Goal: Task Accomplishment & Management: Use online tool/utility

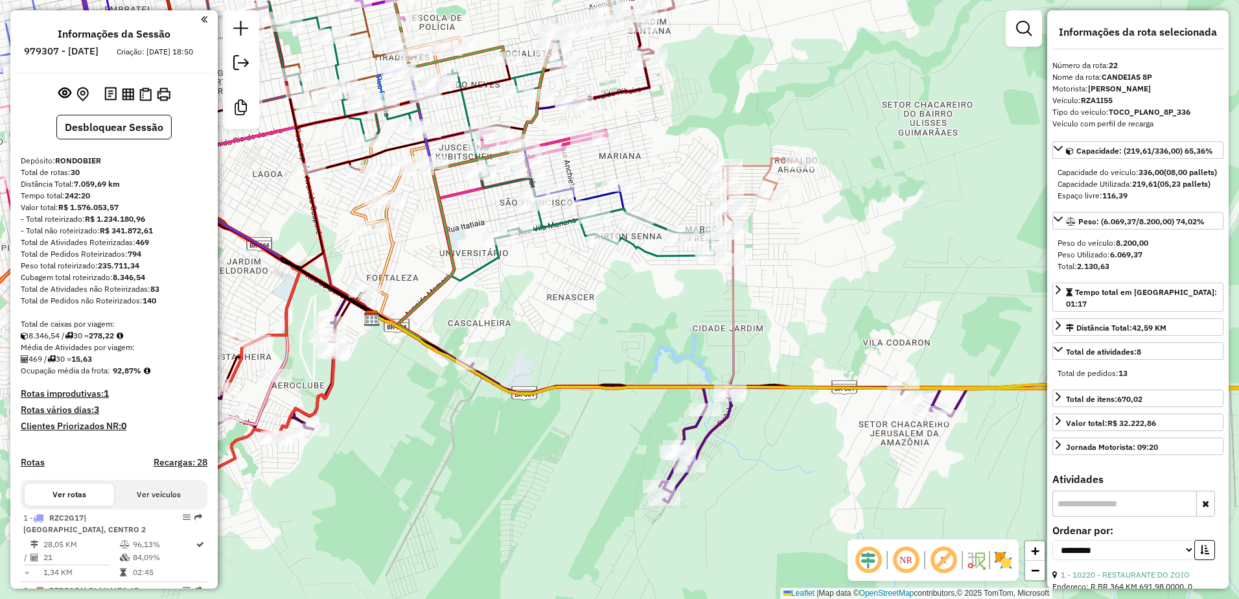
select select "**********"
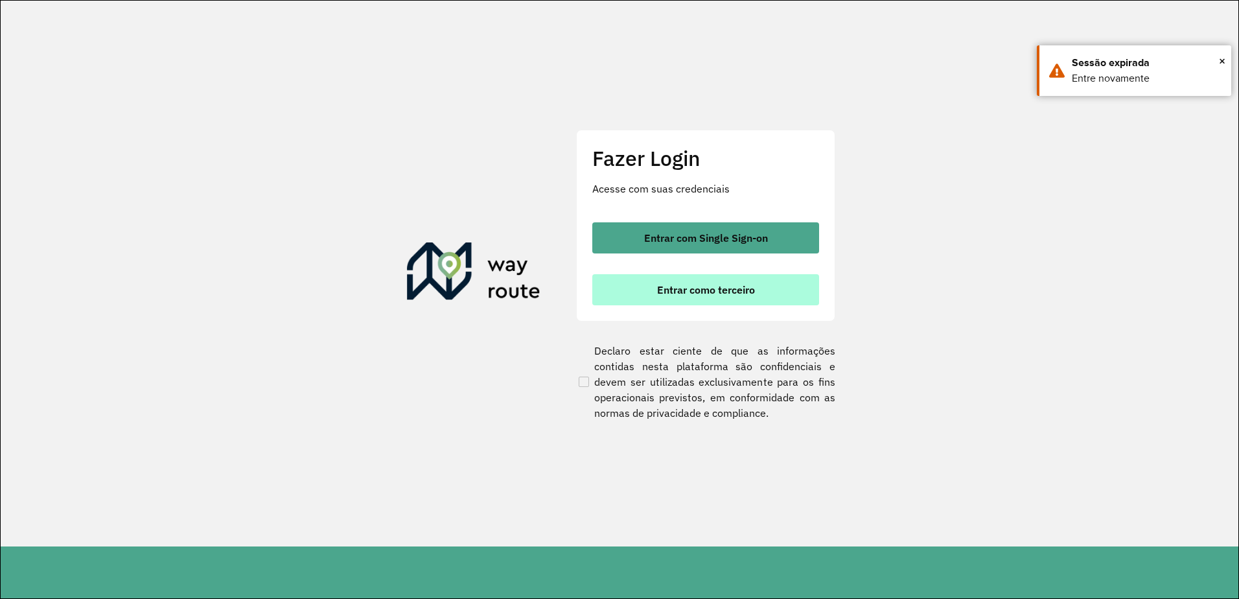
click at [653, 287] on button "Entrar como terceiro" at bounding box center [706, 289] width 227 height 31
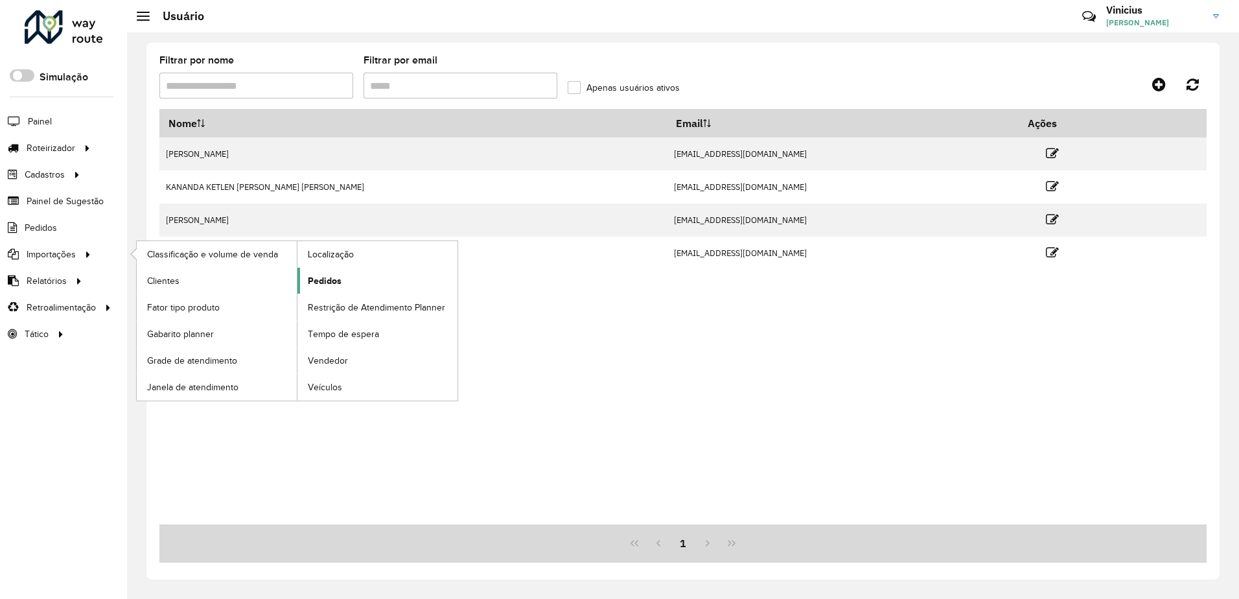
click at [338, 281] on span "Pedidos" at bounding box center [325, 281] width 34 height 14
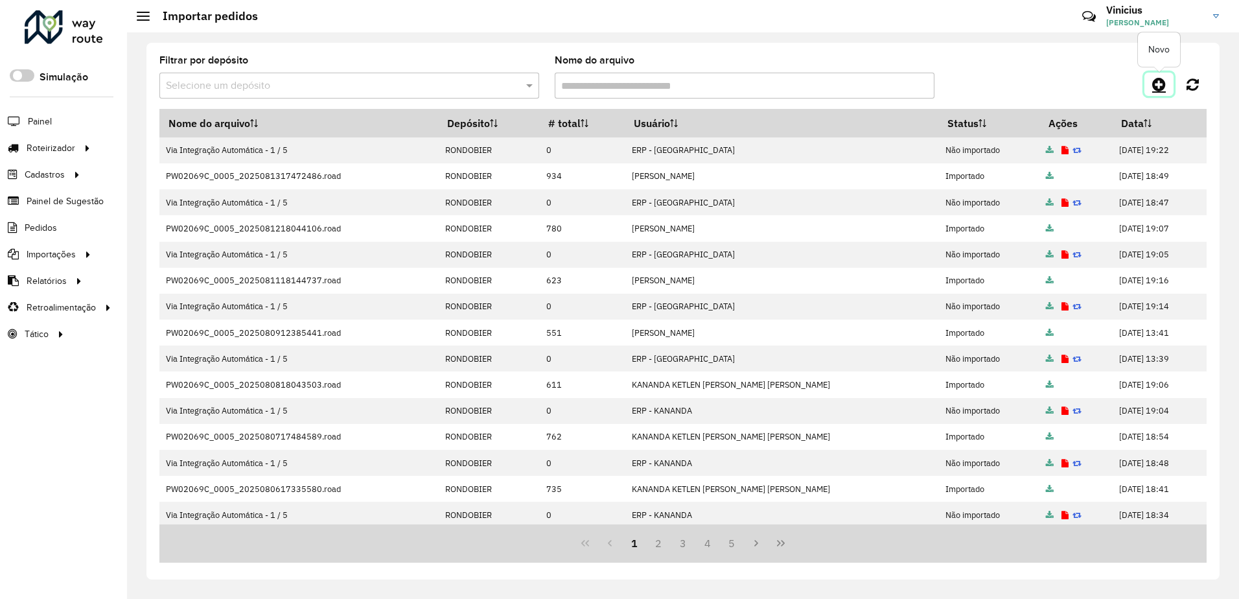
click at [1156, 86] on icon at bounding box center [1160, 84] width 14 height 16
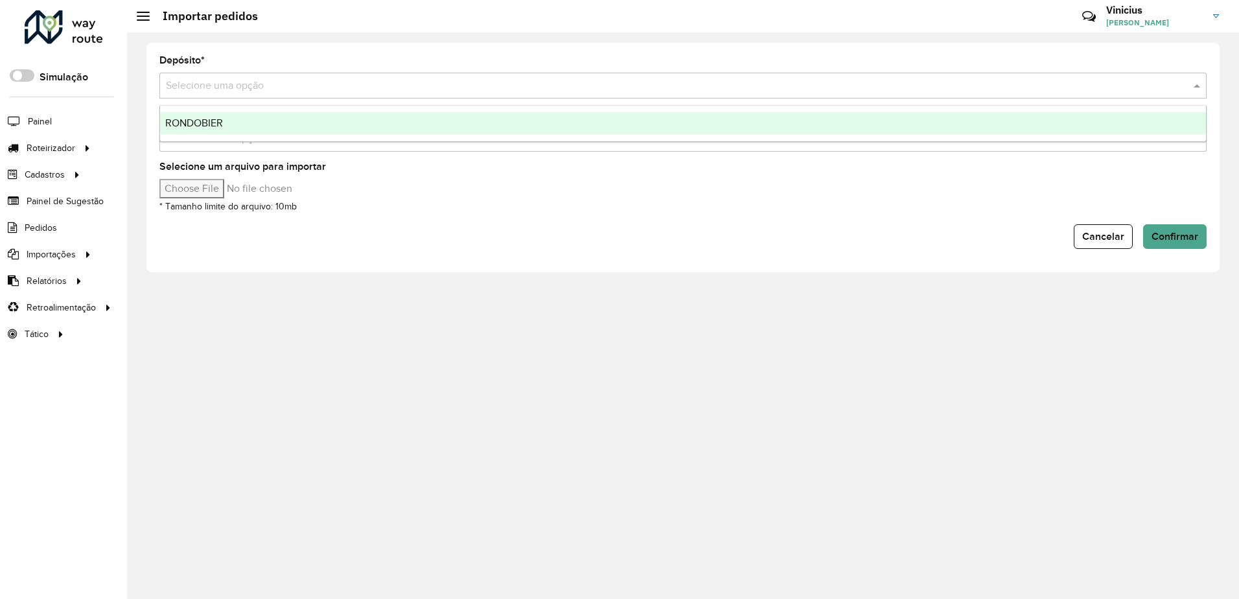
click at [299, 89] on input "text" at bounding box center [670, 86] width 1009 height 16
click at [304, 117] on div "RONDOBIER" at bounding box center [683, 123] width 1046 height 22
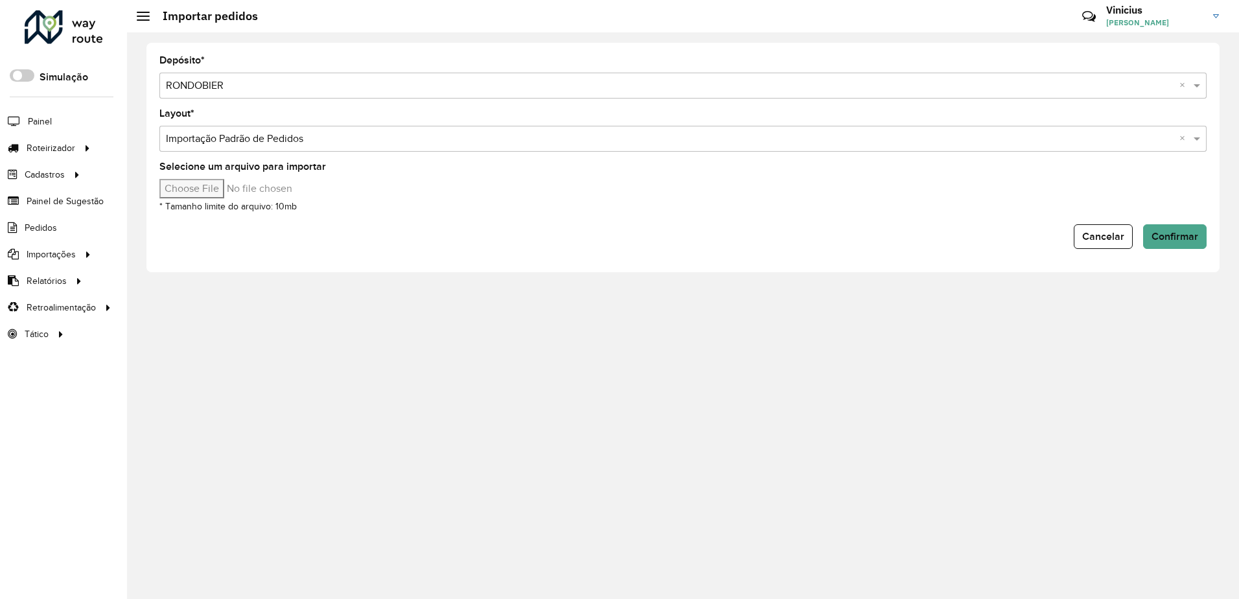
click at [216, 189] on input "Selecione um arquivo para importar" at bounding box center [269, 188] width 220 height 19
type input "**********"
click at [1204, 232] on button "Confirmar" at bounding box center [1176, 236] width 64 height 25
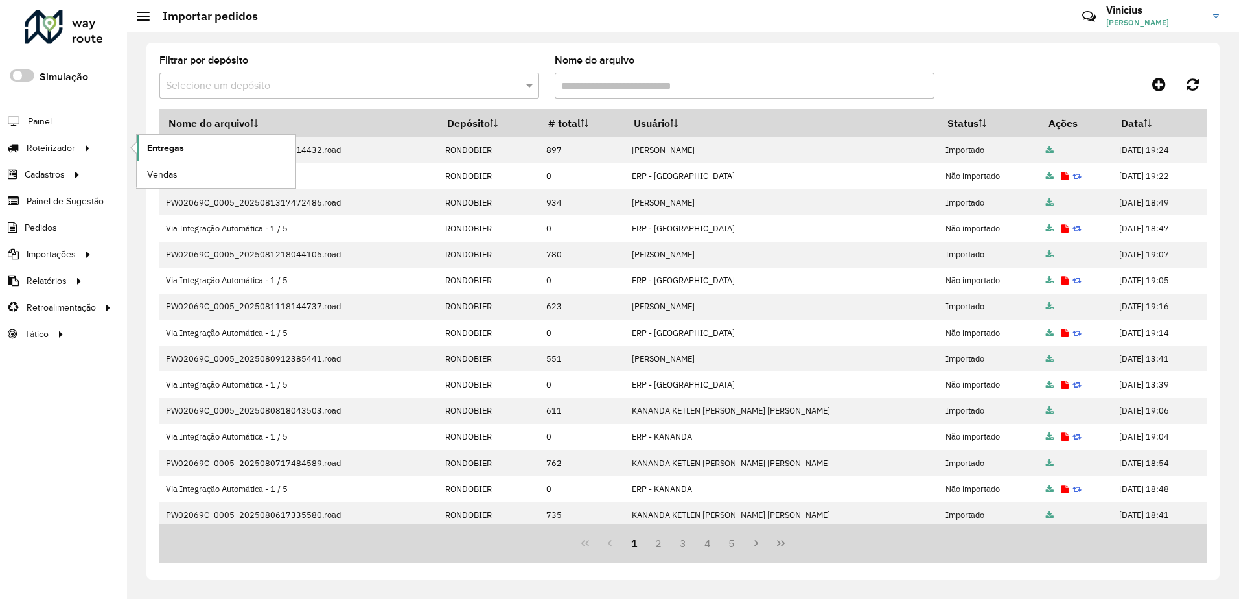
click at [137, 145] on link "Entregas" at bounding box center [216, 148] width 159 height 26
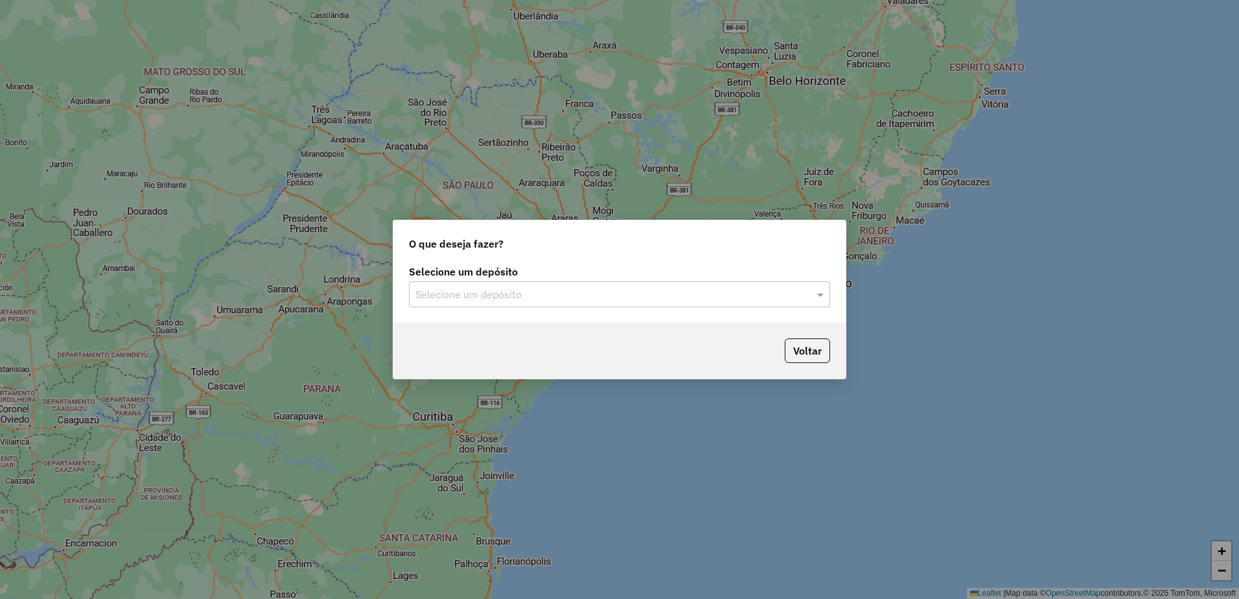
click at [469, 294] on input "text" at bounding box center [607, 295] width 382 height 16
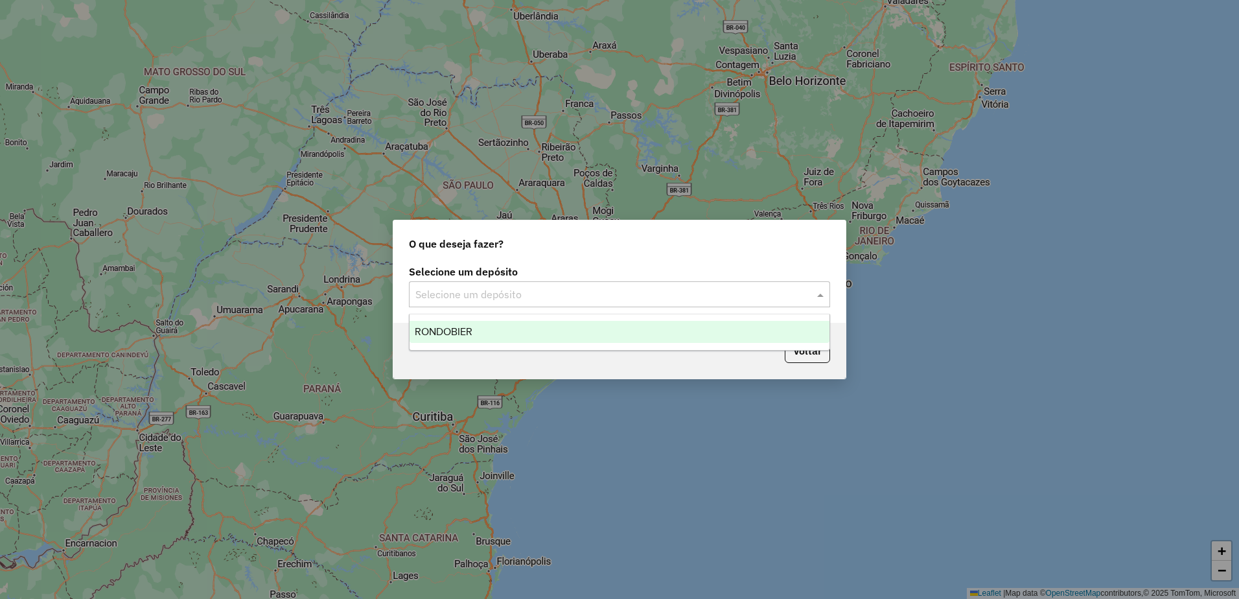
click at [476, 333] on div "RONDOBIER" at bounding box center [620, 332] width 420 height 22
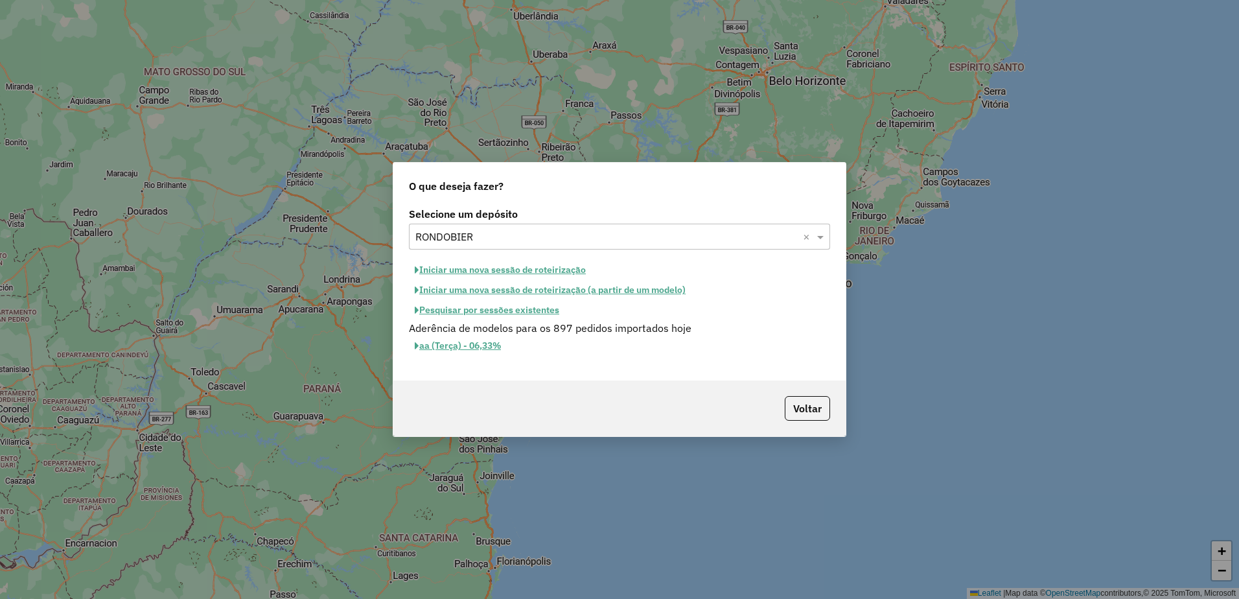
click at [518, 268] on button "Iniciar uma nova sessão de roteirização" at bounding box center [500, 270] width 183 height 20
select select "*"
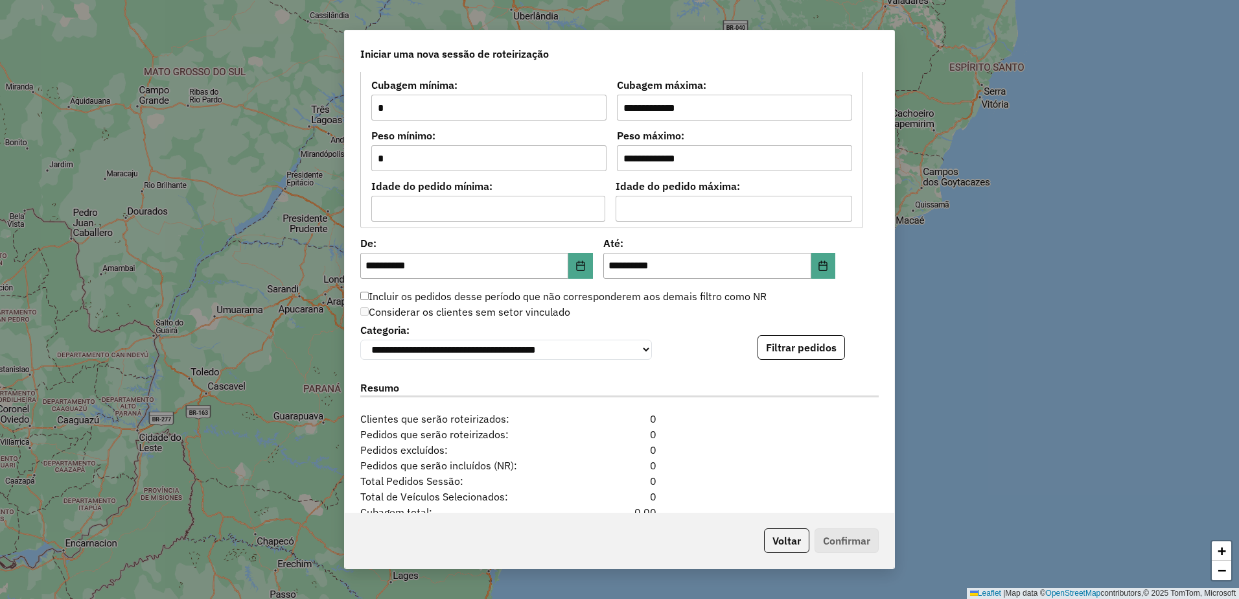
scroll to position [1102, 0]
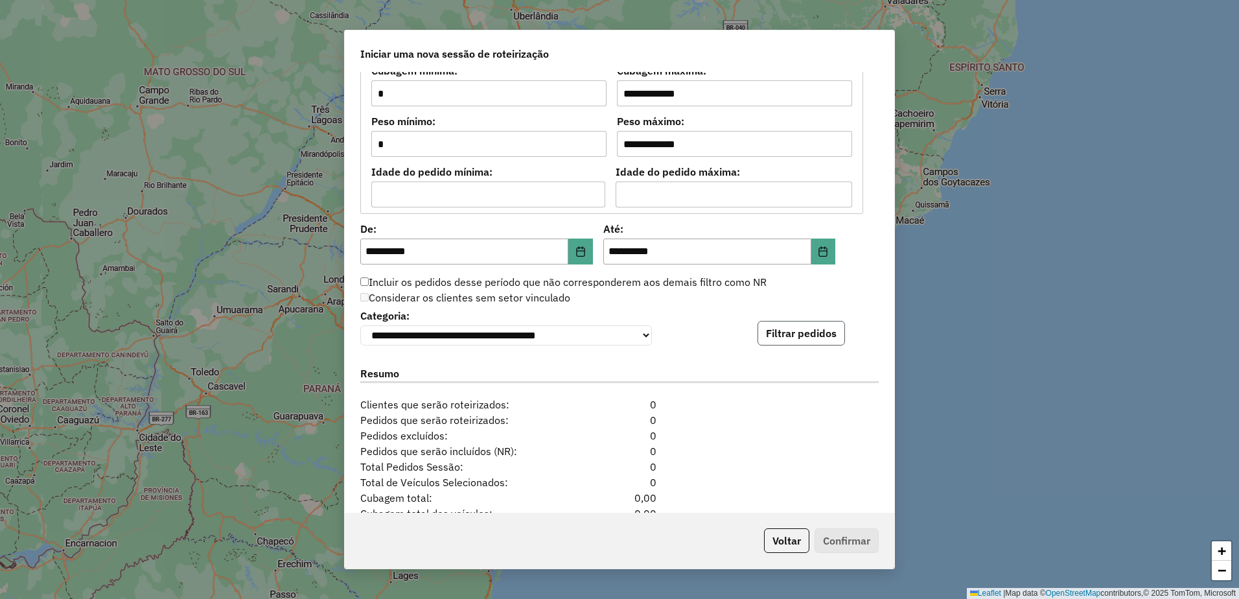
click at [809, 340] on button "Filtrar pedidos" at bounding box center [802, 333] width 88 height 25
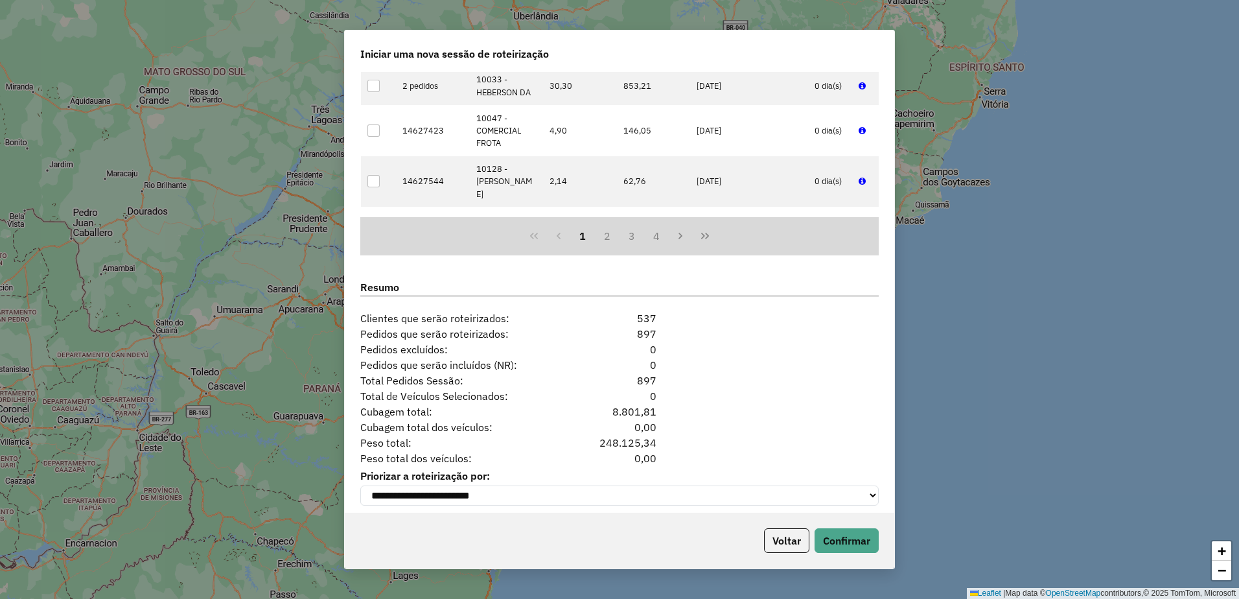
scroll to position [1471, 0]
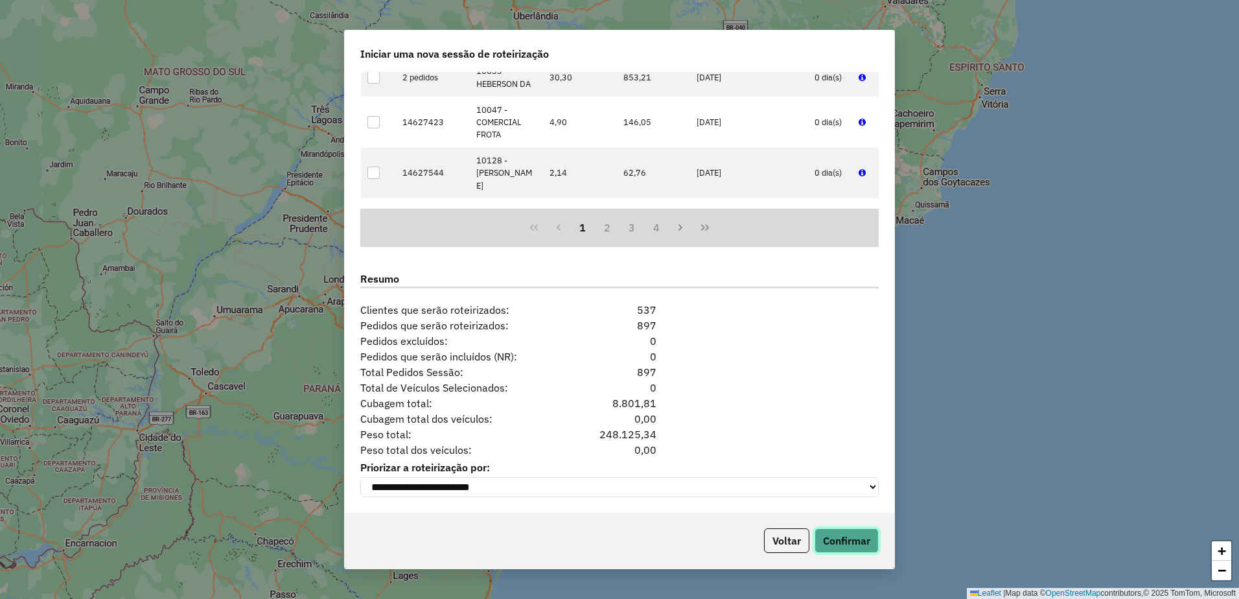
click at [865, 541] on button "Confirmar" at bounding box center [847, 540] width 64 height 25
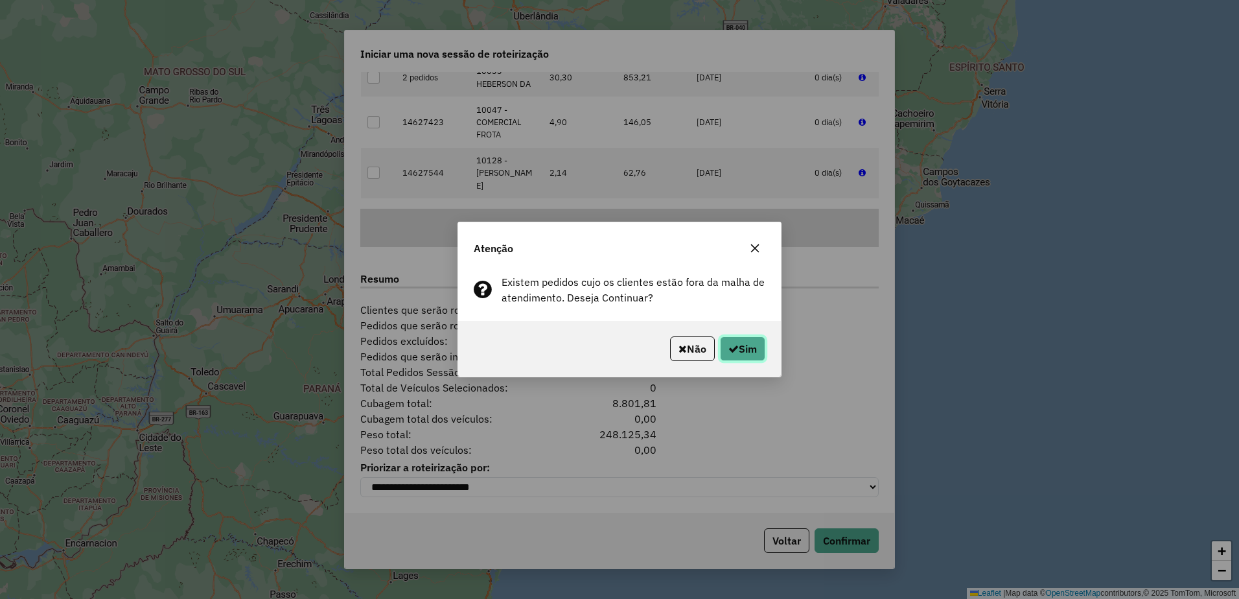
click at [758, 343] on button "Sim" at bounding box center [742, 348] width 45 height 25
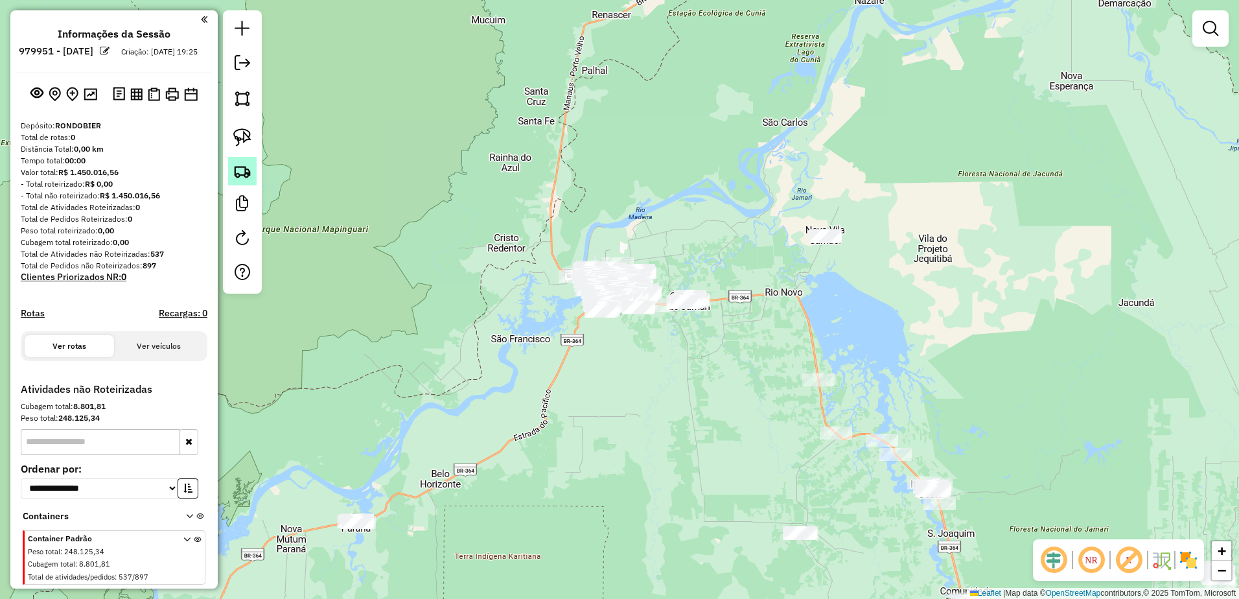
click at [246, 169] on img at bounding box center [242, 171] width 18 height 18
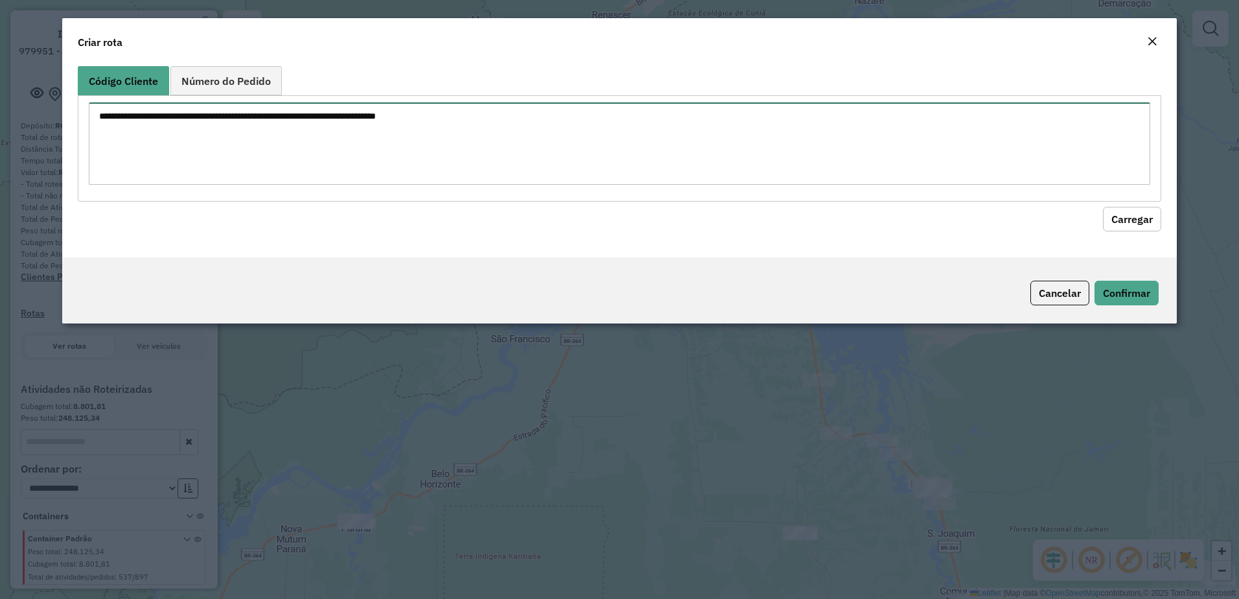
click at [316, 134] on textarea at bounding box center [620, 143] width 1062 height 82
paste textarea "*****"
type textarea "*****"
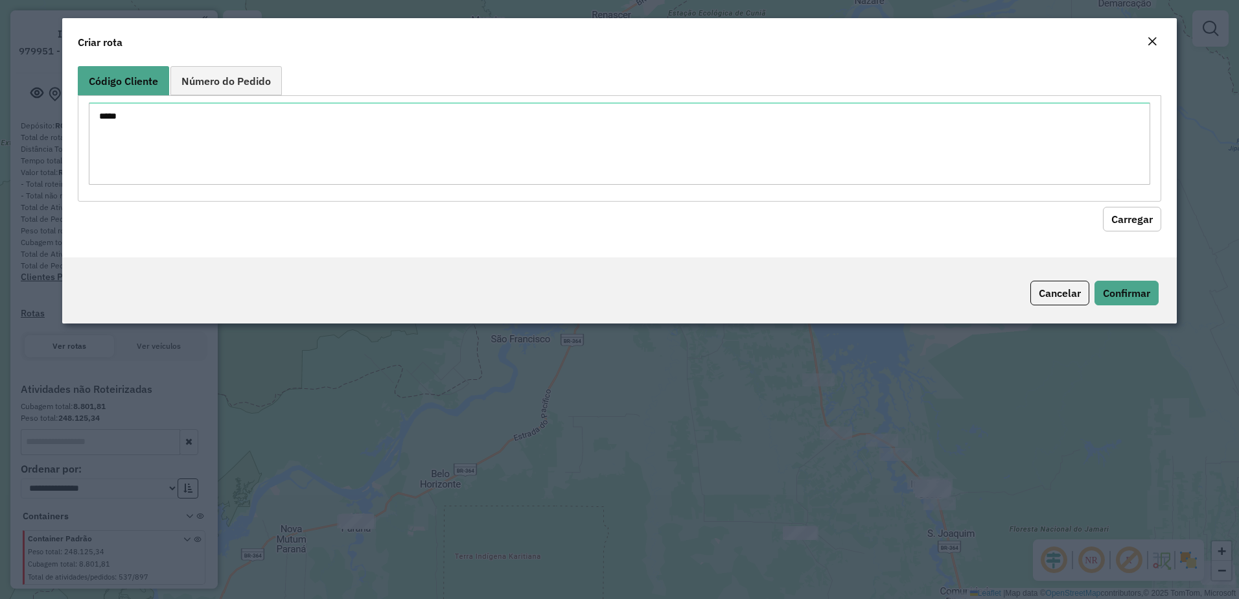
click at [1150, 222] on button "Carregar" at bounding box center [1132, 219] width 58 height 25
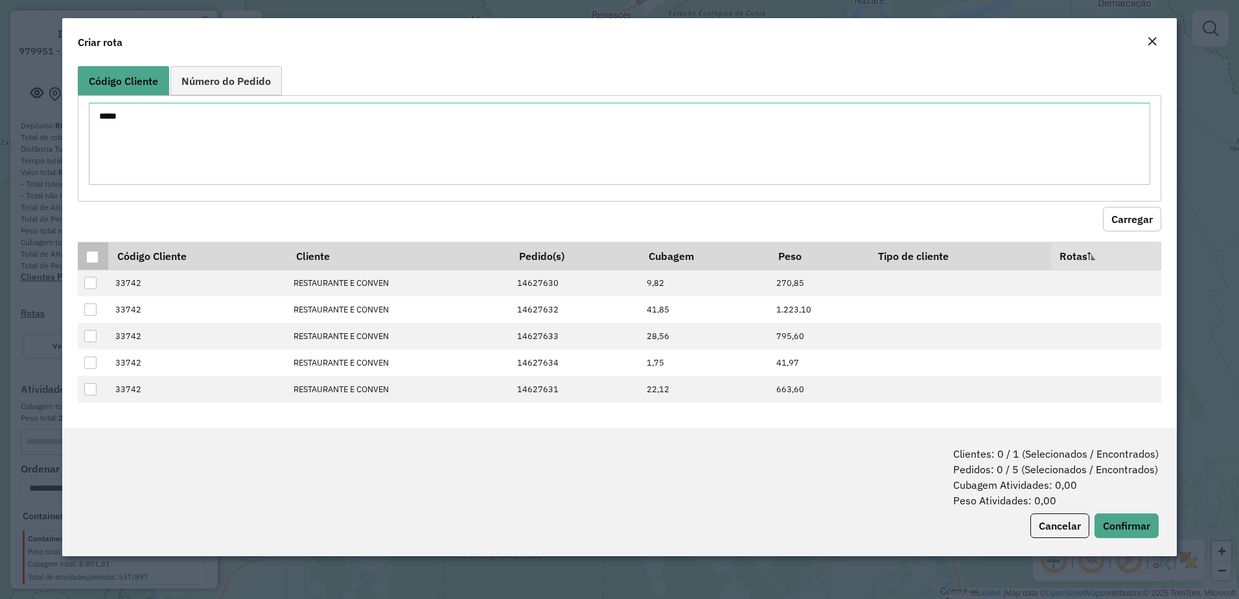
click at [93, 254] on div at bounding box center [92, 257] width 12 height 12
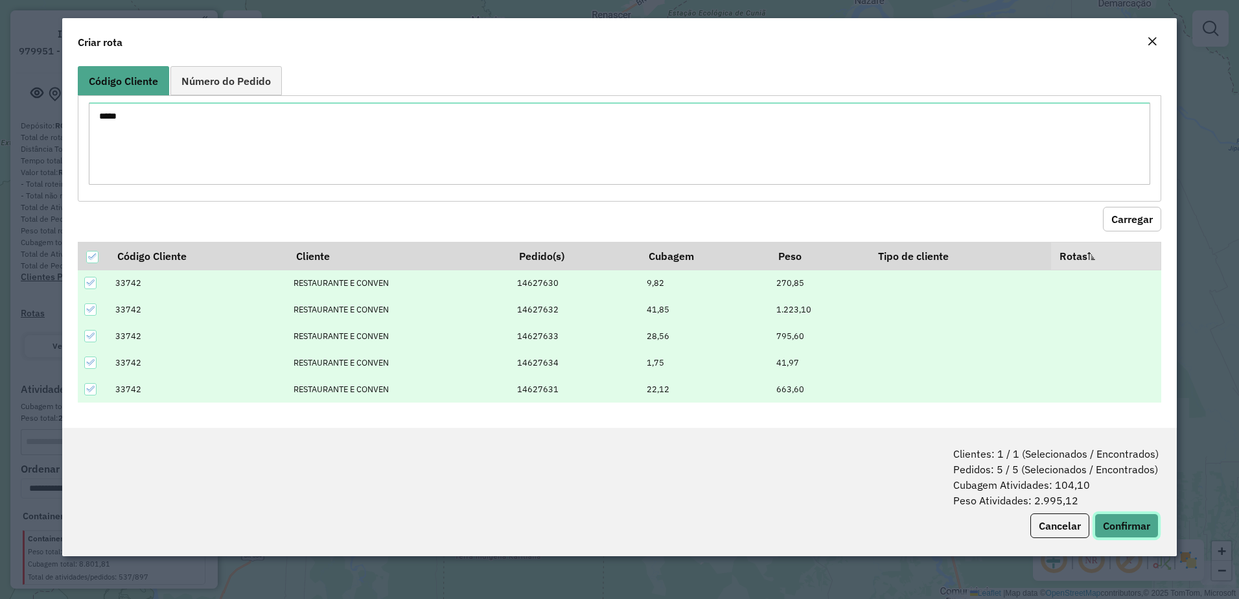
click at [1127, 522] on button "Confirmar" at bounding box center [1127, 525] width 64 height 25
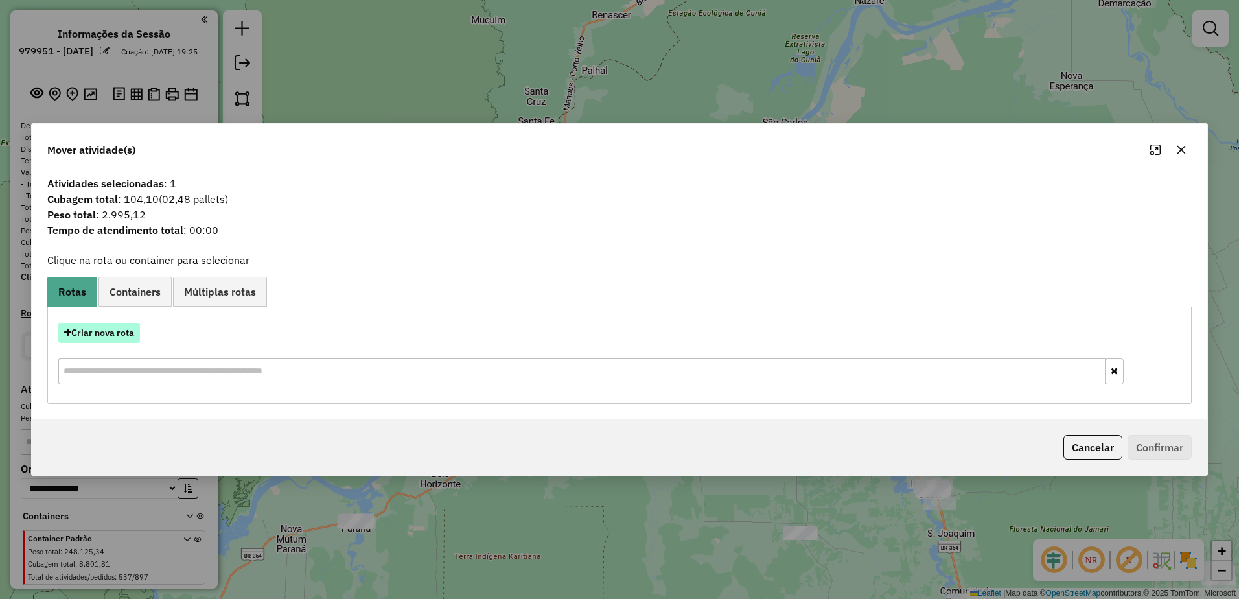
click at [102, 339] on button "Criar nova rota" at bounding box center [99, 333] width 82 height 20
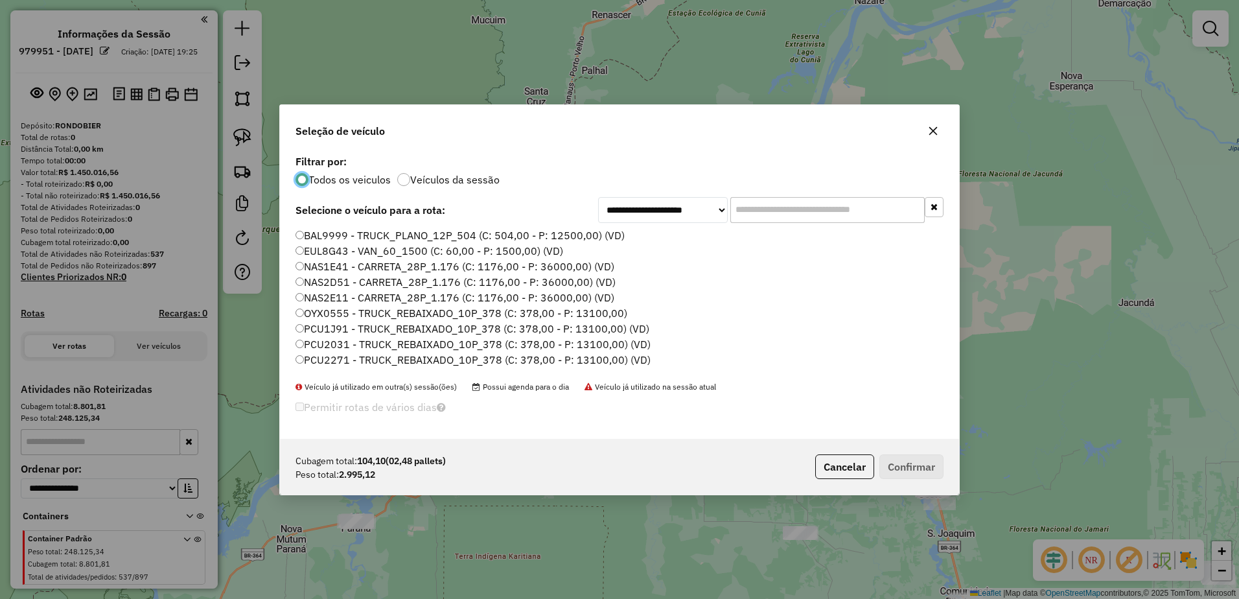
scroll to position [7, 4]
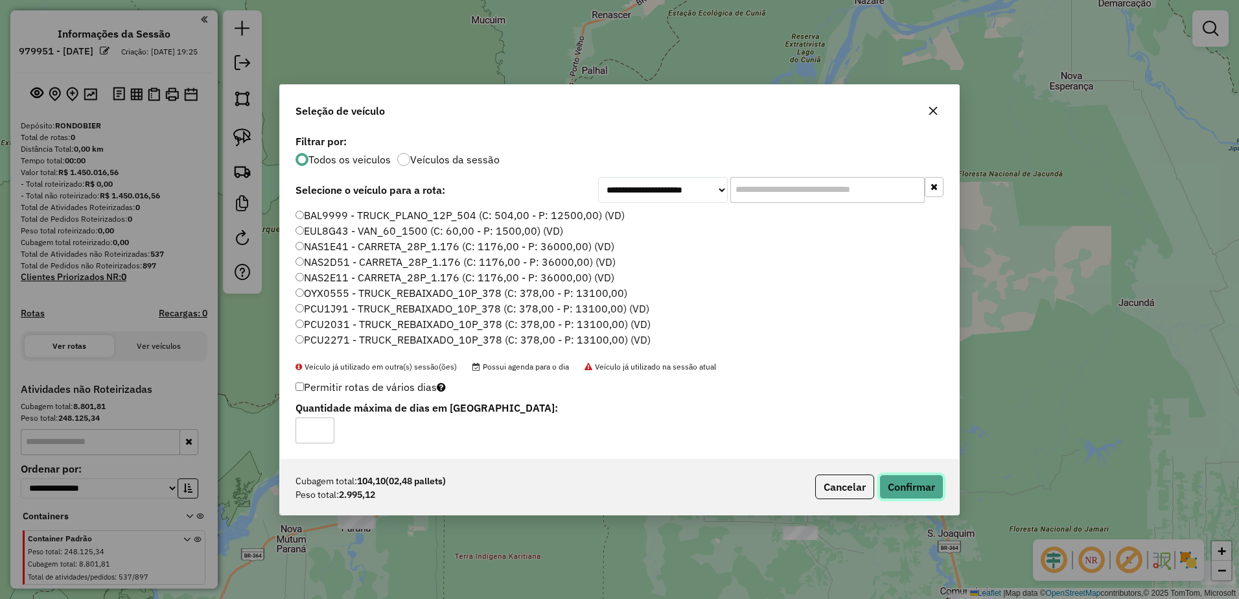
click at [937, 489] on button "Confirmar" at bounding box center [912, 487] width 64 height 25
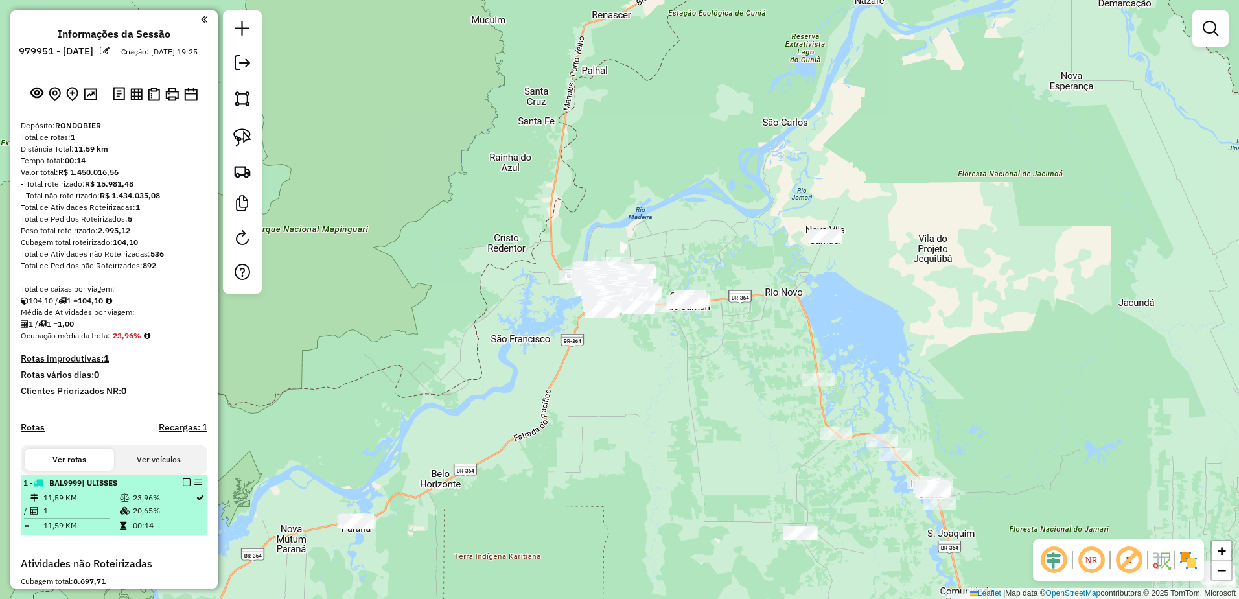
click at [97, 504] on td "11,59 KM" at bounding box center [81, 497] width 76 height 13
select select "**********"
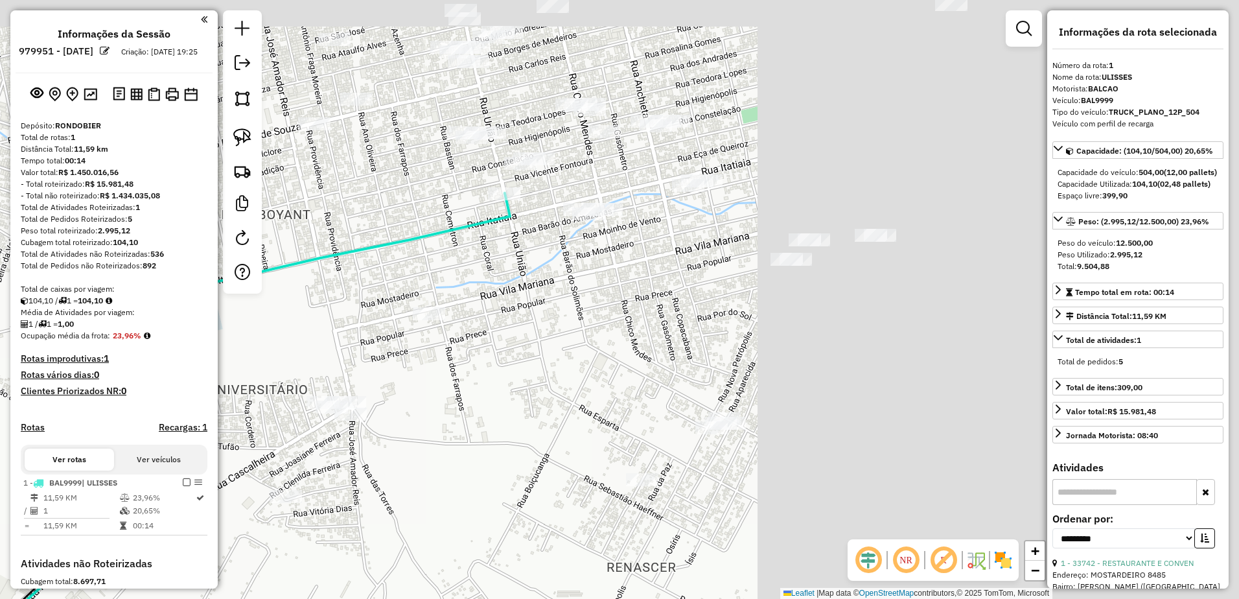
drag, startPoint x: 935, startPoint y: 175, endPoint x: 310, endPoint y: 353, distance: 649.8
click at [310, 353] on div "Janela de atendimento Grade de atendimento Capacidade Transportadoras Veículos …" at bounding box center [619, 299] width 1239 height 599
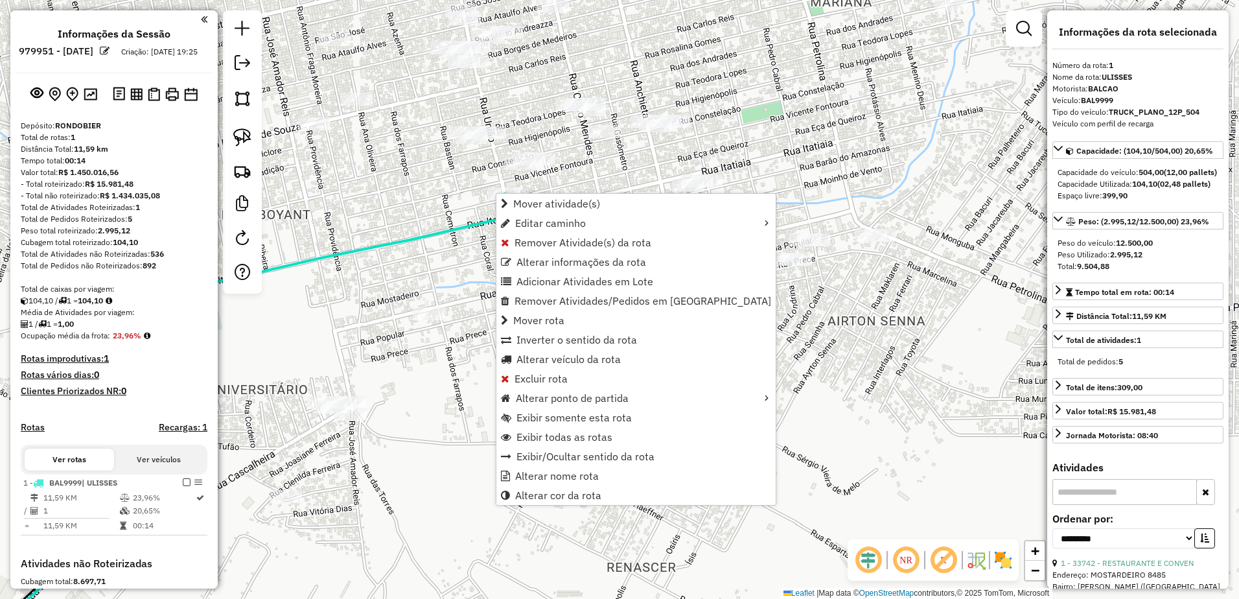
scroll to position [214, 0]
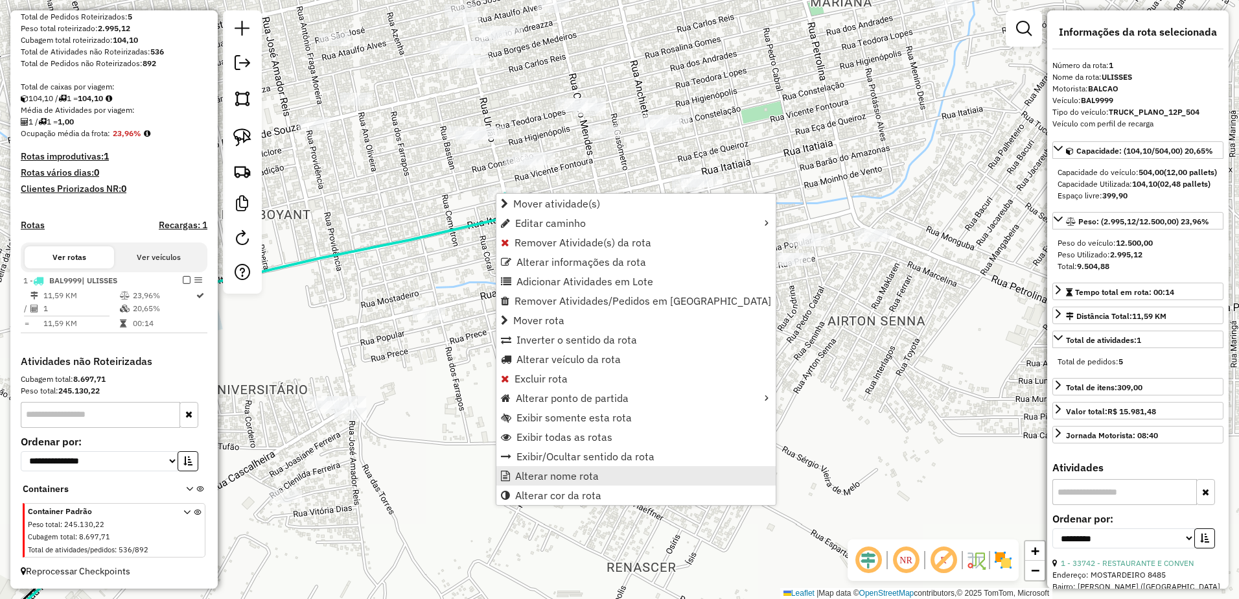
click at [574, 477] on span "Alterar nome rota" at bounding box center [557, 476] width 84 height 10
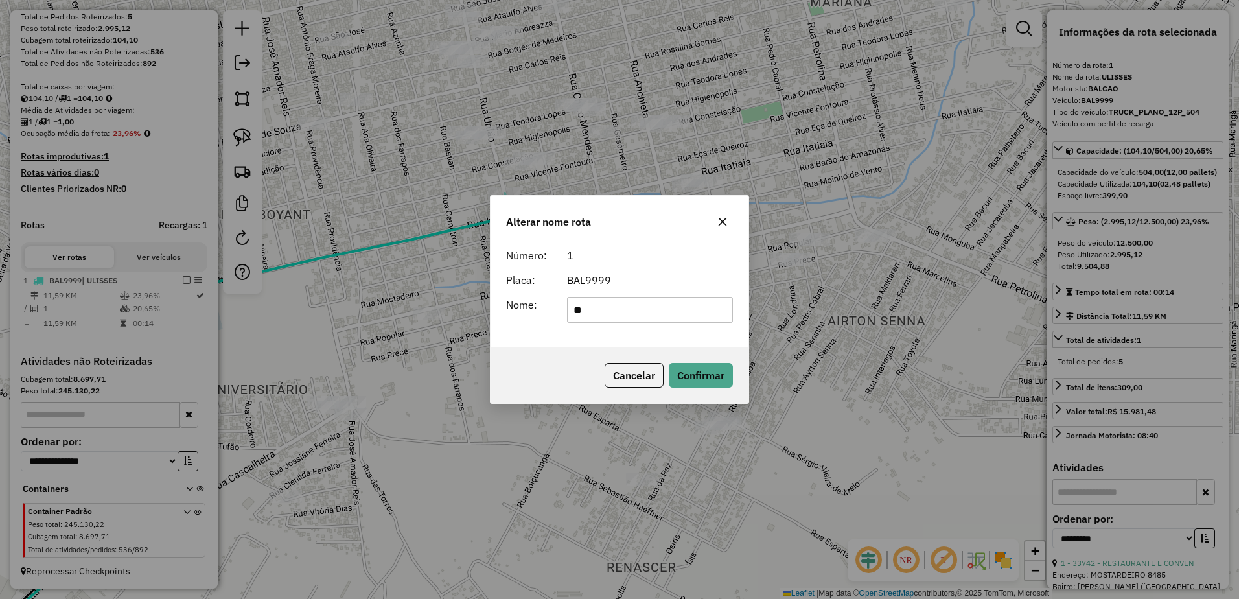
type input "*"
type input "******"
click at [705, 372] on button "Confirmar" at bounding box center [701, 375] width 64 height 25
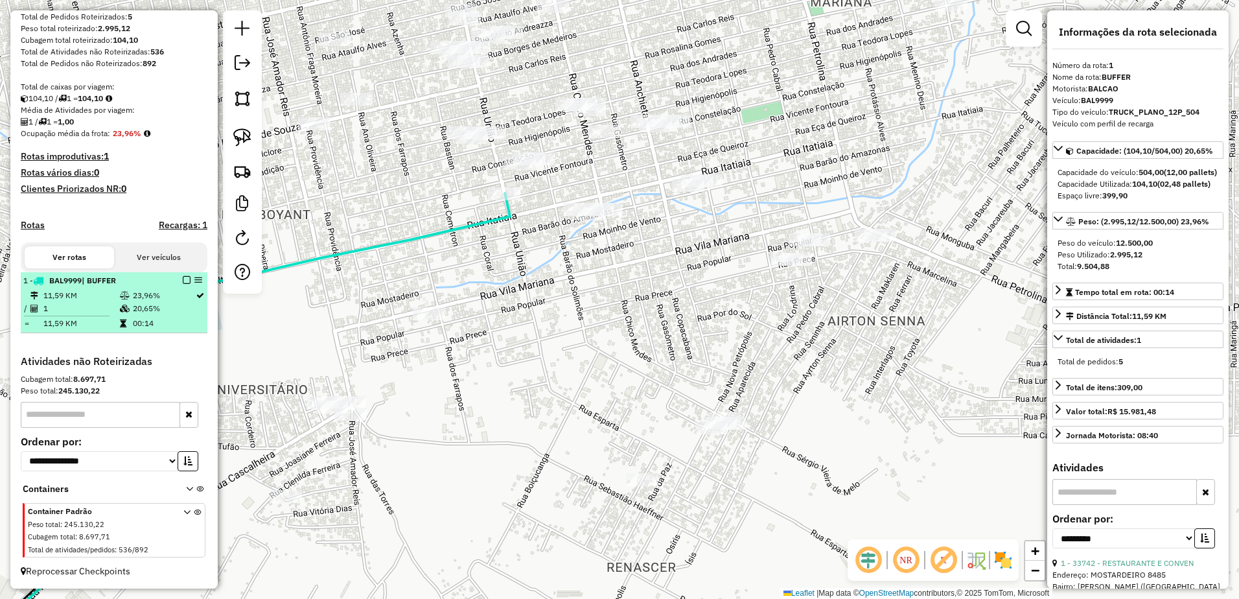
click at [183, 281] on em at bounding box center [187, 280] width 8 height 8
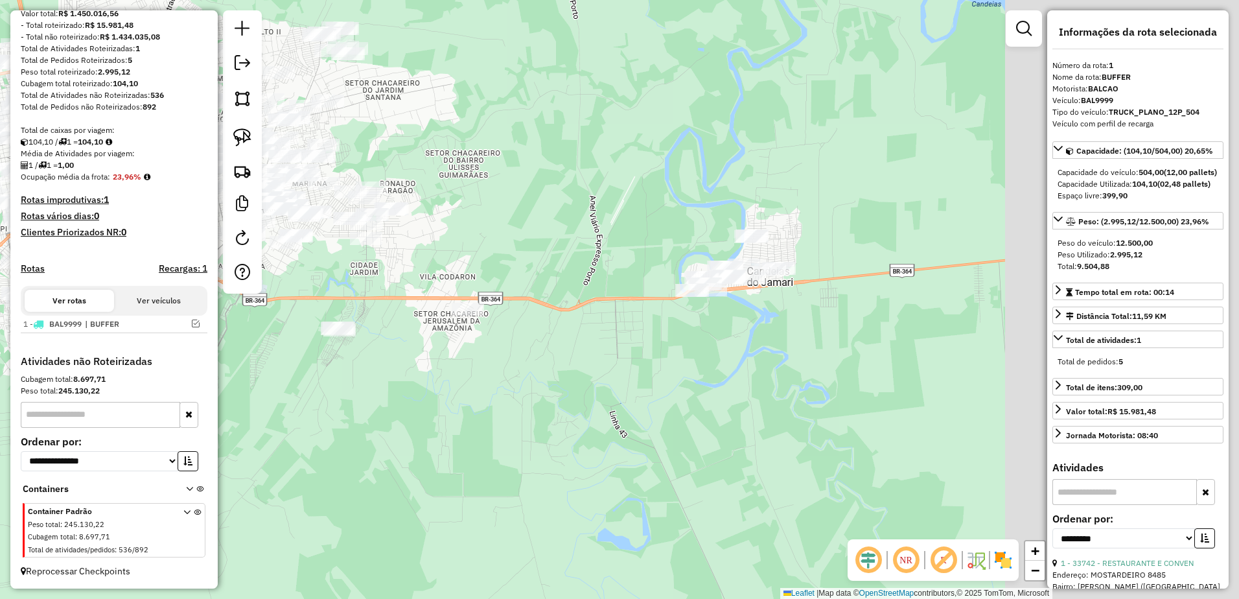
drag, startPoint x: 854, startPoint y: 187, endPoint x: 462, endPoint y: 197, distance: 392.3
click at [462, 197] on div "Janela de atendimento Grade de atendimento Capacidade Transportadoras Veículos …" at bounding box center [619, 299] width 1239 height 599
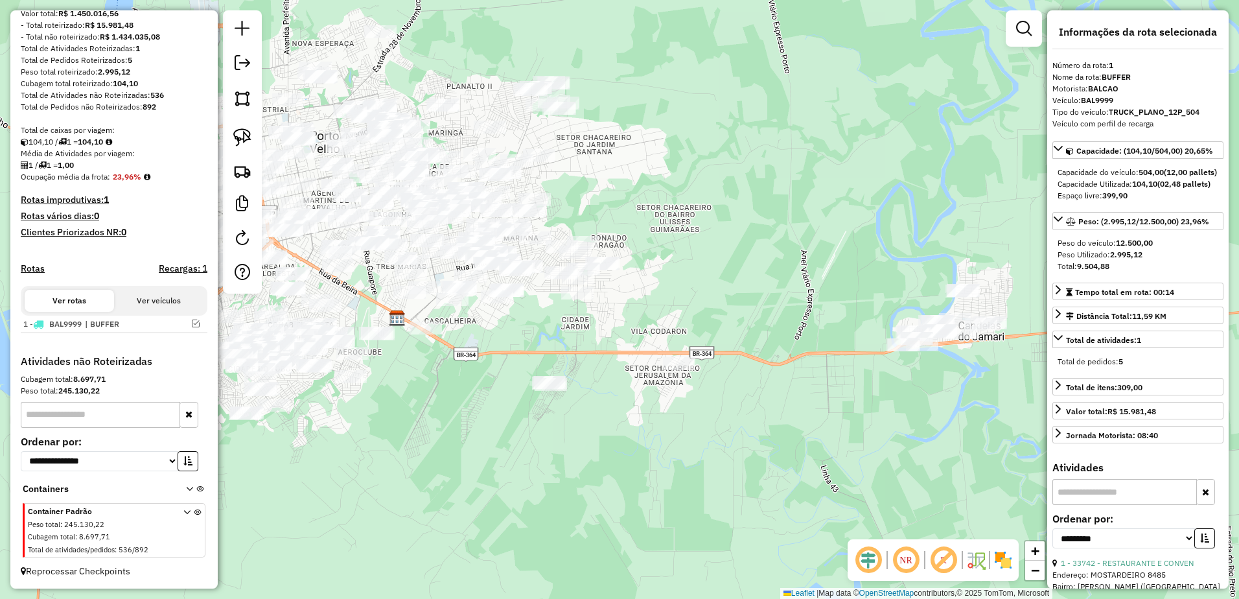
drag, startPoint x: 506, startPoint y: 191, endPoint x: 718, endPoint y: 246, distance: 218.9
click at [718, 246] on div "Janela de atendimento Grade de atendimento Capacidade Transportadoras Veículos …" at bounding box center [619, 299] width 1239 height 599
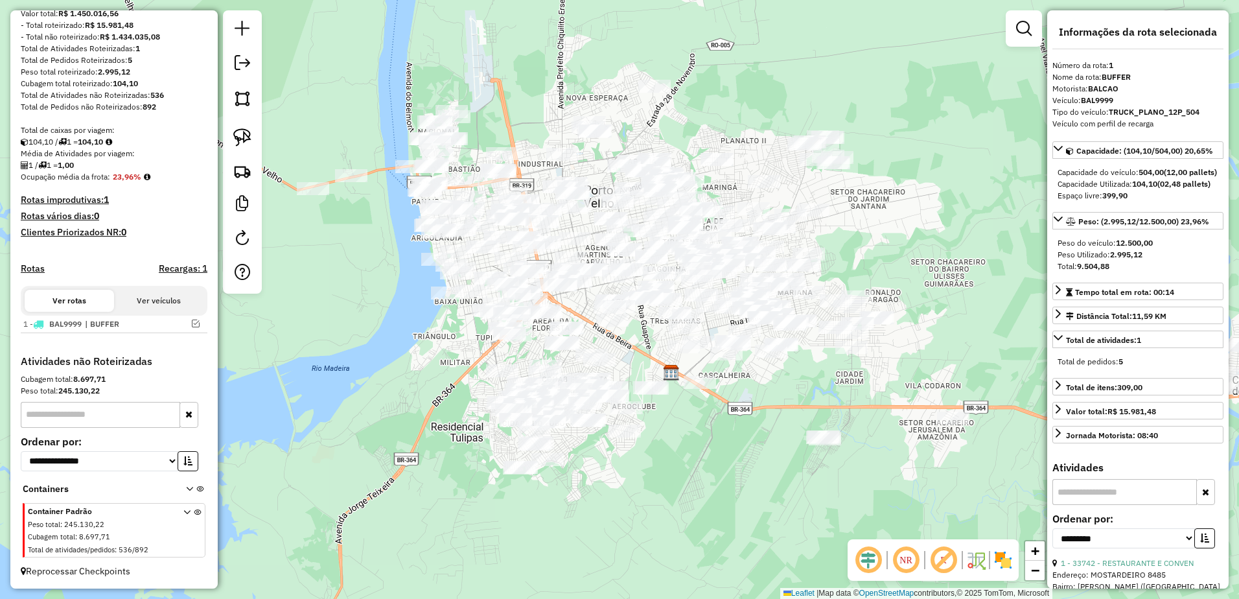
drag, startPoint x: 672, startPoint y: 169, endPoint x: 868, endPoint y: 209, distance: 199.7
click at [868, 209] on div "Janela de atendimento Grade de atendimento Capacidade Transportadoras Veículos …" at bounding box center [619, 299] width 1239 height 599
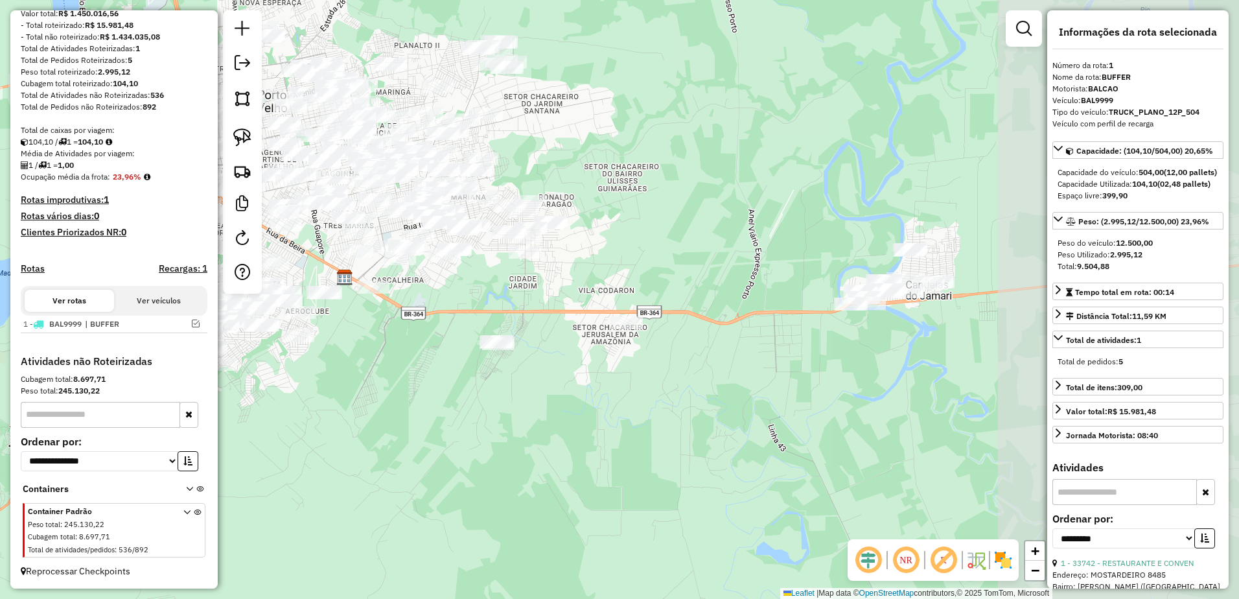
drag, startPoint x: 885, startPoint y: 218, endPoint x: 562, endPoint y: 127, distance: 335.3
click at [562, 127] on div "Janela de atendimento Grade de atendimento Capacidade Transportadoras Veículos …" at bounding box center [619, 299] width 1239 height 599
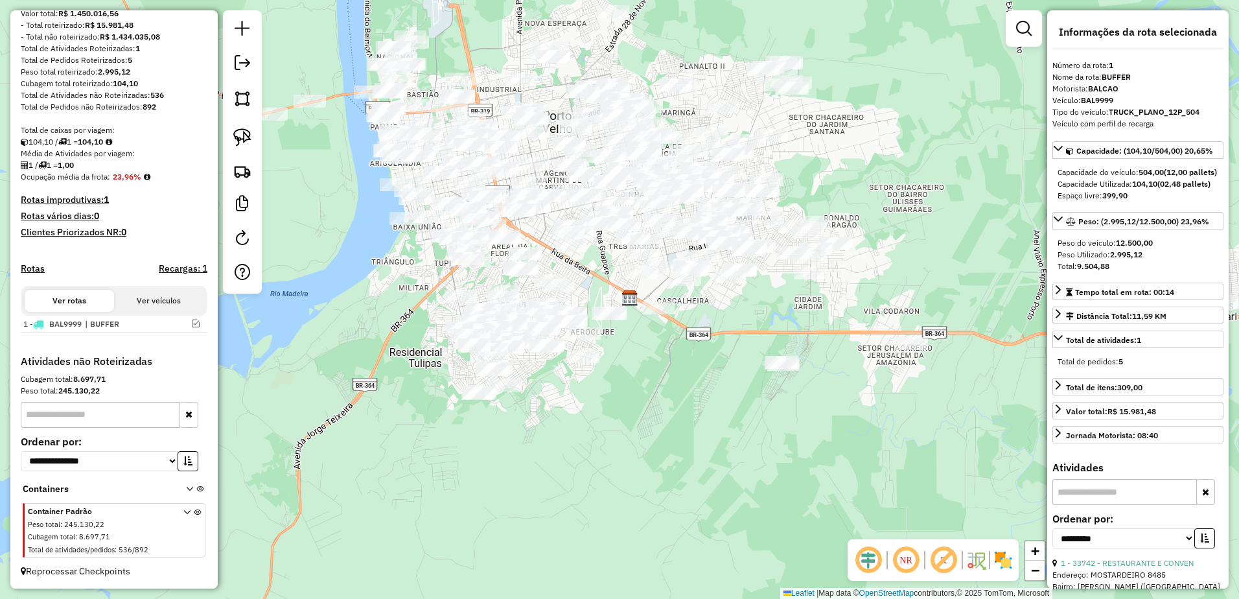
drag, startPoint x: 911, startPoint y: 127, endPoint x: 933, endPoint y: 128, distance: 21.4
click at [933, 128] on div "Janela de atendimento Grade de atendimento Capacidade Transportadoras Veículos …" at bounding box center [619, 299] width 1239 height 599
click at [1021, 36] on link at bounding box center [1024, 29] width 26 height 26
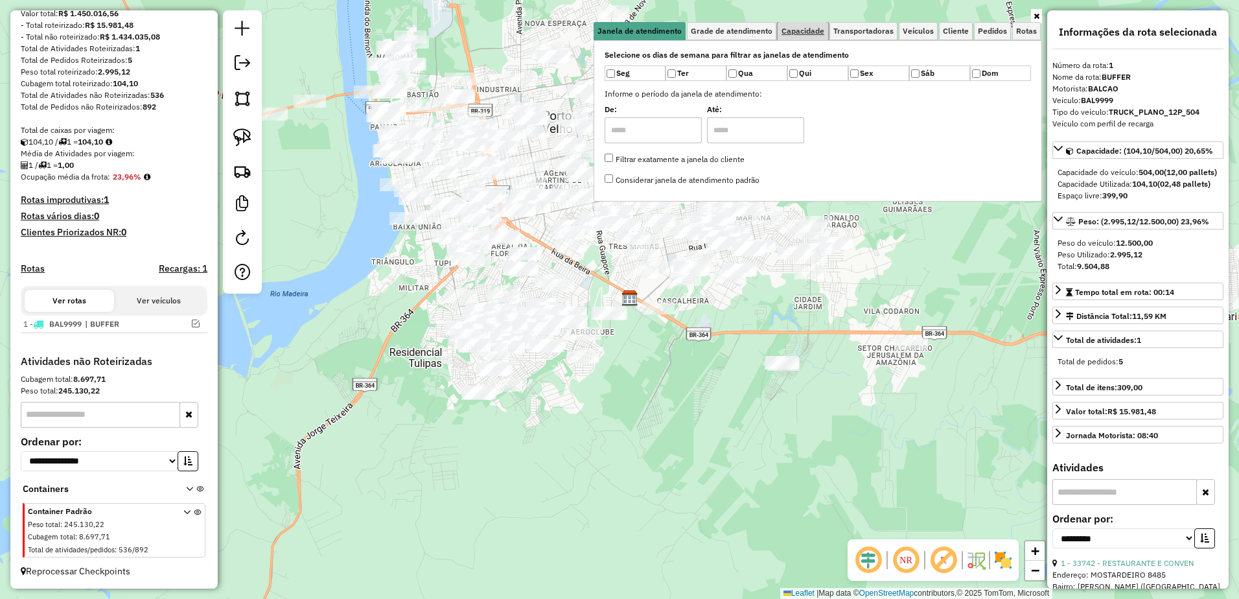
click at [823, 30] on span "Capacidade" at bounding box center [803, 31] width 43 height 8
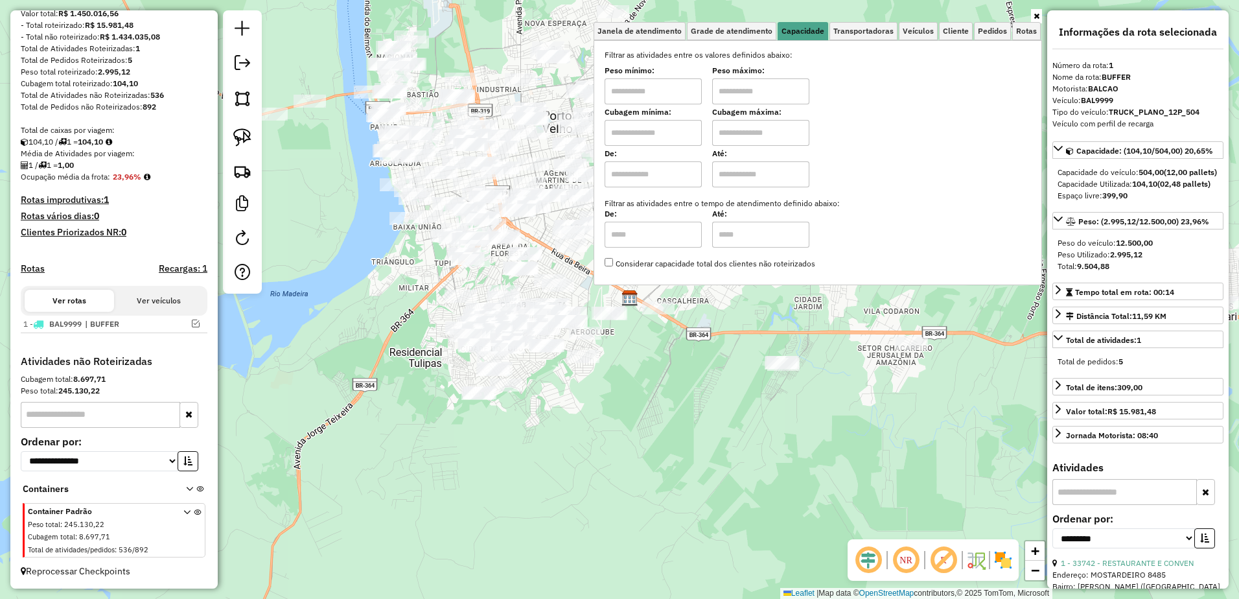
click at [636, 97] on input "text" at bounding box center [653, 91] width 97 height 26
type input "****"
click at [756, 99] on input "text" at bounding box center [760, 91] width 97 height 26
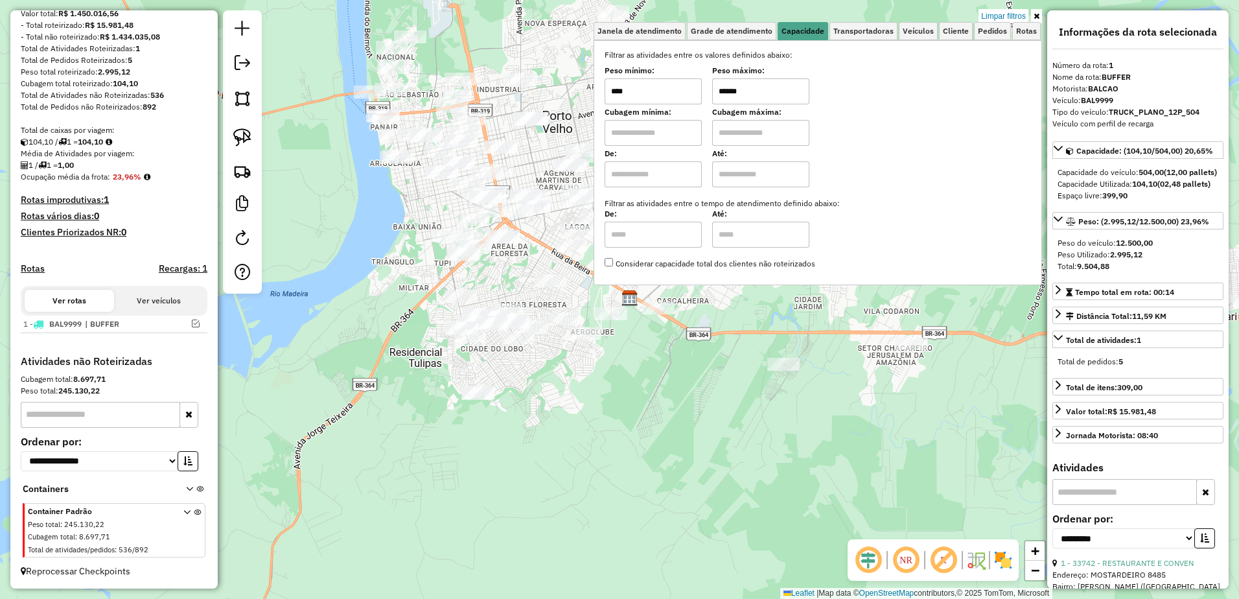
click at [606, 389] on div "Limpar filtros Janela de atendimento Grade de atendimento Capacidade Transporta…" at bounding box center [619, 299] width 1239 height 599
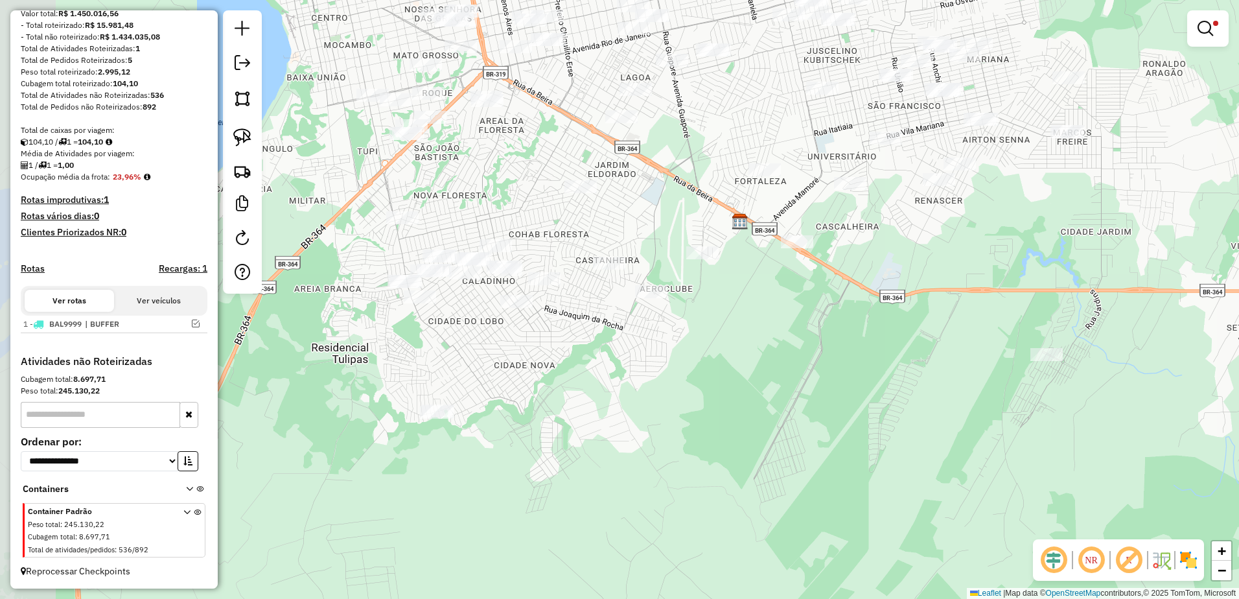
drag, startPoint x: 607, startPoint y: 192, endPoint x: 697, endPoint y: 169, distance: 92.3
click at [697, 169] on div "Limpar filtros Janela de atendimento Grade de atendimento Capacidade Transporta…" at bounding box center [619, 299] width 1239 height 599
click at [246, 134] on img at bounding box center [242, 137] width 18 height 18
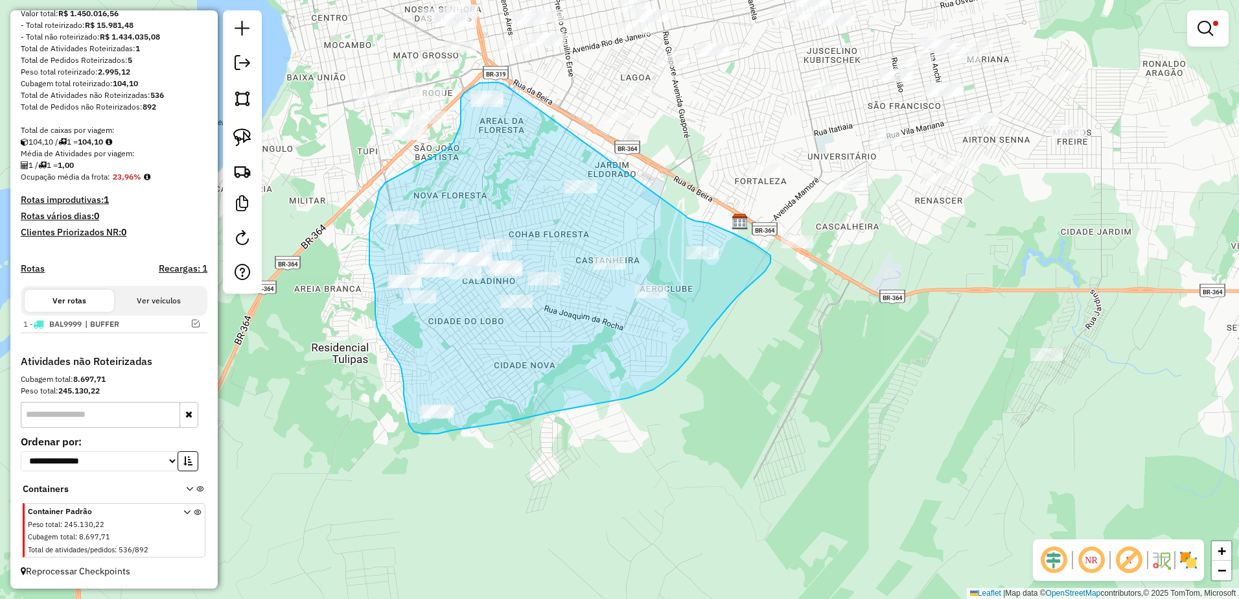
drag, startPoint x: 507, startPoint y: 86, endPoint x: 686, endPoint y: 216, distance: 221.0
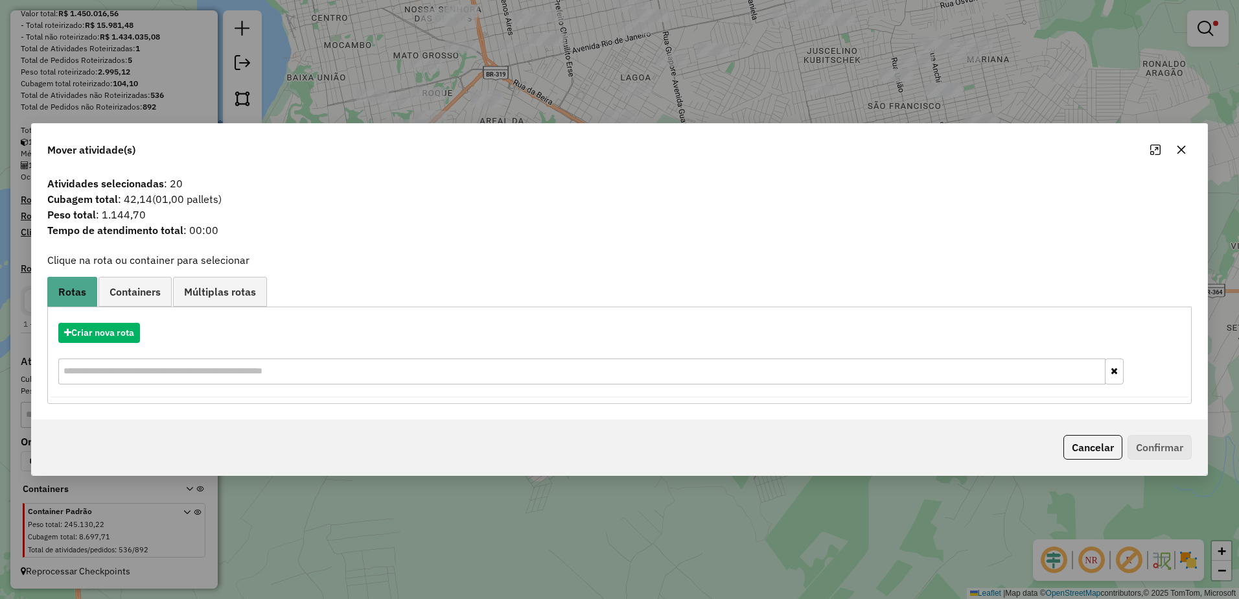
click at [1175, 152] on button "button" at bounding box center [1181, 149] width 21 height 21
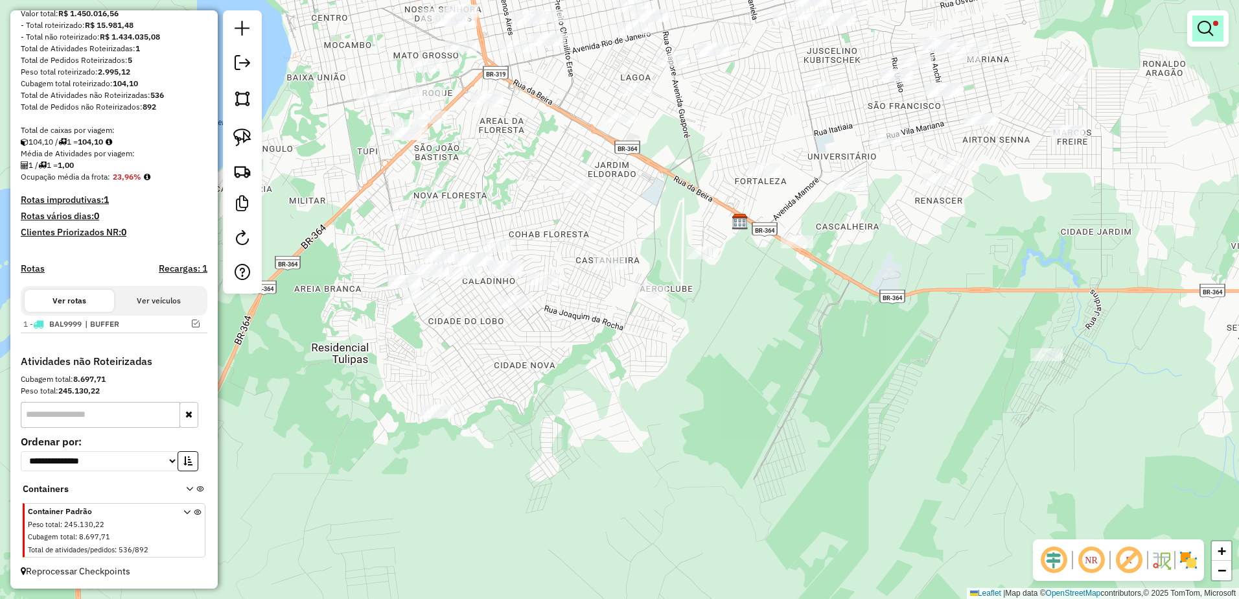
click at [1214, 33] on link at bounding box center [1208, 29] width 31 height 26
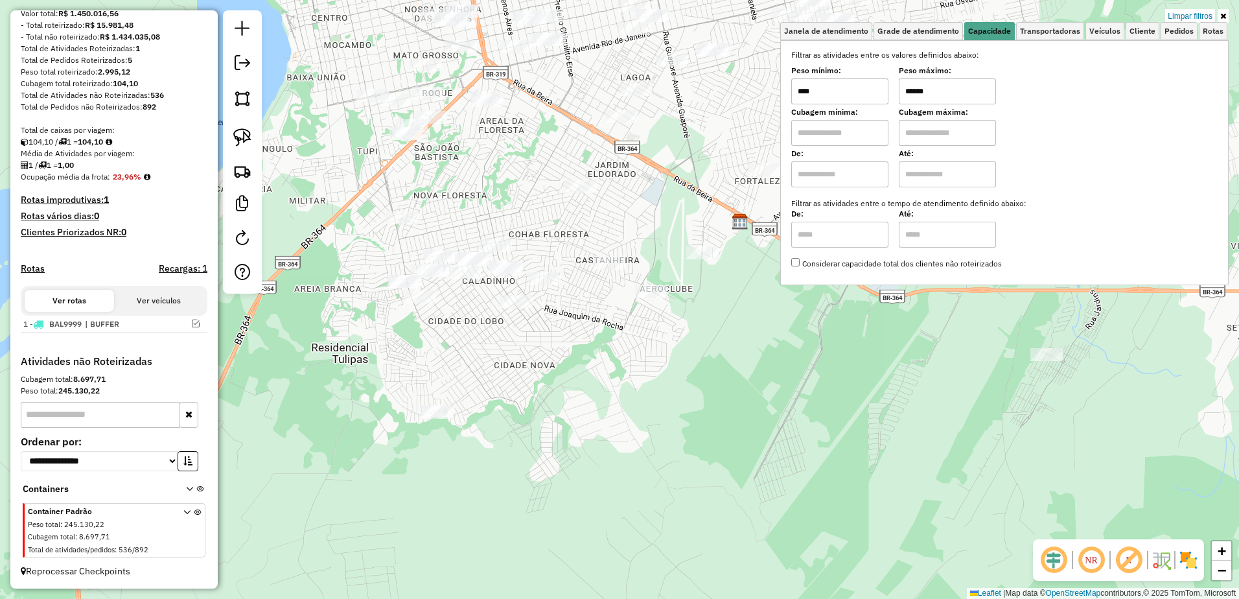
click at [943, 97] on input "******" at bounding box center [947, 91] width 97 height 26
type input "******"
click at [242, 132] on img at bounding box center [242, 137] width 18 height 18
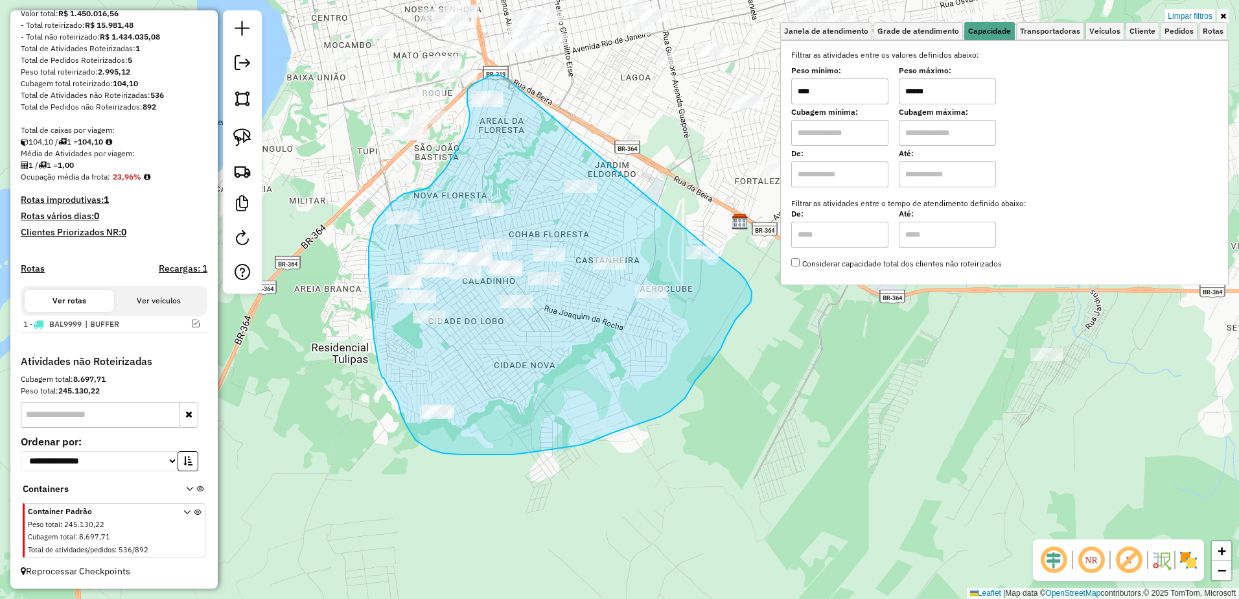
drag, startPoint x: 505, startPoint y: 78, endPoint x: 722, endPoint y: 259, distance: 283.0
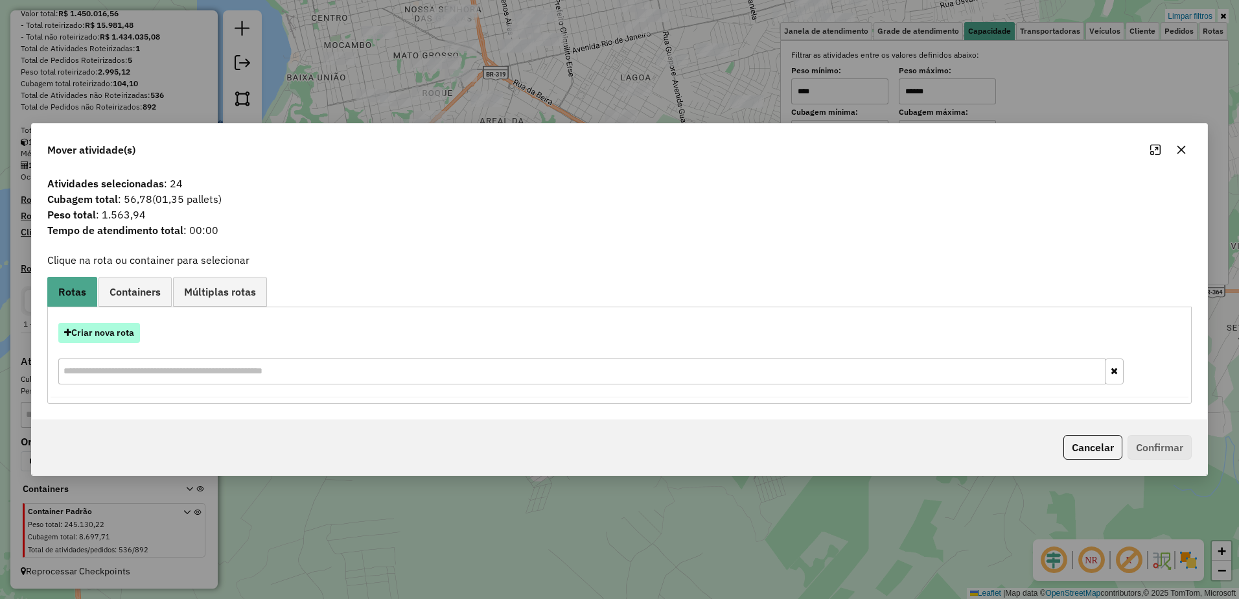
click at [86, 334] on button "Criar nova rota" at bounding box center [99, 333] width 82 height 20
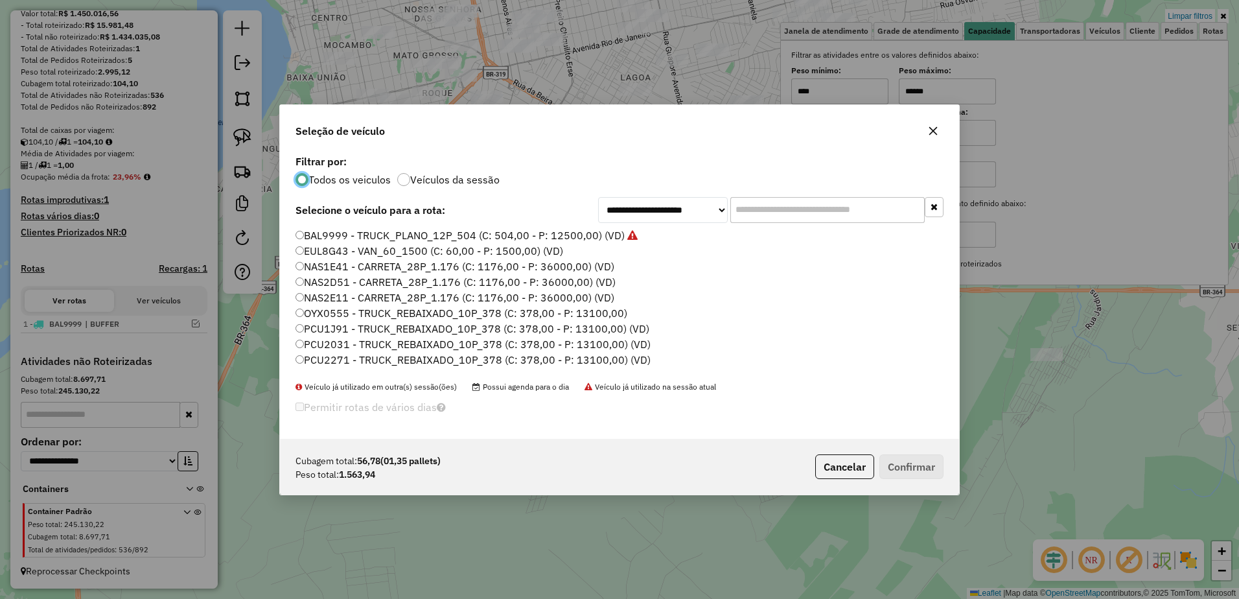
scroll to position [7, 4]
click at [799, 211] on input "text" at bounding box center [828, 210] width 194 height 26
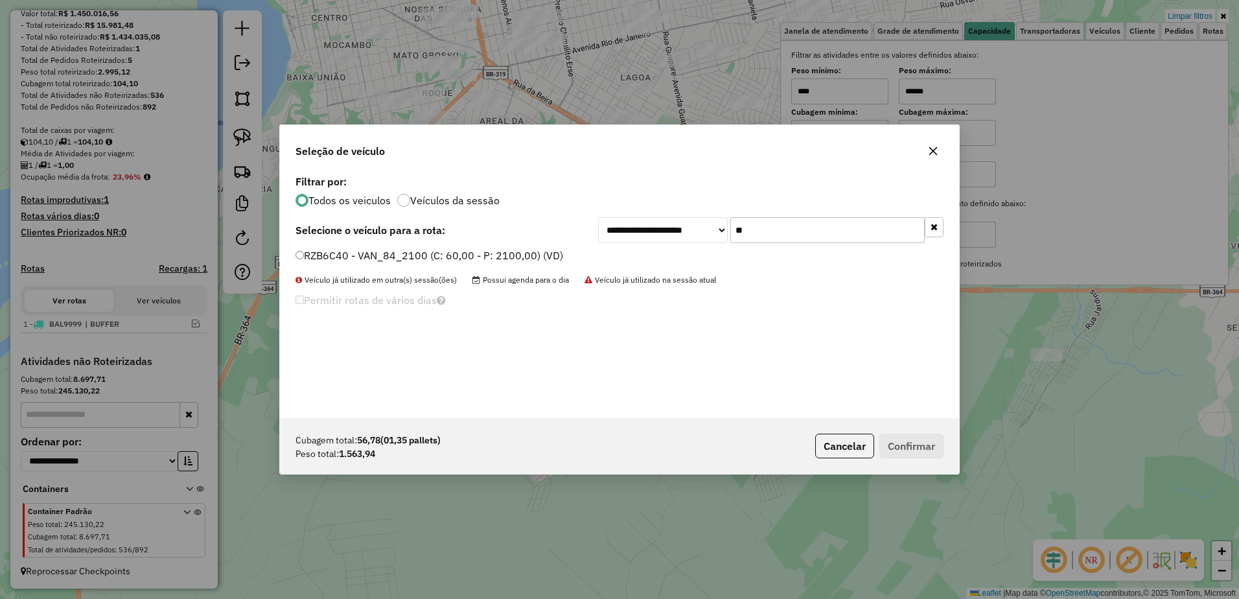
type input "**"
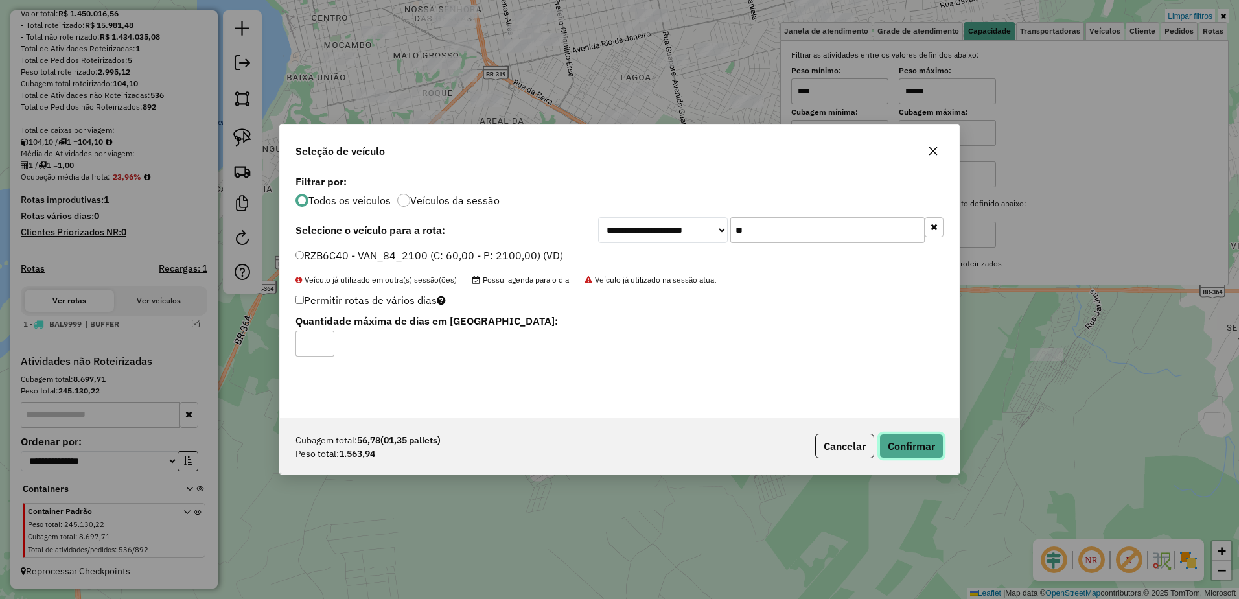
click at [932, 447] on button "Confirmar" at bounding box center [912, 446] width 64 height 25
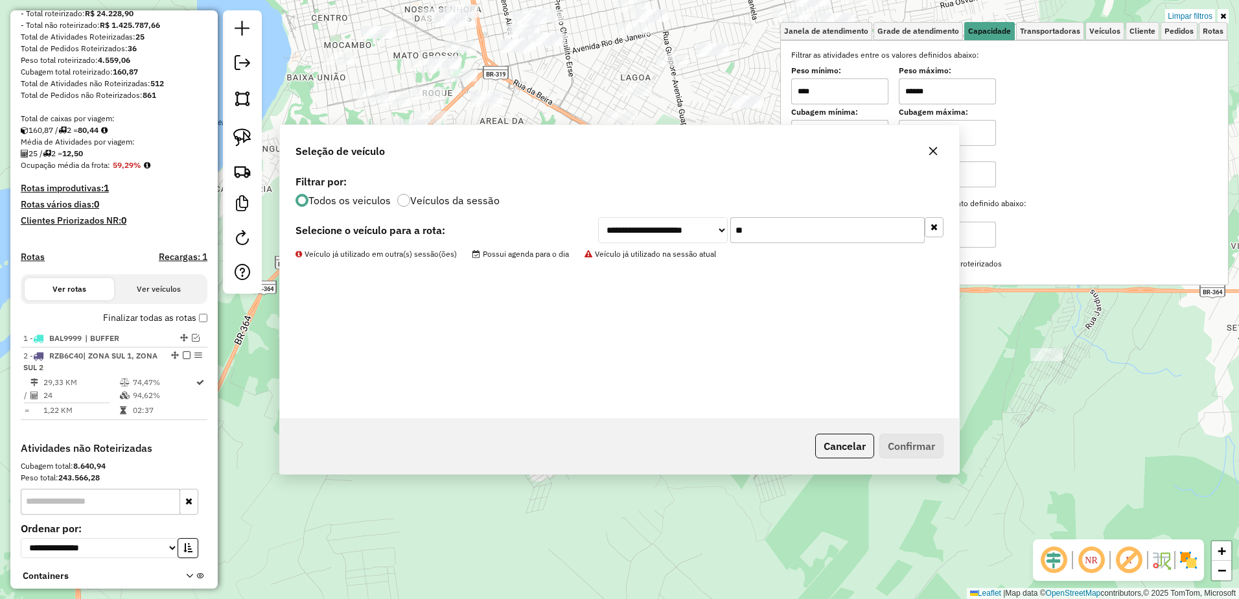
scroll to position [214, 0]
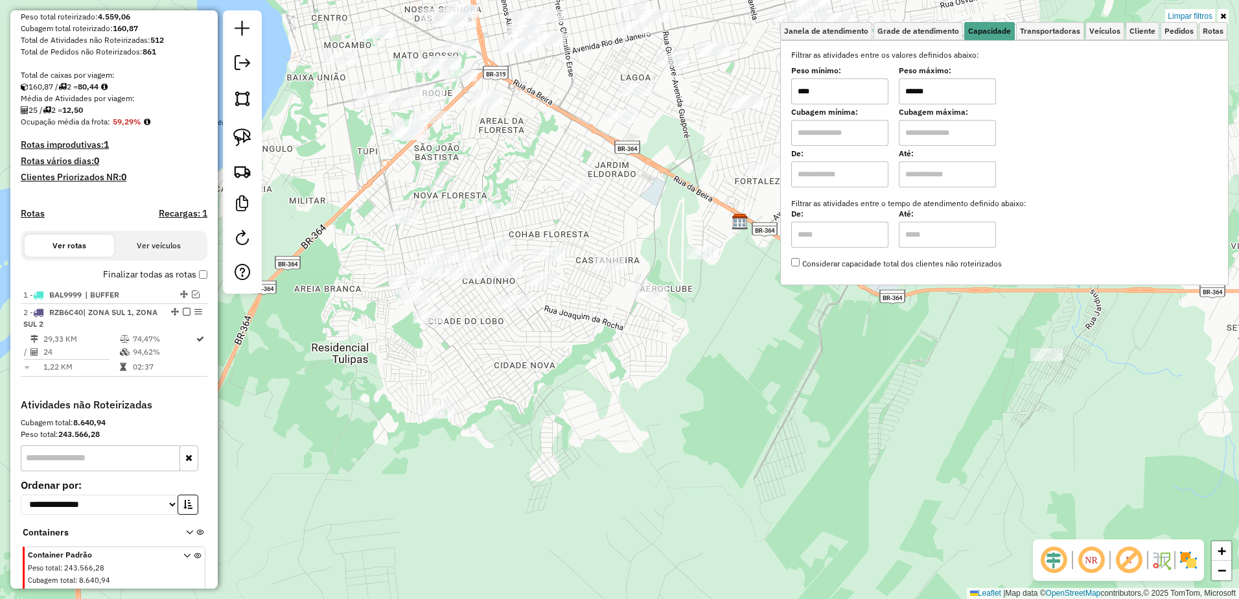
click at [950, 91] on input "******" at bounding box center [947, 91] width 97 height 26
type input "******"
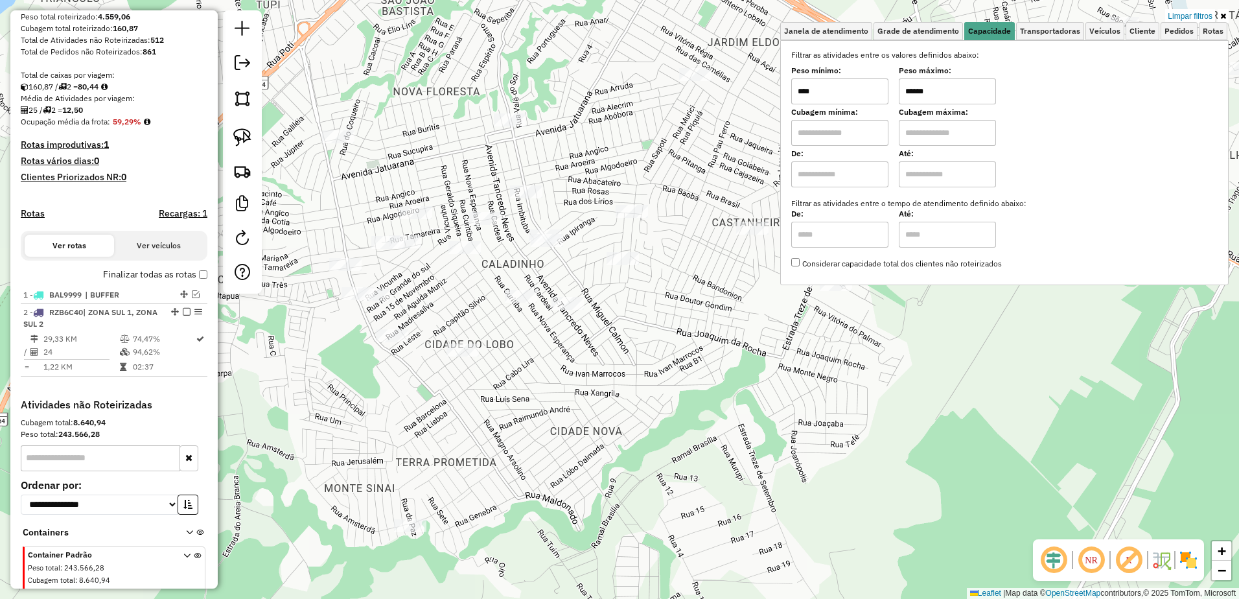
drag, startPoint x: 251, startPoint y: 139, endPoint x: 447, endPoint y: 182, distance: 200.3
click at [251, 139] on img at bounding box center [242, 137] width 18 height 18
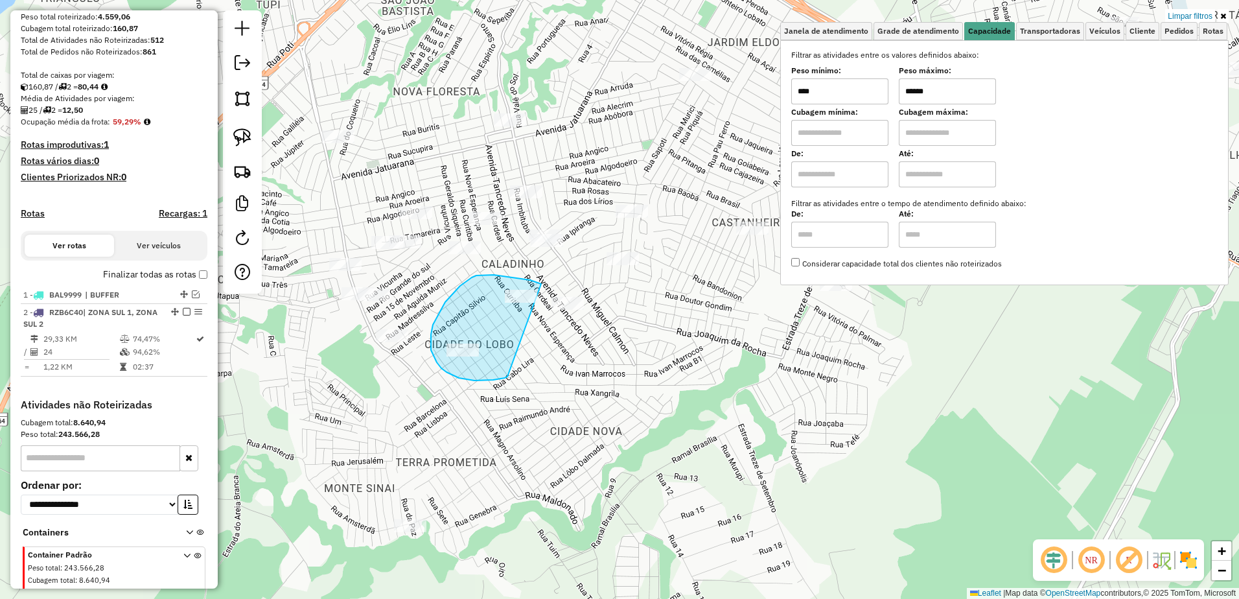
drag, startPoint x: 541, startPoint y: 284, endPoint x: 508, endPoint y: 377, distance: 98.6
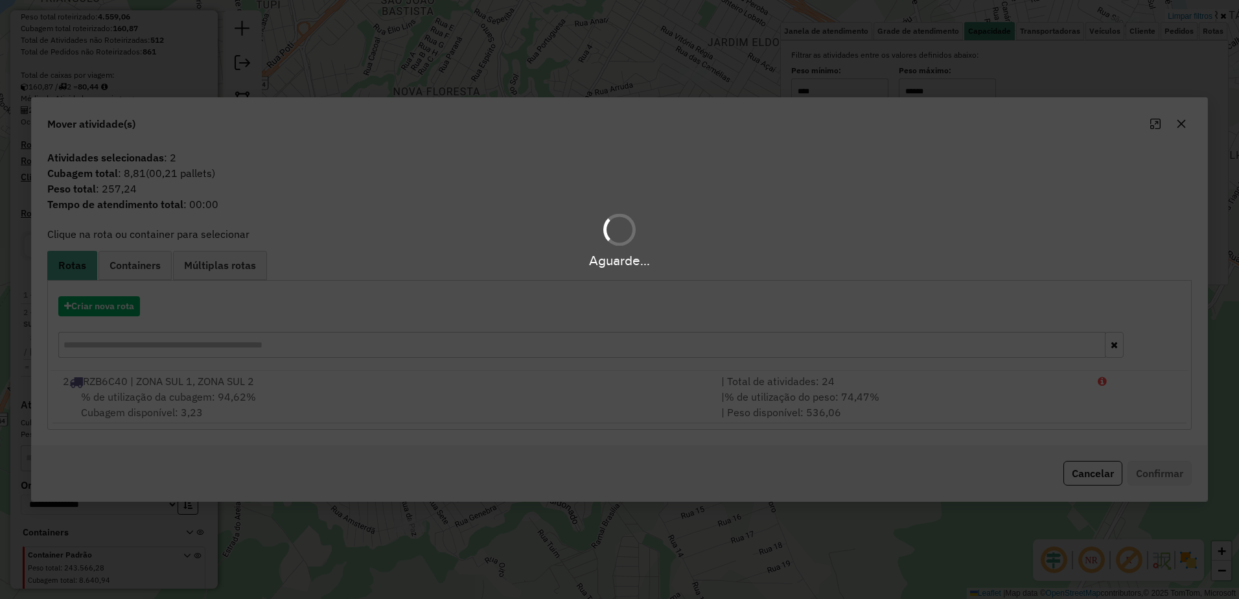
click at [329, 399] on div "Aguarde..." at bounding box center [619, 299] width 1239 height 599
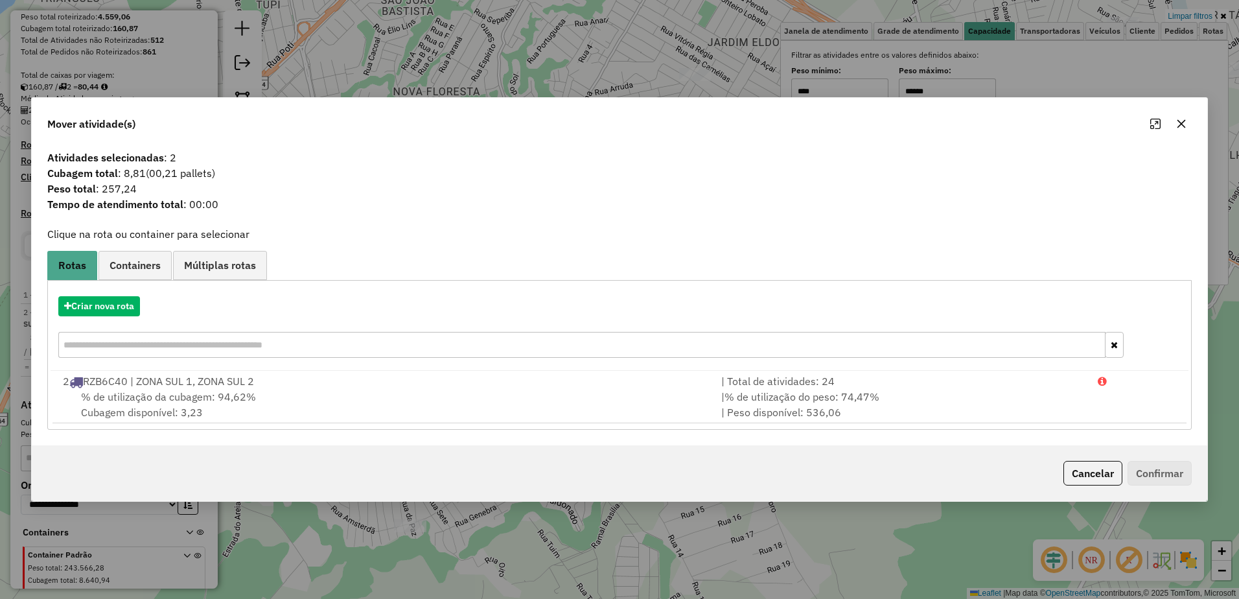
click at [329, 399] on div "% de utilização da cubagem: 94,62% Cubagem disponível: 3,23" at bounding box center [384, 404] width 659 height 31
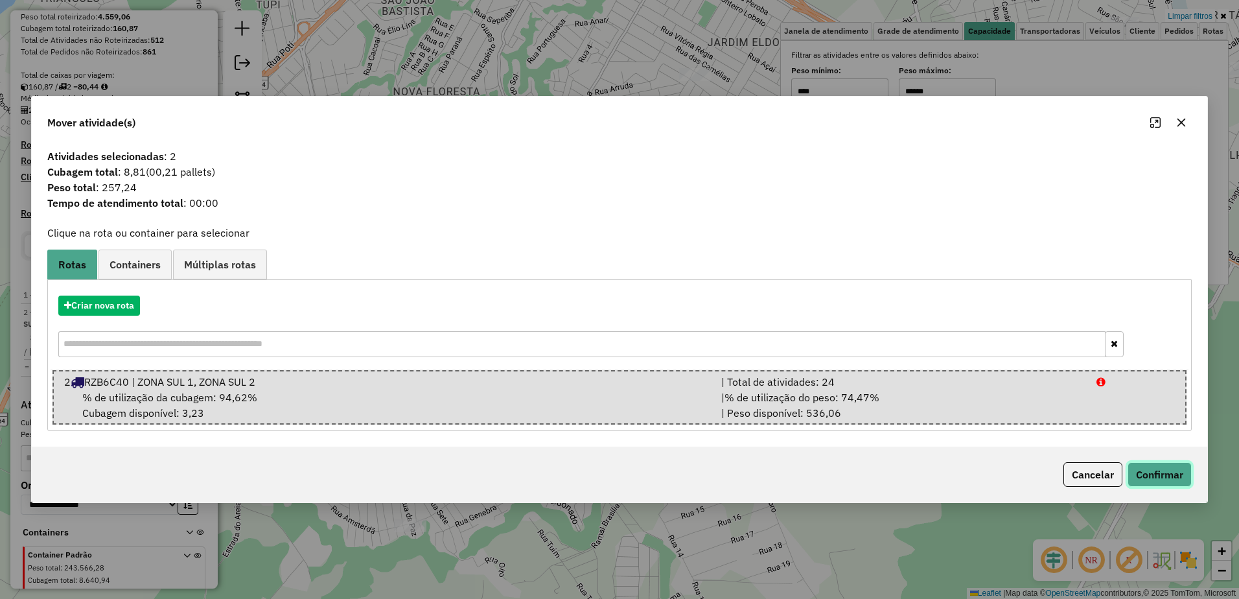
click at [1169, 479] on button "Confirmar" at bounding box center [1160, 474] width 64 height 25
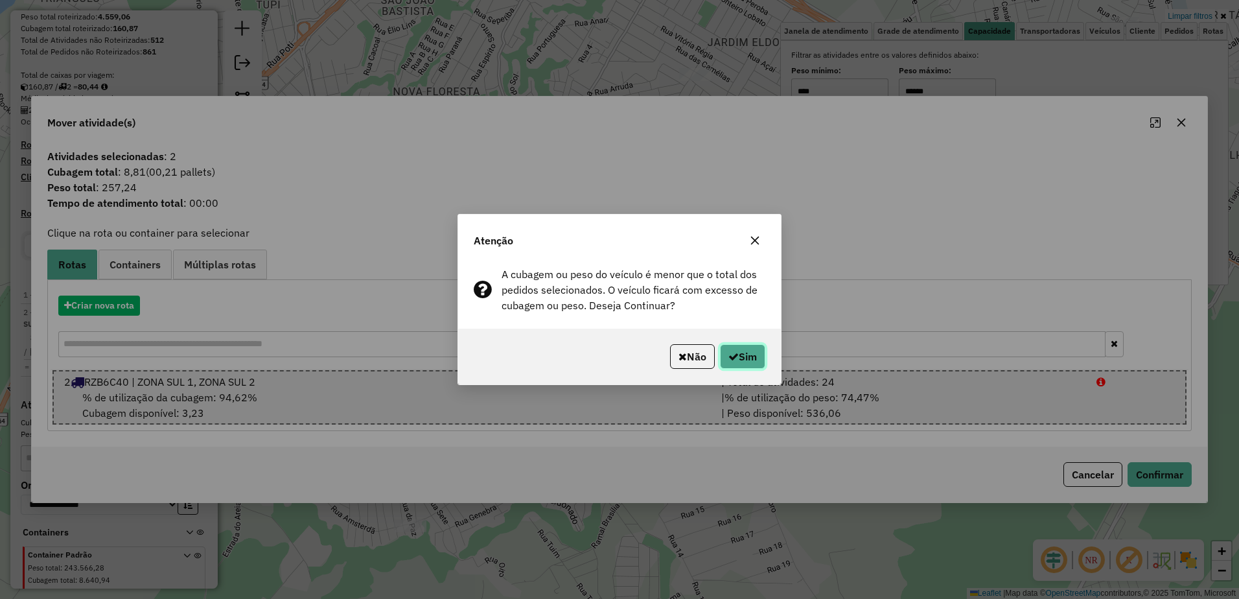
click at [760, 349] on button "Sim" at bounding box center [742, 356] width 45 height 25
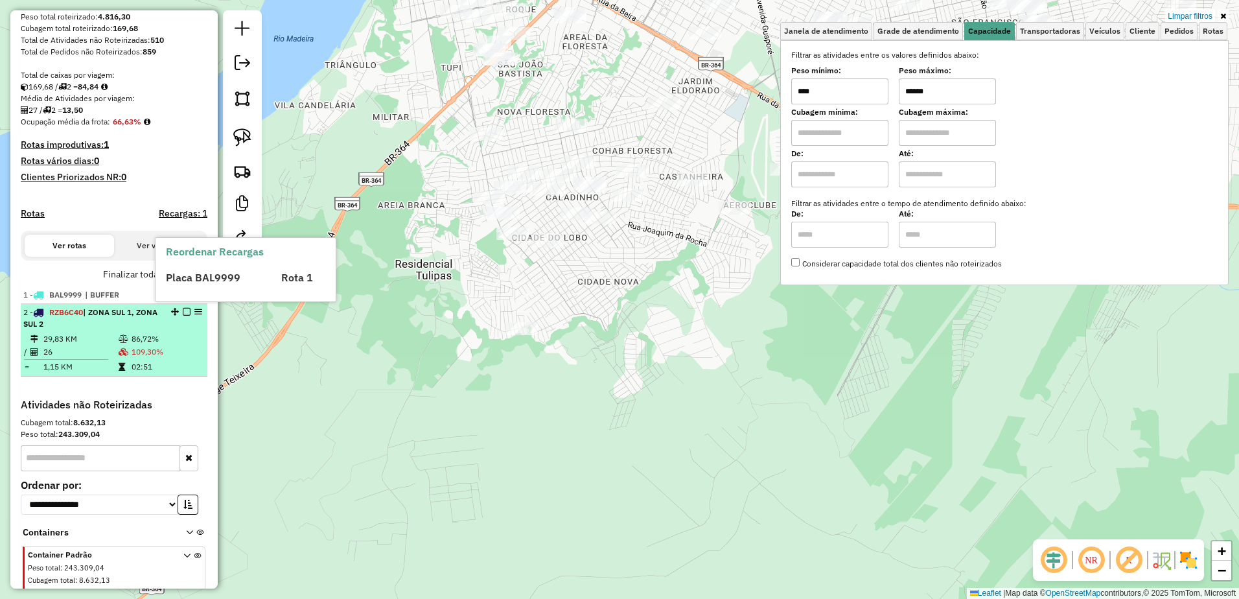
click at [155, 330] on div "2 - RZB6C40 | ZONA SUL 1, ZONA SUL 2" at bounding box center [91, 318] width 137 height 23
select select "**********"
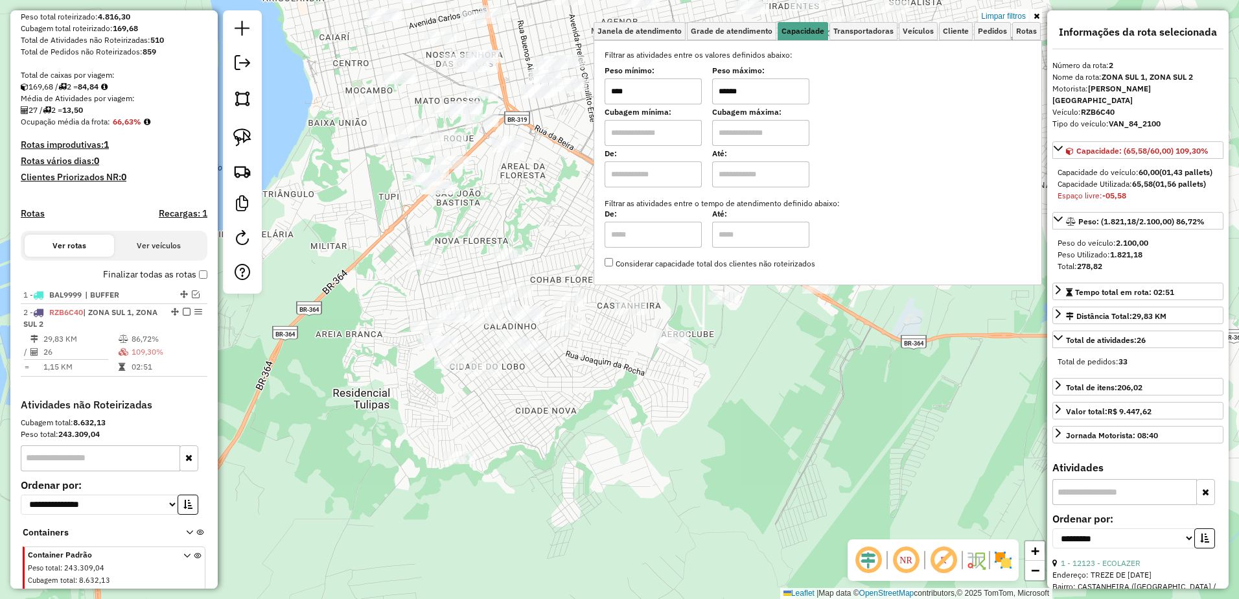
click at [719, 384] on div "Limpar filtros Janela de atendimento Grade de atendimento Capacidade Transporta…" at bounding box center [619, 299] width 1239 height 599
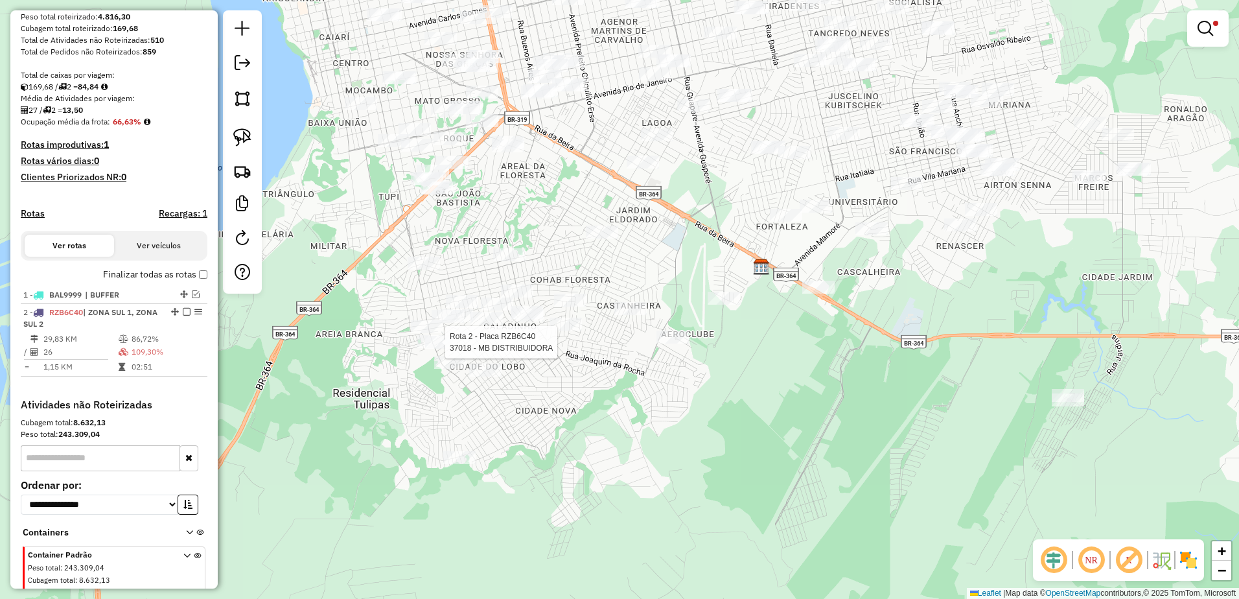
select select "**********"
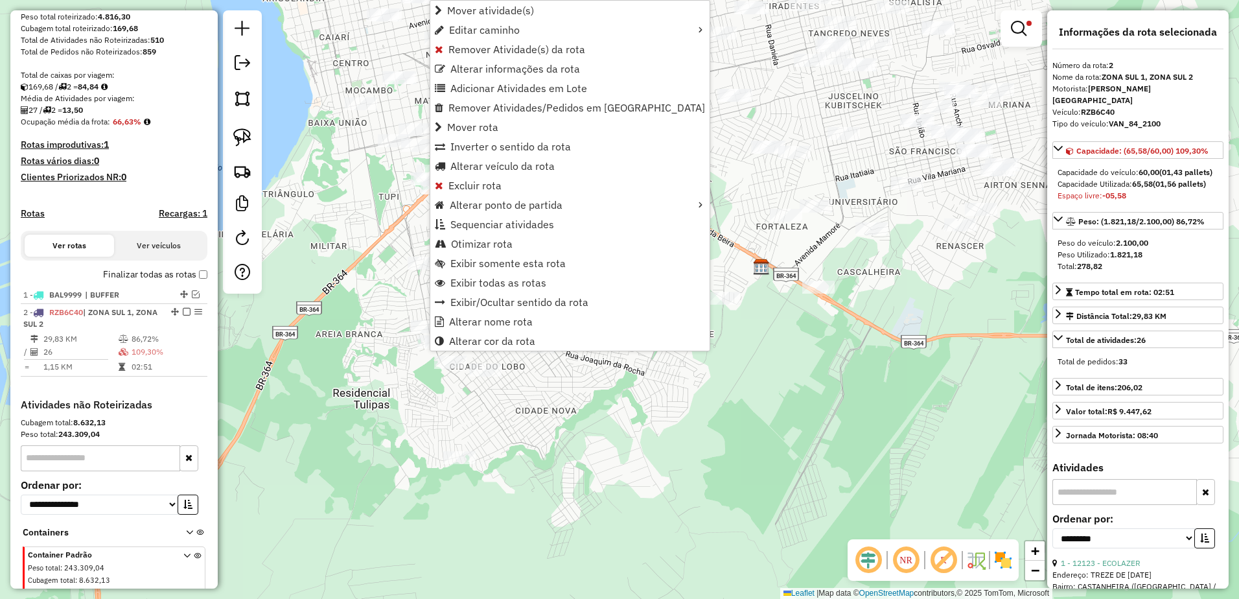
scroll to position [269, 0]
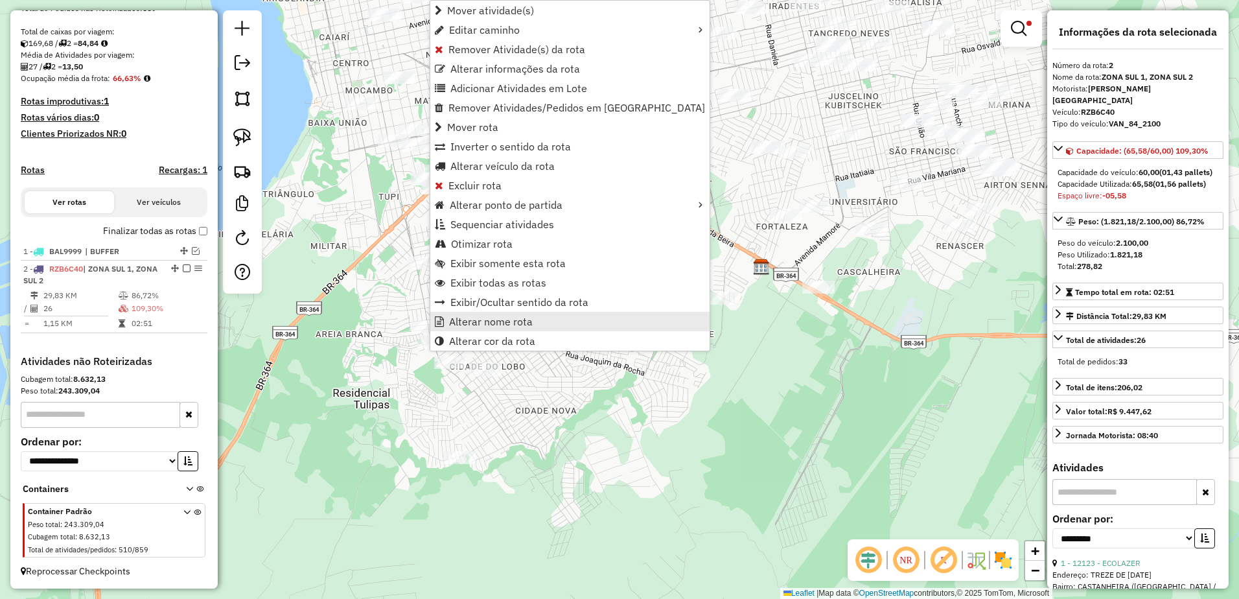
click at [512, 320] on span "Alterar nome rota" at bounding box center [491, 321] width 84 height 10
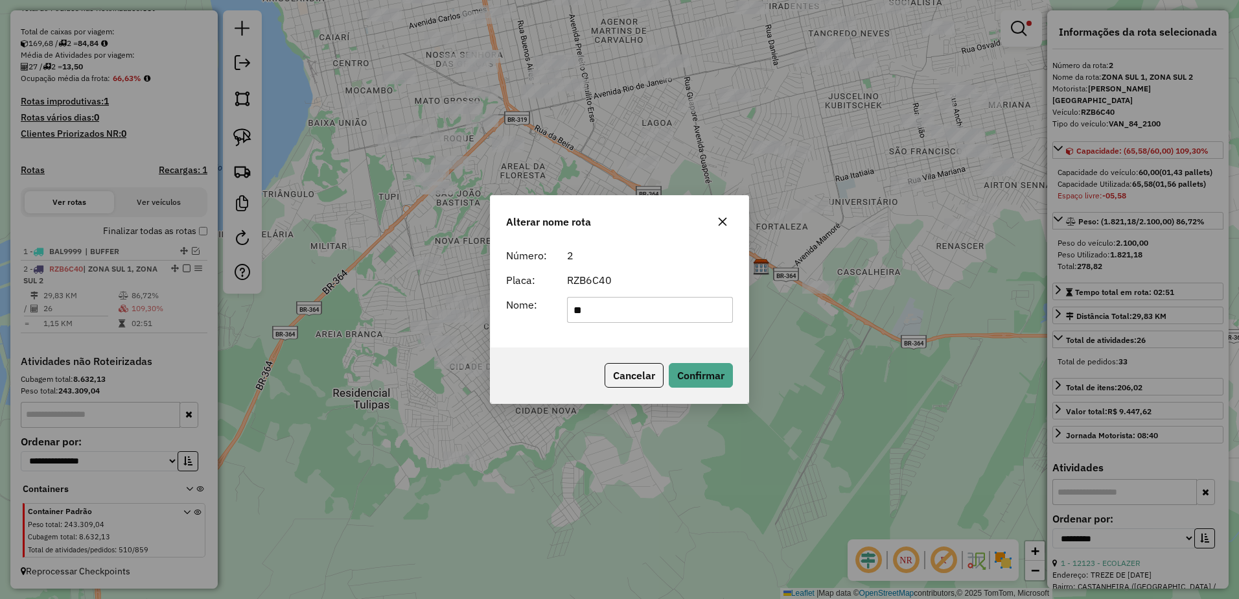
type input "*"
type input "**********"
click at [727, 373] on button "Confirmar" at bounding box center [701, 375] width 64 height 25
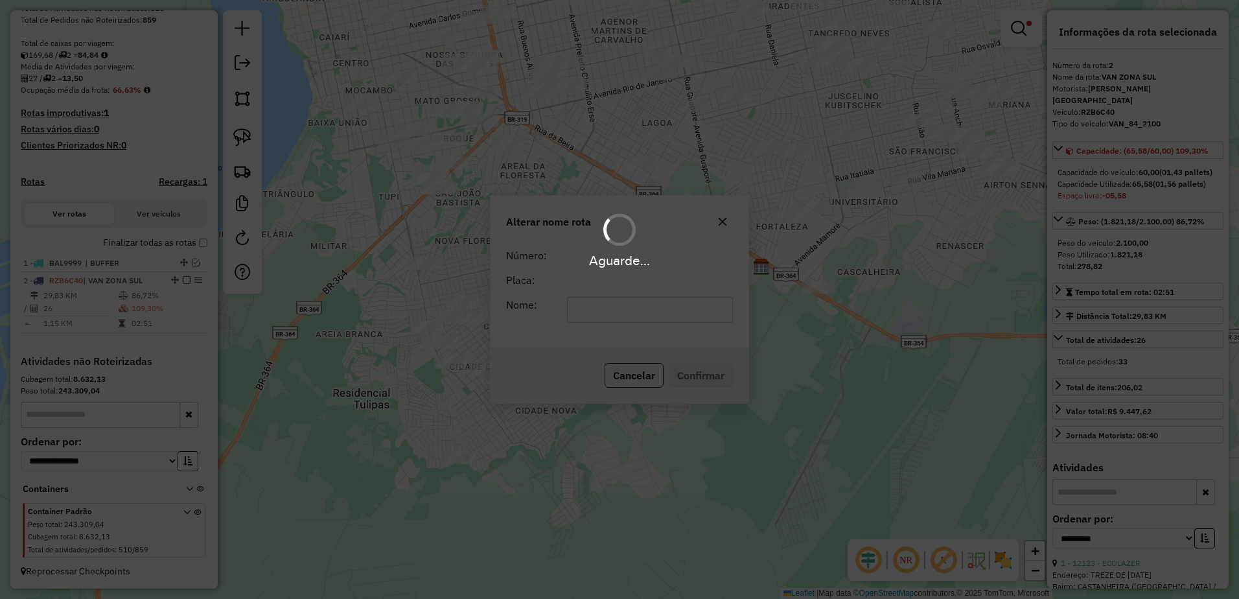
scroll to position [257, 0]
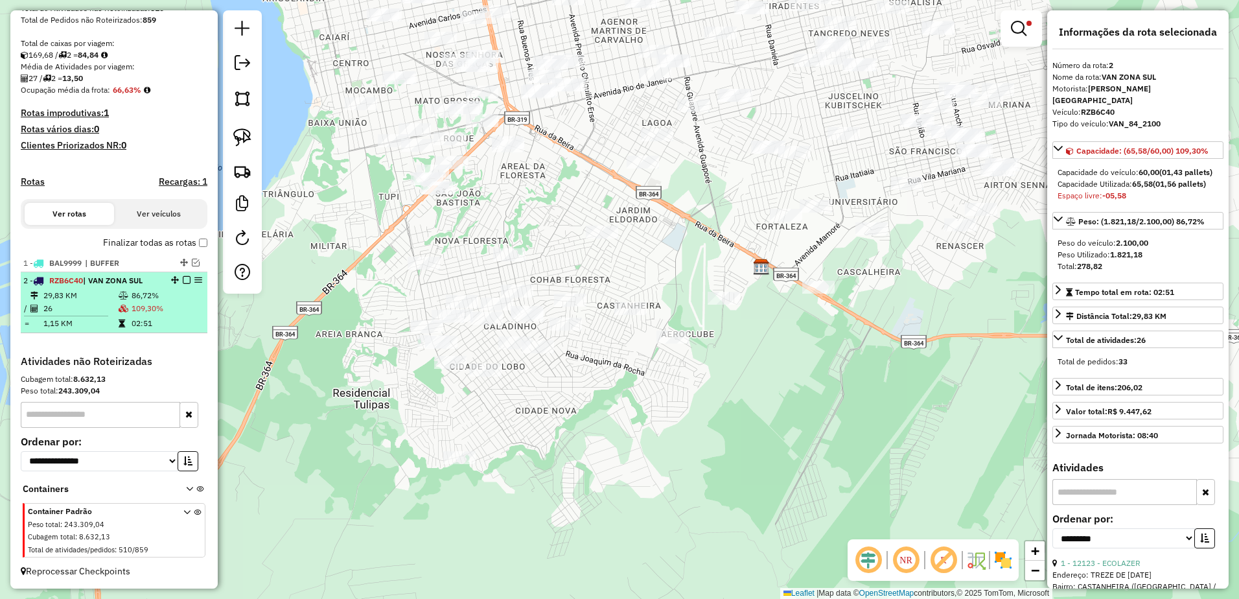
click at [183, 280] on em at bounding box center [187, 280] width 8 height 8
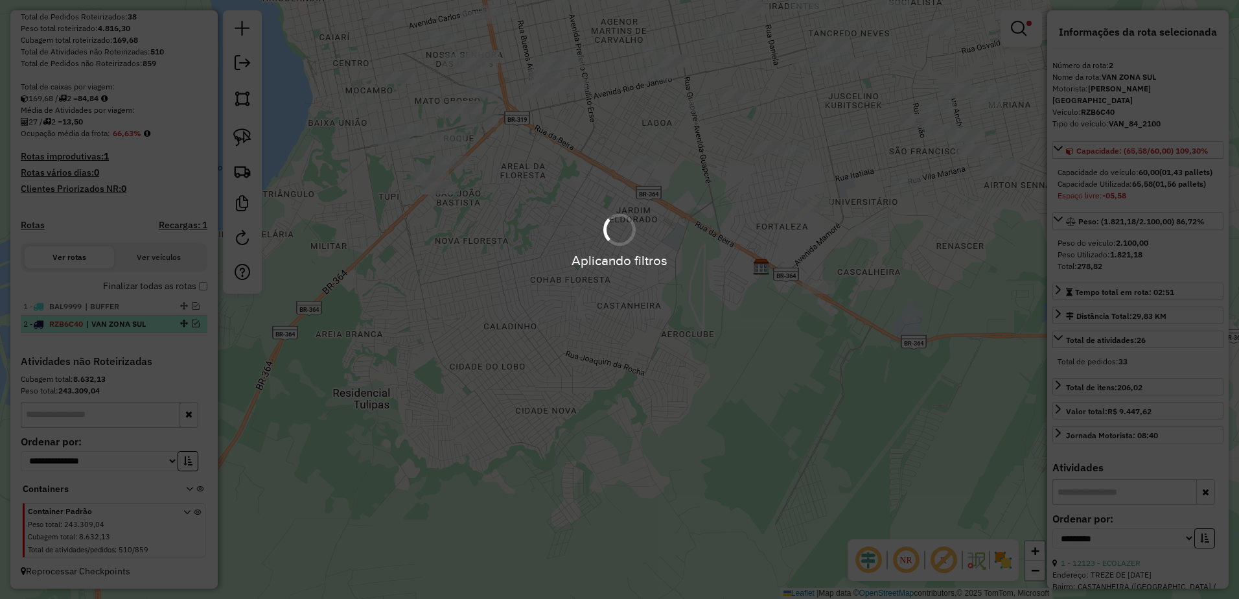
scroll to position [214, 0]
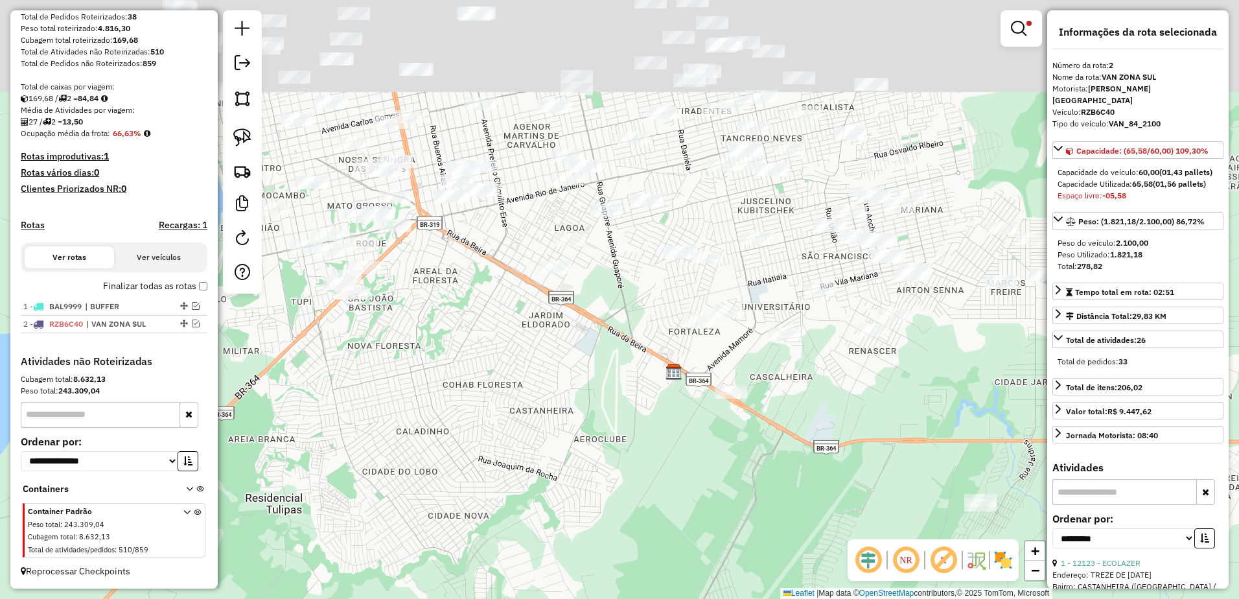
drag, startPoint x: 643, startPoint y: 248, endPoint x: 641, endPoint y: 291, distance: 42.8
click at [540, 372] on div "Limpar filtros Janela de atendimento Grade de atendimento Capacidade Transporta…" at bounding box center [619, 299] width 1239 height 599
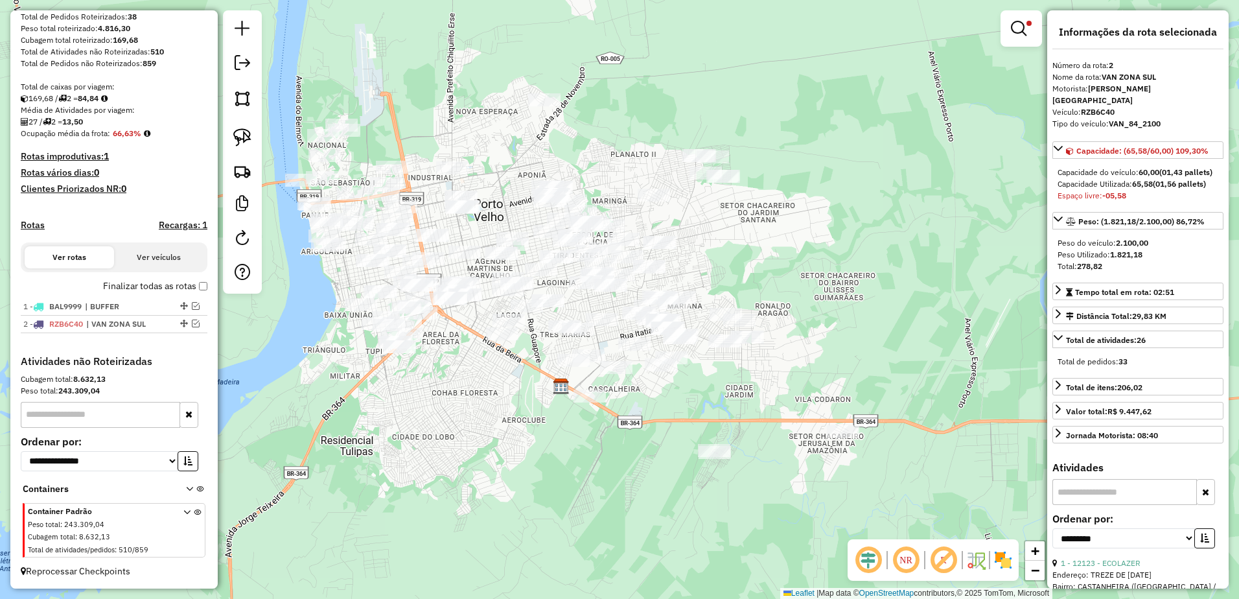
drag, startPoint x: 800, startPoint y: 240, endPoint x: 803, endPoint y: 249, distance: 9.4
click at [803, 249] on div "Limpar filtros Janela de atendimento Grade de atendimento Capacidade Transporta…" at bounding box center [619, 299] width 1239 height 599
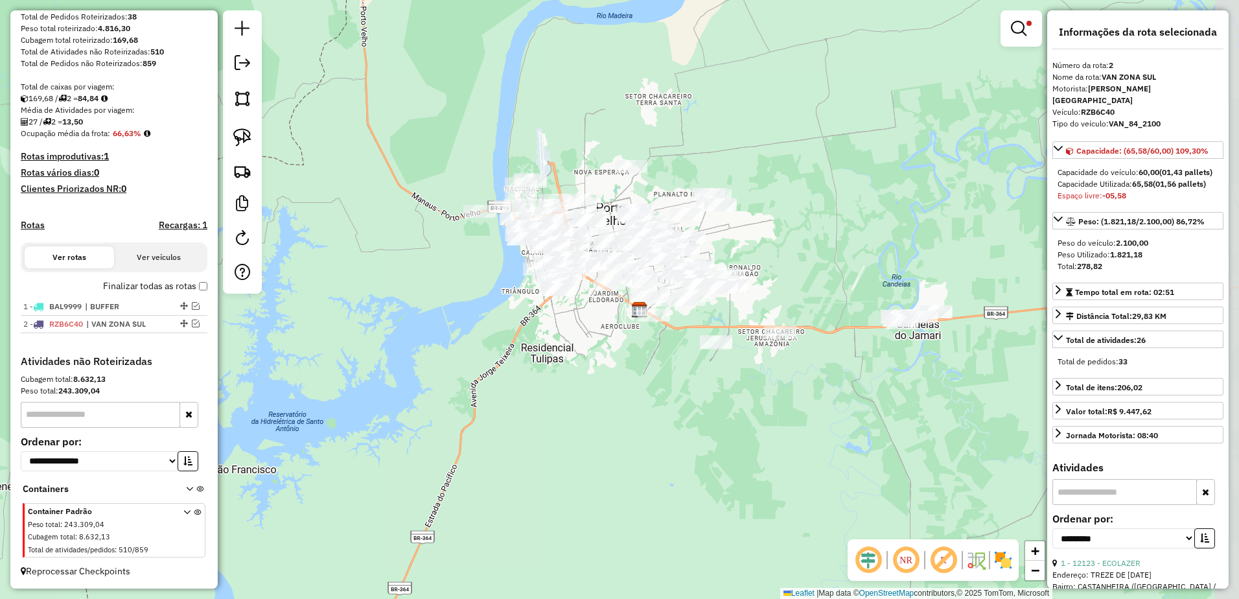
drag, startPoint x: 870, startPoint y: 221, endPoint x: 825, endPoint y: 227, distance: 45.1
click at [825, 227] on div "Limpar filtros Janela de atendimento Grade de atendimento Capacidade Transporta…" at bounding box center [619, 299] width 1239 height 599
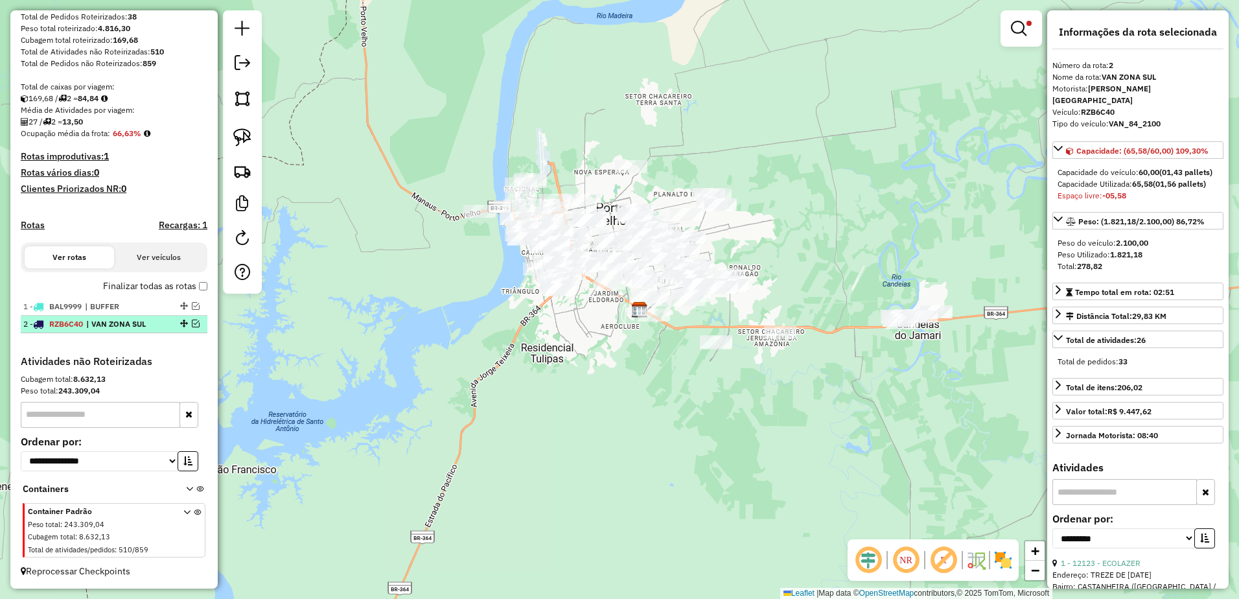
click at [192, 325] on em at bounding box center [196, 324] width 8 height 8
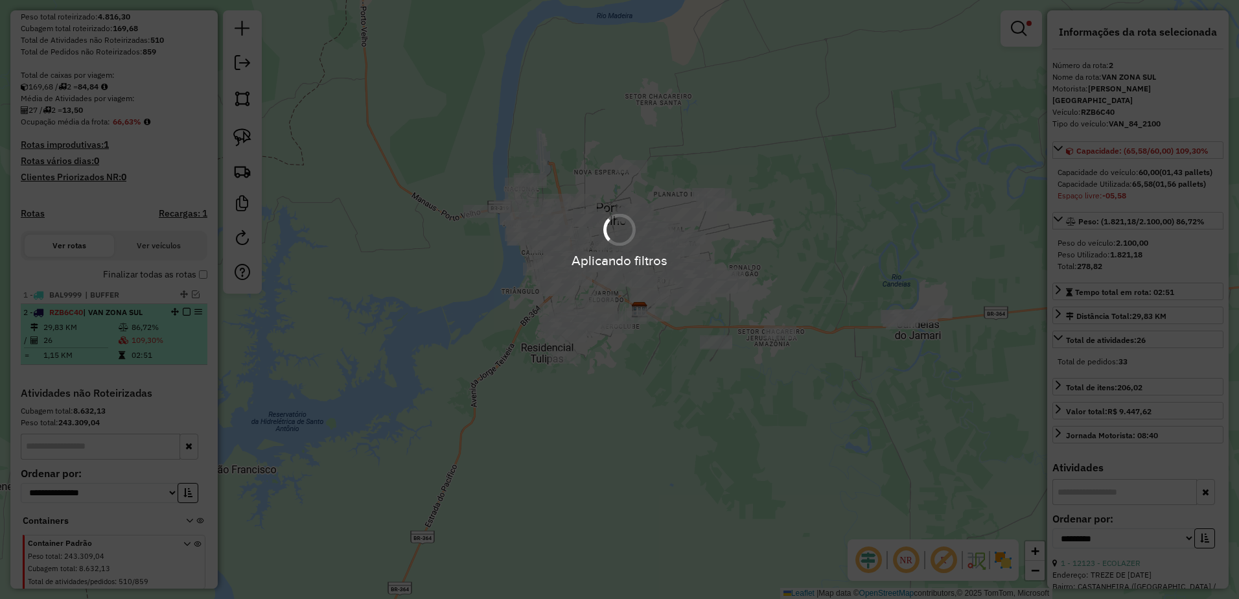
scroll to position [257, 0]
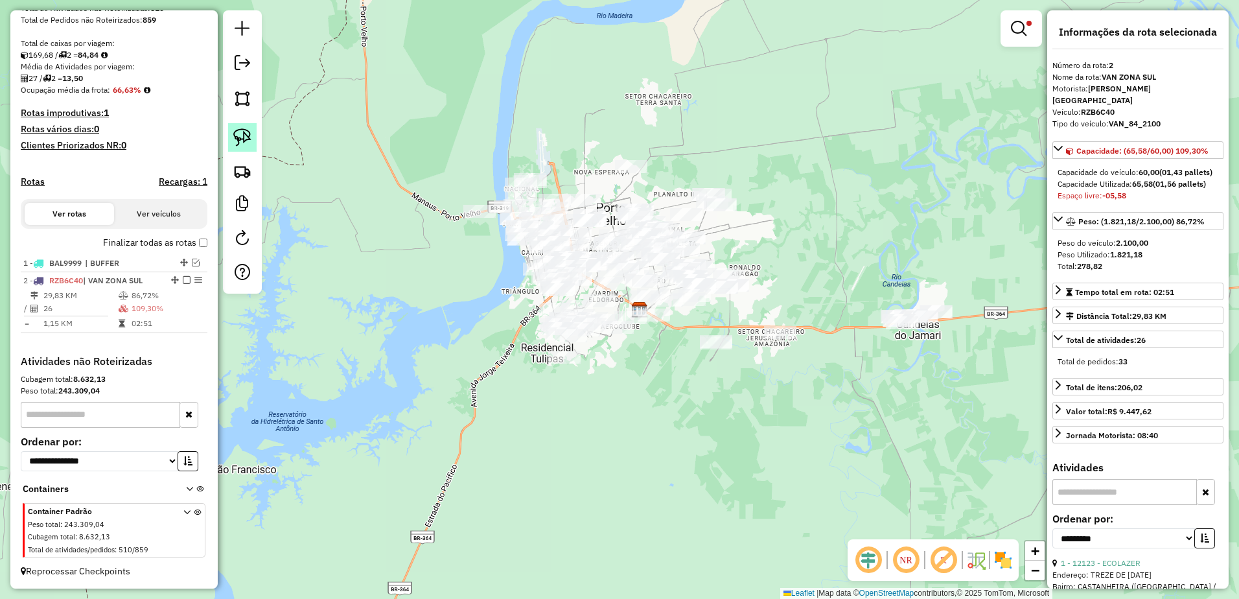
click at [245, 142] on img at bounding box center [242, 137] width 18 height 18
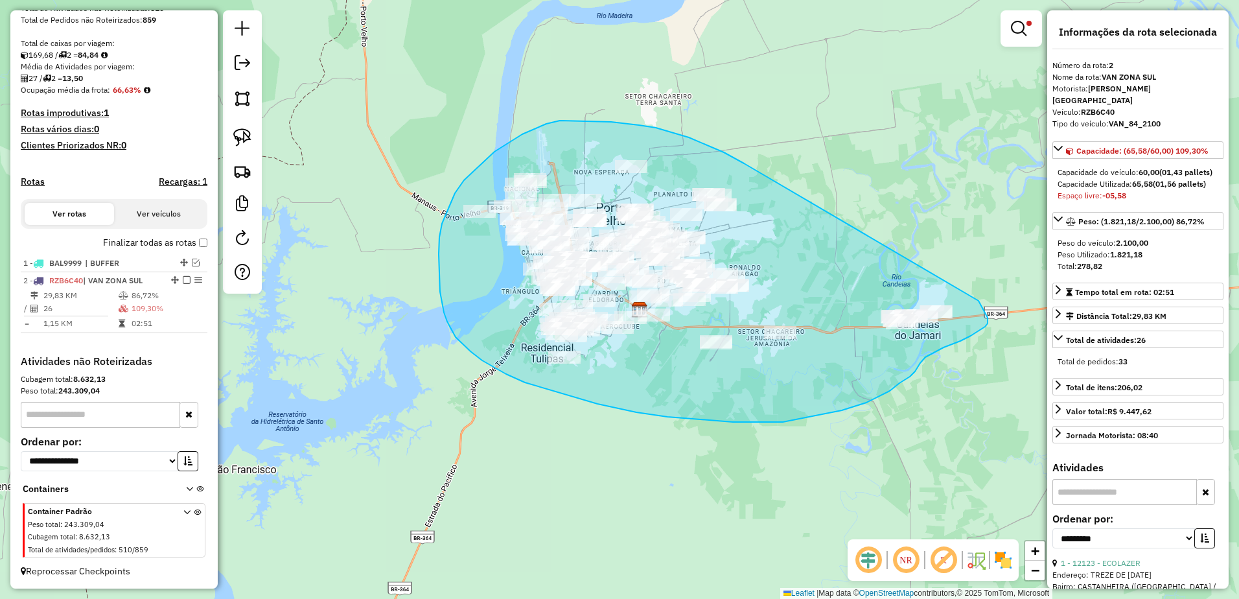
drag, startPoint x: 724, startPoint y: 152, endPoint x: 974, endPoint y: 297, distance: 288.4
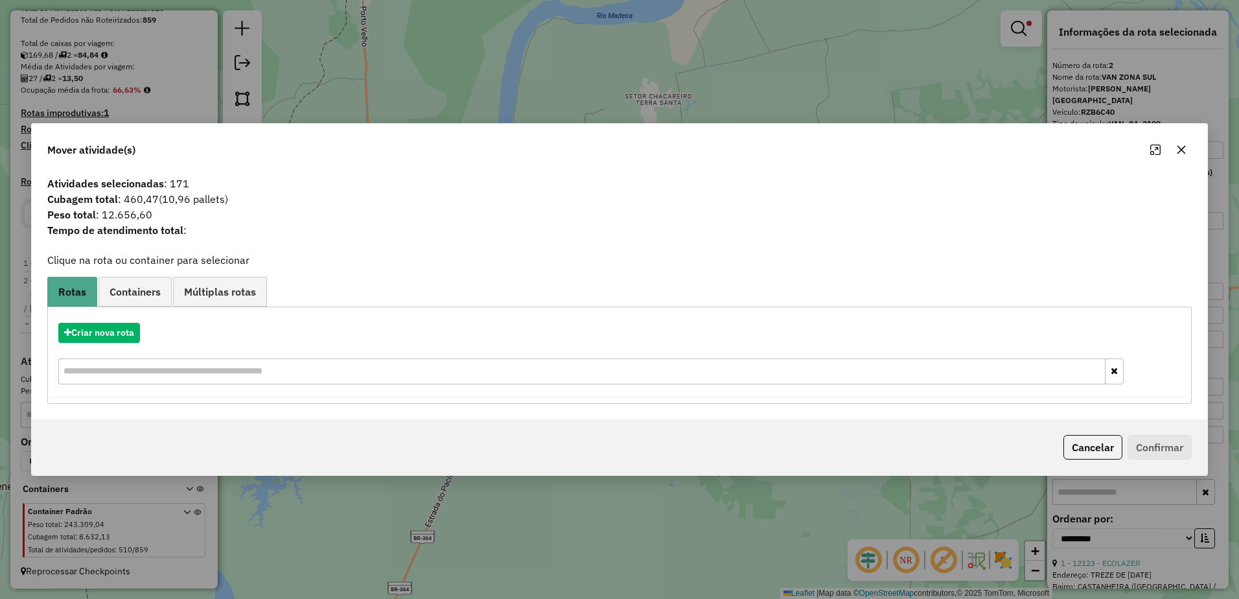
click at [1185, 154] on icon "button" at bounding box center [1182, 150] width 10 height 10
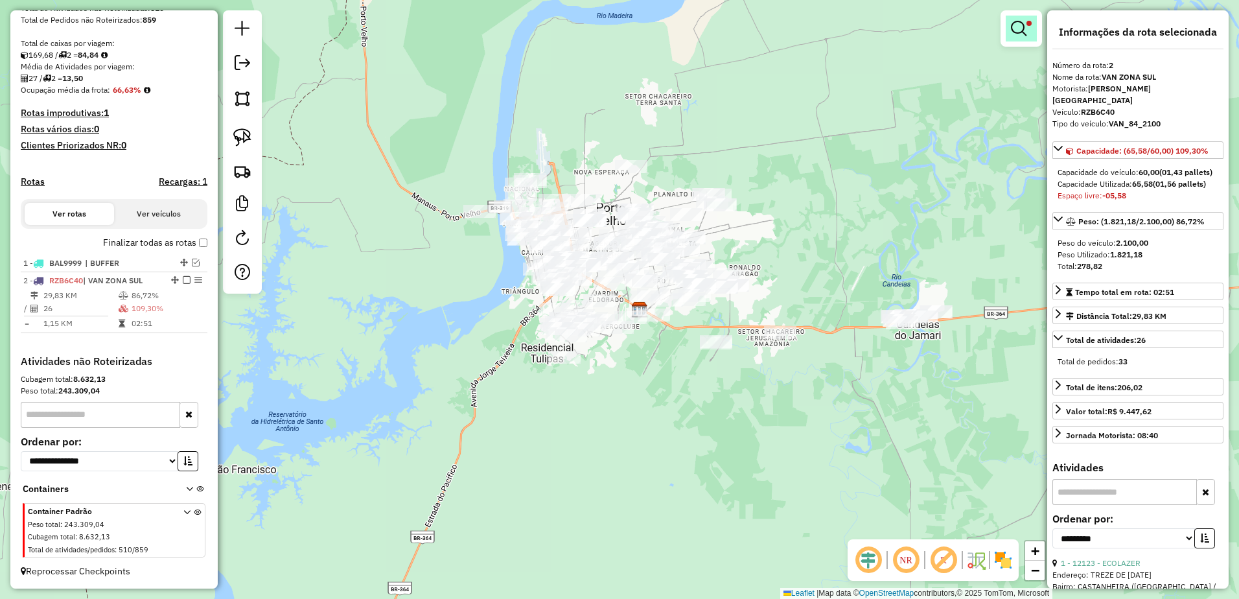
click at [1011, 29] on em at bounding box center [1019, 29] width 16 height 16
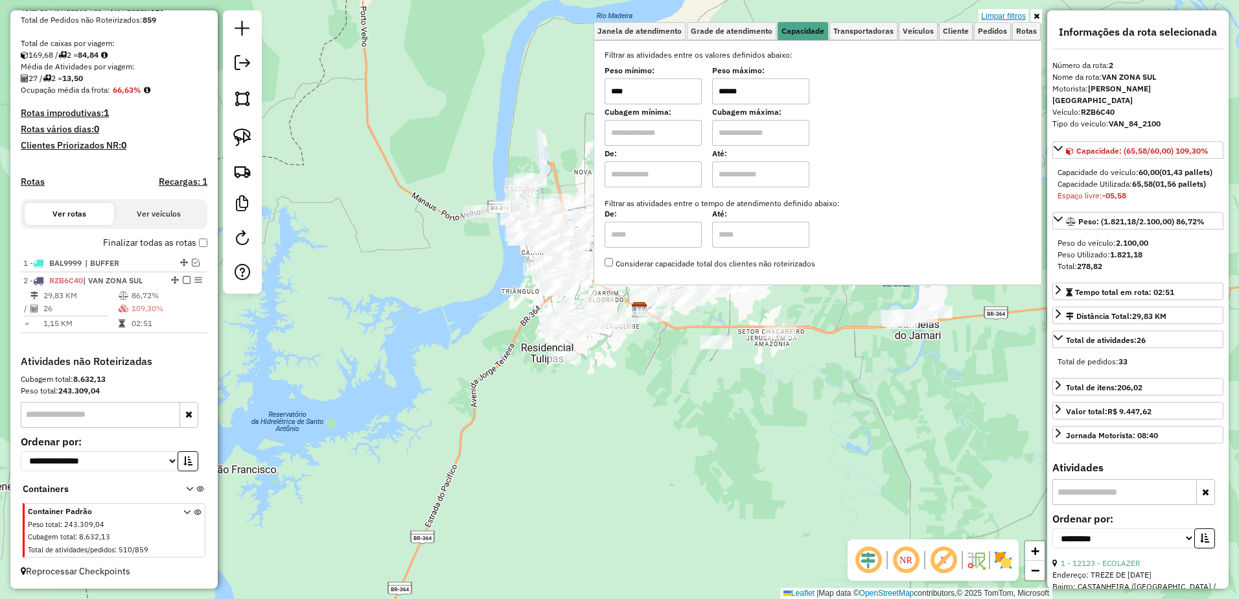
click at [1005, 12] on link "Limpar filtros" at bounding box center [1004, 16] width 50 height 14
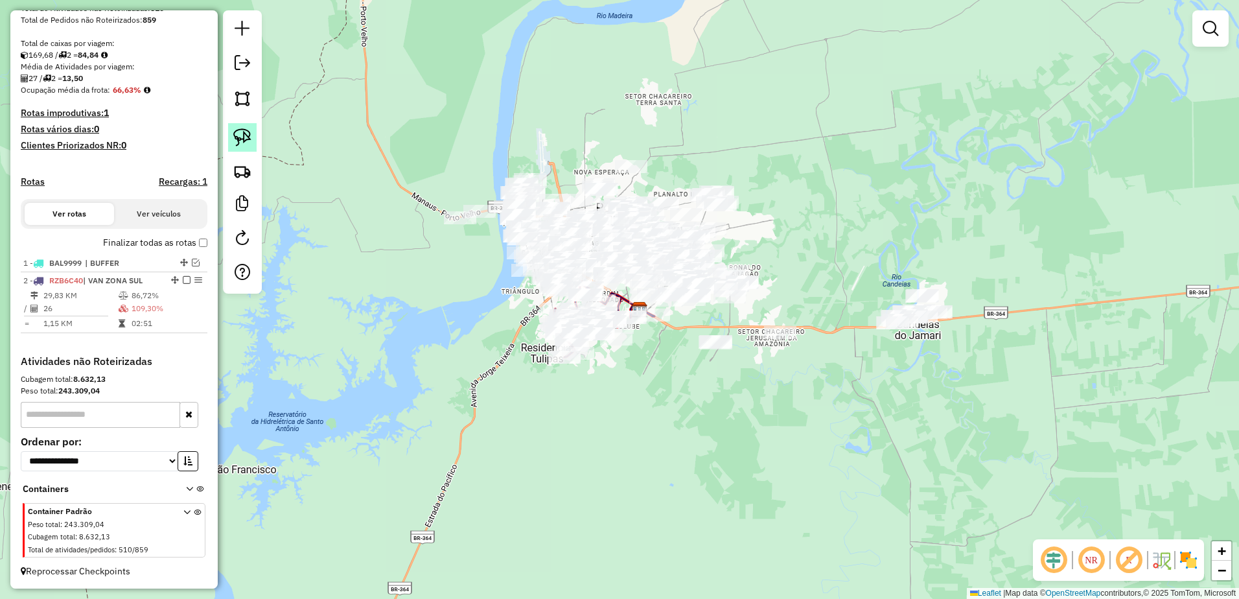
click at [256, 130] on link at bounding box center [242, 137] width 29 height 29
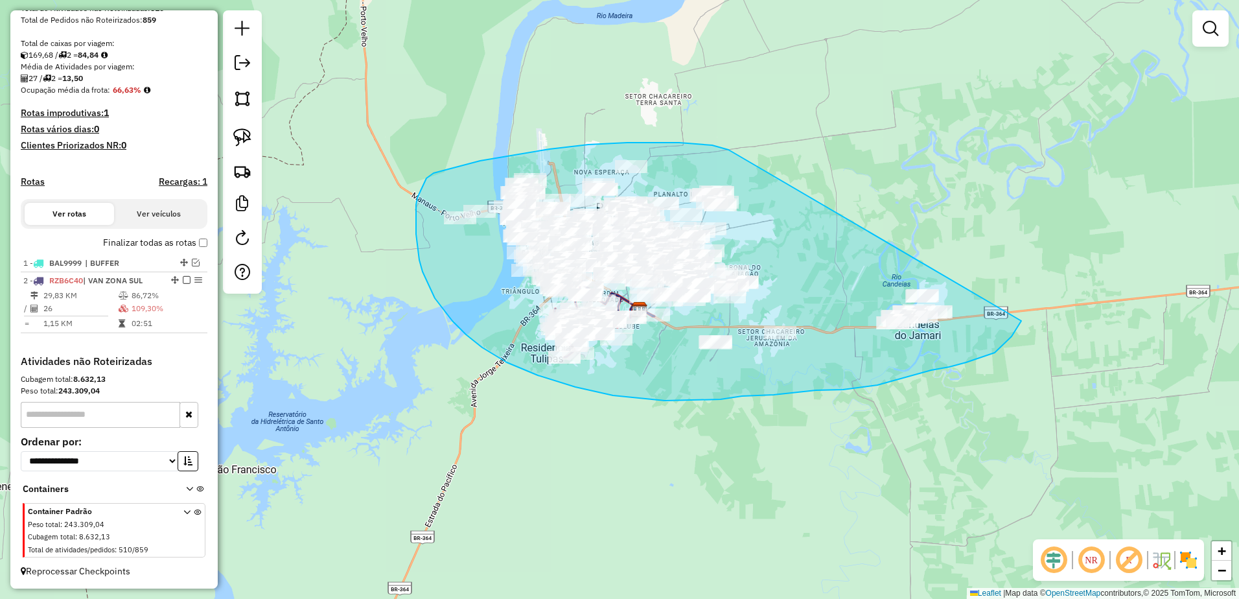
drag, startPoint x: 589, startPoint y: 145, endPoint x: 1023, endPoint y: 301, distance: 461.6
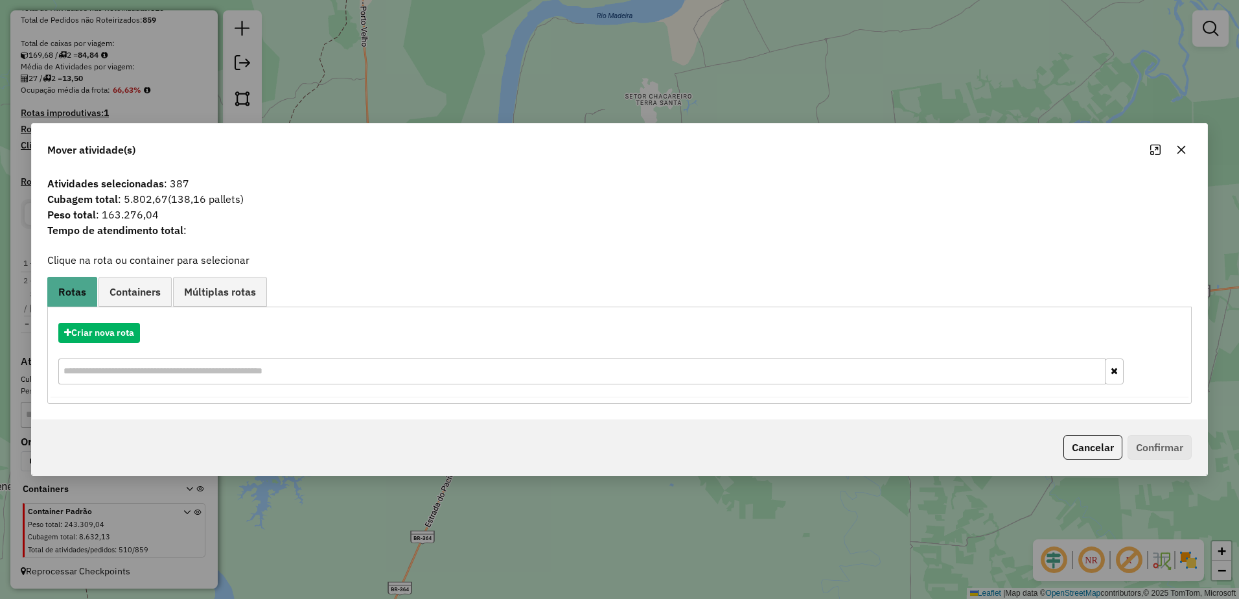
click at [1185, 144] on button "button" at bounding box center [1181, 149] width 21 height 21
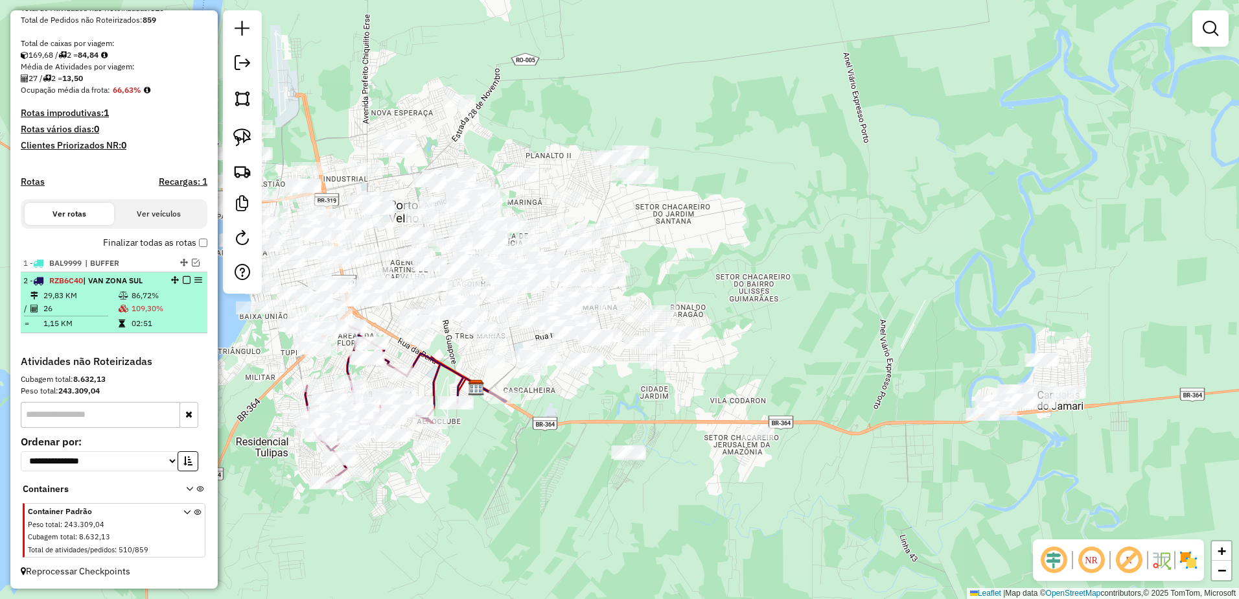
click at [183, 277] on em at bounding box center [187, 280] width 8 height 8
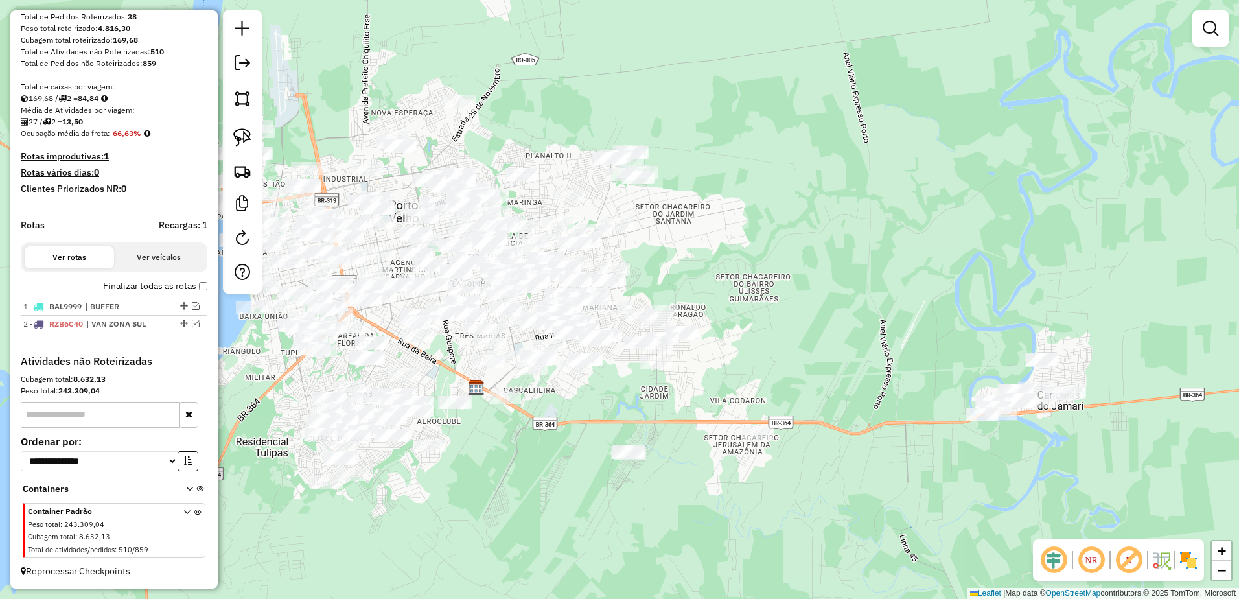
click at [1192, 40] on div "Janela de atendimento Grade de atendimento Capacidade Transportadoras Veículos …" at bounding box center [619, 299] width 1239 height 599
click at [1219, 34] on link at bounding box center [1211, 29] width 26 height 26
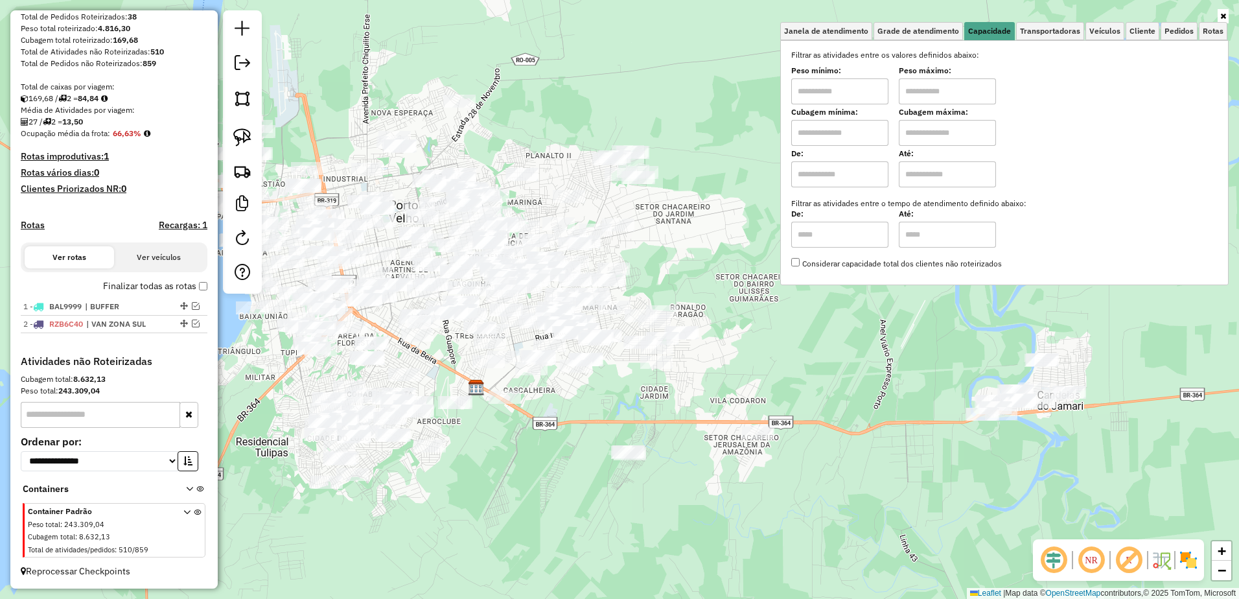
click at [843, 86] on input "text" at bounding box center [840, 91] width 97 height 26
type input "****"
click at [973, 95] on input "text" at bounding box center [947, 91] width 97 height 26
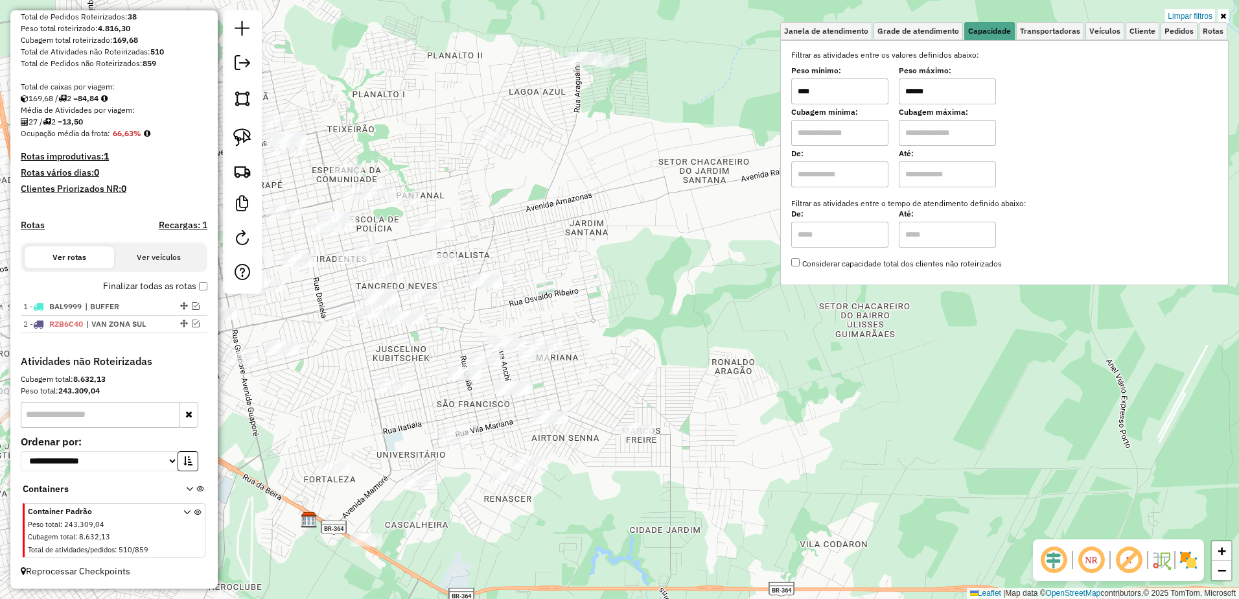
drag, startPoint x: 718, startPoint y: 335, endPoint x: 785, endPoint y: 389, distance: 86.3
click at [785, 389] on div "Limpar filtros Janela de atendimento Grade de atendimento Capacidade Transporta…" at bounding box center [619, 299] width 1239 height 599
click at [972, 89] on input "******" at bounding box center [947, 91] width 97 height 26
click at [591, 188] on div "Limpar filtros Janela de atendimento Grade de atendimento Capacidade Transporta…" at bounding box center [619, 299] width 1239 height 599
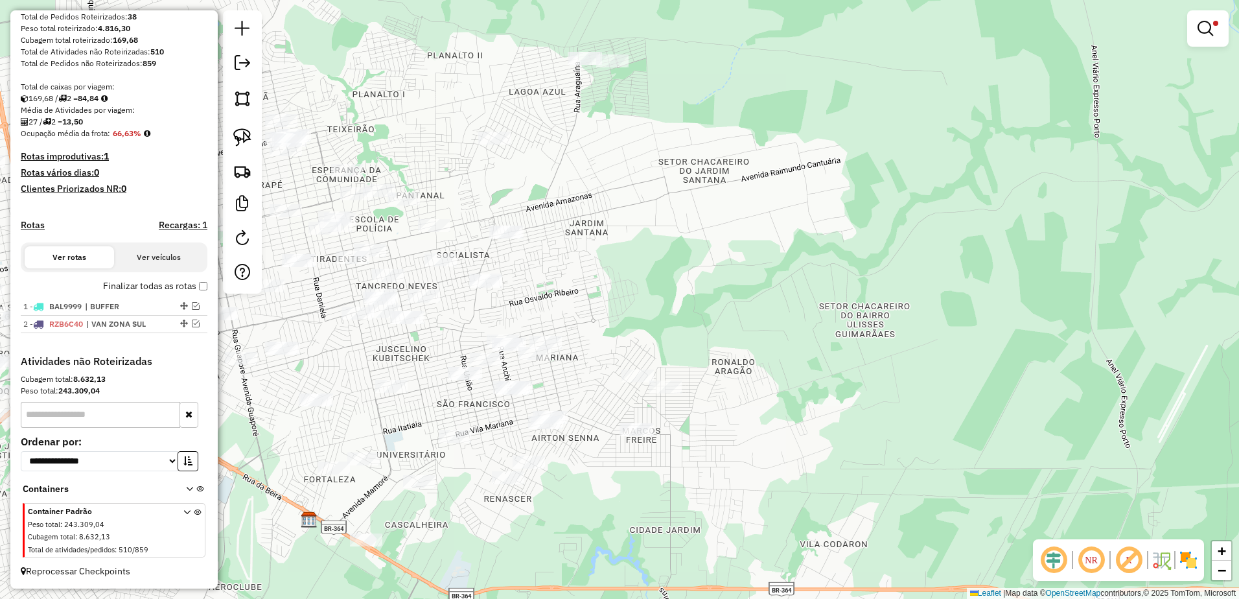
drag, startPoint x: 247, startPoint y: 132, endPoint x: 257, endPoint y: 132, distance: 10.4
click at [247, 132] on img at bounding box center [242, 137] width 18 height 18
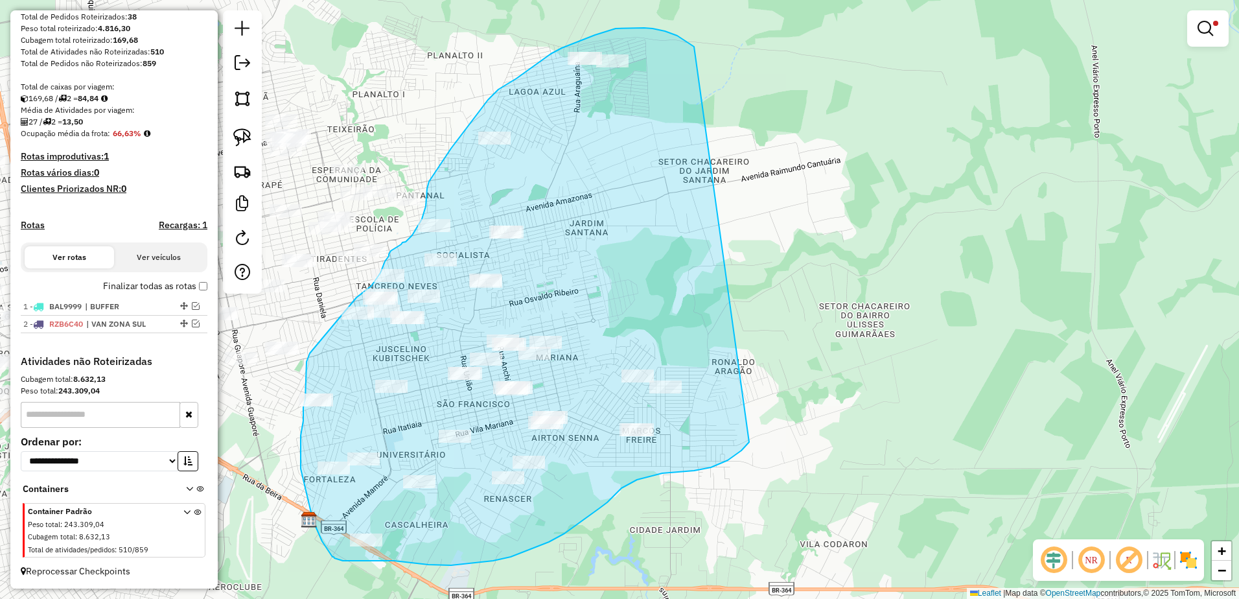
drag, startPoint x: 665, startPoint y: 31, endPoint x: 749, endPoint y: 442, distance: 419.5
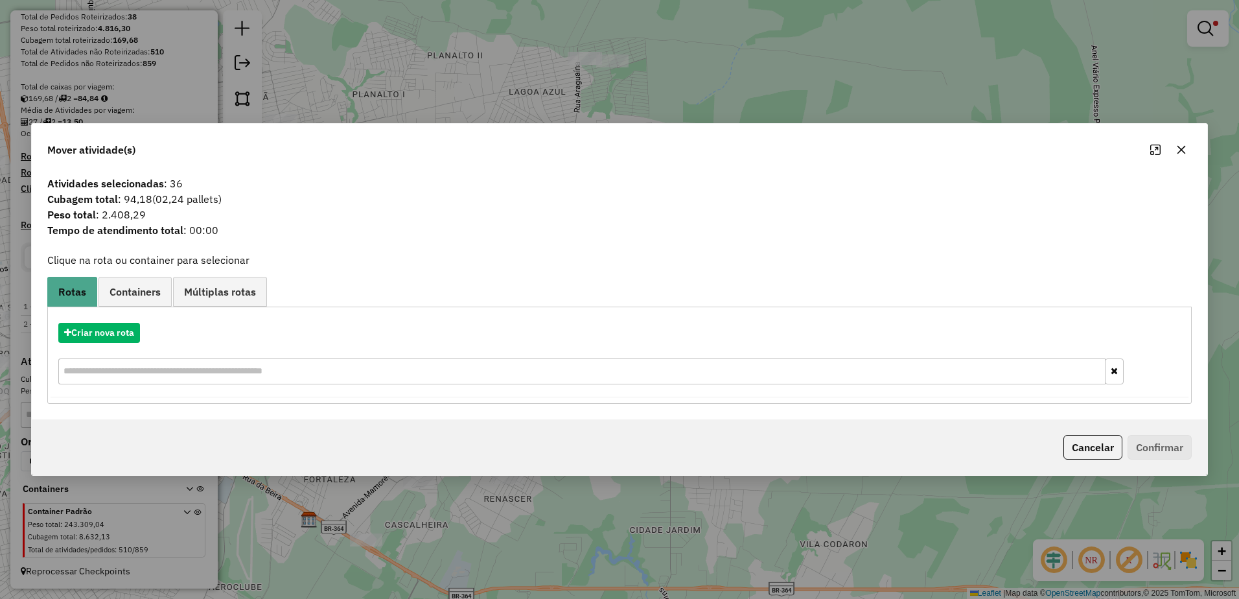
click at [1185, 150] on icon "button" at bounding box center [1182, 150] width 10 height 10
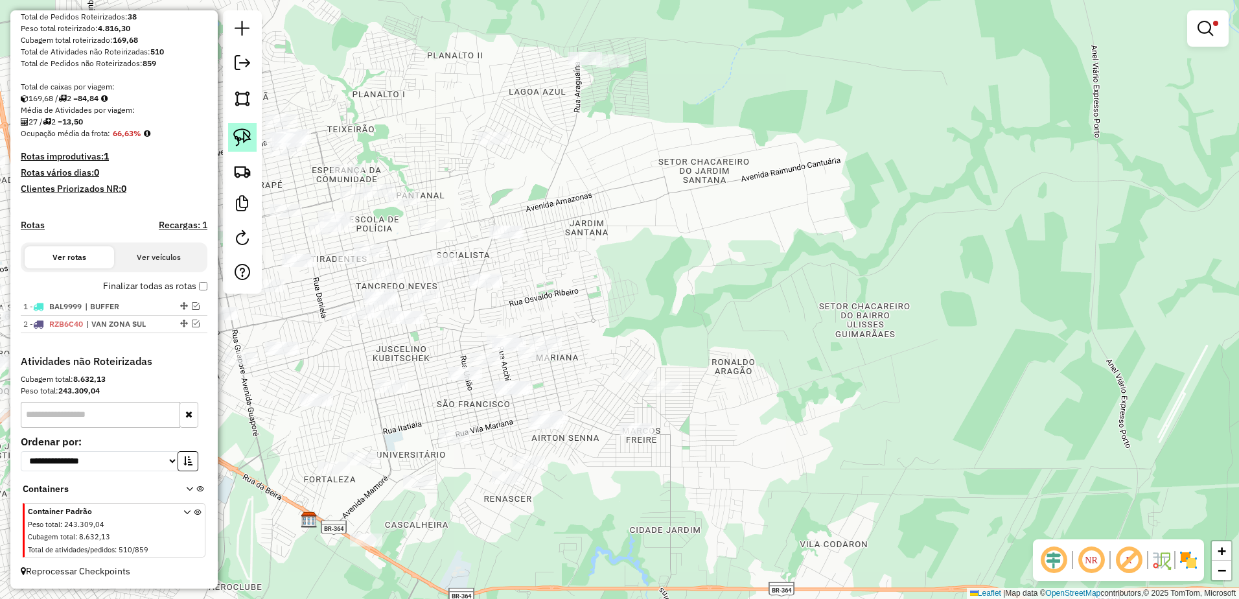
click at [236, 141] on img at bounding box center [242, 137] width 18 height 18
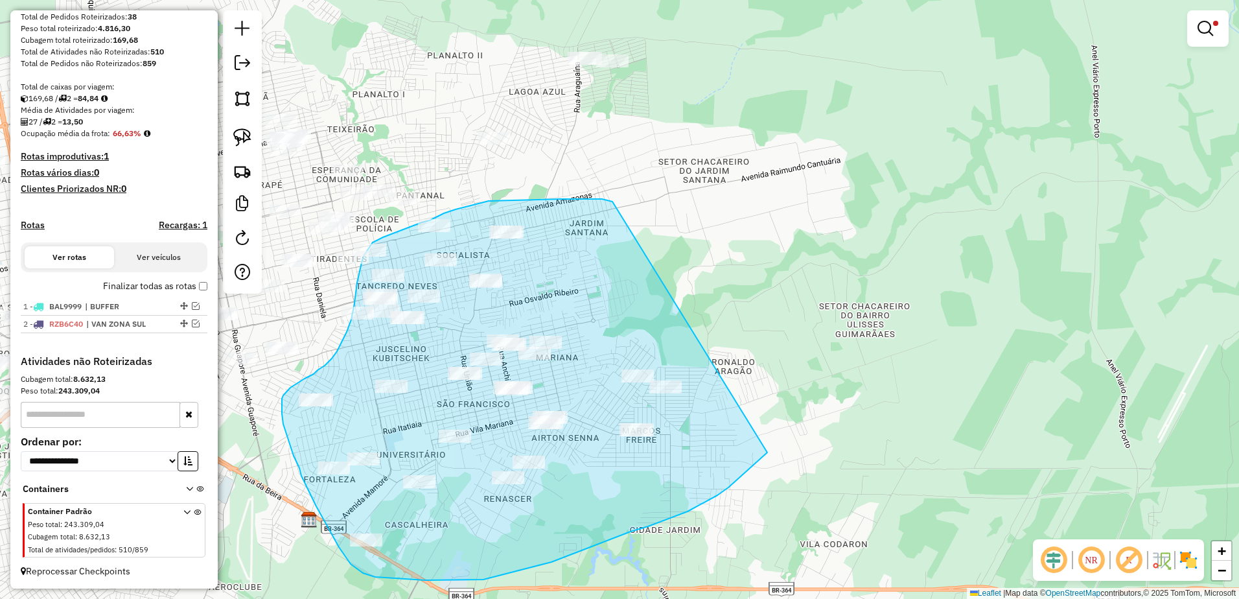
drag, startPoint x: 613, startPoint y: 202, endPoint x: 768, endPoint y: 452, distance: 294.3
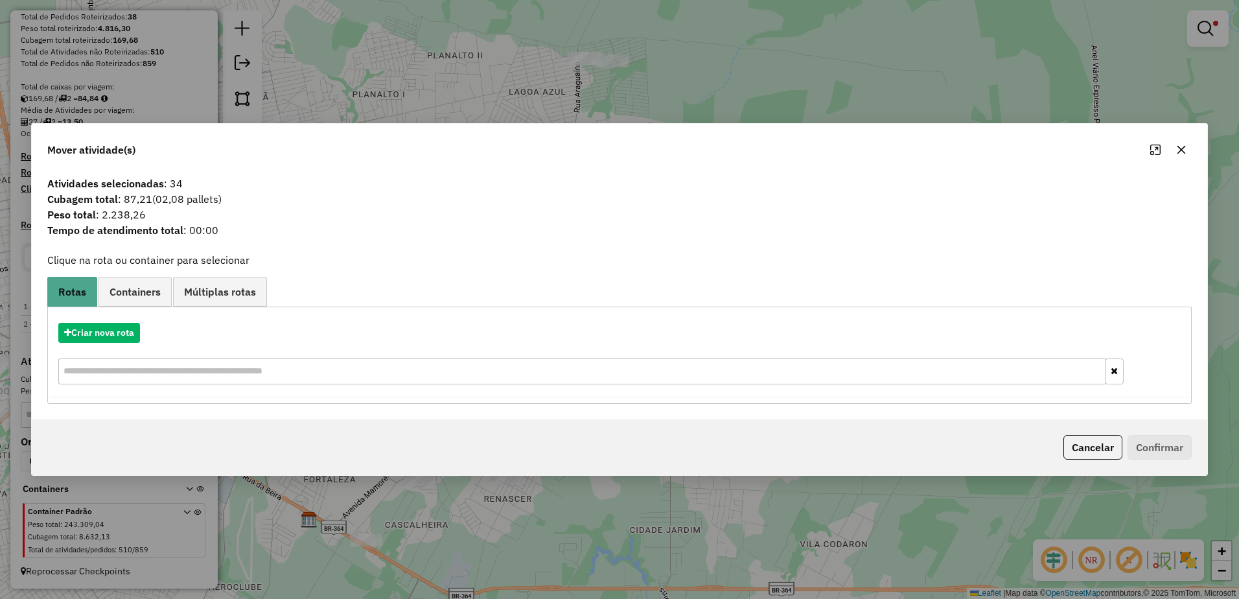
click at [1190, 146] on button "button" at bounding box center [1181, 149] width 21 height 21
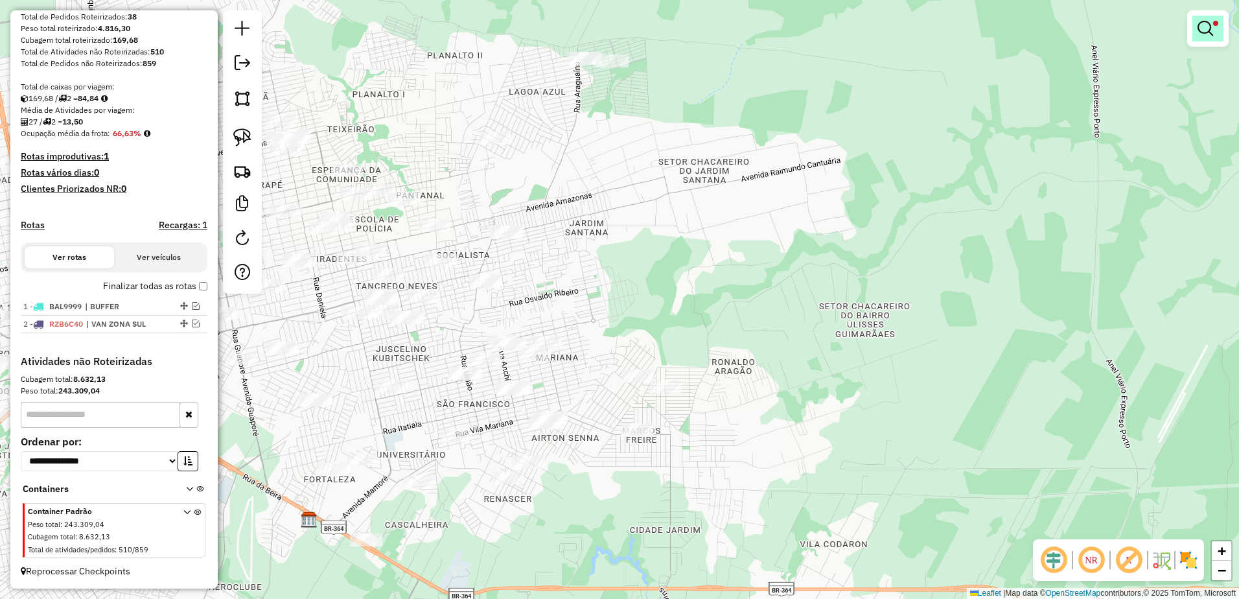
click at [1214, 18] on link at bounding box center [1208, 29] width 31 height 26
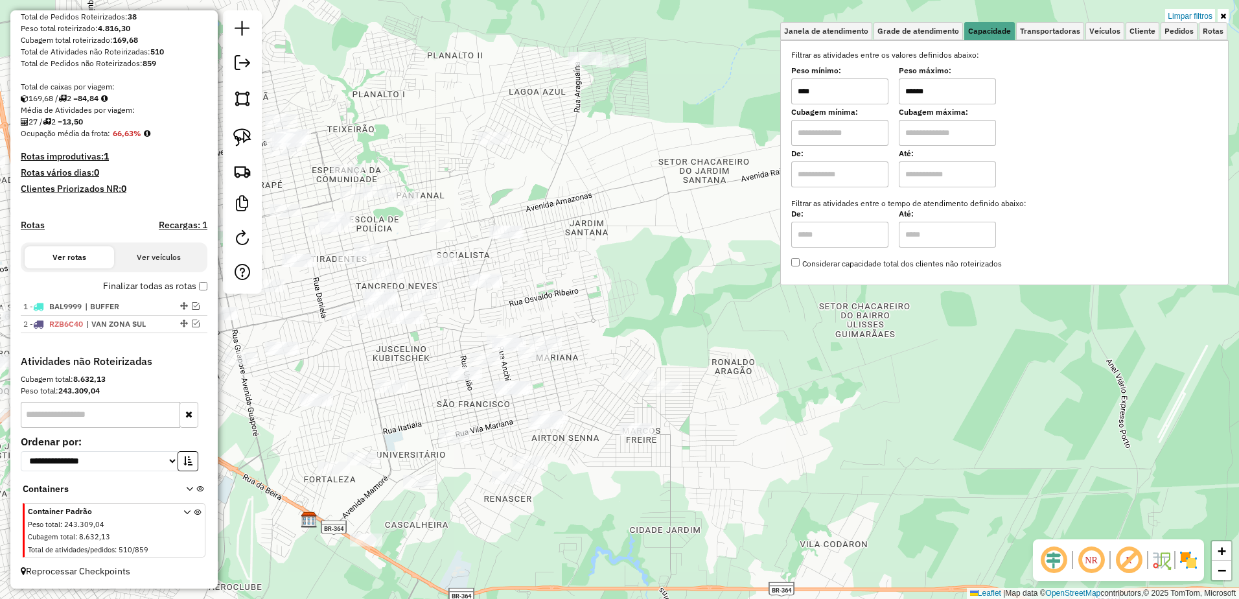
click at [984, 92] on input "******" at bounding box center [947, 91] width 97 height 26
type input "******"
click at [246, 131] on img at bounding box center [242, 137] width 18 height 18
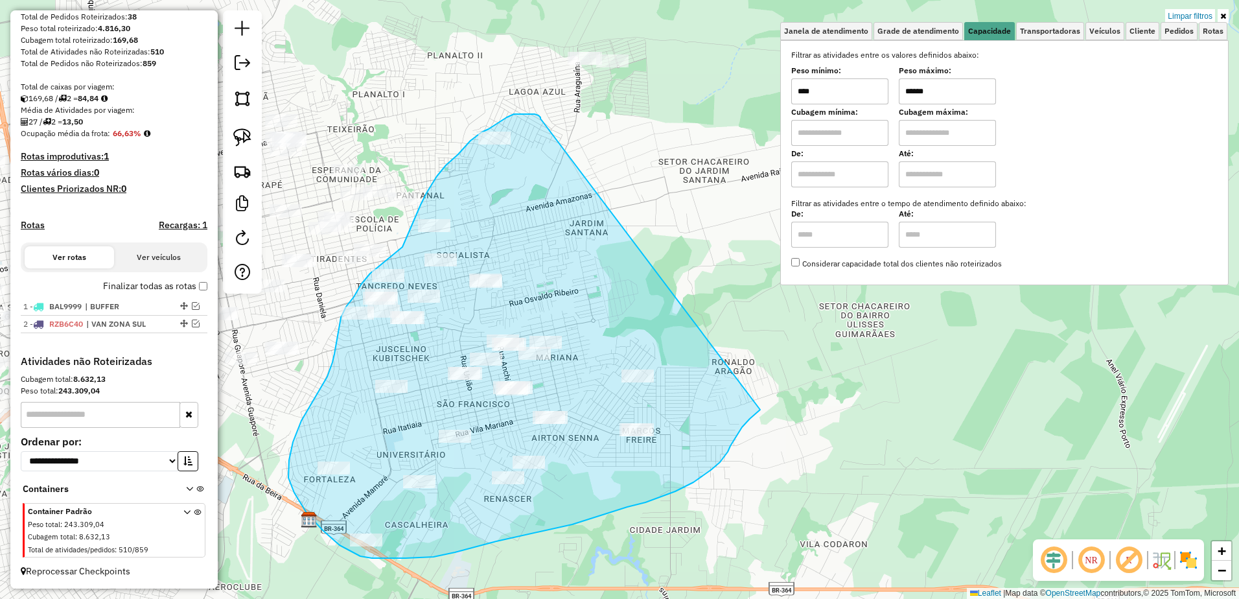
drag, startPoint x: 539, startPoint y: 116, endPoint x: 763, endPoint y: 406, distance: 366.6
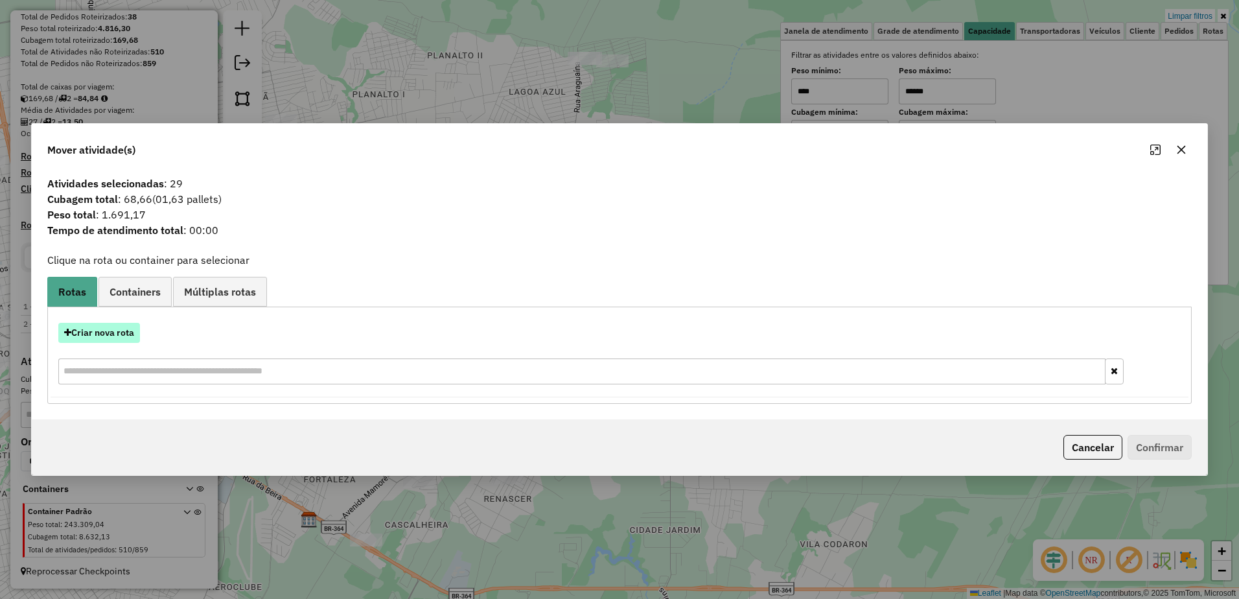
click at [101, 331] on button "Criar nova rota" at bounding box center [99, 333] width 82 height 20
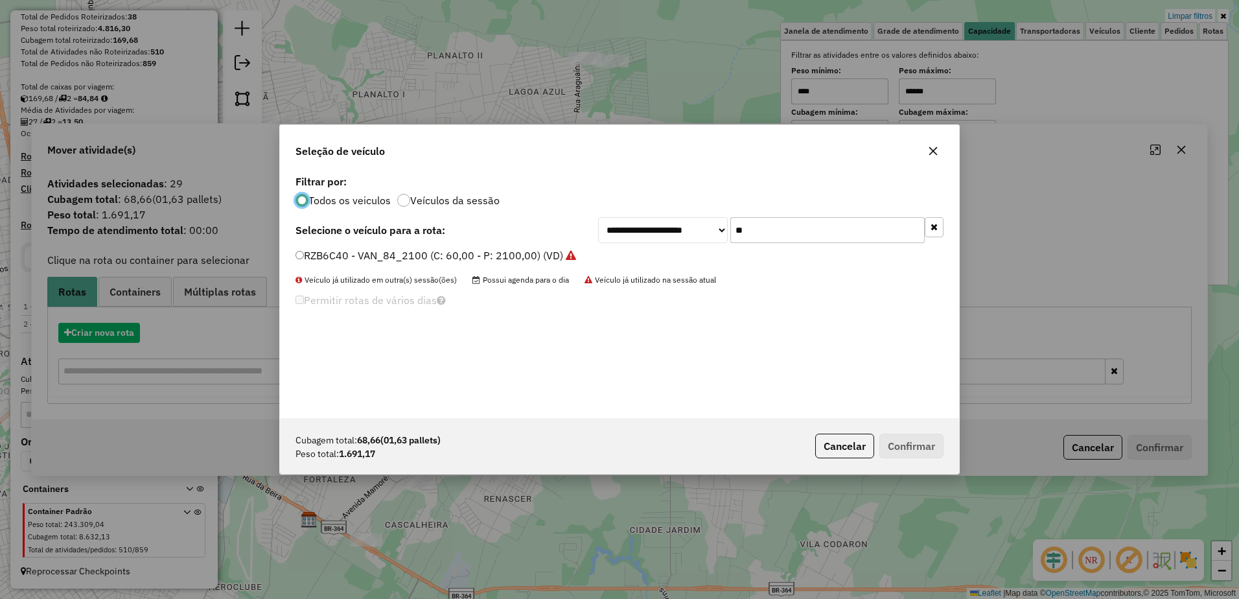
scroll to position [7, 4]
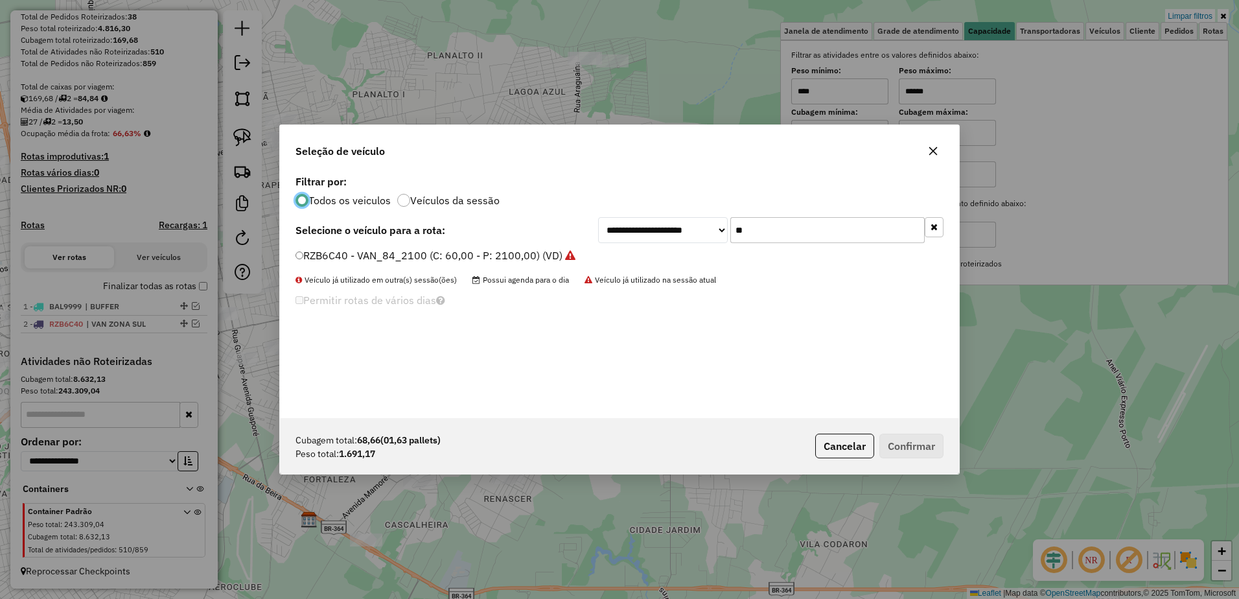
click at [758, 229] on input "**" at bounding box center [828, 230] width 194 height 26
type input "*"
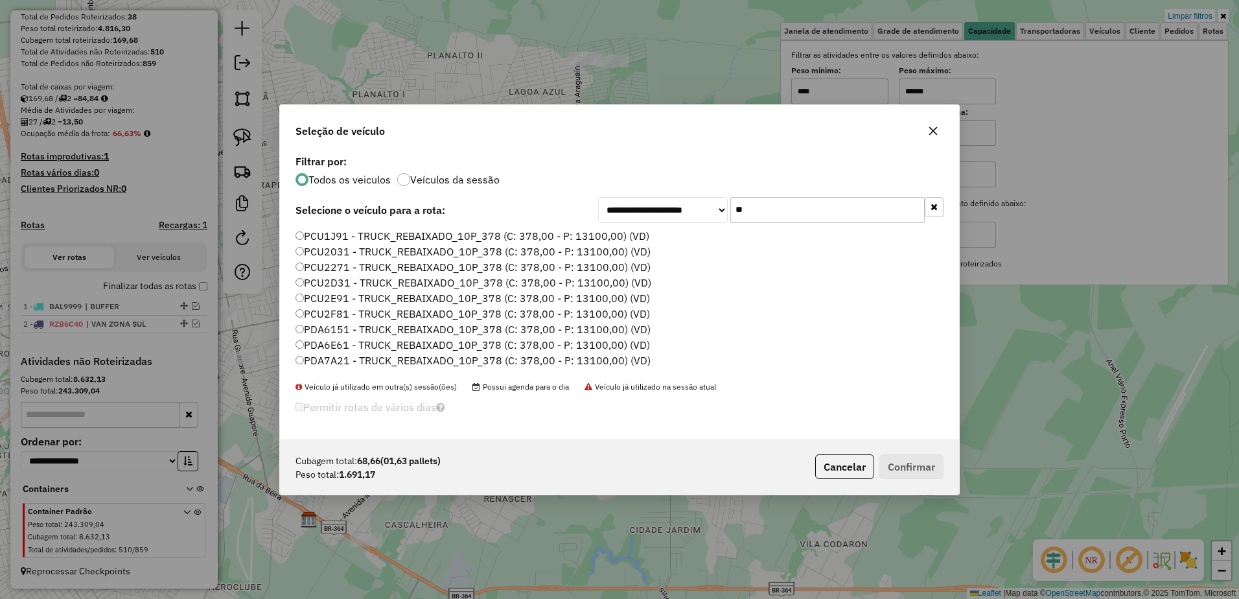
scroll to position [29, 0]
type input "**"
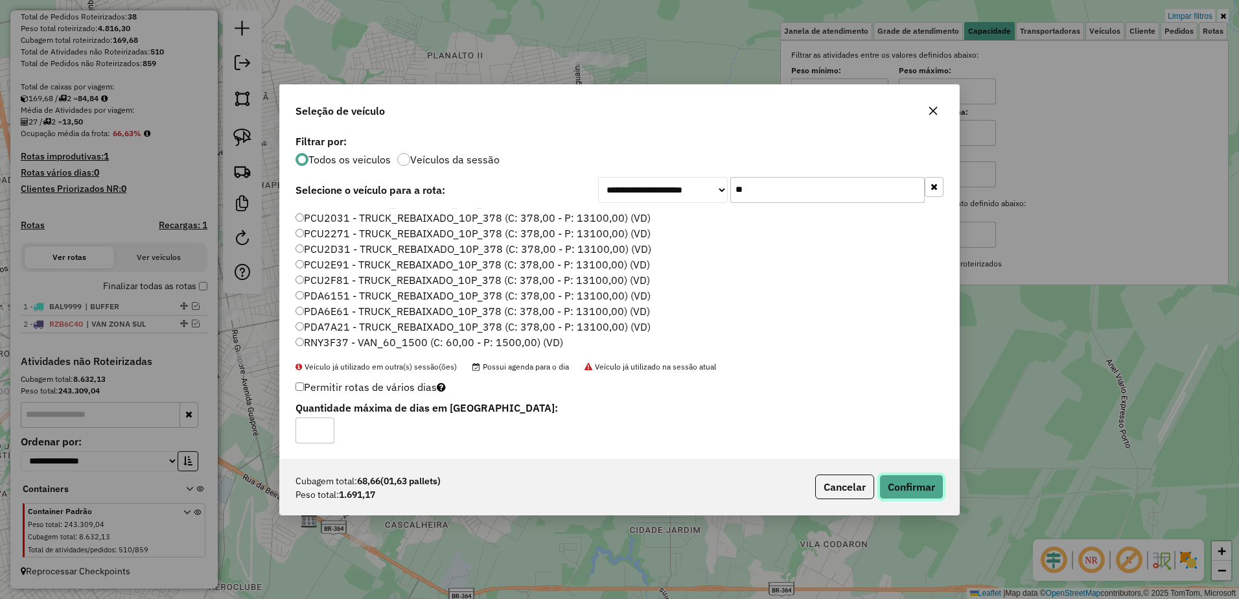
click at [929, 484] on button "Confirmar" at bounding box center [912, 487] width 64 height 25
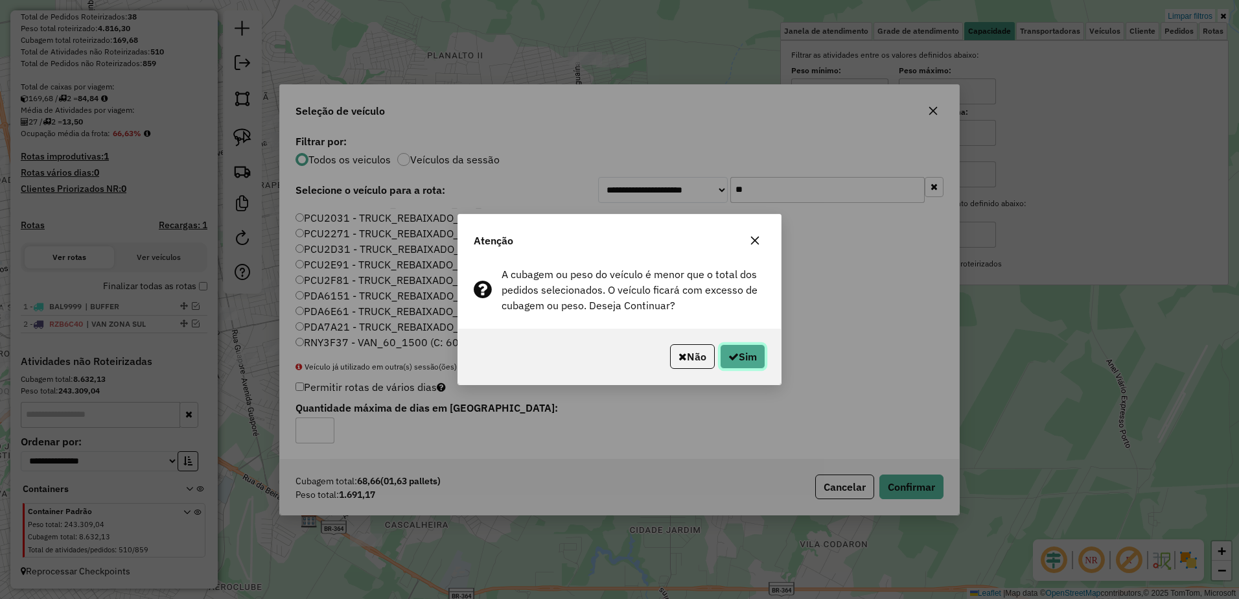
click at [746, 356] on button "Sim" at bounding box center [742, 356] width 45 height 25
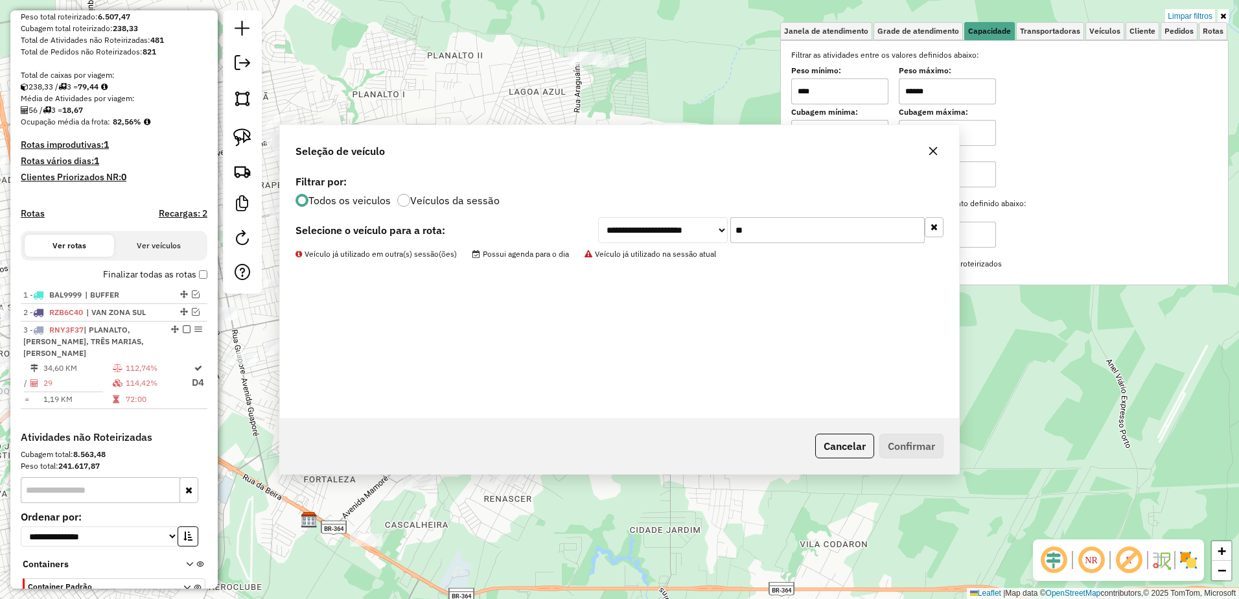
scroll to position [269, 0]
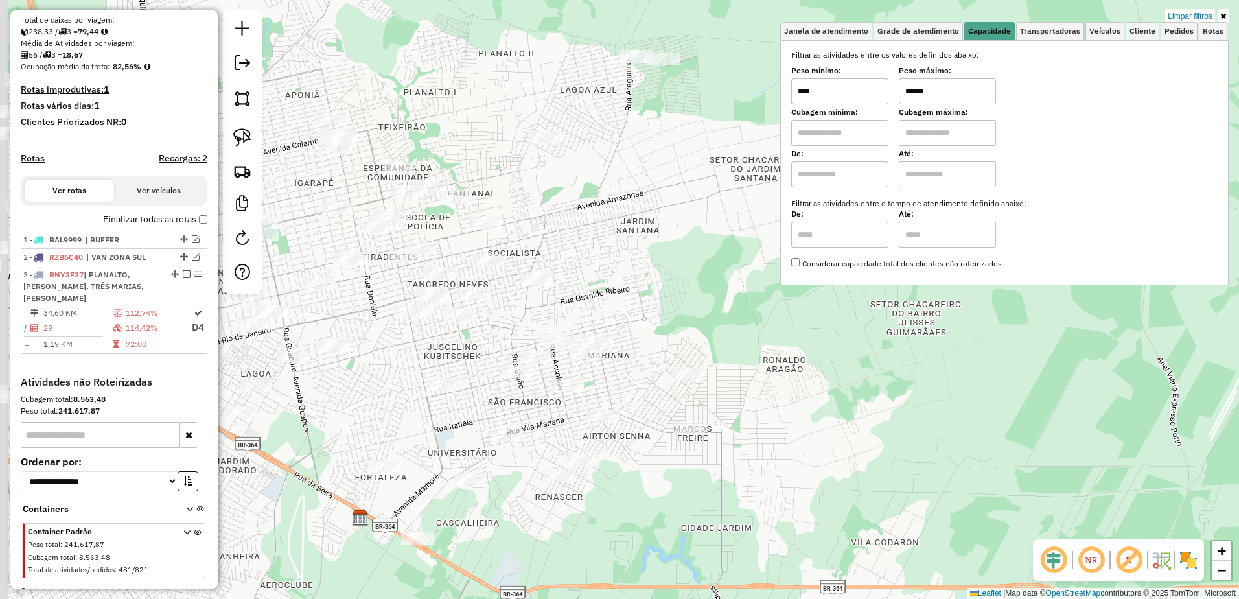
drag, startPoint x: 574, startPoint y: 207, endPoint x: 626, endPoint y: 205, distance: 51.2
click at [626, 205] on div "Limpar filtros Janela de atendimento Grade de atendimento Capacidade Transporta…" at bounding box center [619, 299] width 1239 height 599
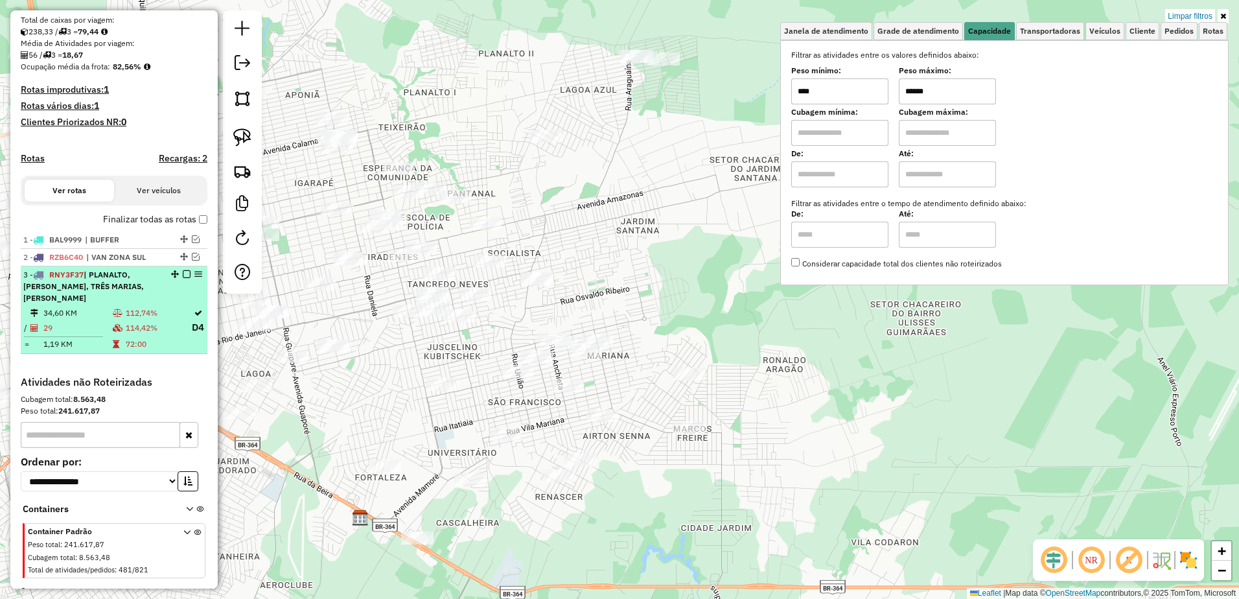
click at [156, 303] on div "3 - RNY3F37 | PLANALTO, TANCREDO NEVES, TRÊS MARIAS, ULISSES" at bounding box center [91, 286] width 137 height 35
select select "**********"
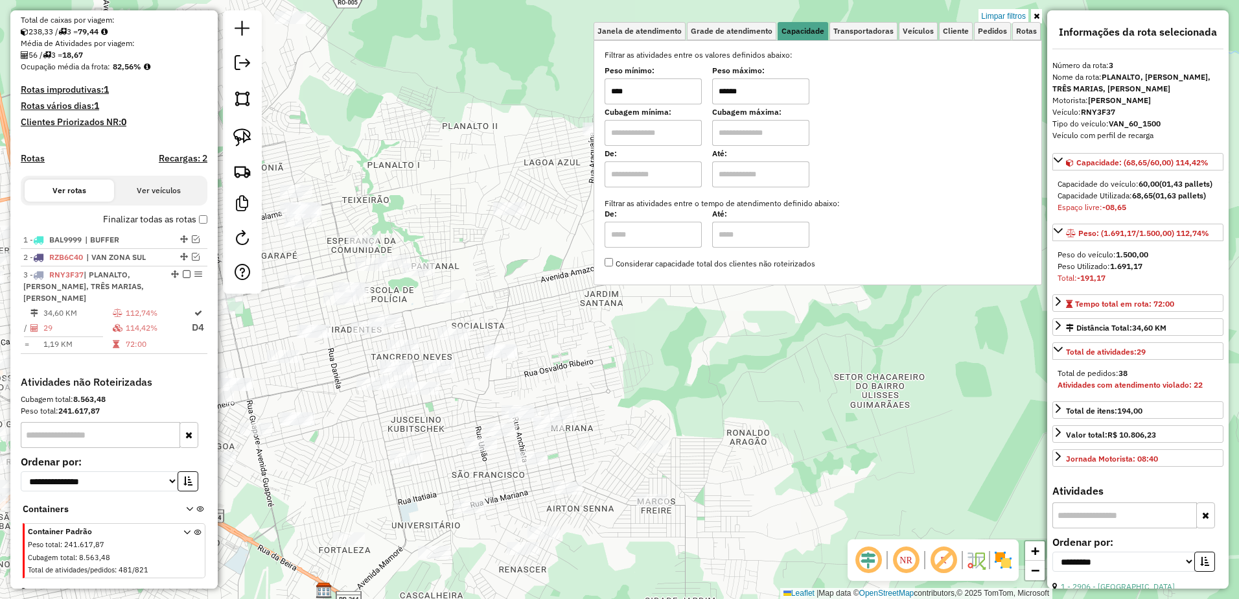
drag, startPoint x: 514, startPoint y: 350, endPoint x: 255, endPoint y: 477, distance: 288.8
click at [255, 477] on div "Limpar filtros Janela de atendimento Grade de atendimento Capacidade Transporta…" at bounding box center [619, 299] width 1239 height 599
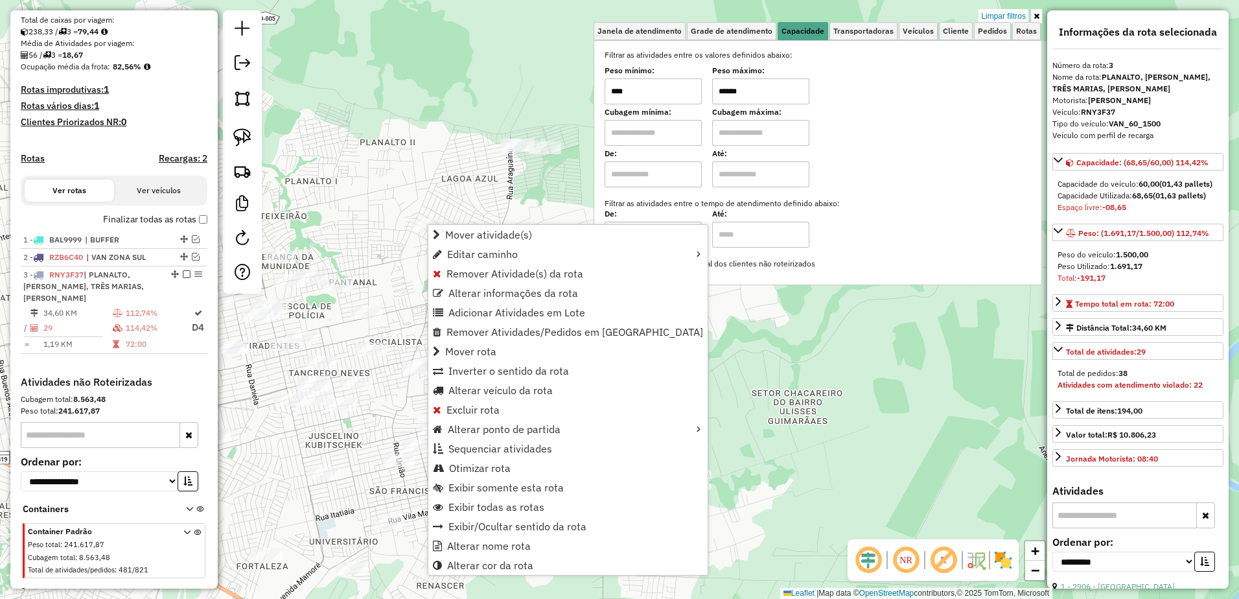
scroll to position [301, 0]
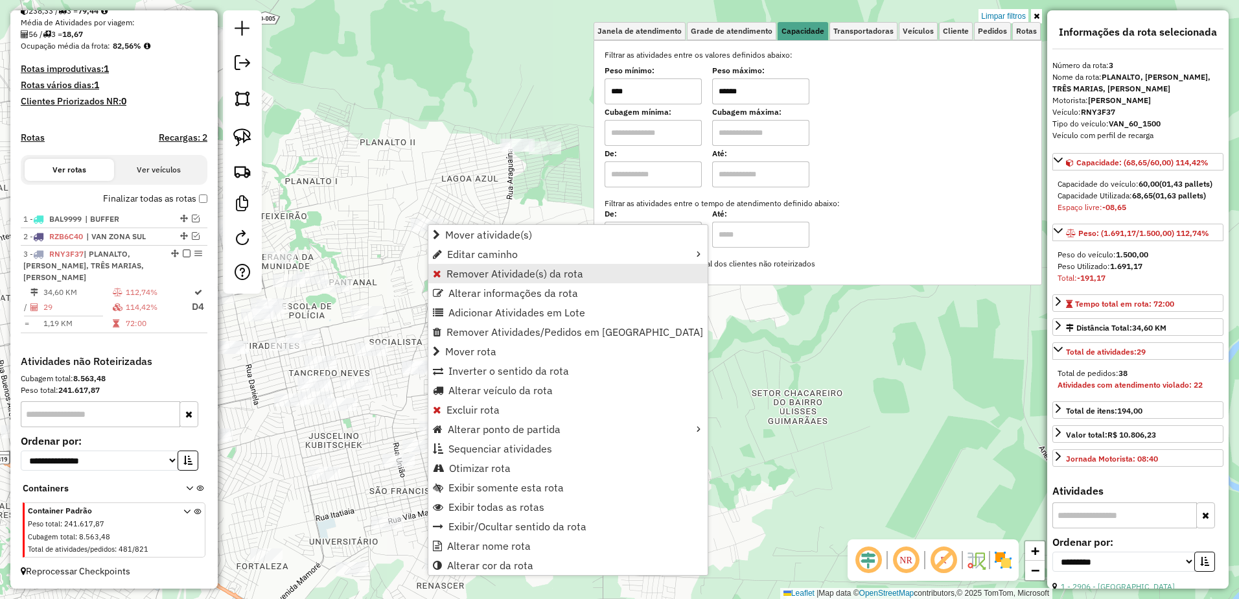
click at [487, 281] on link "Remover Atividade(s) da rota" at bounding box center [567, 273] width 279 height 19
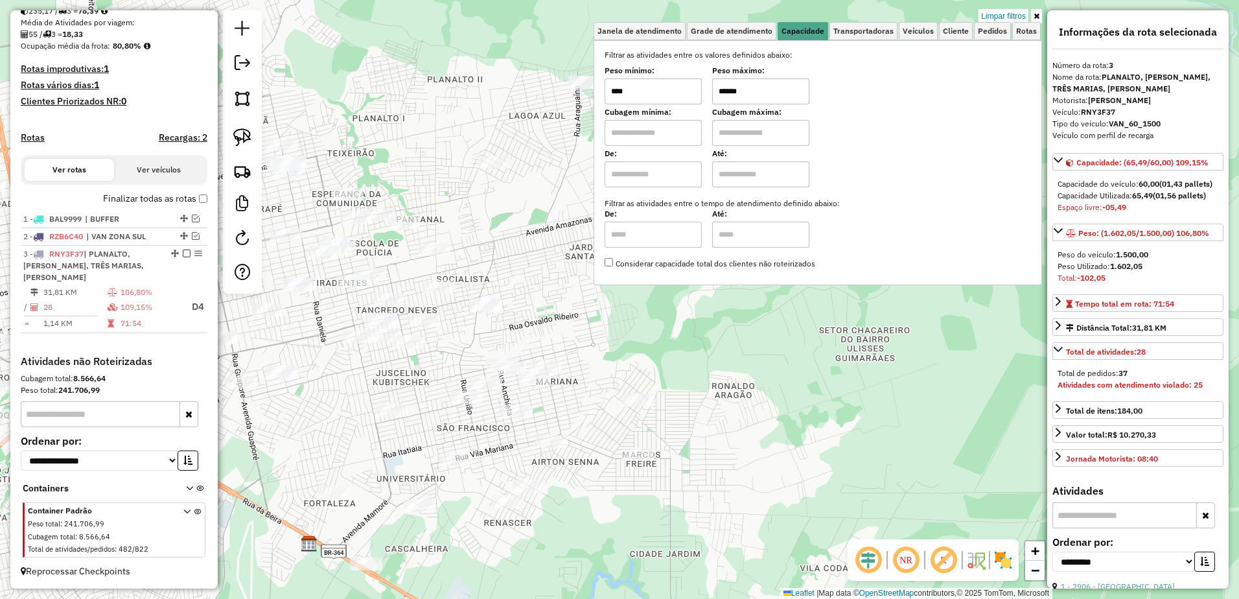
drag, startPoint x: 445, startPoint y: 355, endPoint x: 513, endPoint y: 292, distance: 92.2
click at [513, 292] on div "Limpar filtros Janela de atendimento Grade de atendimento Capacidade Transporta…" at bounding box center [619, 299] width 1239 height 599
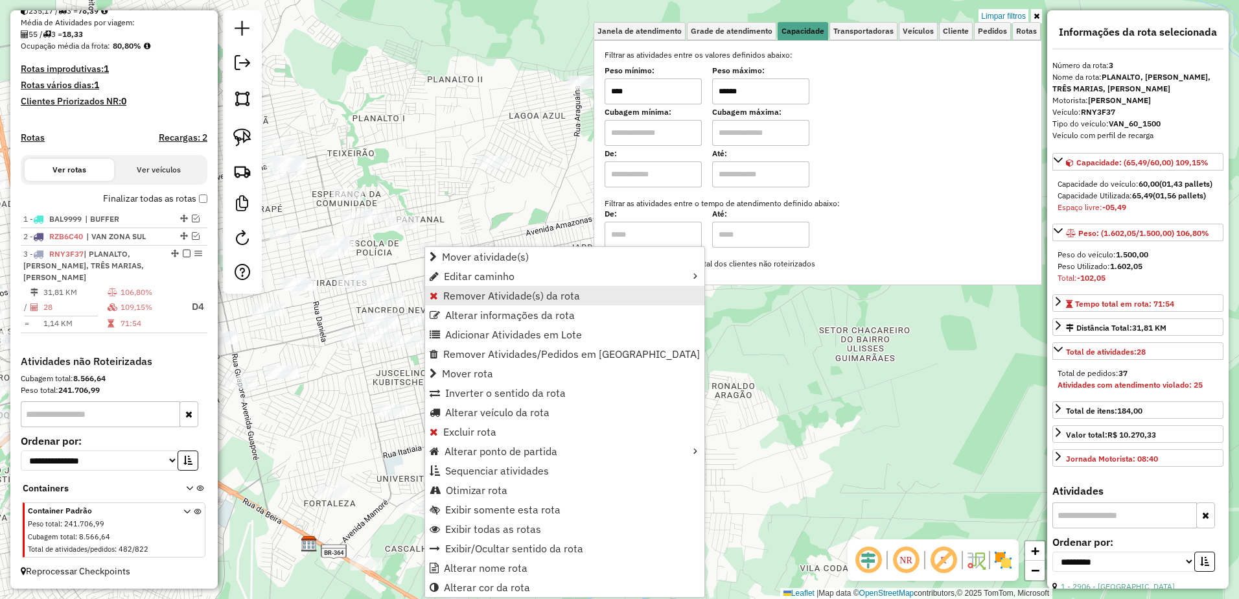
click at [540, 303] on link "Remover Atividade(s) da rota" at bounding box center [564, 295] width 279 height 19
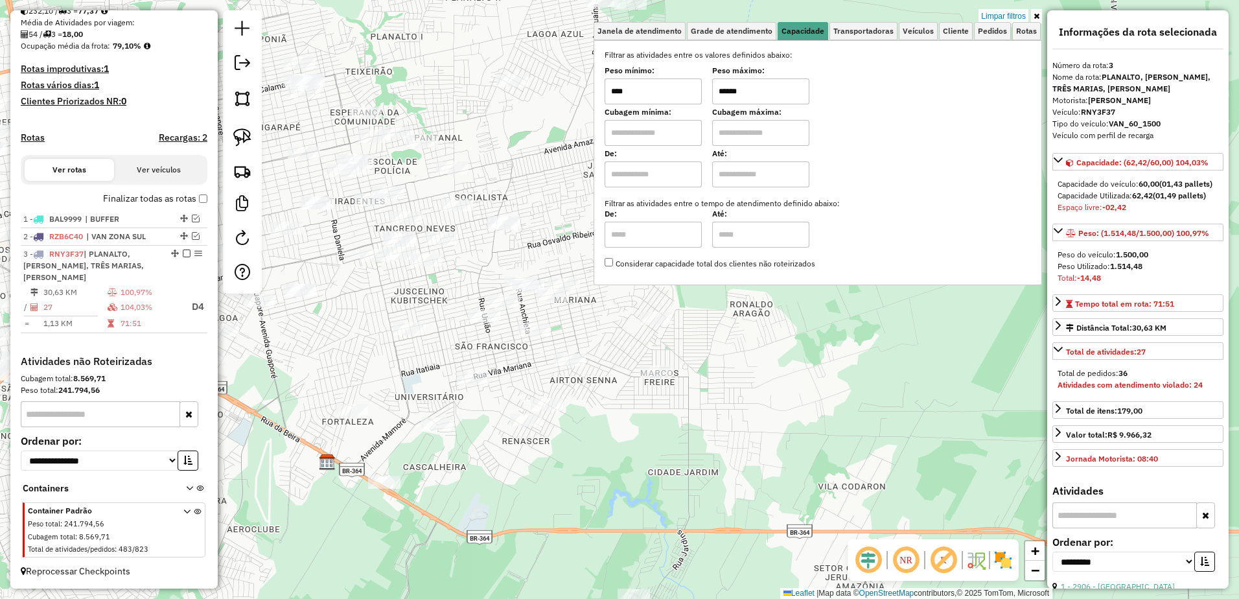
drag, startPoint x: 515, startPoint y: 244, endPoint x: 536, endPoint y: 163, distance: 83.8
click at [535, 162] on div "Limpar filtros Janela de atendimento Grade de atendimento Capacidade Transporta…" at bounding box center [619, 299] width 1239 height 599
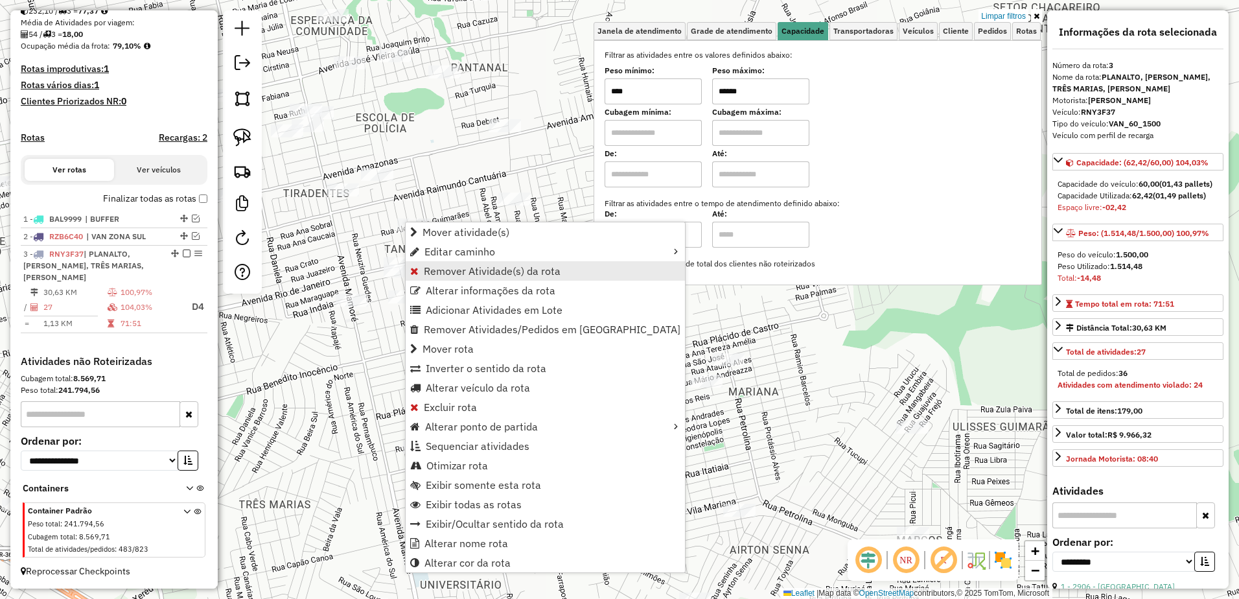
click at [510, 268] on span "Remover Atividade(s) da rota" at bounding box center [492, 271] width 137 height 10
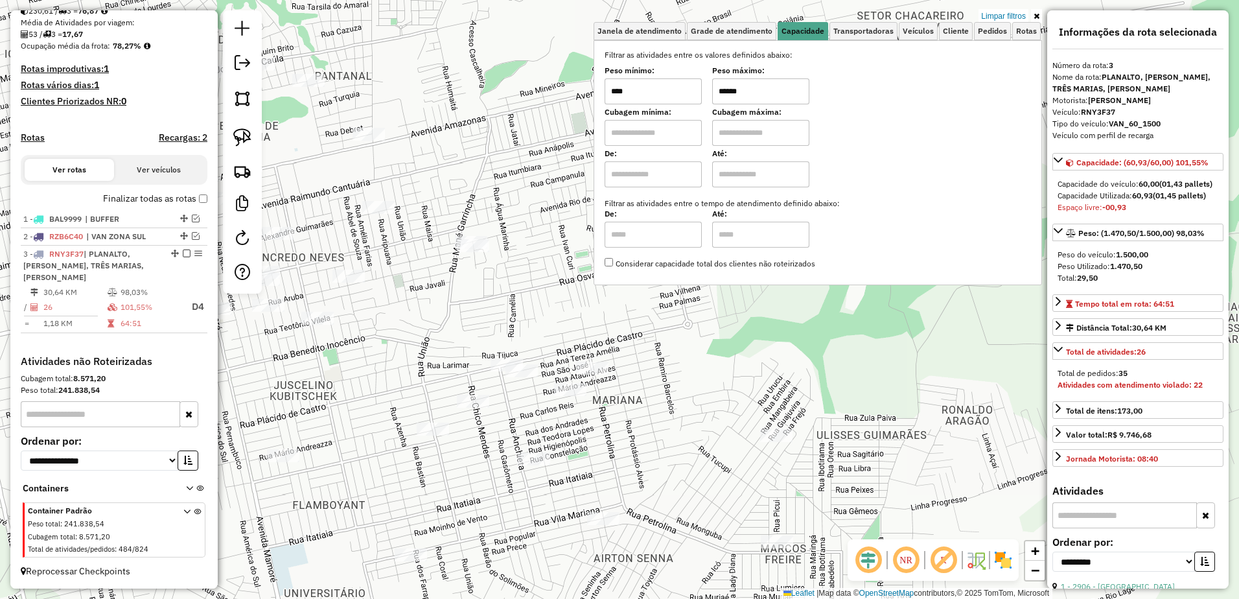
drag, startPoint x: 547, startPoint y: 327, endPoint x: 412, endPoint y: 334, distance: 135.7
click at [412, 334] on div "Limpar filtros Janela de atendimento Grade de atendimento Capacidade Transporta…" at bounding box center [619, 299] width 1239 height 599
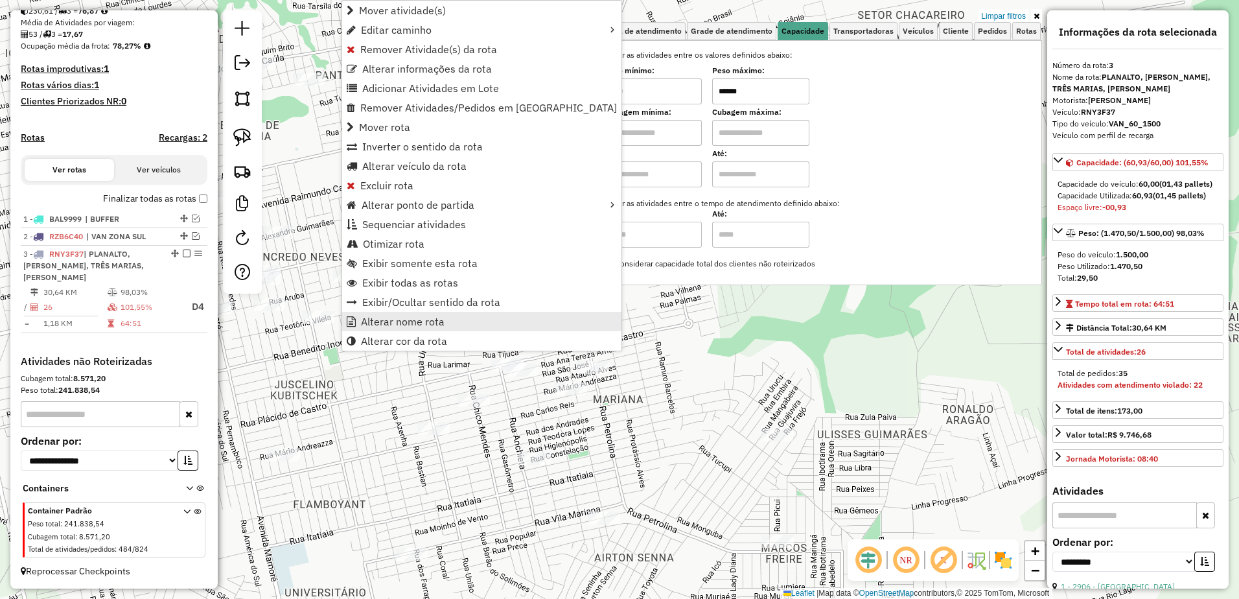
click at [460, 319] on link "Alterar nome rota" at bounding box center [481, 321] width 279 height 19
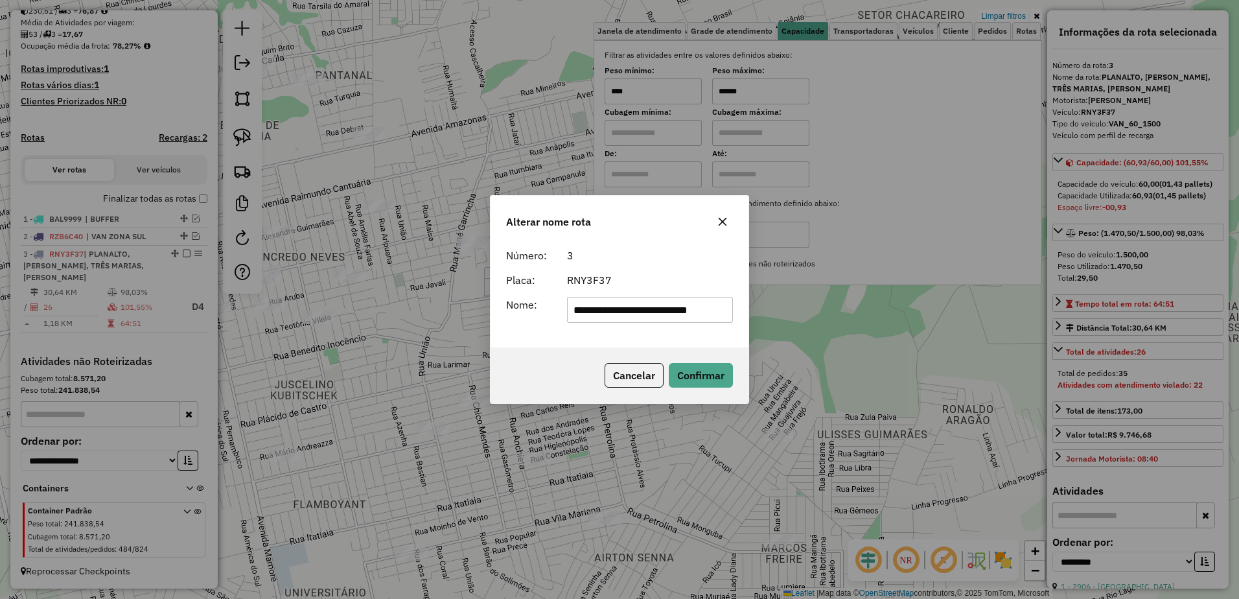
scroll to position [0, 0]
type input "*"
type input "**********"
click at [694, 373] on button "Confirmar" at bounding box center [701, 375] width 64 height 25
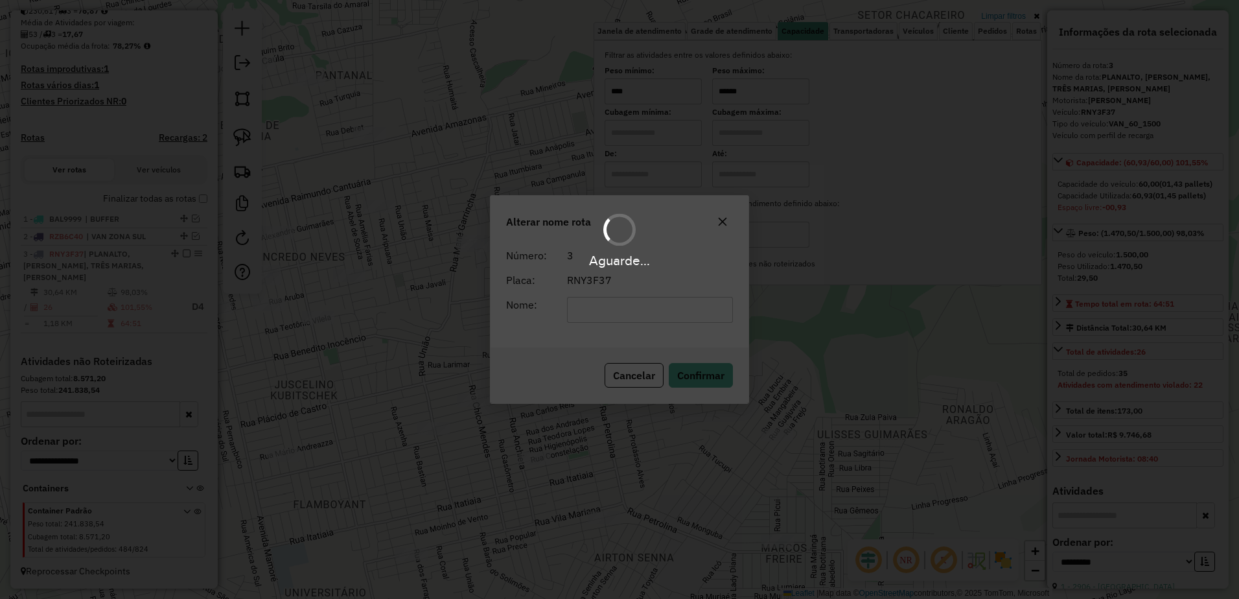
scroll to position [278, 0]
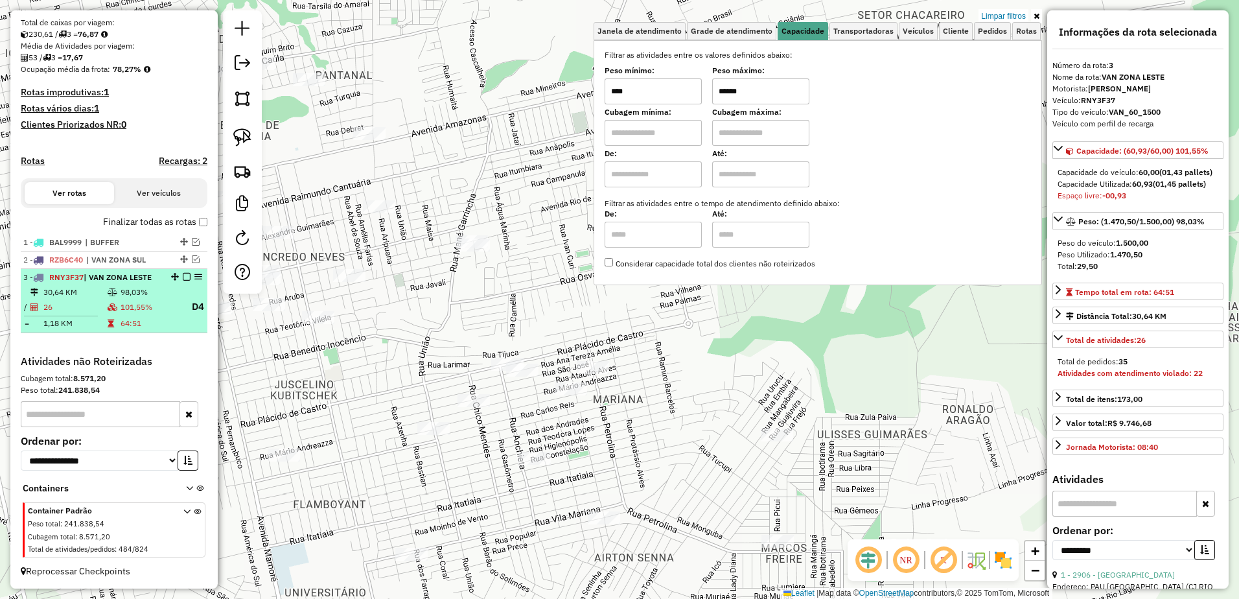
click at [183, 279] on em at bounding box center [187, 277] width 8 height 8
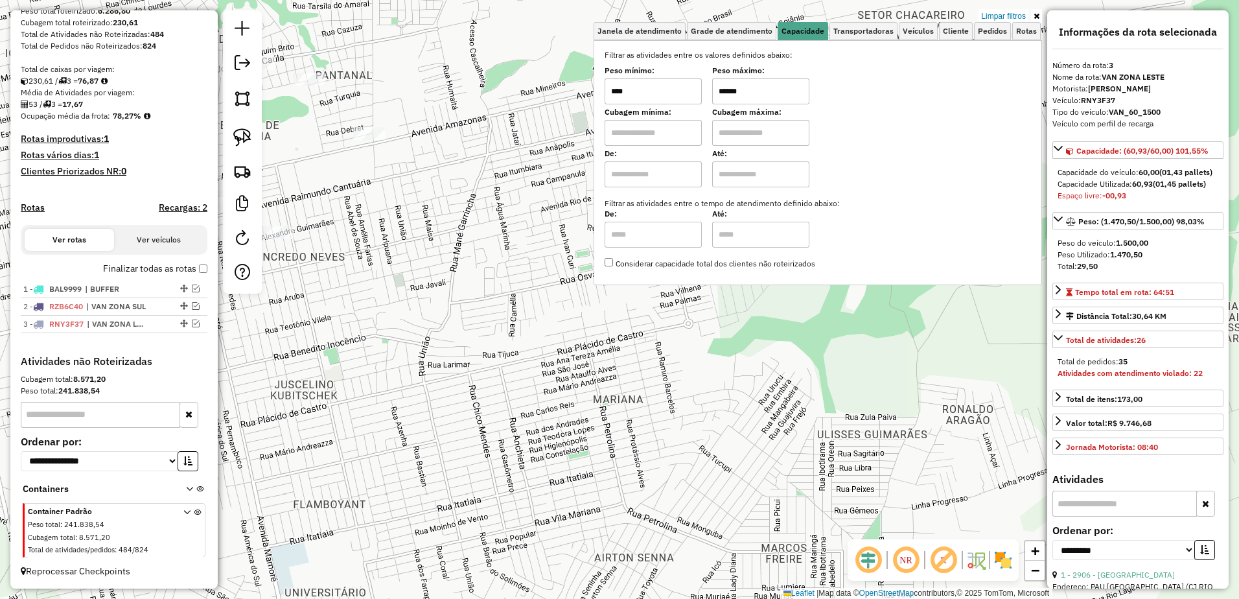
click at [586, 286] on div "Limpar filtros Janela de atendimento Grade de atendimento Capacidade Transporta…" at bounding box center [619, 299] width 1239 height 599
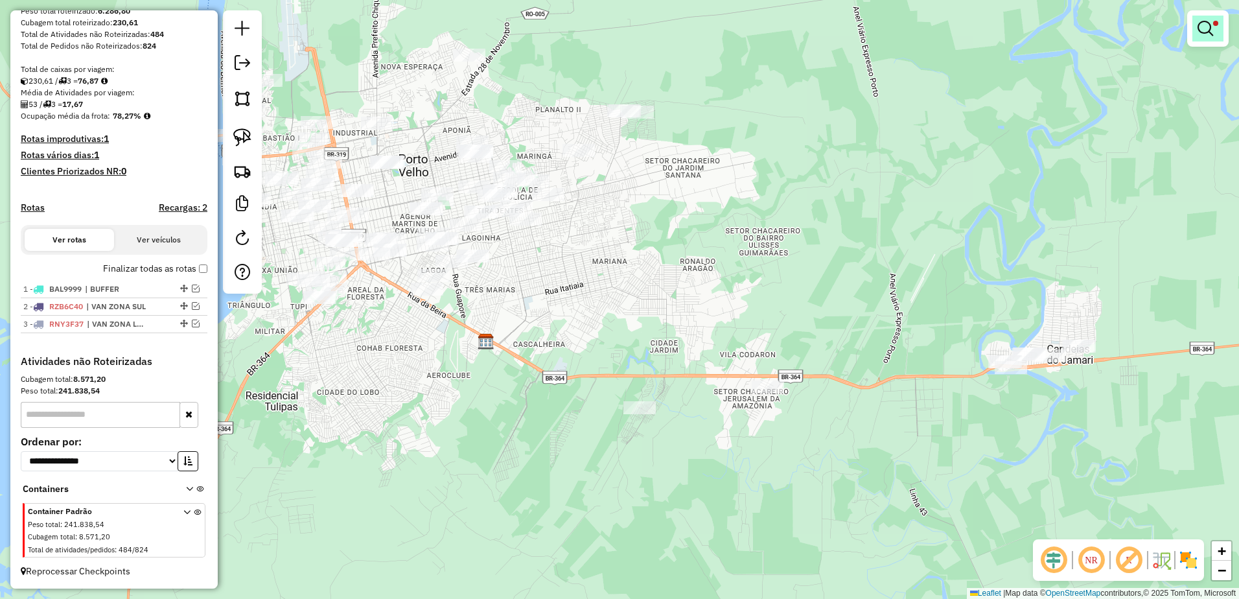
click at [1207, 36] on em at bounding box center [1206, 29] width 16 height 16
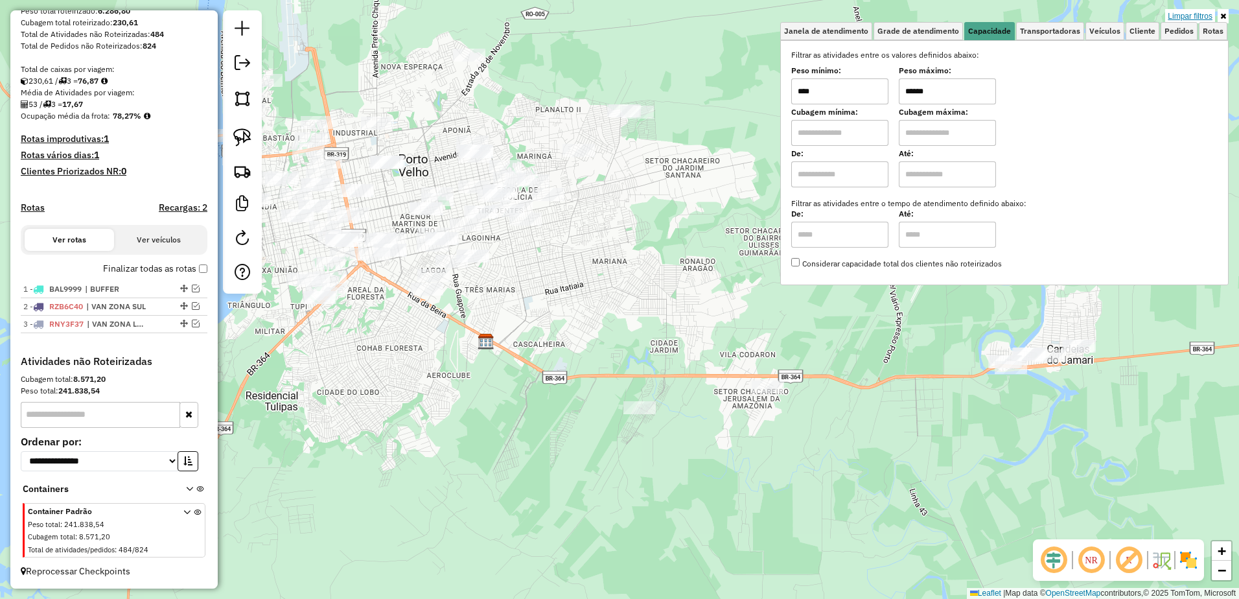
click at [1192, 14] on link "Limpar filtros" at bounding box center [1191, 16] width 50 height 14
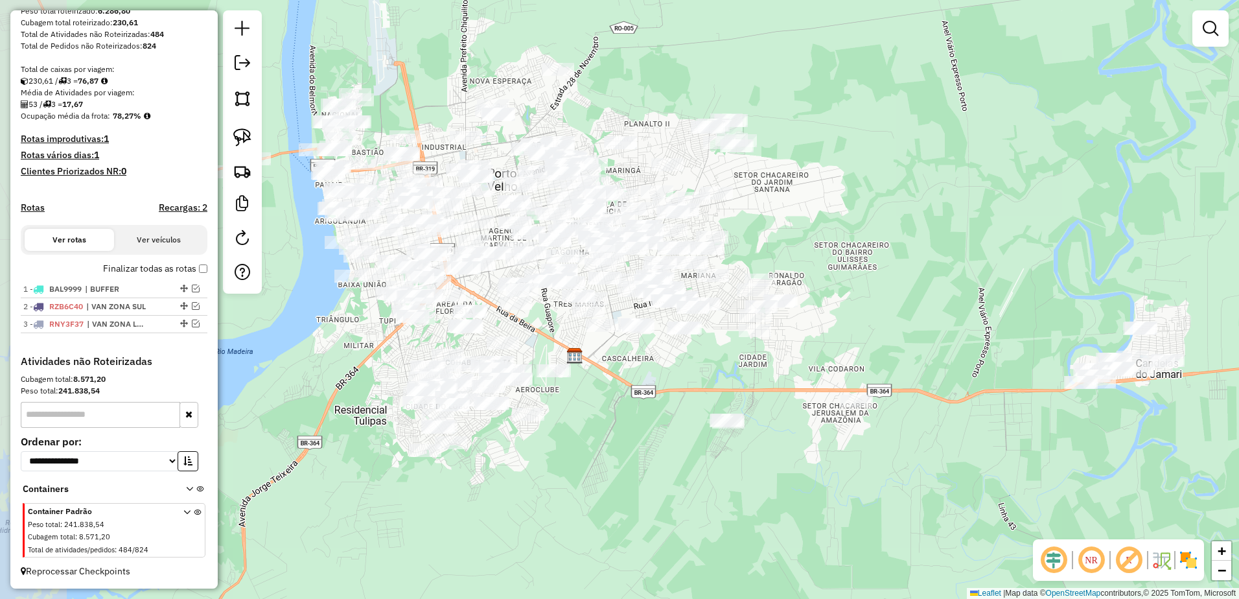
drag, startPoint x: 674, startPoint y: 201, endPoint x: 762, endPoint y: 215, distance: 89.9
click at [762, 215] on div "Janela de atendimento Grade de atendimento Capacidade Transportadoras Veículos …" at bounding box center [619, 299] width 1239 height 599
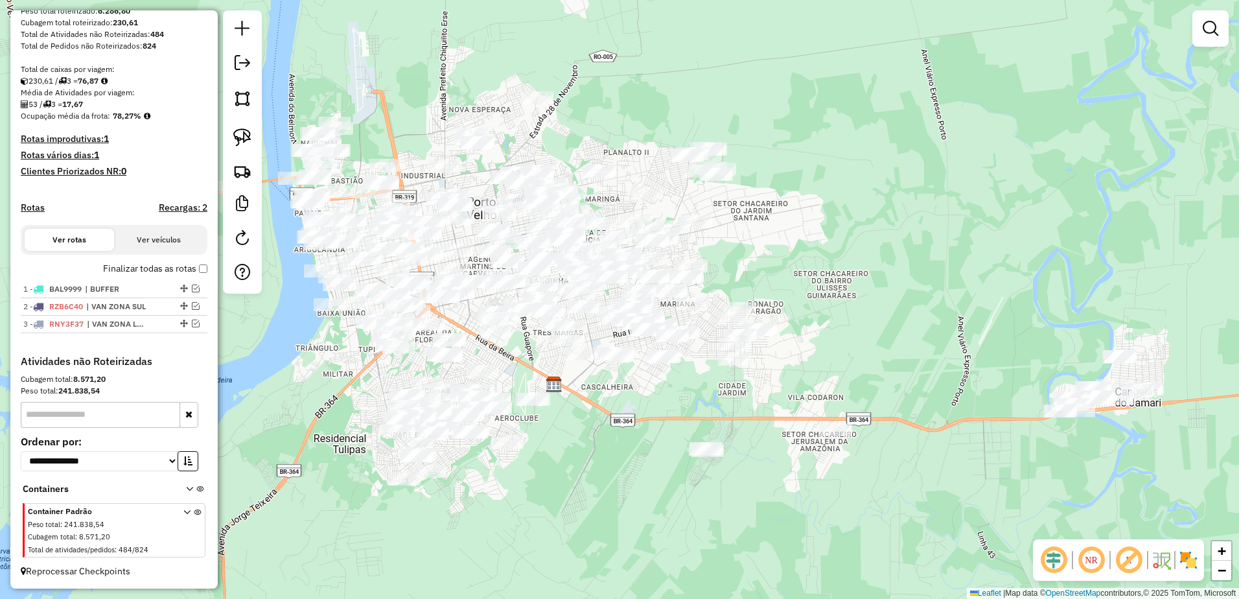
drag, startPoint x: 877, startPoint y: 163, endPoint x: 848, endPoint y: 186, distance: 37.0
click at [848, 186] on div "Janela de atendimento Grade de atendimento Capacidade Transportadoras Veículos …" at bounding box center [619, 299] width 1239 height 599
click at [674, 62] on div "Janela de atendimento Grade de atendimento Capacidade Transportadoras Veículos …" at bounding box center [619, 299] width 1239 height 599
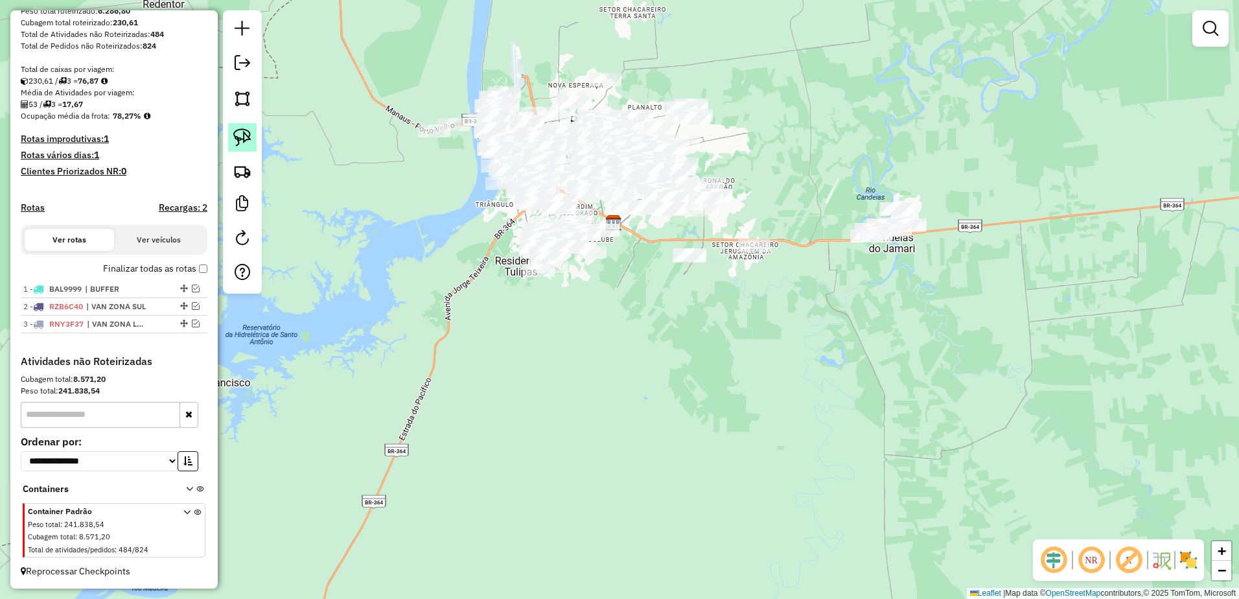
click at [245, 135] on img at bounding box center [242, 137] width 18 height 18
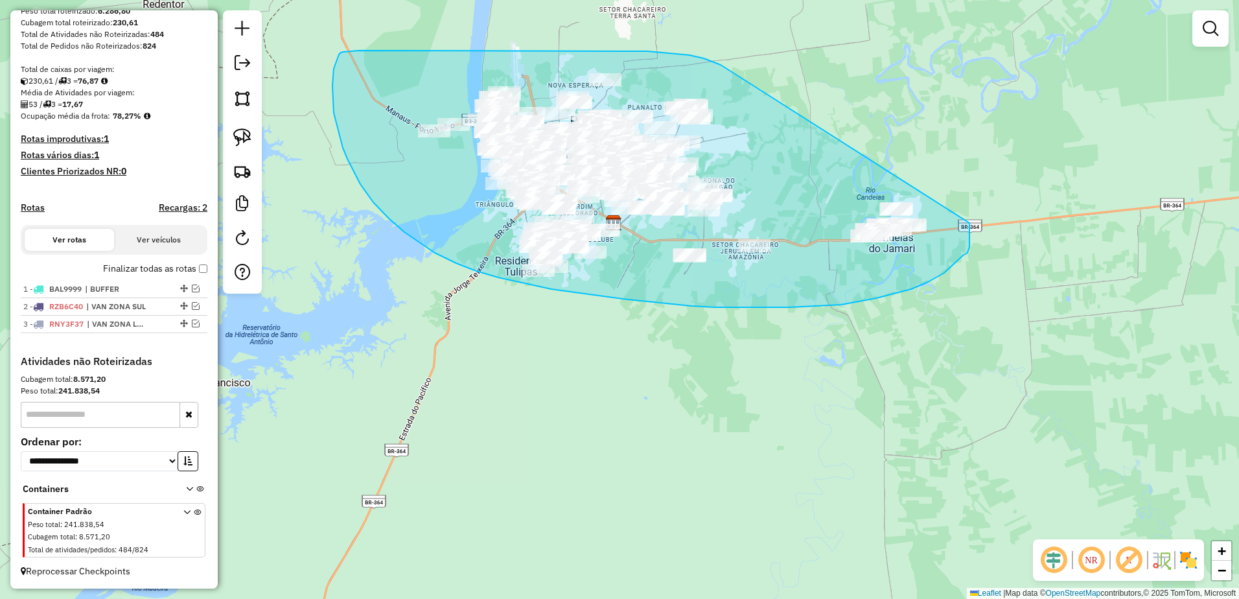
drag, startPoint x: 648, startPoint y: 51, endPoint x: 971, endPoint y: 223, distance: 366.3
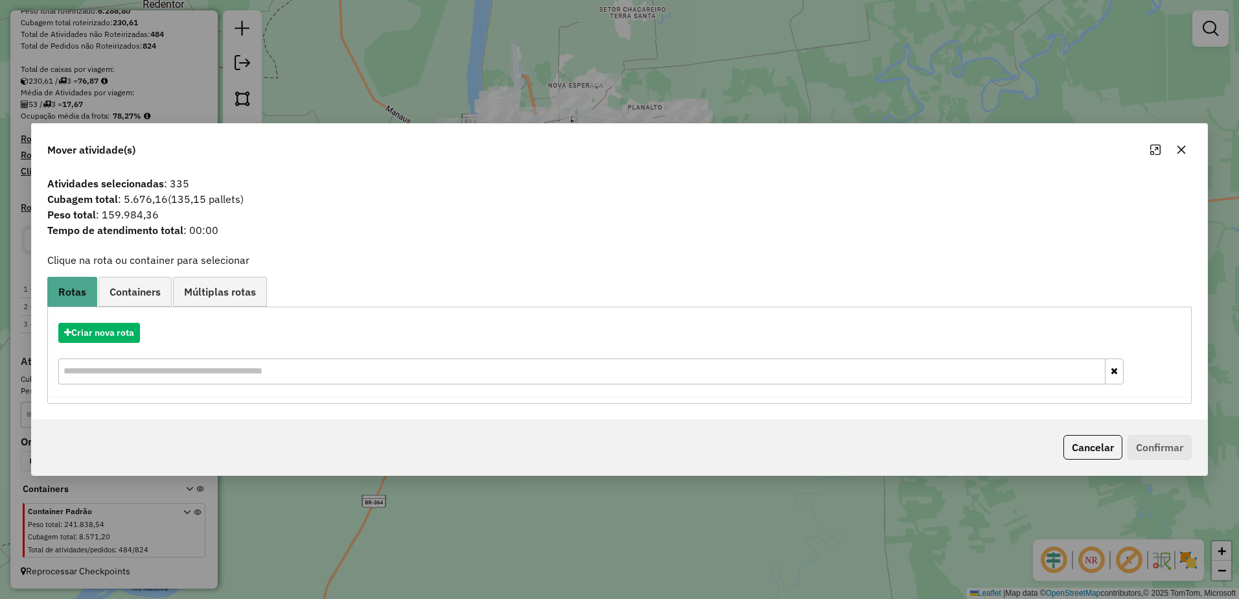
click at [1179, 153] on icon "button" at bounding box center [1182, 150] width 8 height 8
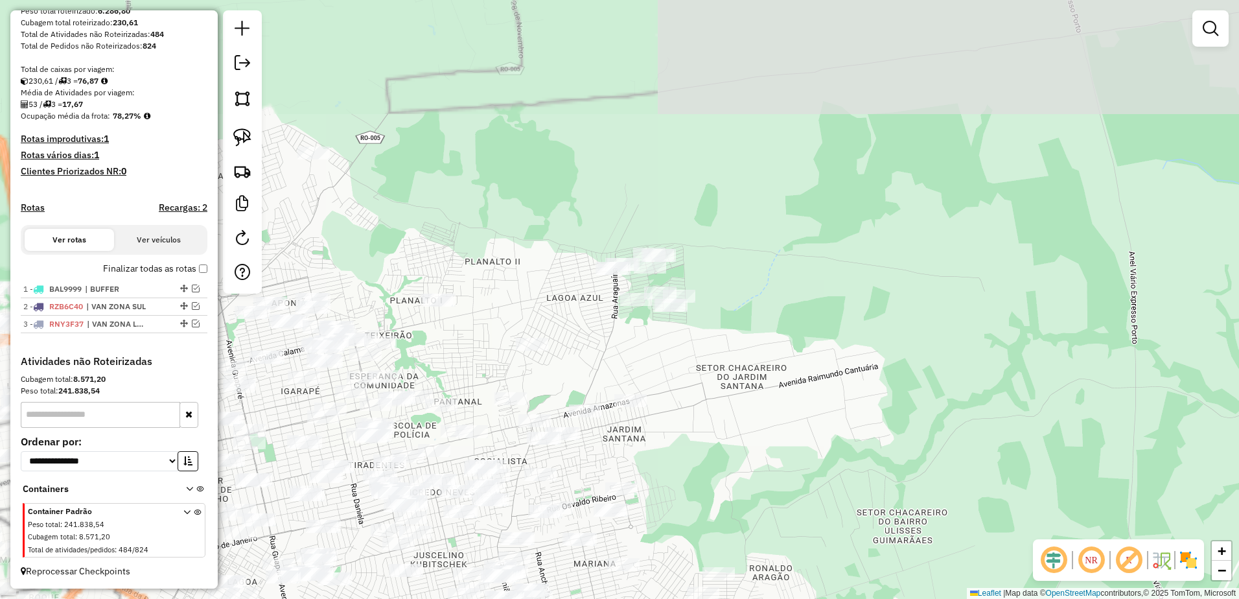
drag, startPoint x: 694, startPoint y: 138, endPoint x: 998, endPoint y: 243, distance: 321.7
click at [1006, 261] on div "Janela de atendimento Grade de atendimento Capacidade Transportadoras Veículos …" at bounding box center [619, 299] width 1239 height 599
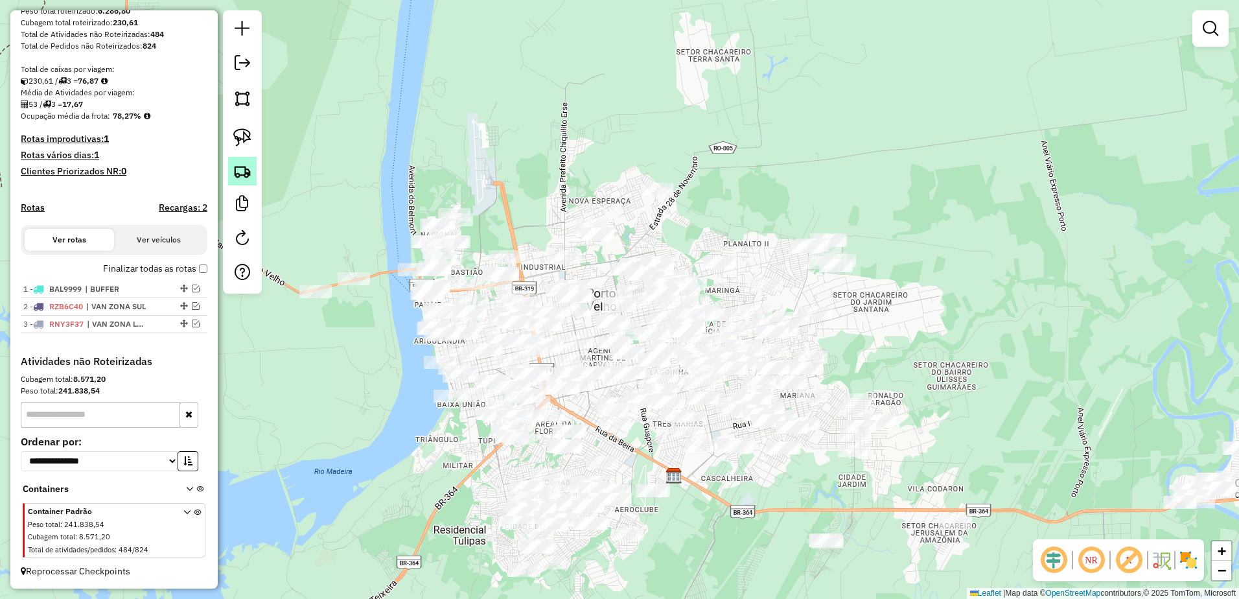
click at [248, 167] on img at bounding box center [242, 171] width 18 height 18
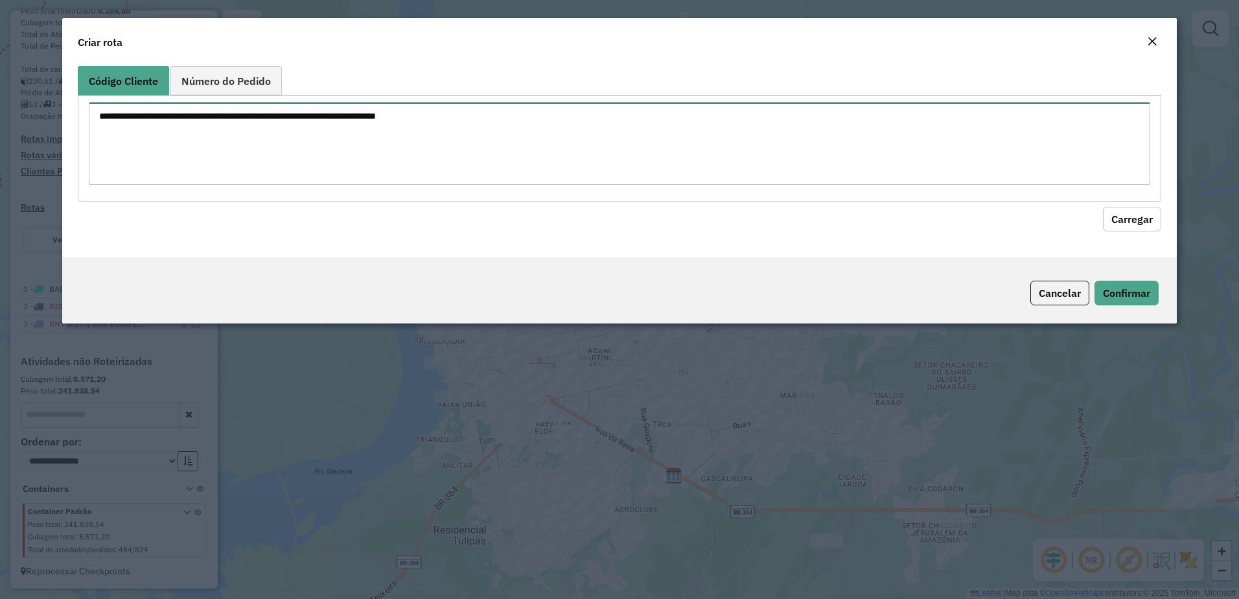
click at [296, 134] on textarea at bounding box center [620, 143] width 1062 height 82
paste textarea "***** ***** ***** ***** ***** ***** ***** ***** ***** ***** *****"
type textarea "***** ***** ***** ***** ***** ***** ***** ***** ***** ***** *****"
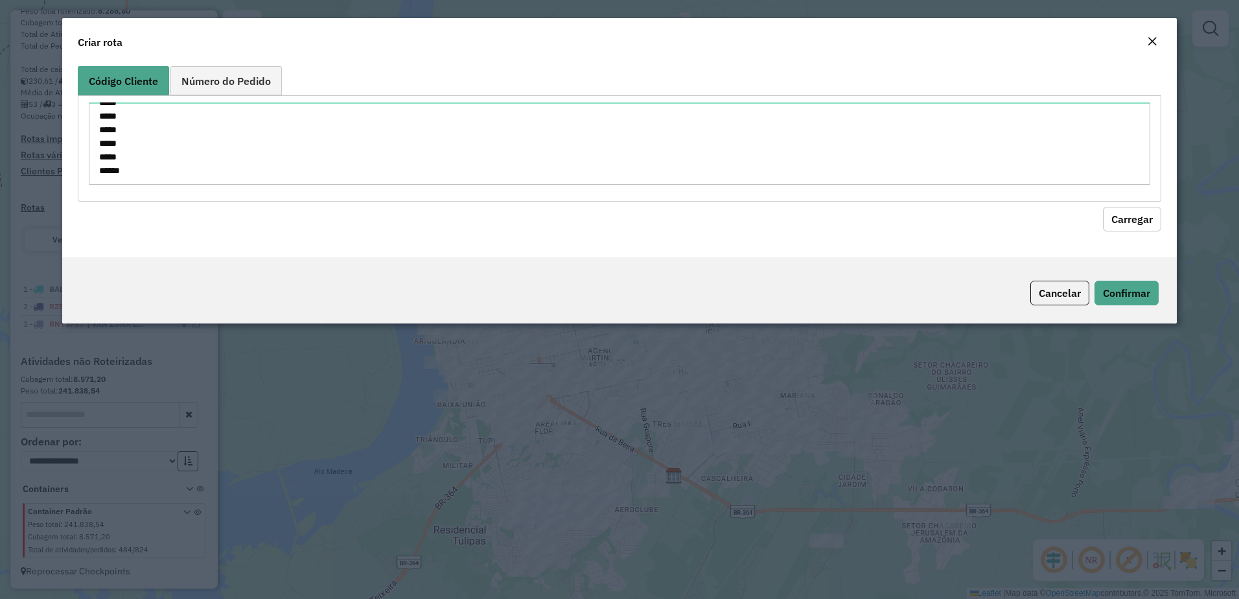
click at [1148, 213] on button "Carregar" at bounding box center [1132, 219] width 58 height 25
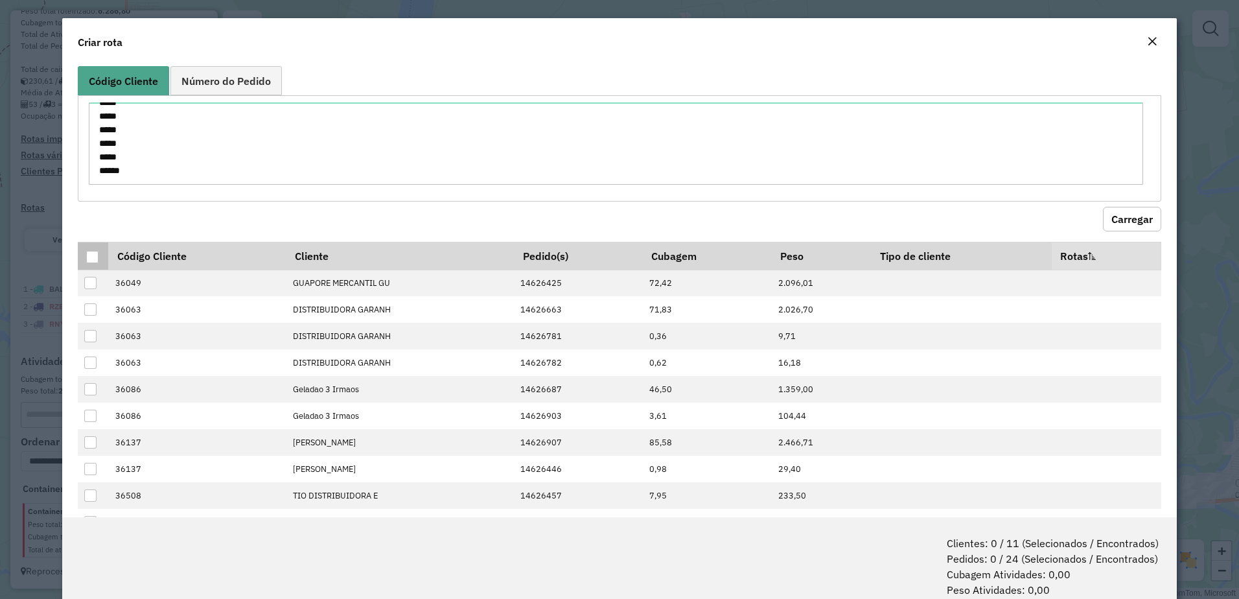
click at [88, 257] on div at bounding box center [92, 257] width 12 height 12
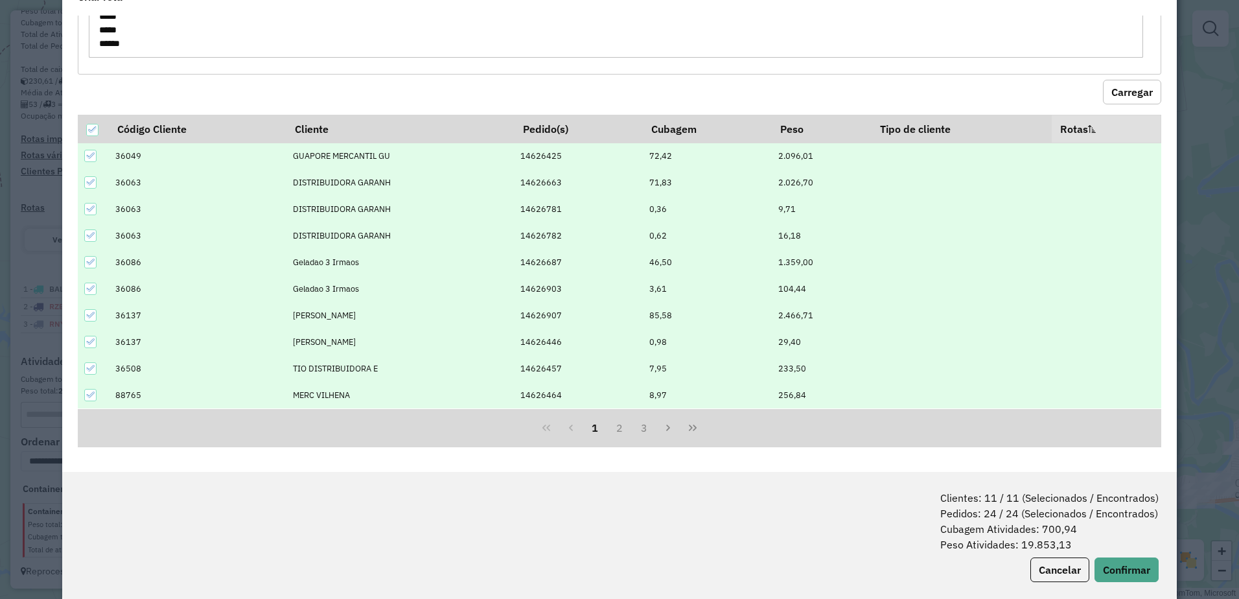
scroll to position [65, 0]
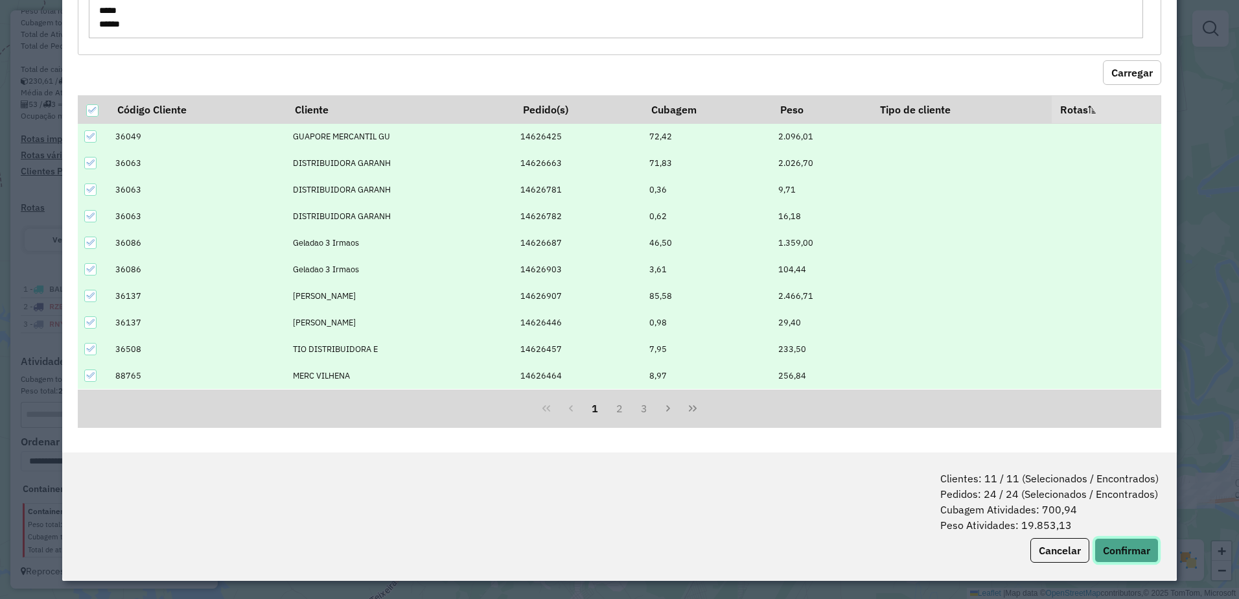
click at [1141, 543] on button "Confirmar" at bounding box center [1127, 550] width 64 height 25
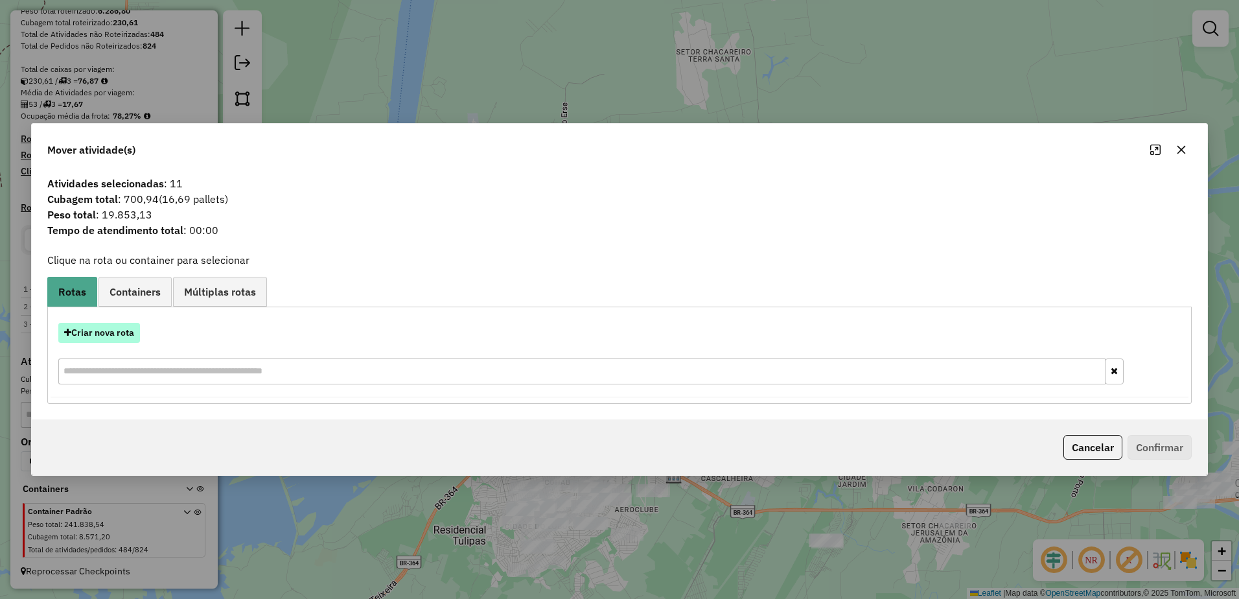
click at [109, 338] on button "Criar nova rota" at bounding box center [99, 333] width 82 height 20
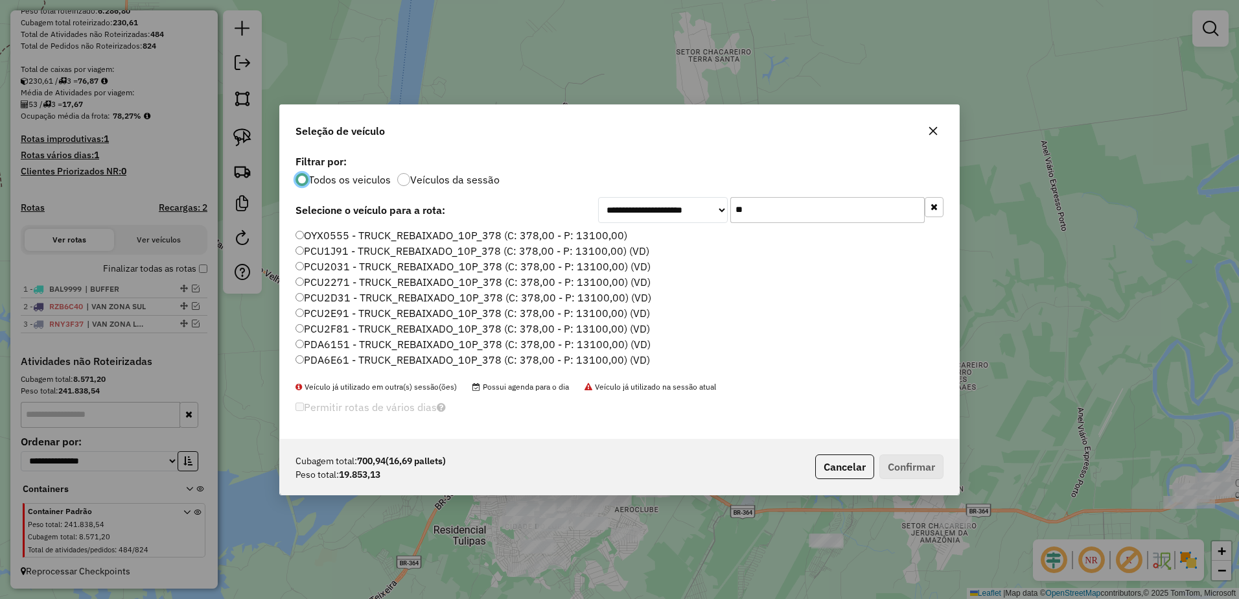
scroll to position [7, 4]
click at [809, 205] on input "**" at bounding box center [828, 210] width 194 height 26
type input "*"
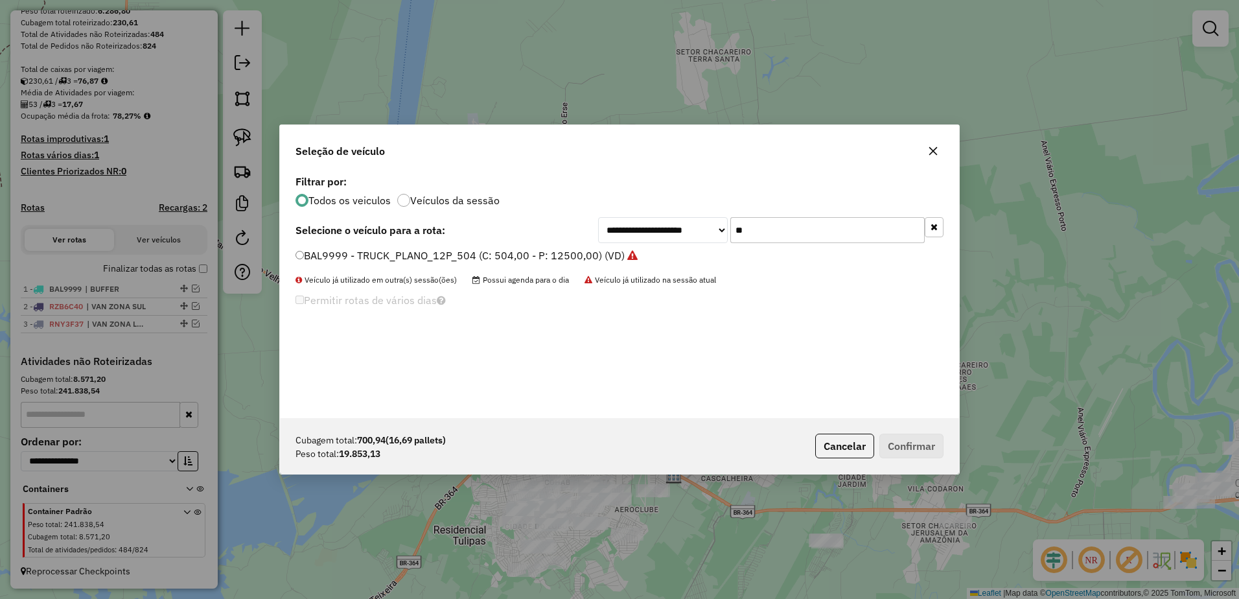
type input "*"
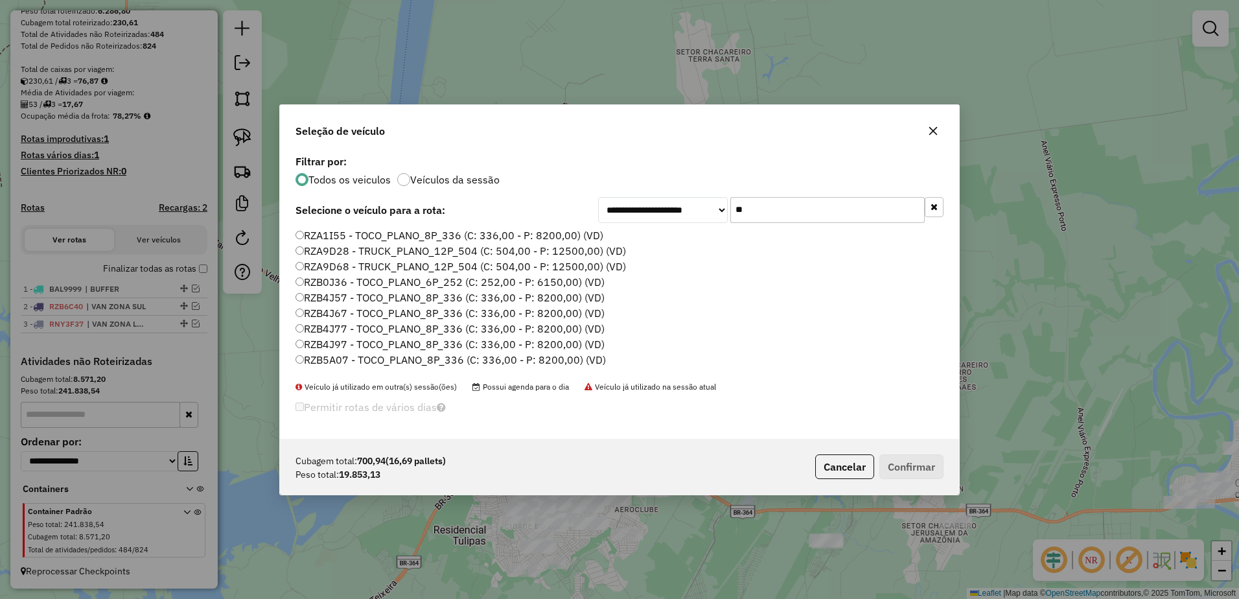
type input "*"
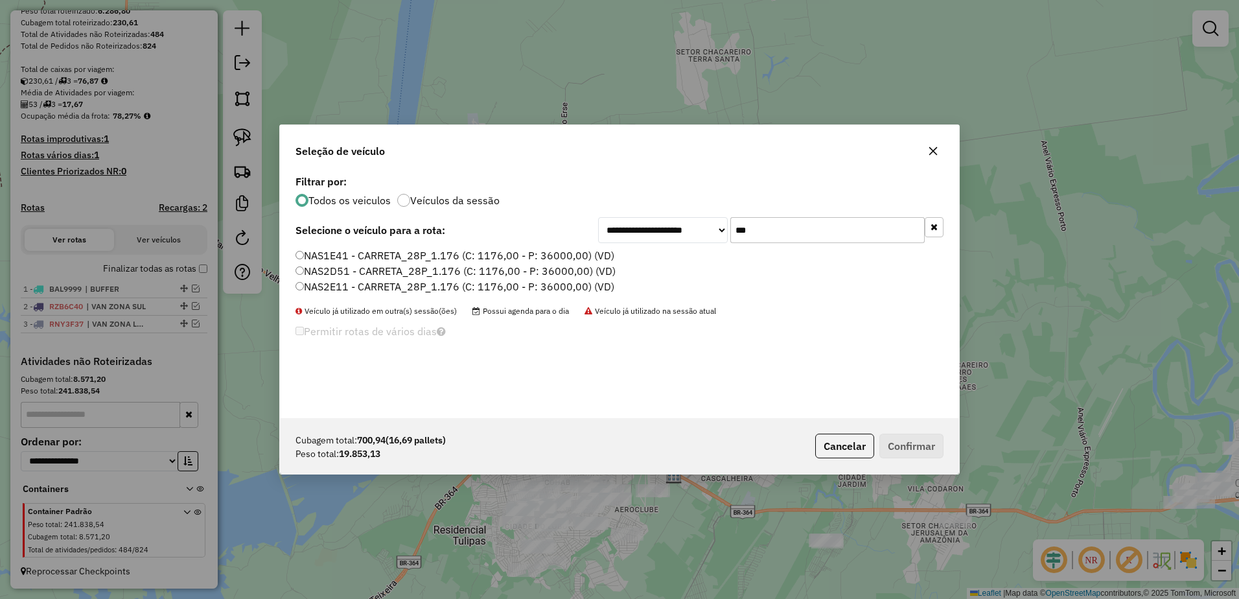
type input "***"
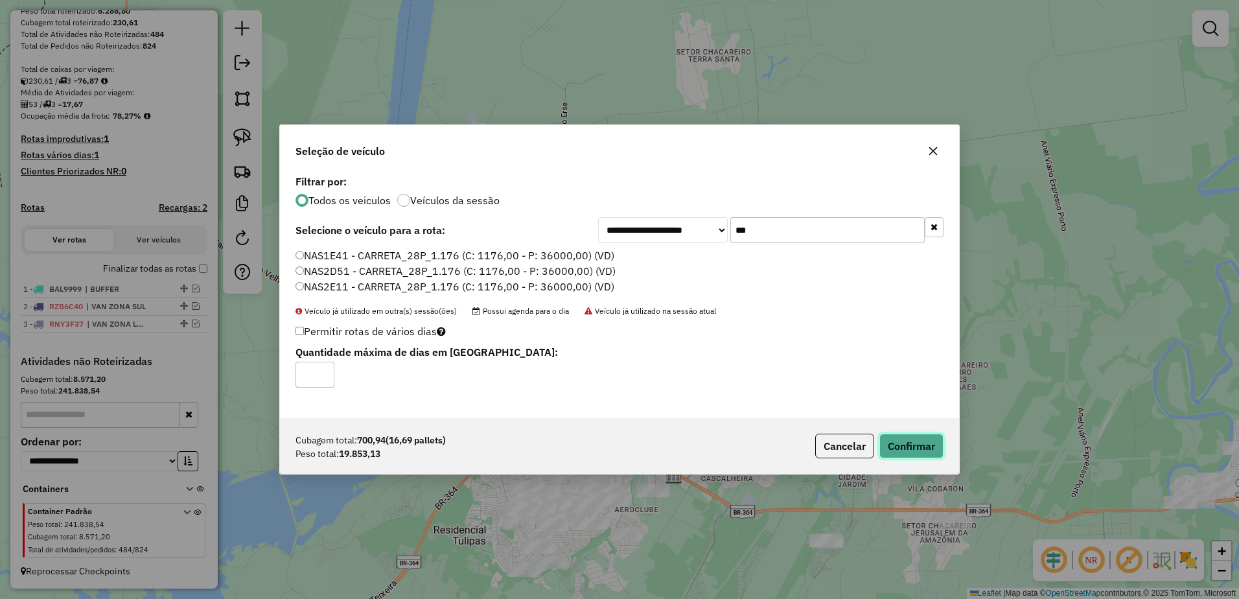
click at [932, 446] on button "Confirmar" at bounding box center [912, 446] width 64 height 25
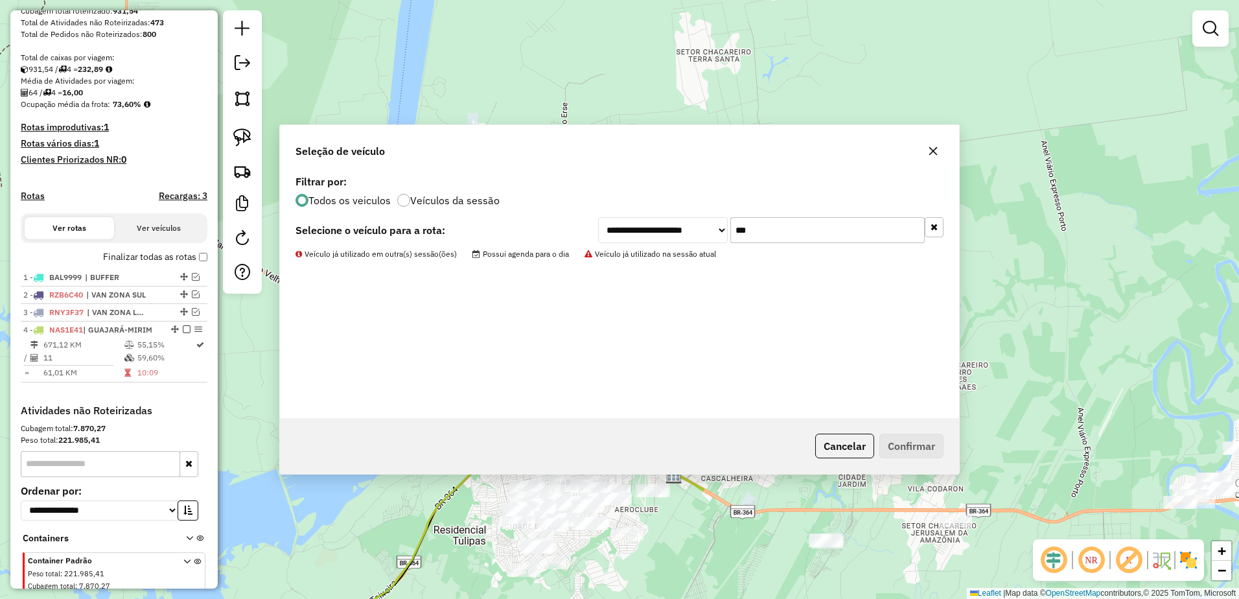
scroll to position [292, 0]
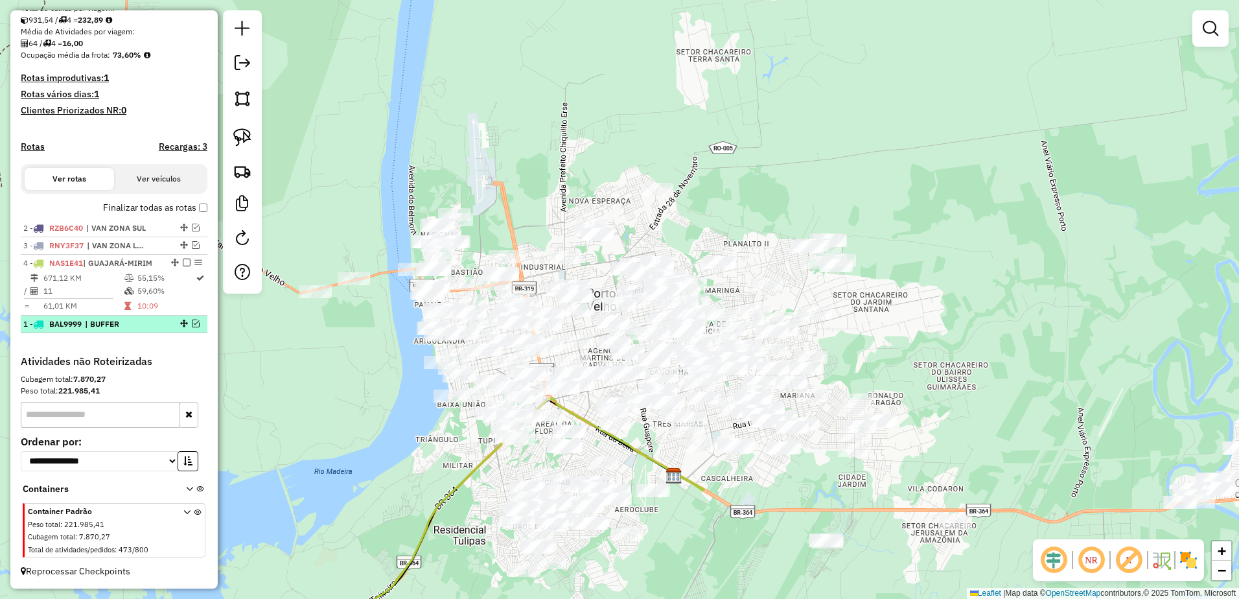
drag, startPoint x: 179, startPoint y: 226, endPoint x: 156, endPoint y: 333, distance: 110.1
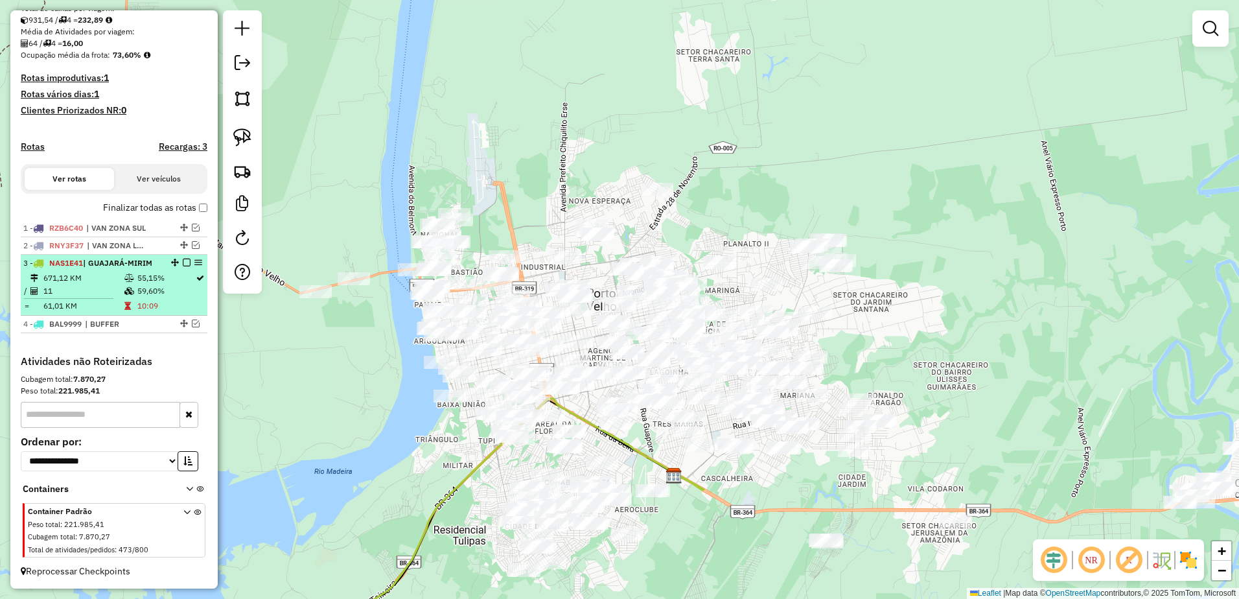
click at [132, 278] on td at bounding box center [130, 278] width 13 height 13
select select "**********"
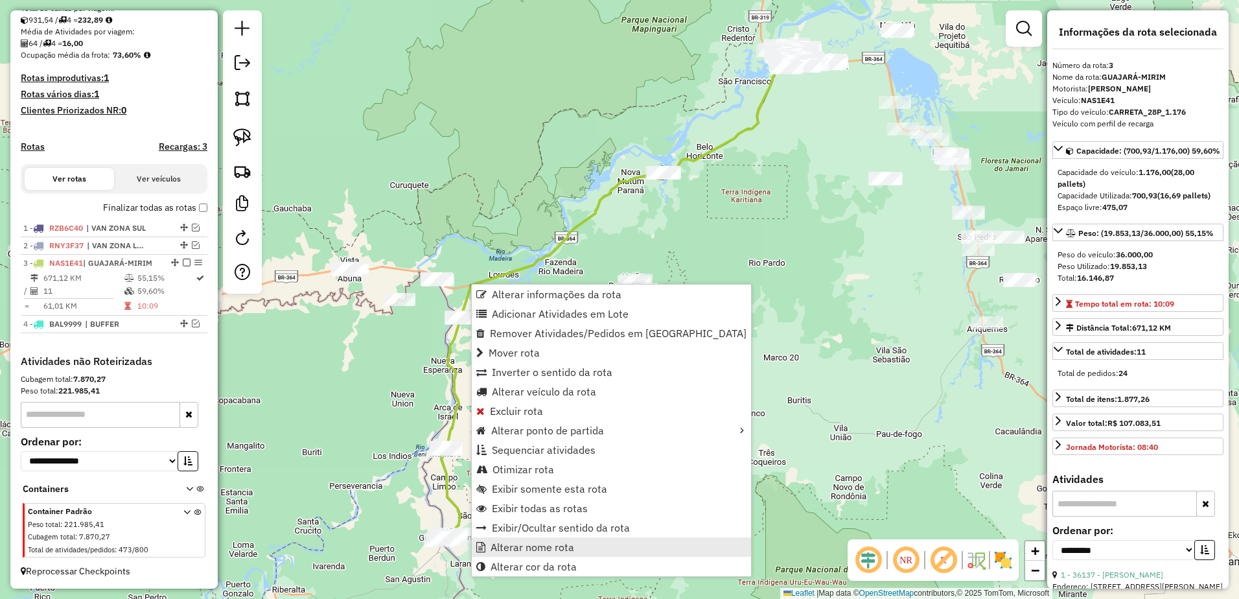
click at [548, 542] on span "Alterar nome rota" at bounding box center [533, 547] width 84 height 10
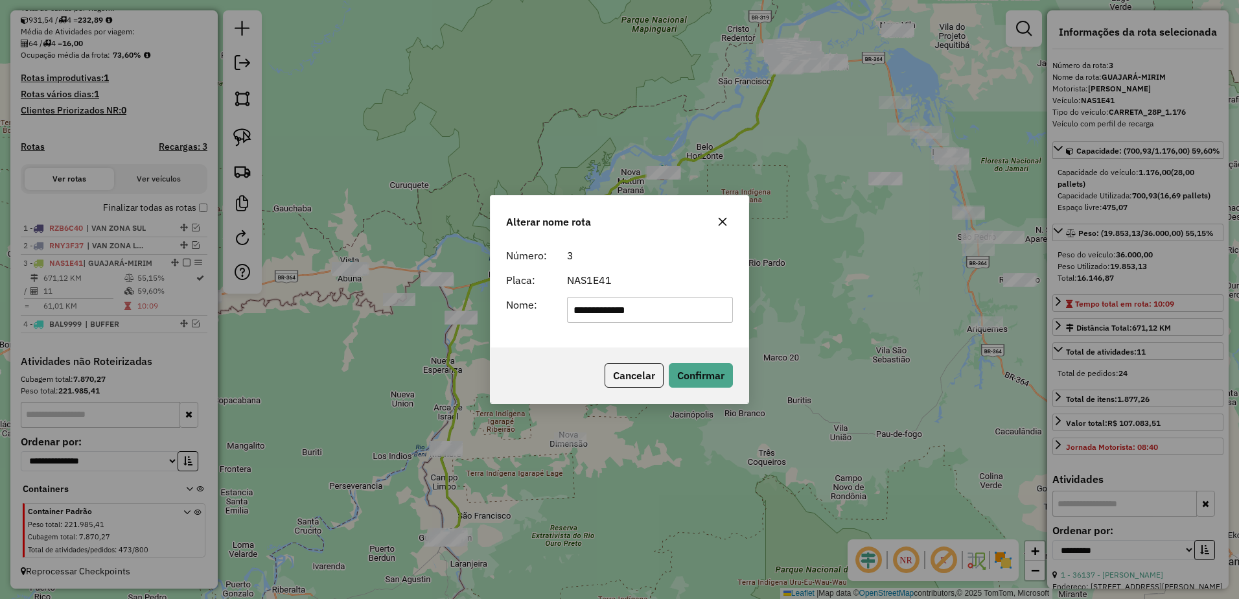
click at [576, 307] on input "**********" at bounding box center [650, 310] width 167 height 26
type input "**********"
click at [725, 371] on button "Confirmar" at bounding box center [701, 375] width 64 height 25
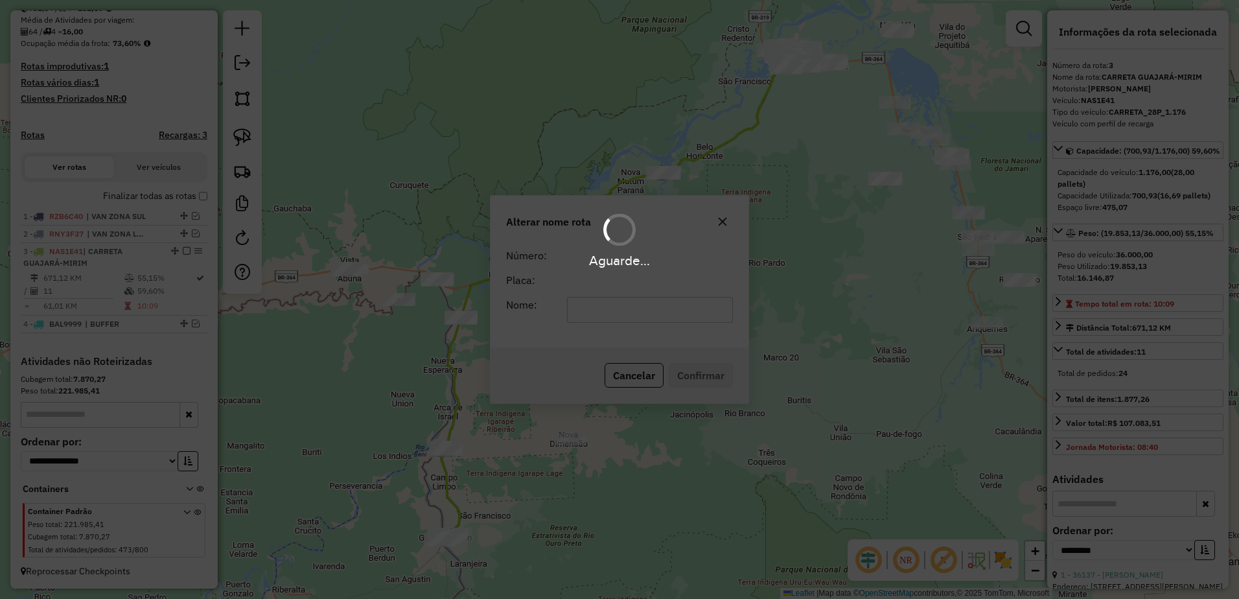
scroll to position [301, 0]
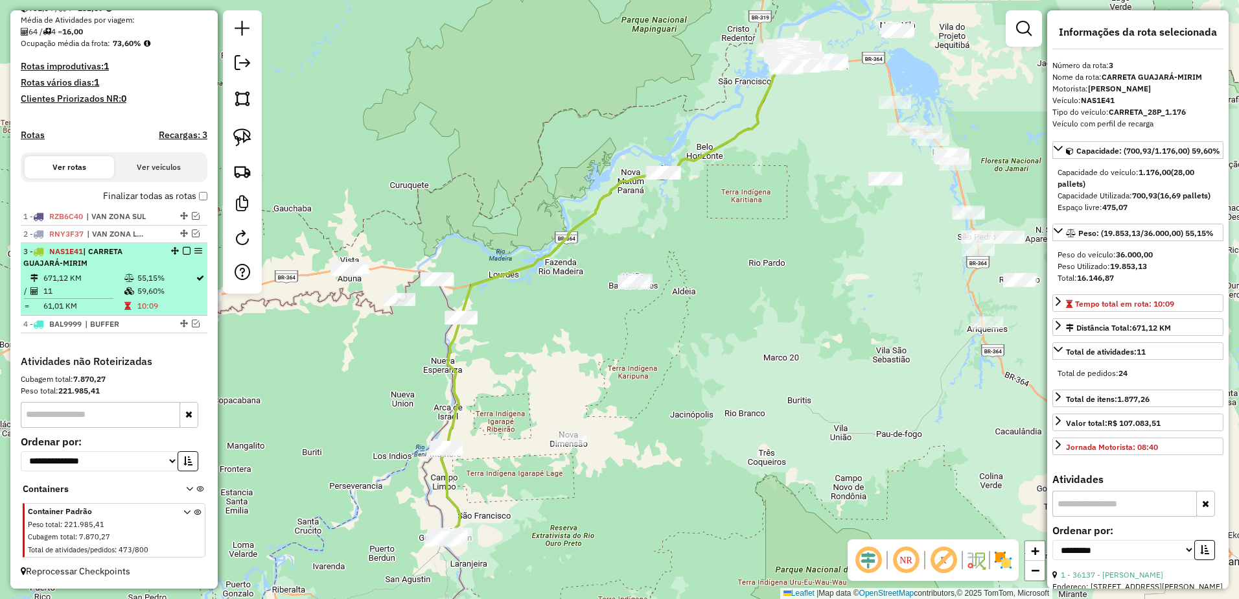
click at [110, 274] on td "671,12 KM" at bounding box center [83, 278] width 81 height 13
click at [150, 262] on div "3 - NAS1E41 | CARRETA GUAJARÁ-MIRIM" at bounding box center [91, 257] width 137 height 23
click at [183, 253] on em at bounding box center [187, 251] width 8 height 8
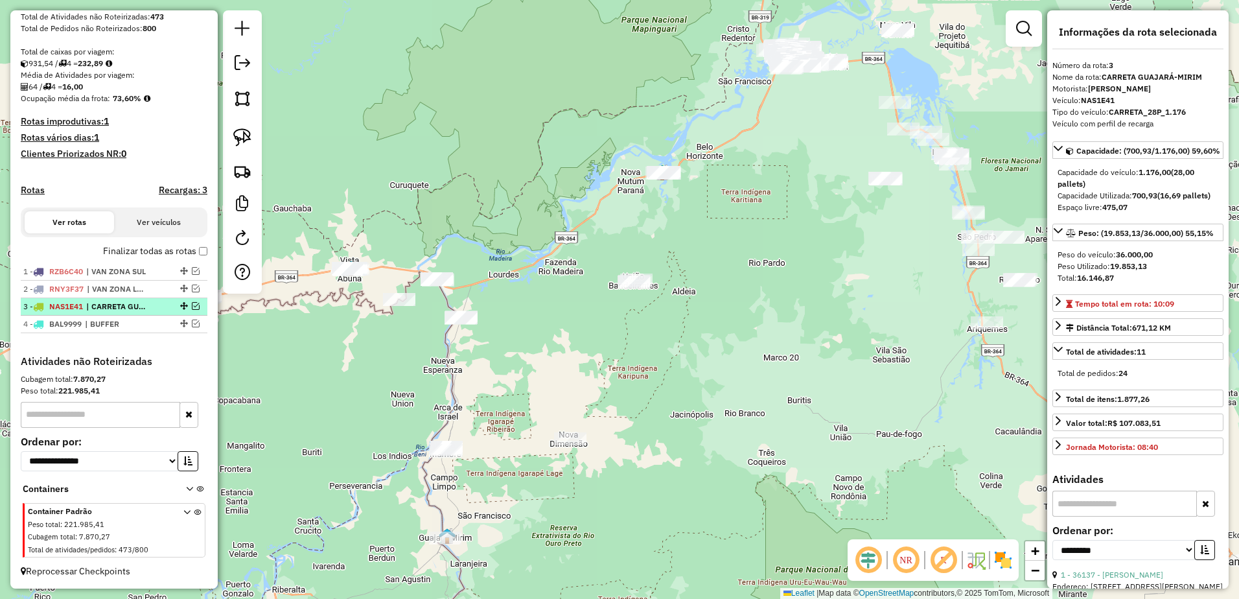
click at [192, 306] on em at bounding box center [196, 306] width 8 height 8
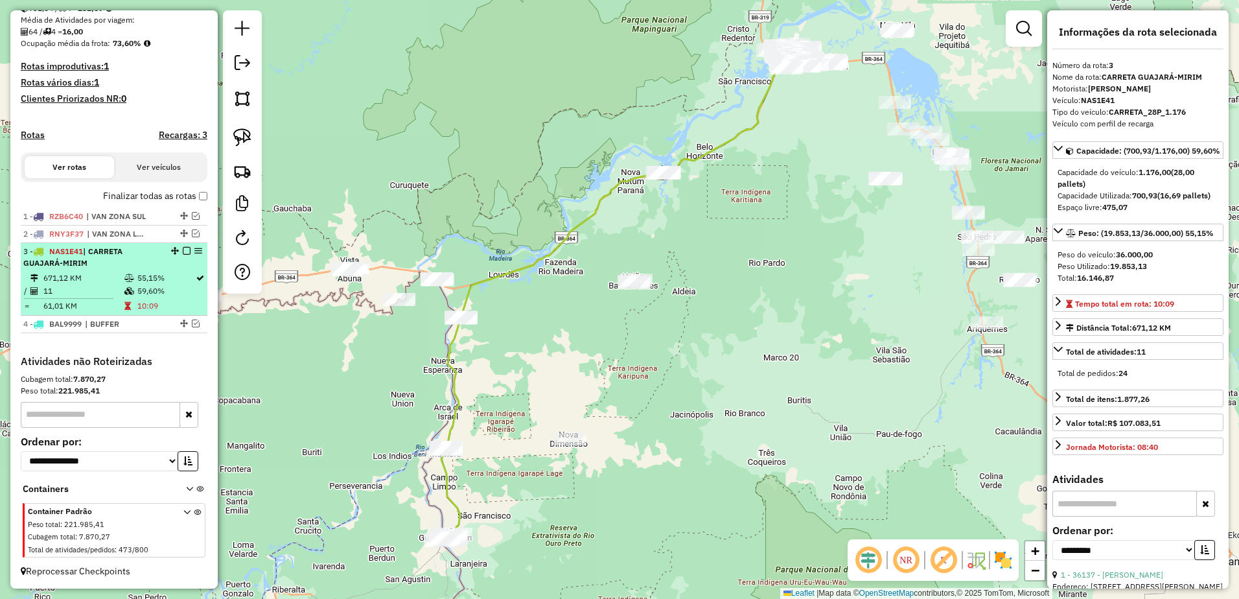
click at [103, 274] on td "671,12 KM" at bounding box center [83, 278] width 81 height 13
click at [183, 255] on em at bounding box center [187, 251] width 8 height 8
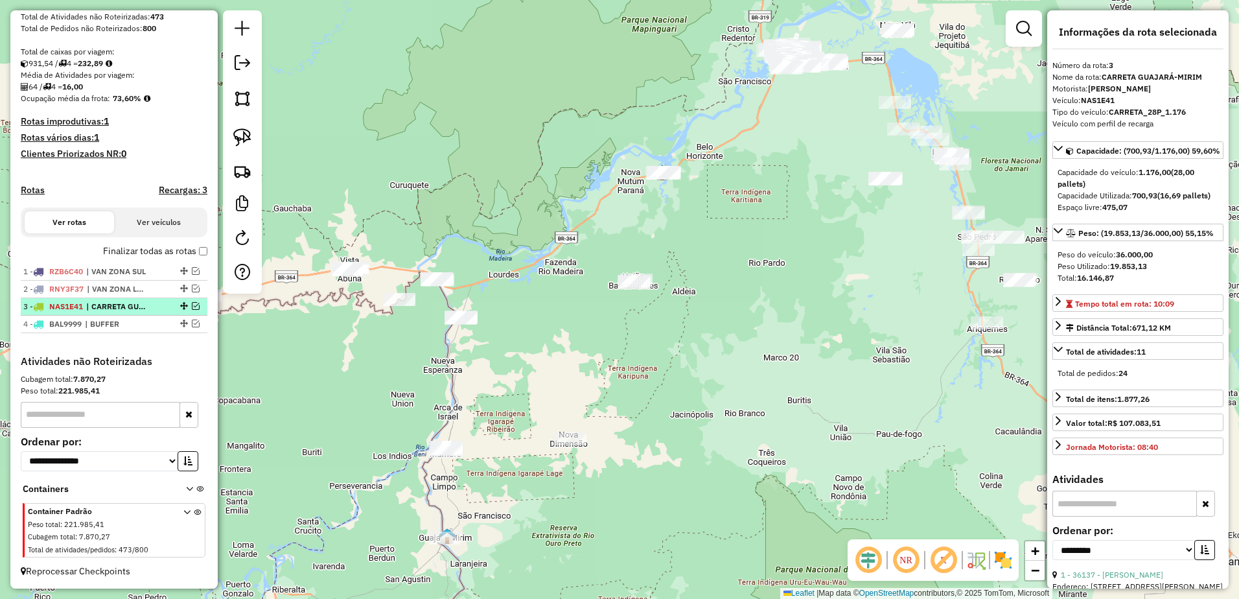
scroll to position [249, 0]
click at [242, 167] on img at bounding box center [242, 171] width 18 height 18
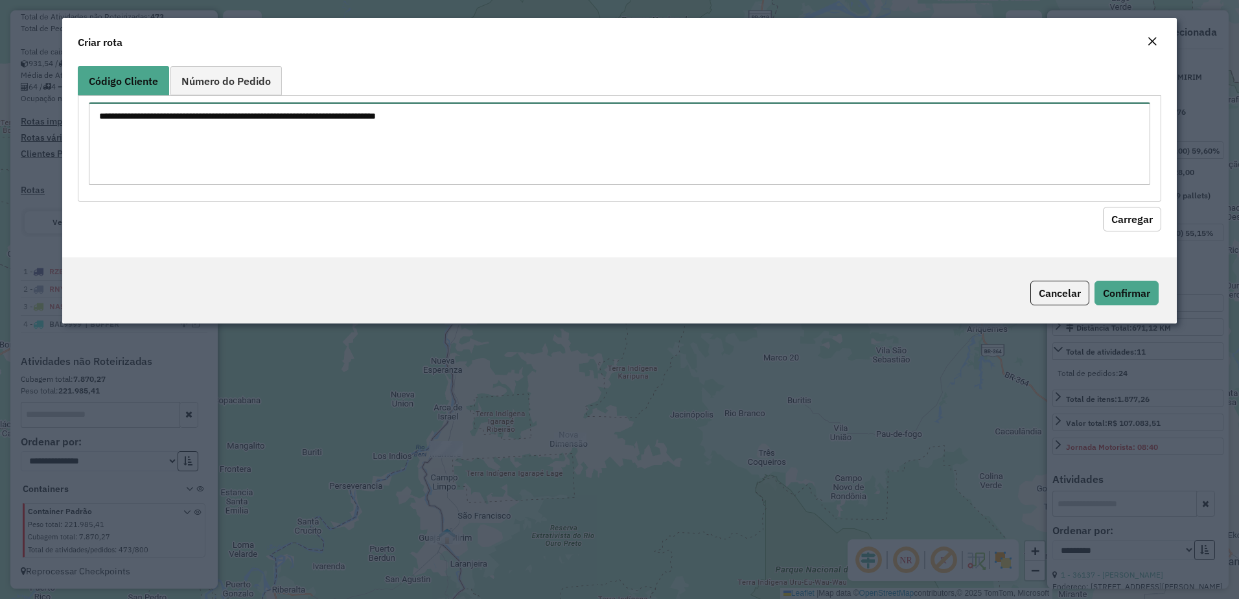
click at [434, 147] on textarea at bounding box center [620, 143] width 1062 height 82
paste textarea "***** ***** ***** **** ***** **** ***** ***** ***** ***** ***** ***** ***** ***…"
type textarea "***** ***** ***** **** ***** **** ***** ***** ***** ***** ***** ***** ***** ***…"
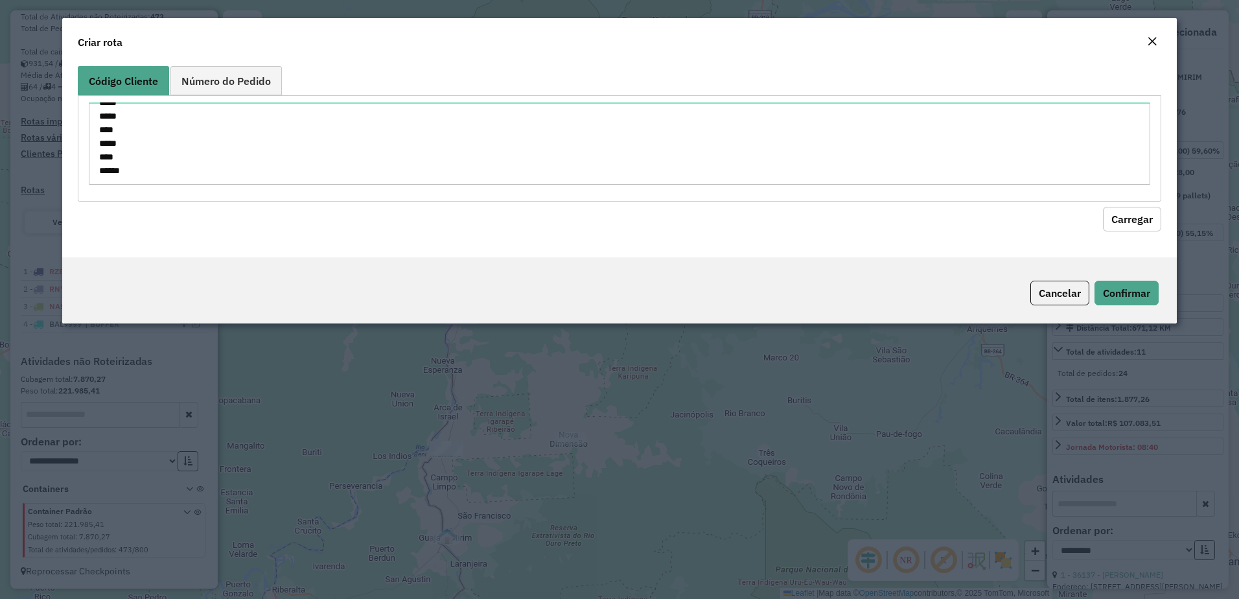
click at [1151, 223] on button "Carregar" at bounding box center [1132, 219] width 58 height 25
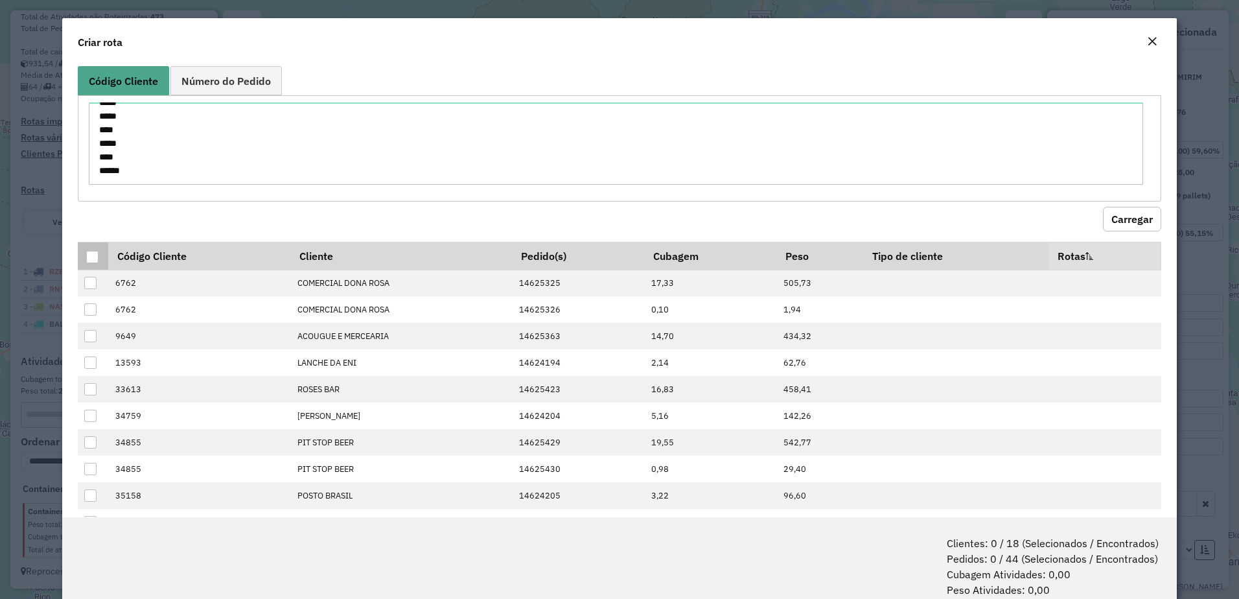
click at [95, 255] on div at bounding box center [92, 257] width 12 height 12
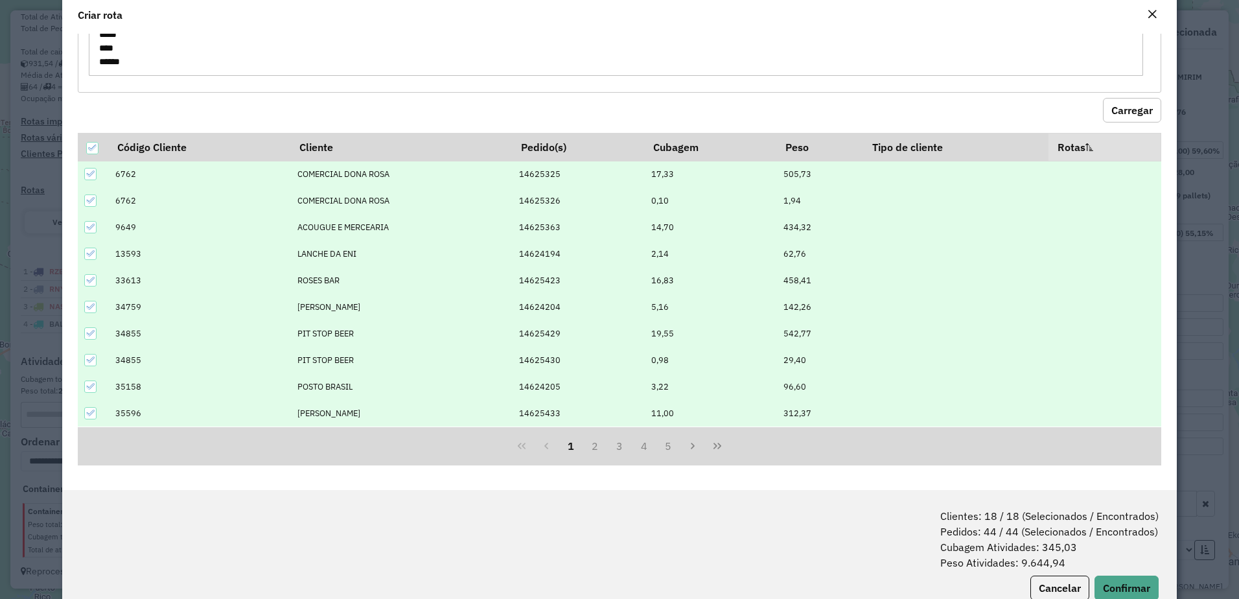
scroll to position [65, 0]
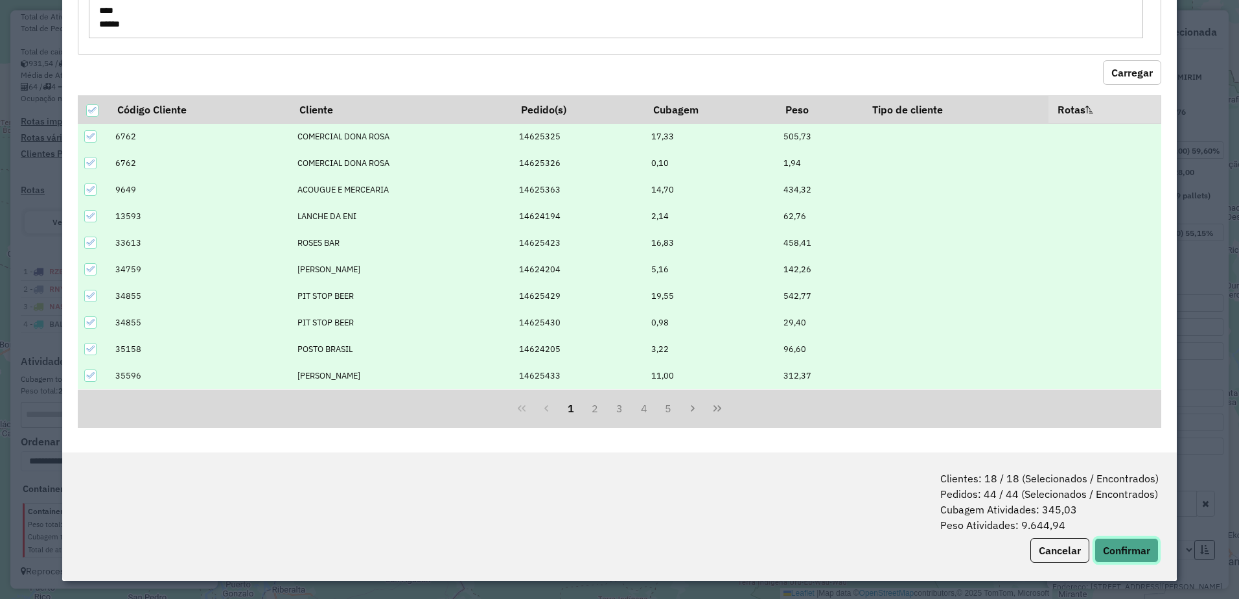
click at [1144, 546] on button "Confirmar" at bounding box center [1127, 550] width 64 height 25
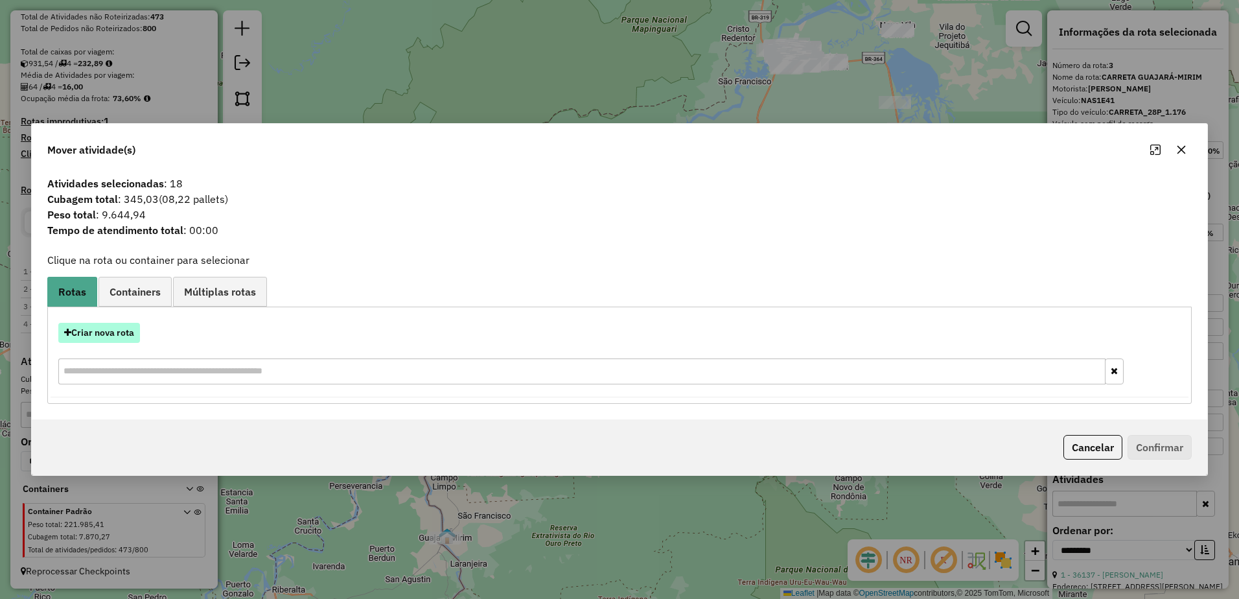
click at [121, 338] on button "Criar nova rota" at bounding box center [99, 333] width 82 height 20
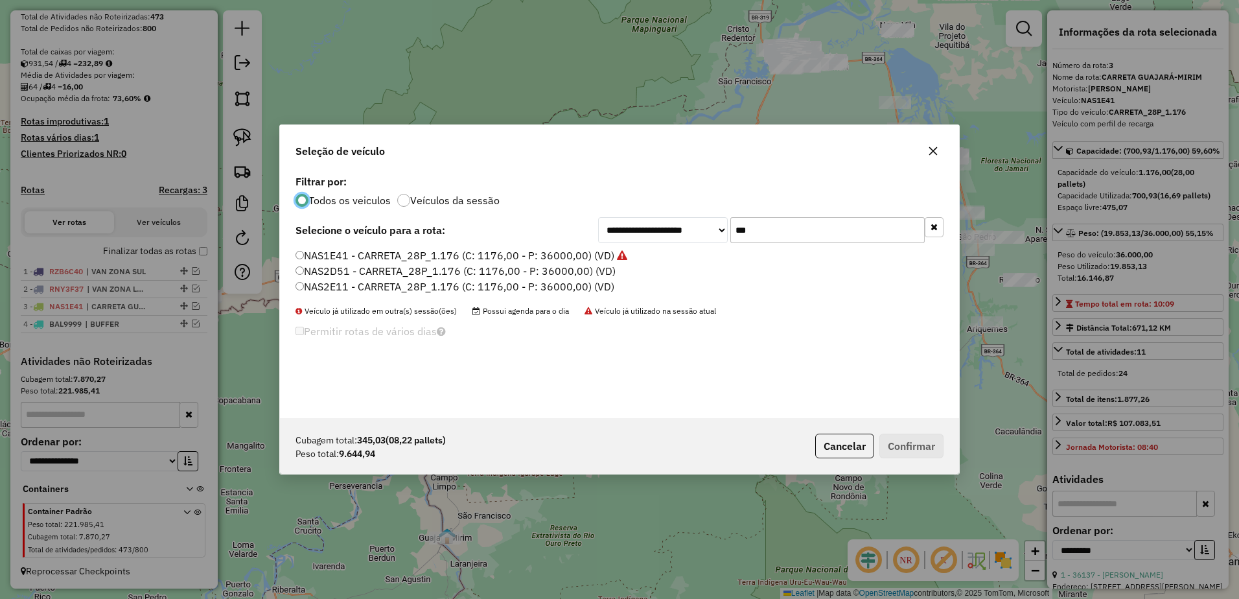
scroll to position [7, 4]
click at [820, 235] on input "***" at bounding box center [828, 230] width 194 height 26
type input "*"
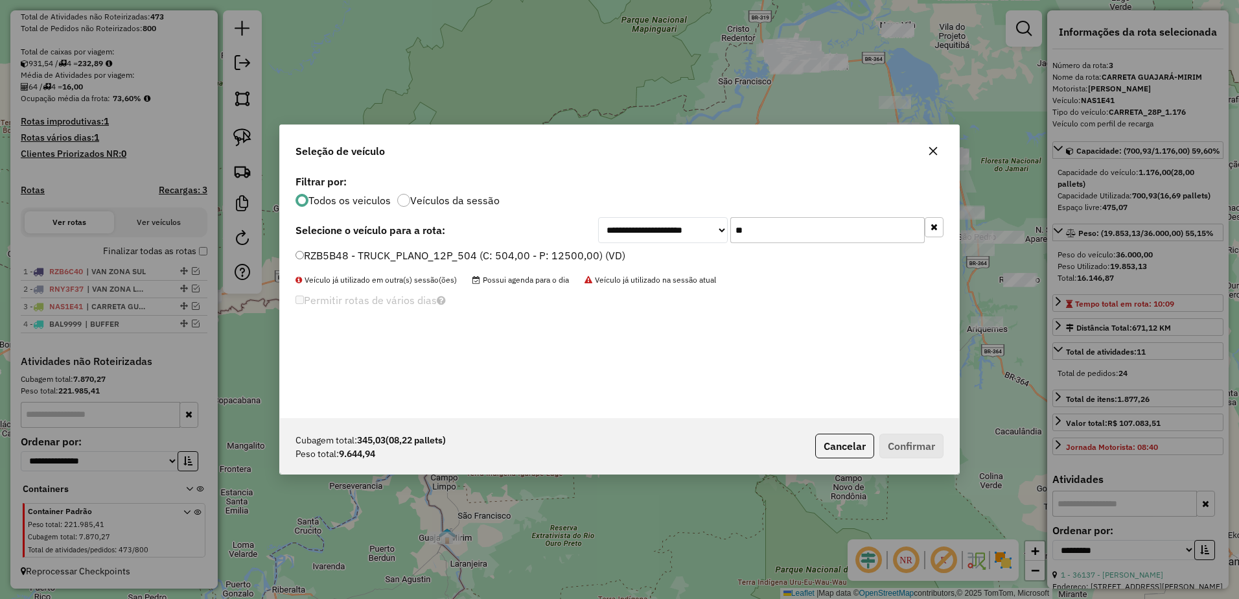
type input "**"
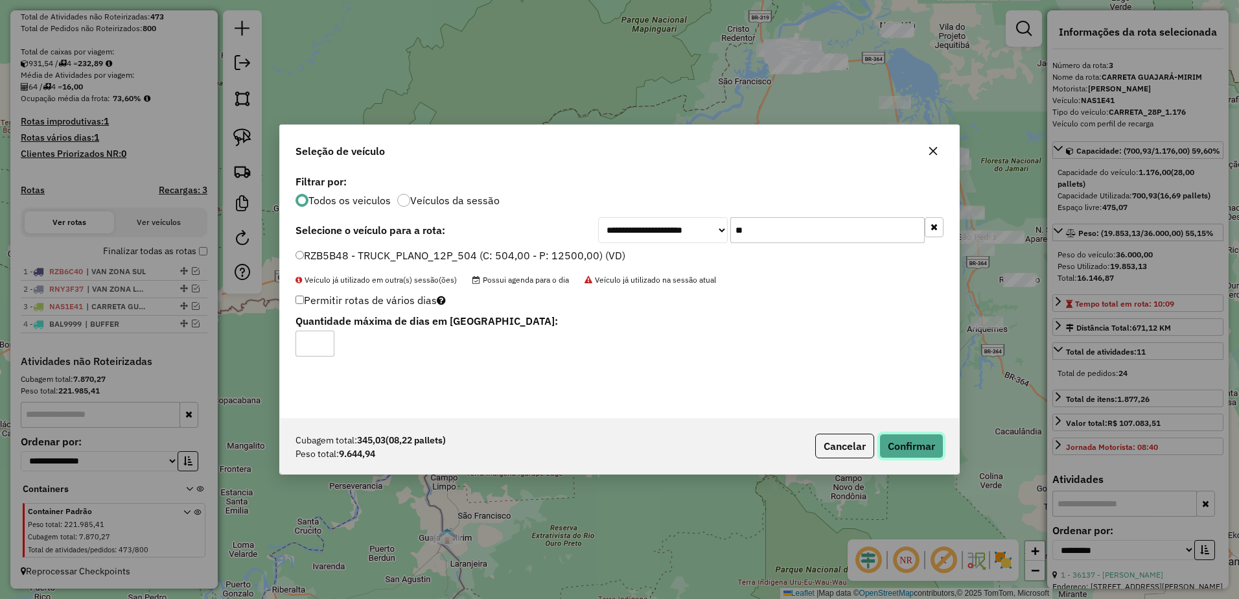
click at [927, 443] on button "Confirmar" at bounding box center [912, 446] width 64 height 25
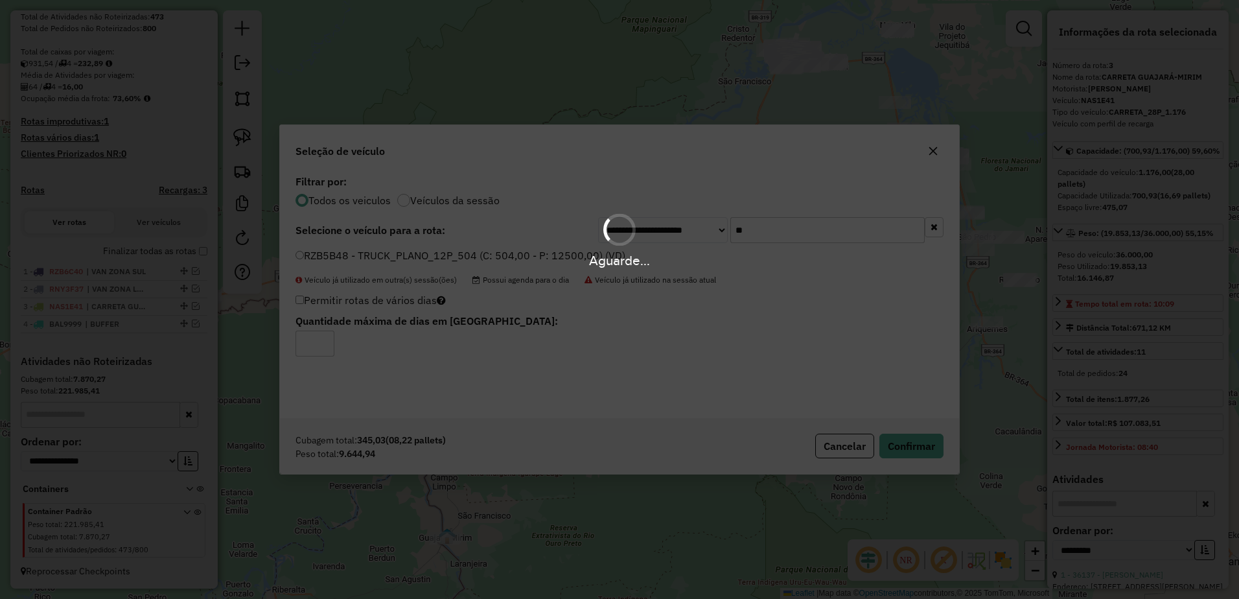
scroll to position [310, 0]
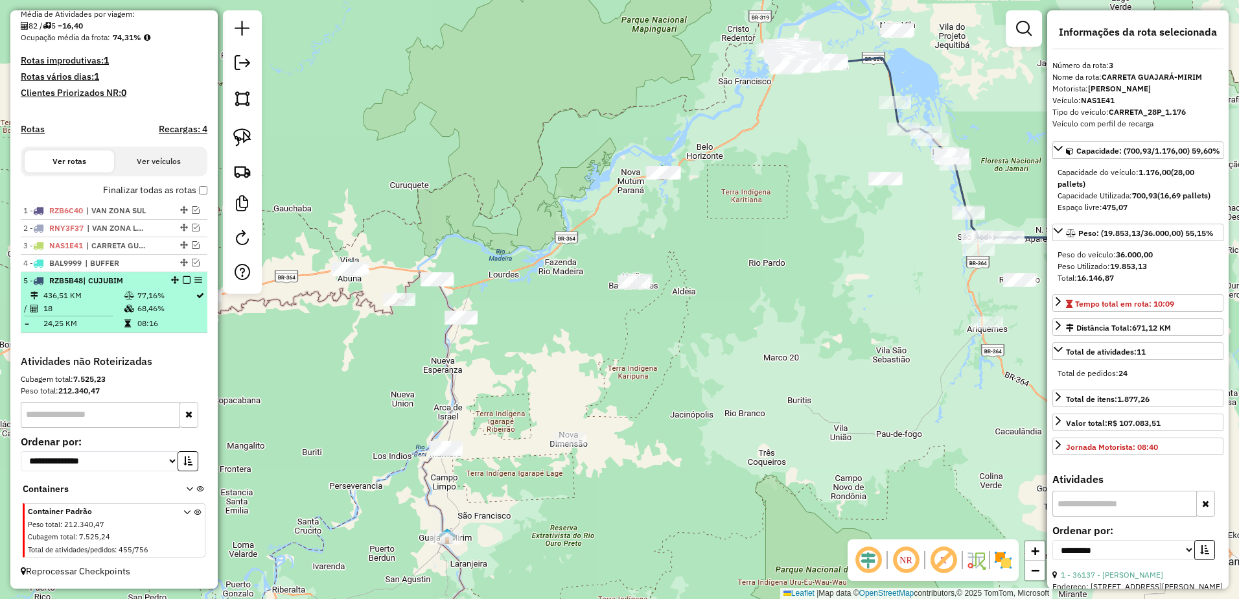
click at [183, 279] on em at bounding box center [187, 280] width 8 height 8
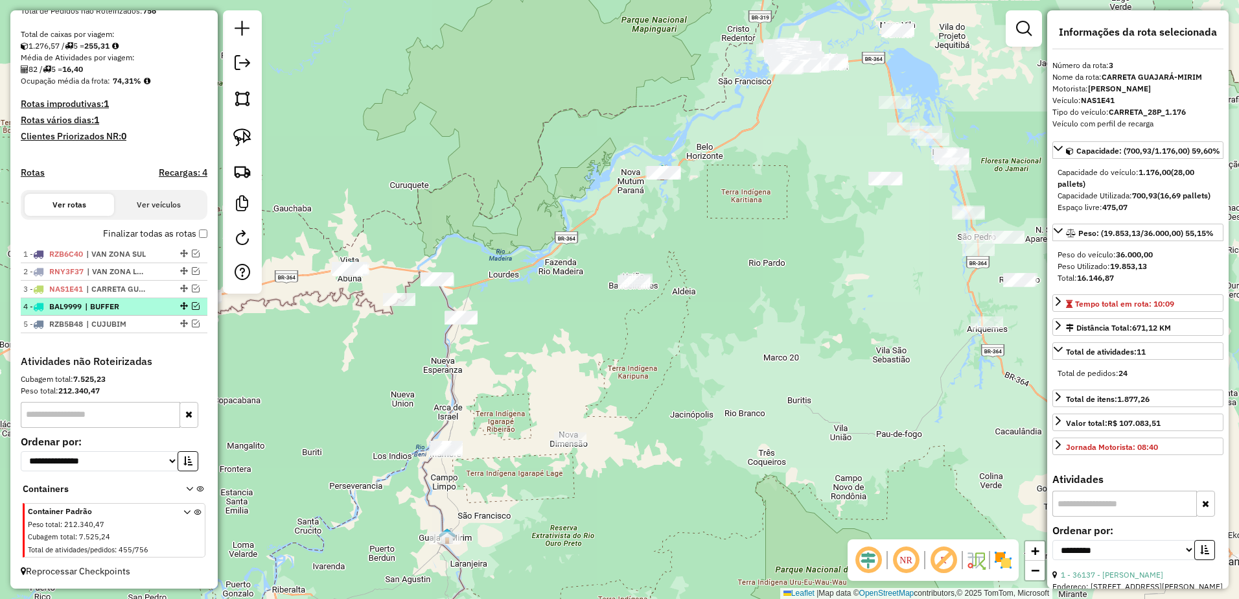
scroll to position [266, 0]
drag, startPoint x: 178, startPoint y: 325, endPoint x: 177, endPoint y: 287, distance: 38.3
click at [231, 172] on link at bounding box center [242, 171] width 29 height 29
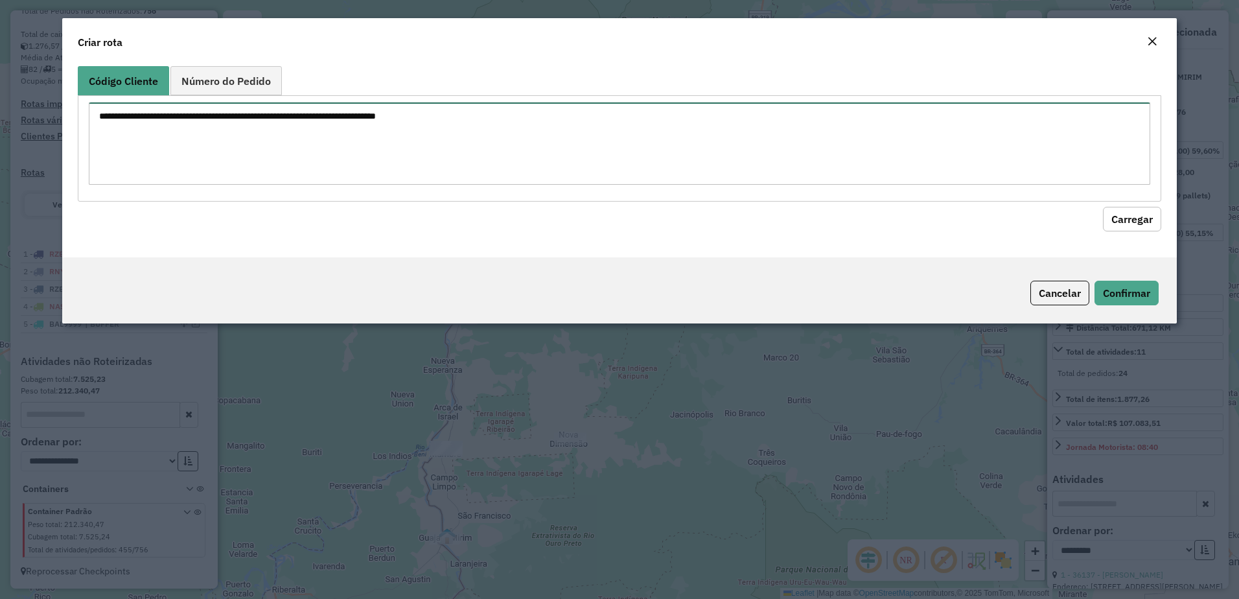
click at [339, 109] on textarea at bounding box center [620, 143] width 1062 height 82
paste textarea "**** ***** ***** ***** ***** **** **** ***** ***** ***** ***** ***** ***** ****…"
type textarea "**** ***** ***** ***** ***** **** **** ***** ***** ***** ***** ***** ***** ****…"
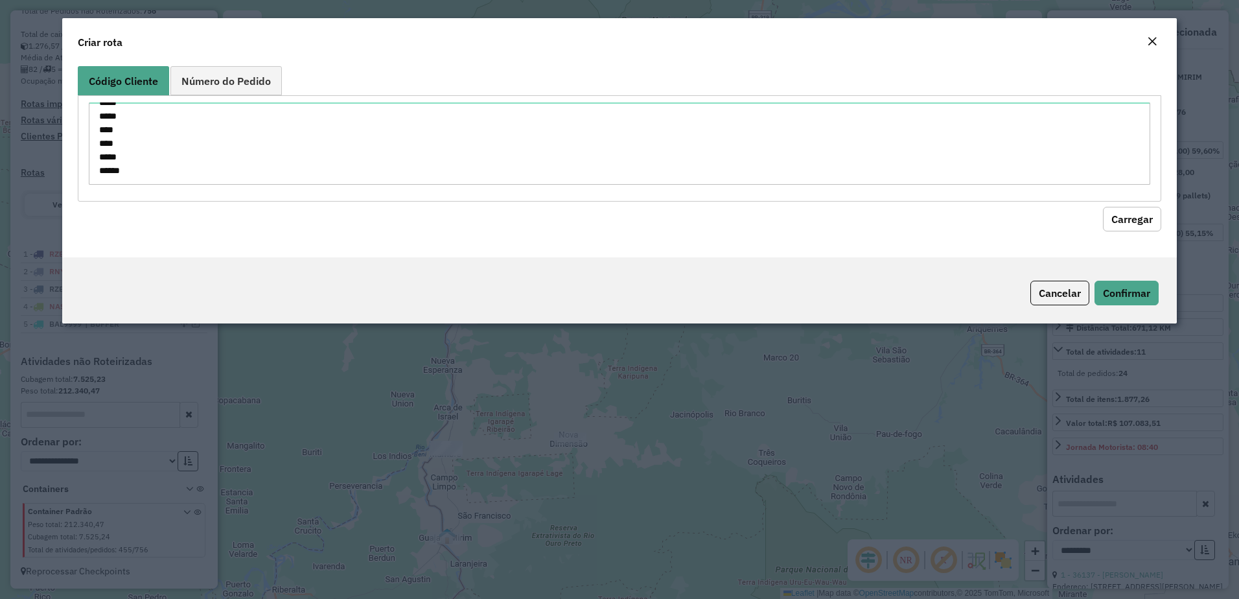
click at [1132, 223] on button "Carregar" at bounding box center [1132, 219] width 58 height 25
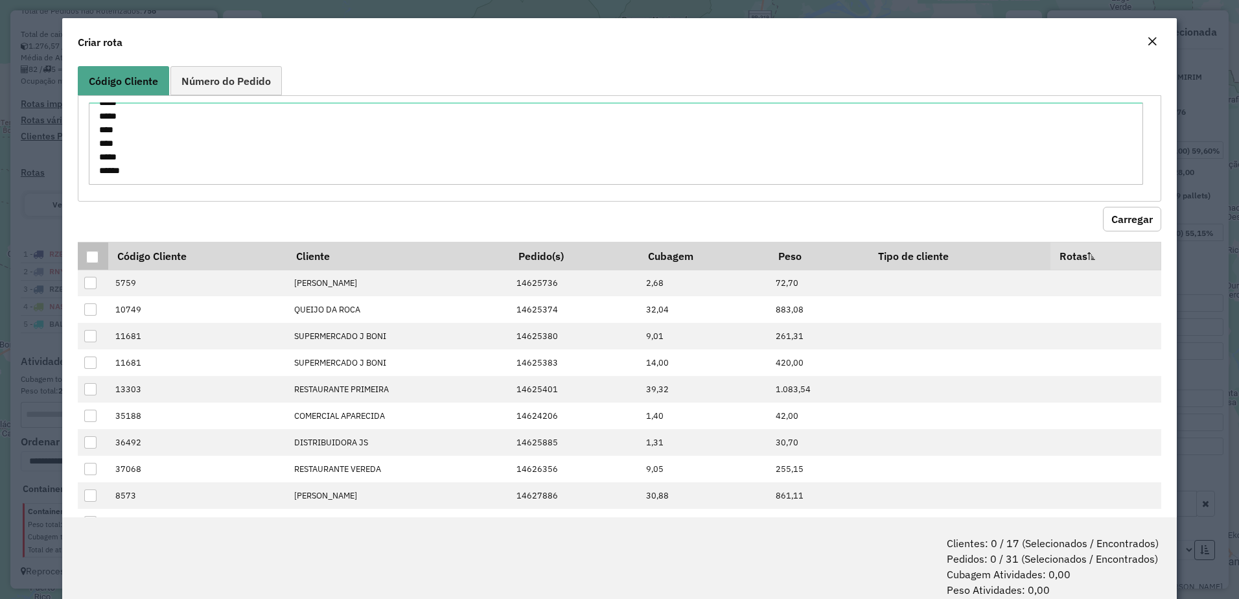
click at [97, 252] on div at bounding box center [92, 257] width 12 height 12
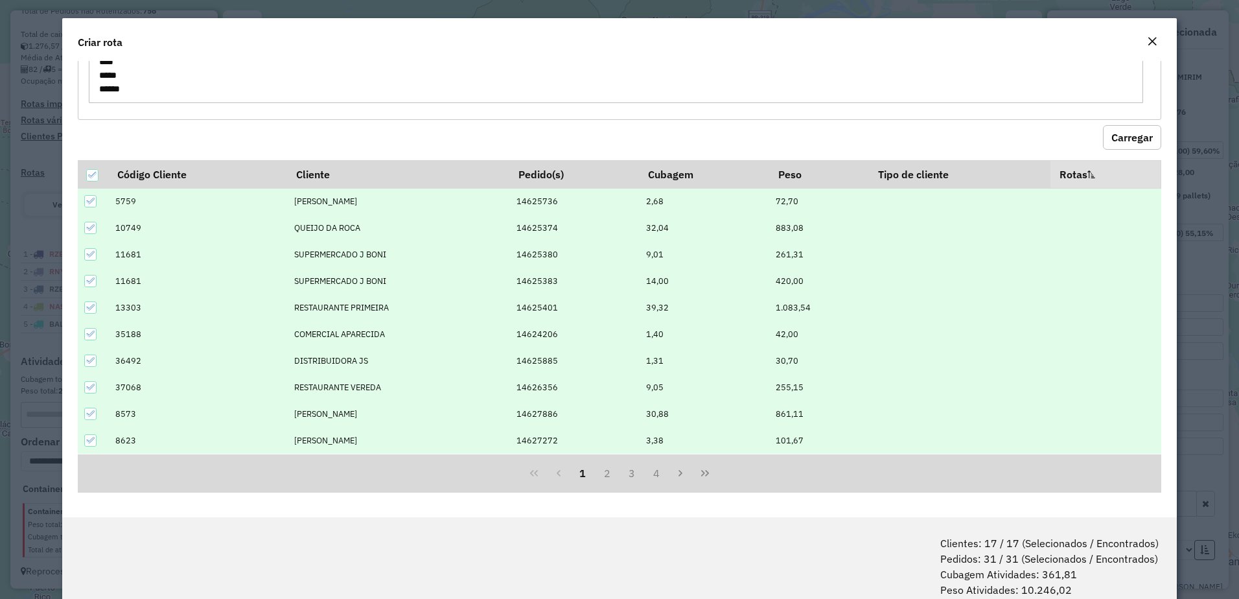
scroll to position [65, 0]
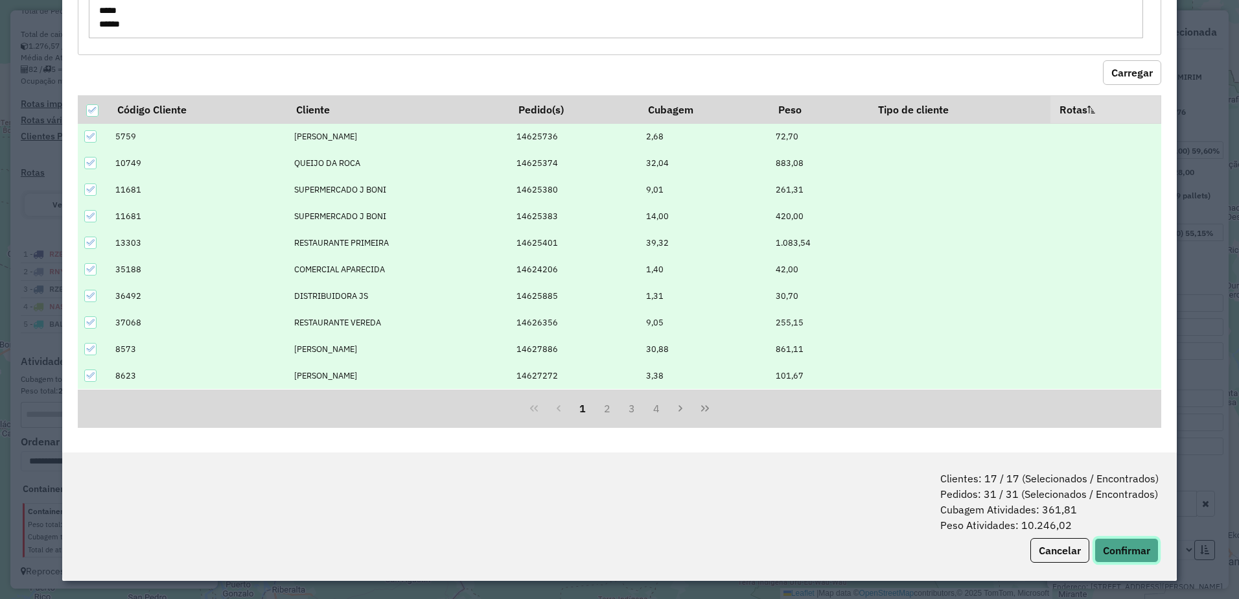
click at [1130, 548] on button "Confirmar" at bounding box center [1127, 550] width 64 height 25
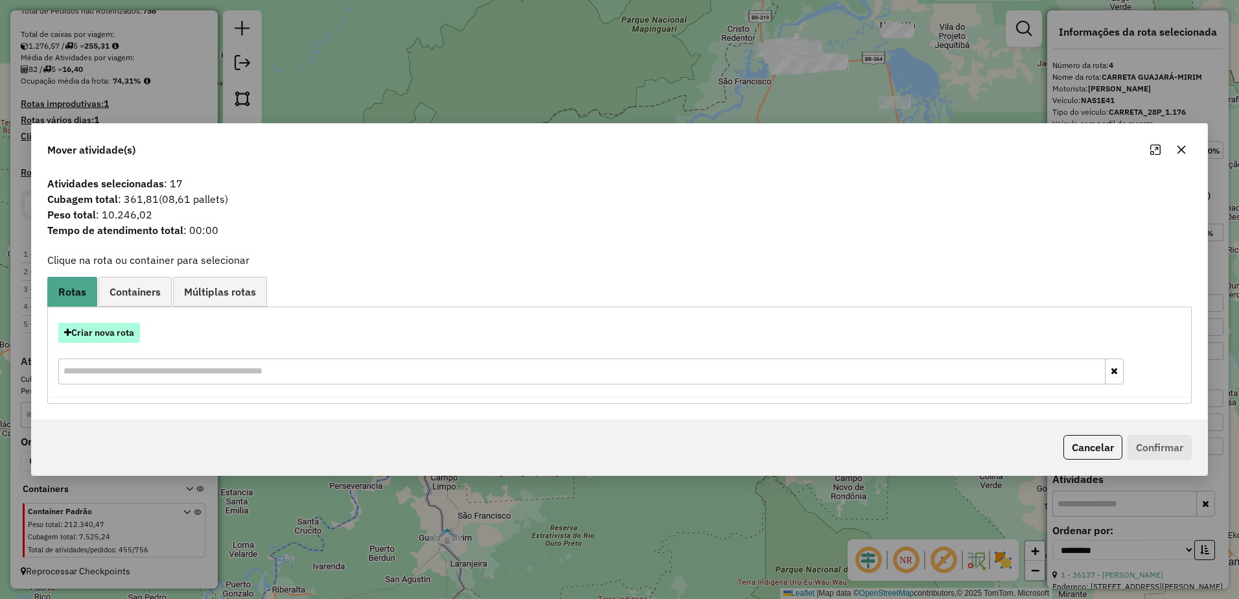
click at [103, 334] on button "Criar nova rota" at bounding box center [99, 333] width 82 height 20
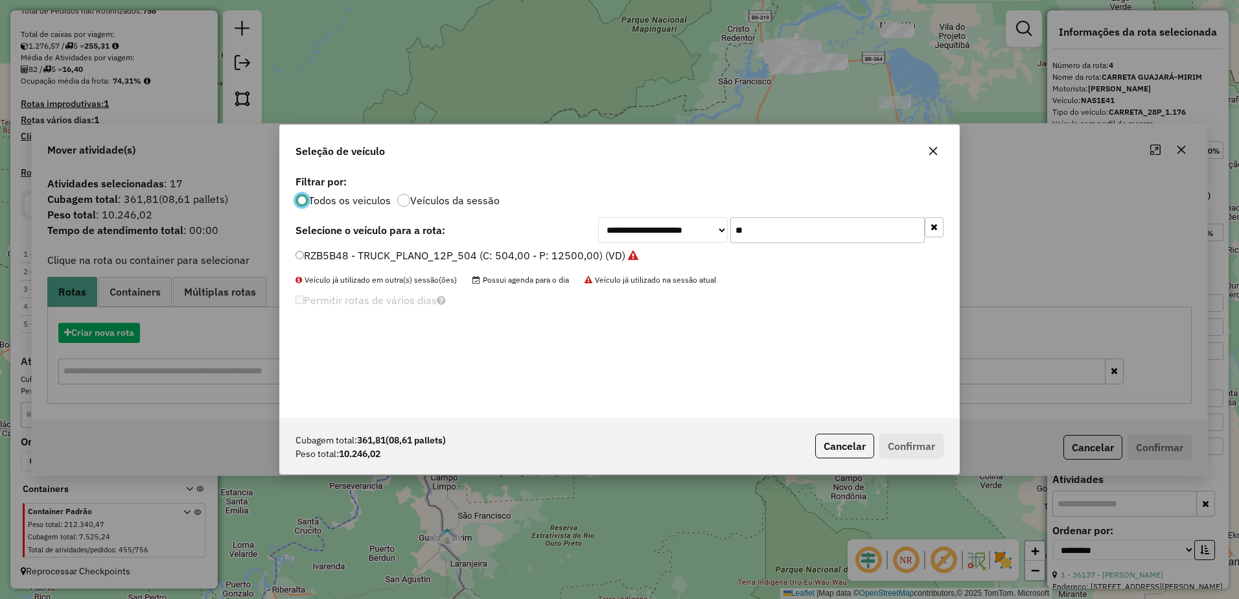
scroll to position [7, 4]
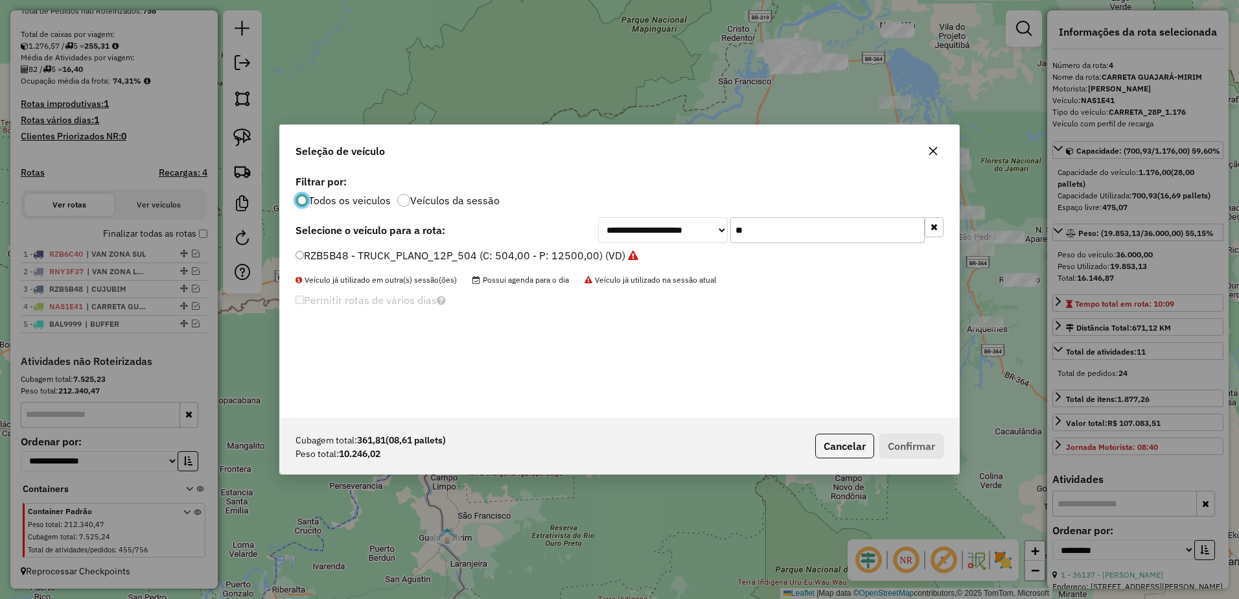
click at [778, 230] on input "**" at bounding box center [828, 230] width 194 height 26
type input "*"
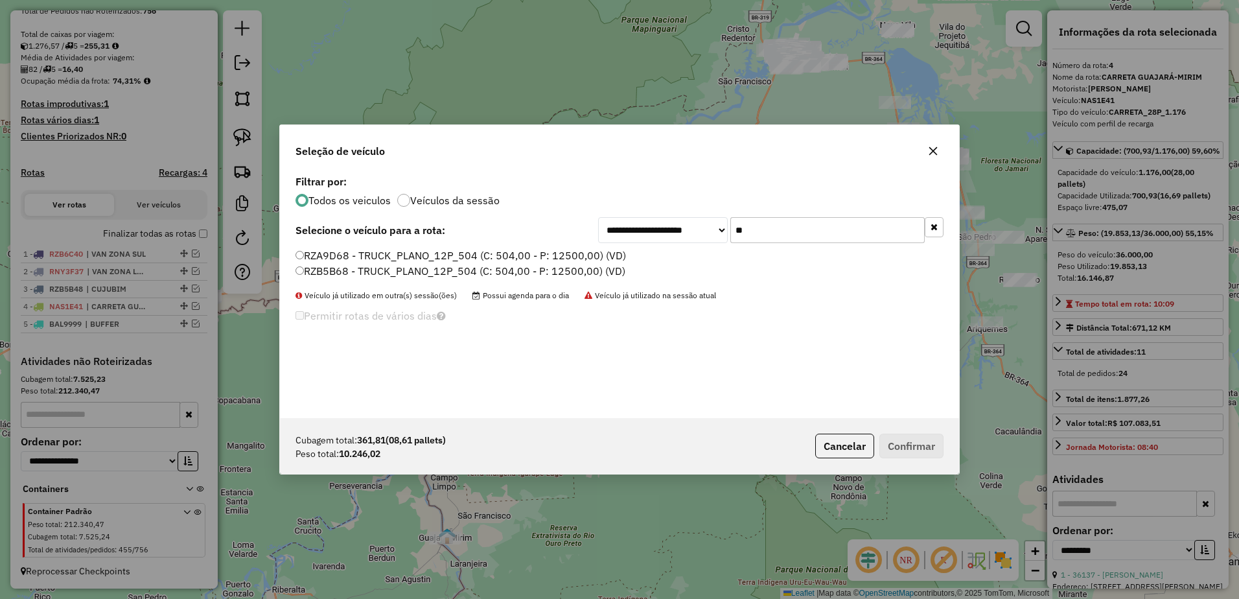
type input "**"
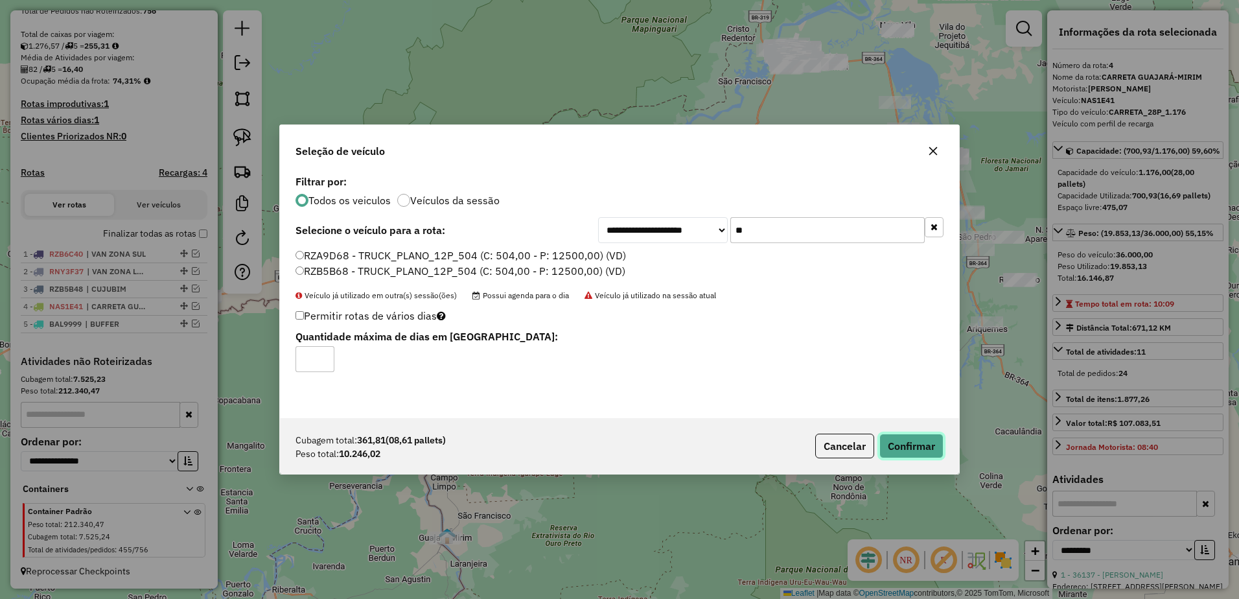
click at [932, 440] on button "Confirmar" at bounding box center [912, 446] width 64 height 25
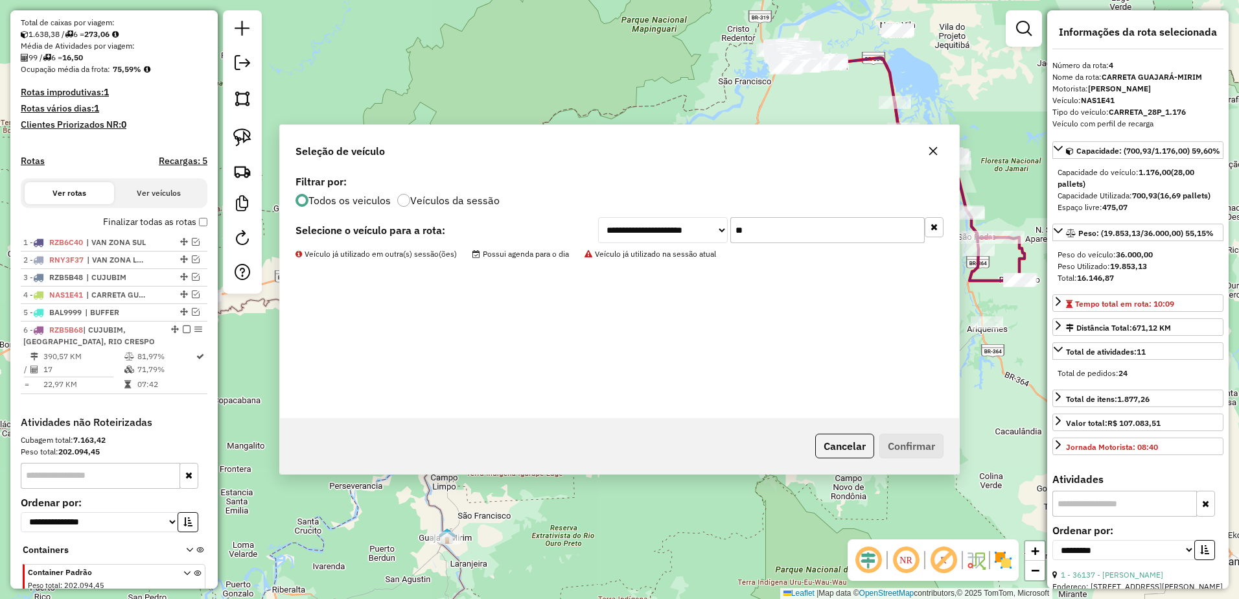
scroll to position [339, 0]
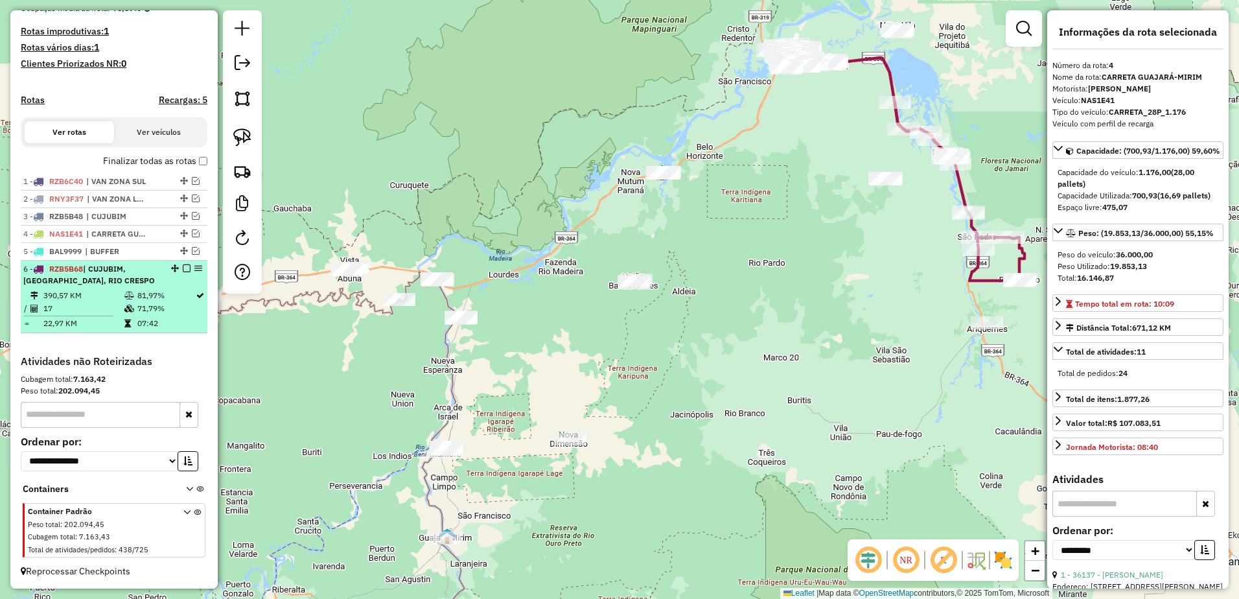
click at [183, 268] on em at bounding box center [187, 268] width 8 height 8
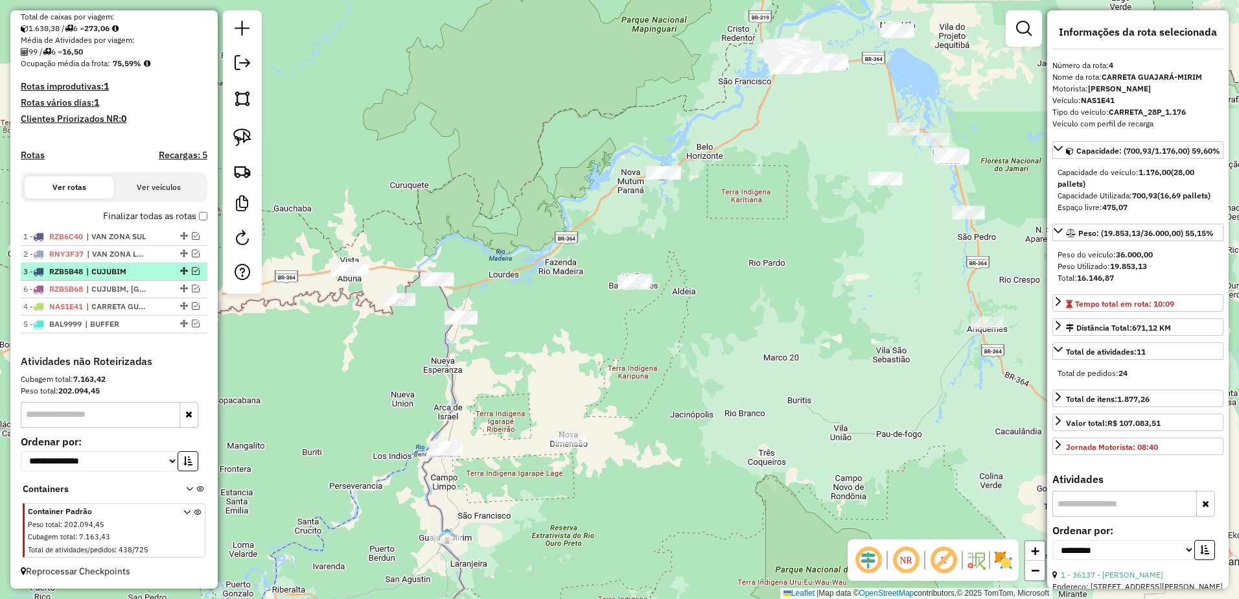
drag, startPoint x: 181, startPoint y: 325, endPoint x: 180, endPoint y: 277, distance: 47.3
click at [245, 170] on img at bounding box center [242, 171] width 18 height 18
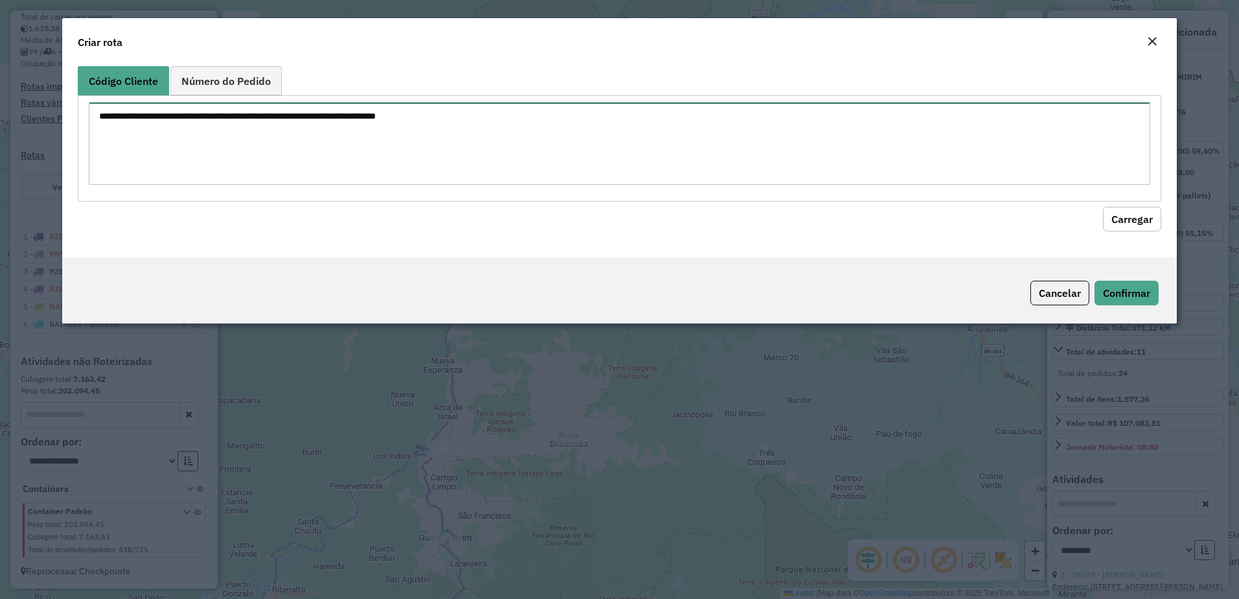
click at [290, 147] on textarea at bounding box center [620, 143] width 1062 height 82
paste textarea "***** ***** ***** ***** ***** ***** ***** ***** ***** ***** ***** ***** ***** *…"
type textarea "***** ***** ***** ***** ***** ***** ***** ***** ***** ***** ***** ***** ***** *…"
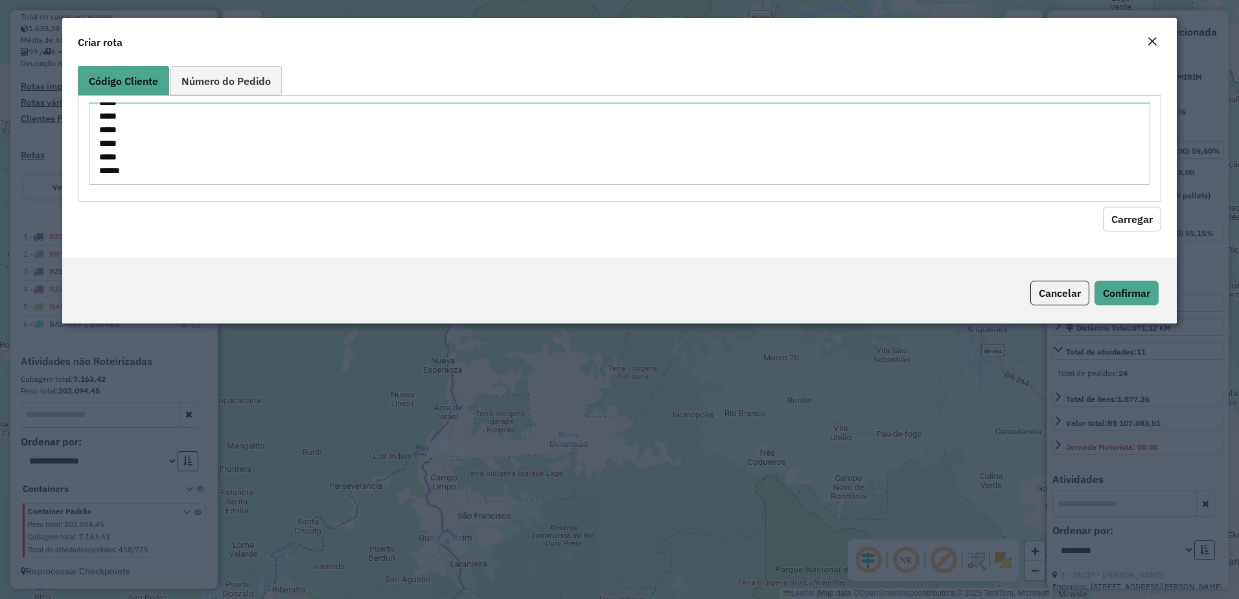
click at [1139, 224] on button "Carregar" at bounding box center [1132, 219] width 58 height 25
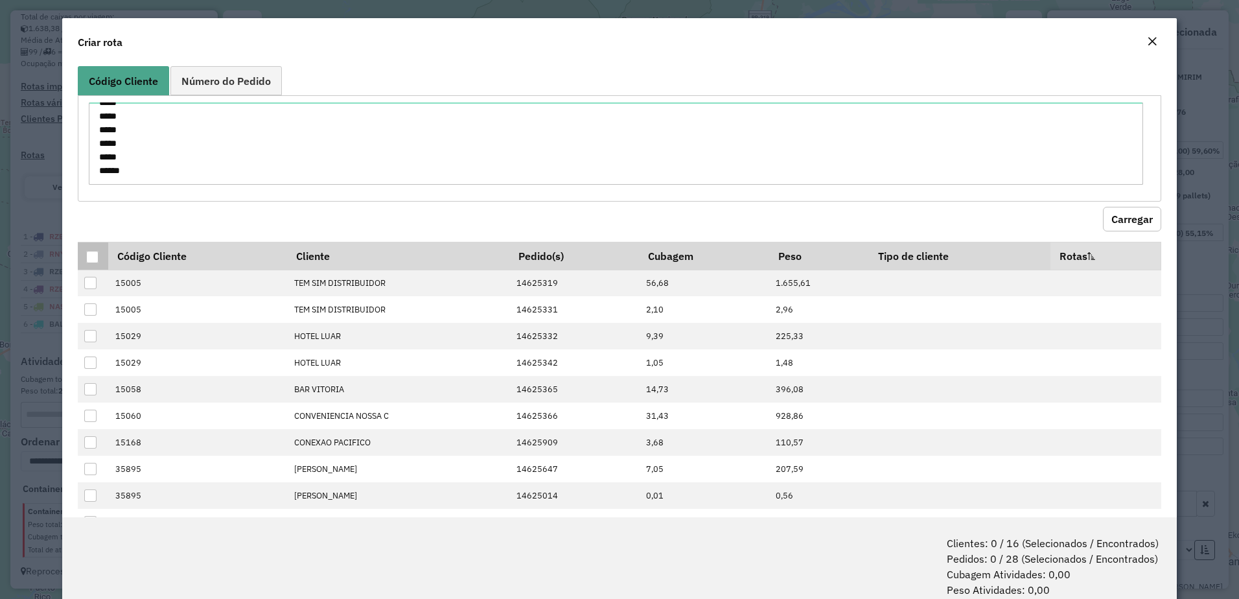
click at [93, 259] on div at bounding box center [92, 257] width 12 height 12
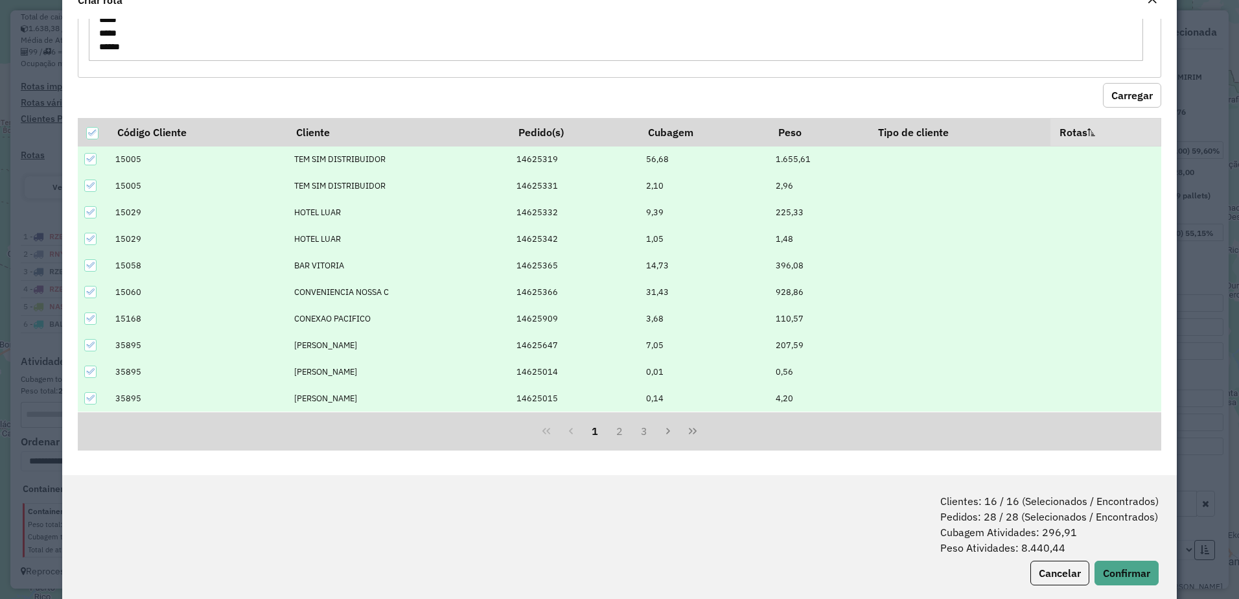
scroll to position [65, 0]
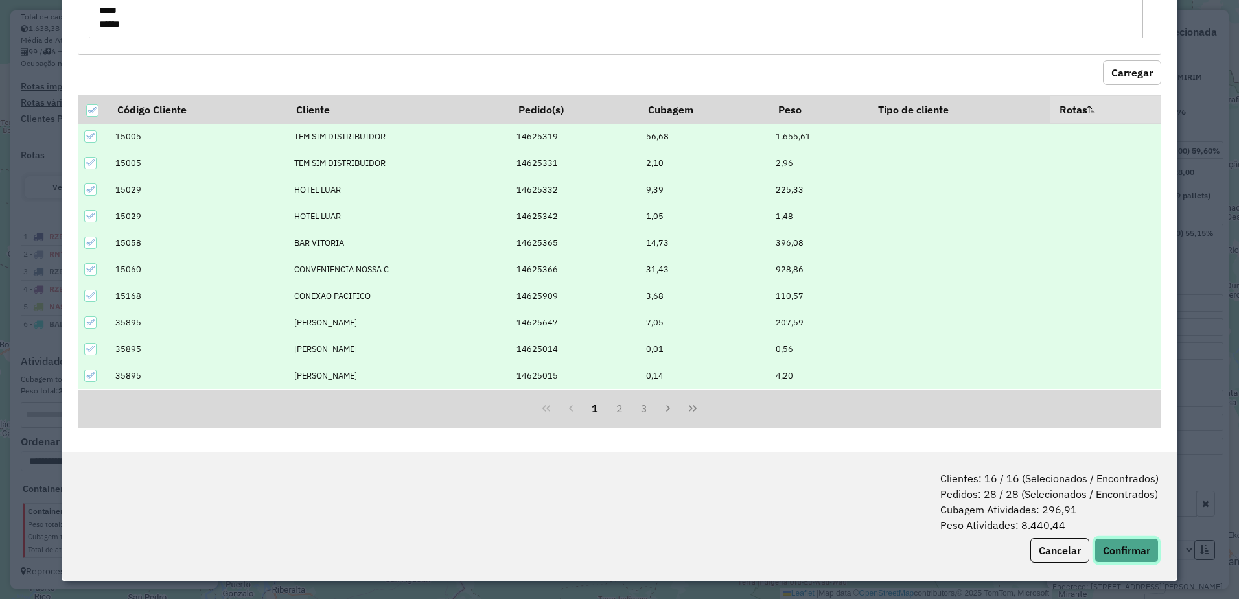
click at [1132, 541] on button "Confirmar" at bounding box center [1127, 550] width 64 height 25
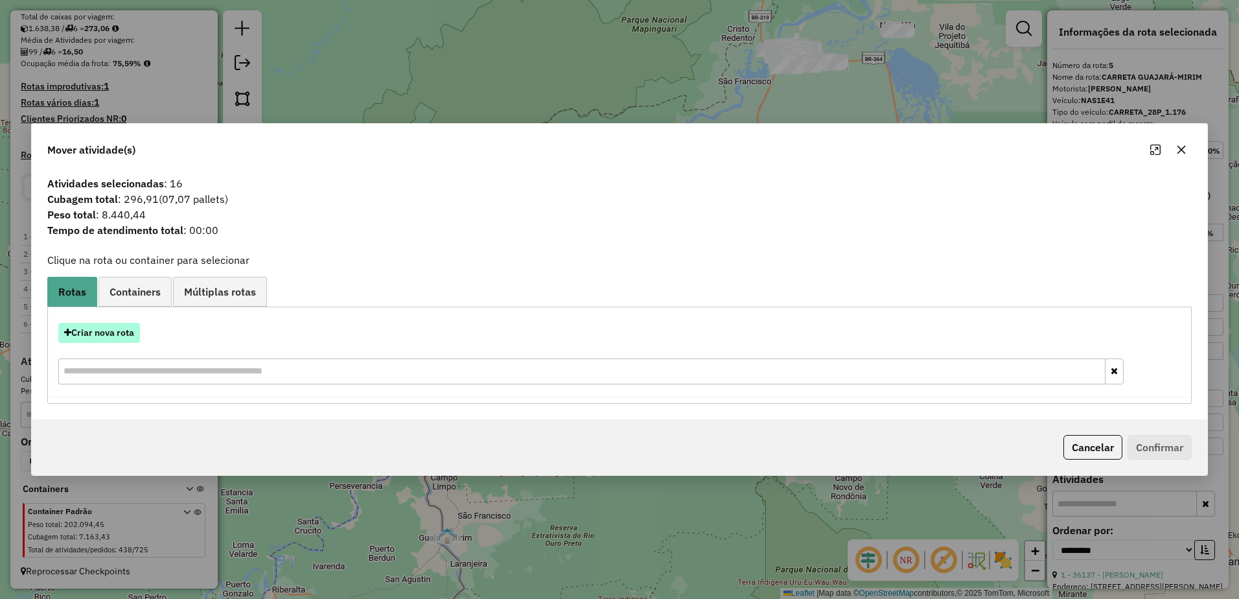
click at [84, 338] on button "Criar nova rota" at bounding box center [99, 333] width 82 height 20
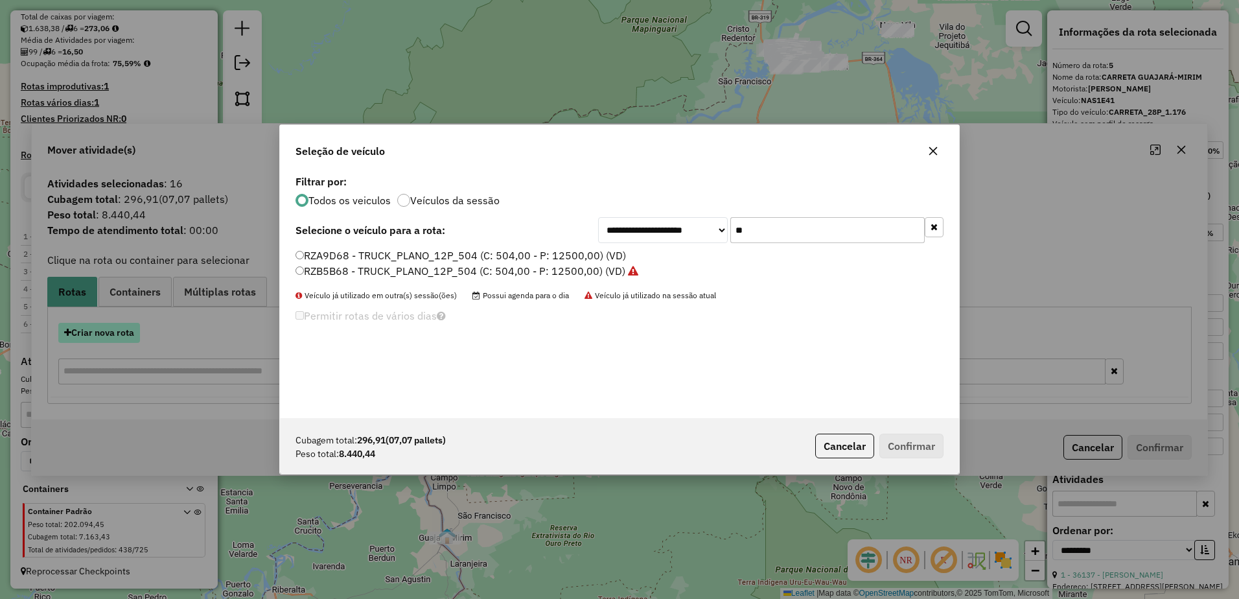
scroll to position [7, 4]
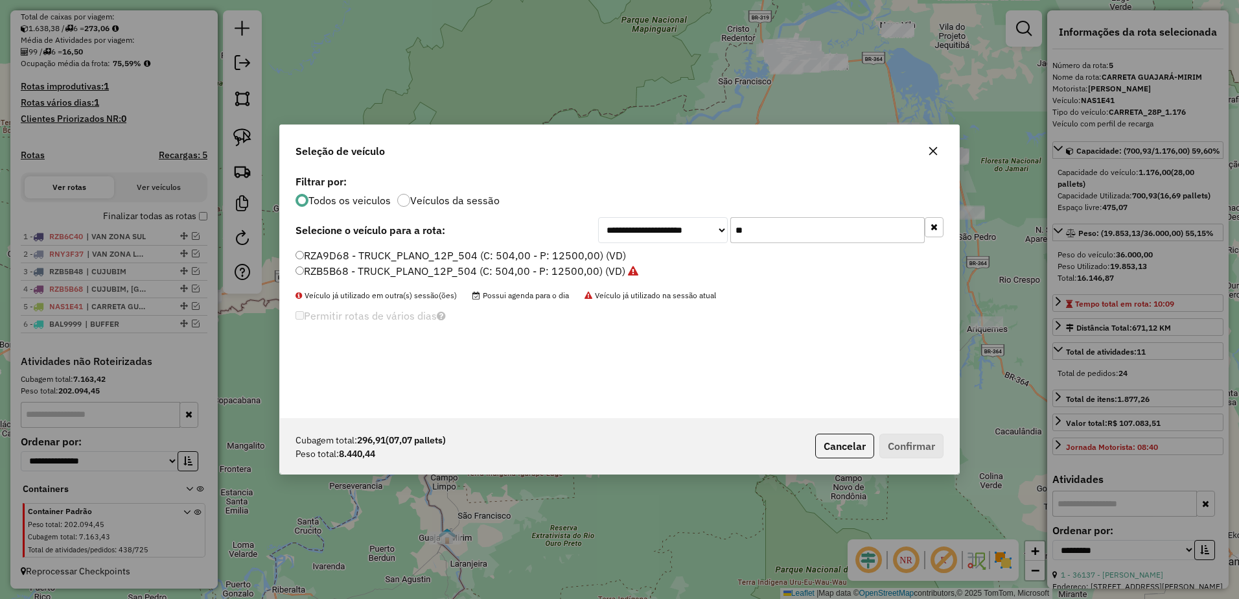
click at [795, 235] on input "**" at bounding box center [828, 230] width 194 height 26
type input "*"
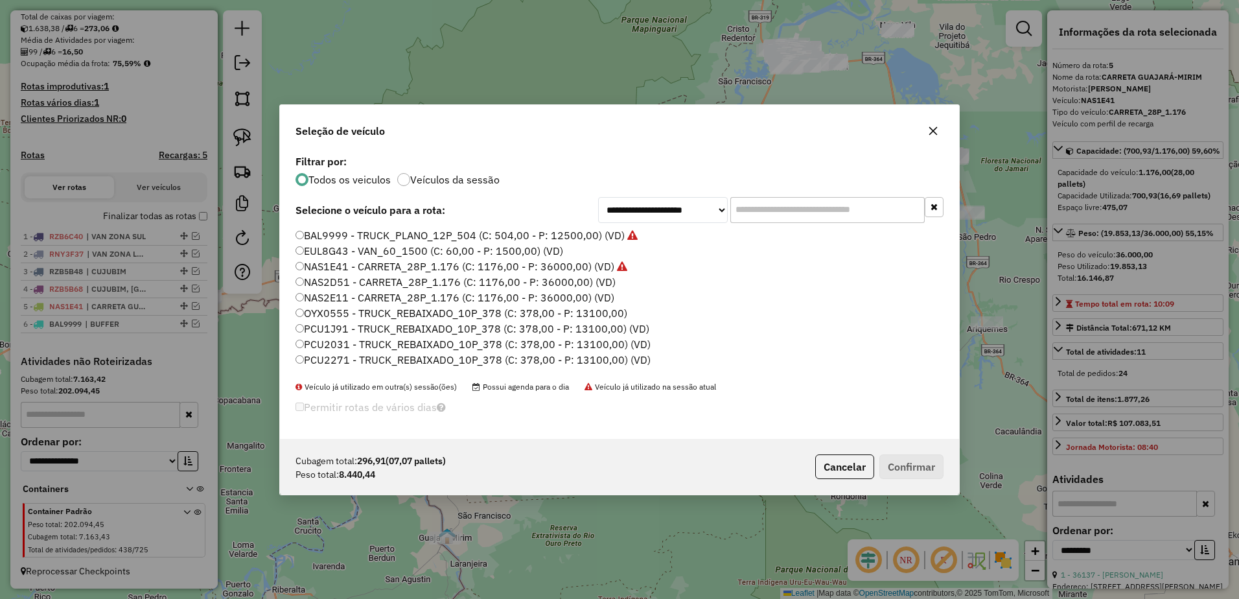
click at [770, 217] on input "text" at bounding box center [828, 210] width 194 height 26
click at [791, 216] on input "text" at bounding box center [828, 210] width 194 height 26
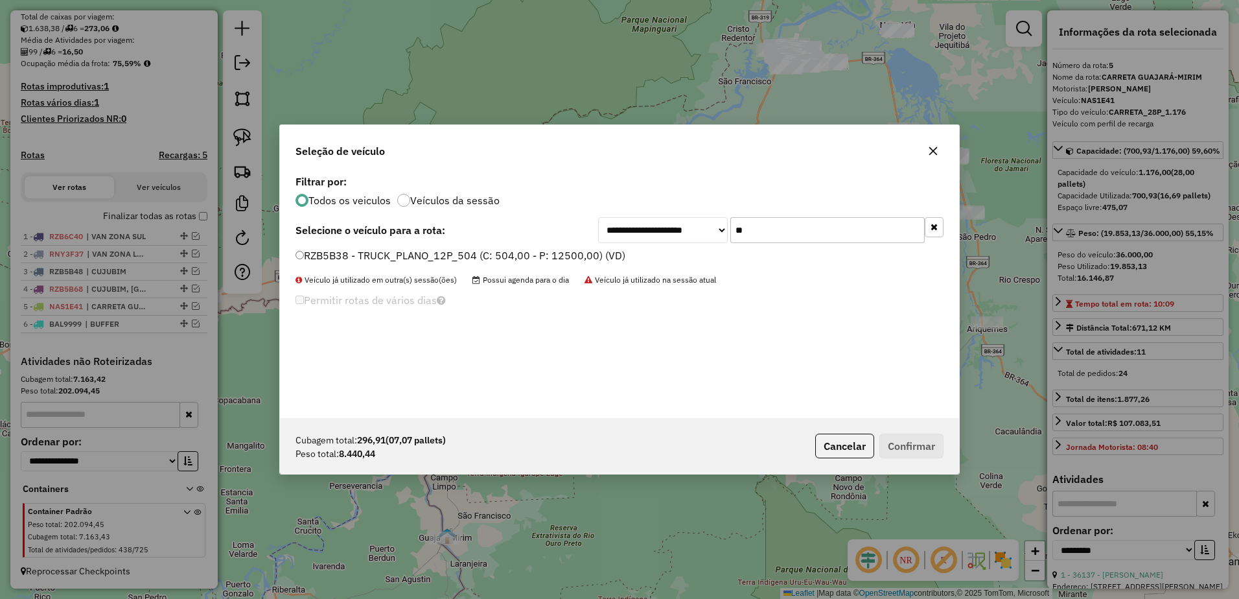
type input "**"
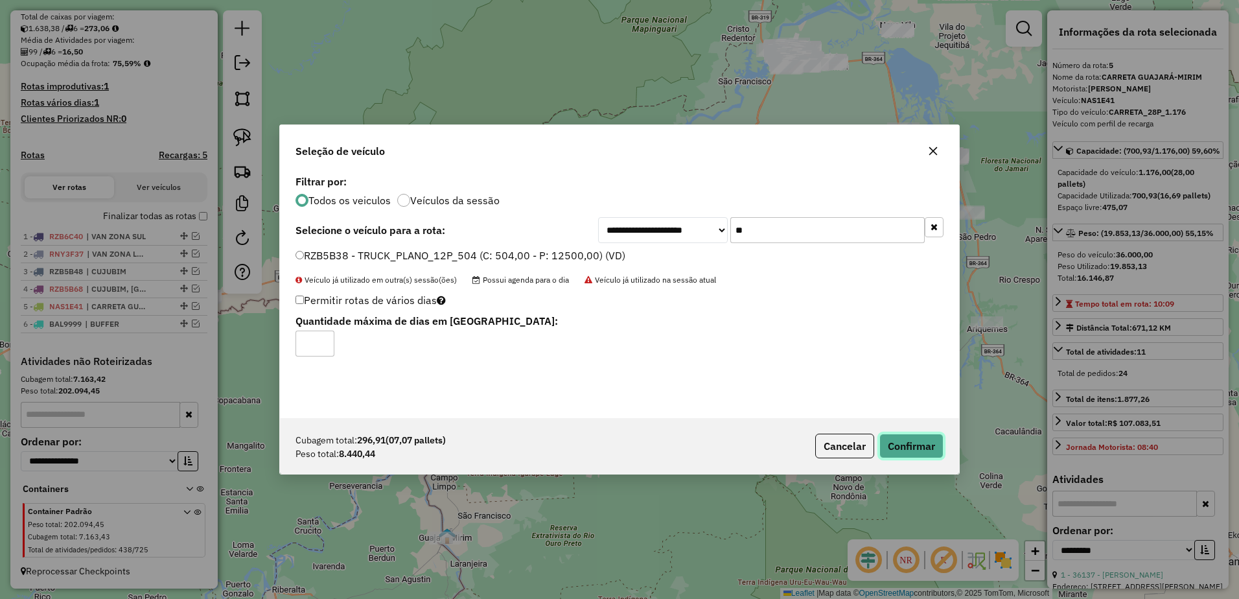
click at [926, 447] on button "Confirmar" at bounding box center [912, 446] width 64 height 25
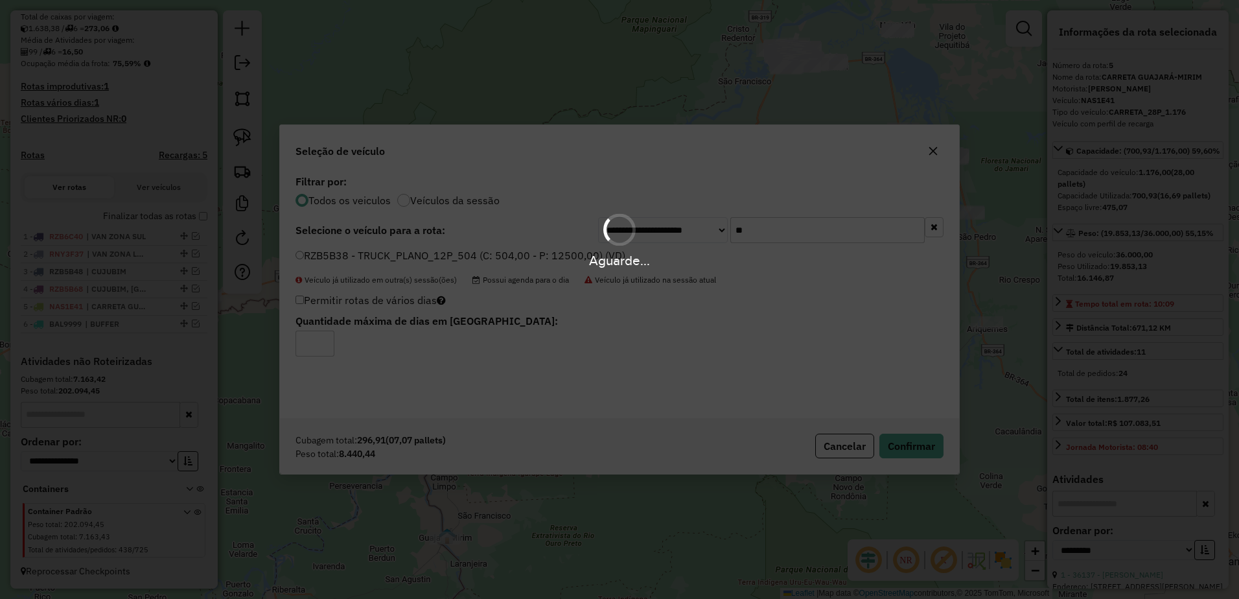
scroll to position [345, 0]
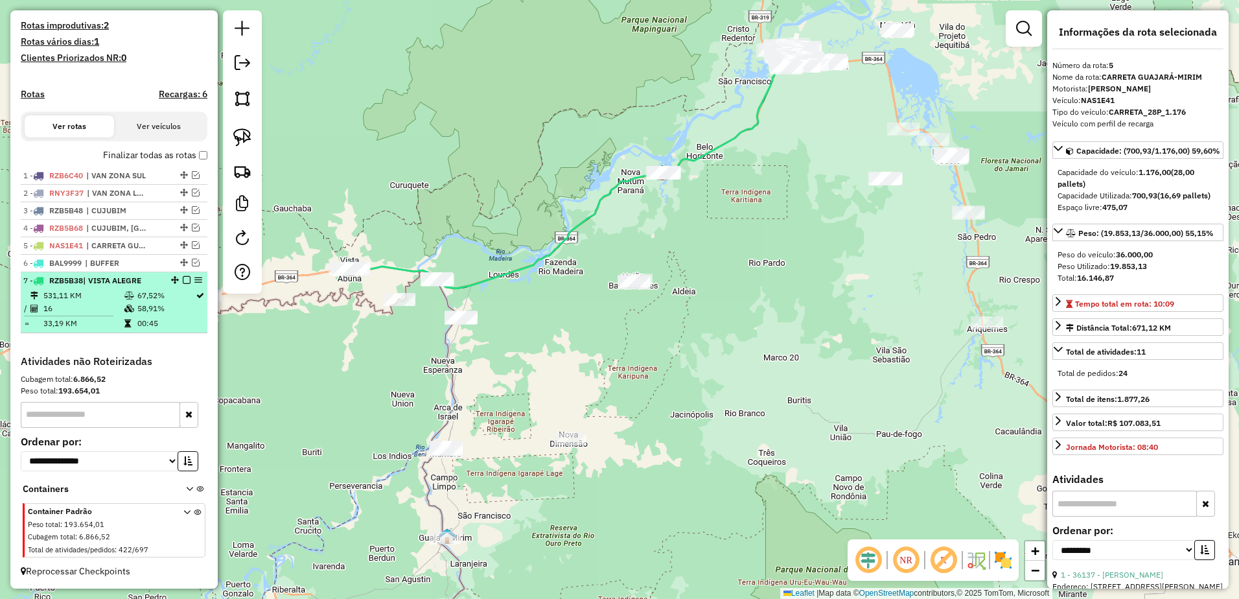
click at [74, 310] on td "16" at bounding box center [83, 308] width 81 height 13
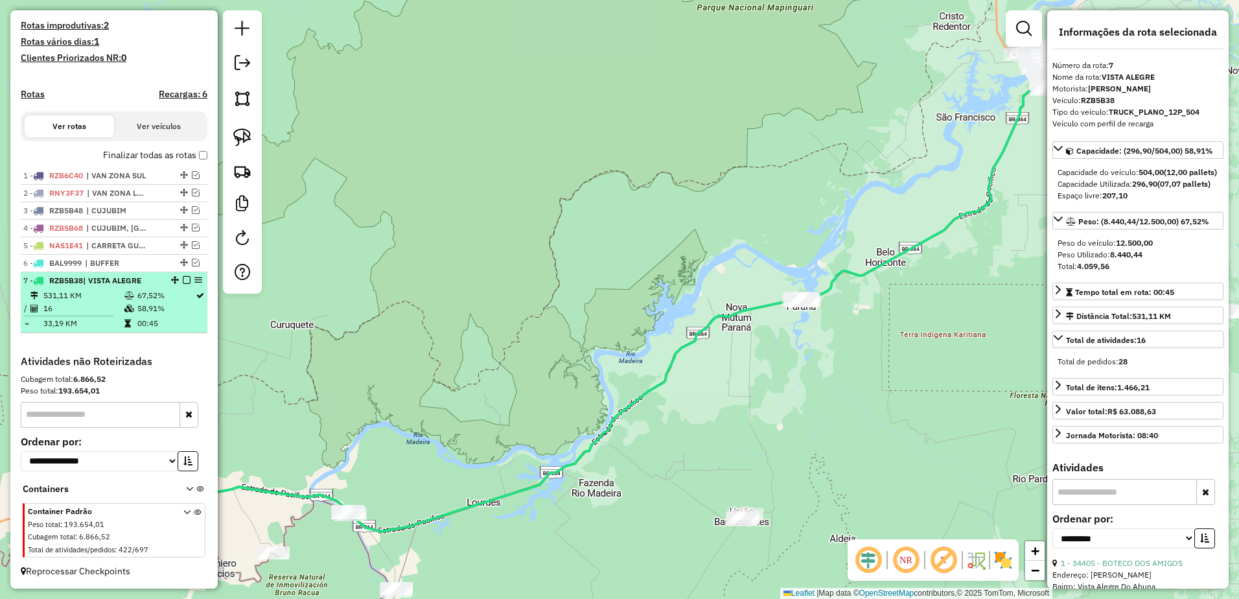
click at [110, 303] on td "16" at bounding box center [83, 308] width 81 height 13
click at [183, 279] on em at bounding box center [187, 280] width 8 height 8
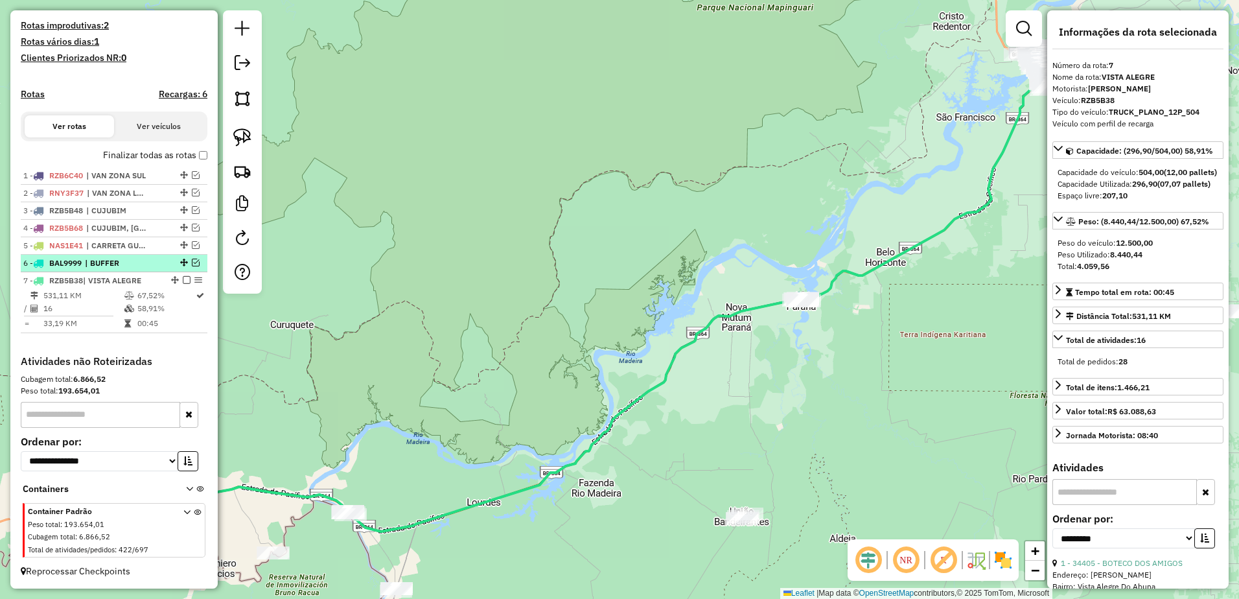
scroll to position [301, 0]
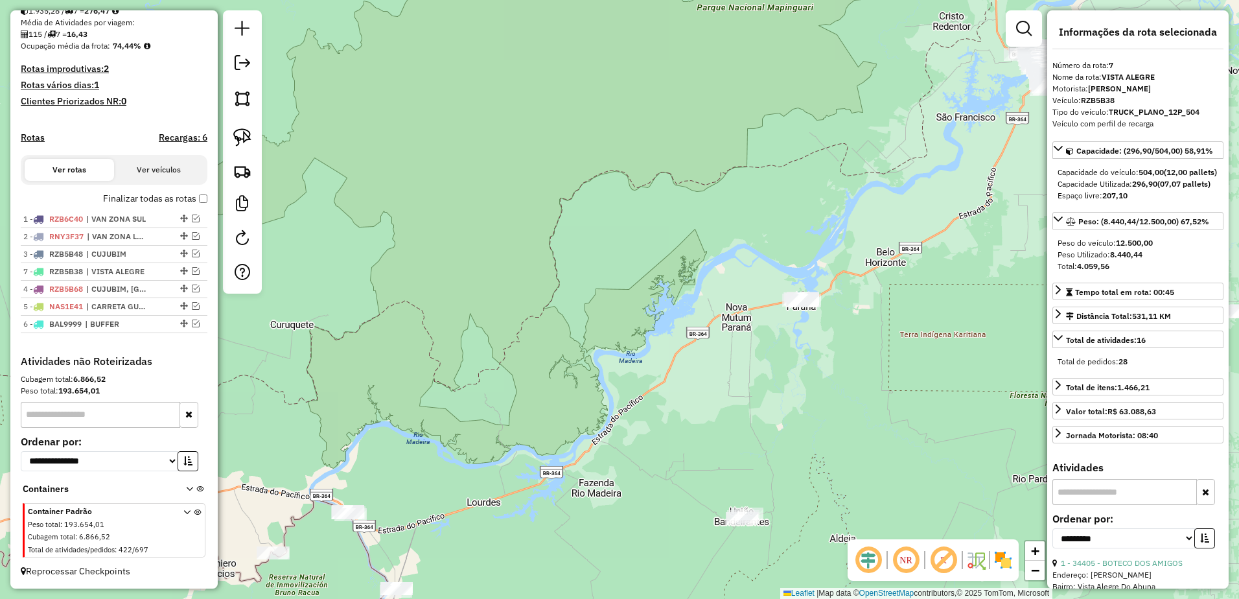
drag, startPoint x: 181, startPoint y: 323, endPoint x: 174, endPoint y: 268, distance: 56.2
click at [244, 174] on img at bounding box center [242, 171] width 18 height 18
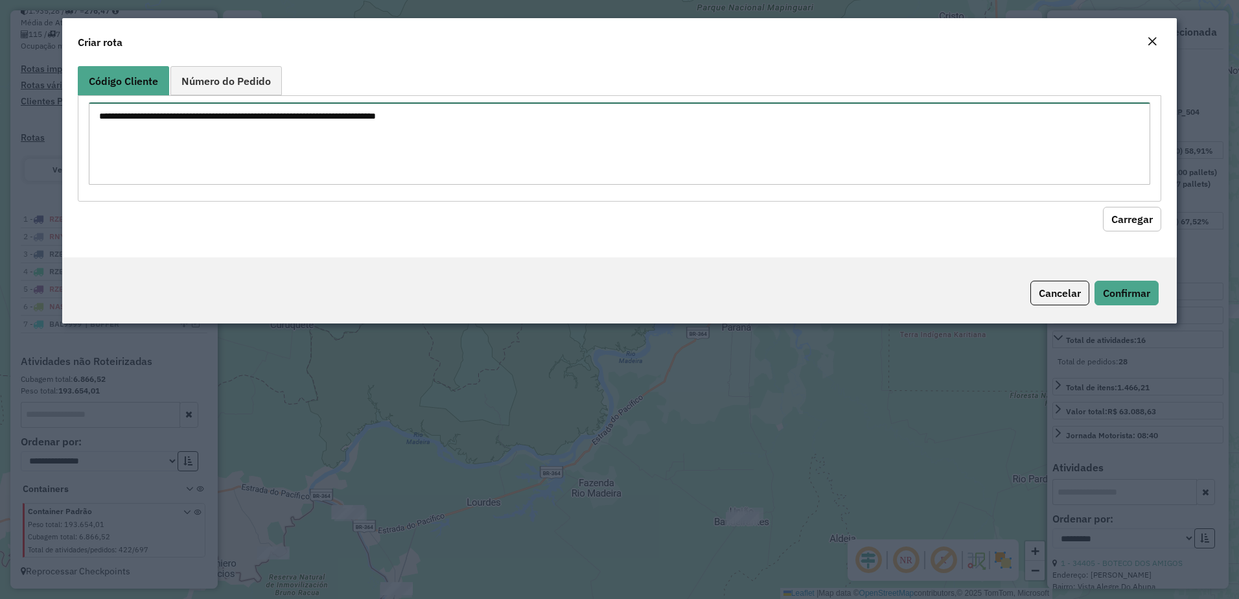
click at [509, 139] on textarea at bounding box center [620, 143] width 1062 height 82
paste textarea "***** ***** ***** **** ***** ***** ***** ***** ***** ***** ***** ***** ***** **…"
type textarea "***** ***** ***** **** ***** ***** ***** ***** ***** ***** ***** ***** ***** **…"
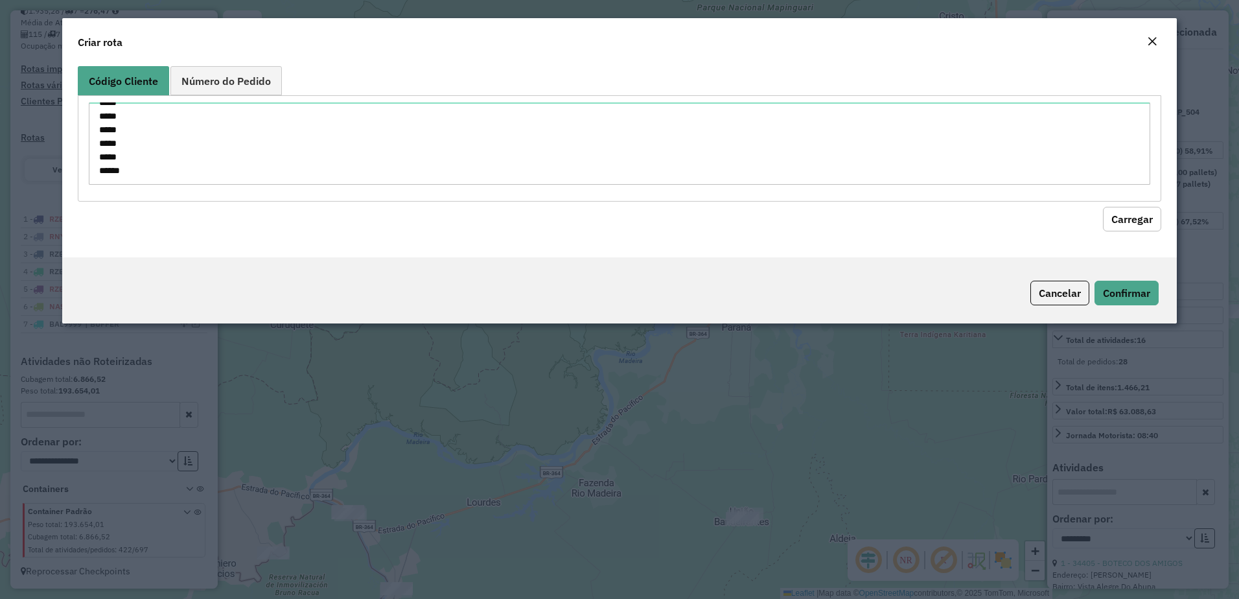
click at [1132, 209] on button "Carregar" at bounding box center [1132, 219] width 58 height 25
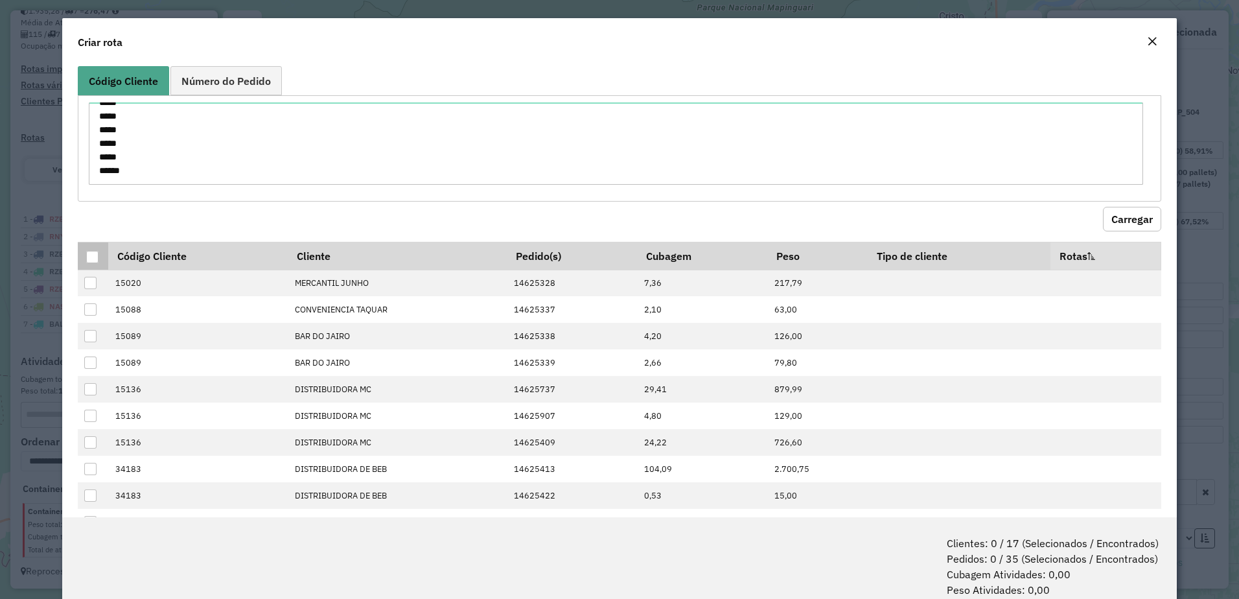
click at [96, 254] on div at bounding box center [92, 257] width 12 height 12
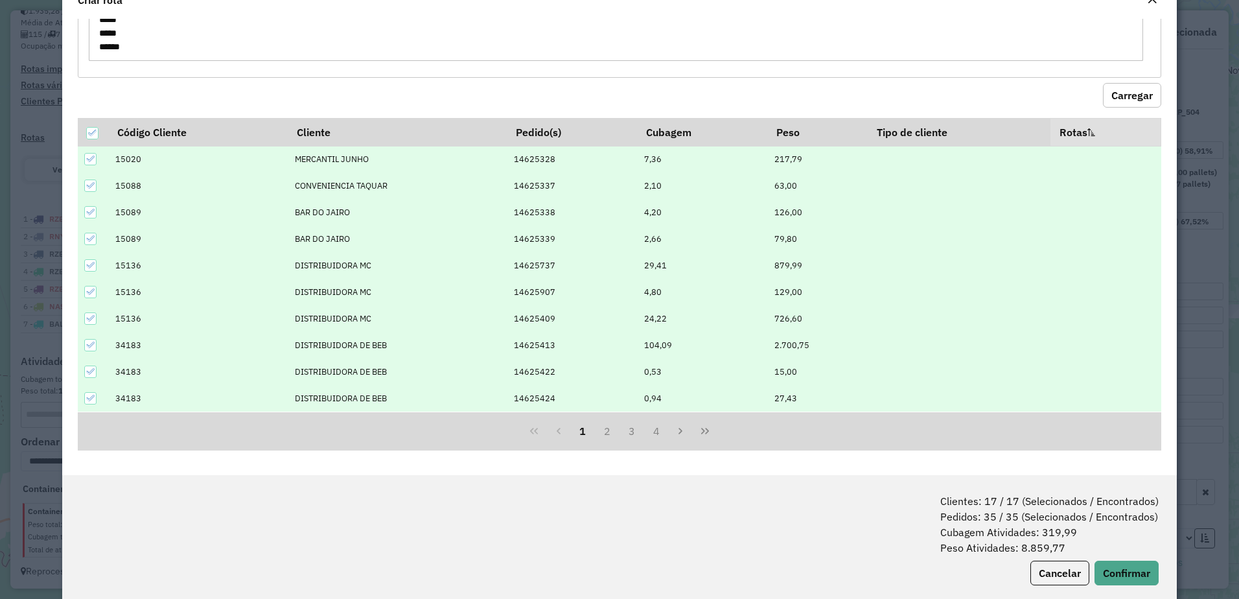
scroll to position [65, 0]
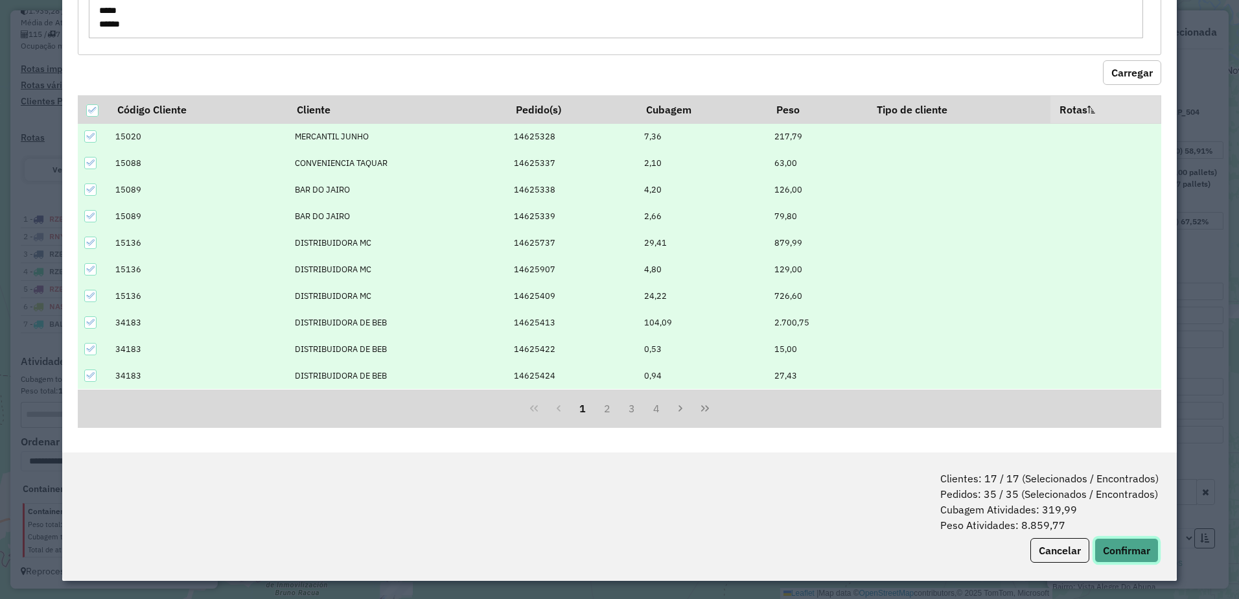
click at [1135, 553] on button "Confirmar" at bounding box center [1127, 550] width 64 height 25
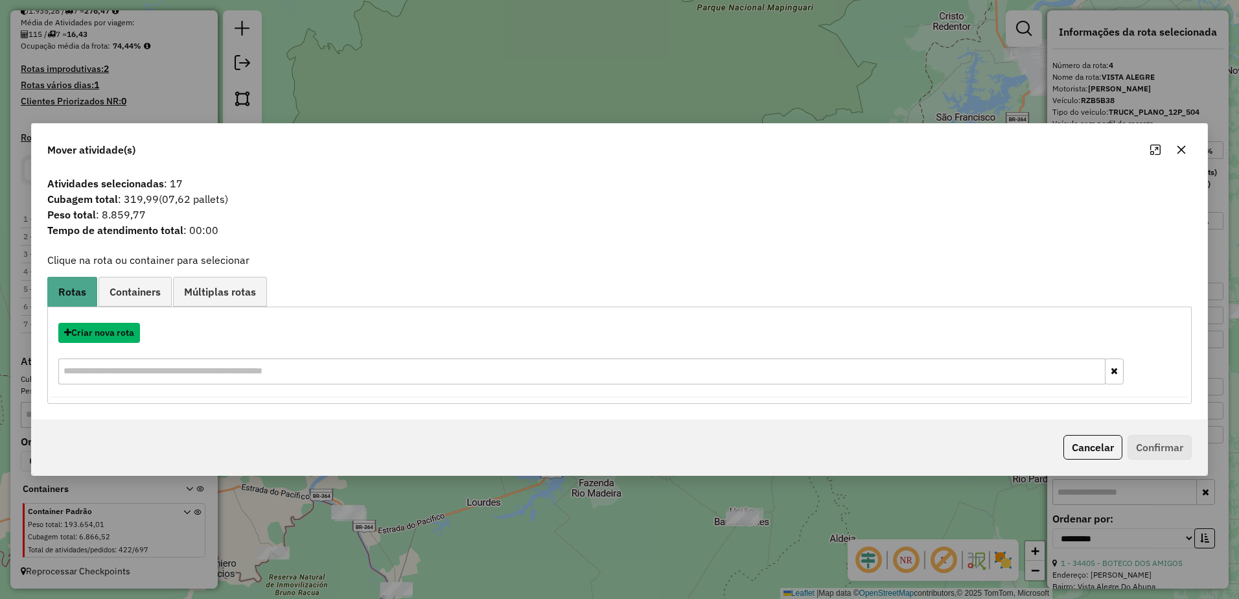
click at [115, 336] on button "Criar nova rota" at bounding box center [99, 333] width 82 height 20
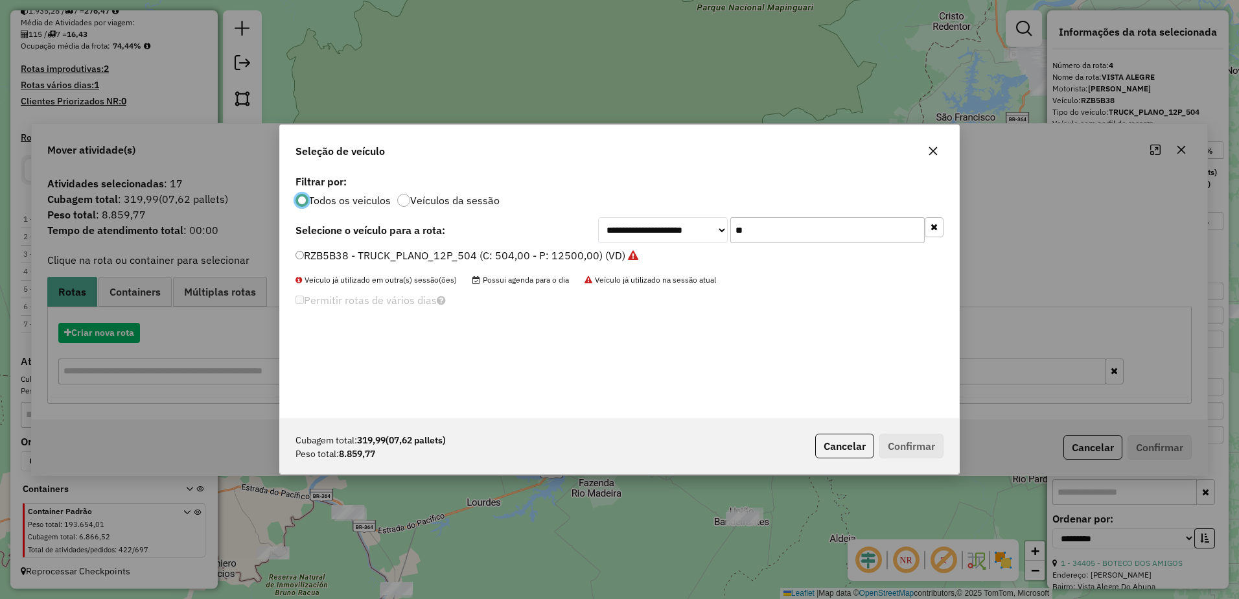
scroll to position [7, 4]
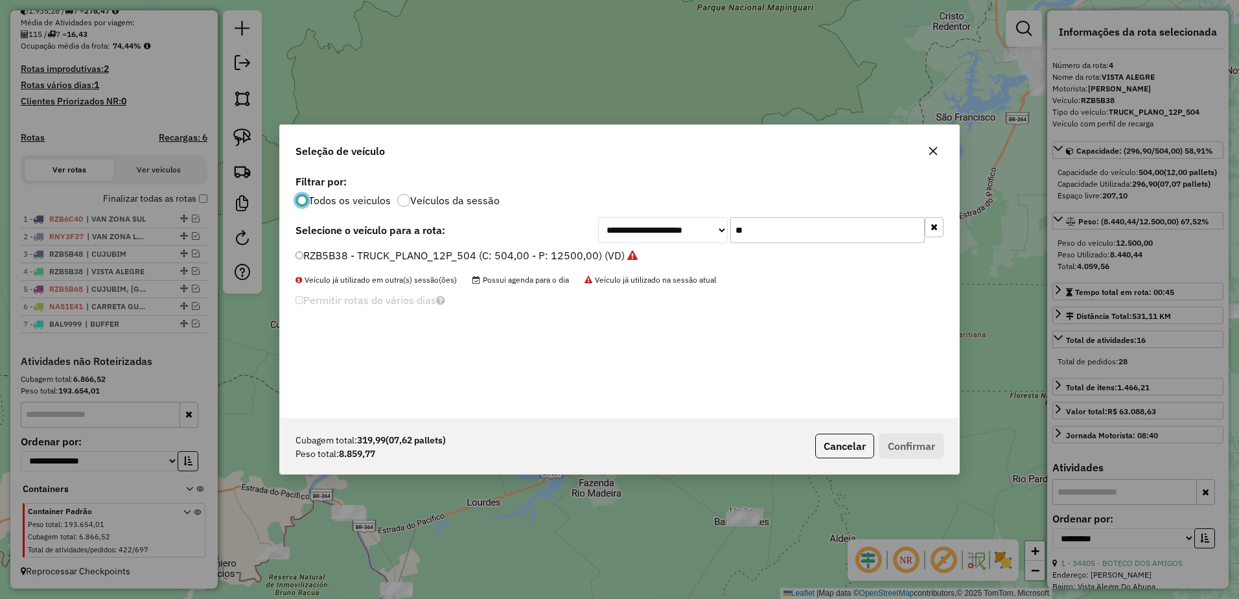
click at [797, 227] on input "**" at bounding box center [828, 230] width 194 height 26
type input "*"
type input "**"
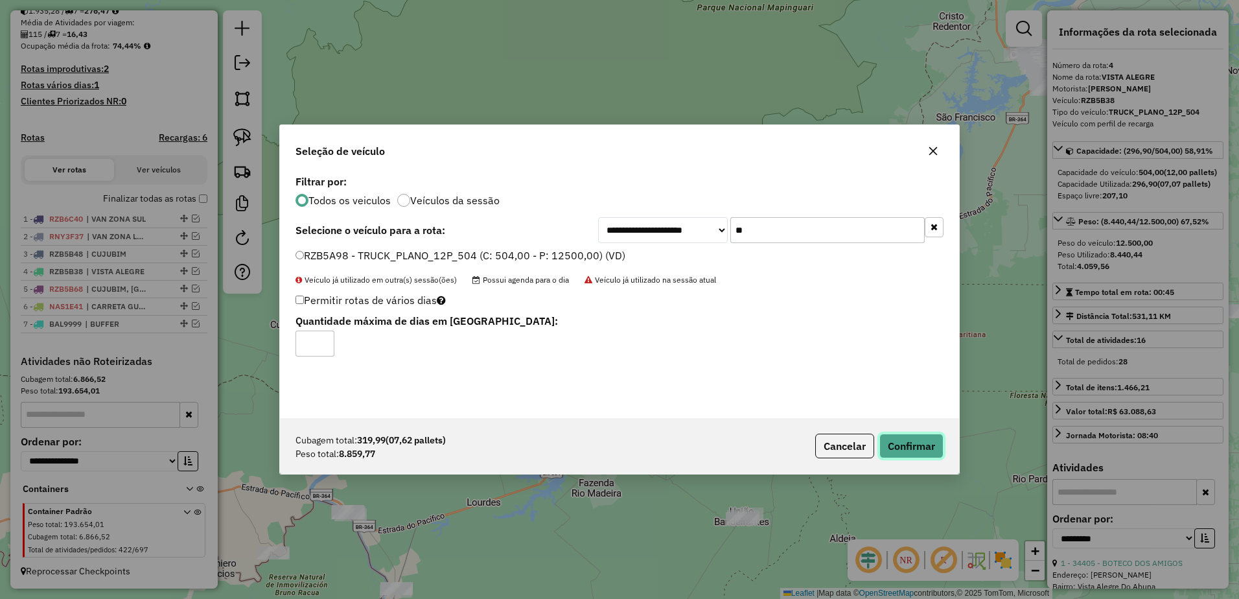
click at [940, 441] on button "Confirmar" at bounding box center [912, 446] width 64 height 25
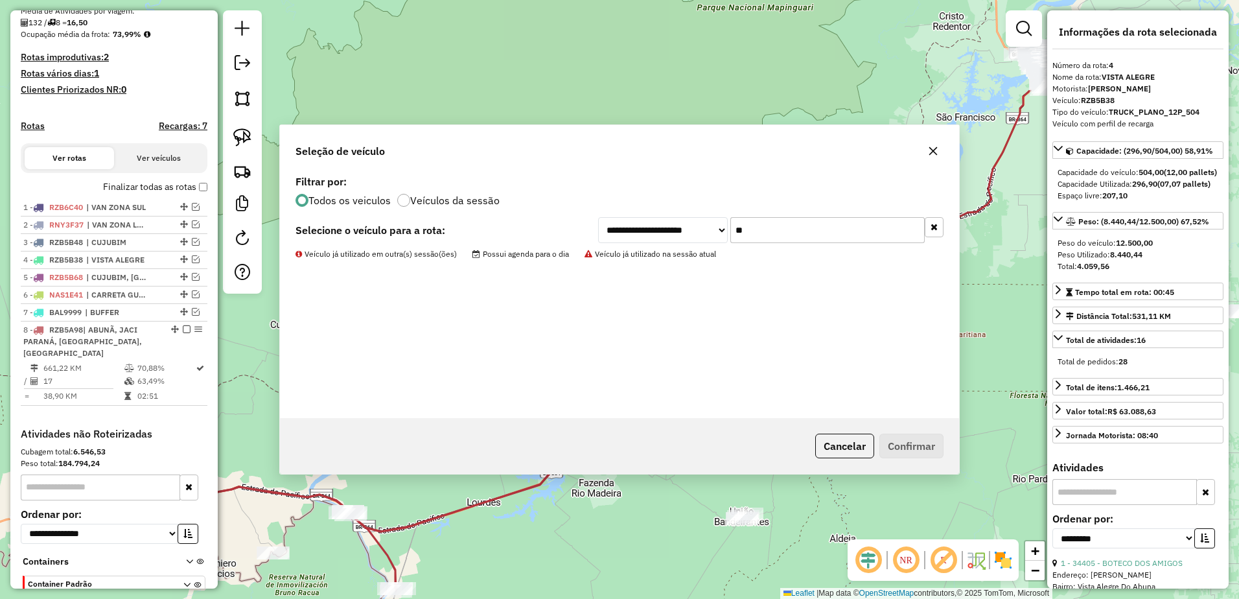
scroll to position [386, 0]
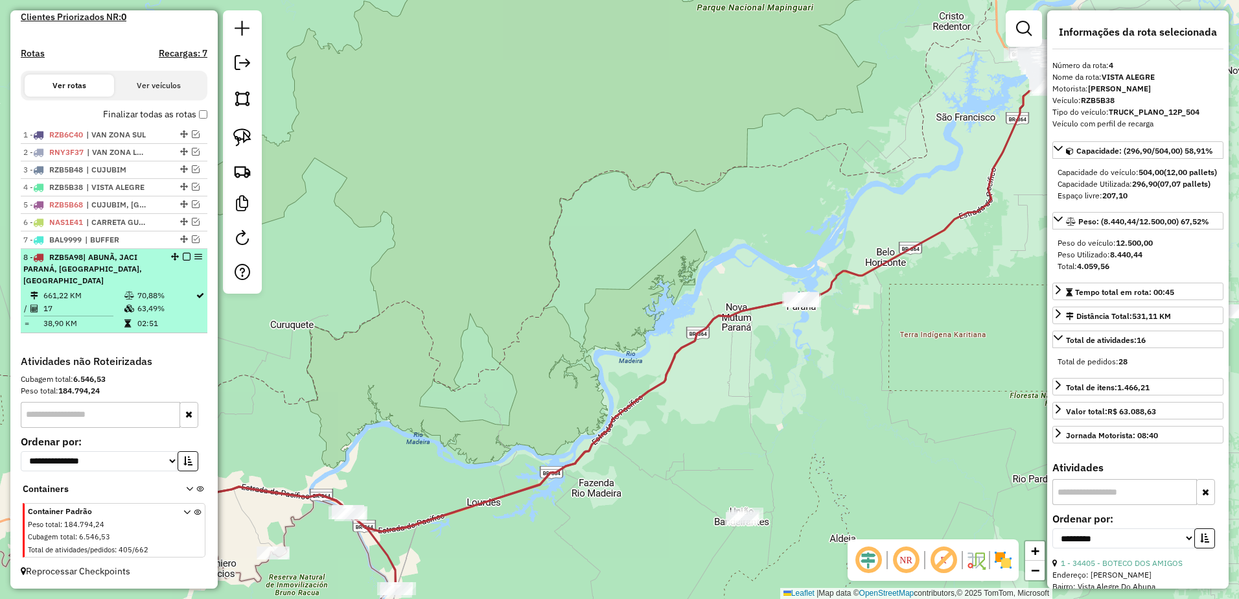
click at [98, 276] on div "8 - RZB5A98 | ABUNÃ, JACI PARANÁ, VILA DA PENHA, VISTA ALEGRE" at bounding box center [91, 269] width 137 height 35
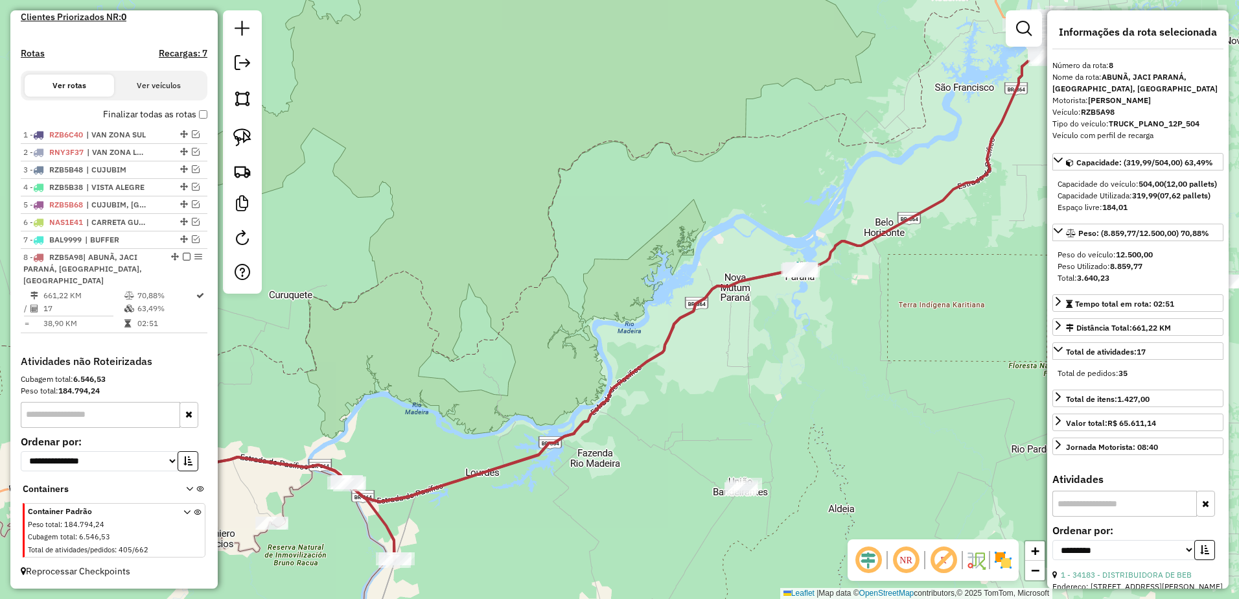
drag, startPoint x: 125, startPoint y: 296, endPoint x: 751, endPoint y: 277, distance: 626.5
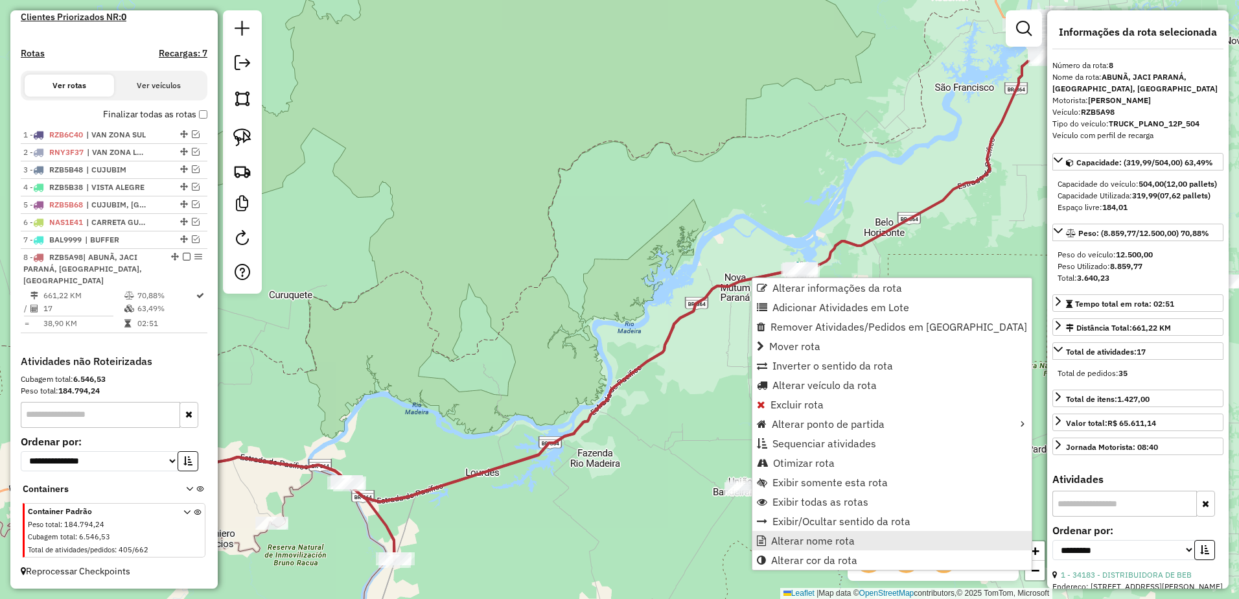
click at [812, 536] on span "Alterar nome rota" at bounding box center [813, 540] width 84 height 10
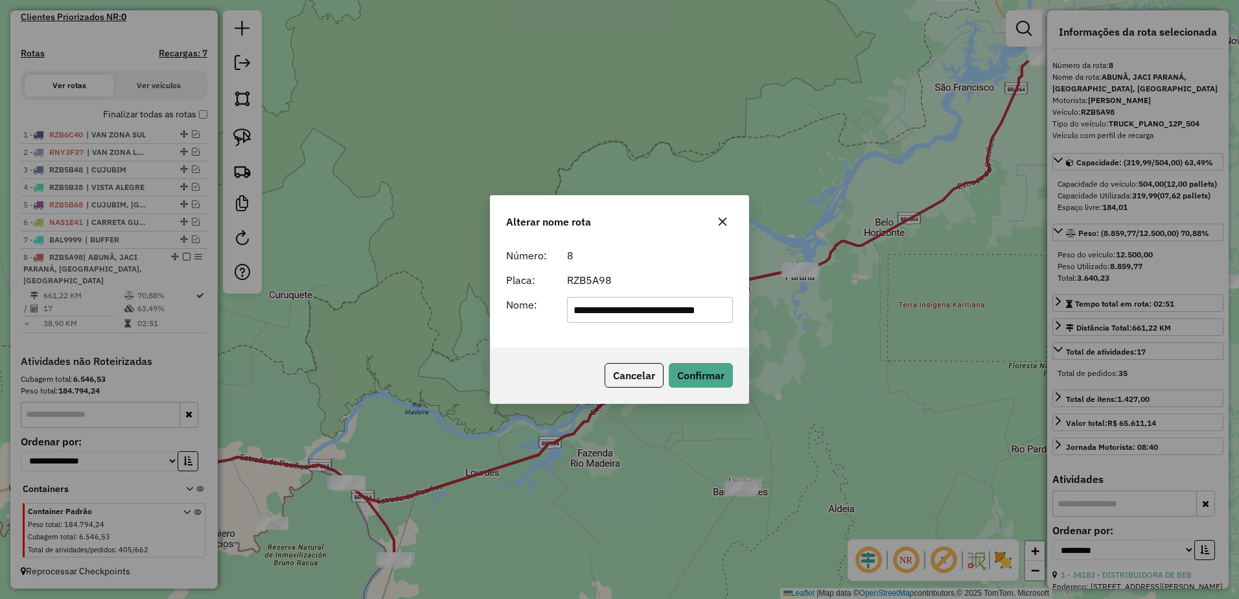
scroll to position [0, 0]
type input "*****"
click at [722, 373] on button "Confirmar" at bounding box center [701, 375] width 64 height 25
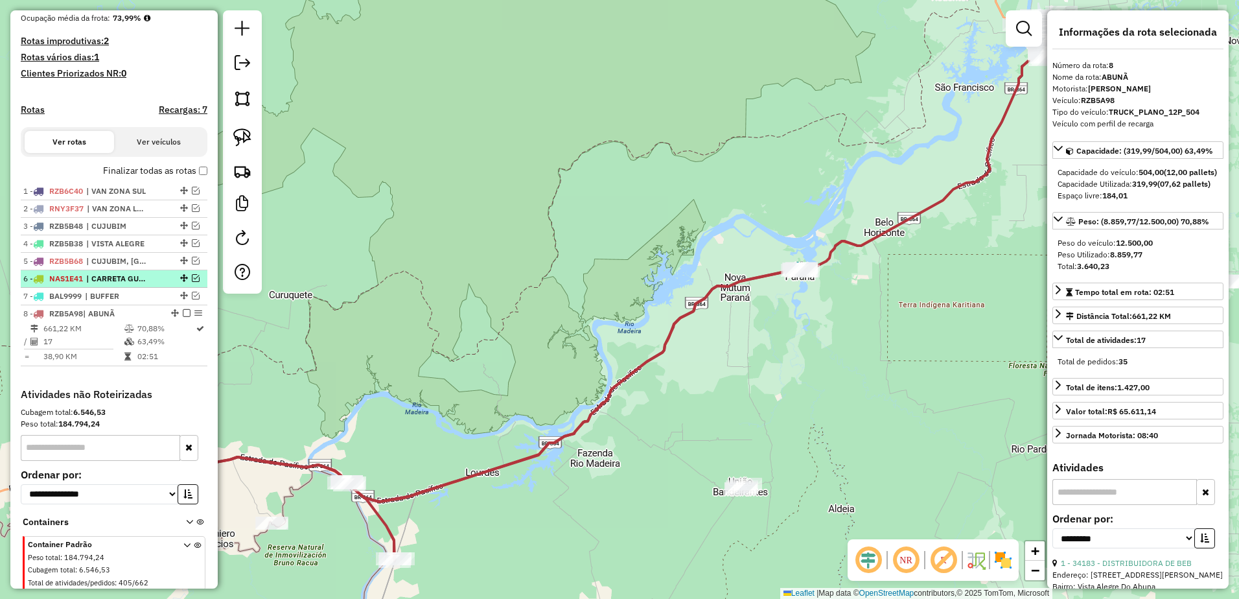
scroll to position [298, 0]
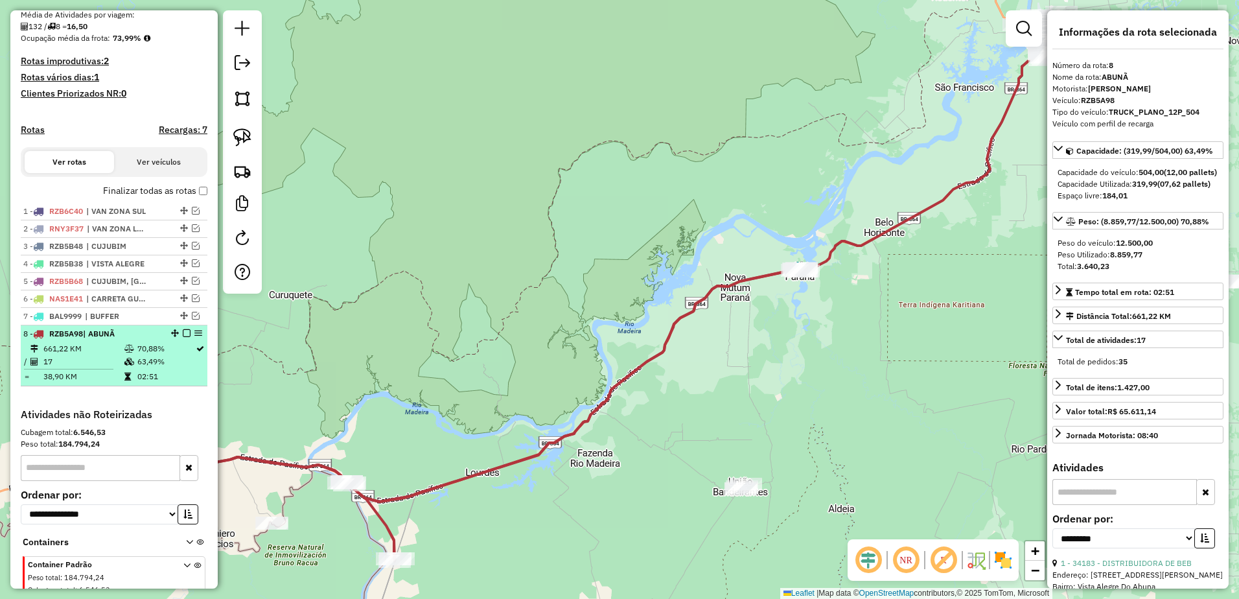
click at [183, 337] on em at bounding box center [187, 333] width 8 height 8
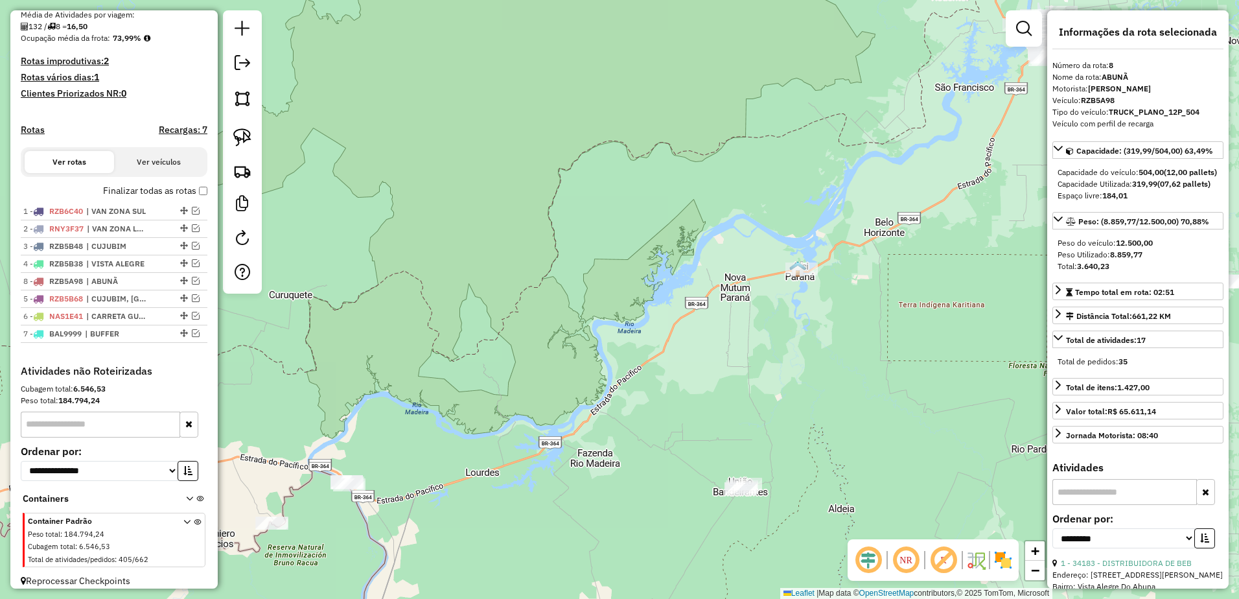
drag, startPoint x: 180, startPoint y: 341, endPoint x: 174, endPoint y: 289, distance: 52.2
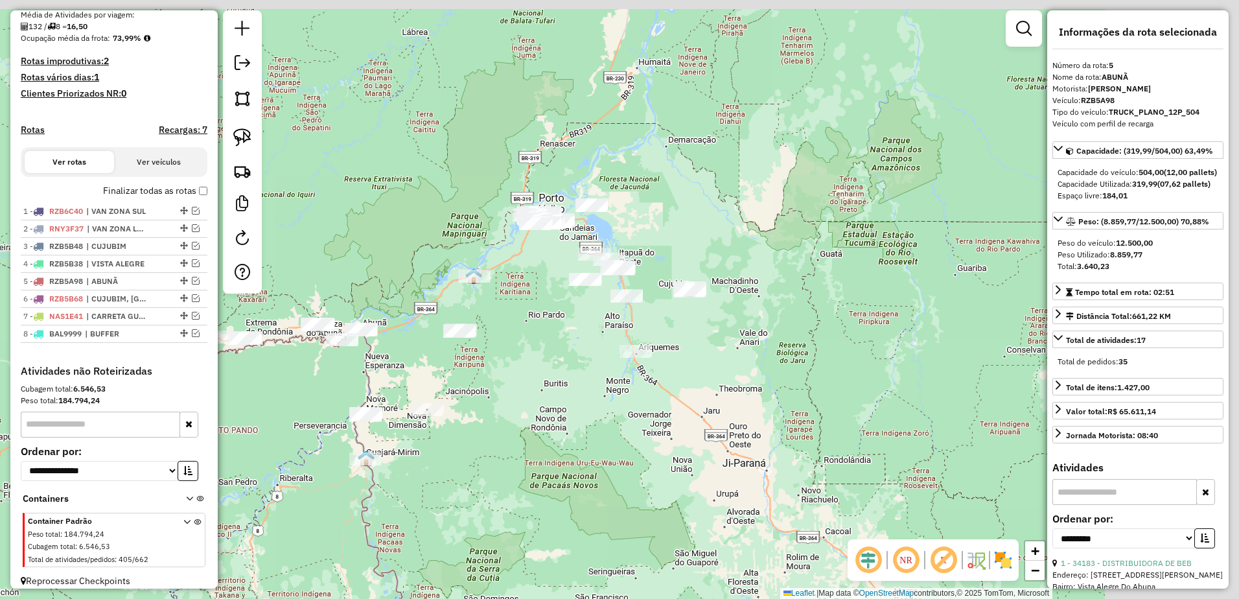
drag, startPoint x: 782, startPoint y: 165, endPoint x: 543, endPoint y: 261, distance: 258.0
click at [543, 261] on div "Janela de atendimento Grade de atendimento Capacidade Transportadoras Veículos …" at bounding box center [619, 299] width 1239 height 599
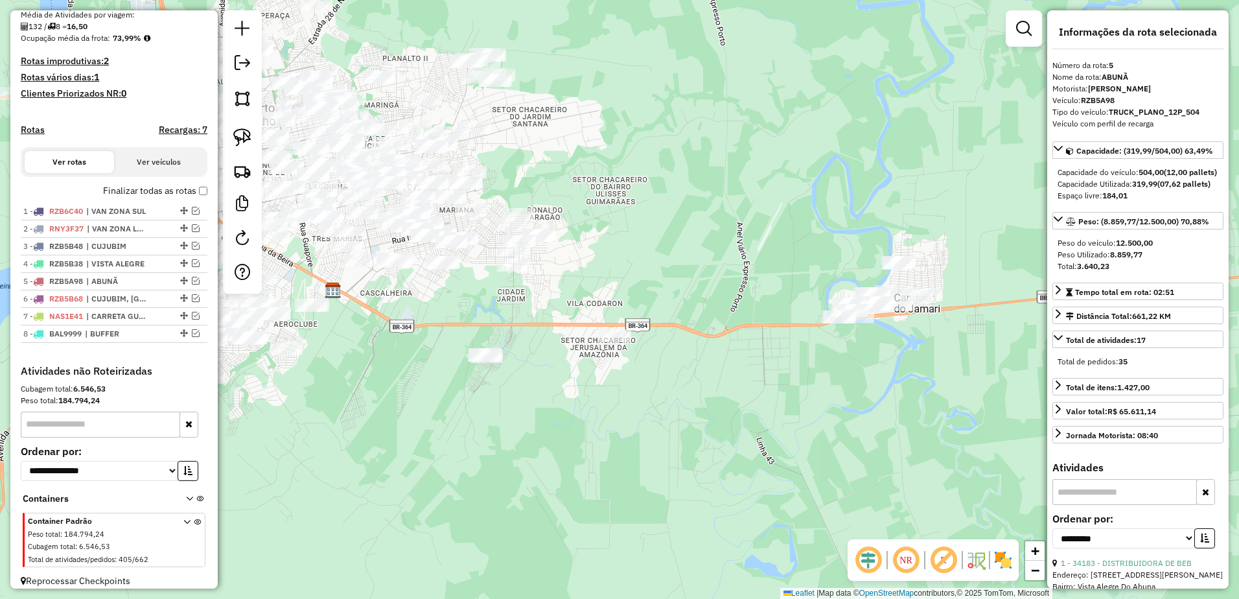
drag, startPoint x: 587, startPoint y: 117, endPoint x: 688, endPoint y: 236, distance: 156.4
click at [688, 236] on div "Janela de atendimento Grade de atendimento Capacidade Transportadoras Veículos …" at bounding box center [619, 299] width 1239 height 599
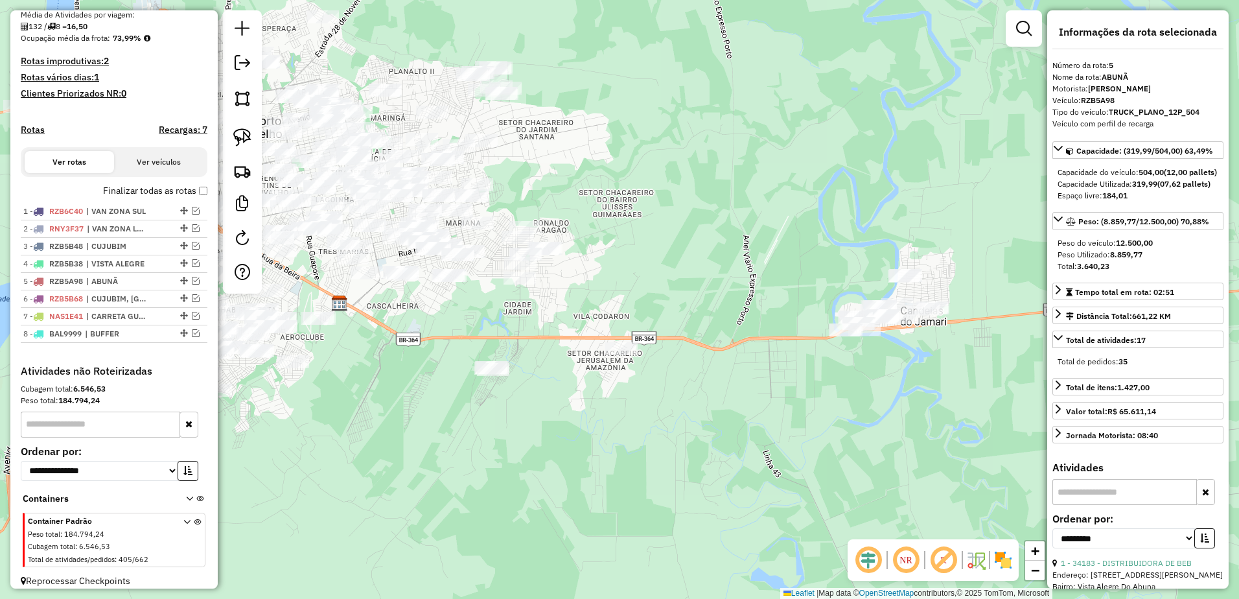
drag, startPoint x: 683, startPoint y: 218, endPoint x: 666, endPoint y: 213, distance: 17.8
click at [666, 213] on div "Janela de atendimento Grade de atendimento Capacidade Transportadoras Veículos …" at bounding box center [619, 299] width 1239 height 599
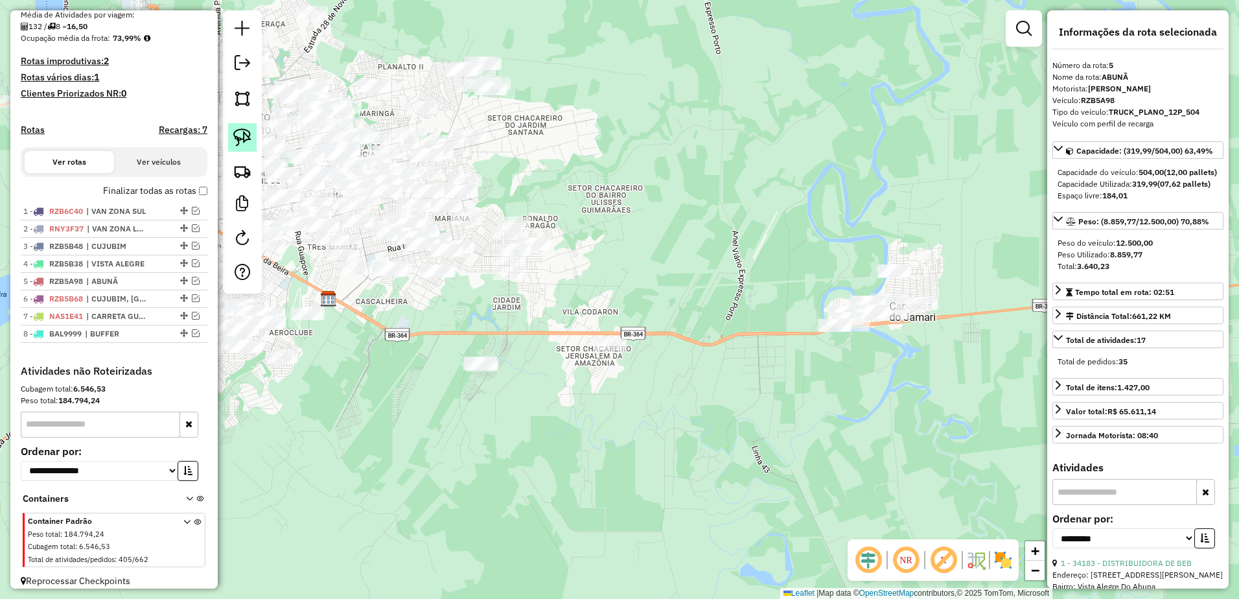
click at [242, 134] on img at bounding box center [242, 137] width 18 height 18
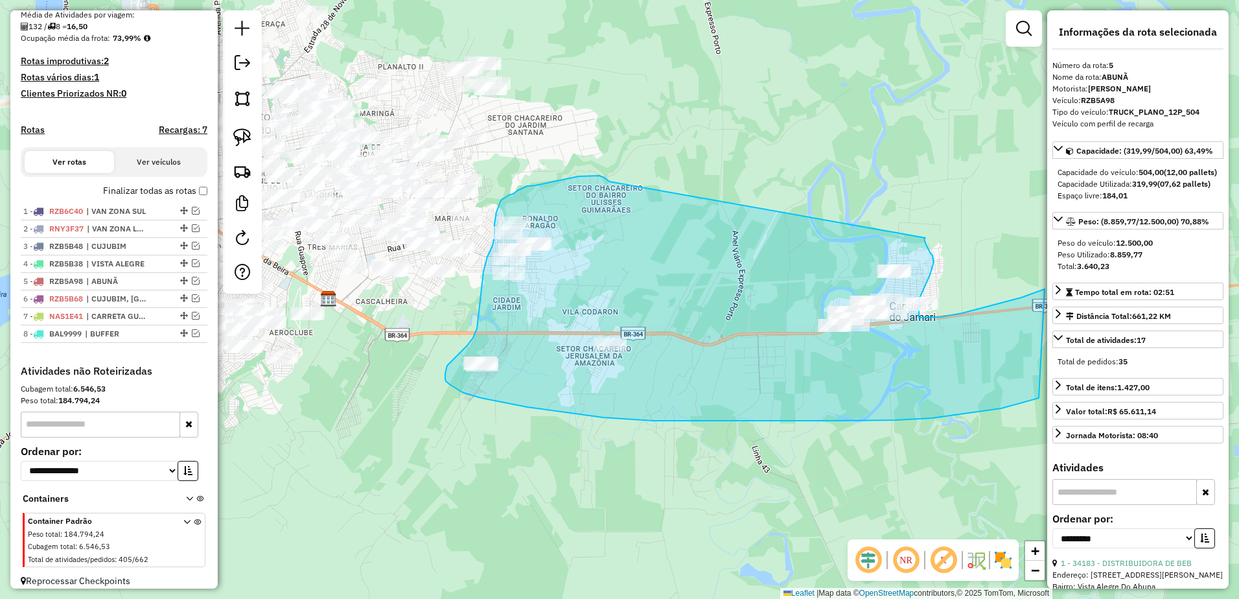
drag, startPoint x: 594, startPoint y: 176, endPoint x: 926, endPoint y: 238, distance: 337.7
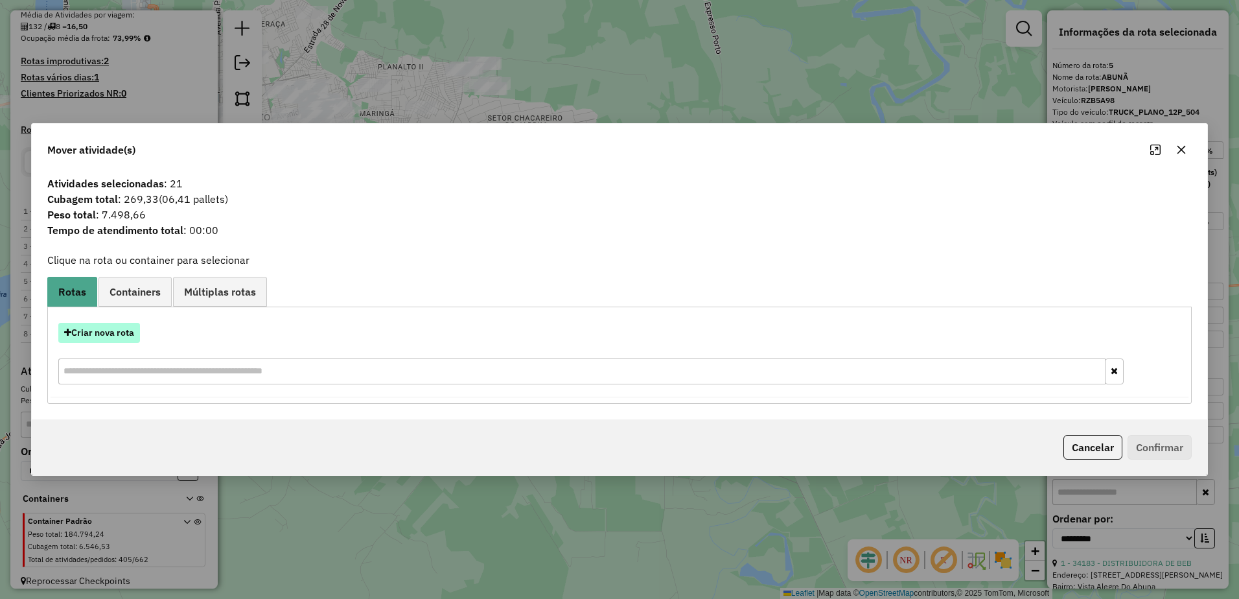
click at [106, 331] on button "Criar nova rota" at bounding box center [99, 333] width 82 height 20
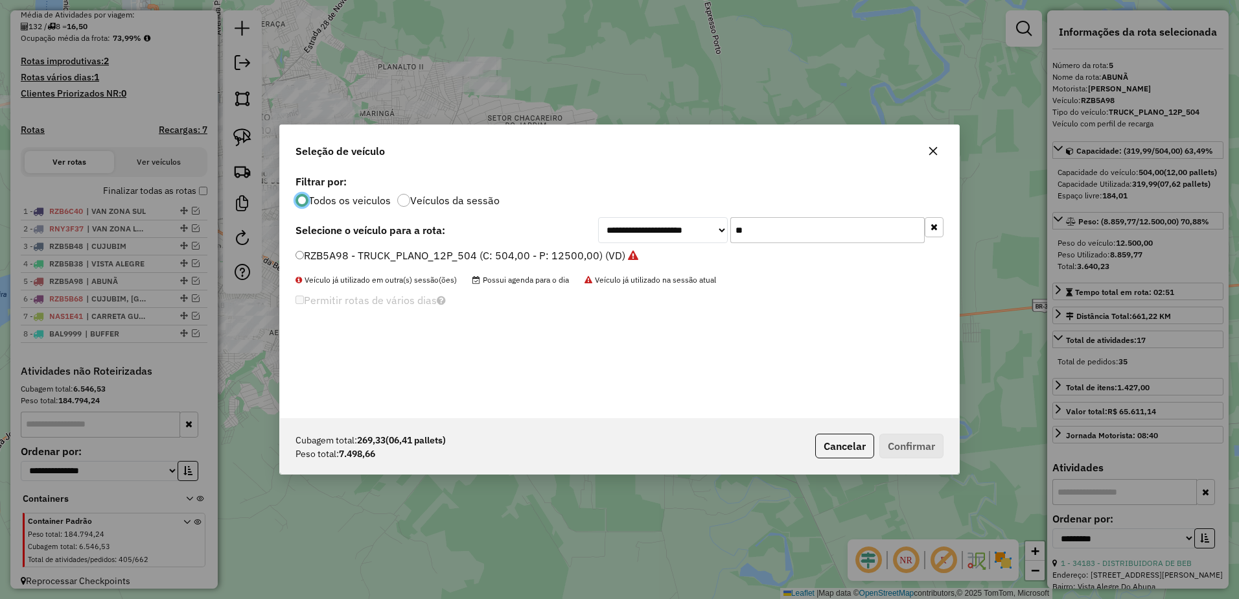
scroll to position [7, 4]
click at [773, 234] on input "**" at bounding box center [828, 230] width 194 height 26
type input "*"
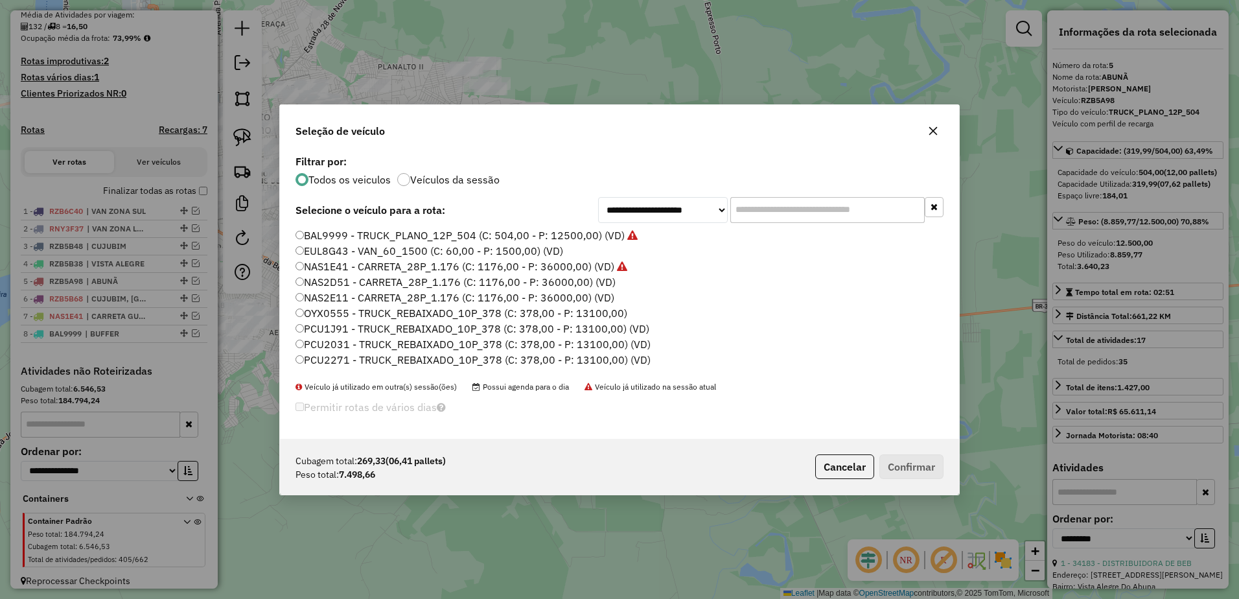
type input "*"
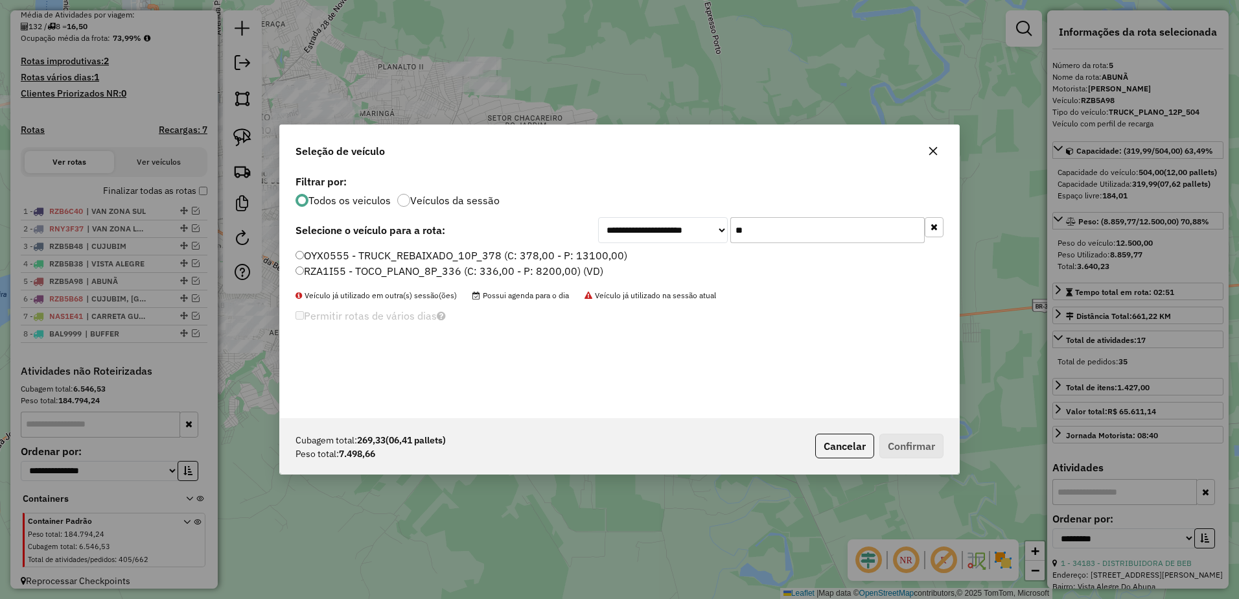
type input "**"
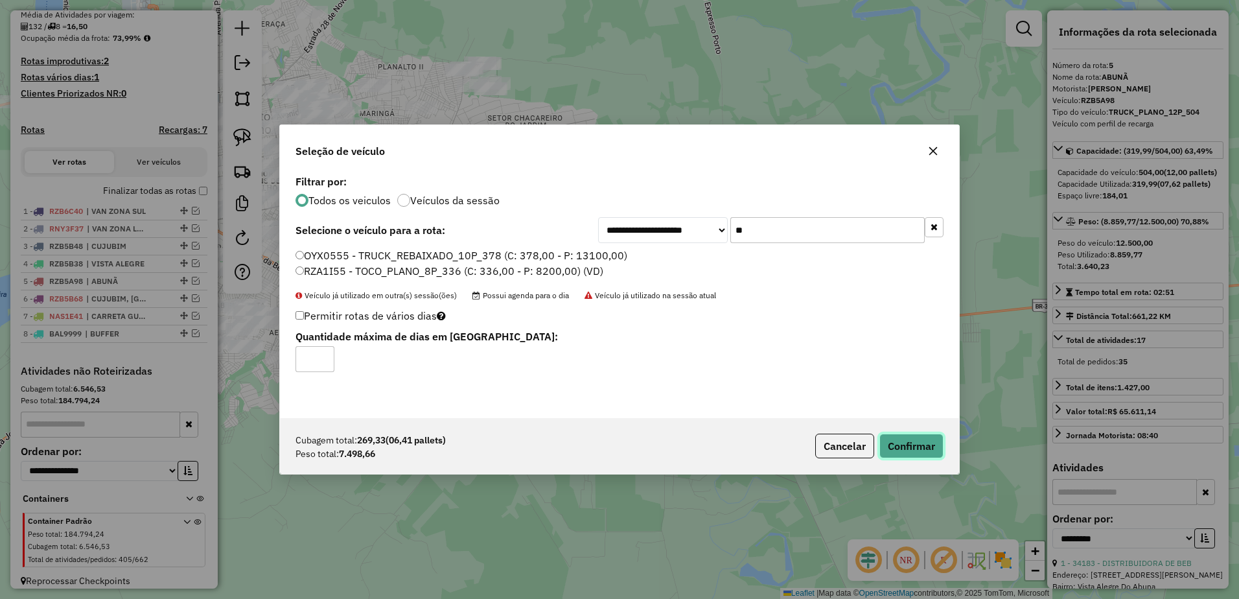
click at [920, 445] on button "Confirmar" at bounding box center [912, 446] width 64 height 25
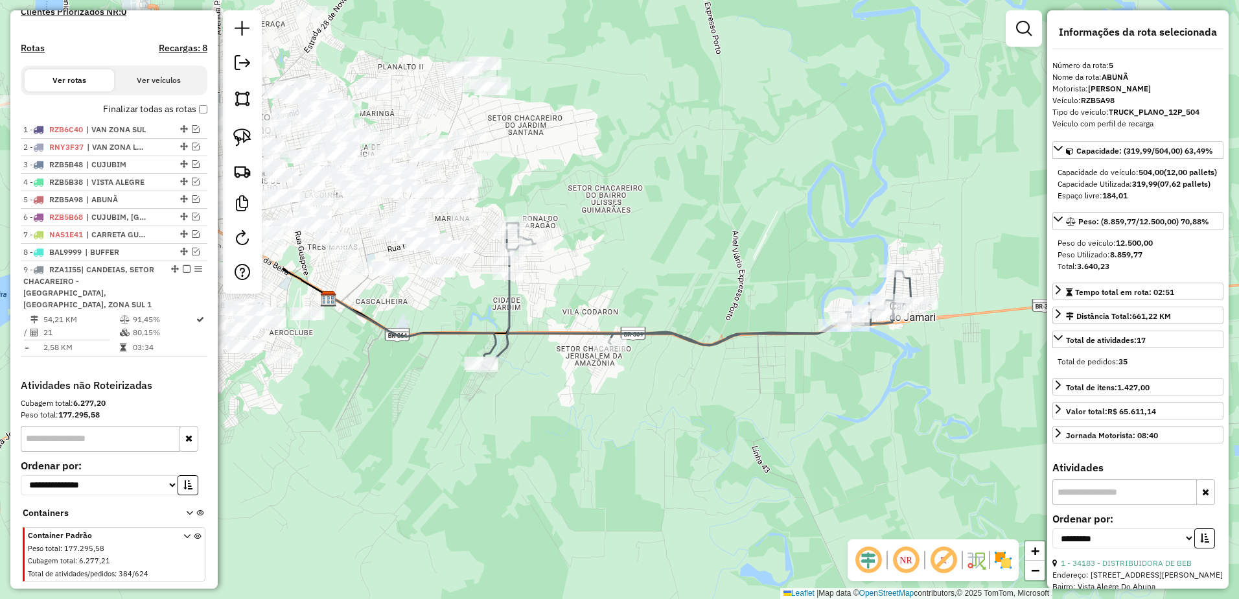
scroll to position [403, 0]
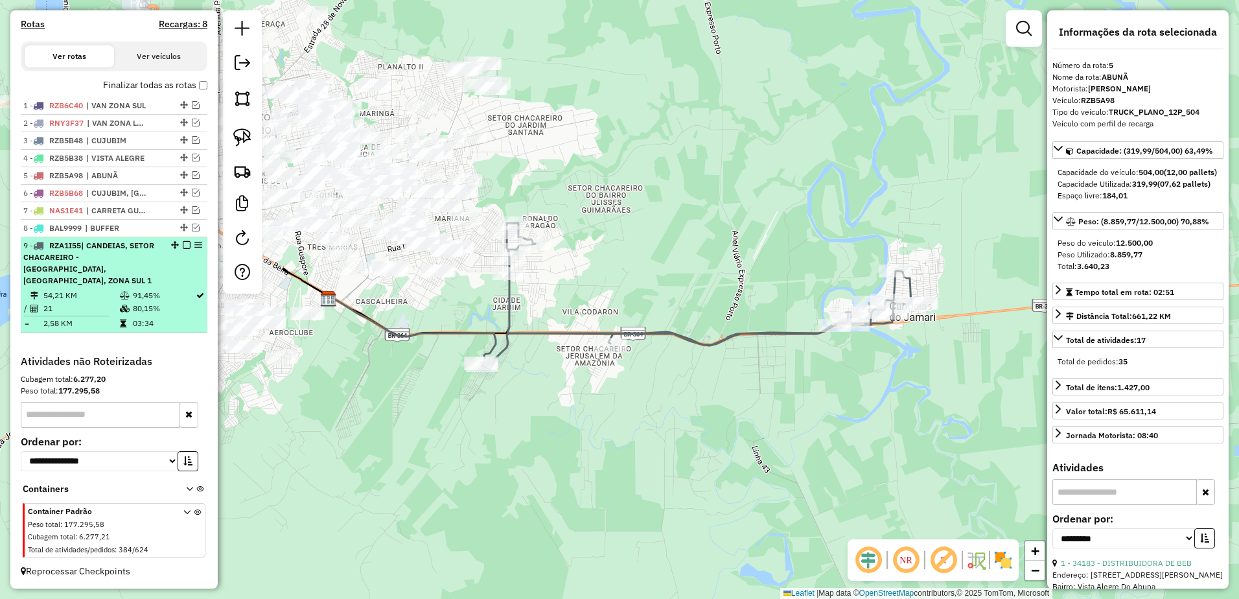
click at [167, 275] on div "9 - RZA1I55 | CANDEIAS, SETOR CHACAREIRO - CANDEIAS, ULISSES, ZONA SUL 1" at bounding box center [114, 263] width 182 height 47
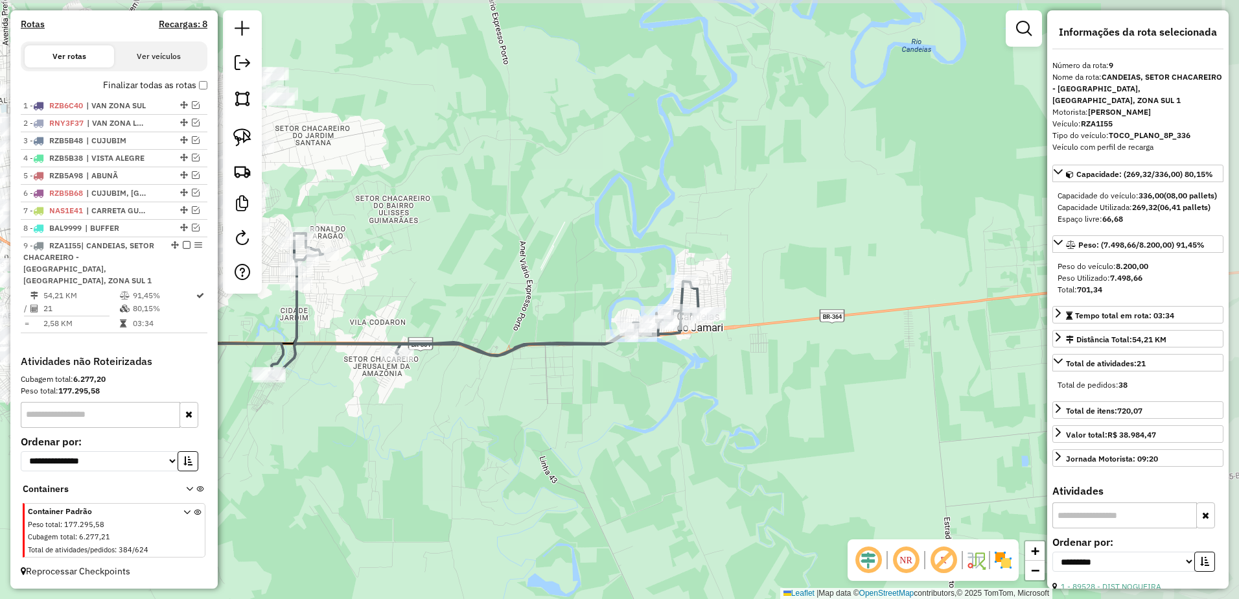
drag, startPoint x: 959, startPoint y: 266, endPoint x: 720, endPoint y: 271, distance: 239.9
click at [724, 274] on div "Janela de atendimento Grade de atendimento Capacidade Transportadoras Veículos …" at bounding box center [619, 299] width 1239 height 599
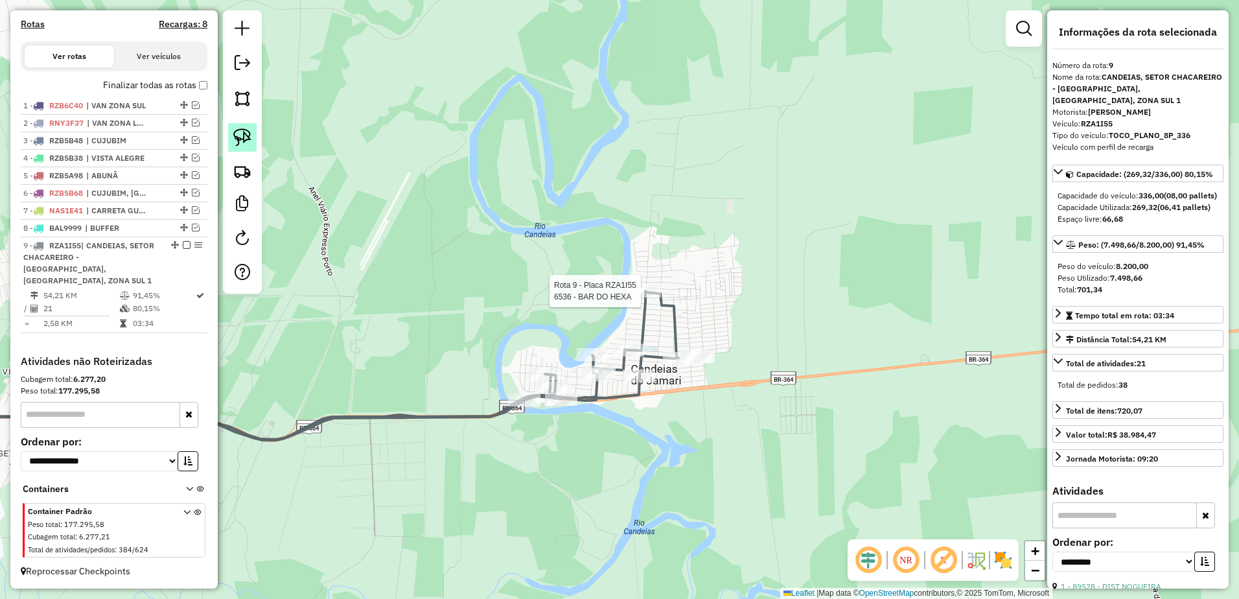
click at [234, 132] on img at bounding box center [242, 137] width 18 height 18
drag, startPoint x: 697, startPoint y: 330, endPoint x: 738, endPoint y: 366, distance: 54.6
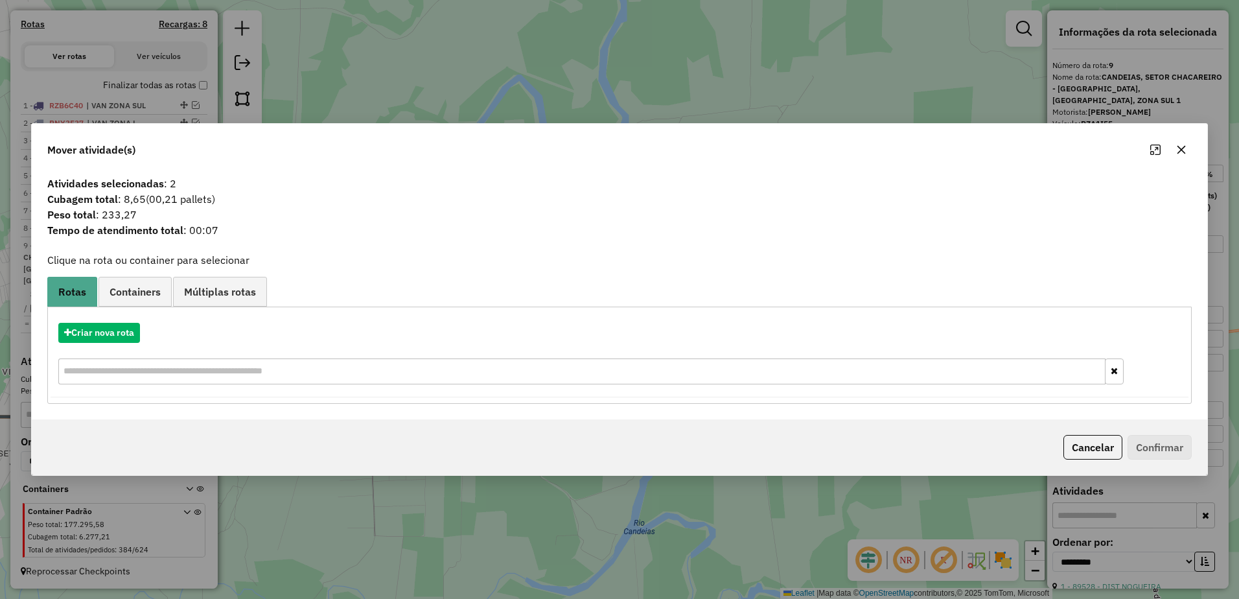
click at [1185, 150] on icon "button" at bounding box center [1182, 150] width 10 height 10
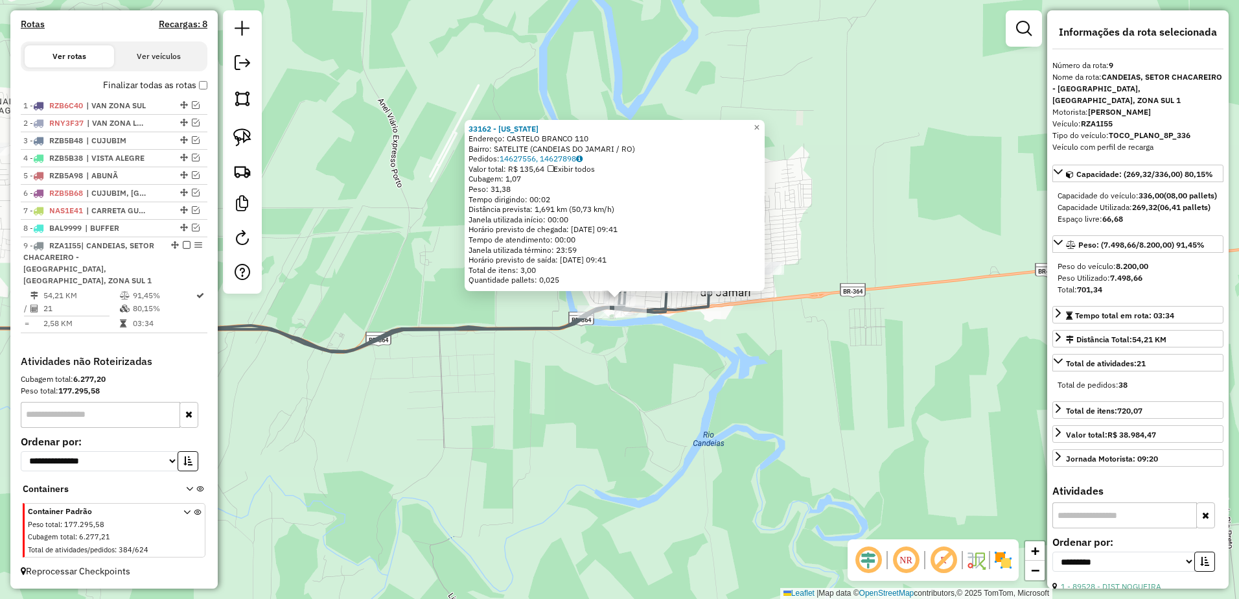
click at [814, 248] on div "33162 - NEVADA Endereço: CASTELO BRANCO 110 Bairro: SATELITE (CANDEIAS DO JAMAR…" at bounding box center [619, 299] width 1239 height 599
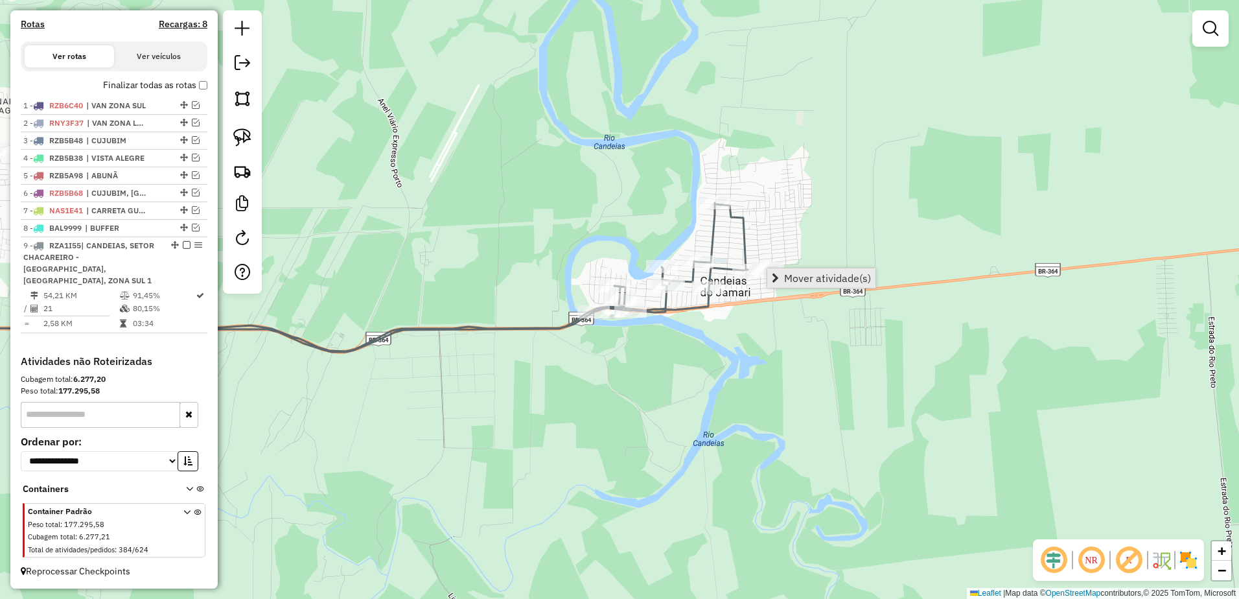
click at [790, 281] on span "Mover atividade(s)" at bounding box center [827, 278] width 87 height 10
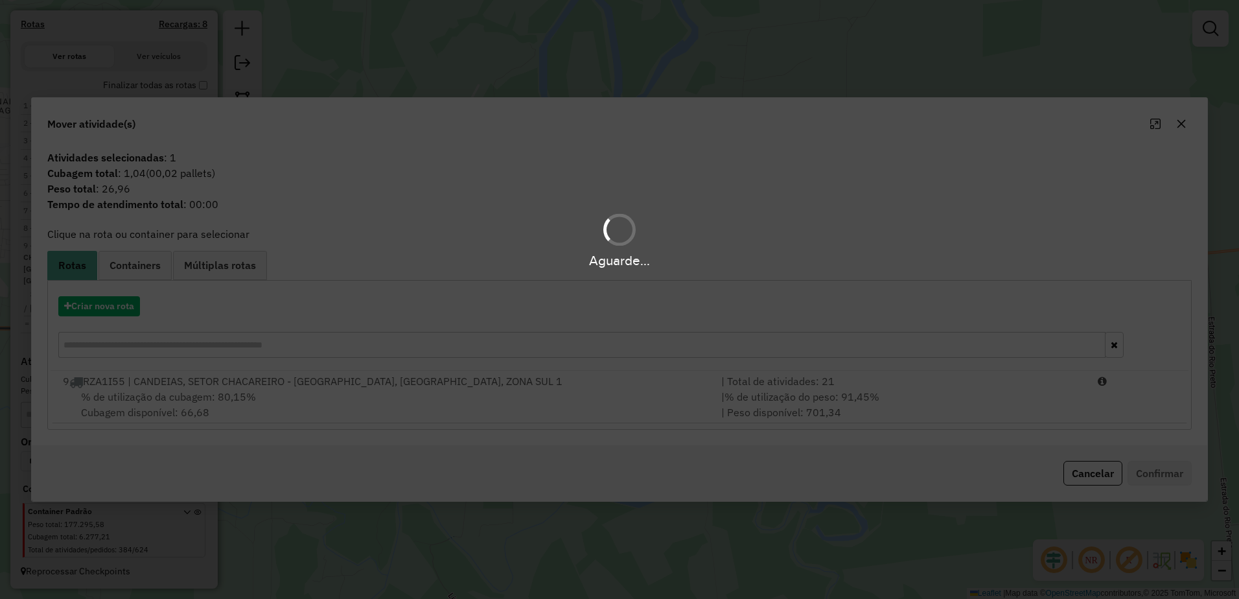
click at [522, 398] on div "Aguarde..." at bounding box center [619, 299] width 1239 height 599
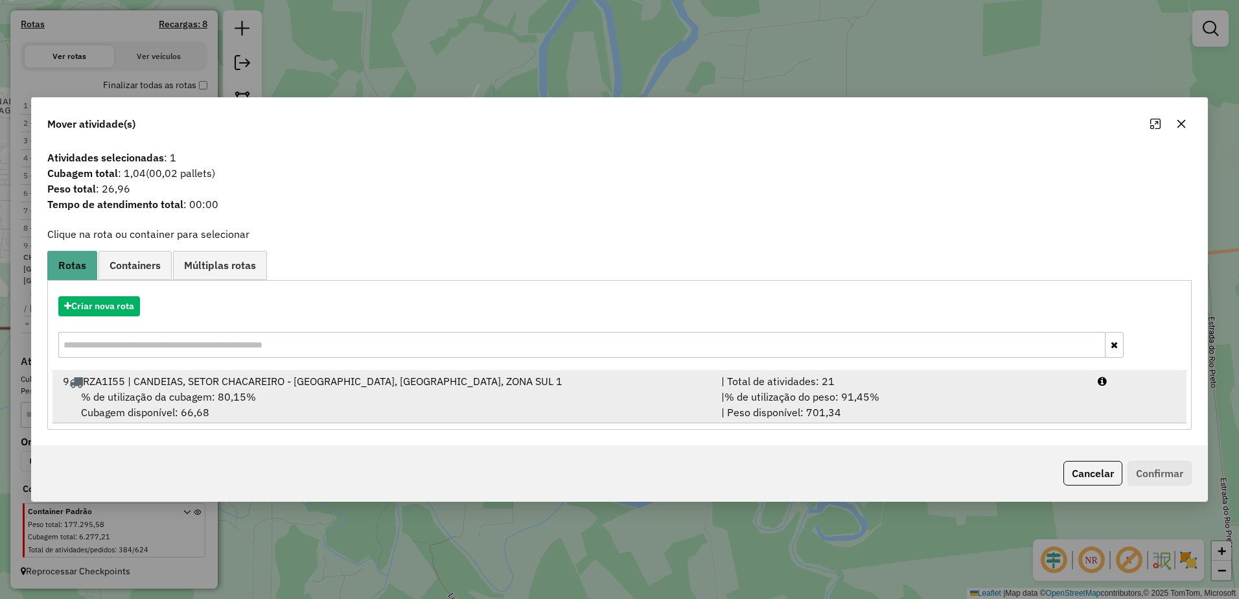
click at [537, 399] on div "% de utilização da cubagem: 80,15% Cubagem disponível: 66,68" at bounding box center [384, 404] width 659 height 31
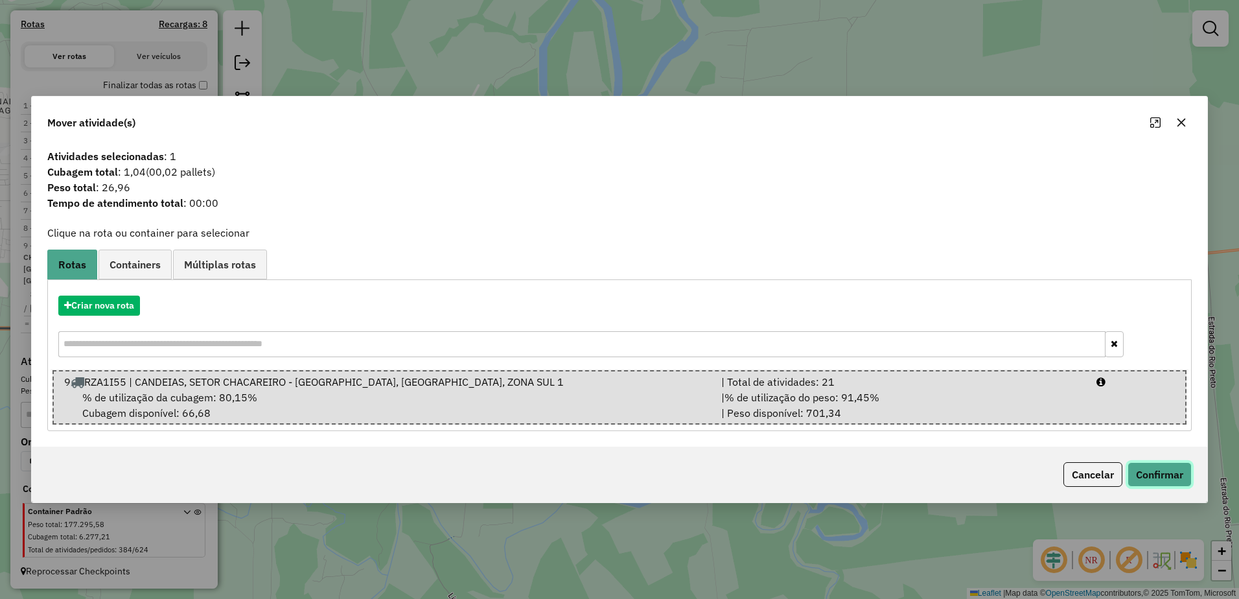
drag, startPoint x: 1186, startPoint y: 471, endPoint x: 1180, endPoint y: 468, distance: 7.0
click at [1186, 470] on button "Confirmar" at bounding box center [1160, 474] width 64 height 25
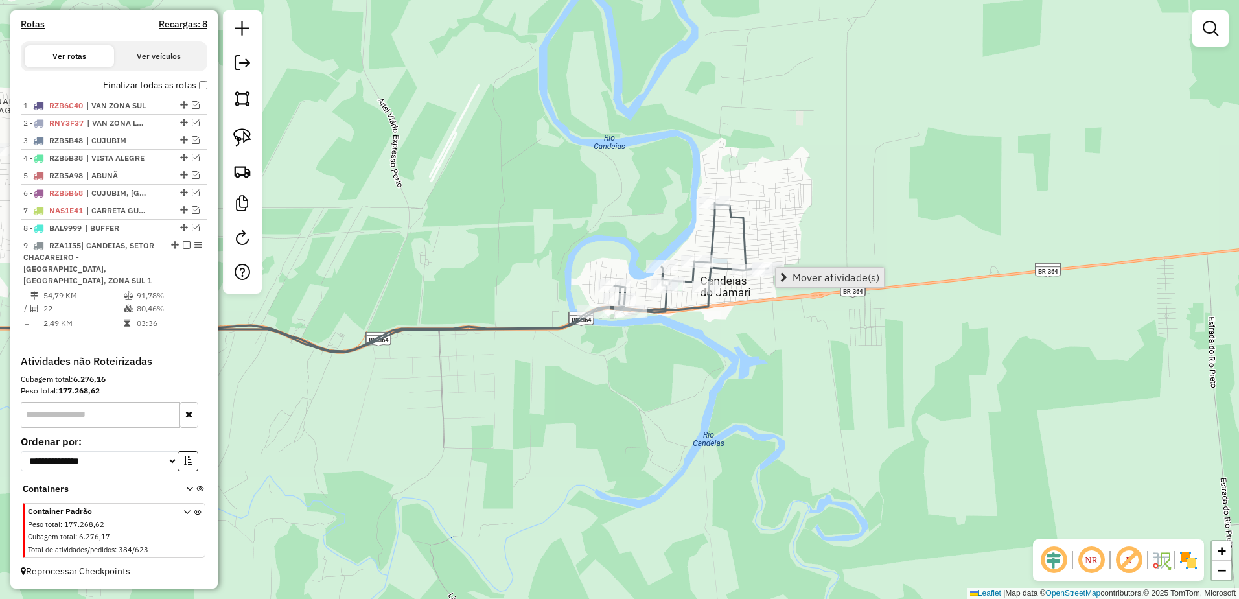
click at [799, 283] on span "Mover atividade(s)" at bounding box center [836, 277] width 87 height 10
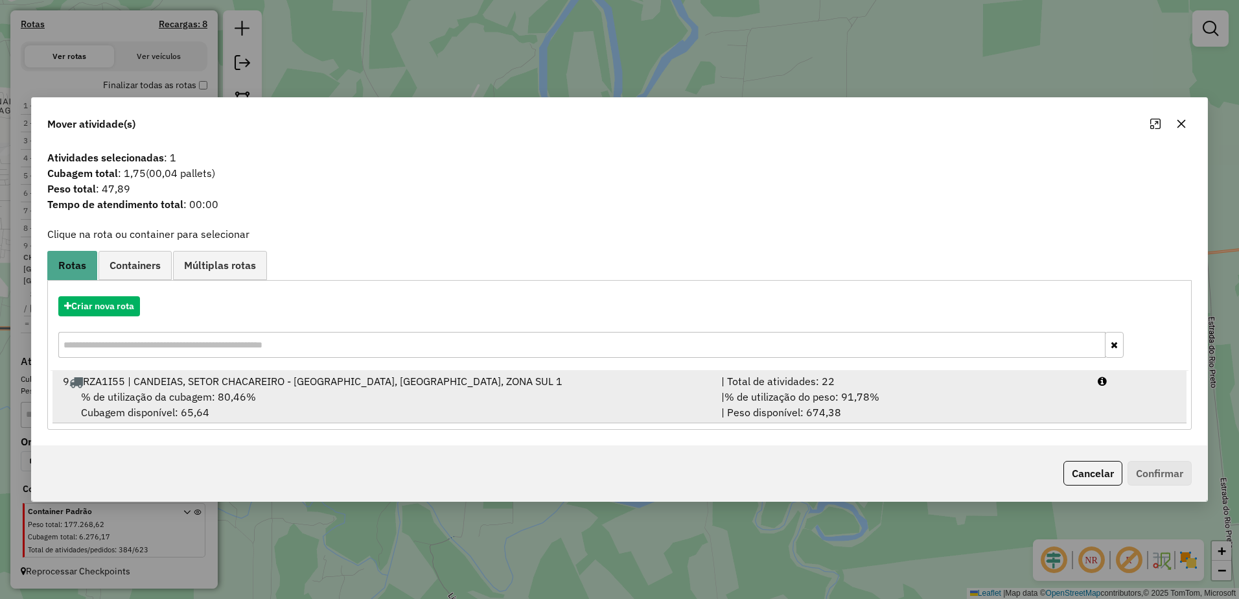
click at [576, 403] on div "% de utilização da cubagem: 80,46% Cubagem disponível: 65,64" at bounding box center [384, 404] width 659 height 31
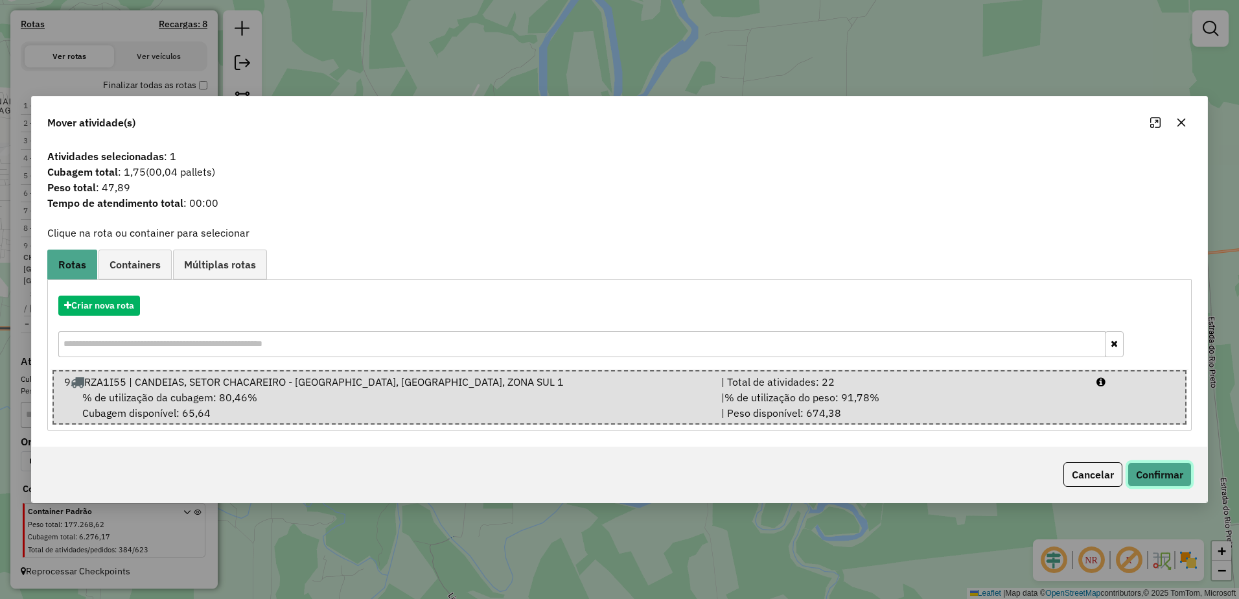
click at [1174, 462] on button "Confirmar" at bounding box center [1160, 474] width 64 height 25
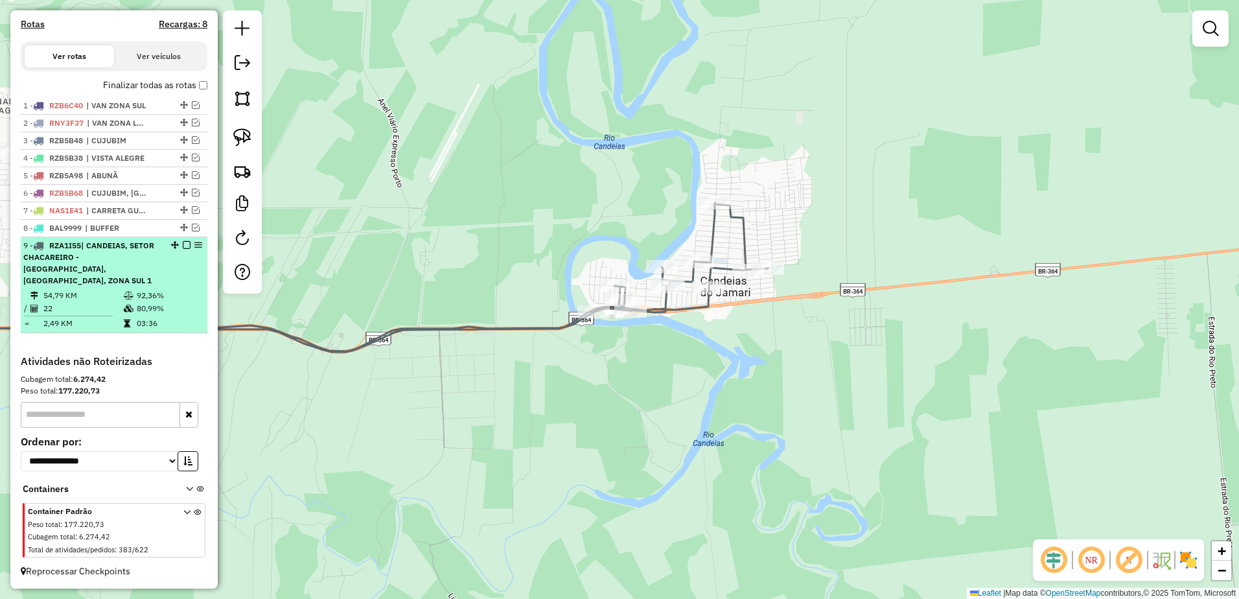
click at [98, 300] on td "54,79 KM" at bounding box center [83, 295] width 80 height 13
select select "**********"
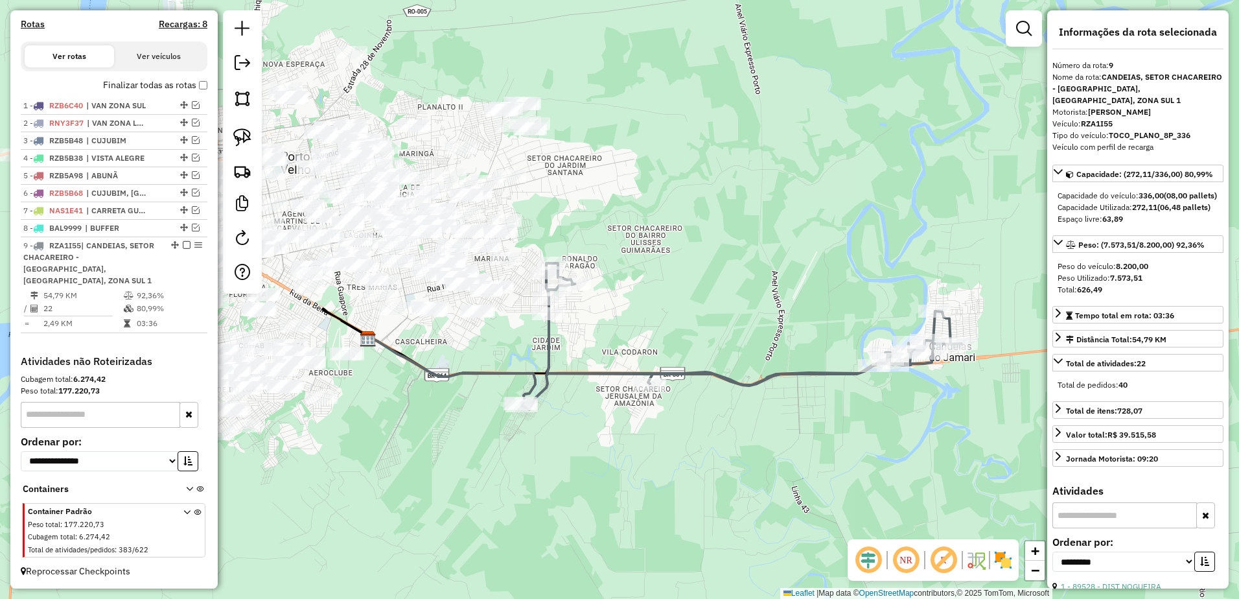
drag, startPoint x: 494, startPoint y: 432, endPoint x: 517, endPoint y: 469, distance: 43.4
click at [517, 469] on div "Janela de atendimento Grade de atendimento Capacidade Transportadoras Veículos …" at bounding box center [619, 299] width 1239 height 599
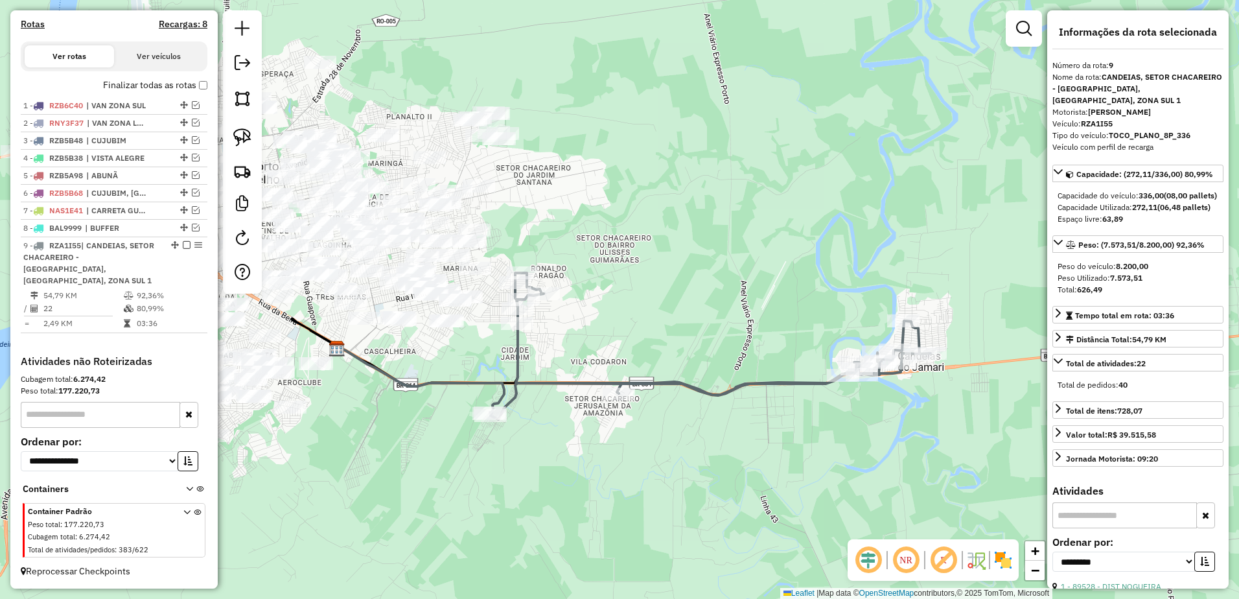
drag, startPoint x: 716, startPoint y: 298, endPoint x: 685, endPoint y: 307, distance: 32.6
click at [685, 307] on div "Janela de atendimento Grade de atendimento Capacidade Transportadoras Veículos …" at bounding box center [619, 299] width 1239 height 599
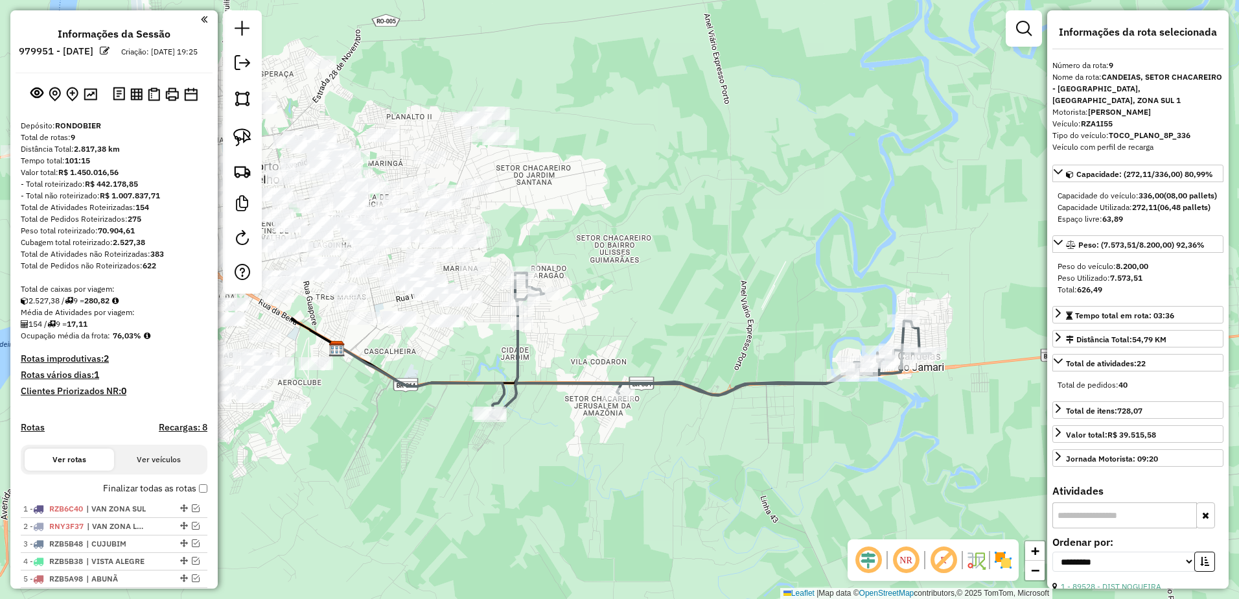
select select "**********"
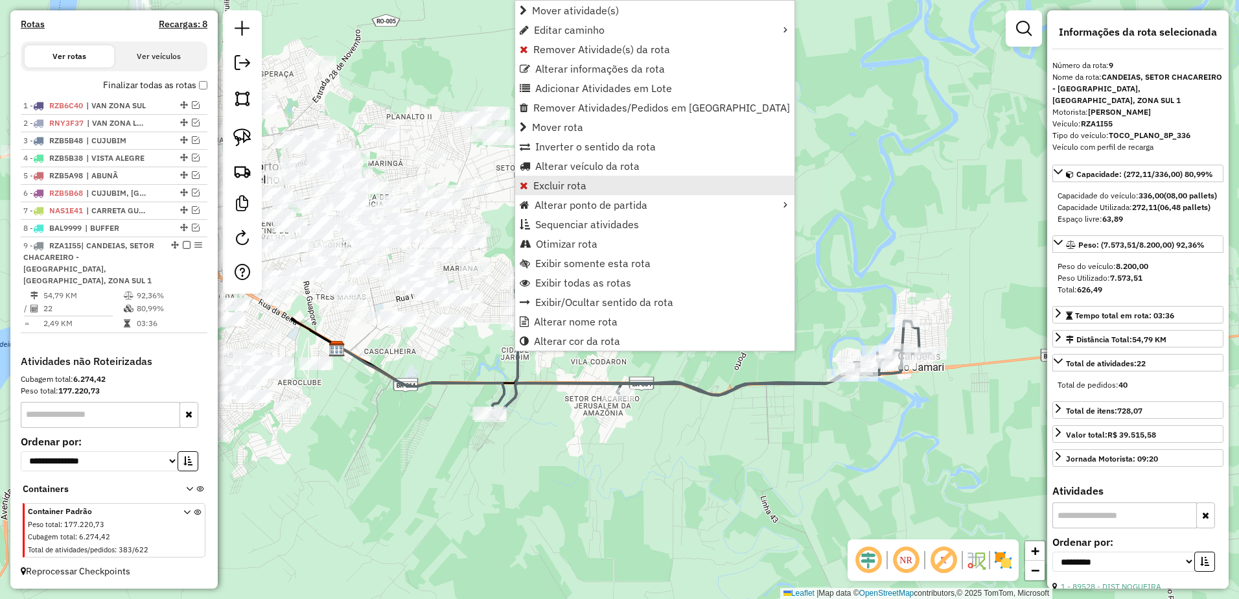
click at [600, 183] on link "Excluir rota" at bounding box center [654, 185] width 279 height 19
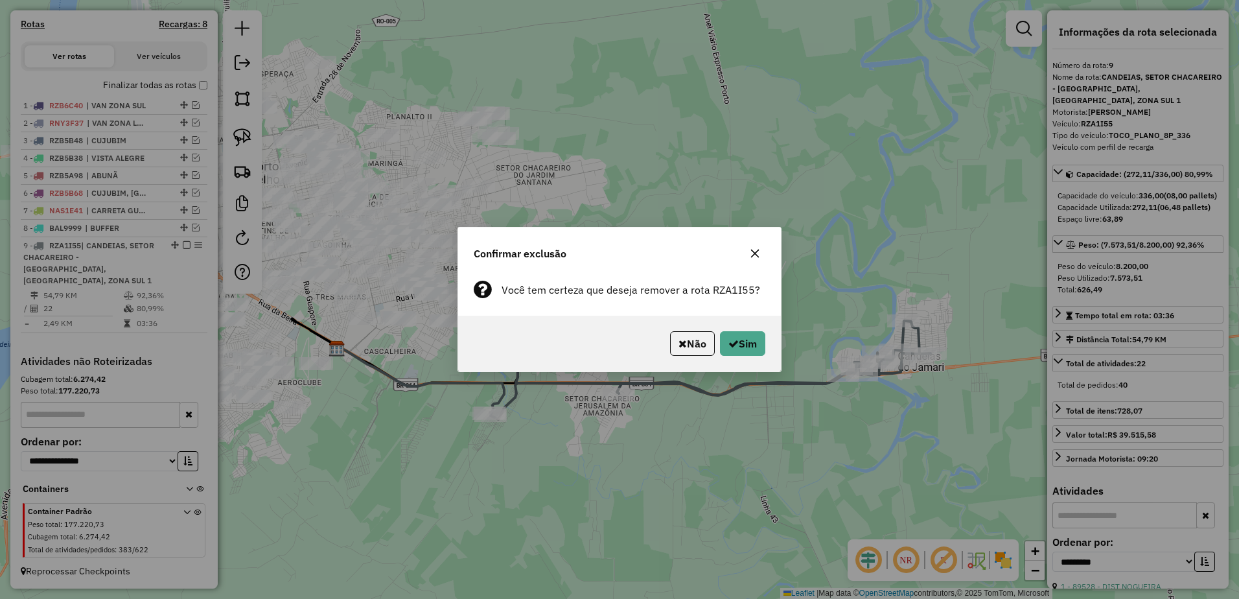
click at [751, 253] on icon "button" at bounding box center [755, 253] width 10 height 10
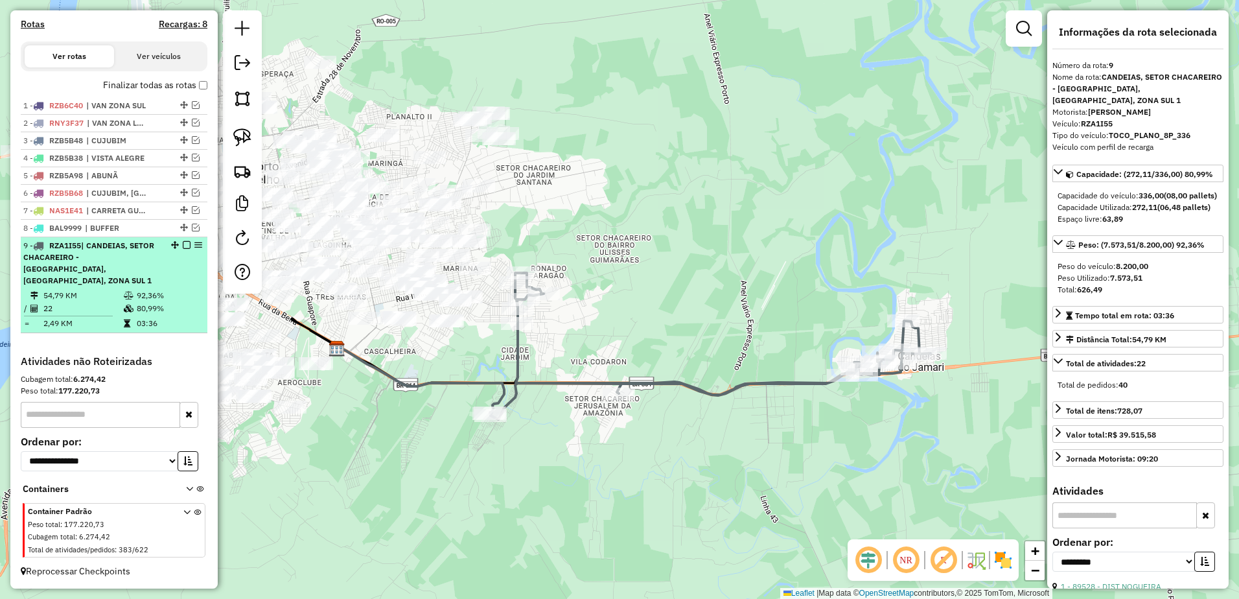
click at [128, 297] on icon at bounding box center [129, 296] width 10 height 8
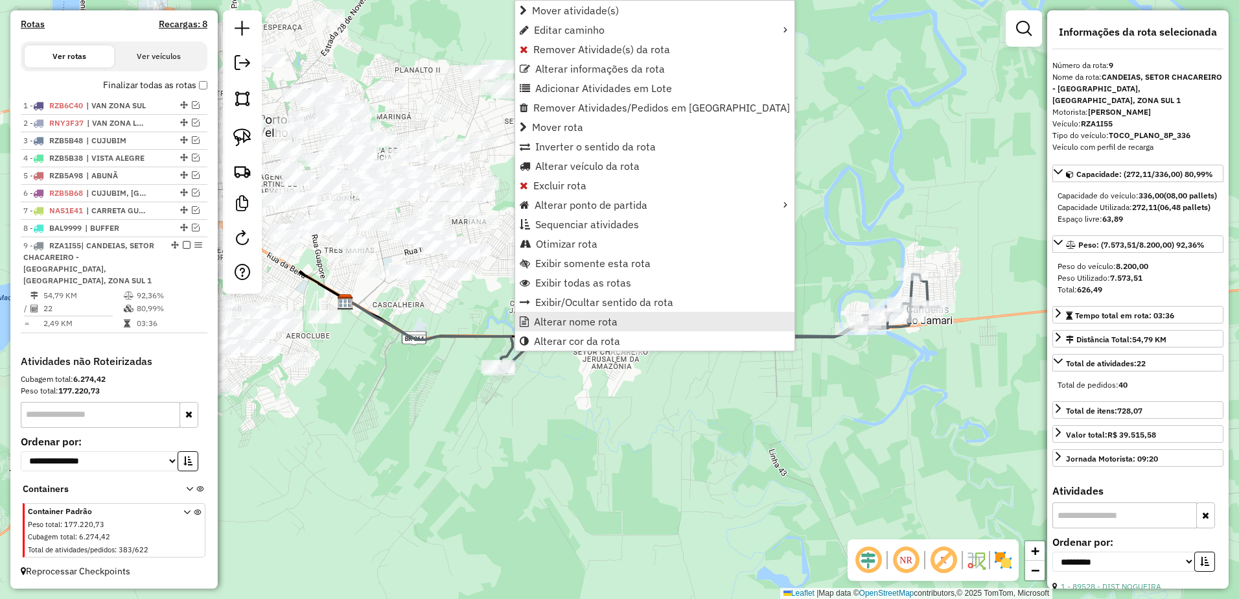
click at [614, 328] on link "Alterar nome rota" at bounding box center [654, 321] width 279 height 19
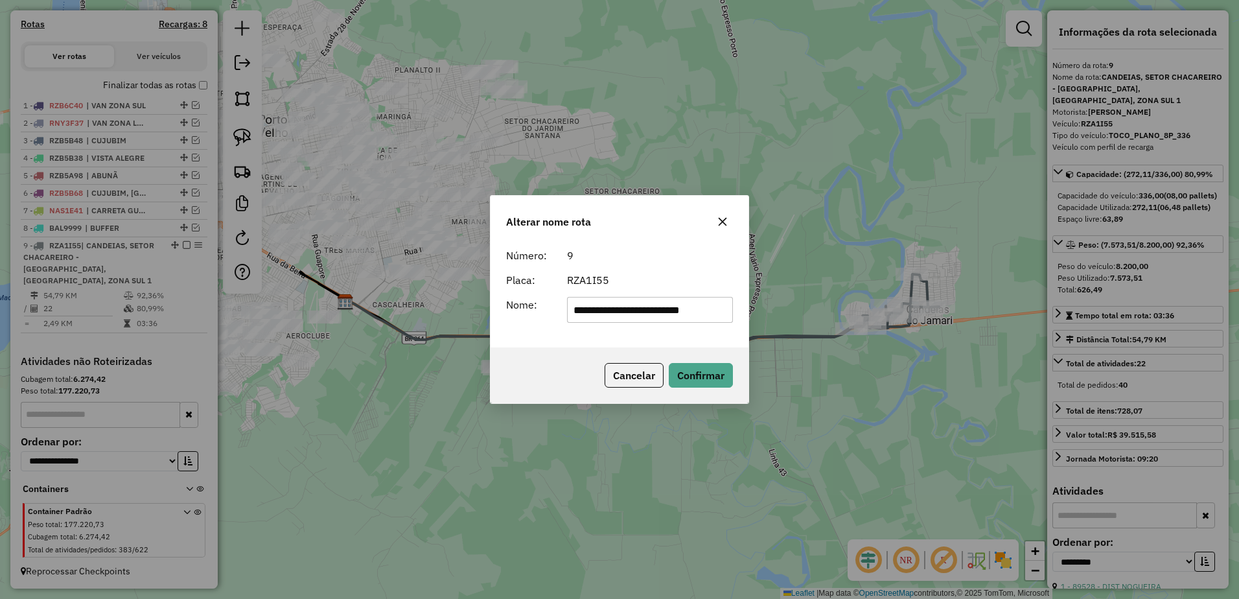
scroll to position [0, 0]
type input "**********"
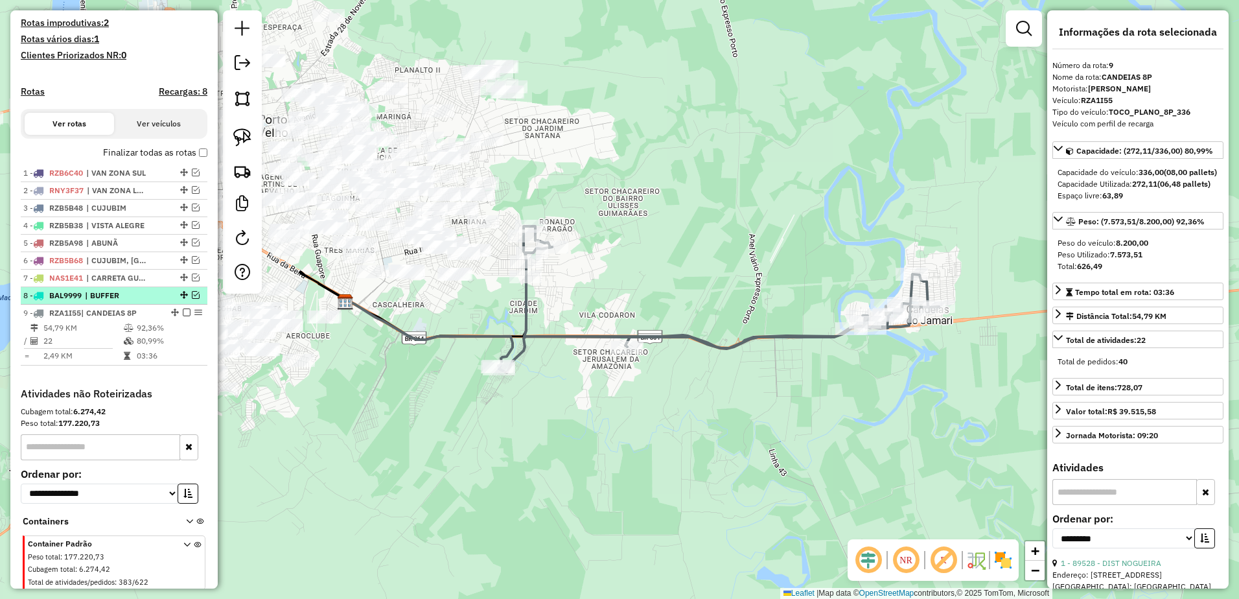
scroll to position [315, 0]
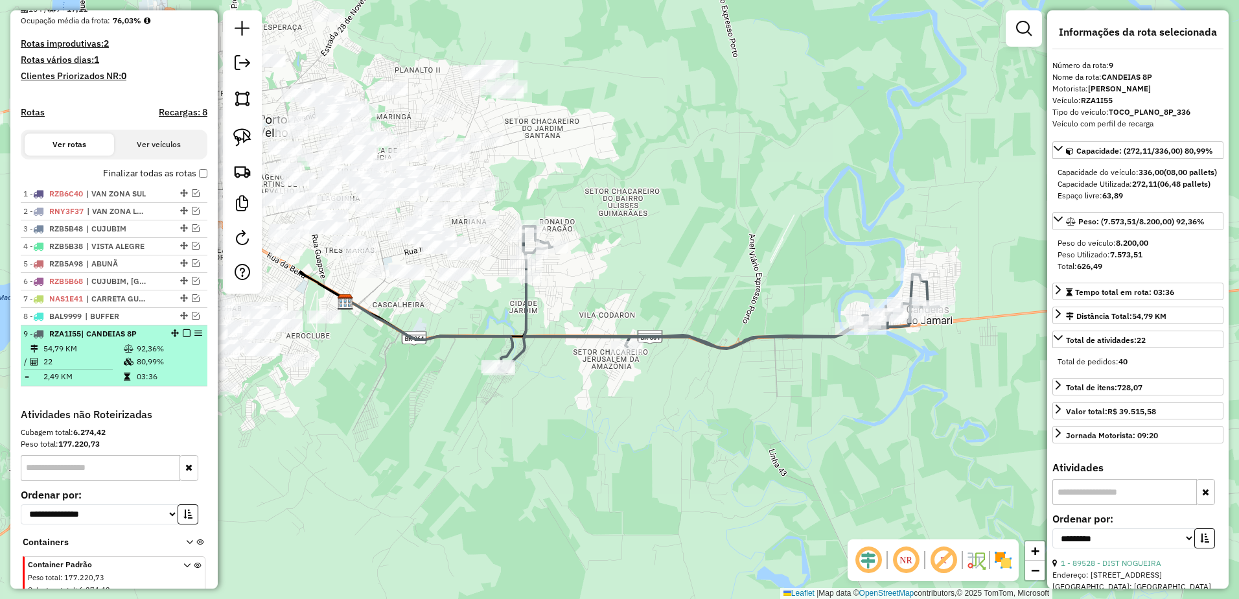
click at [183, 337] on em at bounding box center [187, 333] width 8 height 8
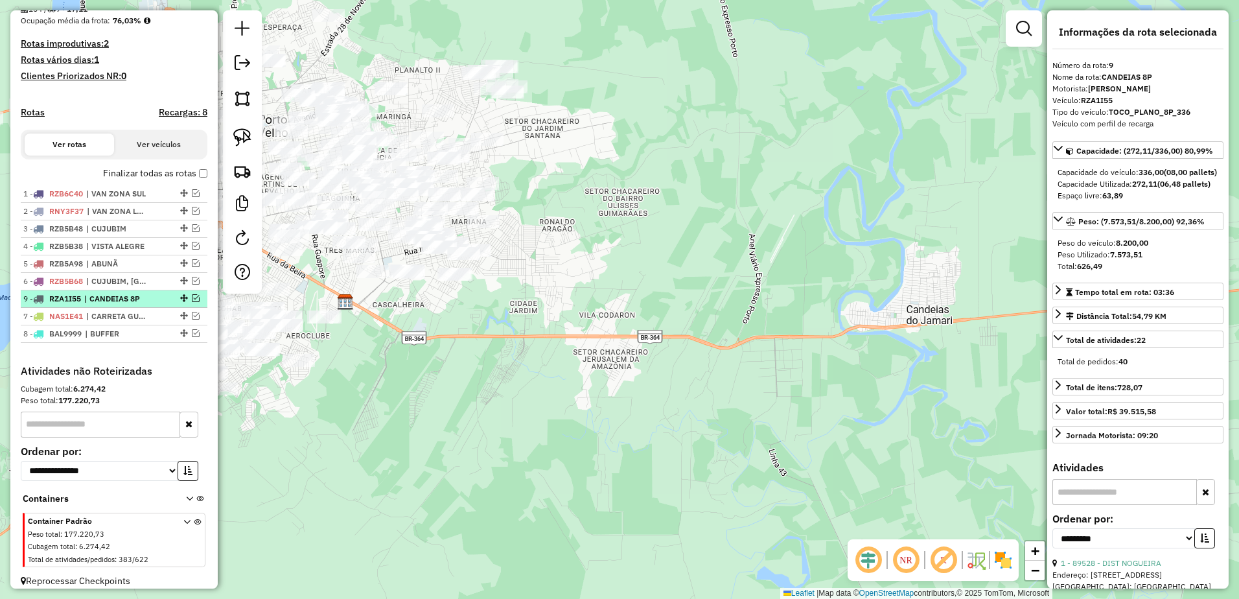
drag, startPoint x: 182, startPoint y: 346, endPoint x: 173, endPoint y: 307, distance: 39.8
drag, startPoint x: 581, startPoint y: 239, endPoint x: 720, endPoint y: 233, distance: 138.2
click at [683, 246] on div "Janela de atendimento Grade de atendimento Capacidade Transportadoras Veículos …" at bounding box center [619, 299] width 1239 height 599
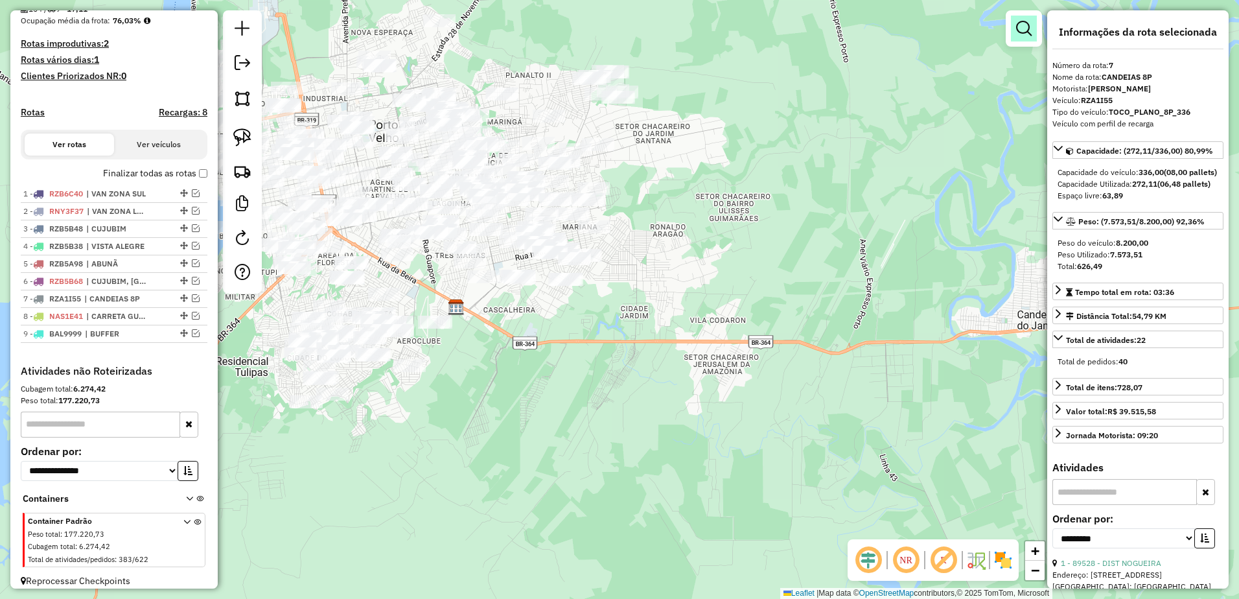
click at [1027, 39] on link at bounding box center [1024, 29] width 26 height 26
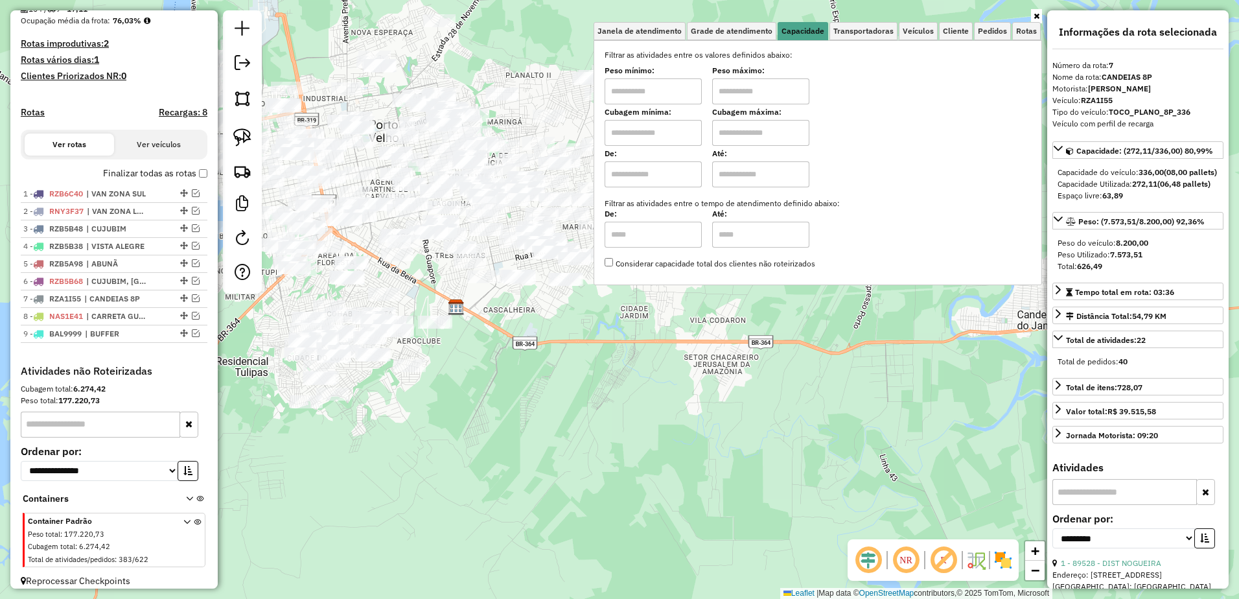
click at [643, 97] on input "text" at bounding box center [653, 91] width 97 height 26
type input "*******"
click at [736, 100] on input "text" at bounding box center [760, 91] width 97 height 26
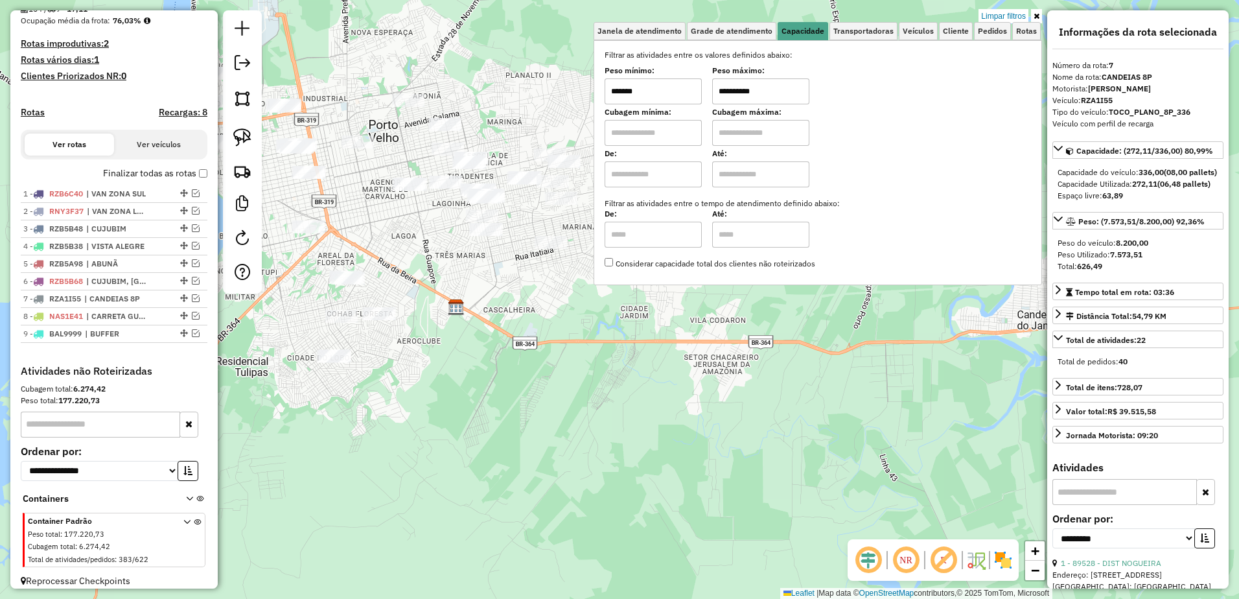
type input "**********"
click at [518, 298] on div "**********" at bounding box center [619, 299] width 1239 height 599
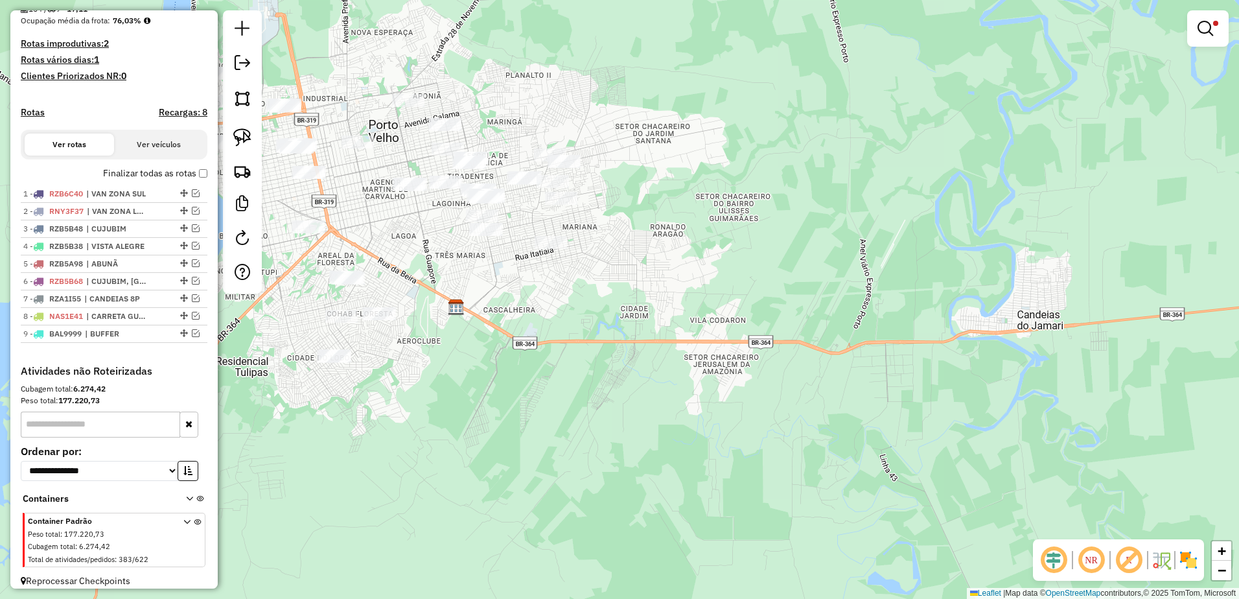
drag, startPoint x: 500, startPoint y: 297, endPoint x: 621, endPoint y: 353, distance: 132.8
click at [621, 353] on div "**********" at bounding box center [619, 299] width 1239 height 599
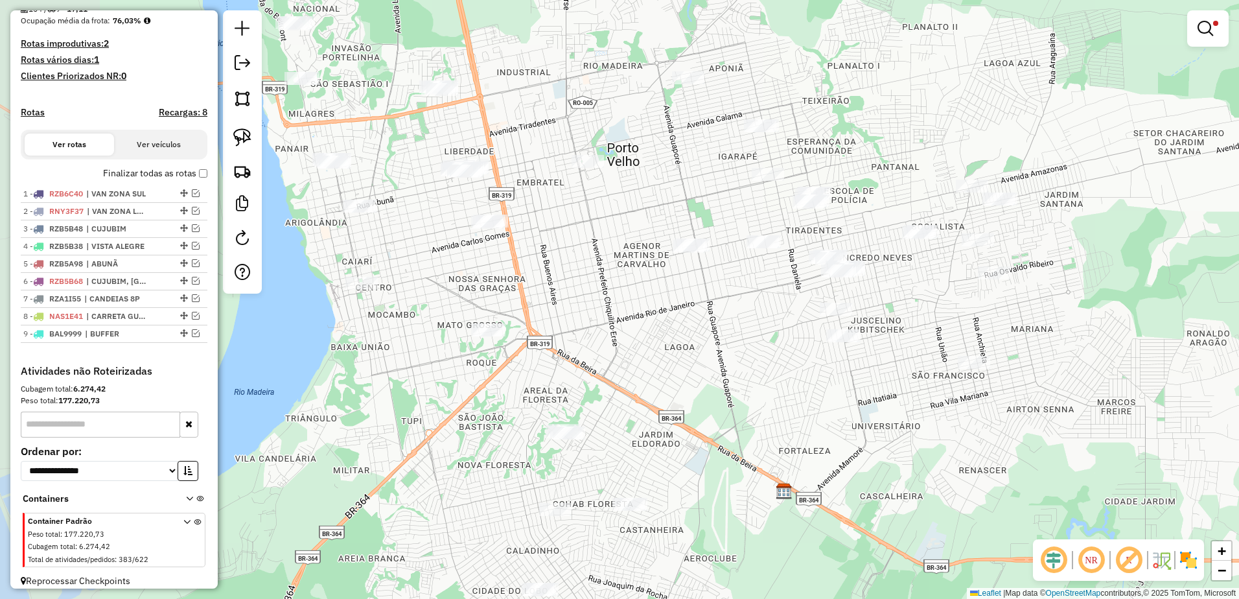
drag, startPoint x: 451, startPoint y: 296, endPoint x: 634, endPoint y: 307, distance: 183.2
click at [634, 307] on div "**********" at bounding box center [619, 299] width 1239 height 599
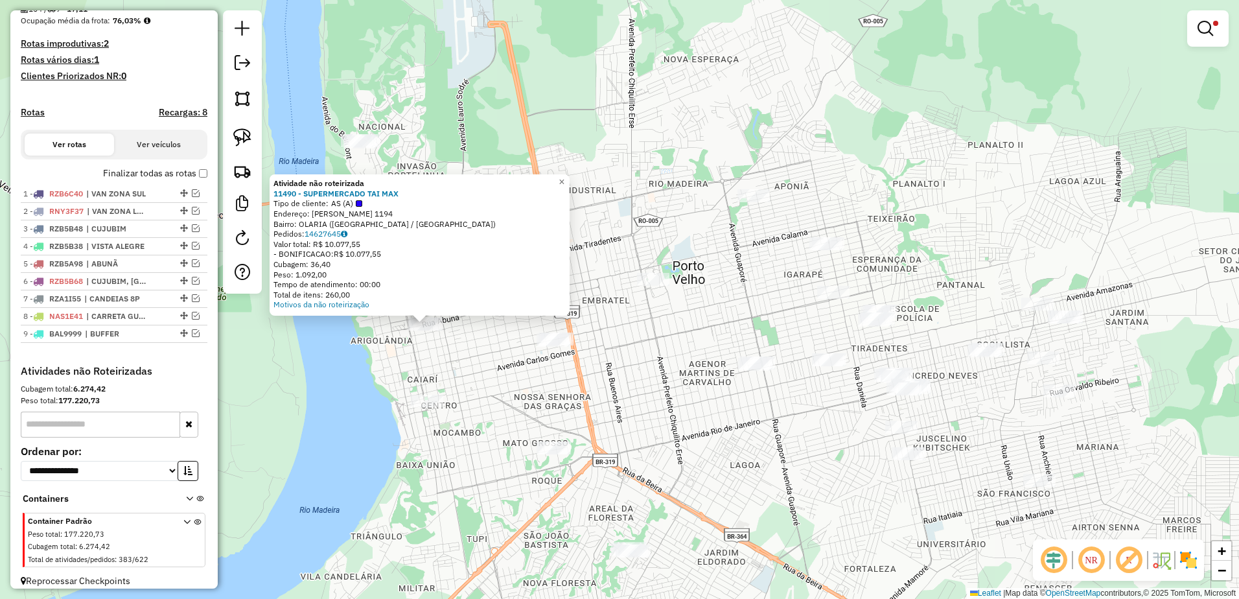
drag, startPoint x: 847, startPoint y: 306, endPoint x: 652, endPoint y: 331, distance: 196.7
click at [652, 331] on div "**********" at bounding box center [619, 299] width 1239 height 599
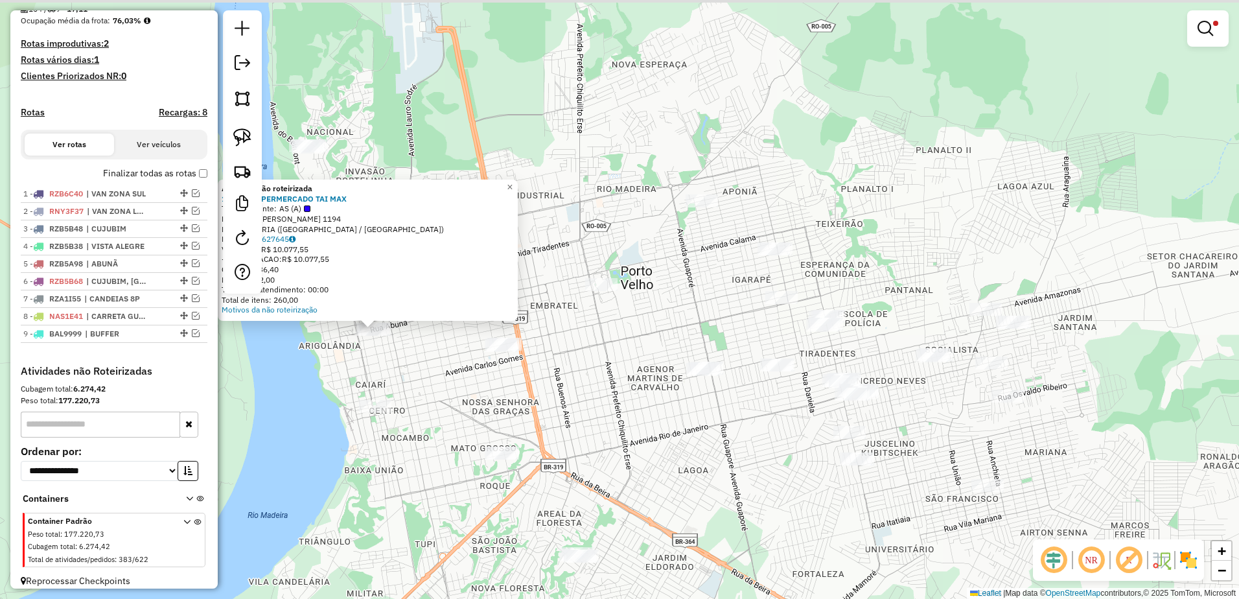
drag, startPoint x: 817, startPoint y: 309, endPoint x: 759, endPoint y: 313, distance: 57.8
click at [759, 313] on div "**********" at bounding box center [619, 299] width 1239 height 599
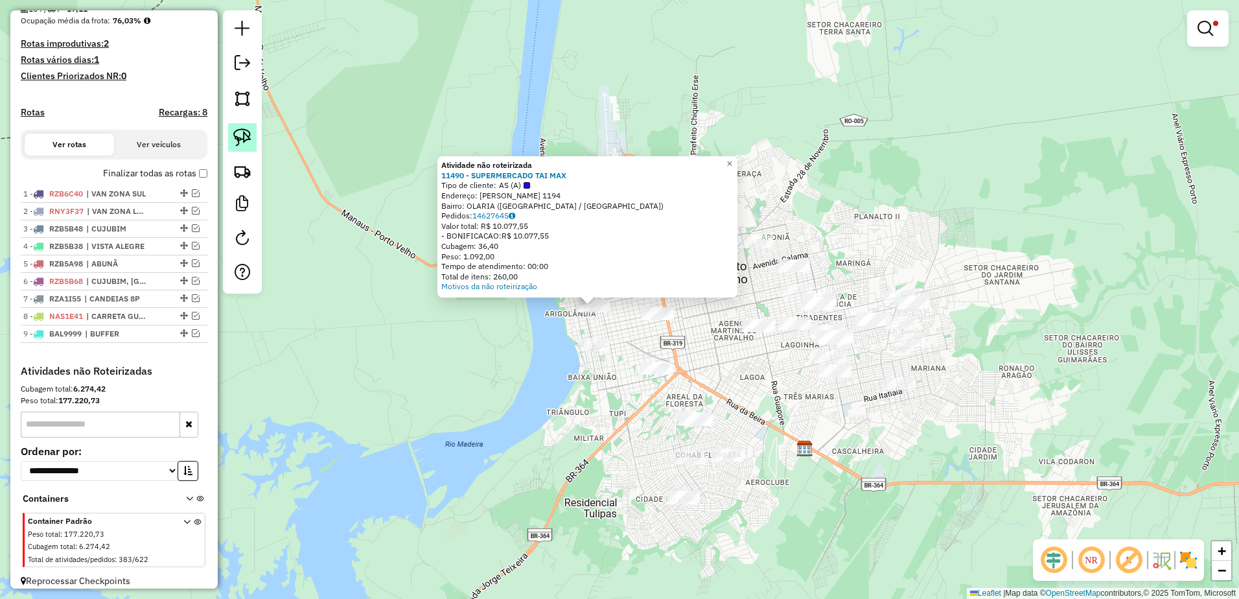
click at [240, 135] on img at bounding box center [242, 137] width 18 height 18
click at [733, 158] on span "×" at bounding box center [730, 163] width 6 height 11
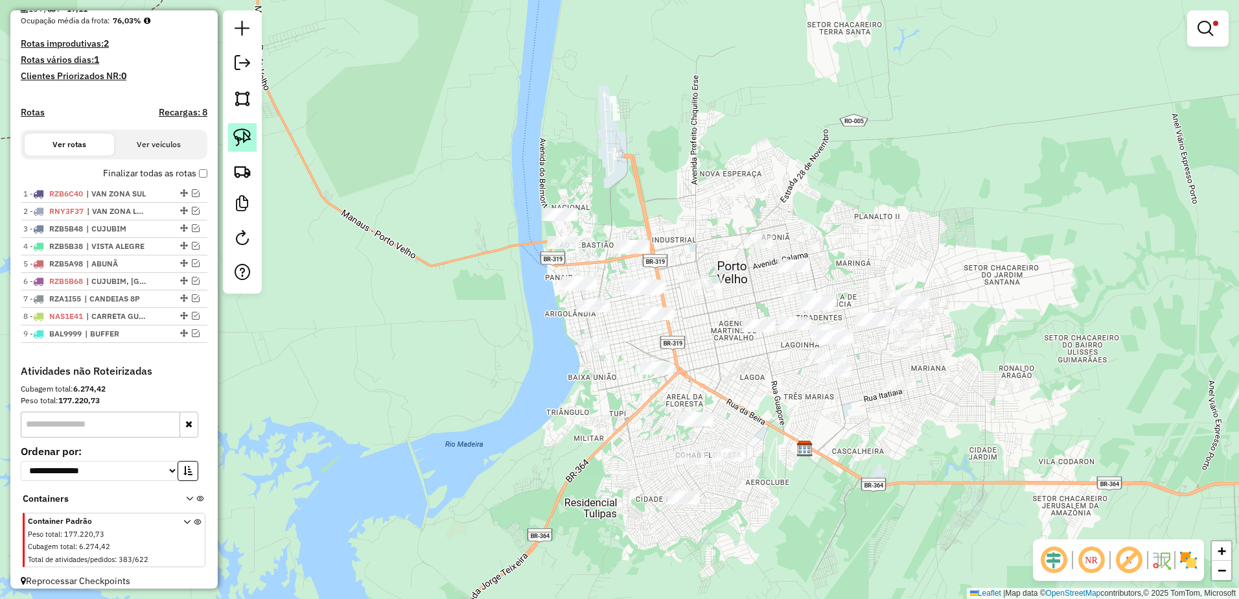
click at [233, 139] on img at bounding box center [242, 137] width 18 height 18
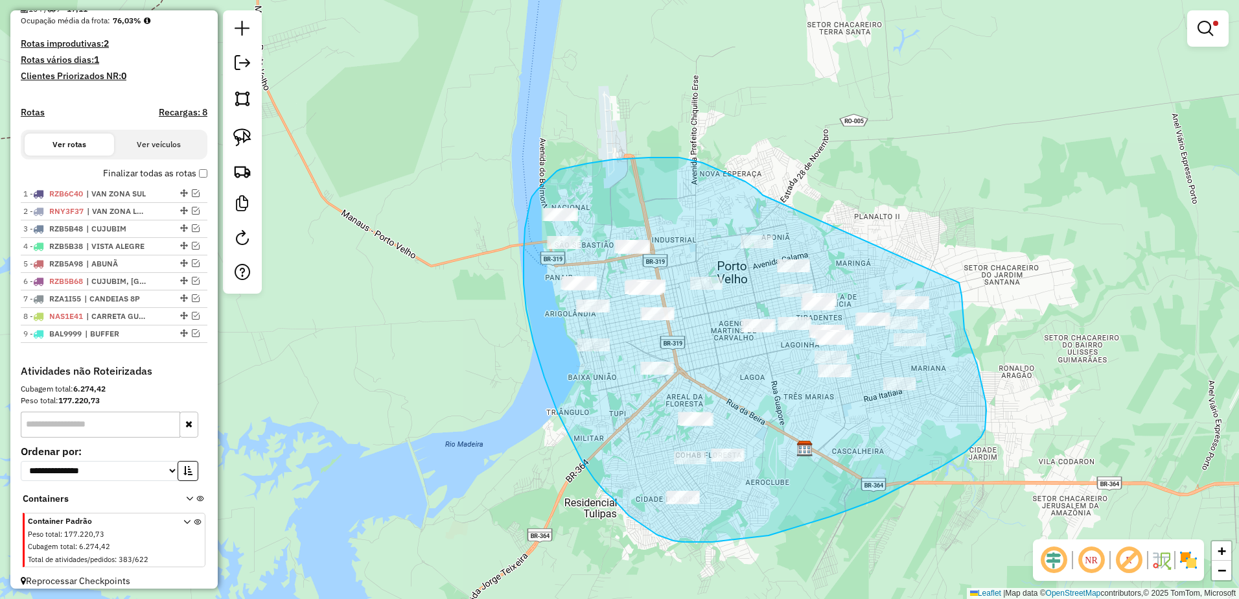
drag, startPoint x: 703, startPoint y: 163, endPoint x: 959, endPoint y: 283, distance: 283.3
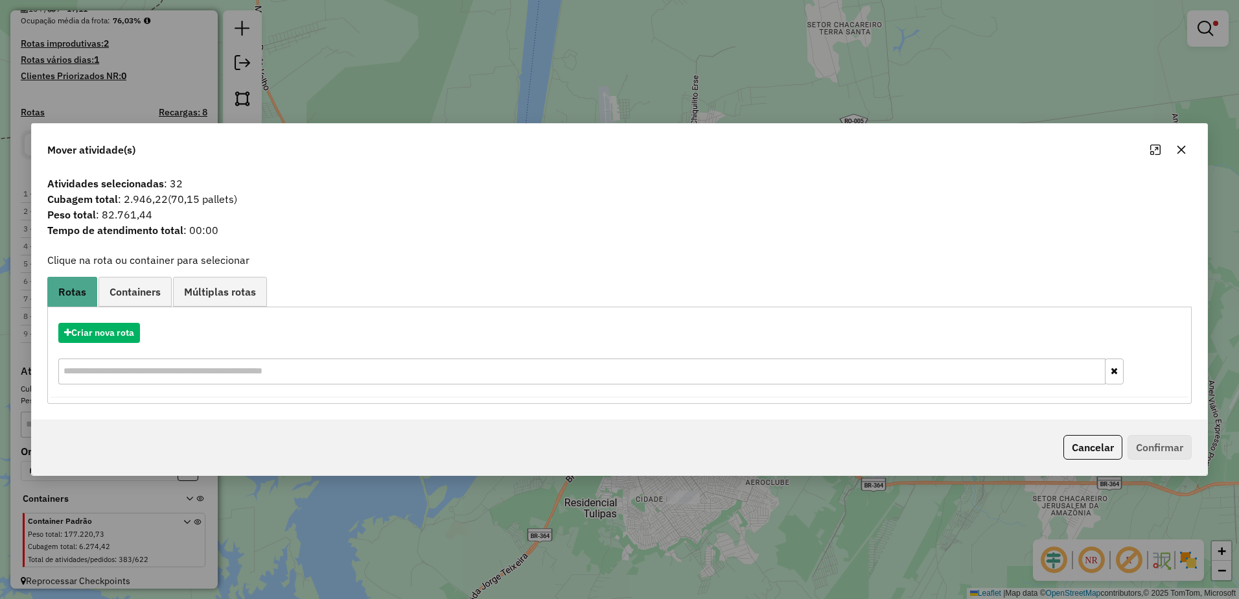
click at [1185, 146] on icon "button" at bounding box center [1182, 150] width 10 height 10
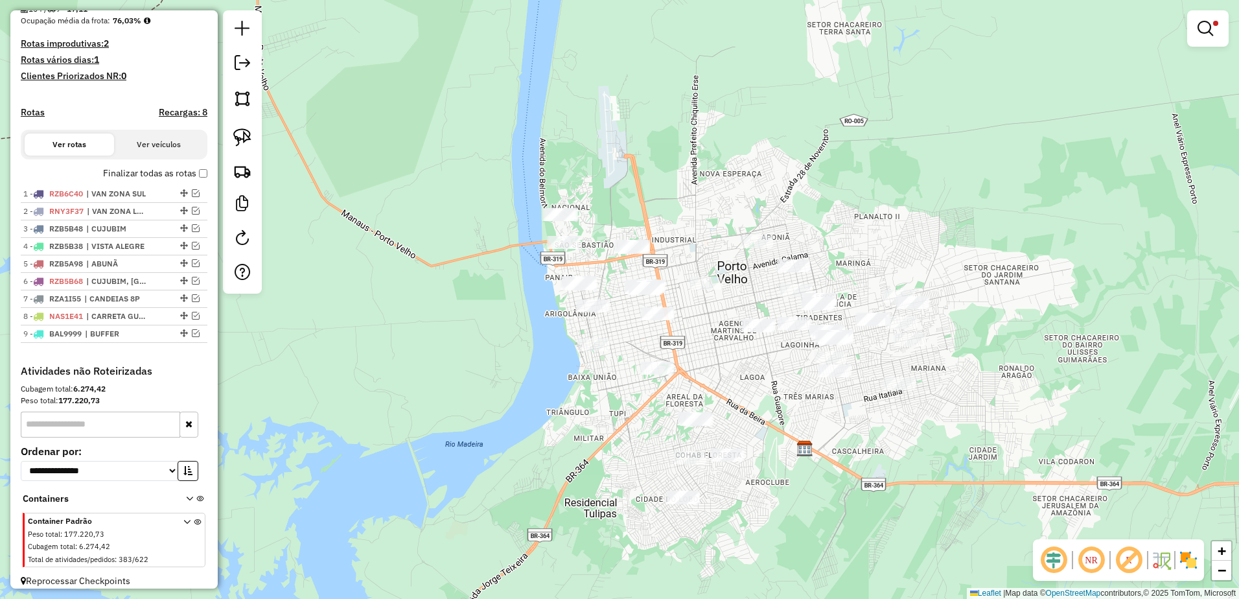
click at [887, 232] on div "**********" at bounding box center [619, 299] width 1239 height 599
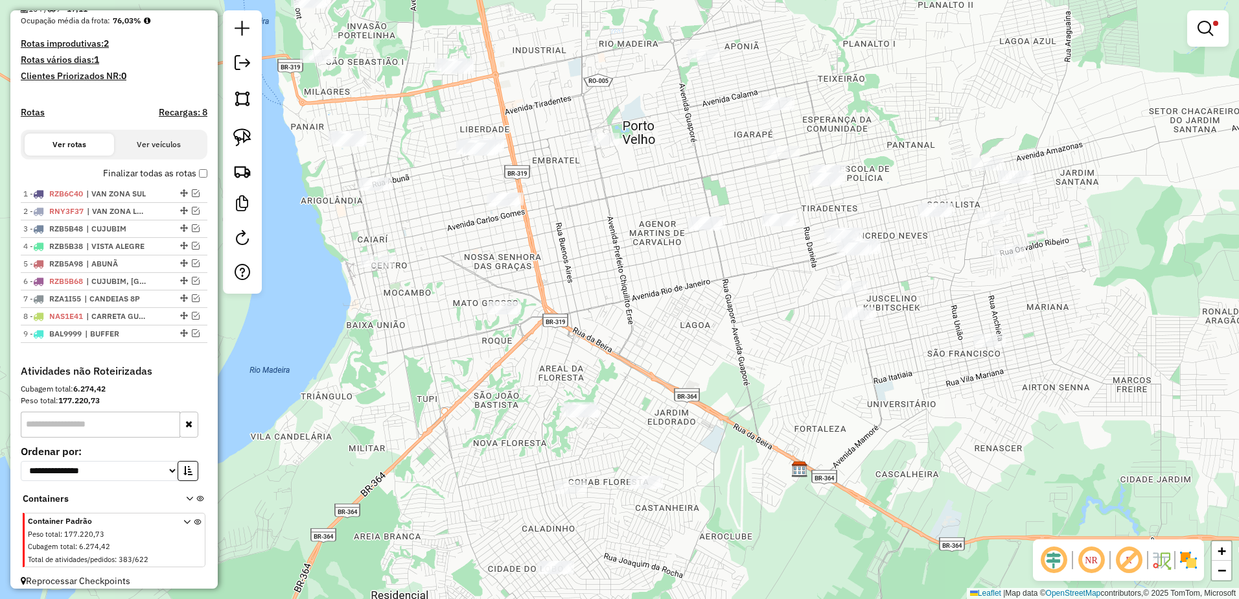
drag, startPoint x: 862, startPoint y: 266, endPoint x: 934, endPoint y: 104, distance: 177.0
click at [934, 104] on div "**********" at bounding box center [619, 299] width 1239 height 599
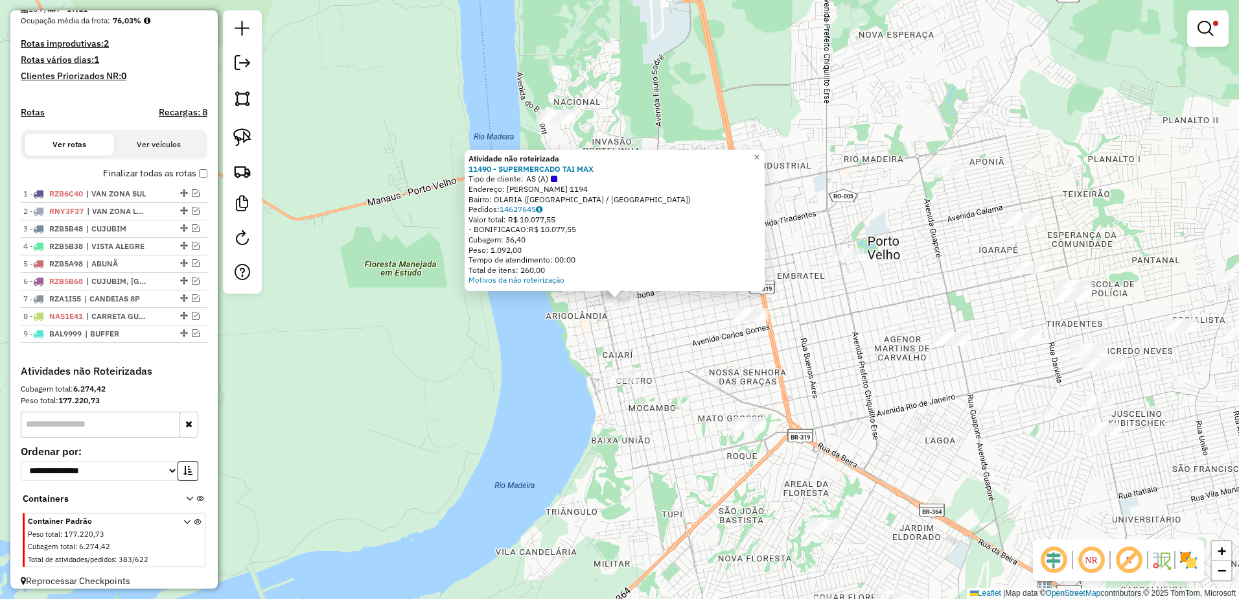
click at [680, 331] on div "**********" at bounding box center [619, 299] width 1239 height 599
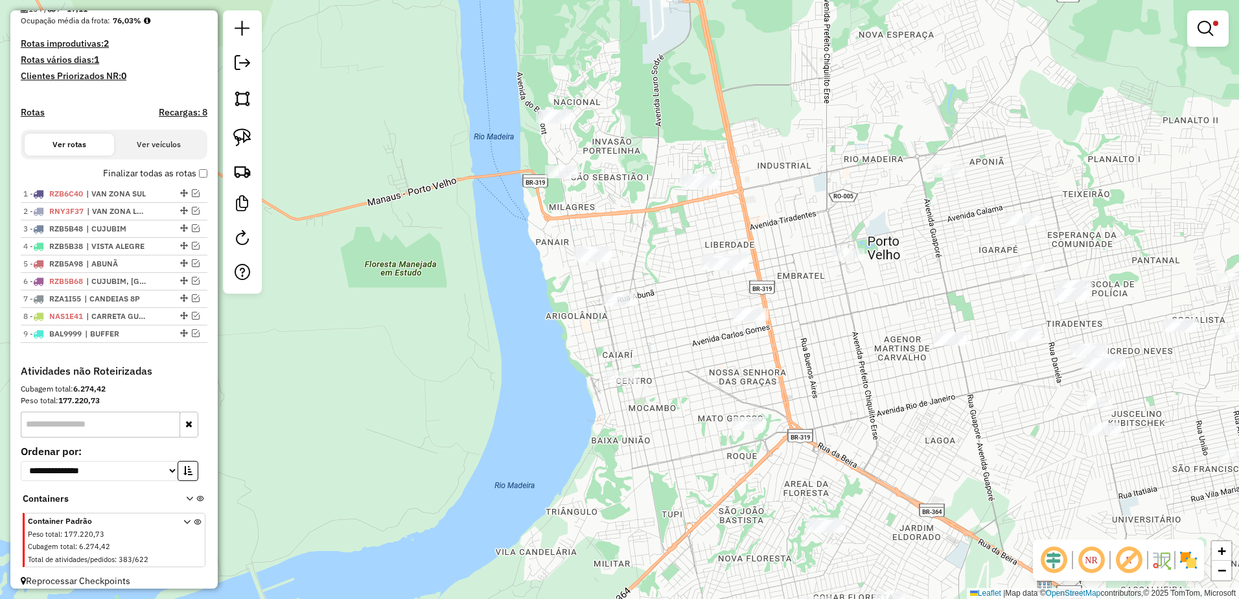
drag, startPoint x: 239, startPoint y: 137, endPoint x: 269, endPoint y: 134, distance: 30.6
click at [239, 137] on img at bounding box center [242, 137] width 18 height 18
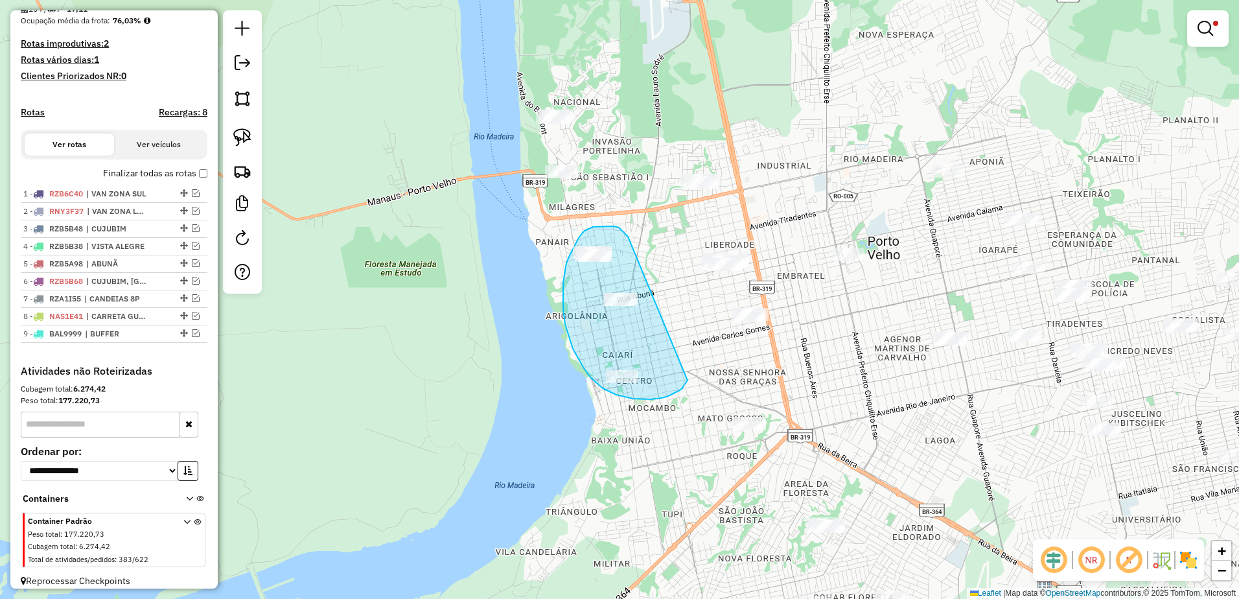
drag, startPoint x: 628, startPoint y: 237, endPoint x: 688, endPoint y: 379, distance: 154.6
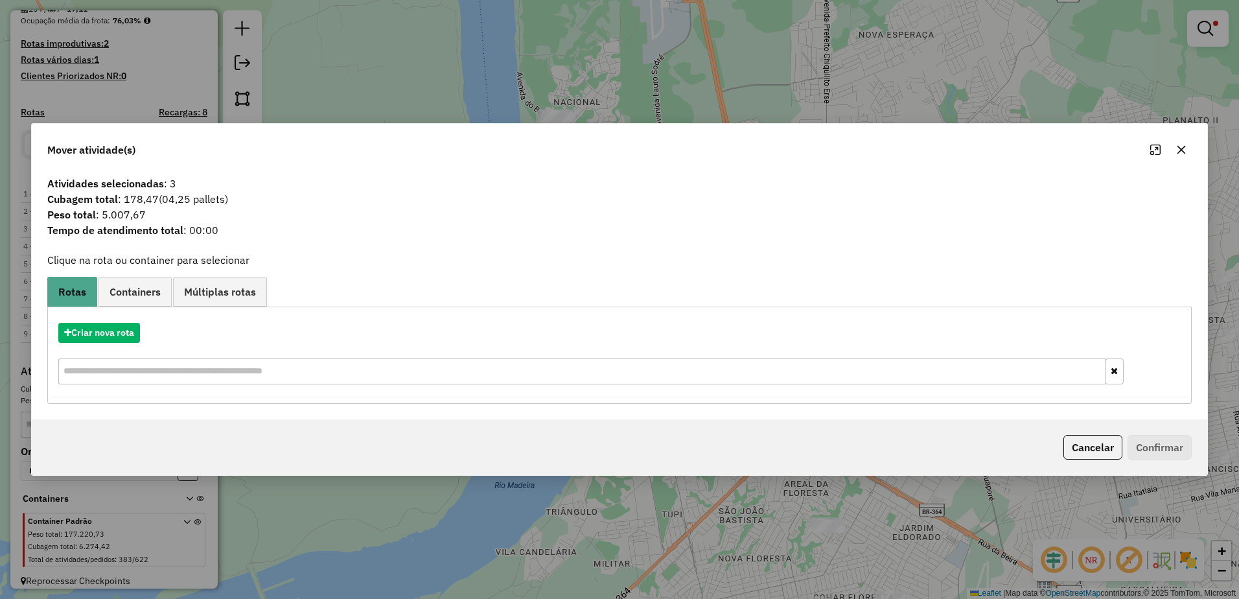
drag, startPoint x: 1184, startPoint y: 145, endPoint x: 631, endPoint y: 143, distance: 553.0
click at [1183, 144] on button "button" at bounding box center [1181, 149] width 21 height 21
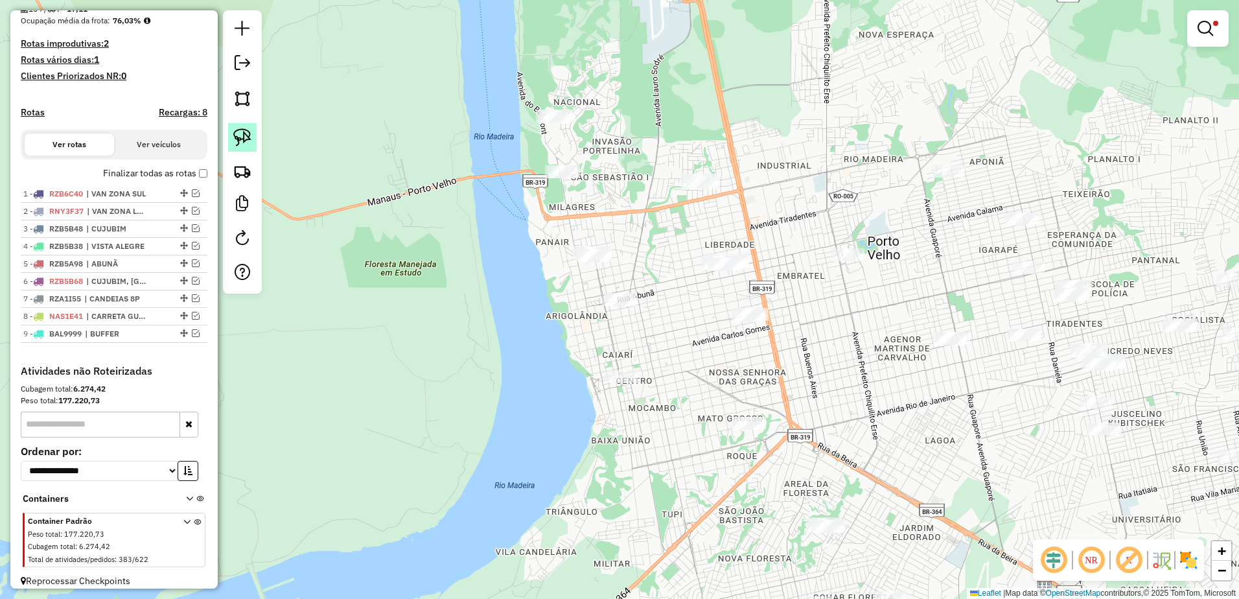
click at [244, 139] on img at bounding box center [242, 137] width 18 height 18
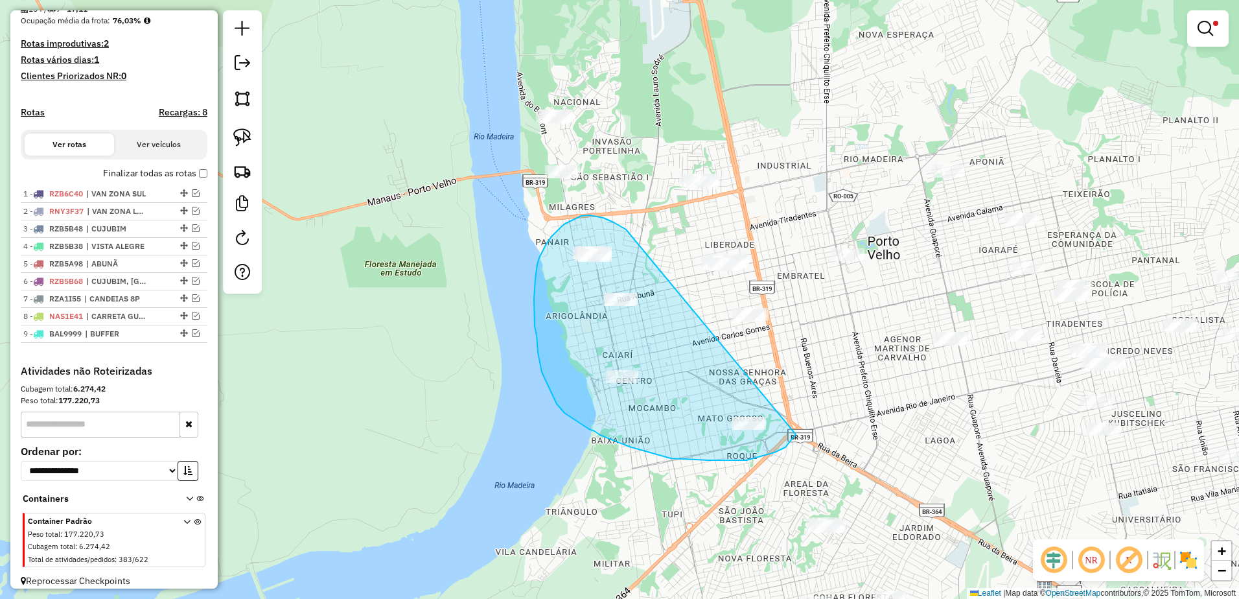
drag, startPoint x: 599, startPoint y: 217, endPoint x: 796, endPoint y: 434, distance: 293.3
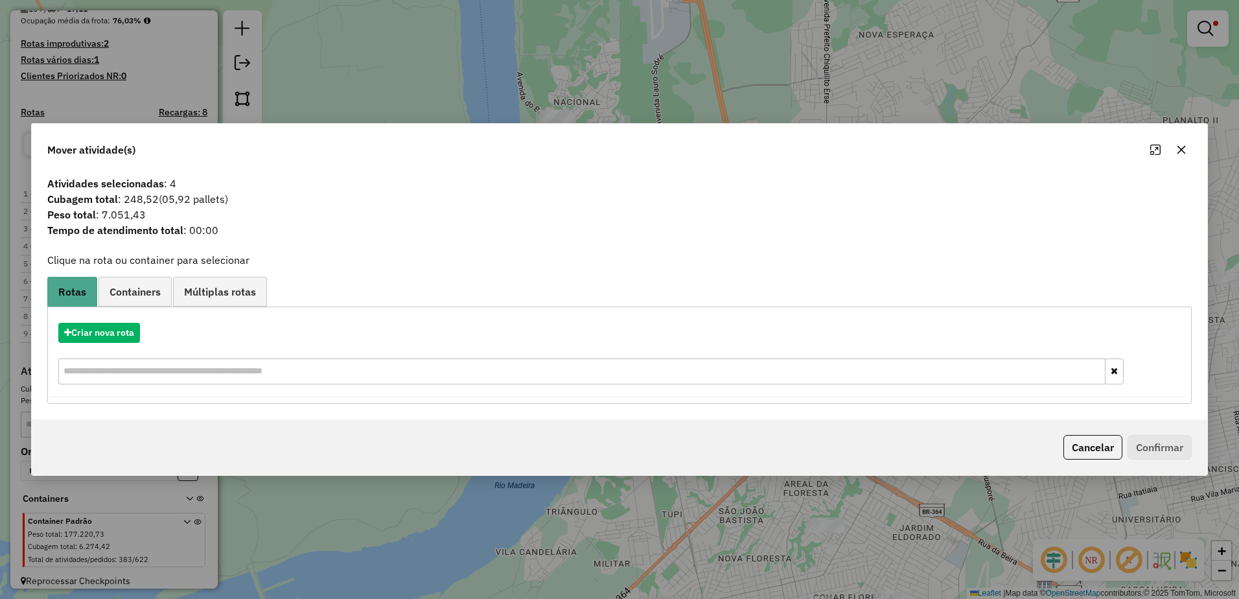
click at [1183, 154] on icon "button" at bounding box center [1182, 150] width 10 height 10
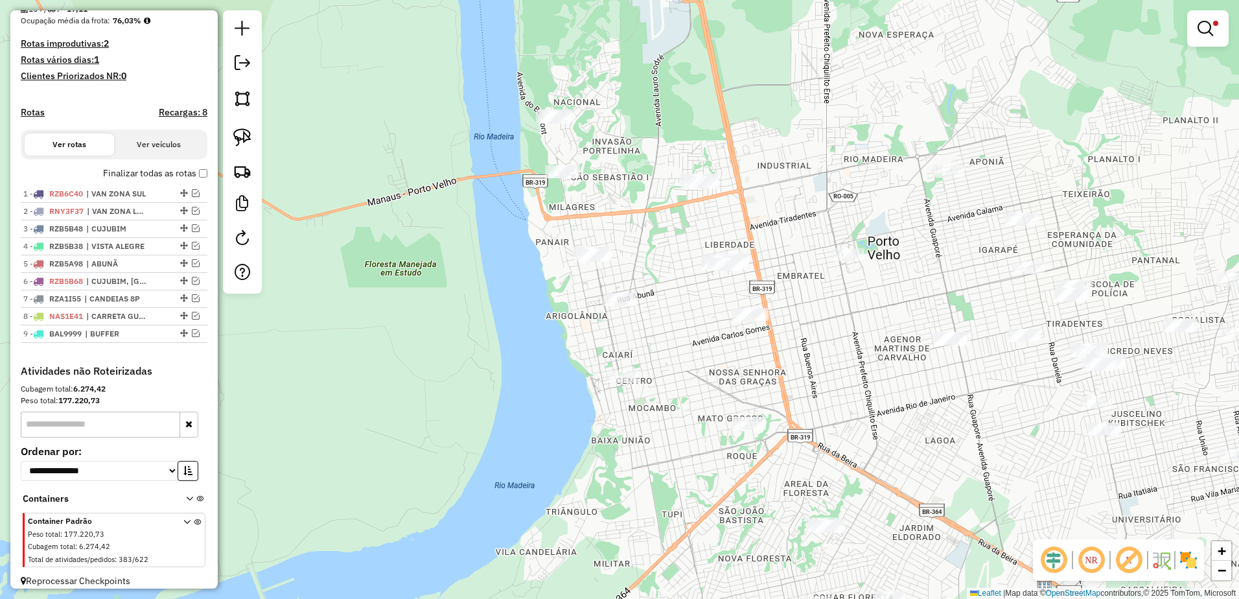
click at [810, 207] on div "**********" at bounding box center [619, 299] width 1239 height 599
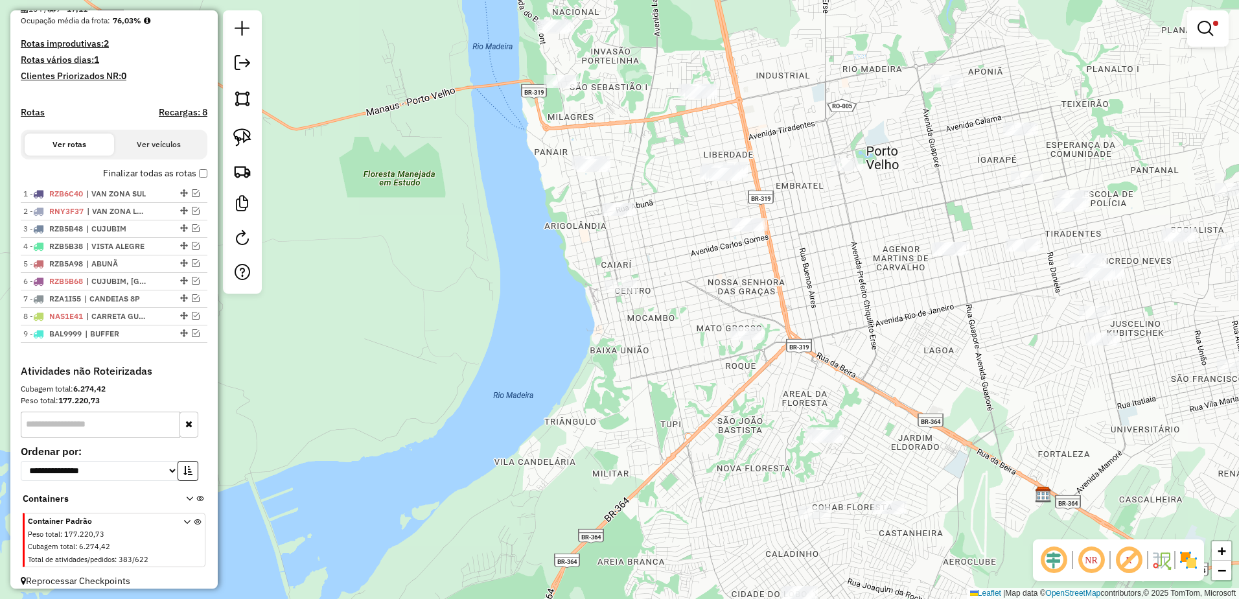
drag, startPoint x: 801, startPoint y: 270, endPoint x: 799, endPoint y: 180, distance: 90.1
click at [799, 180] on div "**********" at bounding box center [619, 299] width 1239 height 599
click at [248, 127] on link at bounding box center [242, 137] width 29 height 29
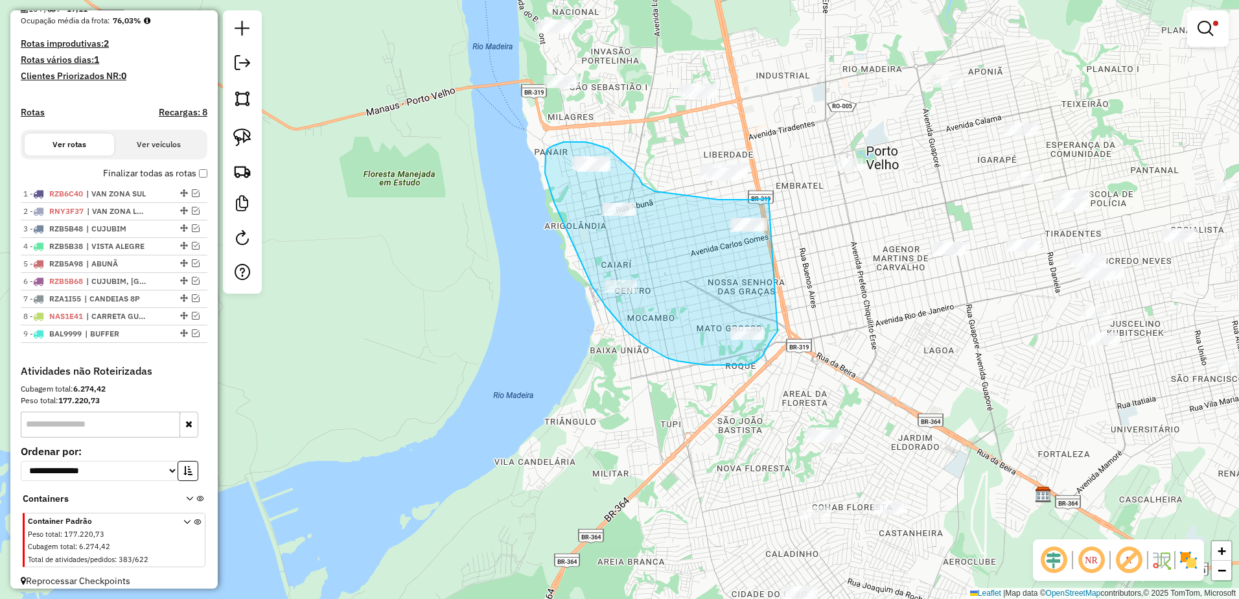
drag, startPoint x: 769, startPoint y: 198, endPoint x: 778, endPoint y: 331, distance: 132.6
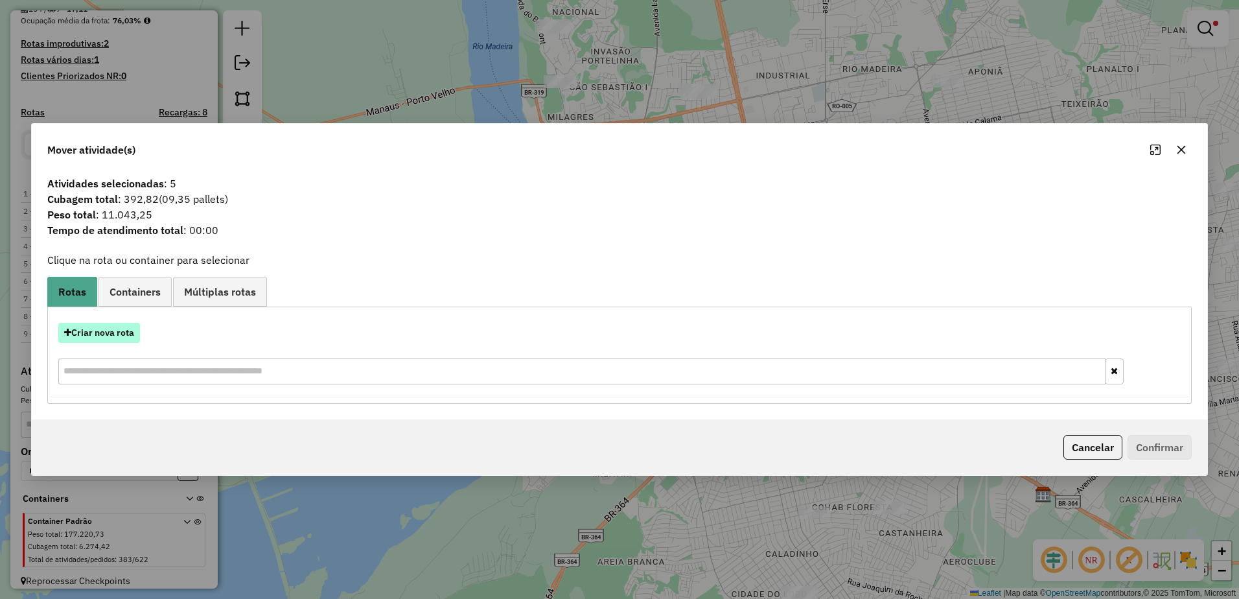
click at [86, 334] on button "Criar nova rota" at bounding box center [99, 333] width 82 height 20
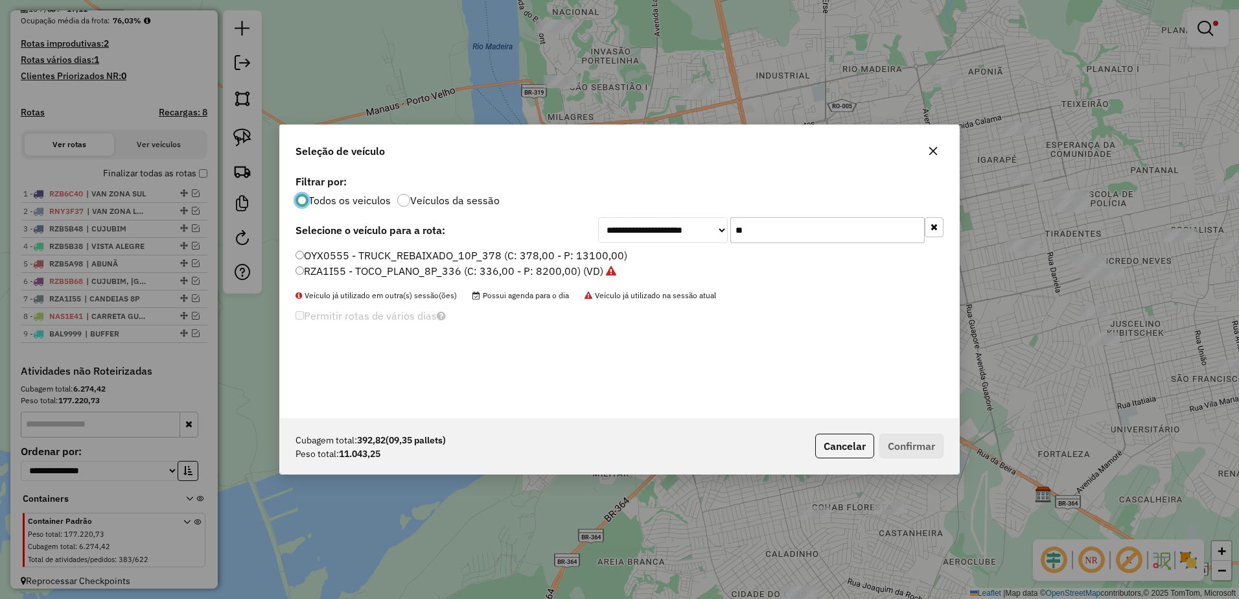
scroll to position [7, 4]
click at [753, 233] on input "**" at bounding box center [828, 230] width 194 height 26
type input "*"
type input "**"
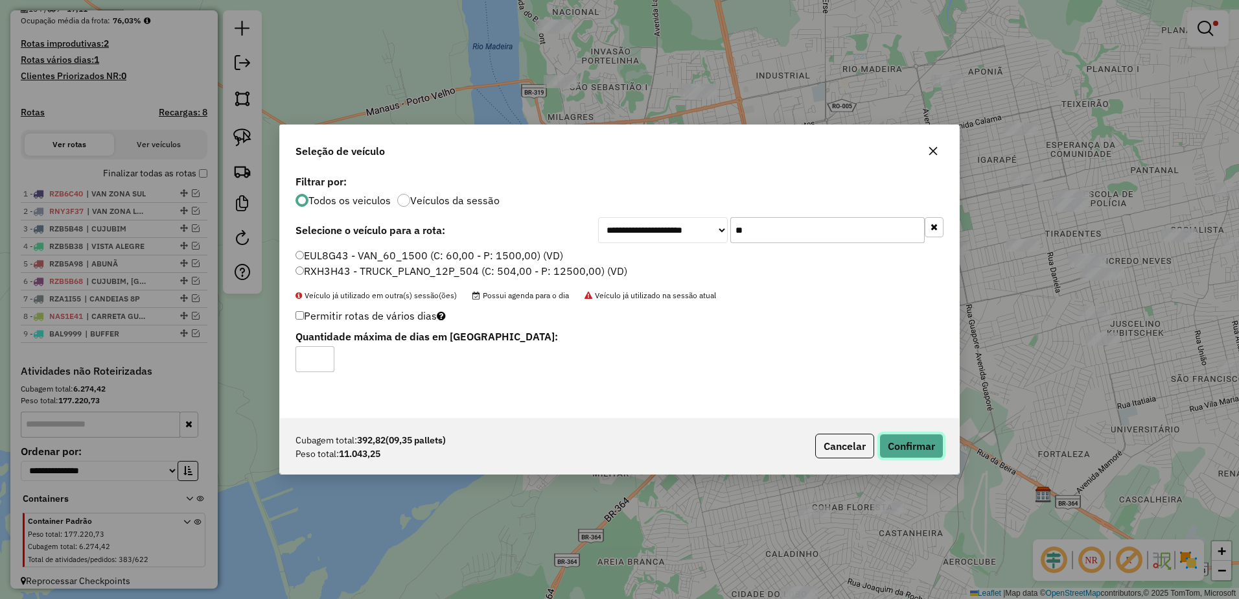
click at [931, 446] on button "Confirmar" at bounding box center [912, 446] width 64 height 25
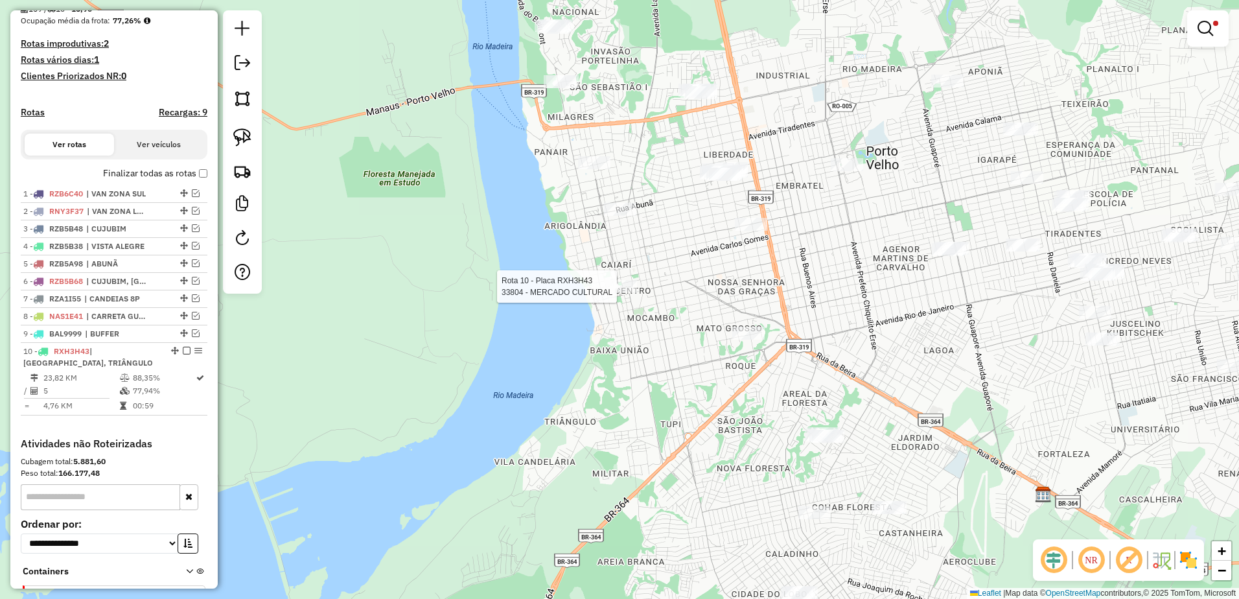
scroll to position [409, 0]
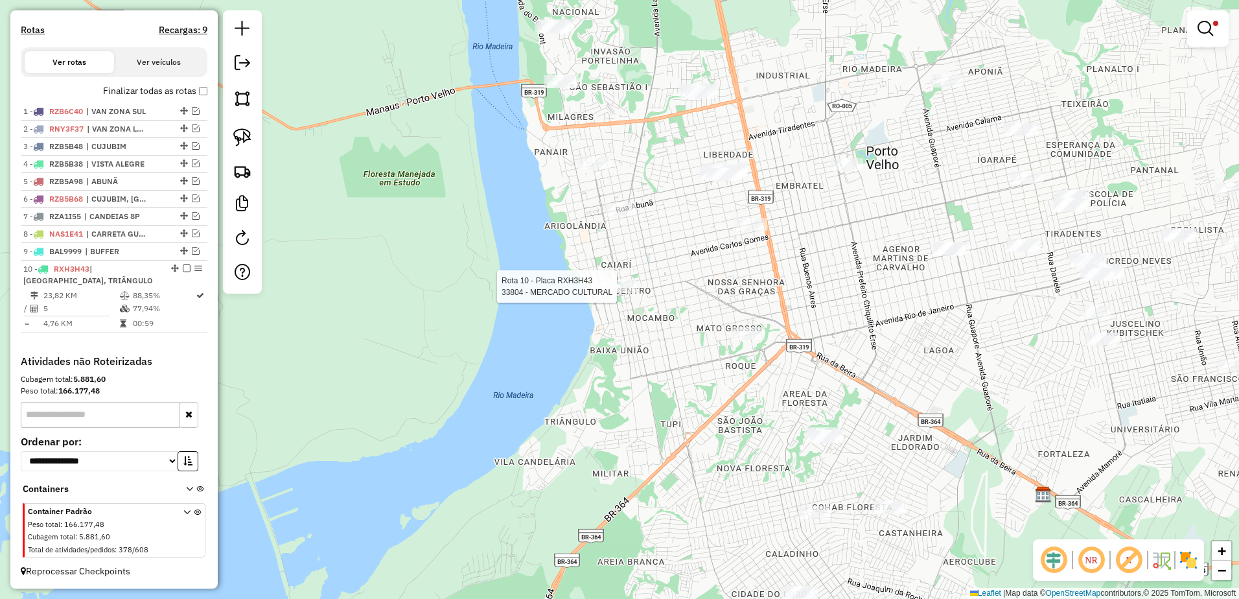
select select "**********"
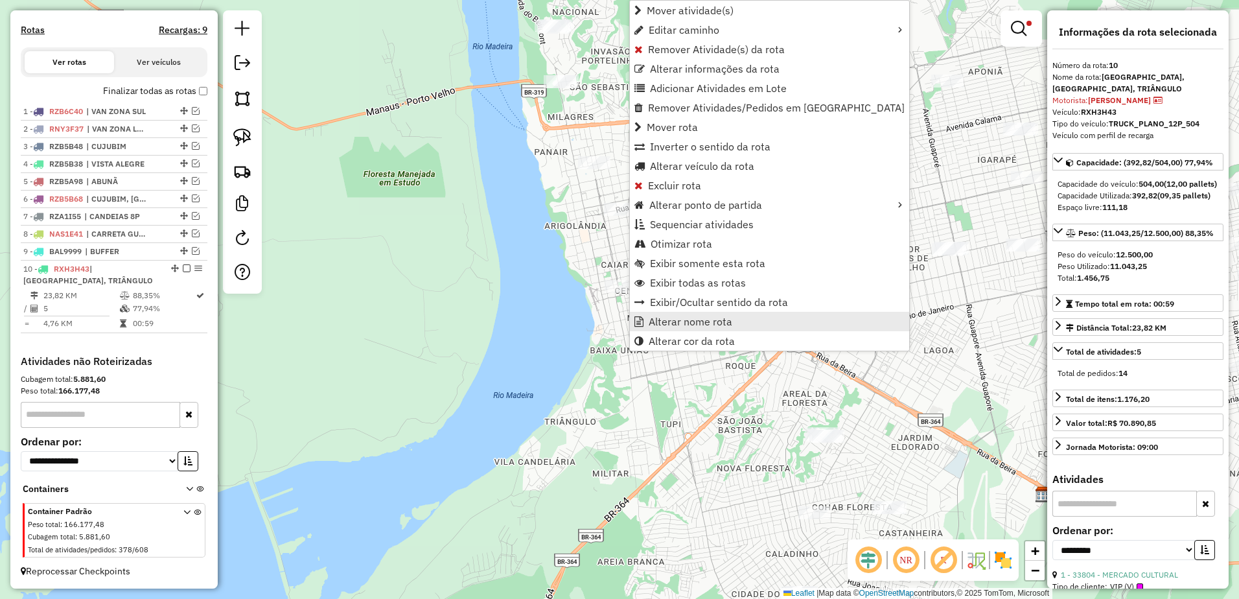
click at [688, 323] on span "Alterar nome rota" at bounding box center [691, 321] width 84 height 10
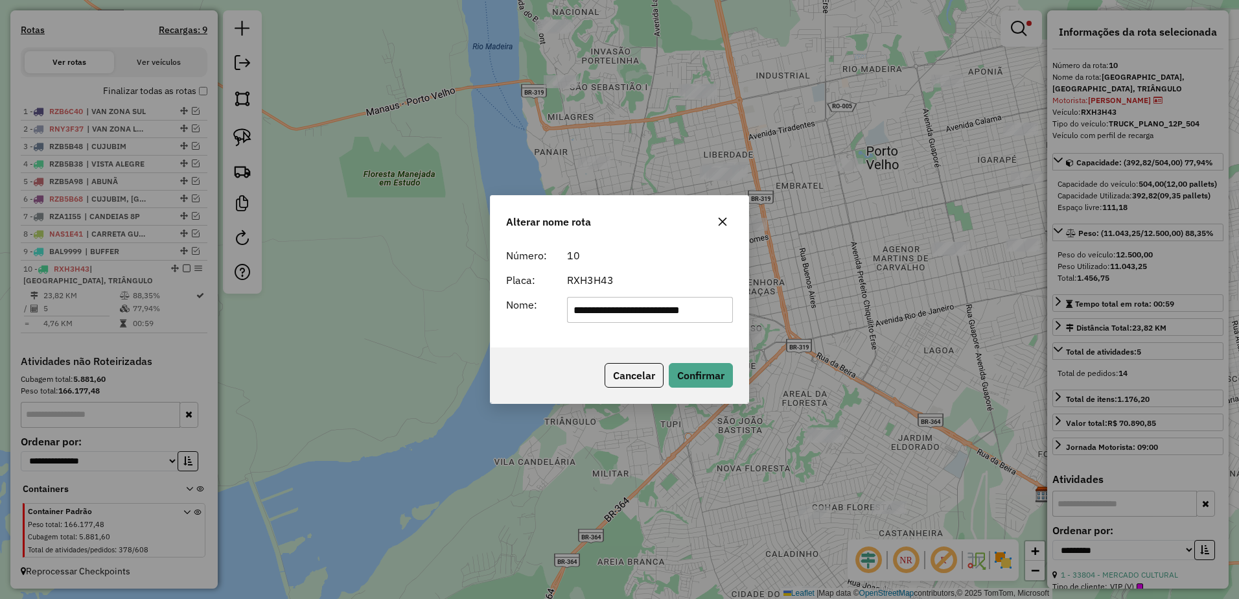
scroll to position [0, 0]
type input "*"
type input "**********"
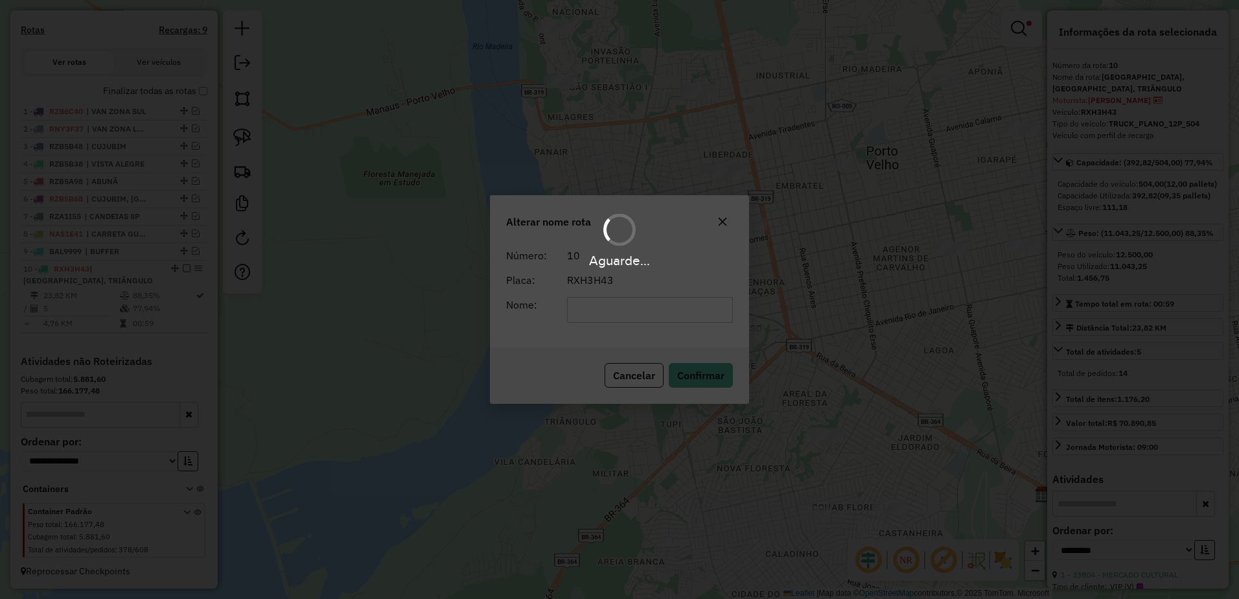
scroll to position [397, 0]
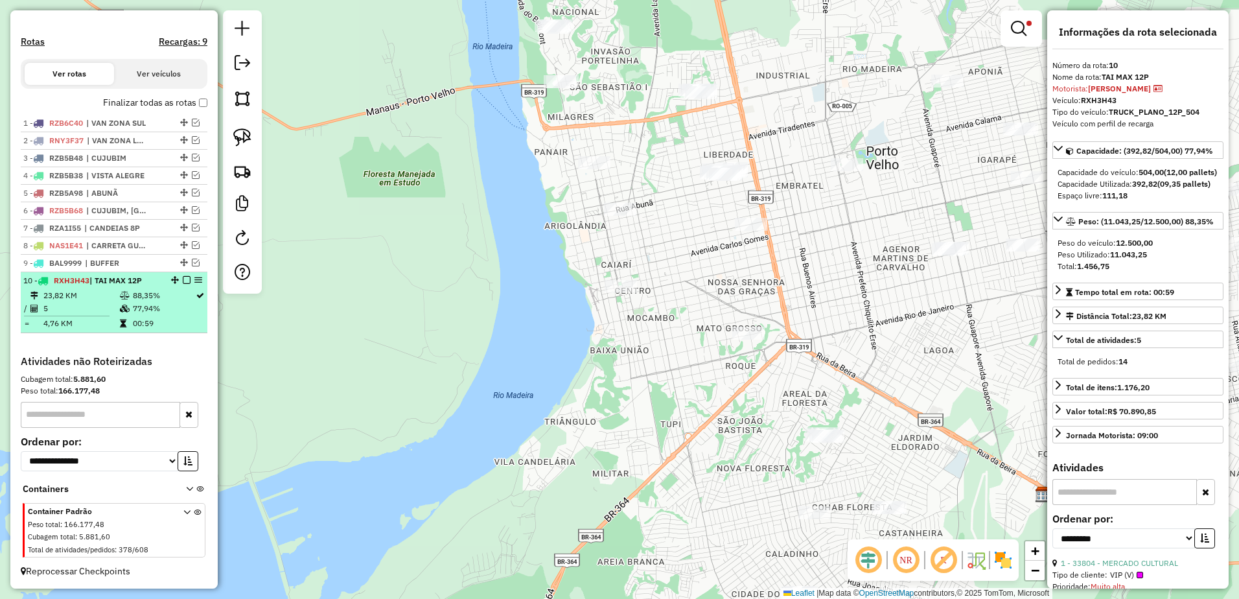
click at [183, 279] on em at bounding box center [187, 280] width 8 height 8
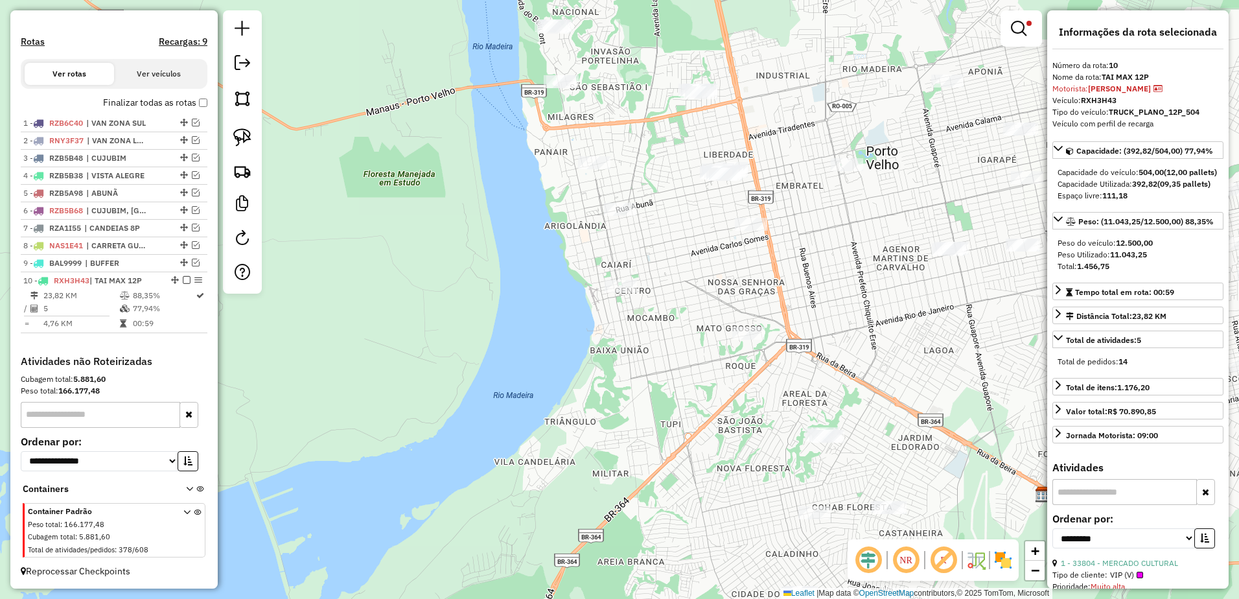
scroll to position [354, 0]
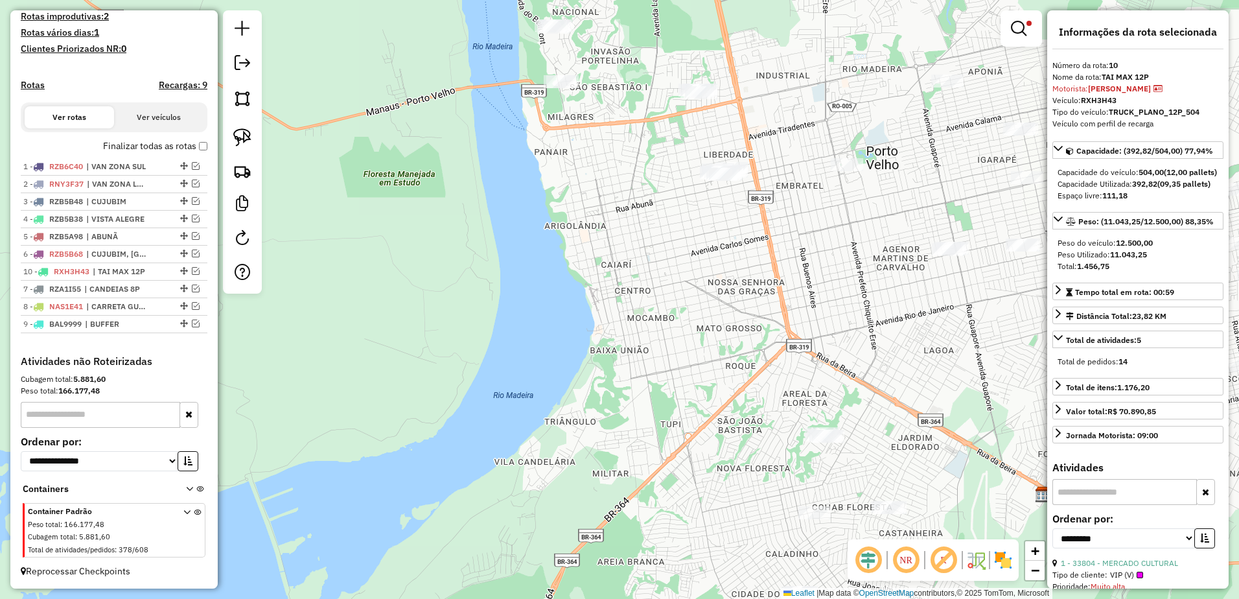
drag, startPoint x: 178, startPoint y: 323, endPoint x: 178, endPoint y: 268, distance: 55.1
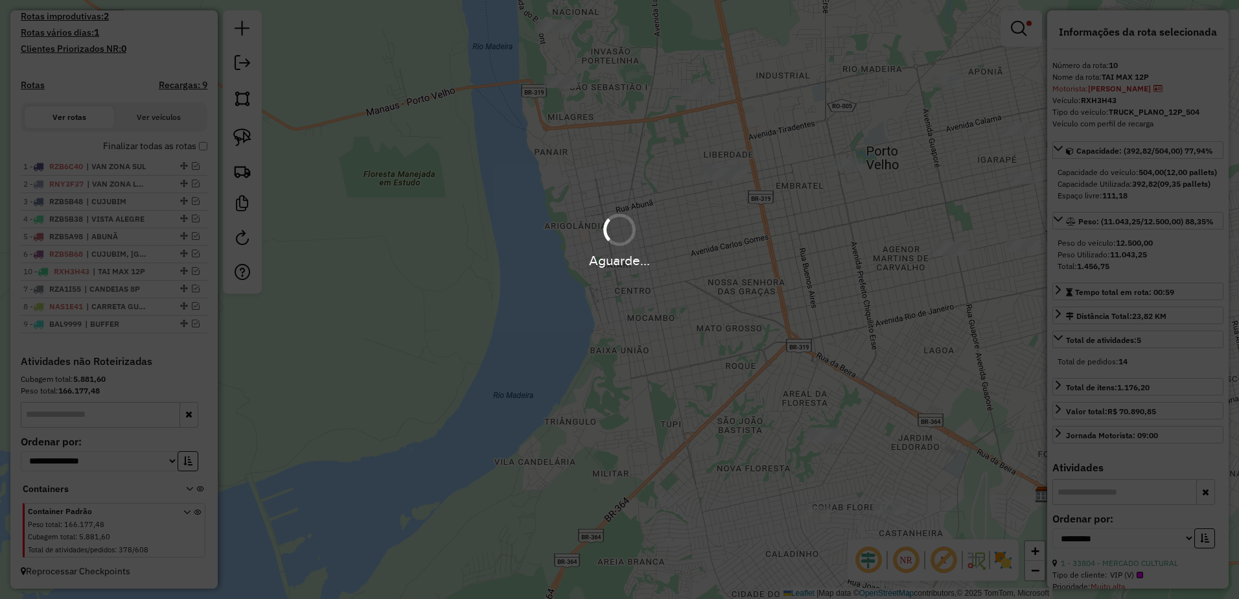
click at [933, 297] on div "Aguarde..." at bounding box center [619, 299] width 1239 height 599
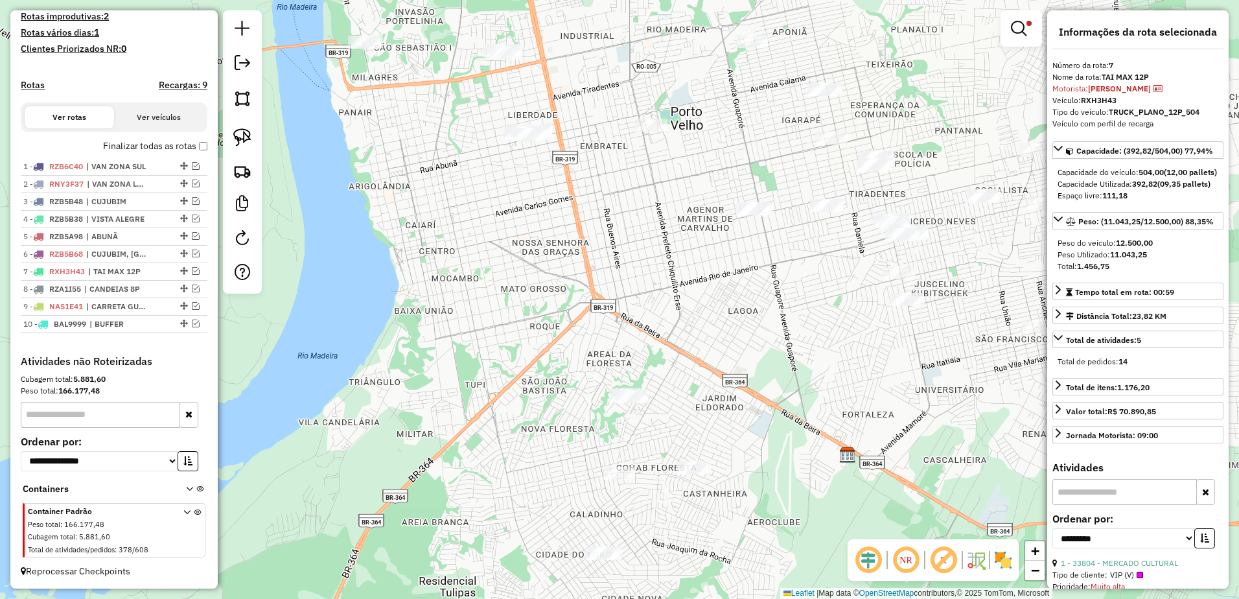
drag, startPoint x: 958, startPoint y: 317, endPoint x: 617, endPoint y: 163, distance: 374.0
click at [617, 163] on div "**********" at bounding box center [619, 299] width 1239 height 599
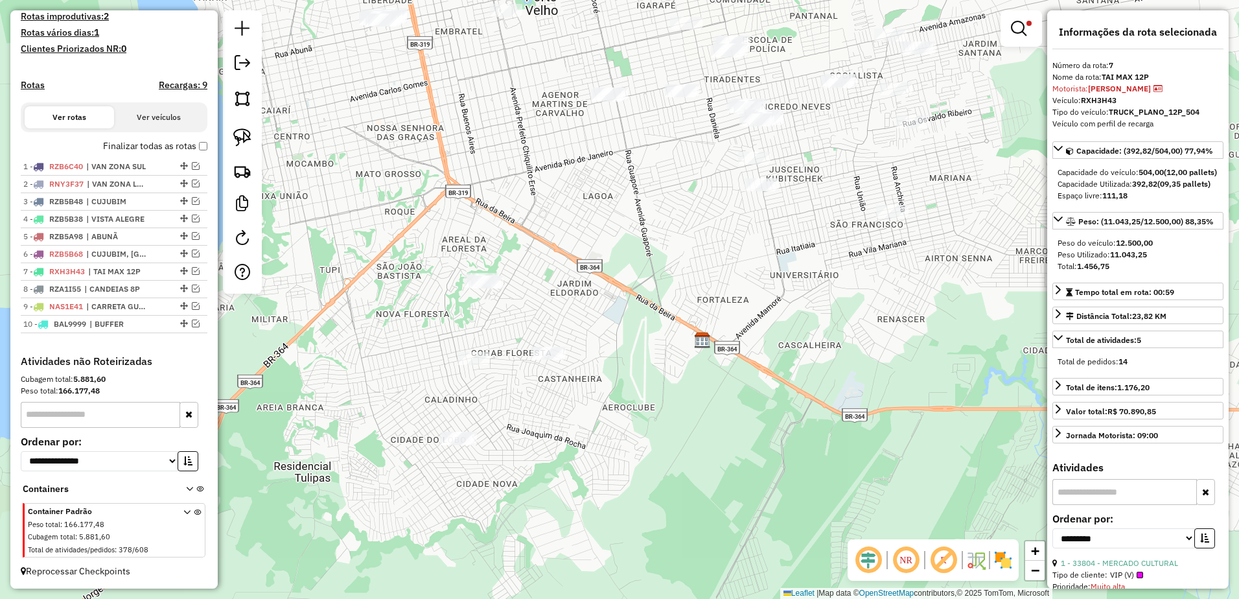
drag, startPoint x: 244, startPoint y: 132, endPoint x: 312, endPoint y: 165, distance: 76.5
click at [244, 132] on img at bounding box center [242, 137] width 18 height 18
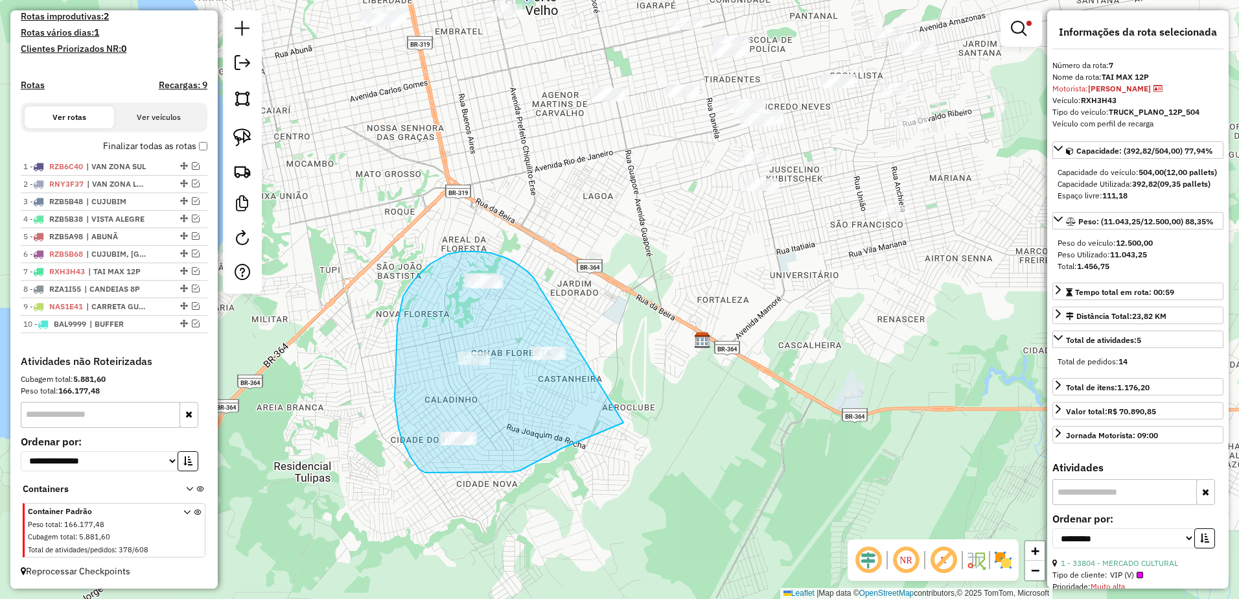
drag, startPoint x: 515, startPoint y: 263, endPoint x: 626, endPoint y: 421, distance: 193.3
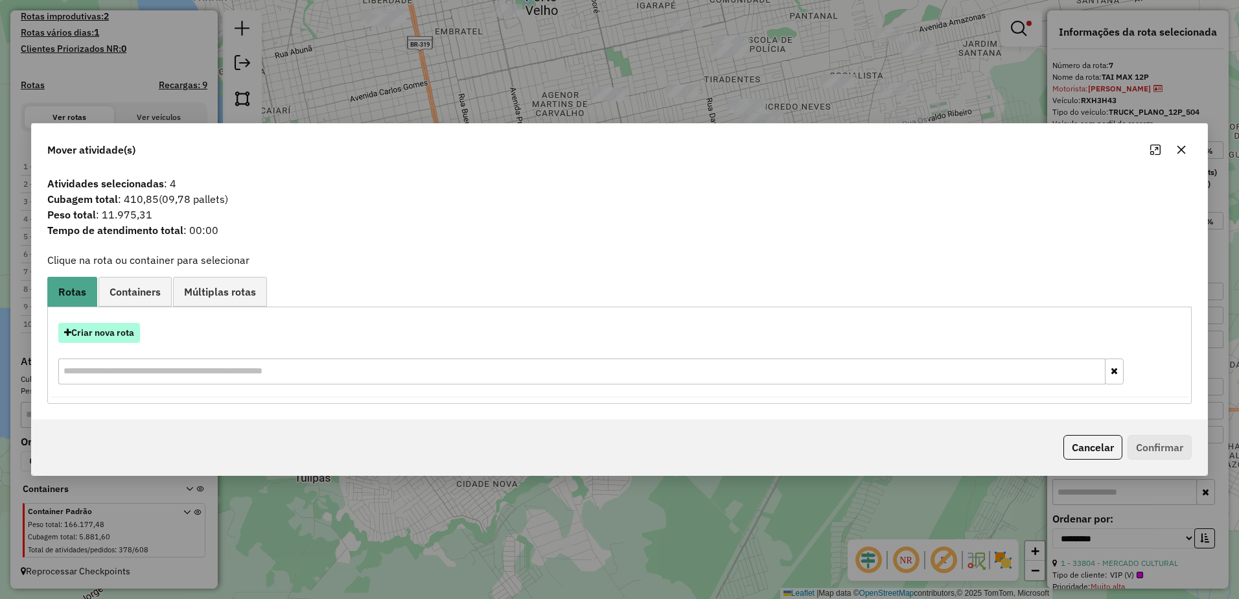
click at [78, 333] on button "Criar nova rota" at bounding box center [99, 333] width 82 height 20
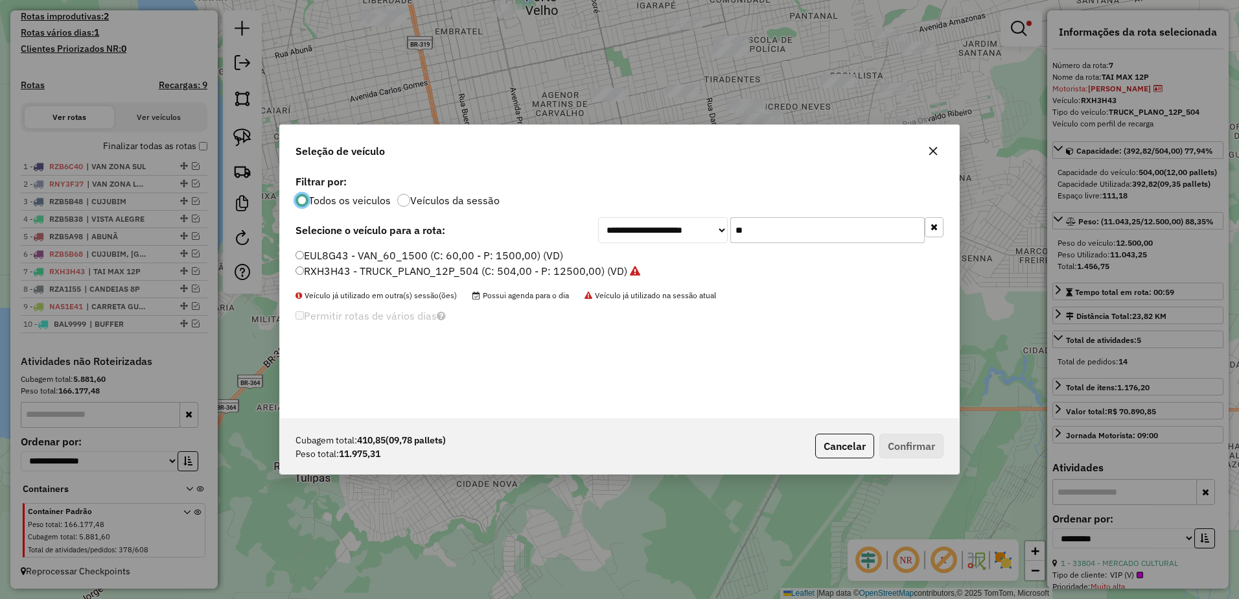
scroll to position [7, 4]
click at [805, 229] on input "**" at bounding box center [828, 230] width 194 height 26
type input "*"
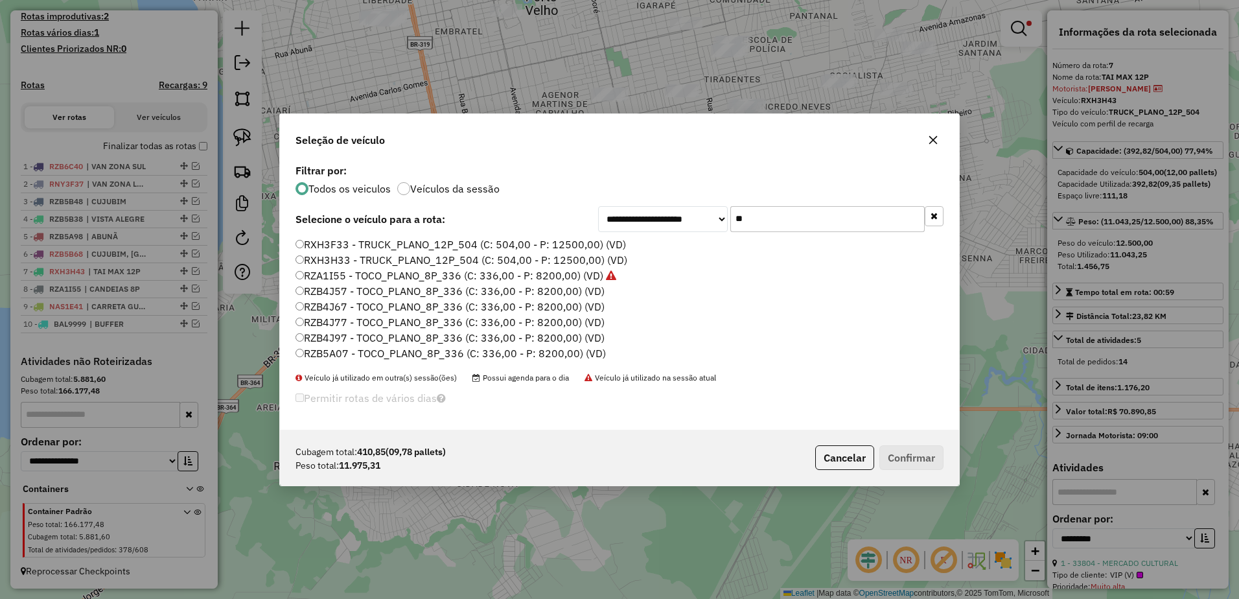
type input "*"
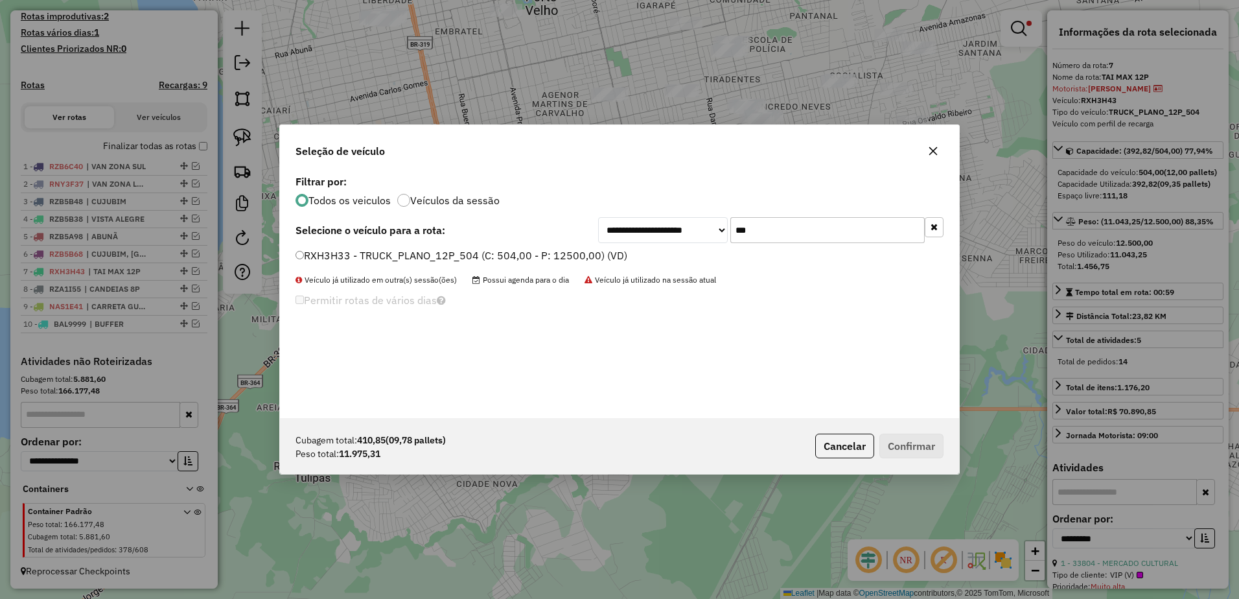
type input "***"
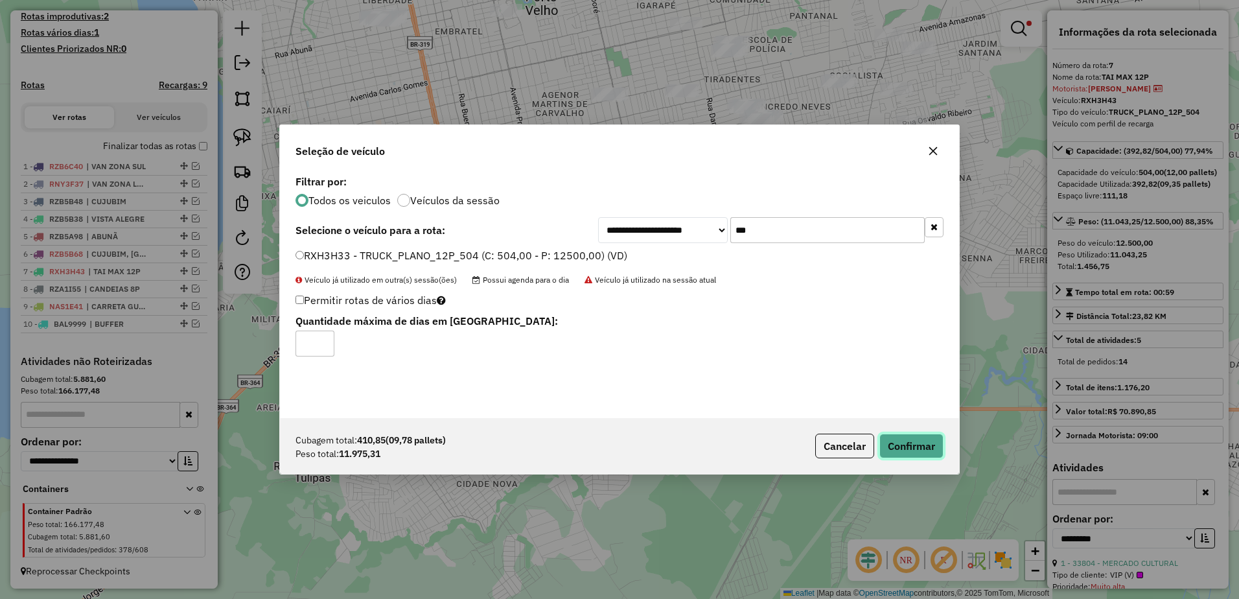
click at [939, 443] on button "Confirmar" at bounding box center [912, 446] width 64 height 25
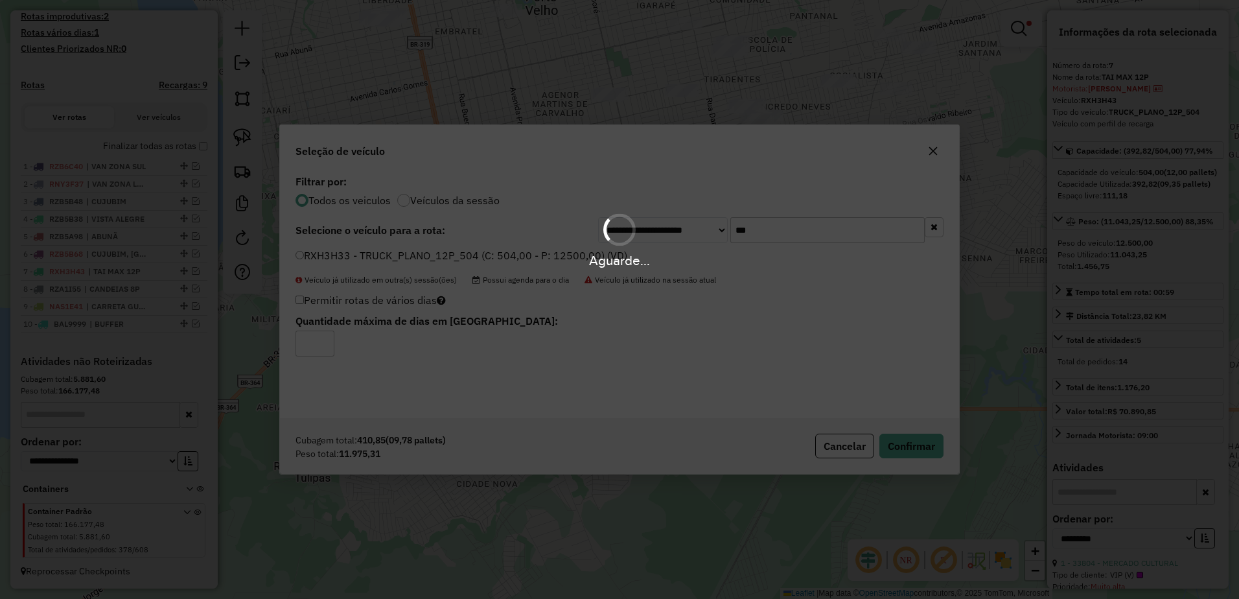
scroll to position [415, 0]
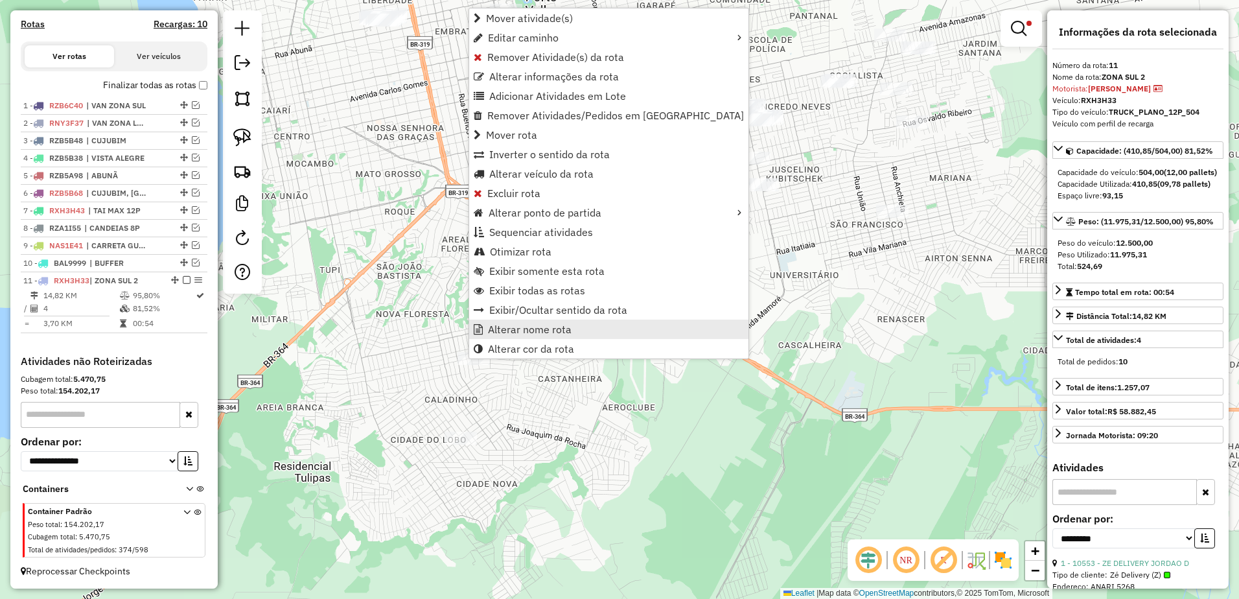
click at [544, 333] on span "Alterar nome rota" at bounding box center [530, 329] width 84 height 10
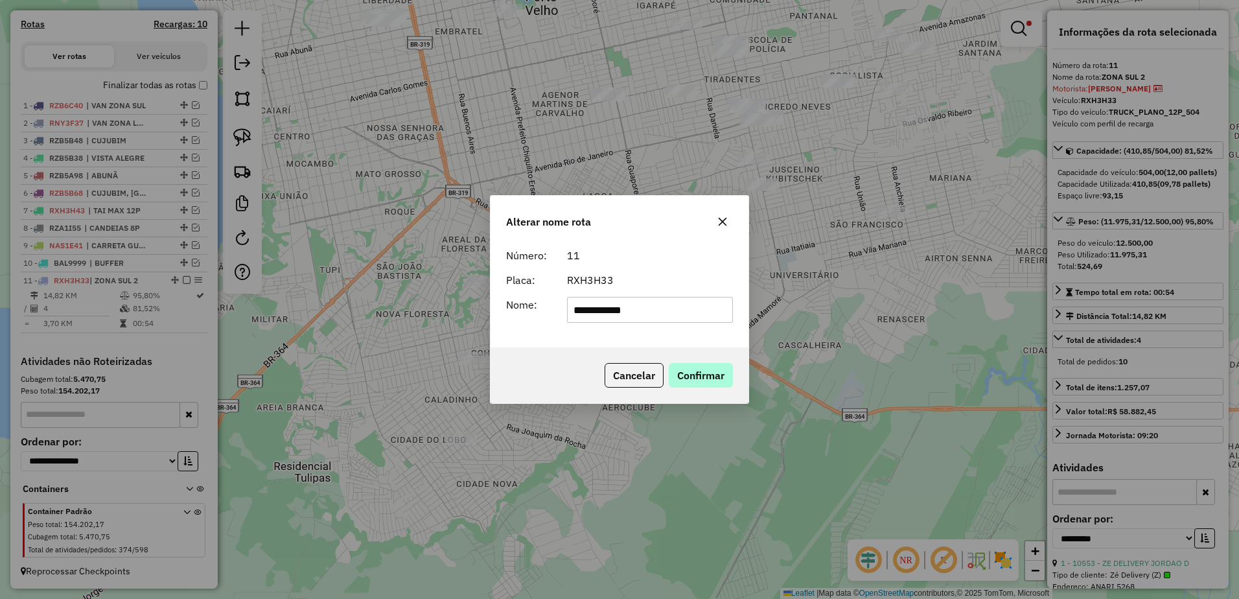
type input "**********"
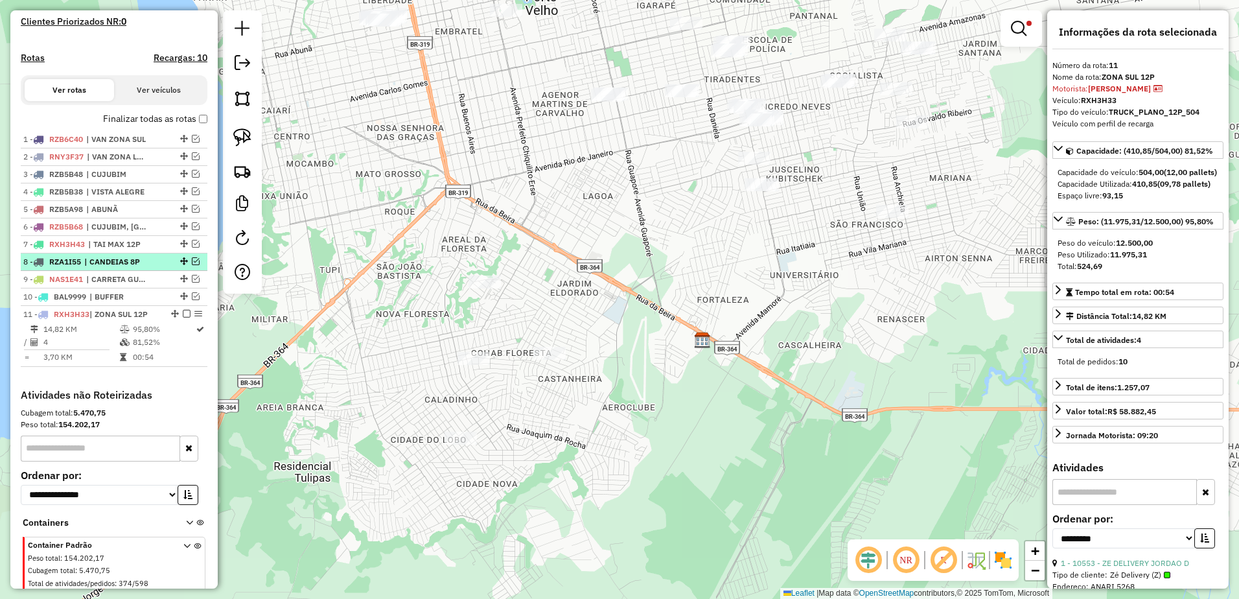
scroll to position [350, 0]
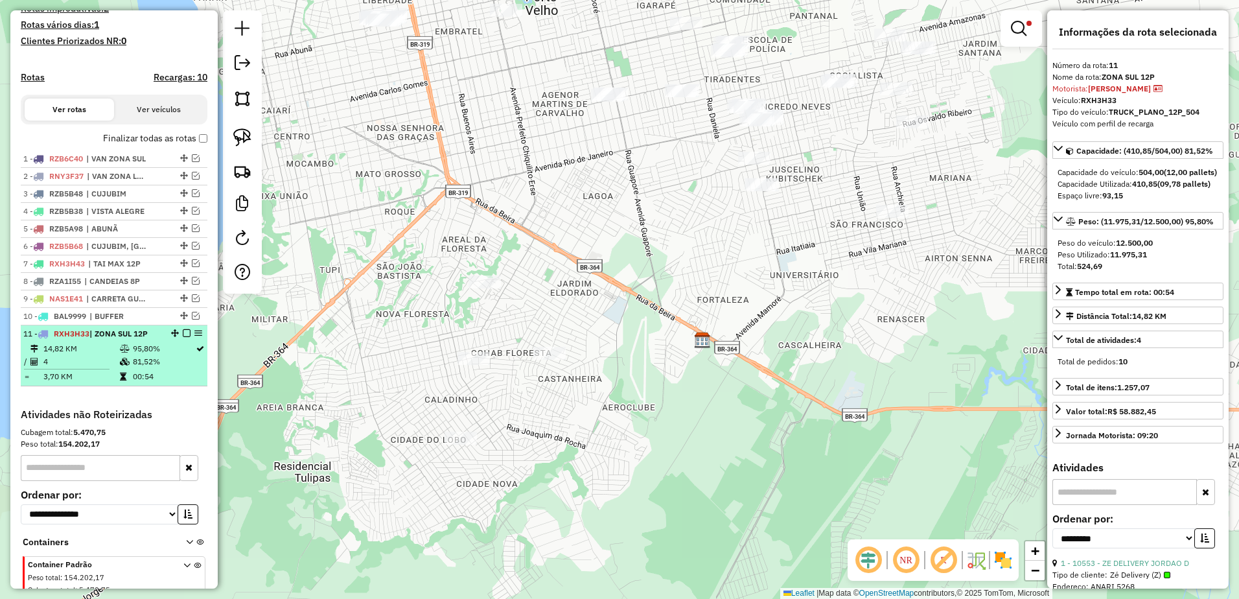
click at [183, 337] on em at bounding box center [187, 333] width 8 height 8
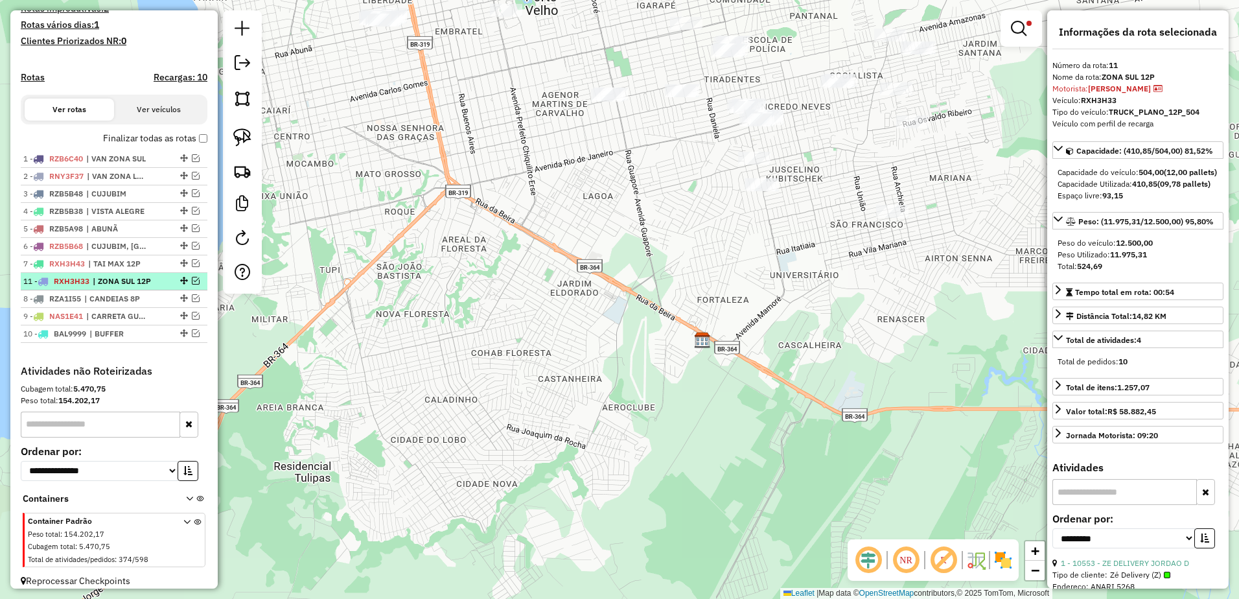
drag, startPoint x: 181, startPoint y: 344, endPoint x: 183, endPoint y: 285, distance: 59.0
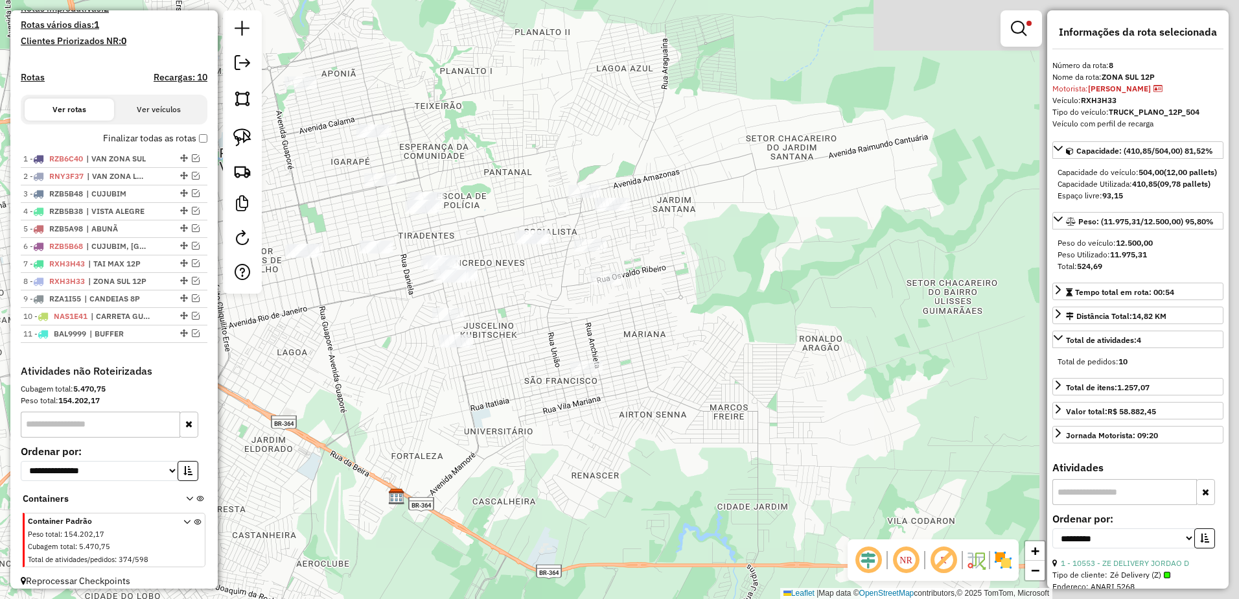
drag, startPoint x: 840, startPoint y: 288, endPoint x: 534, endPoint y: 444, distance: 344.1
click at [534, 444] on div "**********" at bounding box center [619, 299] width 1239 height 599
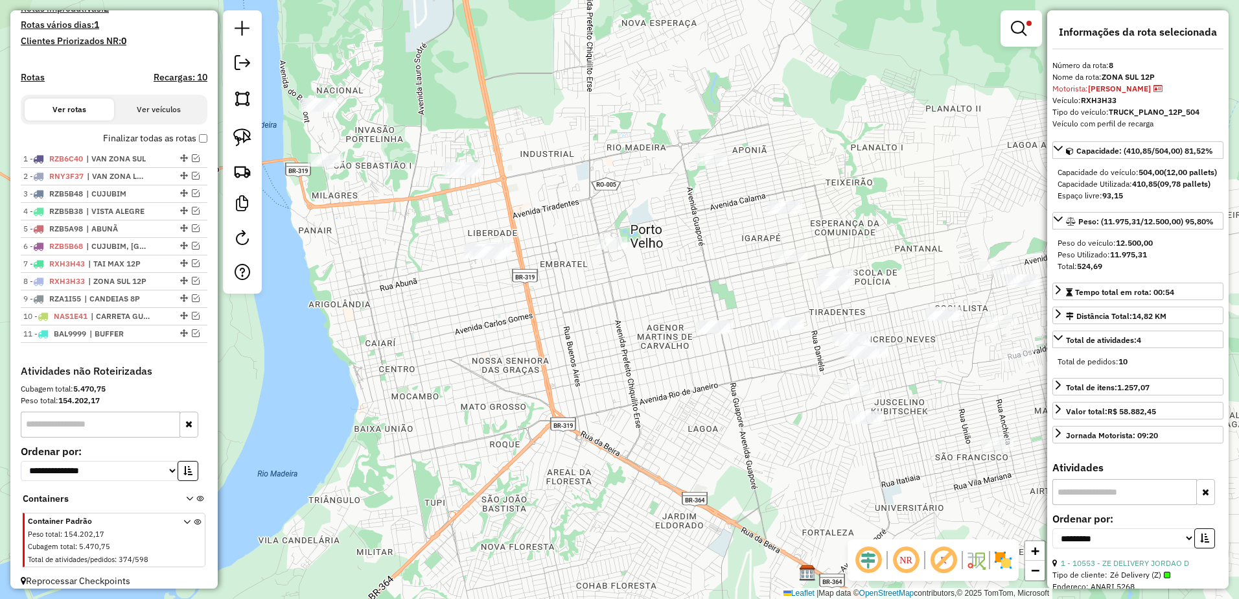
drag, startPoint x: 441, startPoint y: 414, endPoint x: 847, endPoint y: 487, distance: 412.5
click at [847, 487] on div "**********" at bounding box center [619, 299] width 1239 height 599
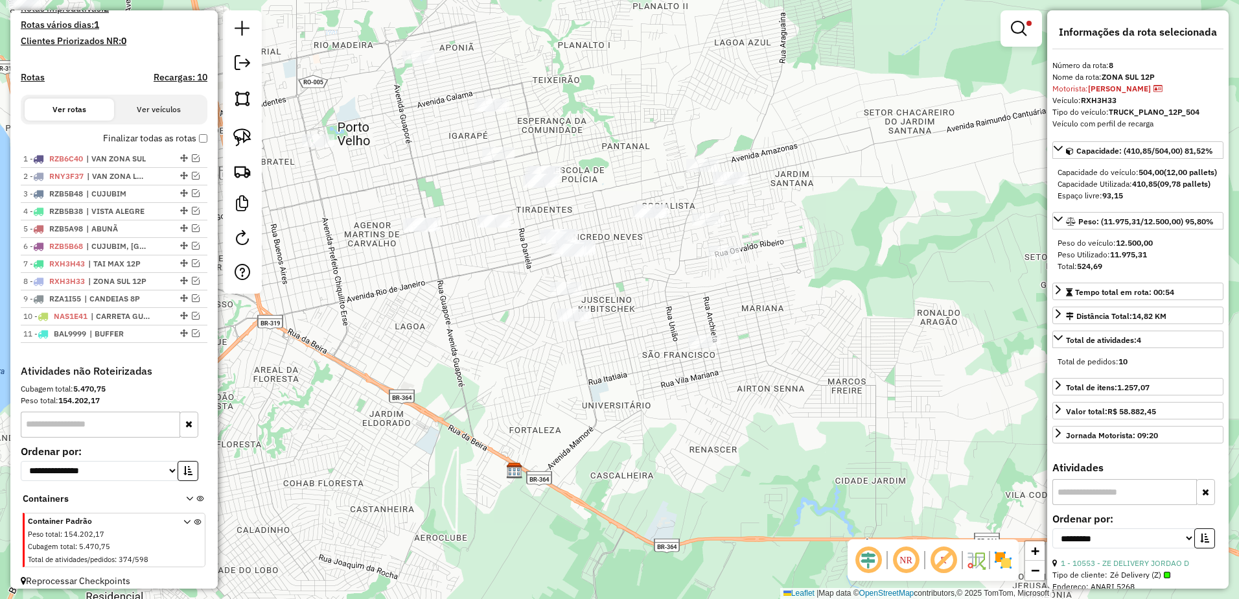
drag, startPoint x: 457, startPoint y: 282, endPoint x: 324, endPoint y: 214, distance: 149.3
click at [324, 214] on div "**********" at bounding box center [619, 299] width 1239 height 599
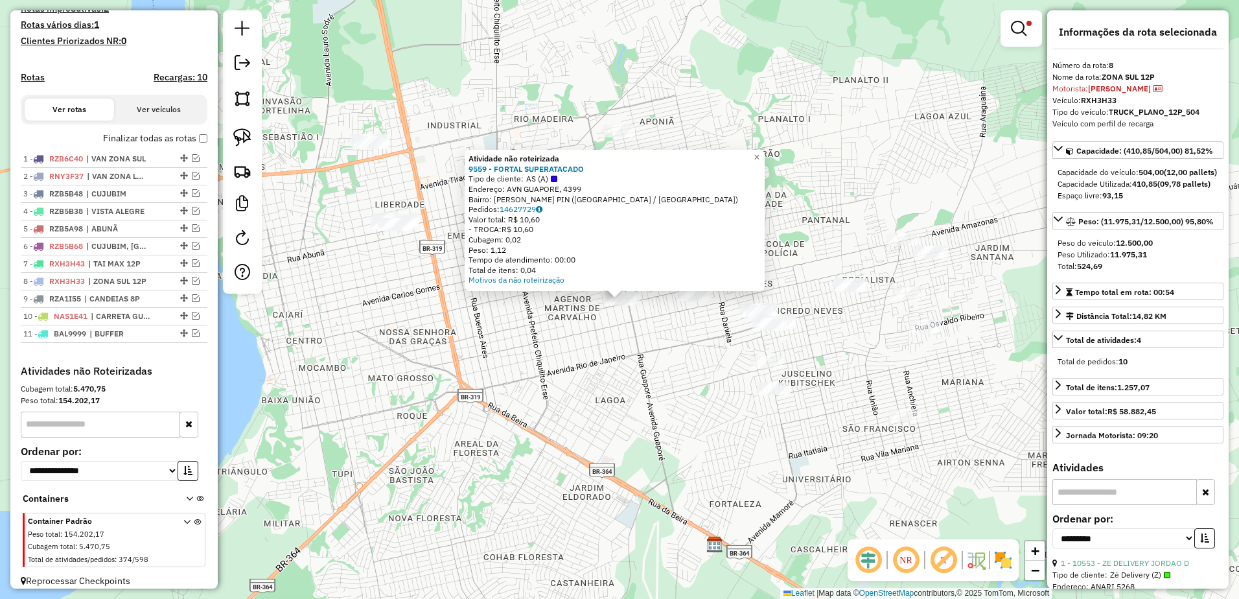
click at [657, 358] on div "Atividade não roteirizada 9559 - FORTAL SUPERATACADO Tipo de cliente: AS (A) En…" at bounding box center [619, 299] width 1239 height 599
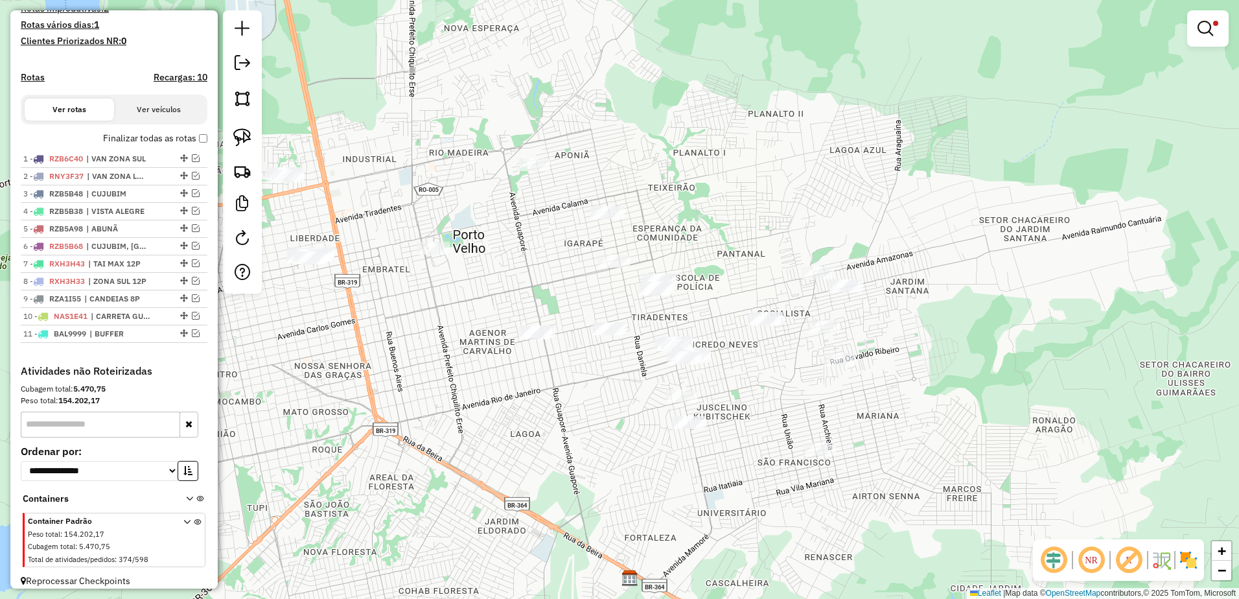
drag, startPoint x: 634, startPoint y: 379, endPoint x: 616, endPoint y: 382, distance: 17.8
click at [616, 382] on div "**********" at bounding box center [619, 299] width 1239 height 599
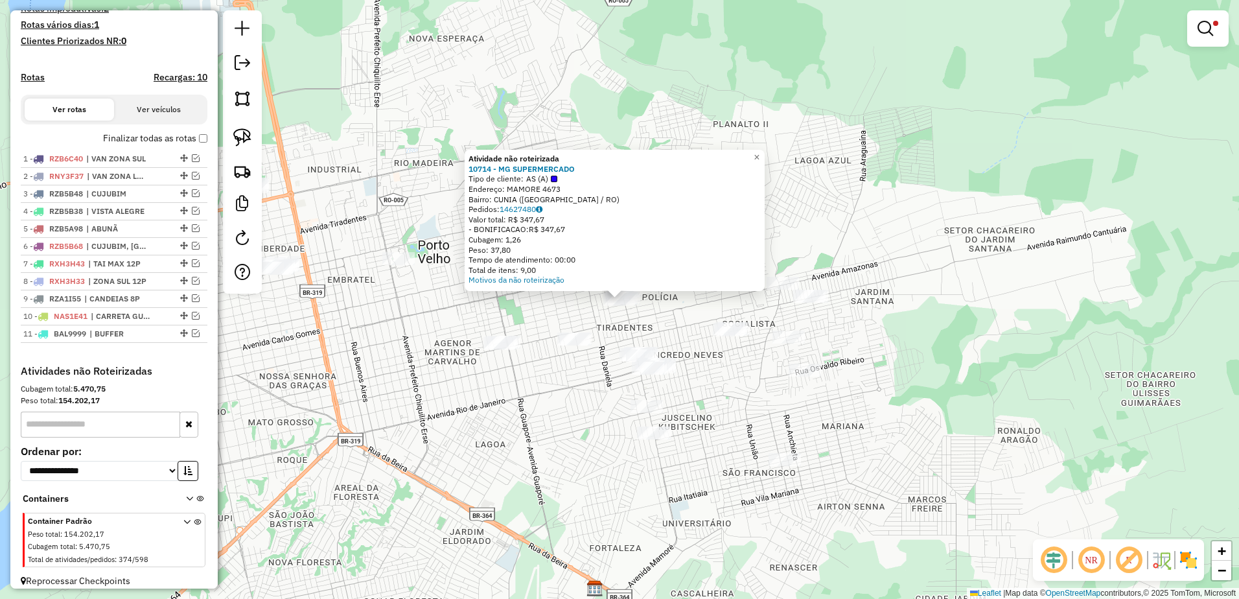
click at [668, 322] on div "**********" at bounding box center [619, 299] width 1239 height 599
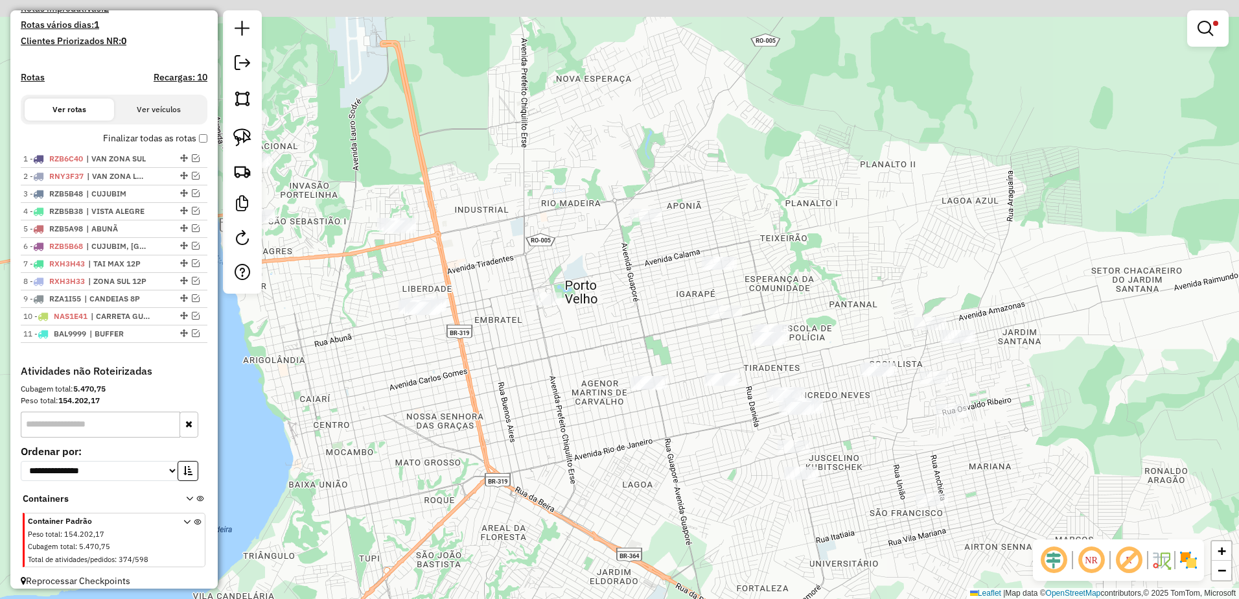
drag, startPoint x: 539, startPoint y: 301, endPoint x: 755, endPoint y: 351, distance: 221.4
click at [755, 351] on div "**********" at bounding box center [619, 299] width 1239 height 599
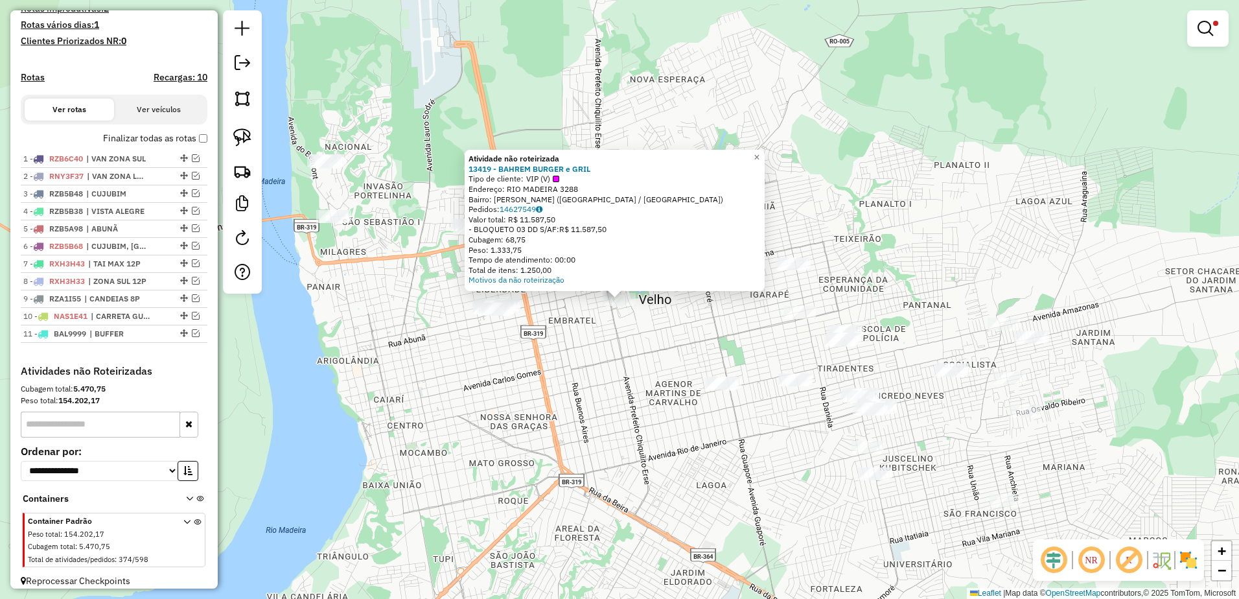
click at [664, 341] on div "Atividade não roteirizada 13419 - BAHREM BURGER e GRIL Tipo de cliente: VIP (V)…" at bounding box center [619, 299] width 1239 height 599
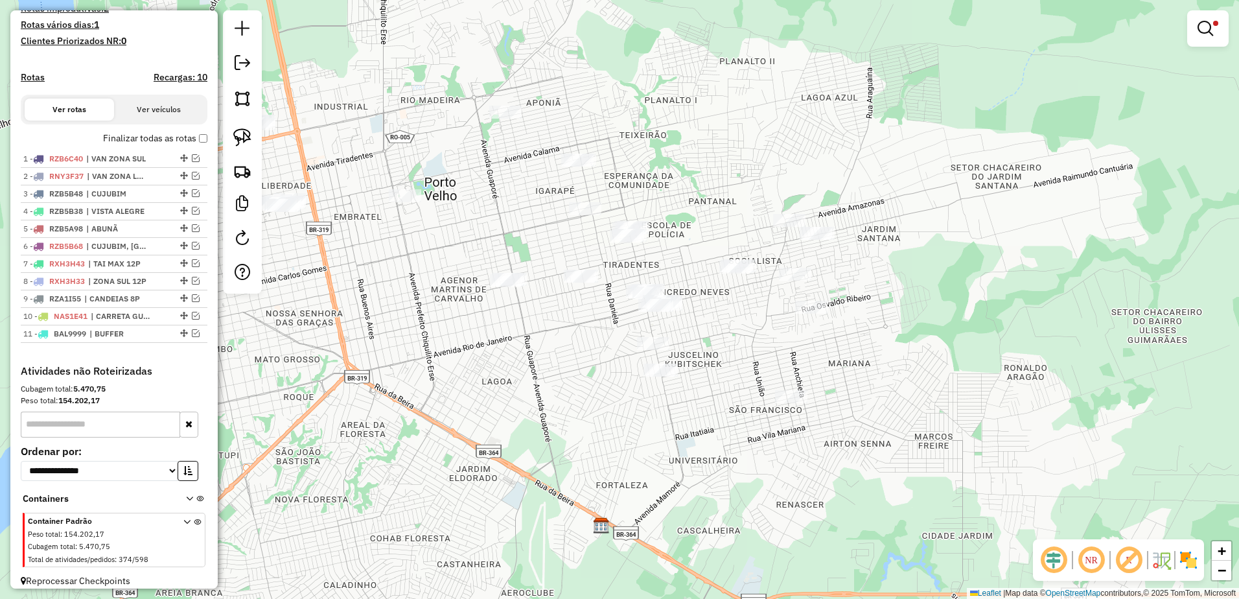
drag, startPoint x: 755, startPoint y: 352, endPoint x: 551, endPoint y: 252, distance: 226.7
click at [551, 252] on div "**********" at bounding box center [619, 299] width 1239 height 599
click at [239, 139] on img at bounding box center [242, 137] width 18 height 18
drag, startPoint x: 670, startPoint y: 219, endPoint x: 667, endPoint y: 245, distance: 26.1
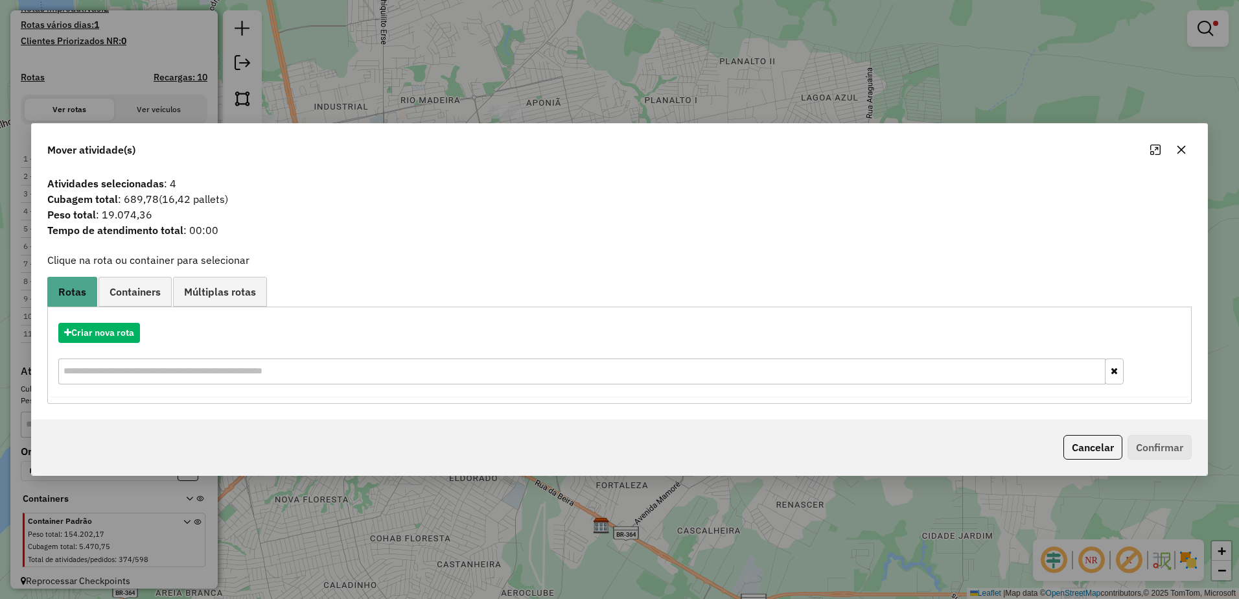
click at [1185, 148] on icon "button" at bounding box center [1182, 150] width 10 height 10
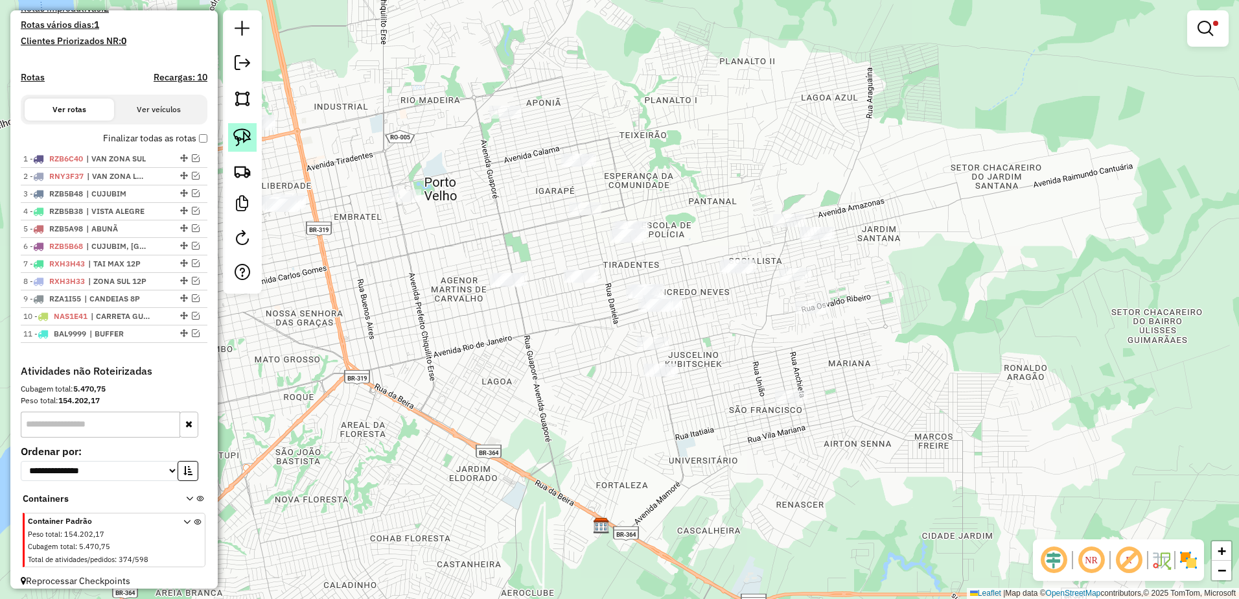
click at [238, 139] on img at bounding box center [242, 137] width 18 height 18
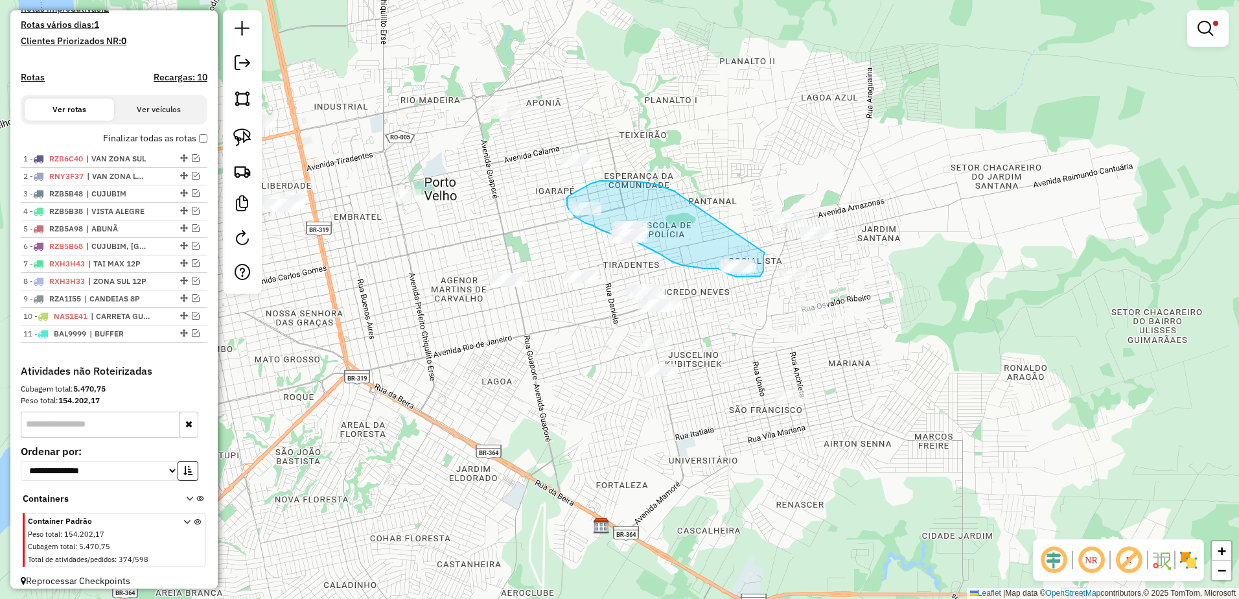
drag, startPoint x: 655, startPoint y: 184, endPoint x: 766, endPoint y: 252, distance: 129.5
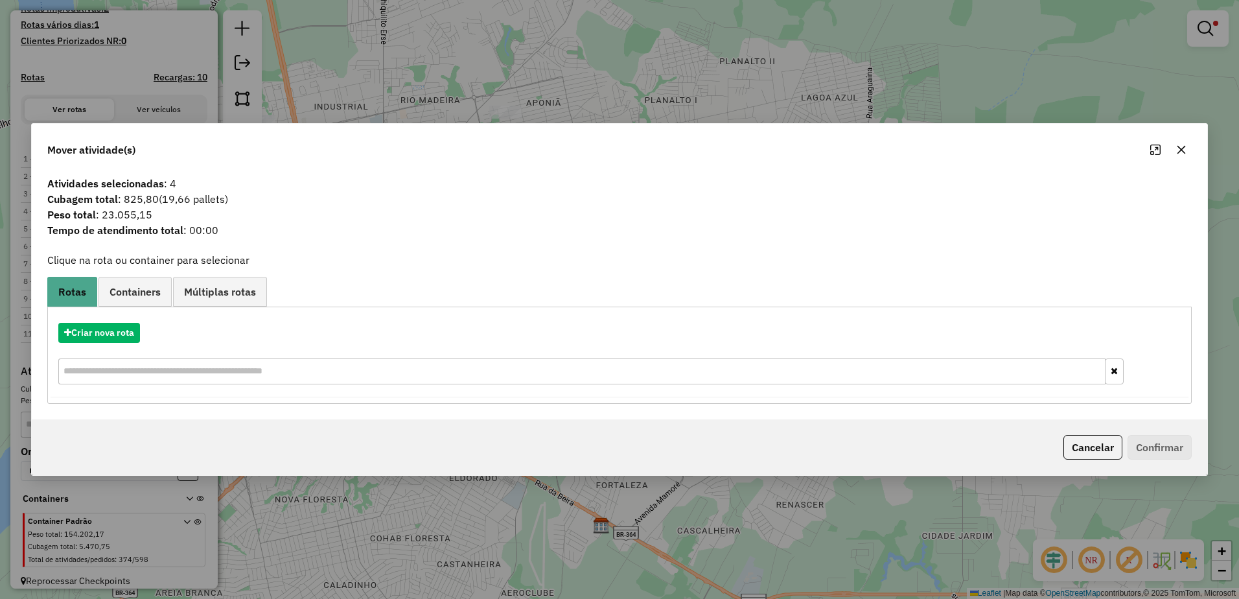
click at [1184, 151] on icon "button" at bounding box center [1182, 150] width 10 height 10
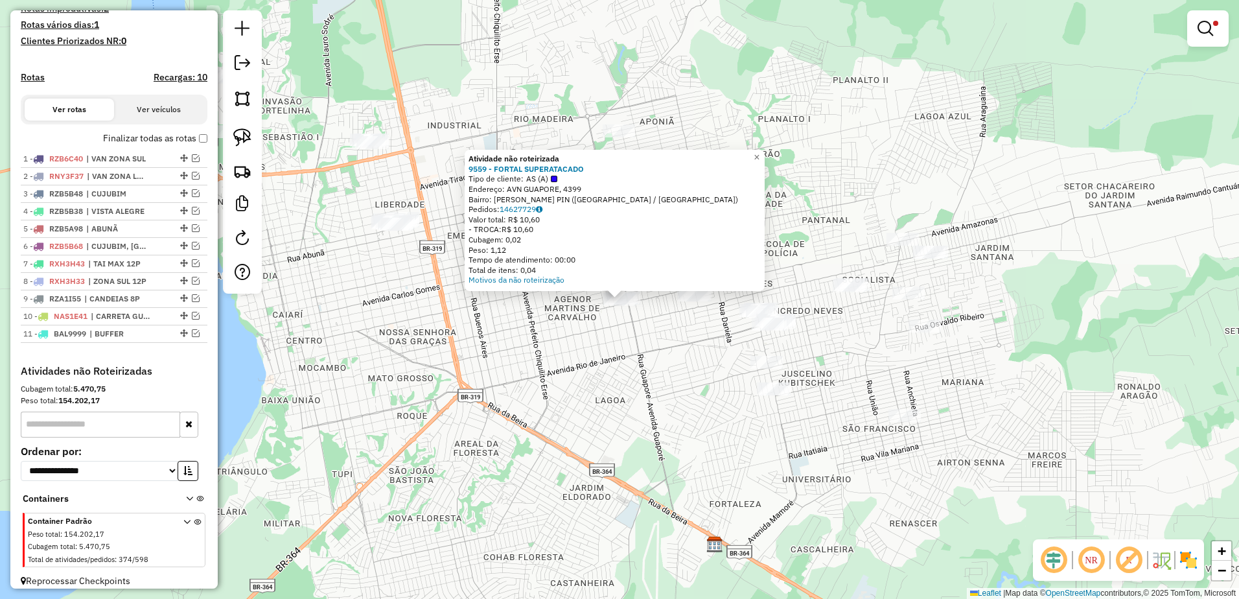
click at [500, 345] on div "Atividade não roteirizada 9559 - FORTAL SUPERATACADO Tipo de cliente: AS (A) En…" at bounding box center [619, 299] width 1239 height 599
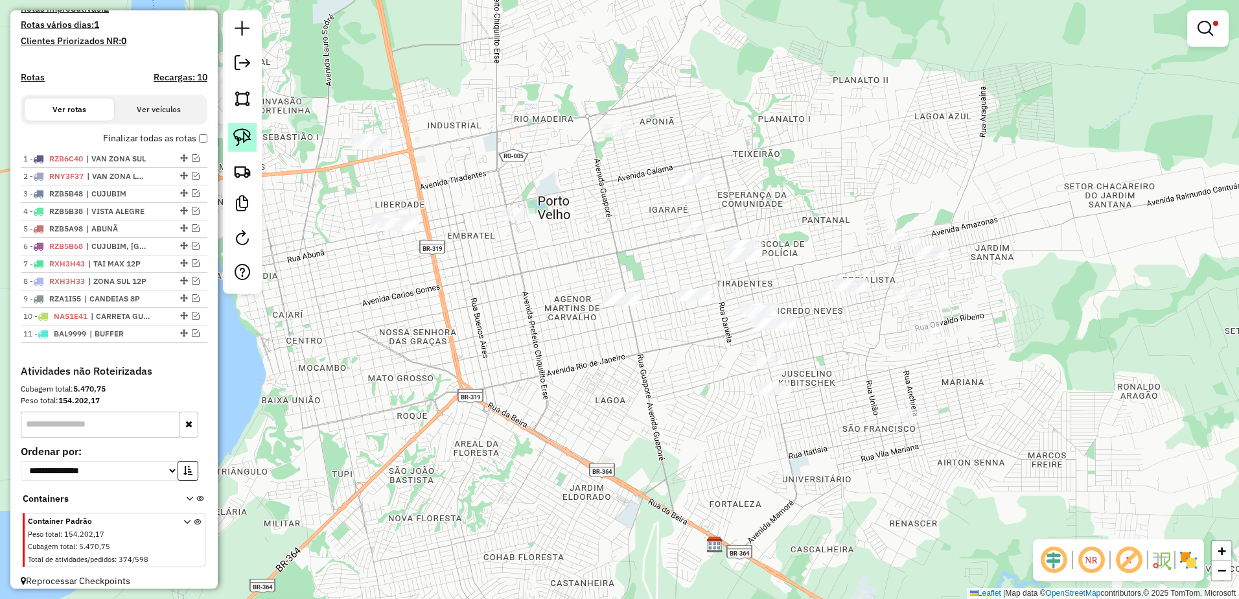
click at [235, 131] on img at bounding box center [242, 137] width 18 height 18
drag, startPoint x: 627, startPoint y: 272, endPoint x: 665, endPoint y: 320, distance: 60.8
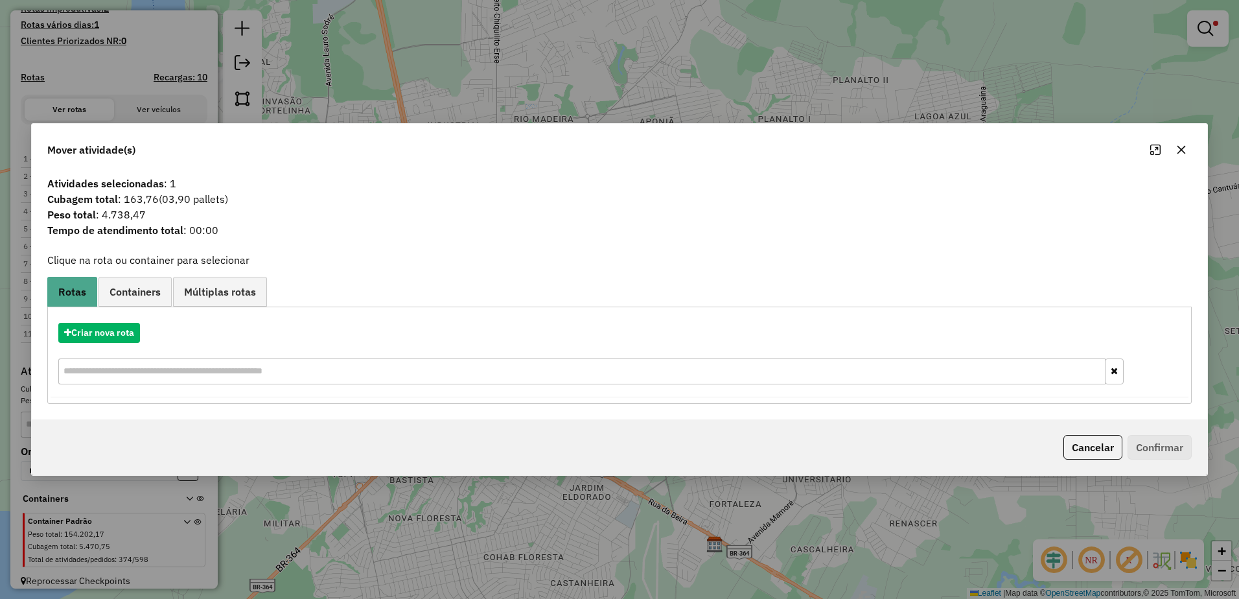
drag, startPoint x: 1184, startPoint y: 150, endPoint x: 697, endPoint y: 147, distance: 486.8
click at [1181, 150] on icon "button" at bounding box center [1182, 150] width 10 height 10
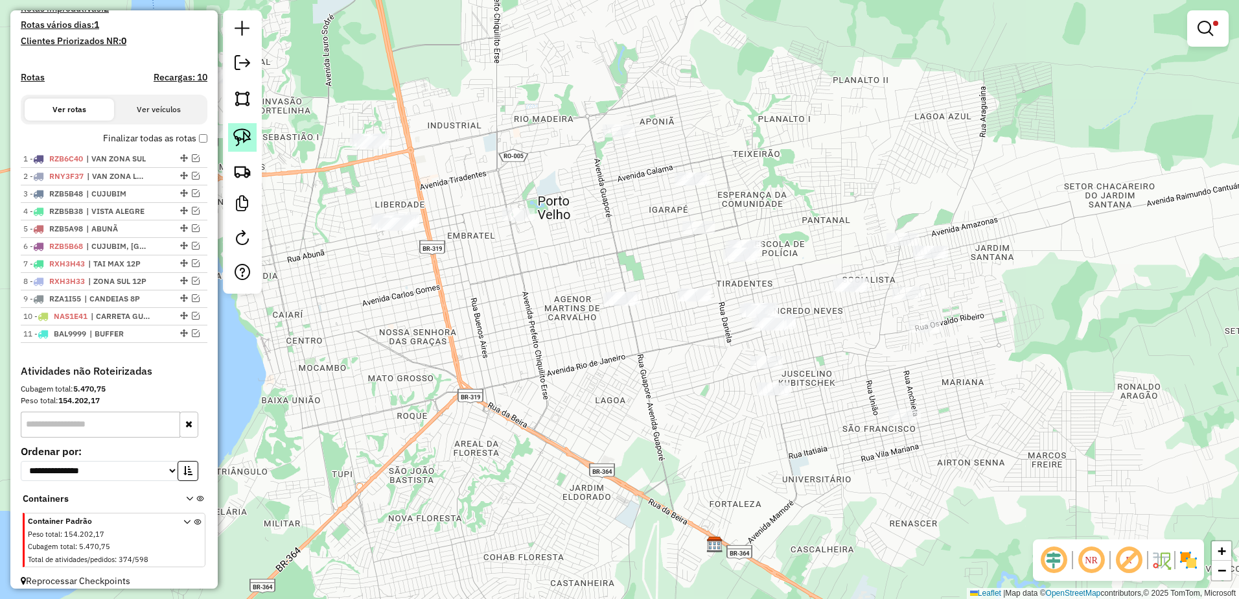
click at [241, 135] on img at bounding box center [242, 137] width 18 height 18
drag, startPoint x: 764, startPoint y: 229, endPoint x: 802, endPoint y: 273, distance: 57.4
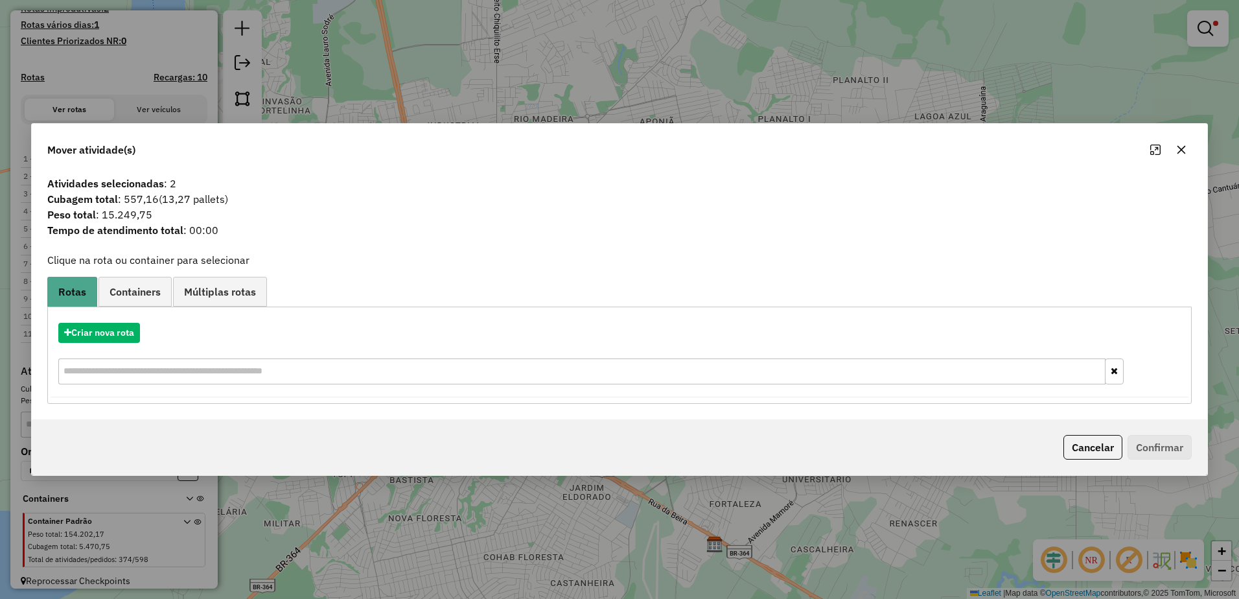
click at [1185, 150] on icon "button" at bounding box center [1182, 150] width 10 height 10
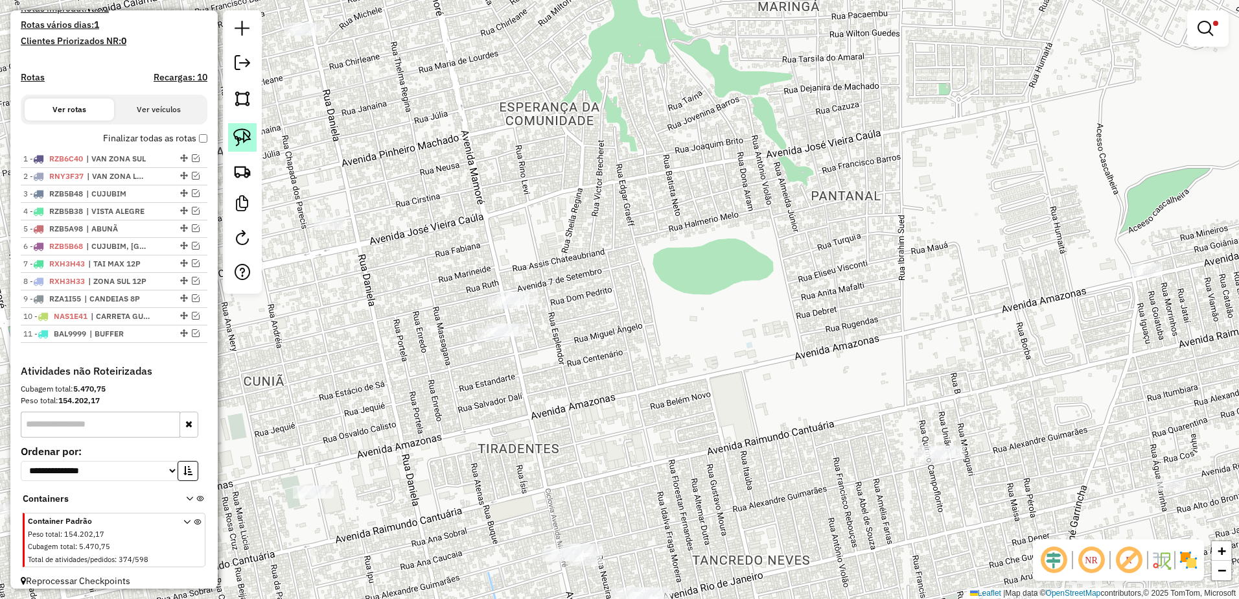
click at [244, 139] on img at bounding box center [242, 137] width 18 height 18
drag, startPoint x: 528, startPoint y: 317, endPoint x: 576, endPoint y: 362, distance: 65.6
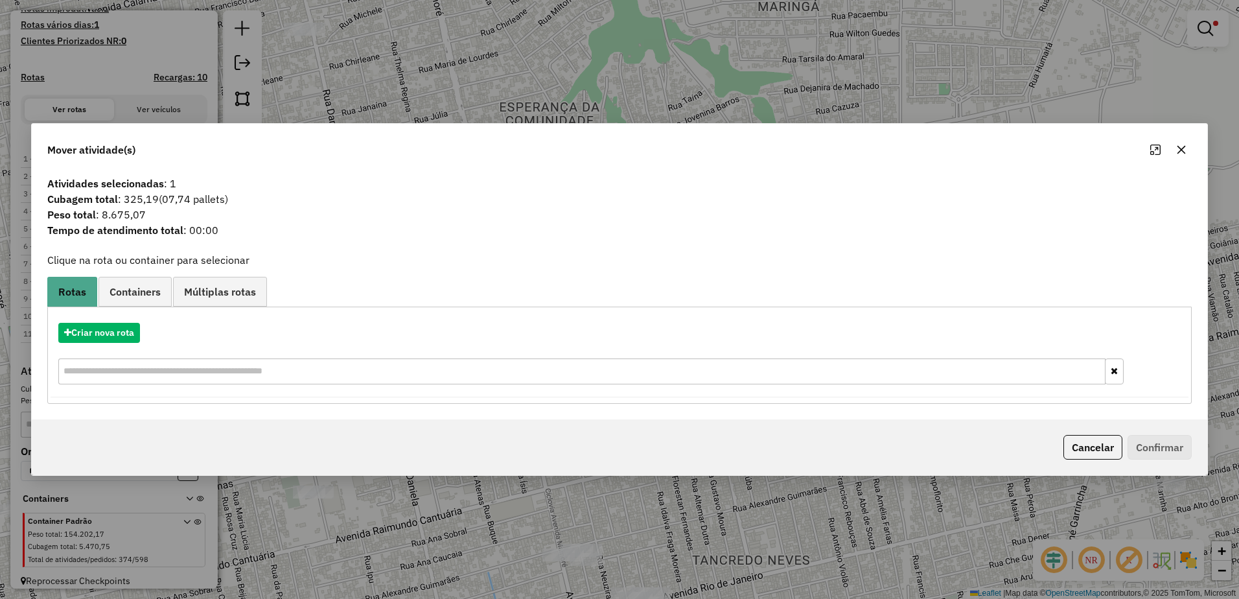
click at [1188, 150] on button "button" at bounding box center [1181, 149] width 21 height 21
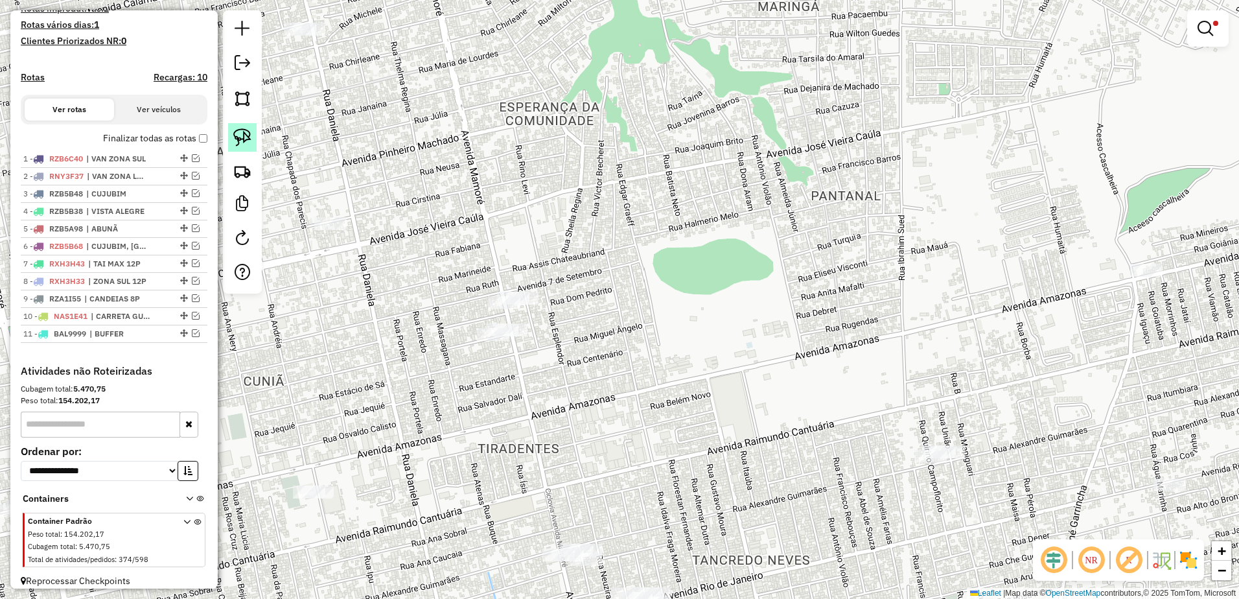
click at [233, 139] on img at bounding box center [242, 137] width 18 height 18
drag, startPoint x: 551, startPoint y: 270, endPoint x: 552, endPoint y: 308, distance: 37.6
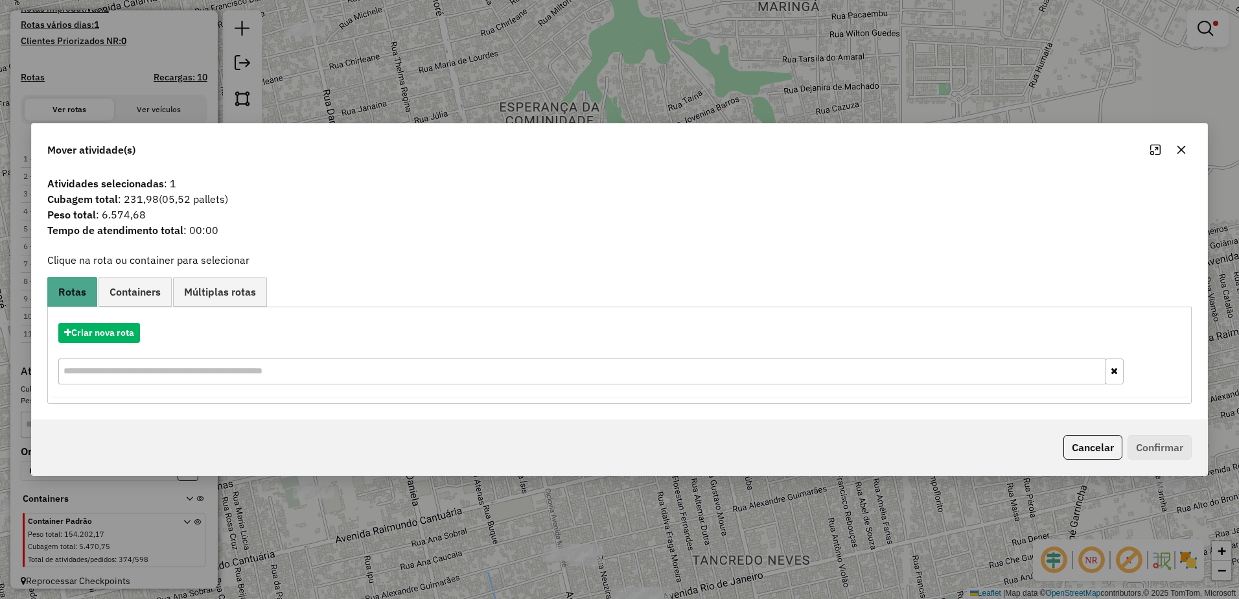
click at [1178, 151] on icon "button" at bounding box center [1182, 150] width 10 height 10
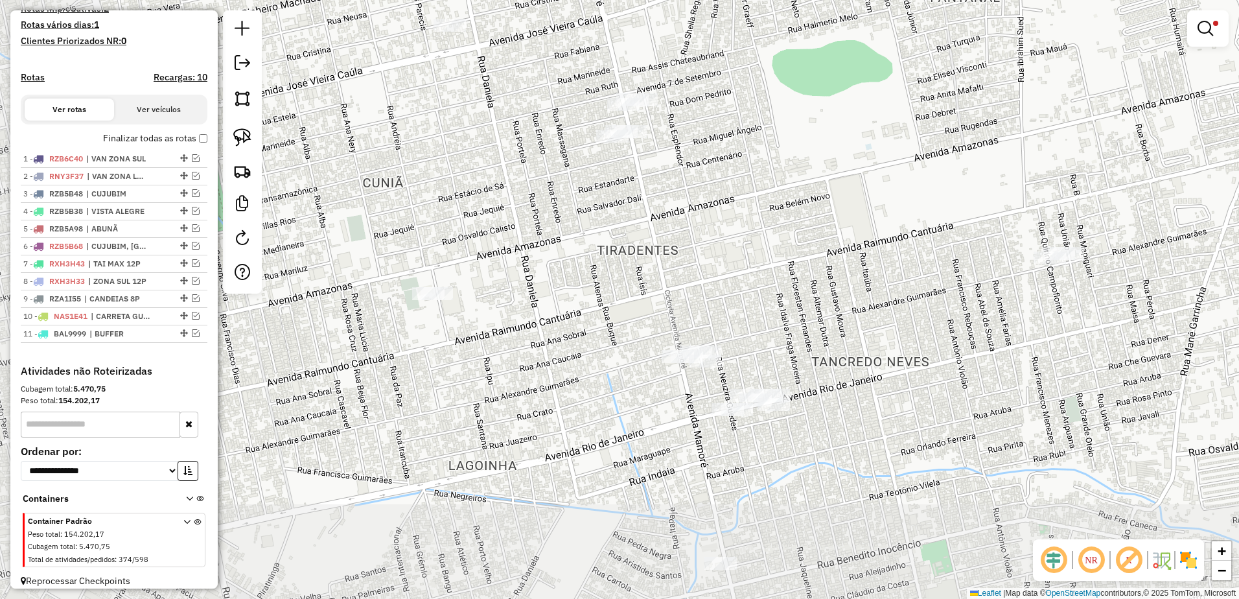
drag, startPoint x: 577, startPoint y: 336, endPoint x: 696, endPoint y: 137, distance: 231.5
click at [696, 137] on div "**********" at bounding box center [619, 299] width 1239 height 599
click at [248, 138] on img at bounding box center [242, 137] width 18 height 18
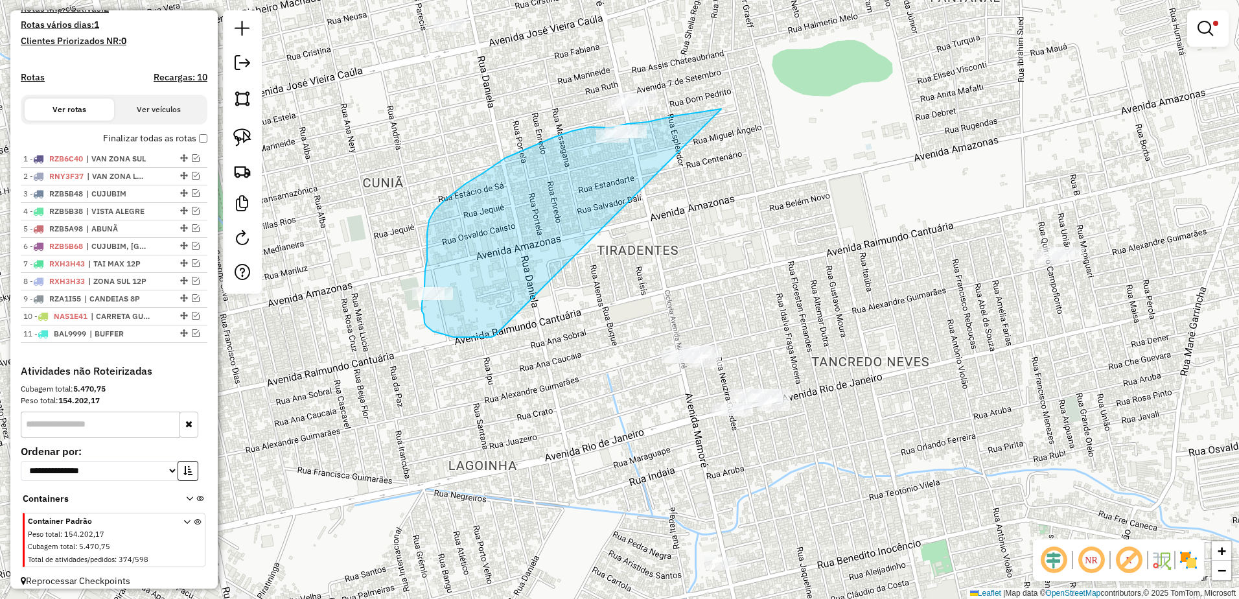
drag, startPoint x: 722, startPoint y: 109, endPoint x: 511, endPoint y: 331, distance: 306.3
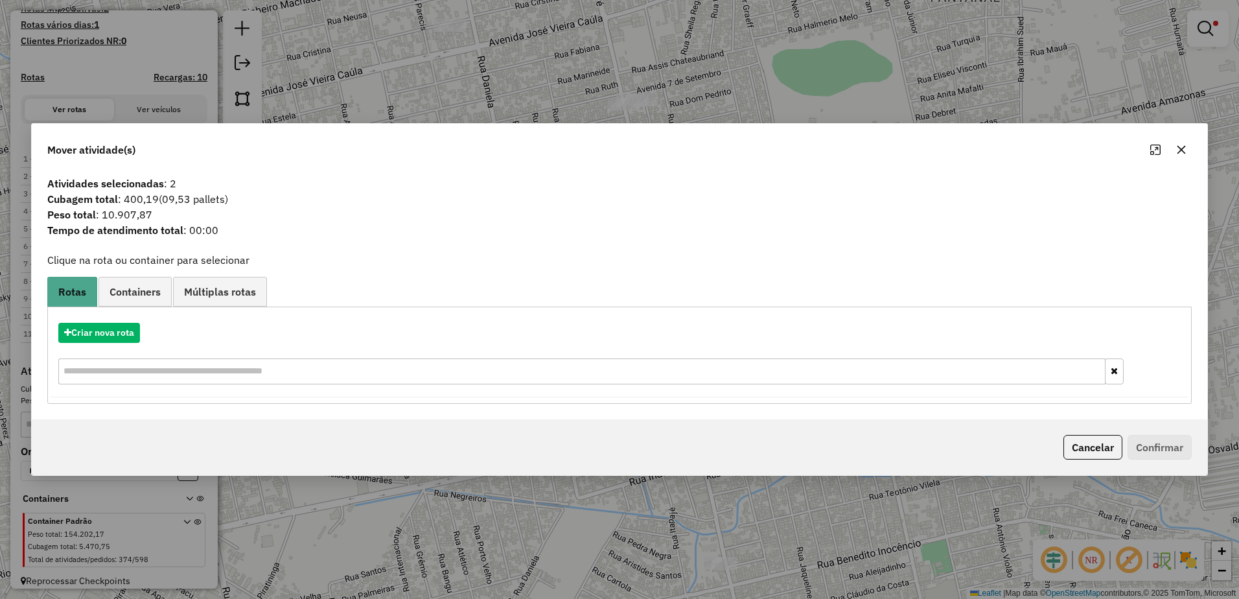
click at [1184, 150] on icon "button" at bounding box center [1182, 150] width 10 height 10
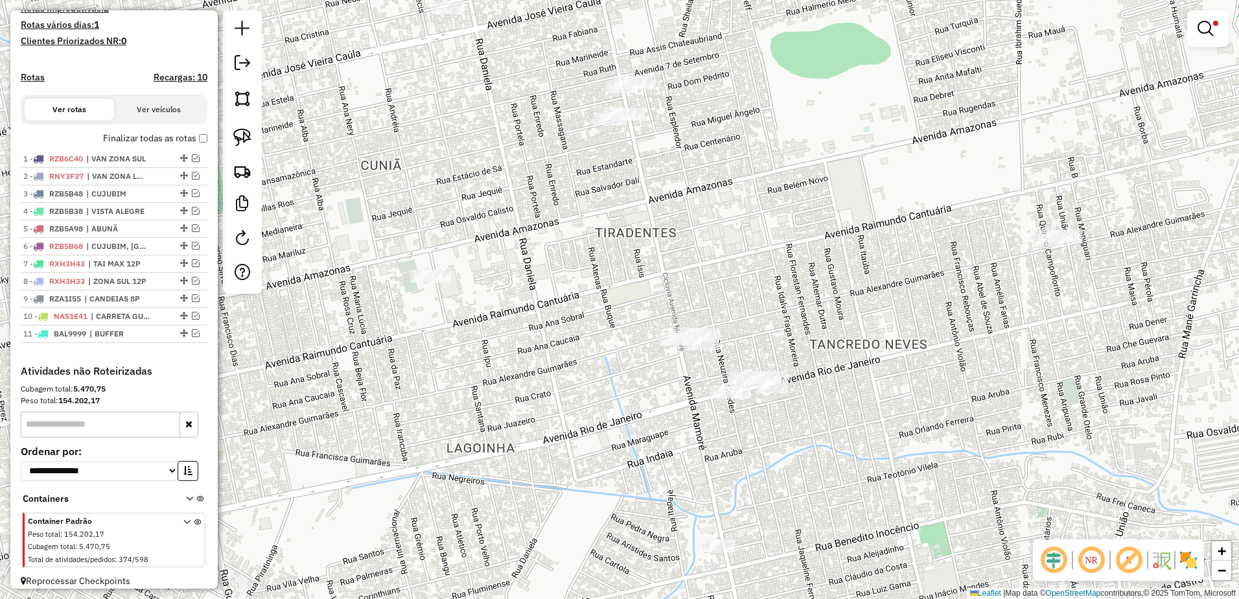
drag, startPoint x: 653, startPoint y: 273, endPoint x: 649, endPoint y: 255, distance: 18.6
click at [649, 255] on div "**********" at bounding box center [619, 299] width 1239 height 599
click at [241, 137] on img at bounding box center [242, 137] width 18 height 18
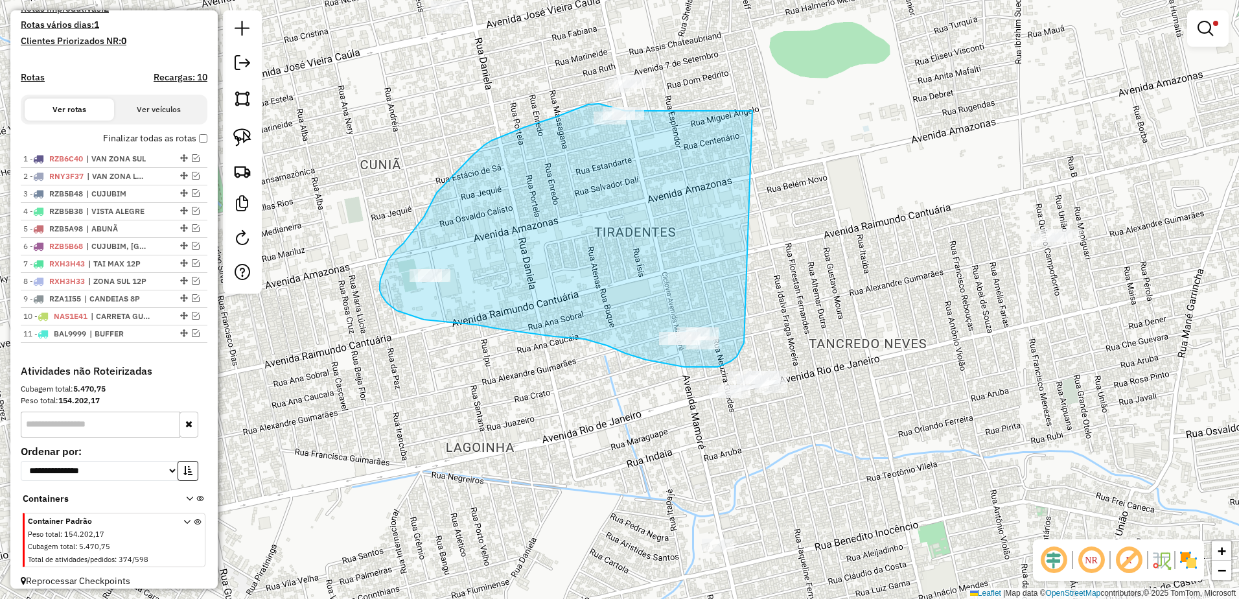
drag, startPoint x: 750, startPoint y: 111, endPoint x: 742, endPoint y: 340, distance: 229.0
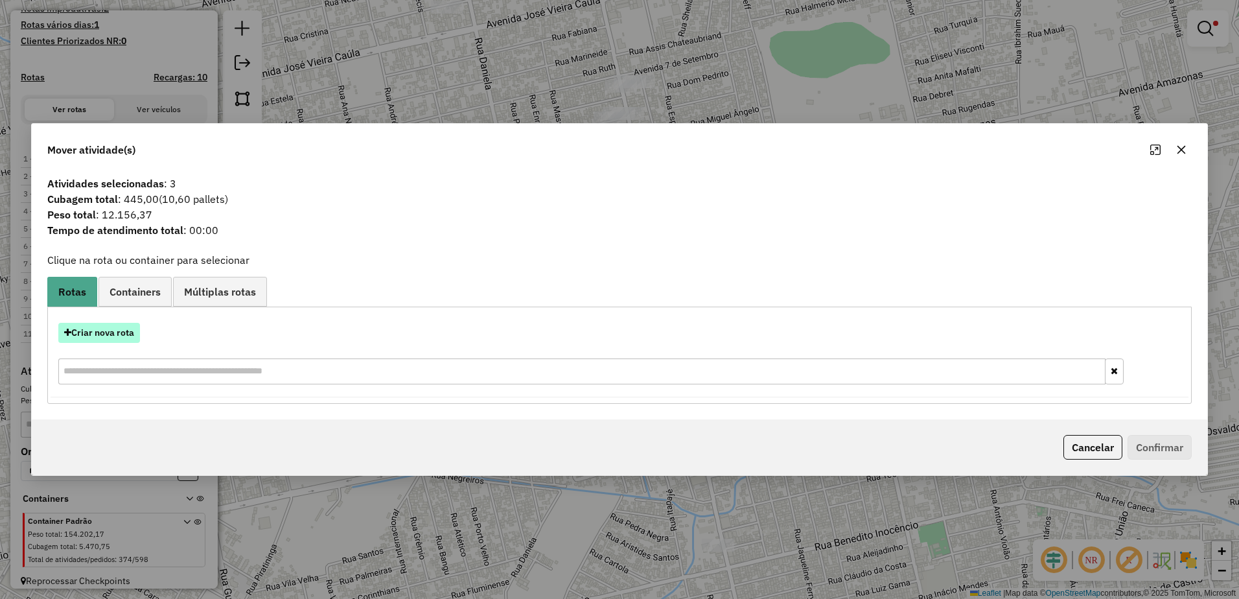
click at [121, 334] on button "Criar nova rota" at bounding box center [99, 333] width 82 height 20
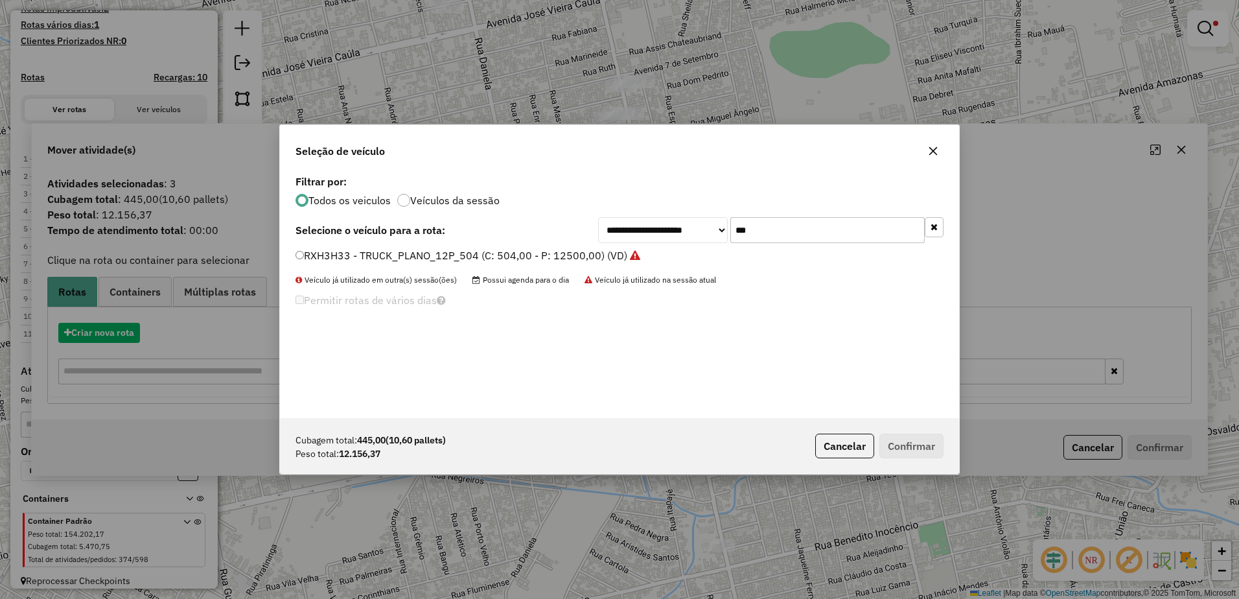
scroll to position [7, 4]
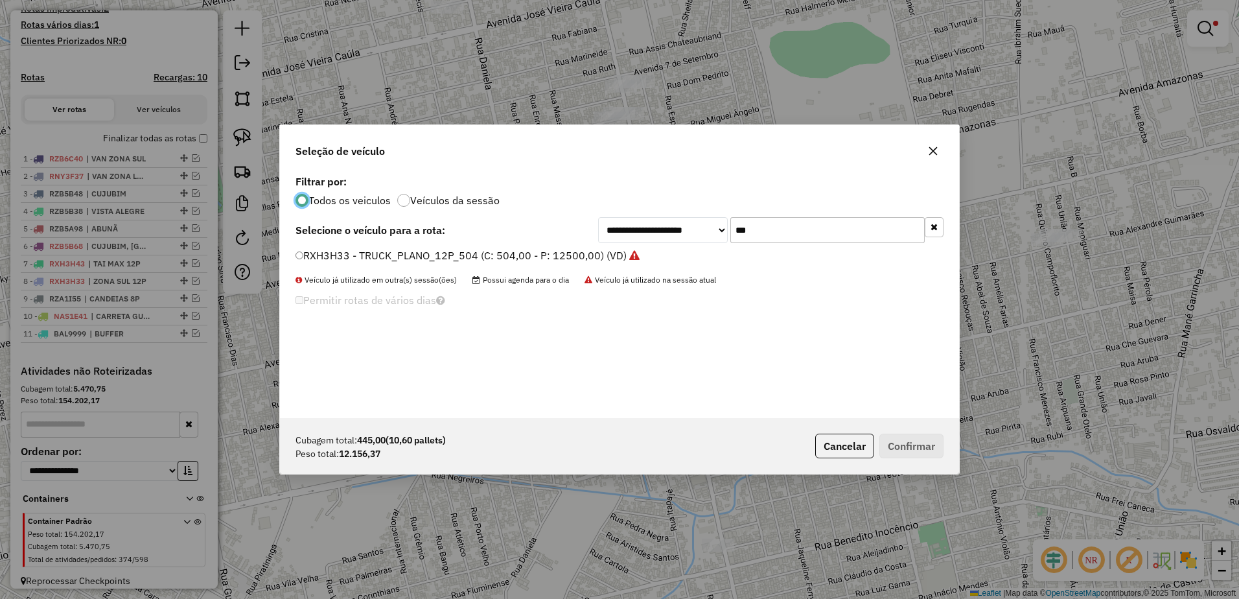
click at [775, 228] on input "***" at bounding box center [828, 230] width 194 height 26
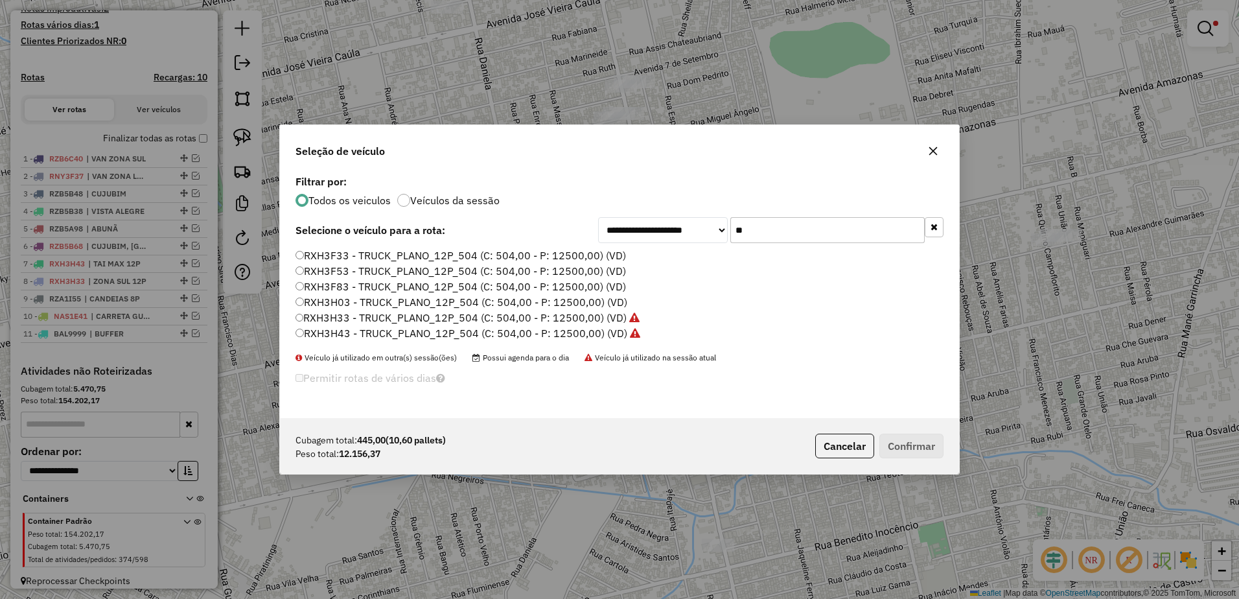
type input "*"
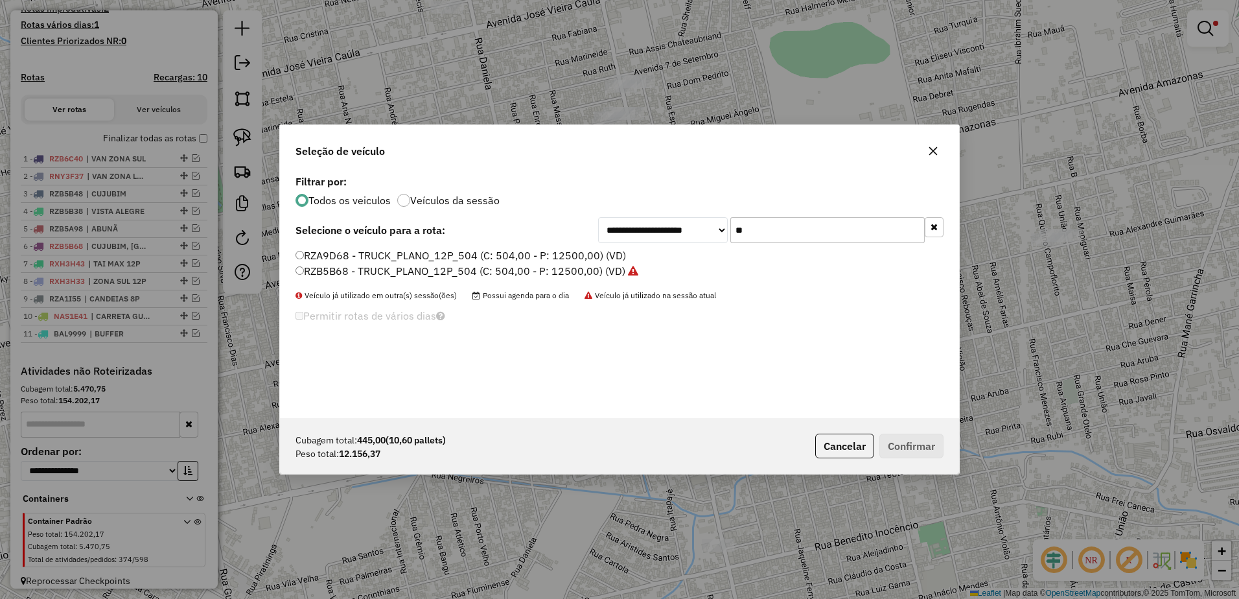
type input "**"
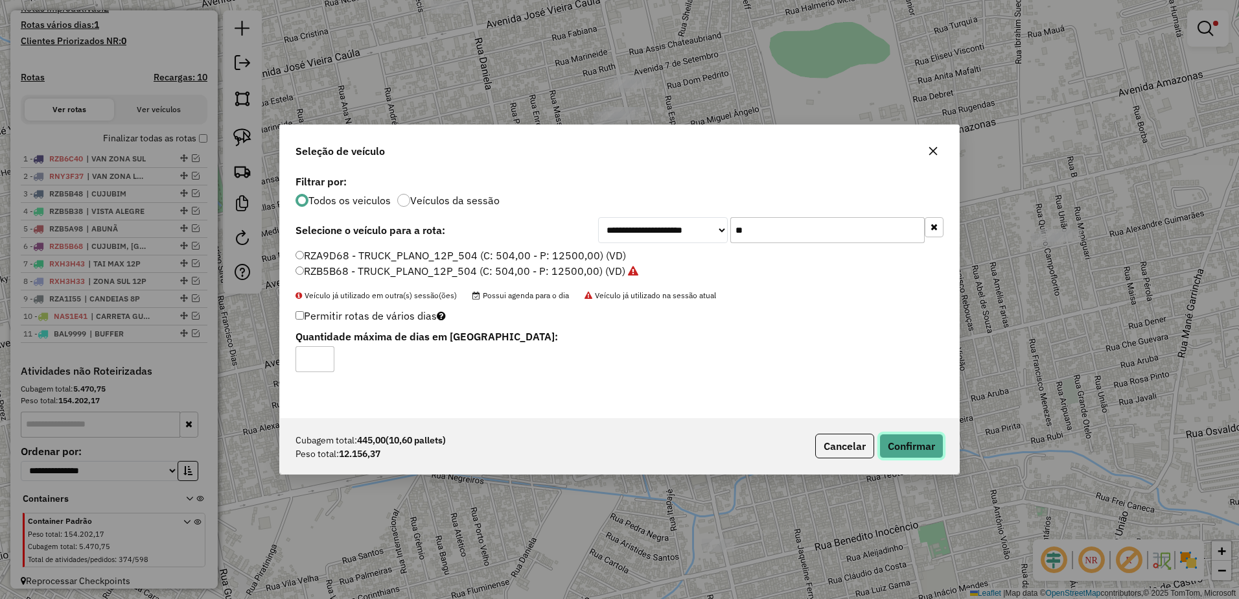
click at [911, 445] on button "Confirmar" at bounding box center [912, 446] width 64 height 25
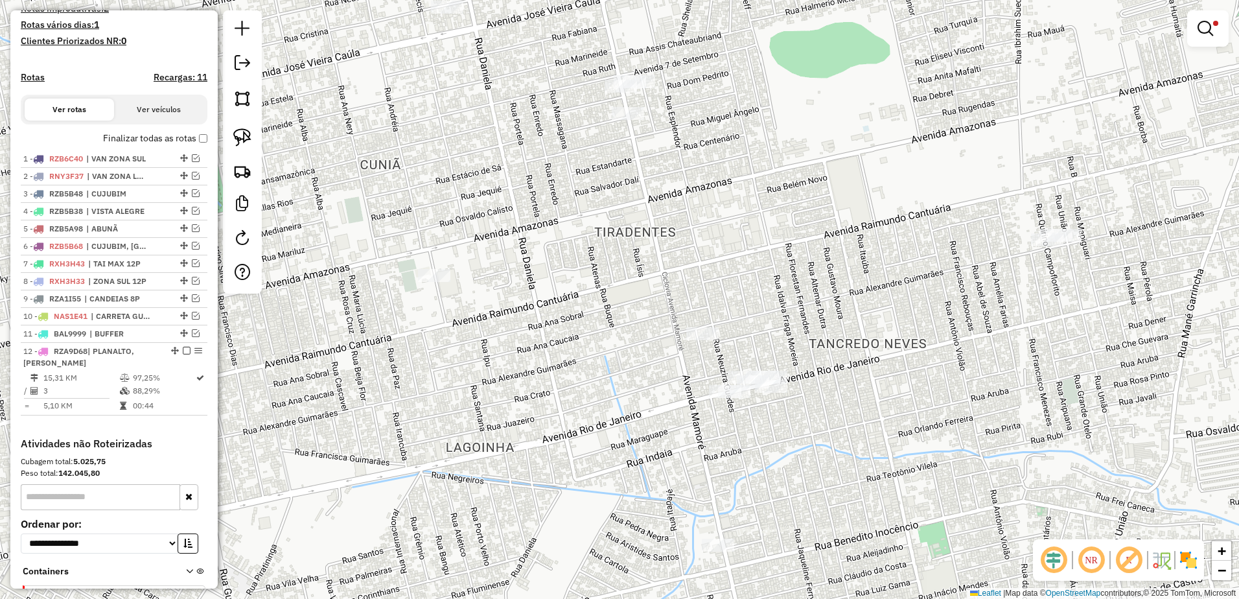
drag, startPoint x: 602, startPoint y: 381, endPoint x: 570, endPoint y: 370, distance: 33.4
click at [591, 376] on div "**********" at bounding box center [619, 299] width 1239 height 599
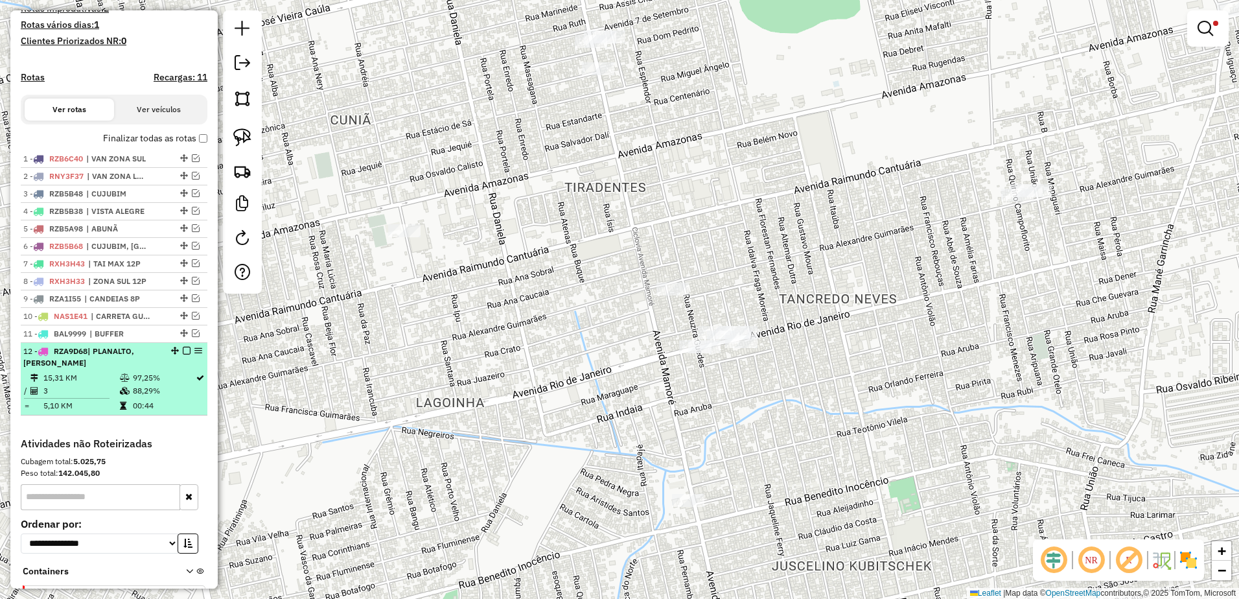
click at [103, 384] on td "15,31 KM" at bounding box center [81, 377] width 76 height 13
select select "**********"
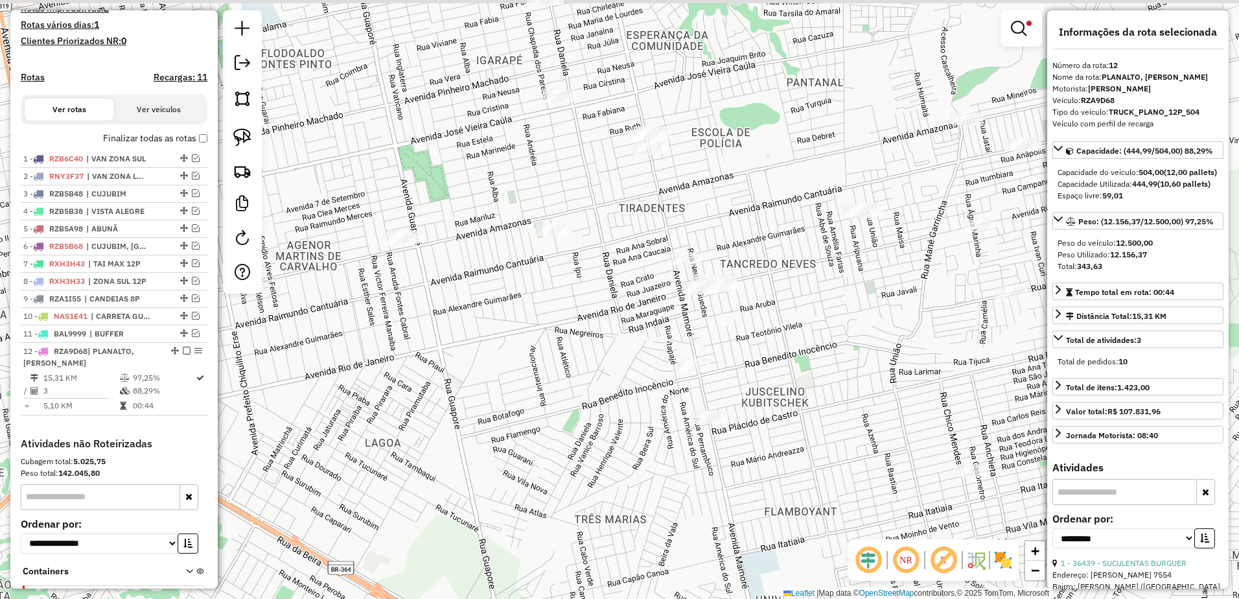
drag, startPoint x: 693, startPoint y: 196, endPoint x: 606, endPoint y: 352, distance: 178.2
click at [606, 352] on div "**********" at bounding box center [619, 299] width 1239 height 599
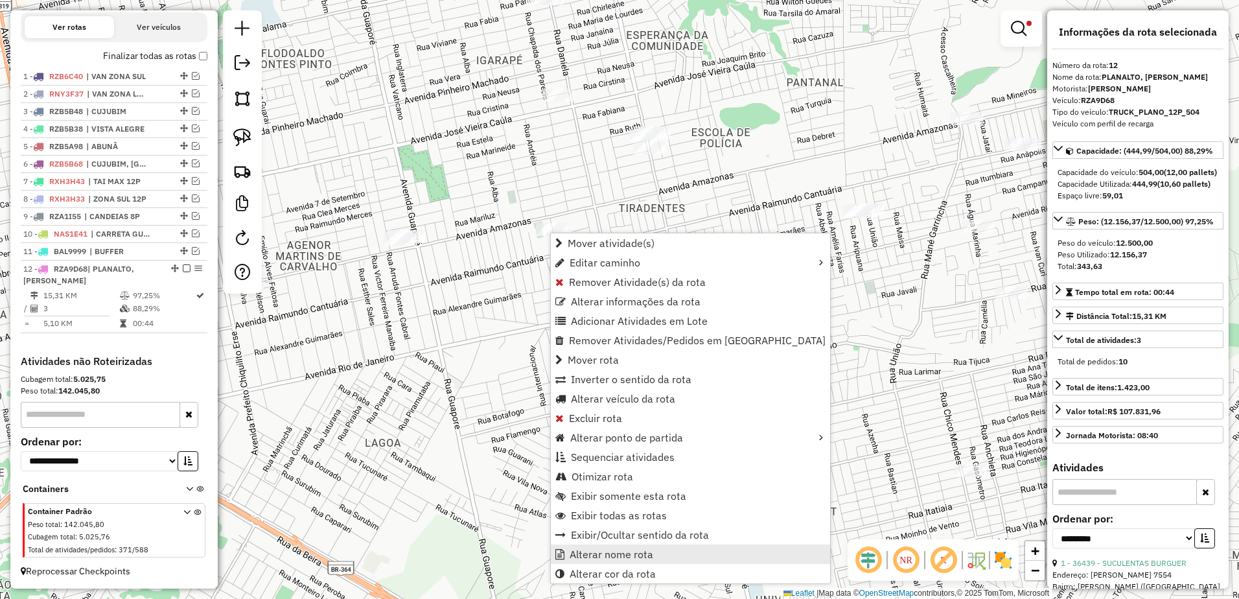
click at [644, 552] on span "Alterar nome rota" at bounding box center [612, 554] width 84 height 10
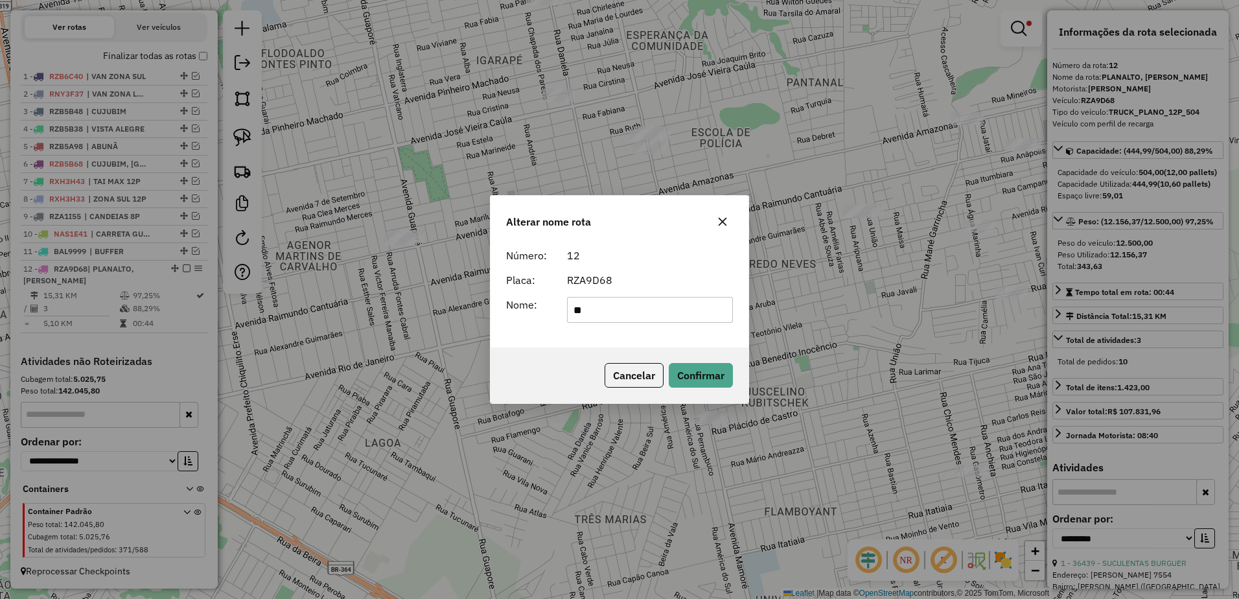
type input "*"
type input "******"
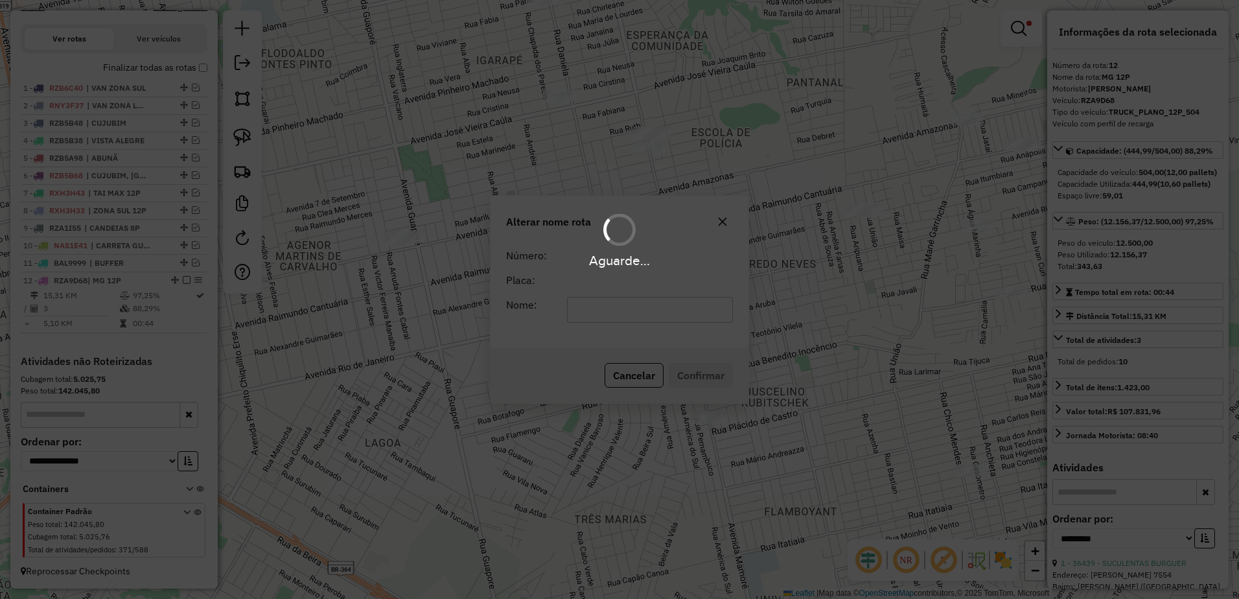
scroll to position [432, 0]
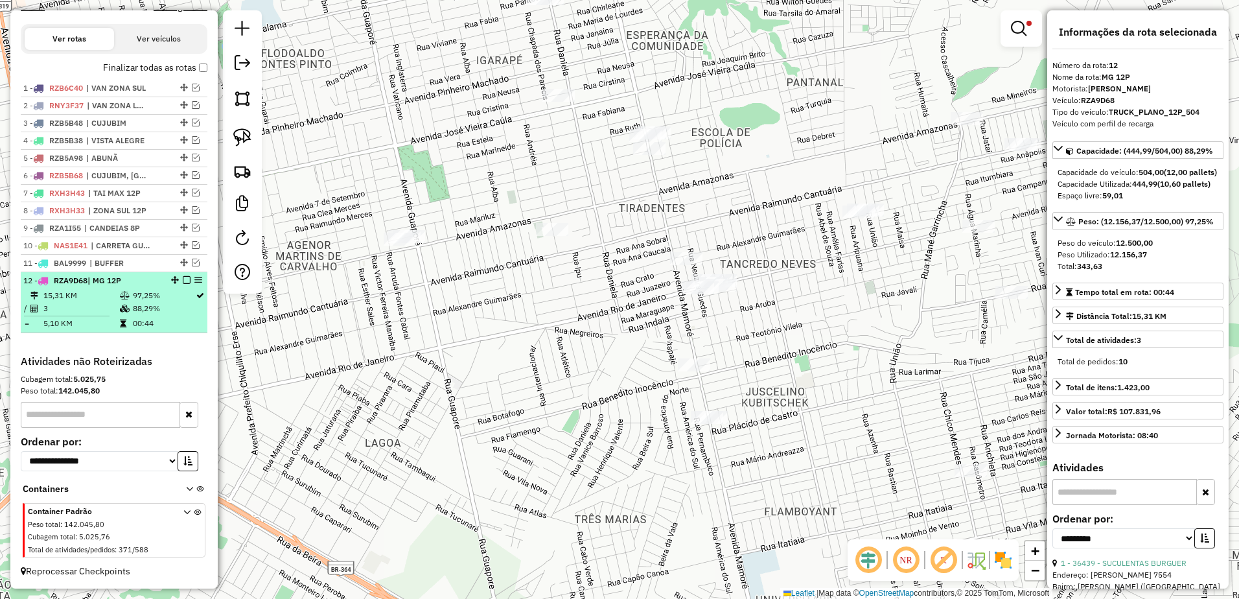
click at [183, 280] on em at bounding box center [187, 280] width 8 height 8
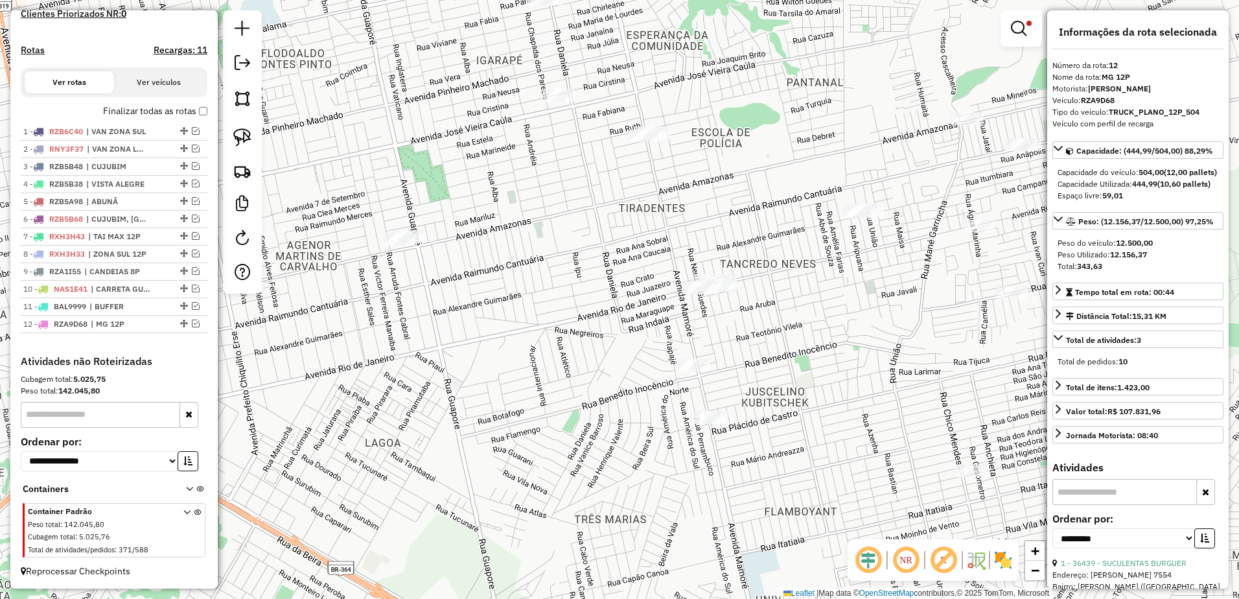
scroll to position [324, 0]
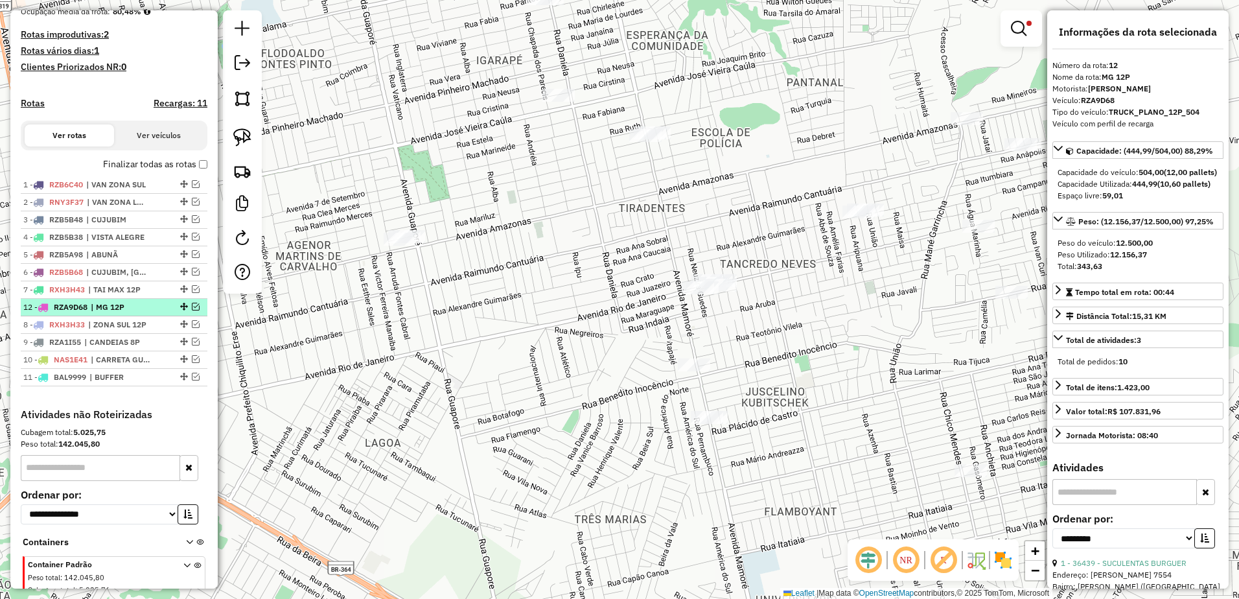
drag, startPoint x: 177, startPoint y: 387, endPoint x: 172, endPoint y: 315, distance: 72.1
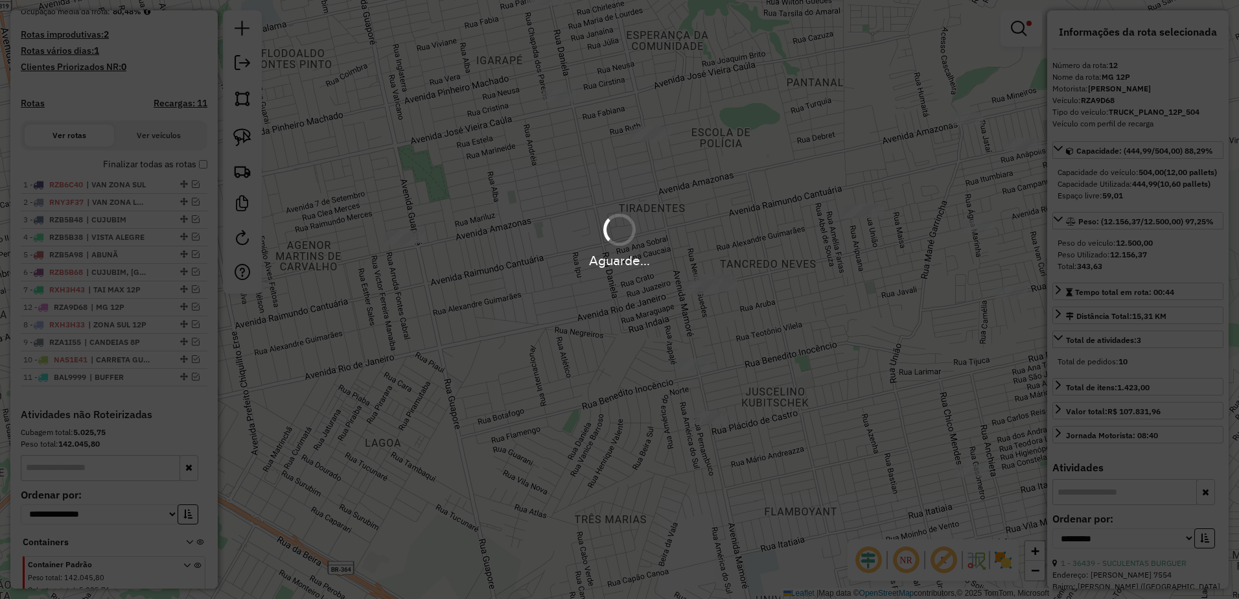
click at [680, 362] on div "Aguarde..." at bounding box center [619, 299] width 1239 height 599
click at [923, 352] on div "Aguarde..." at bounding box center [619, 299] width 1239 height 599
click at [896, 327] on div "Aguarde..." at bounding box center [619, 299] width 1239 height 599
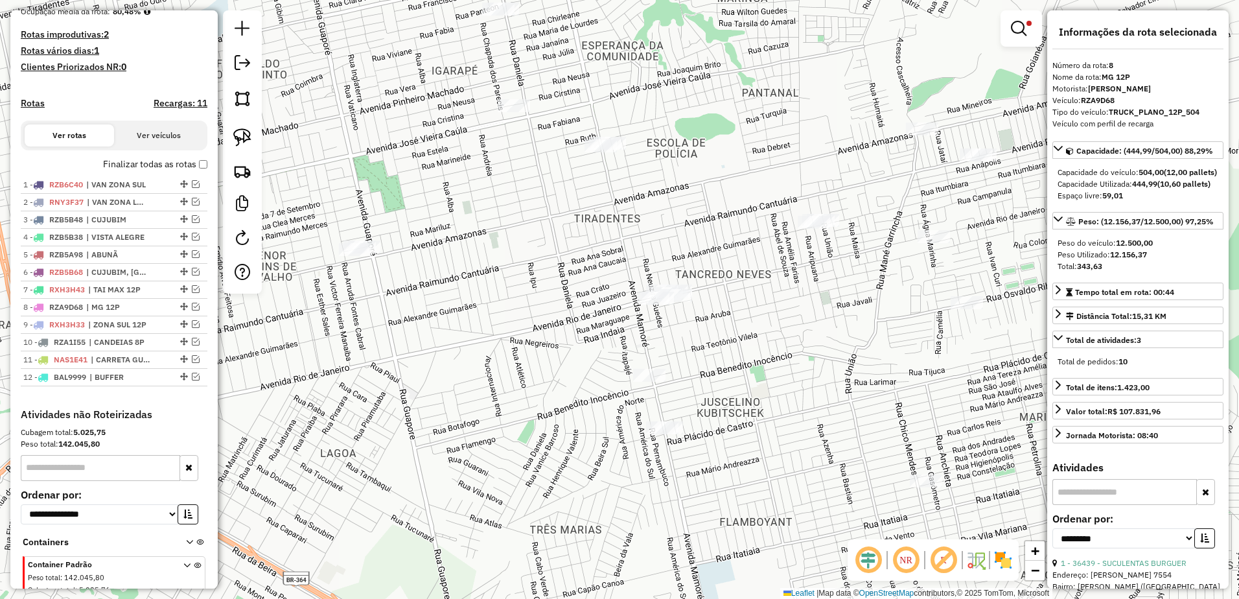
drag, startPoint x: 832, startPoint y: 330, endPoint x: 469, endPoint y: 386, distance: 367.4
click at [469, 386] on div "**********" at bounding box center [619, 299] width 1239 height 599
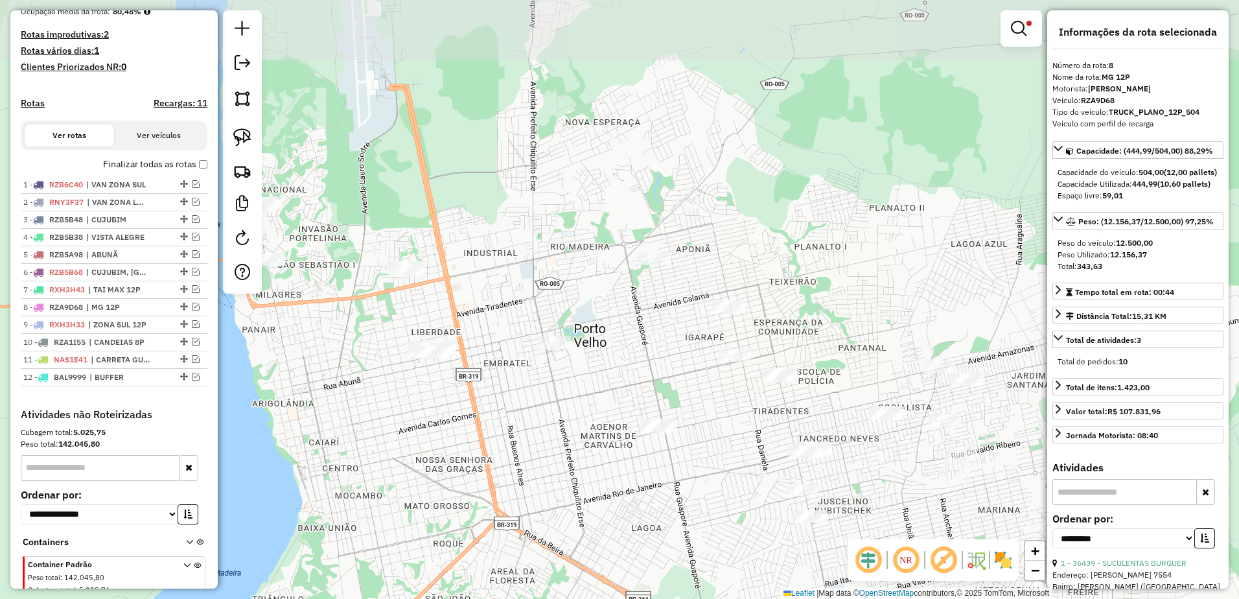
drag, startPoint x: 506, startPoint y: 375, endPoint x: 900, endPoint y: 438, distance: 399.0
click at [922, 463] on div "**********" at bounding box center [619, 299] width 1239 height 599
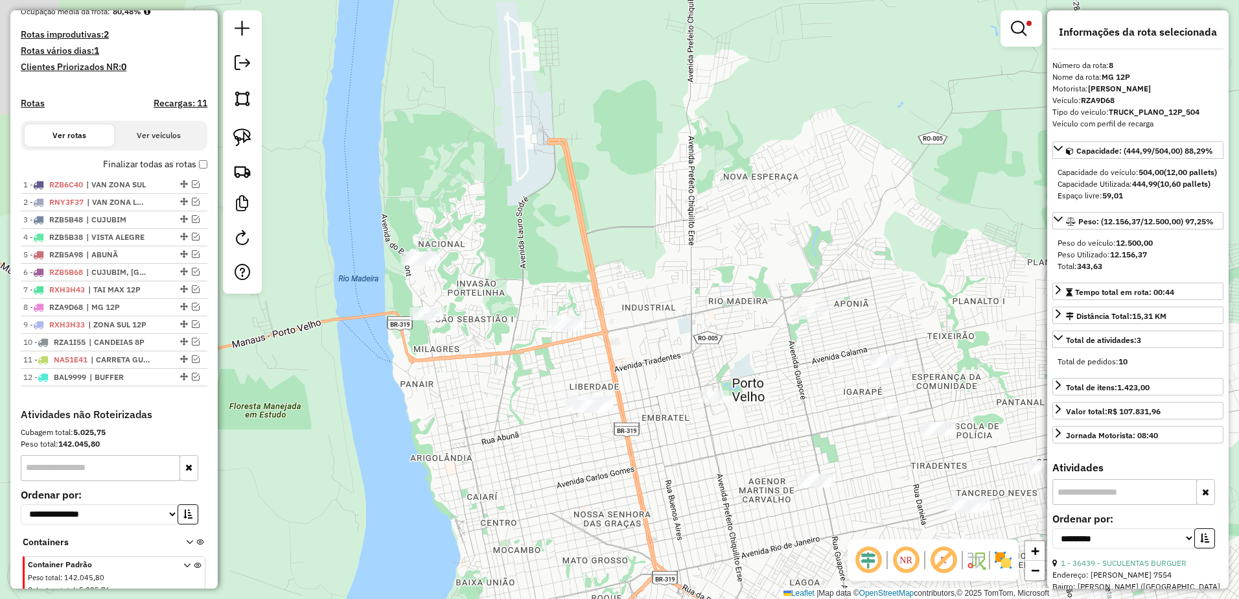
drag, startPoint x: 467, startPoint y: 259, endPoint x: 499, endPoint y: 264, distance: 31.7
click at [664, 316] on div "**********" at bounding box center [619, 299] width 1239 height 599
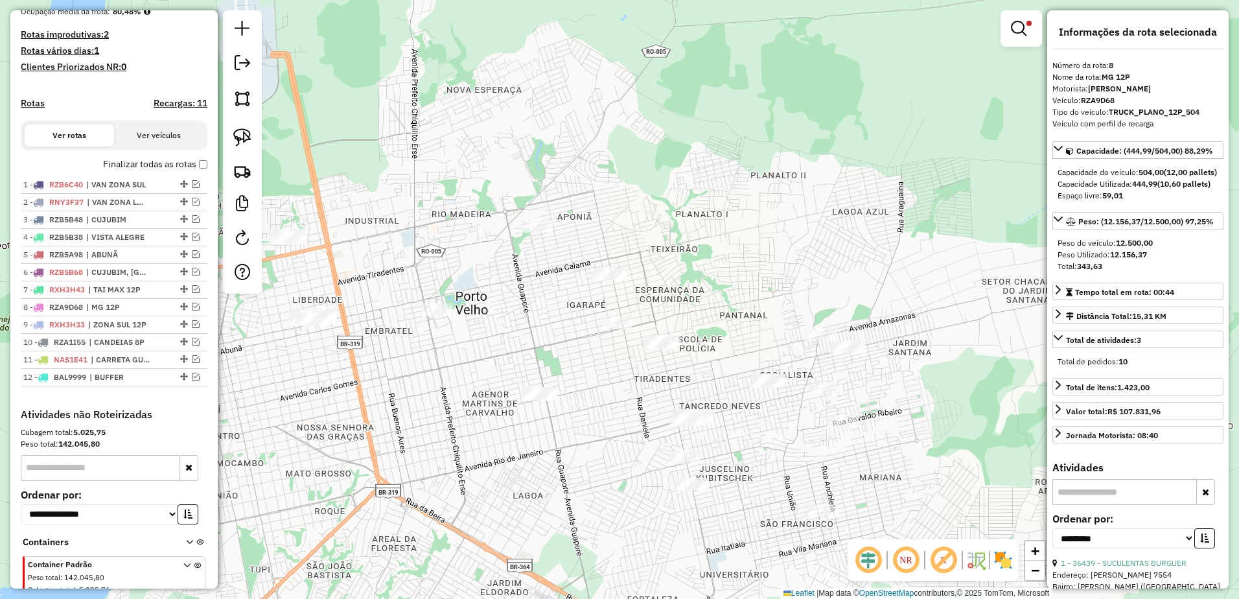
drag, startPoint x: 865, startPoint y: 279, endPoint x: 546, endPoint y: 190, distance: 330.6
click at [545, 189] on div "**********" at bounding box center [619, 299] width 1239 height 599
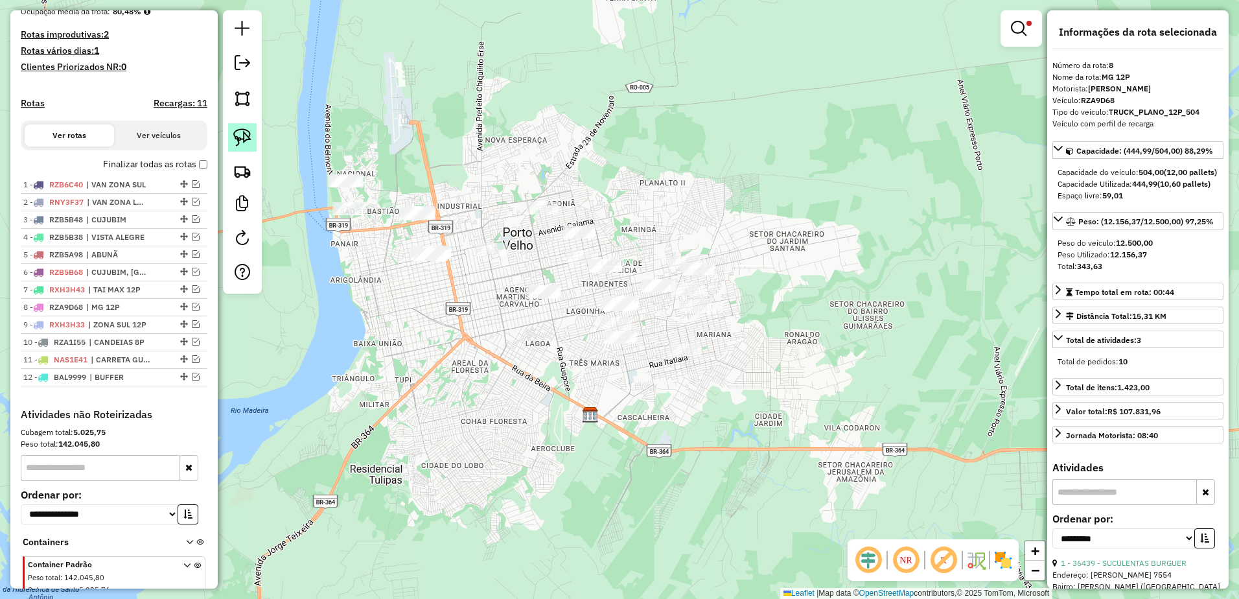
click at [250, 139] on img at bounding box center [242, 137] width 18 height 18
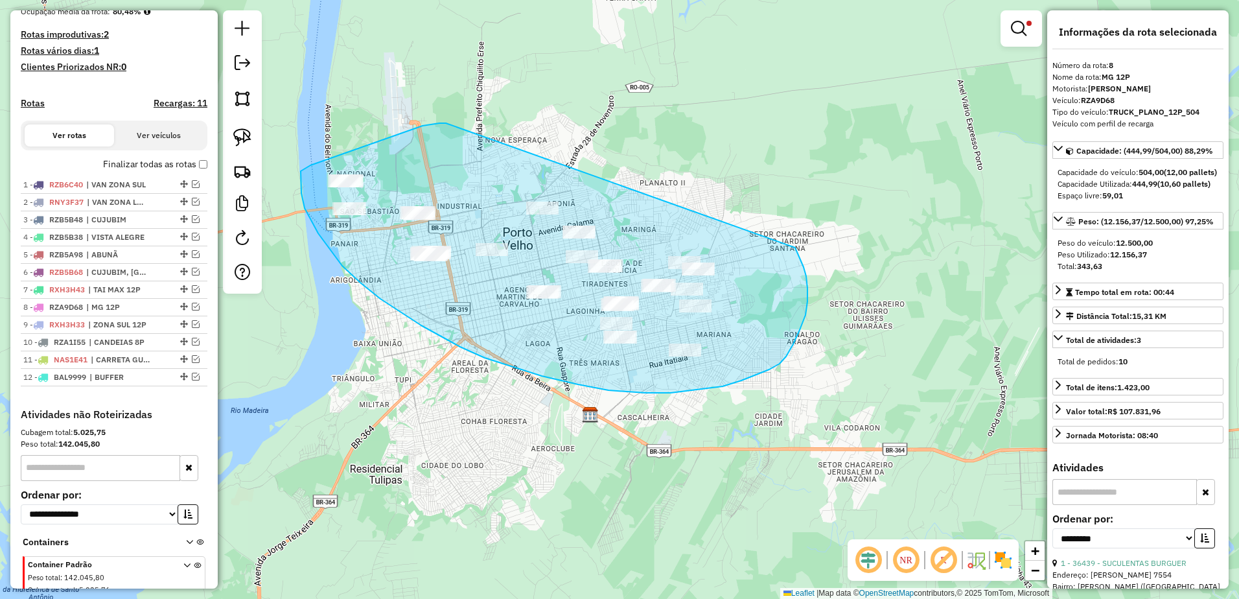
drag, startPoint x: 446, startPoint y: 123, endPoint x: 795, endPoint y: 247, distance: 370.1
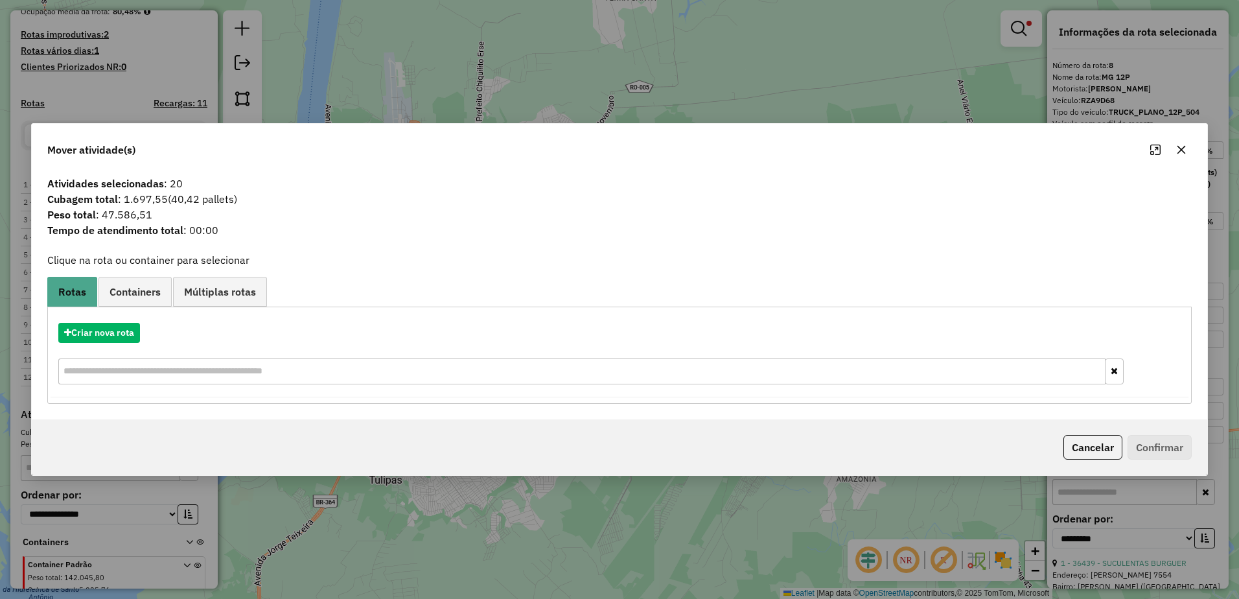
drag, startPoint x: 1180, startPoint y: 147, endPoint x: 727, endPoint y: 142, distance: 453.8
click at [1180, 147] on icon "button" at bounding box center [1182, 150] width 10 height 10
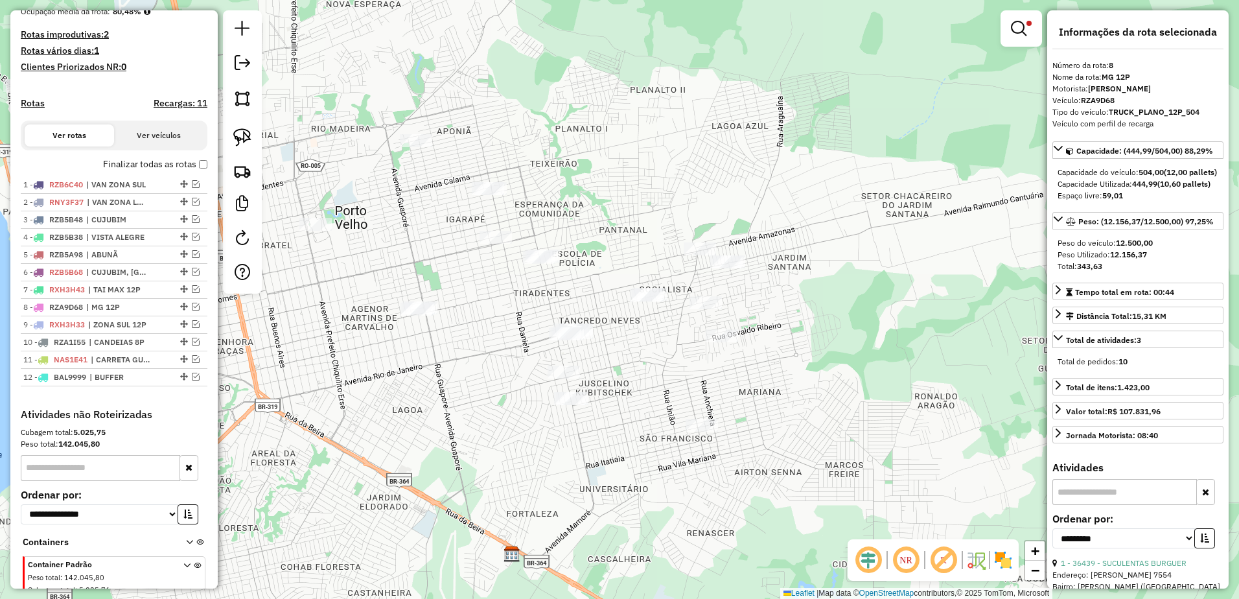
drag, startPoint x: 714, startPoint y: 233, endPoint x: 823, endPoint y: 188, distance: 118.0
click at [823, 188] on div "**********" at bounding box center [619, 299] width 1239 height 599
click at [248, 143] on img at bounding box center [242, 137] width 18 height 18
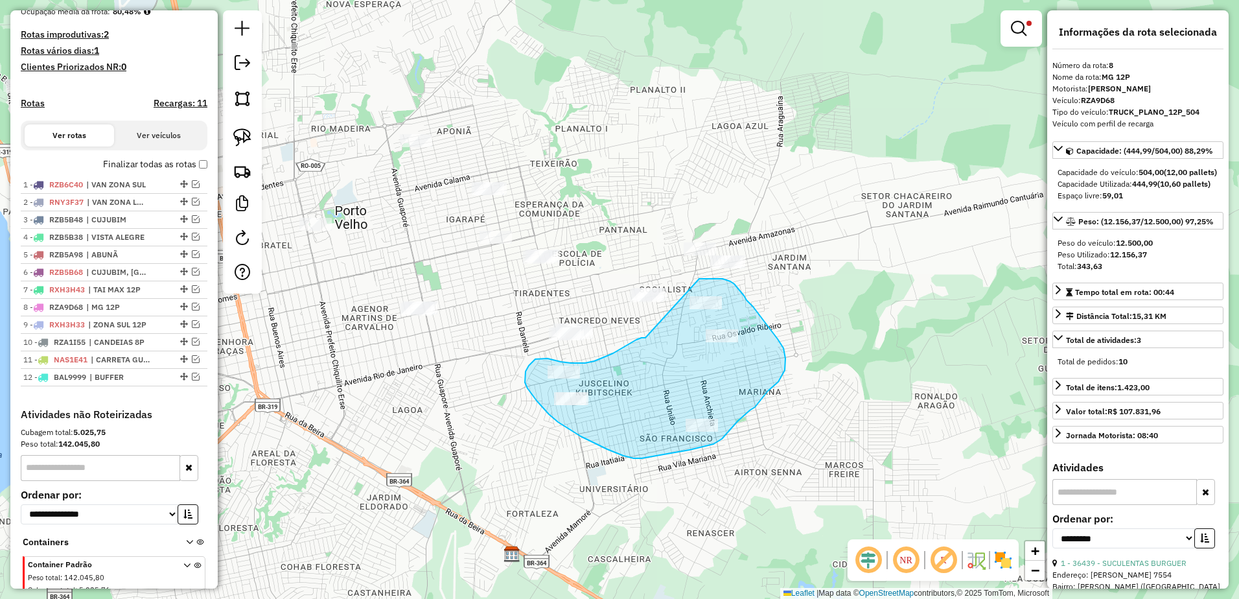
drag, startPoint x: 646, startPoint y: 338, endPoint x: 699, endPoint y: 279, distance: 79.8
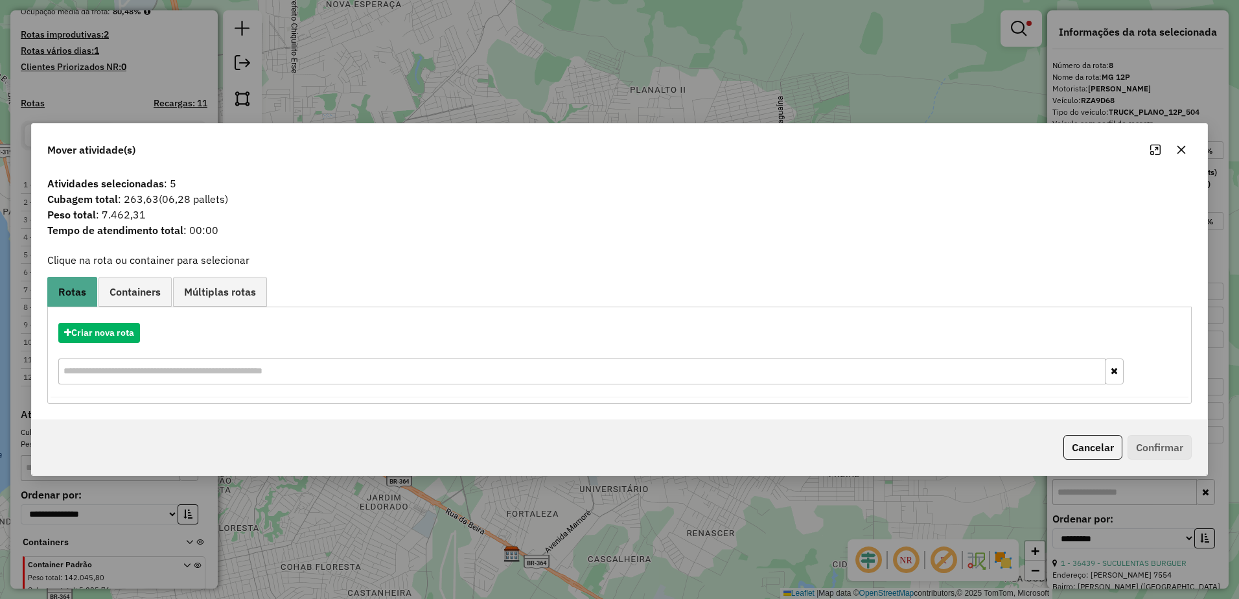
click at [1190, 152] on button "button" at bounding box center [1181, 149] width 21 height 21
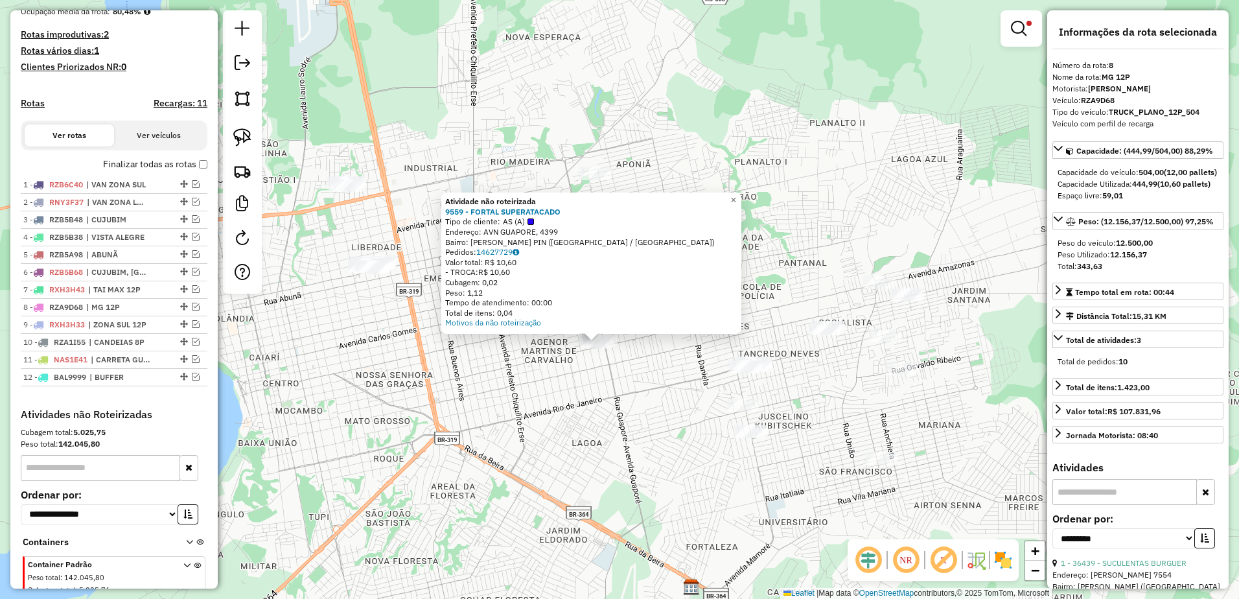
drag, startPoint x: 632, startPoint y: 358, endPoint x: 593, endPoint y: 409, distance: 64.3
click at [596, 415] on div "Atividade não roteirizada 9559 - FORTAL SUPERATACADO Tipo de cliente: AS (A) En…" at bounding box center [619, 299] width 1239 height 599
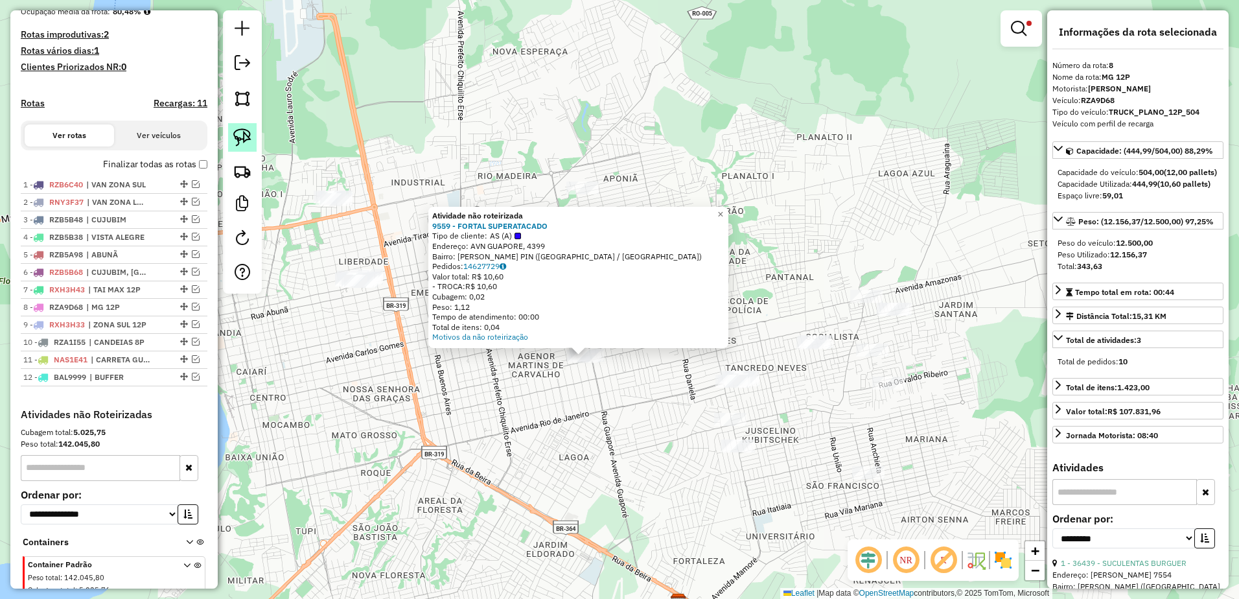
click at [248, 135] on img at bounding box center [242, 137] width 18 height 18
drag, startPoint x: 589, startPoint y: 379, endPoint x: 612, endPoint y: 372, distance: 23.6
click at [613, 360] on div "Atividade não roteirizada 9559 - FORTAL SUPERATACADO Tipo de cliente: AS (A) En…" at bounding box center [619, 299] width 1239 height 599
click at [722, 207] on span "×" at bounding box center [719, 212] width 6 height 11
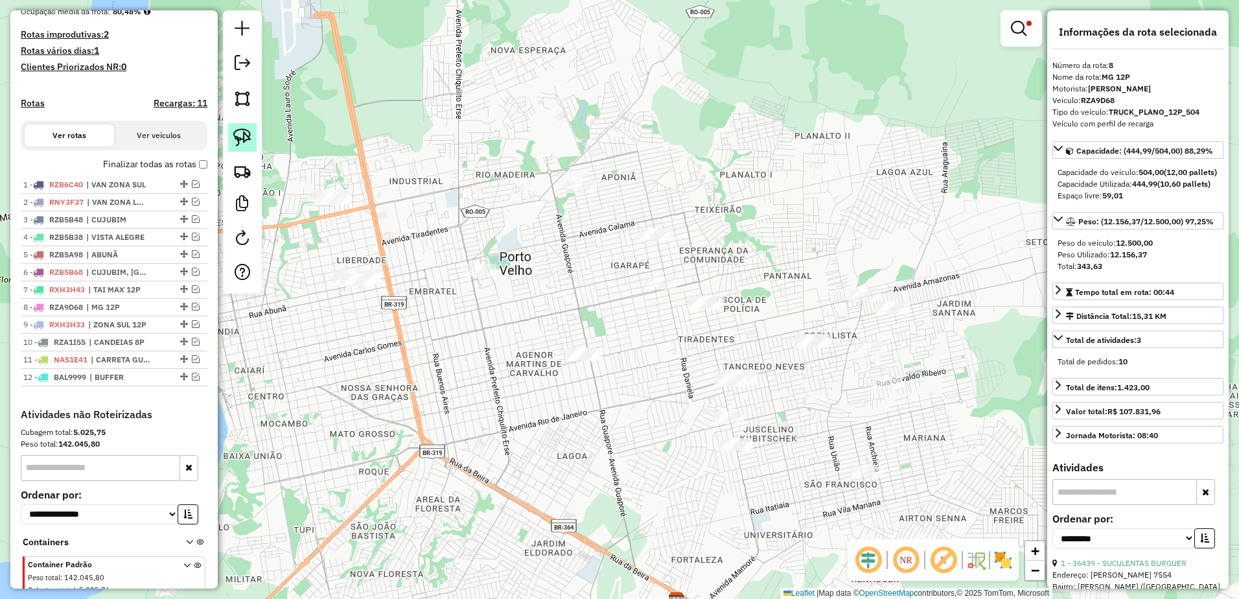
click at [238, 139] on img at bounding box center [242, 137] width 18 height 18
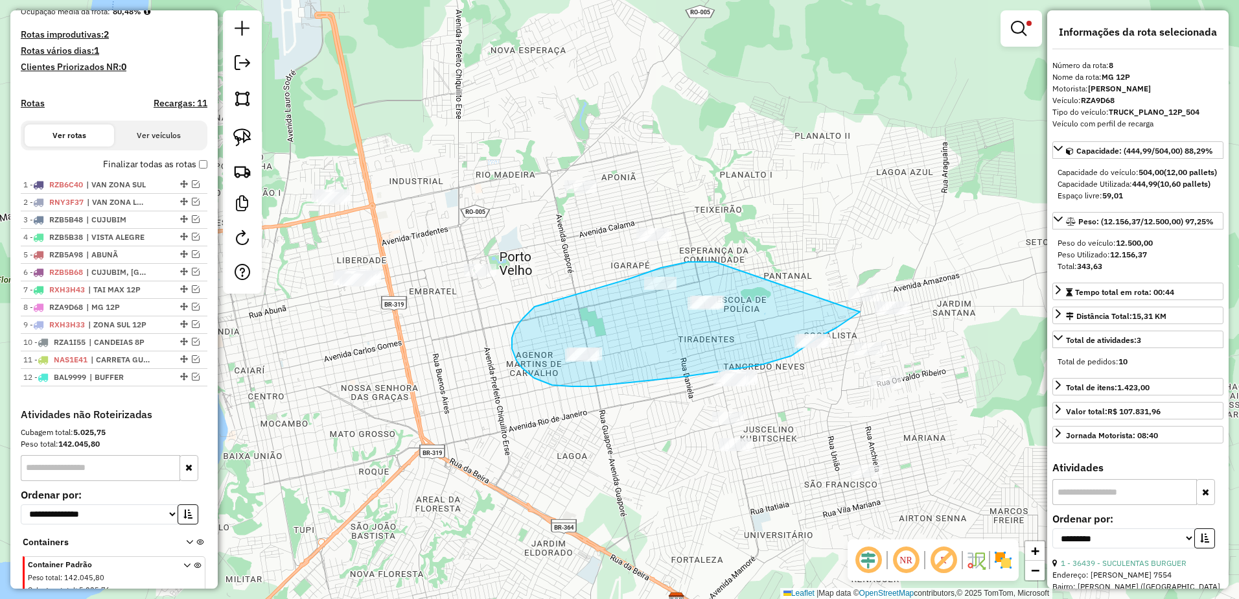
drag, startPoint x: 668, startPoint y: 266, endPoint x: 846, endPoint y: 307, distance: 182.9
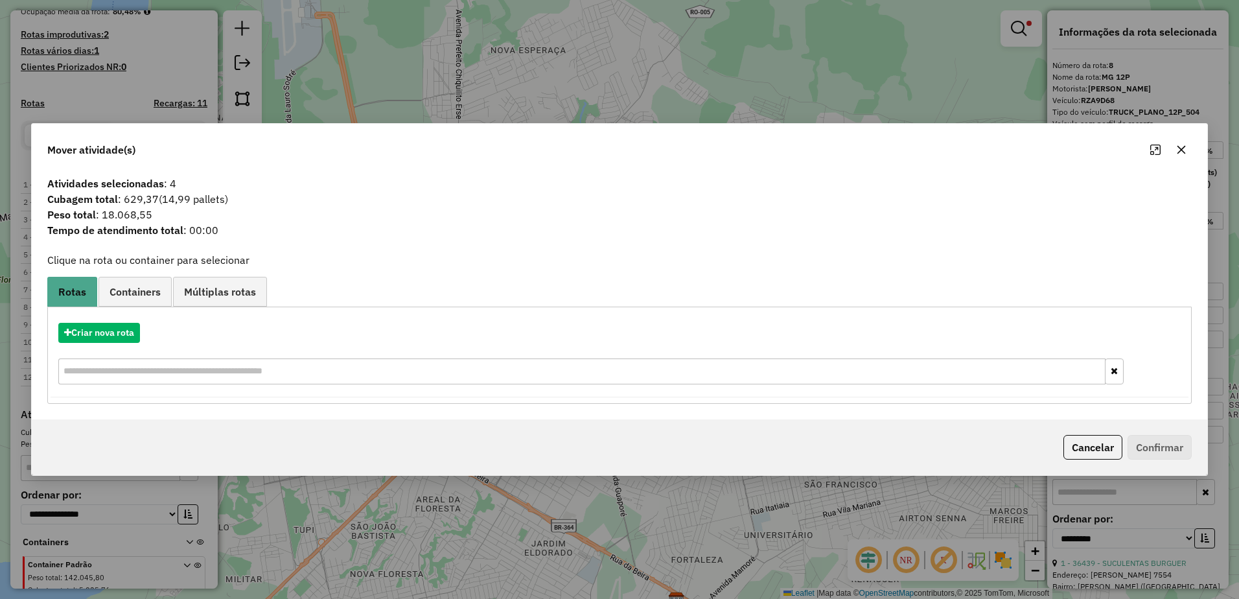
click at [1180, 151] on icon "button" at bounding box center [1182, 150] width 8 height 8
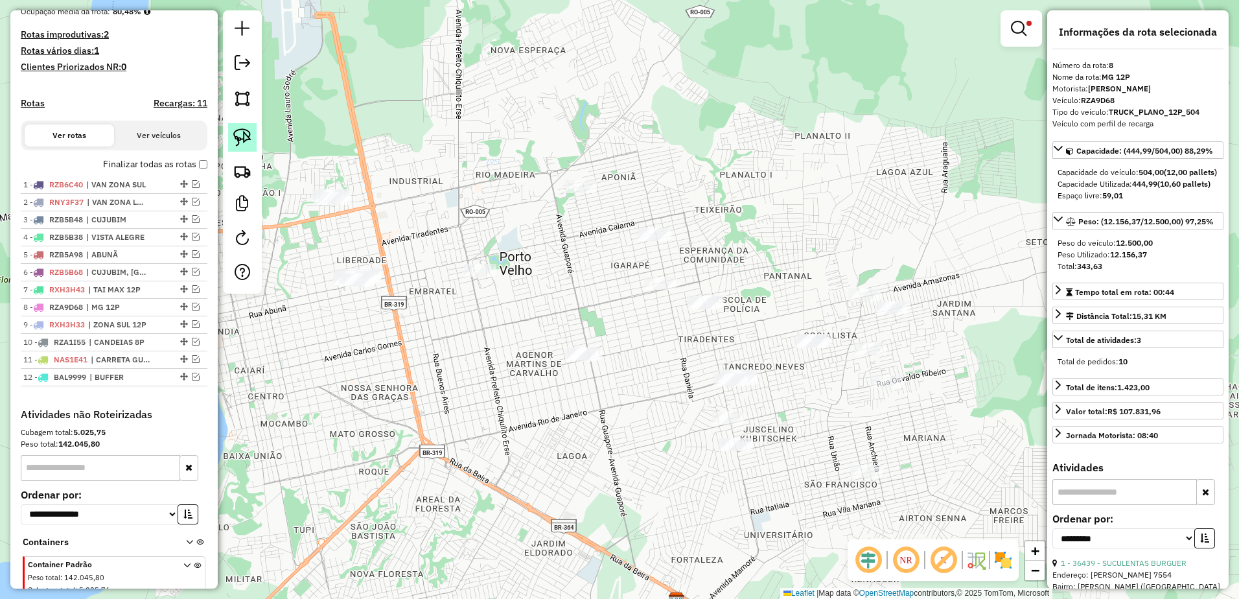
click at [244, 134] on img at bounding box center [242, 137] width 18 height 18
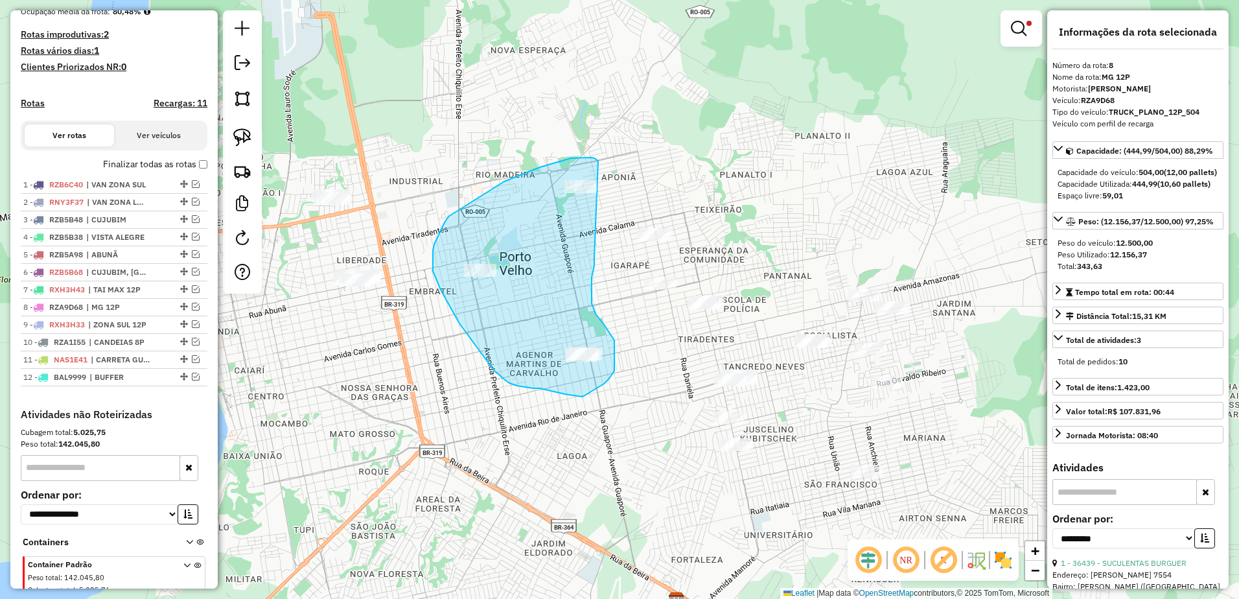
drag, startPoint x: 571, startPoint y: 158, endPoint x: 595, endPoint y: 229, distance: 74.6
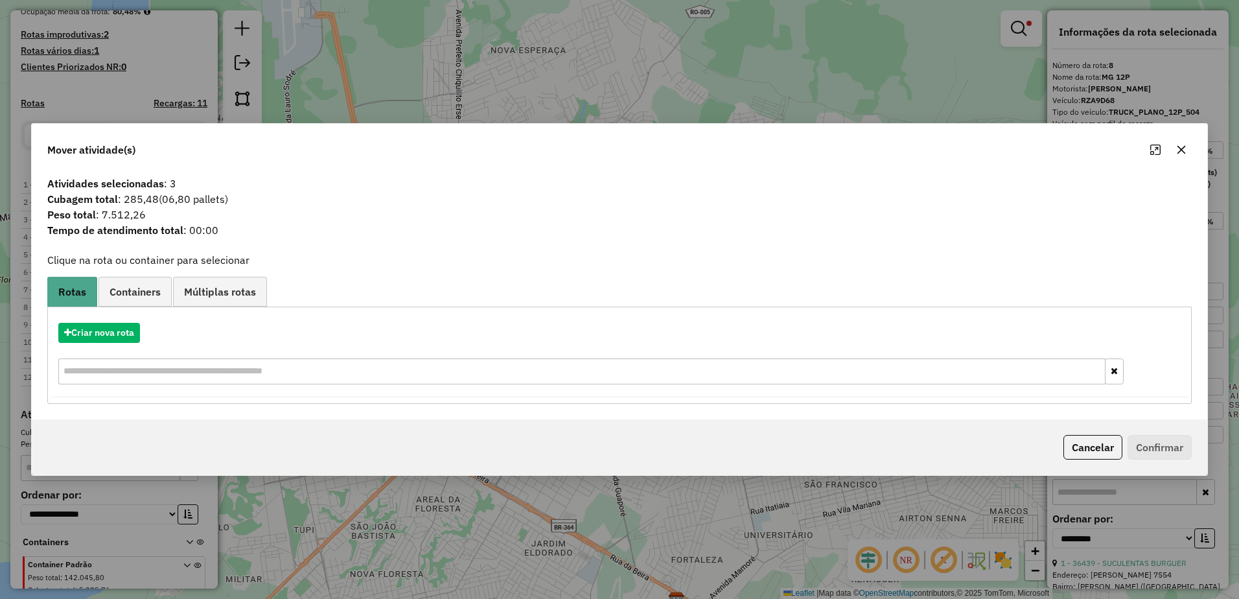
drag, startPoint x: 1183, startPoint y: 146, endPoint x: 1070, endPoint y: 153, distance: 113.0
click at [1182, 146] on icon "button" at bounding box center [1182, 150] width 10 height 10
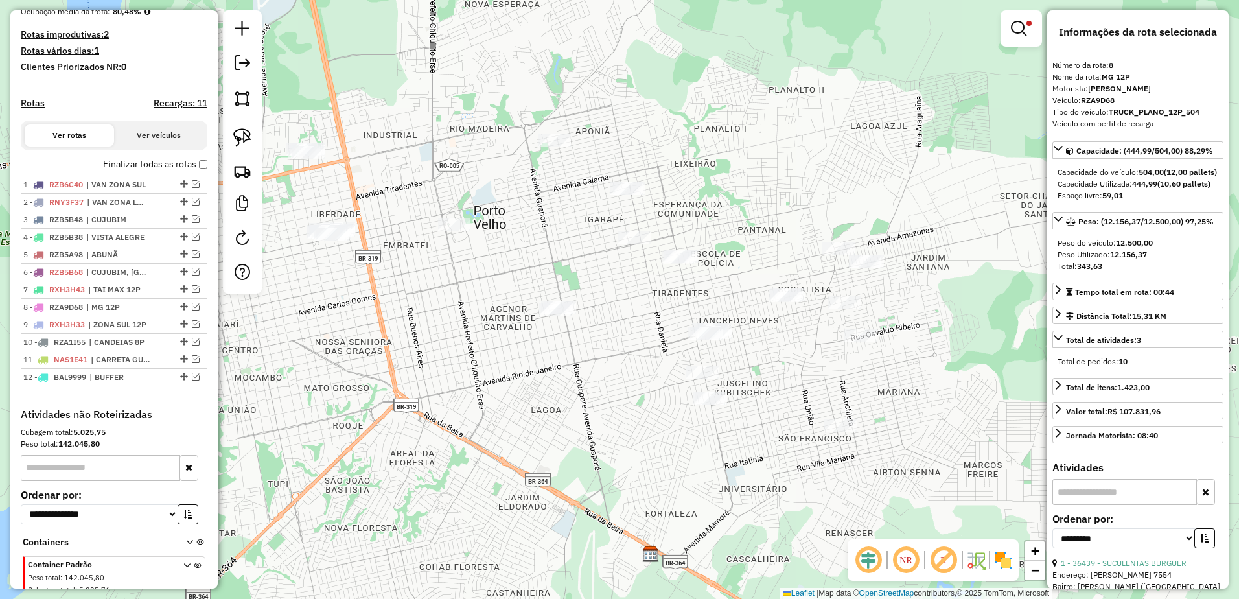
drag, startPoint x: 634, startPoint y: 337, endPoint x: 606, endPoint y: 283, distance: 61.2
click at [606, 283] on div "**********" at bounding box center [619, 299] width 1239 height 599
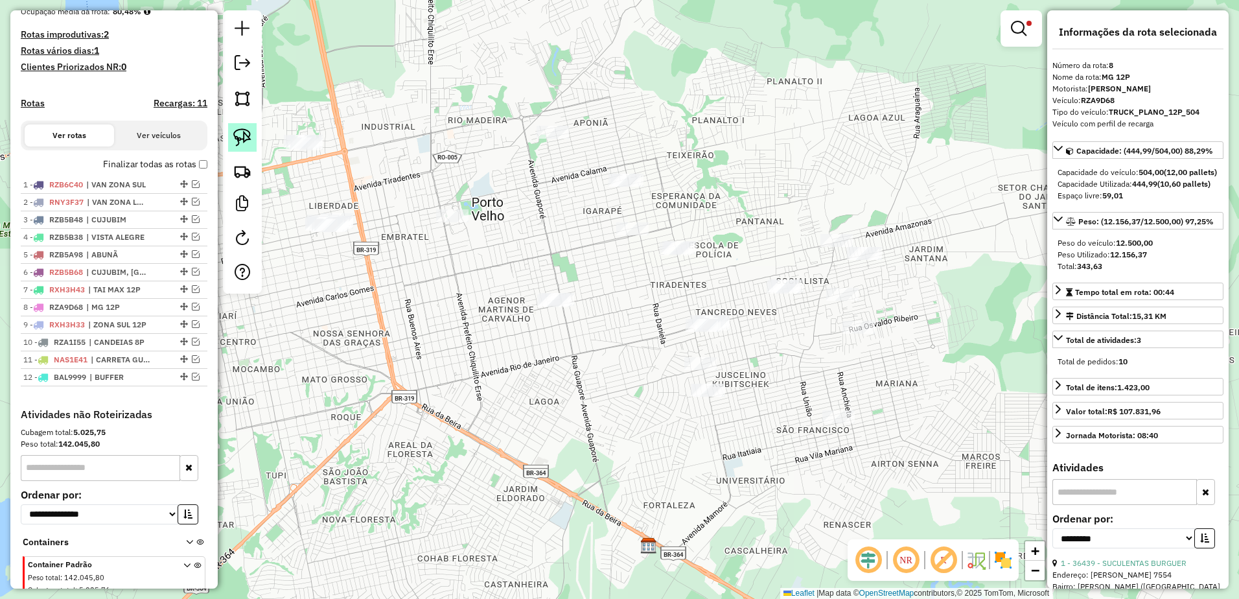
click at [239, 139] on img at bounding box center [242, 137] width 18 height 18
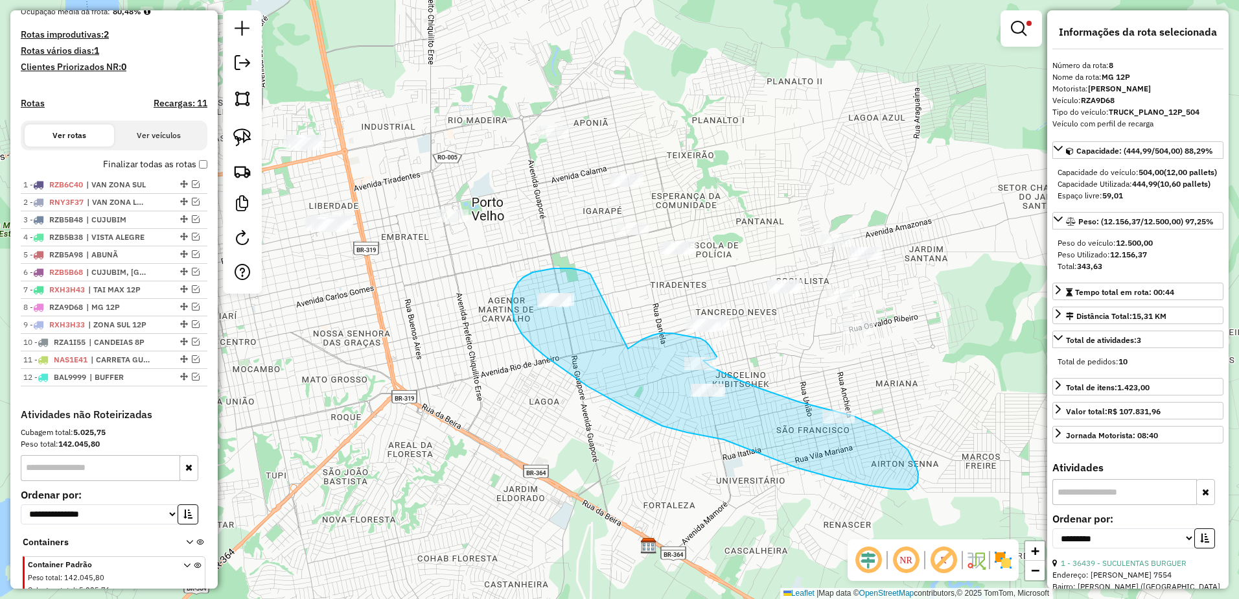
drag, startPoint x: 587, startPoint y: 272, endPoint x: 628, endPoint y: 349, distance: 87.0
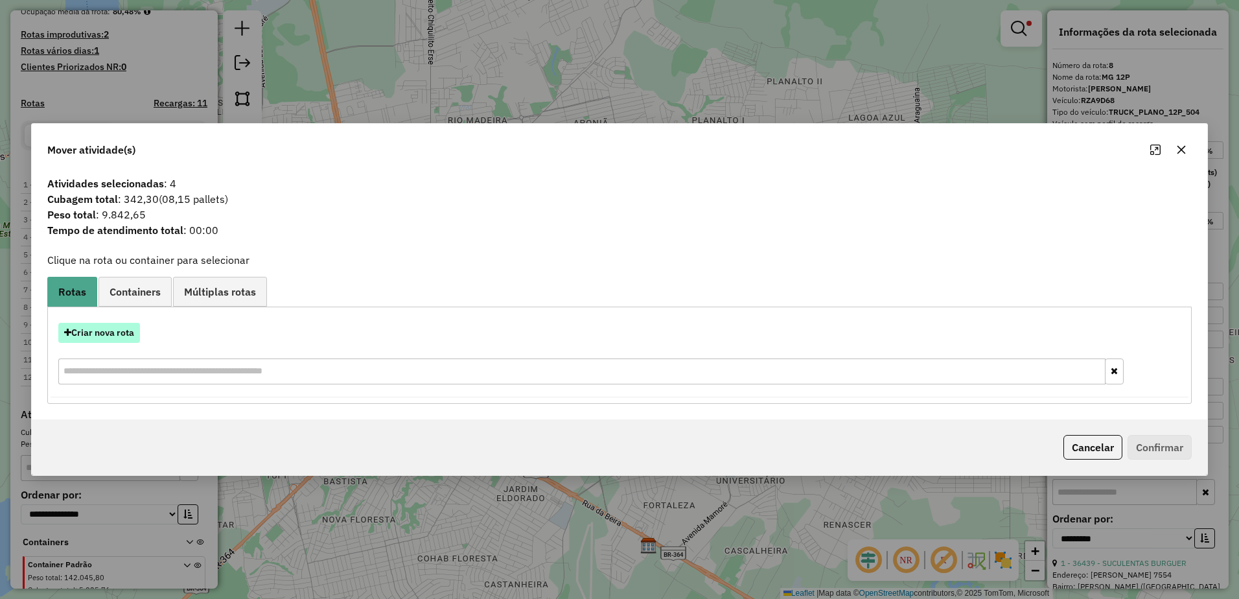
click at [121, 334] on button "Criar nova rota" at bounding box center [99, 333] width 82 height 20
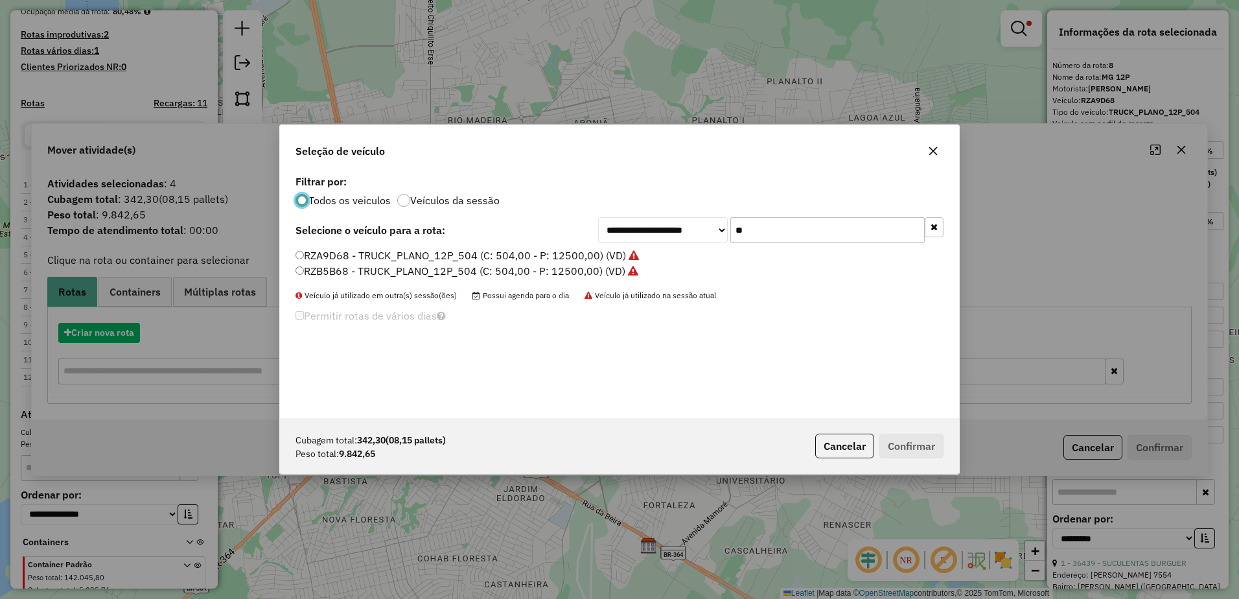
scroll to position [7, 4]
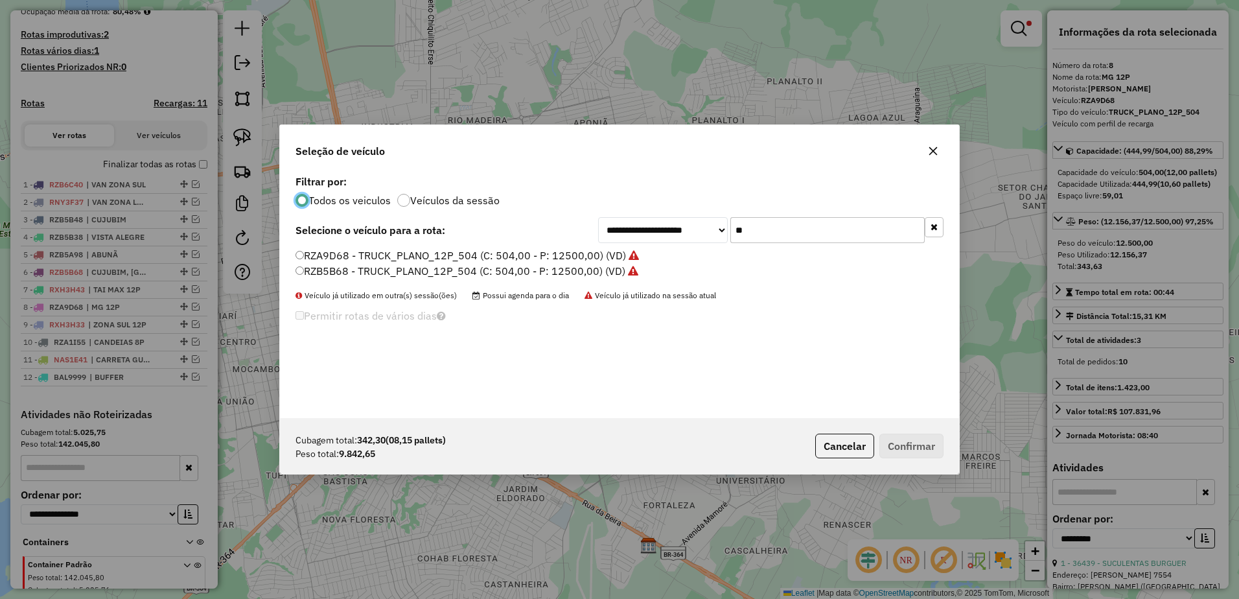
click at [810, 233] on input "**" at bounding box center [828, 230] width 194 height 26
type input "*"
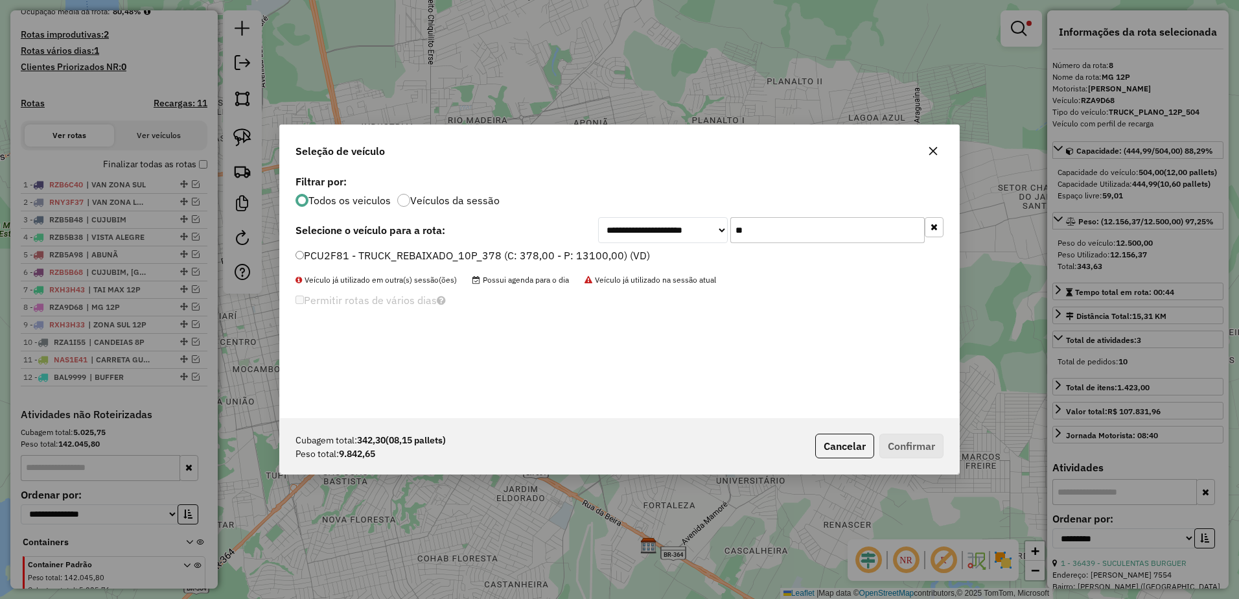
type input "**"
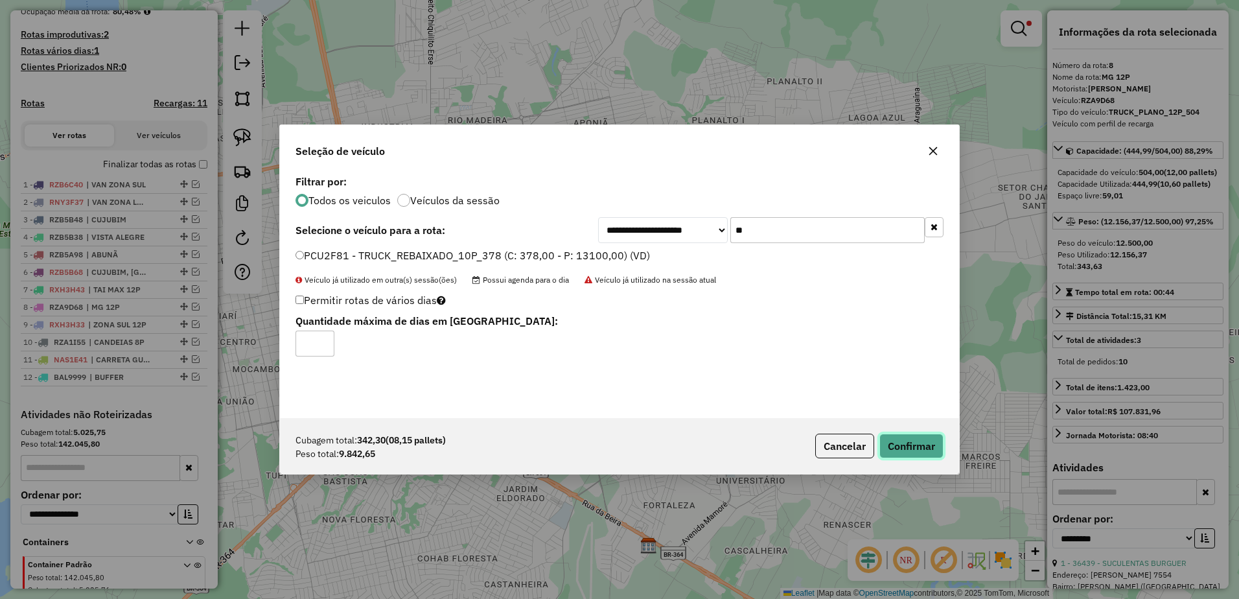
click at [930, 438] on button "Confirmar" at bounding box center [912, 446] width 64 height 25
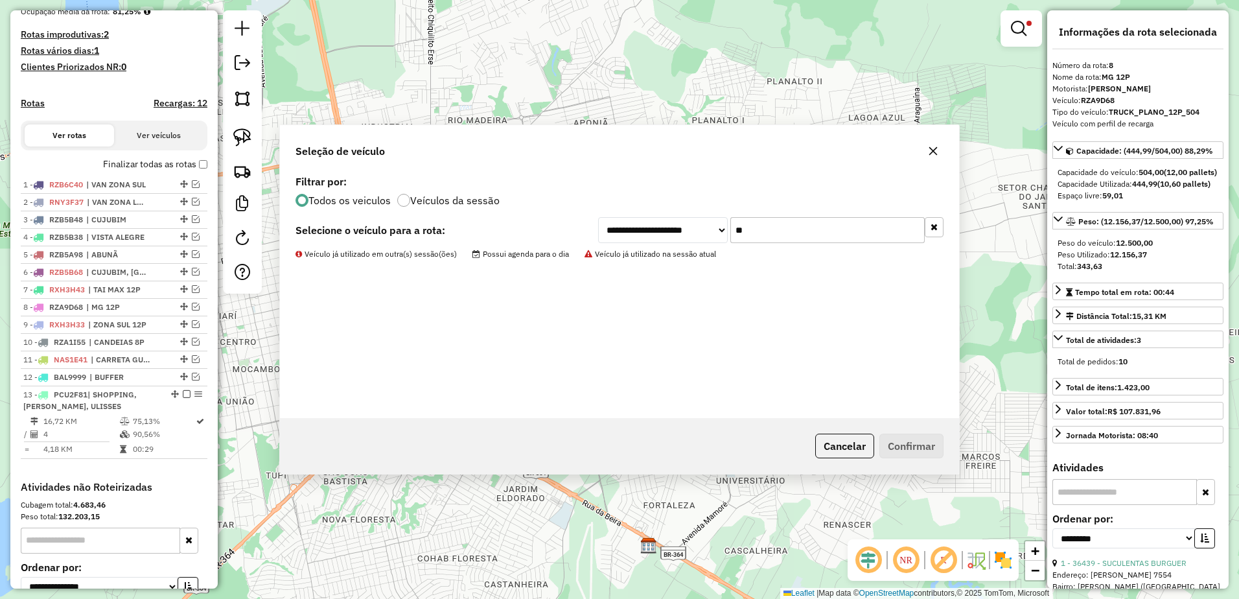
scroll to position [462, 0]
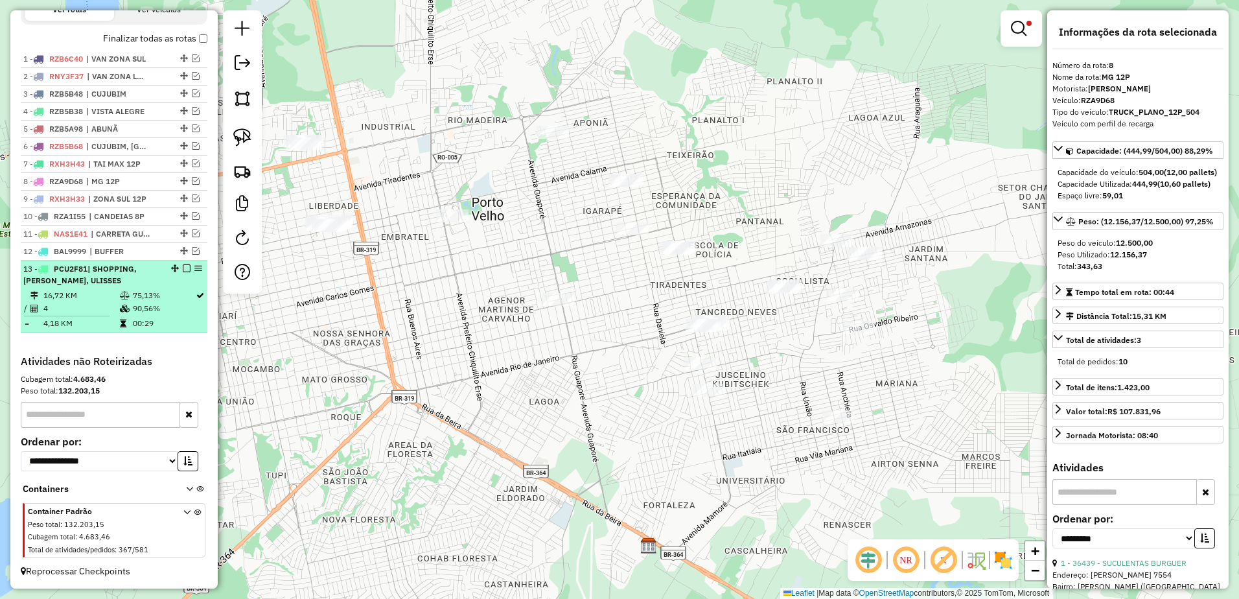
click at [177, 288] on li "13 - PCU2F81 | SHOPPING, TANCREDO NEVES, ULISSES 16,72 KM 75,13% / 4 90,56% = 4…" at bounding box center [114, 297] width 187 height 73
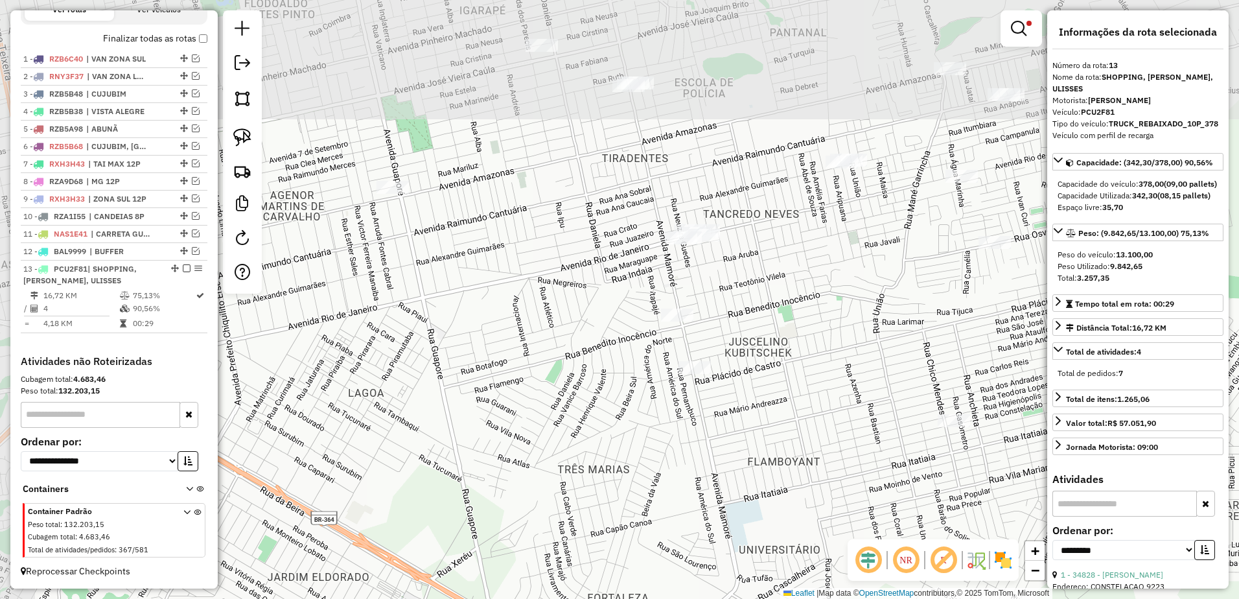
drag, startPoint x: 638, startPoint y: 282, endPoint x: 681, endPoint y: 392, distance: 117.6
click at [695, 412] on div "**********" at bounding box center [619, 299] width 1239 height 599
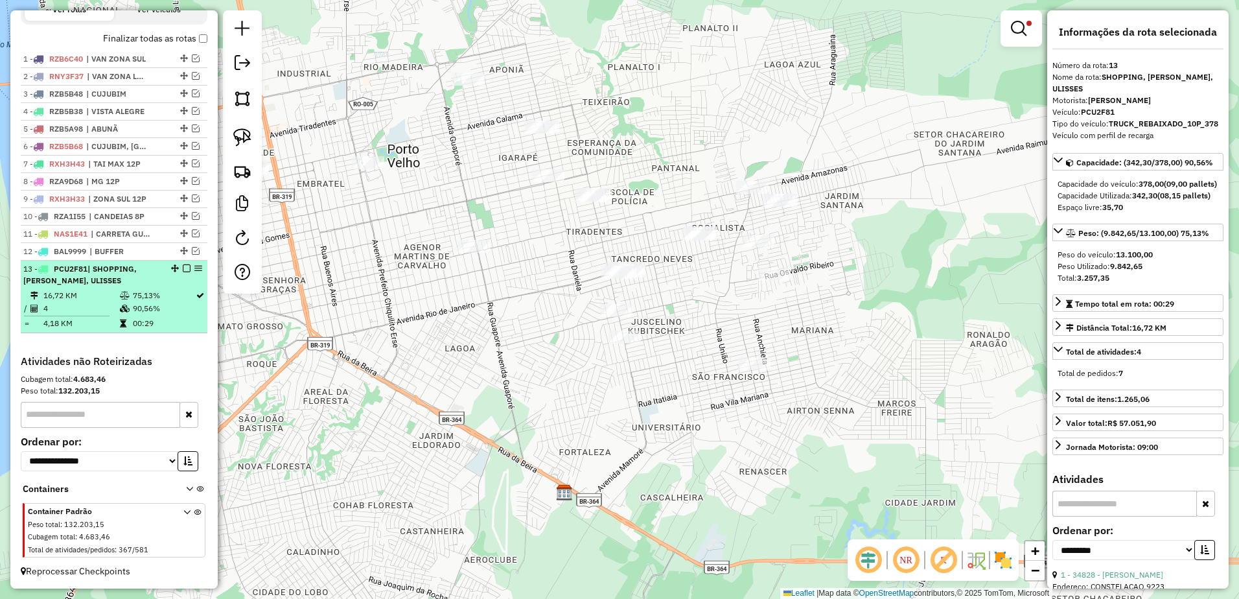
click at [104, 307] on td "4" at bounding box center [81, 308] width 76 height 13
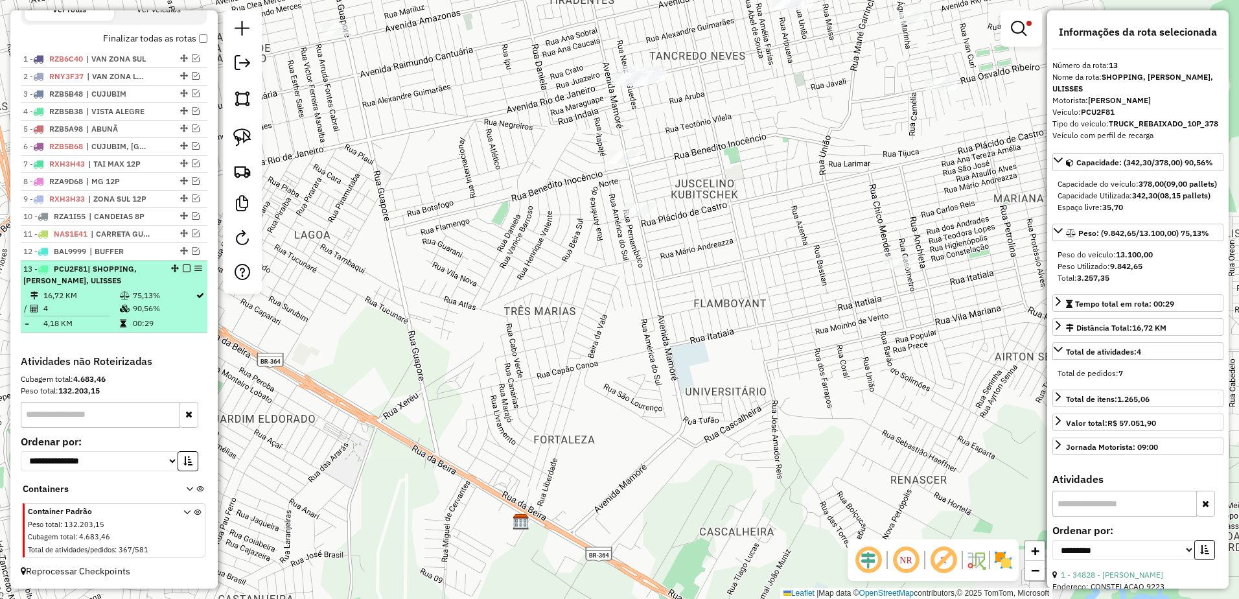
click at [111, 287] on div "13 - PCU2F81 | SHOPPING, TANCREDO NEVES, ULISSES" at bounding box center [91, 274] width 137 height 23
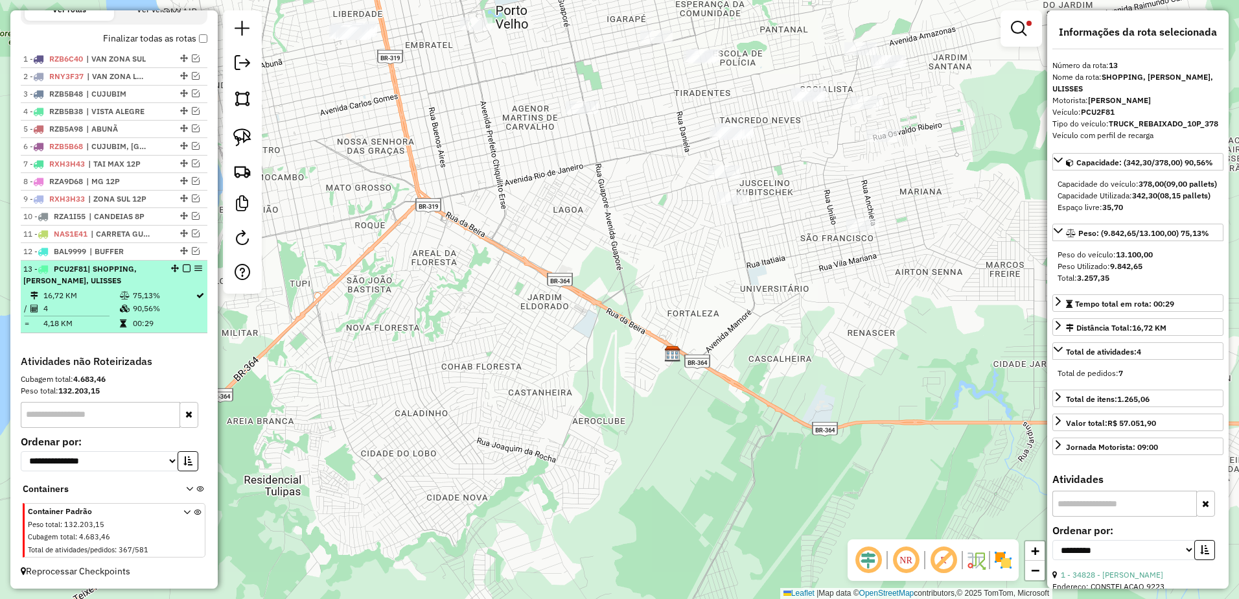
click at [95, 309] on td "4" at bounding box center [81, 308] width 76 height 13
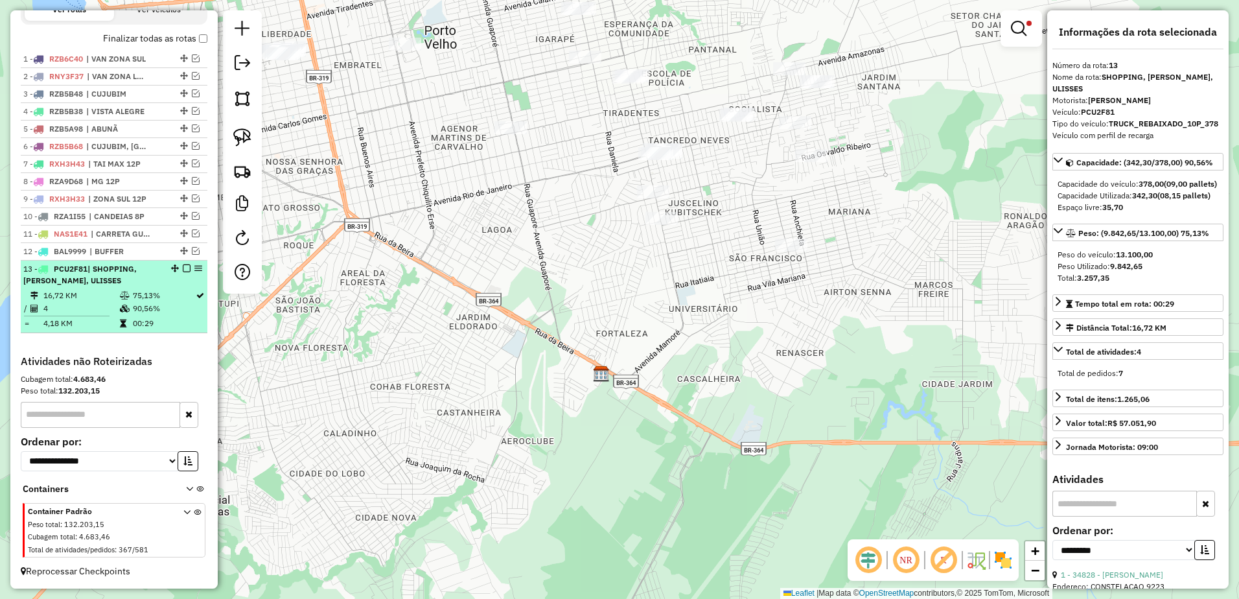
click at [103, 310] on td "4" at bounding box center [81, 308] width 76 height 13
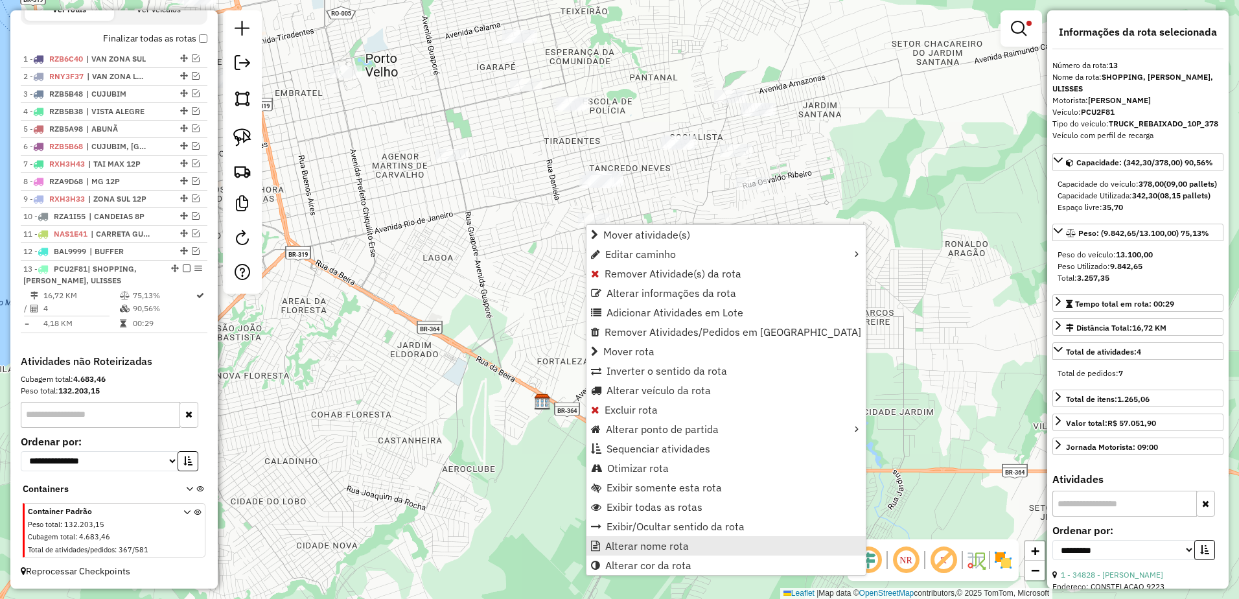
click at [707, 540] on link "Alterar nome rota" at bounding box center [726, 545] width 279 height 19
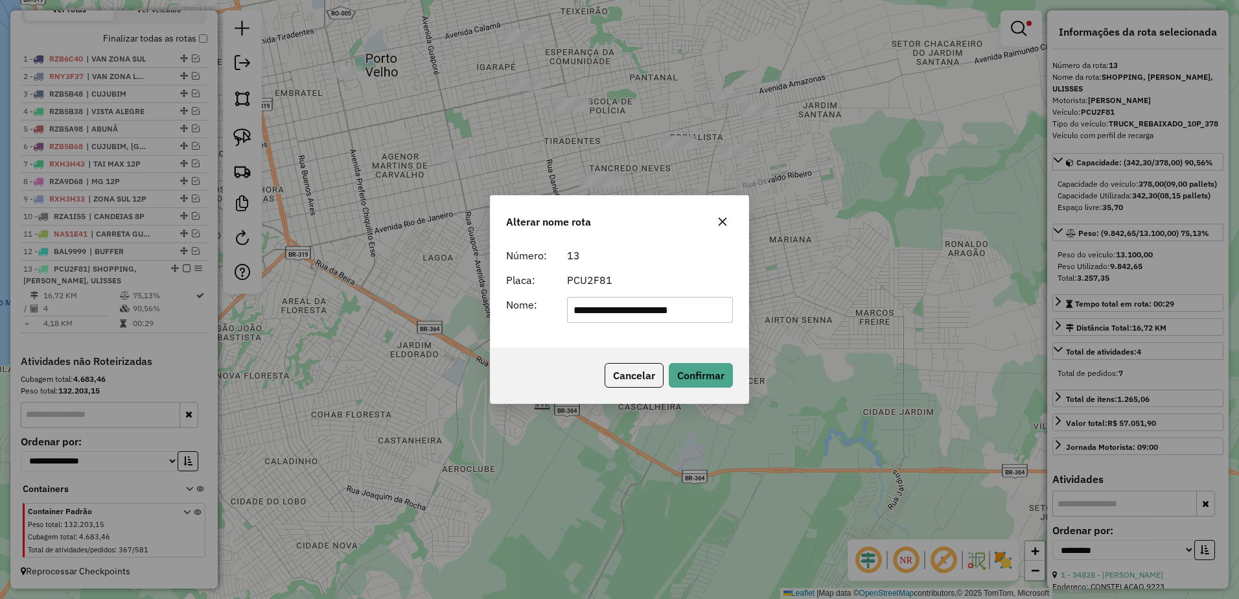
scroll to position [0, 0]
type input "*"
click at [723, 218] on icon "button" at bounding box center [723, 222] width 10 height 10
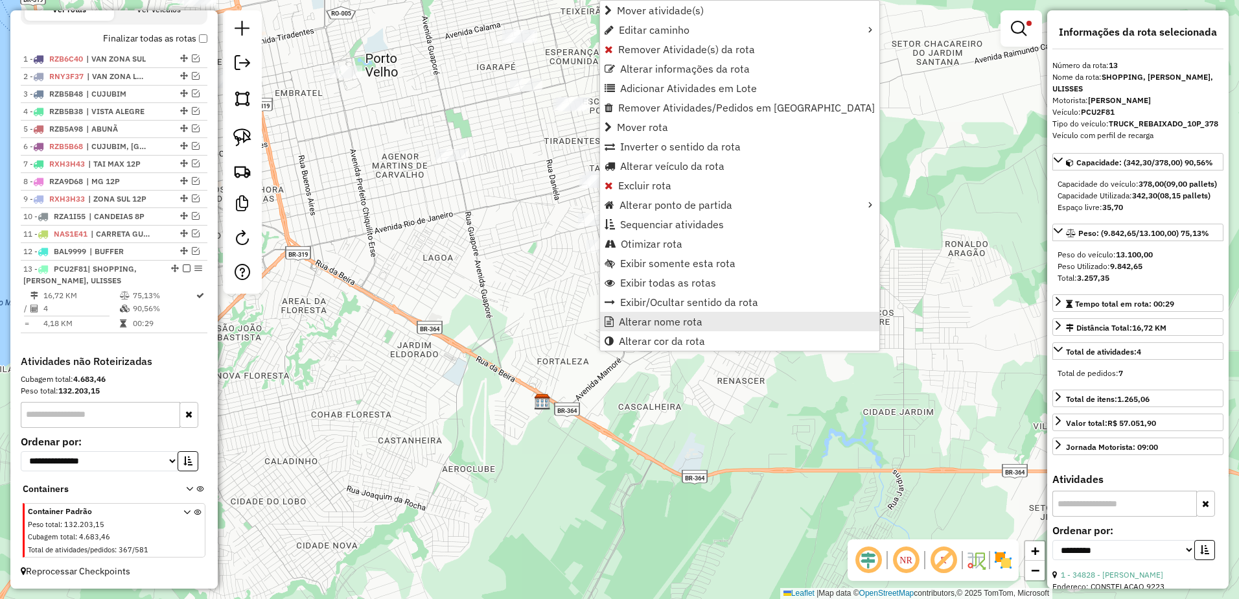
click at [689, 319] on span "Alterar nome rota" at bounding box center [661, 321] width 84 height 10
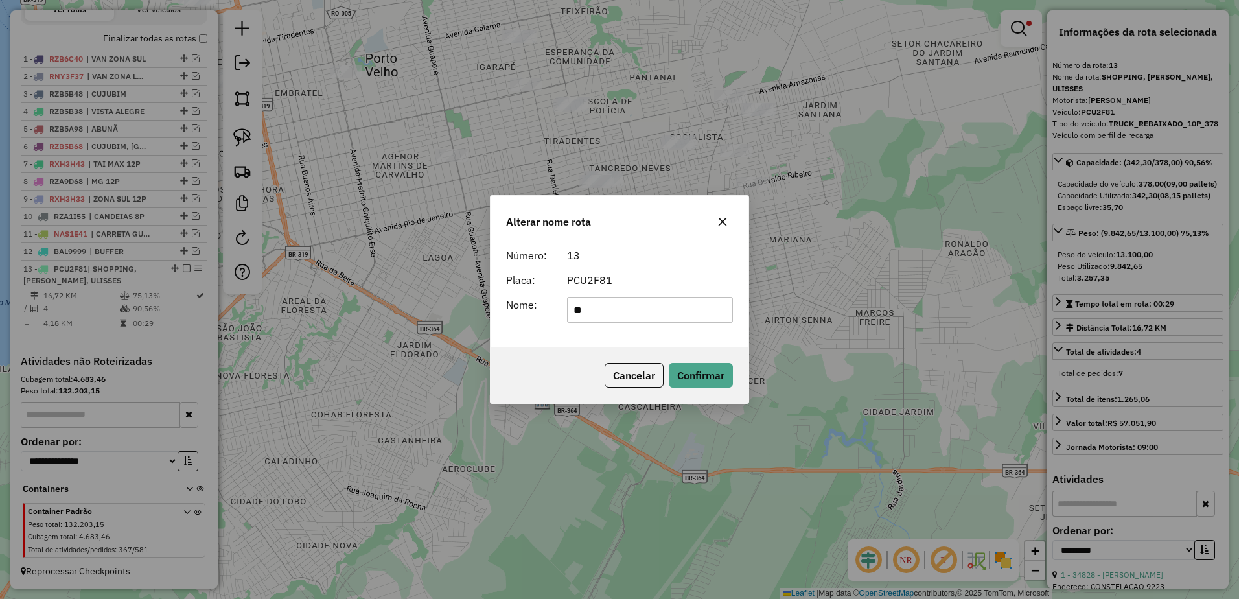
type input "*"
type input "**********"
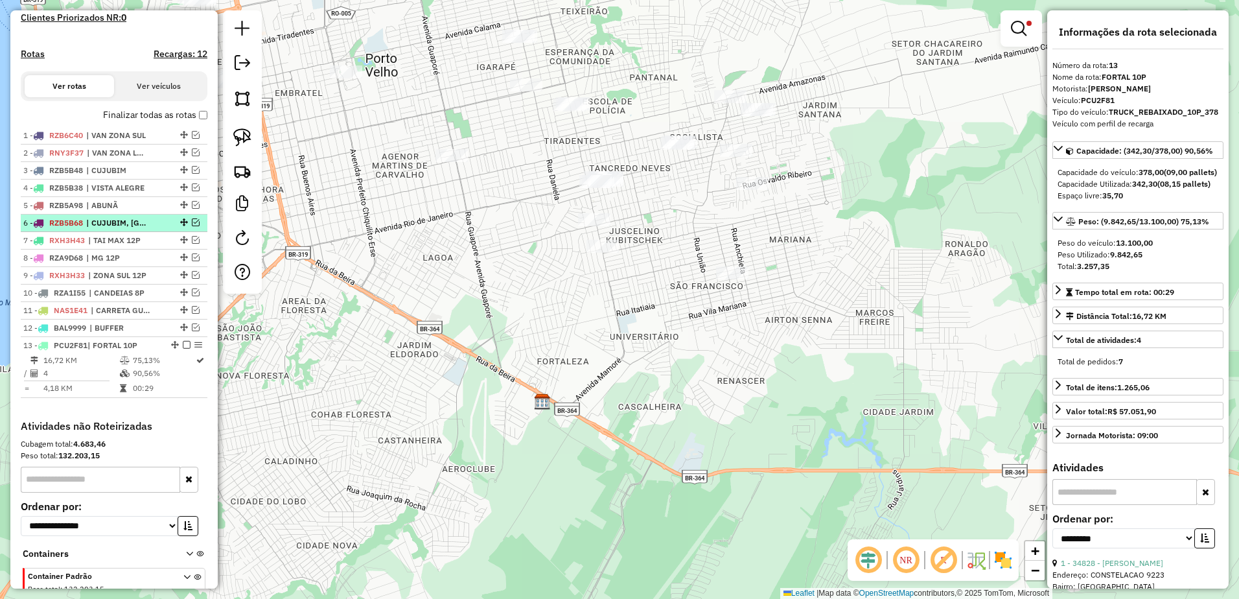
scroll to position [320, 0]
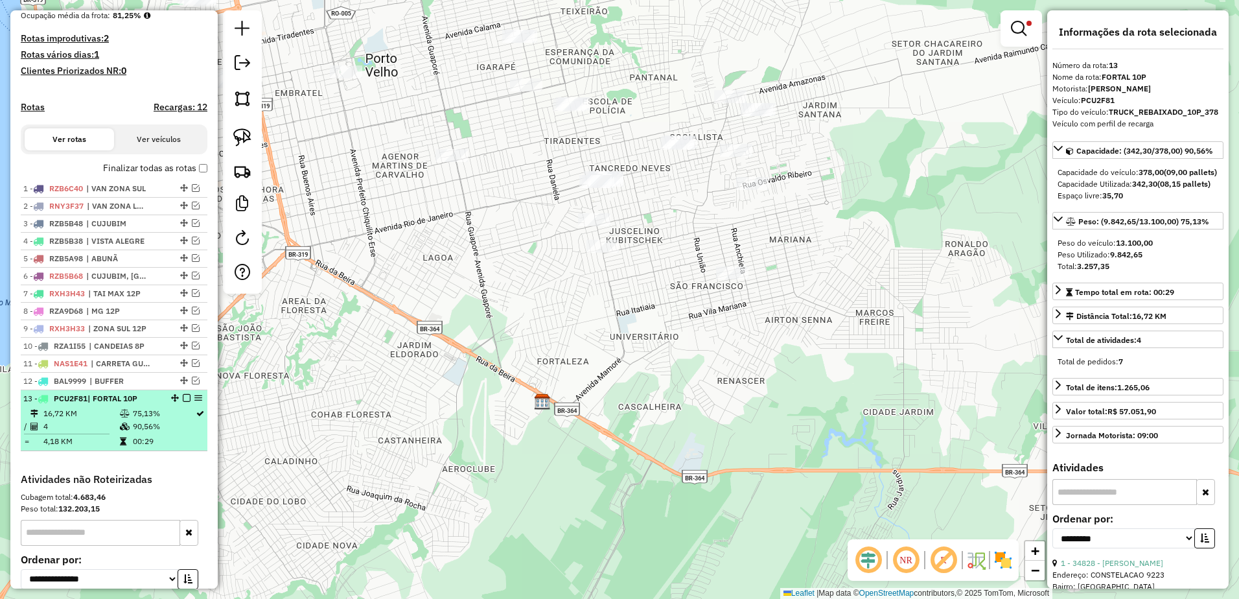
click at [184, 402] on em at bounding box center [187, 398] width 8 height 8
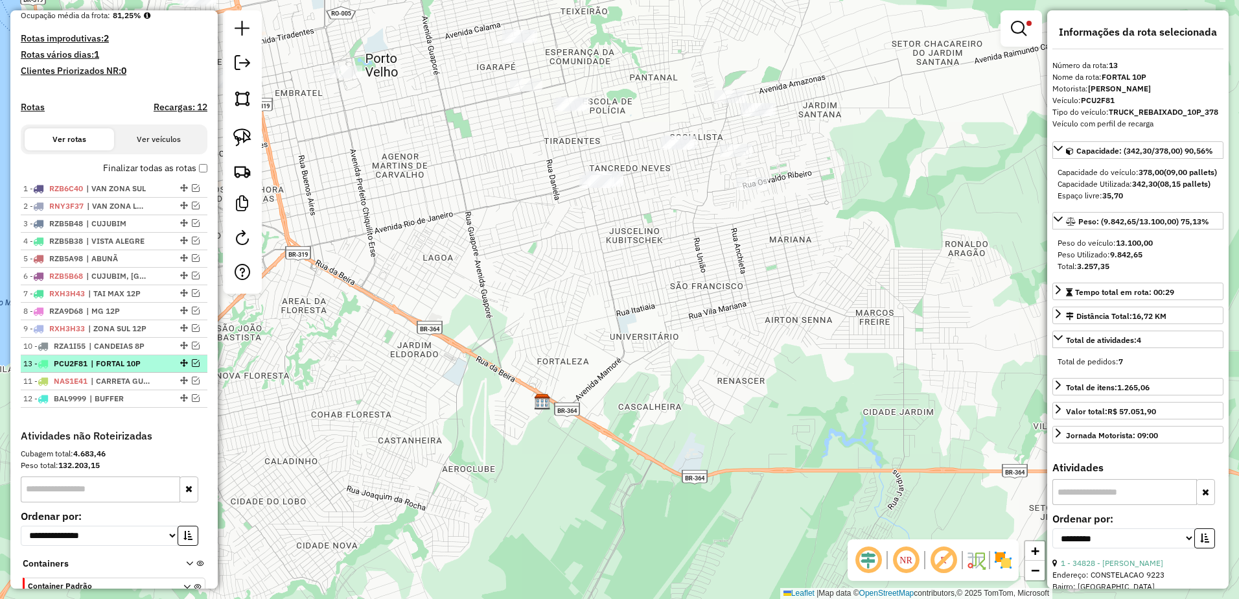
drag, startPoint x: 180, startPoint y: 410, endPoint x: 180, endPoint y: 381, distance: 29.2
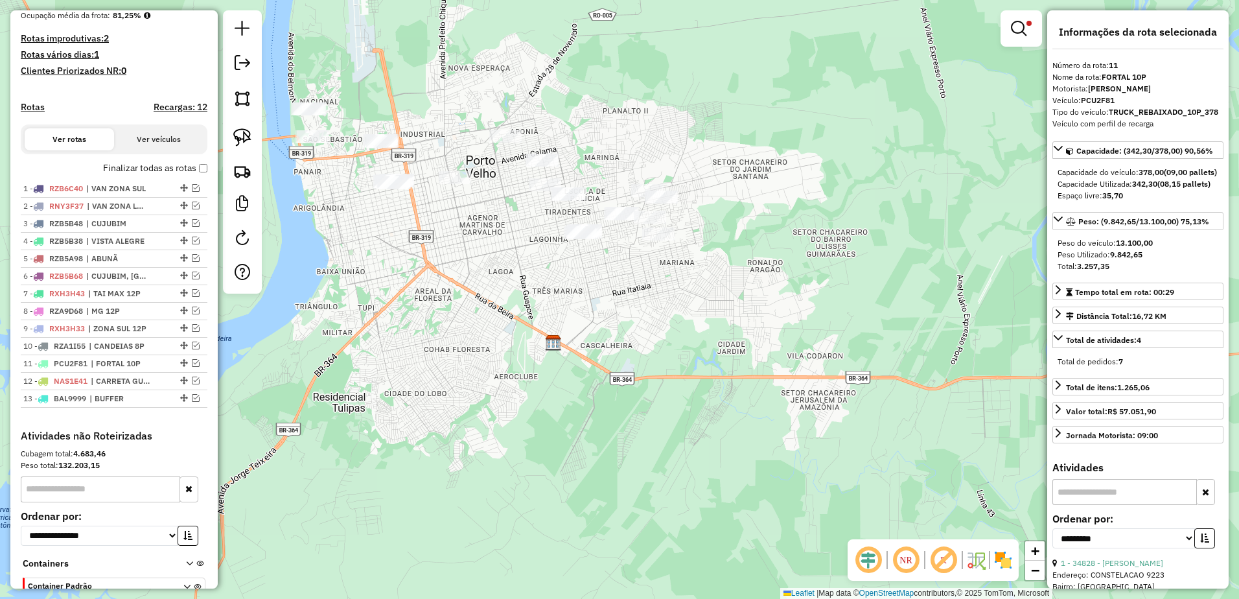
drag, startPoint x: 583, startPoint y: 285, endPoint x: 586, endPoint y: 346, distance: 61.6
click at [586, 346] on div "**********" at bounding box center [619, 299] width 1239 height 599
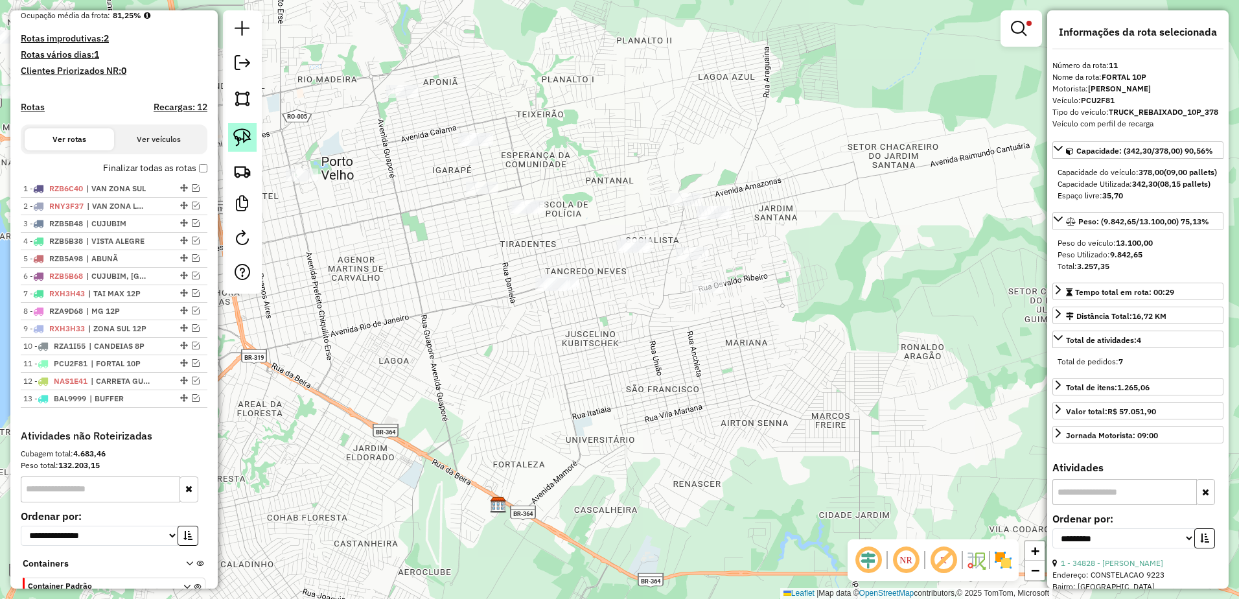
click at [244, 132] on img at bounding box center [242, 137] width 18 height 18
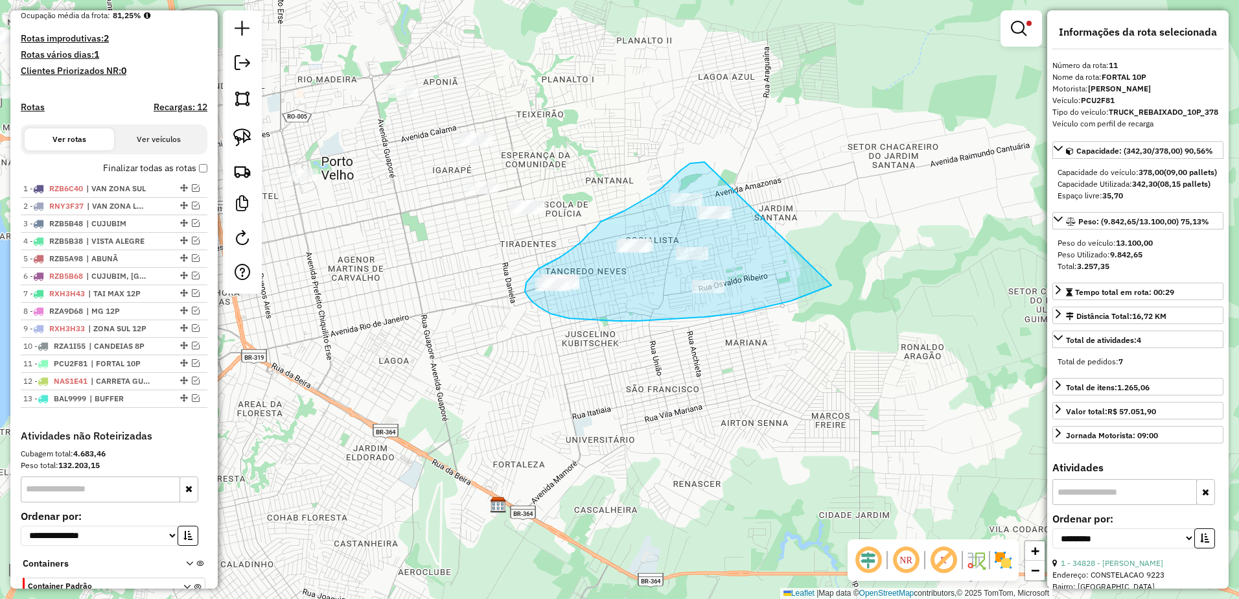
drag, startPoint x: 700, startPoint y: 163, endPoint x: 865, endPoint y: 272, distance: 198.3
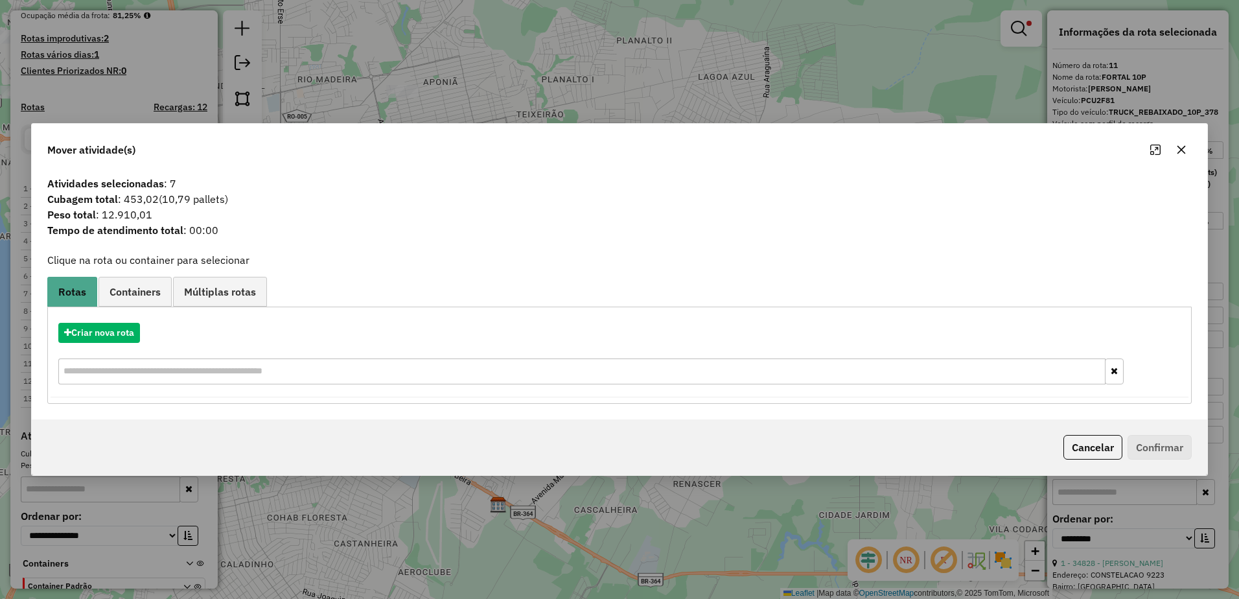
click at [1185, 153] on icon "button" at bounding box center [1182, 150] width 8 height 8
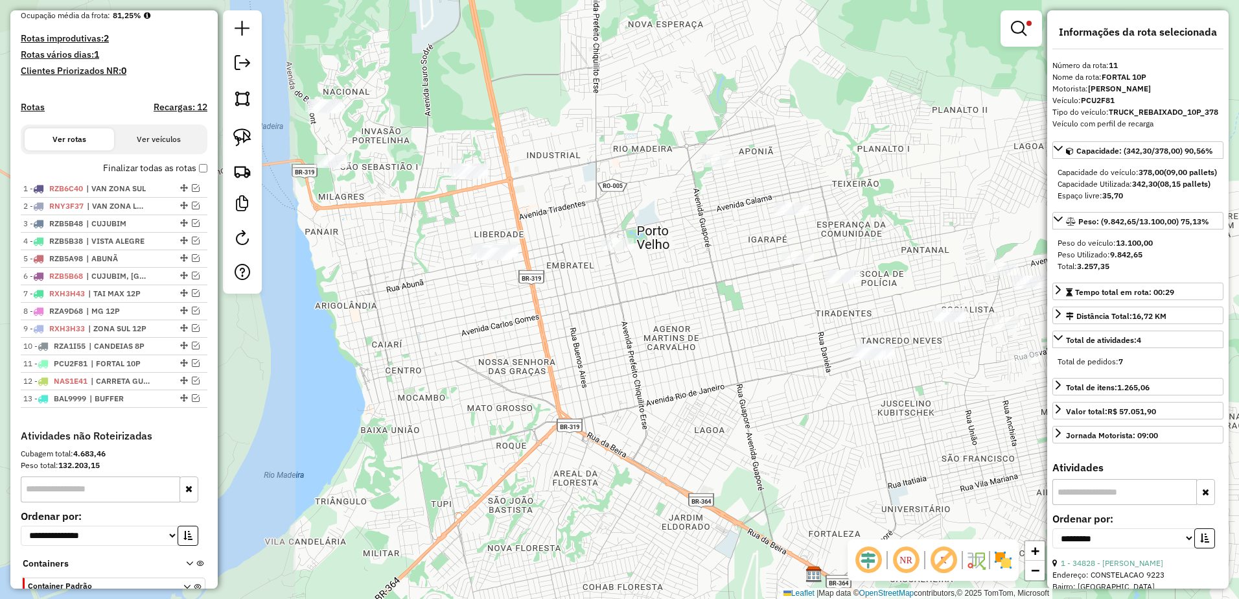
drag, startPoint x: 734, startPoint y: 135, endPoint x: 1045, endPoint y: 202, distance: 318.2
click at [1045, 202] on div "**********" at bounding box center [619, 299] width 1239 height 599
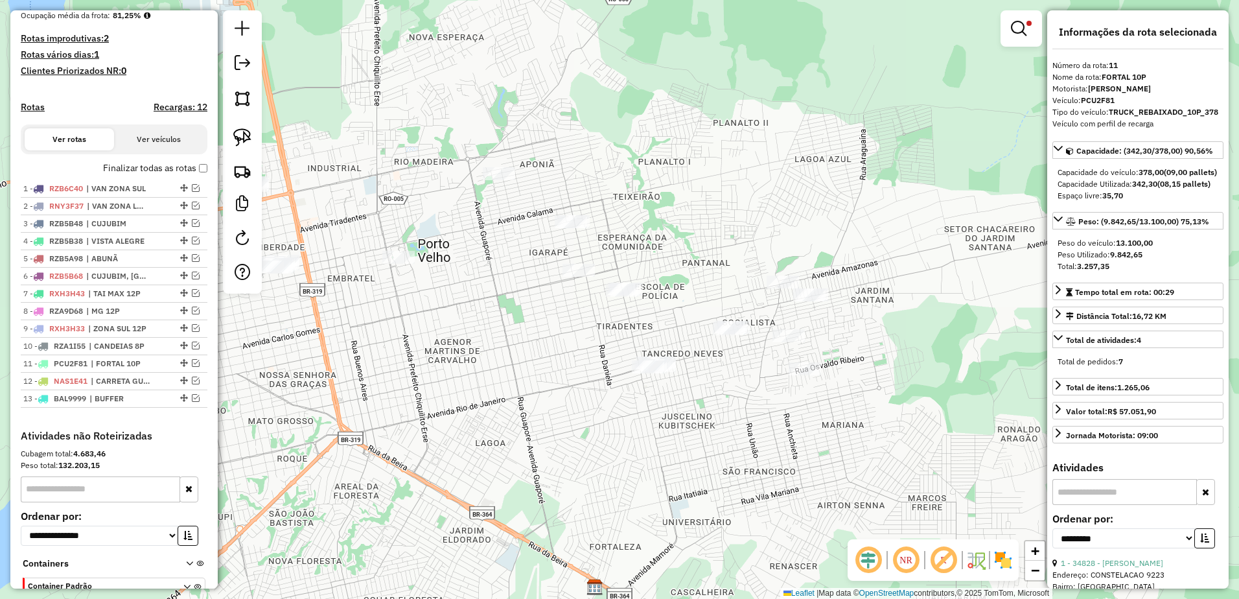
drag, startPoint x: 847, startPoint y: 119, endPoint x: 614, endPoint y: 132, distance: 233.1
click at [614, 132] on div "**********" at bounding box center [619, 299] width 1239 height 599
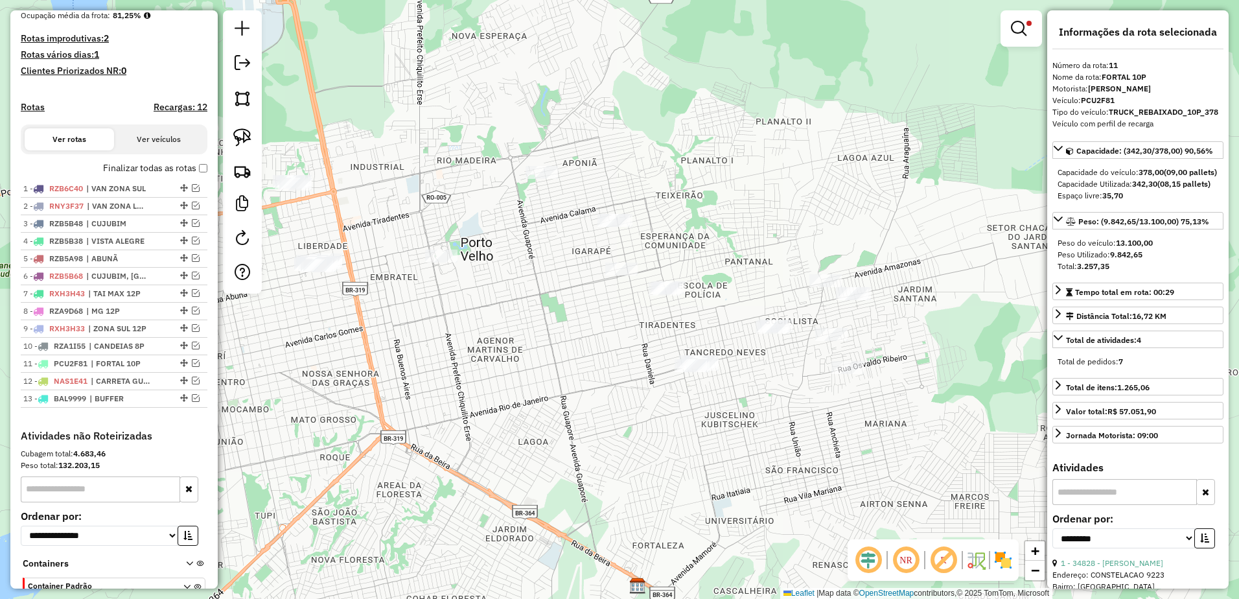
drag, startPoint x: 747, startPoint y: 209, endPoint x: 823, endPoint y: 193, distance: 77.4
click at [839, 206] on div "**********" at bounding box center [619, 299] width 1239 height 599
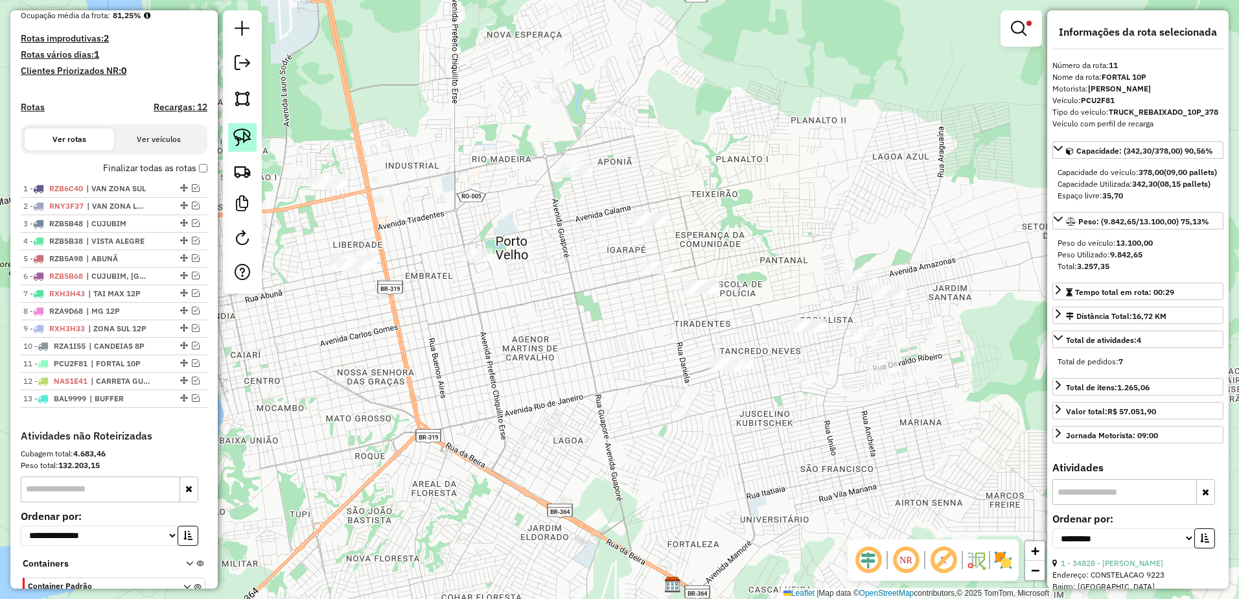
click at [238, 129] on img at bounding box center [242, 137] width 18 height 18
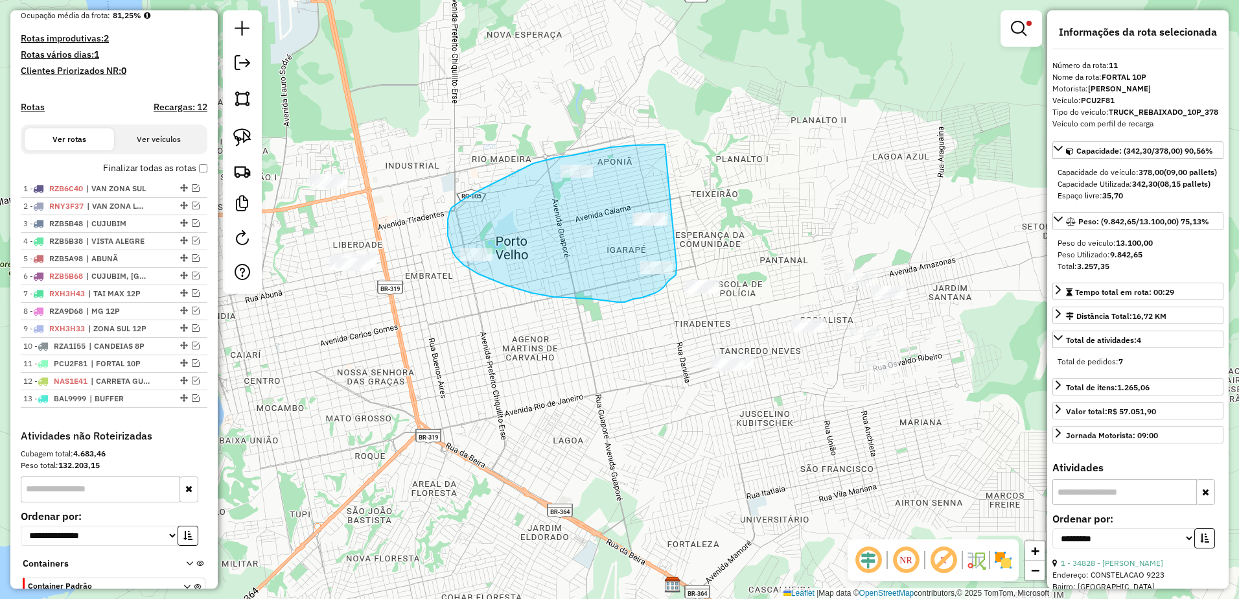
drag, startPoint x: 665, startPoint y: 145, endPoint x: 675, endPoint y: 248, distance: 104.2
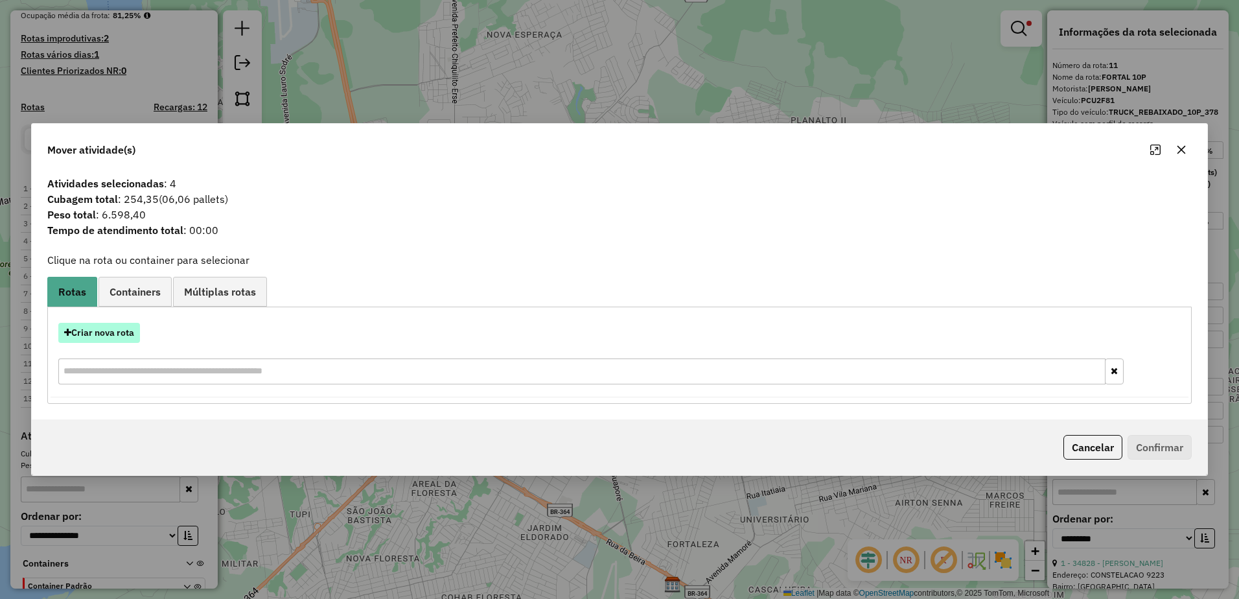
click at [126, 339] on button "Criar nova rota" at bounding box center [99, 333] width 82 height 20
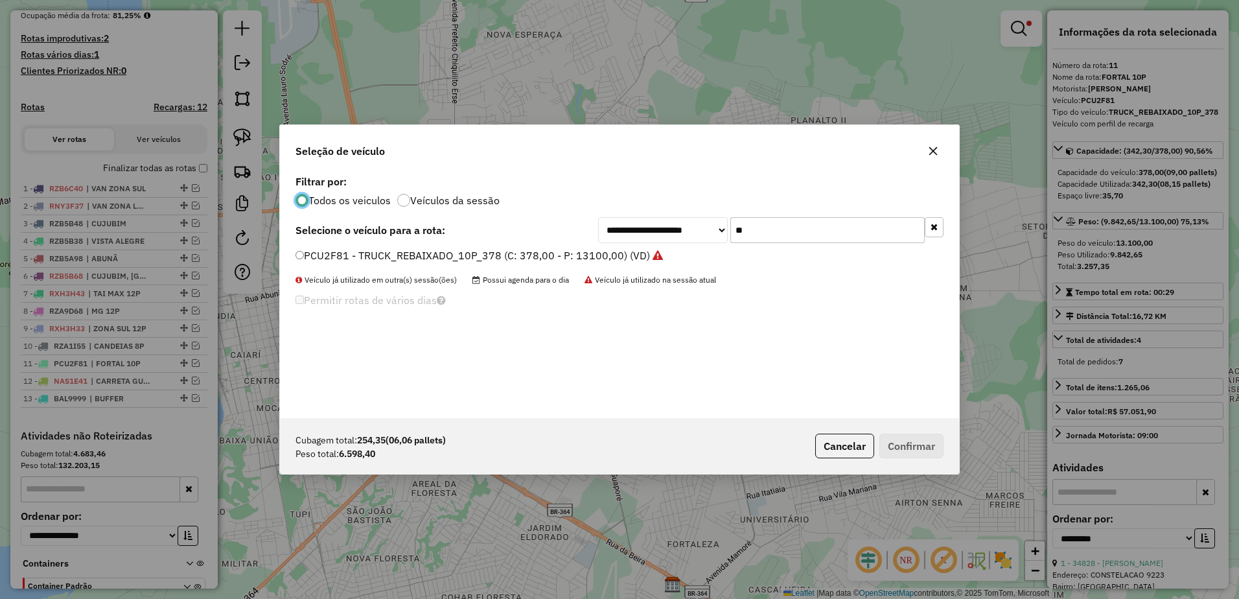
scroll to position [7, 4]
drag, startPoint x: 782, startPoint y: 228, endPoint x: 800, endPoint y: 246, distance: 25.2
click at [784, 229] on input "**" at bounding box center [828, 230] width 194 height 26
type input "*"
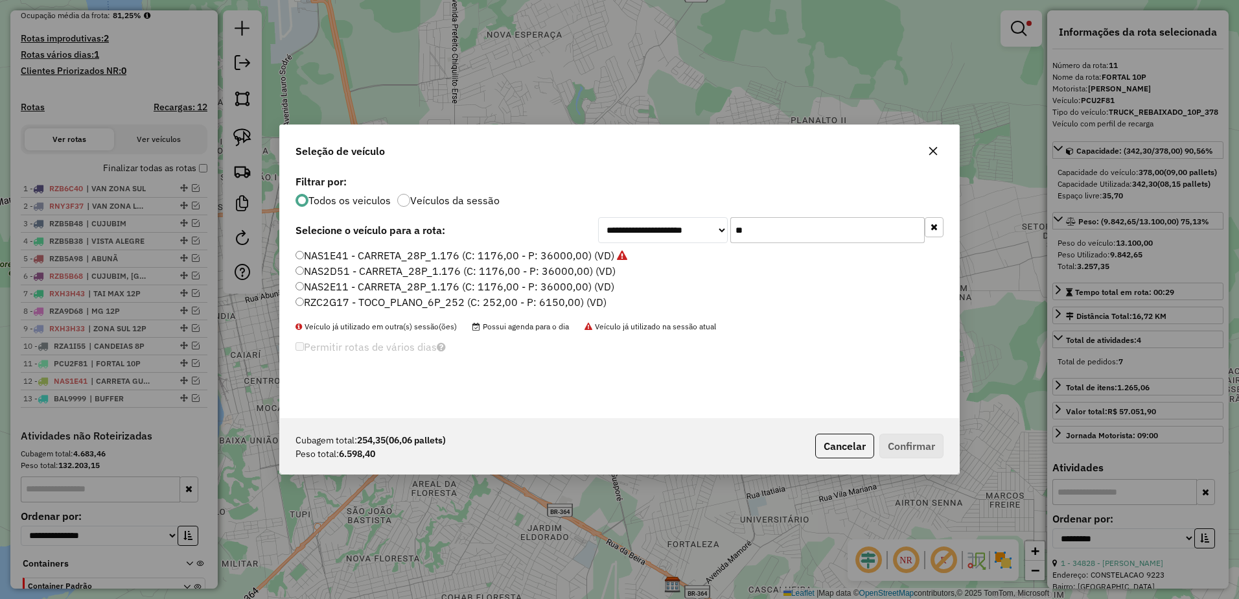
type input "**"
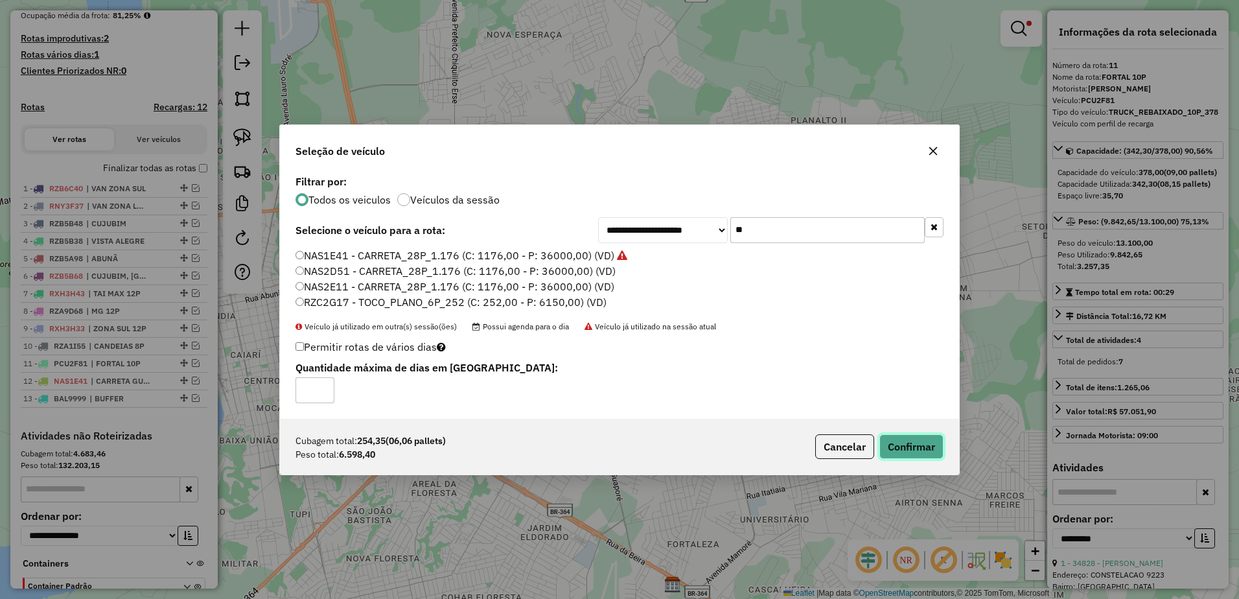
click at [908, 451] on button "Confirmar" at bounding box center [912, 446] width 64 height 25
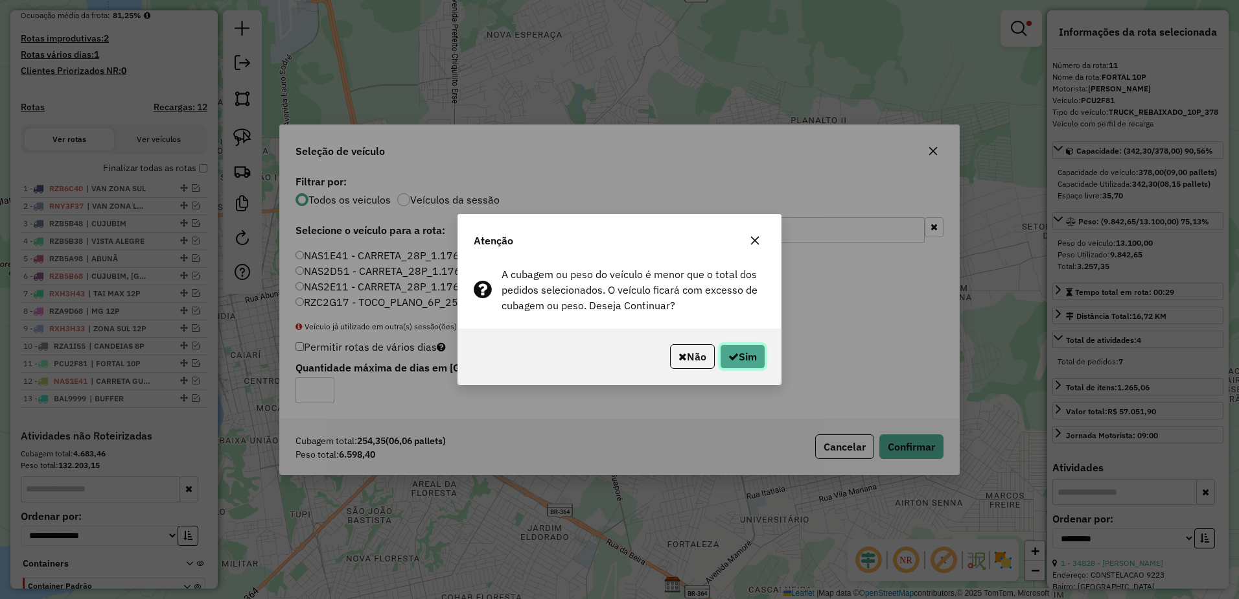
click at [738, 360] on button "Sim" at bounding box center [742, 356] width 45 height 25
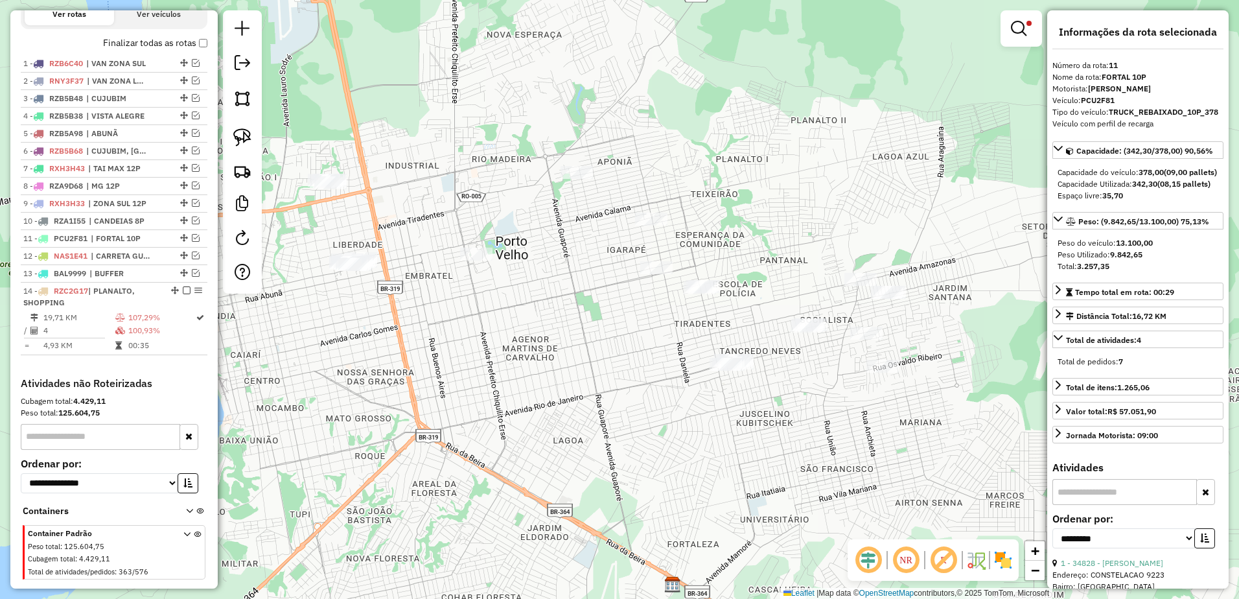
scroll to position [479, 0]
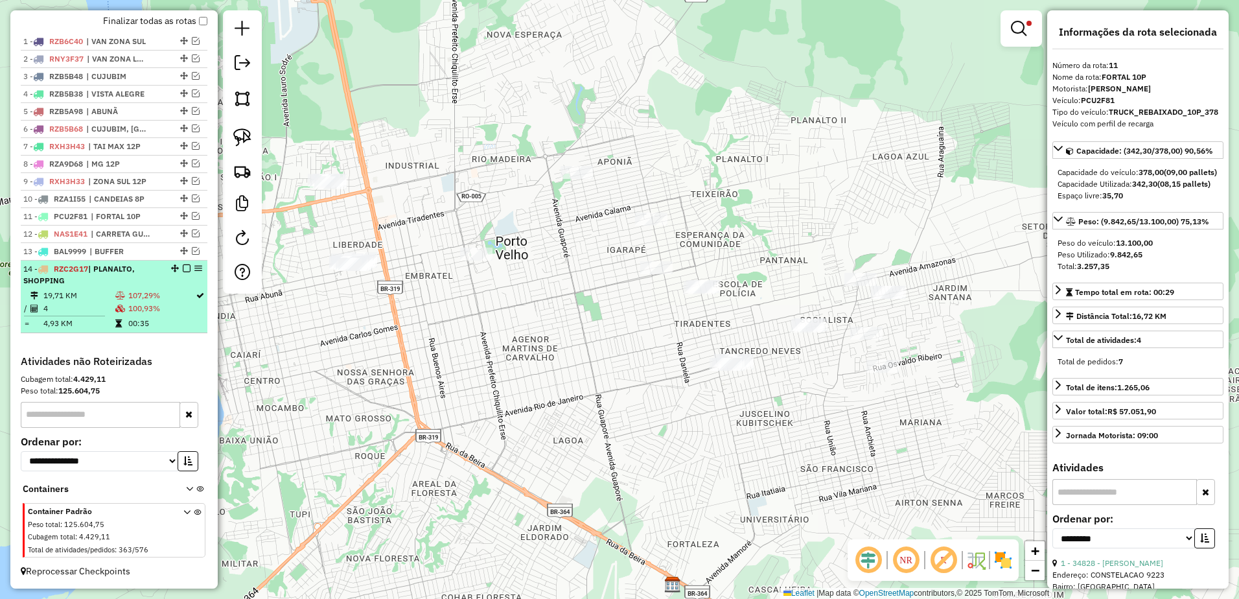
click at [104, 298] on td "19,71 KM" at bounding box center [79, 295] width 72 height 13
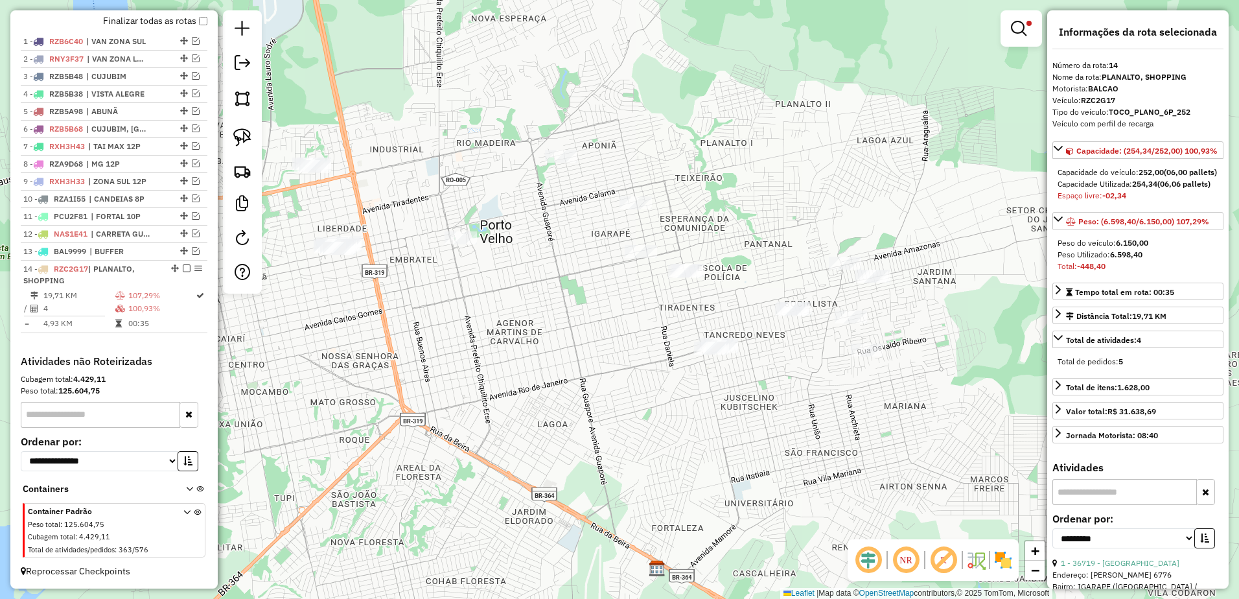
drag, startPoint x: 543, startPoint y: 271, endPoint x: 519, endPoint y: 347, distance: 79.5
click at [519, 347] on div "**********" at bounding box center [619, 299] width 1239 height 599
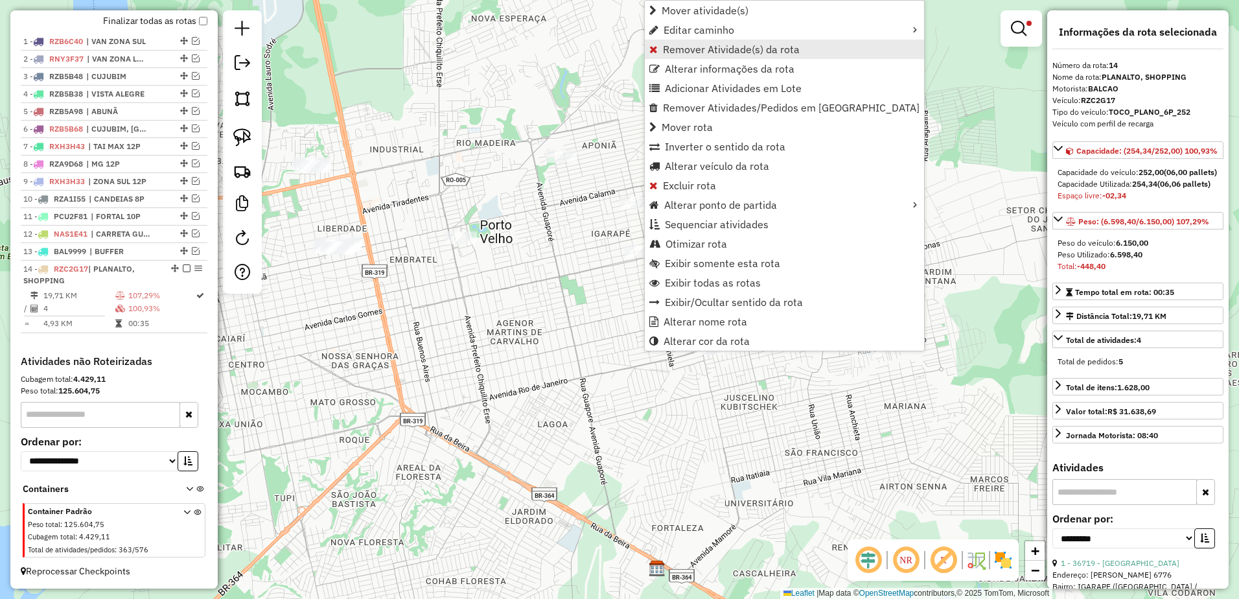
click at [718, 45] on span "Remover Atividade(s) da rota" at bounding box center [731, 49] width 137 height 10
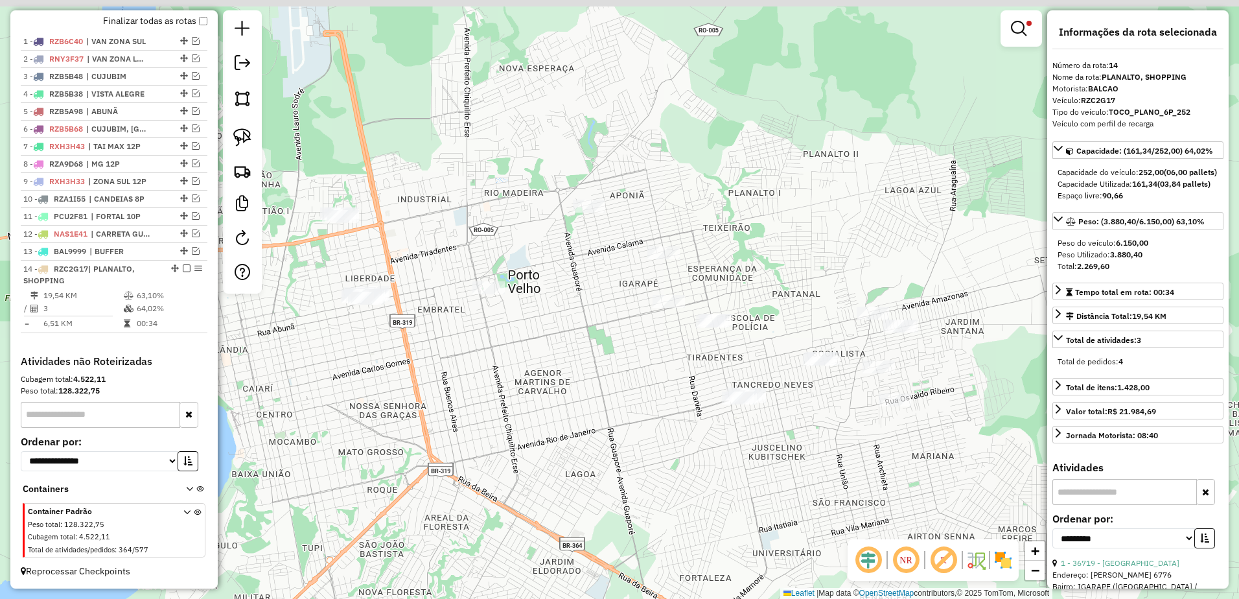
drag, startPoint x: 552, startPoint y: 327, endPoint x: 571, endPoint y: 364, distance: 41.8
click at [571, 364] on div "**********" at bounding box center [619, 299] width 1239 height 599
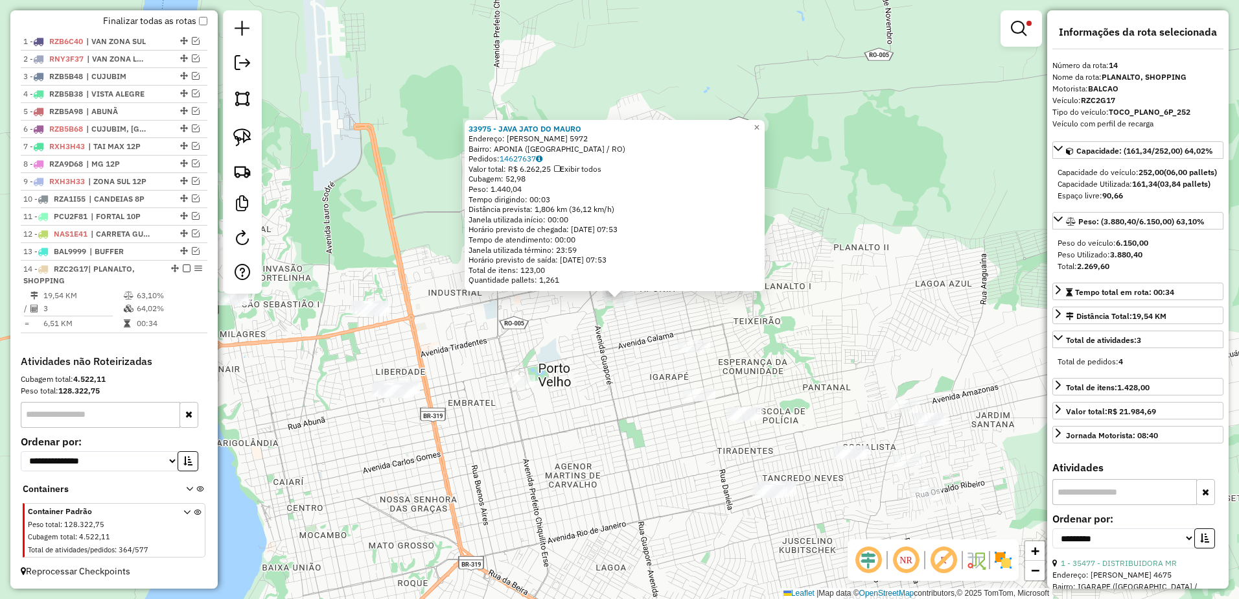
click at [571, 308] on div "**********" at bounding box center [619, 299] width 1239 height 599
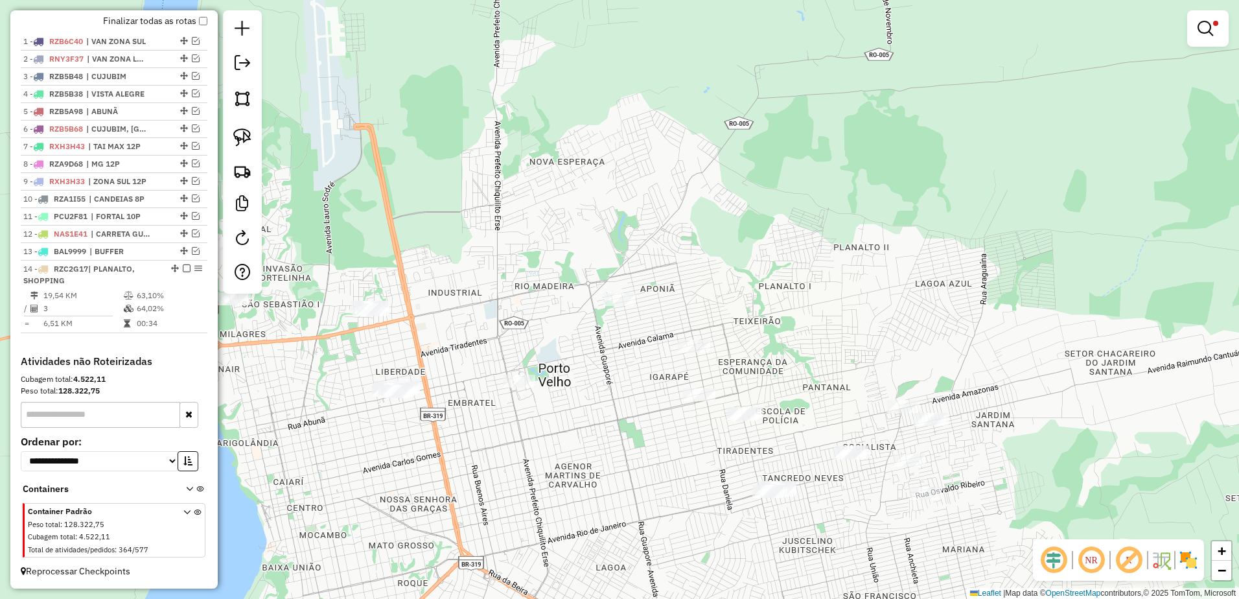
drag, startPoint x: 711, startPoint y: 323, endPoint x: 701, endPoint y: 294, distance: 31.6
click at [674, 305] on div "**********" at bounding box center [619, 299] width 1239 height 599
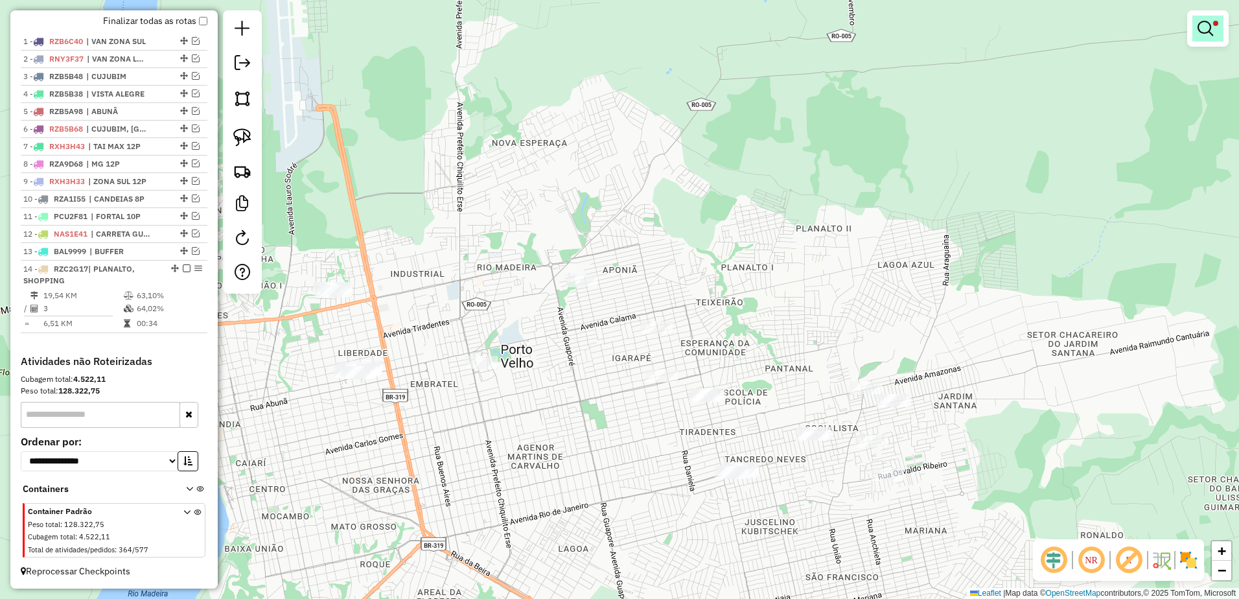
click at [1206, 36] on em at bounding box center [1206, 29] width 16 height 16
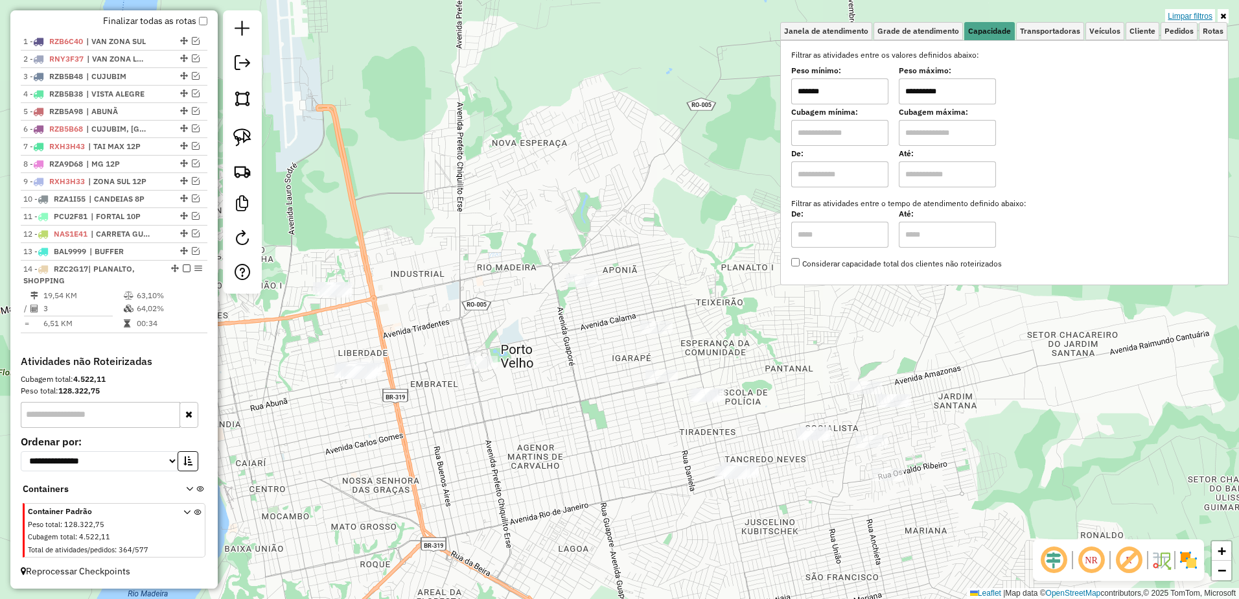
click at [1195, 14] on link "Limpar filtros" at bounding box center [1191, 16] width 50 height 14
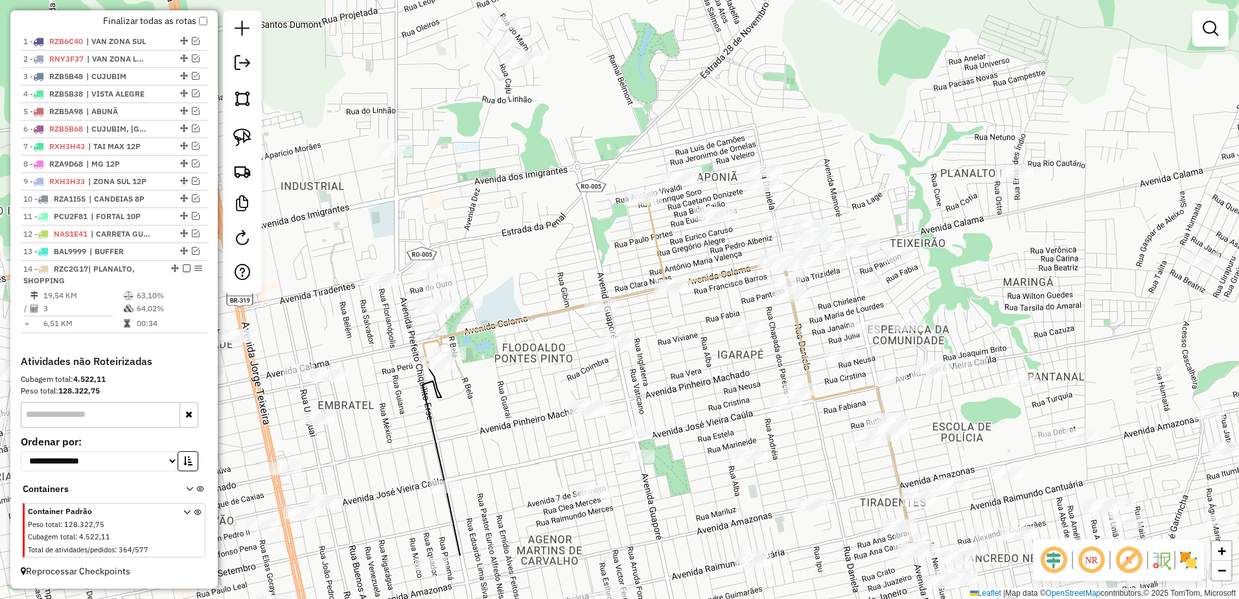
drag, startPoint x: 572, startPoint y: 362, endPoint x: 631, endPoint y: 259, distance: 118.8
click at [631, 259] on div "Janela de atendimento Grade de atendimento Capacidade Transportadoras Veículos …" at bounding box center [619, 299] width 1239 height 599
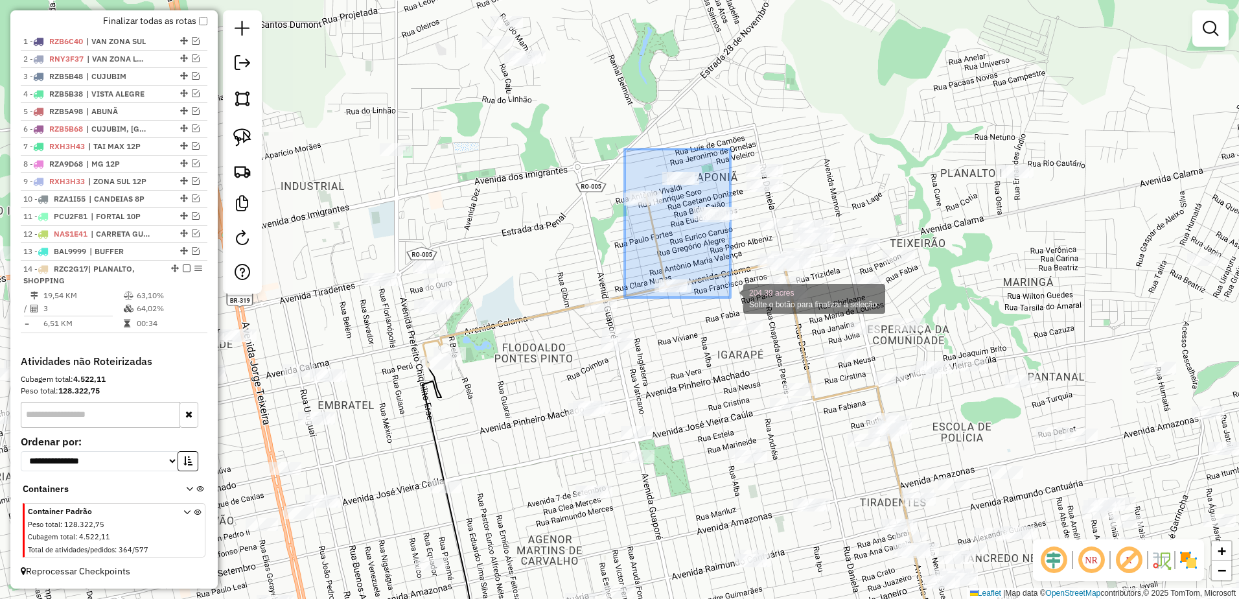
drag, startPoint x: 625, startPoint y: 149, endPoint x: 731, endPoint y: 298, distance: 182.2
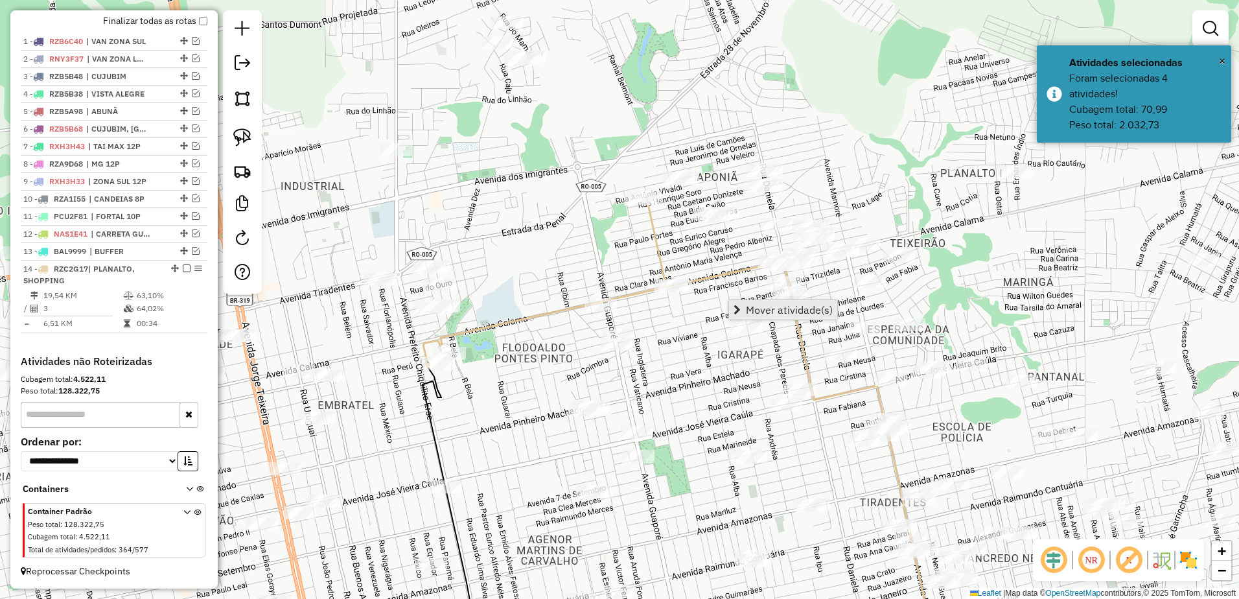
click at [819, 309] on span "Mover atividade(s)" at bounding box center [789, 310] width 87 height 10
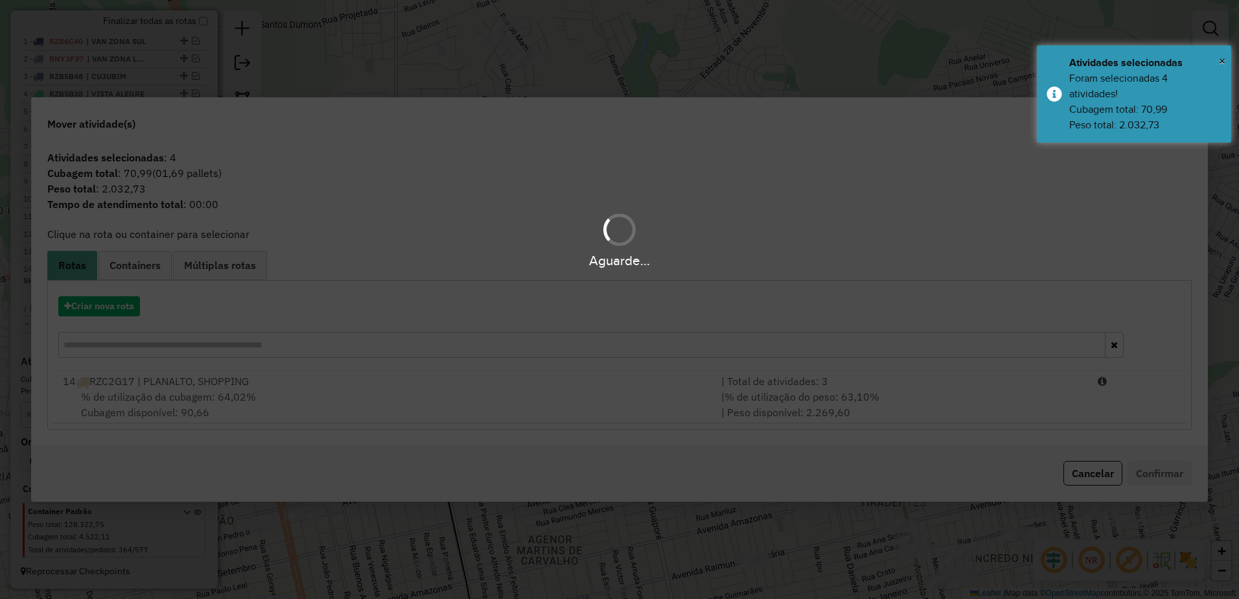
click at [371, 401] on div "Aguarde..." at bounding box center [619, 299] width 1239 height 599
click at [375, 395] on div "% de utilização da cubagem: 64,02% Cubagem disponível: 90,66" at bounding box center [384, 404] width 659 height 31
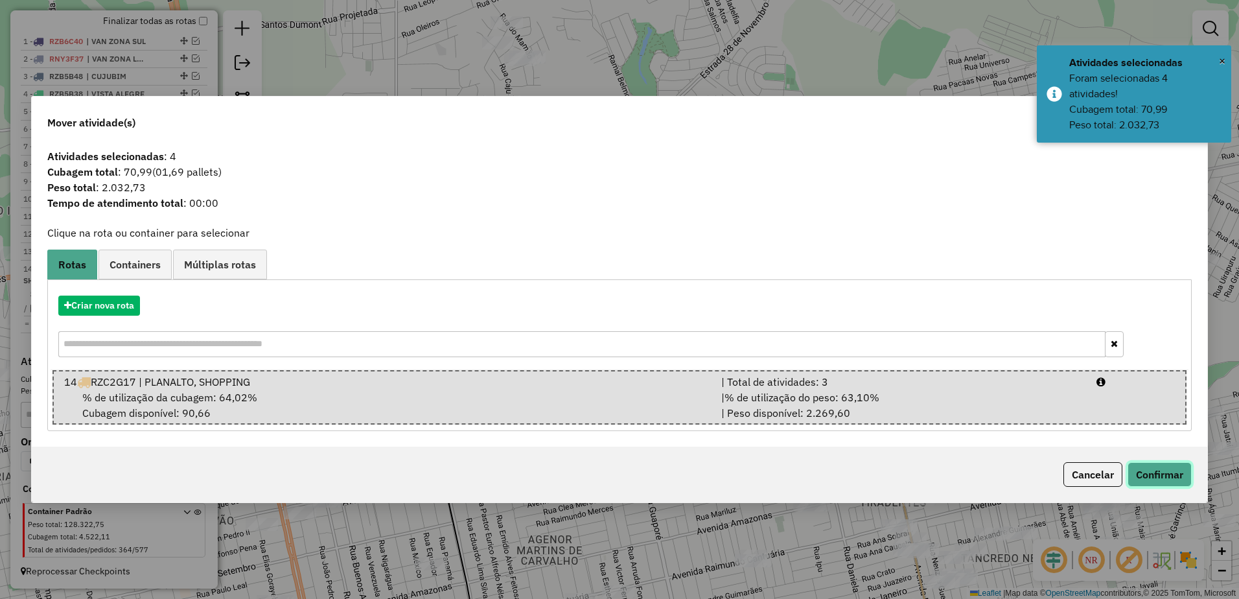
click at [1182, 473] on button "Confirmar" at bounding box center [1160, 474] width 64 height 25
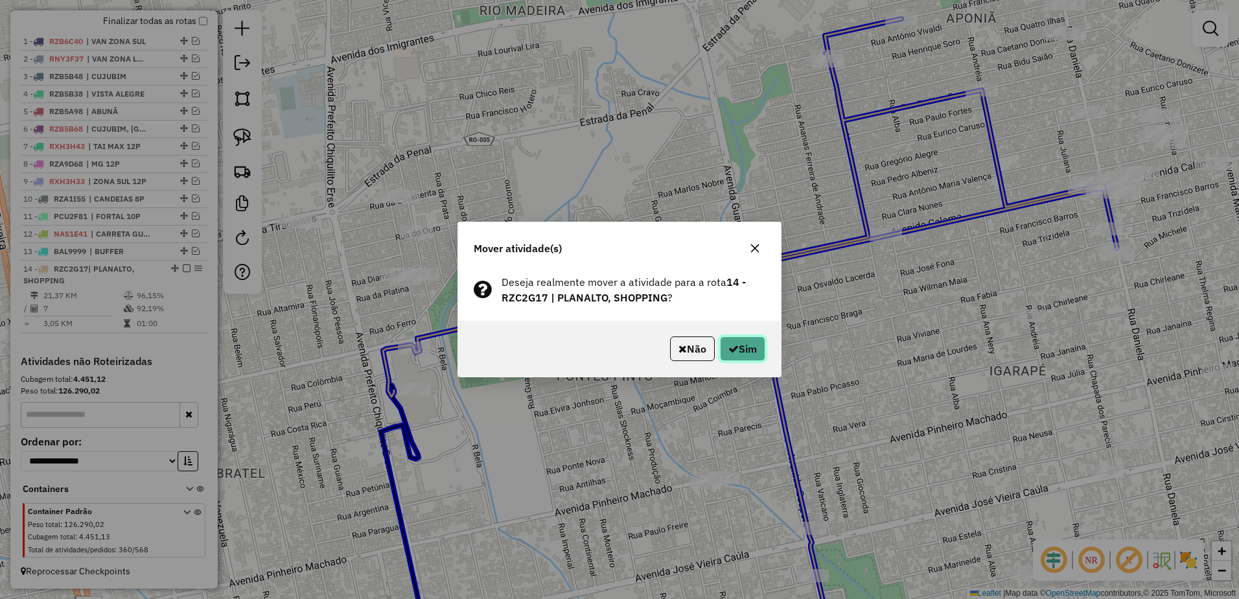
click at [755, 344] on button "Sim" at bounding box center [742, 348] width 45 height 25
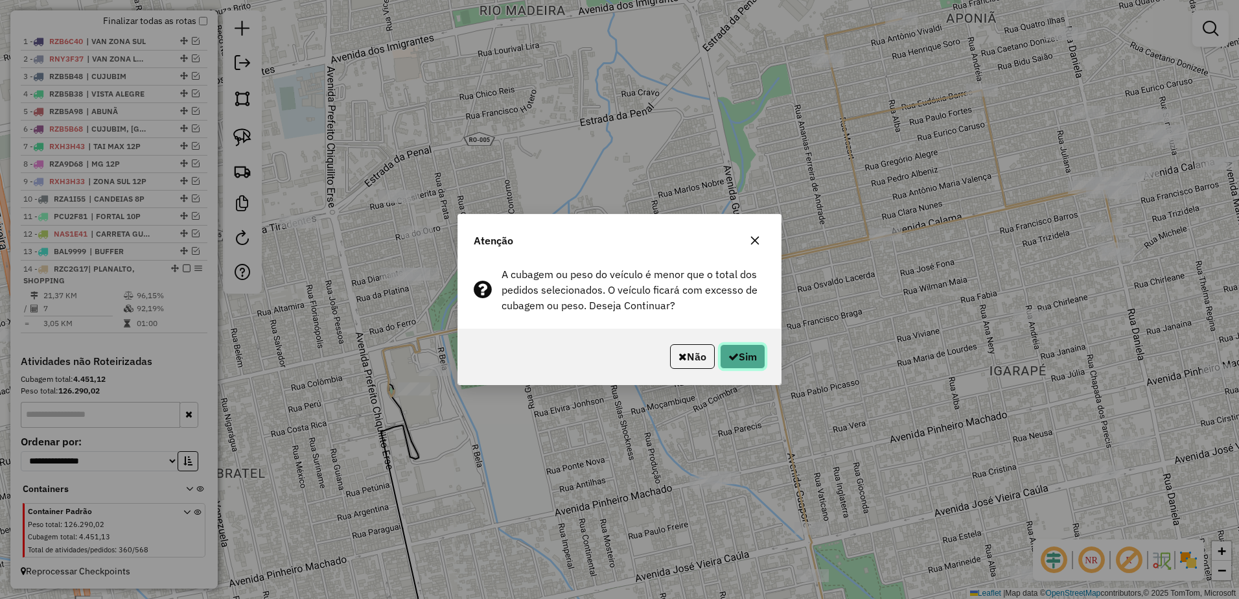
click at [742, 351] on button "Sim" at bounding box center [742, 356] width 45 height 25
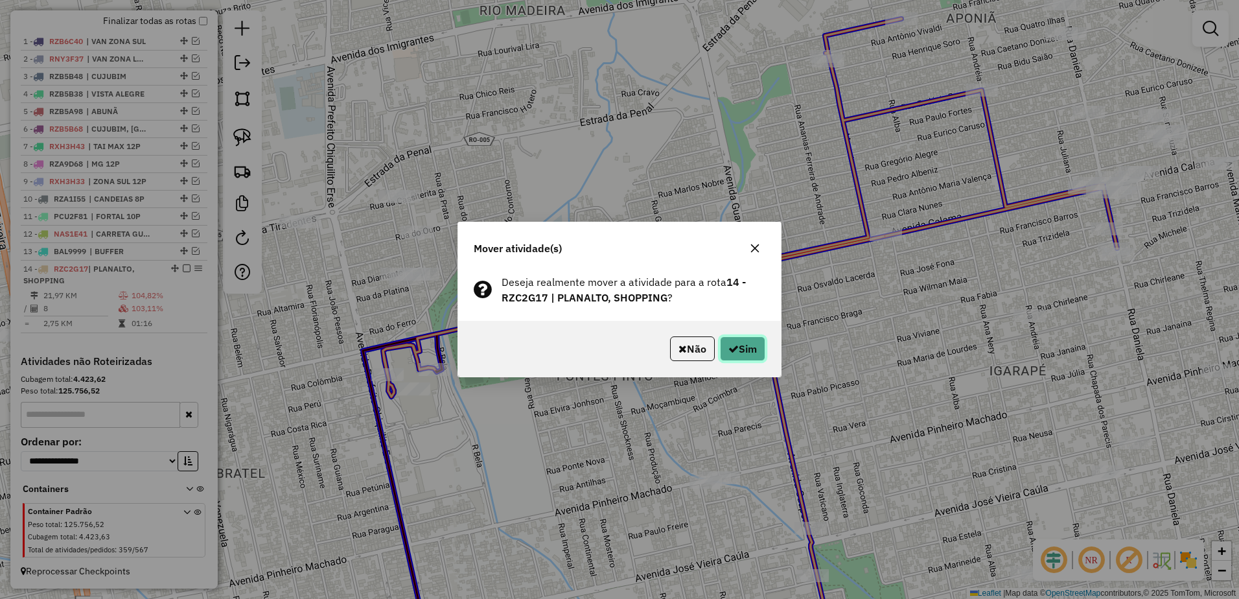
click at [757, 345] on button "Sim" at bounding box center [742, 348] width 45 height 25
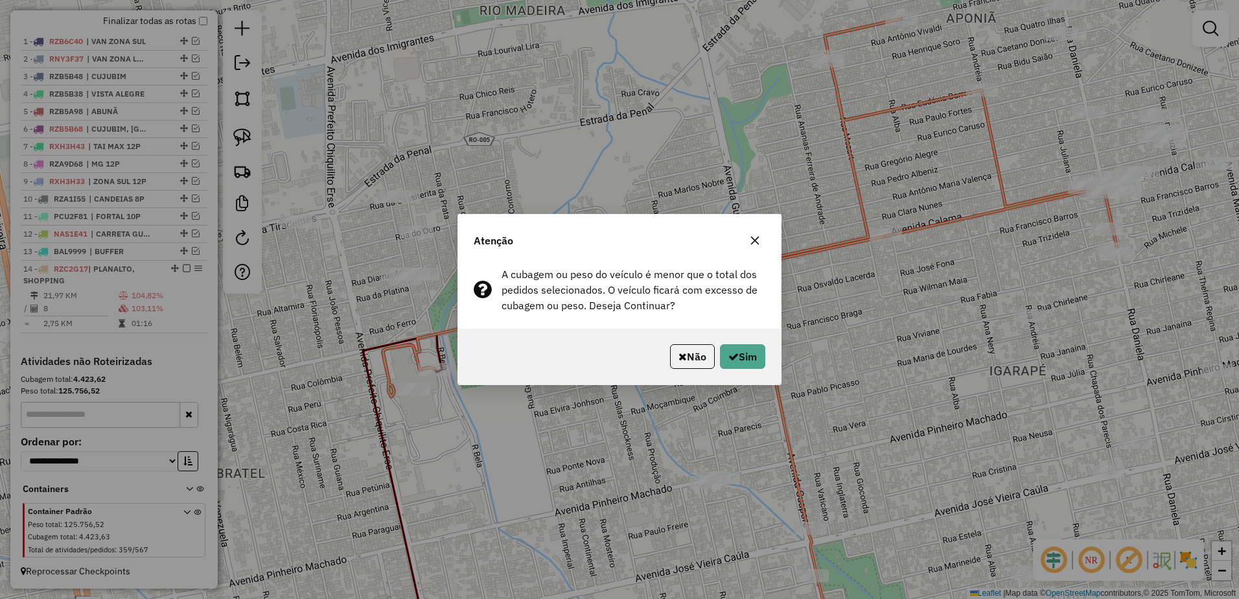
click at [742, 340] on div "Não Sim" at bounding box center [619, 357] width 323 height 56
click at [745, 356] on button "Sim" at bounding box center [742, 356] width 45 height 25
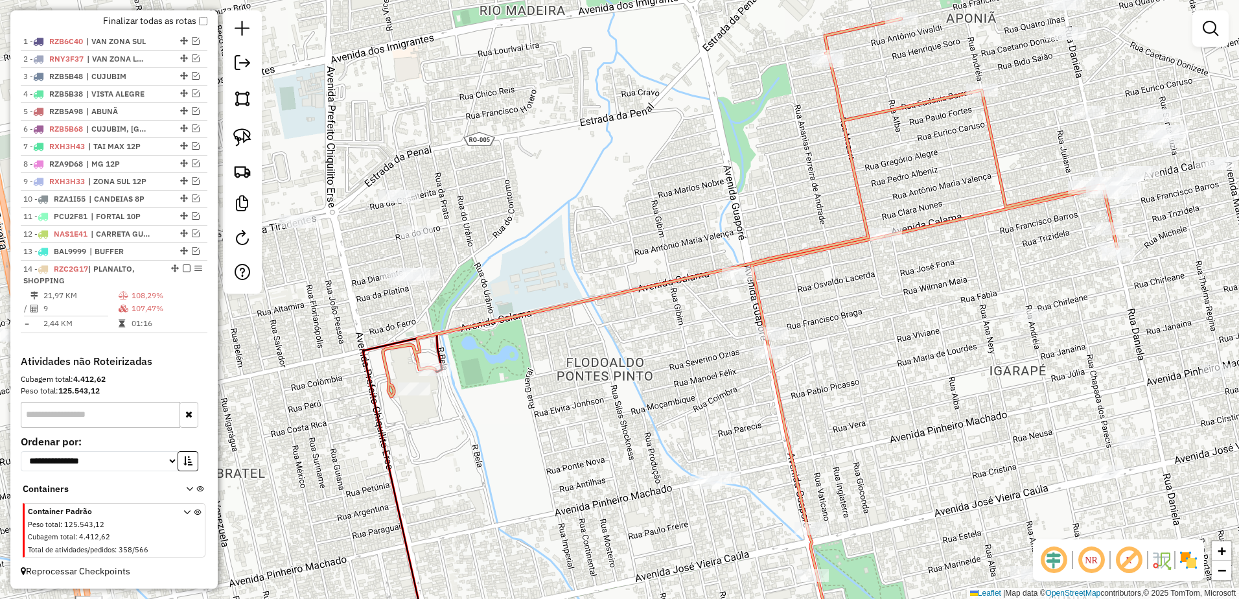
click at [101, 300] on td "21,97 KM" at bounding box center [80, 295] width 75 height 13
select select "**********"
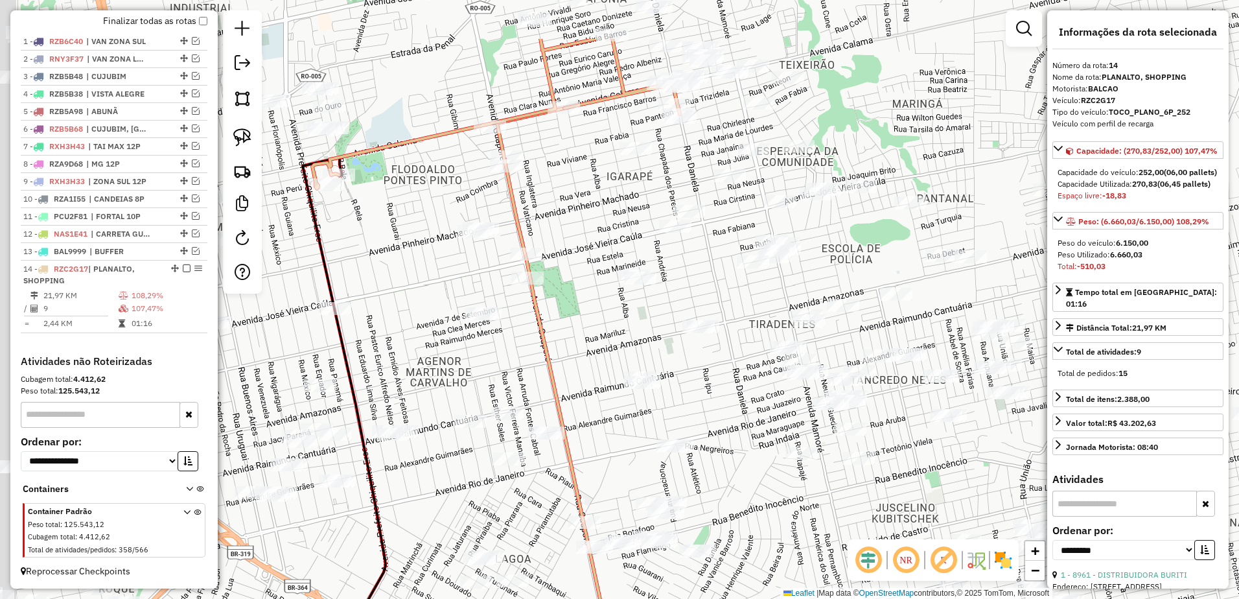
drag, startPoint x: 565, startPoint y: 296, endPoint x: 552, endPoint y: 427, distance: 132.2
click at [552, 427] on div "Janela de atendimento Grade de atendimento Capacidade Transportadoras Veículos …" at bounding box center [619, 299] width 1239 height 599
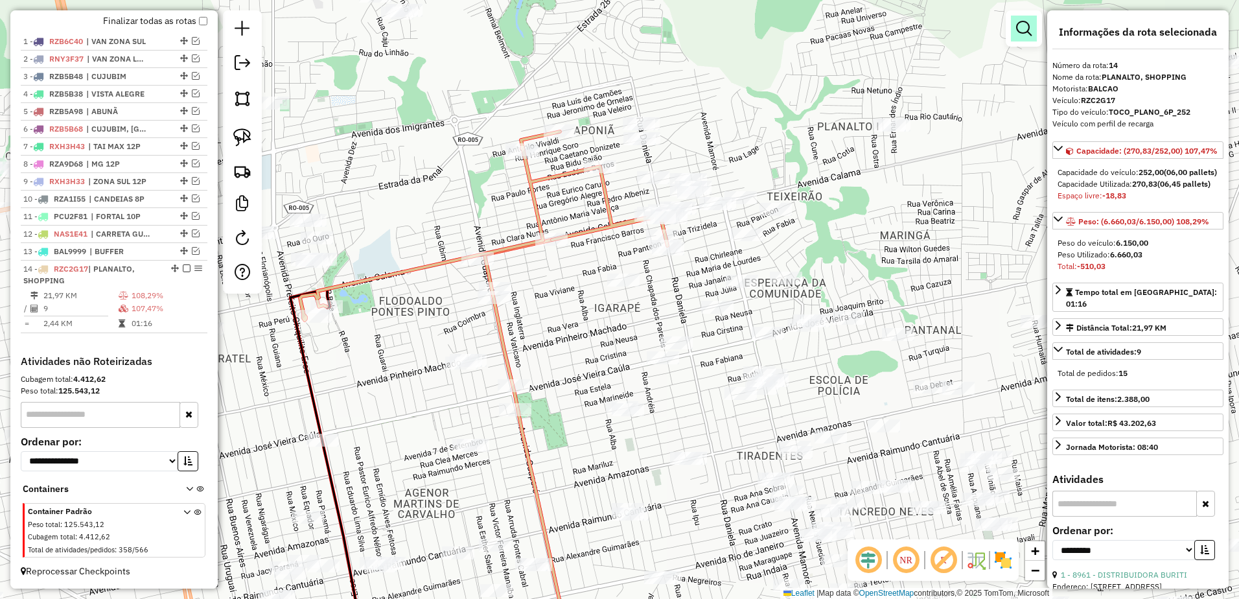
click at [1013, 25] on link at bounding box center [1024, 29] width 26 height 26
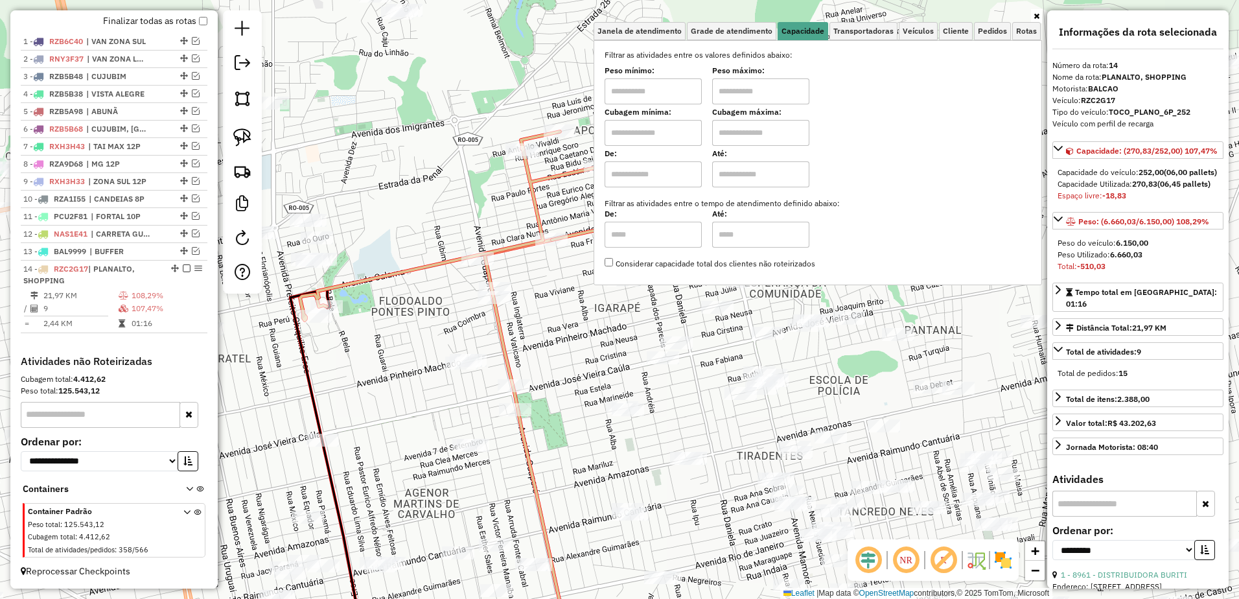
click at [677, 97] on input "text" at bounding box center [653, 91] width 97 height 26
type input "*******"
click at [755, 84] on input "text" at bounding box center [760, 91] width 97 height 26
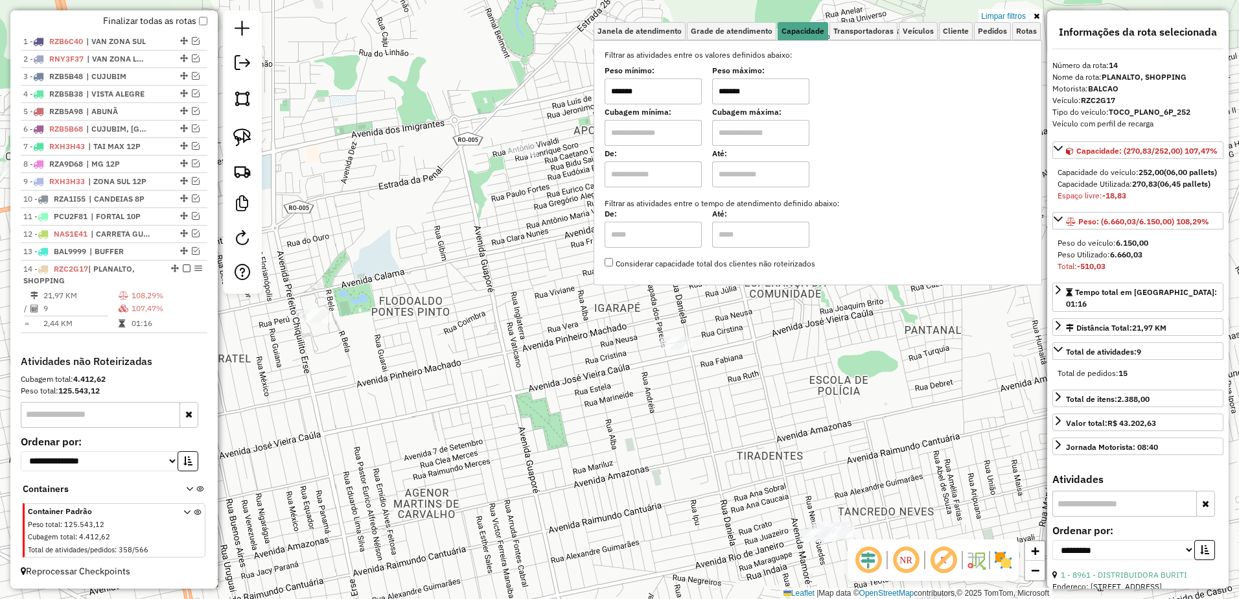
type input "*******"
click at [458, 257] on div "Limpar filtros Janela de atendimento Grade de atendimento Capacidade Transporta…" at bounding box center [619, 299] width 1239 height 599
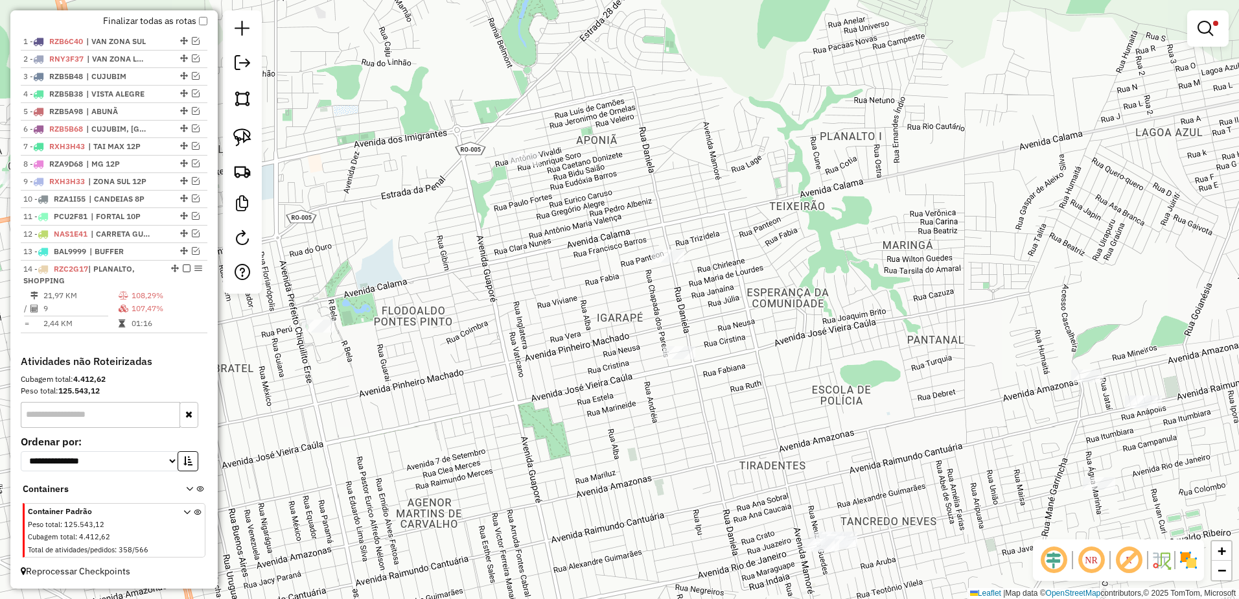
drag, startPoint x: 489, startPoint y: 228, endPoint x: 497, endPoint y: 231, distance: 8.4
click at [497, 231] on div "Limpar filtros Janela de atendimento Grade de atendimento Capacidade Transporta…" at bounding box center [619, 299] width 1239 height 599
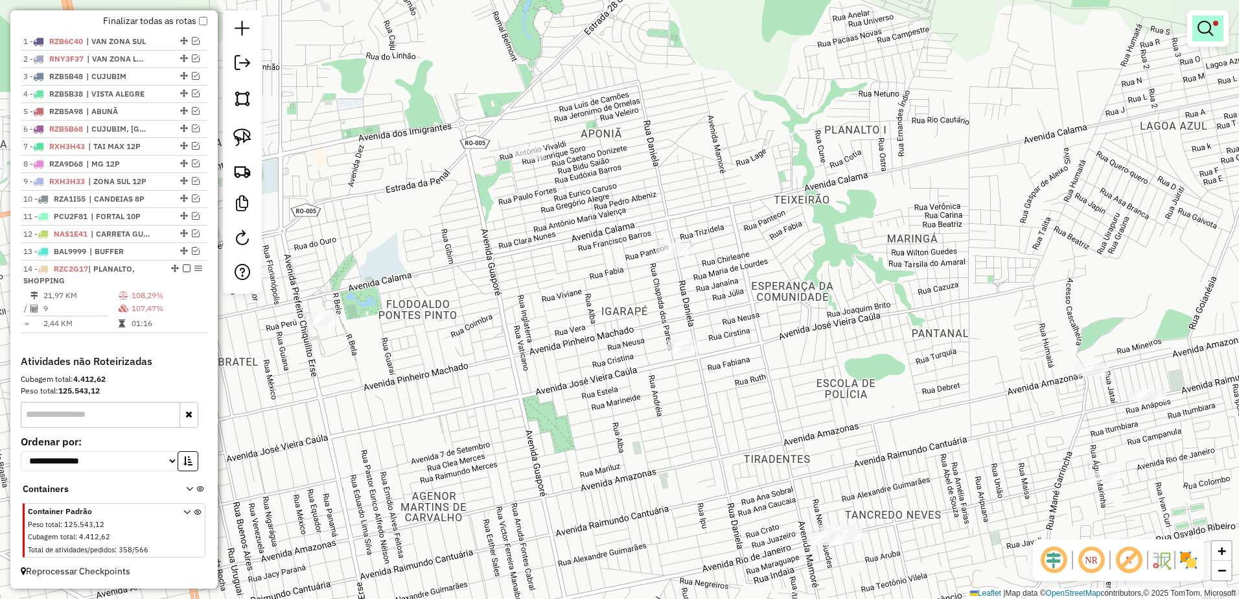
click at [1203, 33] on em at bounding box center [1206, 29] width 16 height 16
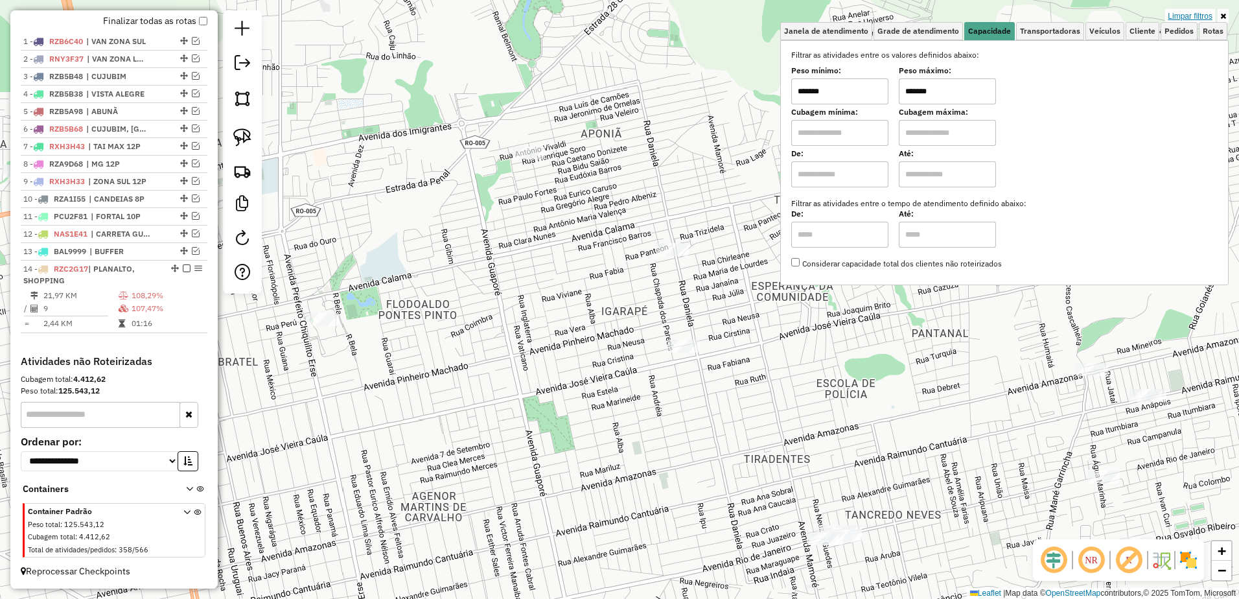
click at [1180, 14] on link "Limpar filtros" at bounding box center [1191, 16] width 50 height 14
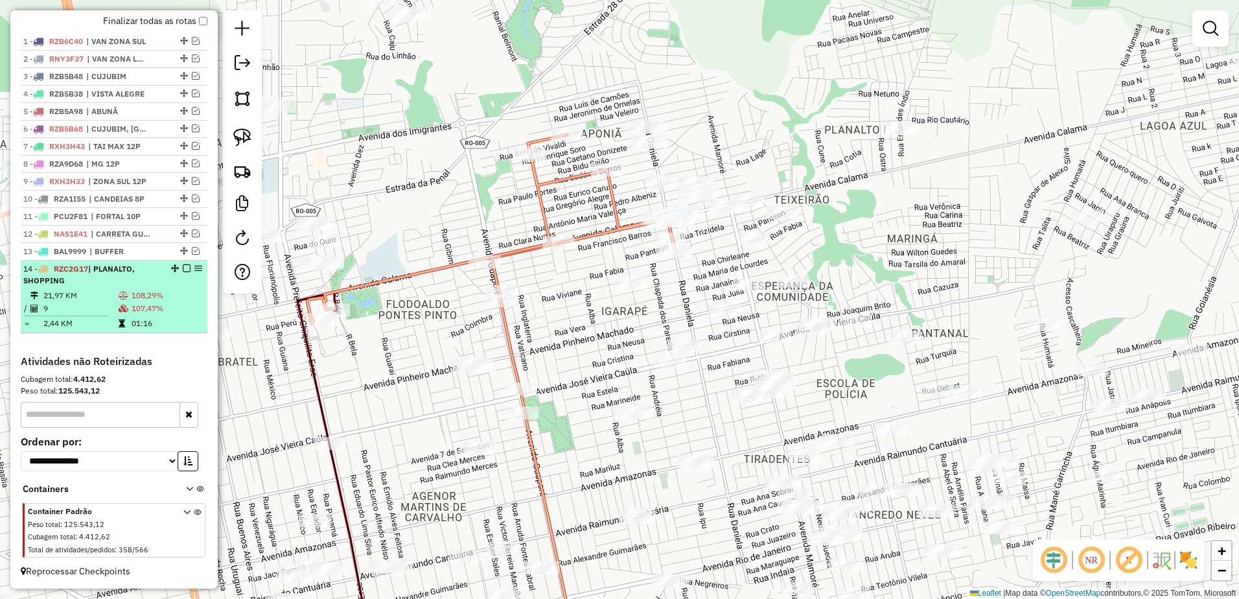
click at [87, 309] on td "9" at bounding box center [80, 308] width 75 height 13
select select "**********"
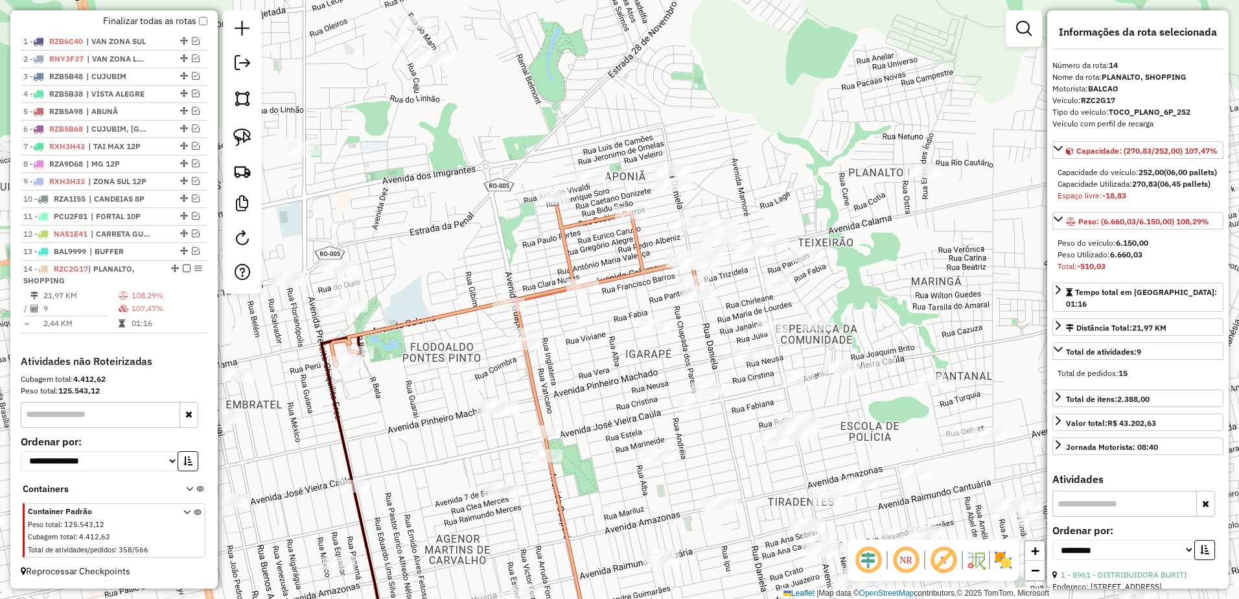
drag, startPoint x: 511, startPoint y: 121, endPoint x: 582, endPoint y: 361, distance: 250.9
click at [583, 371] on div "Janela de atendimento Grade de atendimento Capacidade Transportadoras Veículos …" at bounding box center [619, 299] width 1239 height 599
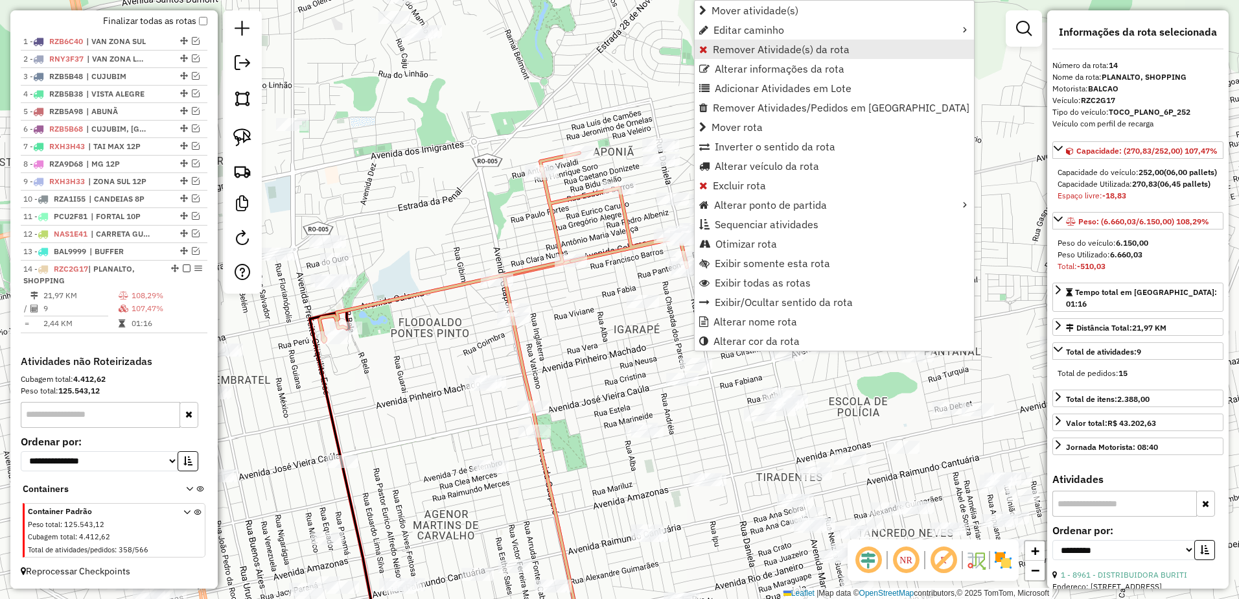
click at [731, 47] on span "Remover Atividade(s) da rota" at bounding box center [781, 49] width 137 height 10
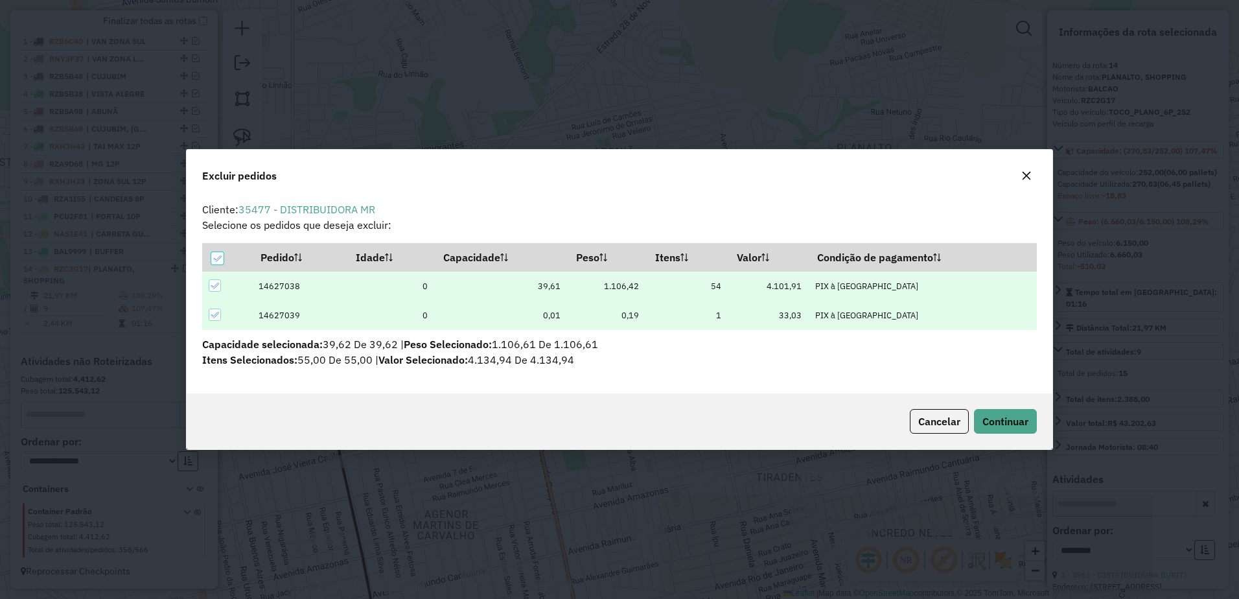
scroll to position [0, 0]
click at [1016, 418] on span "Continuar" at bounding box center [1006, 421] width 46 height 13
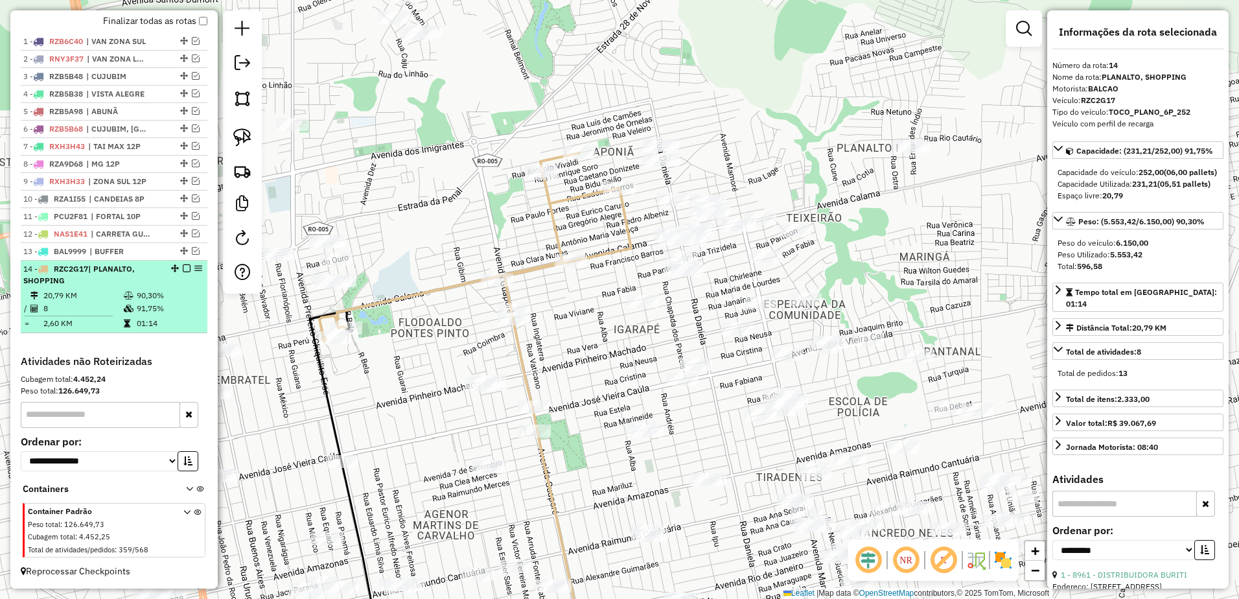
click at [110, 298] on td "20,79 KM" at bounding box center [83, 295] width 80 height 13
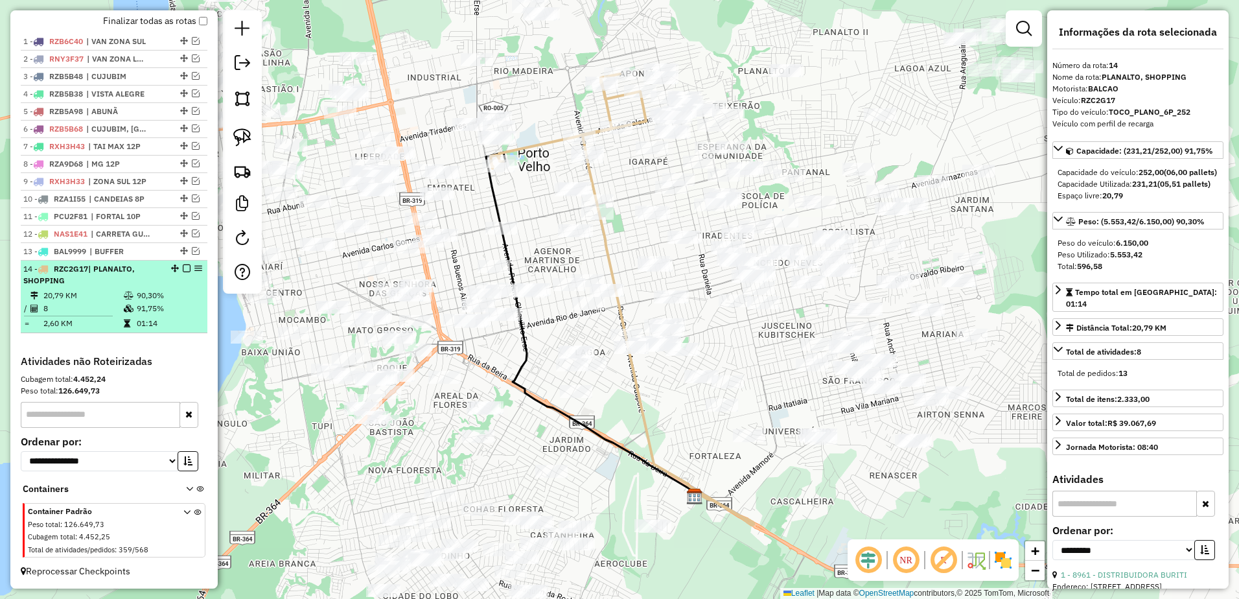
click at [88, 298] on td "20,79 KM" at bounding box center [83, 295] width 80 height 13
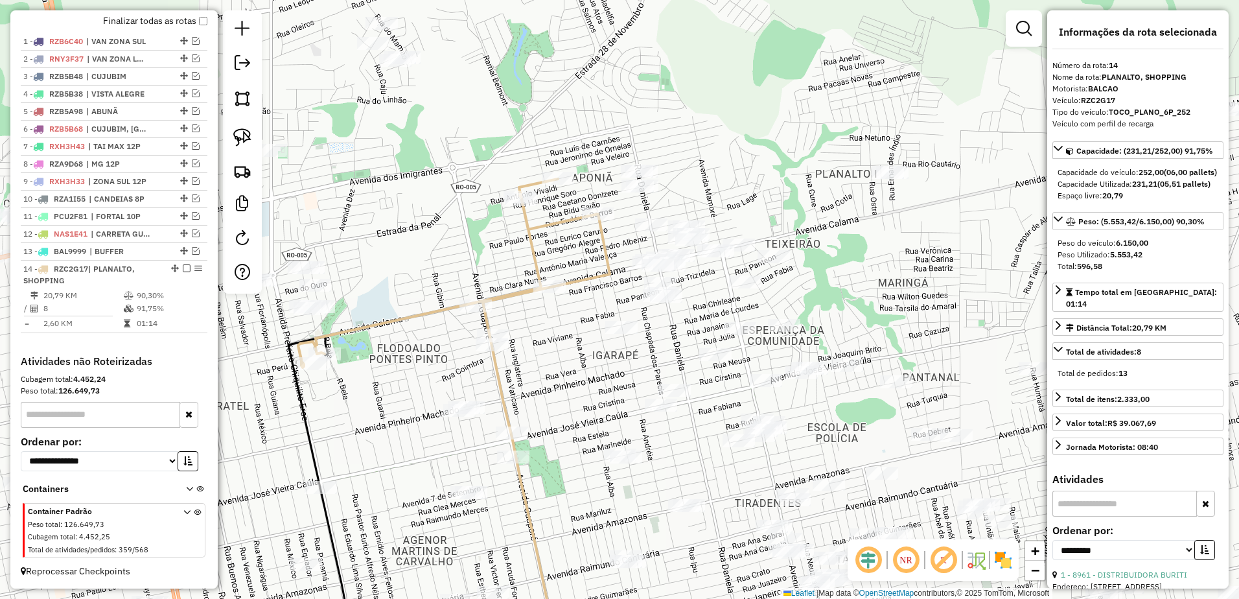
drag, startPoint x: 685, startPoint y: 174, endPoint x: 559, endPoint y: 295, distance: 174.2
click at [569, 311] on div "Janela de atendimento Grade de atendimento Capacidade Transportadoras Veículos …" at bounding box center [619, 299] width 1239 height 599
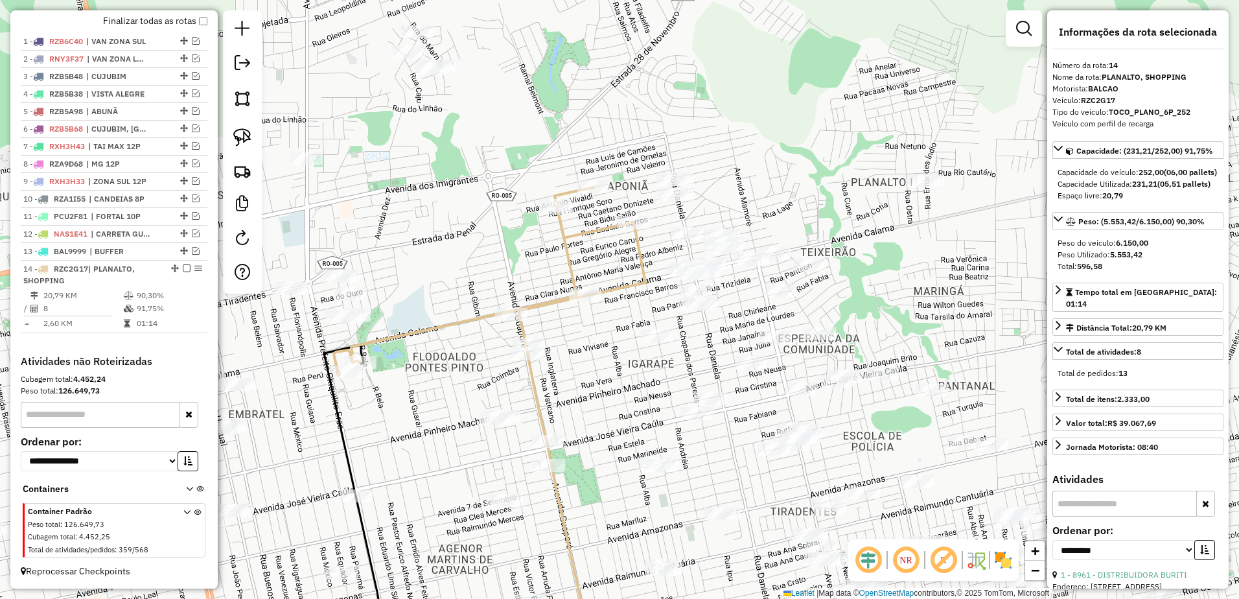
drag, startPoint x: 691, startPoint y: 209, endPoint x: 747, endPoint y: 185, distance: 61.3
click at [747, 185] on div "Janela de atendimento Grade de atendimento Capacidade Transportadoras Veículos …" at bounding box center [619, 299] width 1239 height 599
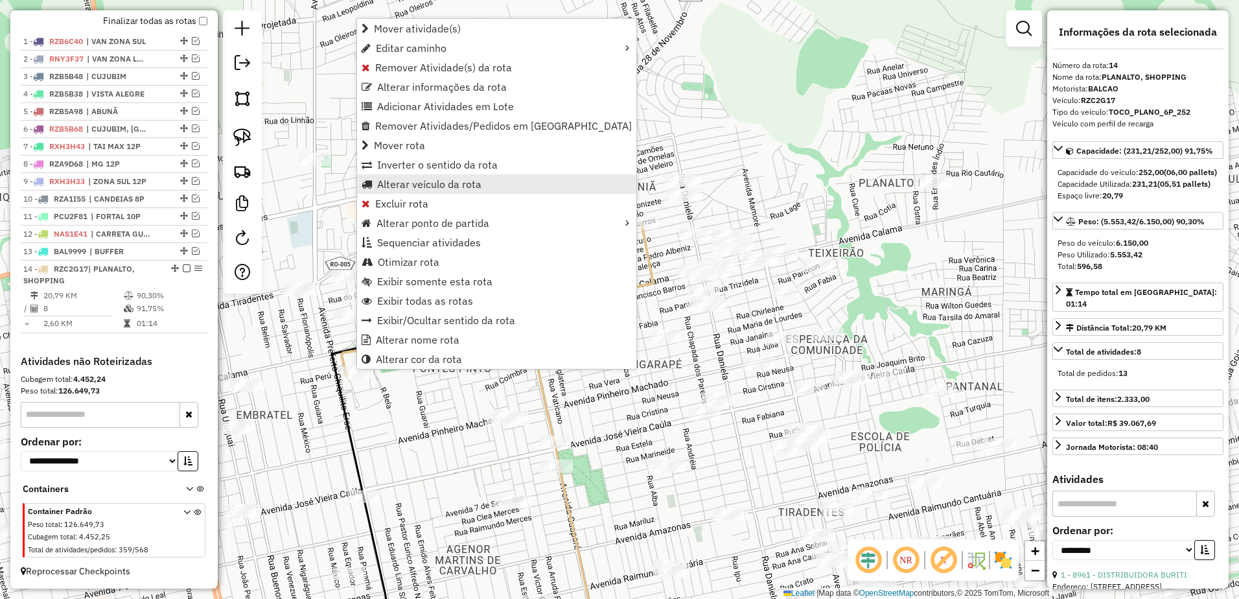
click at [464, 192] on link "Alterar veículo da rota" at bounding box center [496, 183] width 279 height 19
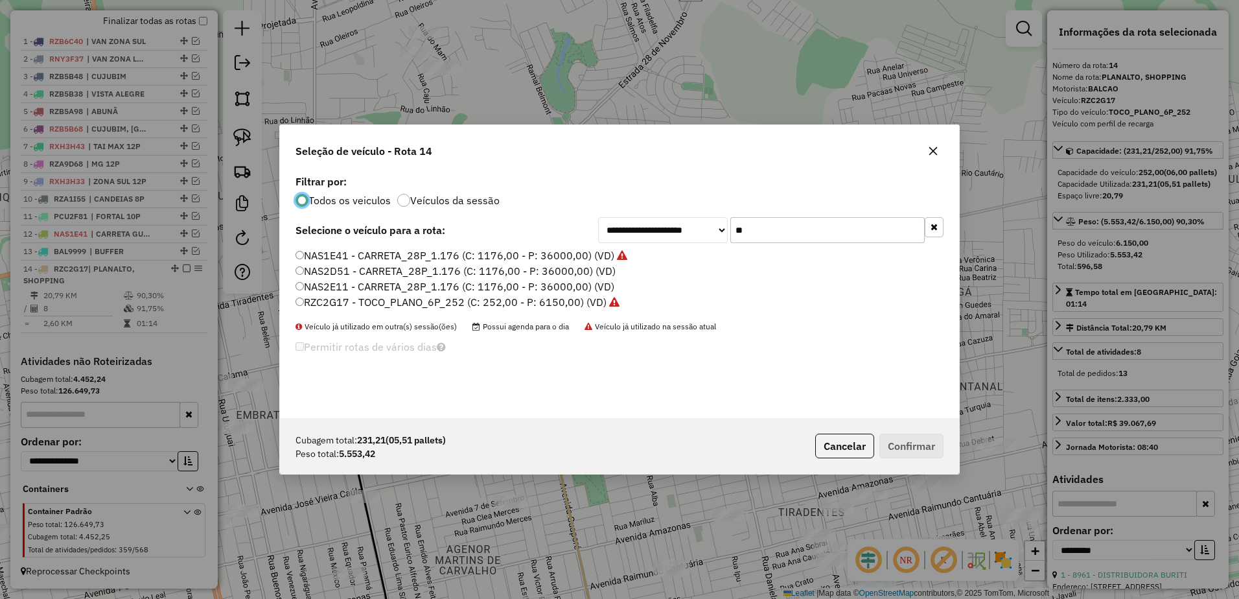
scroll to position [7, 4]
click at [760, 224] on input "**" at bounding box center [828, 230] width 194 height 26
type input "*"
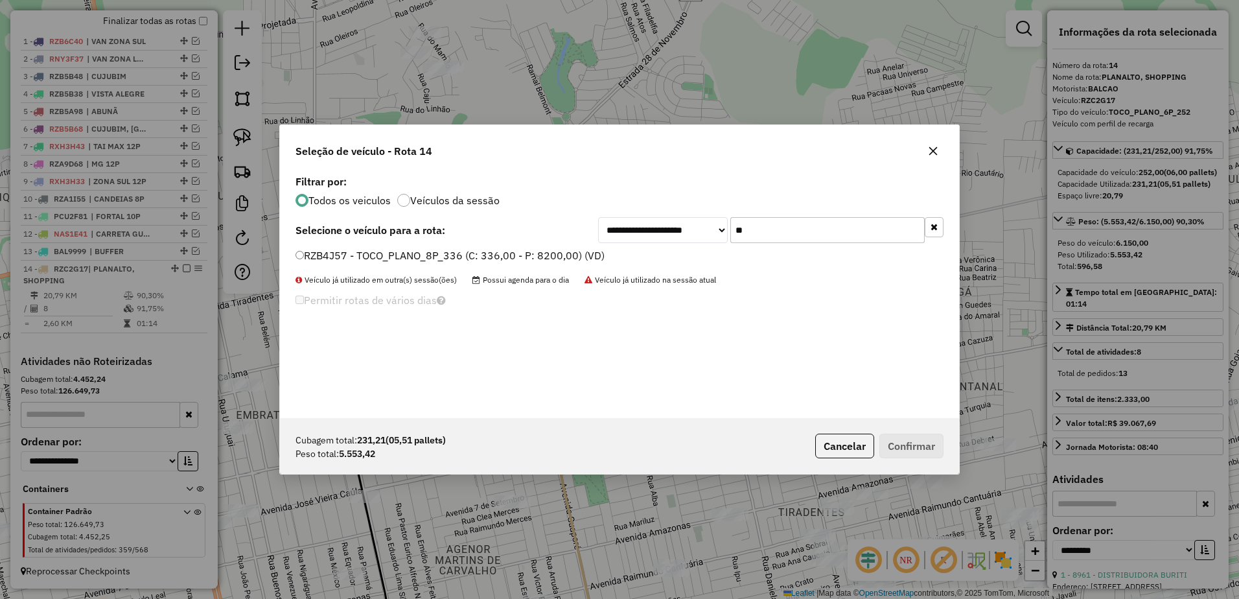
type input "**"
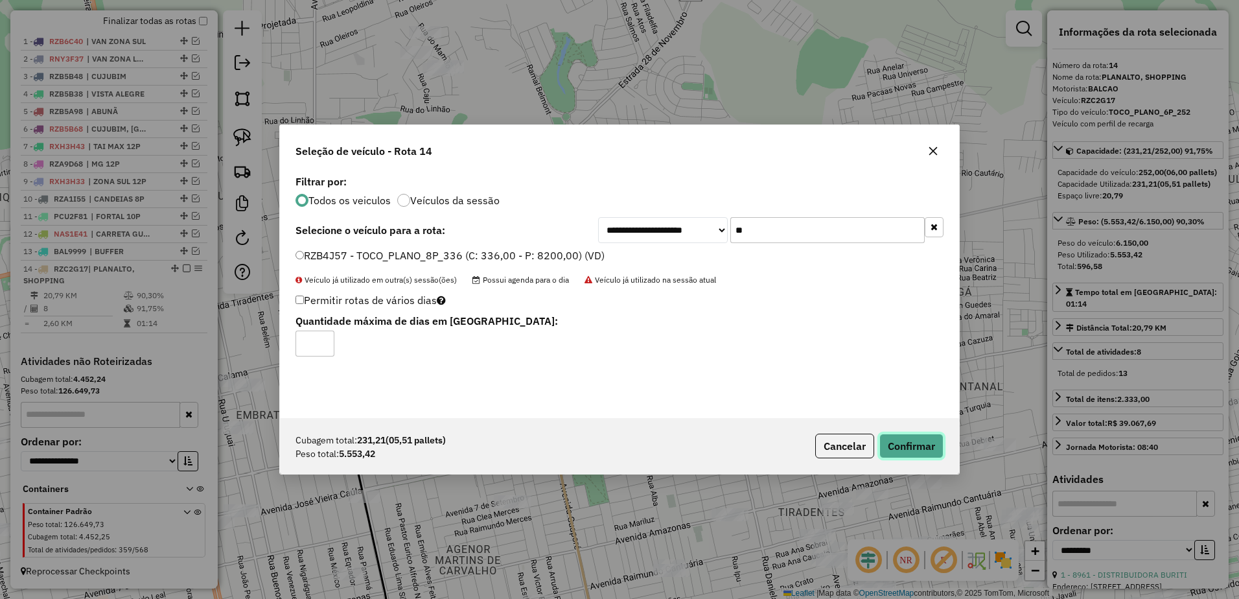
click at [907, 449] on button "Confirmar" at bounding box center [912, 446] width 64 height 25
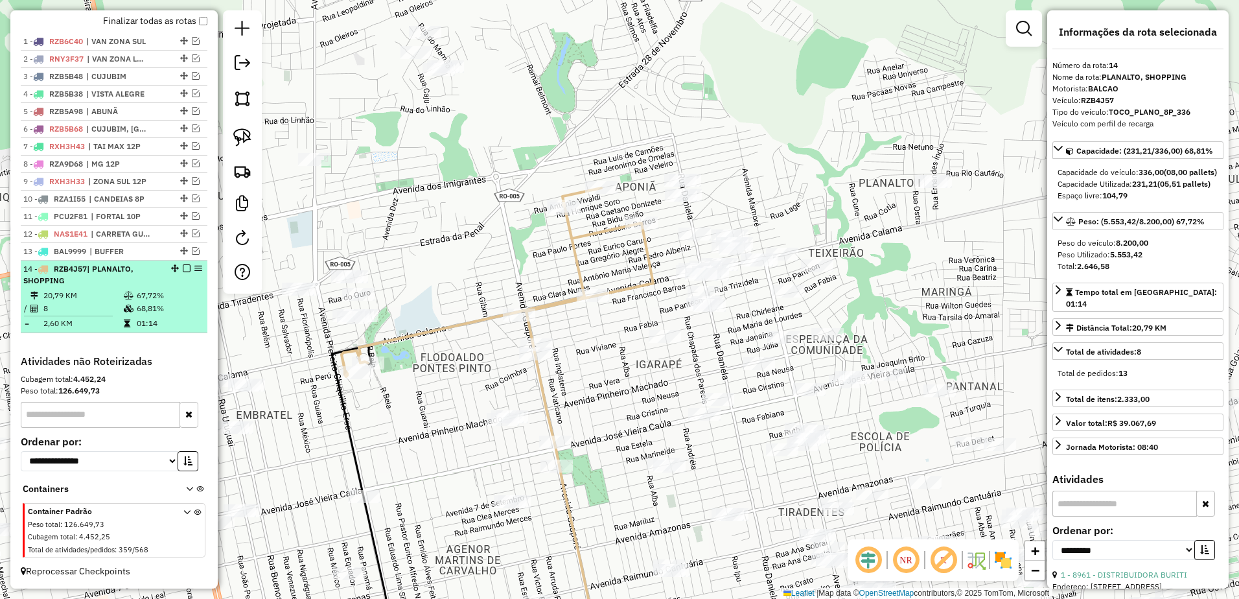
click at [141, 285] on div "14 - RZB4J57 | PLANALTO, SHOPPING" at bounding box center [91, 274] width 137 height 23
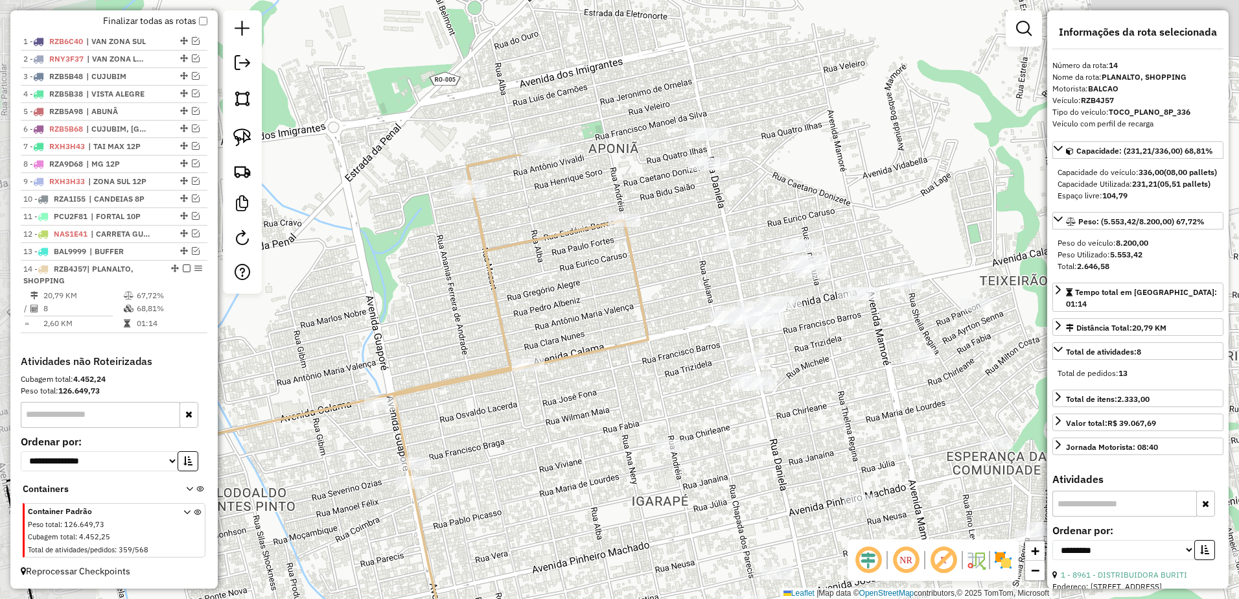
drag, startPoint x: 703, startPoint y: 157, endPoint x: 839, endPoint y: 370, distance: 252.1
click at [839, 370] on div "Janela de atendimento Grade de atendimento Capacidade Transportadoras Veículos …" at bounding box center [619, 299] width 1239 height 599
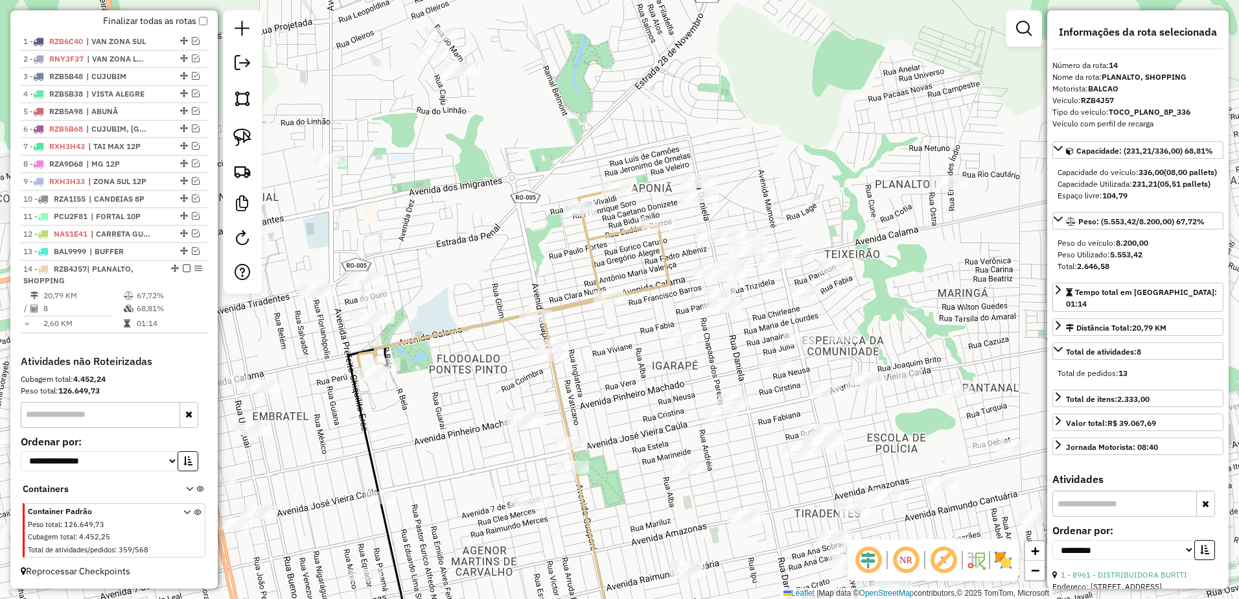
drag, startPoint x: 779, startPoint y: 129, endPoint x: 732, endPoint y: 157, distance: 54.4
click at [732, 157] on div "Janela de atendimento Grade de atendimento Capacidade Transportadoras Veículos …" at bounding box center [619, 299] width 1239 height 599
click at [244, 172] on img at bounding box center [242, 171] width 18 height 18
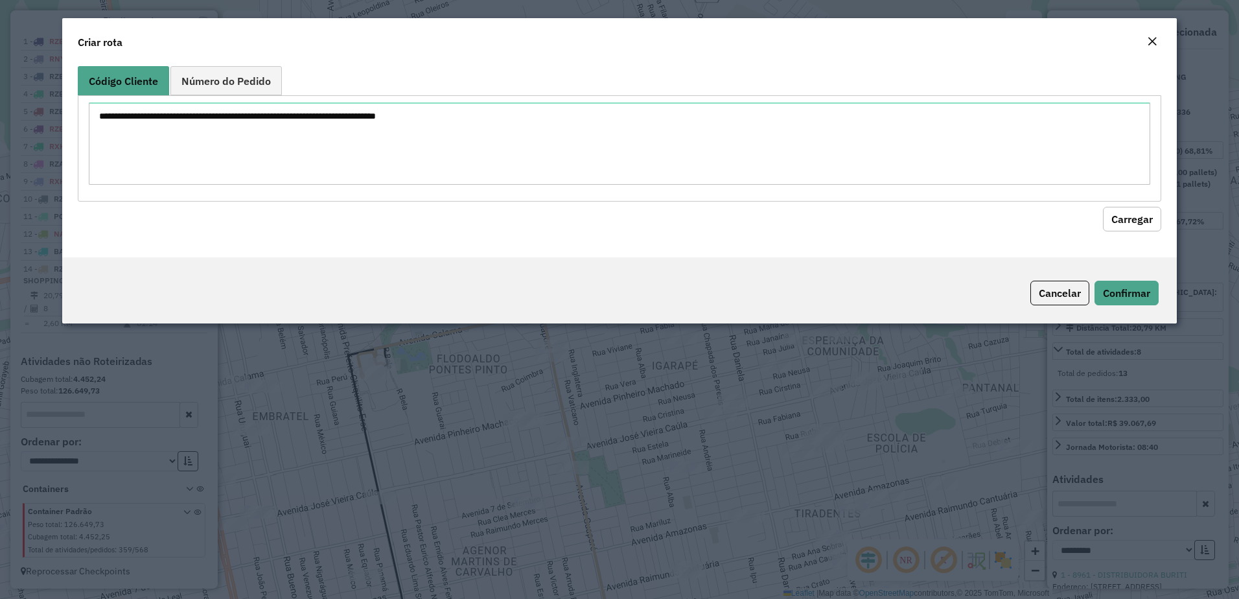
click at [1155, 36] on div "Close" at bounding box center [1152, 42] width 10 height 16
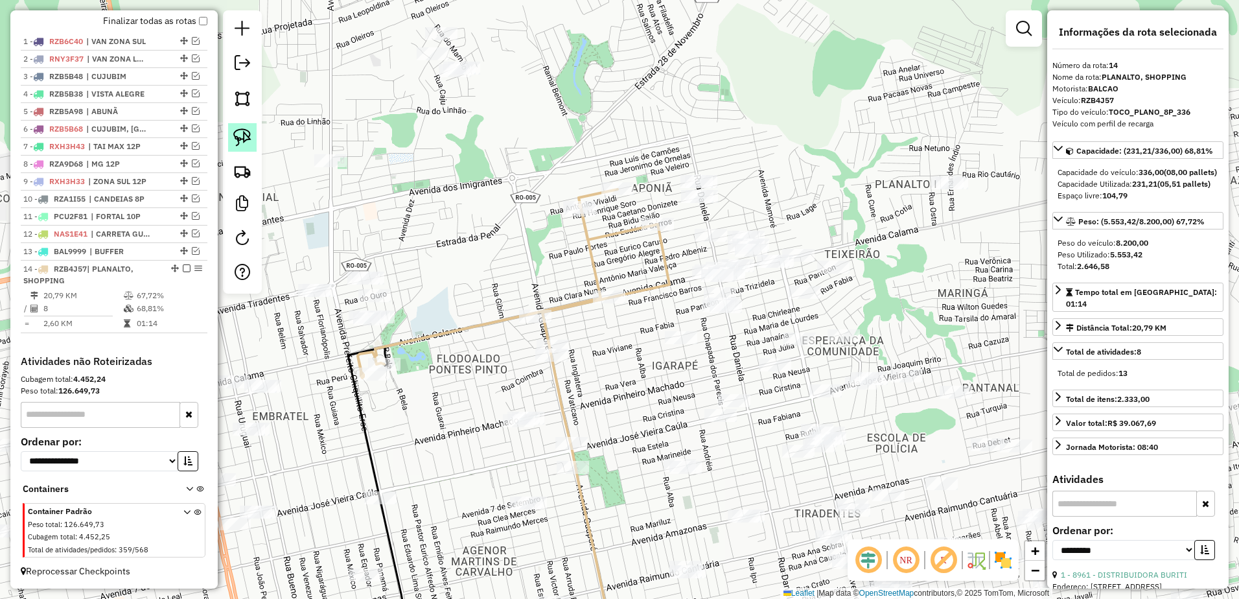
click at [244, 137] on img at bounding box center [242, 137] width 18 height 18
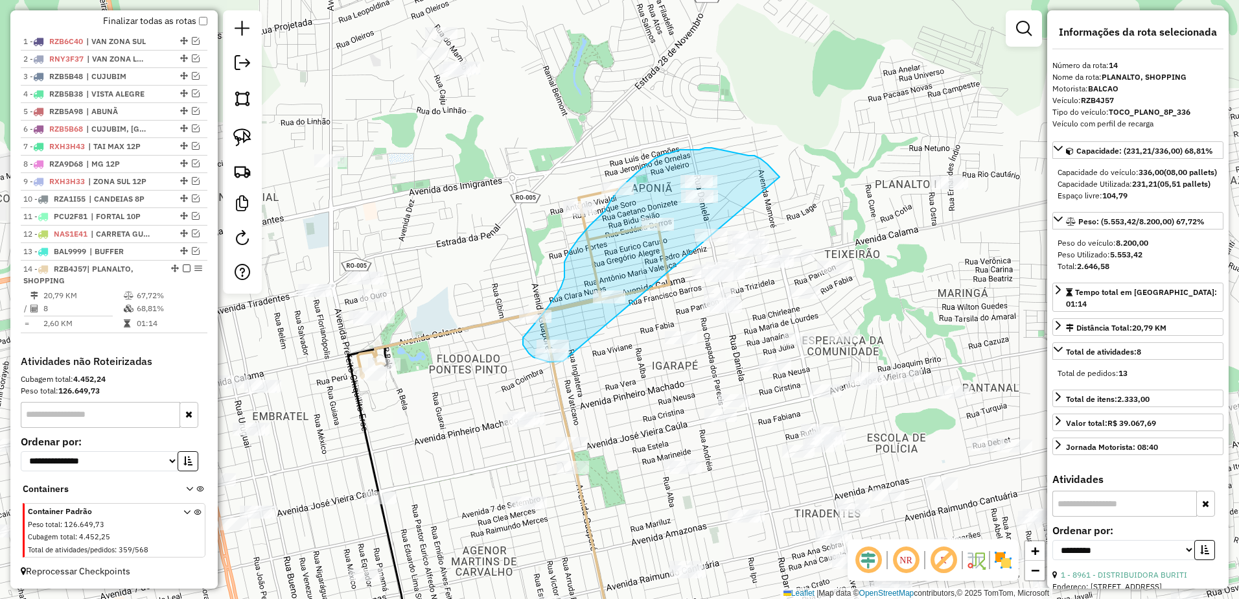
click at [565, 359] on div "Janela de atendimento Grade de atendimento Capacidade Transportadoras Veículos …" at bounding box center [619, 299] width 1239 height 599
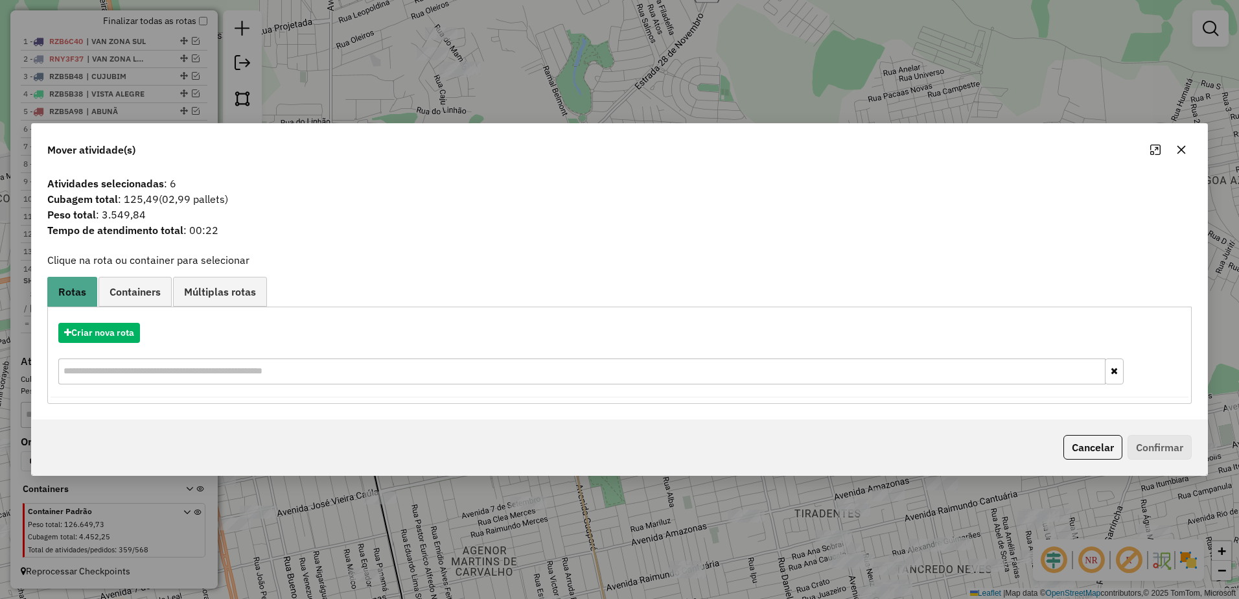
click at [1183, 147] on icon "button" at bounding box center [1182, 150] width 10 height 10
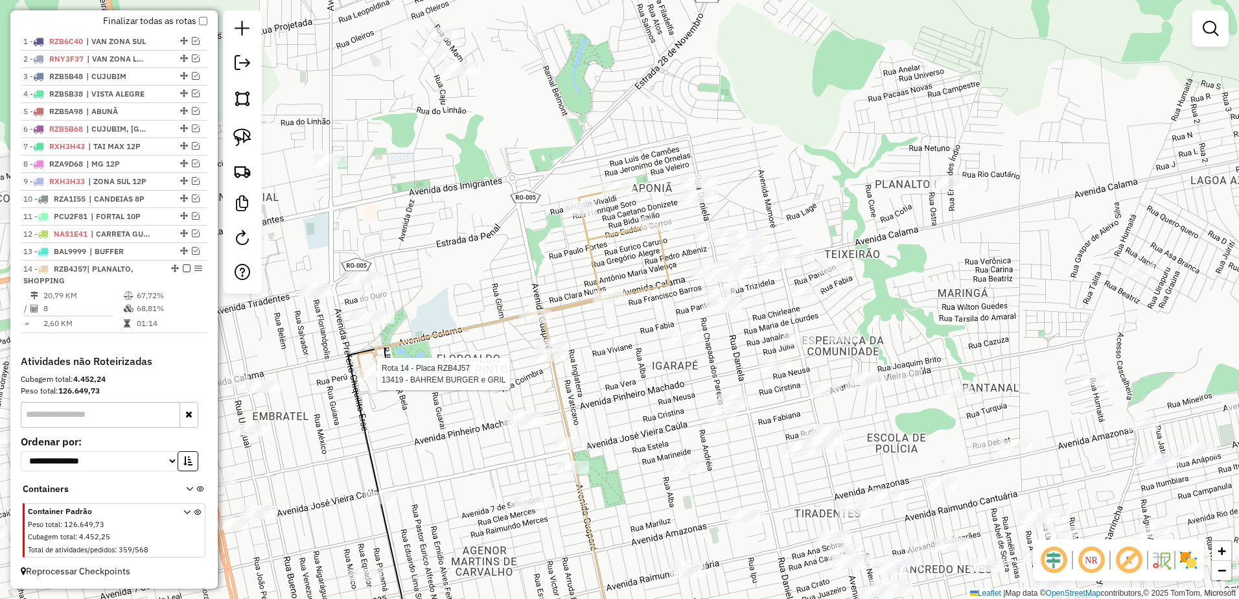
select select "**********"
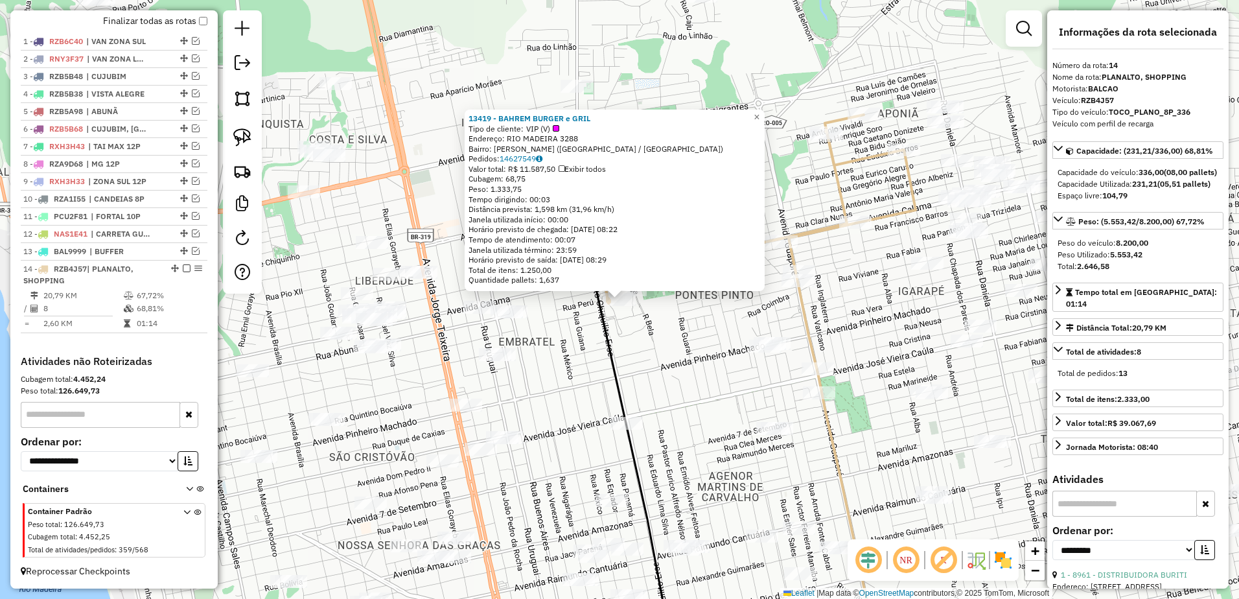
click at [569, 362] on div "13419 - BAHREM BURGER e GRIL Tipo de cliente: VIP (V) Endereço: RIO MADEIRA 328…" at bounding box center [619, 299] width 1239 height 599
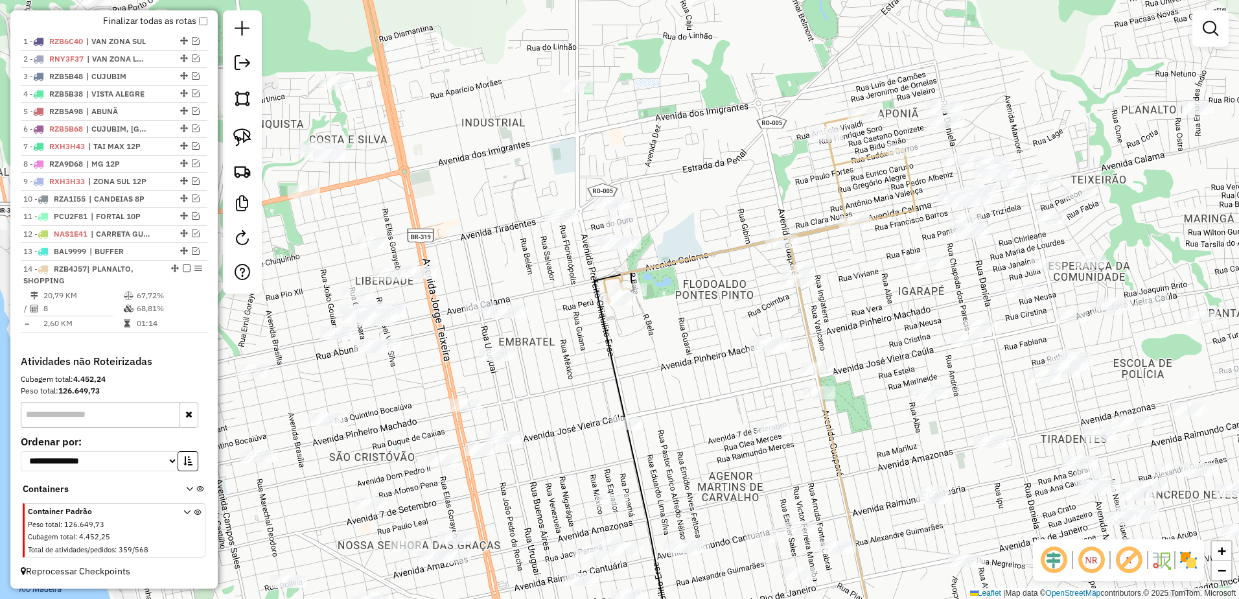
click at [694, 257] on icon at bounding box center [760, 209] width 312 height 189
select select "**********"
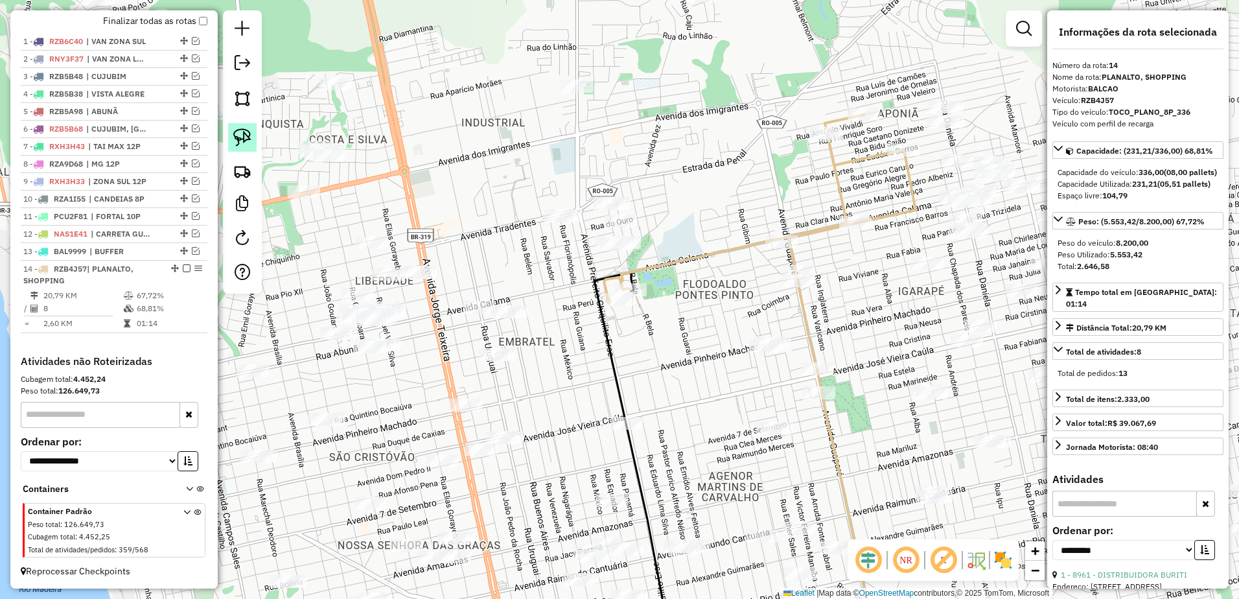
click at [250, 143] on img at bounding box center [242, 137] width 18 height 18
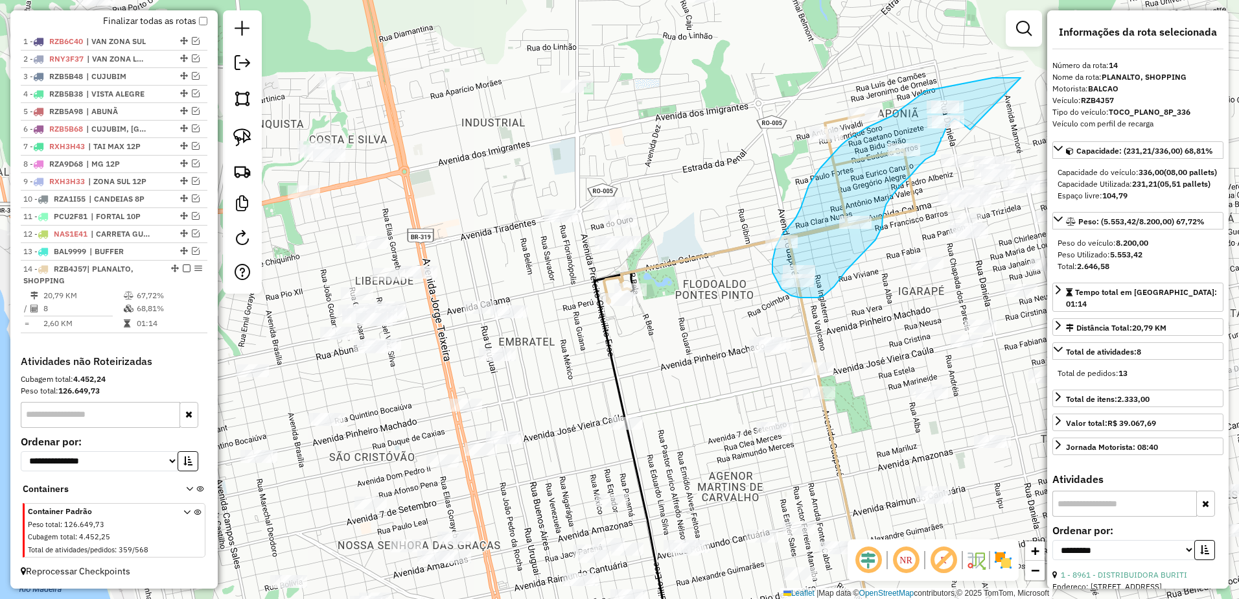
drag, startPoint x: 1021, startPoint y: 78, endPoint x: 970, endPoint y: 130, distance: 72.4
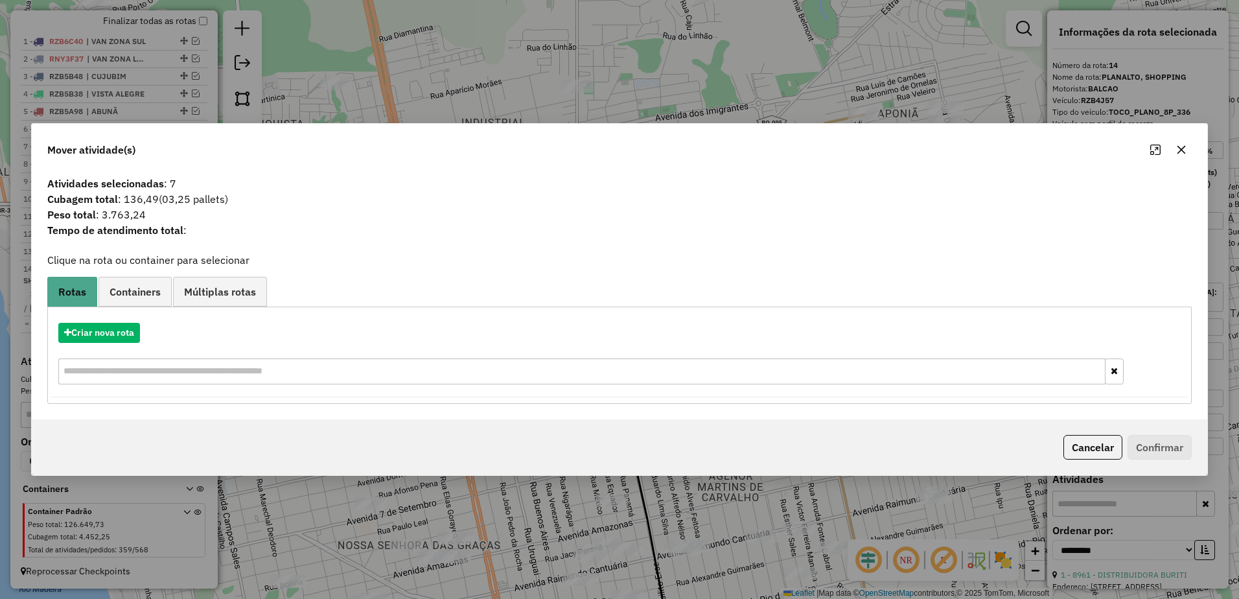
click at [1185, 148] on icon "button" at bounding box center [1182, 150] width 10 height 10
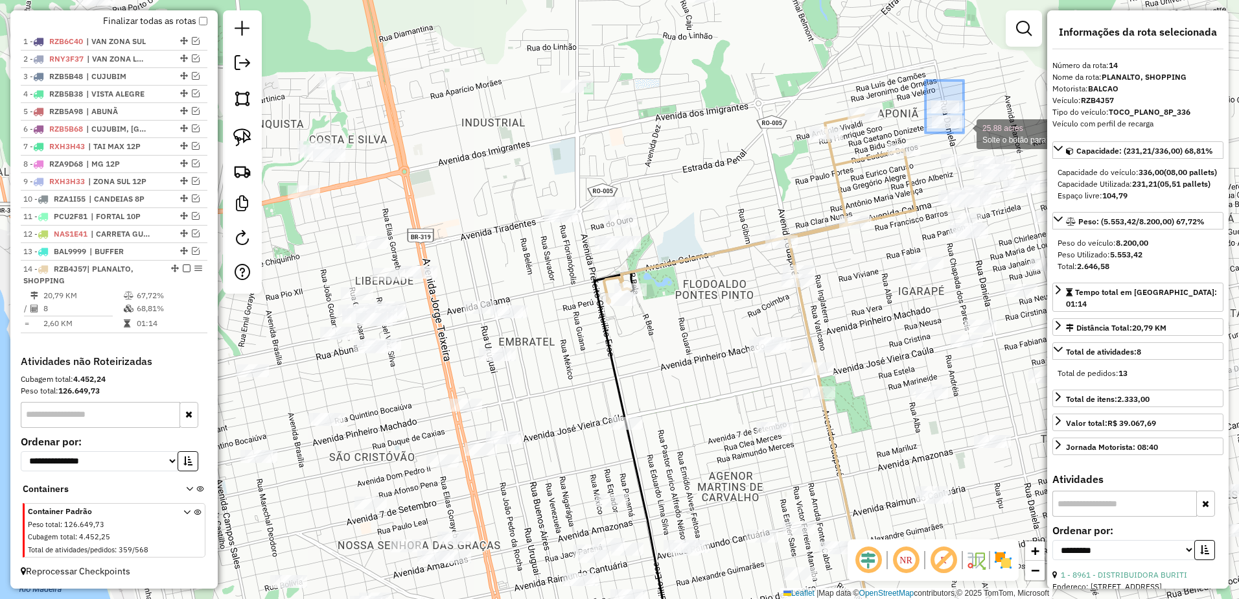
drag, startPoint x: 926, startPoint y: 80, endPoint x: 964, endPoint y: 133, distance: 65.0
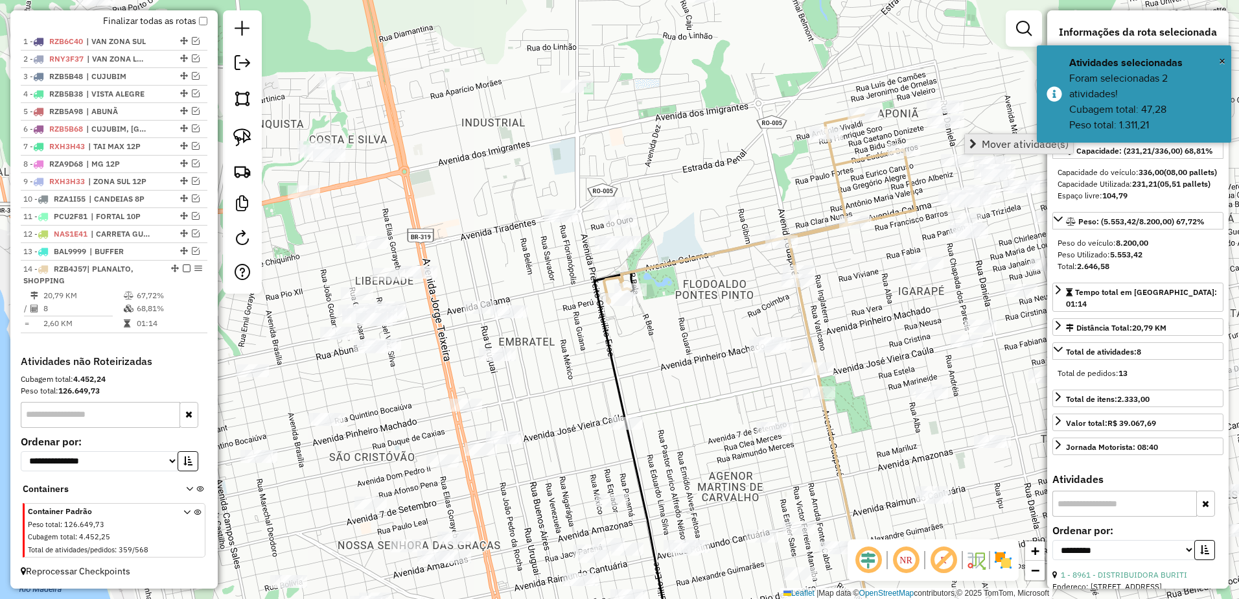
click at [1005, 139] on span "Mover atividade(s)" at bounding box center [1025, 144] width 87 height 10
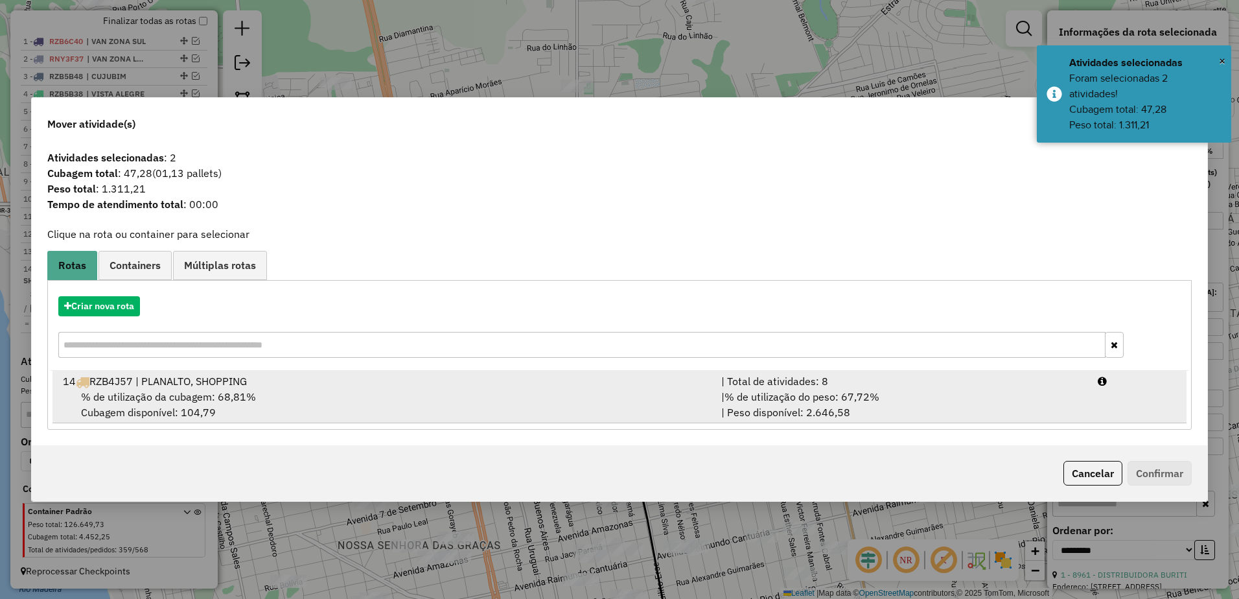
click at [435, 401] on div "% de utilização da cubagem: 68,81% Cubagem disponível: 104,79" at bounding box center [384, 404] width 659 height 31
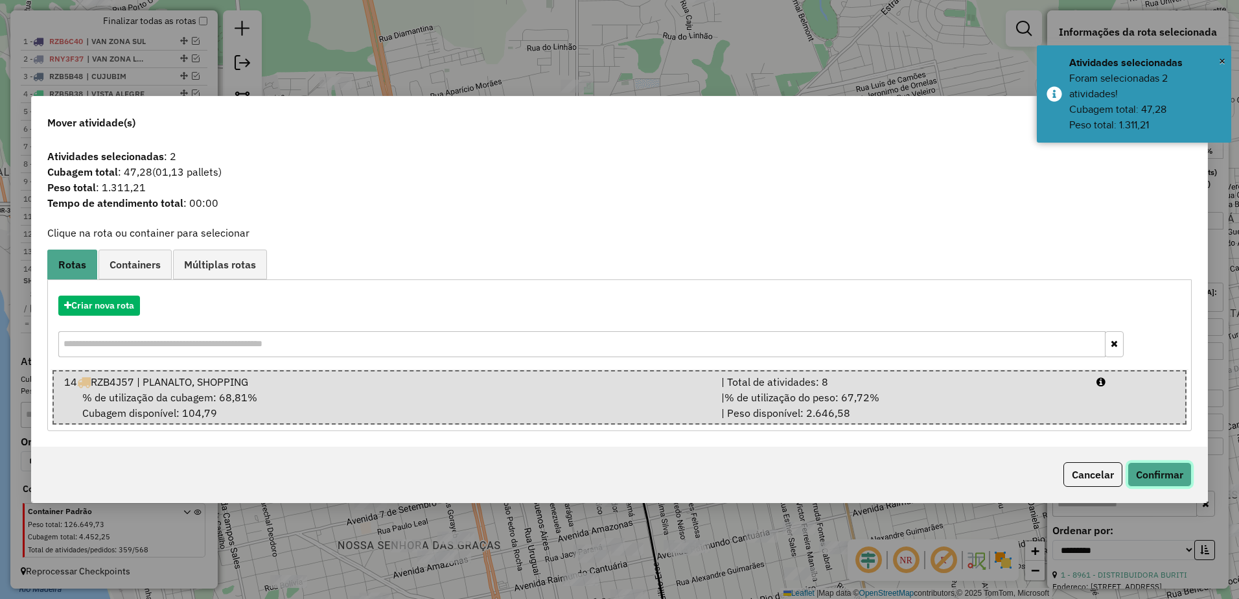
click at [1176, 474] on button "Confirmar" at bounding box center [1160, 474] width 64 height 25
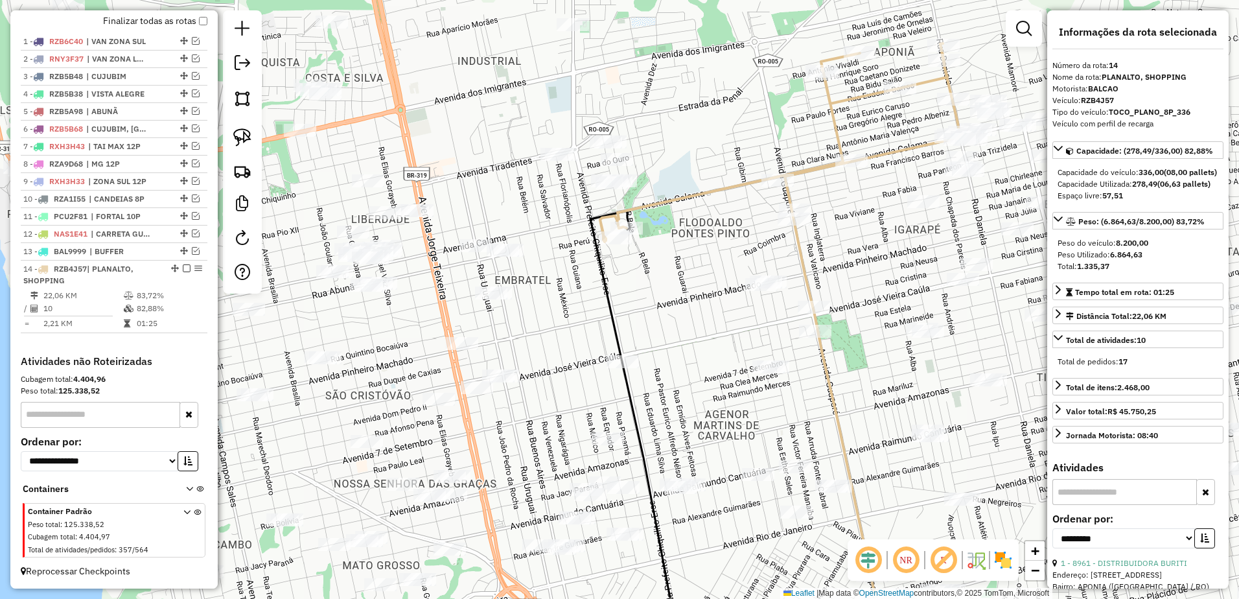
drag, startPoint x: 668, startPoint y: 378, endPoint x: 668, endPoint y: 338, distance: 40.2
click at [668, 338] on div "Janela de atendimento Grade de atendimento Capacidade Transportadoras Veículos …" at bounding box center [619, 299] width 1239 height 599
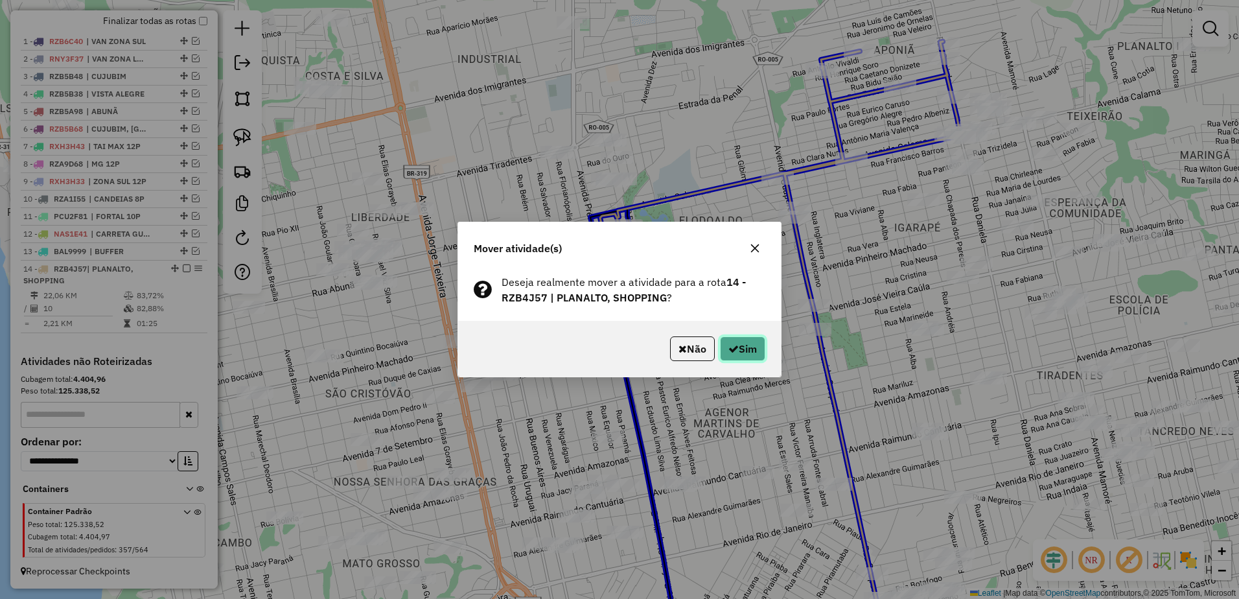
click at [749, 354] on button "Sim" at bounding box center [742, 348] width 45 height 25
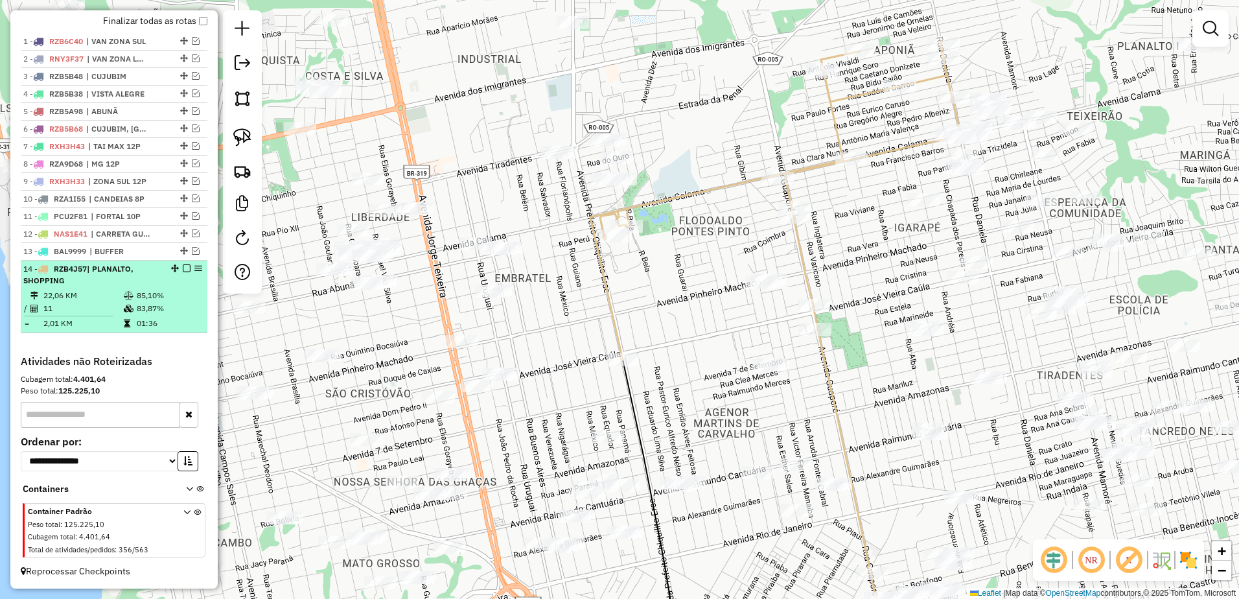
click at [133, 285] on div "14 - RZB4J57 | PLANALTO, SHOPPING" at bounding box center [91, 274] width 137 height 23
select select "**********"
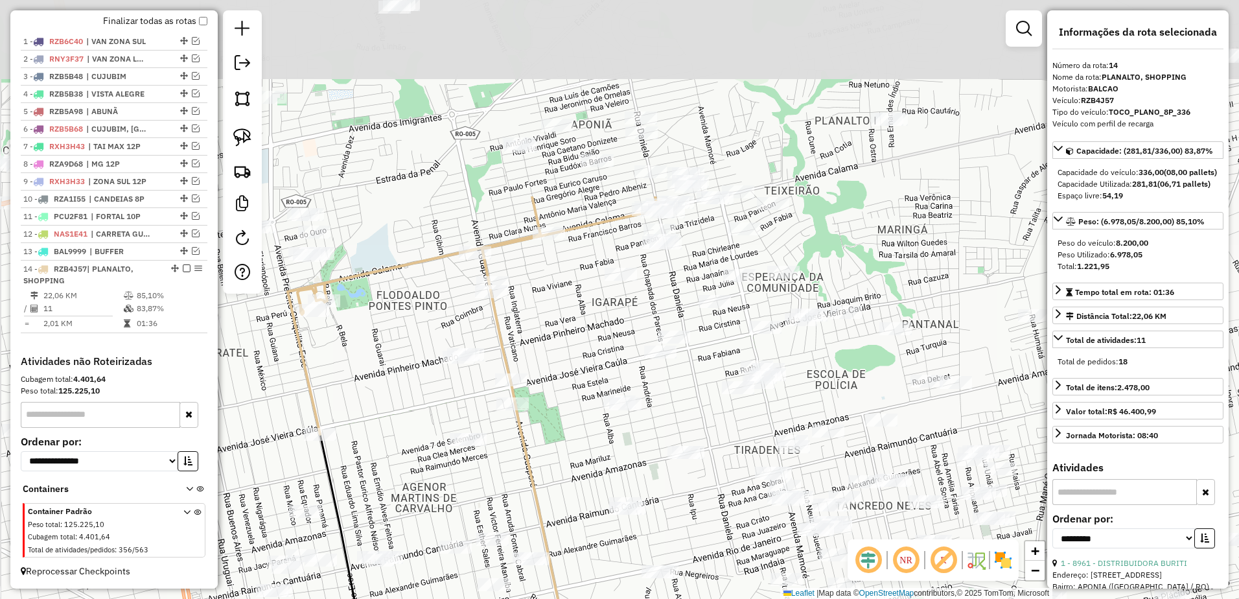
drag, startPoint x: 654, startPoint y: 170, endPoint x: 688, endPoint y: 304, distance: 137.7
click at [772, 420] on div "Janela de atendimento Grade de atendimento Capacidade Transportadoras Veículos …" at bounding box center [619, 299] width 1239 height 599
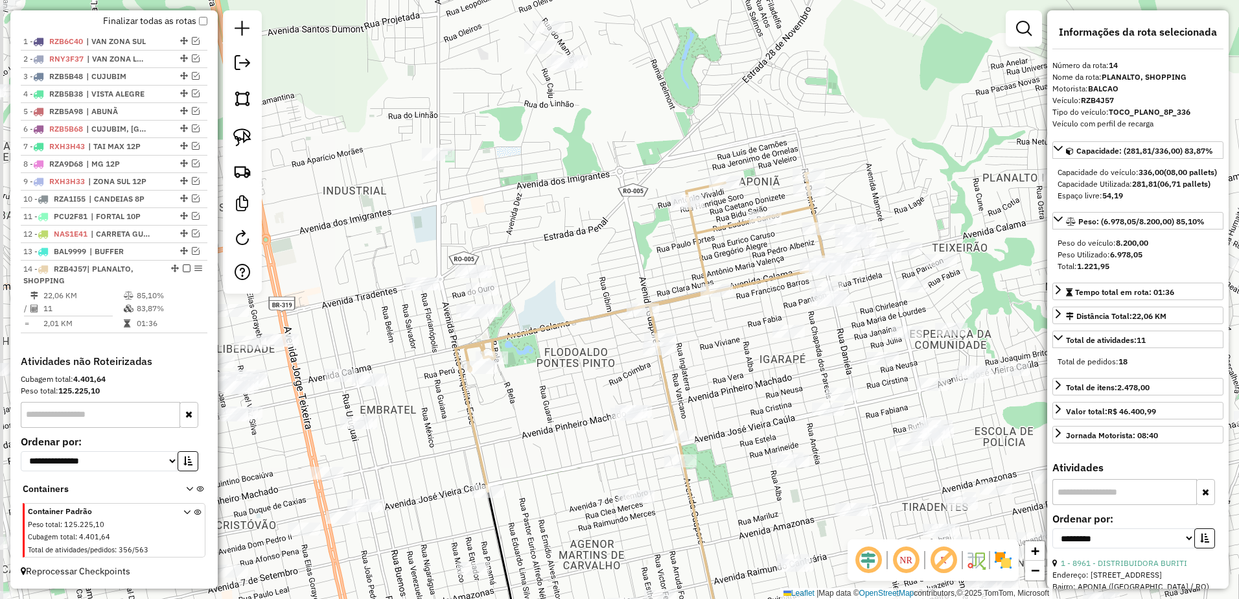
drag, startPoint x: 545, startPoint y: 288, endPoint x: 703, endPoint y: 316, distance: 160.0
click at [725, 330] on div "Janela de atendimento Grade de atendimento Capacidade Transportadoras Veículos …" at bounding box center [619, 299] width 1239 height 599
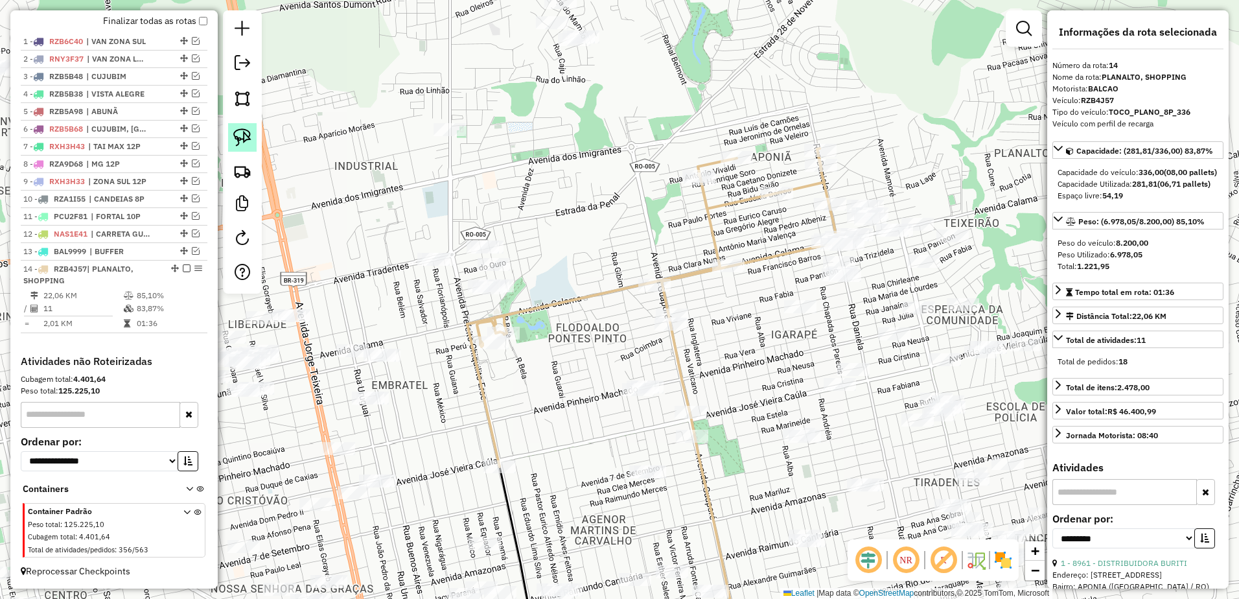
click at [236, 134] on img at bounding box center [242, 137] width 18 height 18
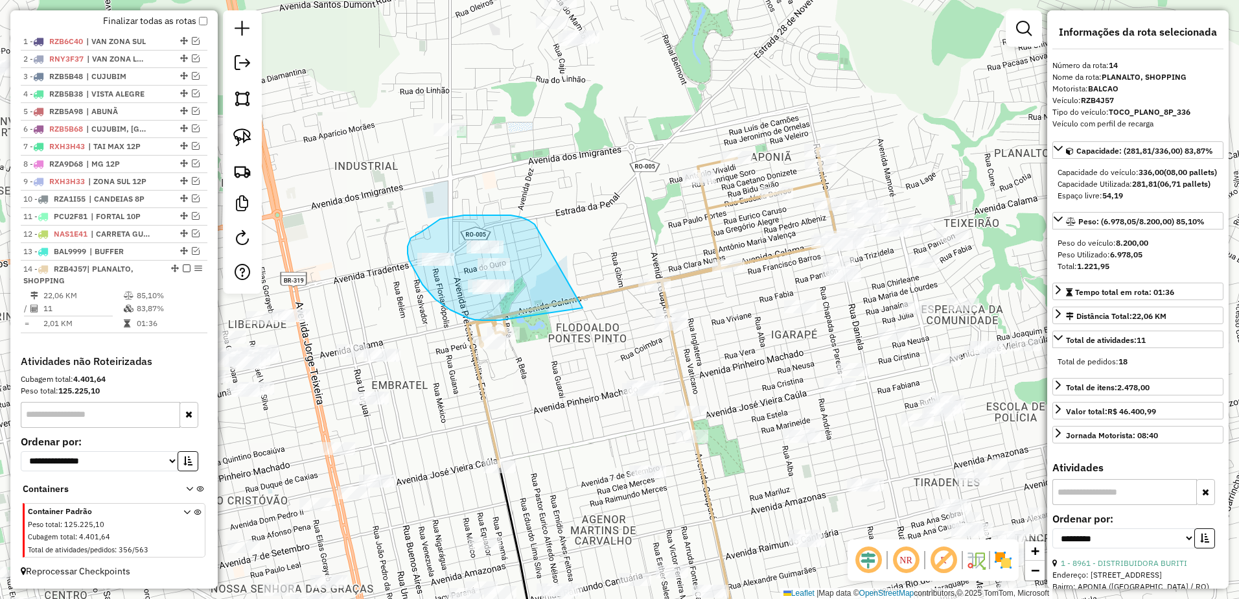
drag, startPoint x: 452, startPoint y: 217, endPoint x: 591, endPoint y: 301, distance: 162.1
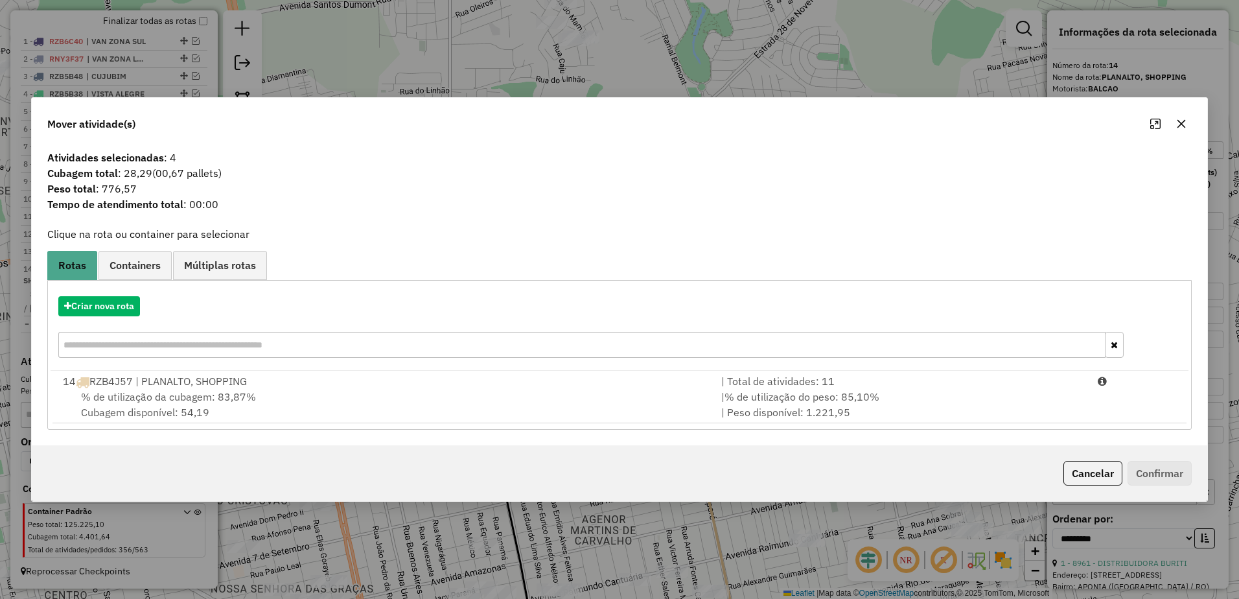
click at [514, 407] on div "% de utilização da cubagem: 83,87% Cubagem disponível: 54,19" at bounding box center [384, 404] width 659 height 31
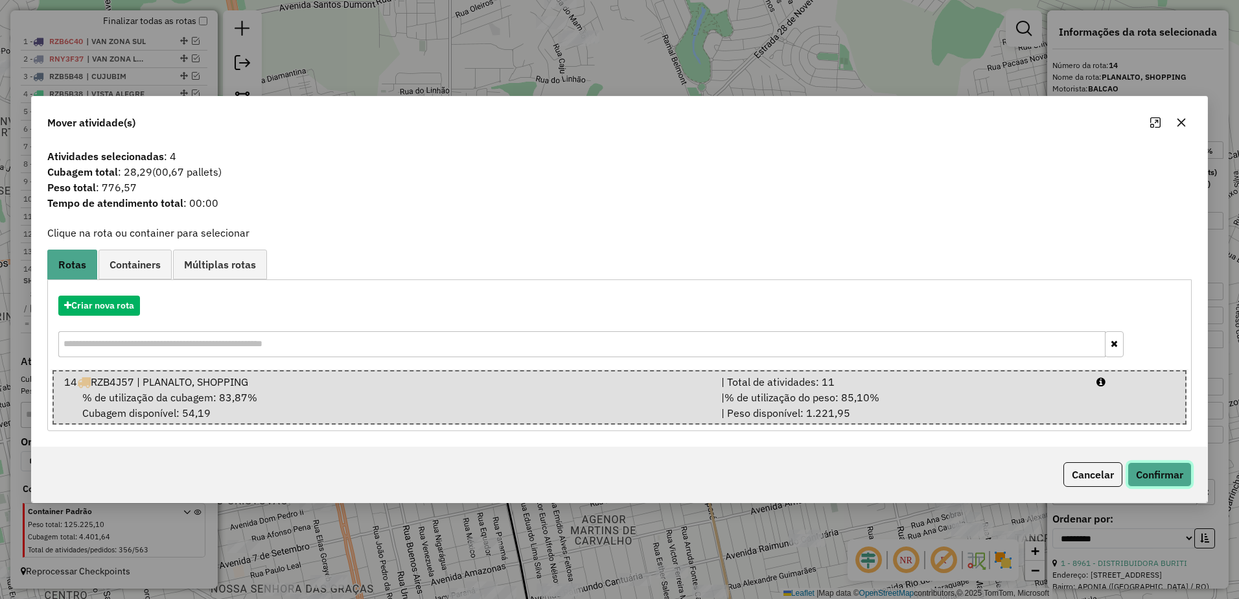
click at [1174, 475] on button "Confirmar" at bounding box center [1160, 474] width 64 height 25
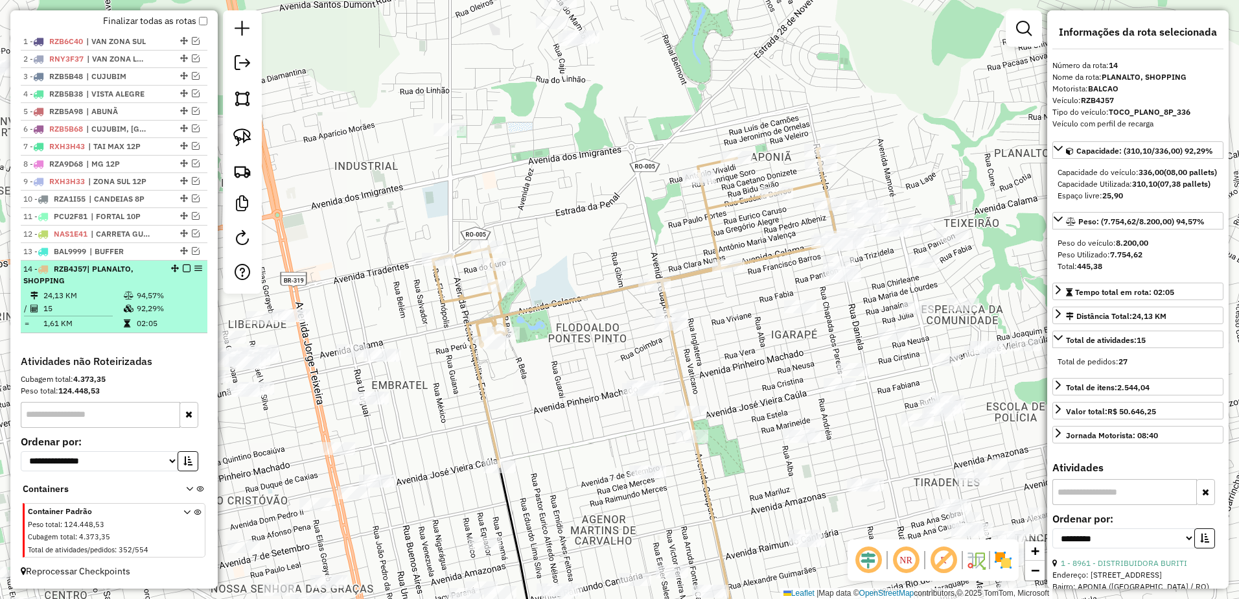
click at [132, 281] on div "14 - RZB4J57 | PLANALTO, SHOPPING" at bounding box center [91, 274] width 137 height 23
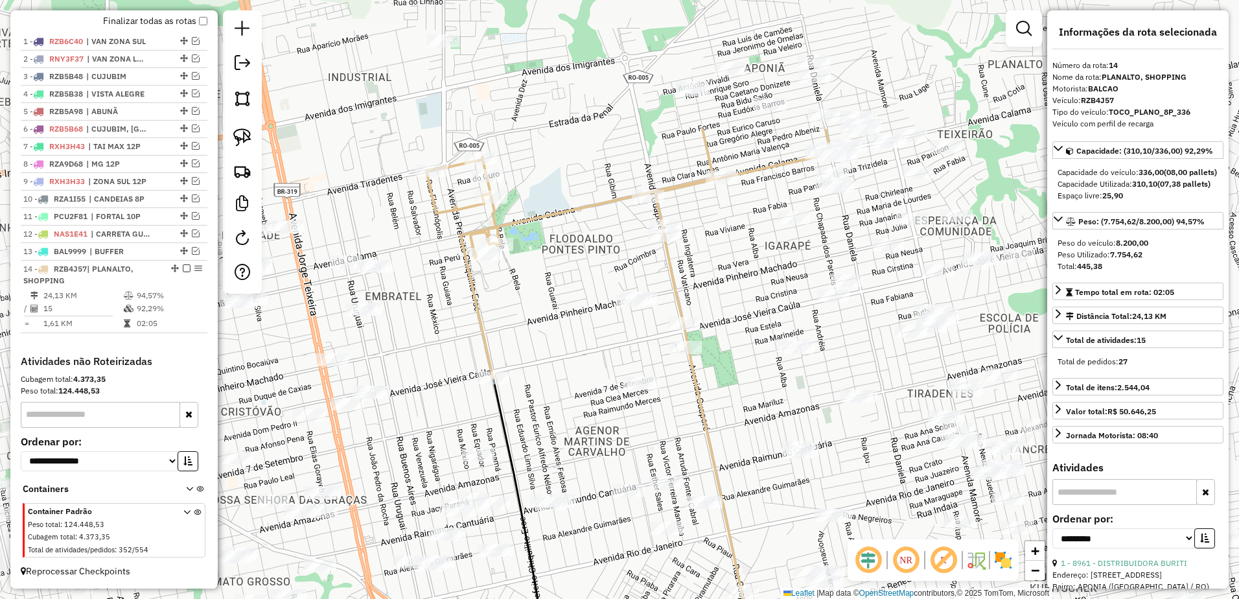
drag, startPoint x: 503, startPoint y: 185, endPoint x: 584, endPoint y: 374, distance: 205.9
click at [584, 374] on div "Janela de atendimento Grade de atendimento Capacidade Transportadoras Veículos …" at bounding box center [619, 299] width 1239 height 599
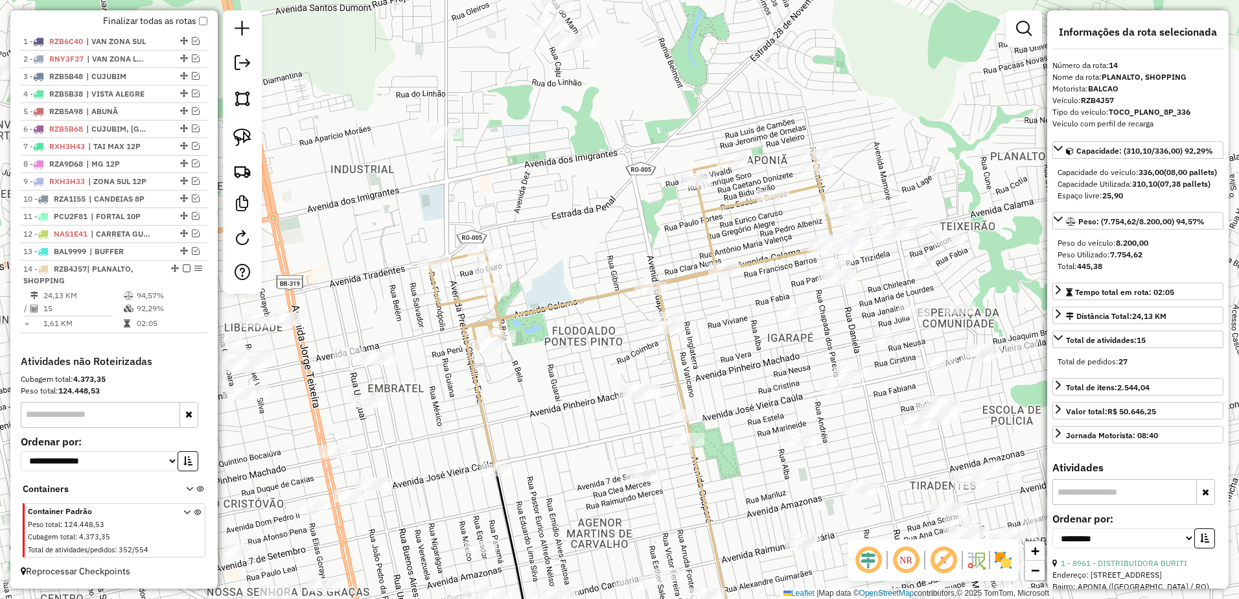
drag, startPoint x: 558, startPoint y: 287, endPoint x: 561, endPoint y: 379, distance: 92.1
click at [561, 379] on div "Janela de atendimento Grade de atendimento Capacidade Transportadoras Veículos …" at bounding box center [619, 299] width 1239 height 599
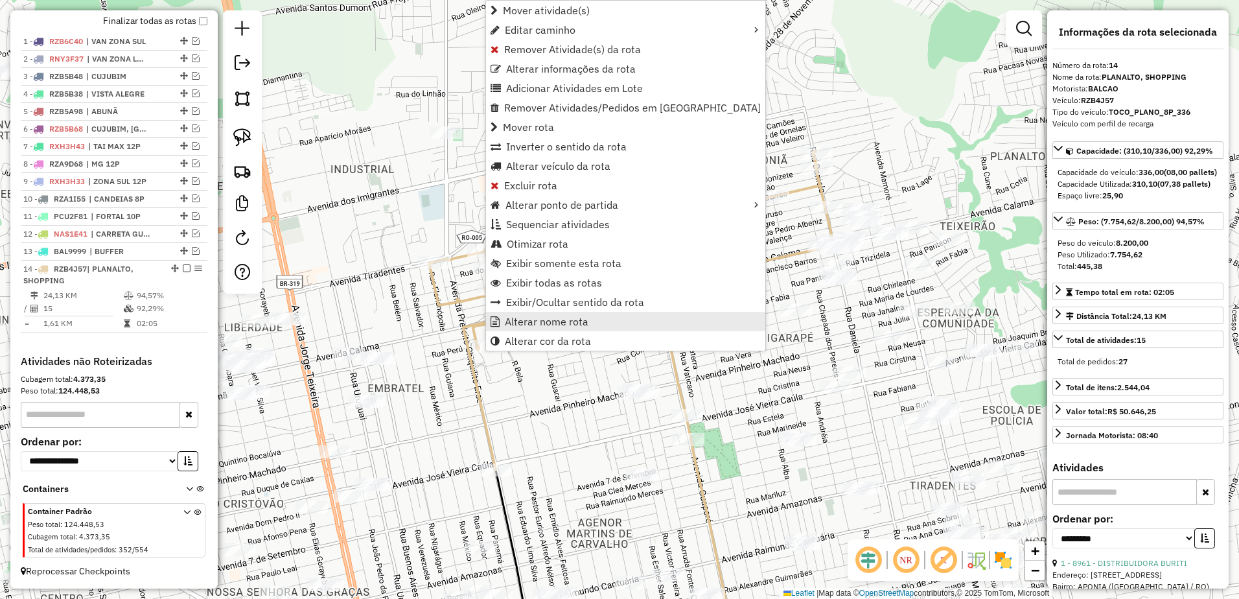
click at [553, 319] on span "Alterar nome rota" at bounding box center [547, 321] width 84 height 10
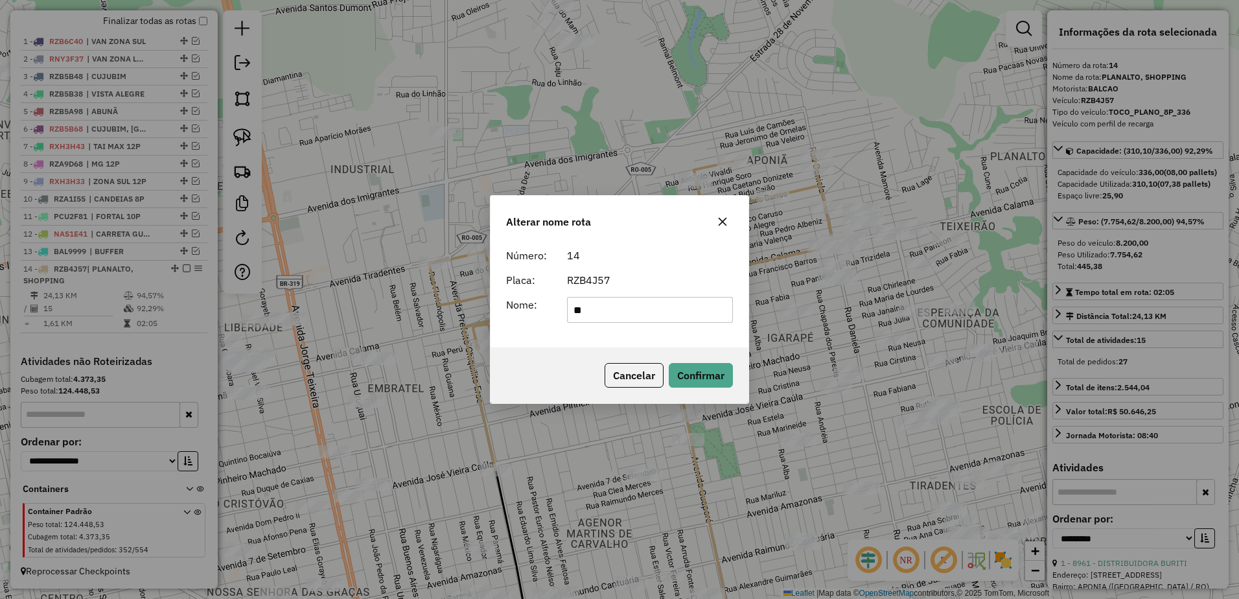
type input "*"
type input "**********"
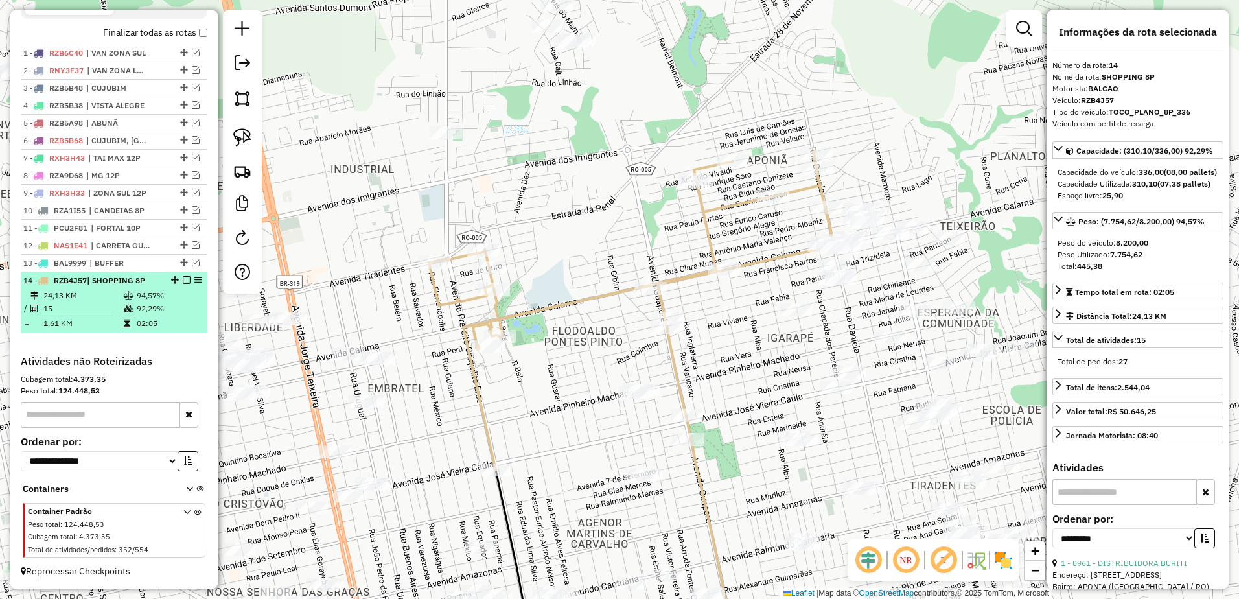
scroll to position [403, 0]
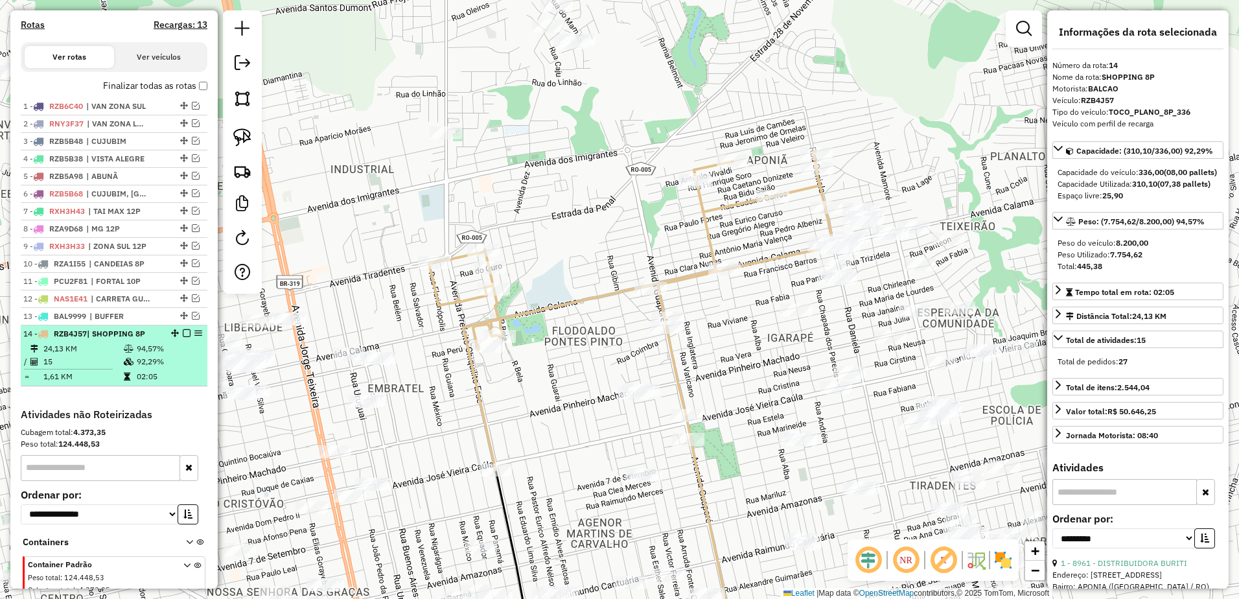
click at [183, 337] on em at bounding box center [187, 333] width 8 height 8
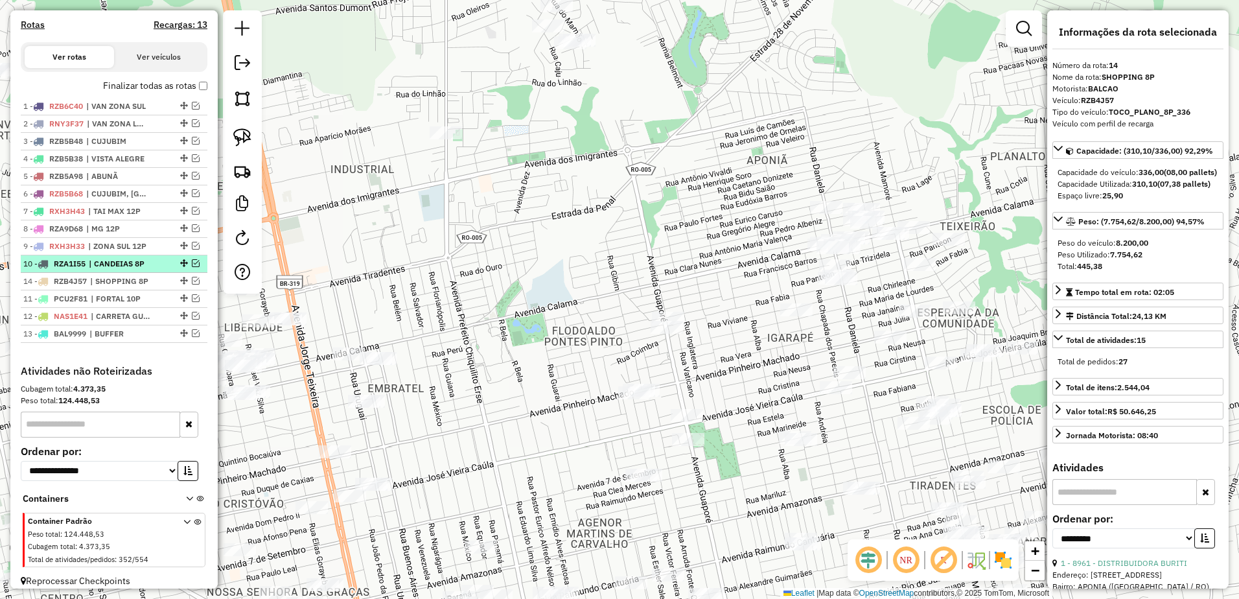
drag, startPoint x: 178, startPoint y: 345, endPoint x: 172, endPoint y: 282, distance: 63.2
click at [1015, 32] on link at bounding box center [1024, 29] width 26 height 26
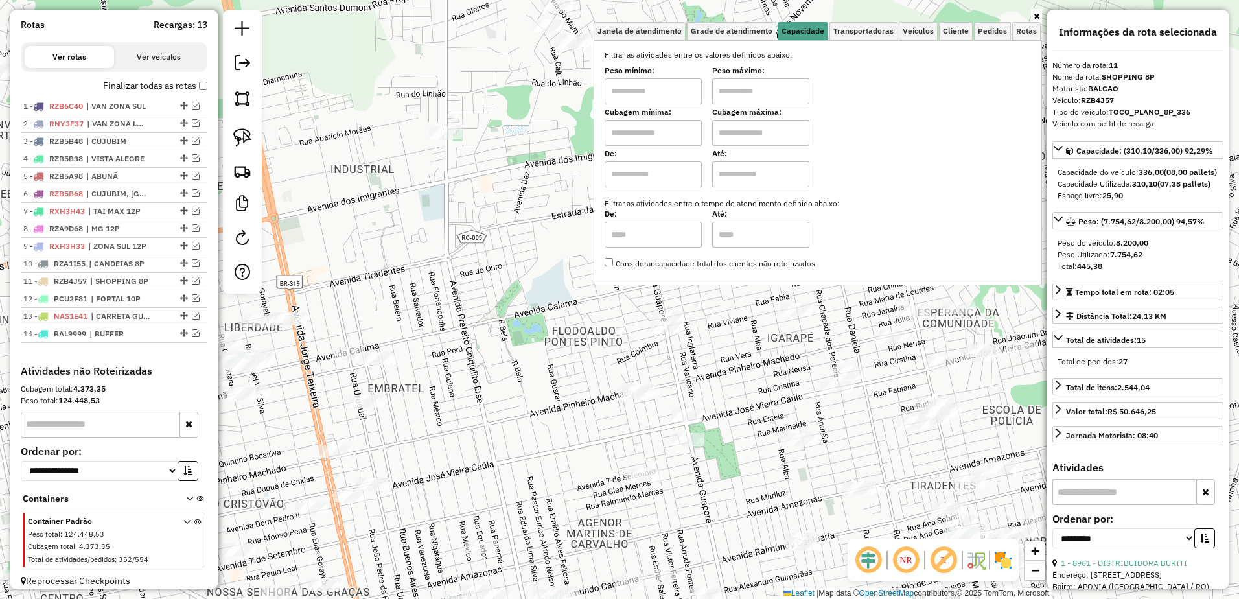
click at [661, 88] on input "text" at bounding box center [653, 91] width 97 height 26
type input "*******"
type input "**********"
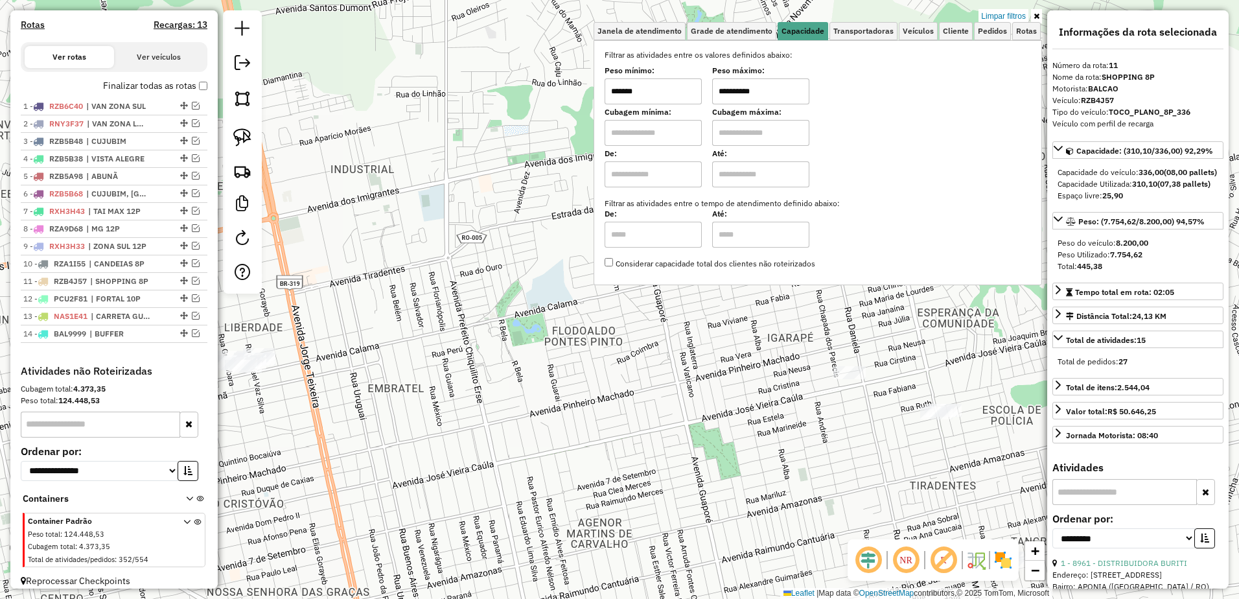
click at [532, 344] on div "**********" at bounding box center [619, 299] width 1239 height 599
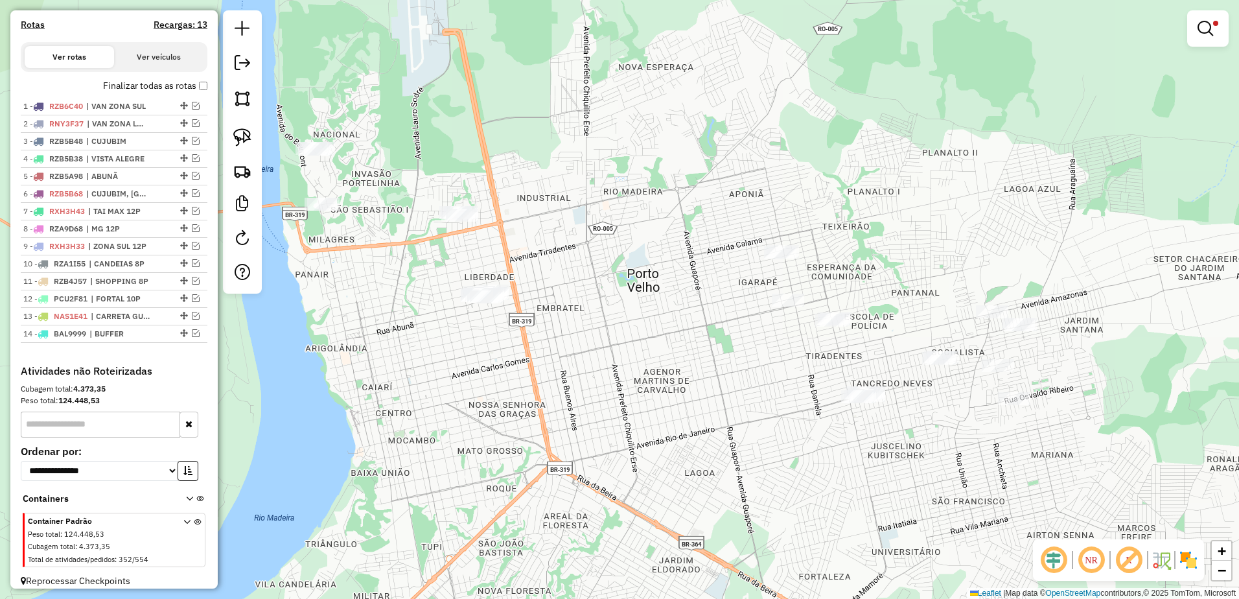
drag, startPoint x: 604, startPoint y: 352, endPoint x: 670, endPoint y: 297, distance: 86.1
click at [705, 319] on div "**********" at bounding box center [619, 299] width 1239 height 599
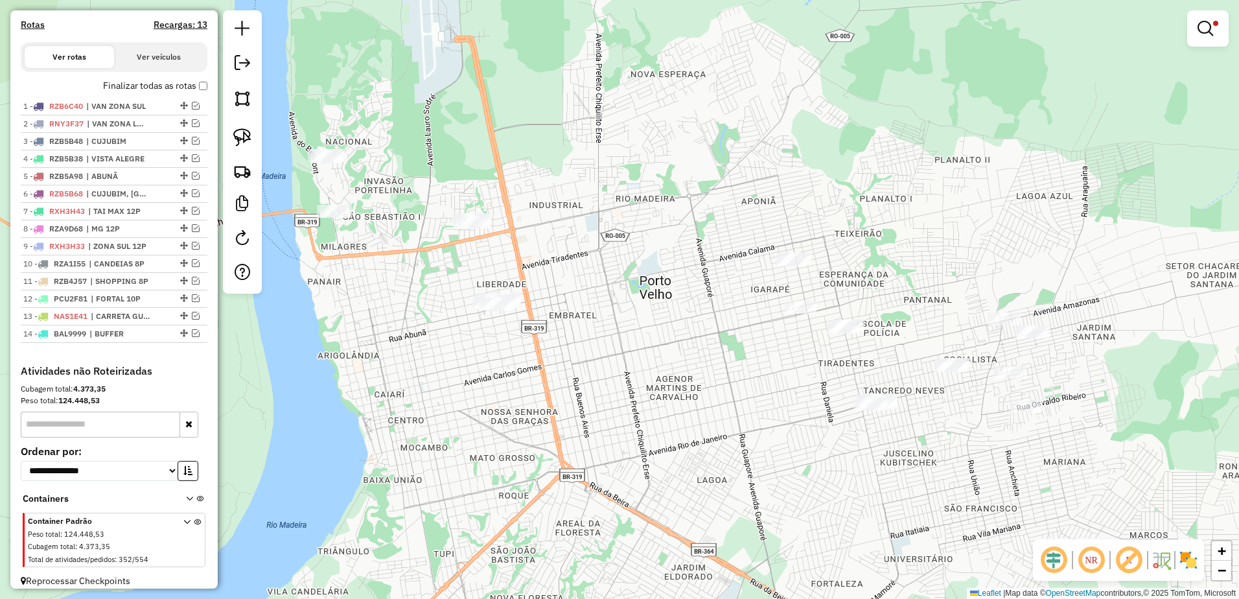
click at [237, 135] on img at bounding box center [242, 137] width 18 height 18
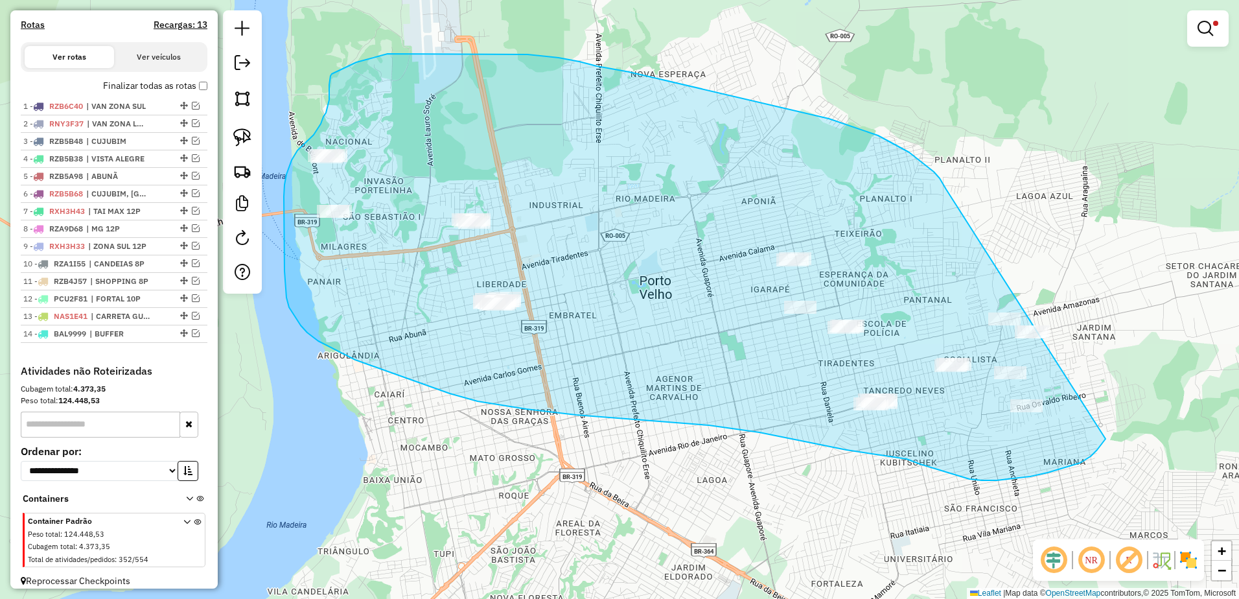
drag, startPoint x: 940, startPoint y: 178, endPoint x: 1147, endPoint y: 369, distance: 281.2
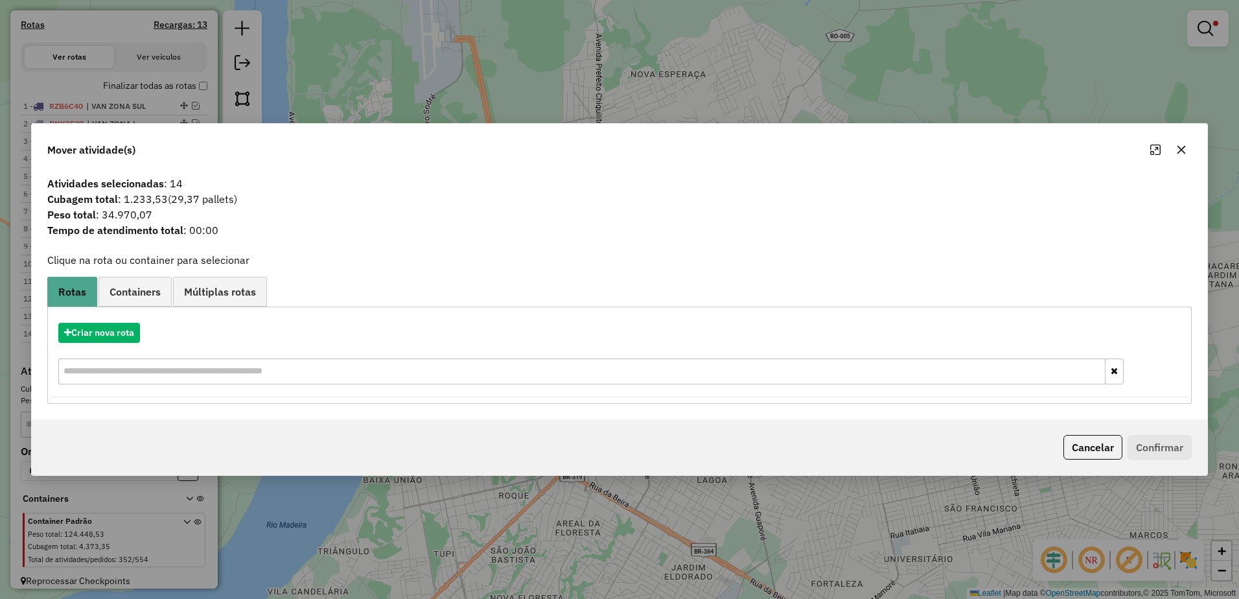
click at [1187, 147] on icon "button" at bounding box center [1182, 150] width 10 height 10
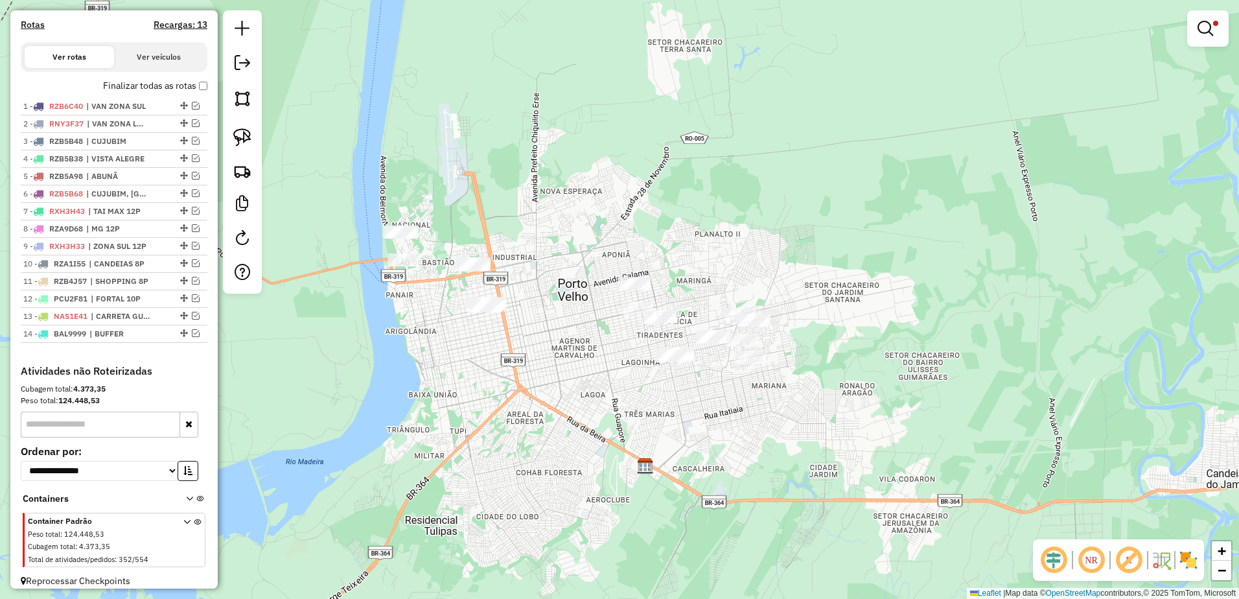
drag, startPoint x: 1127, startPoint y: 192, endPoint x: 788, endPoint y: 275, distance: 349.0
click at [788, 275] on div "**********" at bounding box center [619, 299] width 1239 height 599
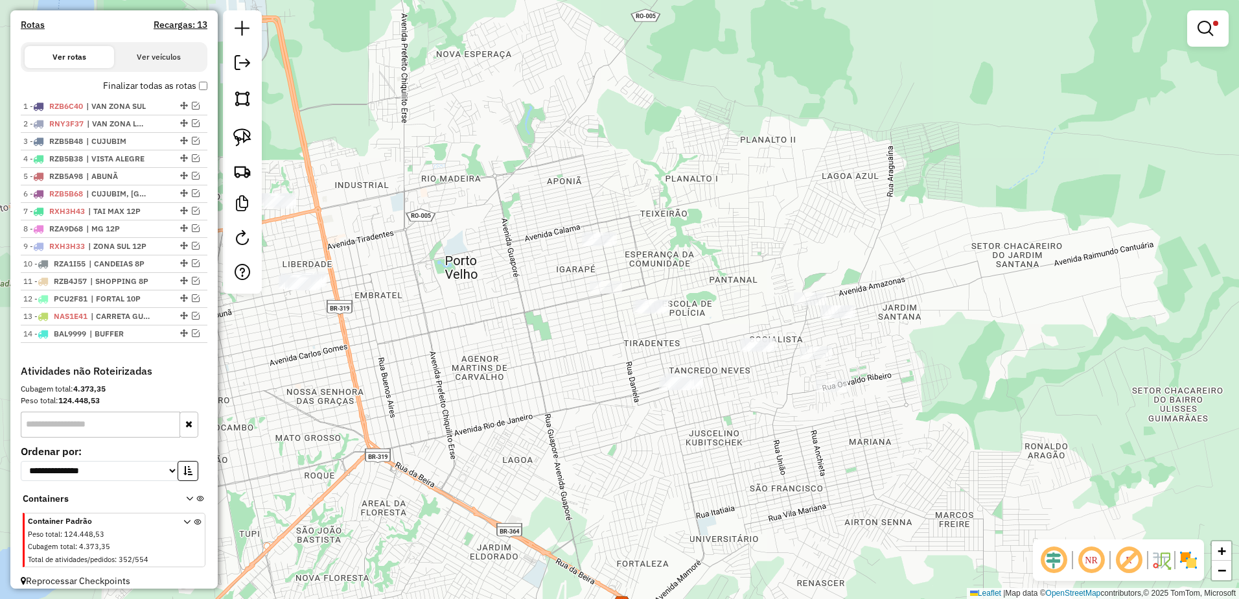
drag, startPoint x: 793, startPoint y: 268, endPoint x: 777, endPoint y: 235, distance: 37.1
click at [853, 231] on div "**********" at bounding box center [619, 299] width 1239 height 599
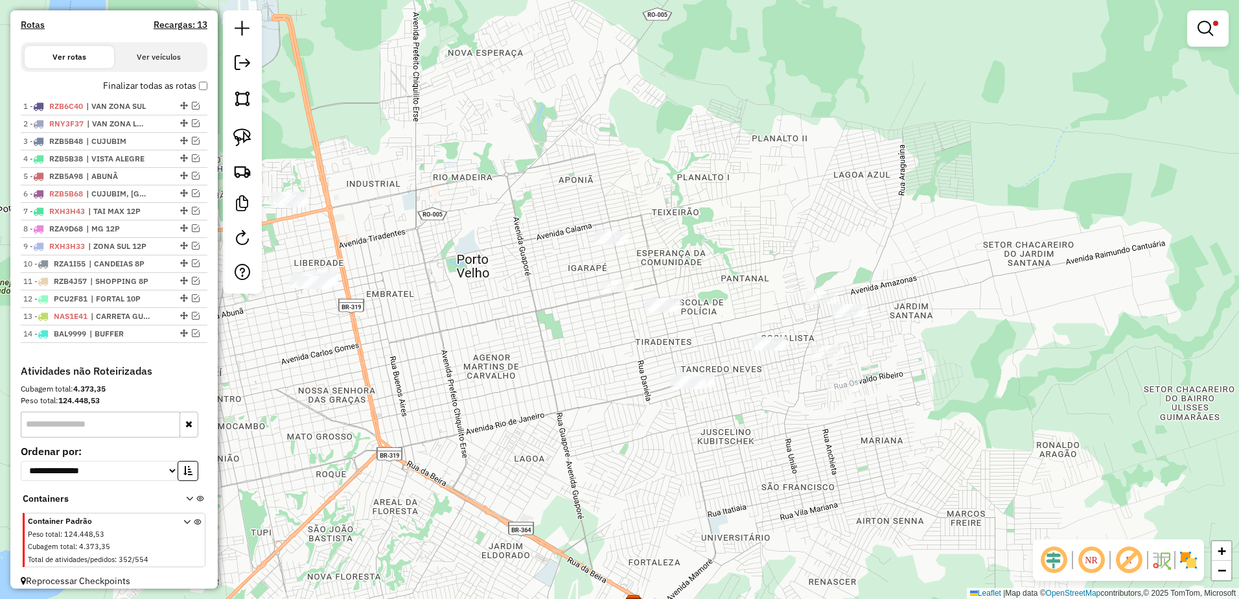
drag, startPoint x: 745, startPoint y: 198, endPoint x: 754, endPoint y: 195, distance: 8.8
click at [766, 197] on div "**********" at bounding box center [619, 299] width 1239 height 599
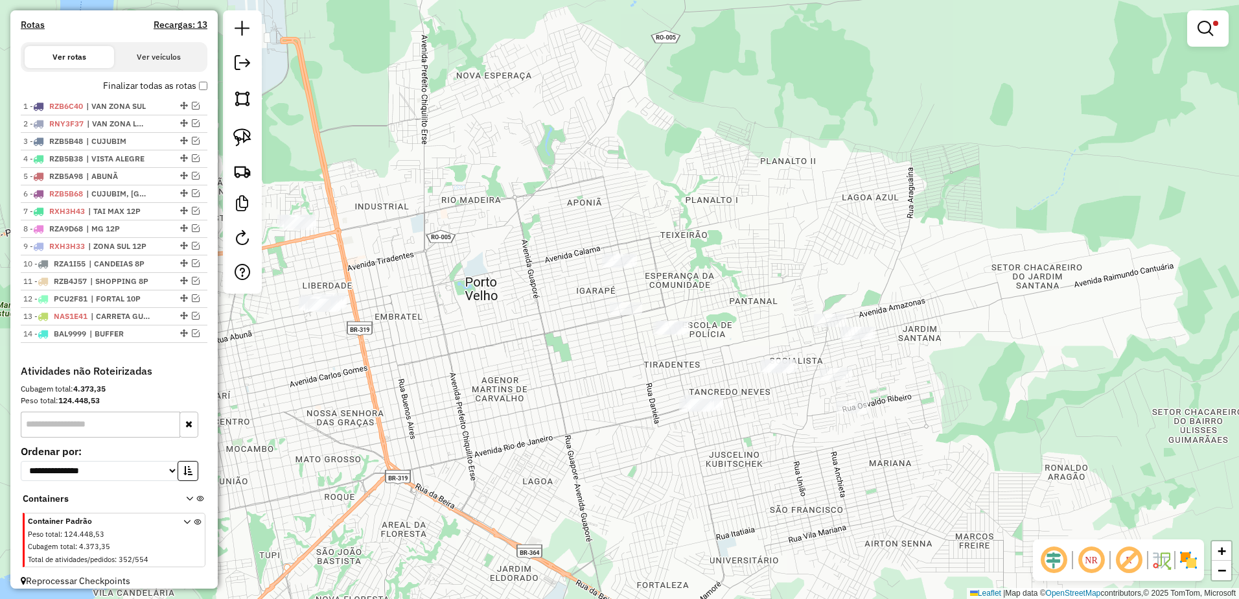
drag, startPoint x: 878, startPoint y: 211, endPoint x: 875, endPoint y: 234, distance: 23.5
click at [875, 234] on div "**********" at bounding box center [619, 299] width 1239 height 599
click at [244, 133] on img at bounding box center [242, 137] width 18 height 18
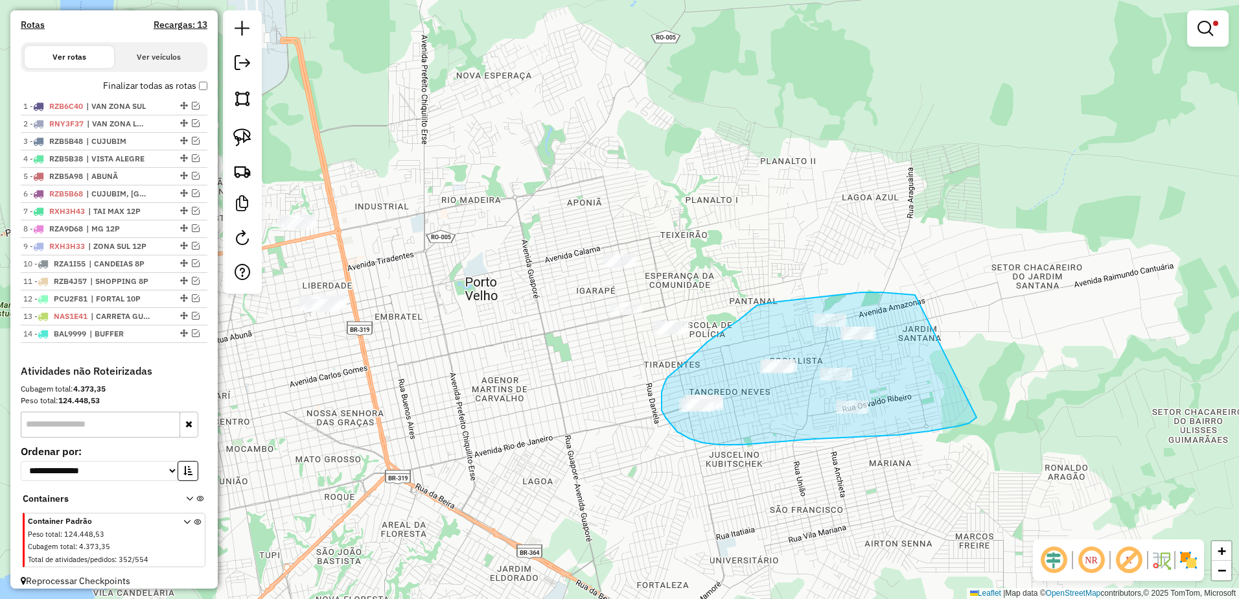
drag, startPoint x: 849, startPoint y: 294, endPoint x: 916, endPoint y: 408, distance: 133.1
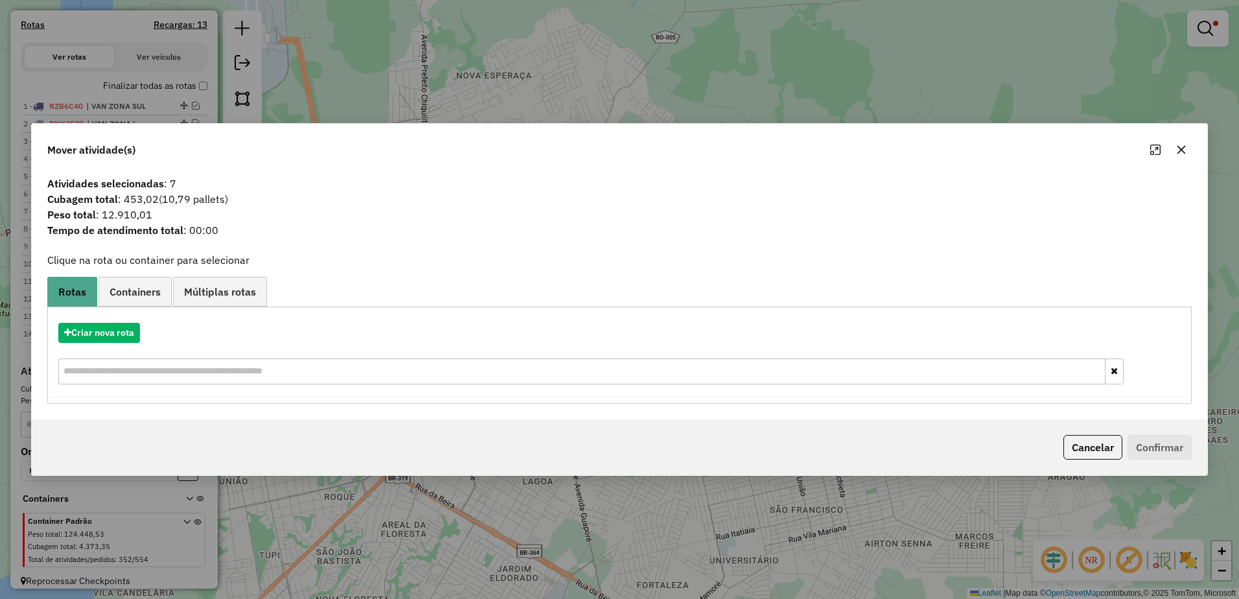
click at [1186, 147] on icon "button" at bounding box center [1182, 150] width 10 height 10
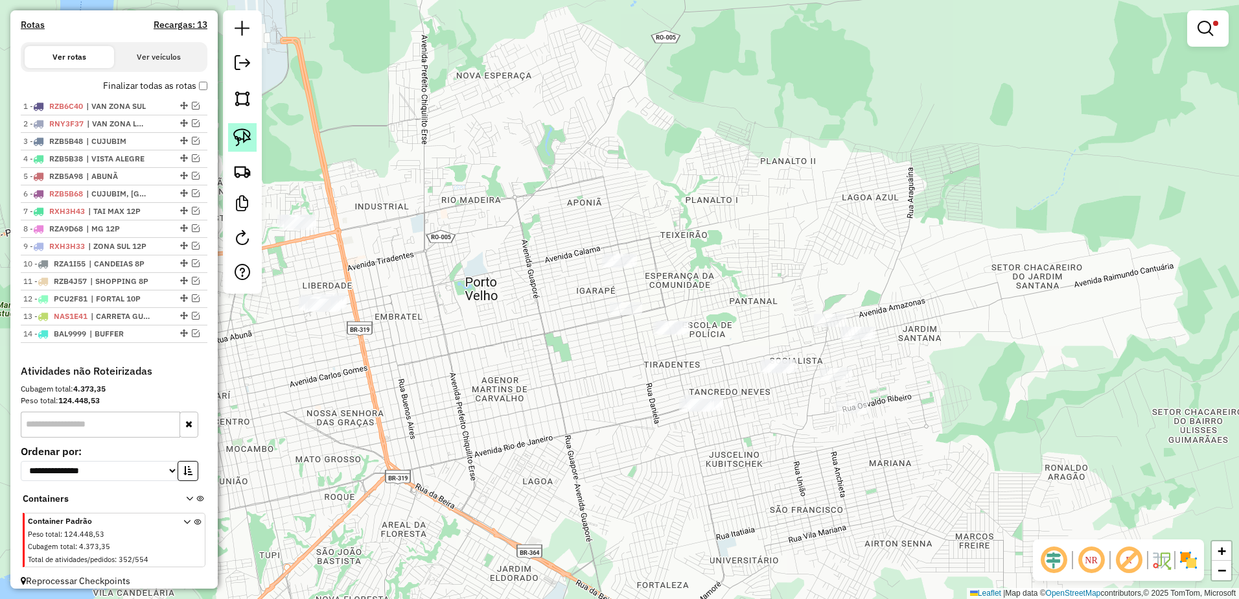
click at [246, 131] on img at bounding box center [242, 137] width 18 height 18
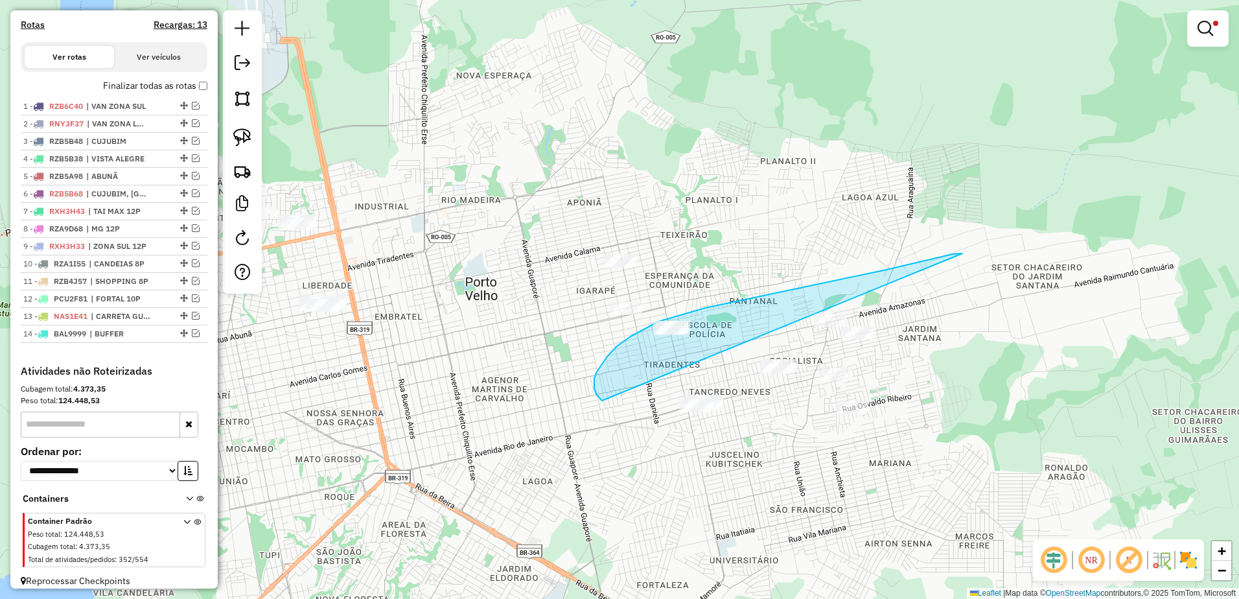
drag, startPoint x: 963, startPoint y: 253, endPoint x: 602, endPoint y: 401, distance: 389.3
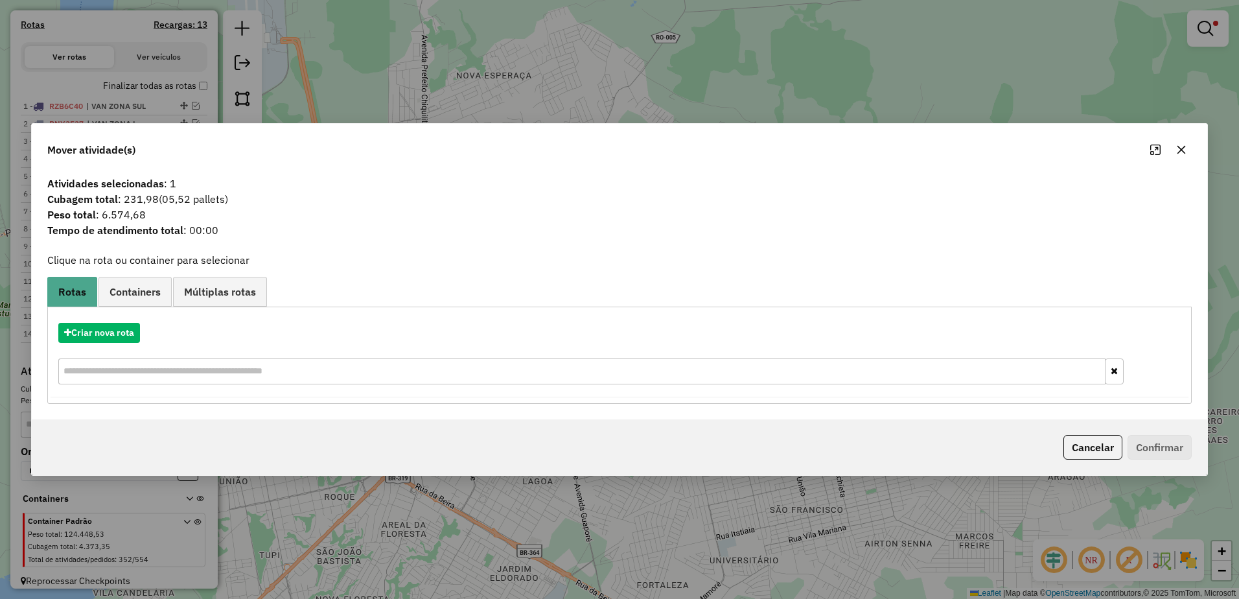
click at [1180, 150] on icon "button" at bounding box center [1182, 150] width 10 height 10
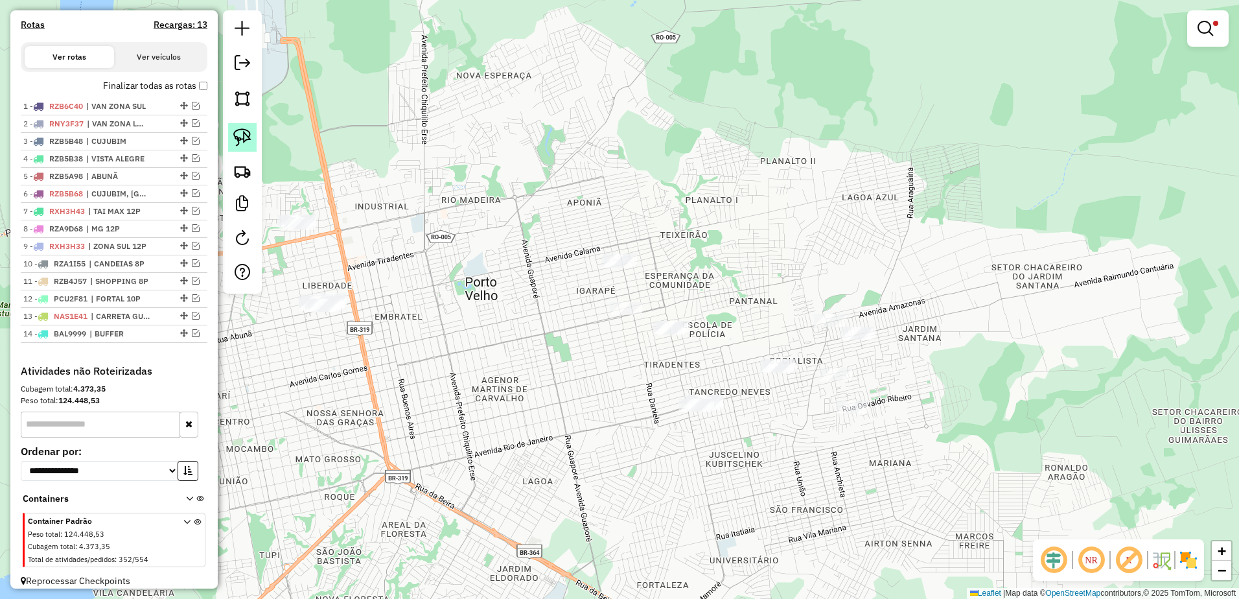
click at [251, 137] on img at bounding box center [242, 137] width 18 height 18
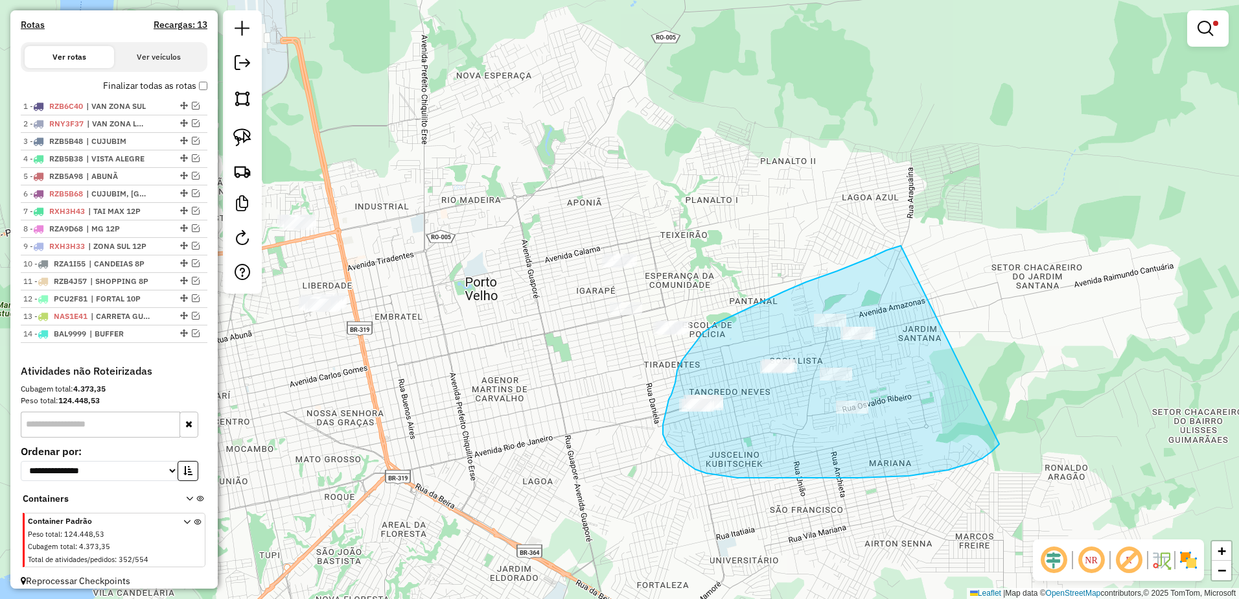
drag, startPoint x: 901, startPoint y: 246, endPoint x: 1002, endPoint y: 440, distance: 218.9
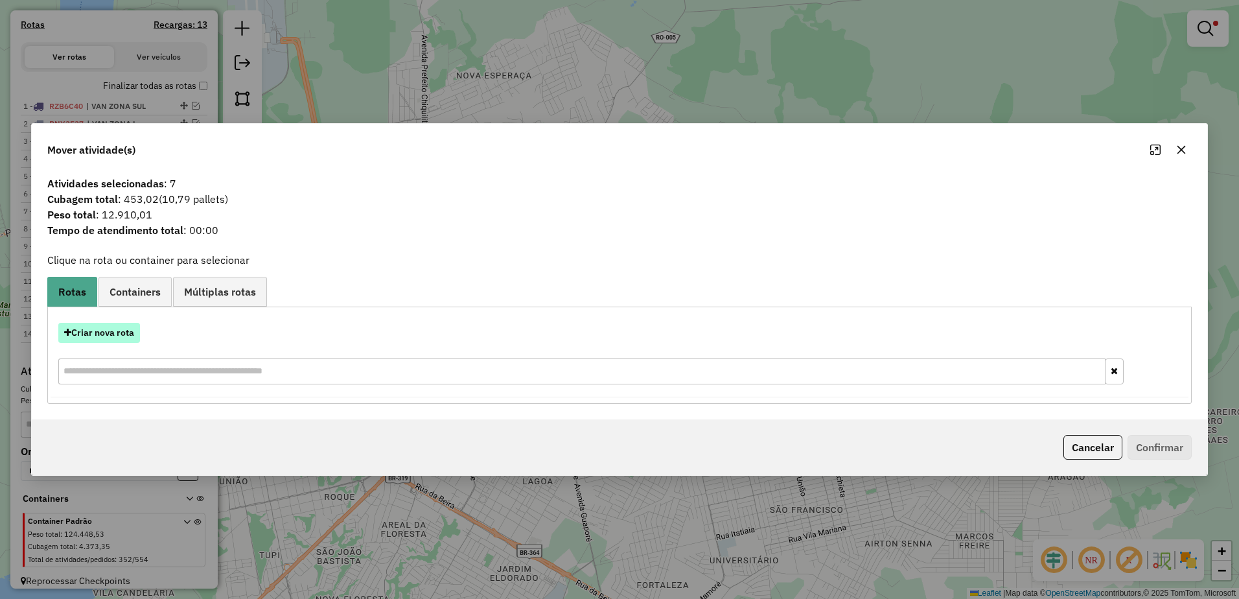
click at [100, 333] on button "Criar nova rota" at bounding box center [99, 333] width 82 height 20
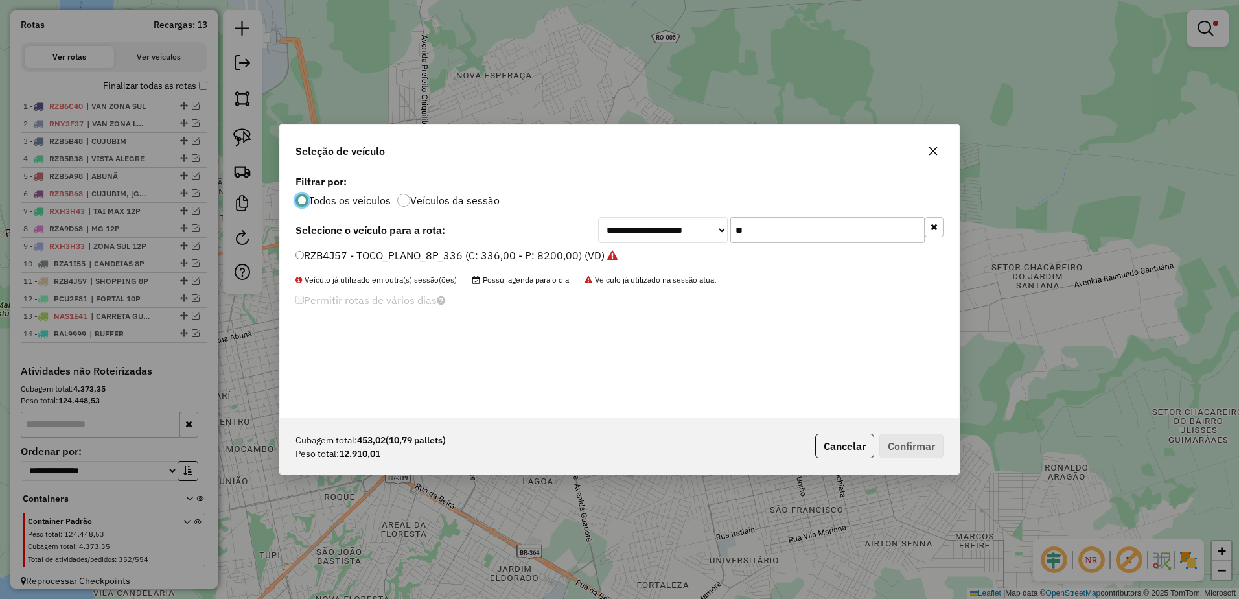
scroll to position [7, 4]
click at [835, 238] on input "**" at bounding box center [828, 230] width 194 height 26
type input "*"
type input "**"
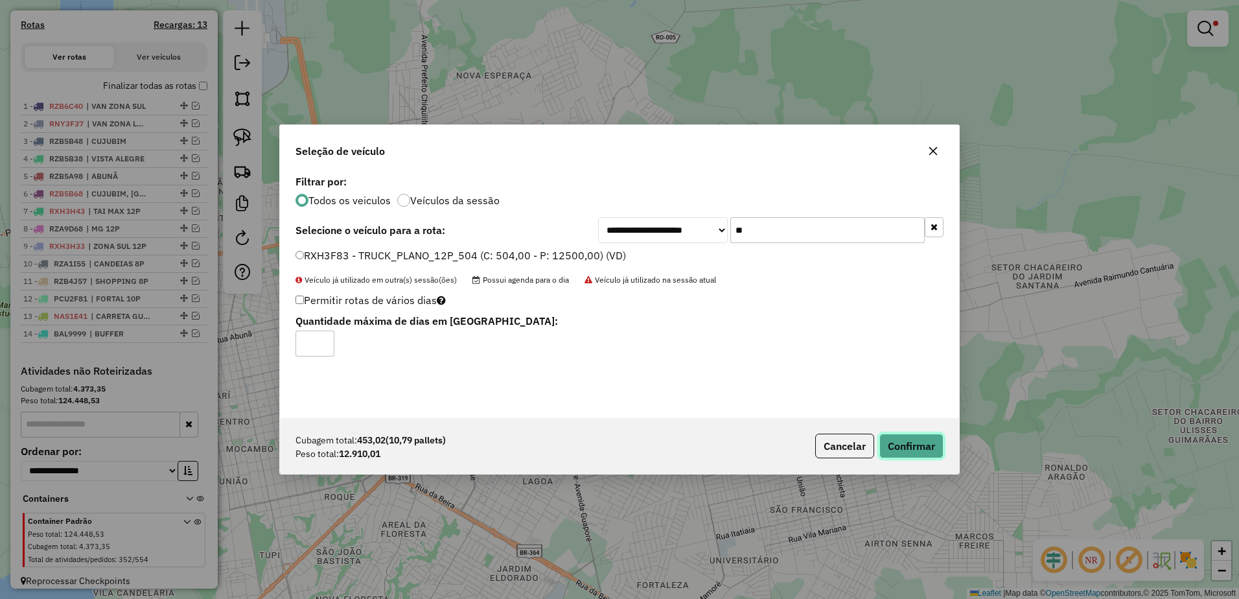
click at [933, 447] on button "Confirmar" at bounding box center [912, 446] width 64 height 25
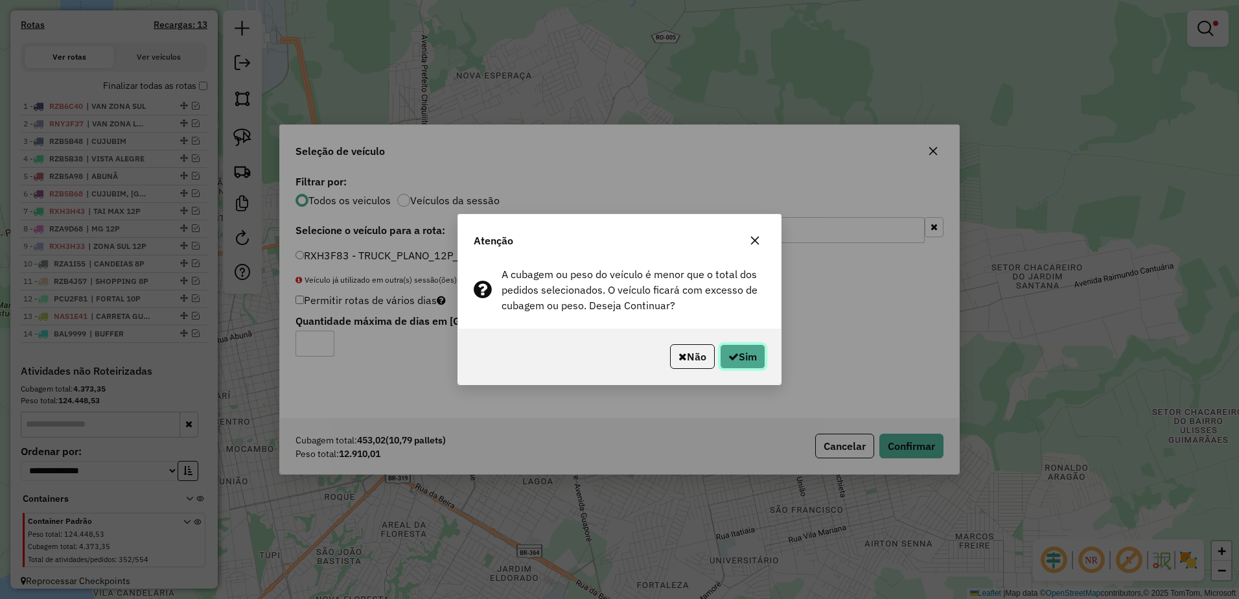
click at [750, 347] on button "Sim" at bounding box center [742, 356] width 45 height 25
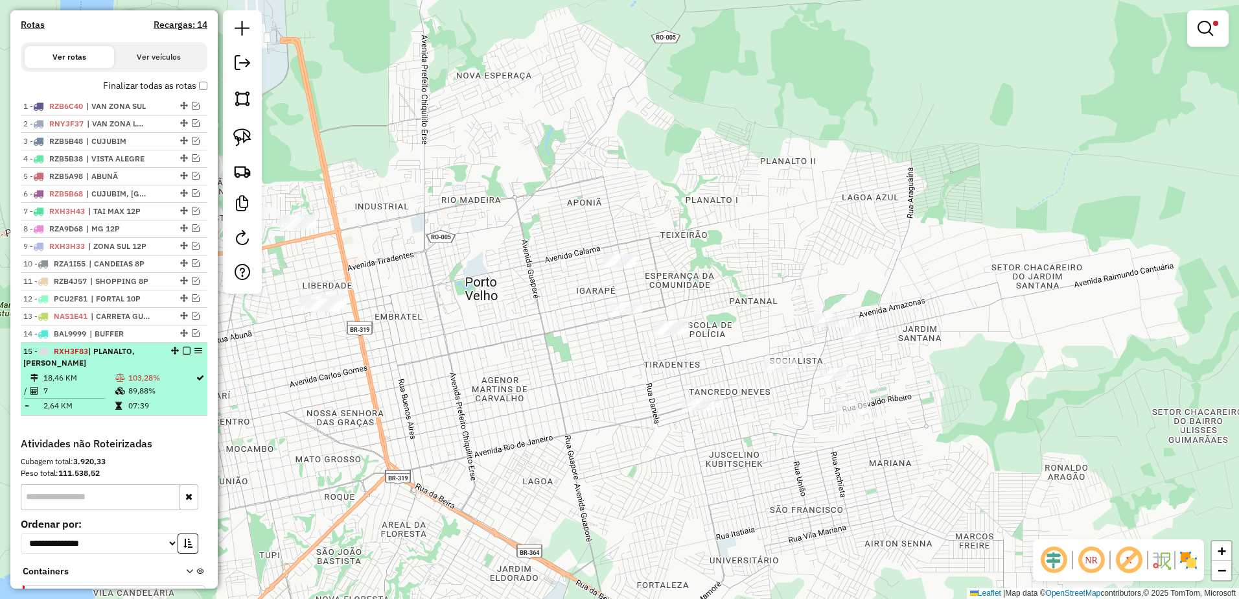
click at [126, 369] on div "15 - RXH3F83 | PLANALTO, TANCREDO NEVES" at bounding box center [91, 357] width 137 height 23
select select "**********"
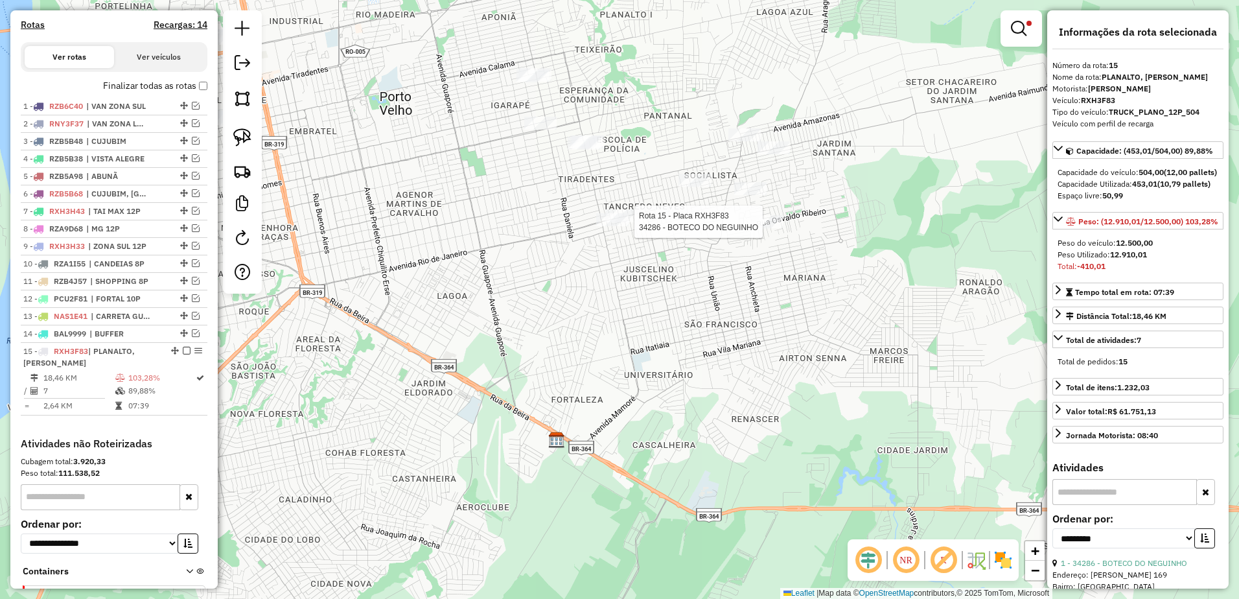
scroll to position [497, 0]
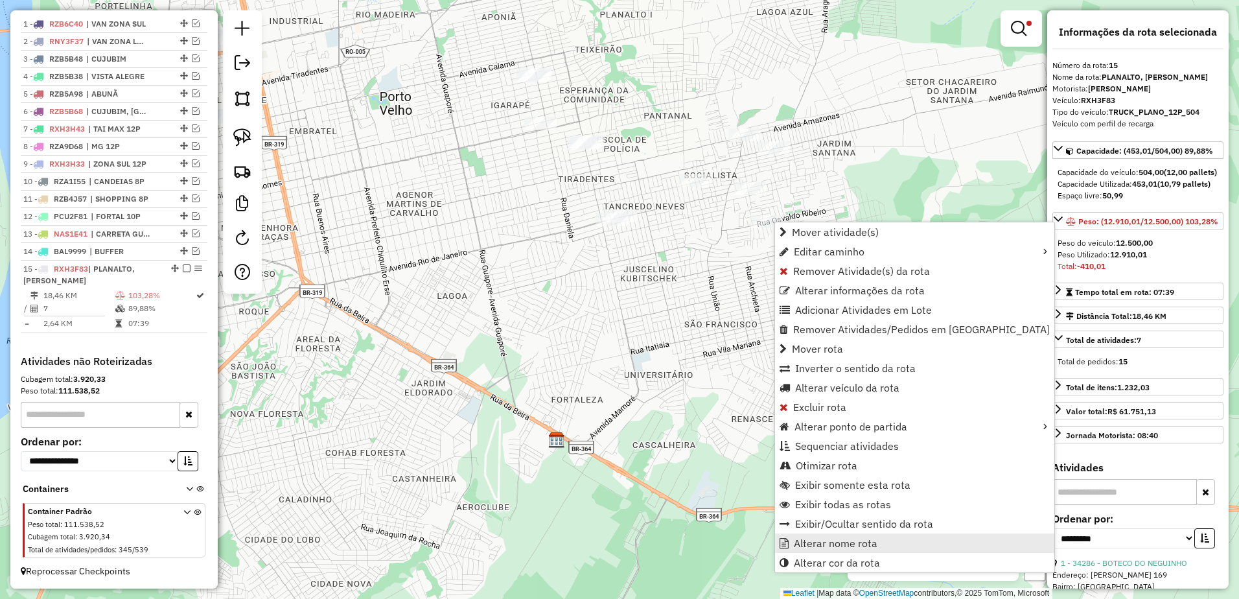
click at [856, 539] on span "Alterar nome rota" at bounding box center [836, 543] width 84 height 10
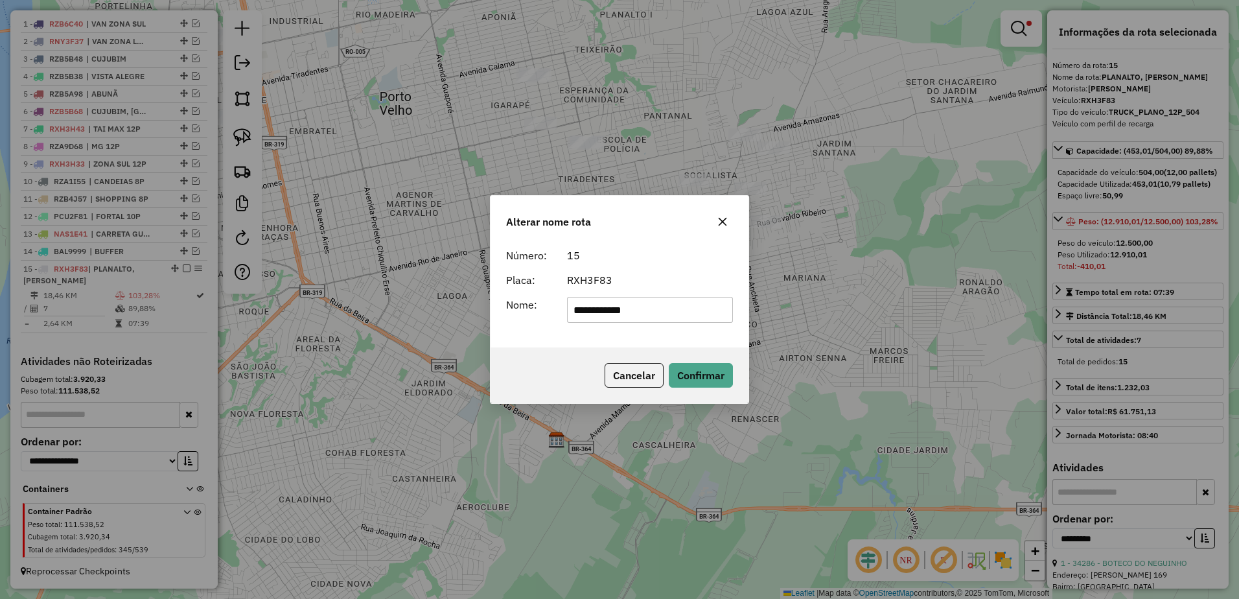
type input "**********"
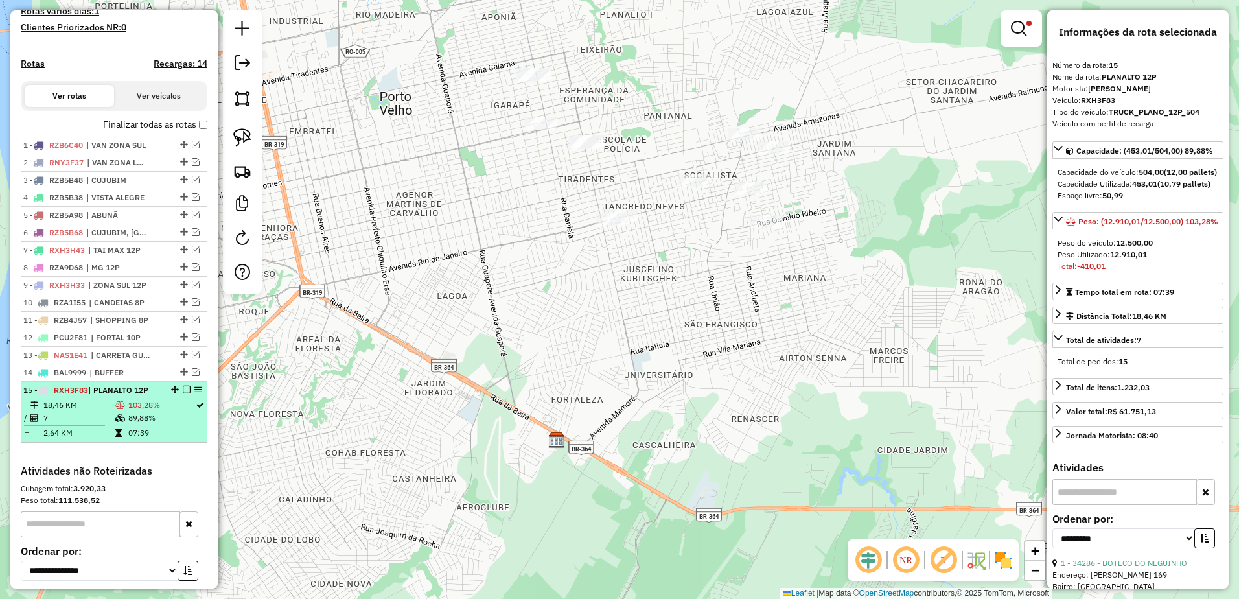
scroll to position [355, 0]
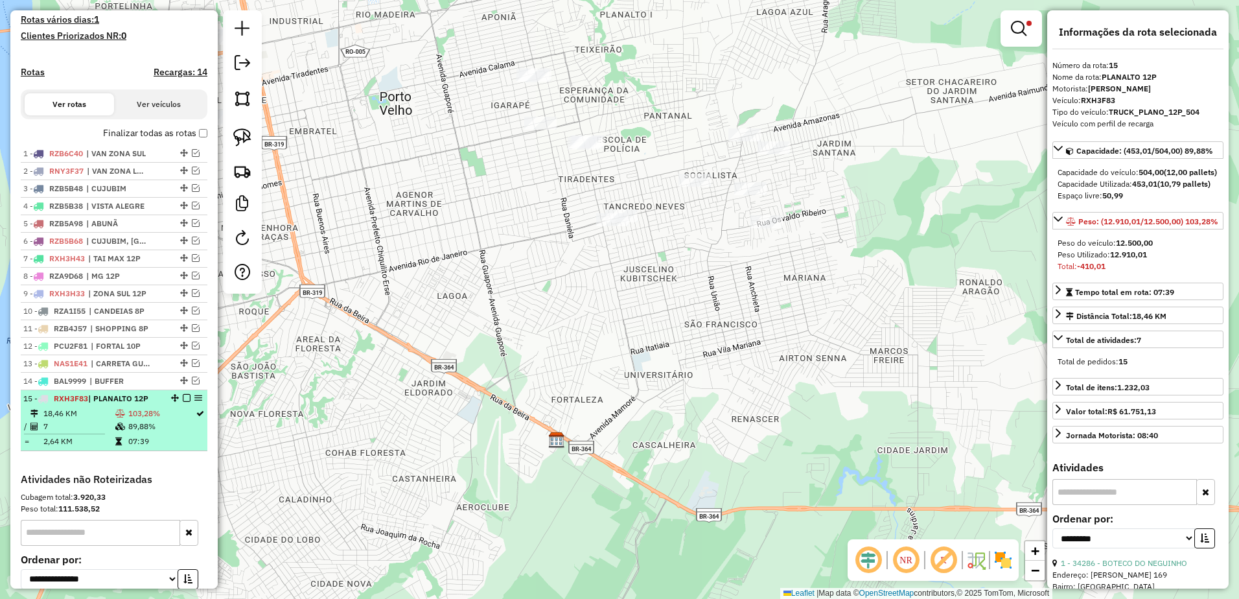
click at [185, 402] on em at bounding box center [187, 398] width 8 height 8
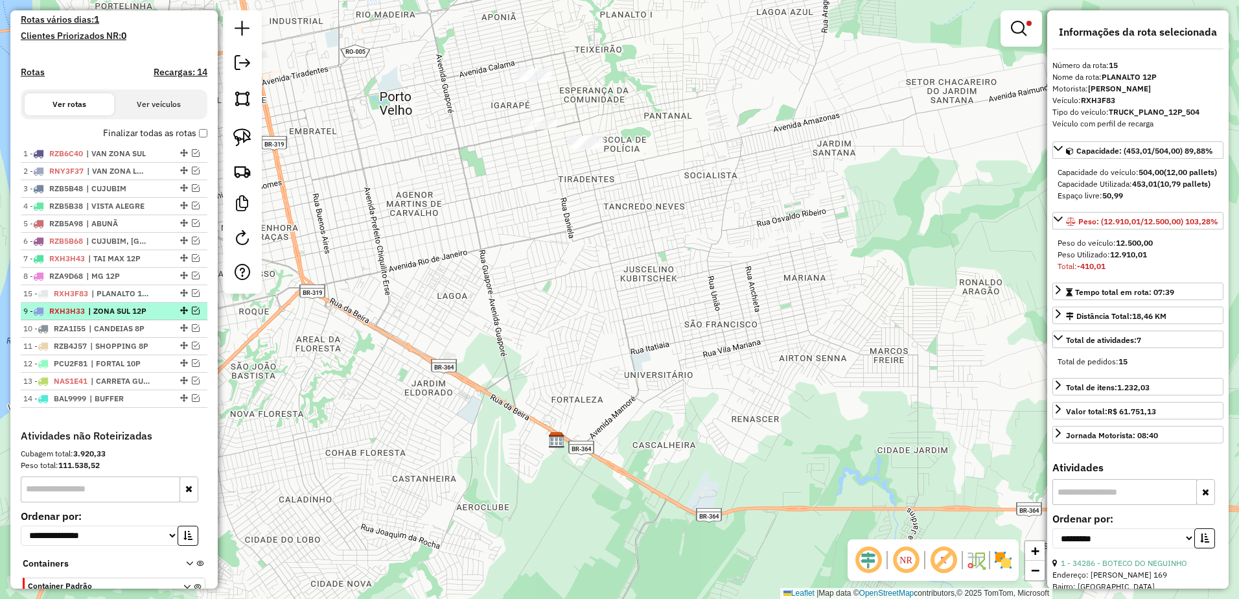
drag, startPoint x: 180, startPoint y: 410, endPoint x: 177, endPoint y: 305, distance: 105.0
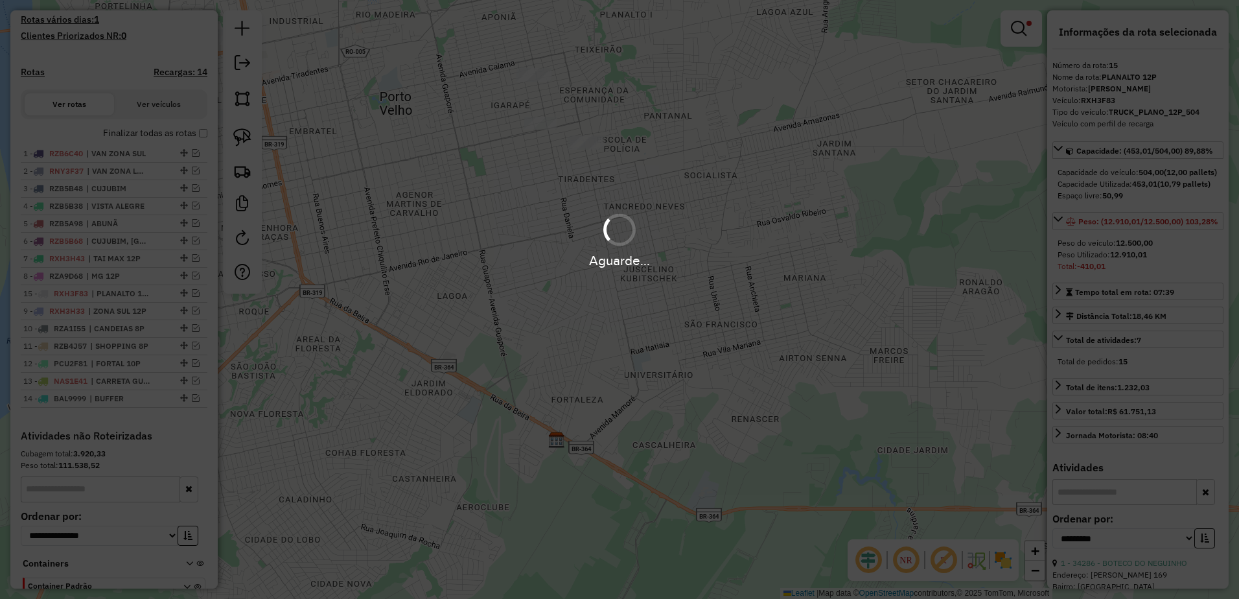
click at [491, 201] on div "Aguarde..." at bounding box center [619, 299] width 1239 height 599
click at [499, 199] on div "Aguarde..." at bounding box center [619, 299] width 1239 height 599
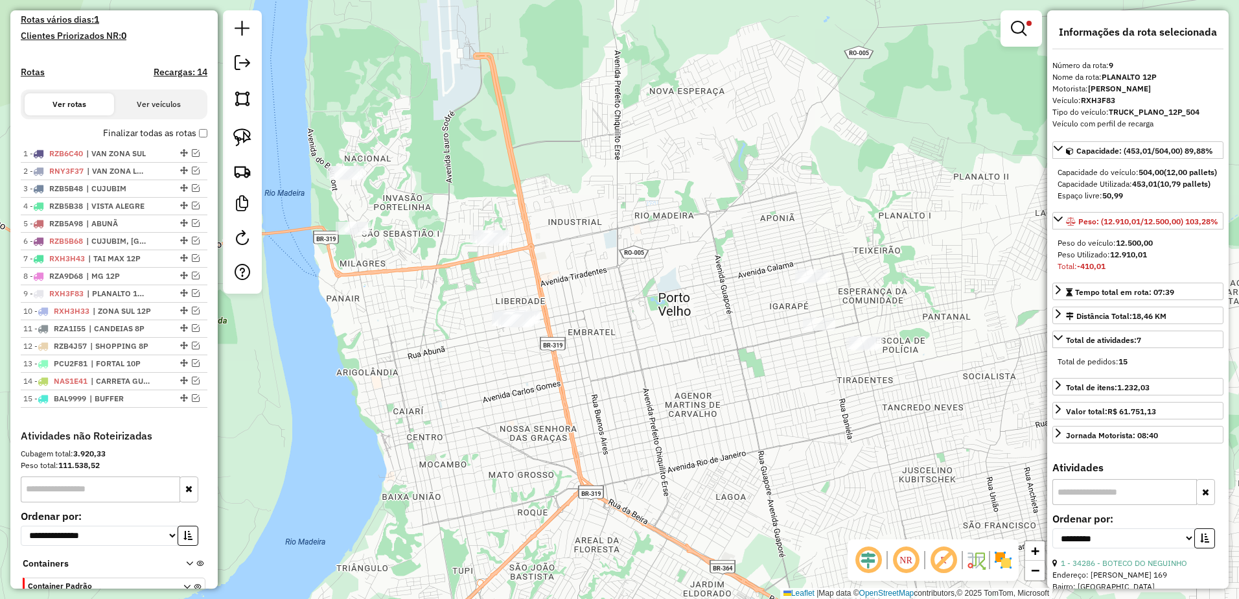
drag, startPoint x: 537, startPoint y: 270, endPoint x: 777, endPoint y: 398, distance: 272.3
click at [777, 398] on div "**********" at bounding box center [619, 299] width 1239 height 599
click at [1022, 25] on em at bounding box center [1019, 29] width 16 height 16
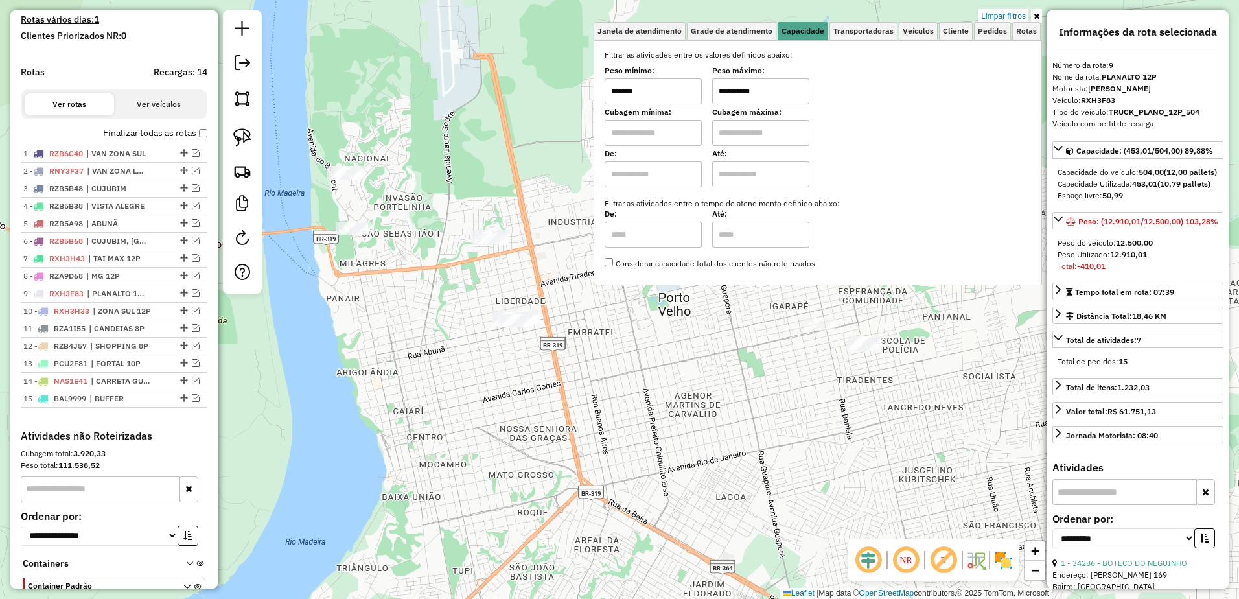
click at [719, 359] on div "**********" at bounding box center [619, 299] width 1239 height 599
click at [1037, 17] on icon at bounding box center [1037, 16] width 6 height 8
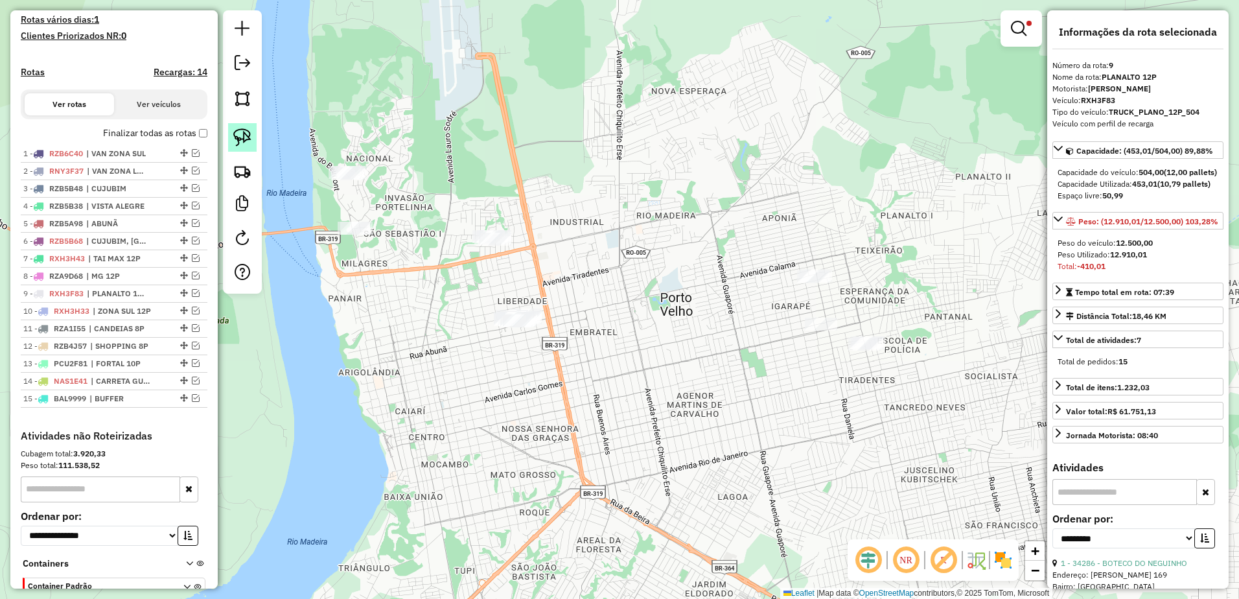
click at [248, 138] on img at bounding box center [242, 137] width 18 height 18
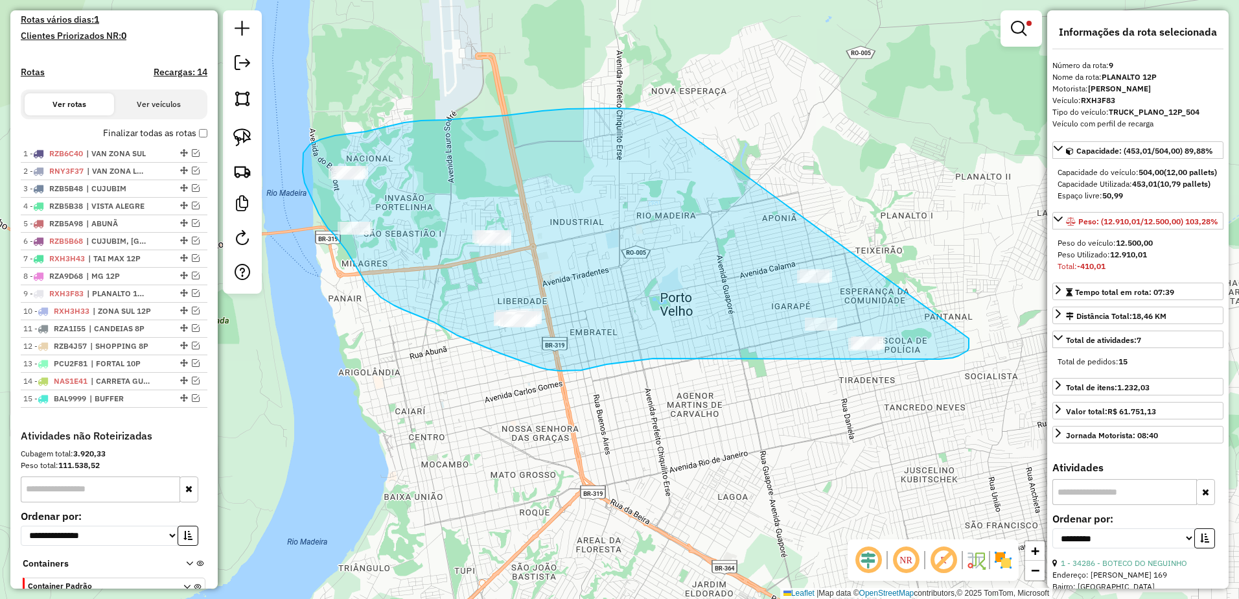
drag, startPoint x: 568, startPoint y: 109, endPoint x: 969, endPoint y: 336, distance: 461.0
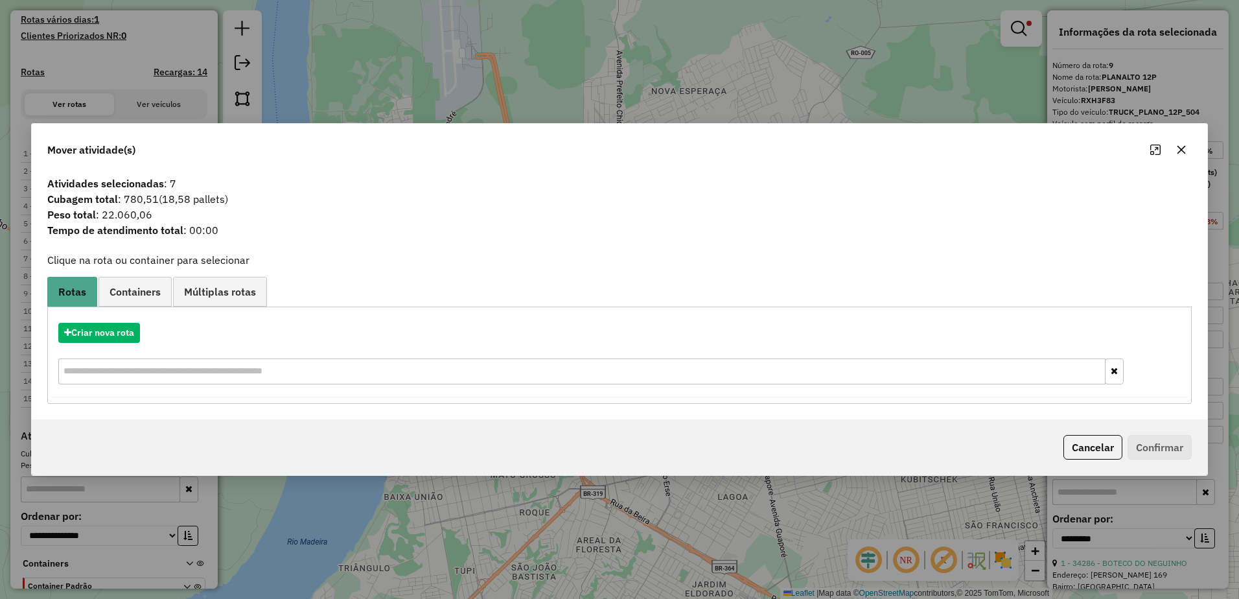
click at [1183, 154] on icon "button" at bounding box center [1182, 150] width 10 height 10
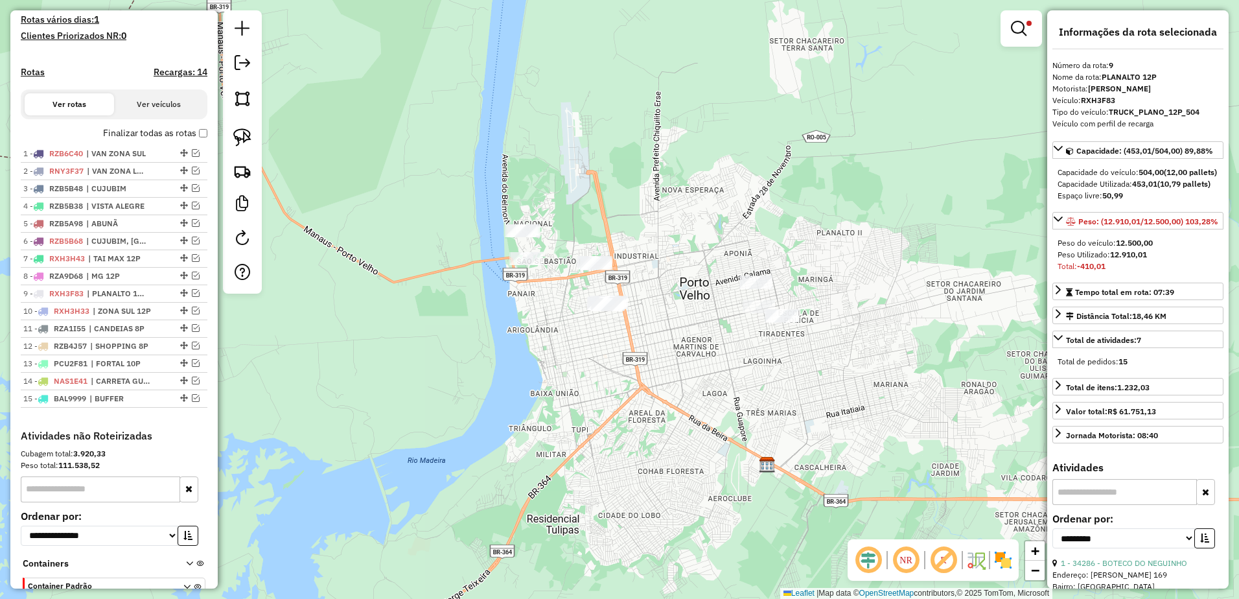
drag, startPoint x: 874, startPoint y: 212, endPoint x: 853, endPoint y: 245, distance: 39.0
click at [870, 262] on div "**********" at bounding box center [619, 299] width 1239 height 599
click at [243, 136] on img at bounding box center [242, 137] width 18 height 18
drag, startPoint x: 755, startPoint y: 258, endPoint x: 859, endPoint y: 347, distance: 137.5
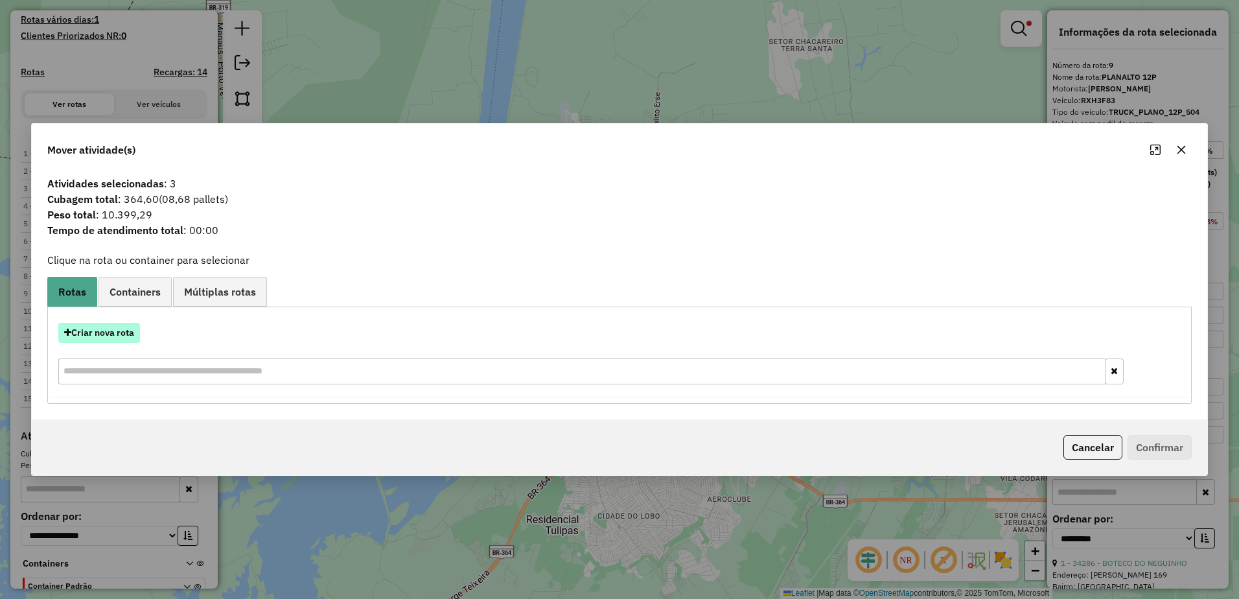
click at [121, 336] on button "Criar nova rota" at bounding box center [99, 333] width 82 height 20
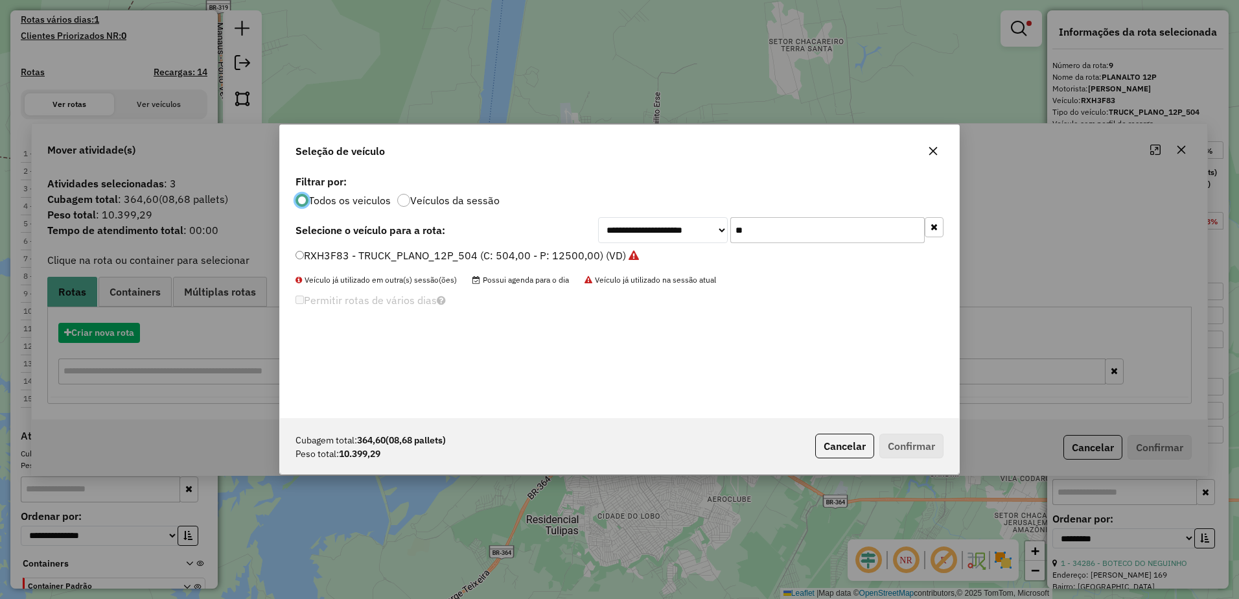
scroll to position [7, 4]
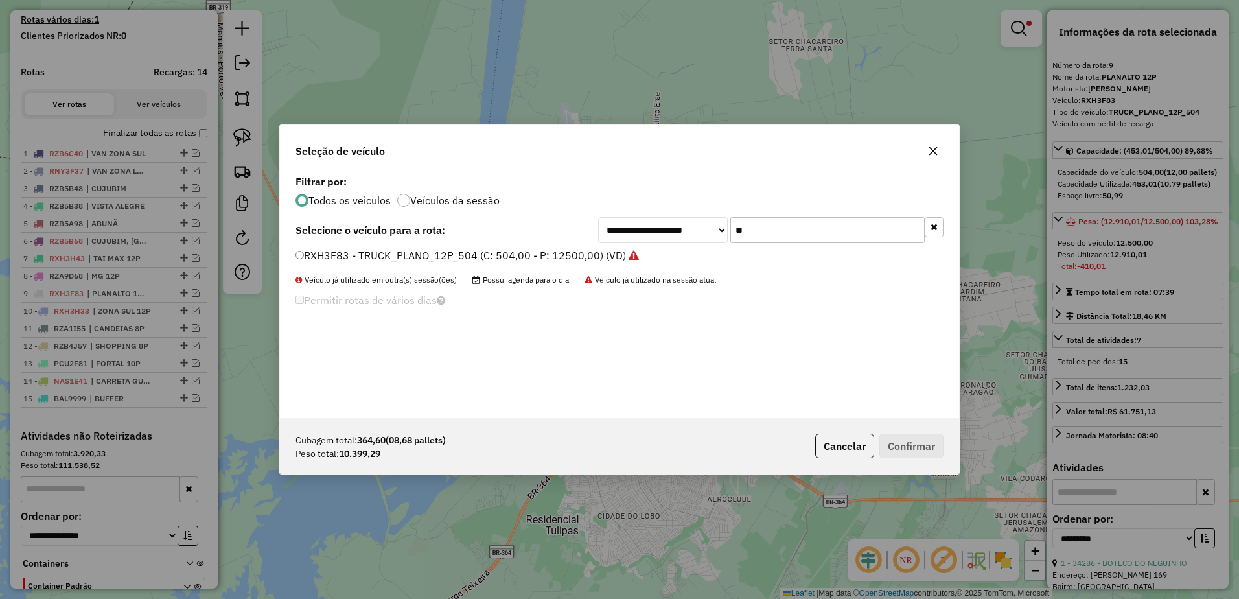
click at [767, 232] on input "**" at bounding box center [828, 230] width 194 height 26
type input "*"
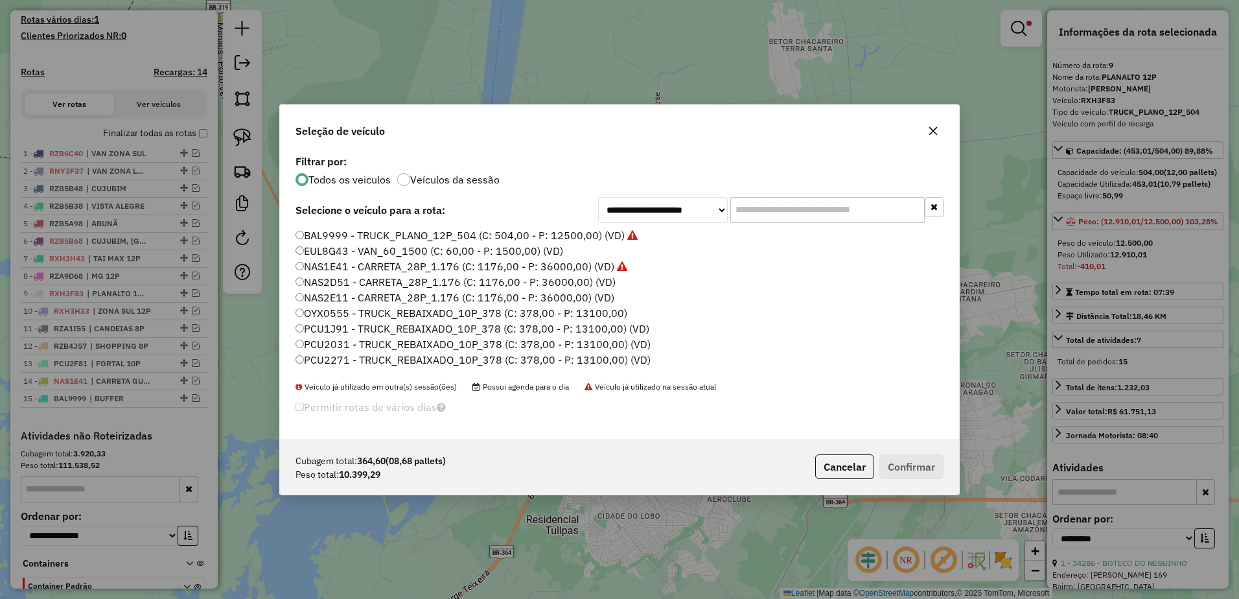
click at [936, 126] on icon "button" at bounding box center [933, 131] width 10 height 10
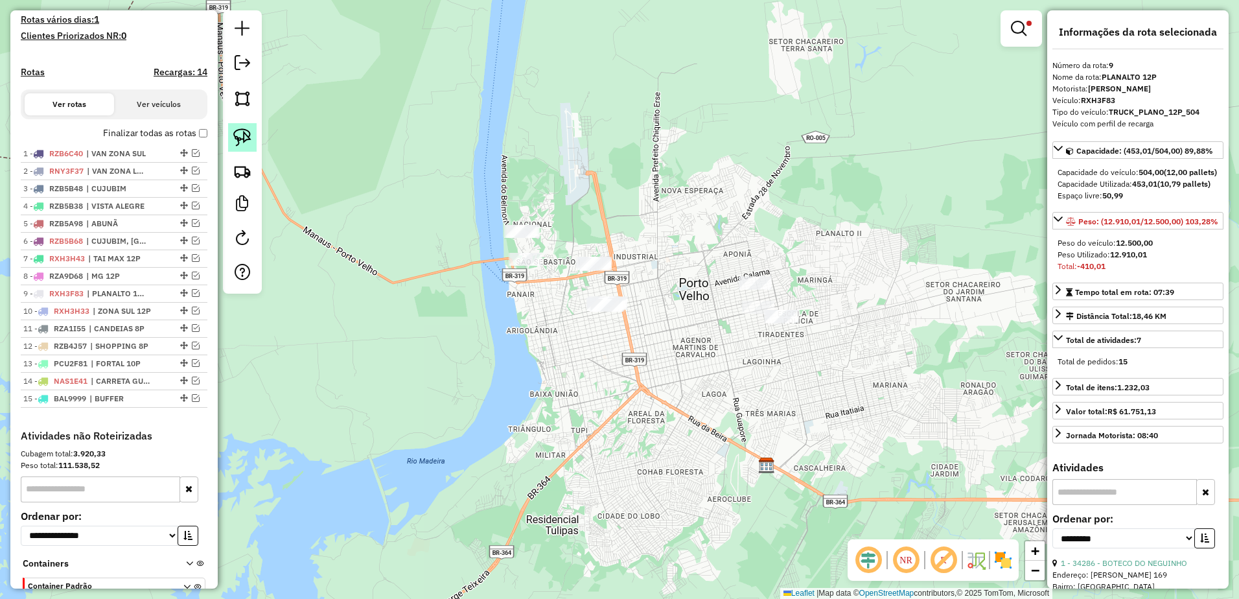
click at [239, 136] on img at bounding box center [242, 137] width 18 height 18
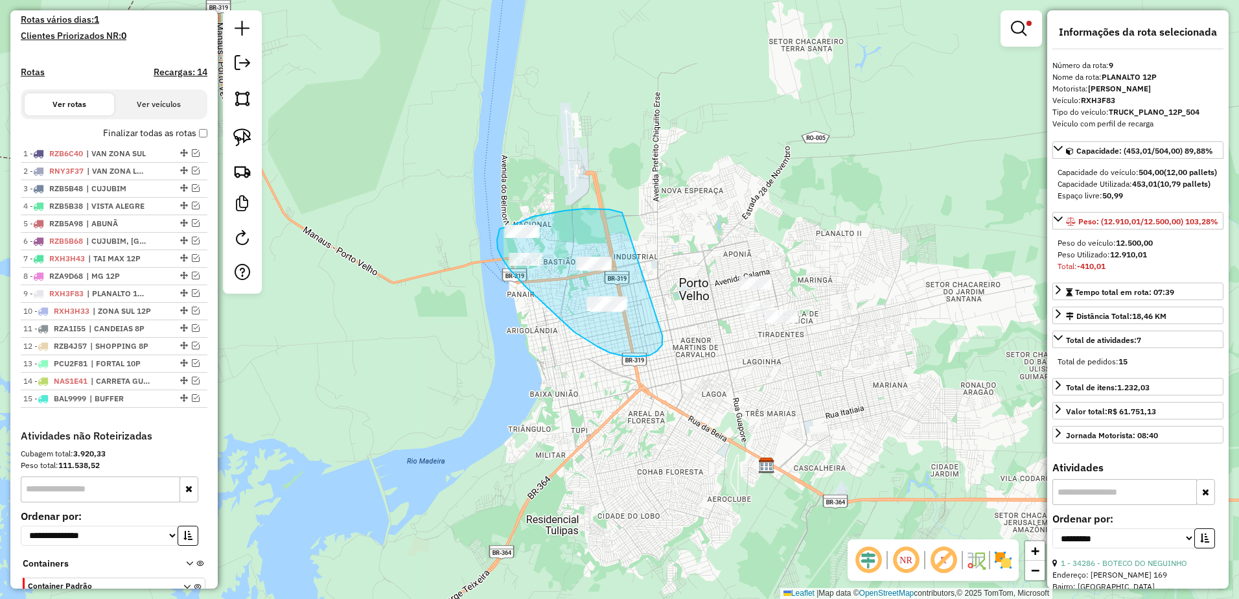
drag, startPoint x: 615, startPoint y: 211, endPoint x: 661, endPoint y: 331, distance: 128.5
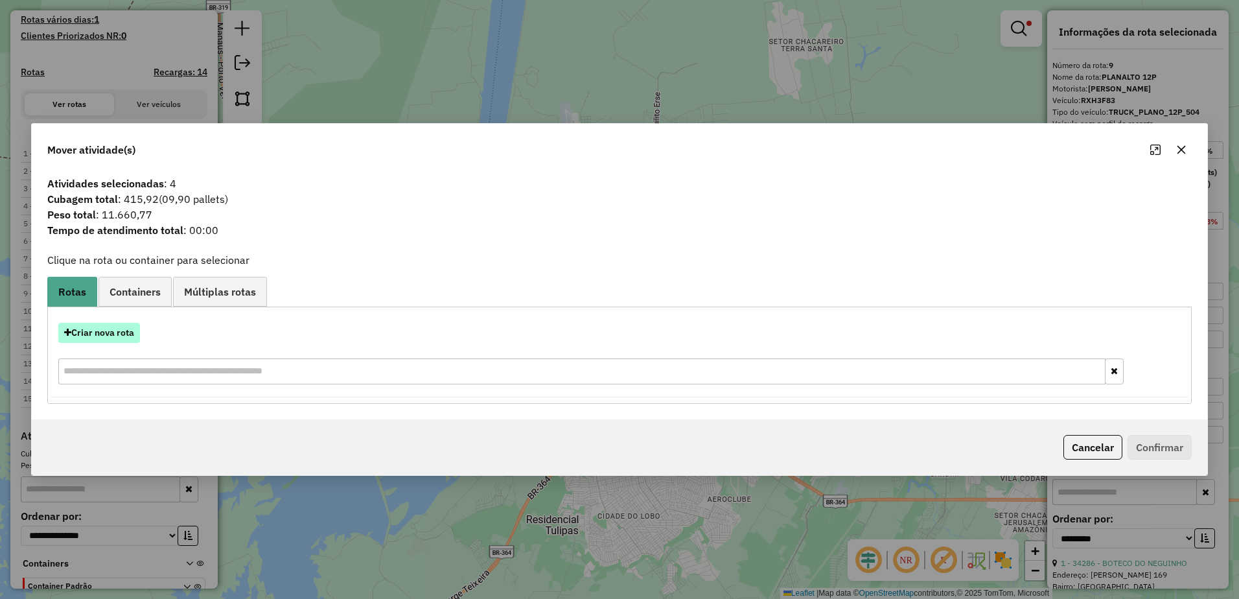
click at [108, 339] on button "Criar nova rota" at bounding box center [99, 333] width 82 height 20
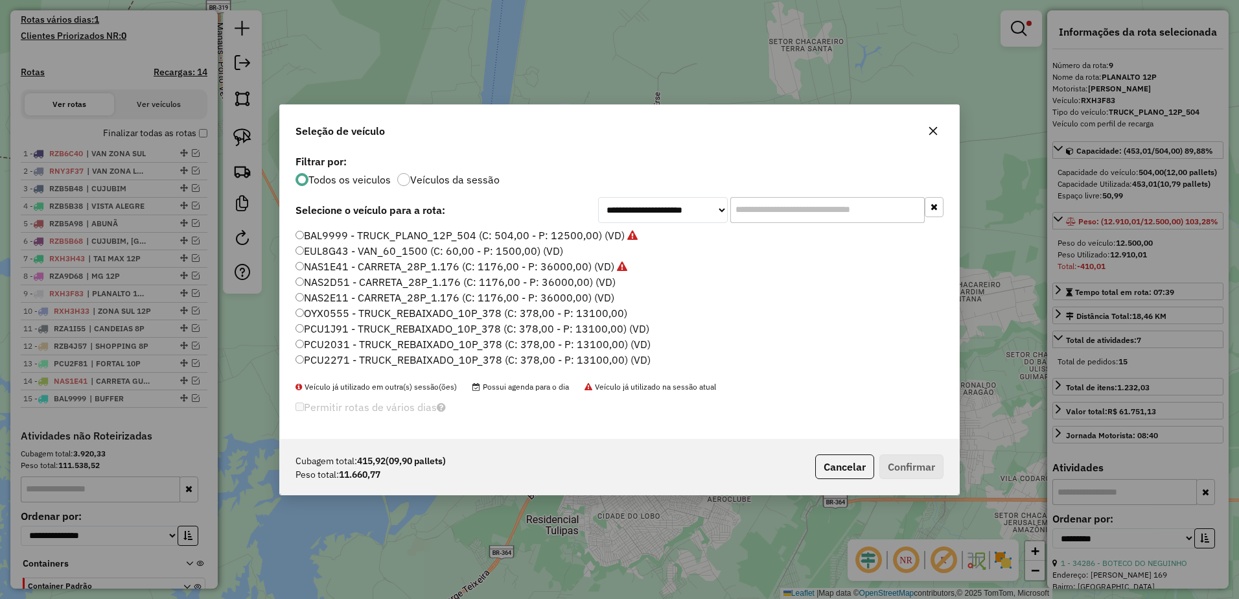
click at [776, 202] on input "text" at bounding box center [828, 210] width 194 height 26
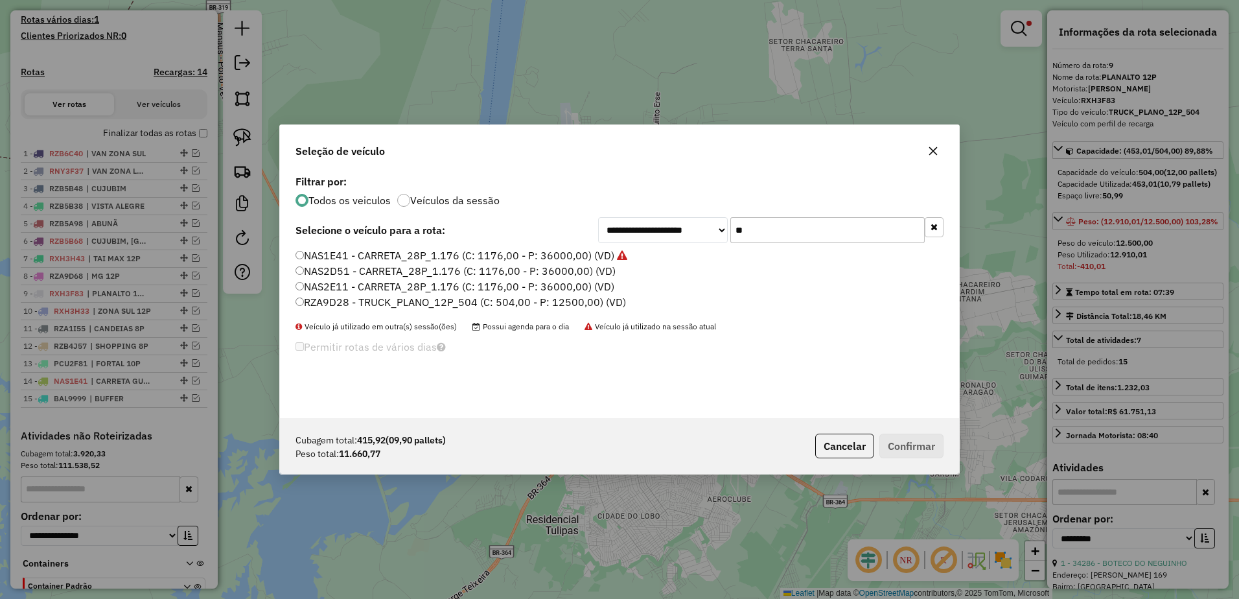
type input "**"
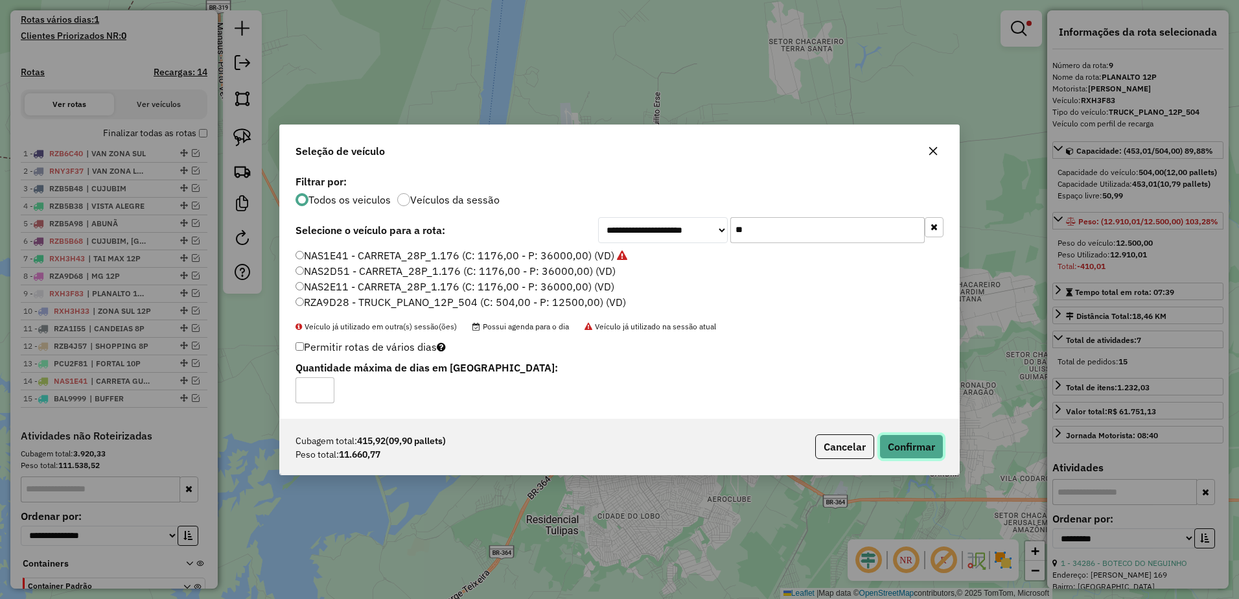
click at [927, 449] on button "Confirmar" at bounding box center [912, 446] width 64 height 25
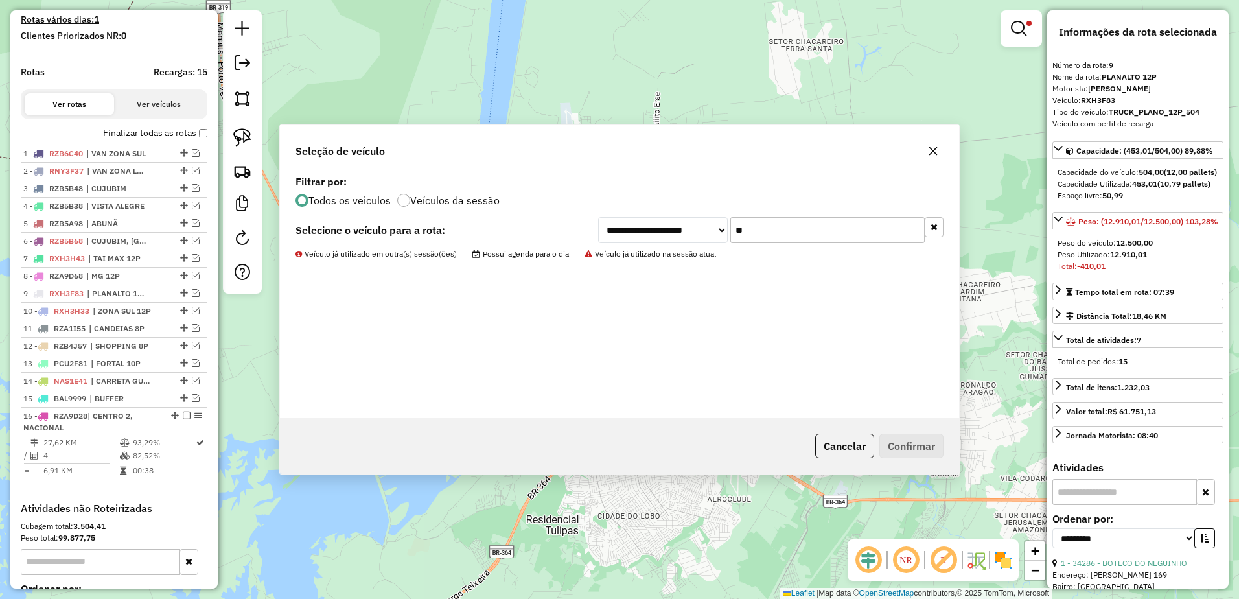
scroll to position [514, 0]
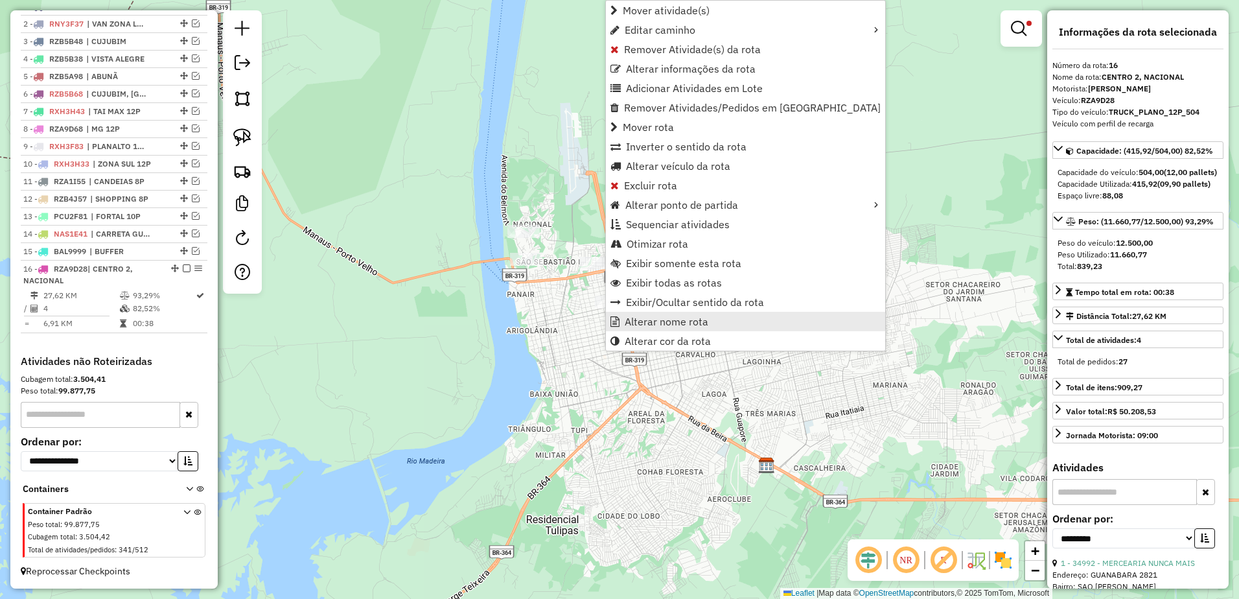
click at [680, 326] on span "Alterar nome rota" at bounding box center [667, 321] width 84 height 10
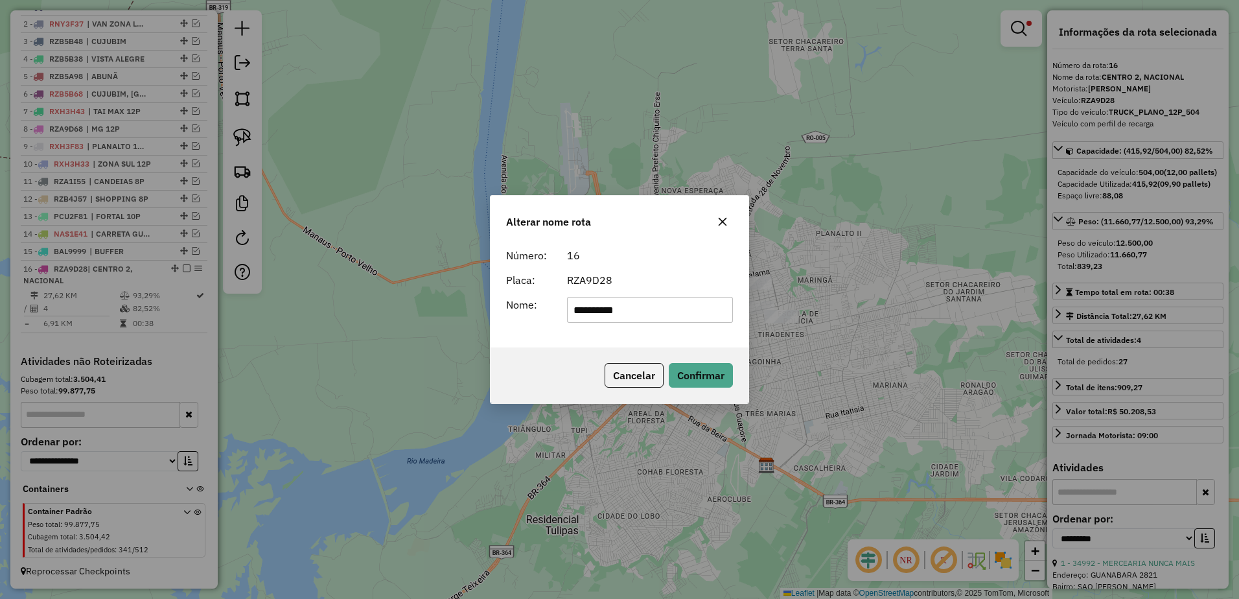
type input "**********"
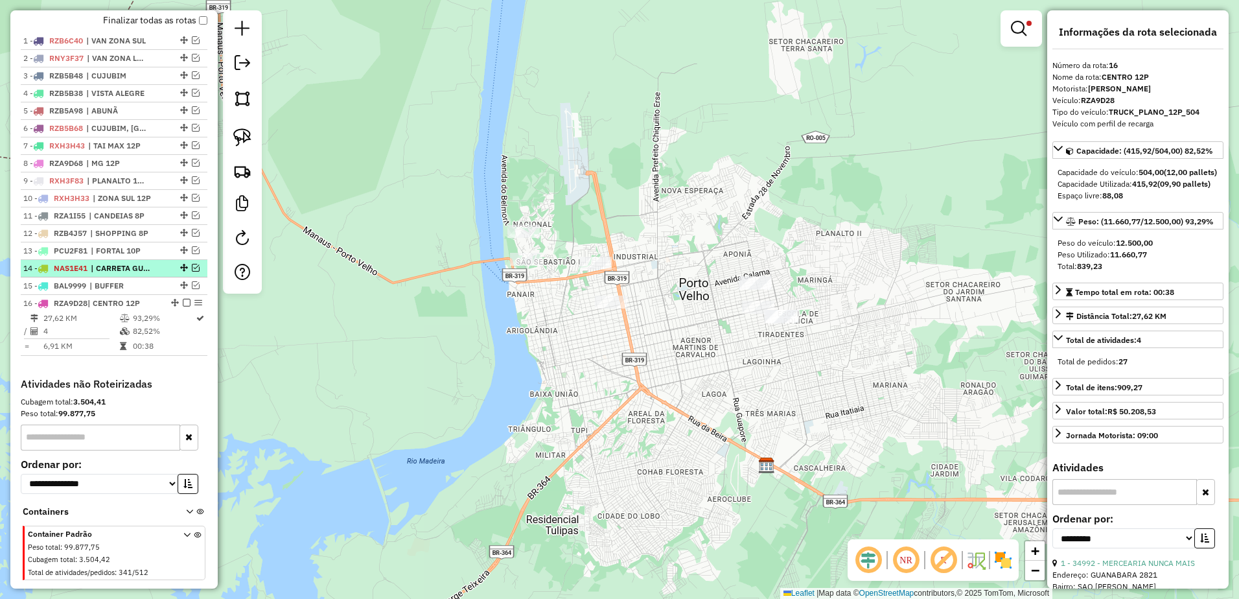
scroll to position [438, 0]
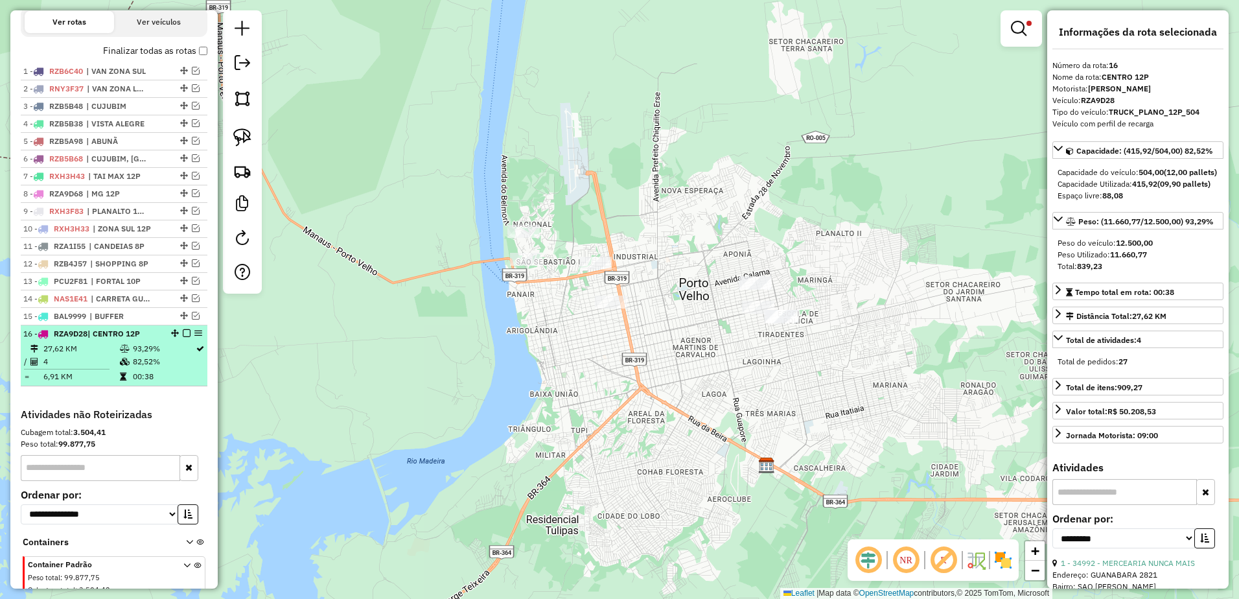
click at [184, 337] on em at bounding box center [187, 333] width 8 height 8
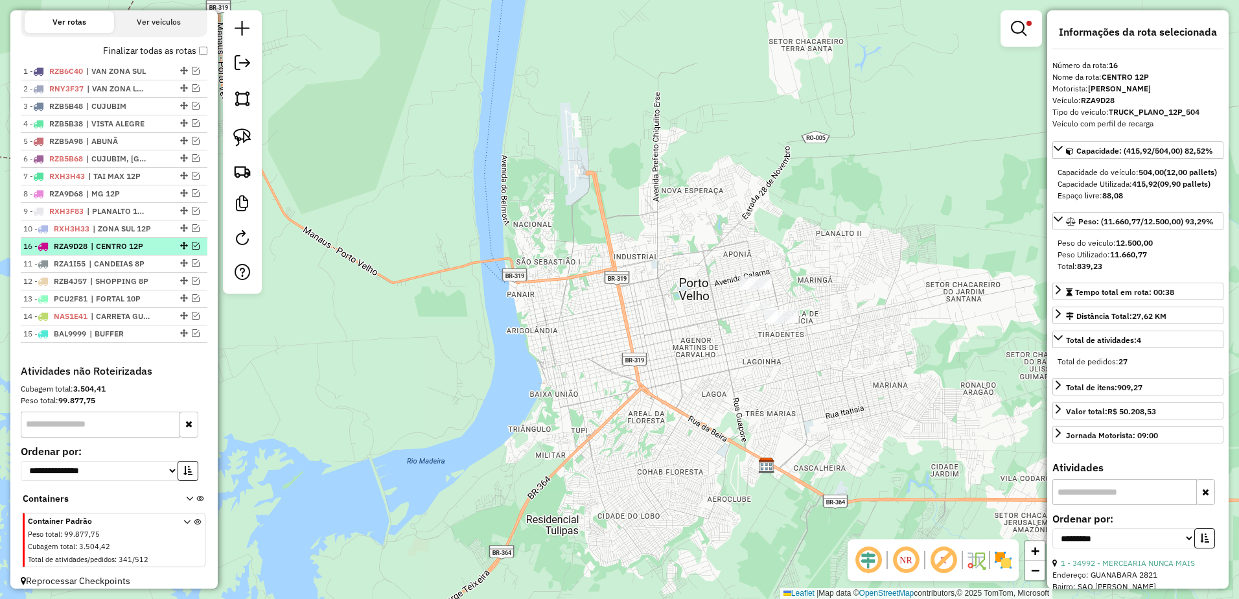
drag, startPoint x: 180, startPoint y: 345, endPoint x: 187, endPoint y: 257, distance: 87.8
click at [246, 137] on img at bounding box center [242, 137] width 18 height 18
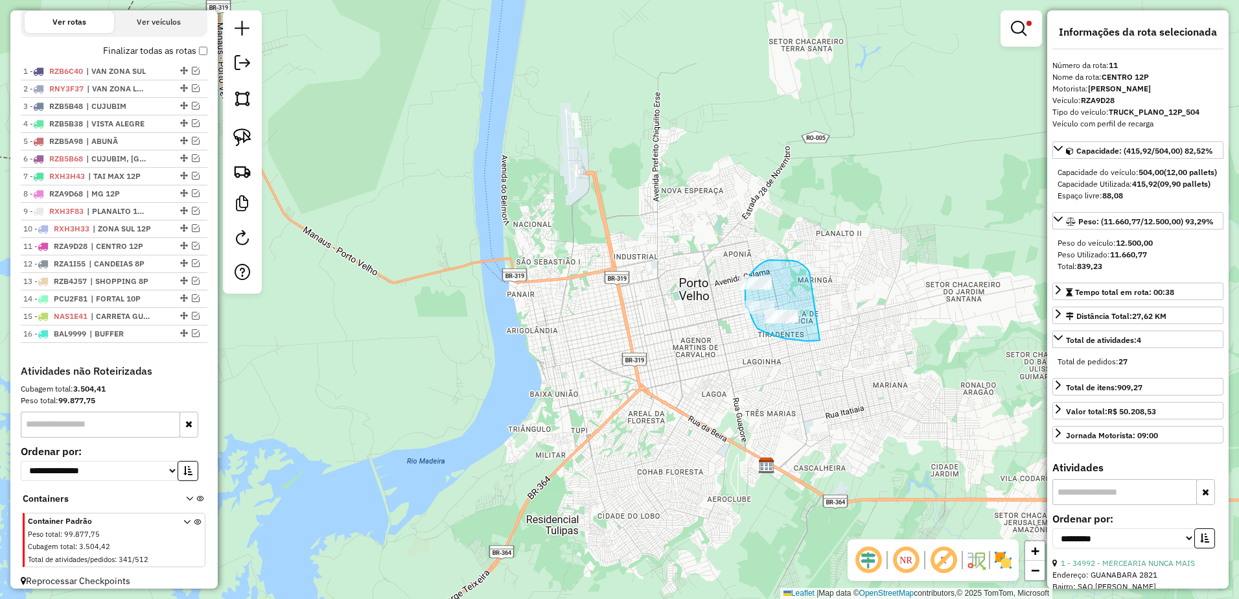
drag, startPoint x: 798, startPoint y: 262, endPoint x: 827, endPoint y: 329, distance: 73.5
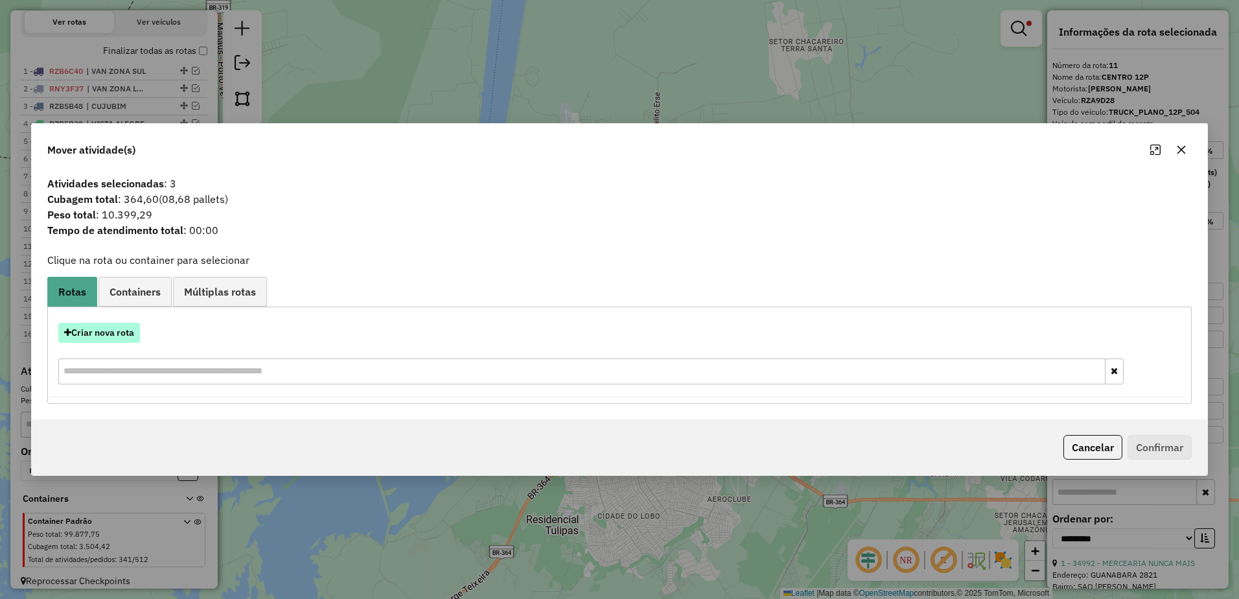
click at [119, 339] on button "Criar nova rota" at bounding box center [99, 333] width 82 height 20
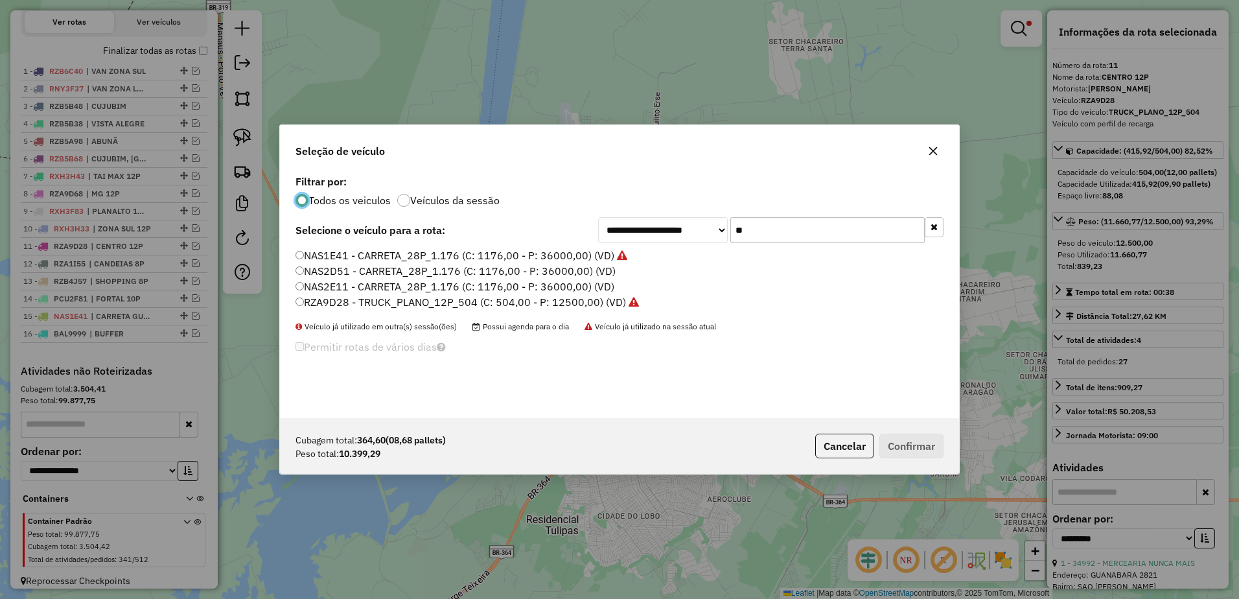
scroll to position [7, 4]
click at [820, 227] on input "**" at bounding box center [828, 230] width 194 height 26
type input "*"
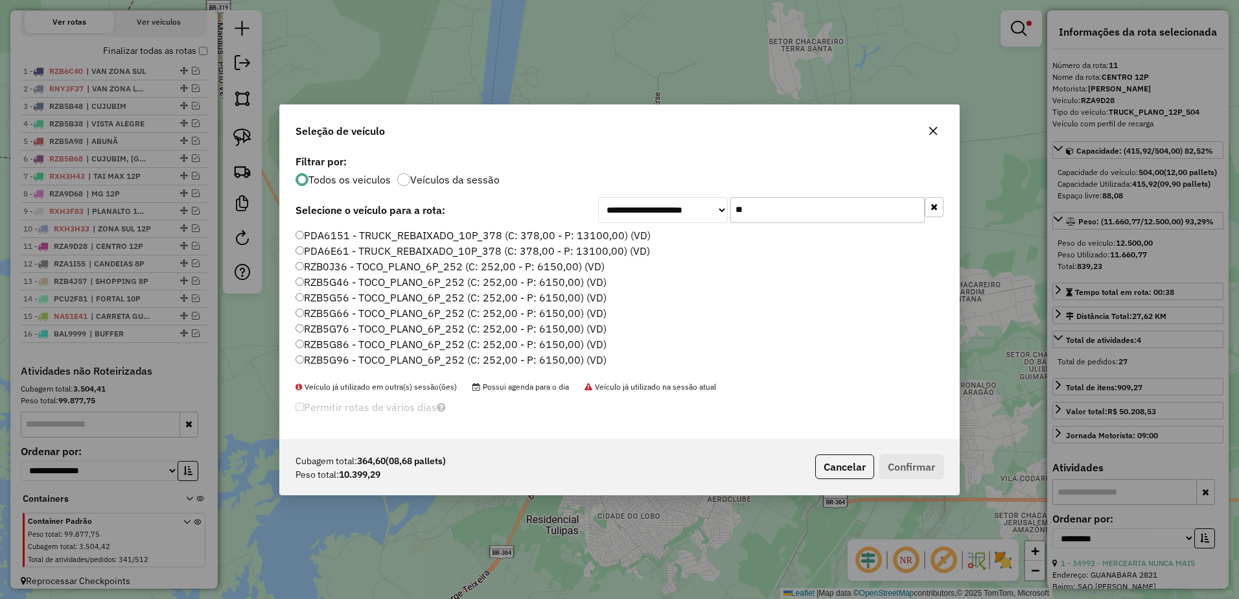
type input "*"
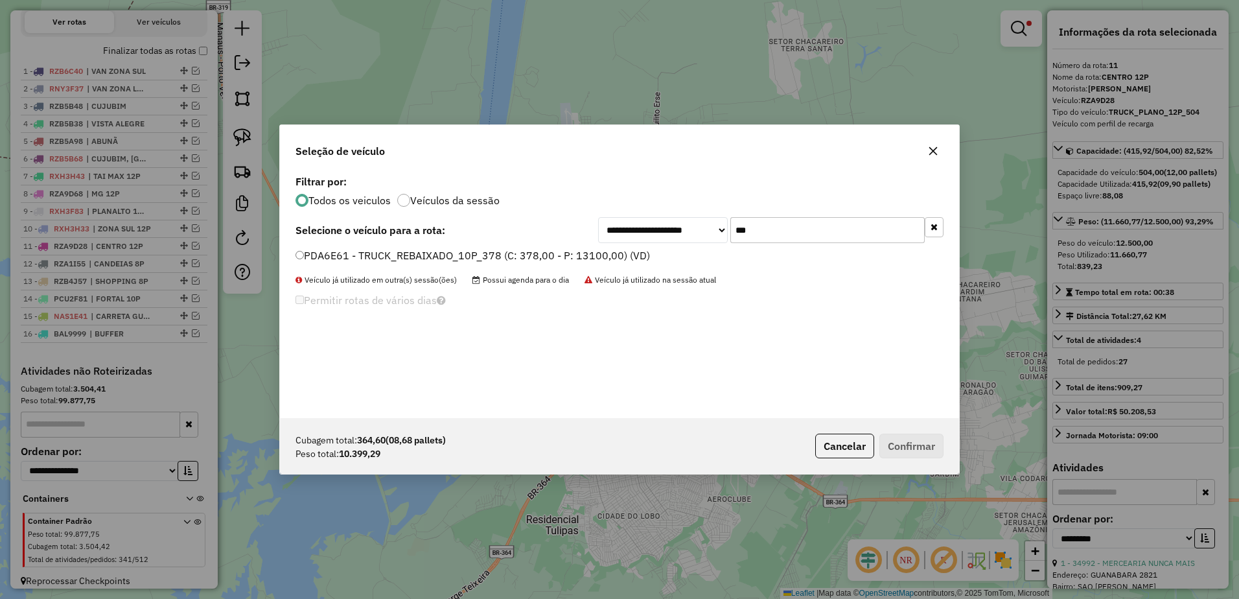
type input "***"
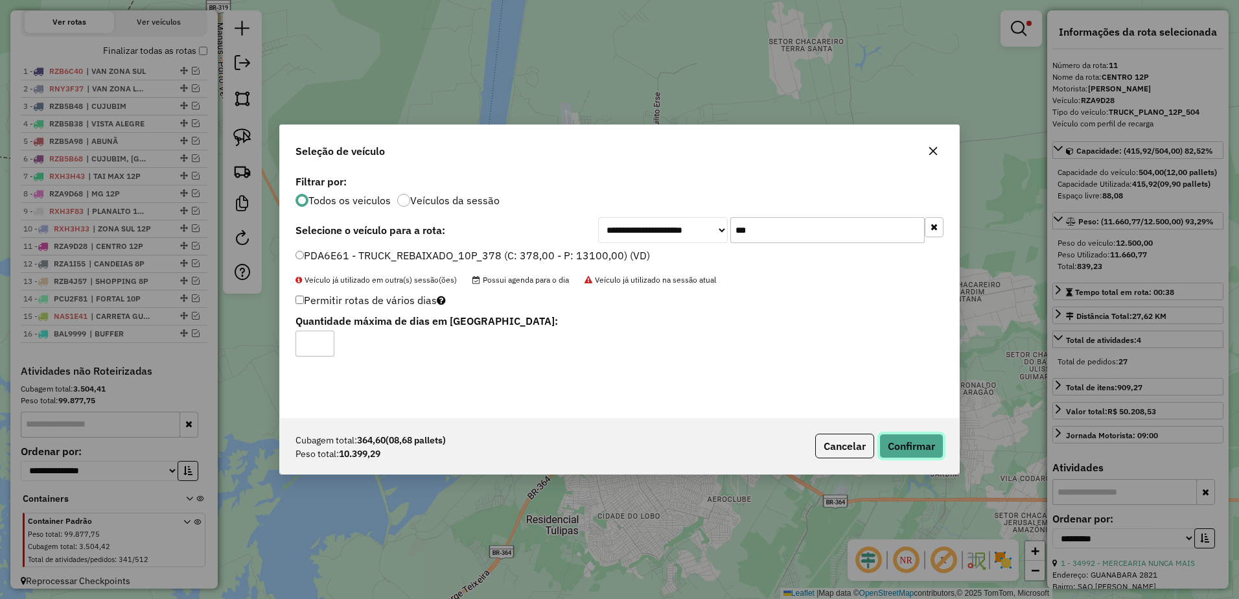
click at [915, 452] on button "Confirmar" at bounding box center [912, 446] width 64 height 25
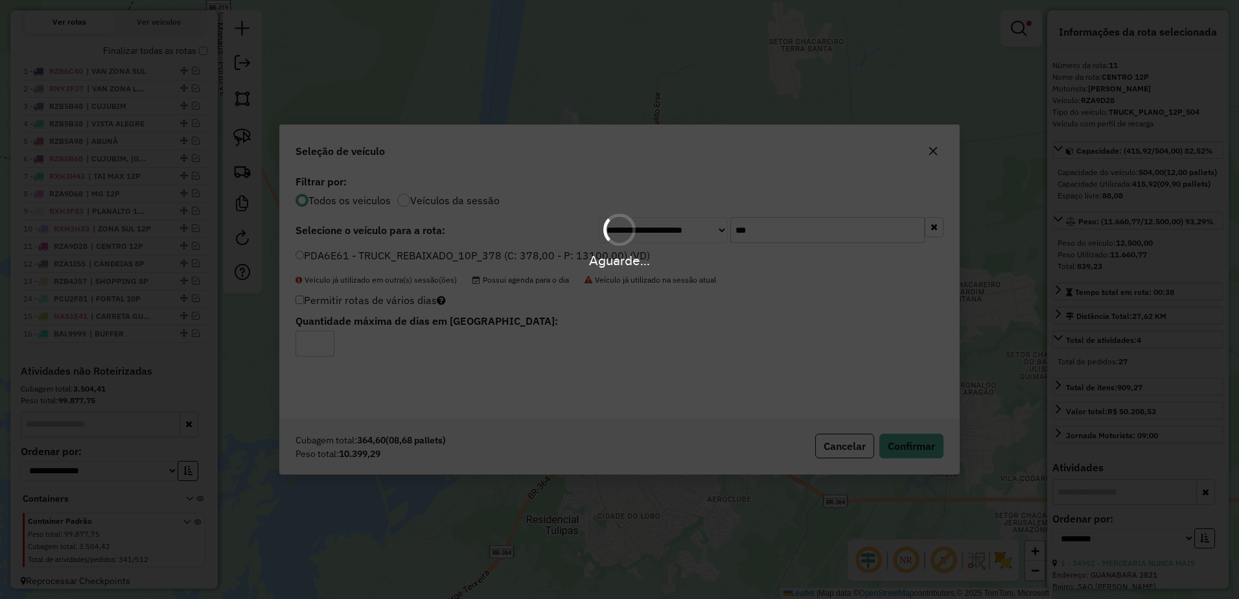
scroll to position [520, 0]
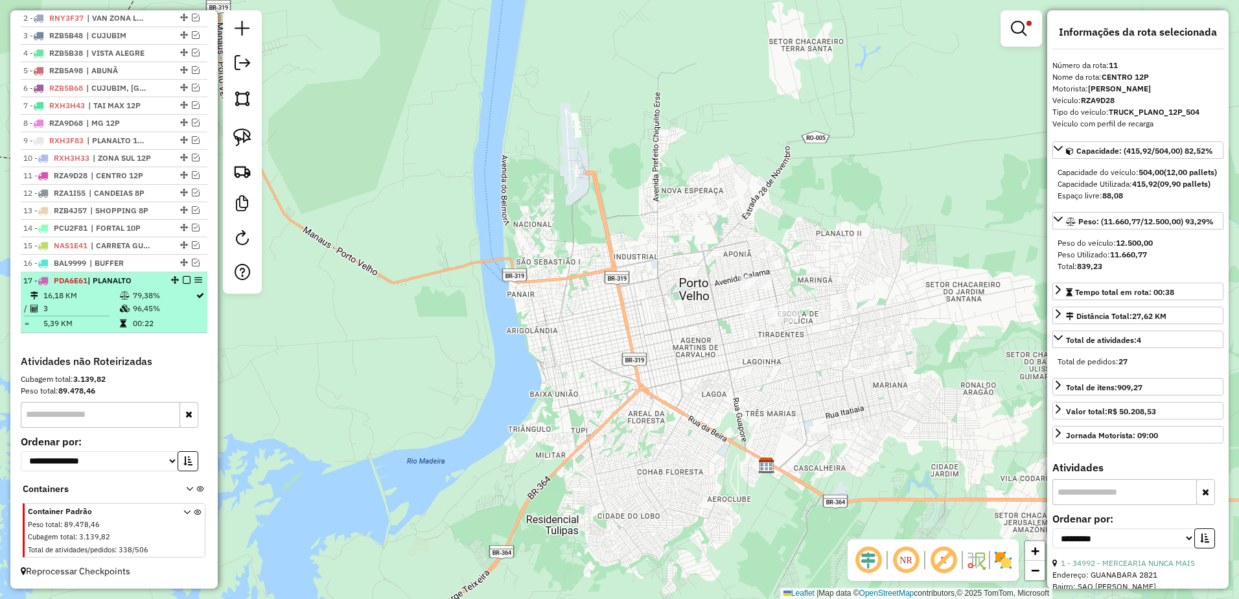
click at [105, 307] on td "3" at bounding box center [81, 308] width 76 height 13
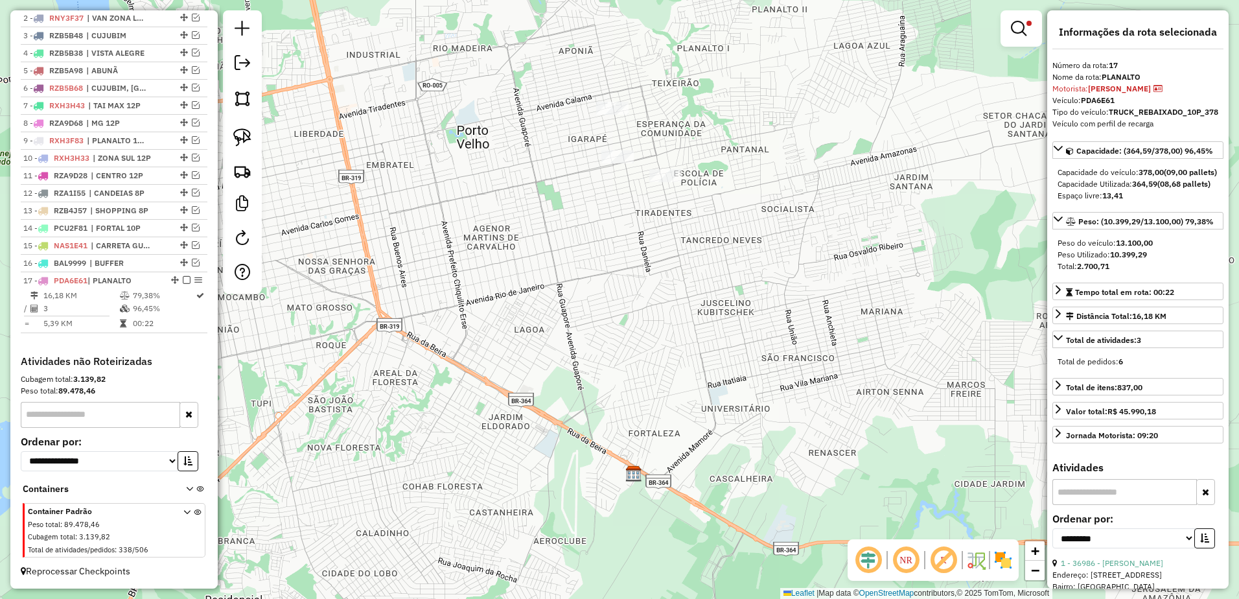
drag, startPoint x: 771, startPoint y: 158, endPoint x: 817, endPoint y: 250, distance: 103.8
click at [817, 250] on div "**********" at bounding box center [619, 299] width 1239 height 599
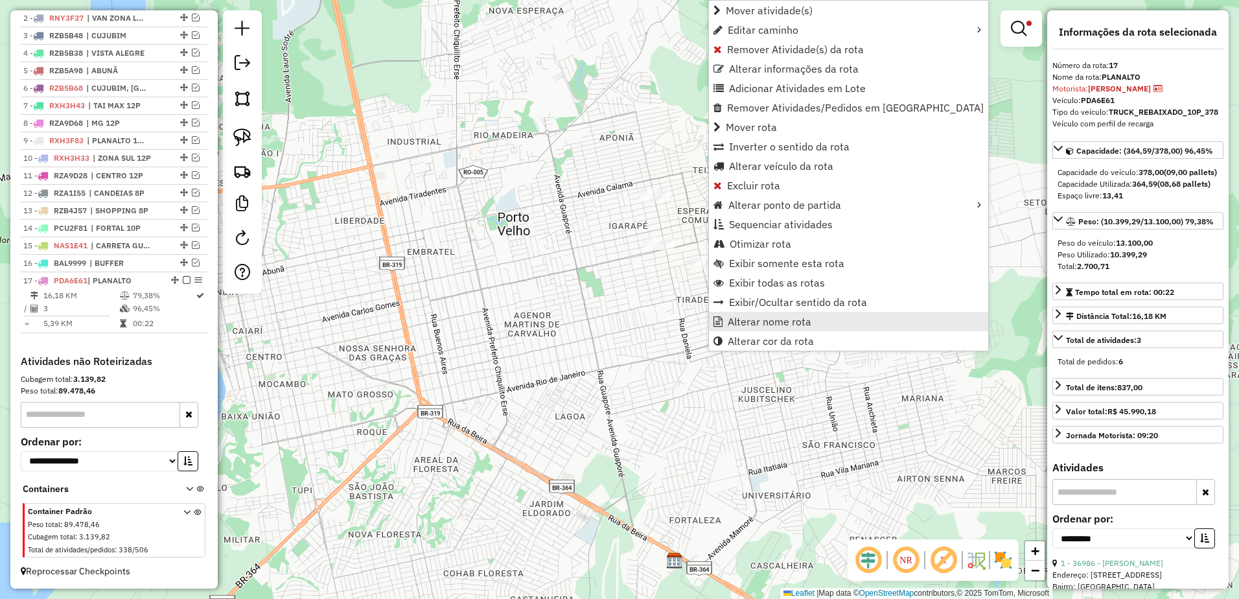
click at [784, 321] on span "Alterar nome rota" at bounding box center [770, 321] width 84 height 10
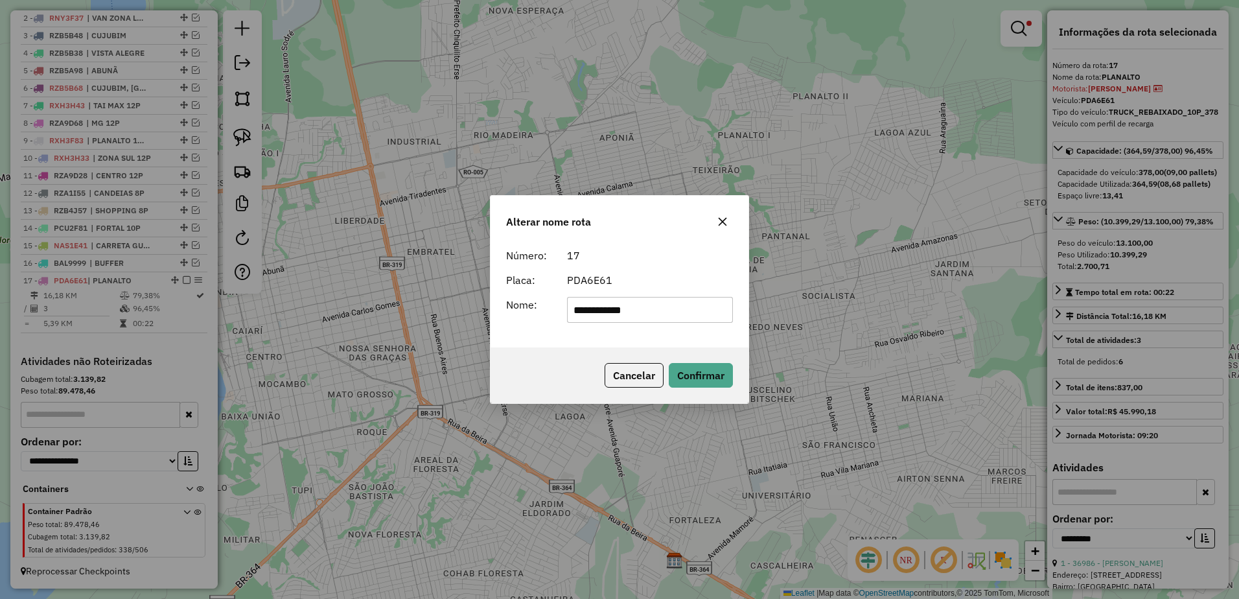
type input "**********"
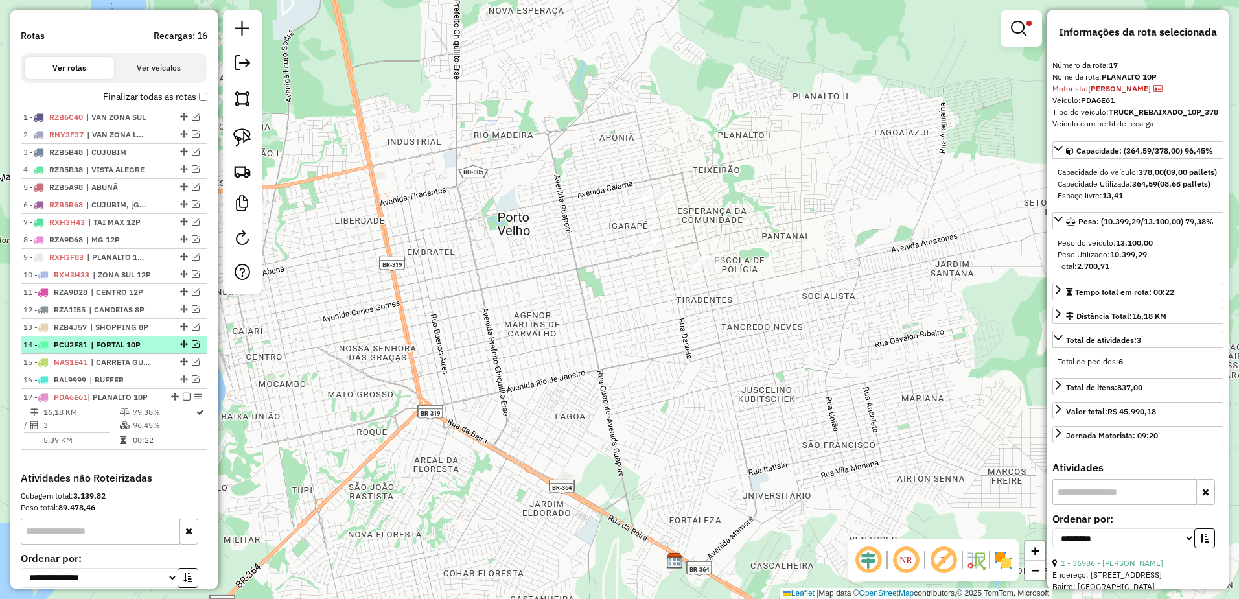
scroll to position [390, 0]
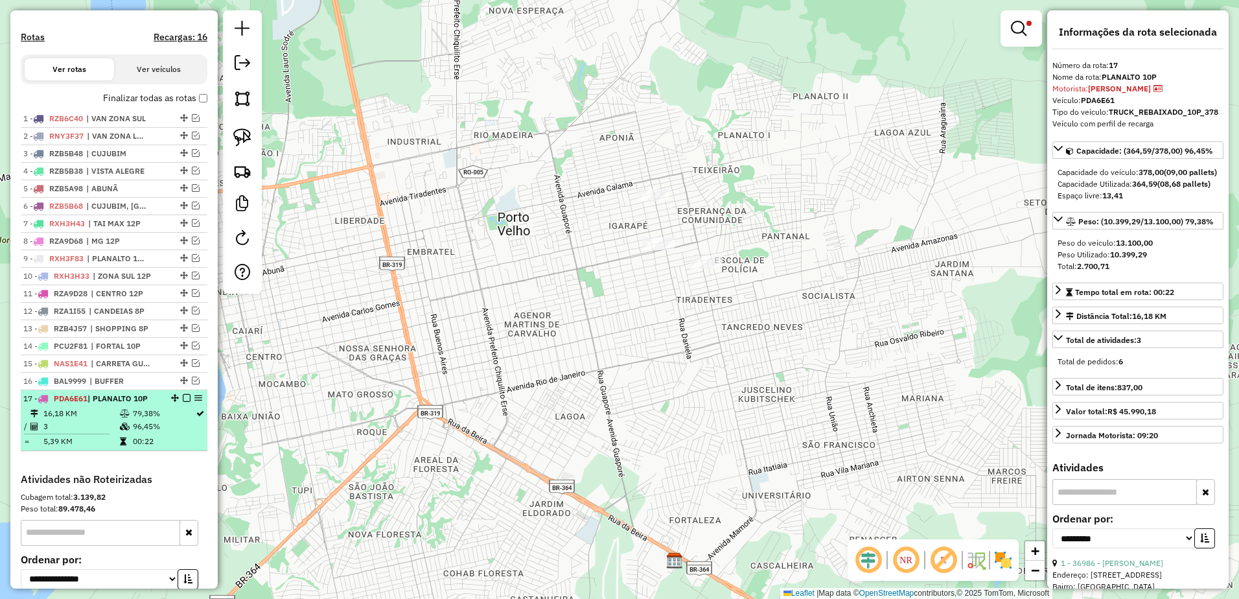
click at [183, 402] on em at bounding box center [187, 398] width 8 height 8
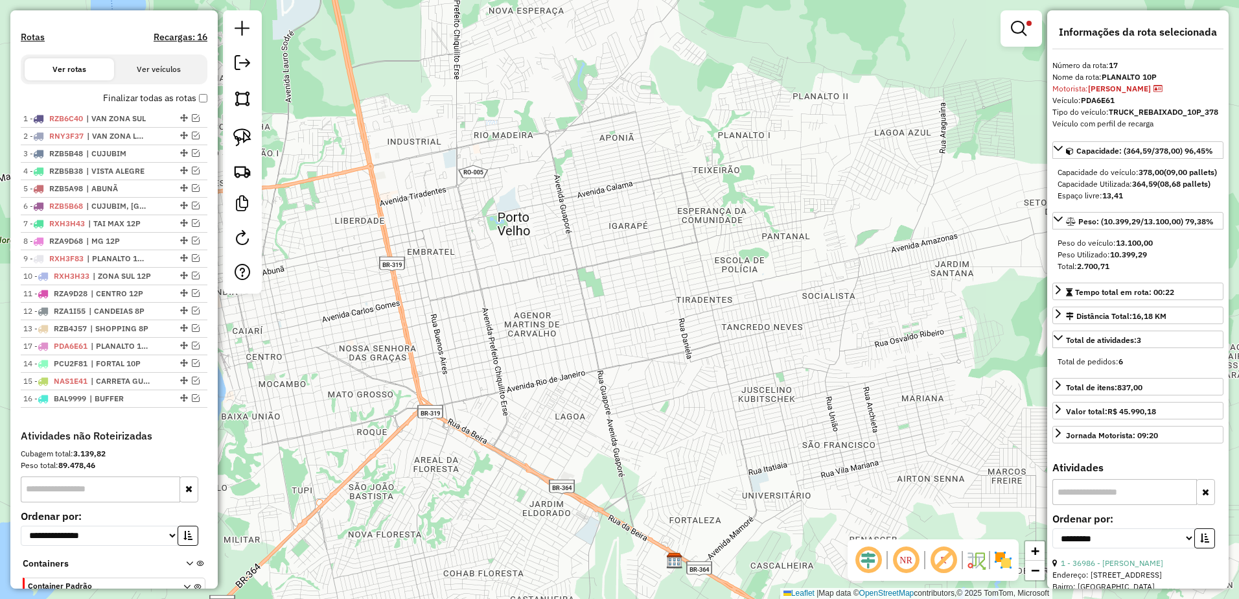
drag, startPoint x: 180, startPoint y: 408, endPoint x: 183, endPoint y: 356, distance: 52.6
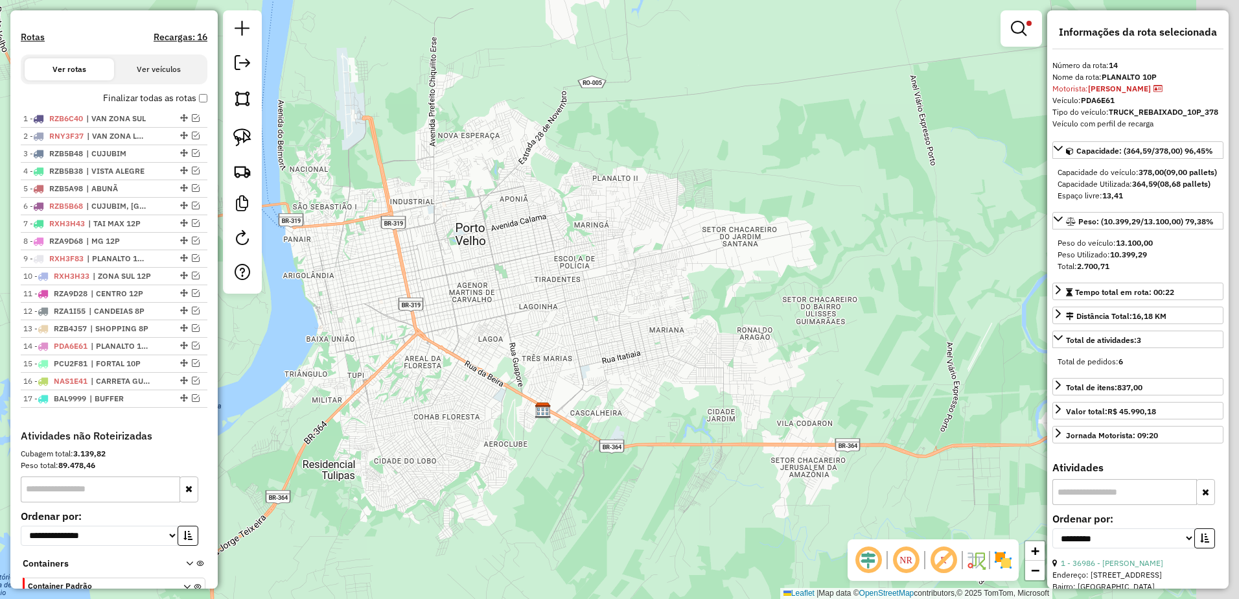
drag, startPoint x: 683, startPoint y: 316, endPoint x: 548, endPoint y: 287, distance: 138.1
click at [548, 287] on div "**********" at bounding box center [619, 299] width 1239 height 599
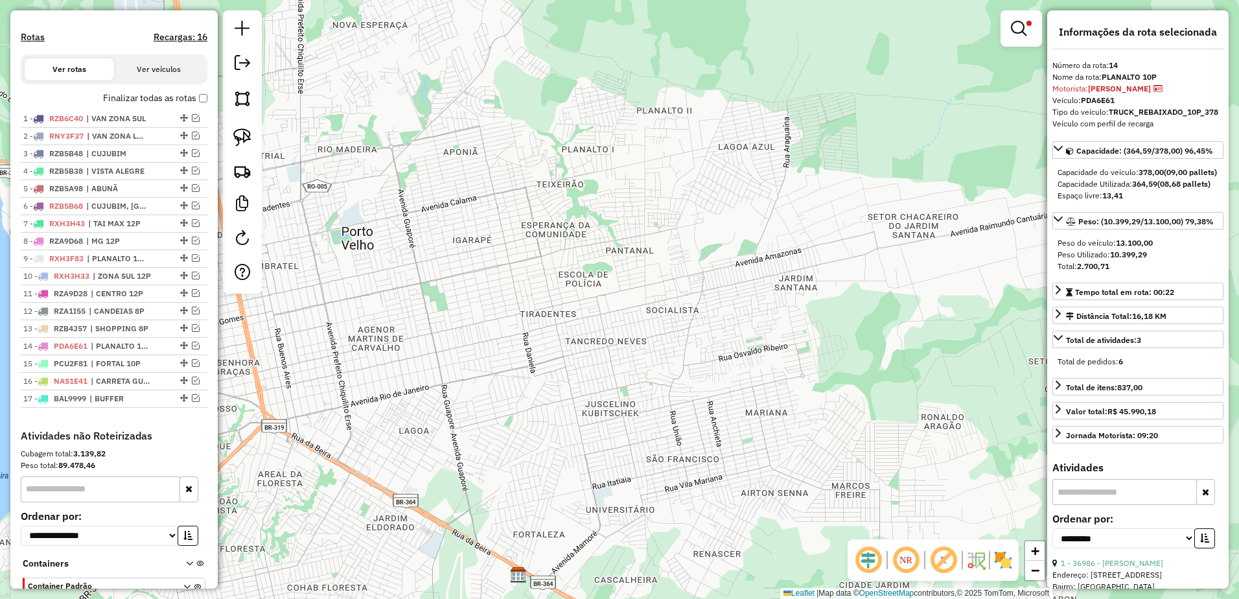
drag, startPoint x: 659, startPoint y: 276, endPoint x: 823, endPoint y: 295, distance: 165.1
click at [821, 302] on div "**********" at bounding box center [619, 299] width 1239 height 599
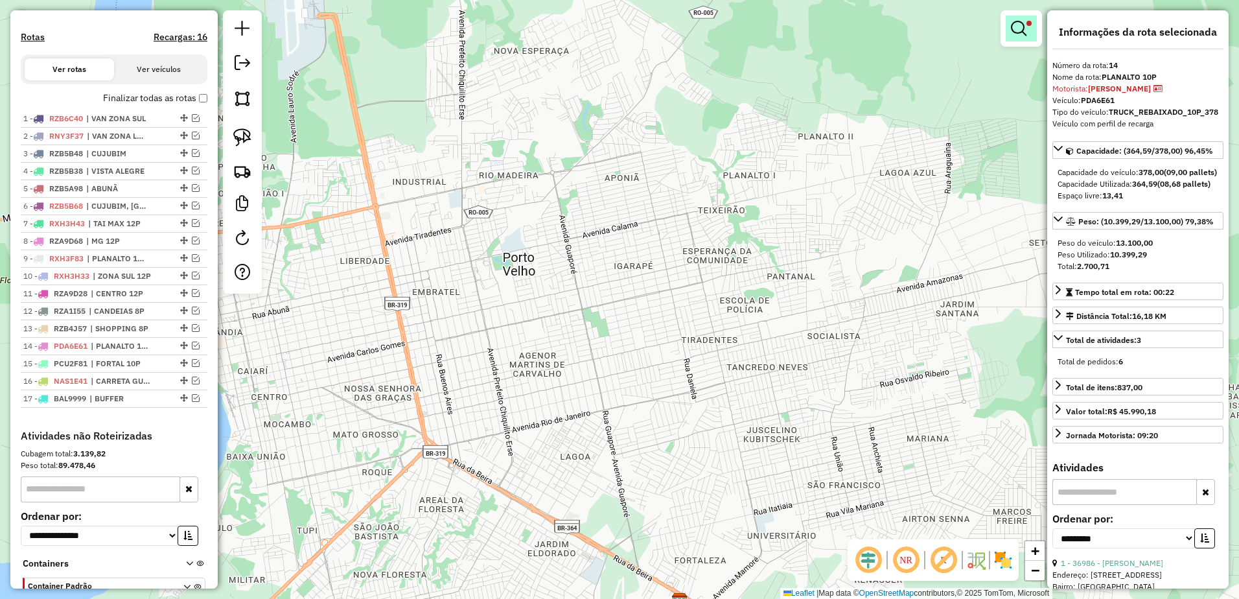
click at [1025, 29] on em at bounding box center [1019, 29] width 16 height 16
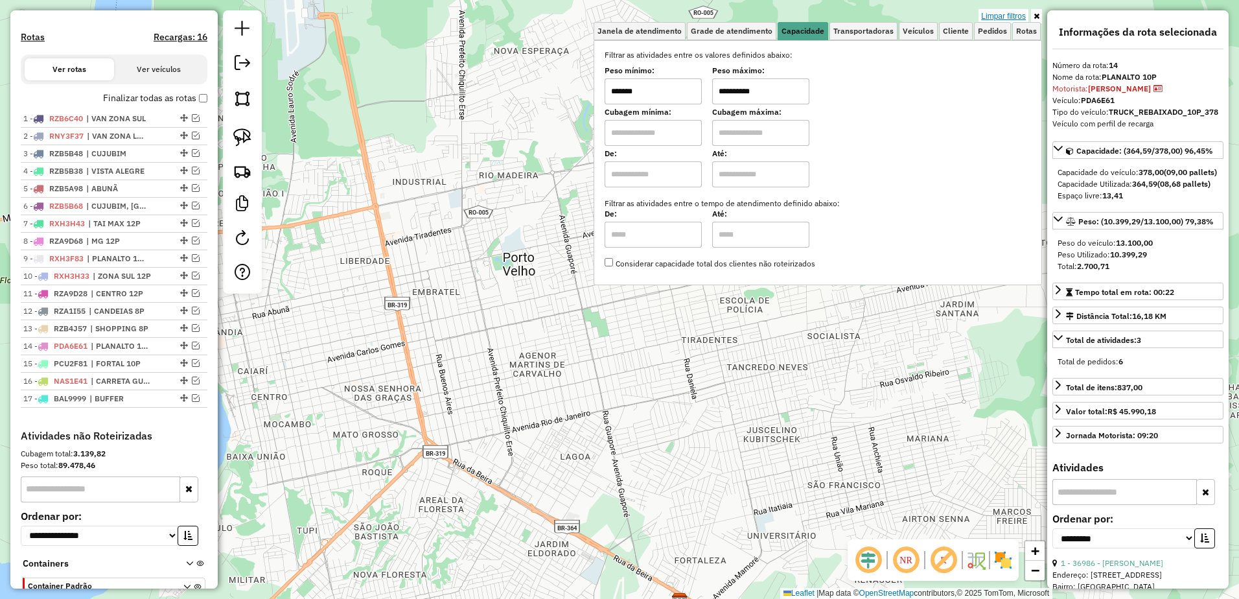
click at [998, 13] on link "Limpar filtros" at bounding box center [1004, 16] width 50 height 14
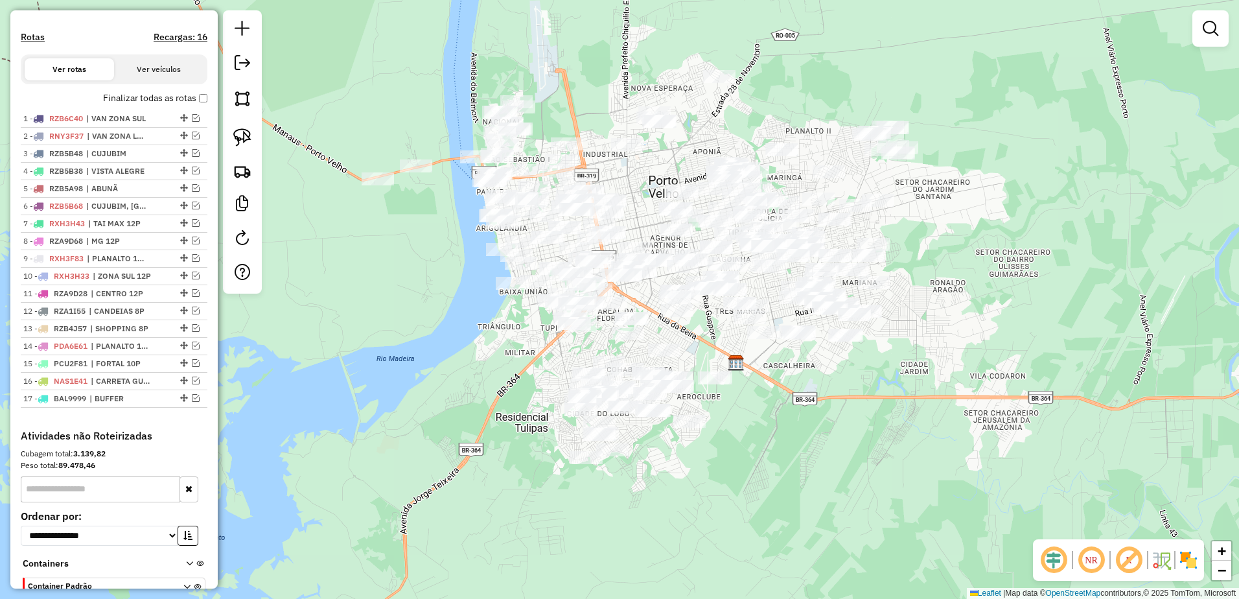
drag, startPoint x: 909, startPoint y: 213, endPoint x: 863, endPoint y: 166, distance: 65.1
click at [863, 166] on div "Janela de atendimento Grade de atendimento Capacidade Transportadoras Veículos …" at bounding box center [619, 299] width 1239 height 599
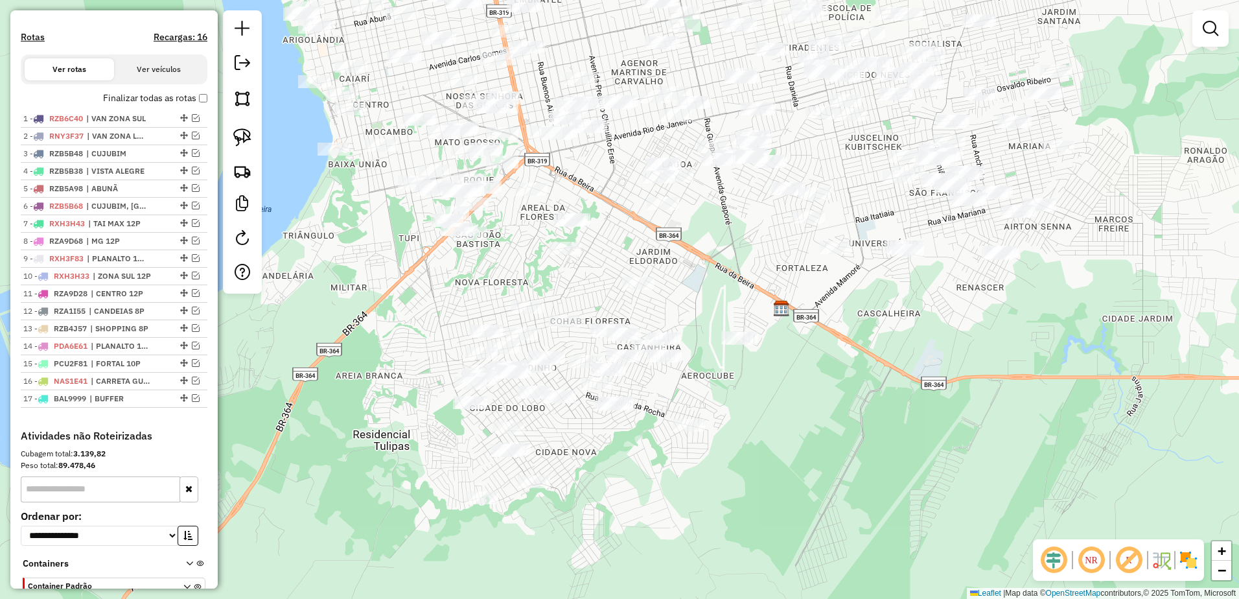
drag, startPoint x: 646, startPoint y: 355, endPoint x: 849, endPoint y: 159, distance: 282.4
click at [849, 159] on div "Janela de atendimento Grade de atendimento Capacidade Transportadoras Veículos …" at bounding box center [619, 299] width 1239 height 599
click at [230, 133] on link at bounding box center [242, 137] width 29 height 29
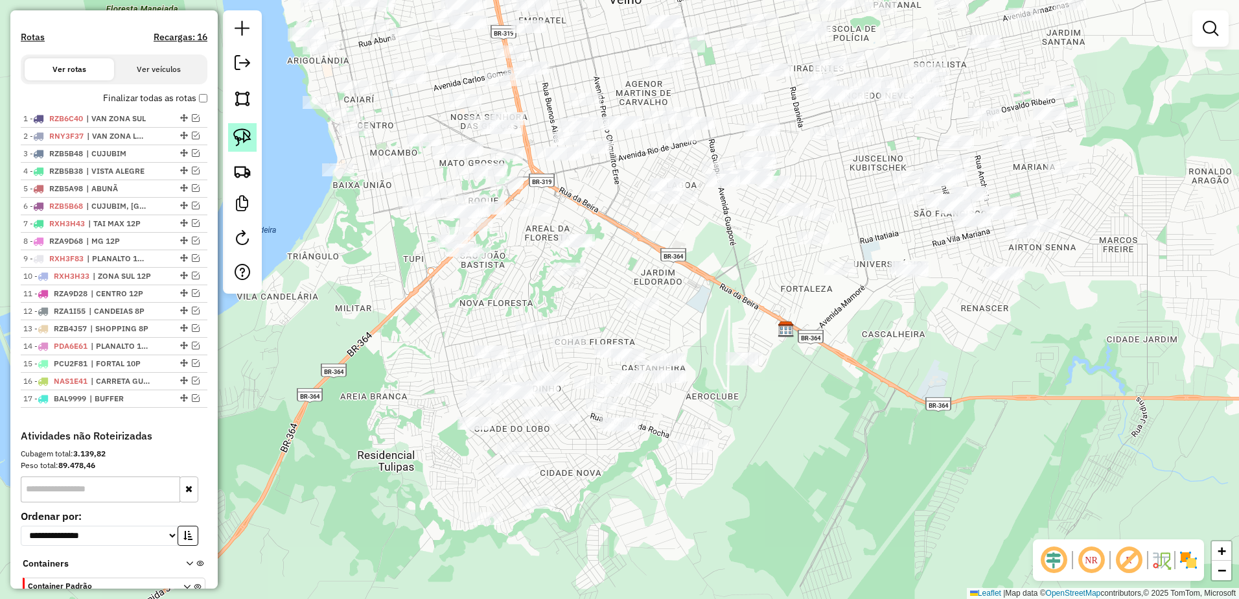
click at [243, 136] on img at bounding box center [242, 137] width 18 height 18
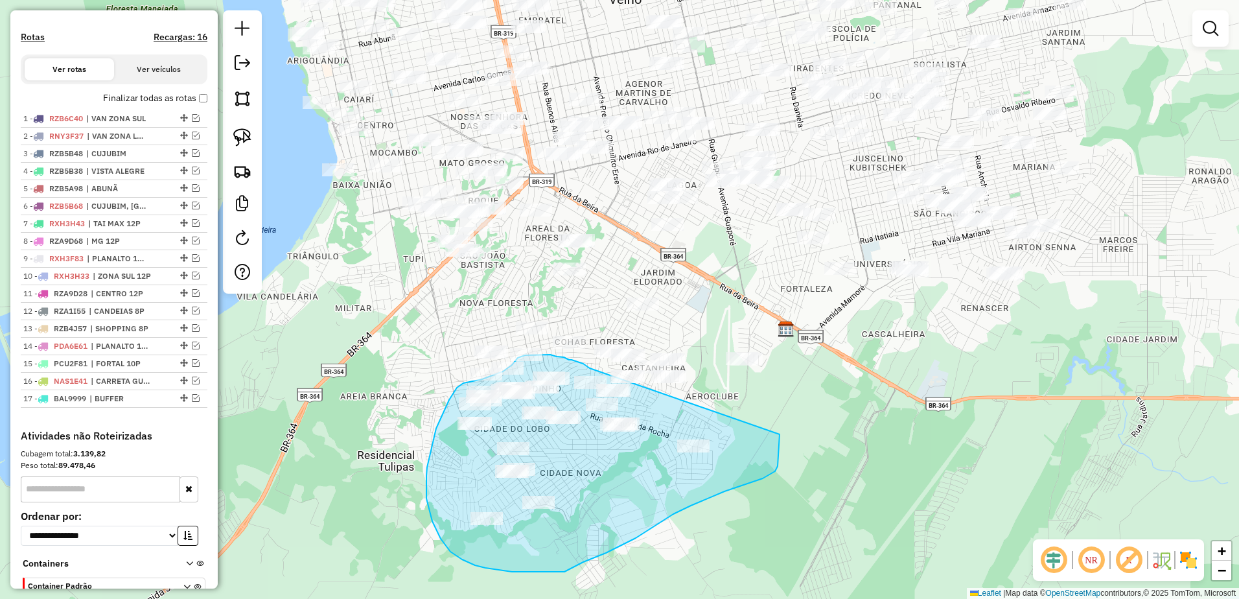
drag, startPoint x: 590, startPoint y: 368, endPoint x: 780, endPoint y: 434, distance: 201.1
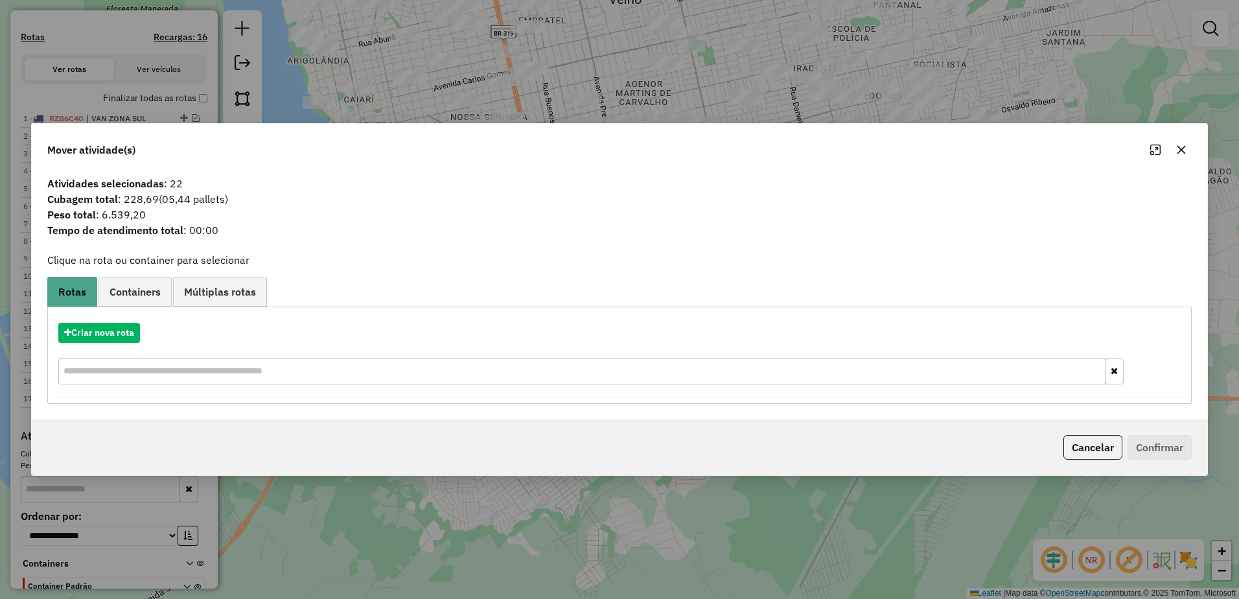
click at [1182, 145] on icon "button" at bounding box center [1182, 150] width 10 height 10
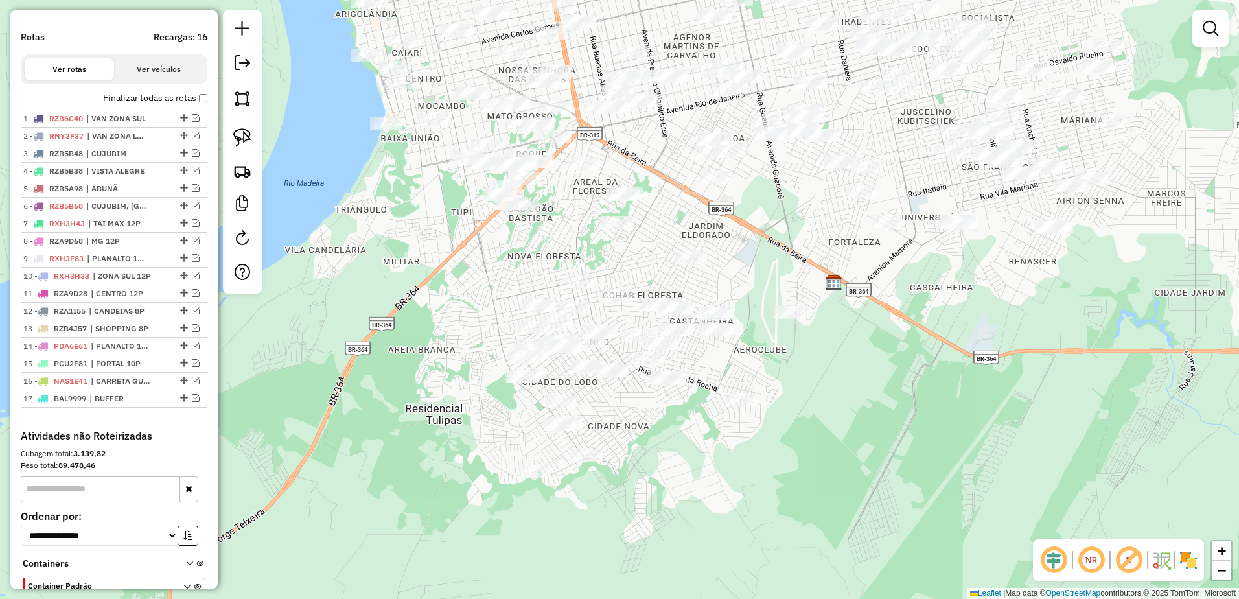
drag, startPoint x: 705, startPoint y: 343, endPoint x: 753, endPoint y: 296, distance: 66.9
click at [753, 296] on div "Janela de atendimento Grade de atendimento Capacidade Transportadoras Veículos …" at bounding box center [619, 299] width 1239 height 599
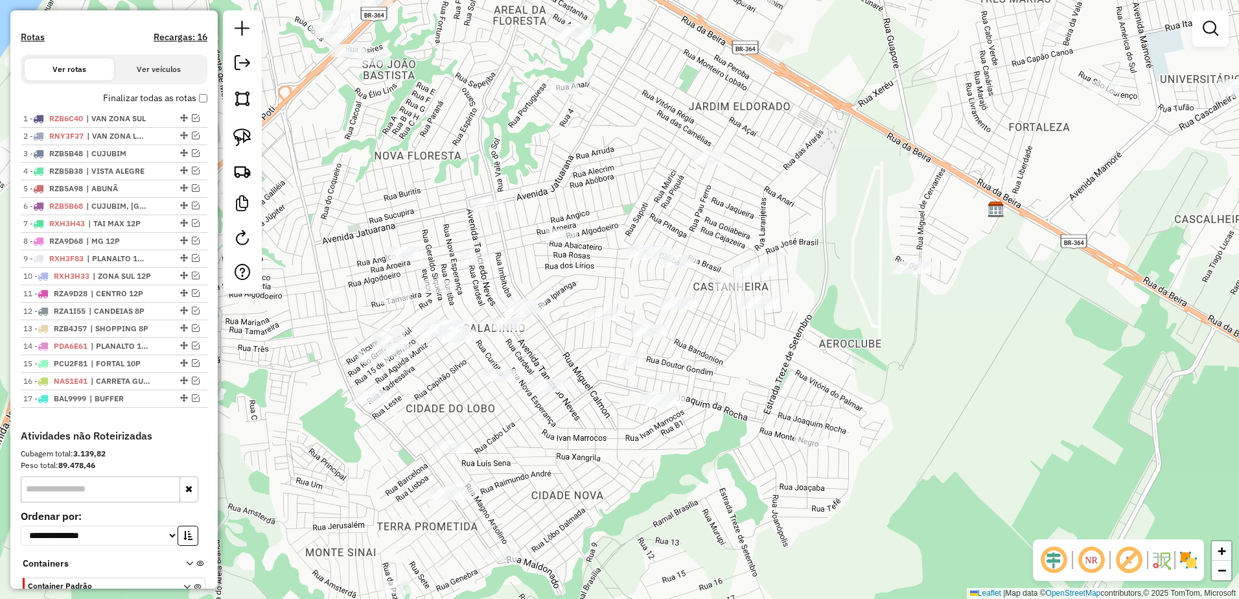
drag, startPoint x: 753, startPoint y: 309, endPoint x: 852, endPoint y: 240, distance: 121.2
click at [852, 240] on div "Janela de atendimento Grade de atendimento Capacidade Transportadoras Veículos …" at bounding box center [619, 299] width 1239 height 599
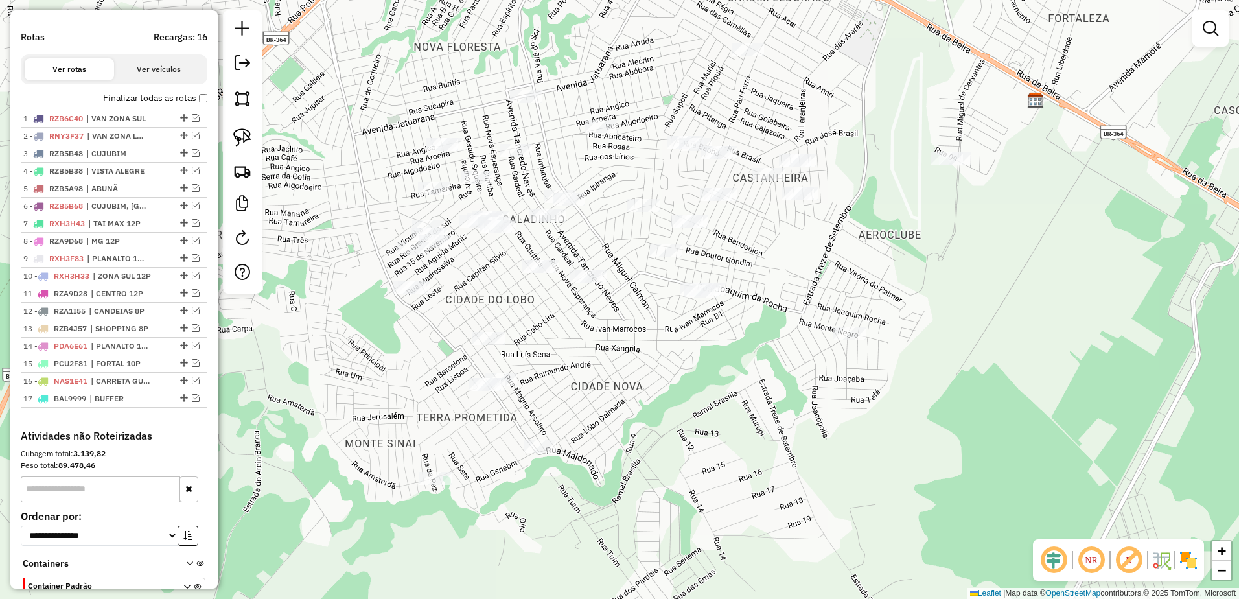
drag, startPoint x: 605, startPoint y: 248, endPoint x: 615, endPoint y: 175, distance: 73.3
click at [615, 175] on div "Janela de atendimento Grade de atendimento Capacidade Transportadoras Veículos …" at bounding box center [619, 299] width 1239 height 599
click at [248, 135] on img at bounding box center [242, 137] width 18 height 18
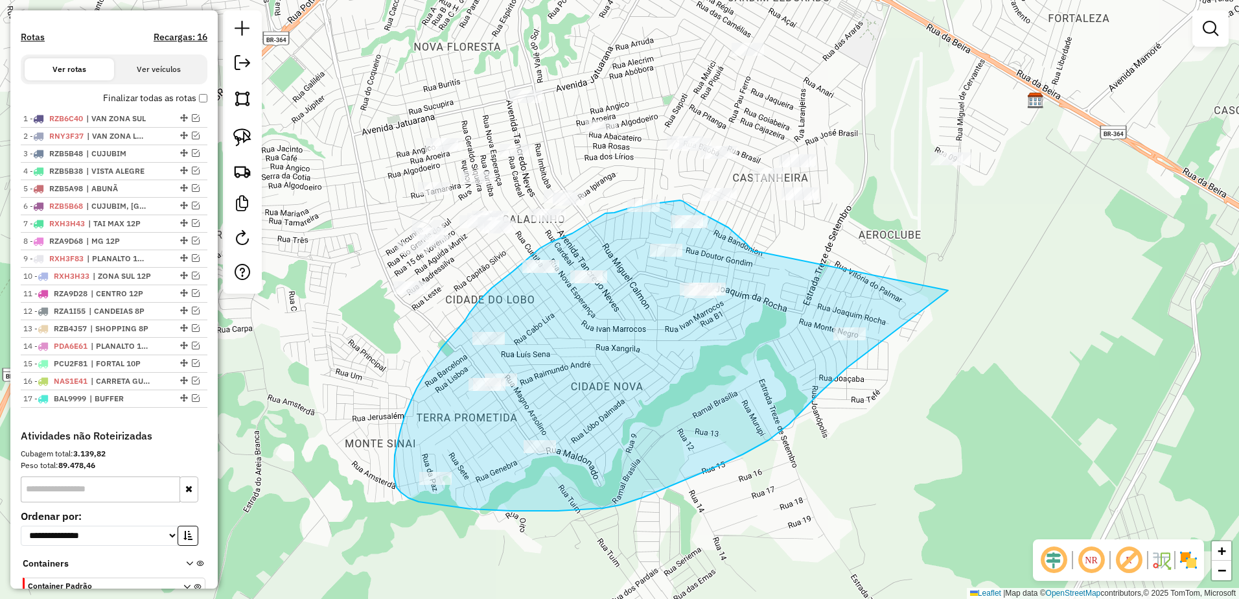
drag, startPoint x: 758, startPoint y: 252, endPoint x: 968, endPoint y: 278, distance: 211.7
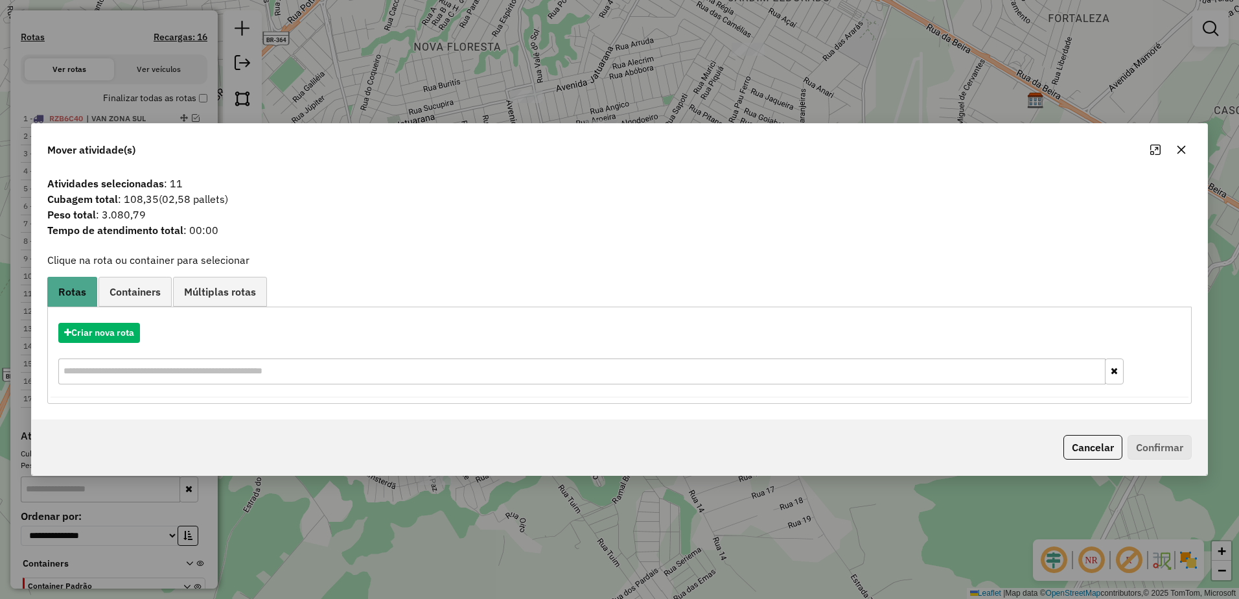
click at [1180, 145] on icon "button" at bounding box center [1182, 150] width 10 height 10
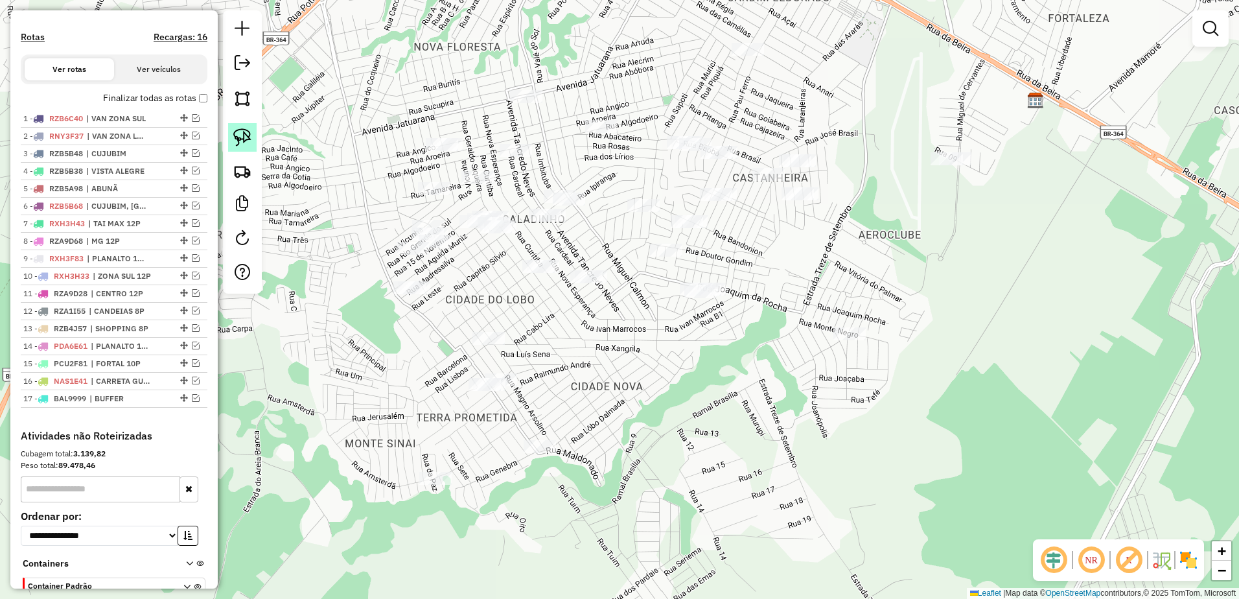
click at [238, 134] on img at bounding box center [242, 137] width 18 height 18
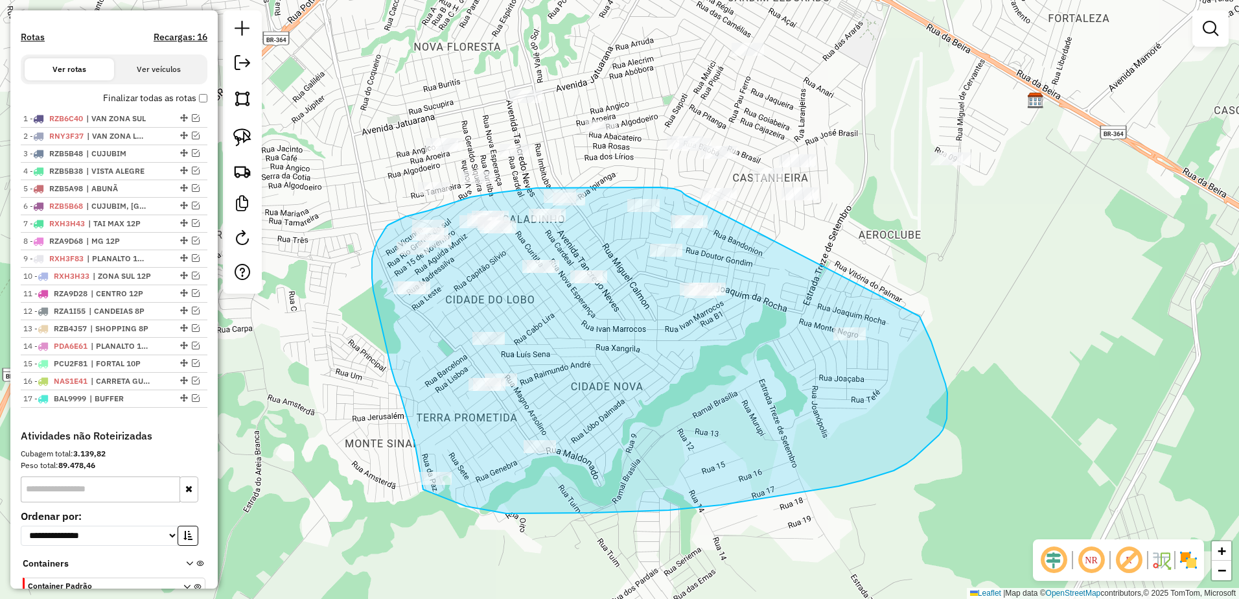
drag, startPoint x: 662, startPoint y: 187, endPoint x: 919, endPoint y: 315, distance: 287.3
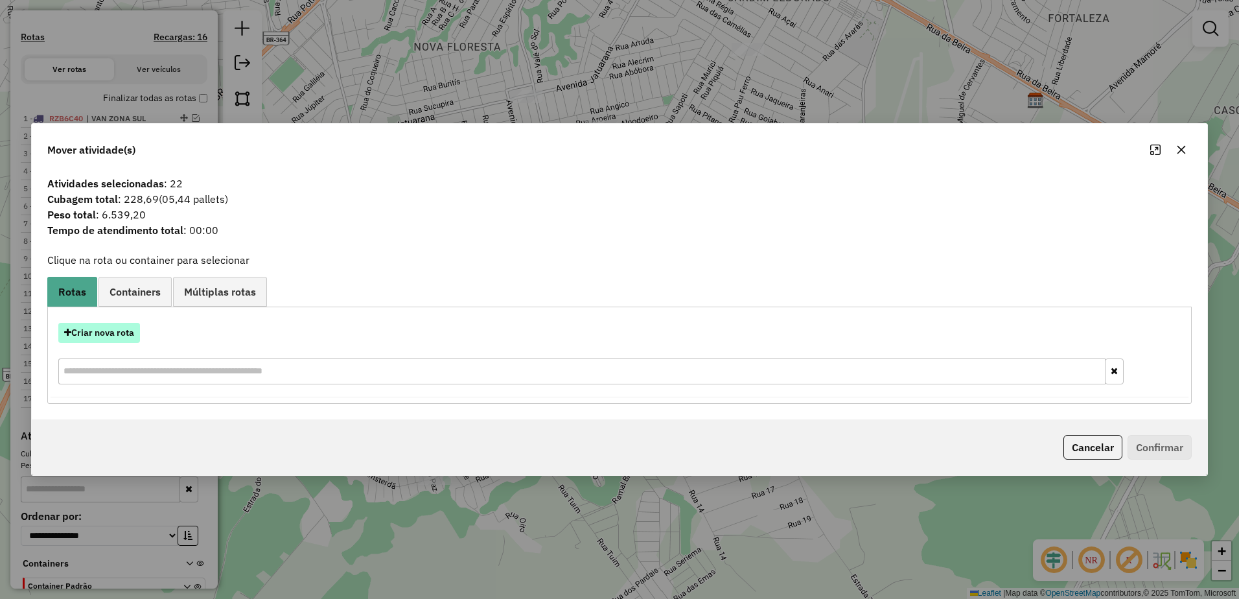
click at [125, 336] on button "Criar nova rota" at bounding box center [99, 333] width 82 height 20
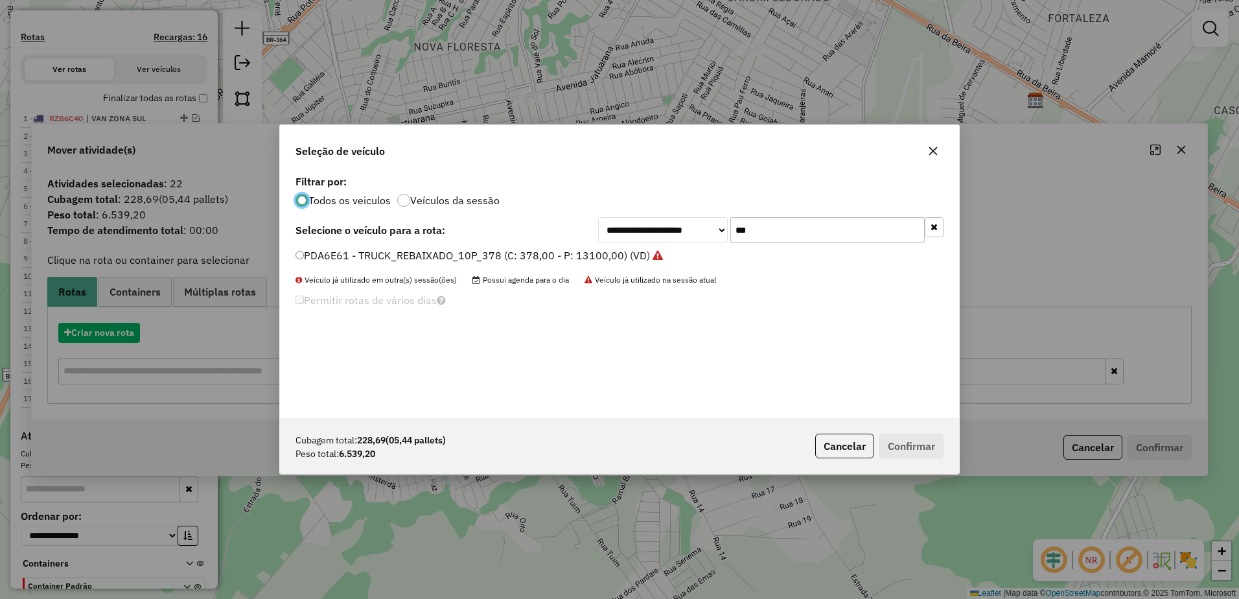
scroll to position [7, 4]
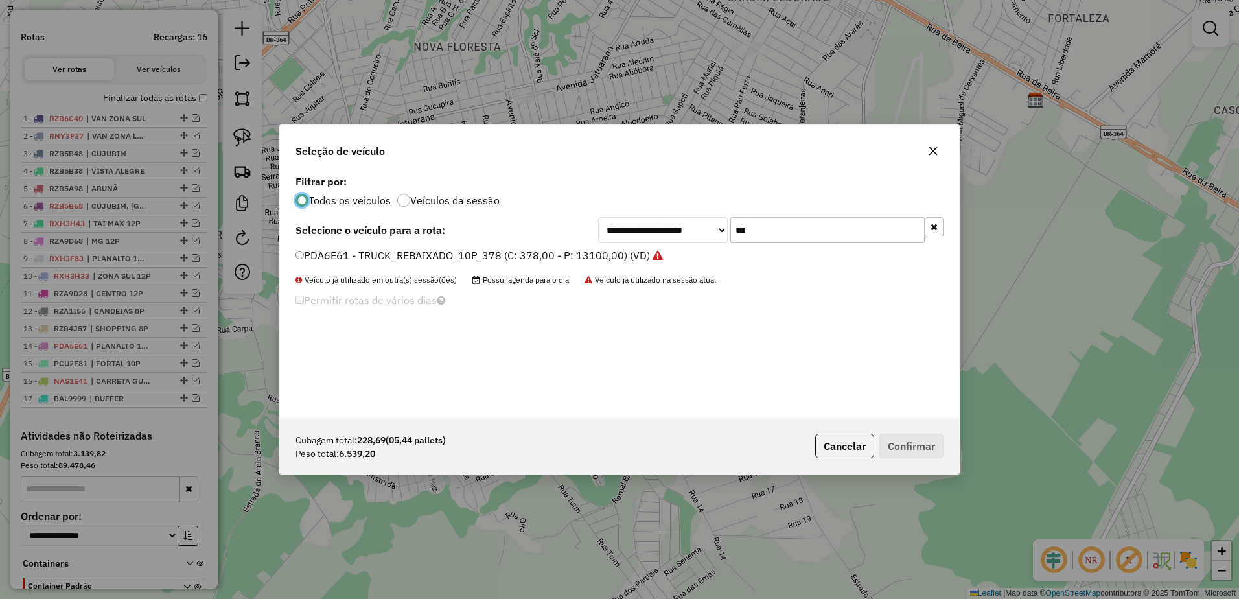
click at [769, 235] on input "***" at bounding box center [828, 230] width 194 height 26
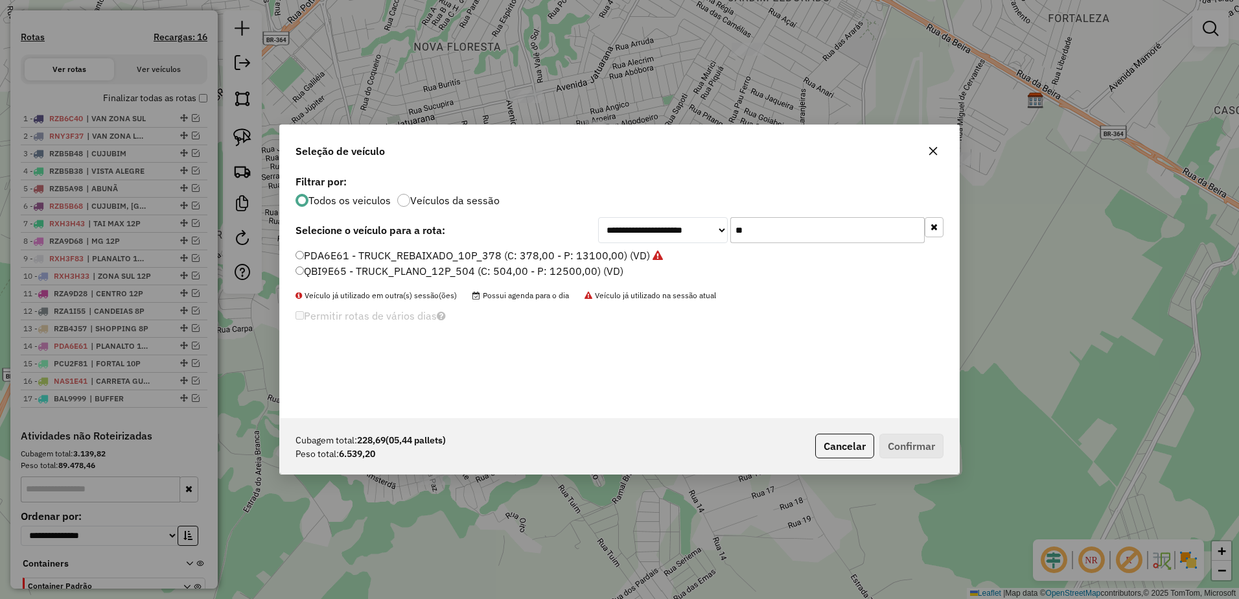
type input "*"
type input "**"
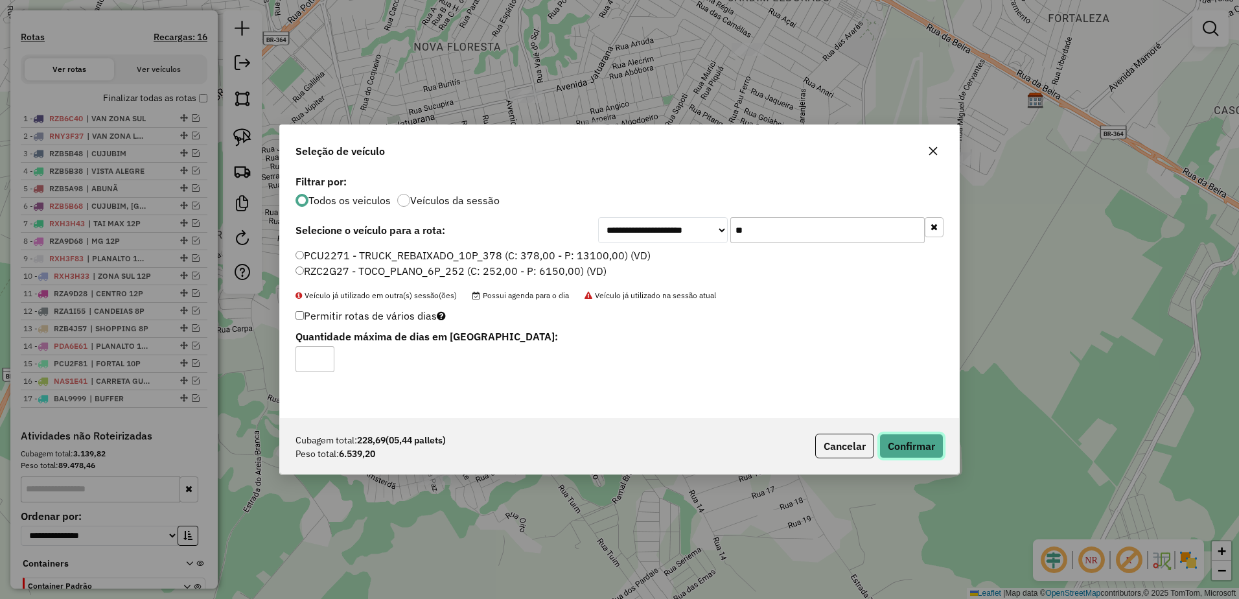
click at [933, 440] on button "Confirmar" at bounding box center [912, 446] width 64 height 25
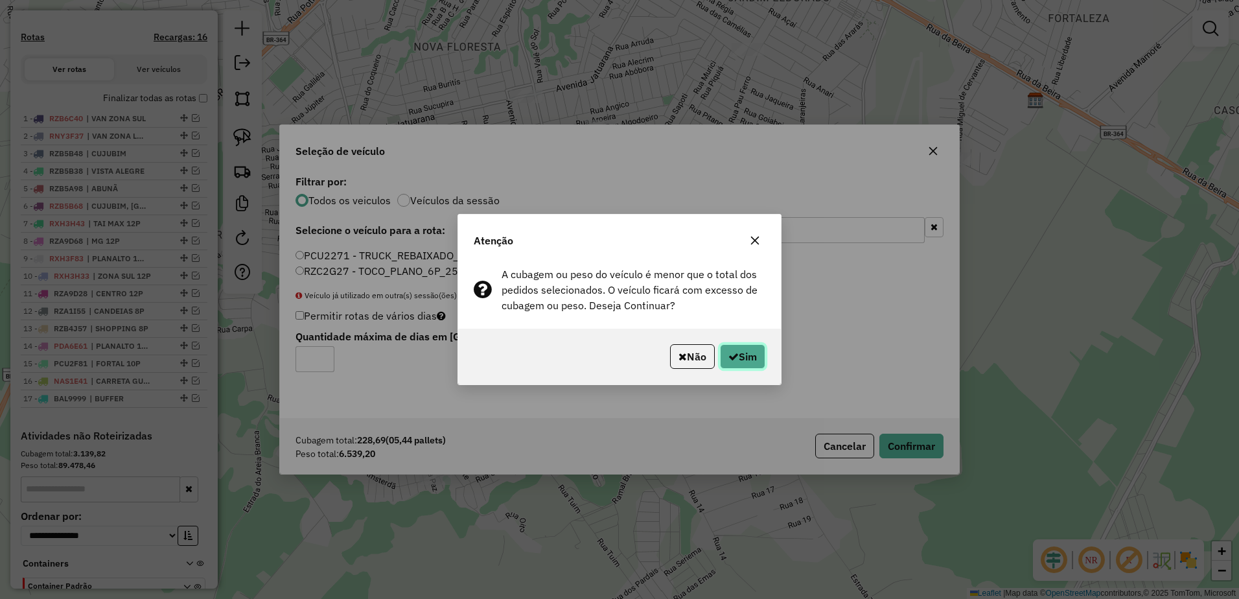
click at [750, 356] on button "Sim" at bounding box center [742, 356] width 45 height 25
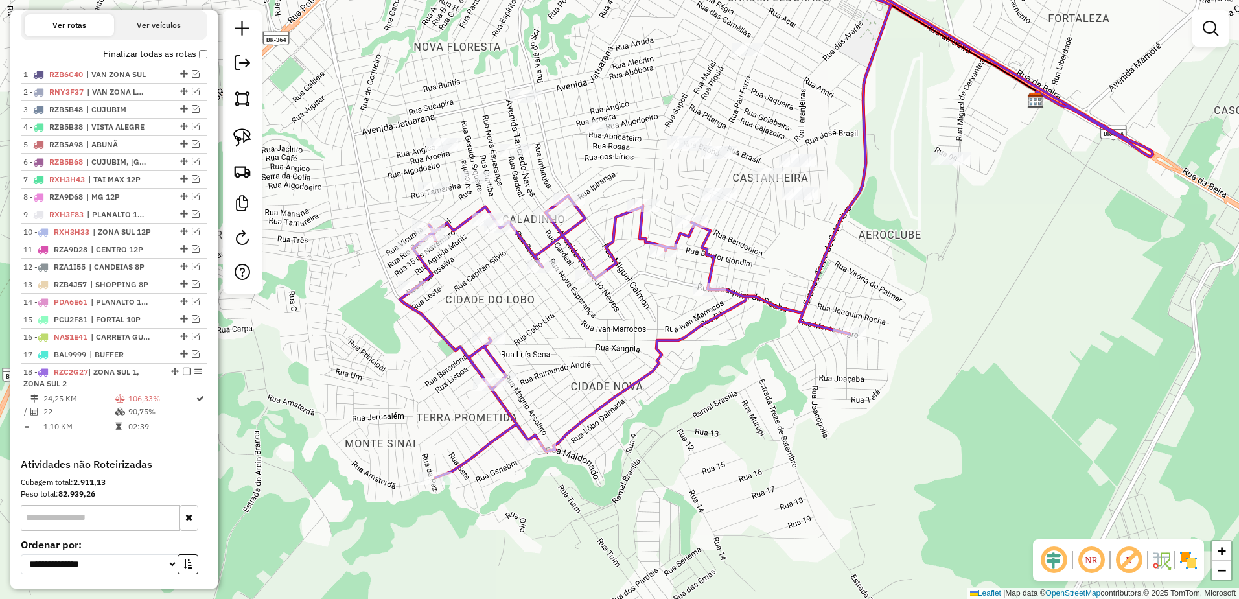
scroll to position [455, 0]
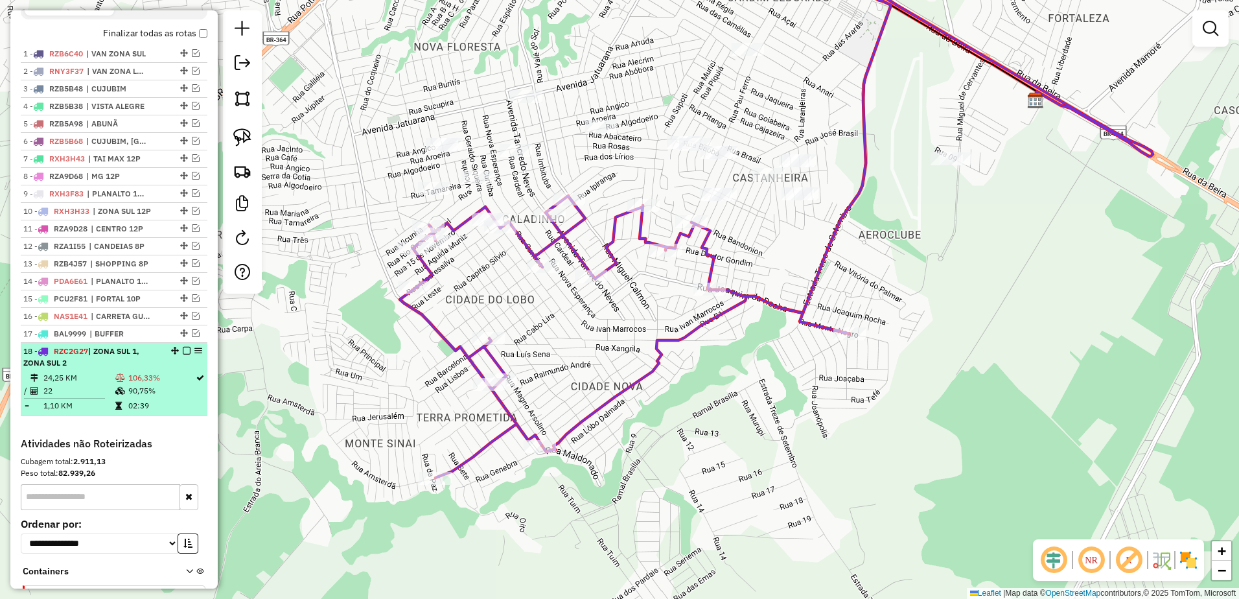
click at [85, 381] on li "18 - RZC2G27 | ZONA SUL 1, ZONA SUL 2 24,25 KM 106,33% / 22 90,75% = 1,10 KM 02…" at bounding box center [114, 379] width 187 height 73
select select "**********"
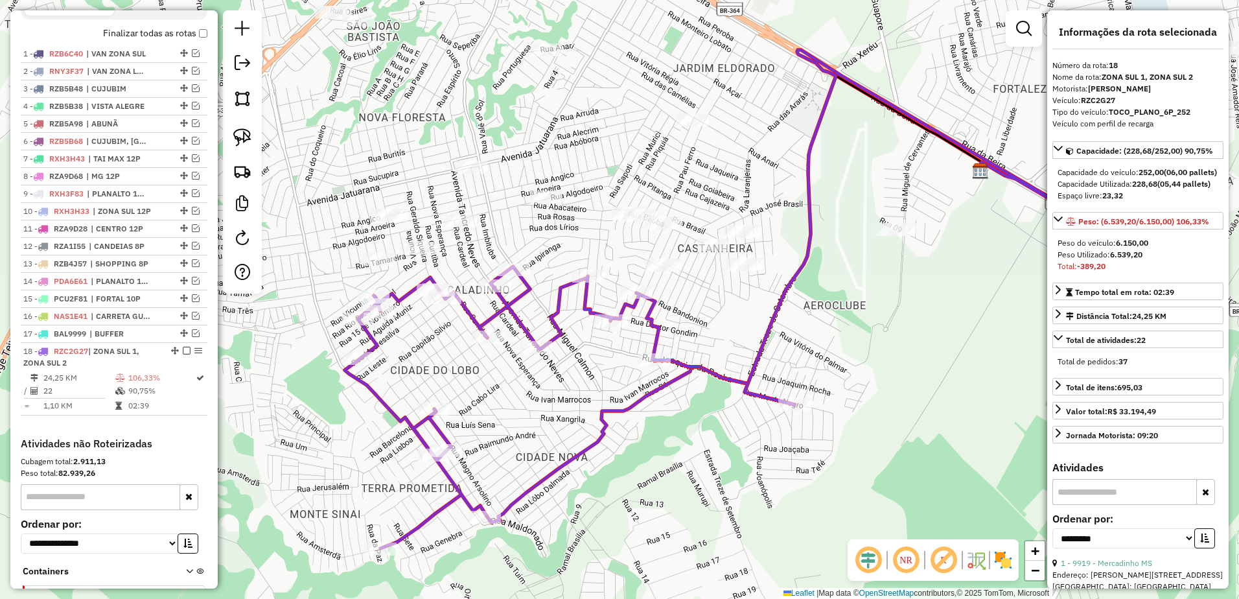
drag, startPoint x: 744, startPoint y: 332, endPoint x: 845, endPoint y: 331, distance: 101.8
click at [845, 331] on div "Janela de atendimento Grade de atendimento Capacidade Transportadoras Veículos …" at bounding box center [619, 299] width 1239 height 599
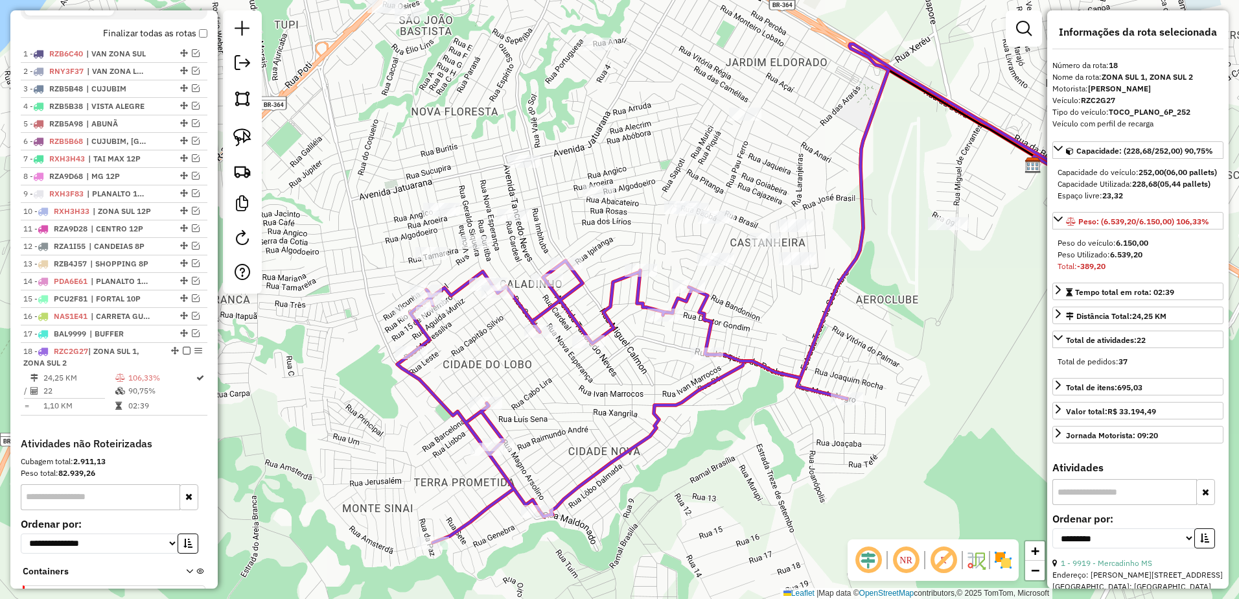
drag, startPoint x: 848, startPoint y: 333, endPoint x: 913, endPoint y: 322, distance: 65.6
click at [913, 322] on div "Janela de atendimento Grade de atendimento Capacidade Transportadoras Veículos …" at bounding box center [619, 299] width 1239 height 599
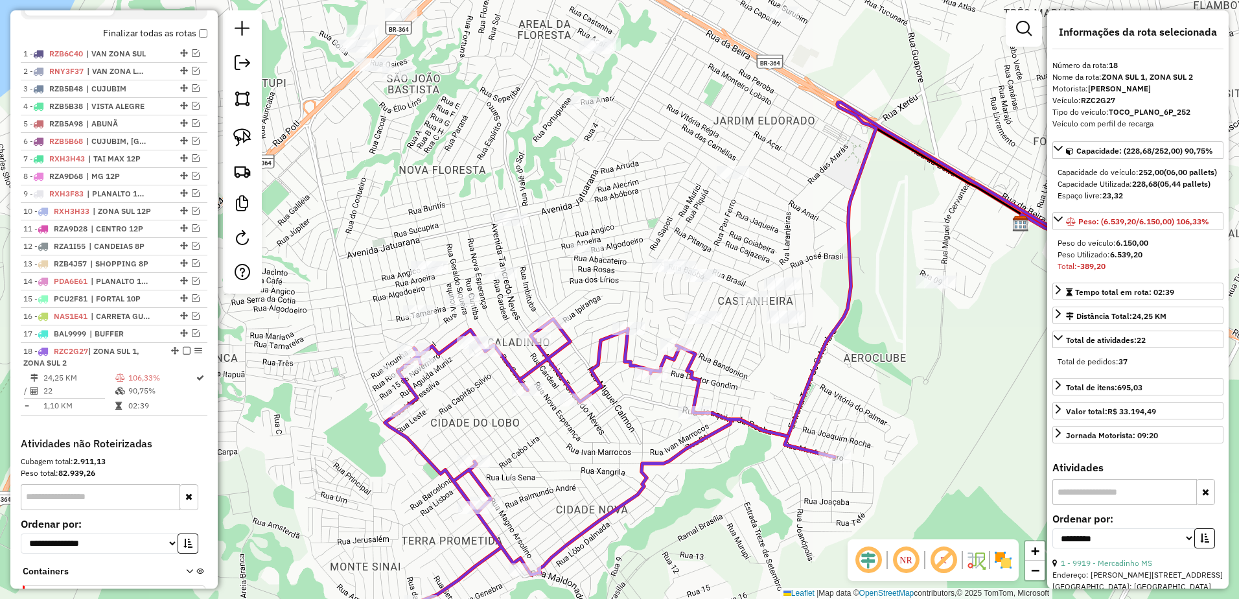
drag, startPoint x: 887, startPoint y: 322, endPoint x: 854, endPoint y: 394, distance: 79.2
click at [854, 394] on div "Janela de atendimento Grade de atendimento Capacidade Transportadoras Veículos …" at bounding box center [619, 299] width 1239 height 599
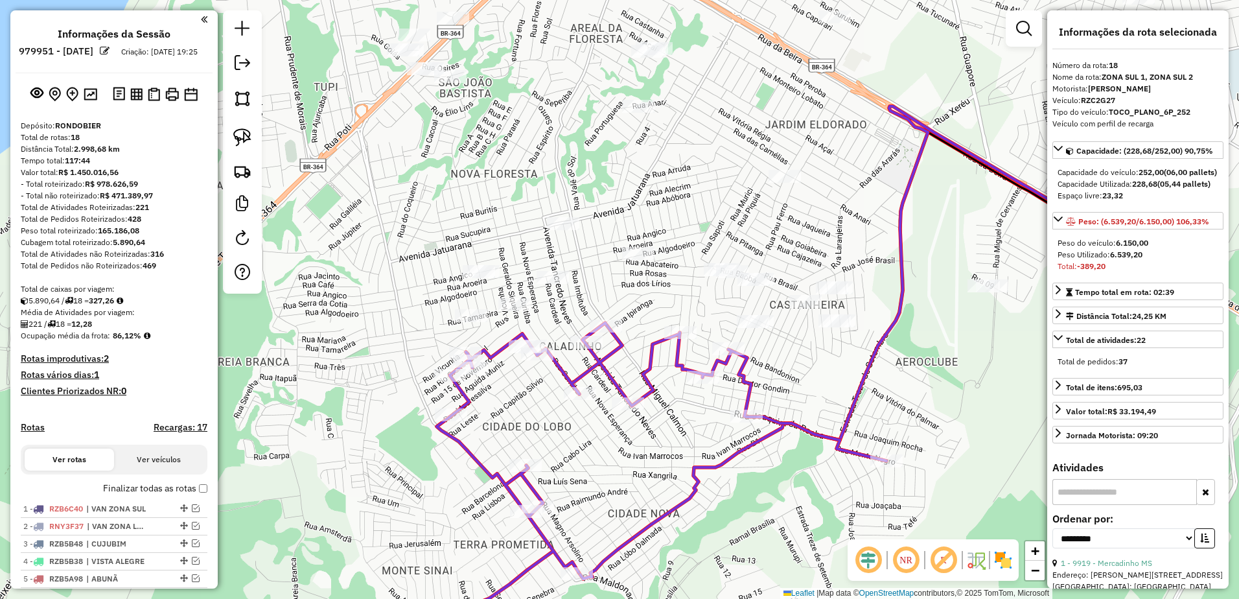
select select "**********"
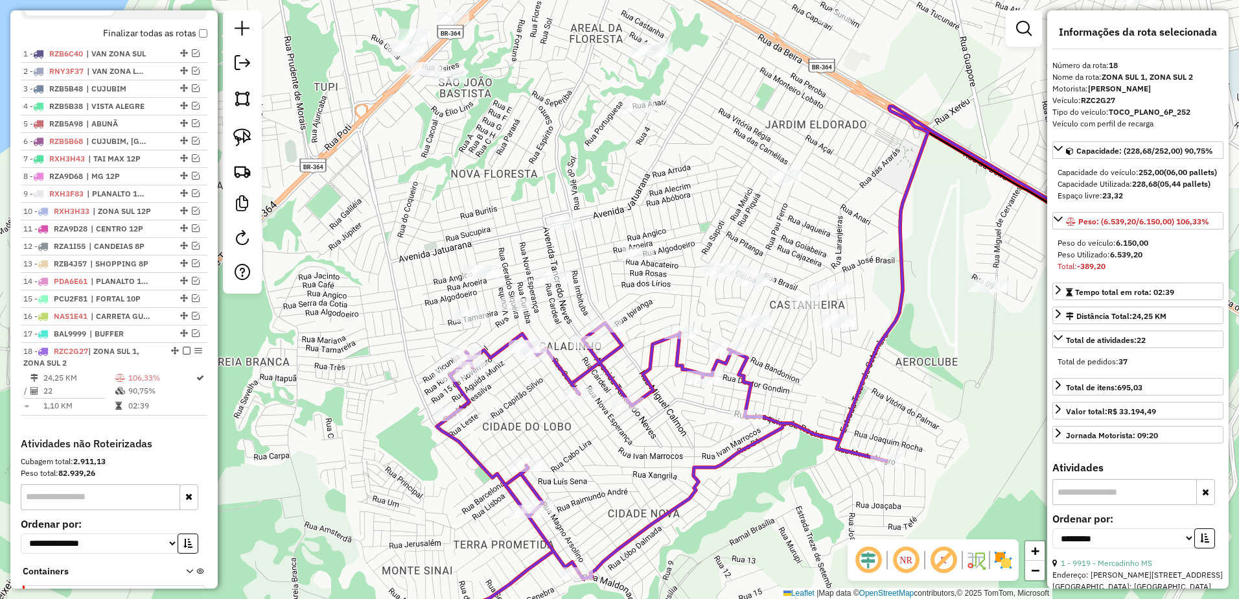
click at [608, 143] on div "Janela de atendimento Grade de atendimento Capacidade Transportadoras Veículos …" at bounding box center [619, 299] width 1239 height 599
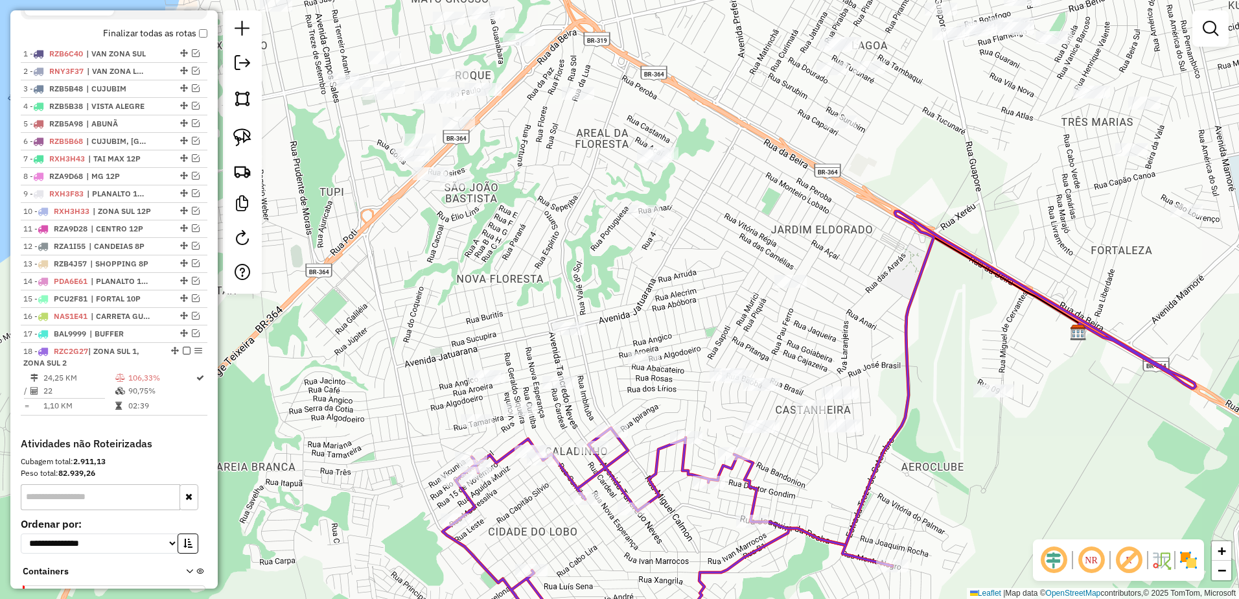
drag, startPoint x: 608, startPoint y: 157, endPoint x: 614, endPoint y: 262, distance: 105.2
click at [614, 262] on div "Janela de atendimento Grade de atendimento Capacidade Transportadoras Veículos …" at bounding box center [619, 299] width 1239 height 599
click at [250, 134] on img at bounding box center [242, 137] width 18 height 18
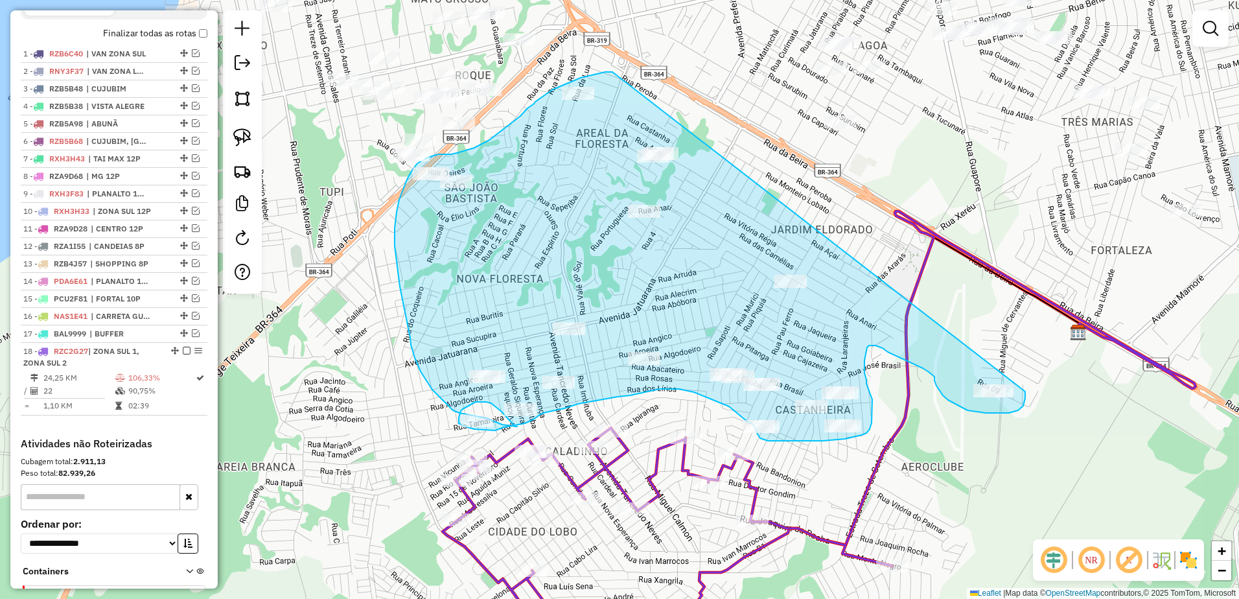
drag, startPoint x: 613, startPoint y: 72, endPoint x: 1029, endPoint y: 384, distance: 520.5
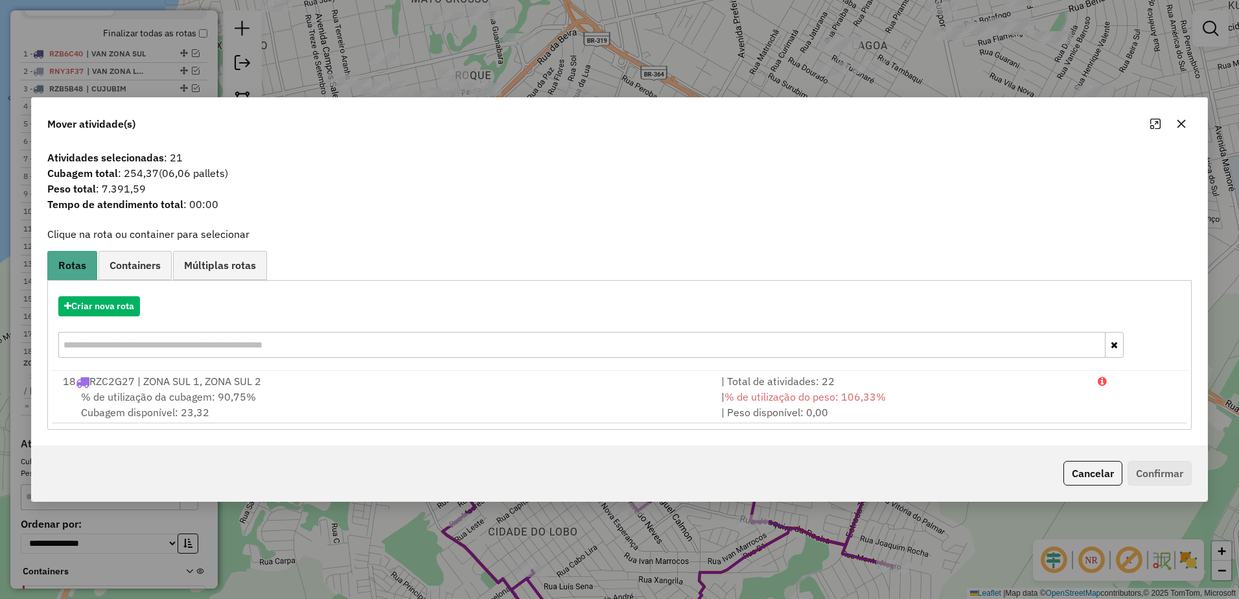
click at [1181, 119] on icon "button" at bounding box center [1182, 124] width 10 height 10
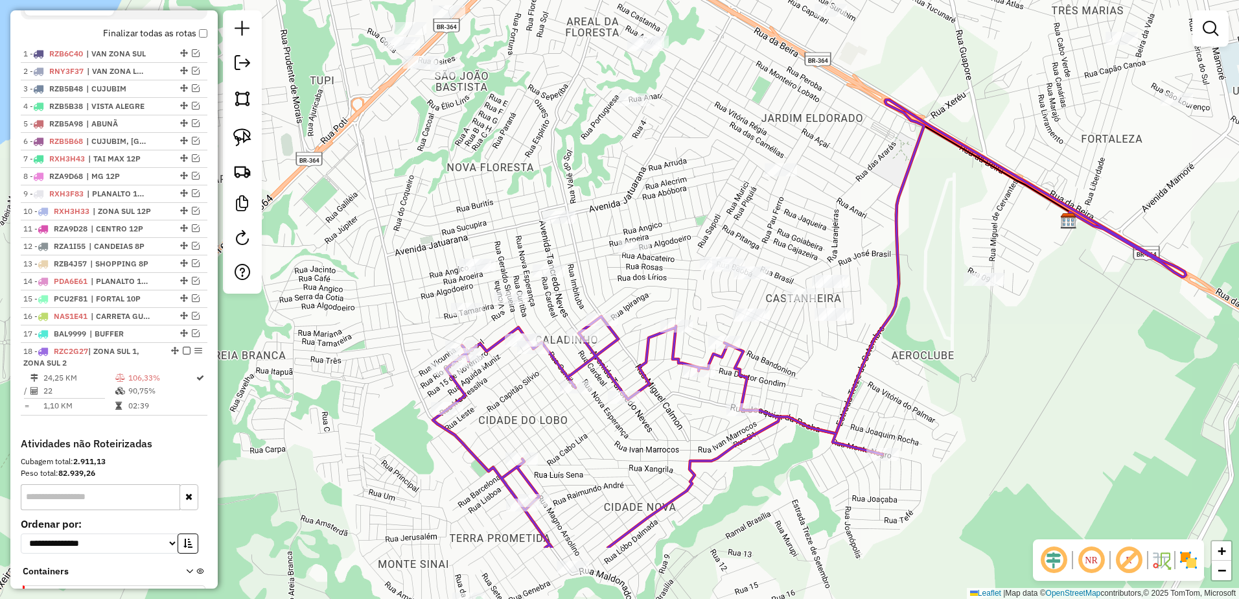
drag, startPoint x: 694, startPoint y: 322, endPoint x: 628, endPoint y: 241, distance: 105.1
click at [675, 195] on div "Janela de atendimento Grade de atendimento Capacidade Transportadoras Veículos …" at bounding box center [619, 299] width 1239 height 599
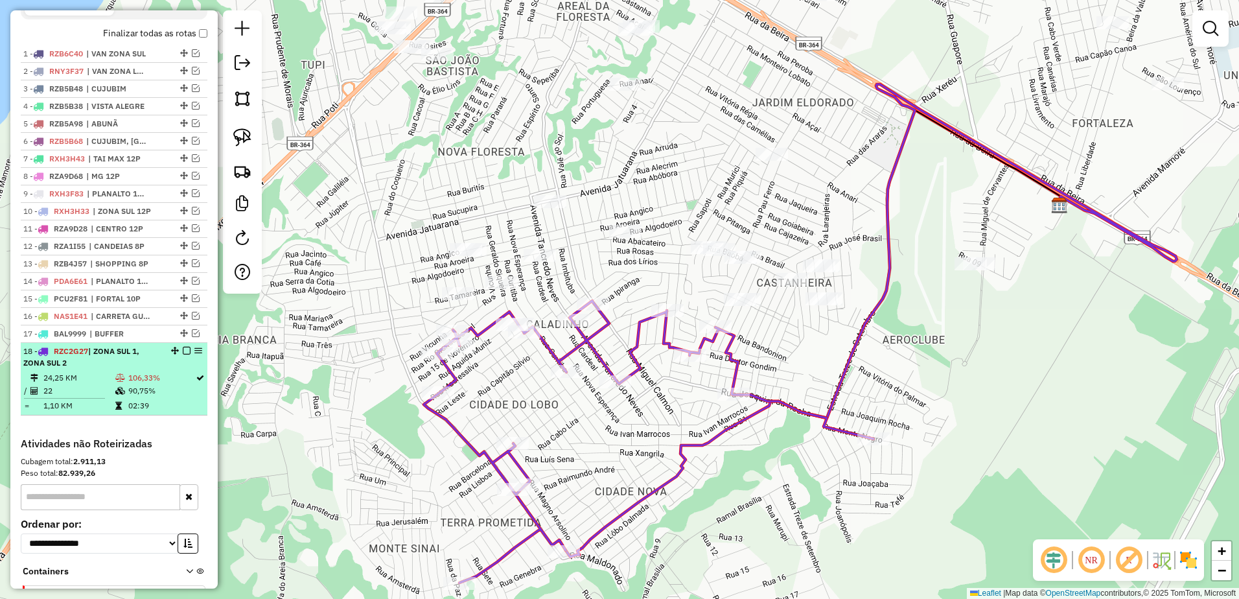
click at [142, 397] on td "90,75%" at bounding box center [161, 390] width 67 height 13
select select "**********"
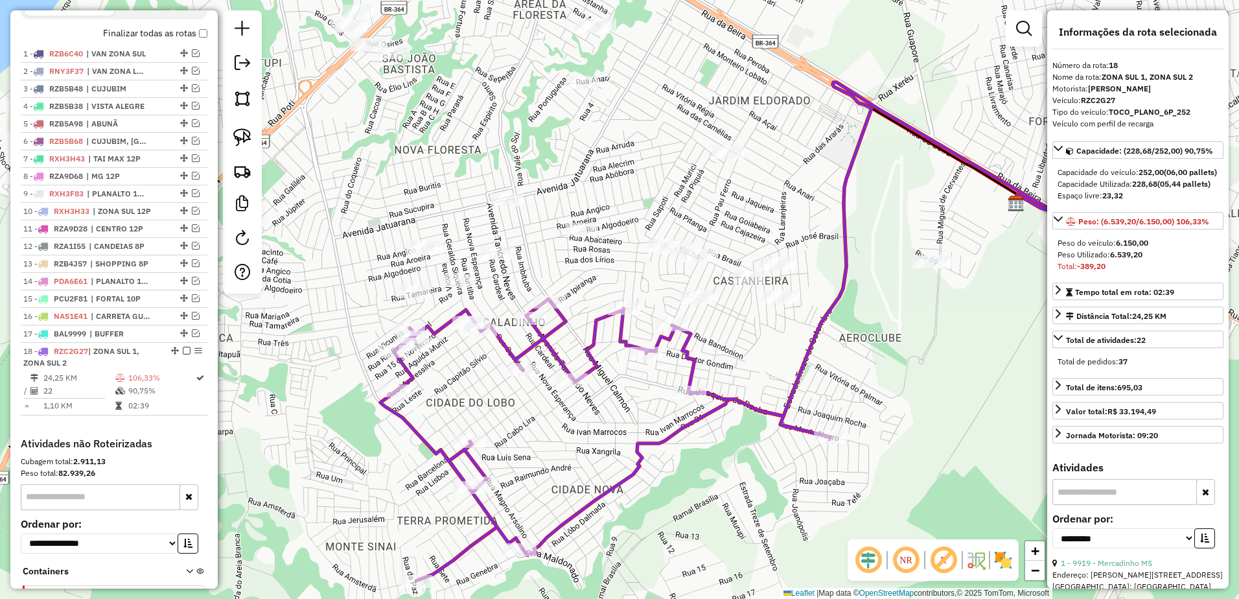
drag, startPoint x: 790, startPoint y: 339, endPoint x: 927, endPoint y: 370, distance: 140.3
click at [927, 370] on div "Janela de atendimento Grade de atendimento Capacidade Transportadoras Veículos …" at bounding box center [619, 299] width 1239 height 599
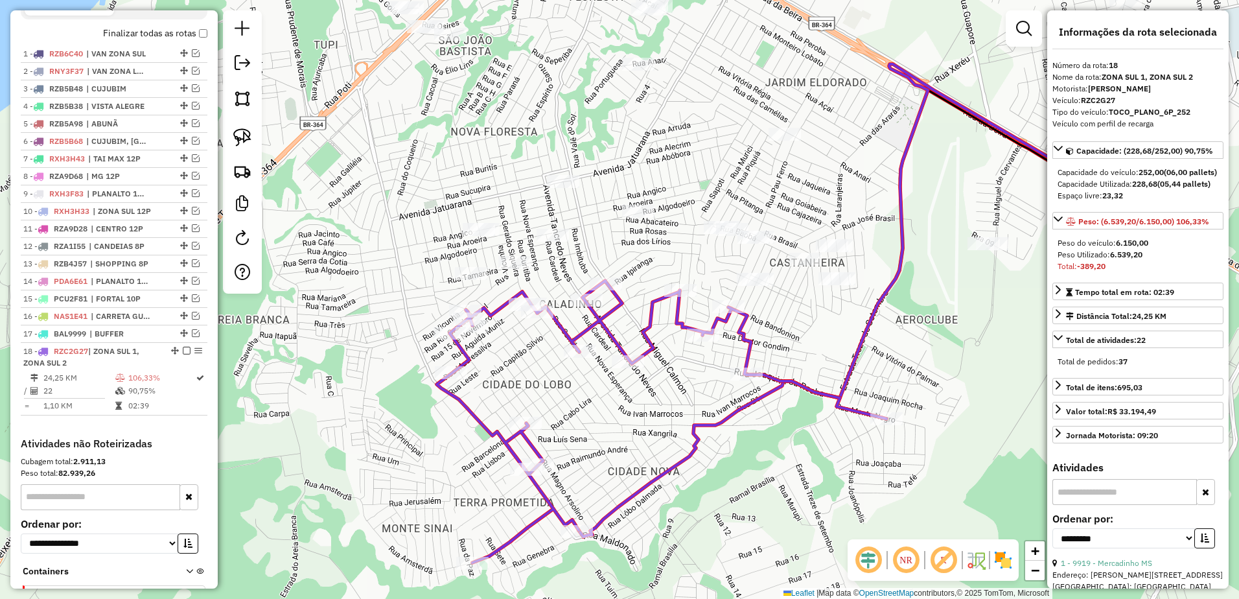
drag, startPoint x: 589, startPoint y: 274, endPoint x: 655, endPoint y: 266, distance: 67.2
click at [655, 266] on div "Janela de atendimento Grade de atendimento Capacidade Transportadoras Veículos …" at bounding box center [619, 299] width 1239 height 599
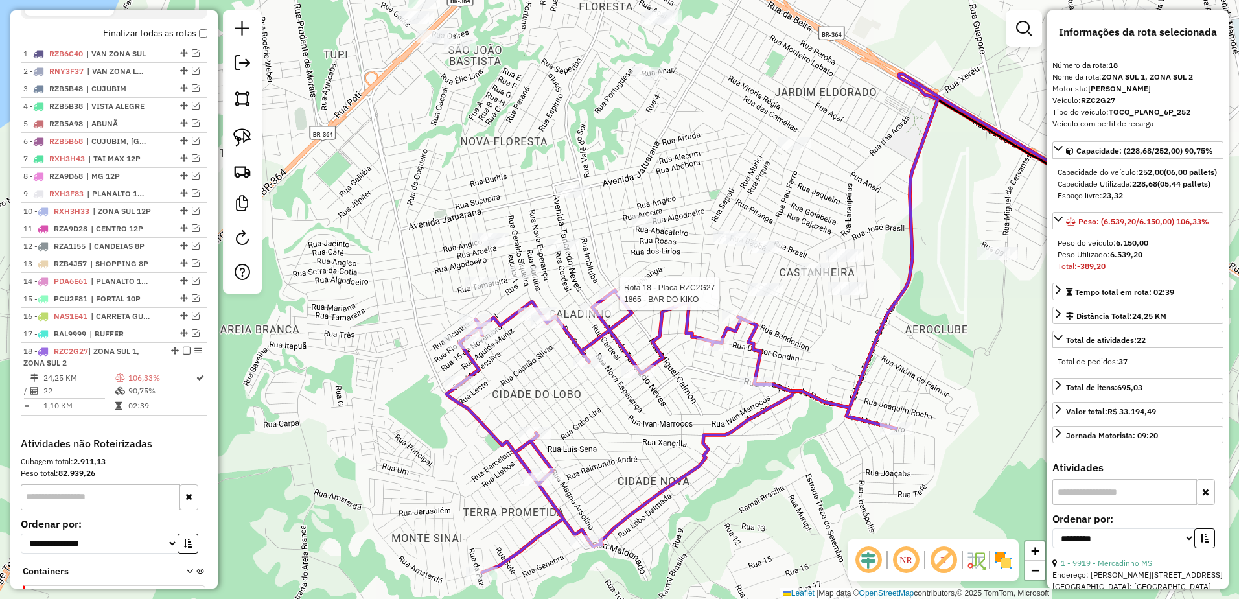
scroll to position [549, 0]
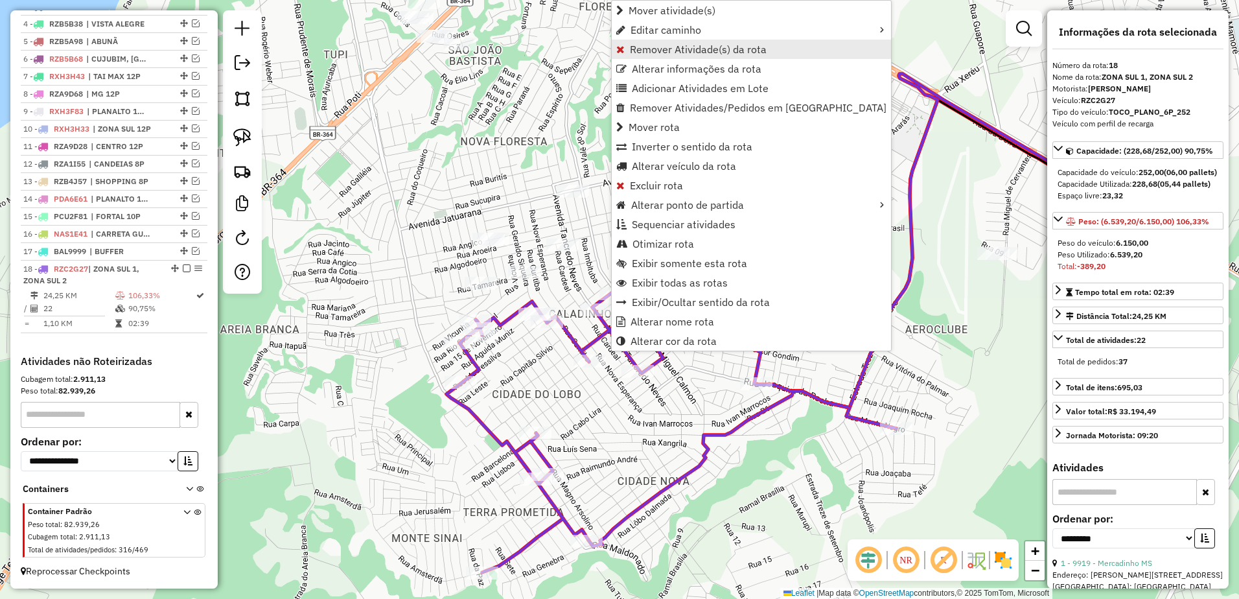
click at [679, 47] on span "Remover Atividade(s) da rota" at bounding box center [698, 49] width 137 height 10
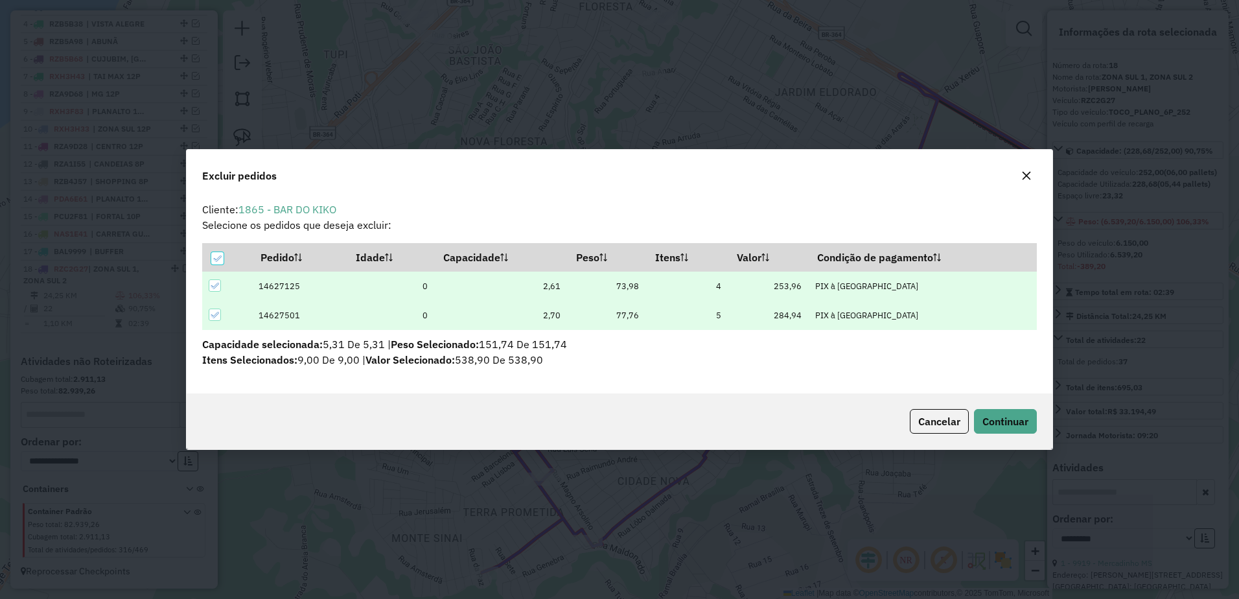
scroll to position [0, 0]
click at [1033, 419] on button "Continuar" at bounding box center [1005, 421] width 63 height 25
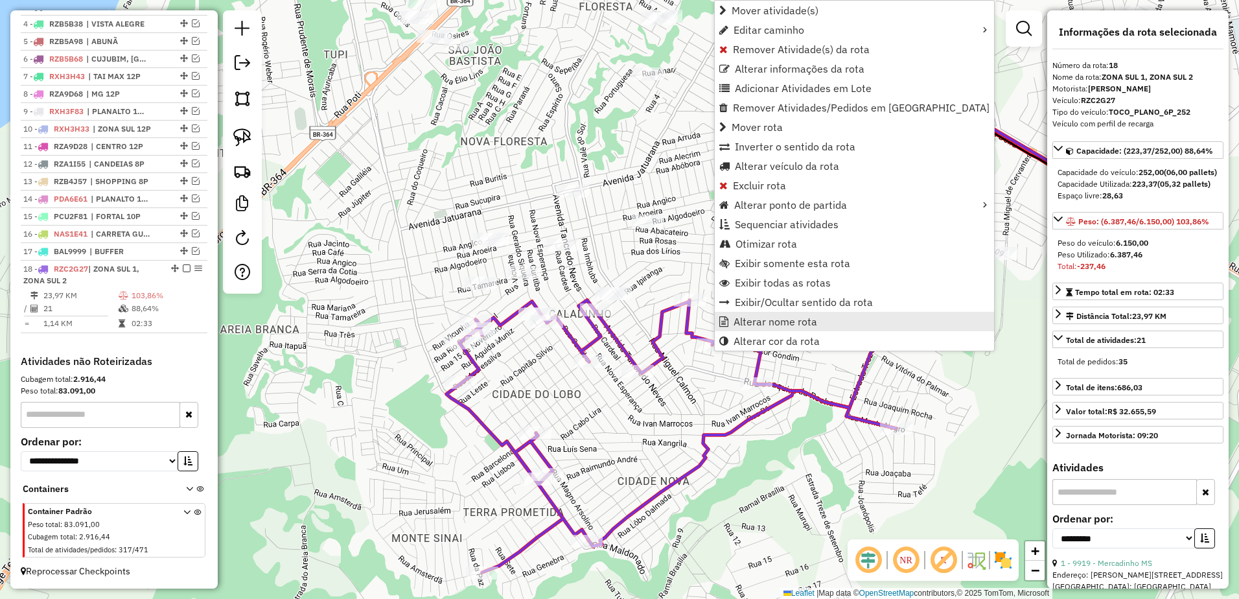
click at [816, 318] on link "Alterar nome rota" at bounding box center [854, 321] width 279 height 19
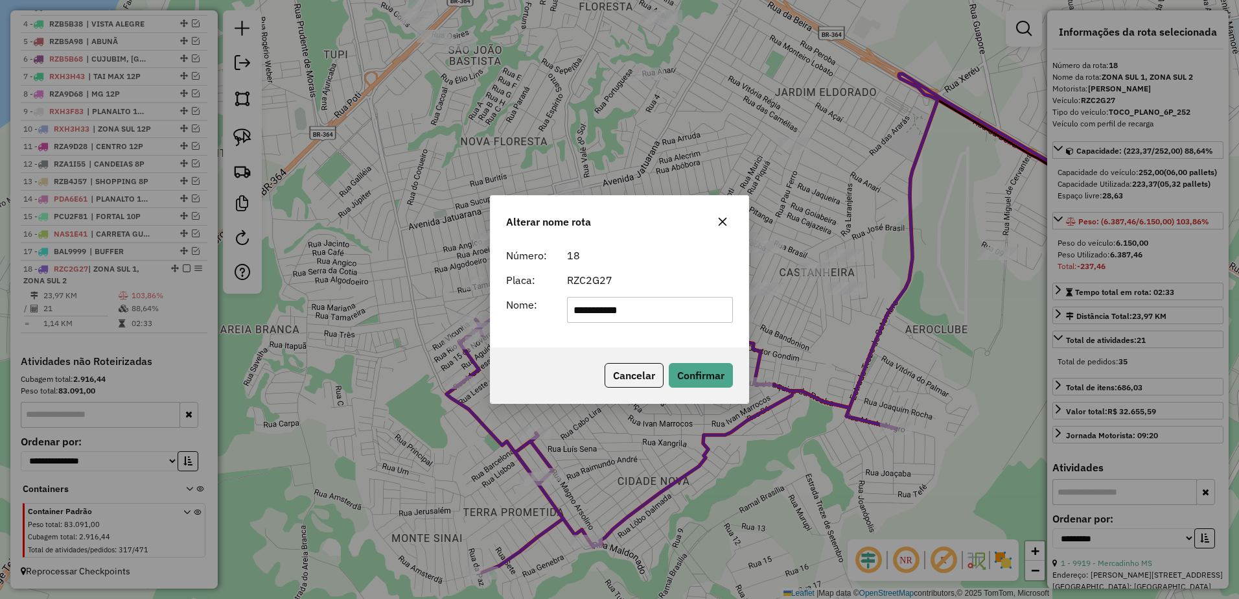
type input "**********"
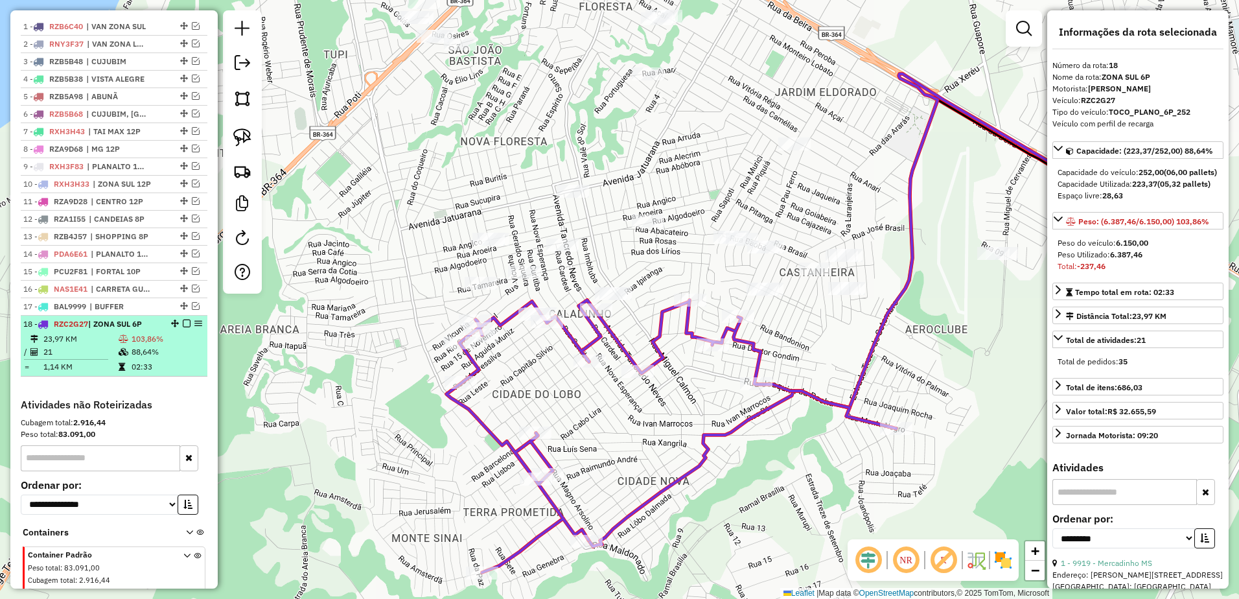
scroll to position [408, 0]
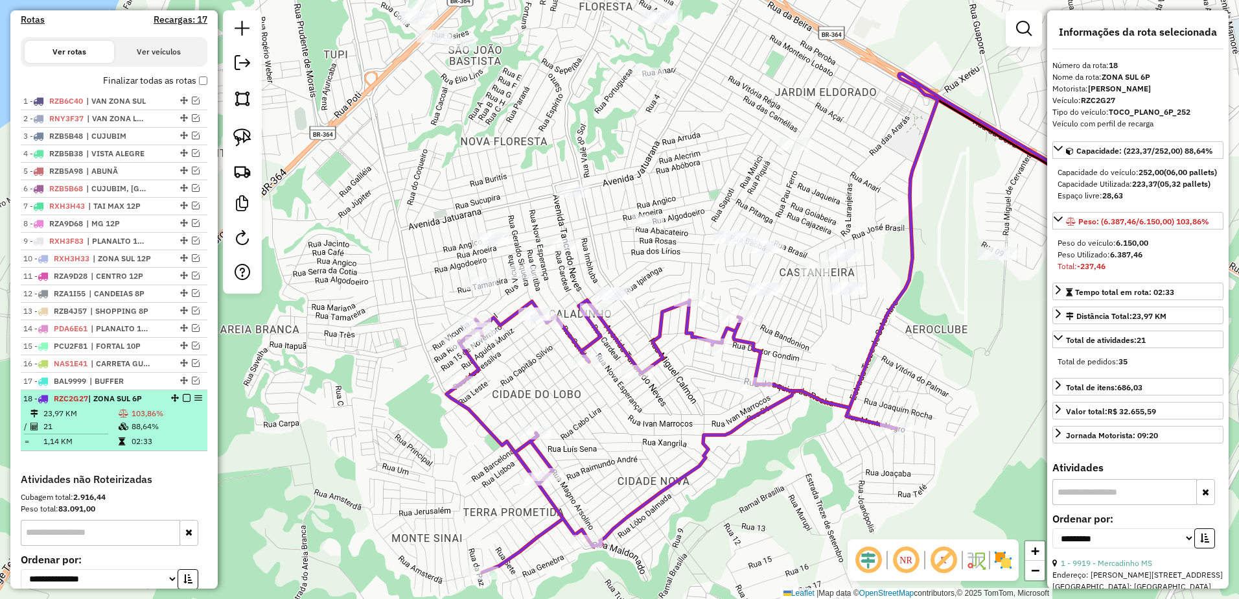
click at [183, 402] on em at bounding box center [187, 398] width 8 height 8
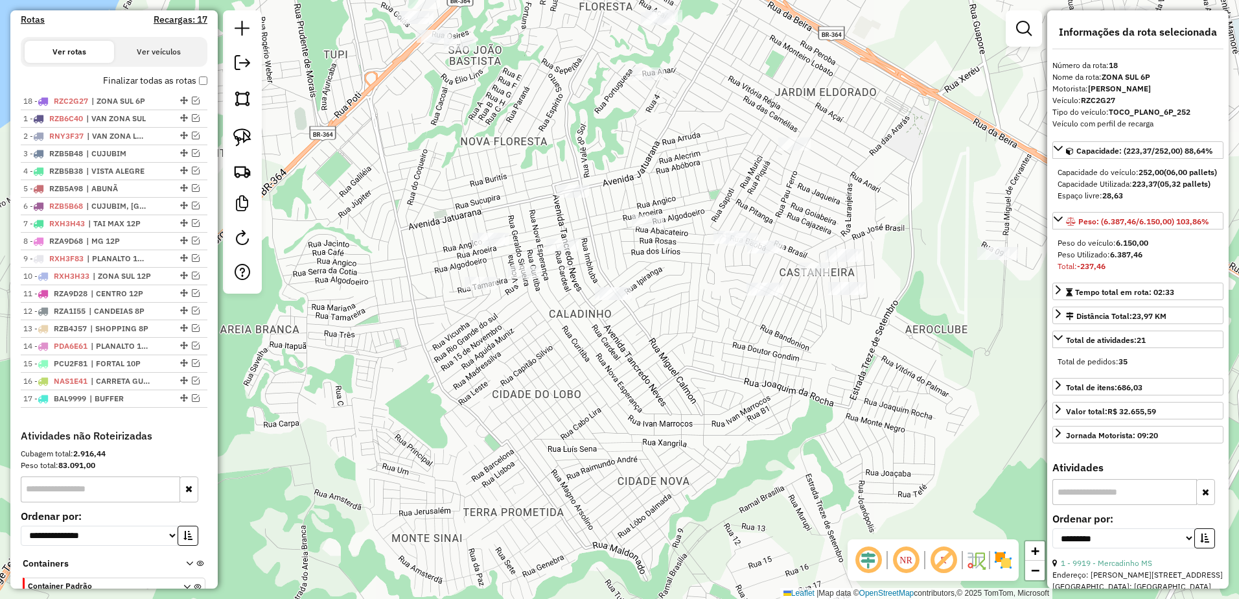
drag, startPoint x: 179, startPoint y: 410, endPoint x: 189, endPoint y: 109, distance: 301.6
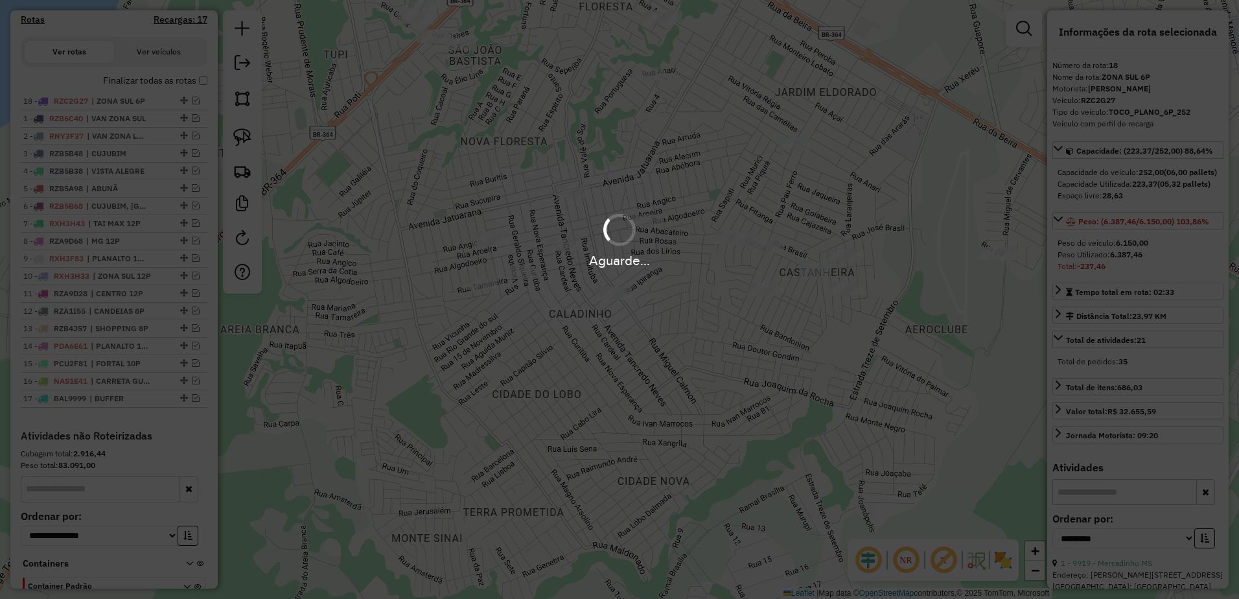
click at [681, 365] on div "Aguarde..." at bounding box center [619, 299] width 1239 height 599
click at [747, 354] on div "Aguarde..." at bounding box center [619, 299] width 1239 height 599
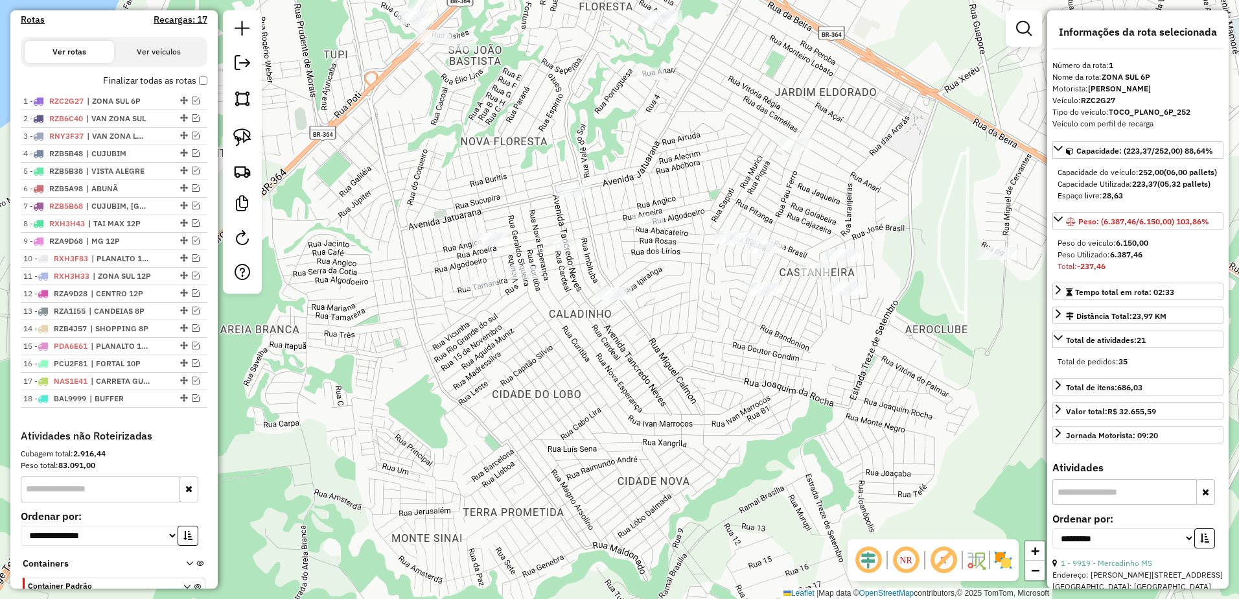
click at [745, 353] on div "Janela de atendimento Grade de atendimento Capacidade Transportadoras Veículos …" at bounding box center [619, 299] width 1239 height 599
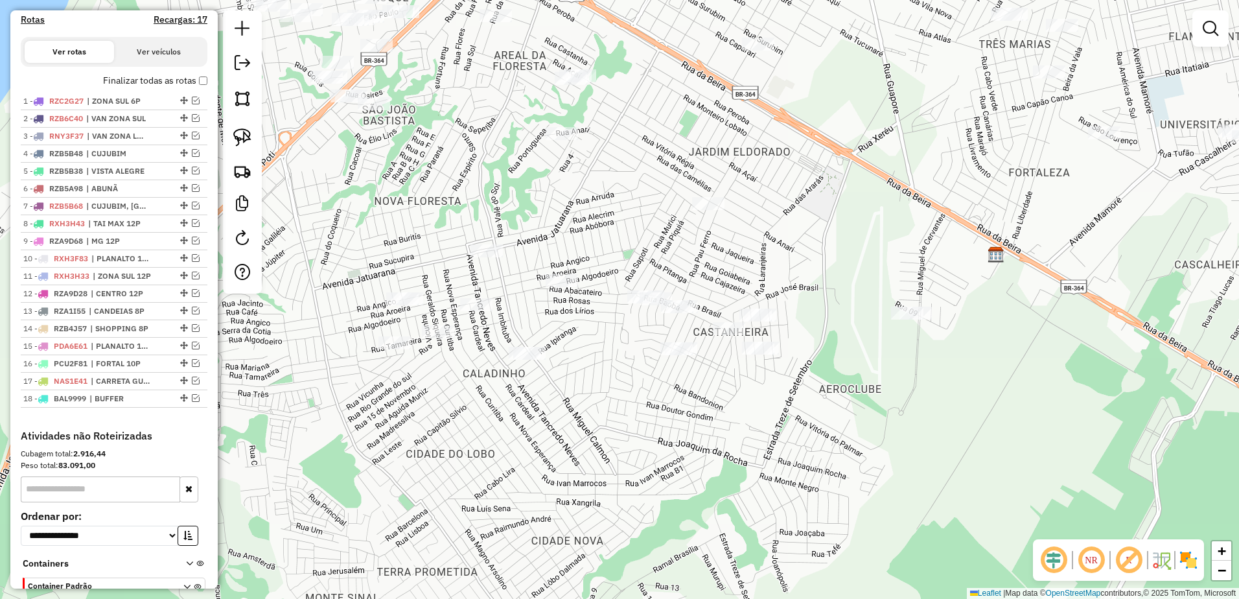
drag, startPoint x: 743, startPoint y: 355, endPoint x: 646, endPoint y: 441, distance: 129.0
click at [646, 441] on div "Janela de atendimento Grade de atendimento Capacidade Transportadoras Veículos …" at bounding box center [619, 299] width 1239 height 599
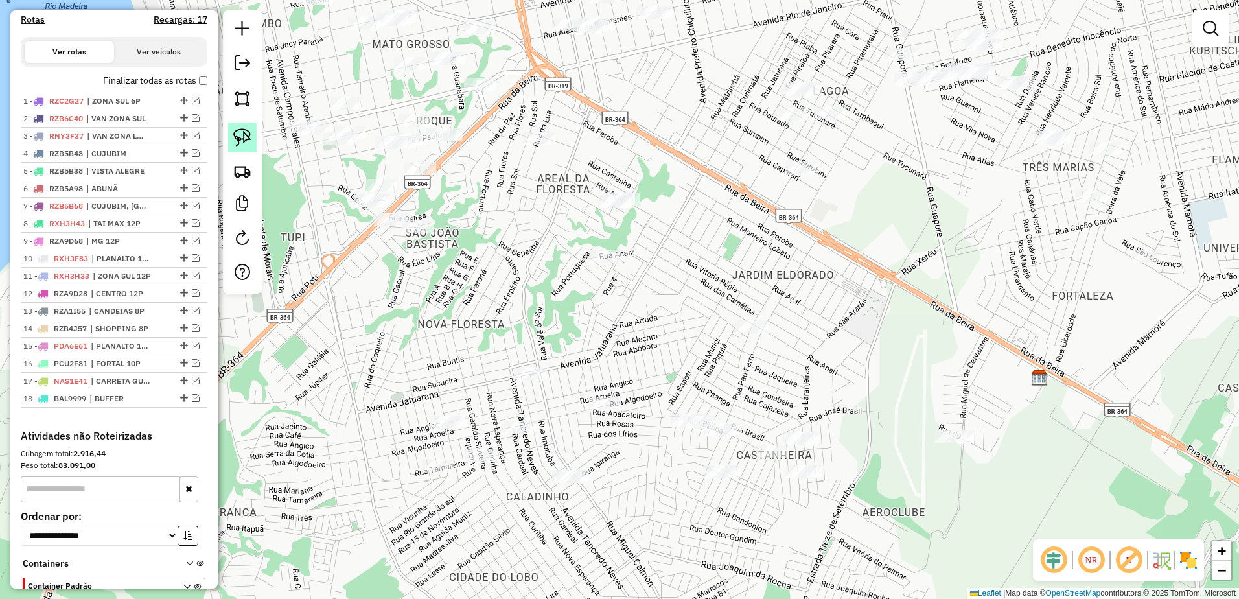
click at [248, 136] on img at bounding box center [242, 137] width 18 height 18
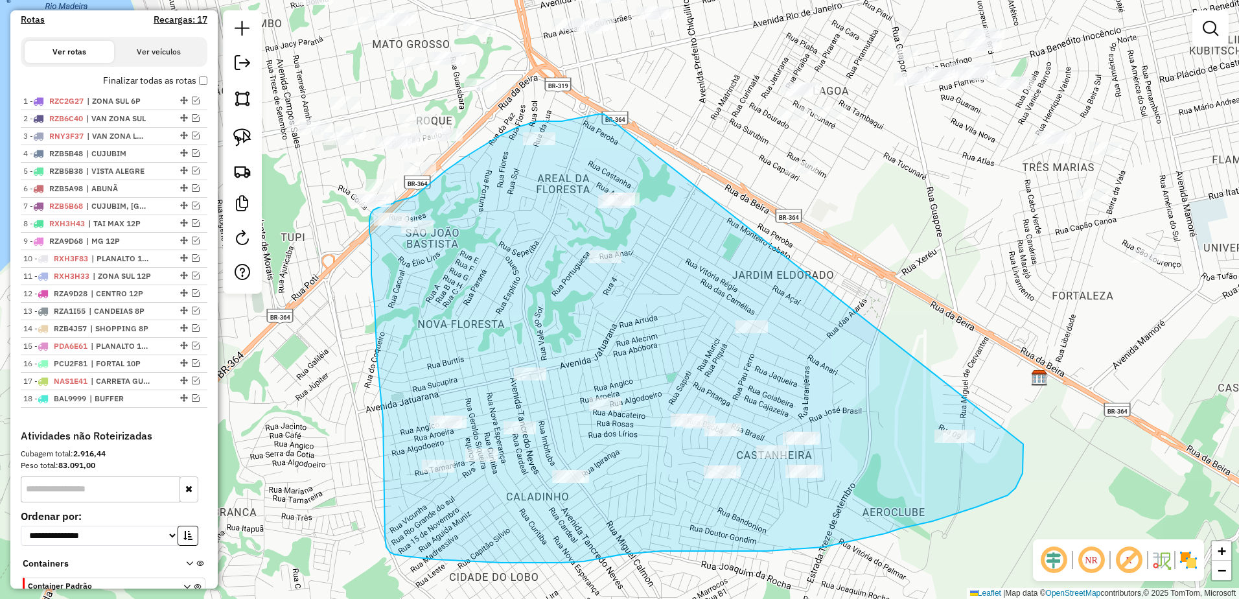
drag, startPoint x: 604, startPoint y: 114, endPoint x: 1024, endPoint y: 444, distance: 533.7
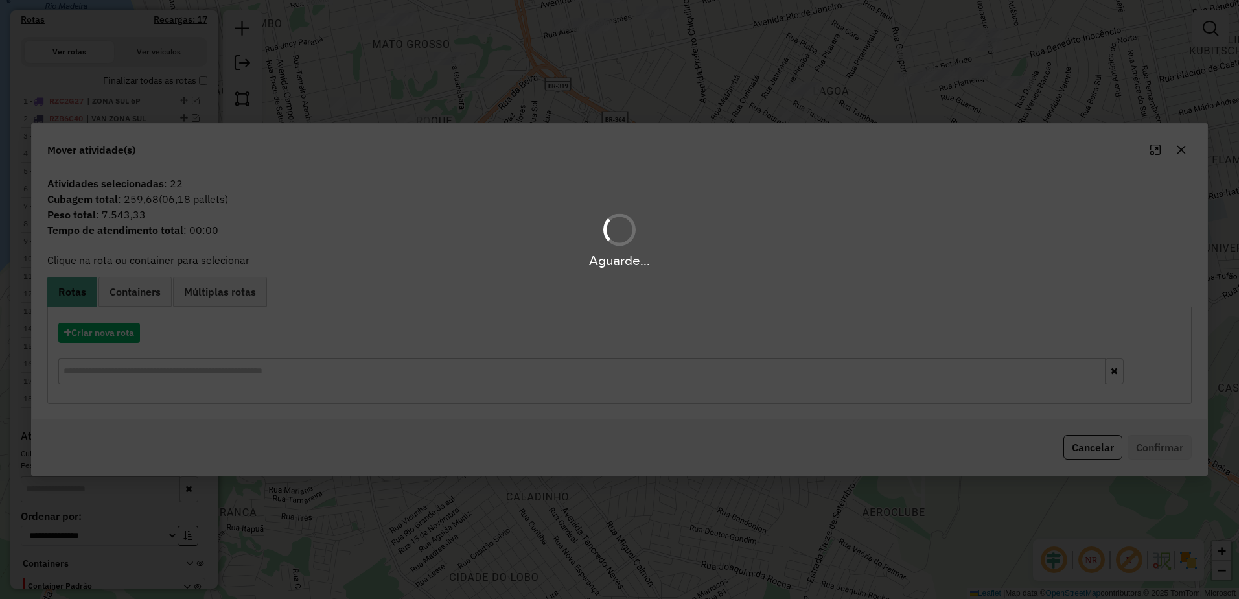
click at [111, 336] on hb-app "Aguarde... Pop-up bloqueado! Seu navegador bloqueou automáticamente a abertura …" at bounding box center [619, 299] width 1239 height 599
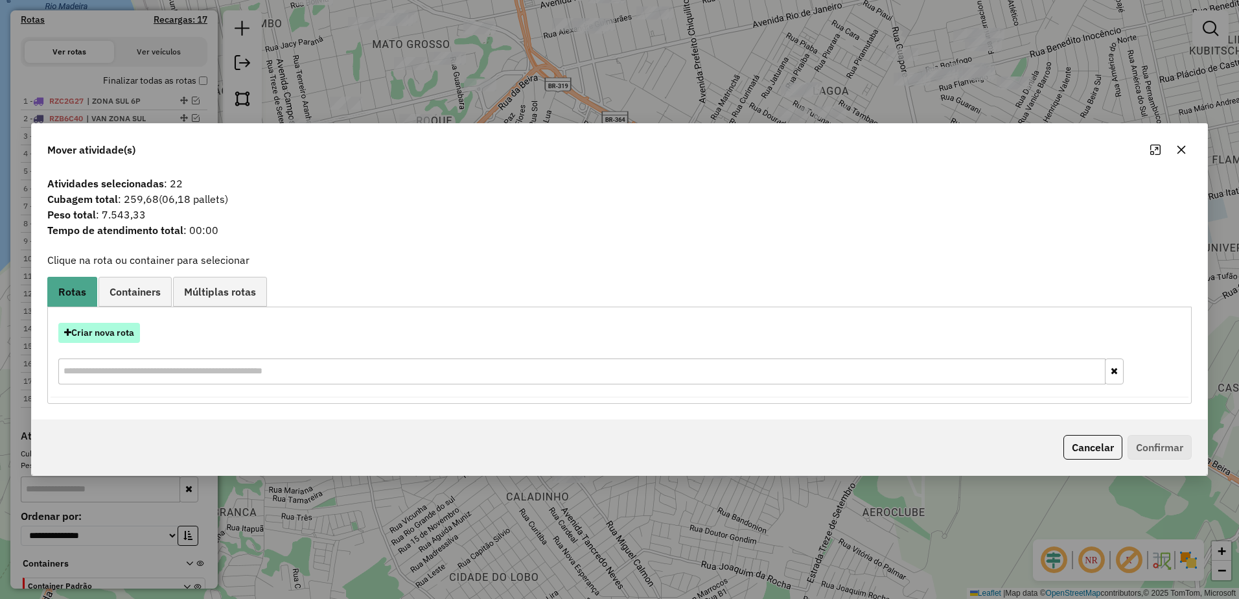
click at [111, 336] on button "Criar nova rota" at bounding box center [99, 333] width 82 height 20
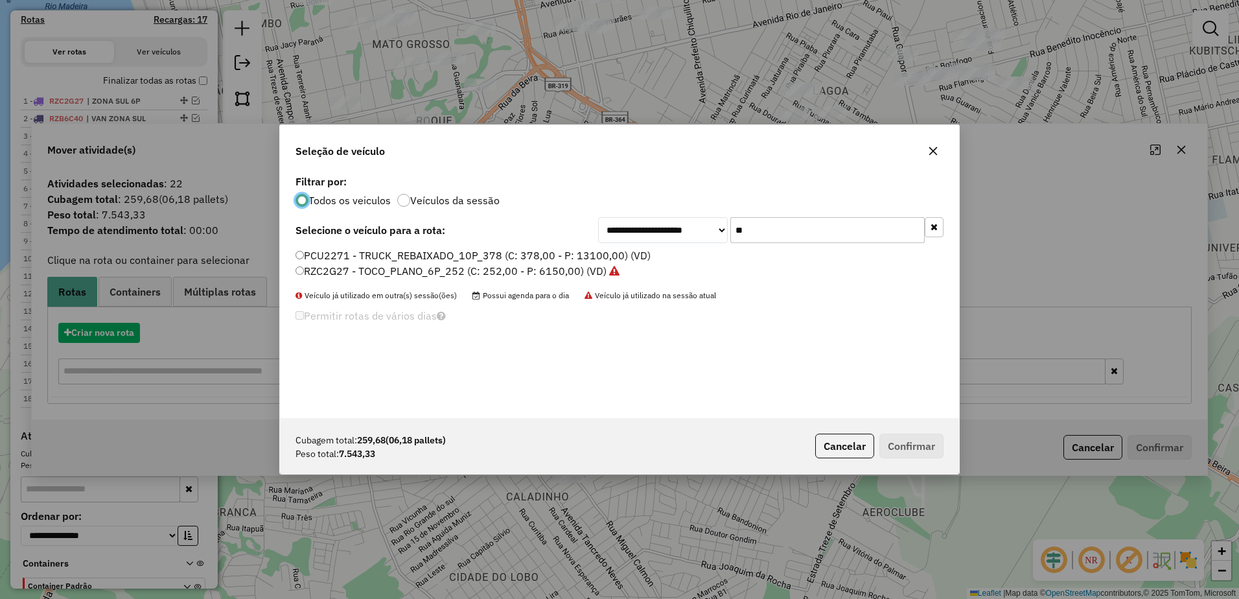
scroll to position [7, 4]
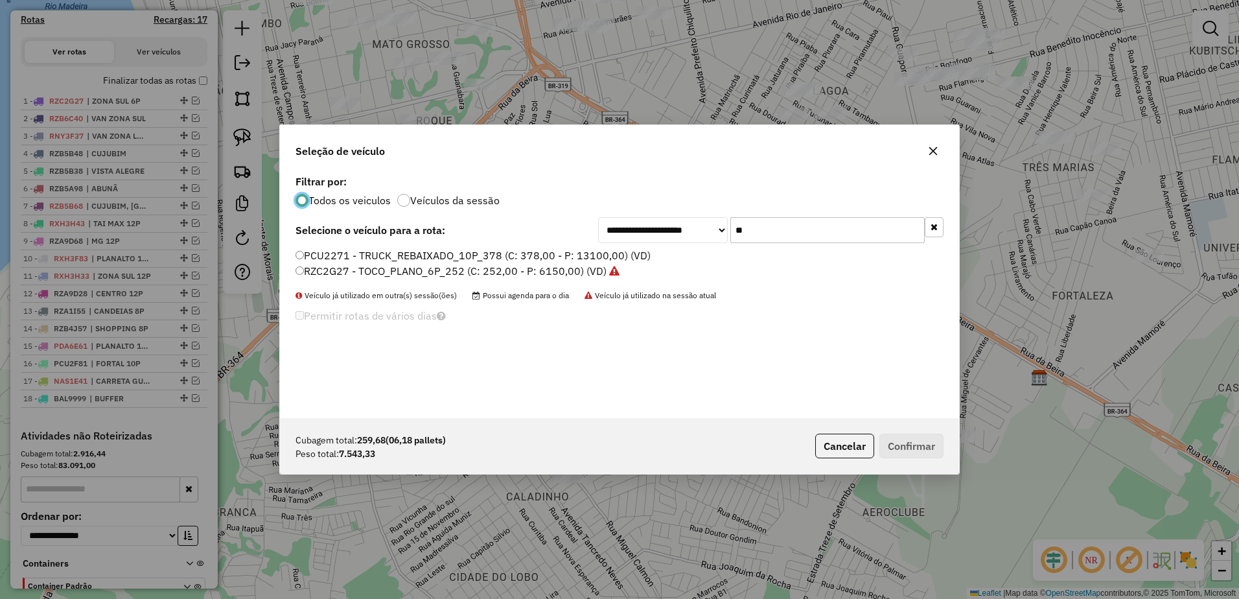
click at [769, 237] on input "**" at bounding box center [828, 230] width 194 height 26
type input "*"
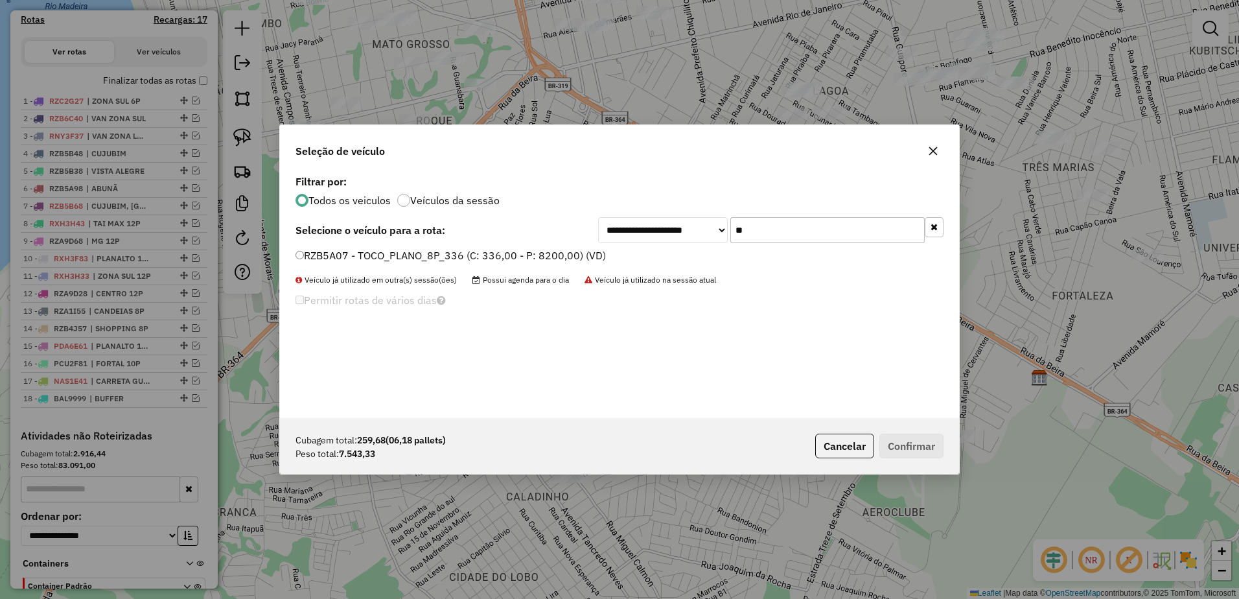
type input "**"
click at [295, 250] on div "RZB5A07 - TOCO_PLANO_8P_336 (C: 336,00 - P: 8200,00) (VD)" at bounding box center [620, 261] width 664 height 26
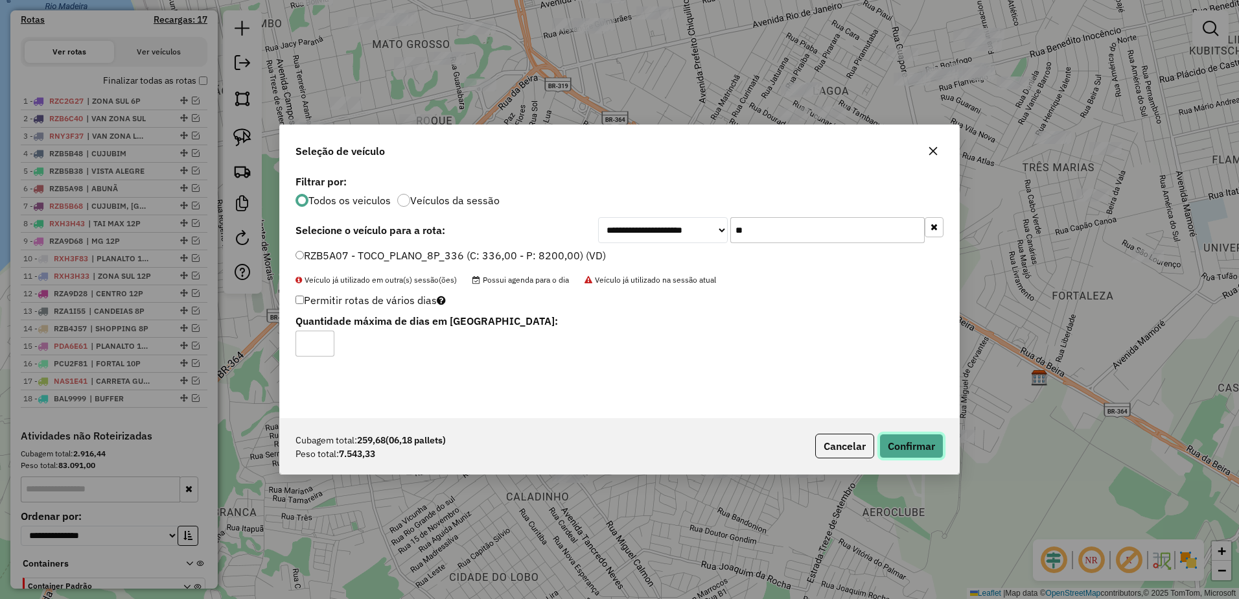
click at [908, 444] on button "Confirmar" at bounding box center [912, 446] width 64 height 25
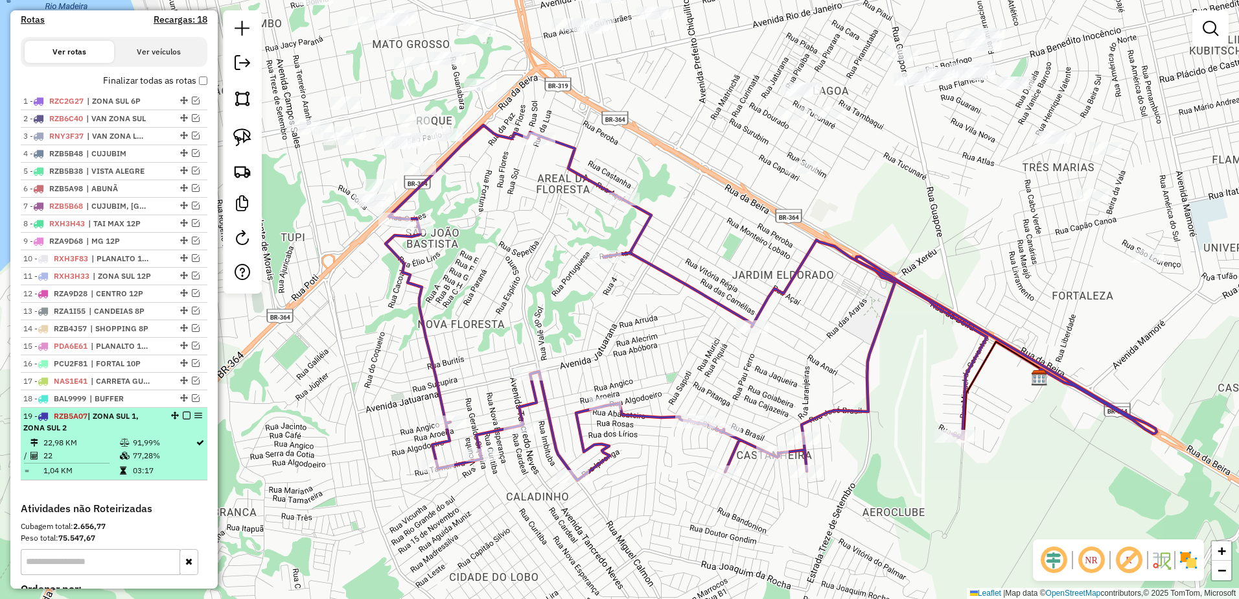
click at [100, 462] on td "22" at bounding box center [81, 455] width 76 height 13
select select "**********"
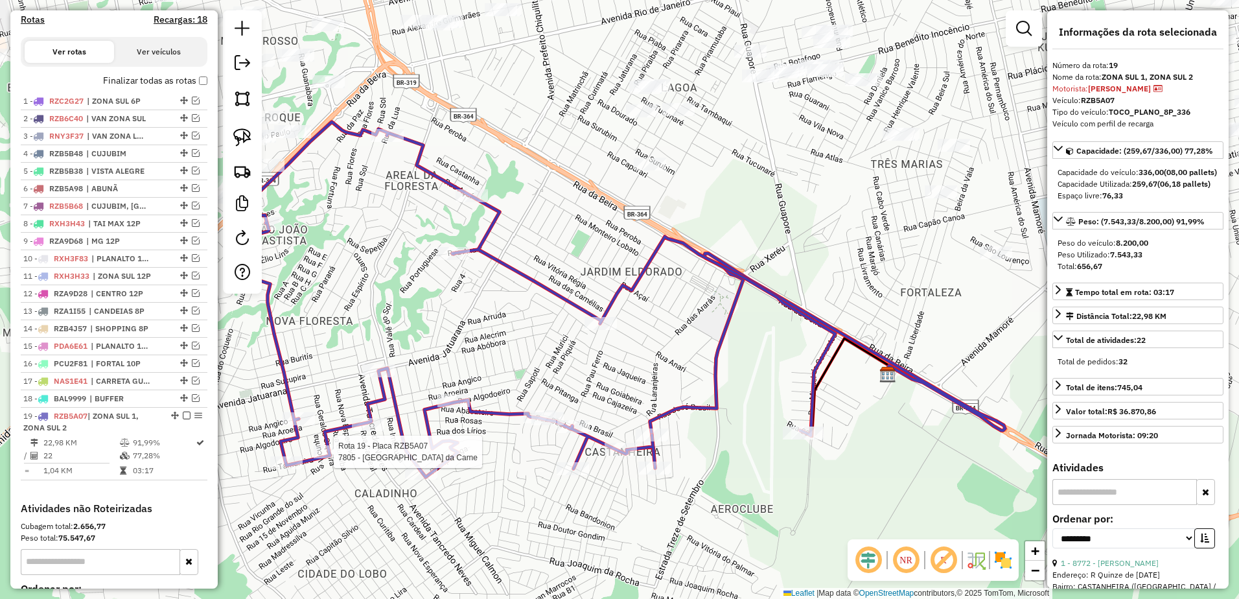
scroll to position [567, 0]
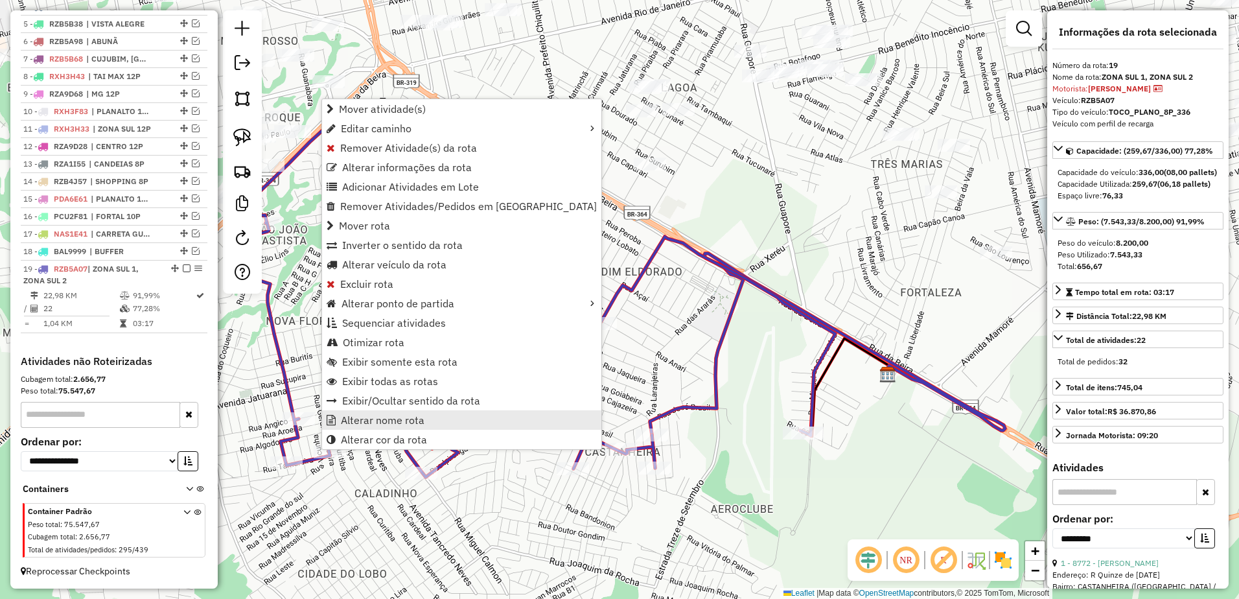
click at [405, 422] on span "Alterar nome rota" at bounding box center [383, 420] width 84 height 10
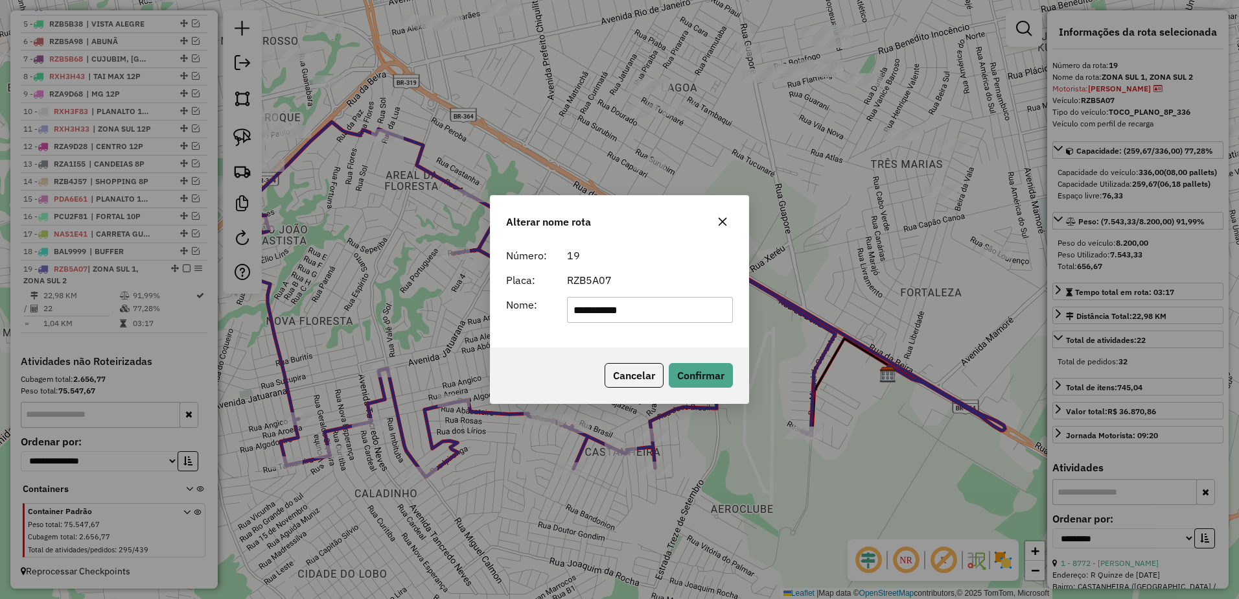
type input "**********"
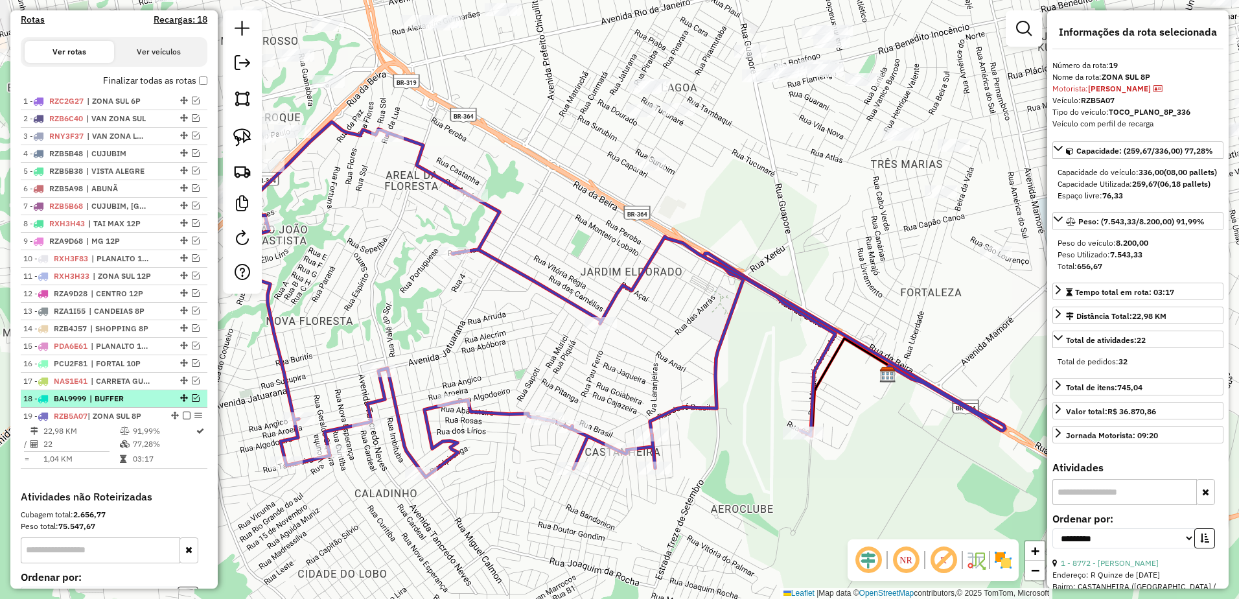
scroll to position [425, 0]
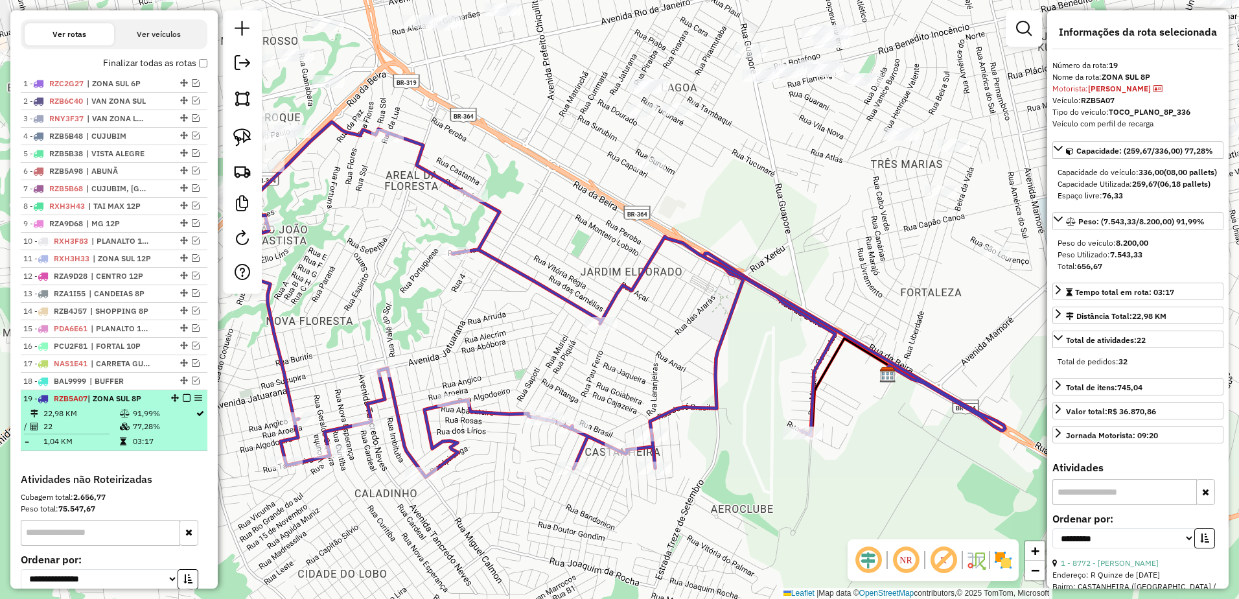
click at [183, 402] on em at bounding box center [187, 398] width 8 height 8
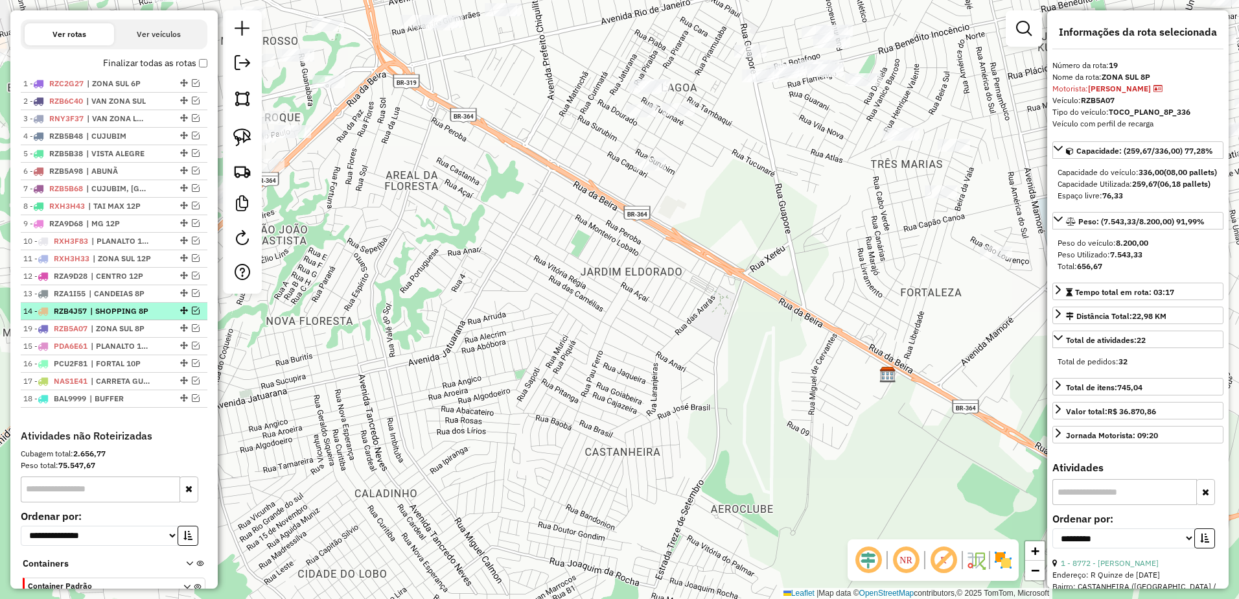
drag, startPoint x: 180, startPoint y: 410, endPoint x: 182, endPoint y: 331, distance: 79.8
click at [853, 252] on div "Janela de atendimento Grade de atendimento Capacidade Transportadoras Veículos …" at bounding box center [619, 299] width 1239 height 599
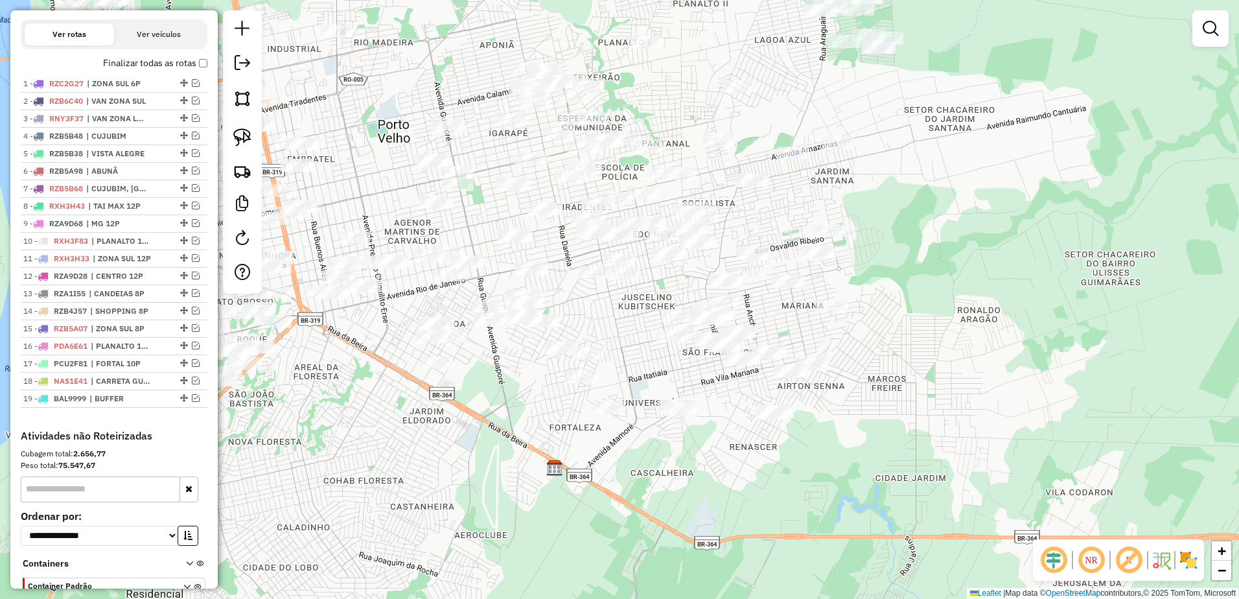
drag, startPoint x: 859, startPoint y: 255, endPoint x: 486, endPoint y: 447, distance: 420.1
click at [486, 447] on div "Janela de atendimento Grade de atendimento Capacidade Transportadoras Veículos …" at bounding box center [619, 299] width 1239 height 599
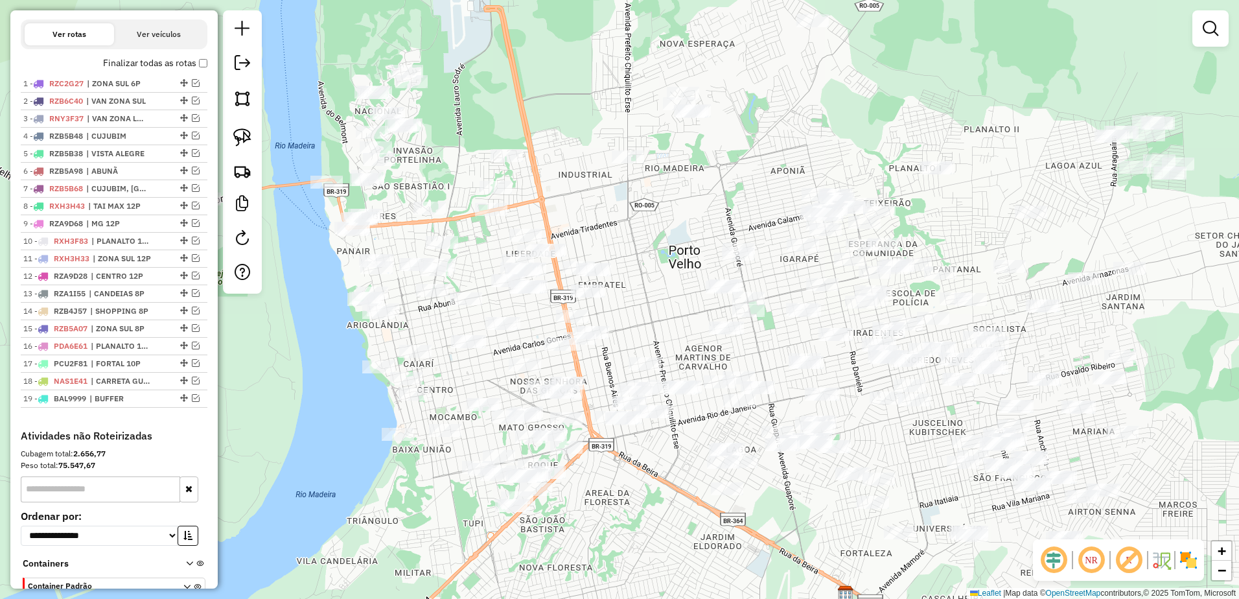
drag, startPoint x: 893, startPoint y: 279, endPoint x: 1241, endPoint y: 371, distance: 360.7
click at [1239, 371] on html "Aguarde... Pop-up bloqueado! Seu navegador bloqueou automáticamente a abertura …" at bounding box center [619, 299] width 1239 height 599
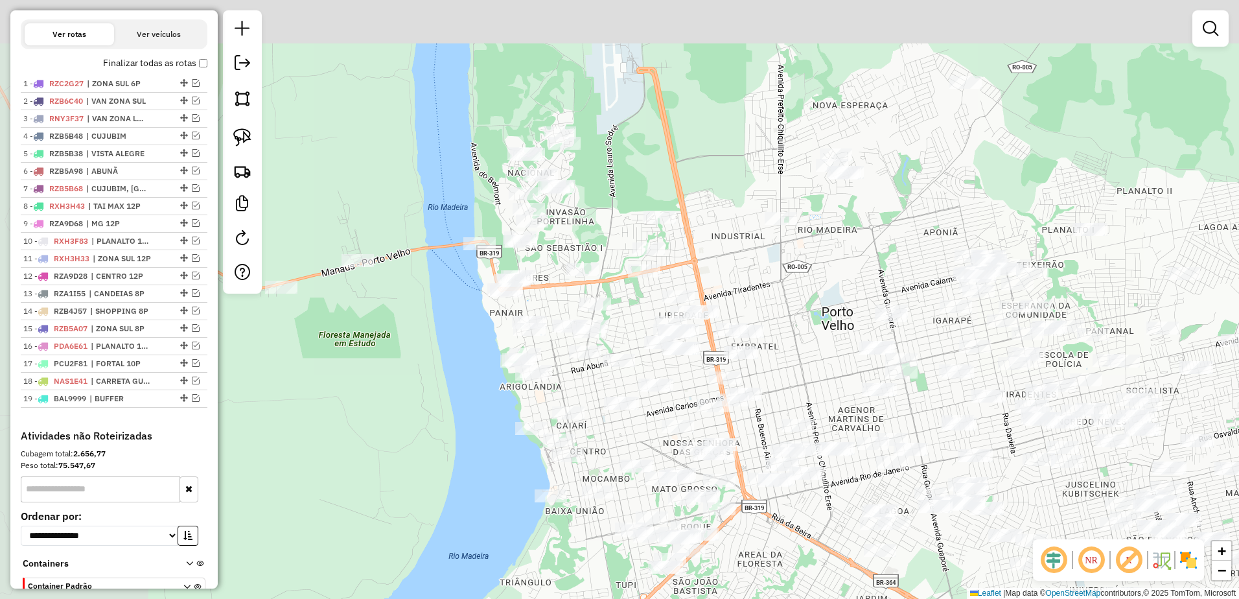
drag, startPoint x: 671, startPoint y: 245, endPoint x: 828, endPoint y: 299, distance: 166.5
click at [828, 303] on div "Janela de atendimento Grade de atendimento Capacidade Transportadoras Veículos …" at bounding box center [619, 299] width 1239 height 599
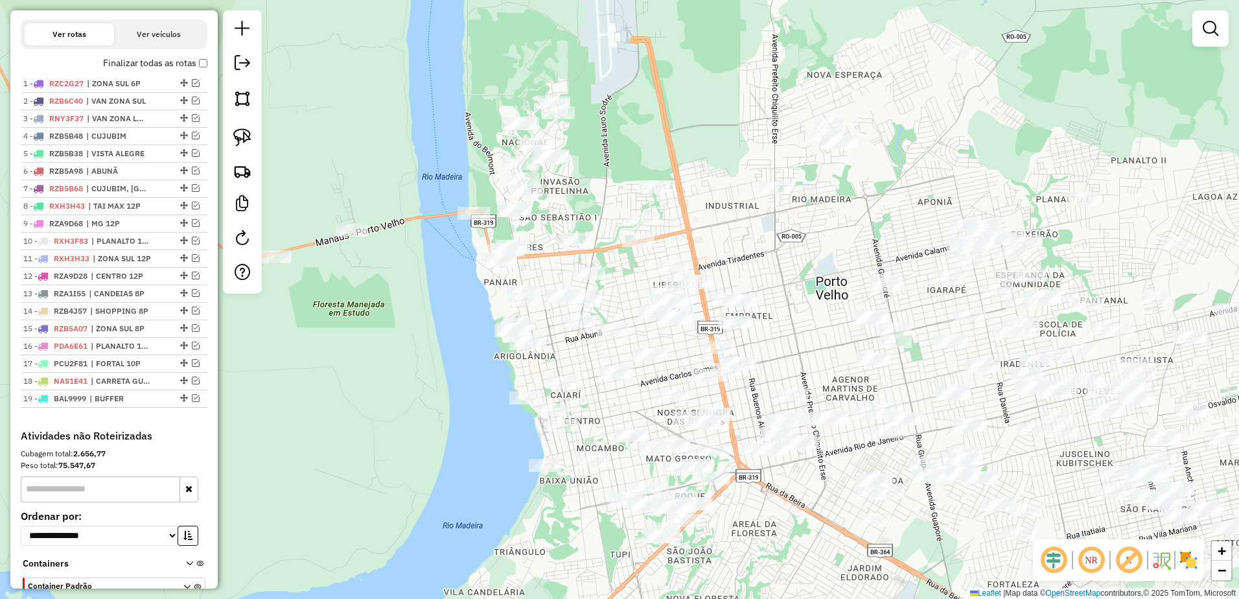
drag, startPoint x: 850, startPoint y: 249, endPoint x: 817, endPoint y: 229, distance: 38.7
click at [817, 229] on div "Janela de atendimento Grade de atendimento Capacidade Transportadoras Veículos …" at bounding box center [619, 299] width 1239 height 599
click at [244, 137] on img at bounding box center [242, 137] width 18 height 18
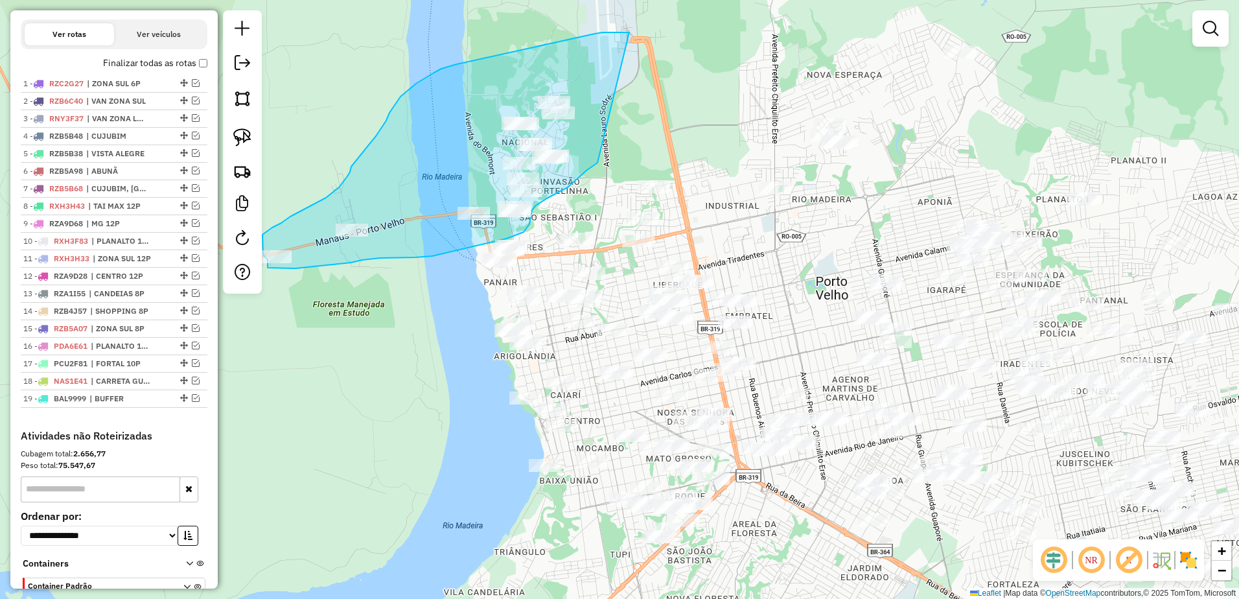
drag, startPoint x: 629, startPoint y: 32, endPoint x: 598, endPoint y: 163, distance: 134.1
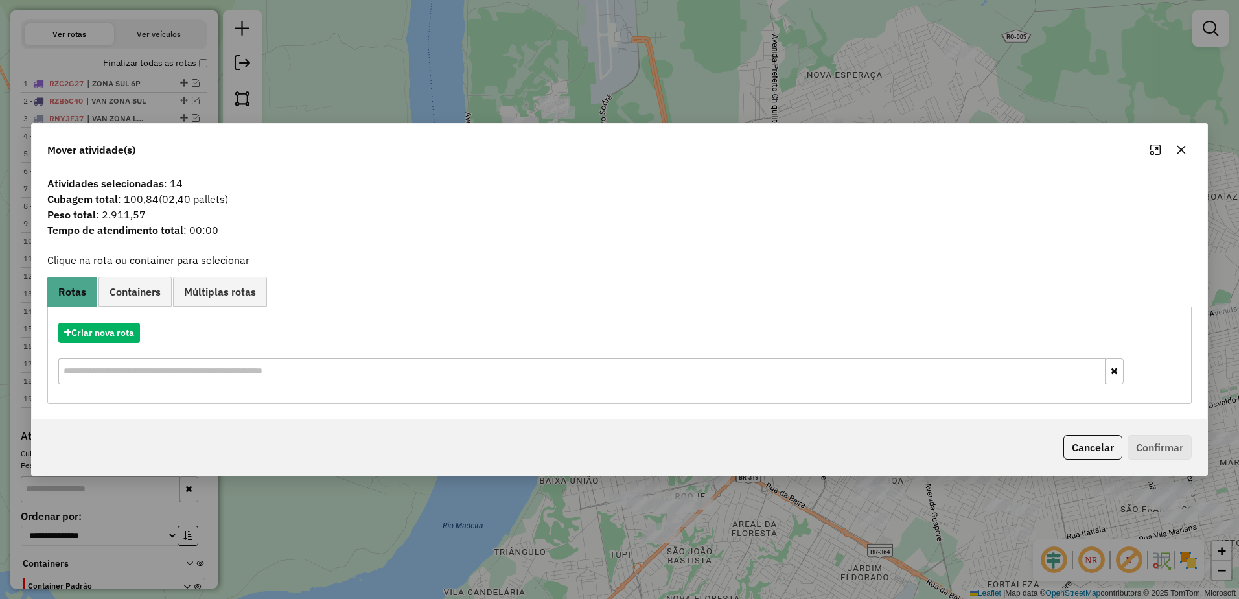
click at [1180, 147] on icon "button" at bounding box center [1182, 150] width 10 height 10
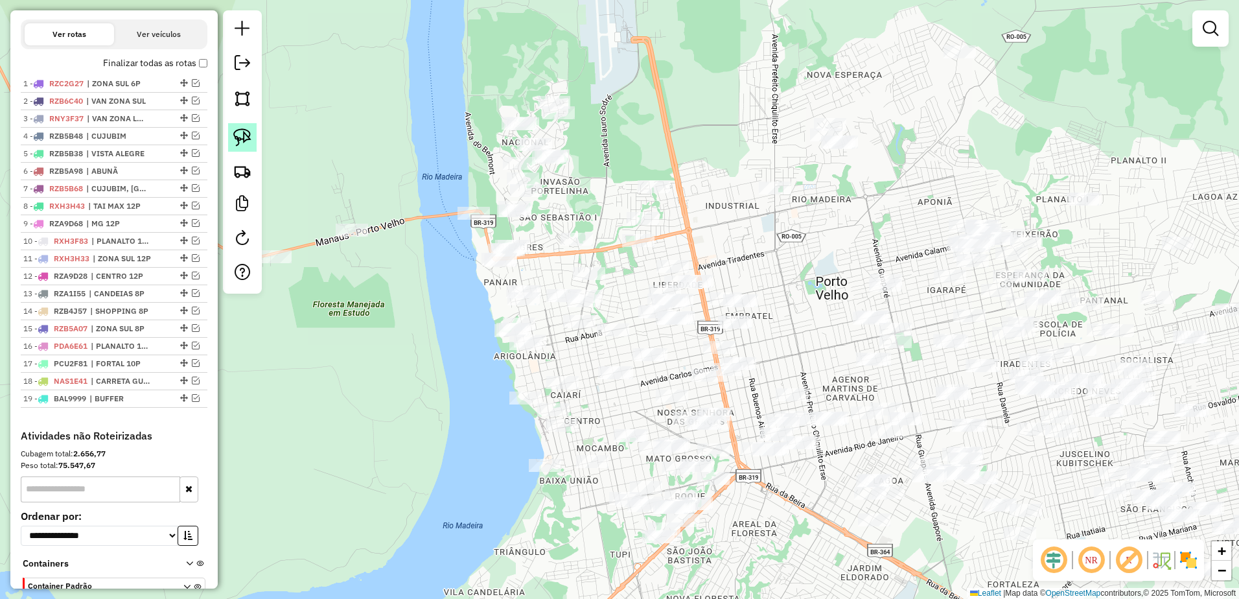
click at [238, 138] on img at bounding box center [242, 137] width 18 height 18
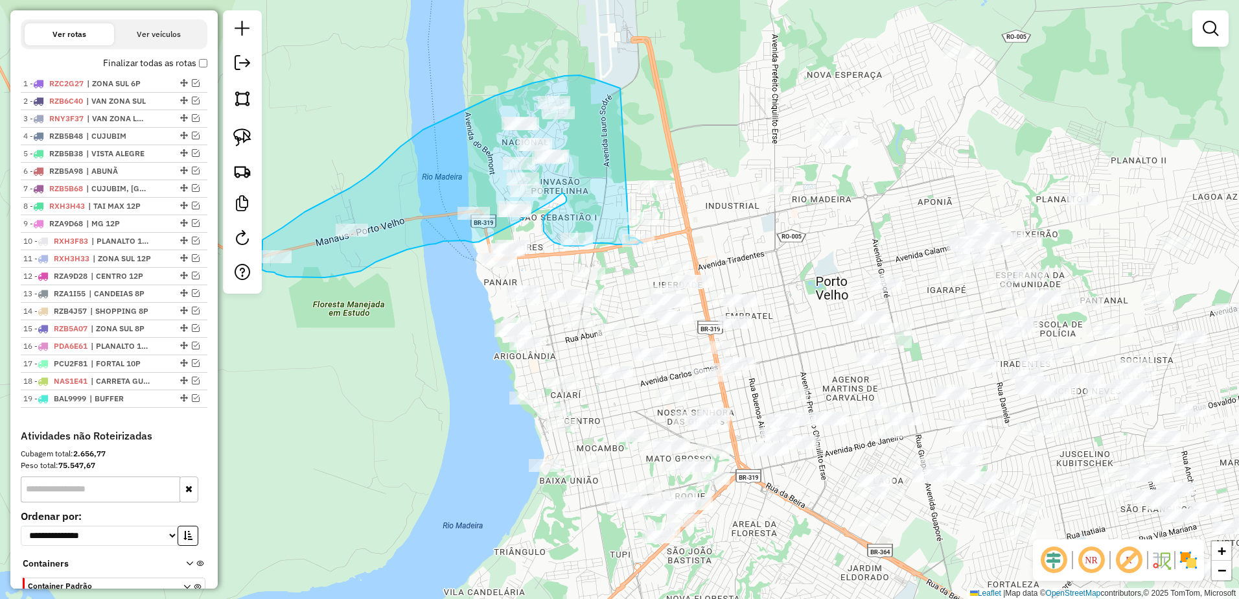
click at [631, 241] on div "Janela de atendimento Grade de atendimento Capacidade Transportadoras Veículos …" at bounding box center [619, 299] width 1239 height 599
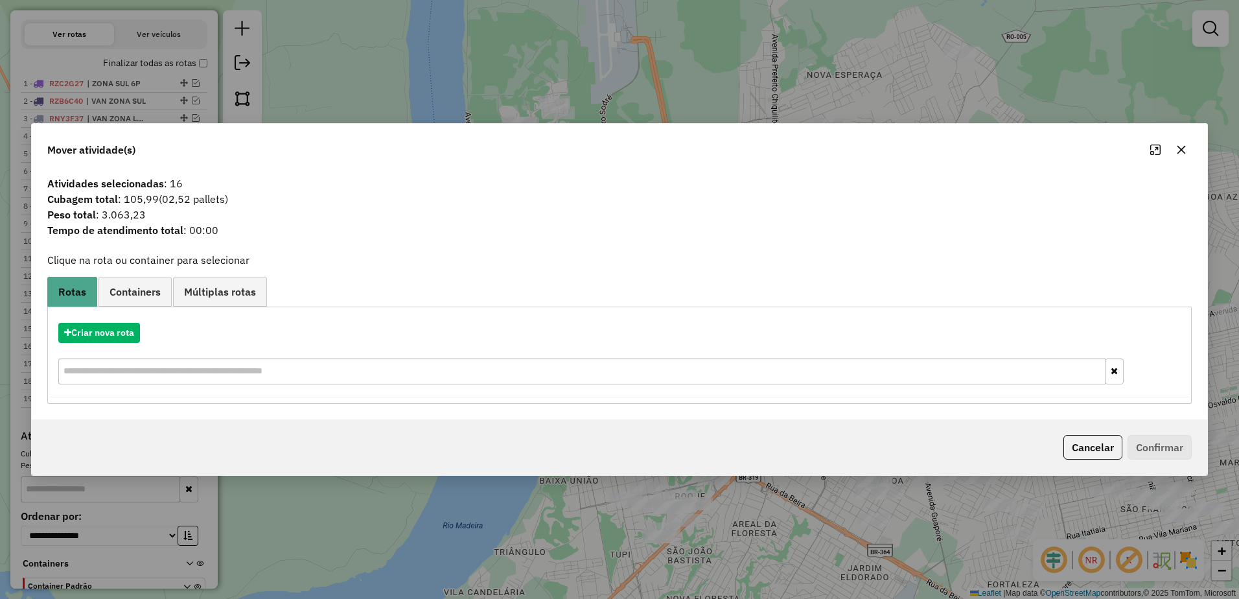
drag, startPoint x: 1186, startPoint y: 147, endPoint x: 787, endPoint y: 97, distance: 401.8
click at [1185, 147] on icon "button" at bounding box center [1182, 150] width 8 height 8
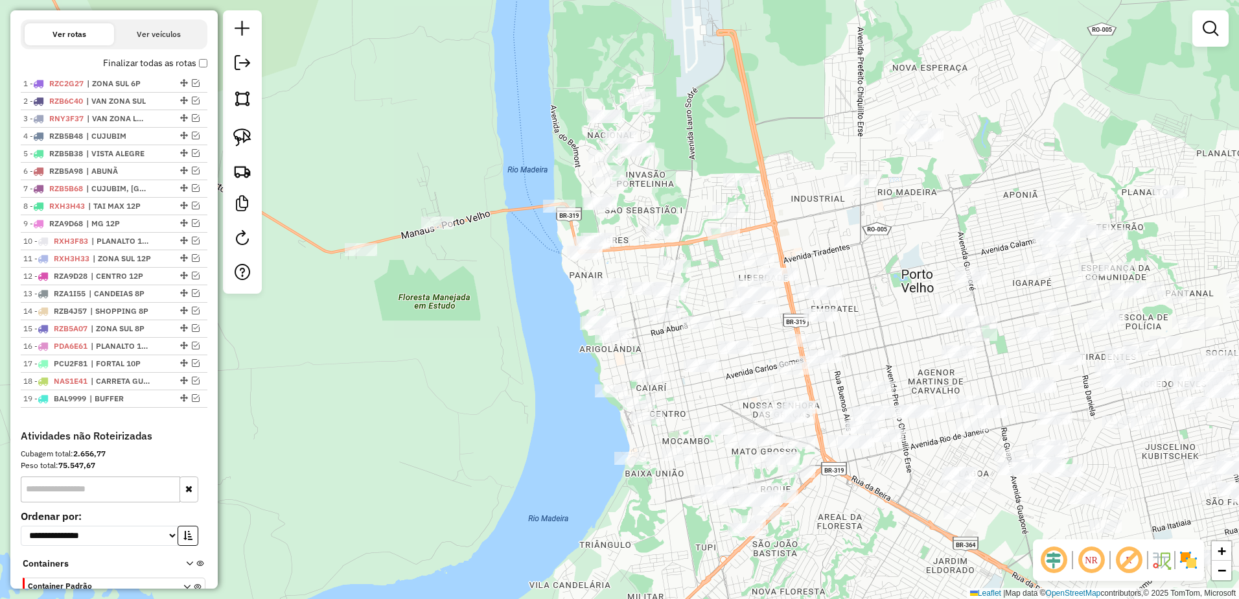
drag, startPoint x: 612, startPoint y: 135, endPoint x: 698, endPoint y: 128, distance: 86.5
click at [698, 128] on div "Janela de atendimento Grade de atendimento Capacidade Transportadoras Veículos …" at bounding box center [619, 299] width 1239 height 599
click at [248, 141] on img at bounding box center [242, 137] width 18 height 18
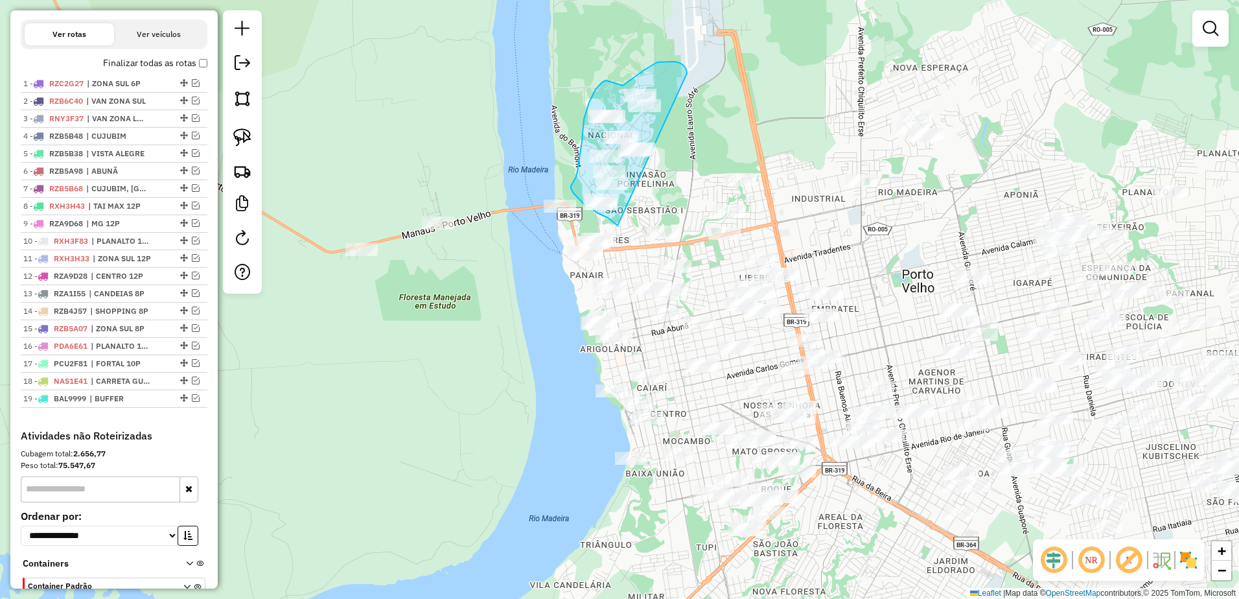
drag, startPoint x: 687, startPoint y: 73, endPoint x: 757, endPoint y: 165, distance: 115.7
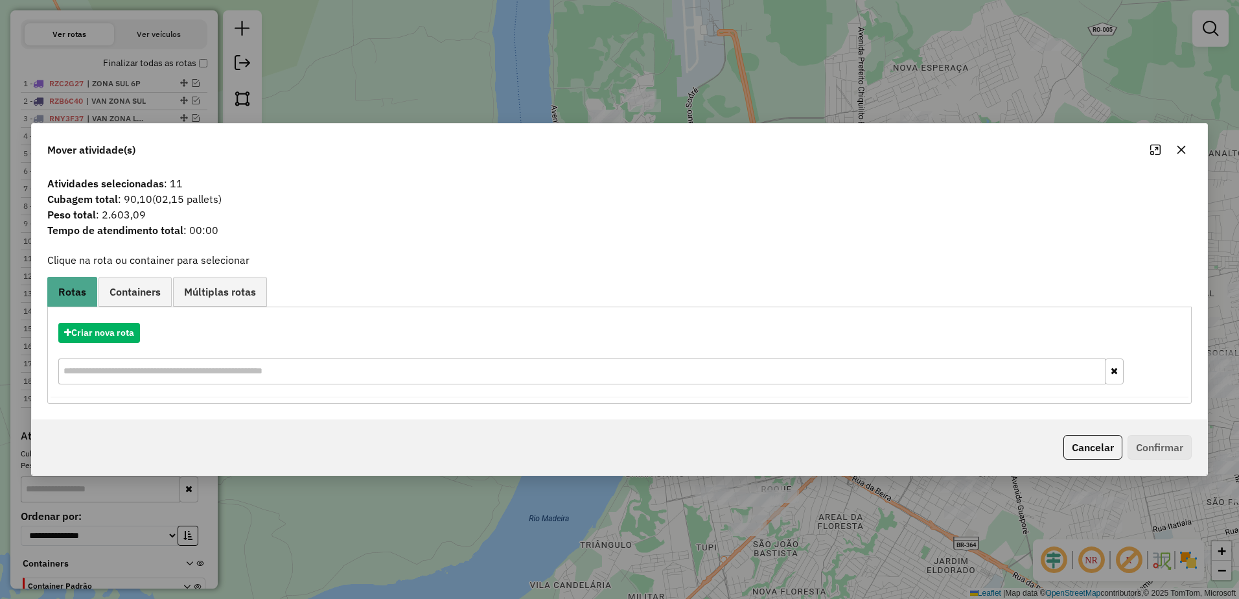
click at [1184, 152] on icon "button" at bounding box center [1182, 150] width 8 height 8
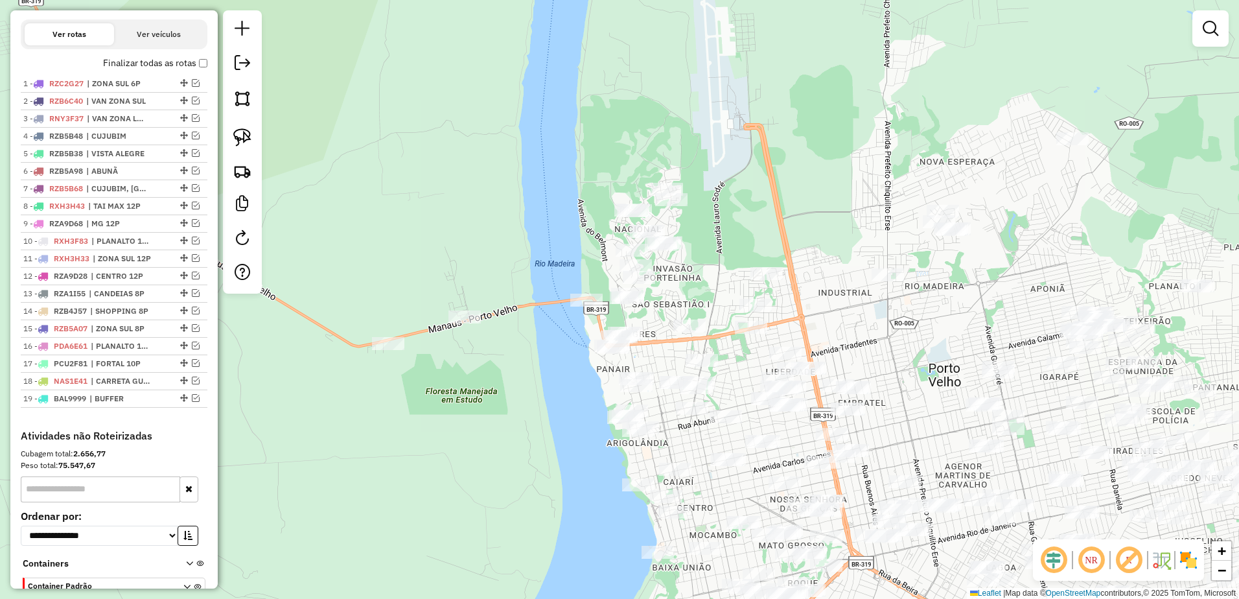
drag, startPoint x: 1021, startPoint y: 75, endPoint x: 1048, endPoint y: 169, distance: 97.7
click at [1048, 169] on div "Janela de atendimento Grade de atendimento Capacidade Transportadoras Veículos …" at bounding box center [619, 299] width 1239 height 599
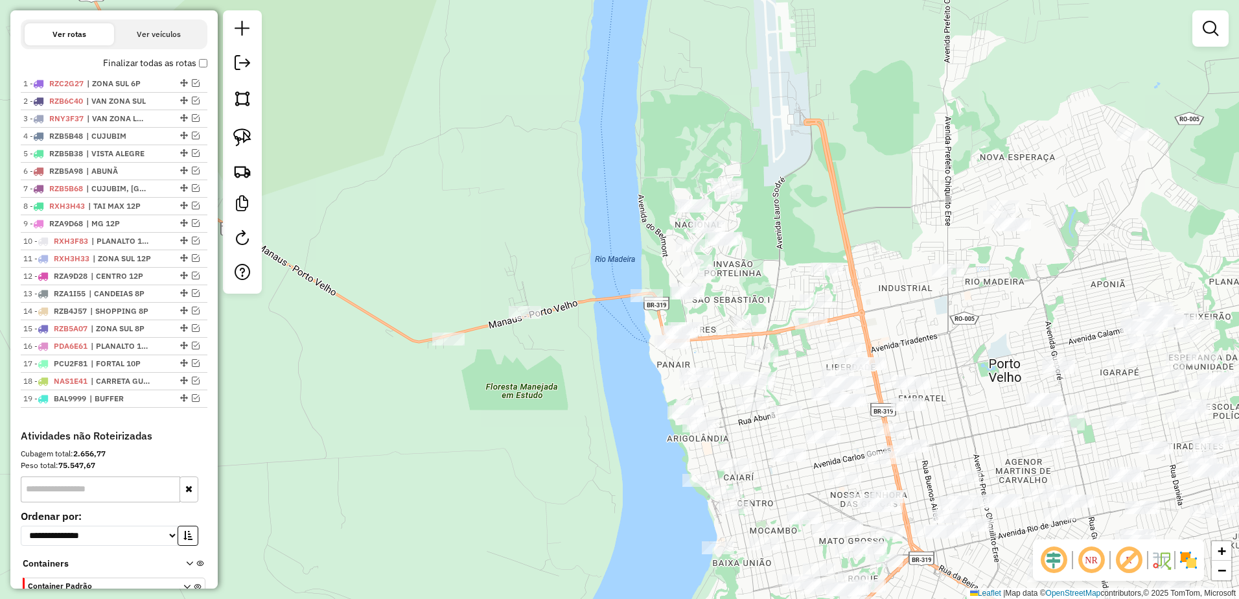
drag, startPoint x: 764, startPoint y: 137, endPoint x: 780, endPoint y: 126, distance: 19.6
click at [824, 132] on div "Janela de atendimento Grade de atendimento Capacidade Transportadoras Veículos …" at bounding box center [619, 299] width 1239 height 599
click at [248, 135] on img at bounding box center [242, 137] width 18 height 18
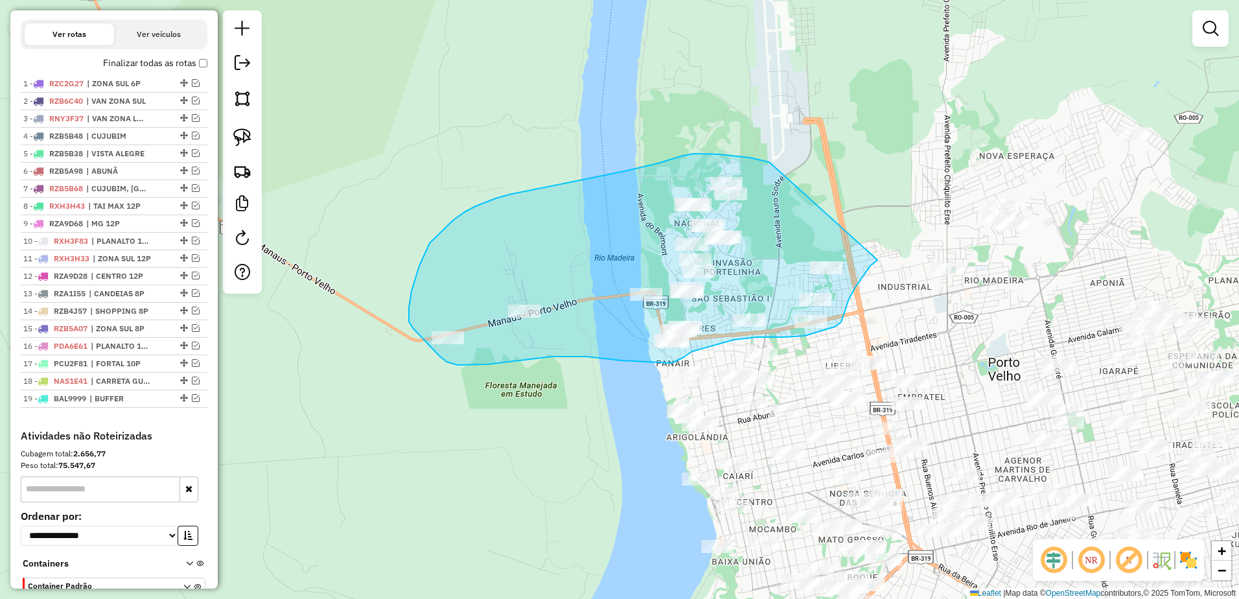
drag, startPoint x: 769, startPoint y: 162, endPoint x: 886, endPoint y: 252, distance: 147.0
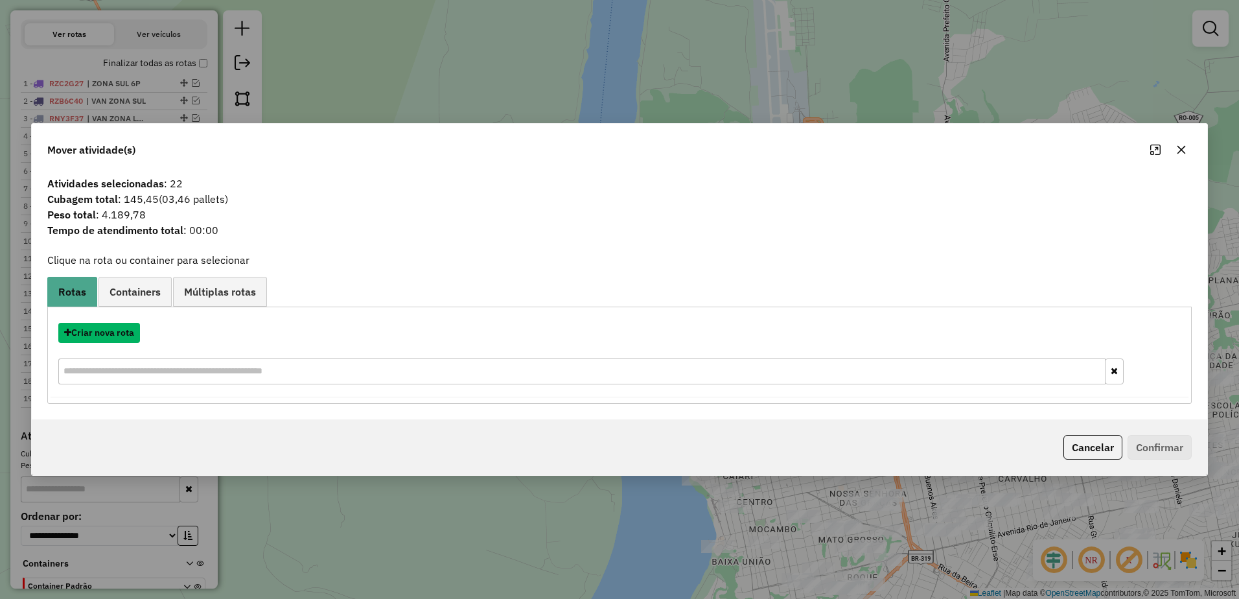
click at [110, 333] on button "Criar nova rota" at bounding box center [99, 333] width 82 height 20
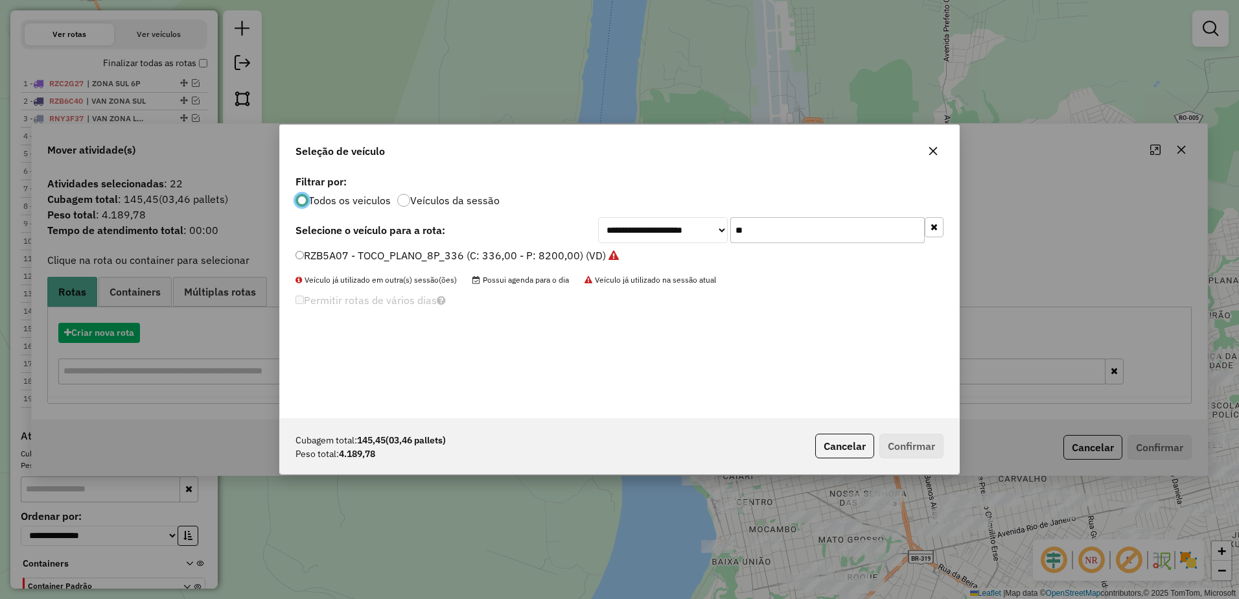
scroll to position [7, 4]
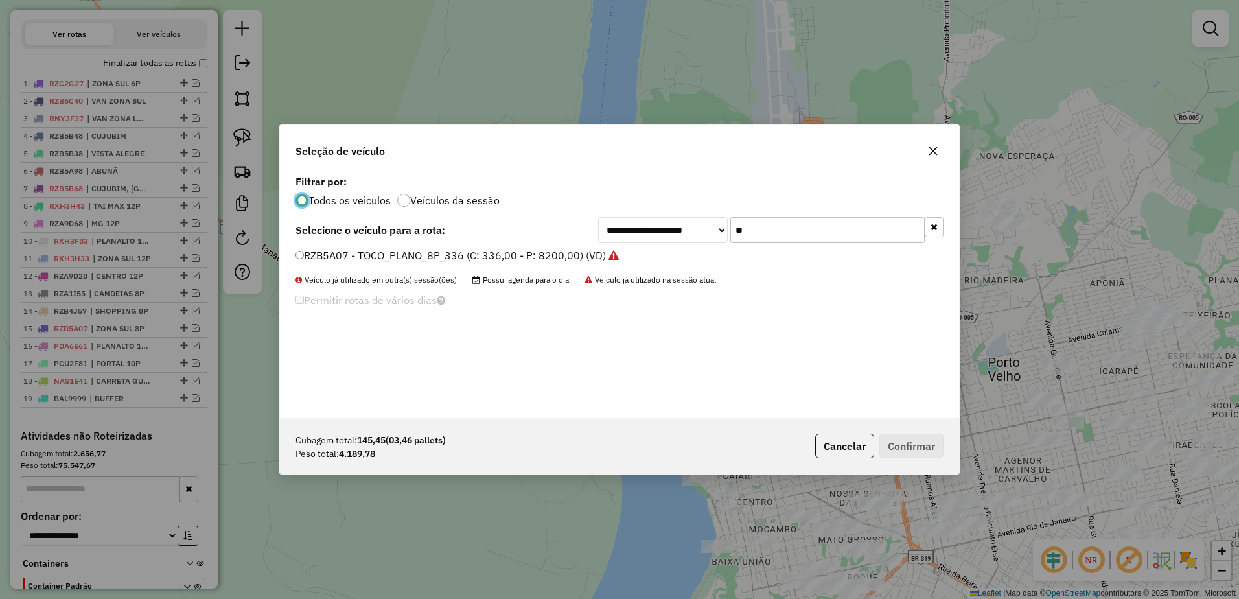
click at [791, 228] on input "**" at bounding box center [828, 230] width 194 height 26
type input "*"
type input "**"
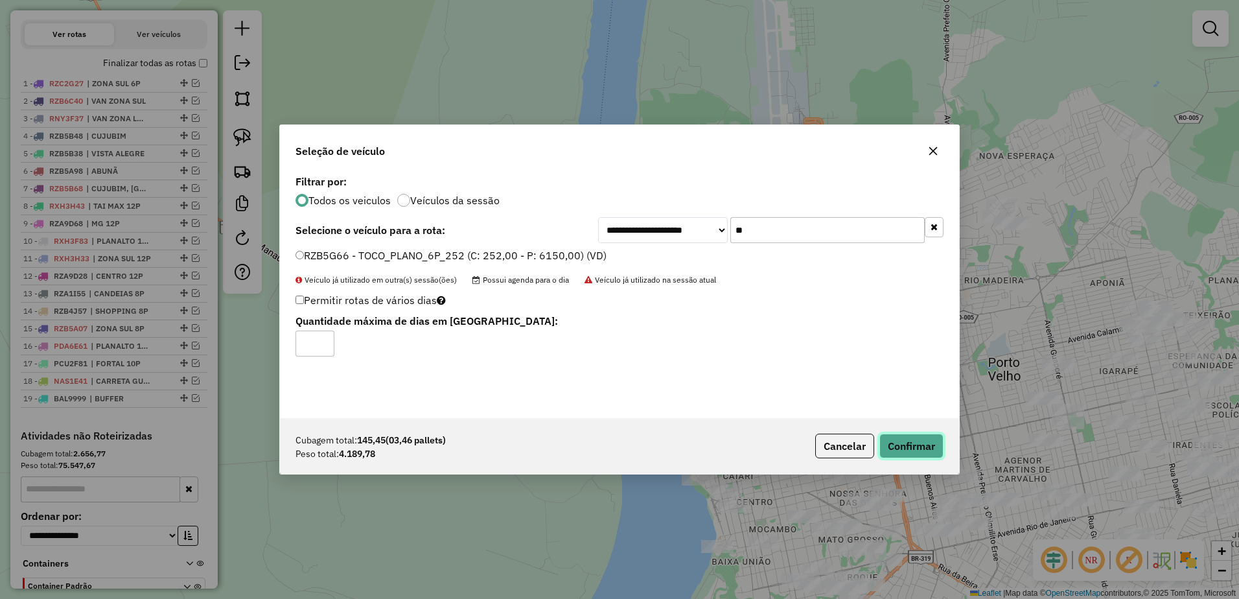
click at [922, 446] on button "Confirmar" at bounding box center [912, 446] width 64 height 25
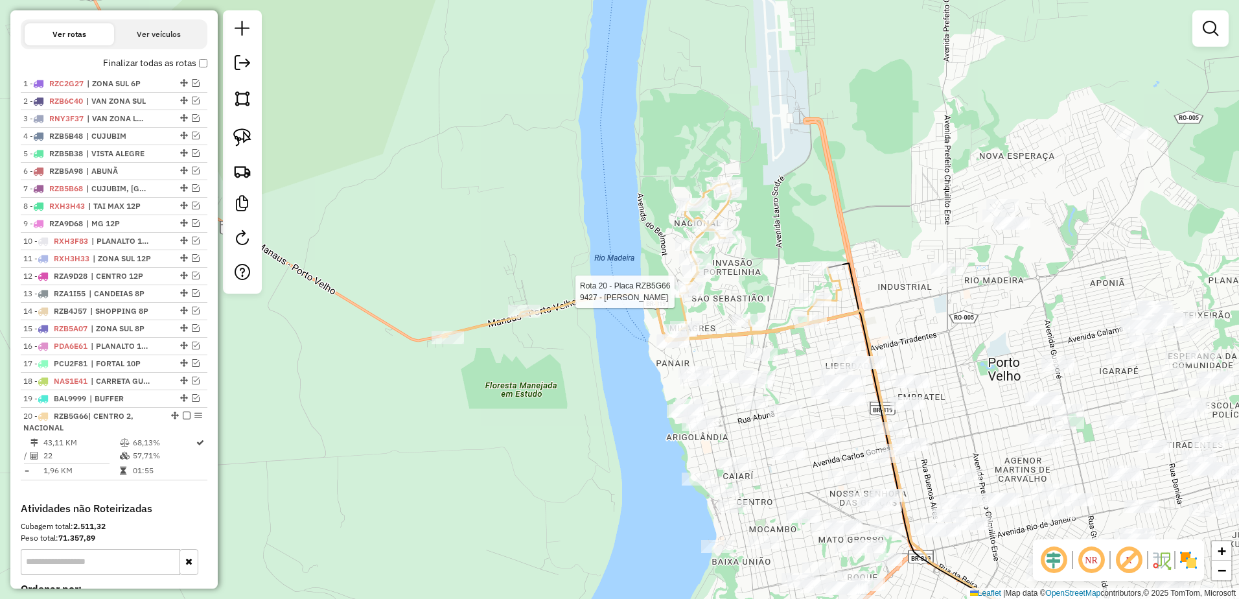
scroll to position [584, 0]
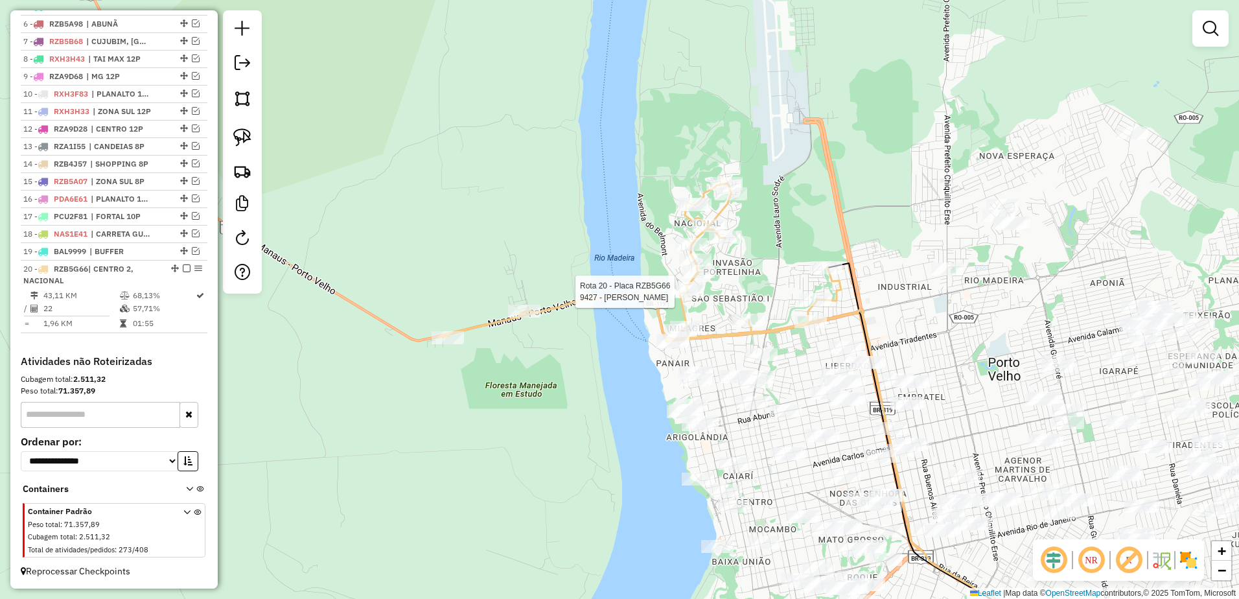
select select "**********"
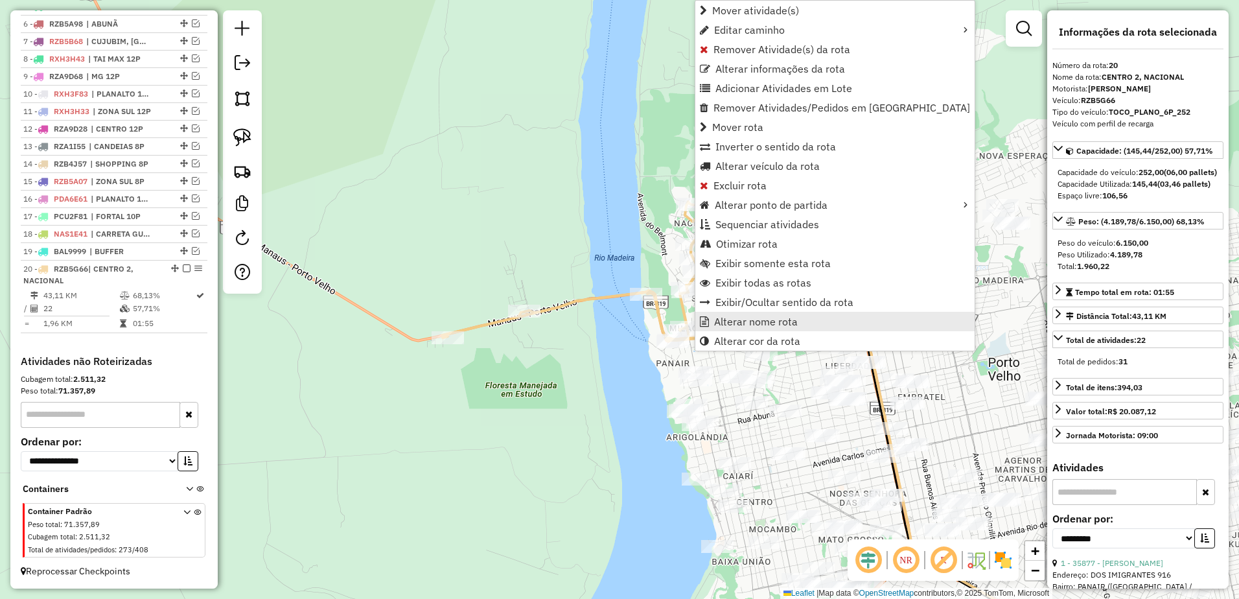
click at [769, 323] on span "Alterar nome rota" at bounding box center [756, 321] width 84 height 10
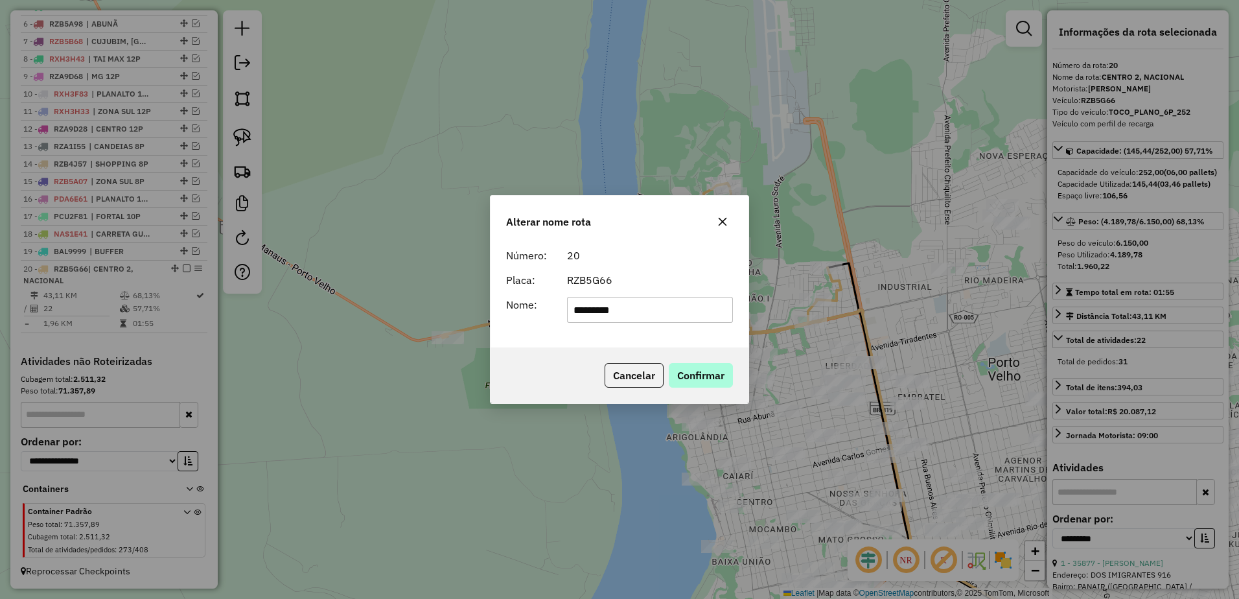
type input "*********"
click at [696, 370] on button "Confirmar" at bounding box center [701, 375] width 64 height 25
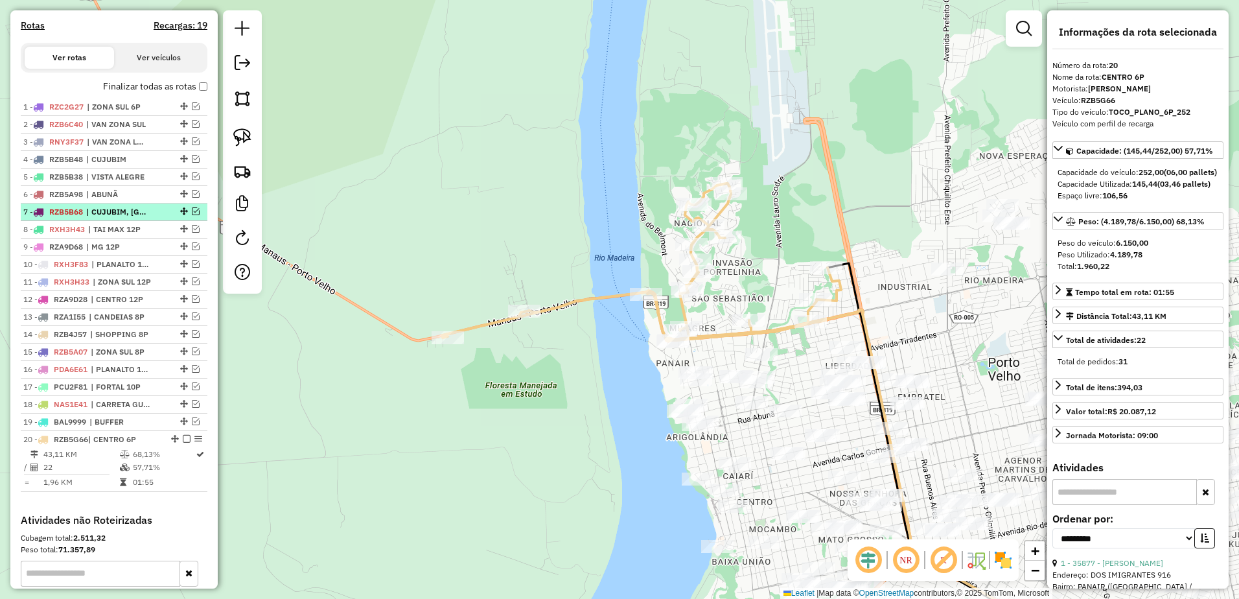
scroll to position [378, 0]
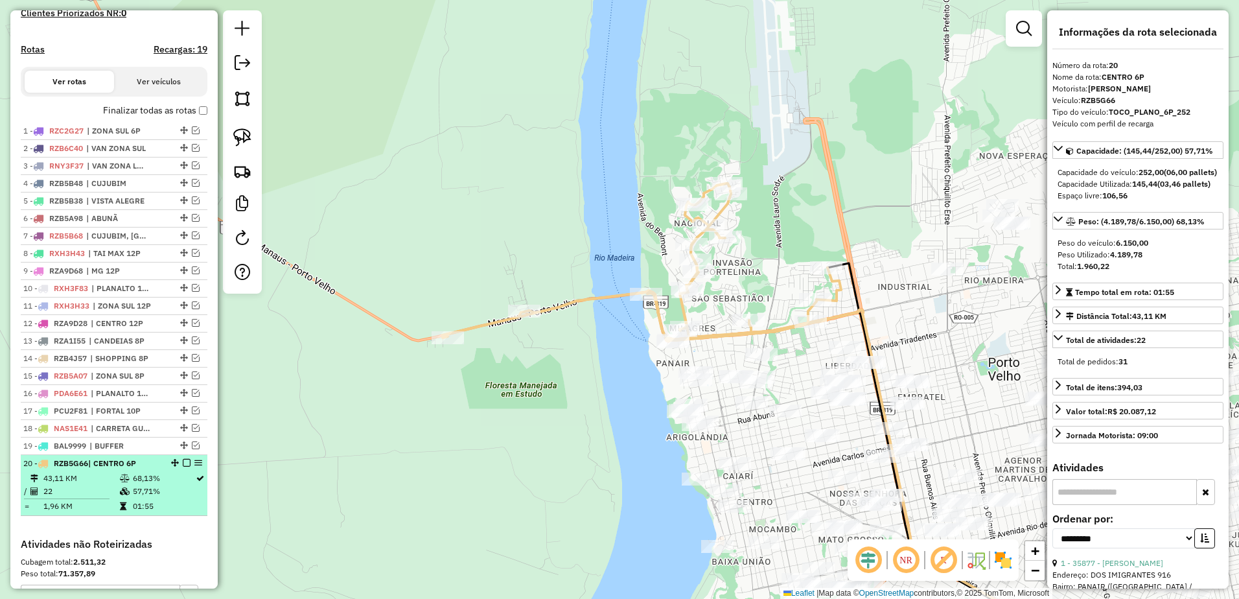
click at [184, 467] on em at bounding box center [187, 463] width 8 height 8
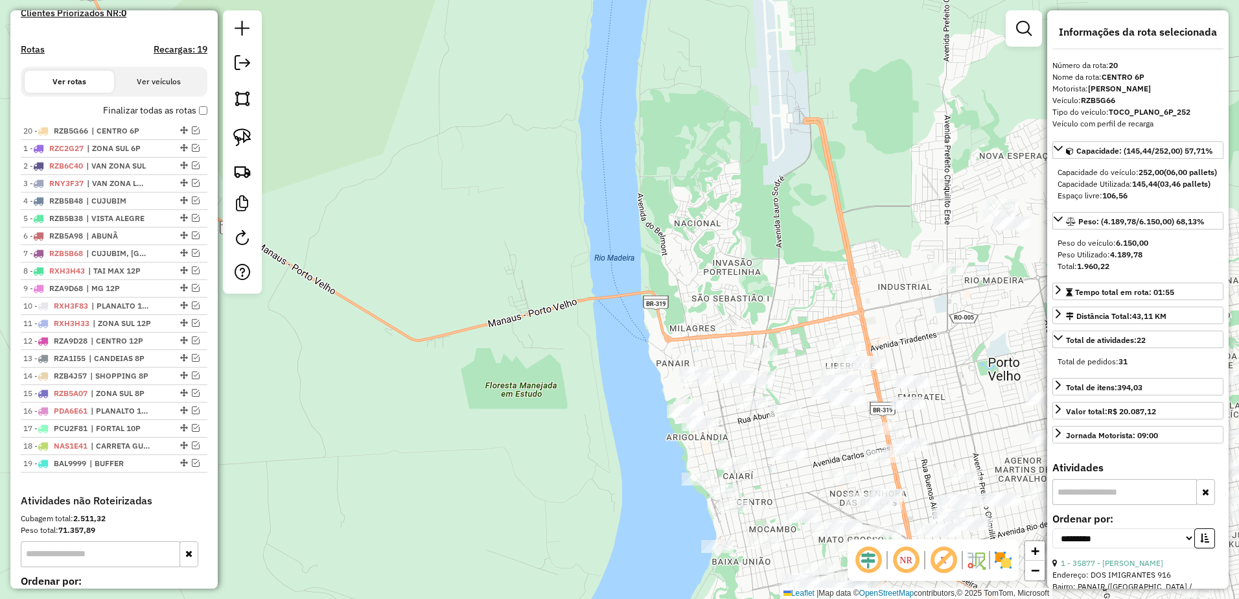
drag, startPoint x: 180, startPoint y: 473, endPoint x: 158, endPoint y: 132, distance: 341.7
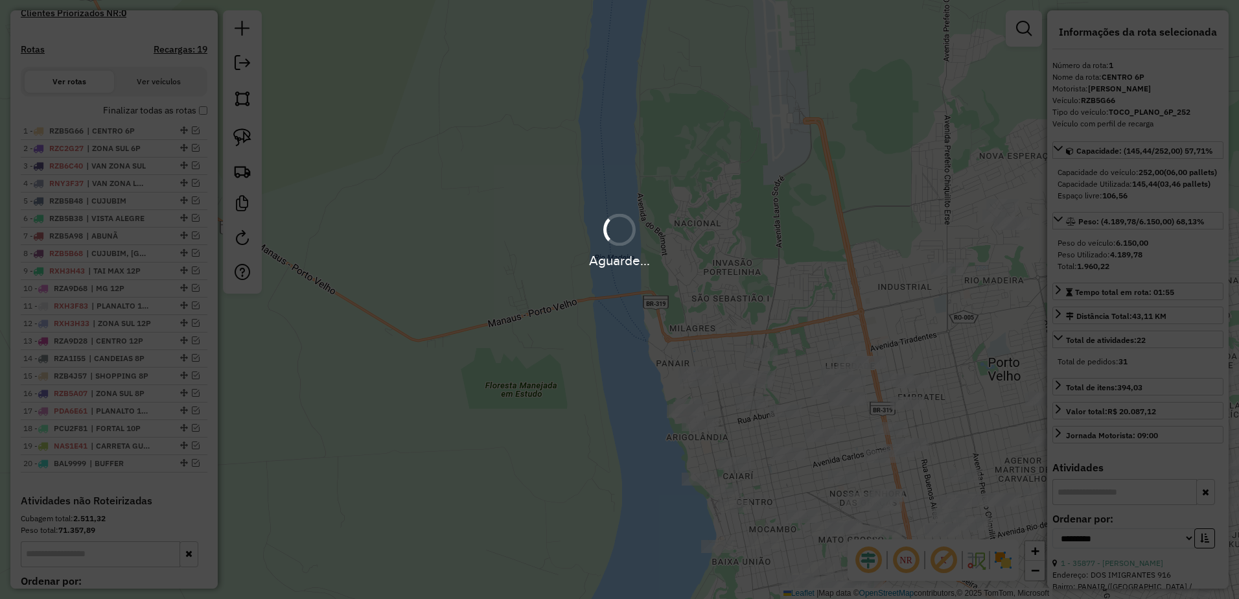
click at [825, 292] on div "Aguarde..." at bounding box center [619, 299] width 1239 height 599
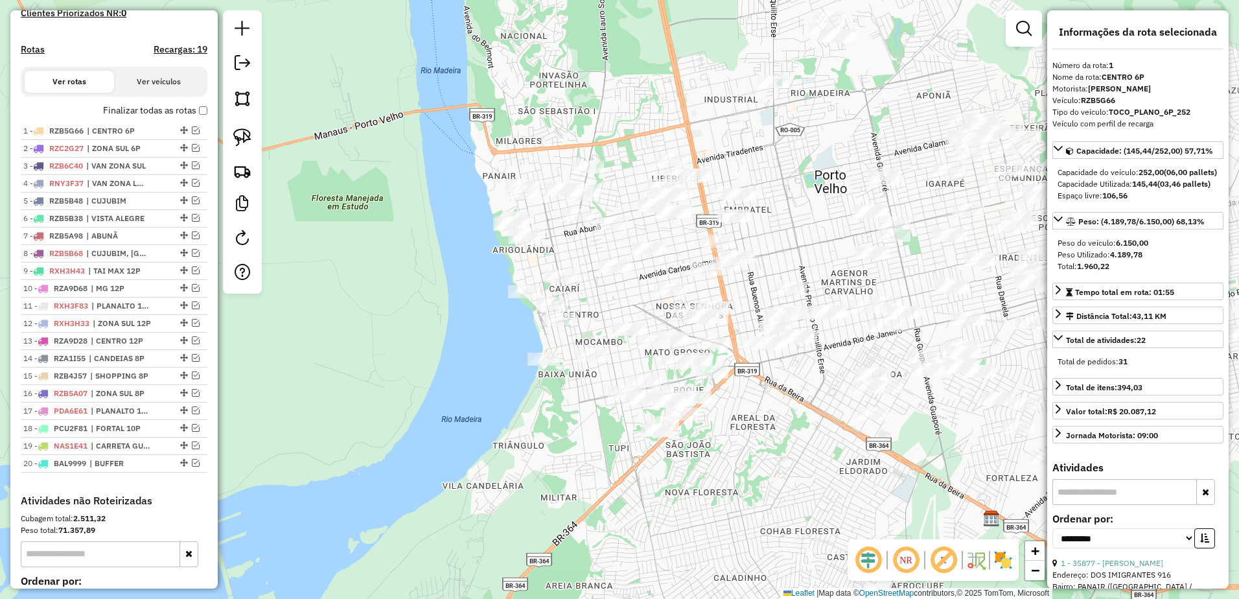
drag, startPoint x: 815, startPoint y: 306, endPoint x: 642, endPoint y: 119, distance: 255.1
click at [642, 119] on div "Janela de atendimento Grade de atendimento Capacidade Transportadoras Veículos …" at bounding box center [619, 299] width 1239 height 599
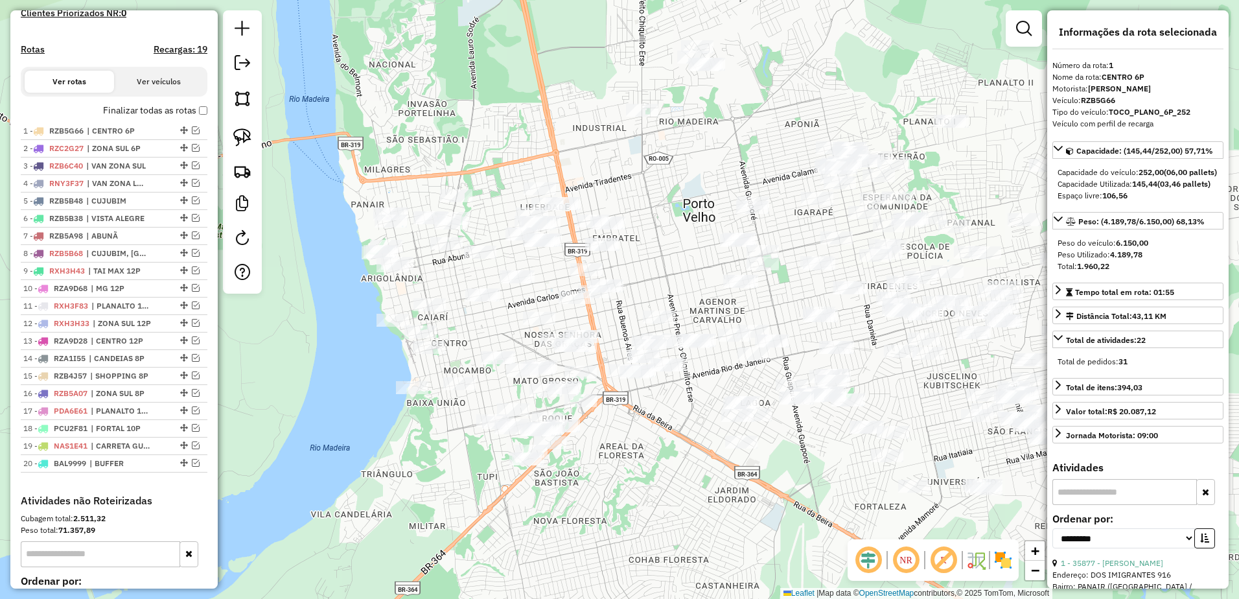
drag, startPoint x: 765, startPoint y: 156, endPoint x: 640, endPoint y: 182, distance: 127.1
click at [640, 182] on div "Janela de atendimento Grade de atendimento Capacidade Transportadoras Veículos …" at bounding box center [619, 299] width 1239 height 599
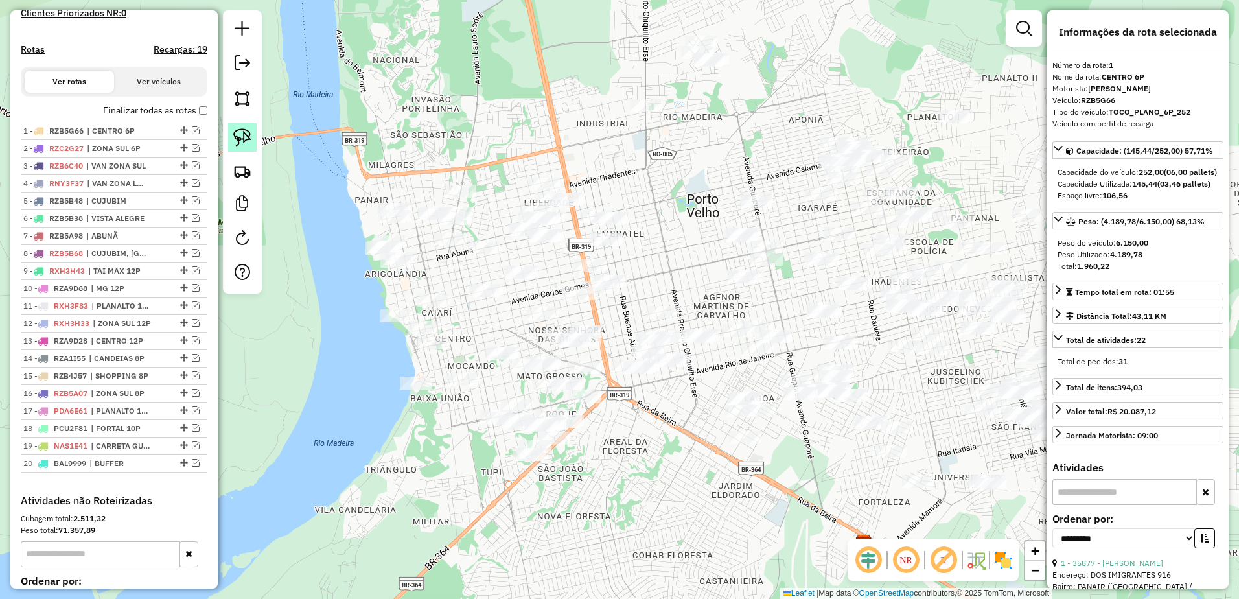
click at [240, 139] on img at bounding box center [242, 137] width 18 height 18
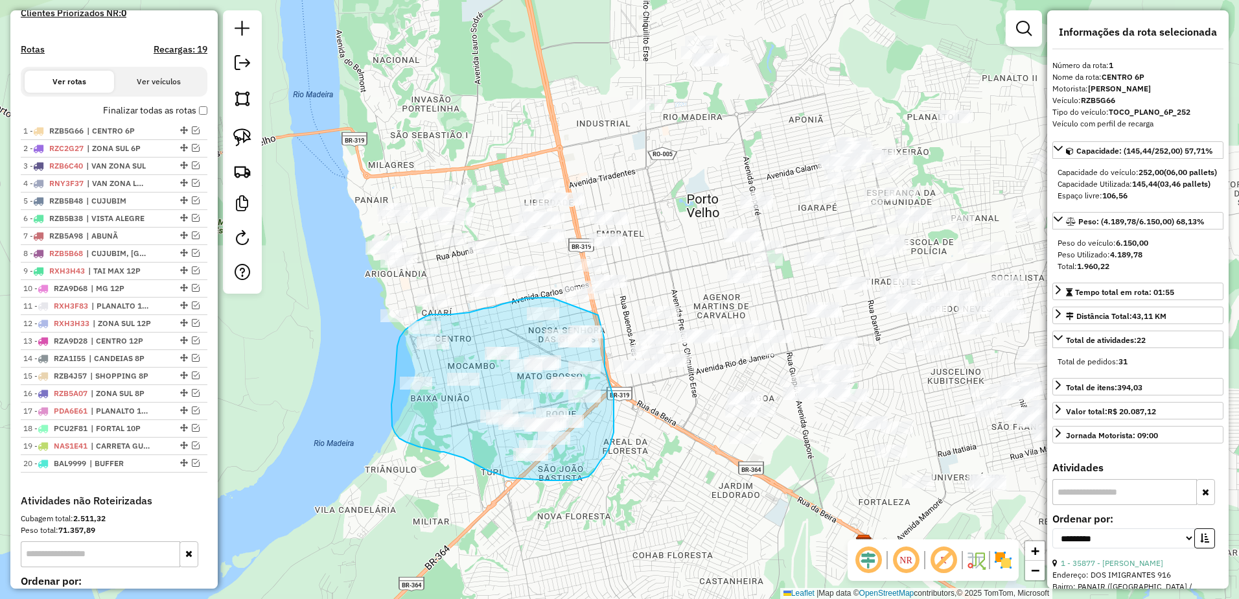
drag, startPoint x: 558, startPoint y: 299, endPoint x: 598, endPoint y: 315, distance: 43.1
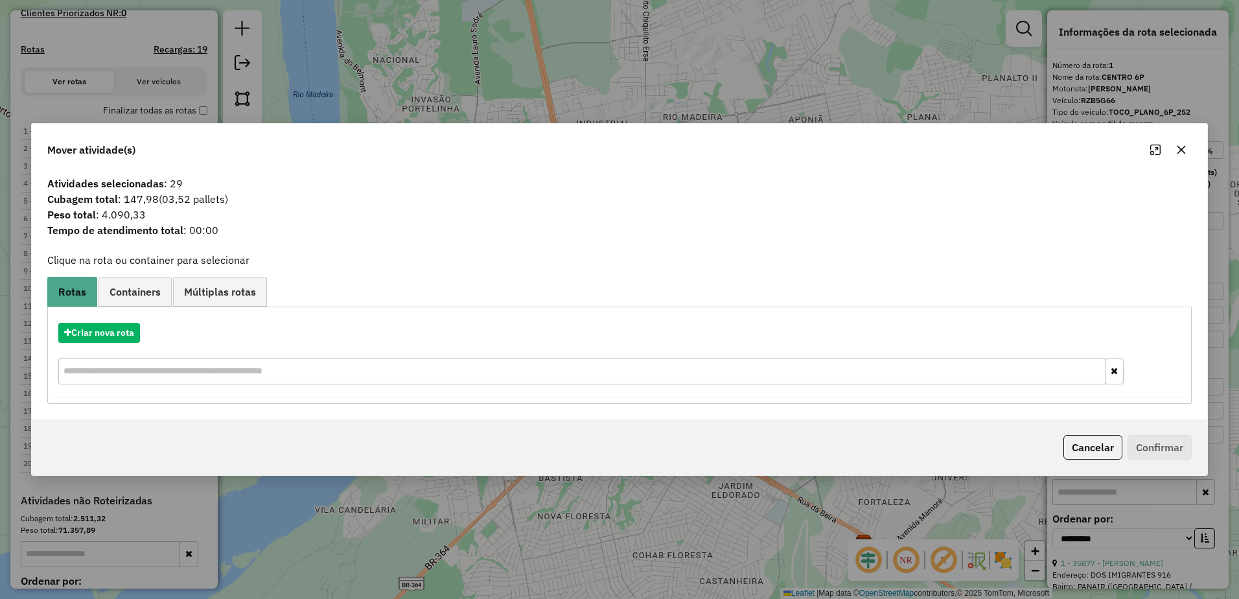
click at [1186, 152] on icon "button" at bounding box center [1182, 150] width 10 height 10
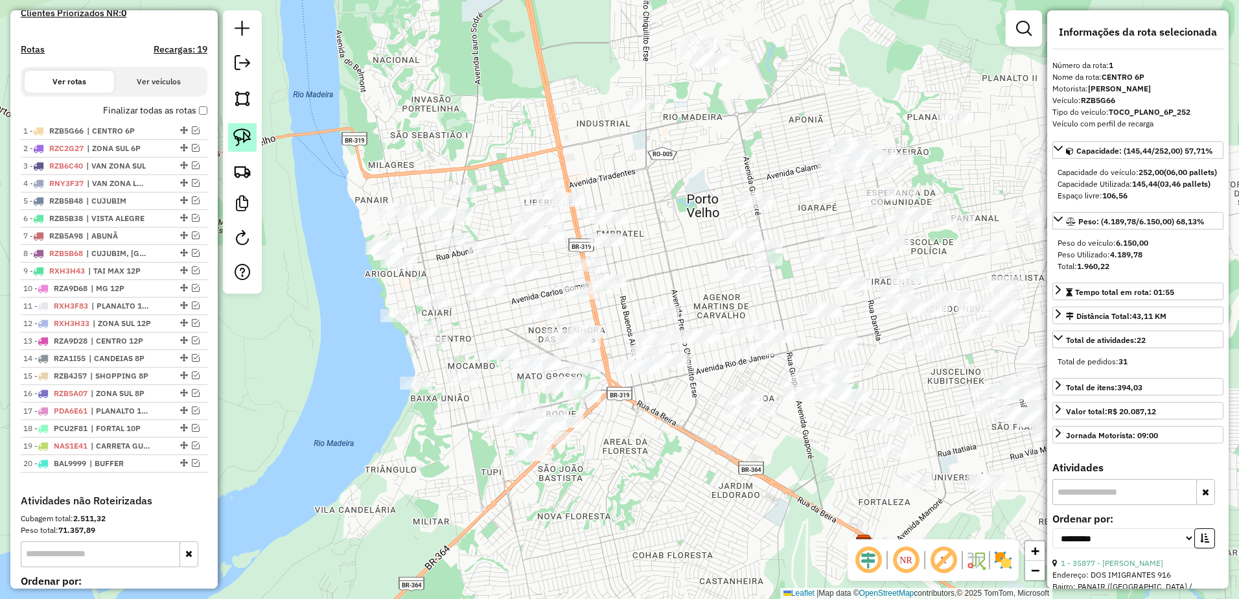
click at [244, 132] on img at bounding box center [242, 137] width 18 height 18
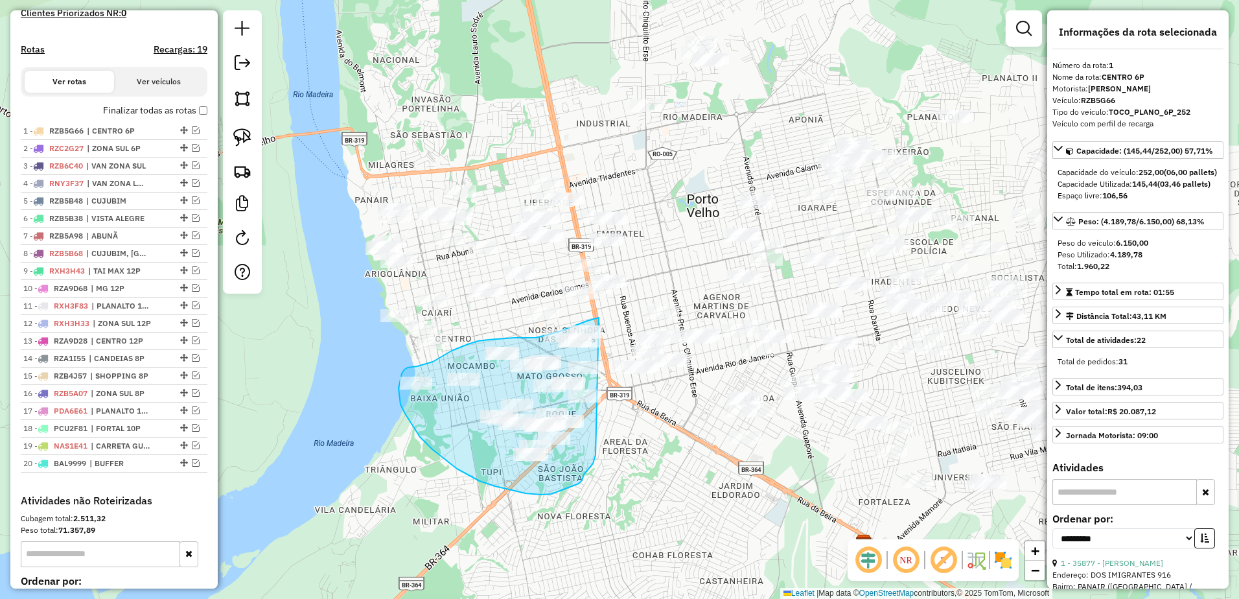
drag, startPoint x: 599, startPoint y: 318, endPoint x: 596, endPoint y: 455, distance: 137.5
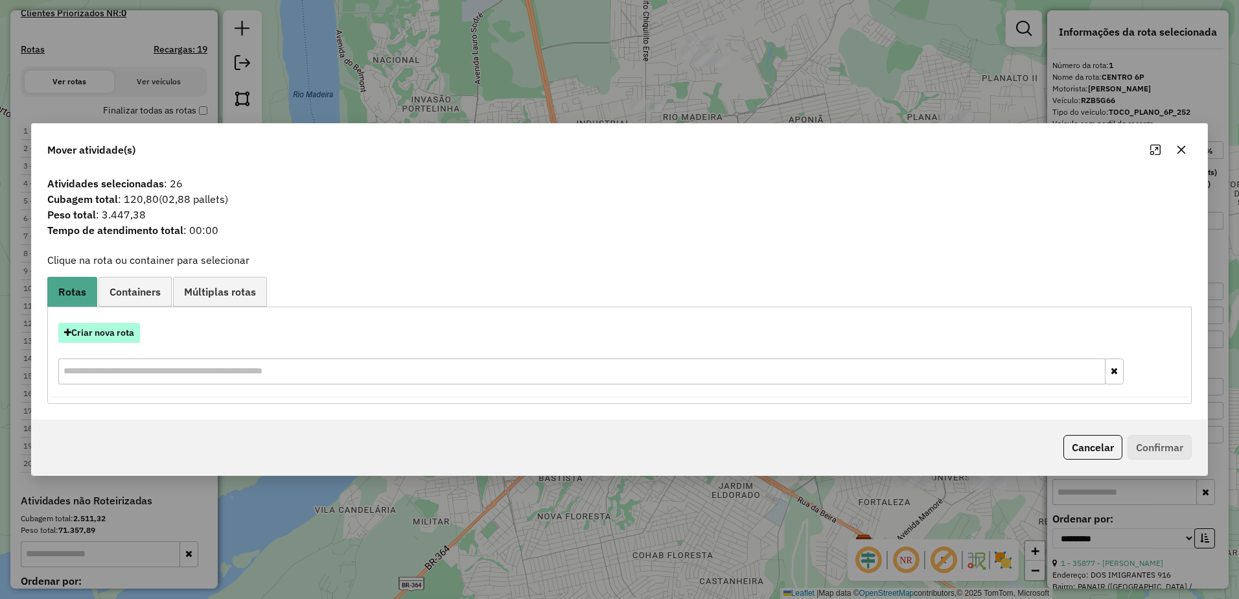
click at [99, 330] on button "Criar nova rota" at bounding box center [99, 333] width 82 height 20
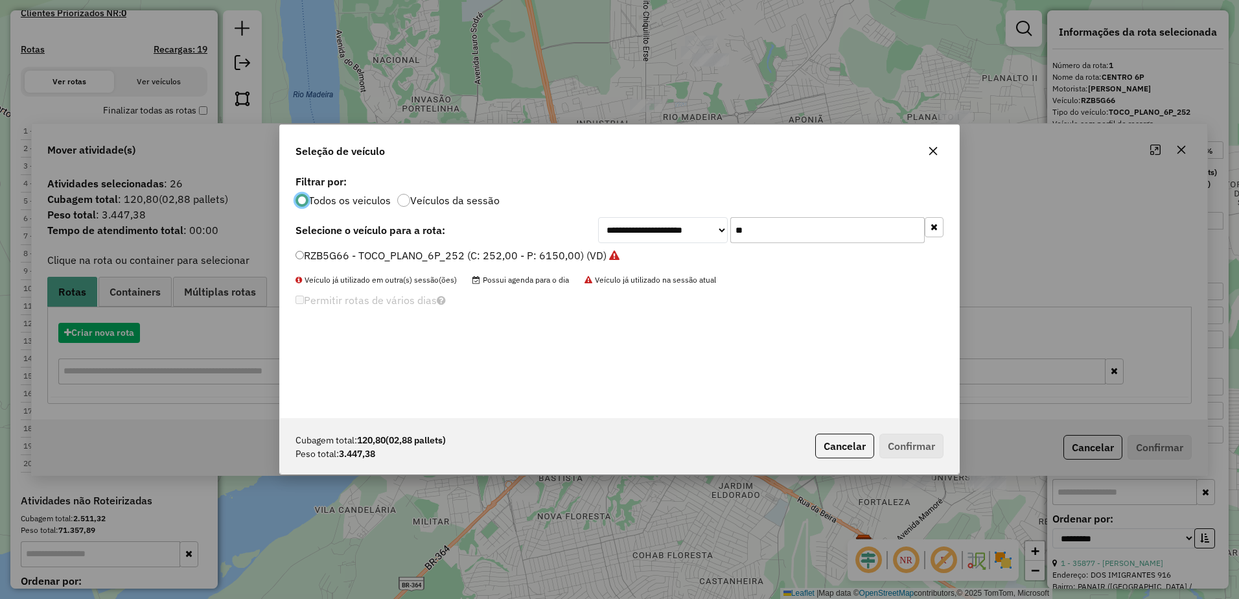
scroll to position [7, 4]
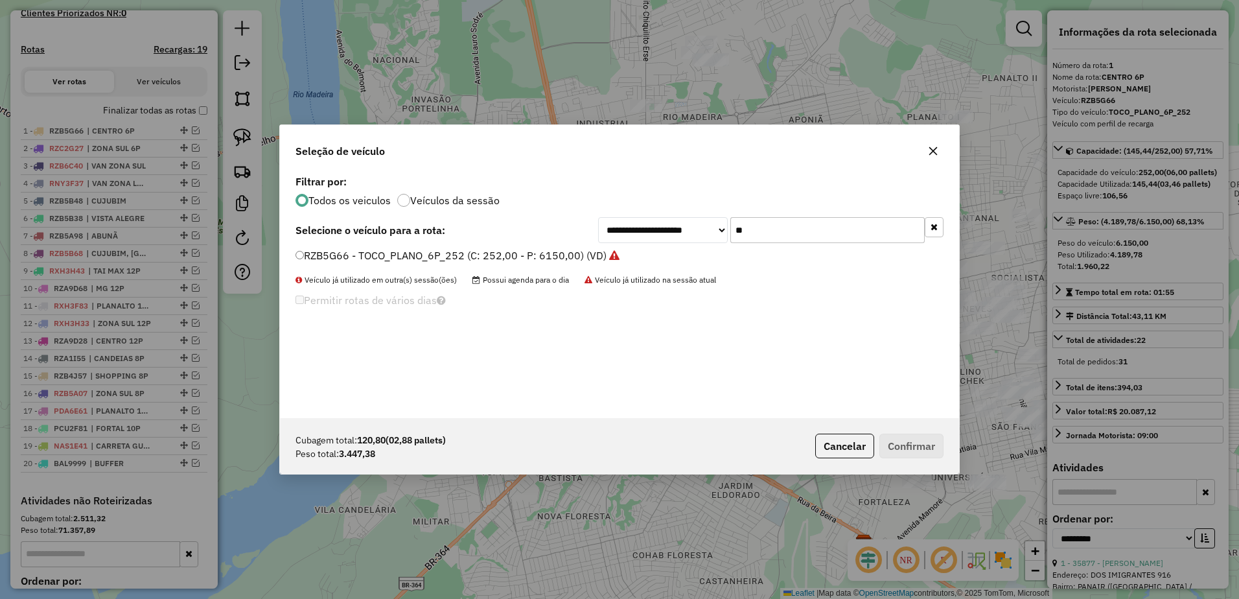
click at [861, 224] on input "**" at bounding box center [828, 230] width 194 height 26
type input "*"
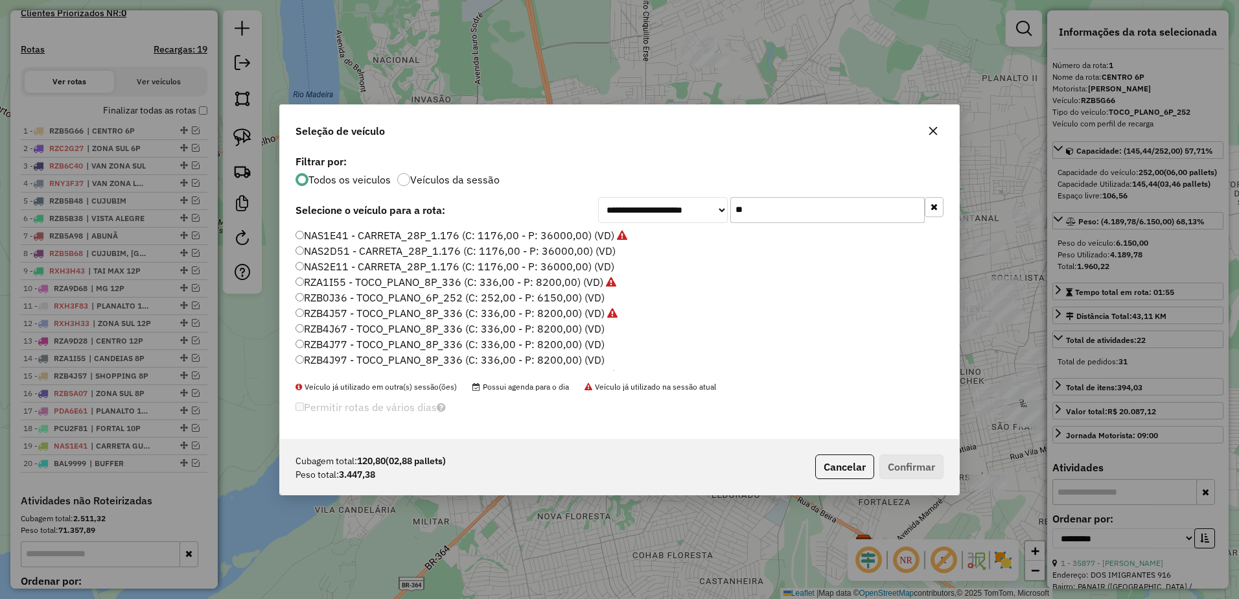
type input "*"
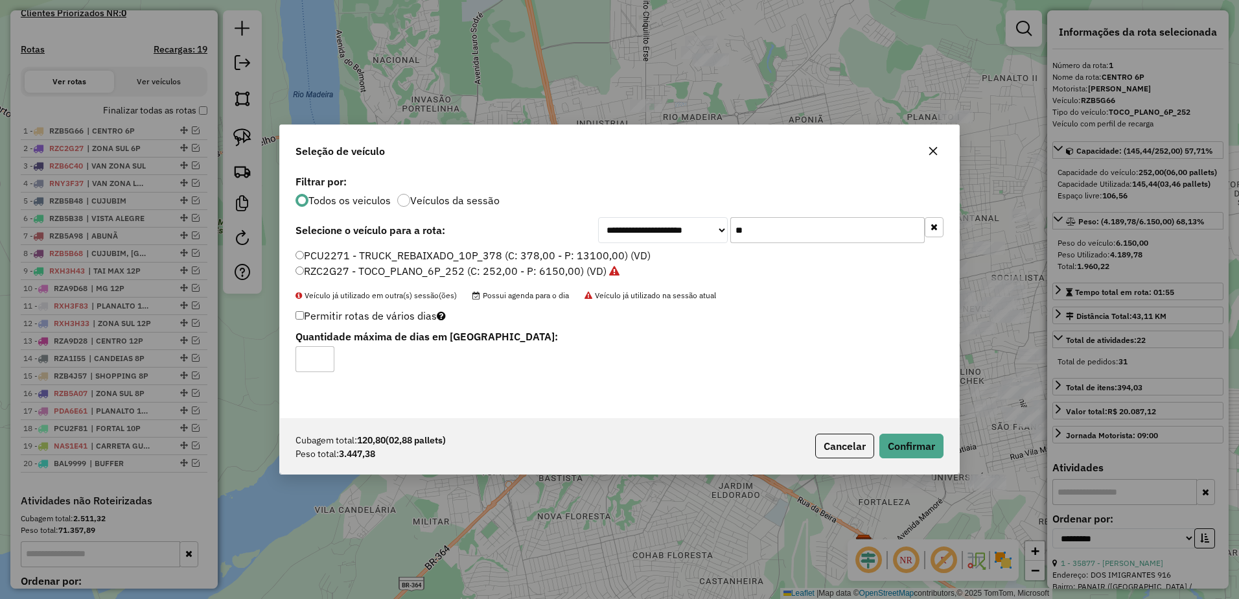
click at [782, 229] on input "**" at bounding box center [828, 230] width 194 height 26
type input "*"
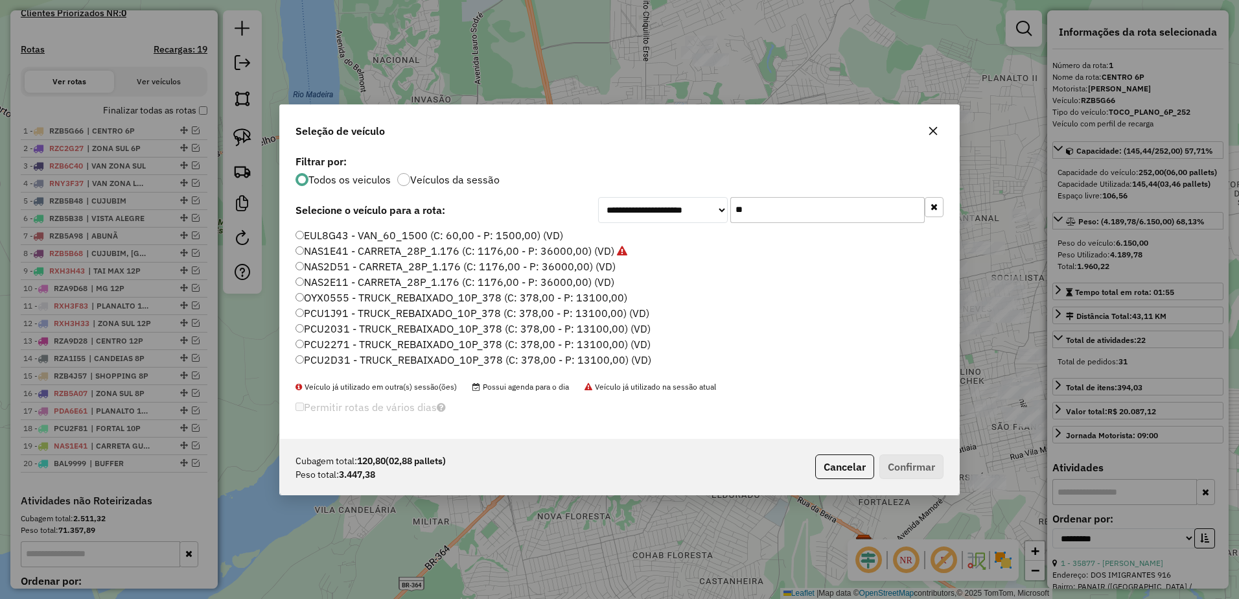
type input "*"
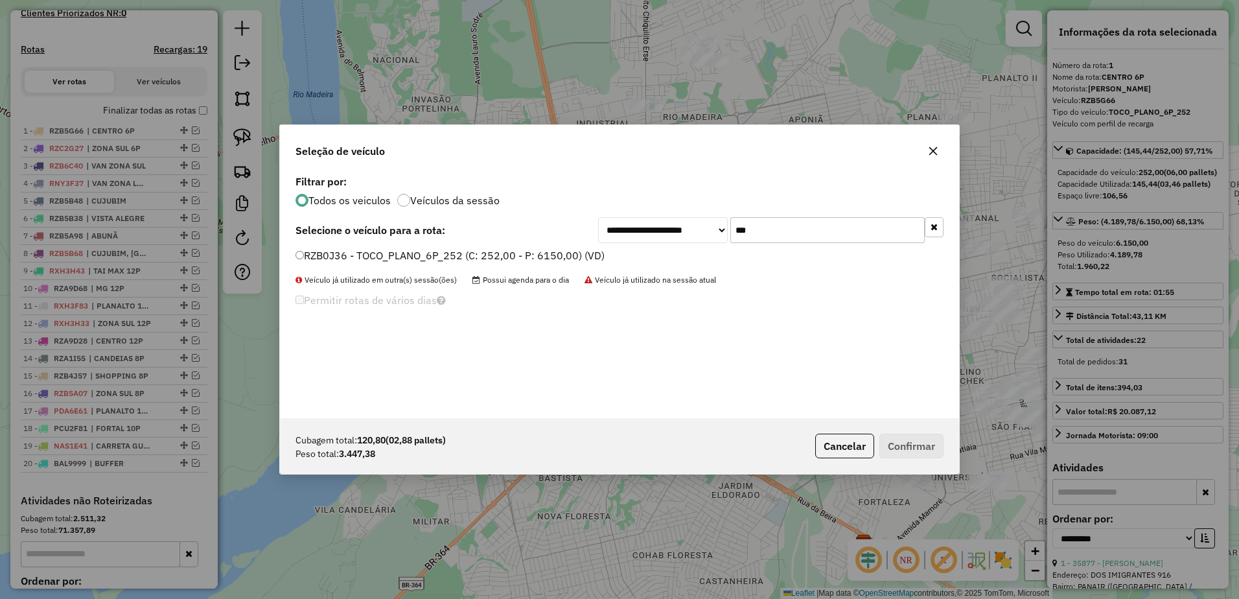
type input "***"
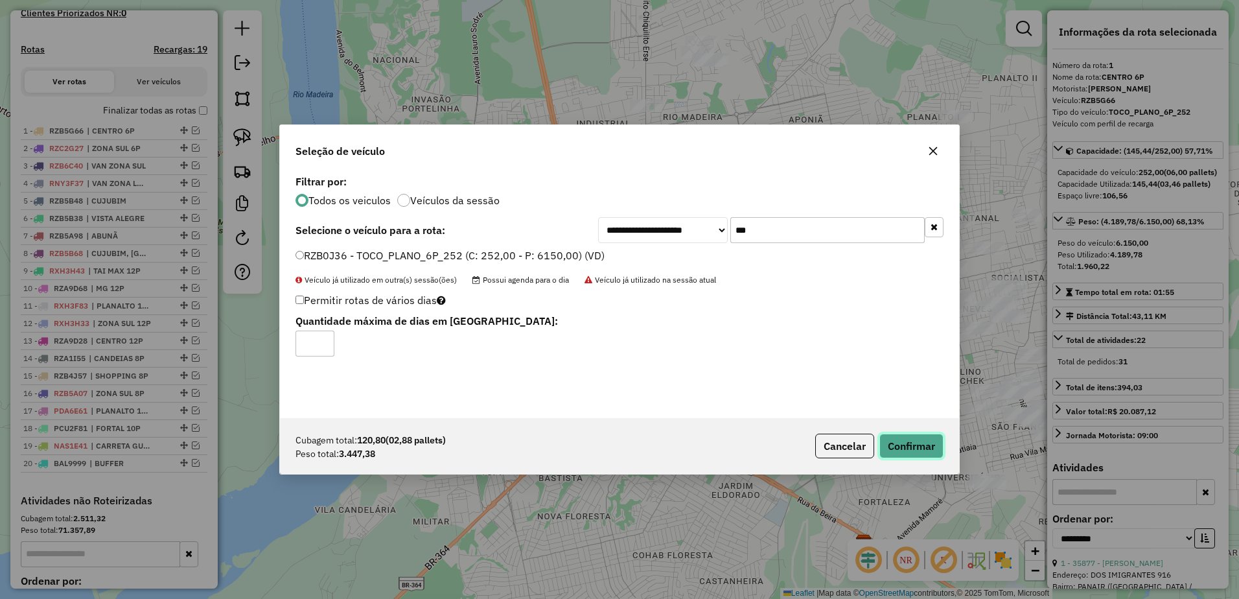
click at [929, 436] on button "Confirmar" at bounding box center [912, 446] width 64 height 25
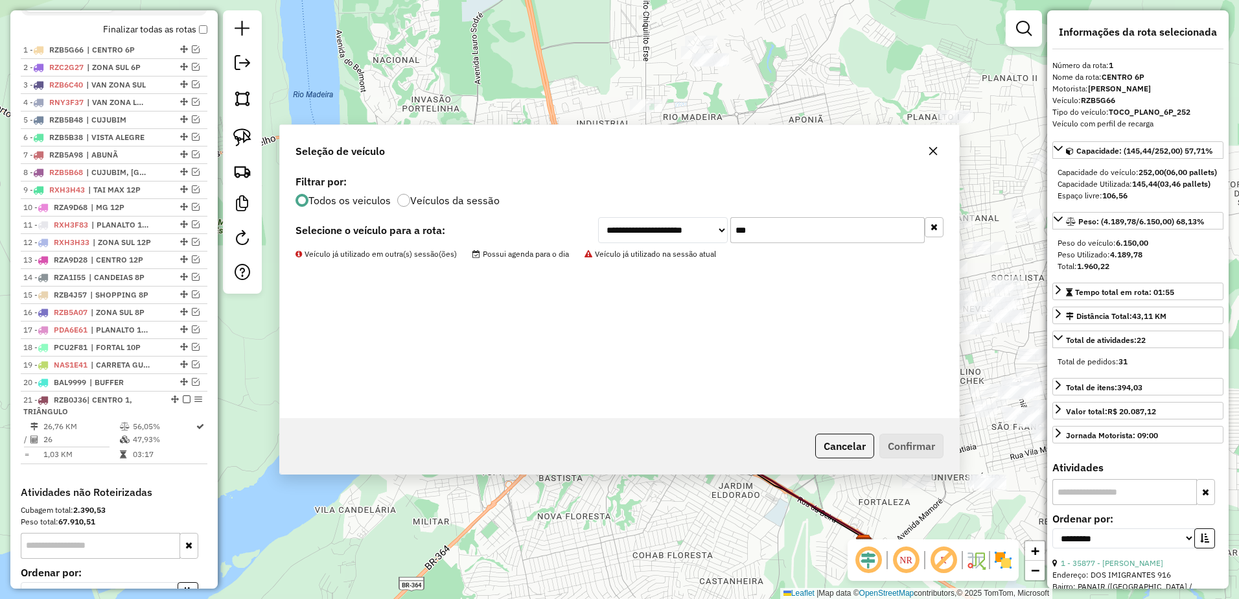
scroll to position [502, 0]
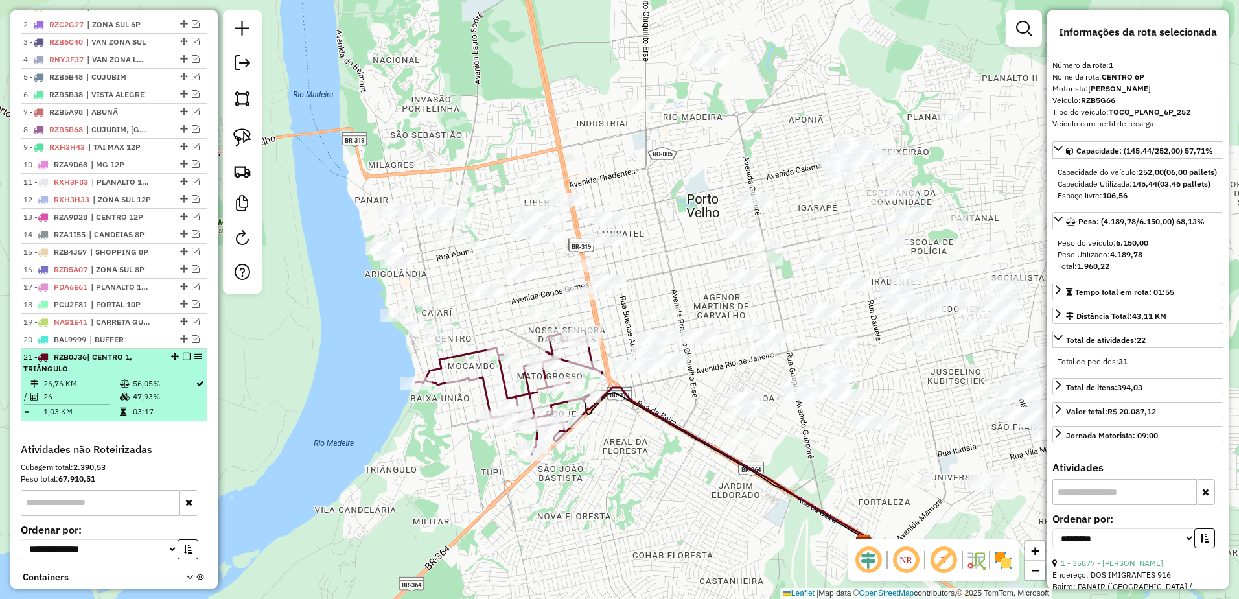
click at [143, 375] on div "21 - RZB0J36 | CENTRO 1, TRIÂNGULO" at bounding box center [91, 362] width 137 height 23
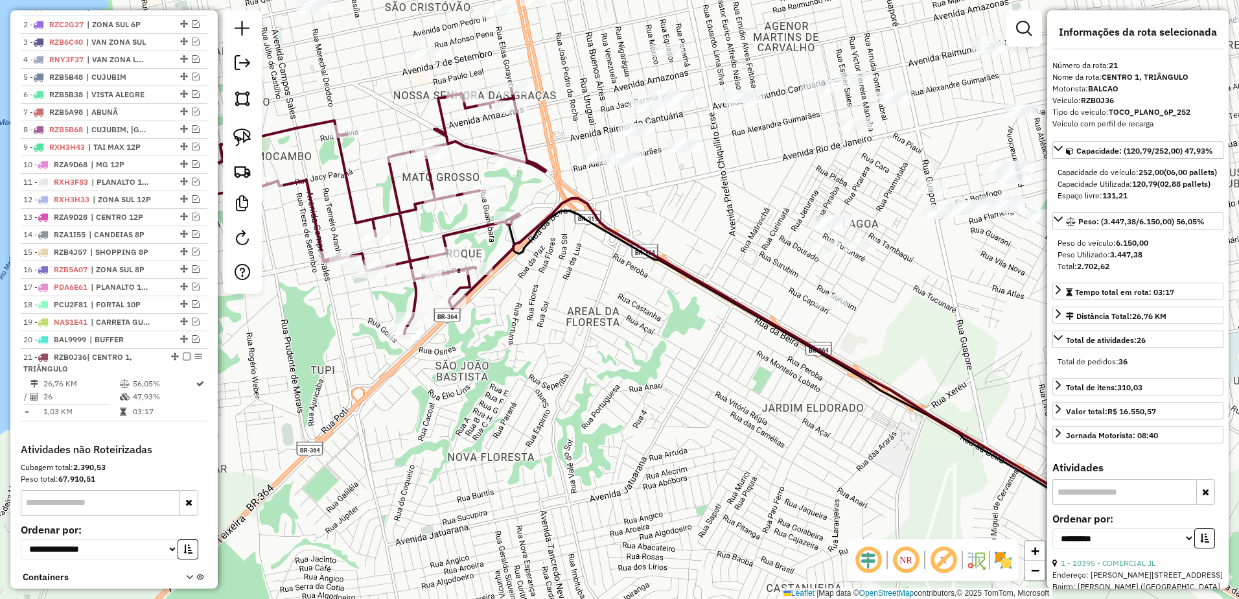
drag, startPoint x: 556, startPoint y: 349, endPoint x: 615, endPoint y: 378, distance: 66.1
click at [615, 378] on div "Janela de atendimento Grade de atendimento Capacidade Transportadoras Veículos …" at bounding box center [619, 299] width 1239 height 599
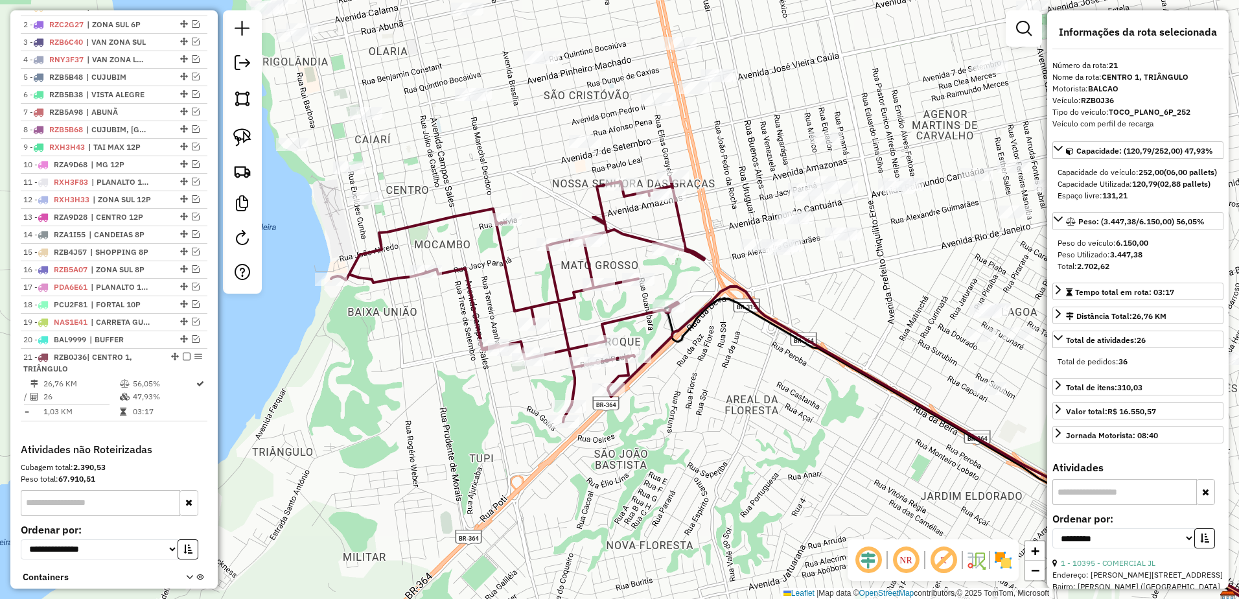
drag, startPoint x: 580, startPoint y: 301, endPoint x: 739, endPoint y: 389, distance: 181.7
click at [739, 389] on div "Janela de atendimento Grade de atendimento Capacidade Transportadoras Veículos …" at bounding box center [619, 299] width 1239 height 599
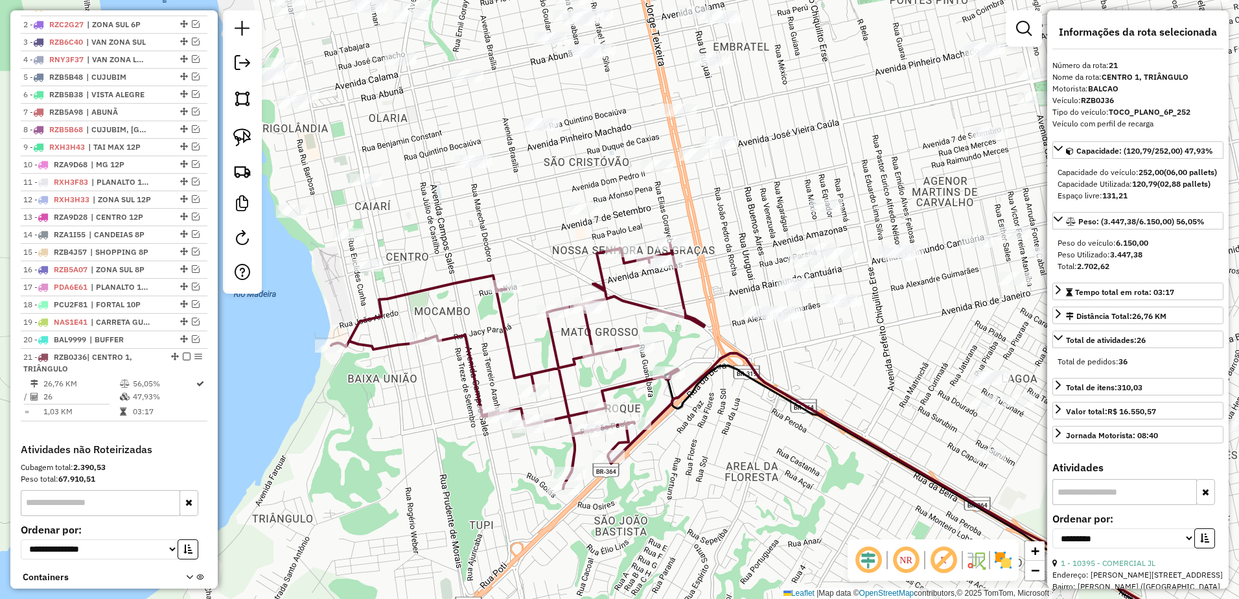
drag, startPoint x: 731, startPoint y: 192, endPoint x: 718, endPoint y: 273, distance: 82.1
click at [718, 273] on div "Janela de atendimento Grade de atendimento Capacidade Transportadoras Veículos …" at bounding box center [619, 299] width 1239 height 599
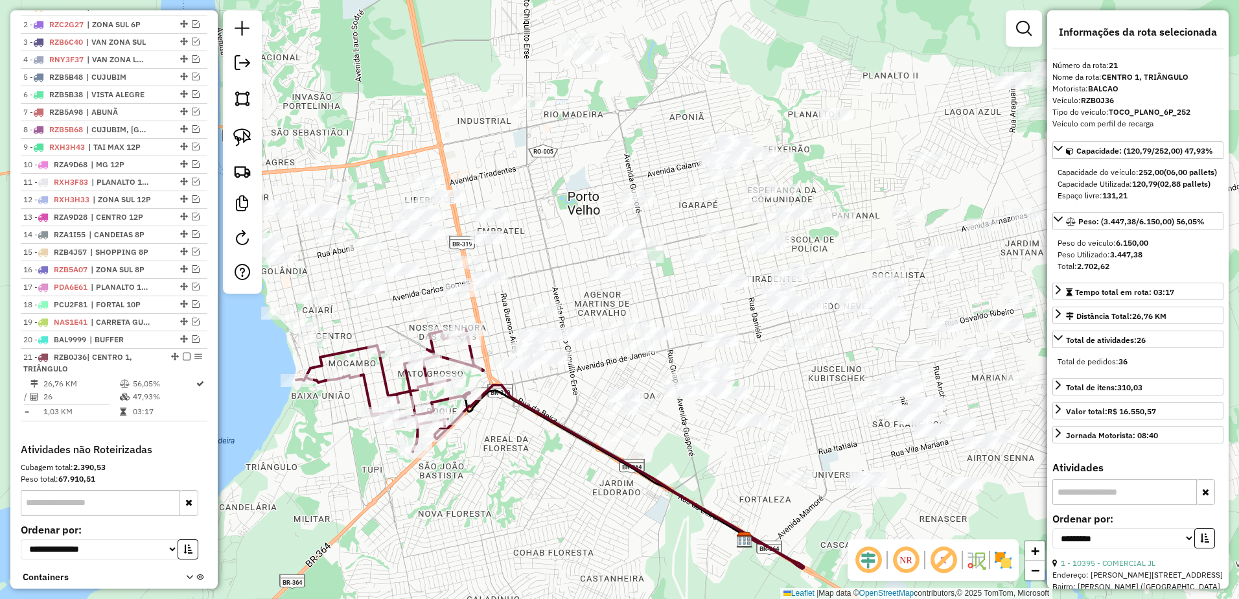
drag, startPoint x: 742, startPoint y: 228, endPoint x: 524, endPoint y: 301, distance: 229.8
click at [524, 301] on div "Janela de atendimento Grade de atendimento Capacidade Transportadoras Veículos …" at bounding box center [619, 299] width 1239 height 599
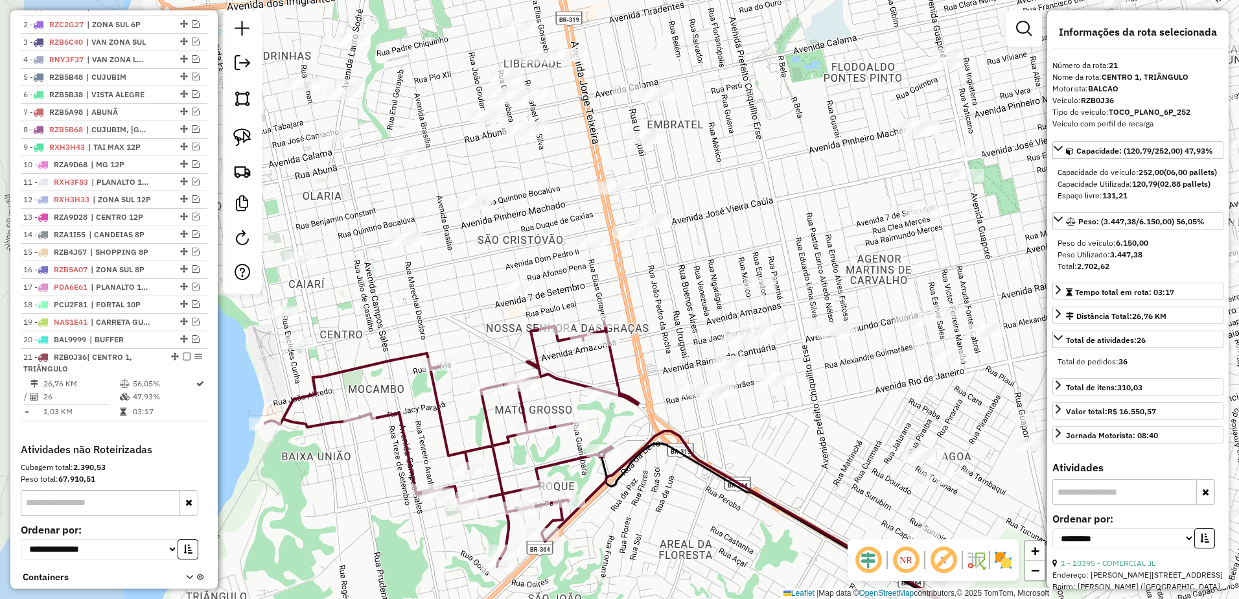
drag, startPoint x: 631, startPoint y: 285, endPoint x: 722, endPoint y: 256, distance: 95.3
click at [722, 256] on div "Janela de atendimento Grade de atendimento Capacidade Transportadoras Veículos …" at bounding box center [619, 299] width 1239 height 599
drag, startPoint x: 629, startPoint y: 296, endPoint x: 680, endPoint y: 252, distance: 66.7
click at [680, 252] on div "Janela de atendimento Grade de atendimento Capacidade Transportadoras Veículos …" at bounding box center [619, 299] width 1239 height 599
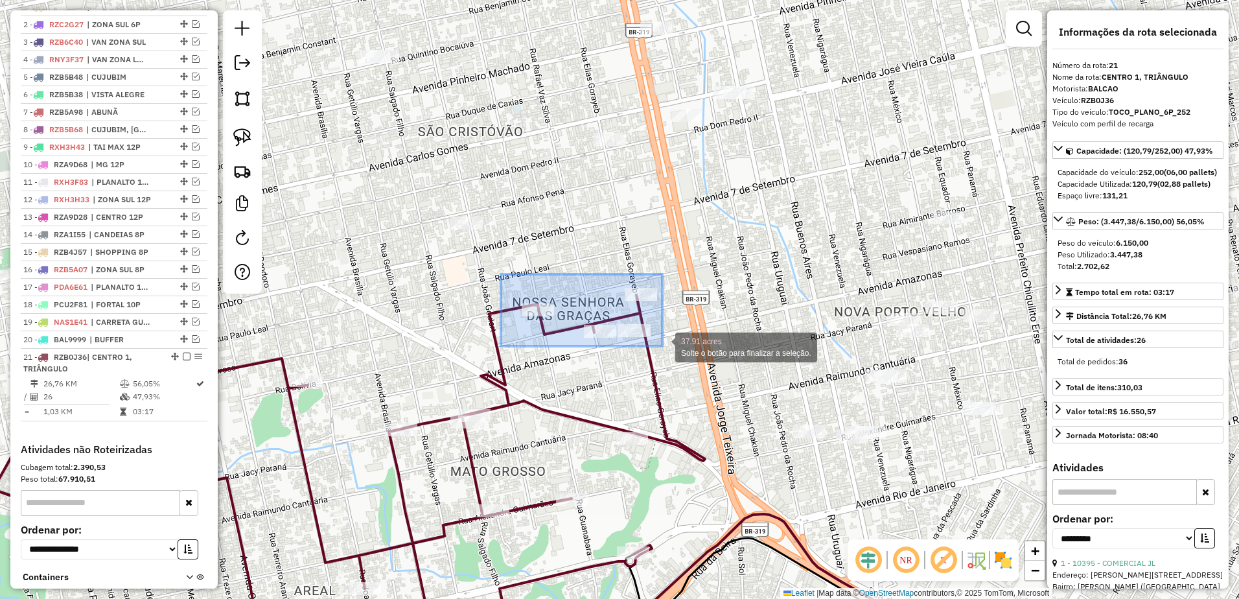
drag, startPoint x: 501, startPoint y: 274, endPoint x: 665, endPoint y: 346, distance: 179.1
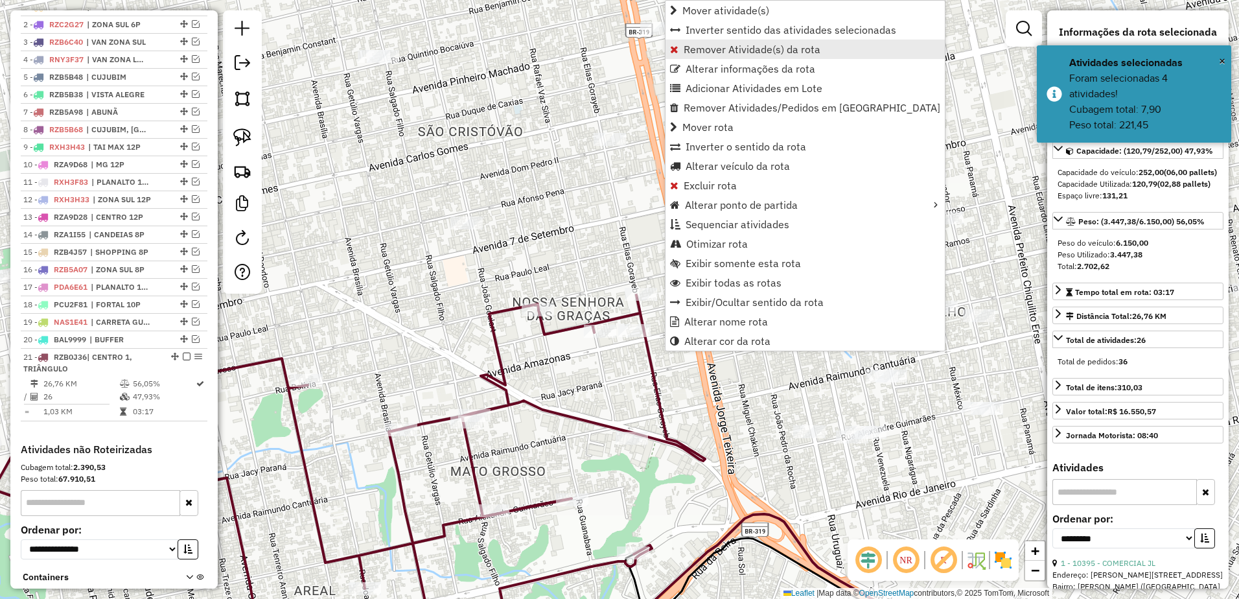
click at [754, 40] on link "Remover Atividade(s) da rota" at bounding box center [805, 49] width 279 height 19
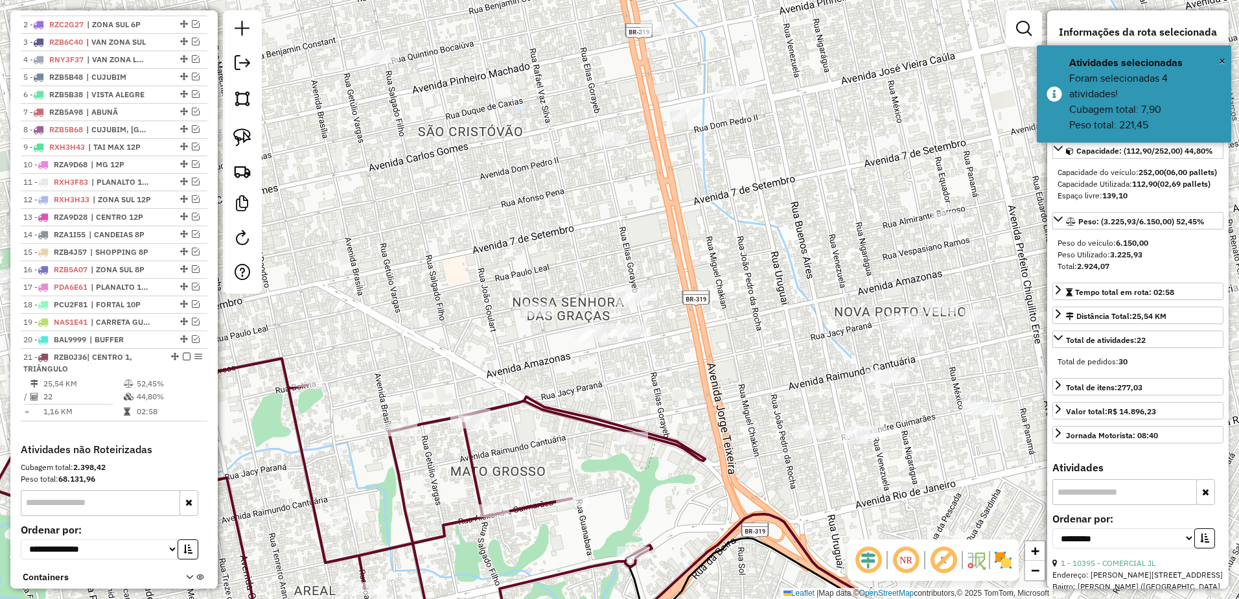
scroll to position [602, 0]
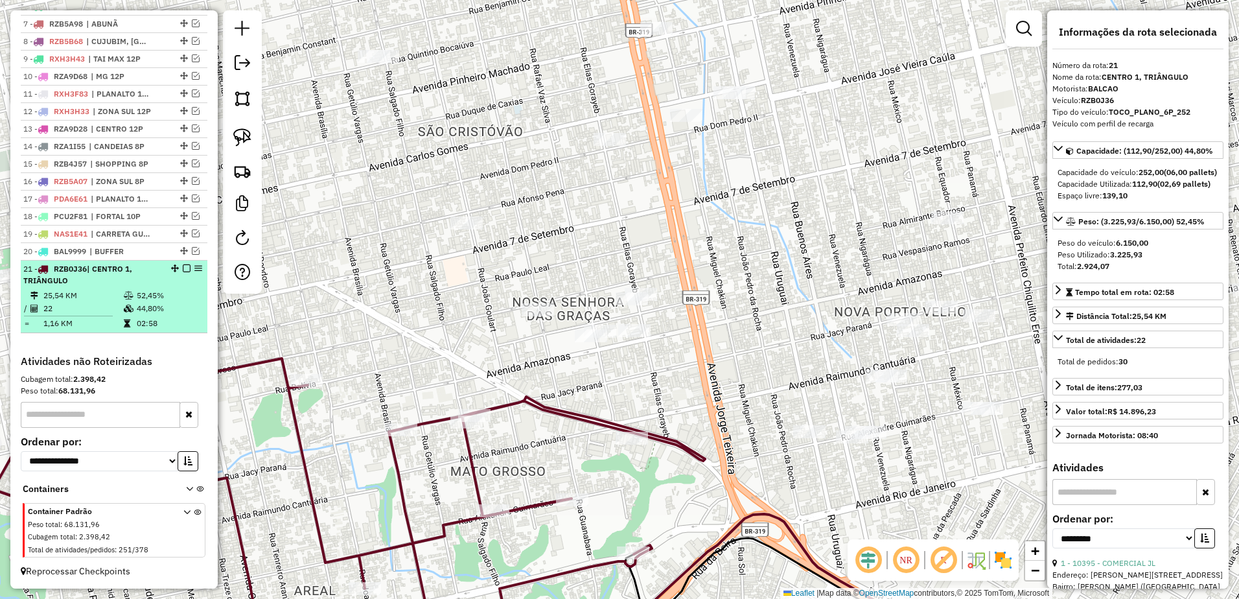
click at [86, 309] on td "22" at bounding box center [83, 308] width 80 height 13
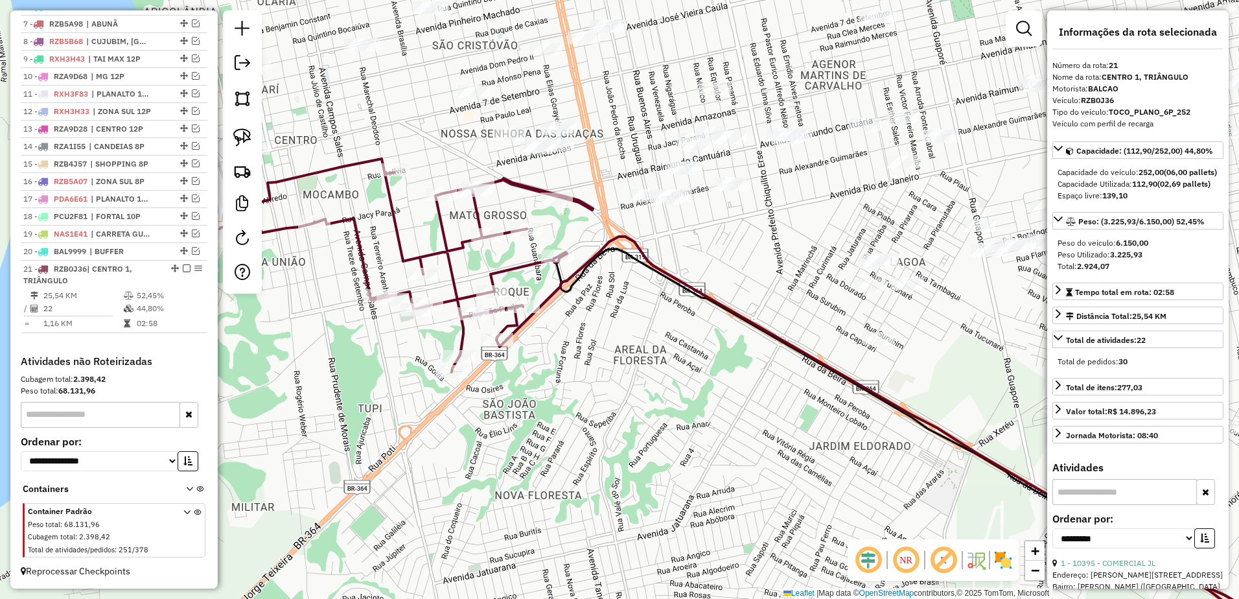
drag, startPoint x: 589, startPoint y: 388, endPoint x: 696, endPoint y: 471, distance: 135.0
click at [696, 471] on div "Janela de atendimento Grade de atendimento Capacidade Transportadoras Veículos …" at bounding box center [619, 299] width 1239 height 599
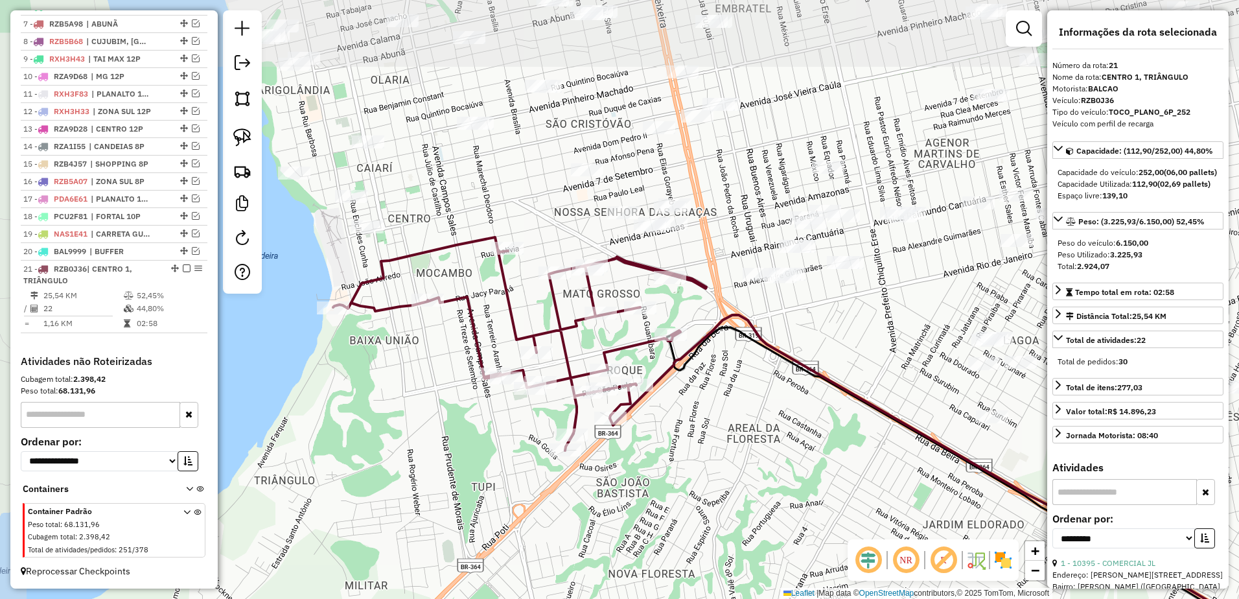
drag, startPoint x: 626, startPoint y: 298, endPoint x: 726, endPoint y: 368, distance: 121.9
click at [726, 368] on div "Janela de atendimento Grade de atendimento Capacidade Transportadoras Veículos …" at bounding box center [619, 299] width 1239 height 599
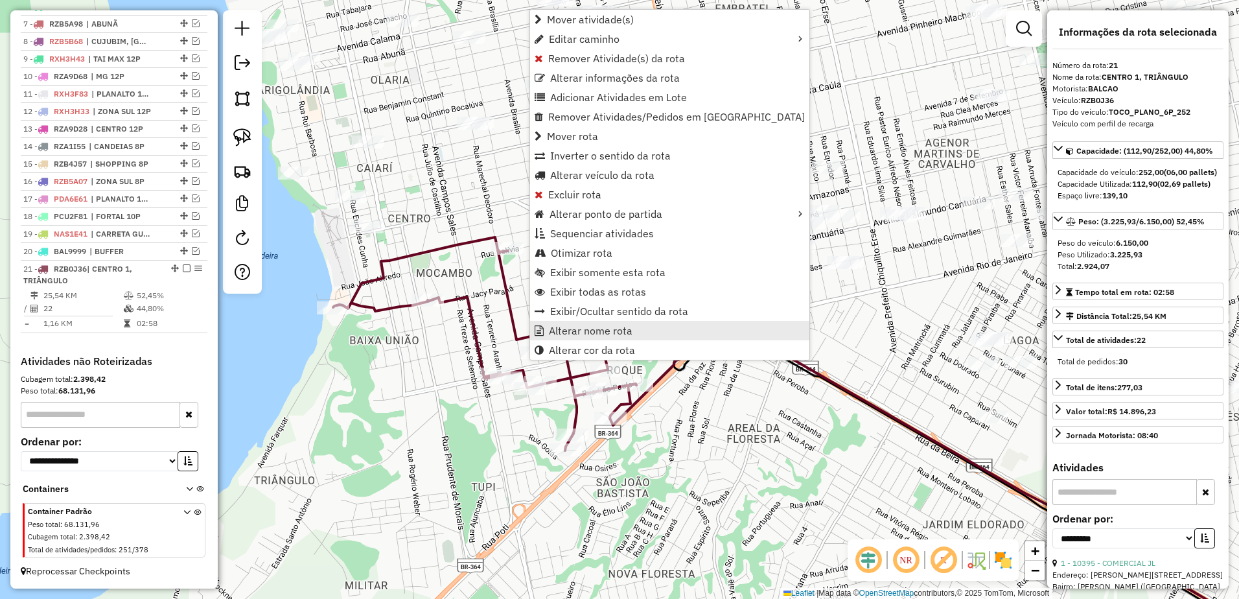
click at [612, 327] on span "Alterar nome rota" at bounding box center [591, 330] width 84 height 10
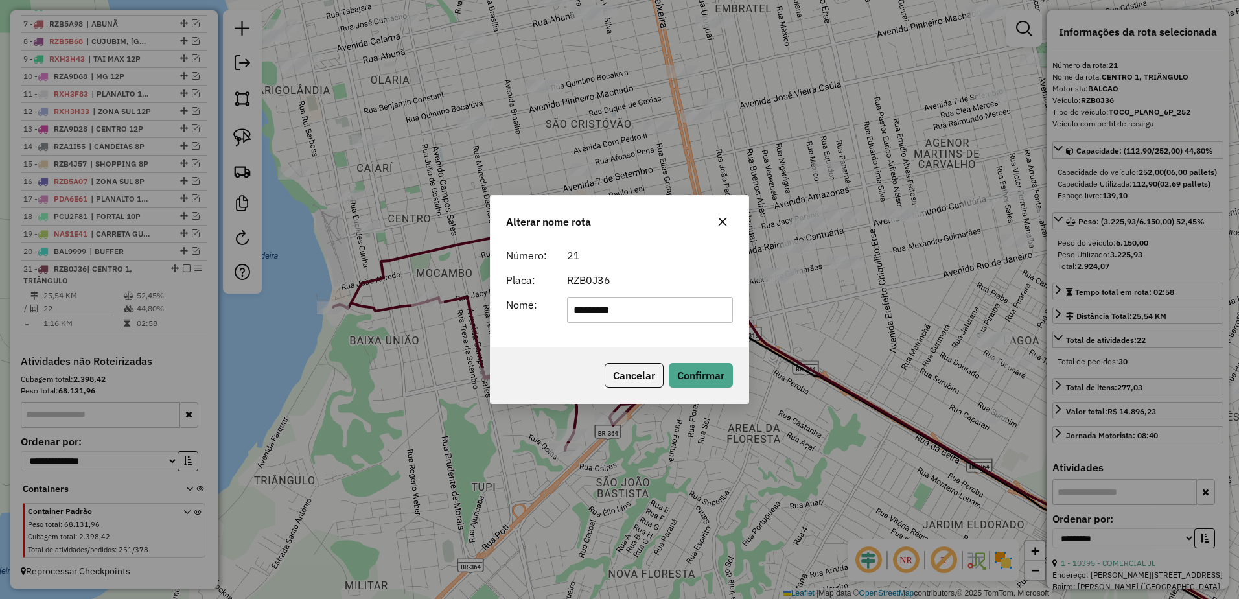
type input "*********"
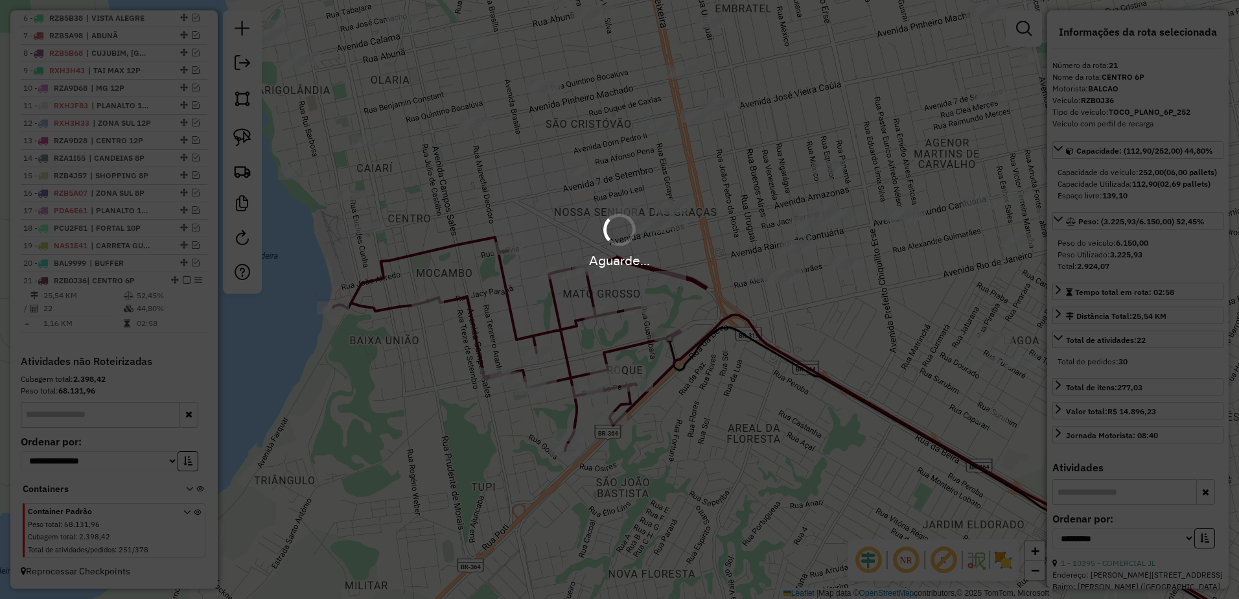
scroll to position [590, 0]
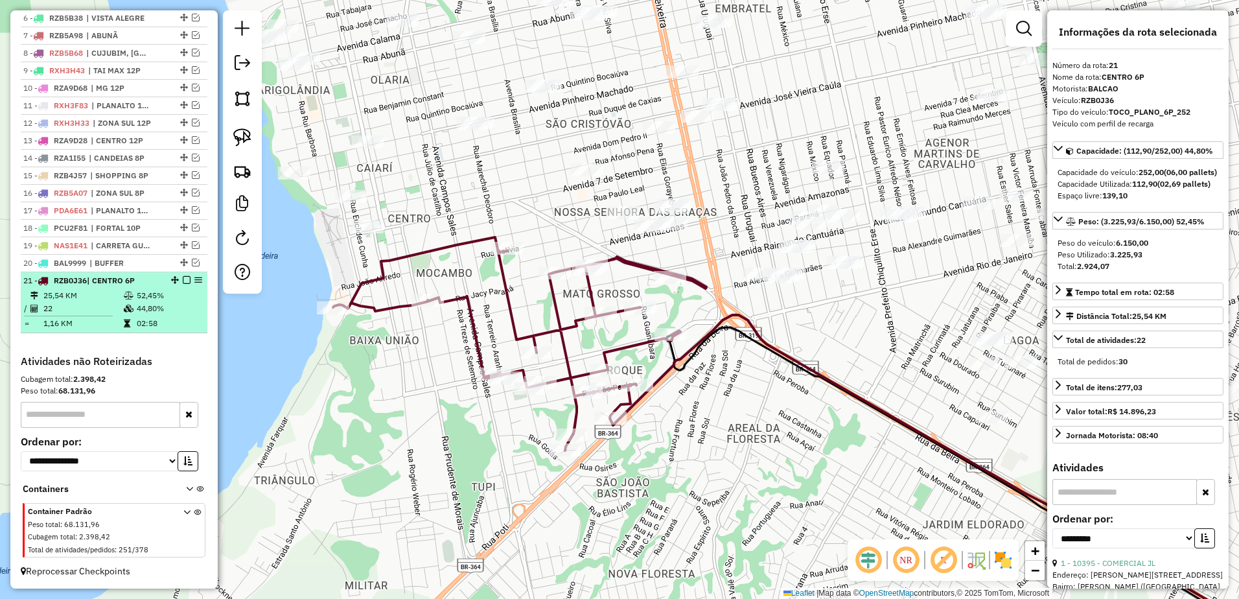
click at [183, 281] on em at bounding box center [187, 280] width 8 height 8
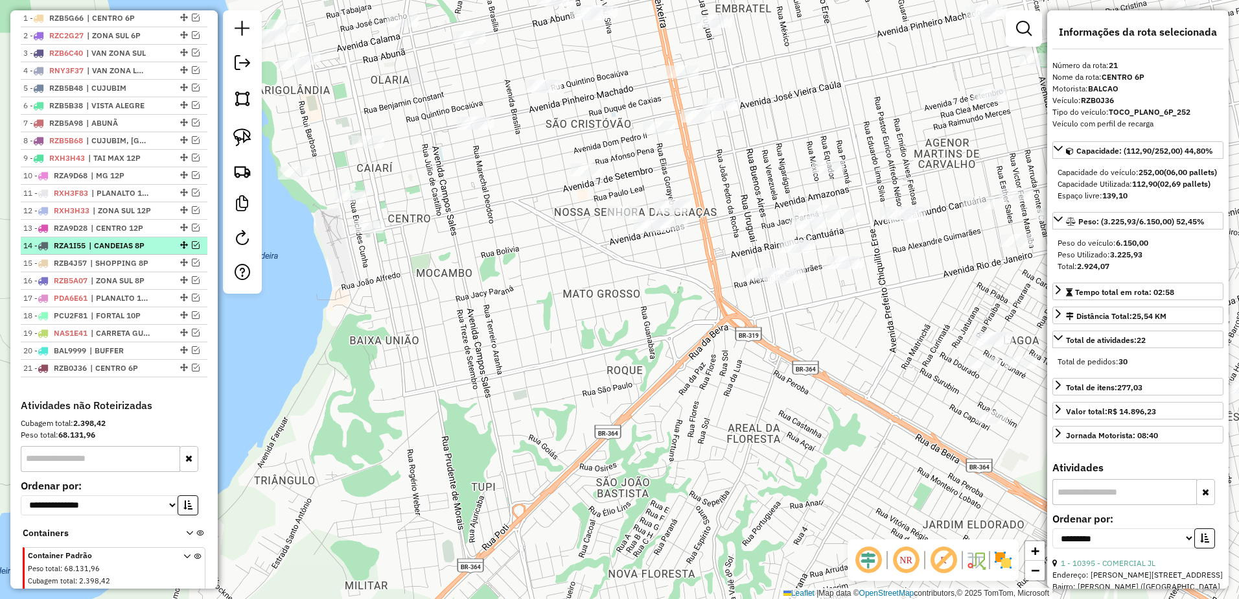
scroll to position [417, 0]
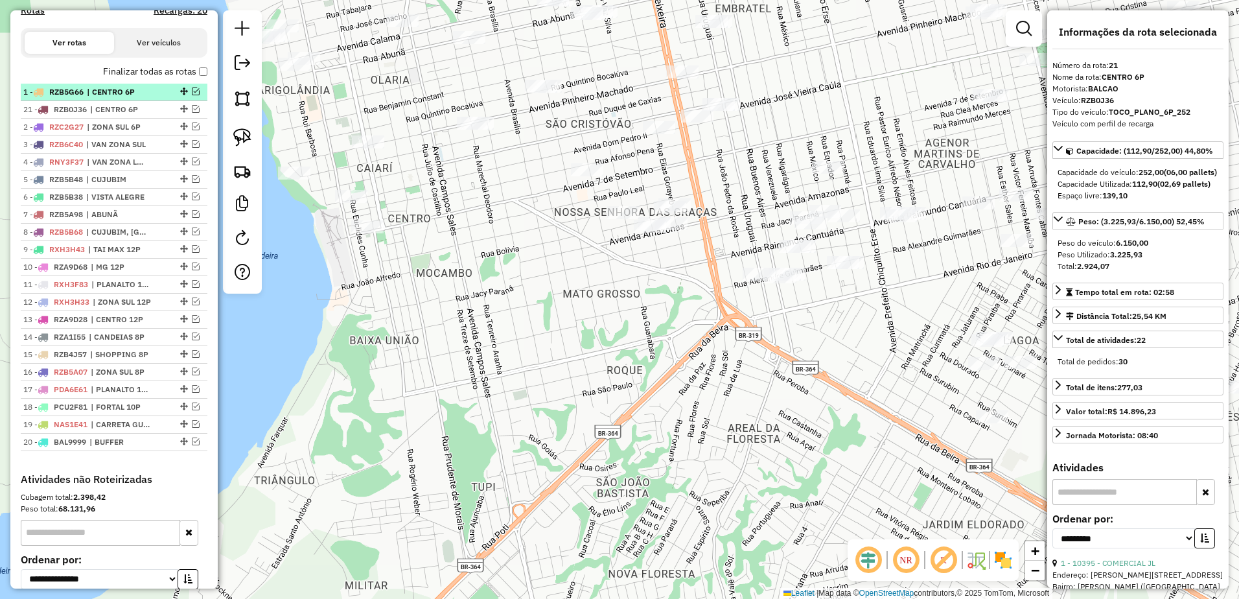
drag, startPoint x: 180, startPoint y: 455, endPoint x: 156, endPoint y: 111, distance: 345.1
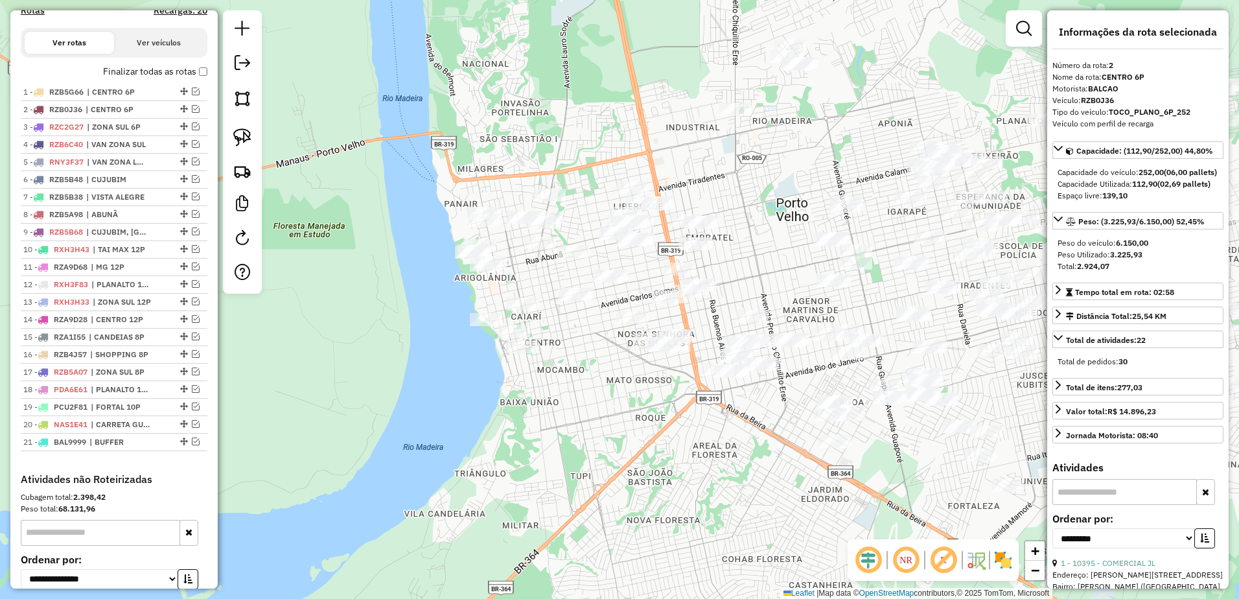
drag, startPoint x: 618, startPoint y: 306, endPoint x: 623, endPoint y: 395, distance: 89.6
click at [626, 407] on div "Janela de atendimento Grade de atendimento Capacidade Transportadoras Veículos …" at bounding box center [619, 299] width 1239 height 599
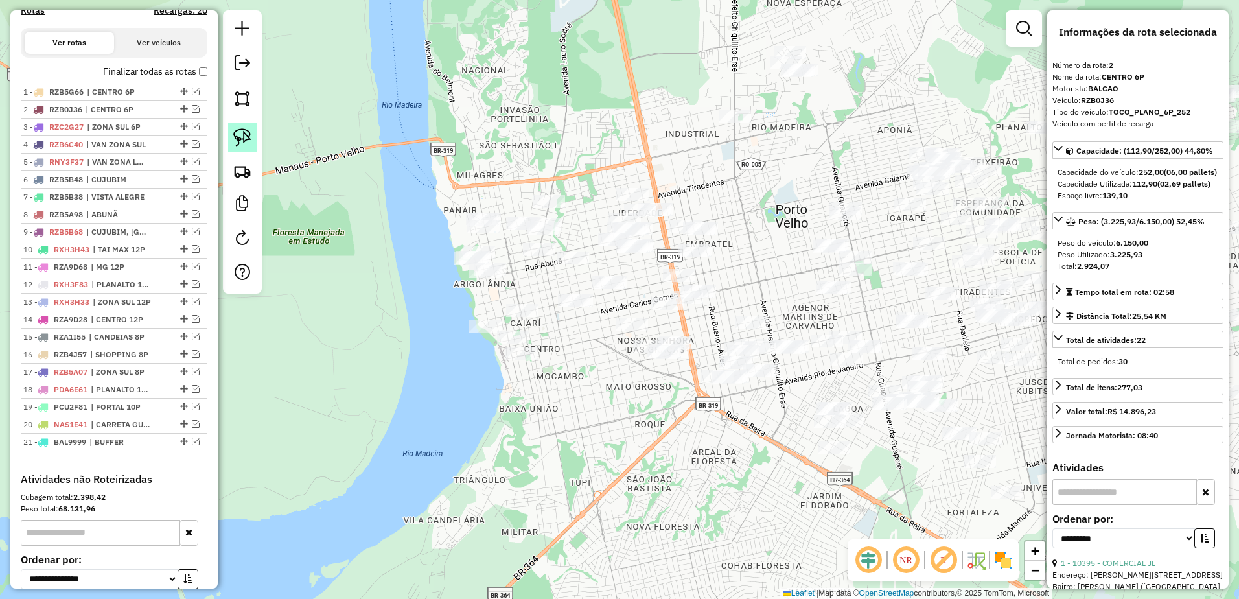
click at [240, 133] on img at bounding box center [242, 137] width 18 height 18
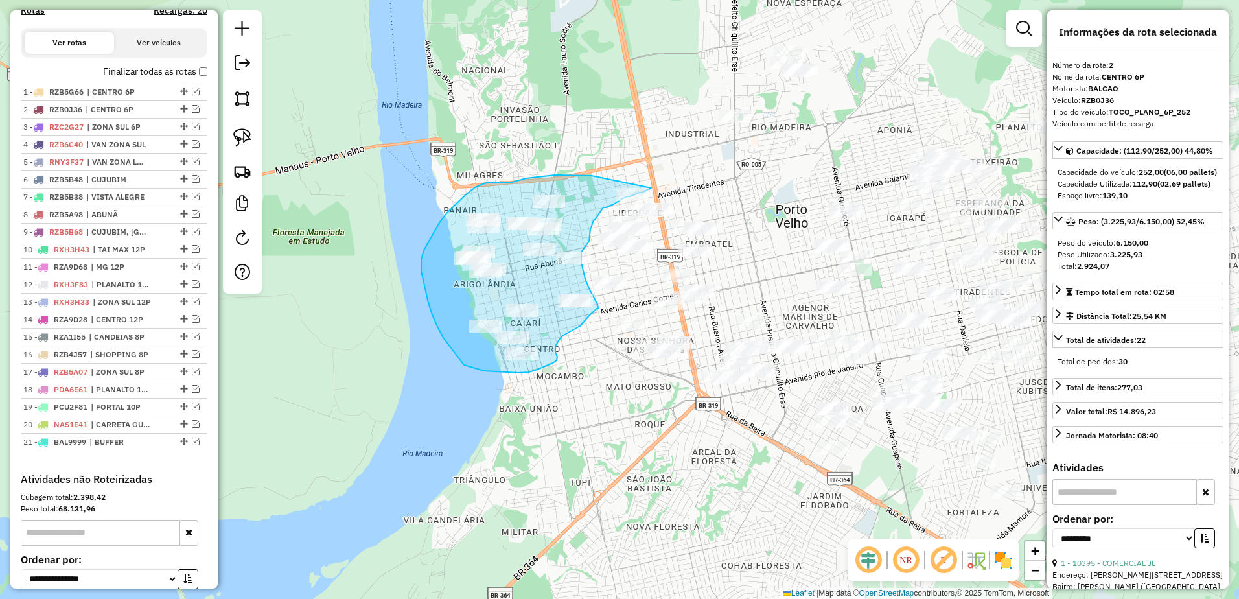
drag, startPoint x: 592, startPoint y: 176, endPoint x: 663, endPoint y: 180, distance: 70.8
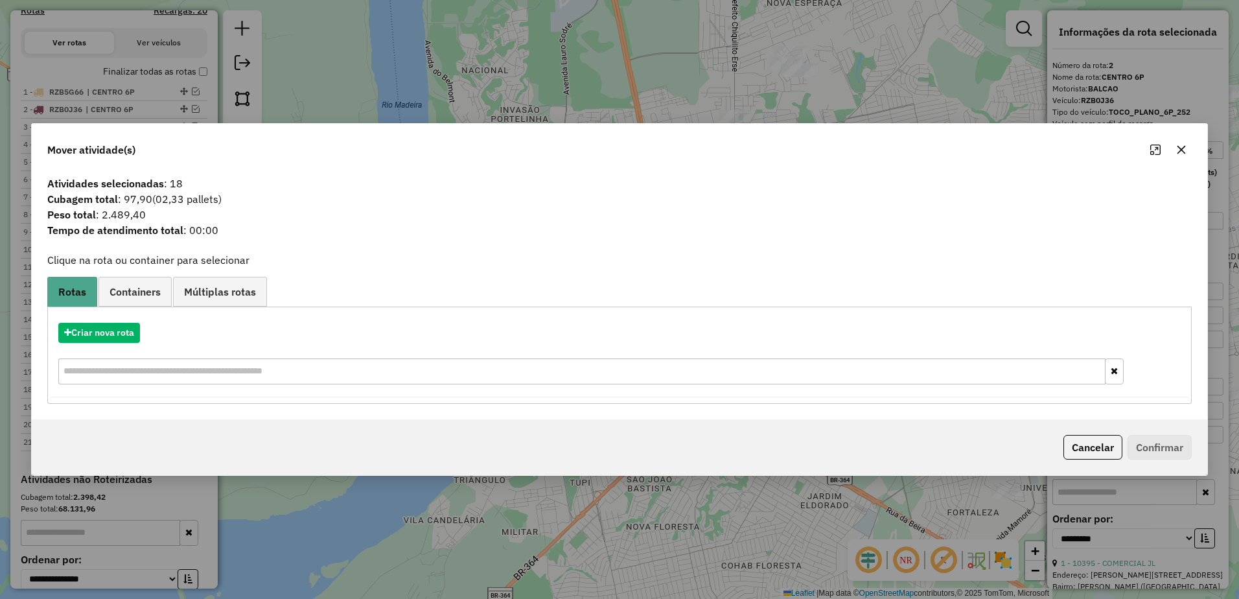
click at [1180, 147] on icon "button" at bounding box center [1182, 150] width 10 height 10
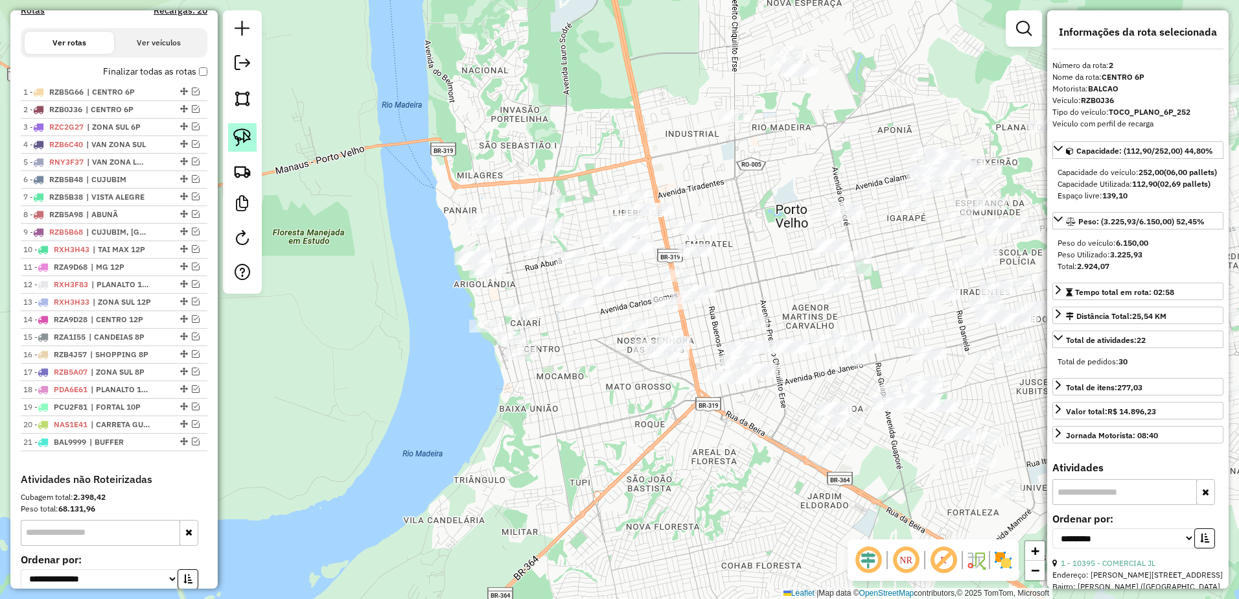
click at [241, 139] on img at bounding box center [242, 137] width 18 height 18
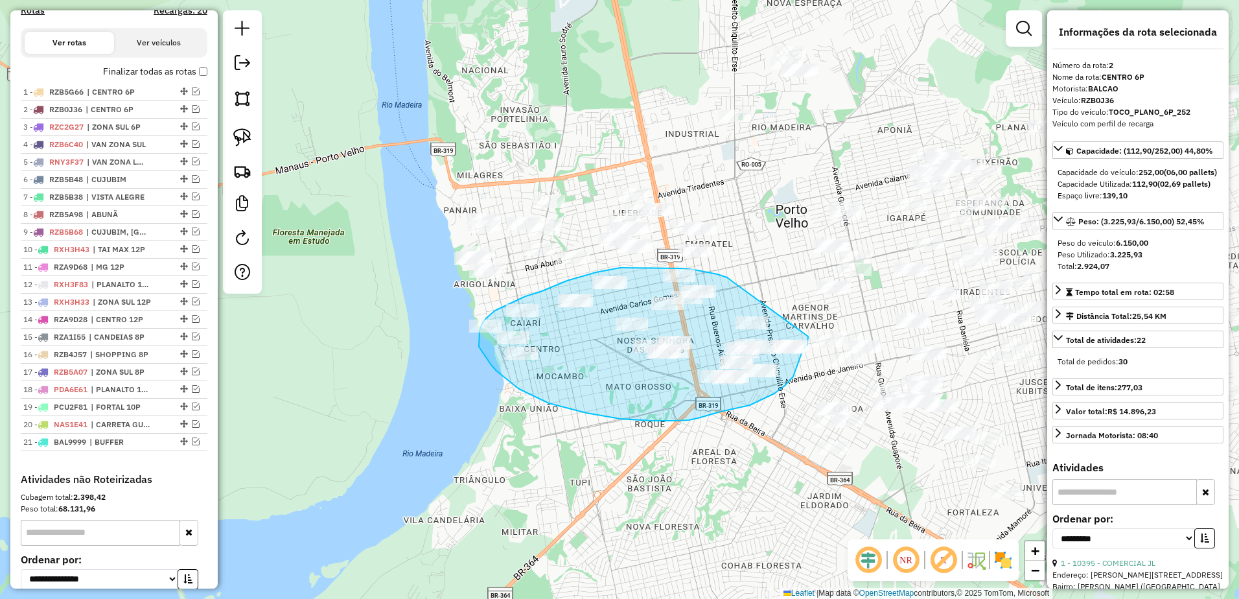
drag, startPoint x: 735, startPoint y: 283, endPoint x: 808, endPoint y: 336, distance: 90.5
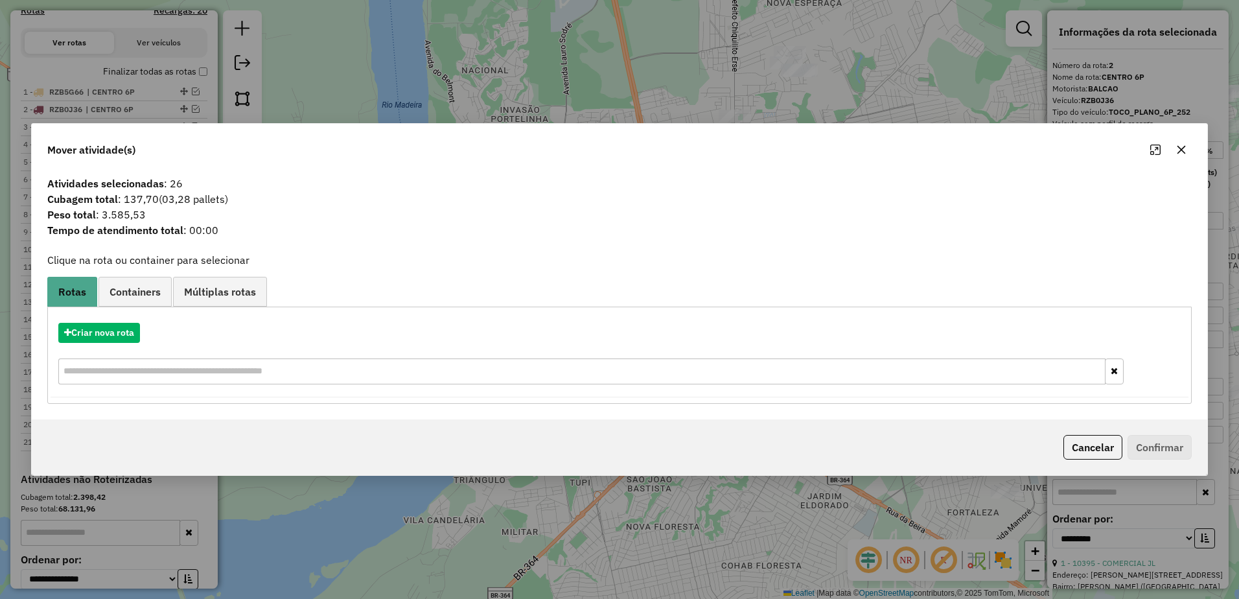
click at [1184, 154] on icon "button" at bounding box center [1182, 150] width 10 height 10
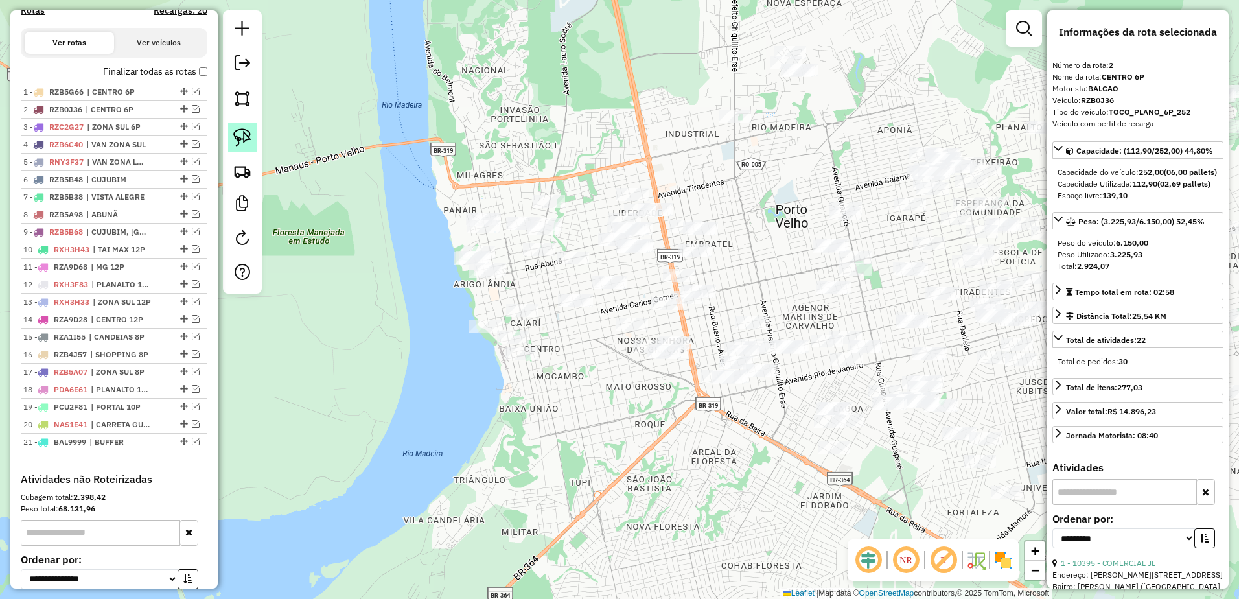
click at [244, 135] on img at bounding box center [242, 137] width 18 height 18
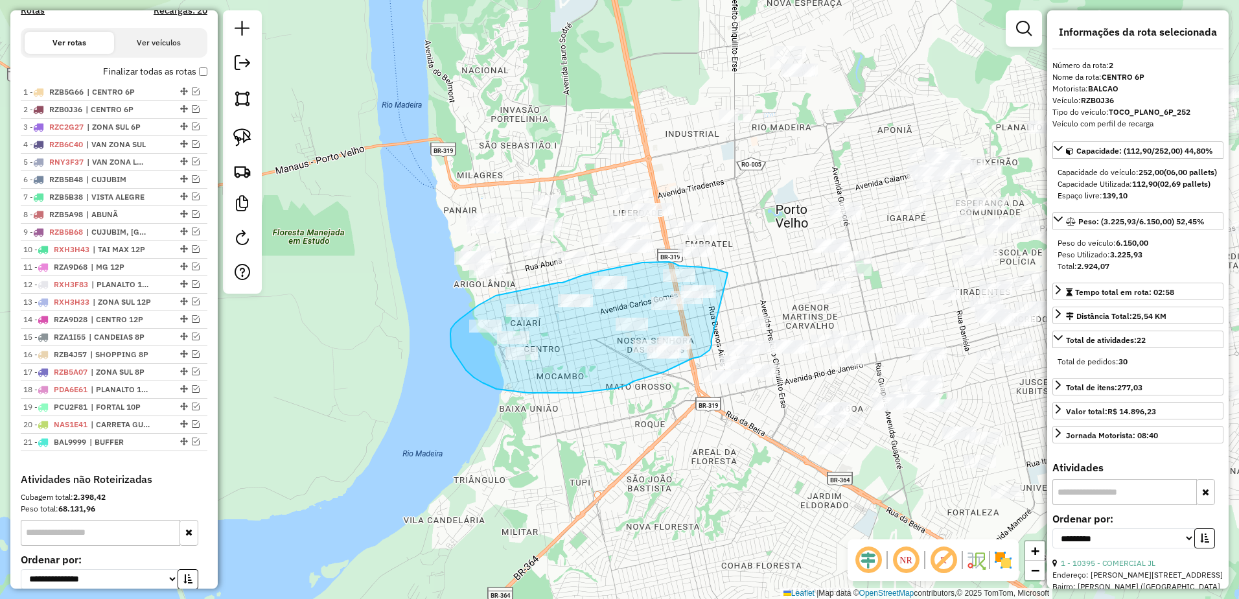
drag, startPoint x: 685, startPoint y: 266, endPoint x: 712, endPoint y: 339, distance: 77.5
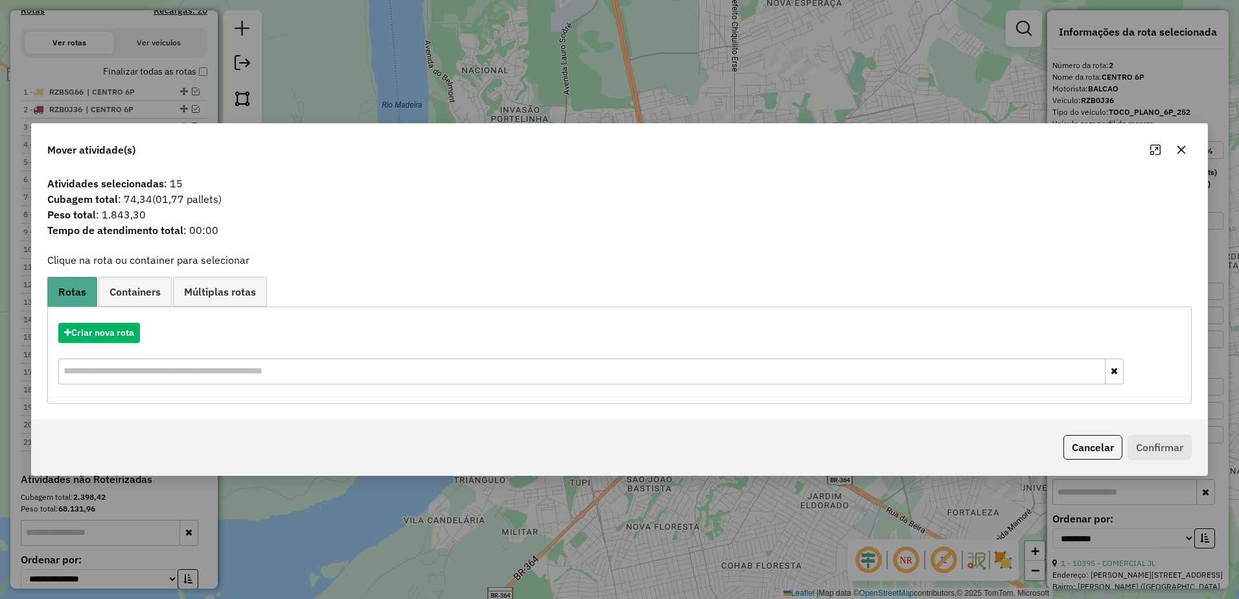
click at [1193, 150] on div "Mover atividade(s)" at bounding box center [620, 147] width 1176 height 47
click at [1180, 148] on icon "button" at bounding box center [1182, 150] width 8 height 8
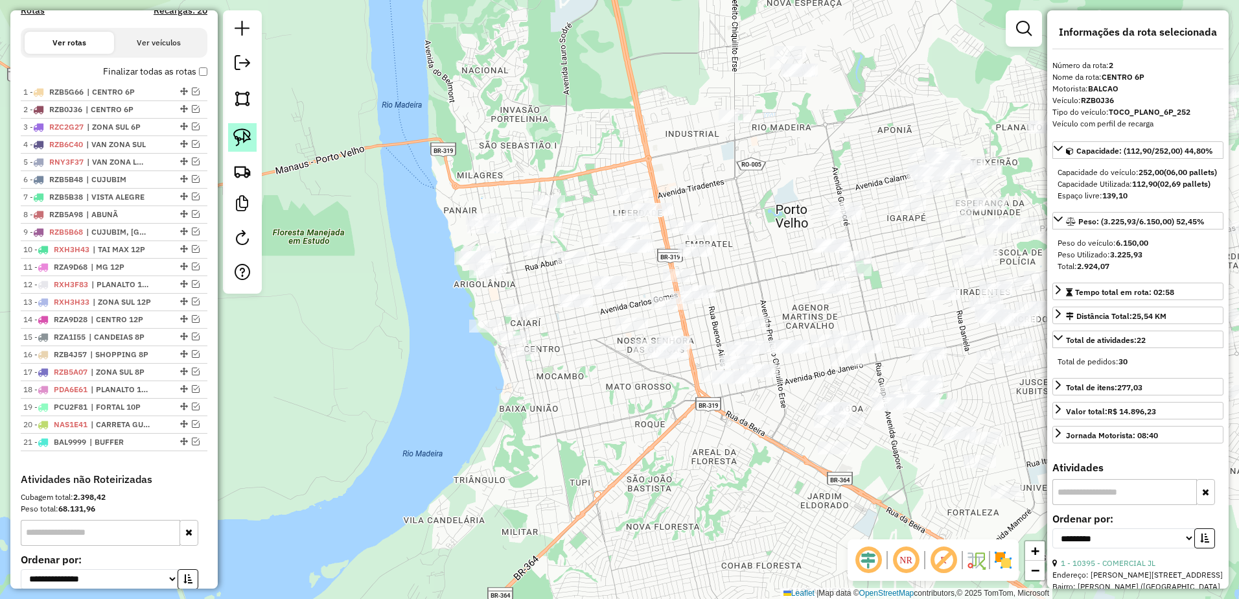
click at [243, 135] on img at bounding box center [242, 137] width 18 height 18
click at [235, 139] on img at bounding box center [242, 137] width 18 height 18
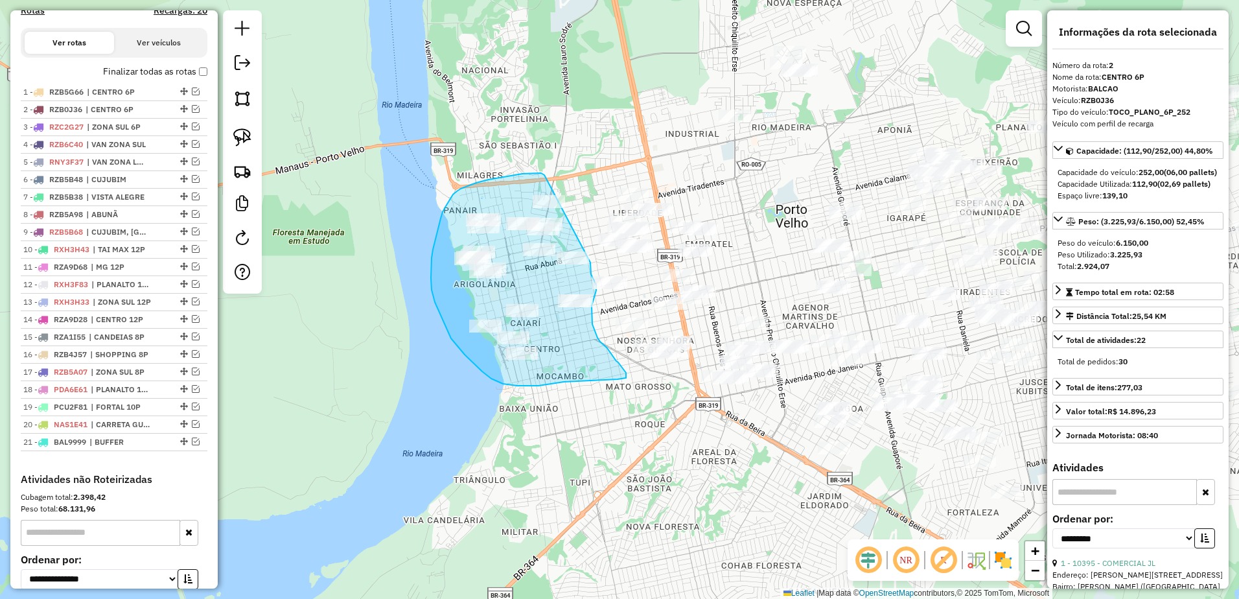
drag, startPoint x: 545, startPoint y: 175, endPoint x: 590, endPoint y: 261, distance: 97.4
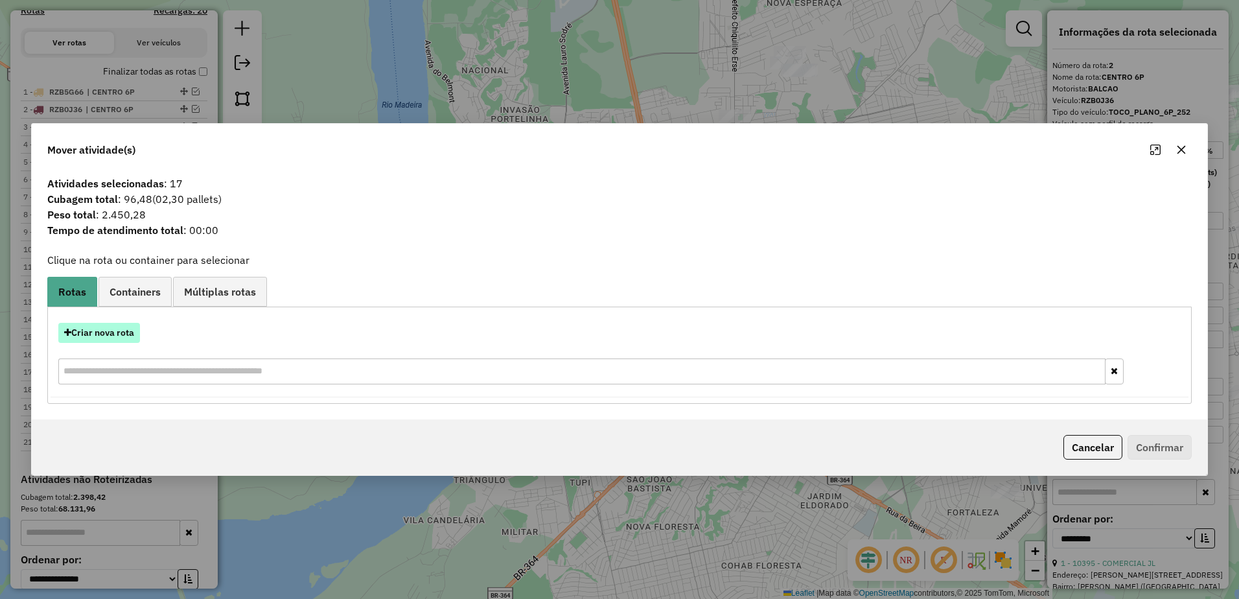
click at [113, 338] on button "Criar nova rota" at bounding box center [99, 333] width 82 height 20
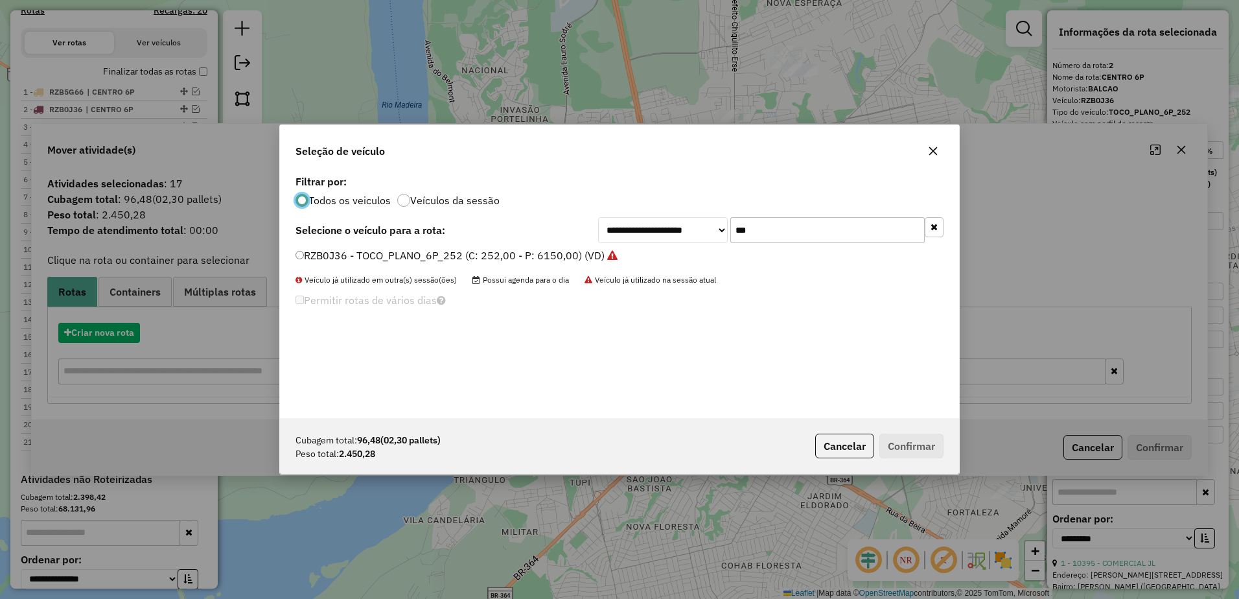
scroll to position [7, 4]
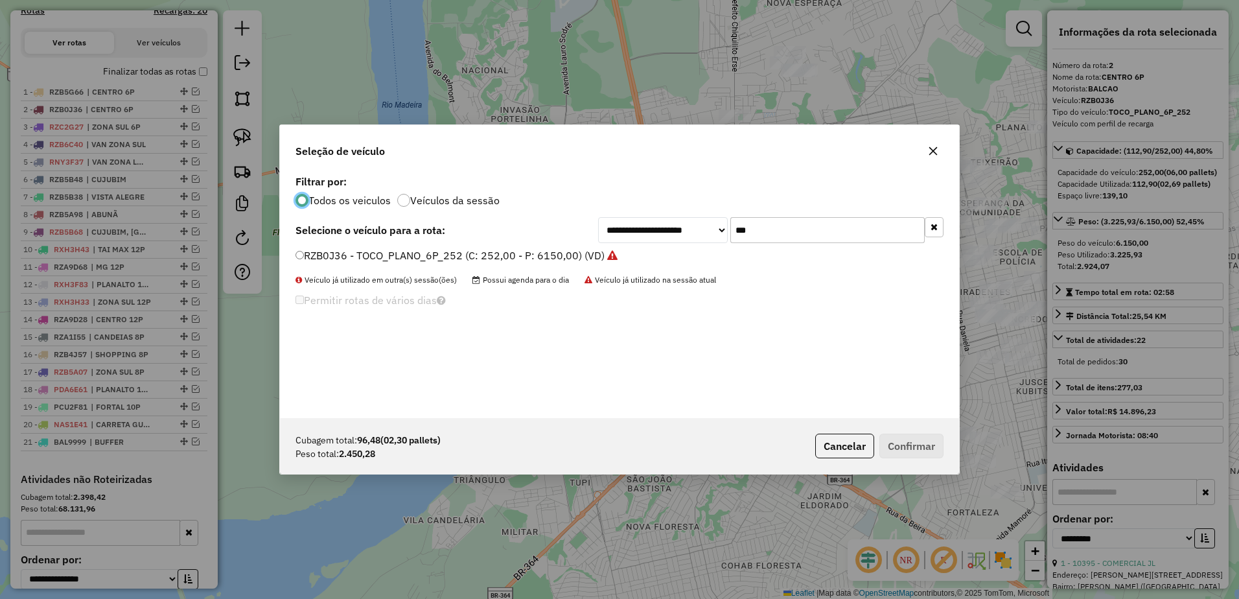
click at [780, 235] on input "***" at bounding box center [828, 230] width 194 height 26
type input "*"
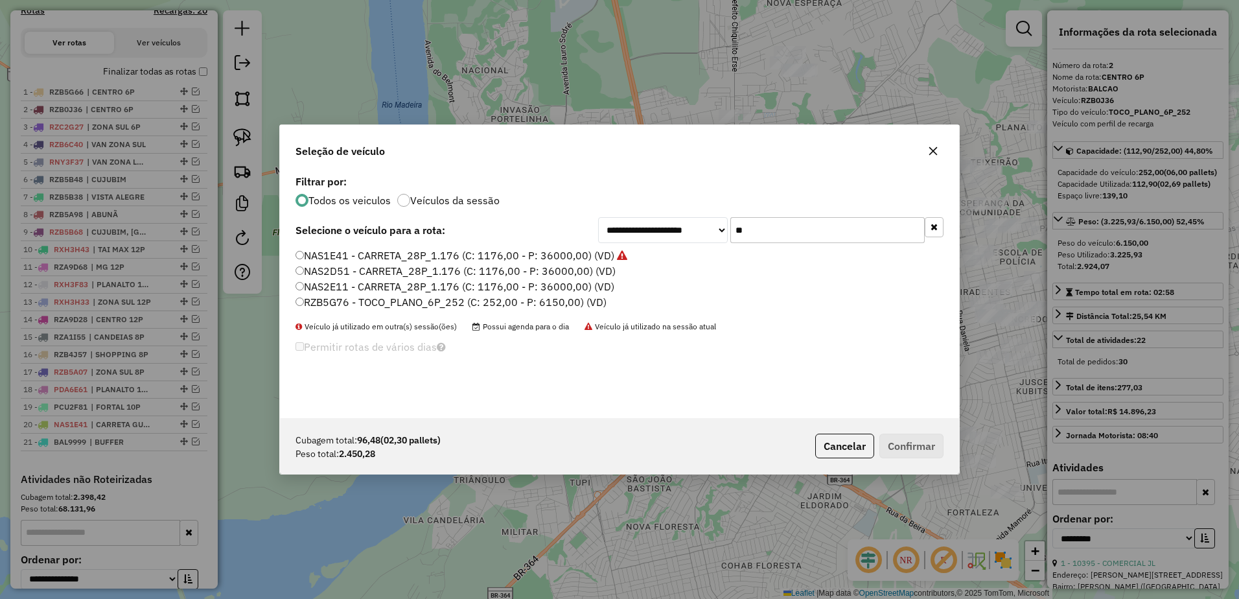
type input "**"
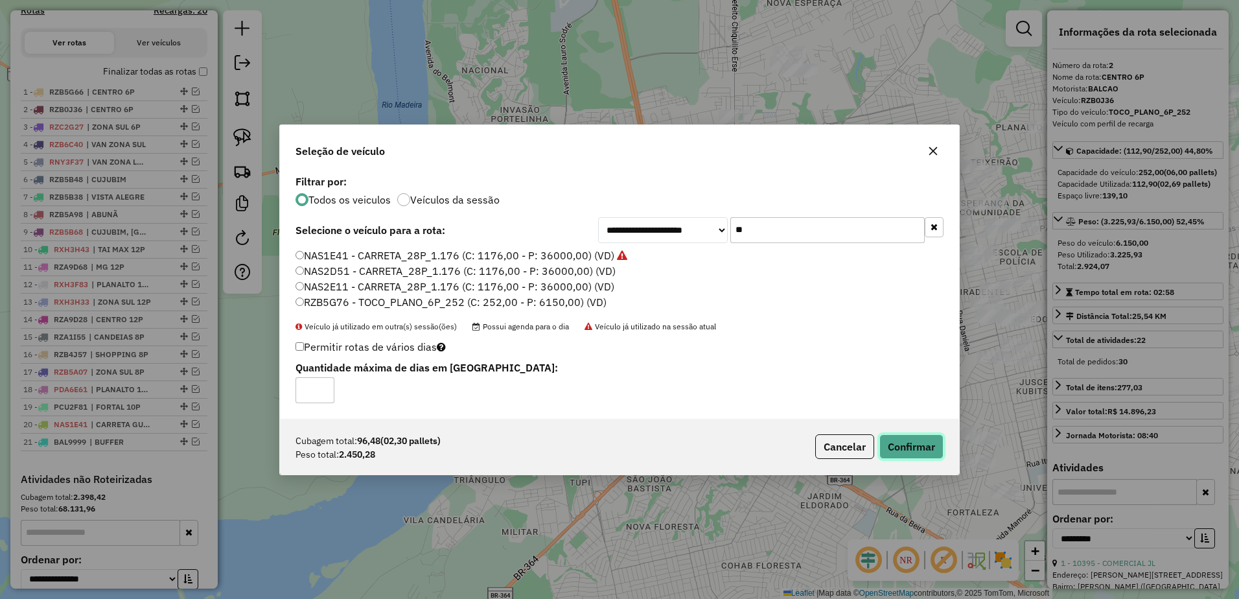
click at [938, 439] on button "Confirmar" at bounding box center [912, 446] width 64 height 25
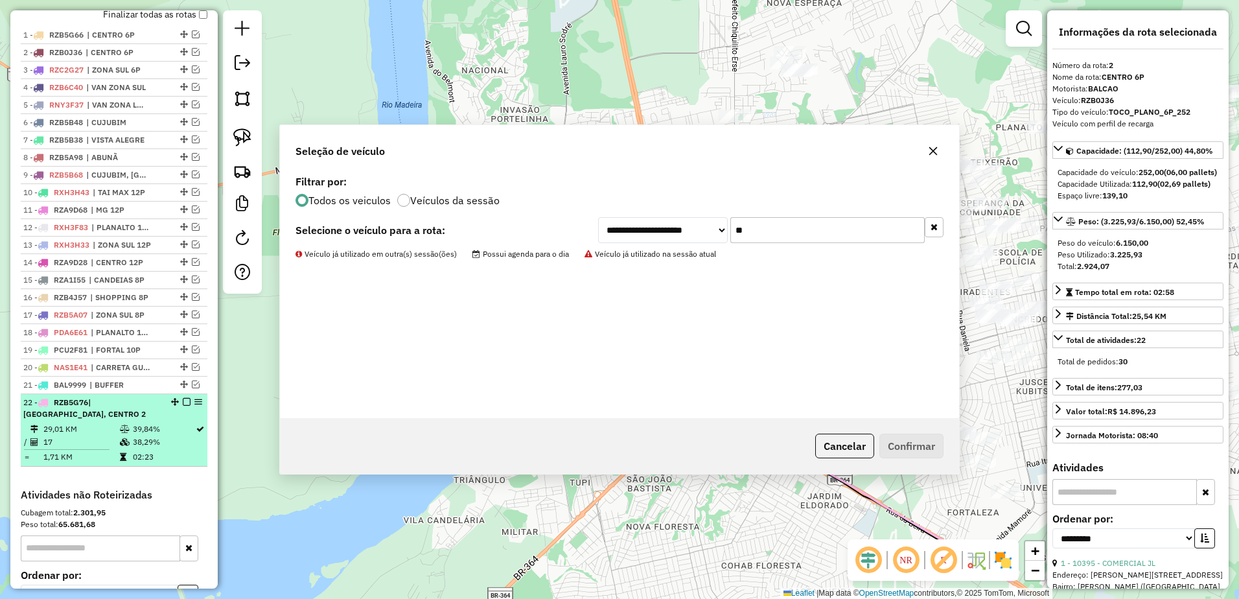
scroll to position [519, 0]
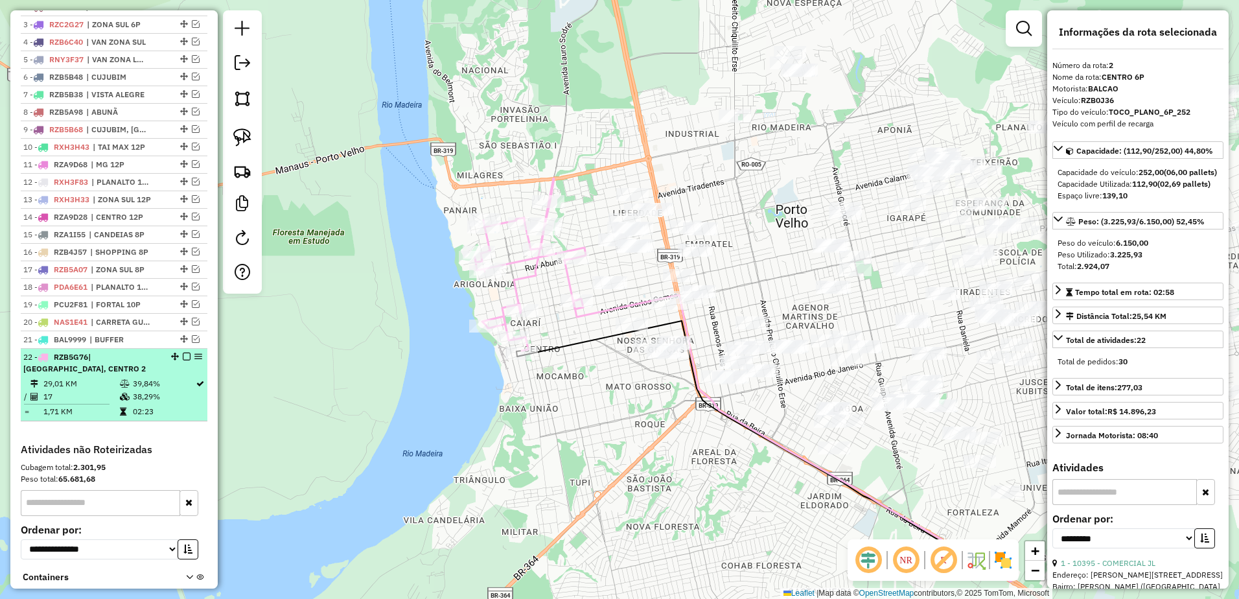
click at [90, 390] on td "29,01 KM" at bounding box center [81, 383] width 76 height 13
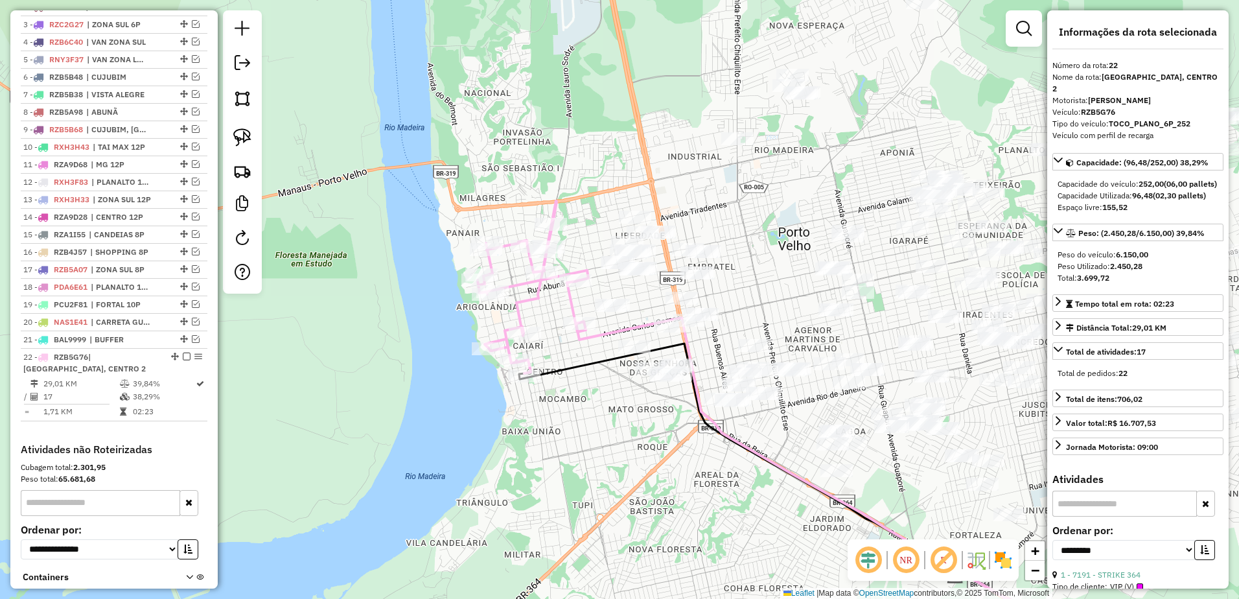
drag, startPoint x: 573, startPoint y: 421, endPoint x: 699, endPoint y: 524, distance: 163.1
click at [699, 524] on div "Janela de atendimento Grade de atendimento Capacidade Transportadoras Veículos …" at bounding box center [619, 299] width 1239 height 599
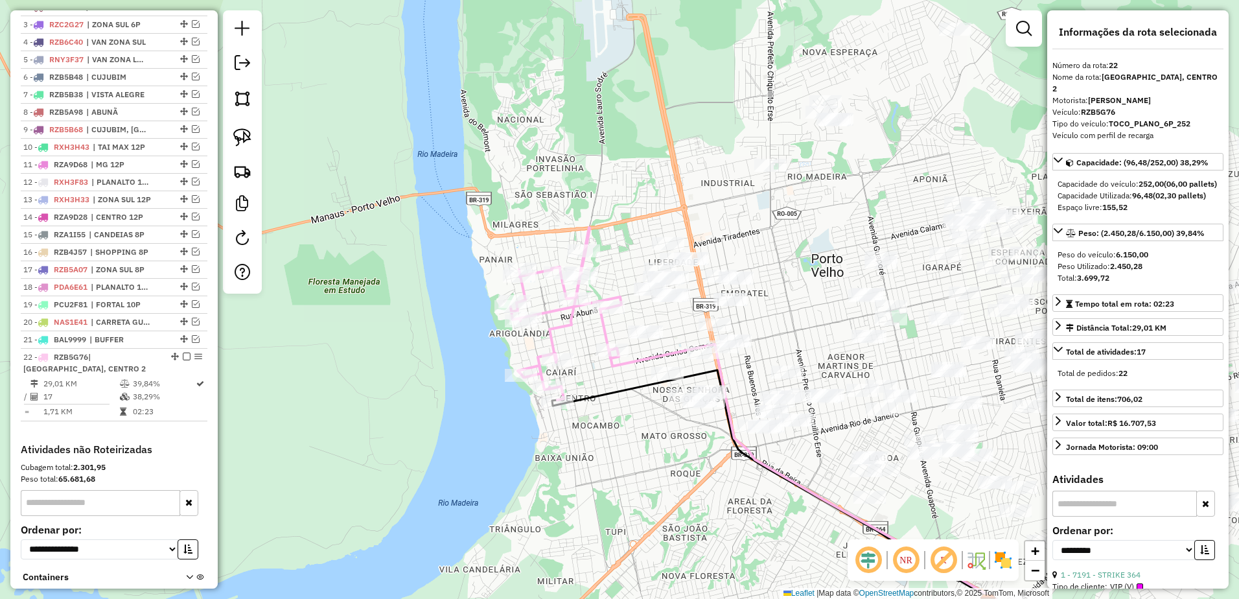
drag, startPoint x: 713, startPoint y: 171, endPoint x: 745, endPoint y: 196, distance: 40.6
click at [745, 196] on div "Janela de atendimento Grade de atendimento Capacidade Transportadoras Veículos …" at bounding box center [619, 299] width 1239 height 599
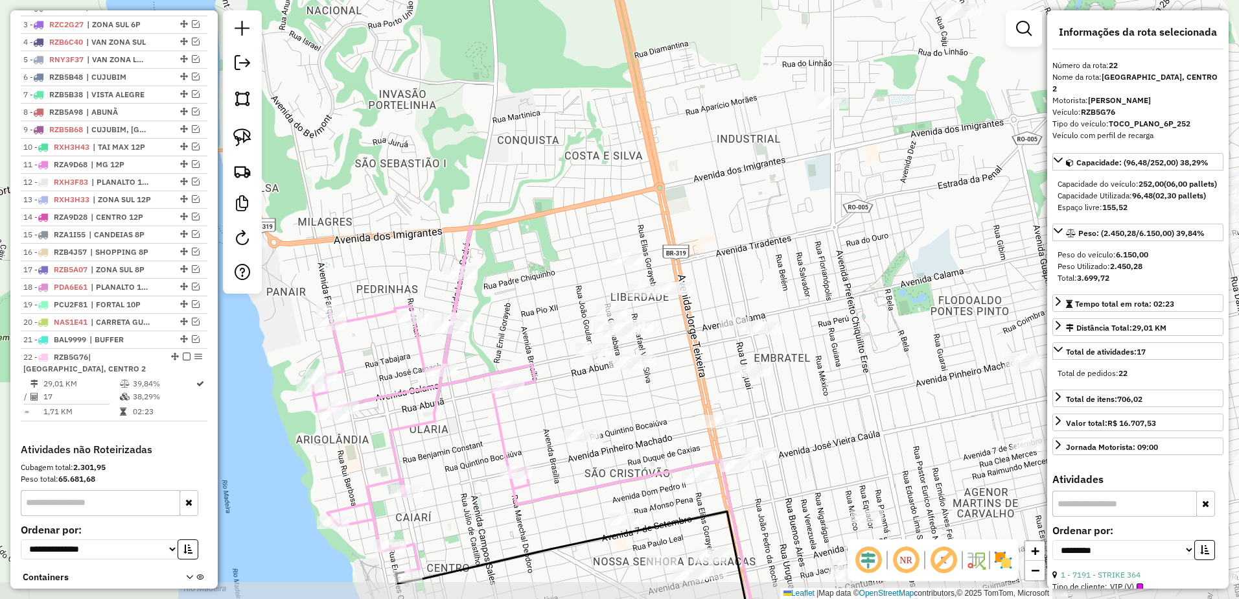
drag, startPoint x: 631, startPoint y: 238, endPoint x: 637, endPoint y: 219, distance: 19.5
click at [637, 219] on div "Janela de atendimento Grade de atendimento Capacidade Transportadoras Veículos …" at bounding box center [619, 299] width 1239 height 599
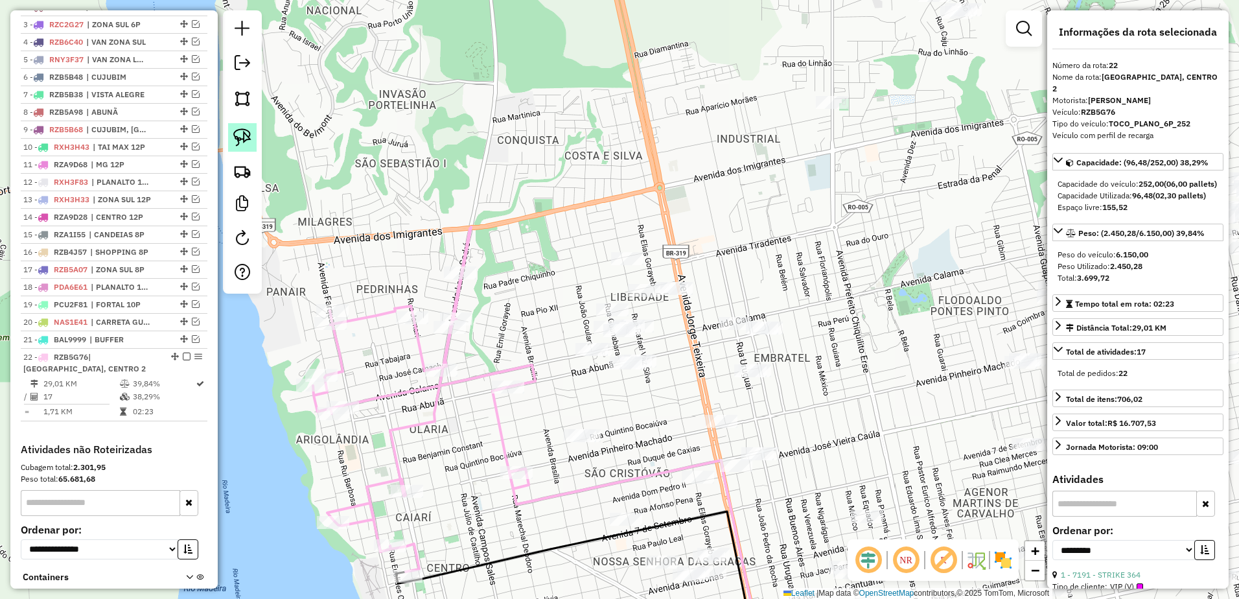
click at [250, 134] on img at bounding box center [242, 137] width 18 height 18
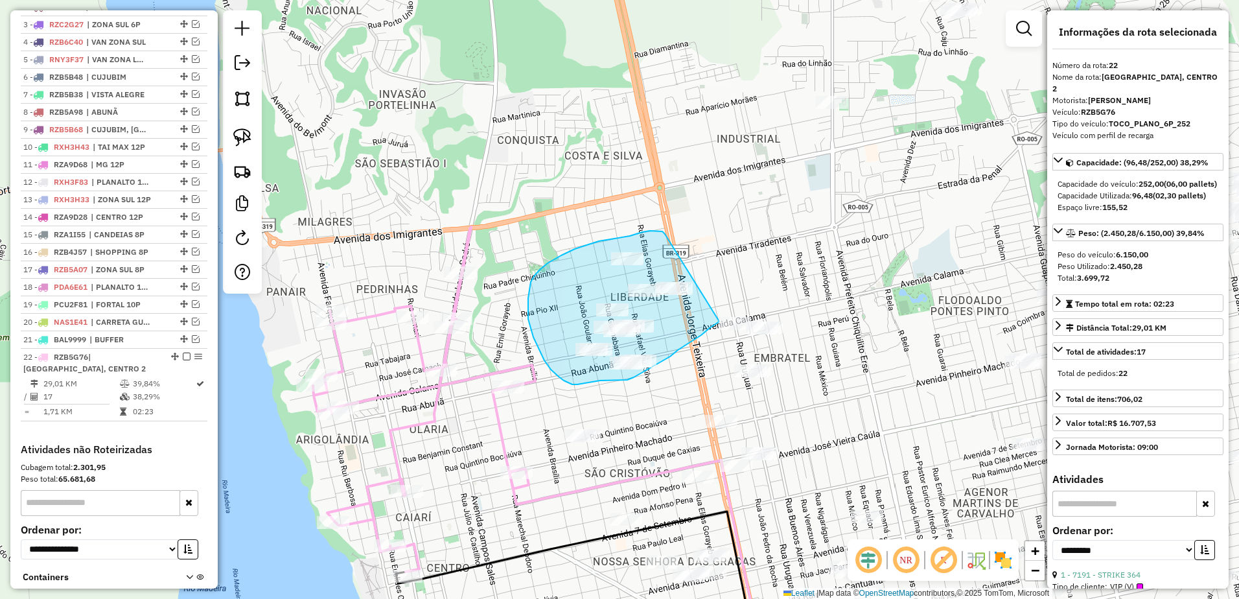
click at [720, 320] on div "Janela de atendimento Grade de atendimento Capacidade Transportadoras Veículos …" at bounding box center [619, 299] width 1239 height 599
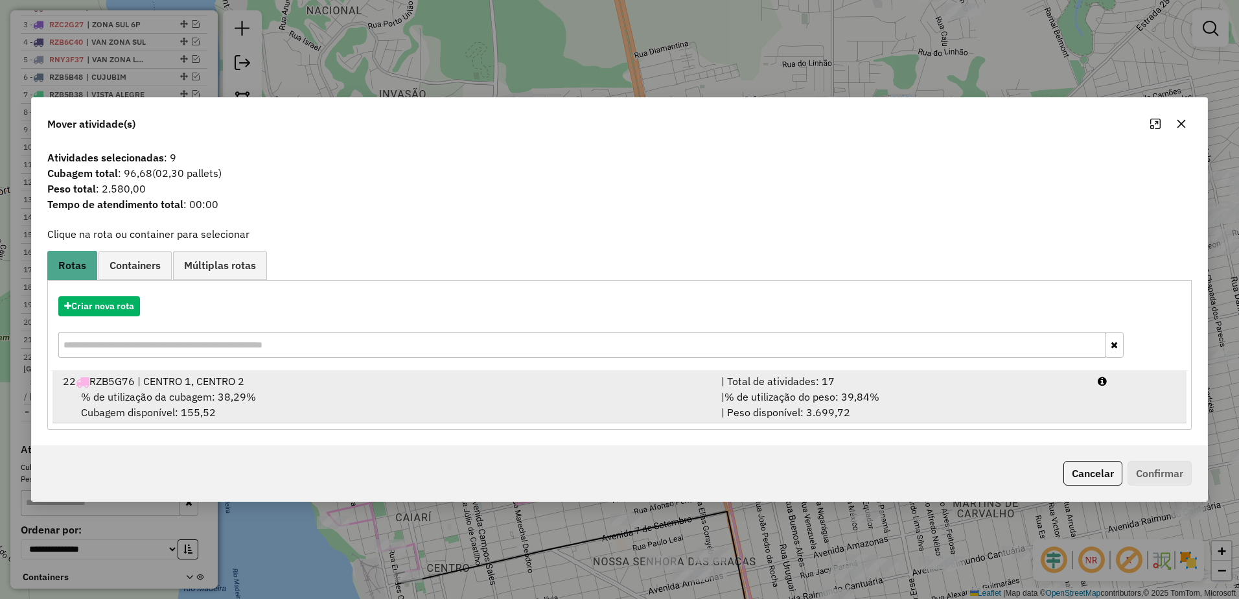
click at [504, 391] on div "% de utilização da cubagem: 38,29% Cubagem disponível: 155,52" at bounding box center [384, 404] width 659 height 31
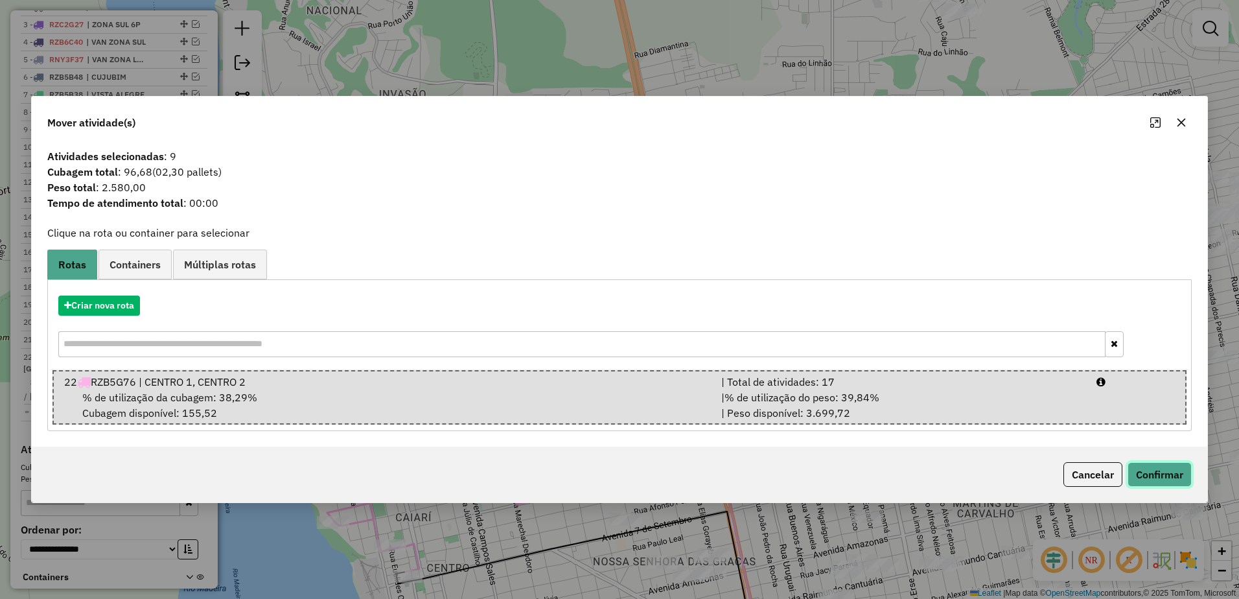
click at [1179, 480] on button "Confirmar" at bounding box center [1160, 474] width 64 height 25
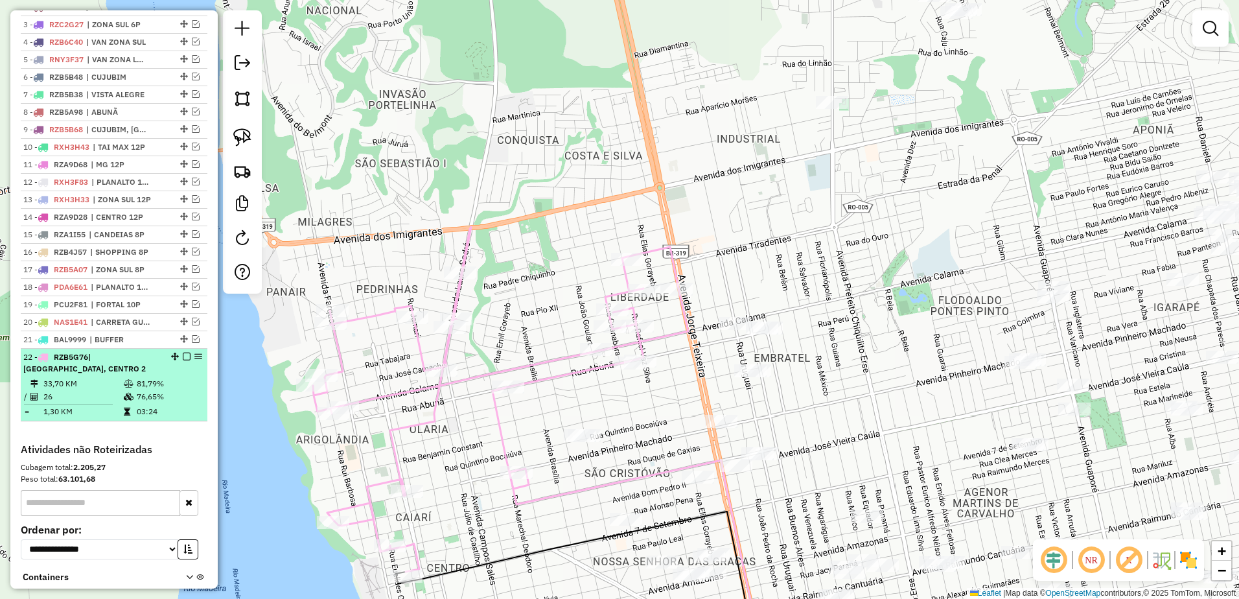
click at [86, 403] on td "26" at bounding box center [83, 396] width 80 height 13
select select "**********"
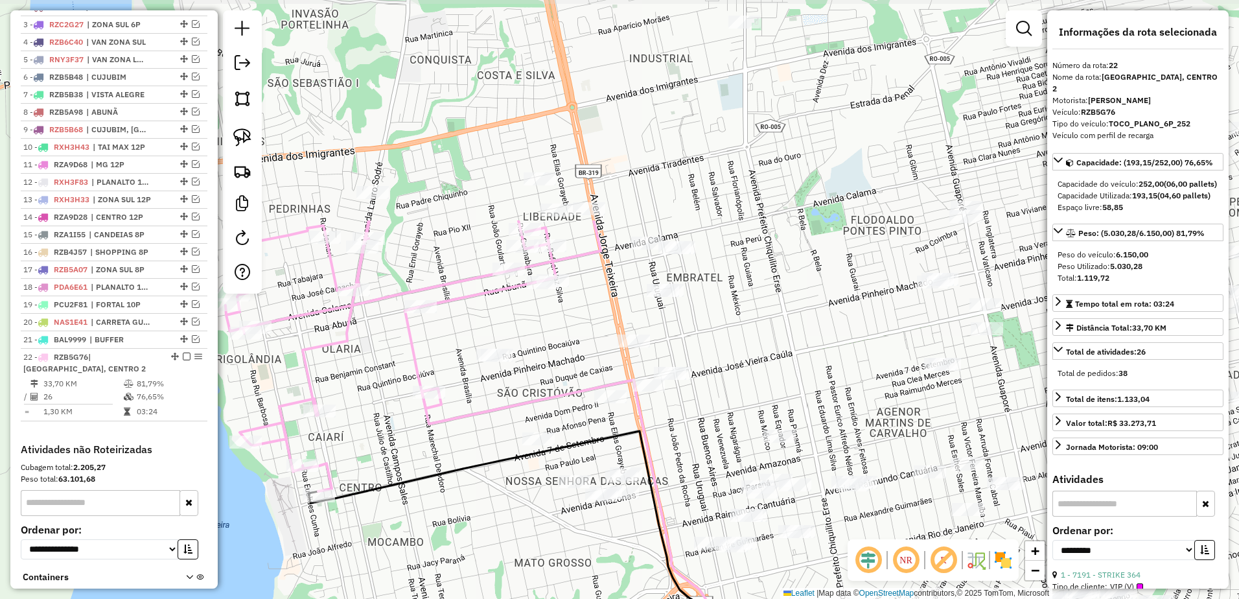
drag, startPoint x: 643, startPoint y: 225, endPoint x: 680, endPoint y: 439, distance: 217.1
click at [683, 444] on div "Janela de atendimento Grade de atendimento Capacidade Transportadoras Veículos …" at bounding box center [619, 299] width 1239 height 599
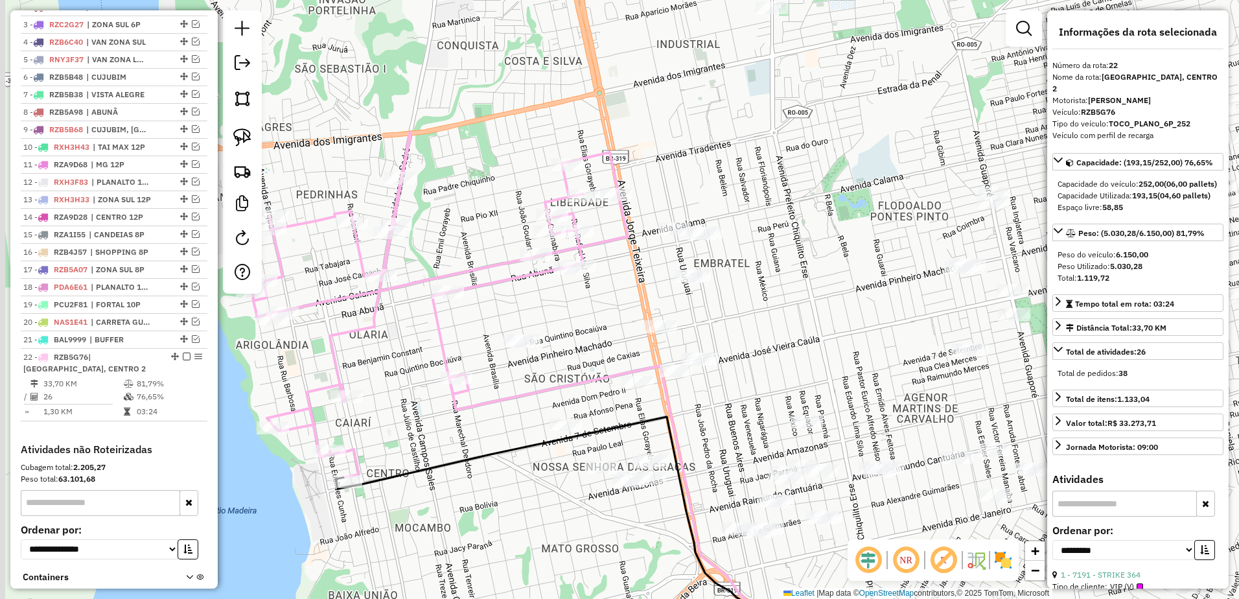
drag, startPoint x: 523, startPoint y: 343, endPoint x: 549, endPoint y: 329, distance: 29.6
click at [549, 329] on div "Janela de atendimento Grade de atendimento Capacidade Transportadoras Veículos …" at bounding box center [619, 299] width 1239 height 599
drag, startPoint x: 561, startPoint y: 253, endPoint x: 603, endPoint y: 281, distance: 50.0
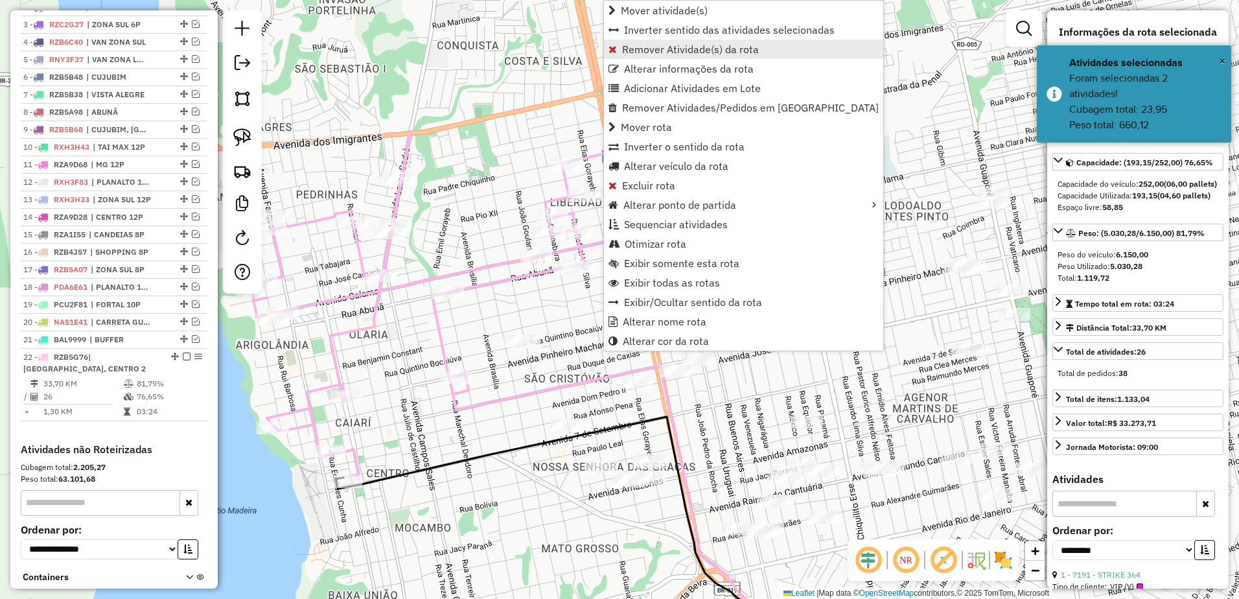
click at [680, 51] on span "Remover Atividade(s) da rota" at bounding box center [690, 49] width 137 height 10
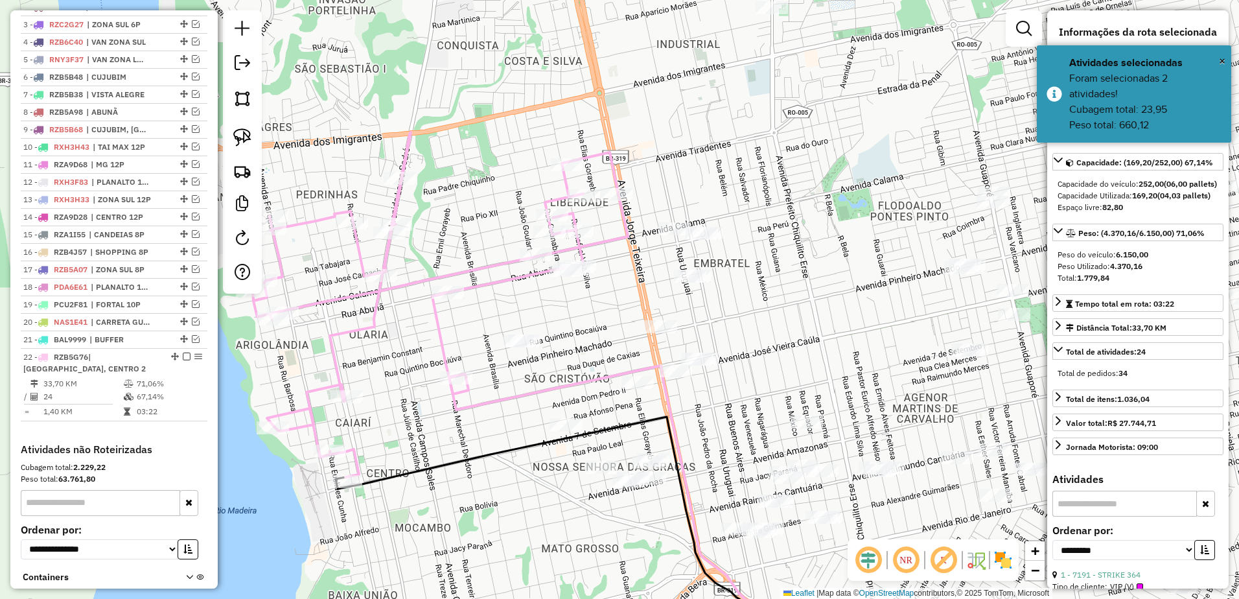
scroll to position [619, 0]
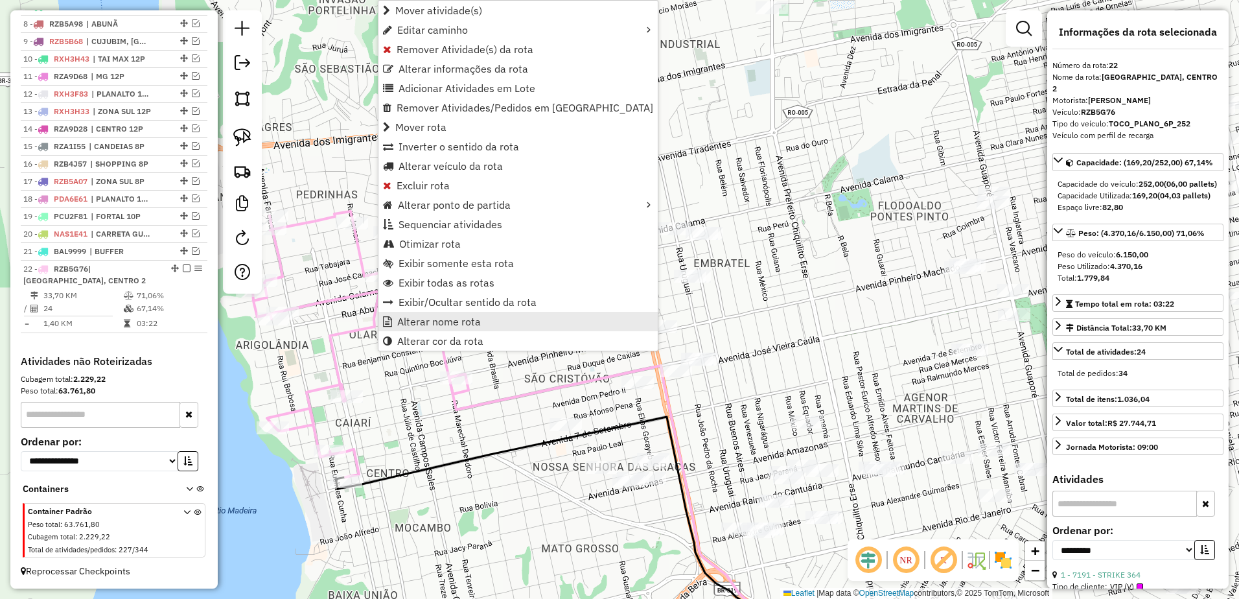
click at [434, 318] on span "Alterar nome rota" at bounding box center [439, 321] width 84 height 10
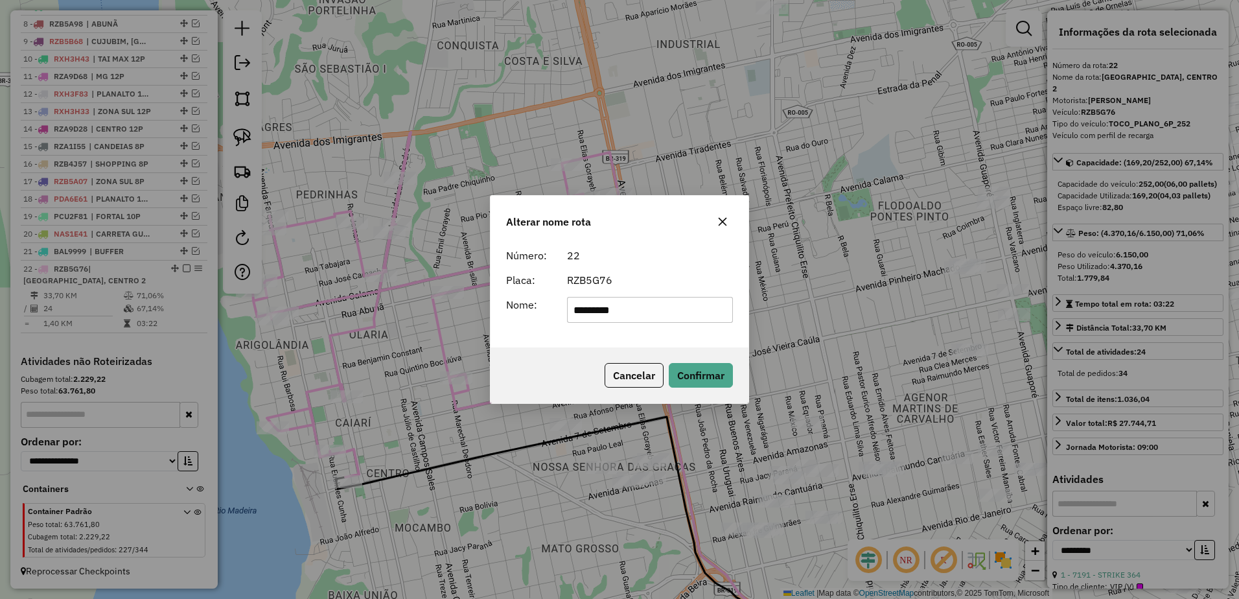
type input "*********"
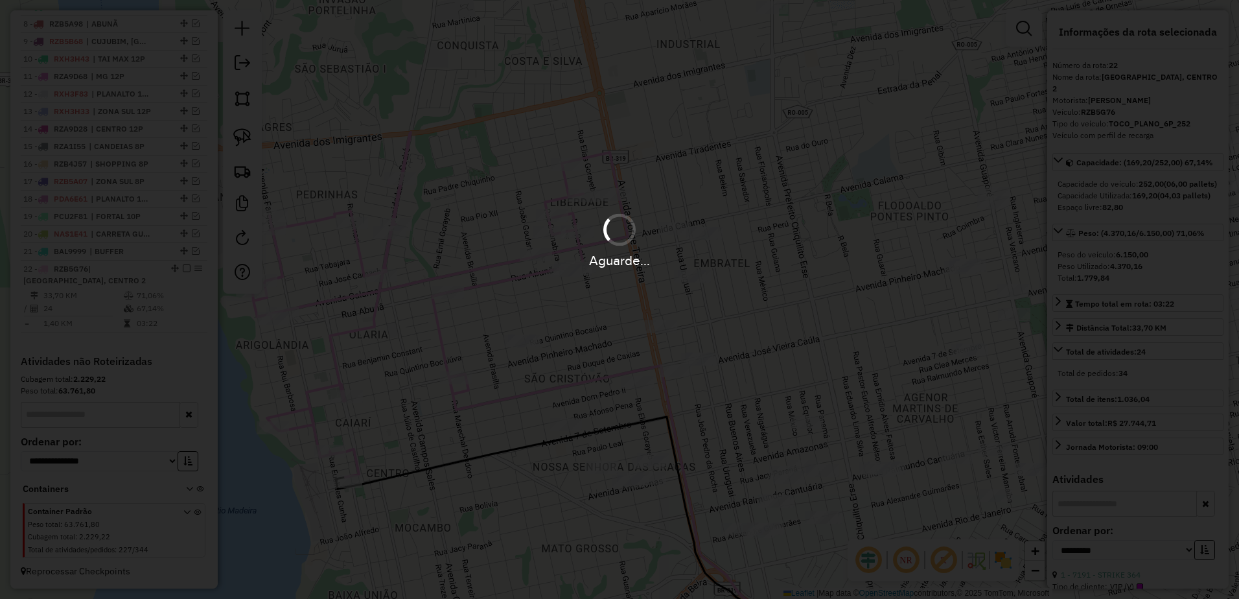
scroll to position [607, 0]
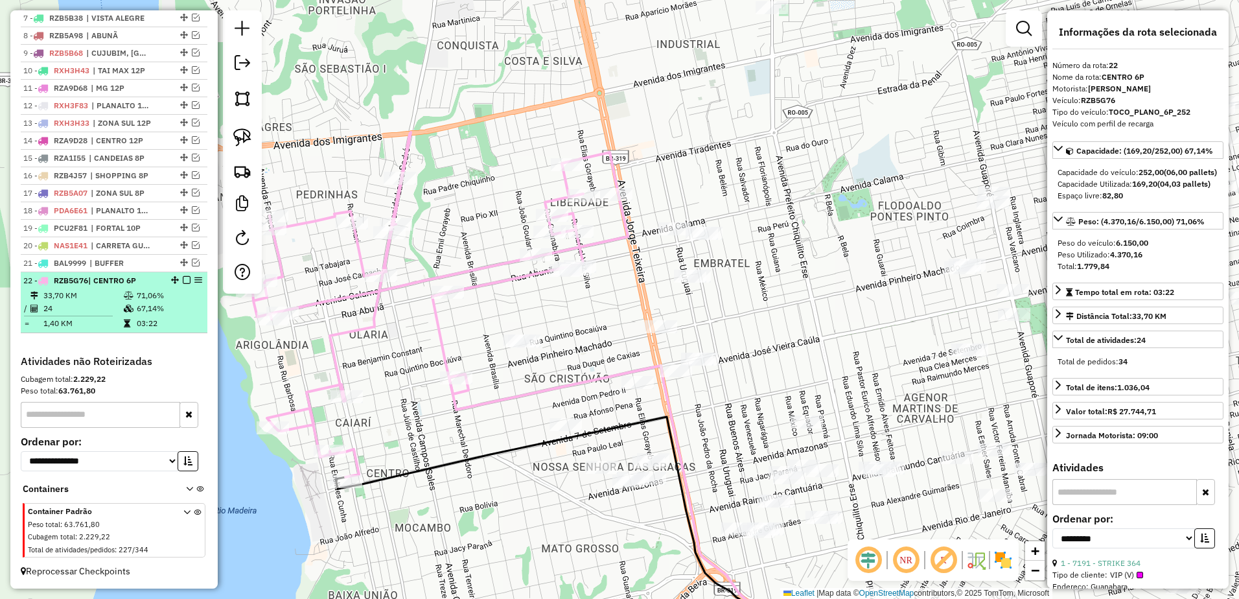
click at [94, 305] on td "24" at bounding box center [83, 308] width 80 height 13
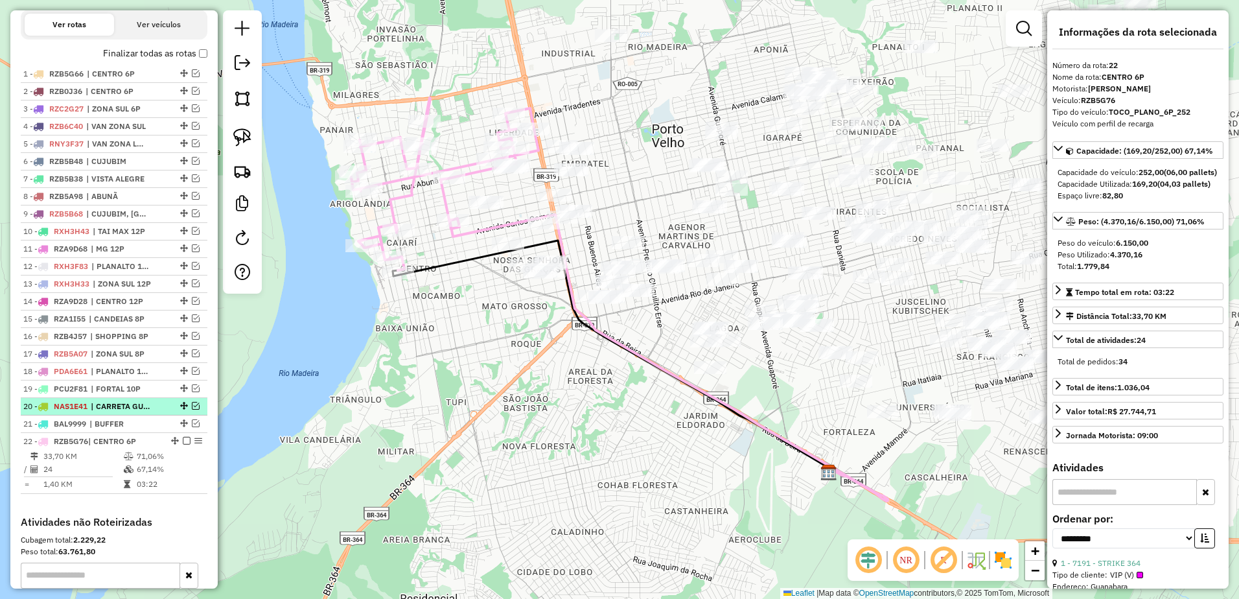
scroll to position [413, 0]
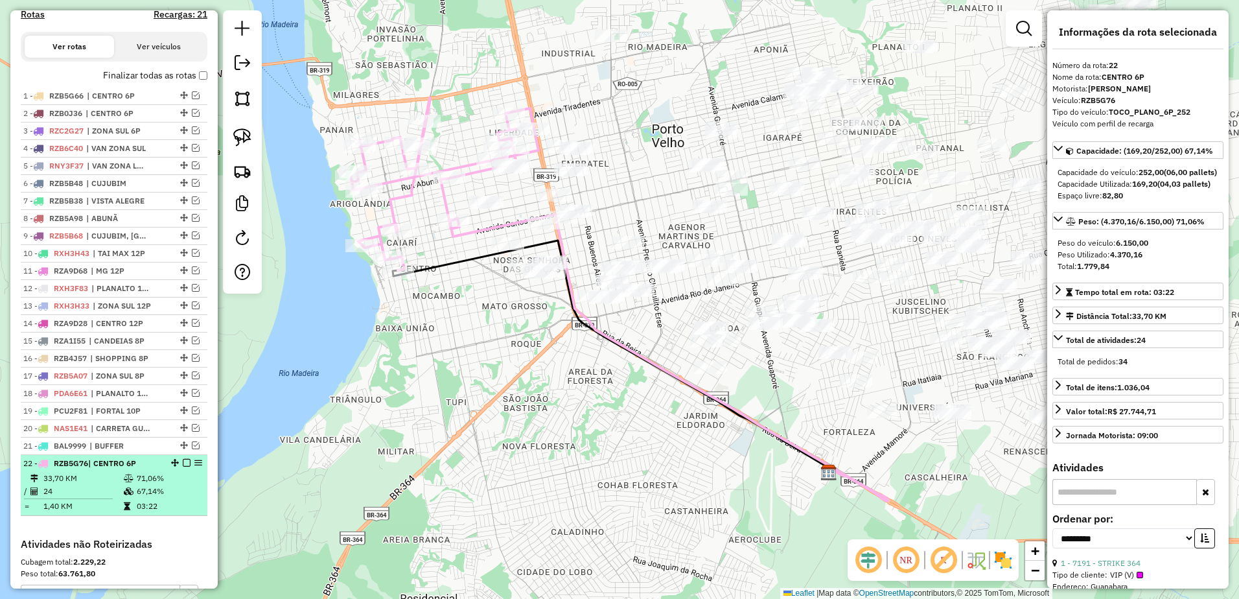
click at [184, 467] on em at bounding box center [187, 463] width 8 height 8
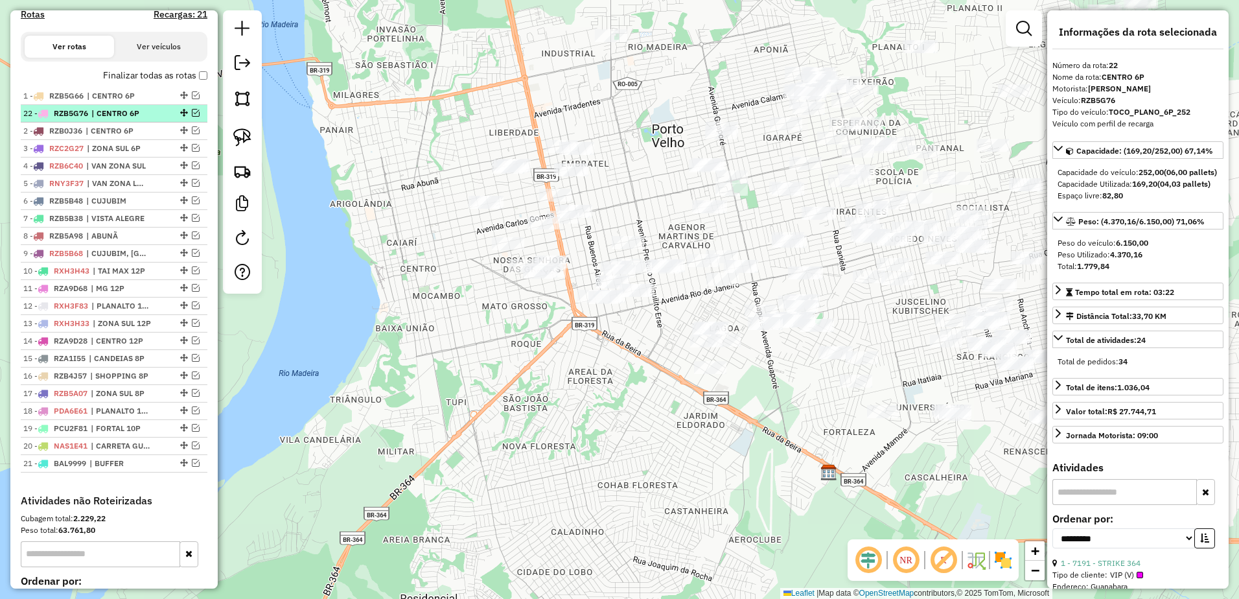
drag, startPoint x: 180, startPoint y: 473, endPoint x: 164, endPoint y: 123, distance: 351.1
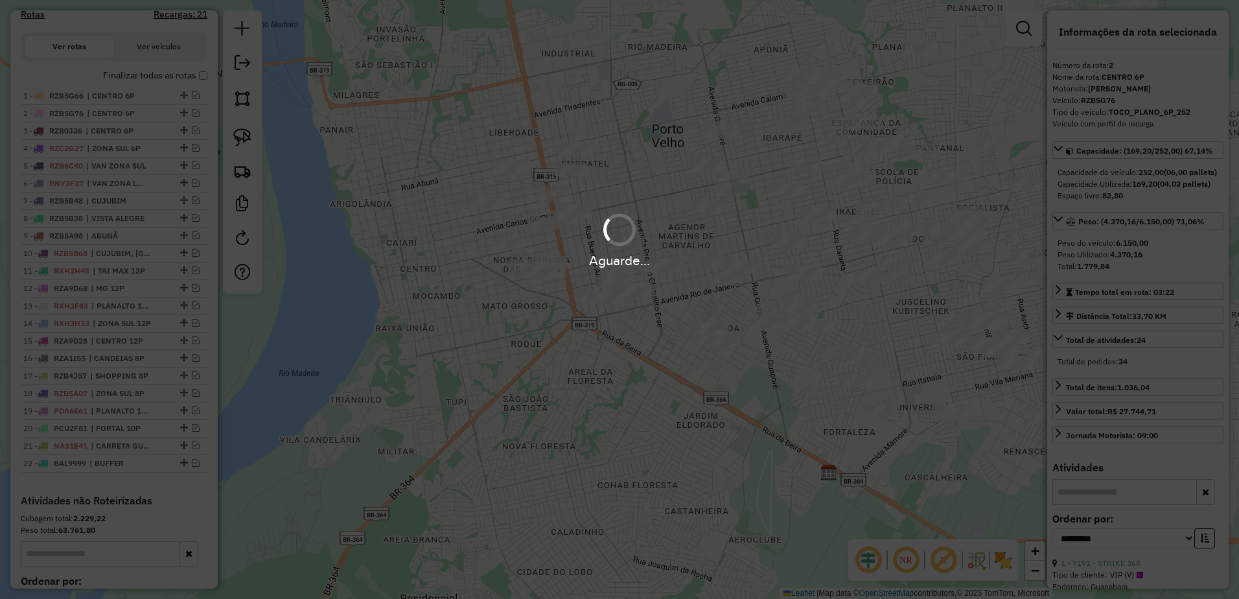
click at [642, 177] on div "Aguarde..." at bounding box center [619, 299] width 1239 height 599
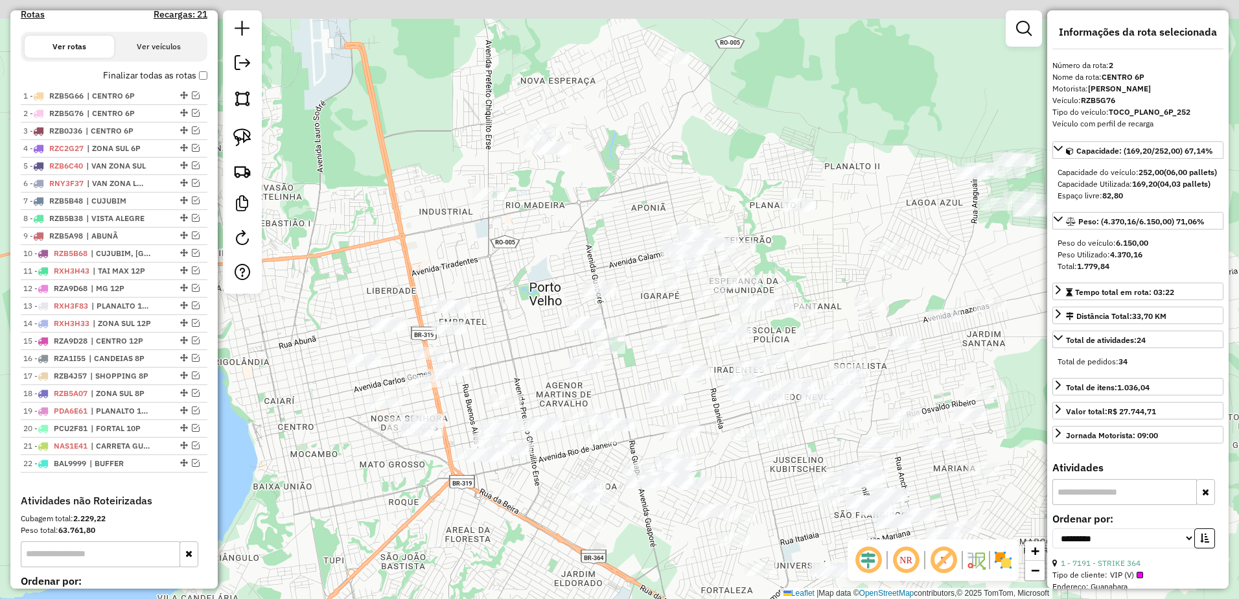
drag, startPoint x: 640, startPoint y: 168, endPoint x: 517, endPoint y: 326, distance: 200.1
click at [517, 326] on div "Janela de atendimento Grade de atendimento Capacidade Transportadoras Veículos …" at bounding box center [619, 299] width 1239 height 599
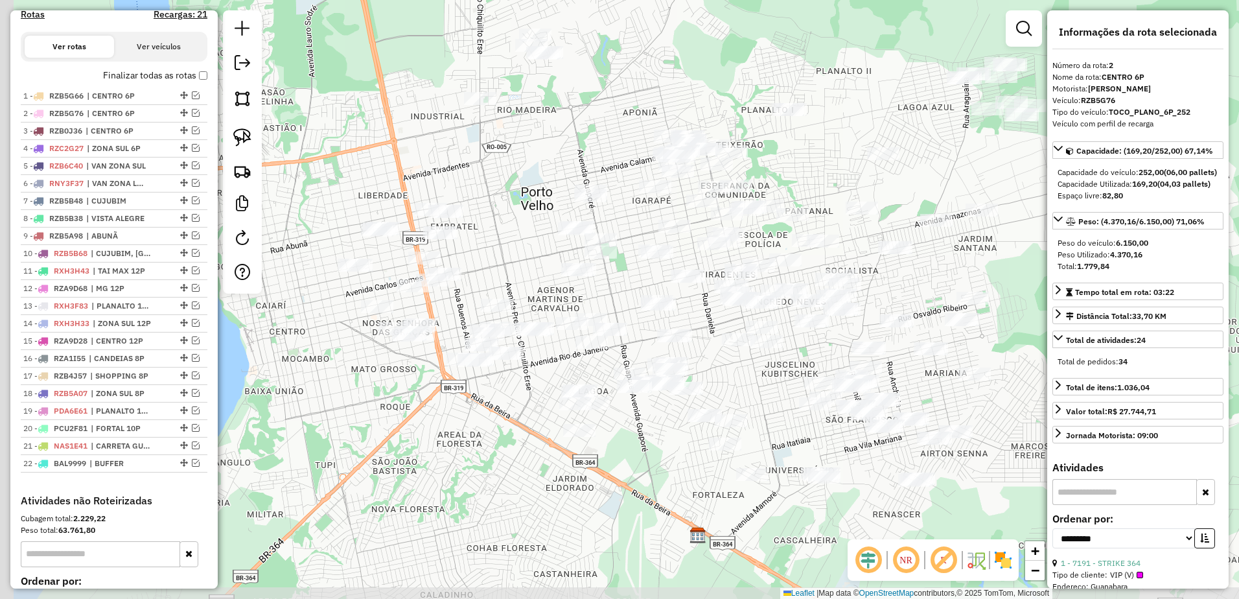
drag, startPoint x: 780, startPoint y: 194, endPoint x: 906, endPoint y: 115, distance: 149.1
click at [906, 115] on div "Janela de atendimento Grade de atendimento Capacidade Transportadoras Veículos …" at bounding box center [619, 299] width 1239 height 599
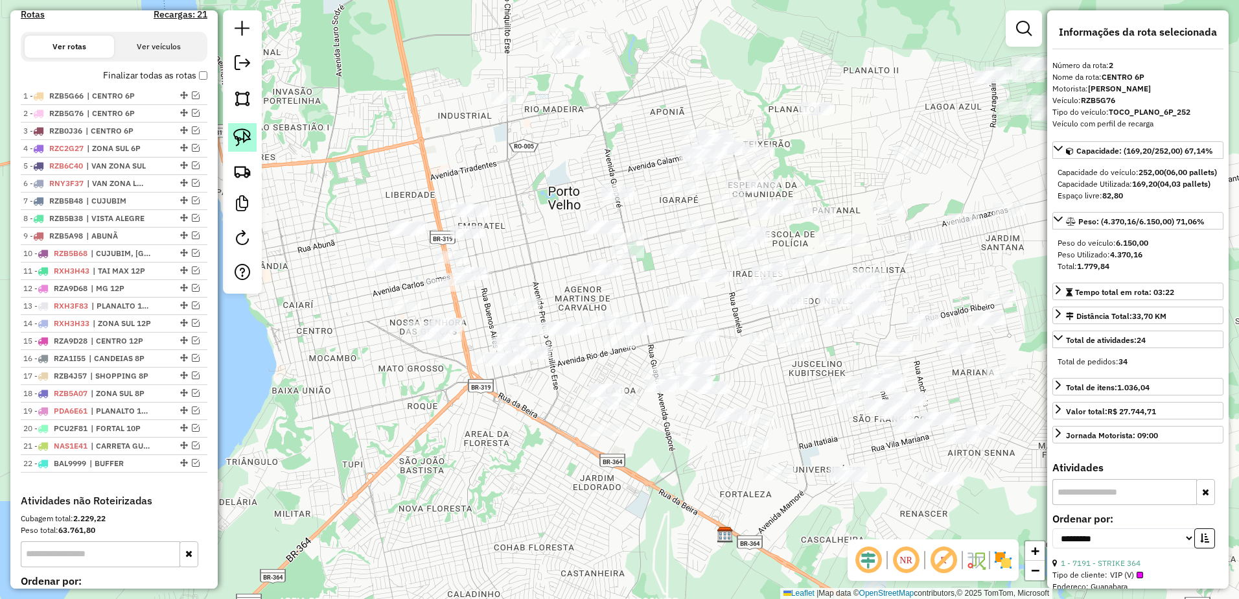
click at [241, 141] on img at bounding box center [242, 137] width 18 height 18
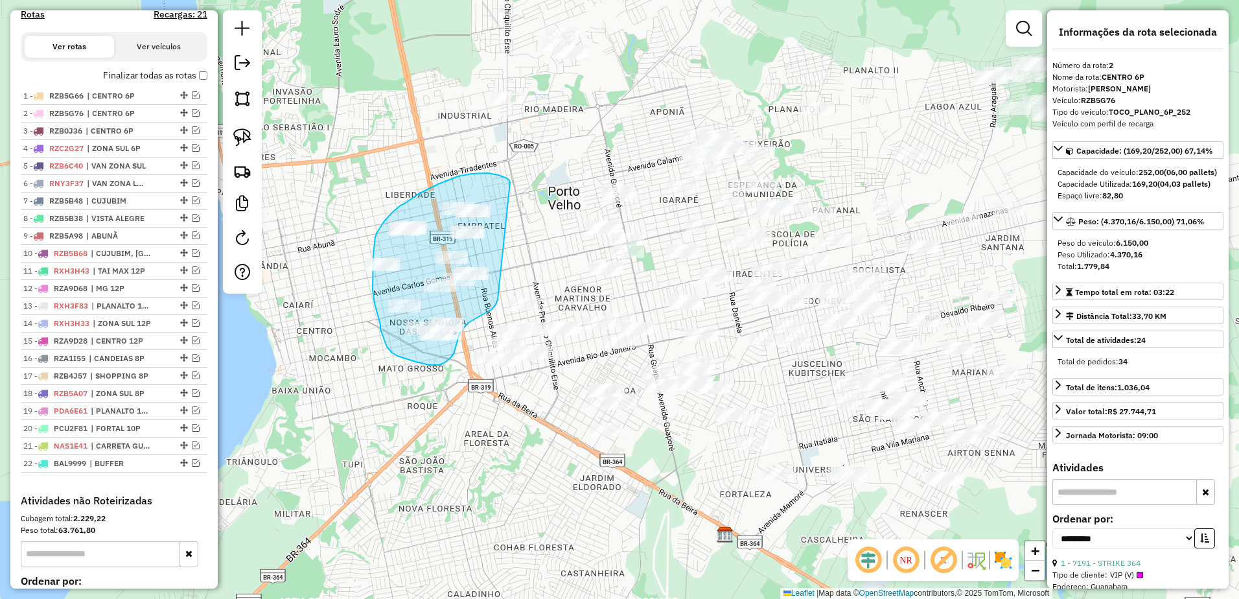
drag, startPoint x: 510, startPoint y: 183, endPoint x: 500, endPoint y: 296, distance: 113.9
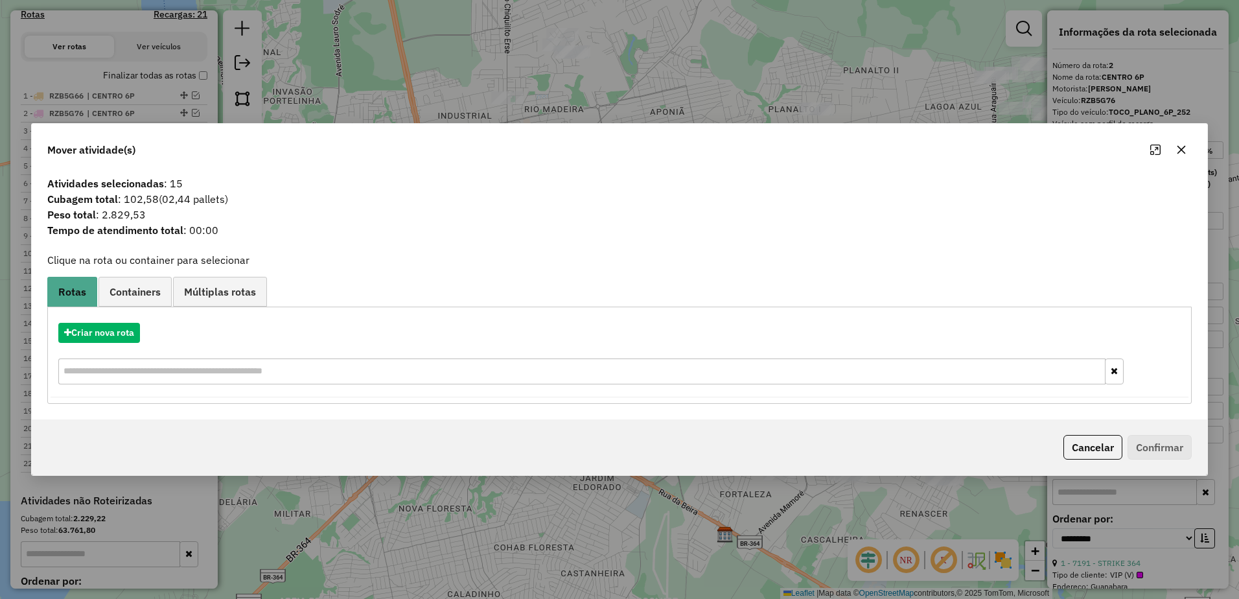
click at [1182, 147] on icon "button" at bounding box center [1182, 150] width 10 height 10
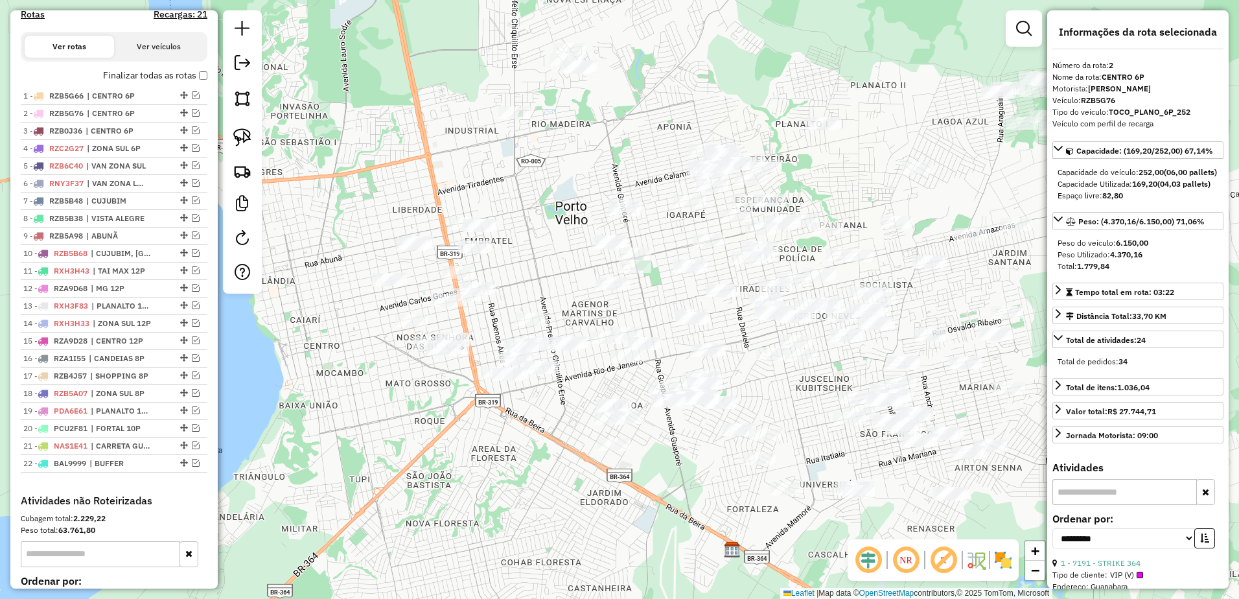
drag, startPoint x: 460, startPoint y: 185, endPoint x: 467, endPoint y: 200, distance: 16.5
click at [467, 200] on div "Janela de atendimento Grade de atendimento Capacidade Transportadoras Veículos …" at bounding box center [619, 299] width 1239 height 599
click at [245, 135] on img at bounding box center [242, 137] width 18 height 18
click at [243, 126] on link at bounding box center [242, 137] width 29 height 29
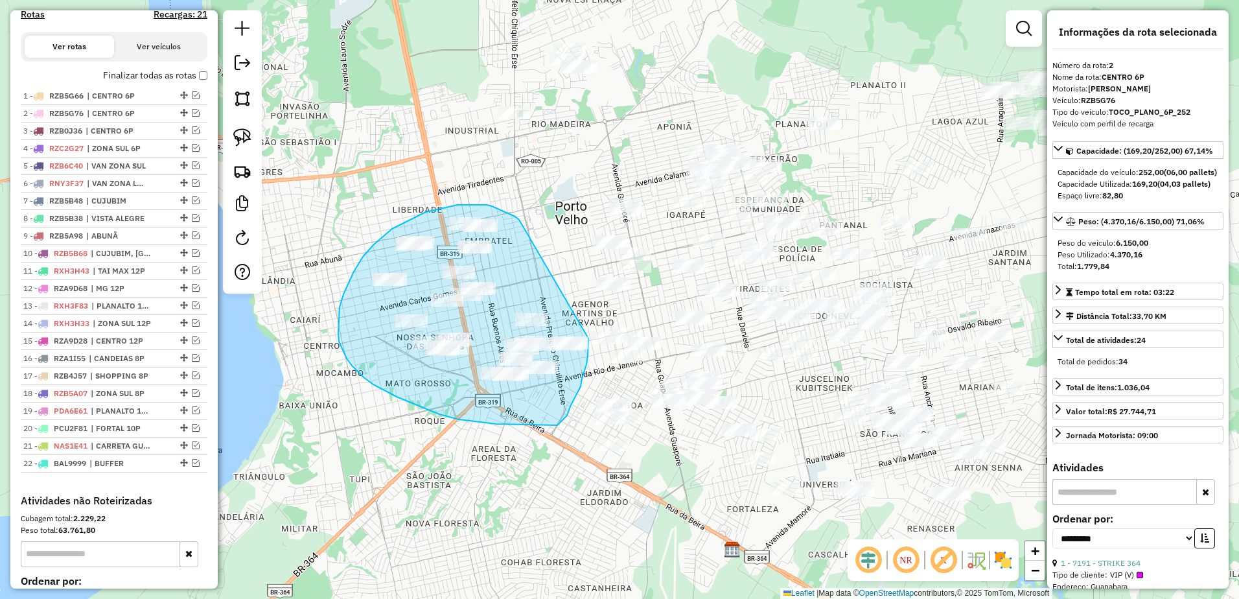
drag, startPoint x: 513, startPoint y: 216, endPoint x: 587, endPoint y: 331, distance: 137.0
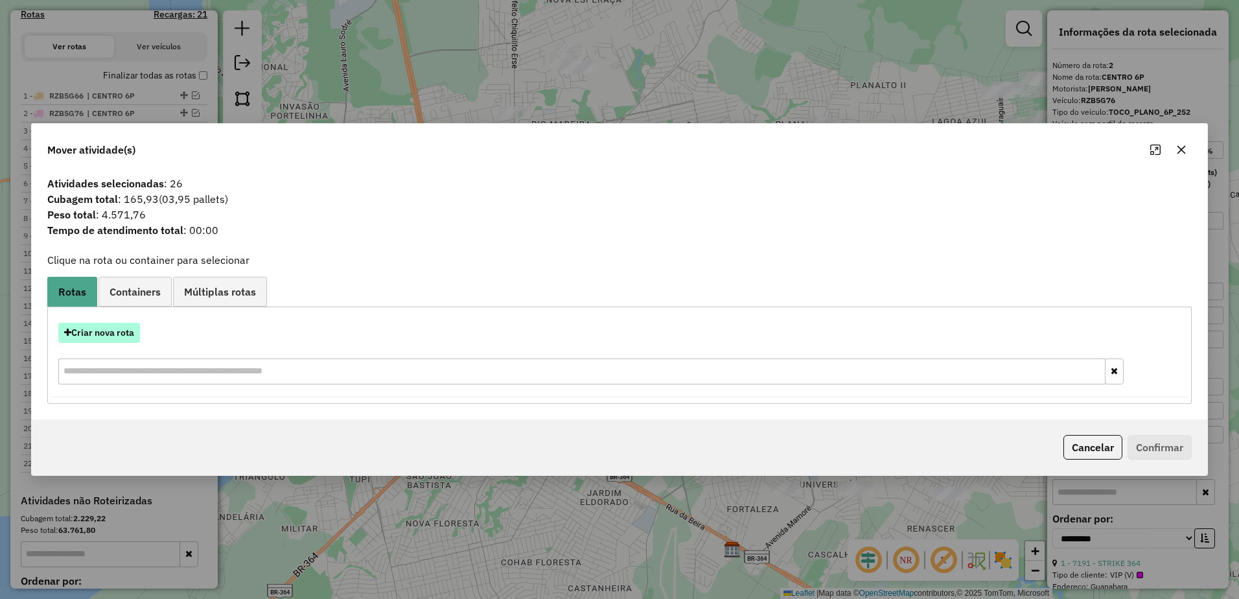
click at [101, 340] on button "Criar nova rota" at bounding box center [99, 333] width 82 height 20
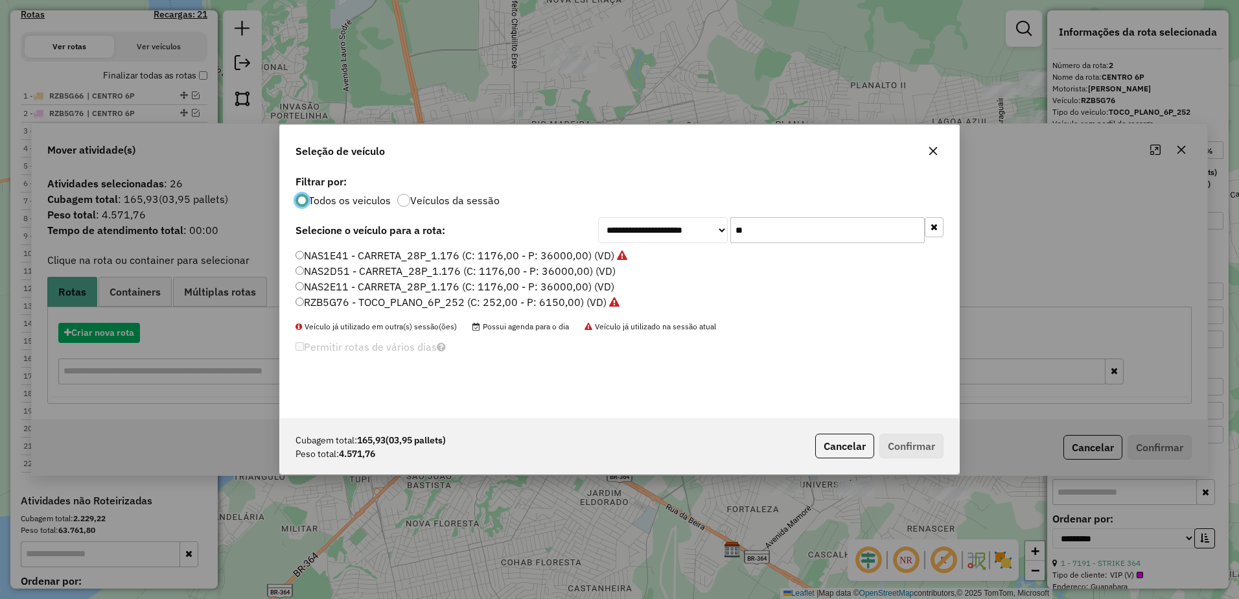
scroll to position [7, 4]
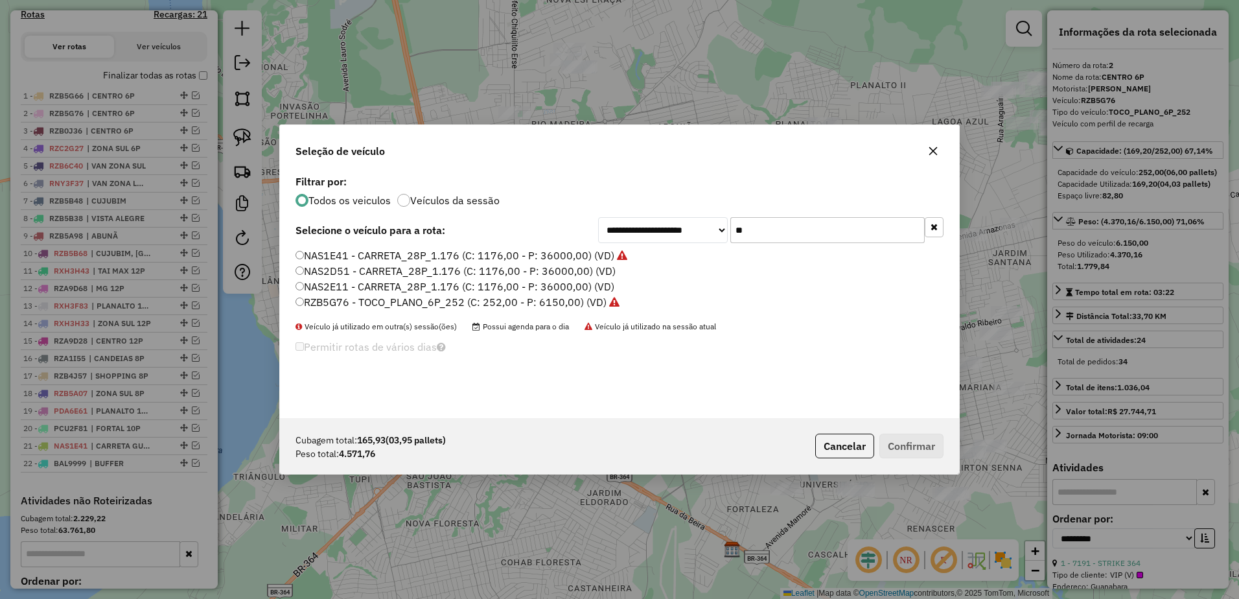
click at [795, 229] on input "**" at bounding box center [828, 230] width 194 height 26
type input "*"
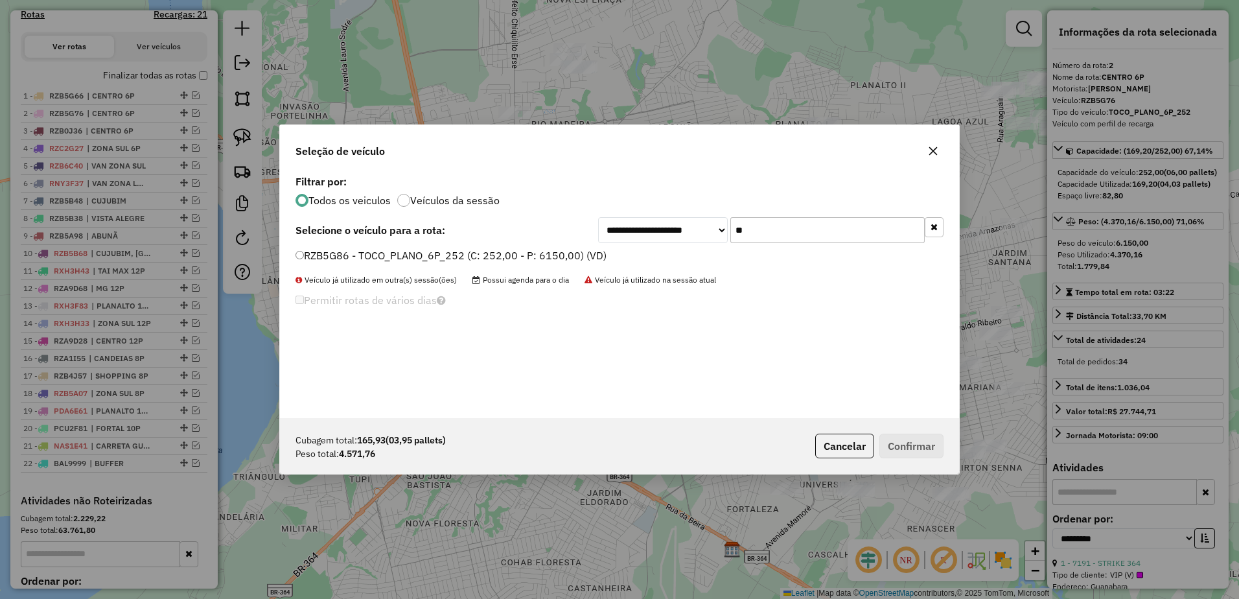
type input "*"
type input "**"
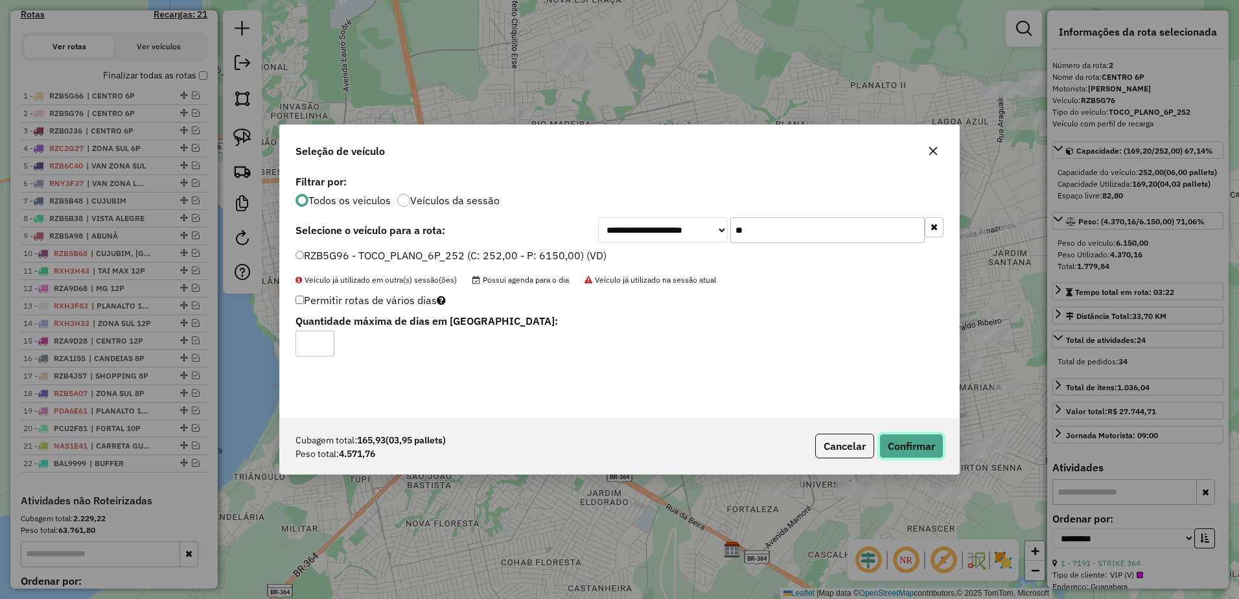
click at [915, 448] on button "Confirmar" at bounding box center [912, 446] width 64 height 25
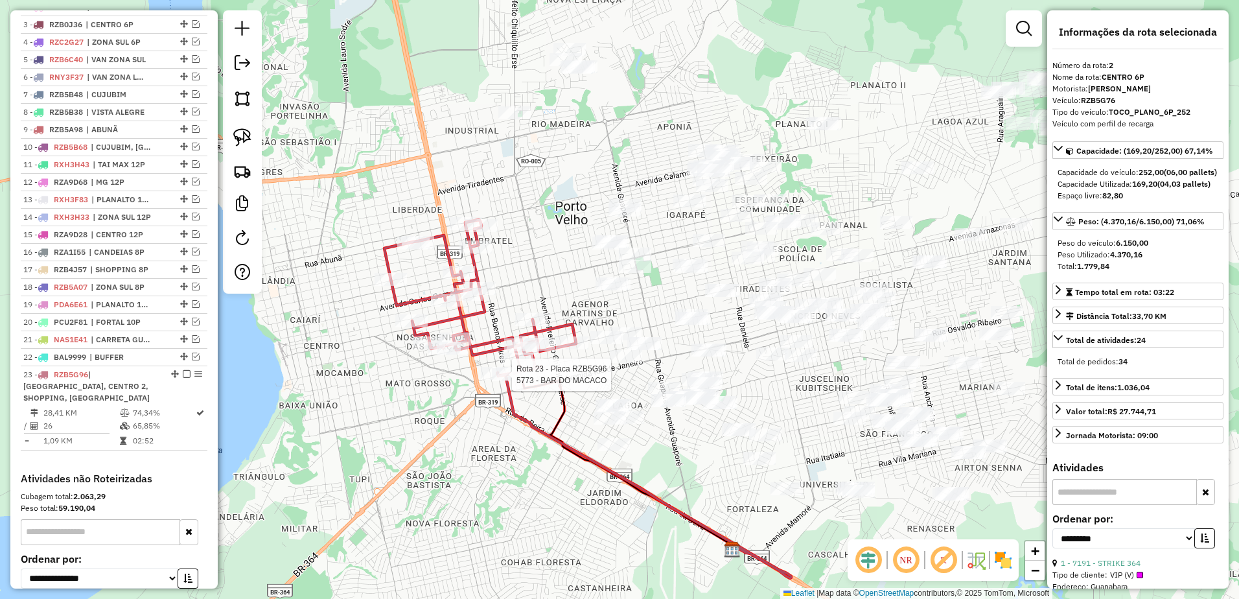
scroll to position [648, 0]
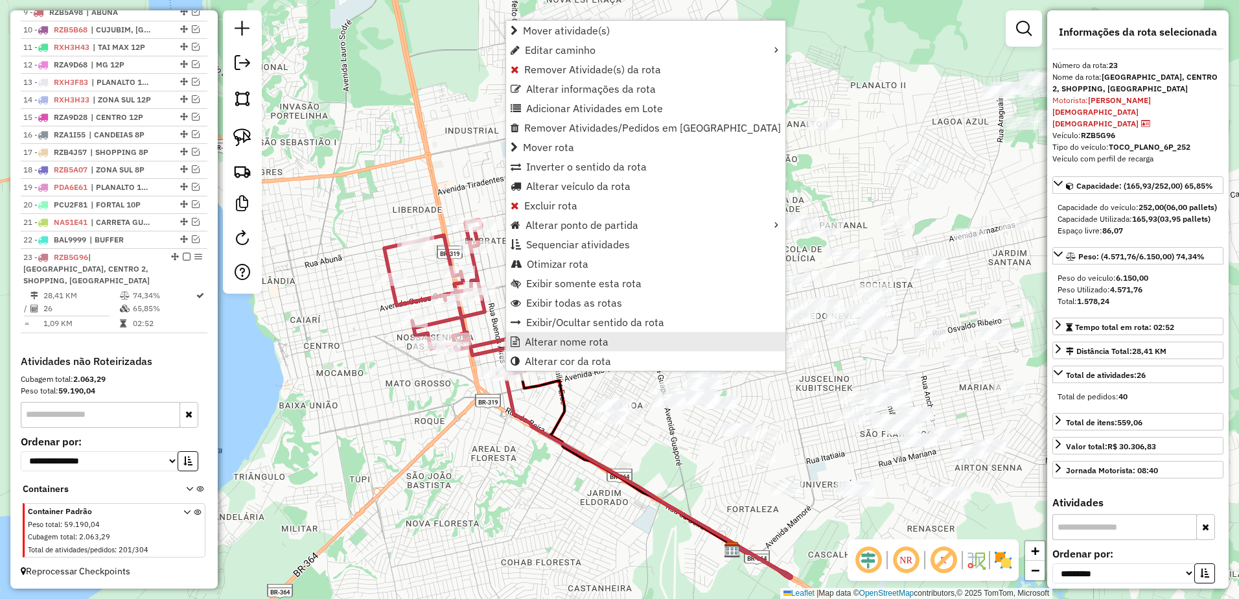
click at [583, 344] on span "Alterar nome rota" at bounding box center [567, 341] width 84 height 10
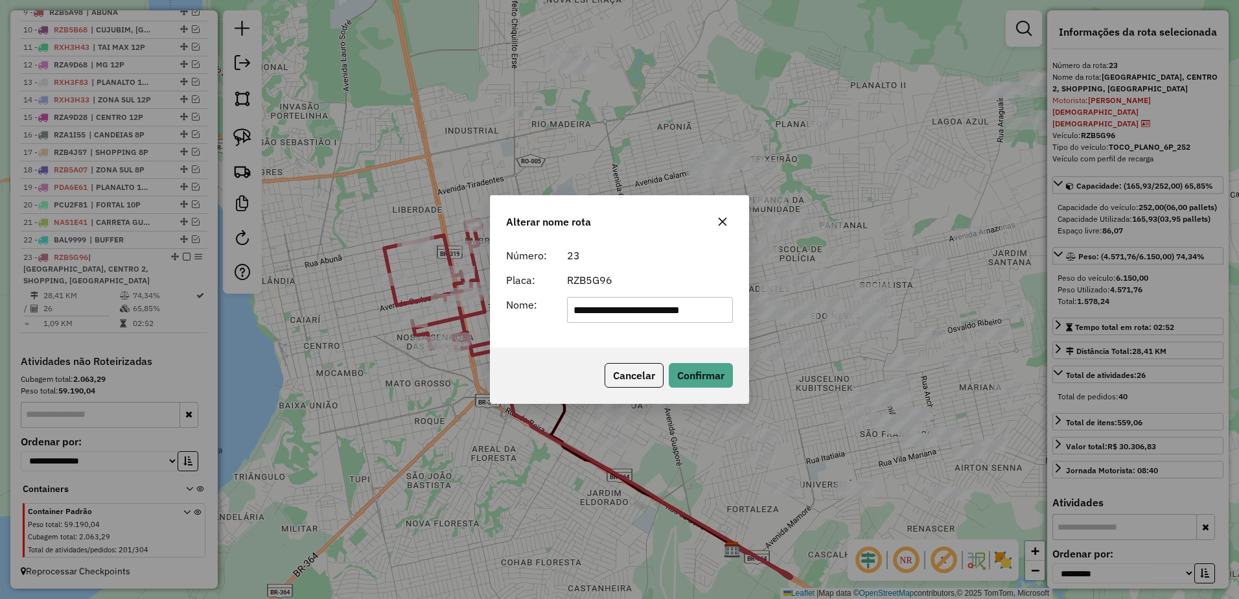
scroll to position [0, 0]
type input "*********"
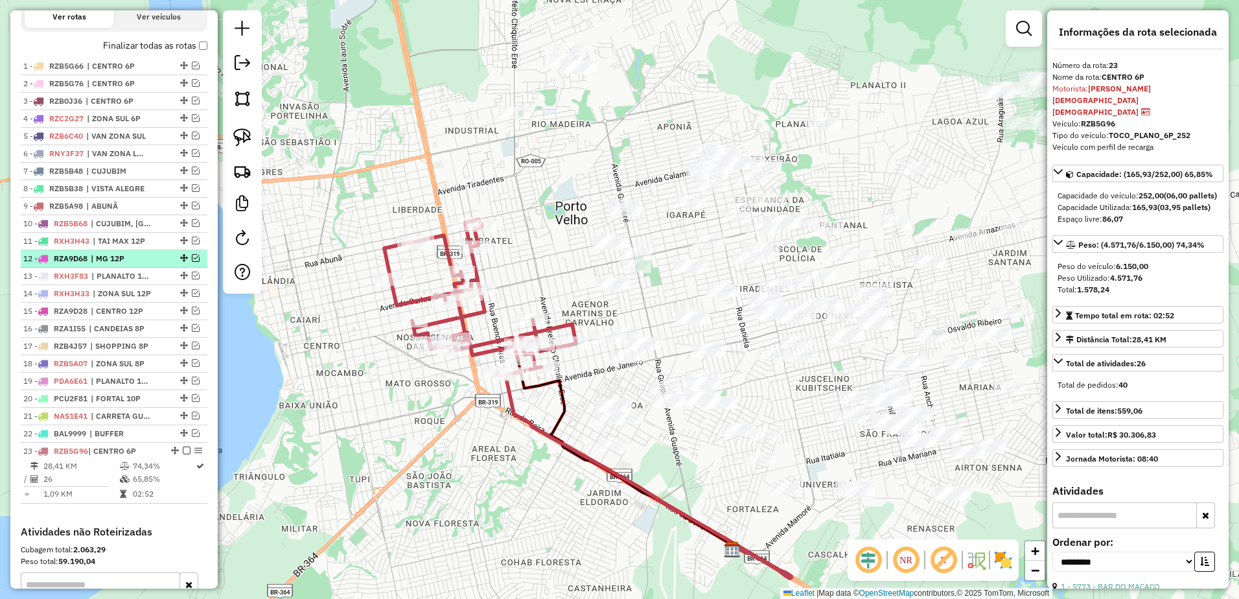
scroll to position [430, 0]
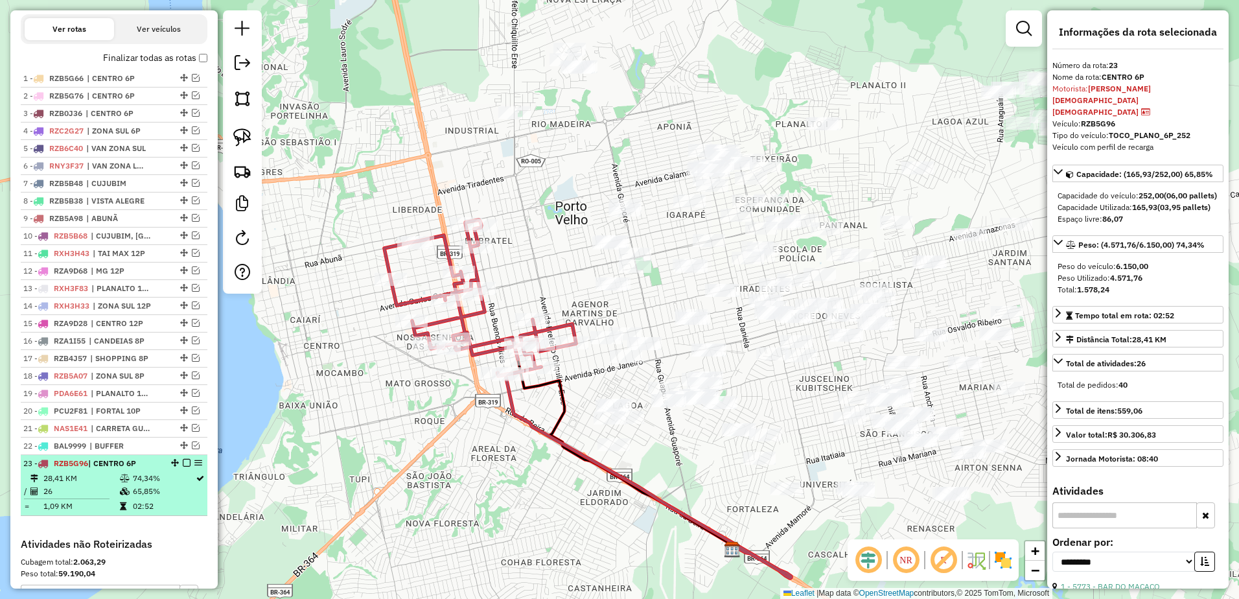
click at [183, 467] on em at bounding box center [187, 463] width 8 height 8
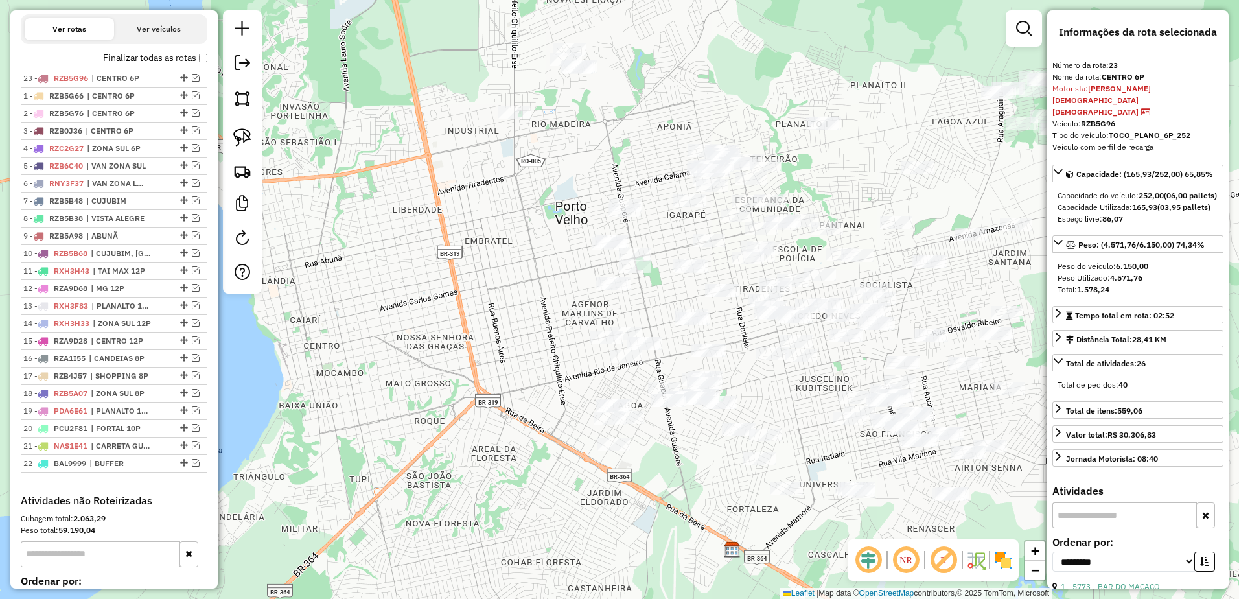
drag, startPoint x: 182, startPoint y: 474, endPoint x: 187, endPoint y: 75, distance: 398.7
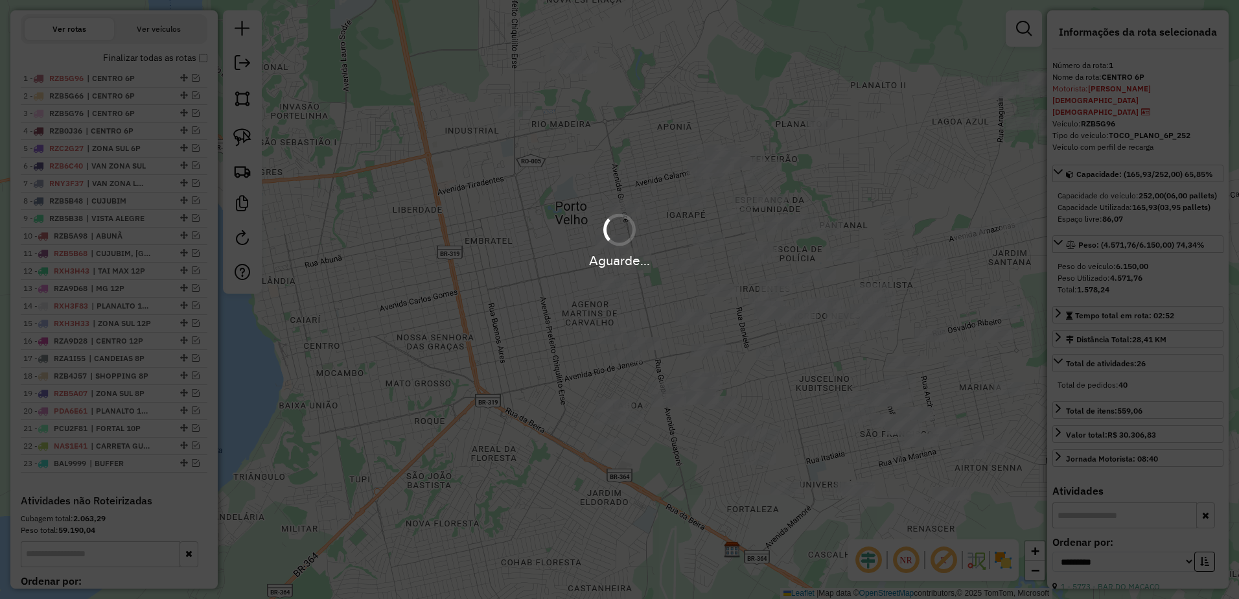
click at [515, 337] on div "Aguarde..." at bounding box center [619, 299] width 1239 height 599
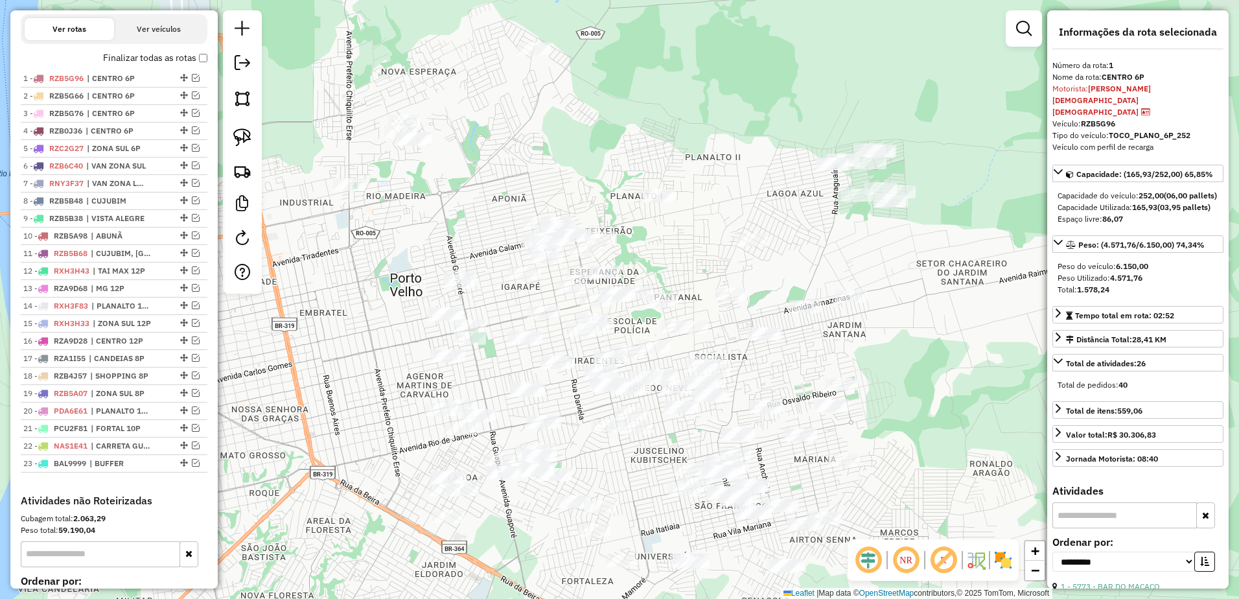
drag, startPoint x: 535, startPoint y: 338, endPoint x: 370, endPoint y: 410, distance: 180.3
click at [370, 410] on div "Janela de atendimento Grade de atendimento Capacidade Transportadoras Veículos …" at bounding box center [619, 299] width 1239 height 599
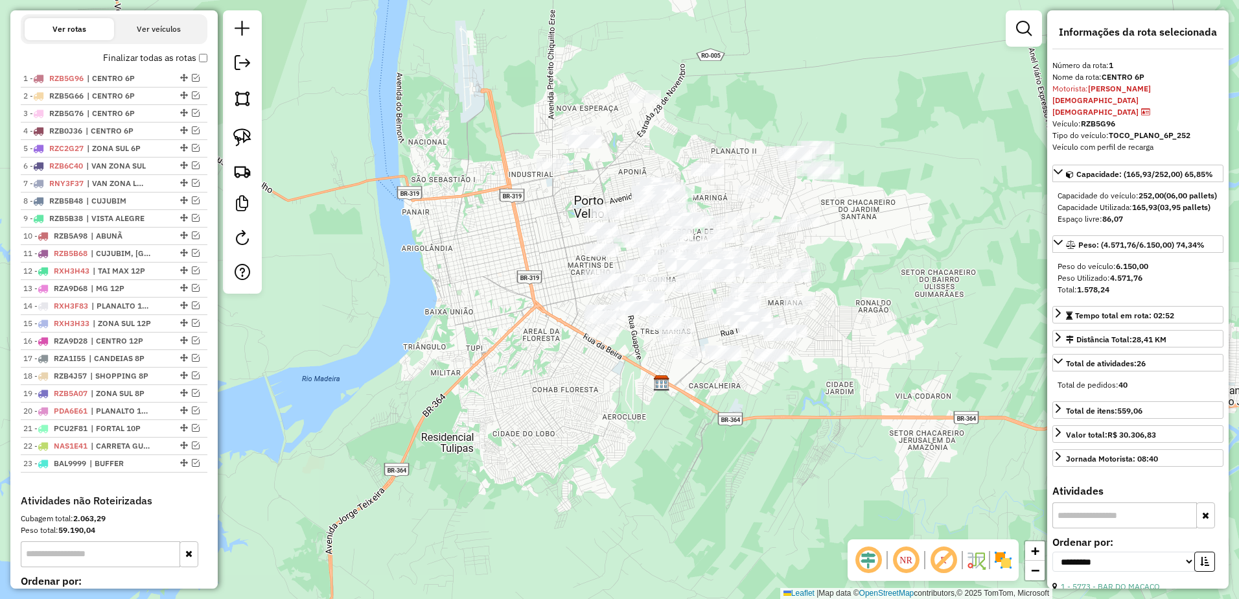
drag, startPoint x: 727, startPoint y: 148, endPoint x: 705, endPoint y: 135, distance: 25.6
click at [705, 135] on div "Janela de atendimento Grade de atendimento Capacidade Transportadoras Veículos …" at bounding box center [619, 299] width 1239 height 599
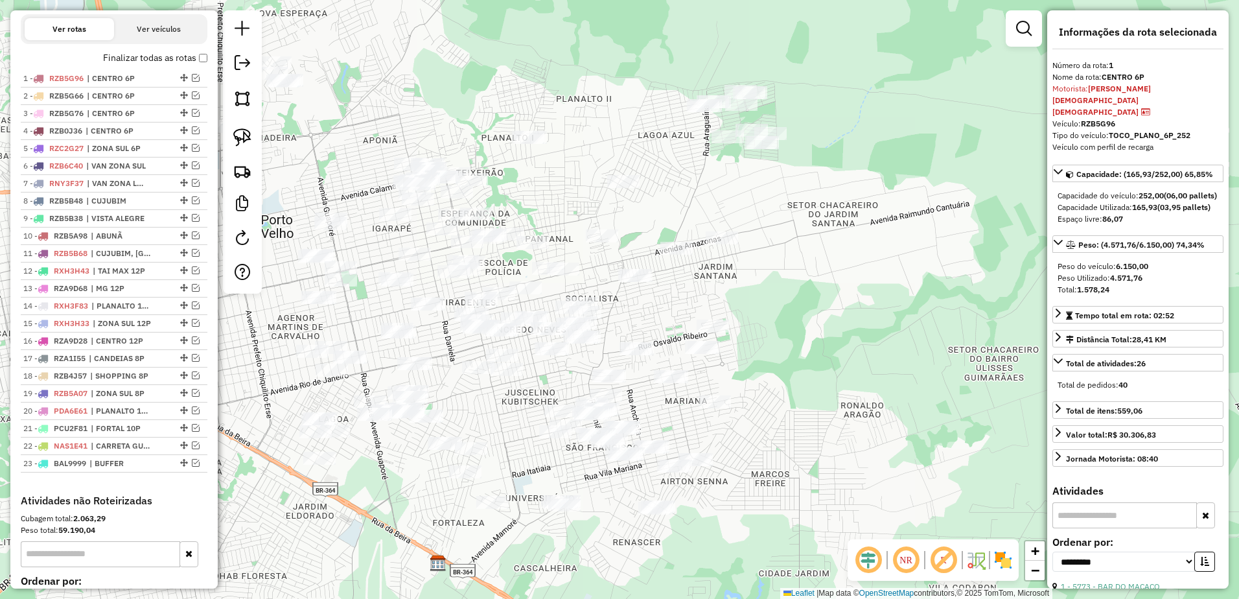
drag, startPoint x: 782, startPoint y: 204, endPoint x: 714, endPoint y: 216, distance: 69.8
click at [714, 216] on div "Janela de atendimento Grade de atendimento Capacidade Transportadoras Veículos …" at bounding box center [619, 299] width 1239 height 599
click at [245, 141] on img at bounding box center [242, 137] width 18 height 18
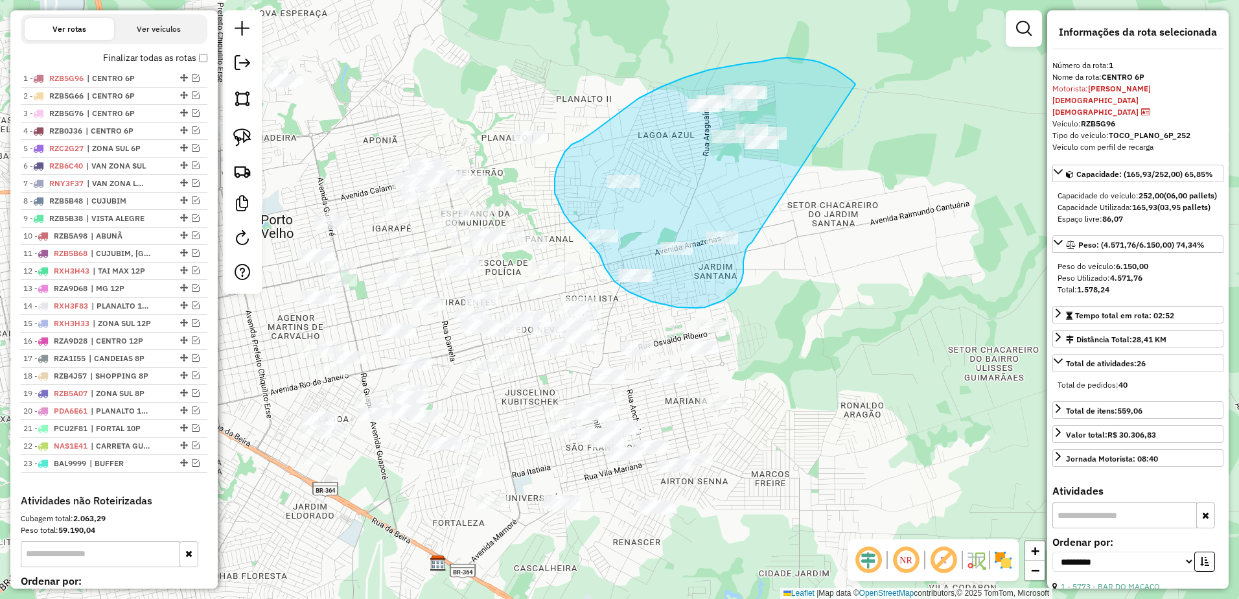
drag, startPoint x: 844, startPoint y: 75, endPoint x: 810, endPoint y: 206, distance: 135.8
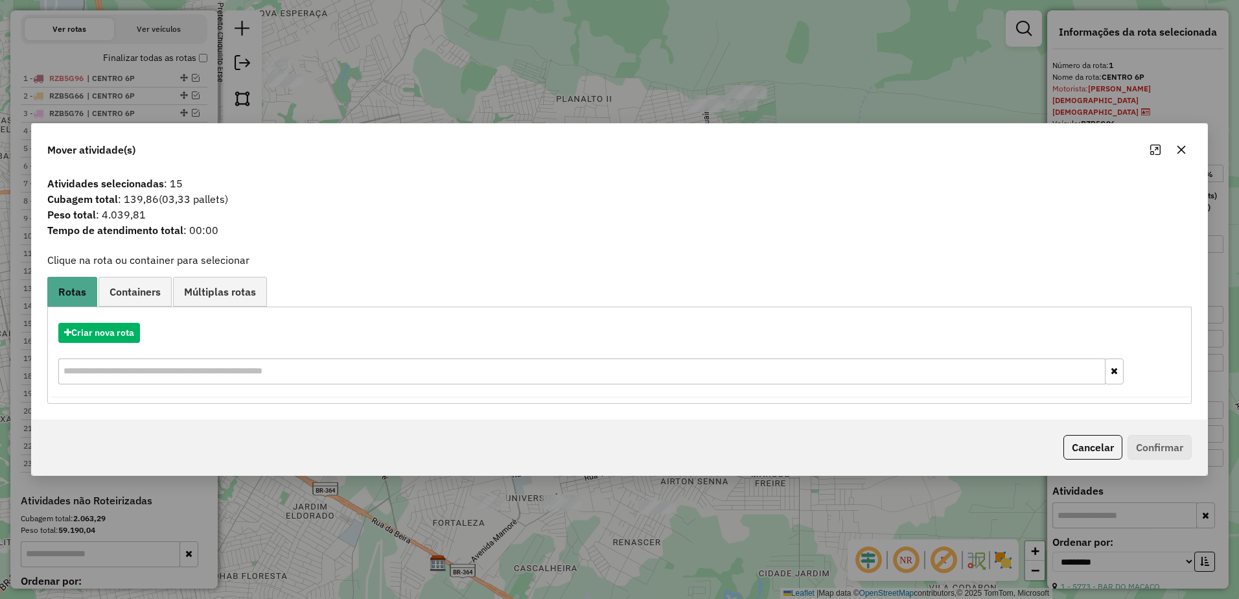
click at [1184, 147] on icon "button" at bounding box center [1182, 150] width 10 height 10
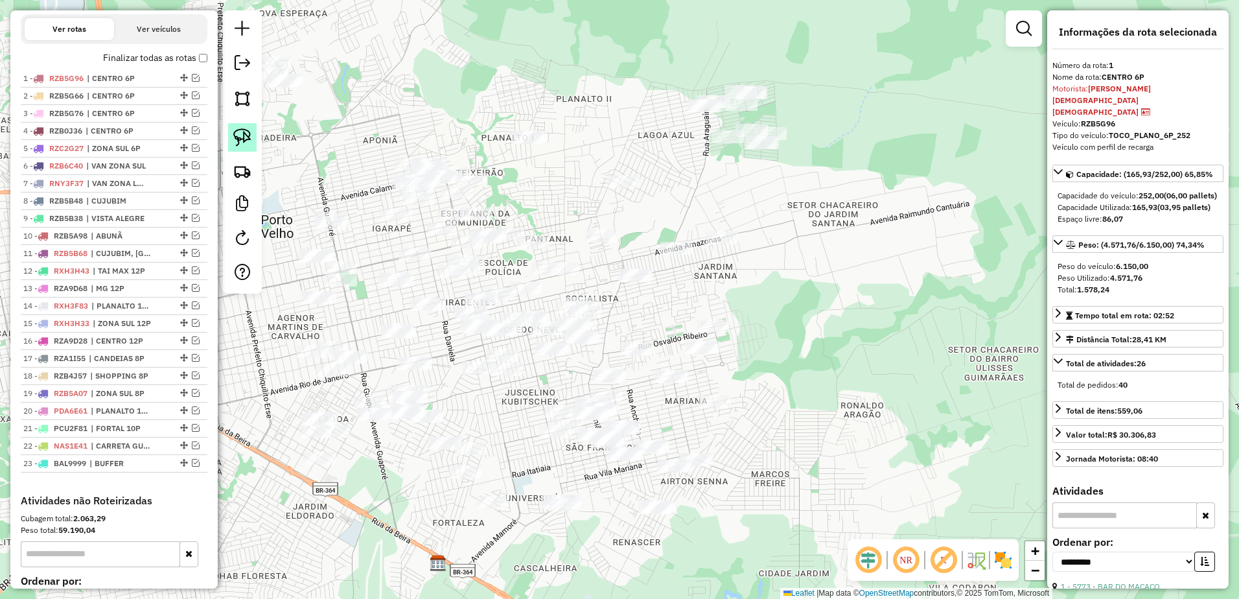
click at [240, 130] on img at bounding box center [242, 137] width 18 height 18
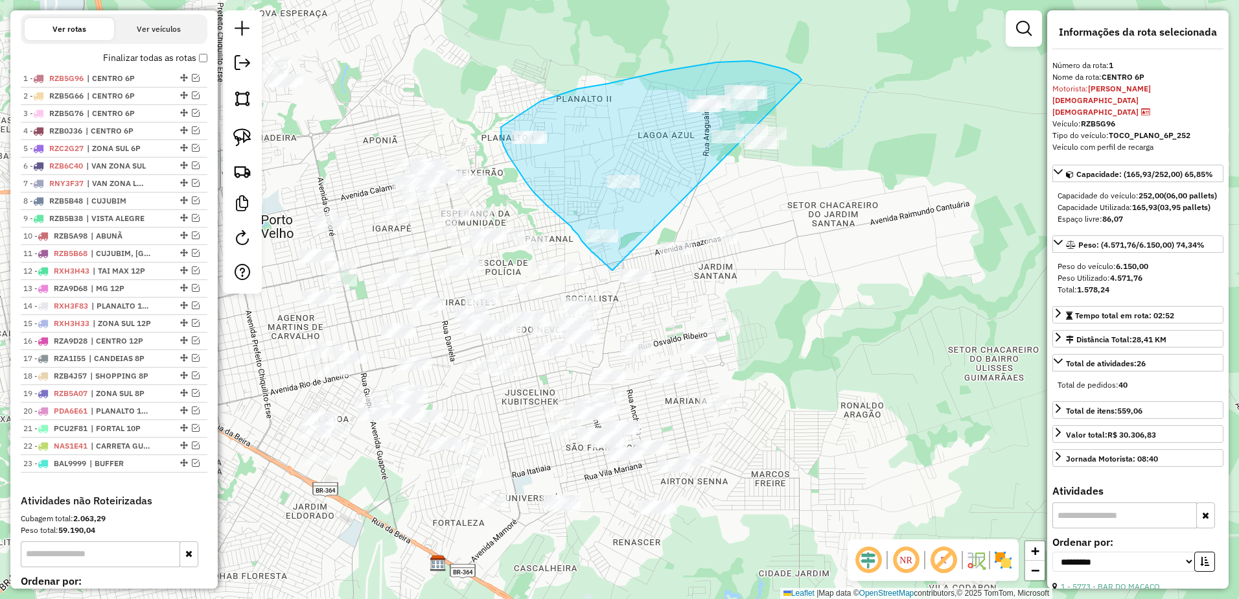
drag, startPoint x: 786, startPoint y: 69, endPoint x: 613, endPoint y: 270, distance: 265.6
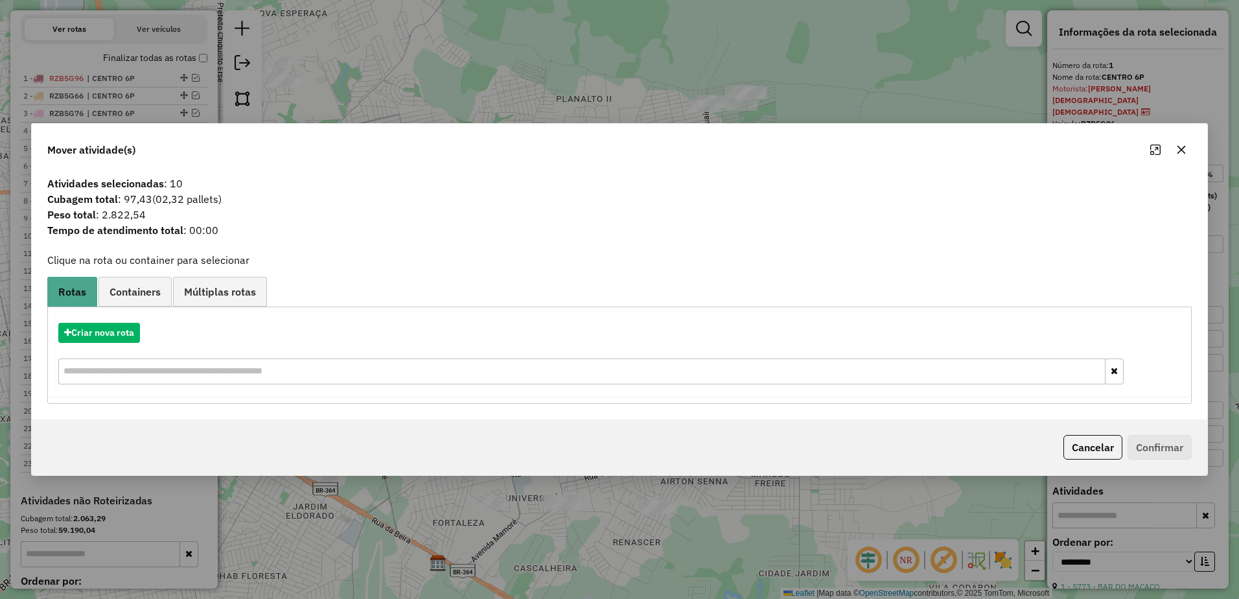
click at [1183, 148] on icon "button" at bounding box center [1182, 150] width 8 height 8
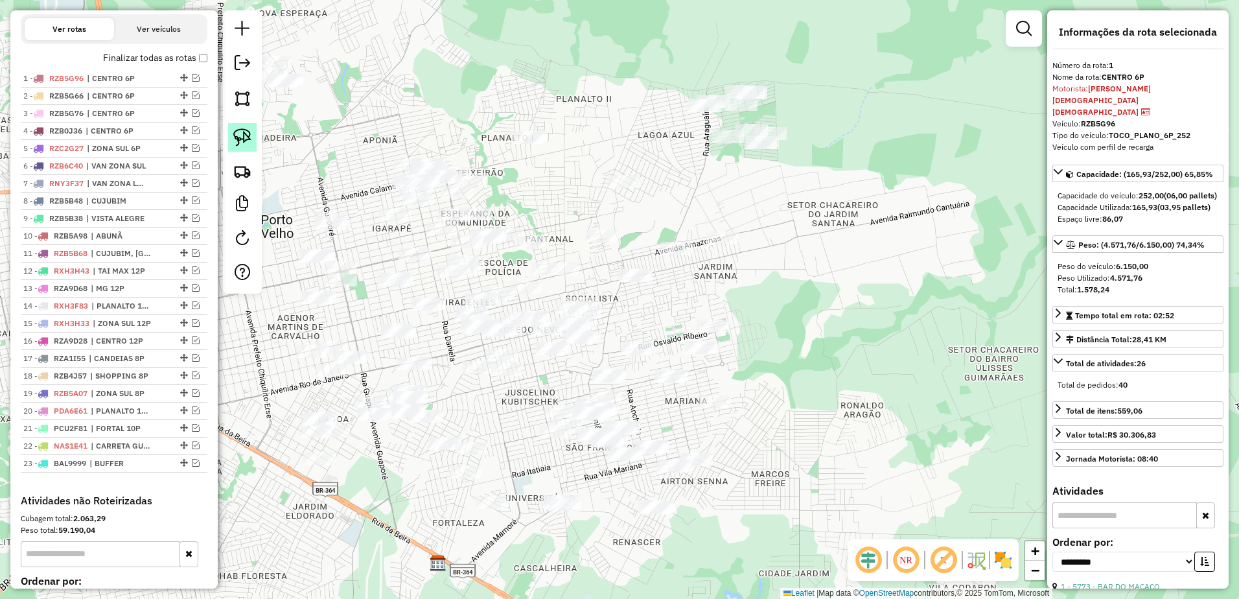
click at [242, 135] on img at bounding box center [242, 137] width 18 height 18
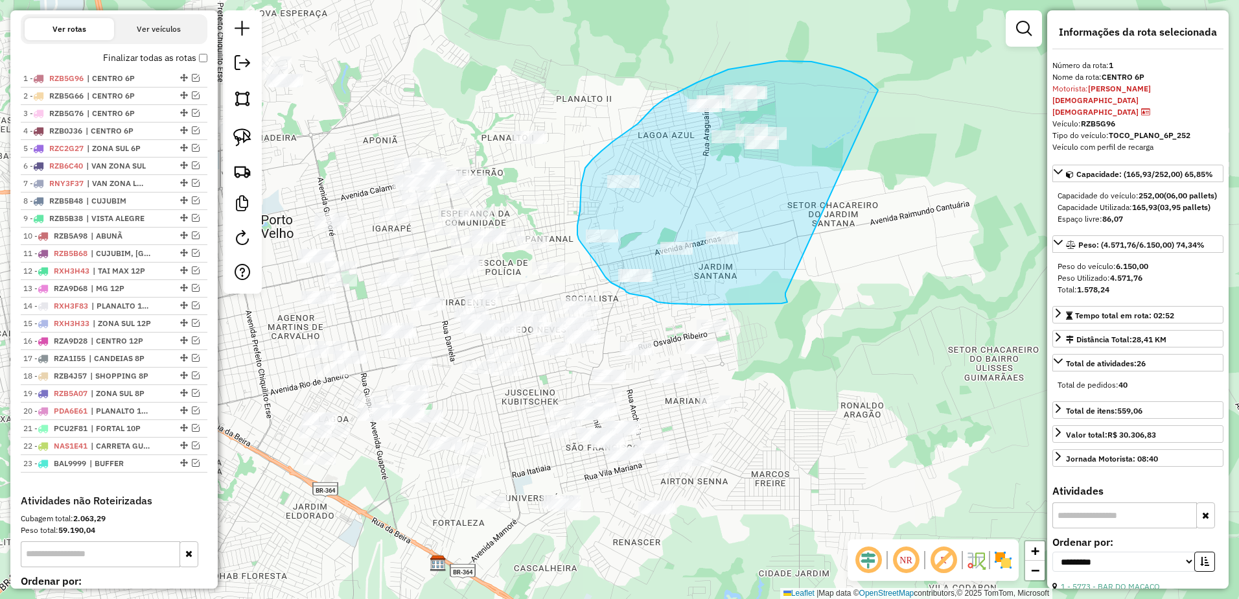
drag, startPoint x: 841, startPoint y: 68, endPoint x: 816, endPoint y: 256, distance: 189.7
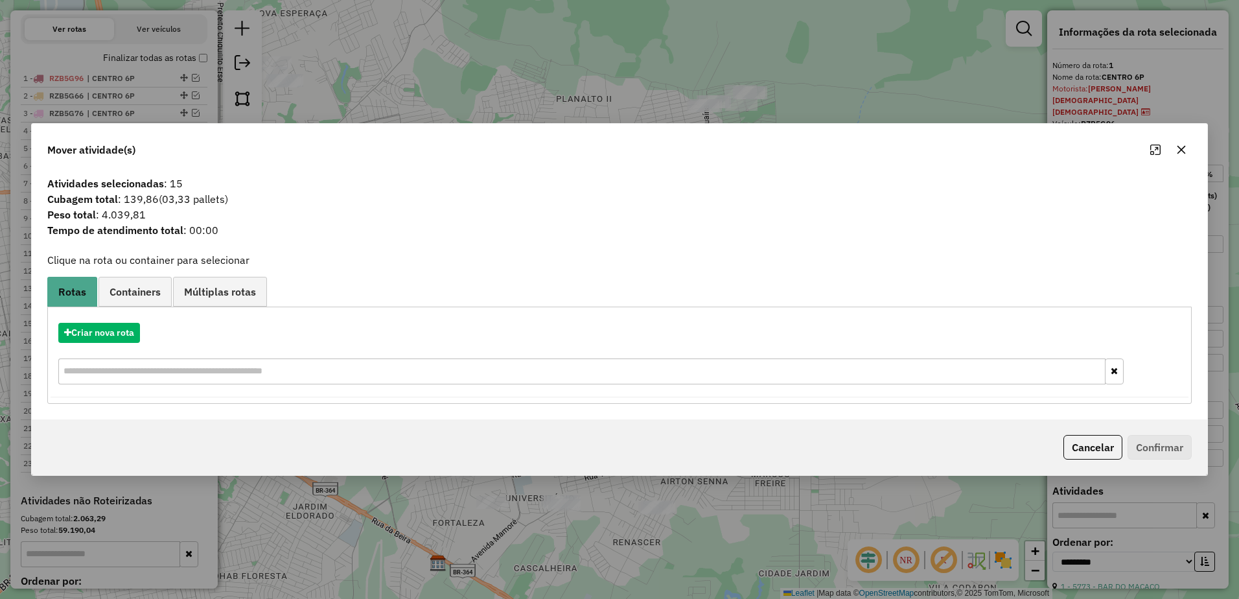
click at [1179, 153] on icon "button" at bounding box center [1182, 150] width 8 height 8
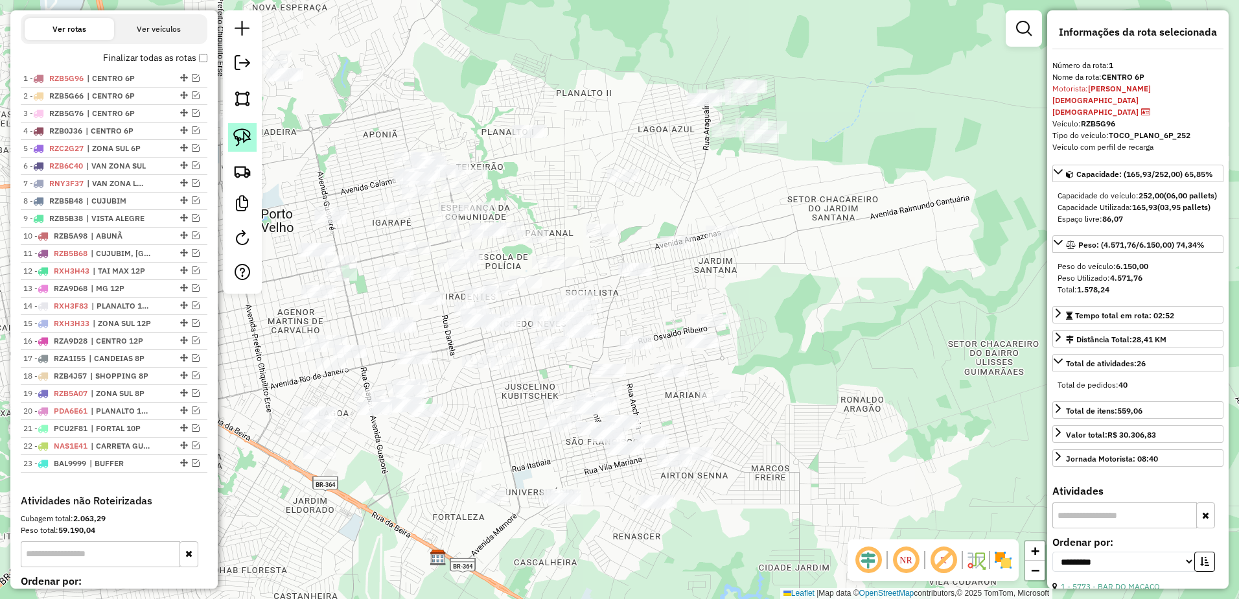
click at [242, 132] on img at bounding box center [242, 137] width 18 height 18
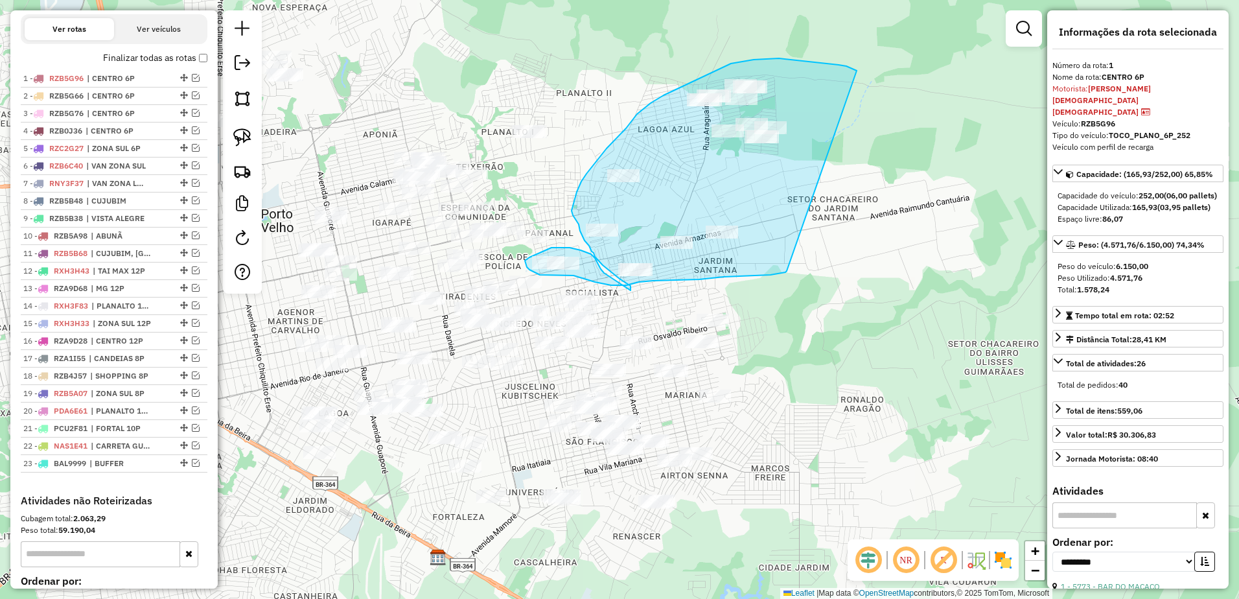
drag, startPoint x: 847, startPoint y: 66, endPoint x: 788, endPoint y: 270, distance: 212.5
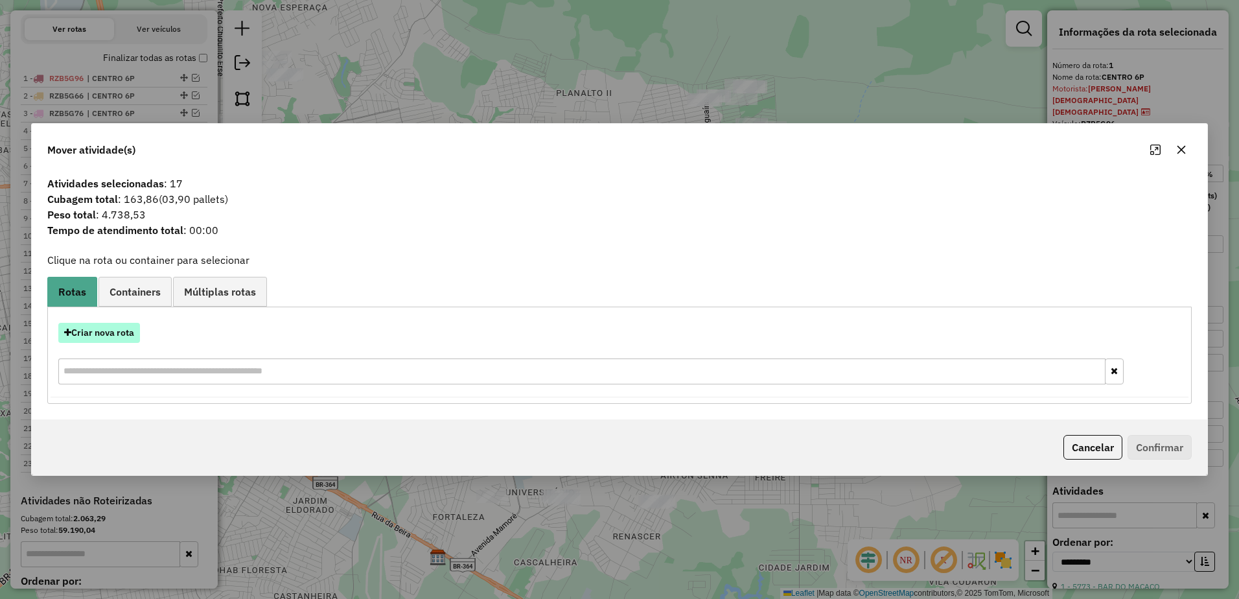
click at [95, 335] on button "Criar nova rota" at bounding box center [99, 333] width 82 height 20
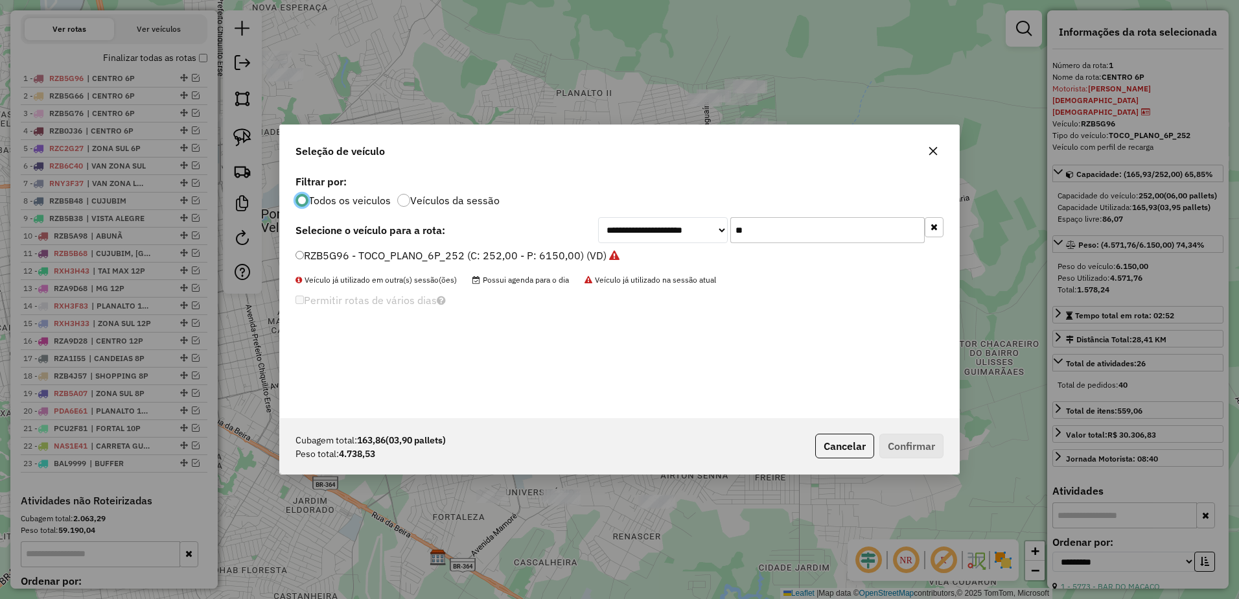
scroll to position [7, 4]
click at [803, 242] on input "**" at bounding box center [828, 230] width 194 height 26
type input "*"
type input "**"
click at [301, 260] on label "RZB5G86 - TOCO_PLANO_6P_252 (C: 252,00 - P: 6150,00) (VD)" at bounding box center [451, 256] width 311 height 16
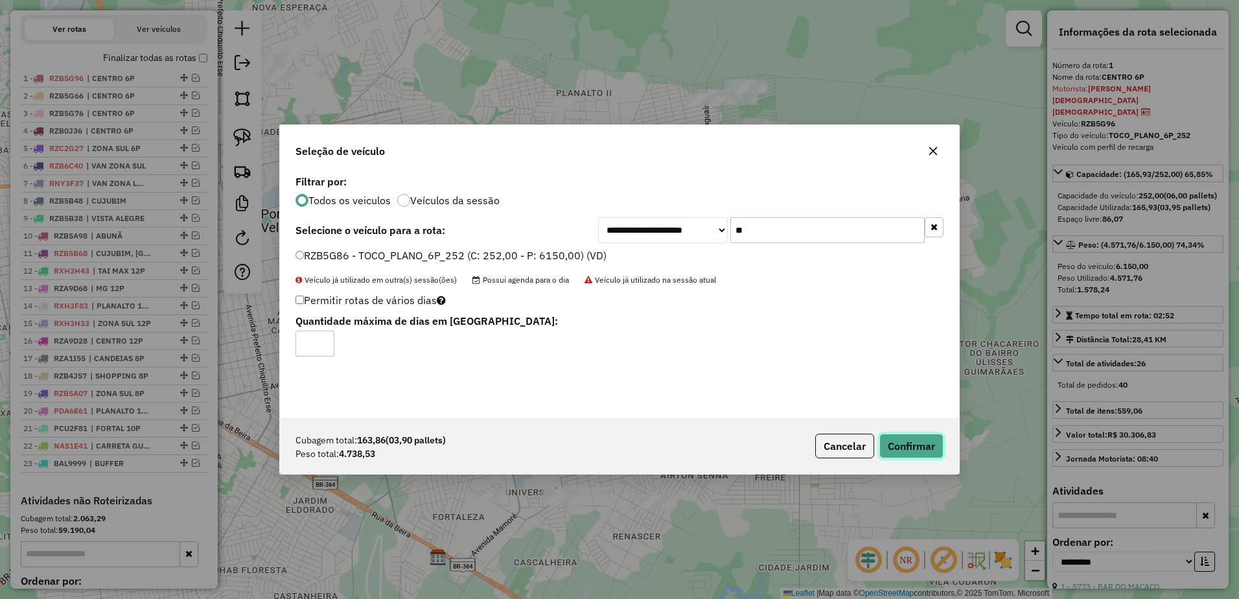
click at [931, 450] on button "Confirmar" at bounding box center [912, 446] width 64 height 25
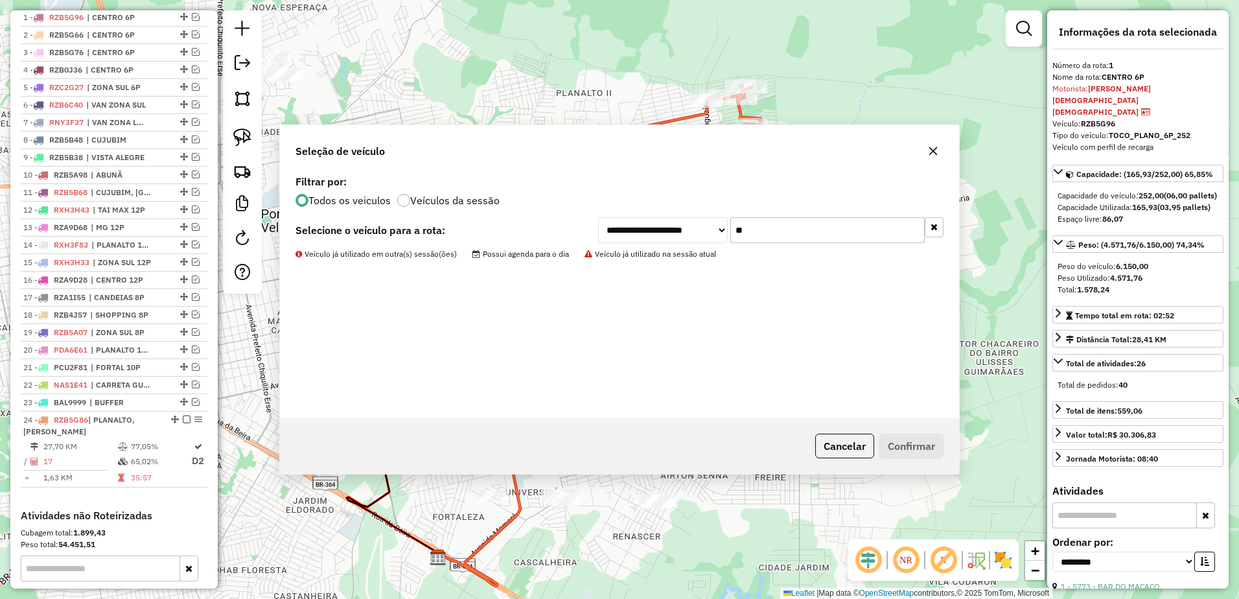
scroll to position [502, 0]
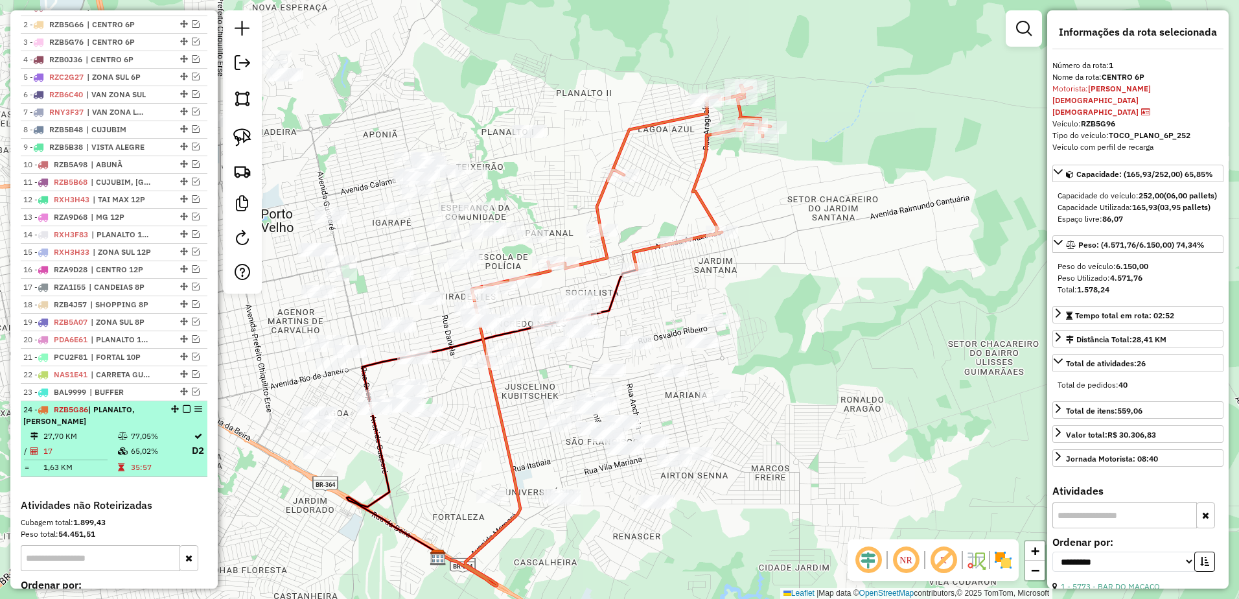
click at [99, 459] on td "17" at bounding box center [80, 451] width 75 height 16
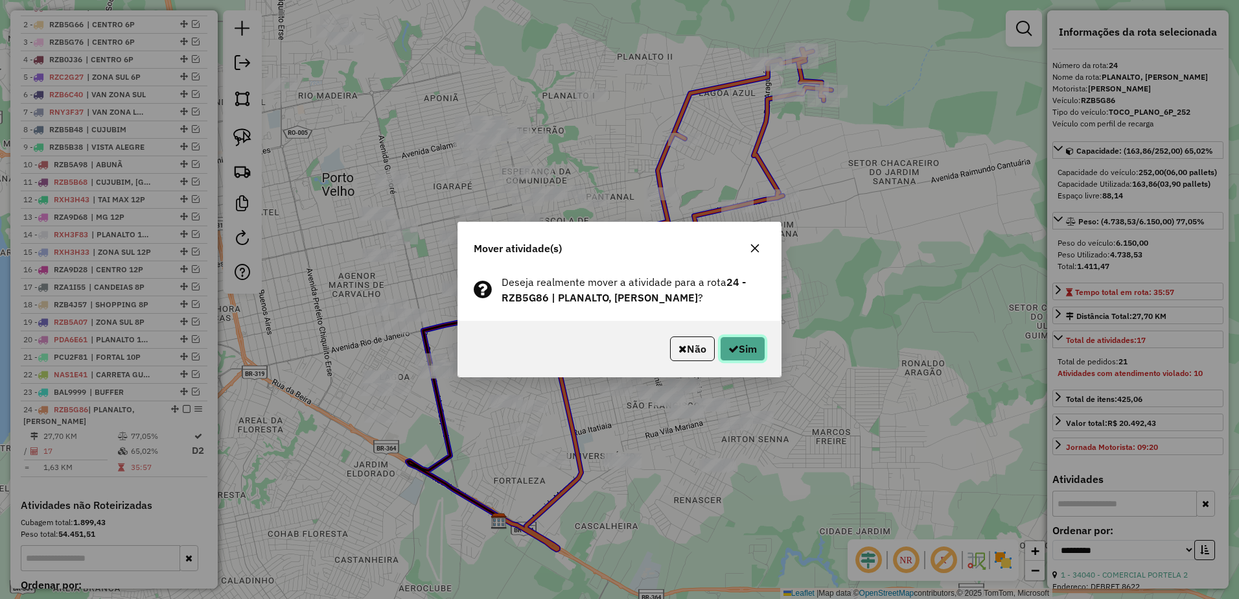
click at [764, 347] on button "Sim" at bounding box center [742, 348] width 45 height 25
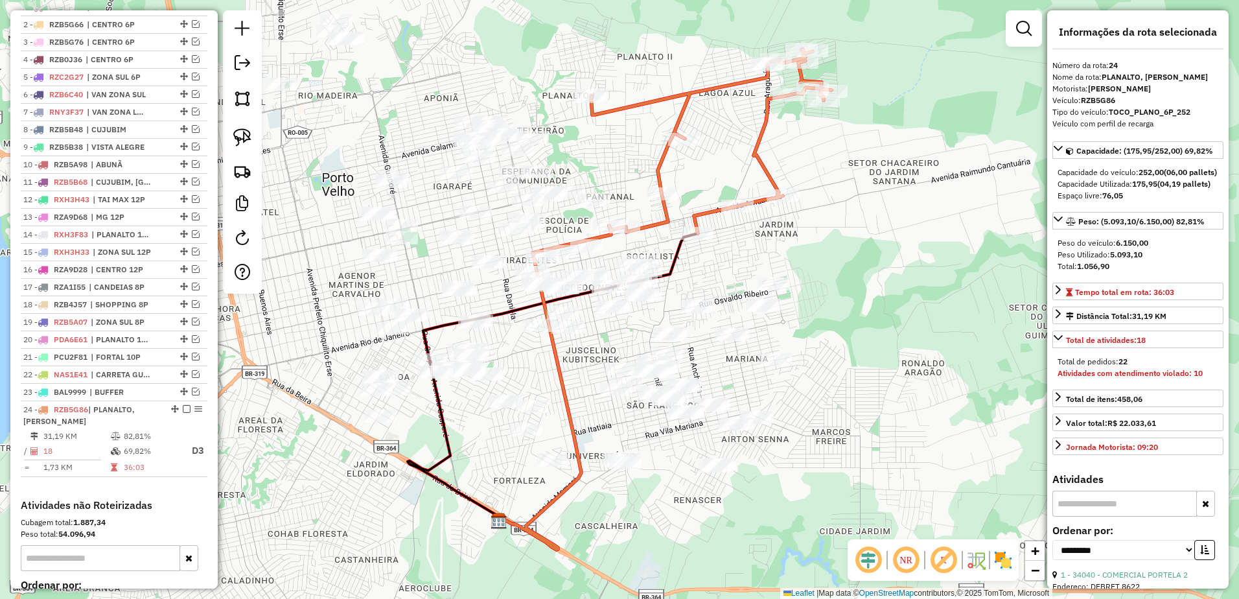
scroll to position [657, 0]
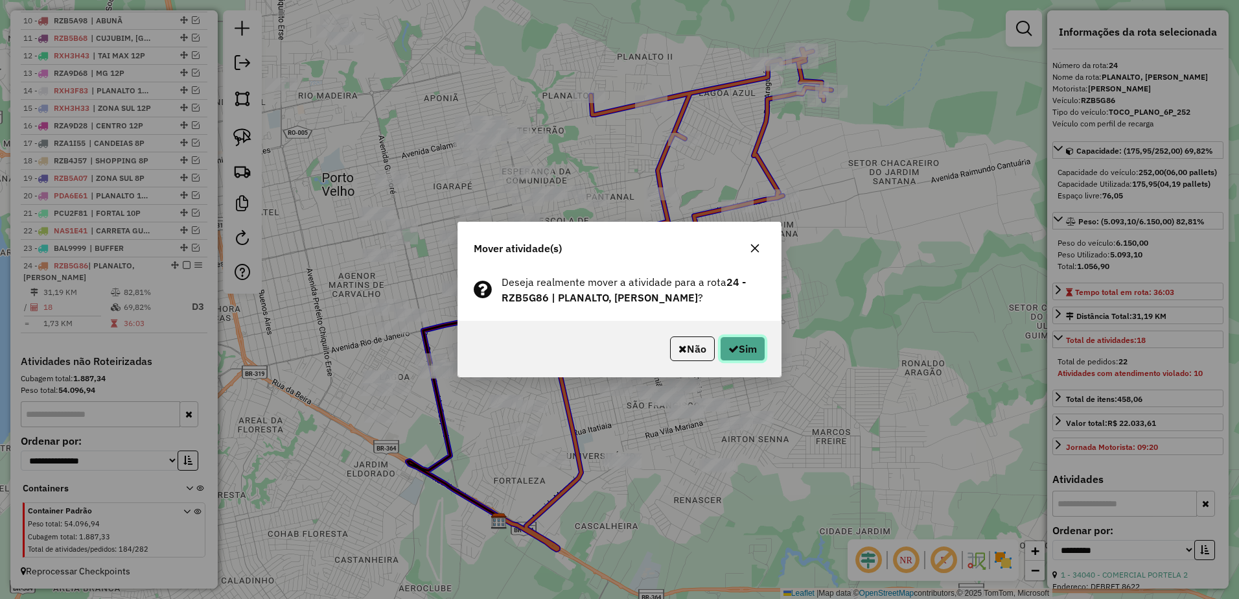
click at [755, 347] on button "Sim" at bounding box center [742, 348] width 45 height 25
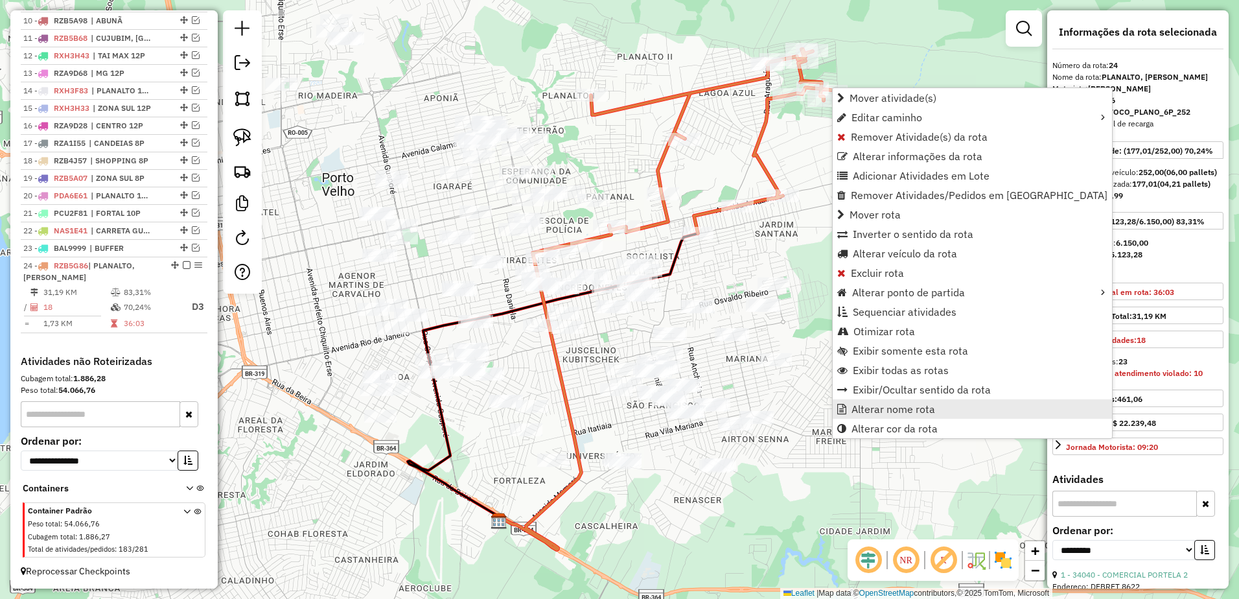
click at [899, 410] on span "Alterar nome rota" at bounding box center [894, 409] width 84 height 10
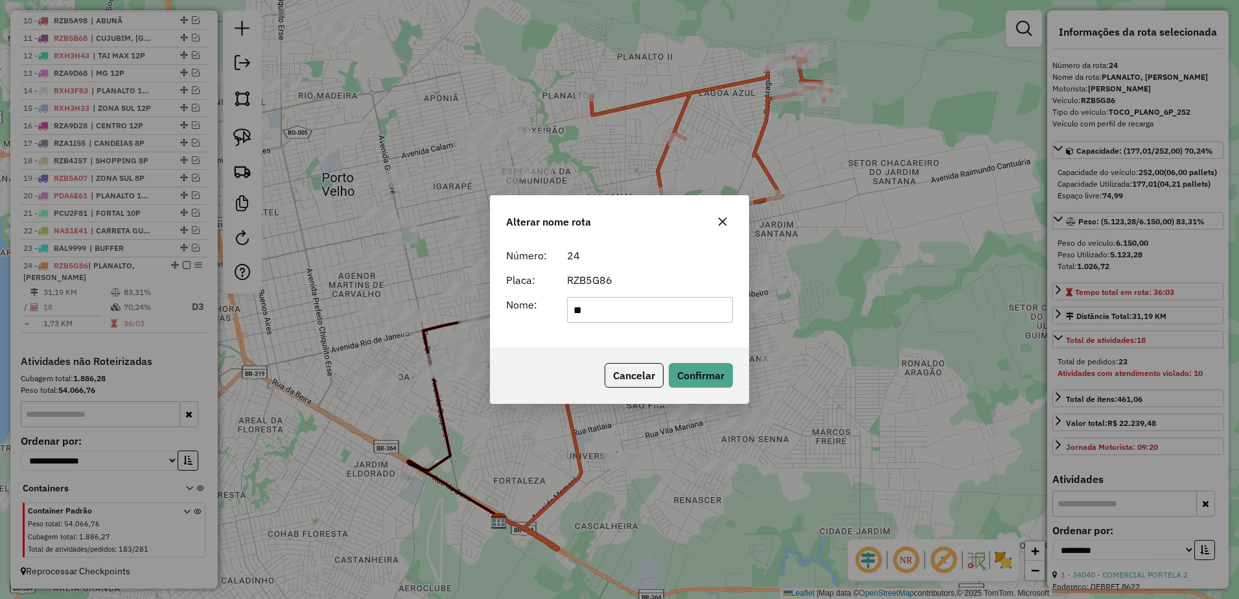
type input "*"
type input "**********"
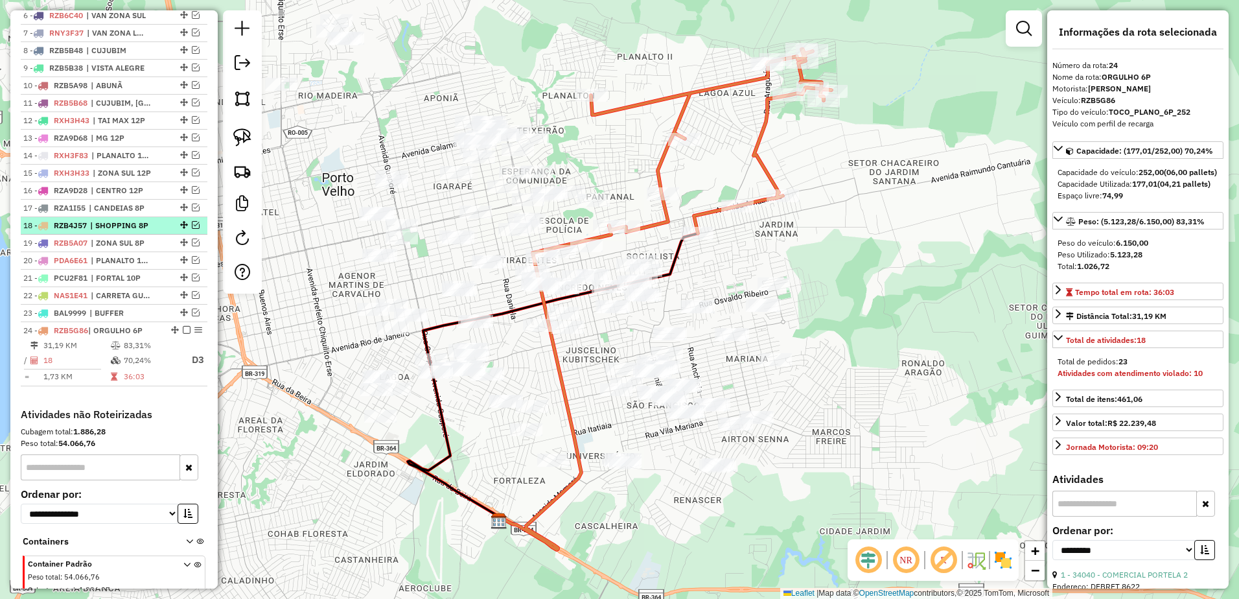
scroll to position [451, 0]
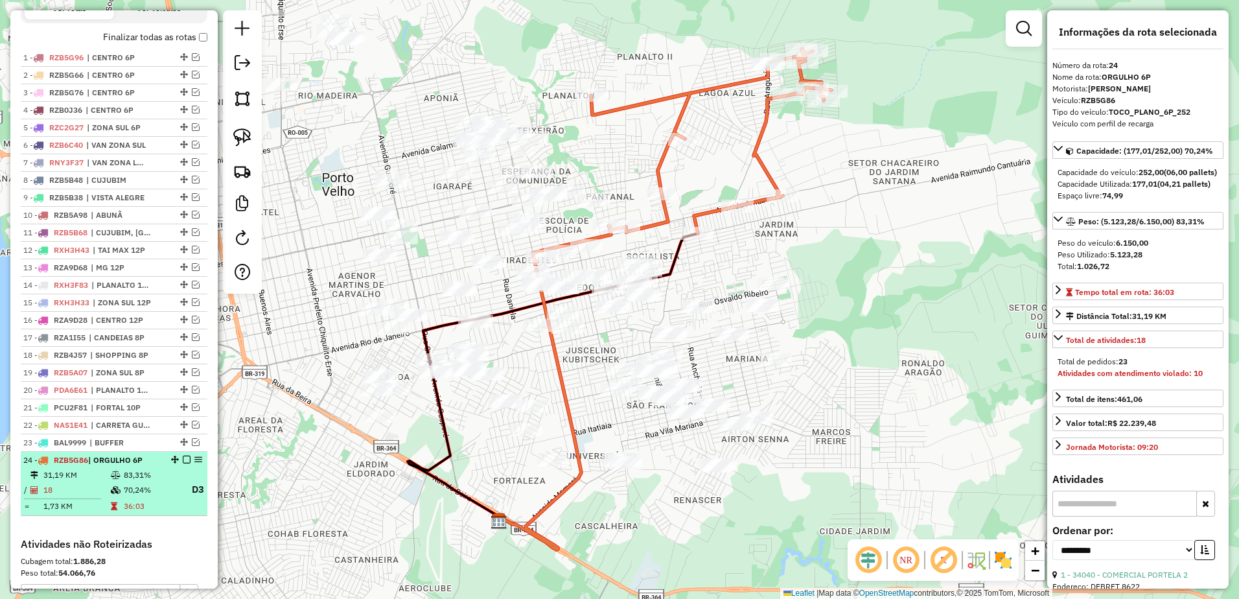
click at [185, 464] on em at bounding box center [187, 460] width 8 height 8
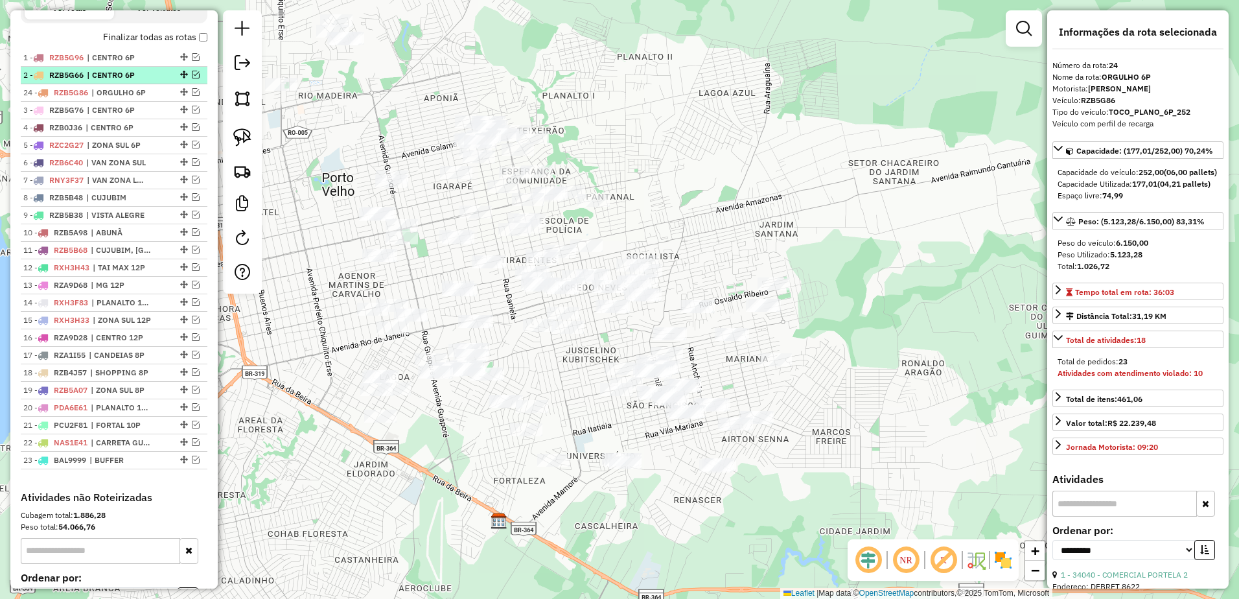
drag, startPoint x: 179, startPoint y: 471, endPoint x: 165, endPoint y: 91, distance: 380.8
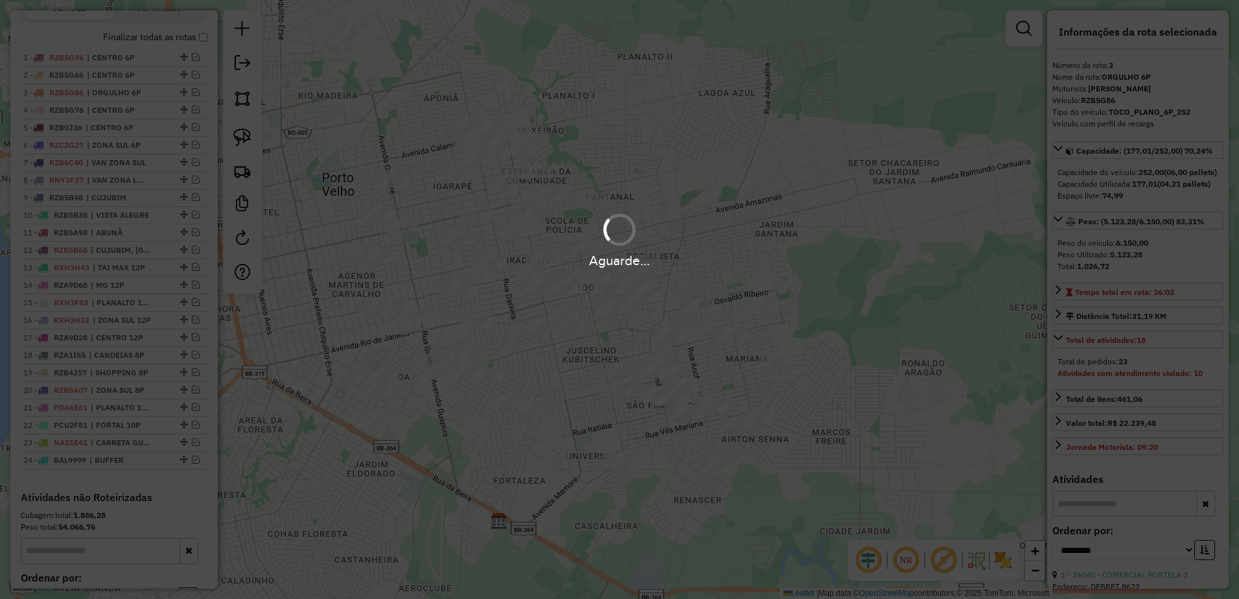
click at [744, 238] on div "Aguarde..." at bounding box center [619, 240] width 1239 height 62
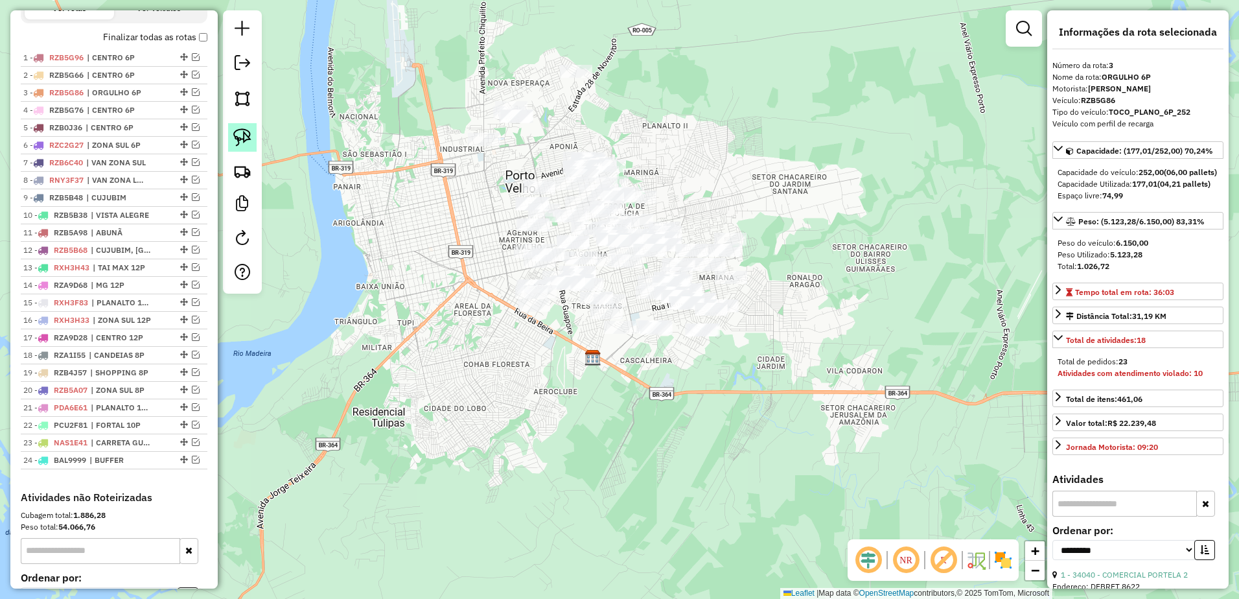
drag, startPoint x: 240, startPoint y: 139, endPoint x: 252, endPoint y: 134, distance: 12.8
click at [240, 139] on img at bounding box center [242, 137] width 18 height 18
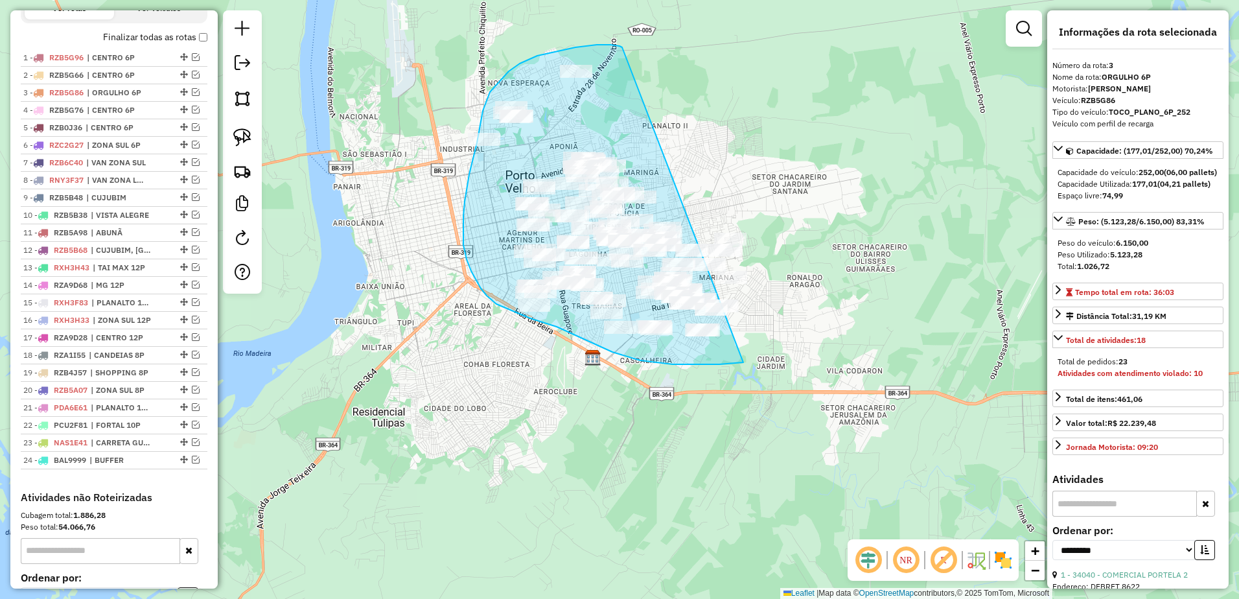
drag, startPoint x: 620, startPoint y: 46, endPoint x: 868, endPoint y: 324, distance: 372.8
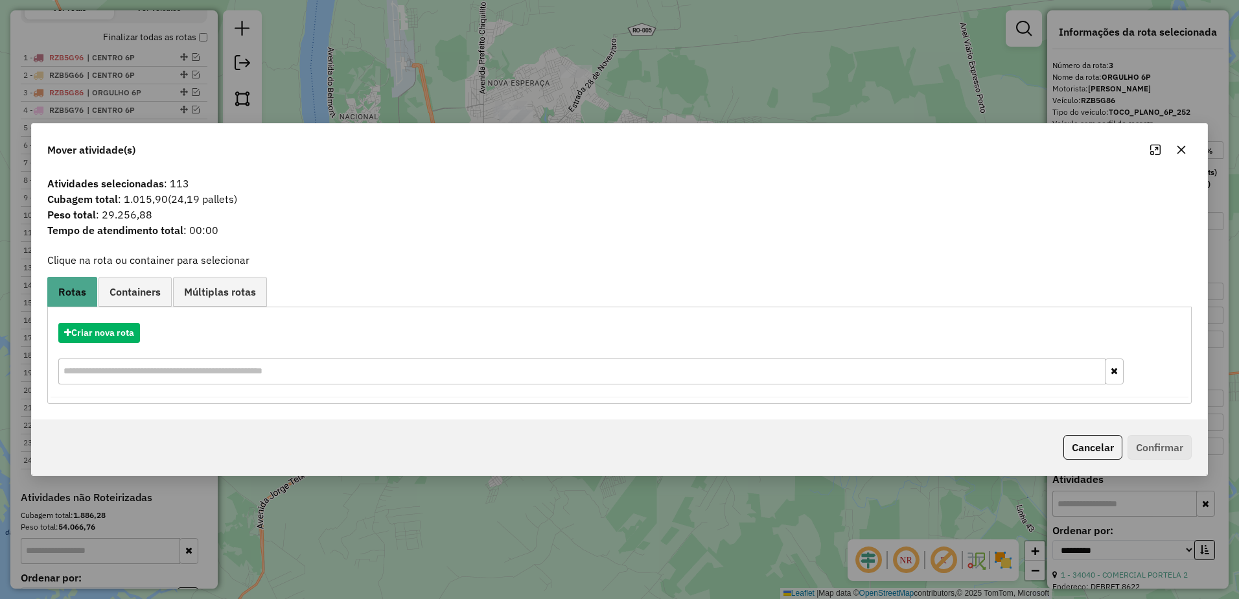
click at [1184, 151] on icon "button" at bounding box center [1182, 150] width 8 height 8
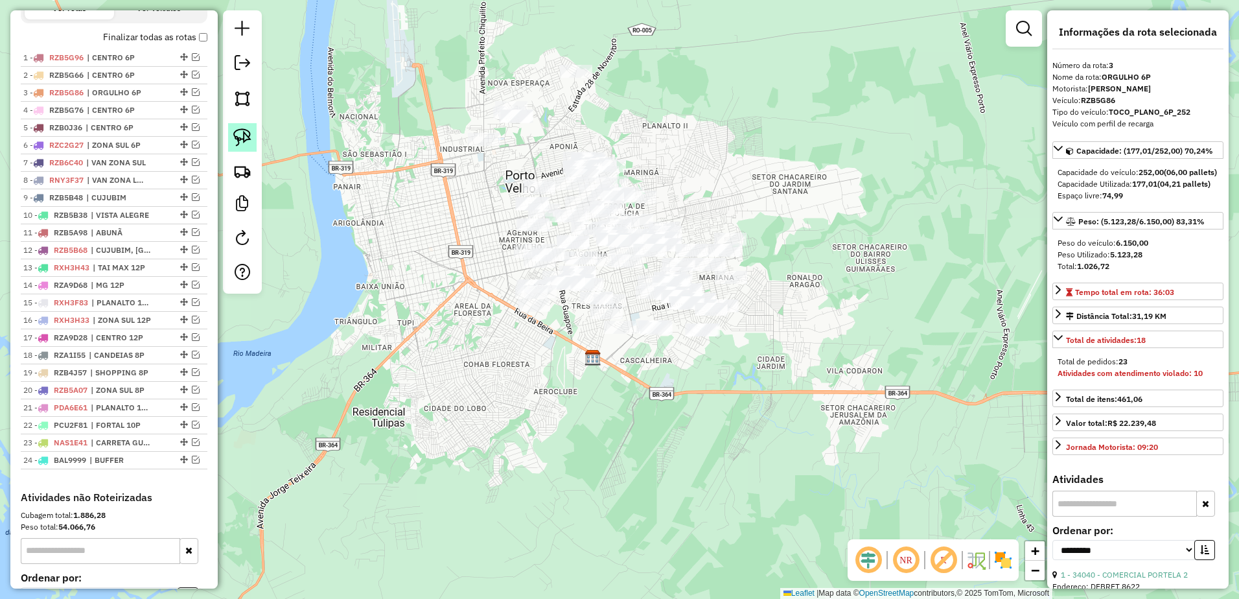
click at [242, 133] on img at bounding box center [242, 137] width 18 height 18
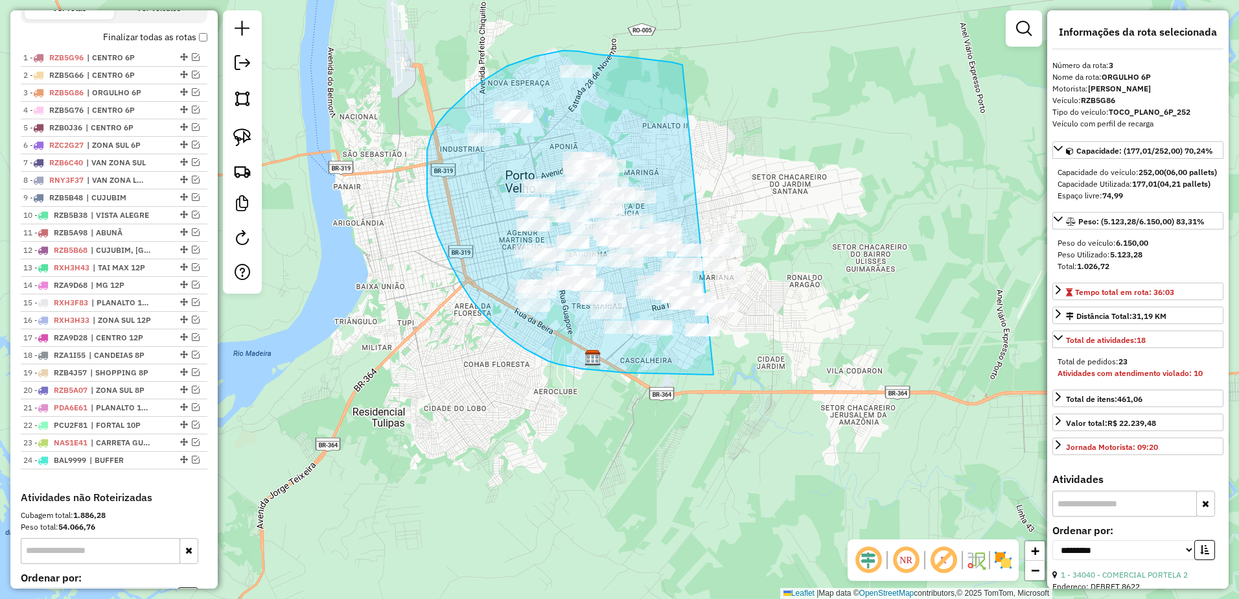
drag, startPoint x: 672, startPoint y: 62, endPoint x: 851, endPoint y: 343, distance: 332.5
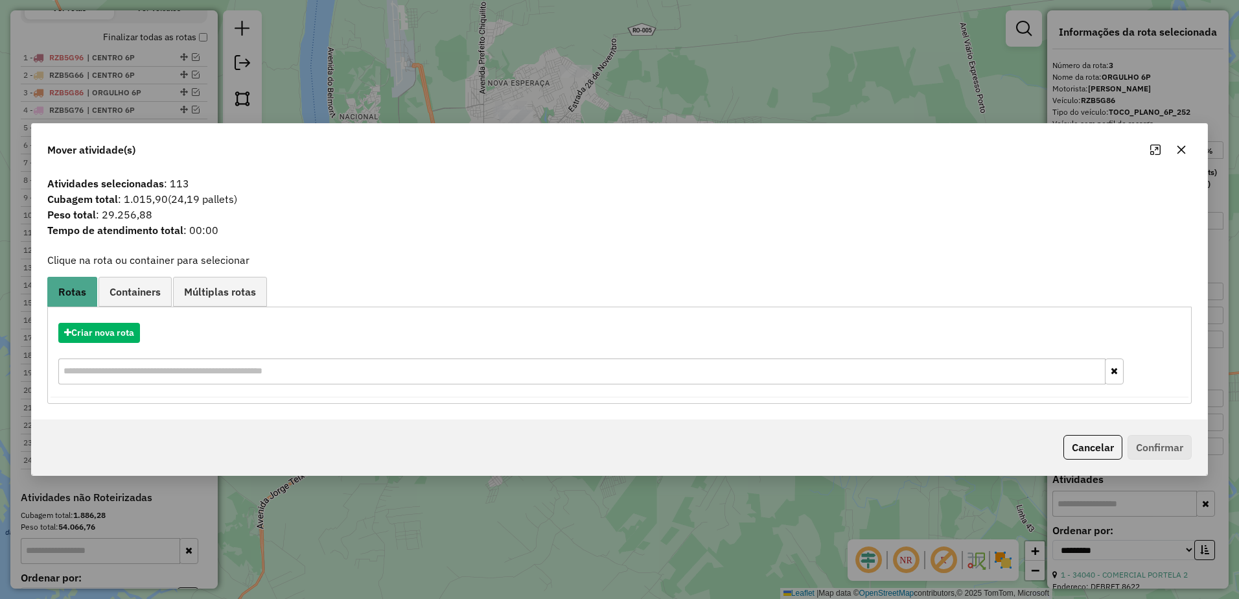
click at [1186, 150] on icon "button" at bounding box center [1182, 150] width 10 height 10
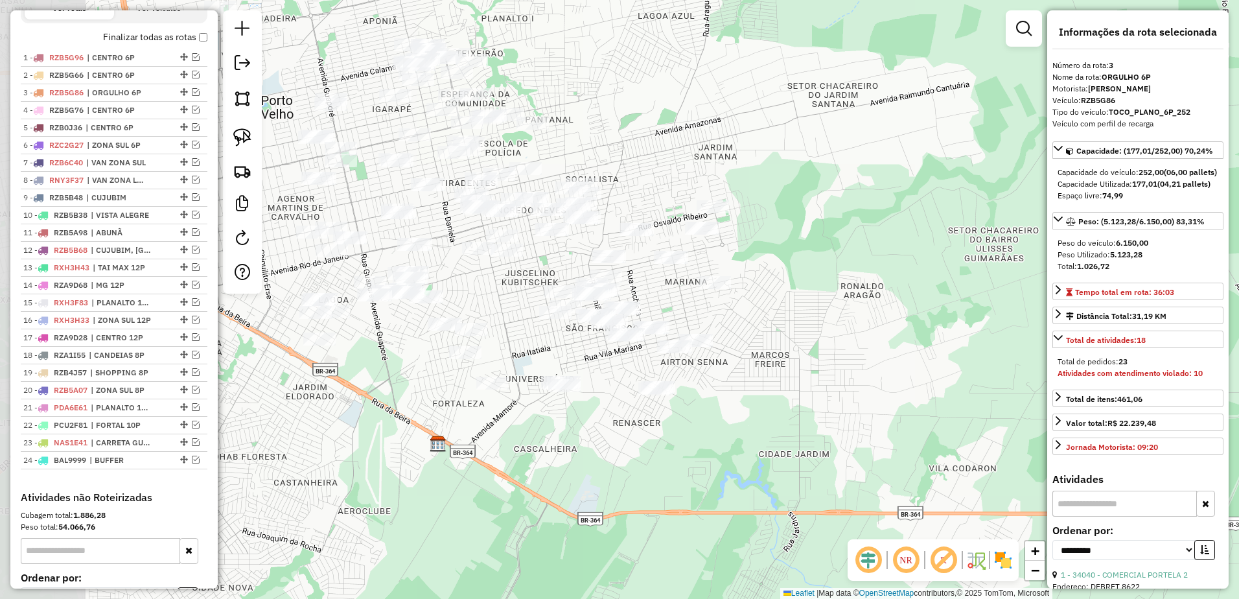
drag, startPoint x: 691, startPoint y: 238, endPoint x: 880, endPoint y: 178, distance: 198.0
click at [880, 178] on div "Janela de atendimento Grade de atendimento Capacidade Transportadoras Veículos …" at bounding box center [619, 299] width 1239 height 599
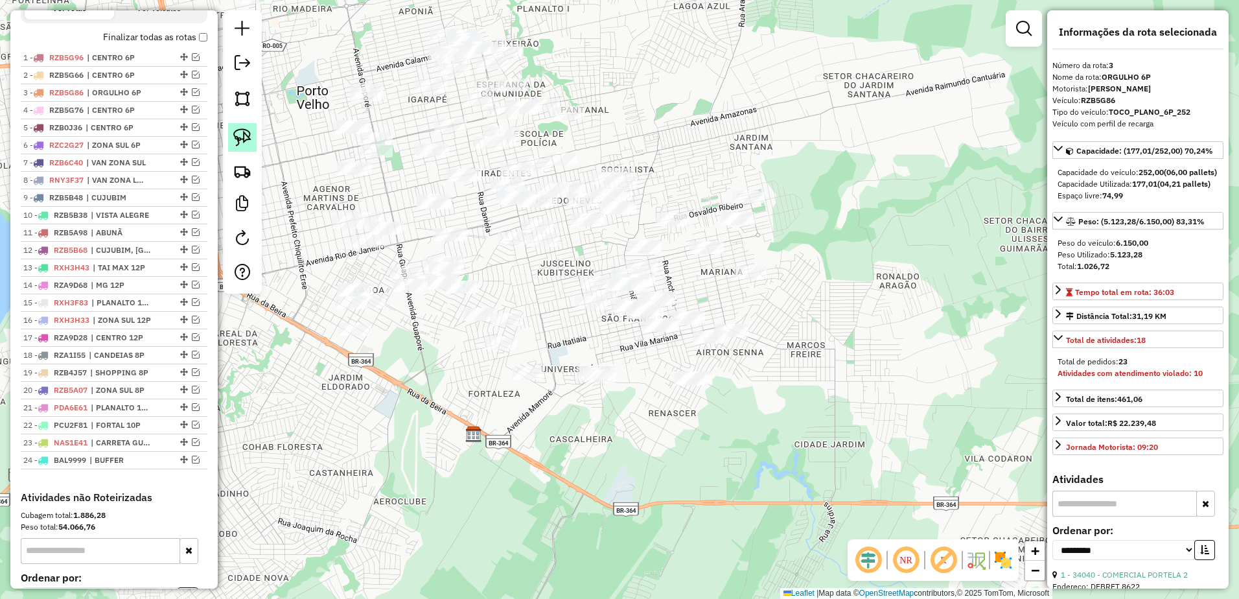
click at [242, 139] on img at bounding box center [242, 137] width 18 height 18
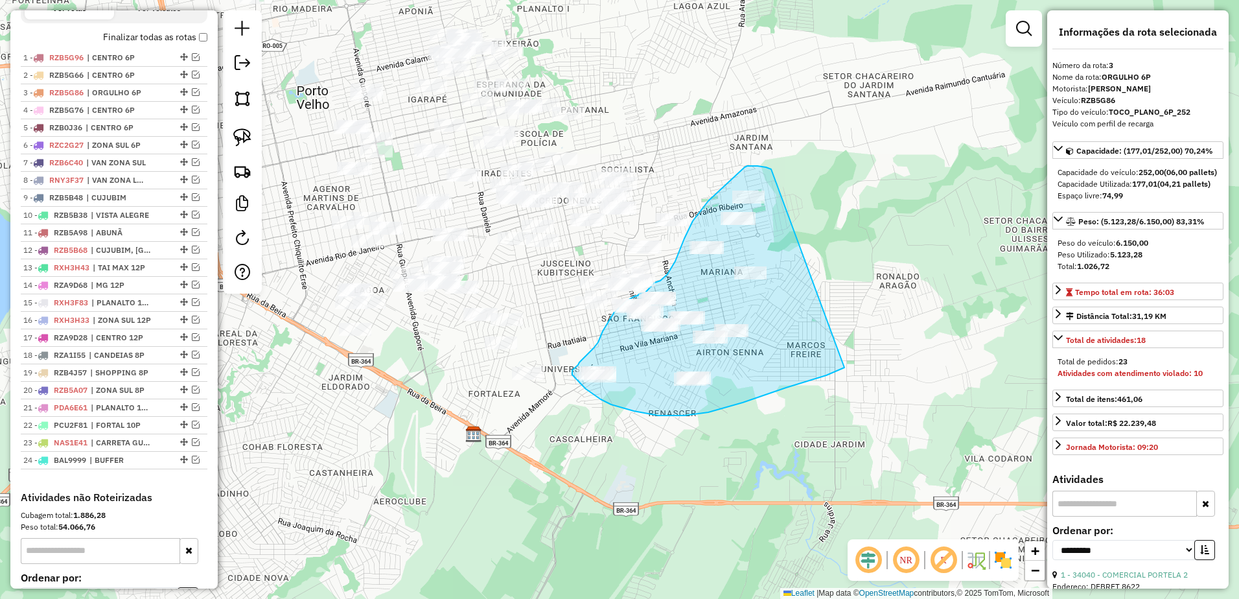
drag, startPoint x: 771, startPoint y: 169, endPoint x: 845, endPoint y: 367, distance: 211.1
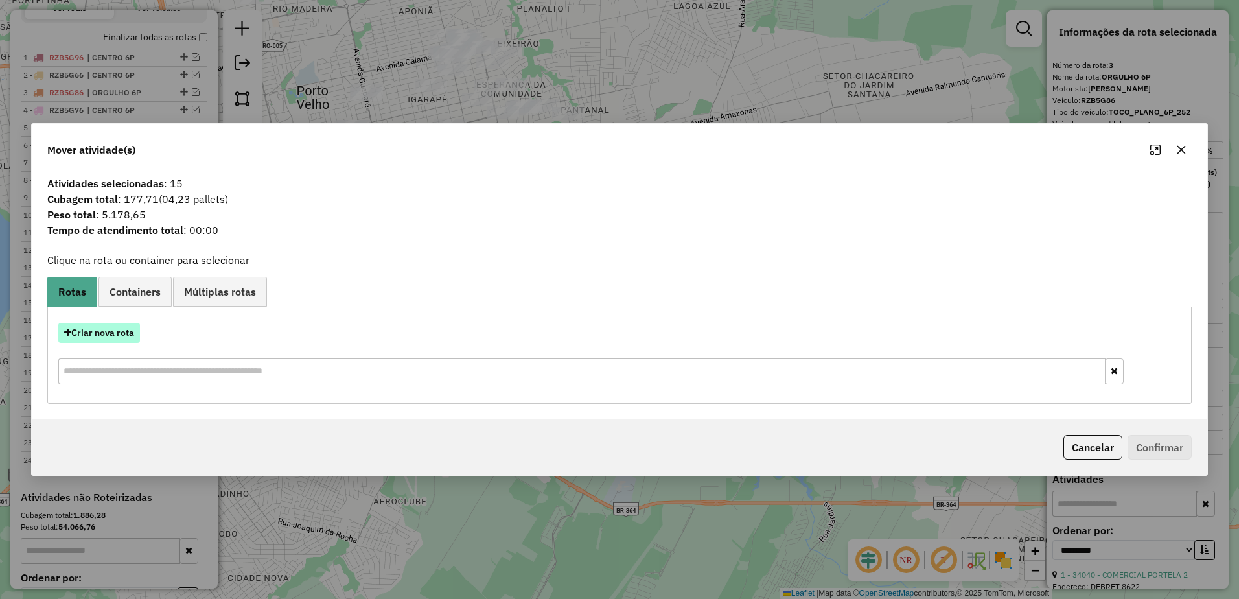
click at [134, 338] on button "Criar nova rota" at bounding box center [99, 333] width 82 height 20
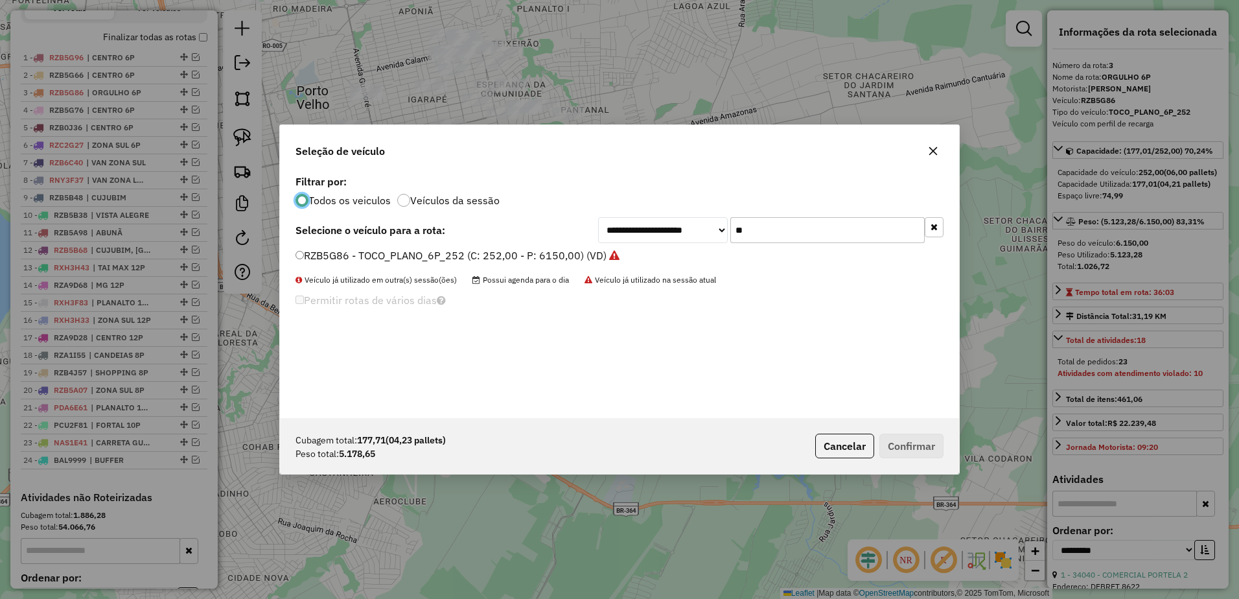
scroll to position [7, 4]
click at [815, 230] on input "**" at bounding box center [828, 230] width 194 height 26
type input "*"
type input "**"
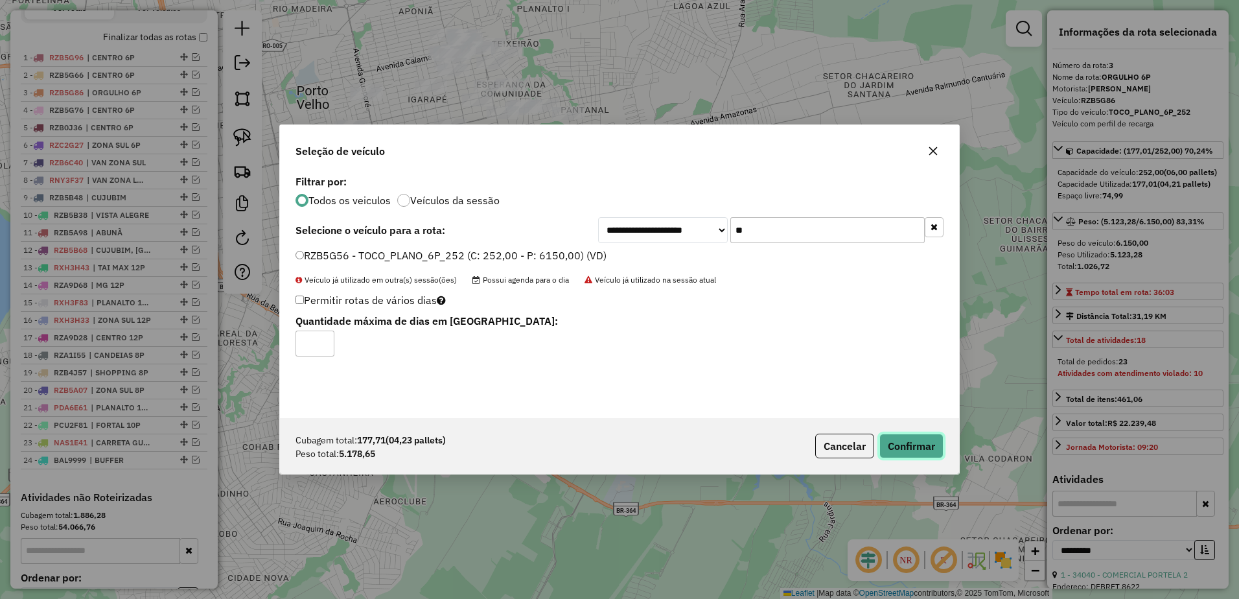
click at [925, 449] on button "Confirmar" at bounding box center [912, 446] width 64 height 25
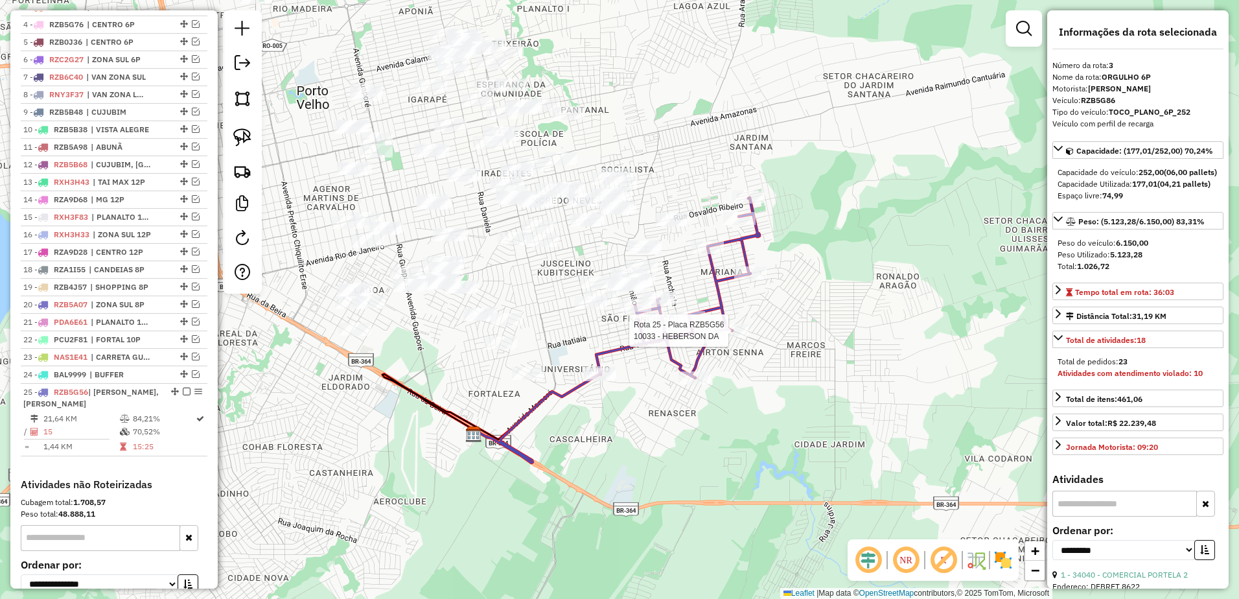
scroll to position [672, 0]
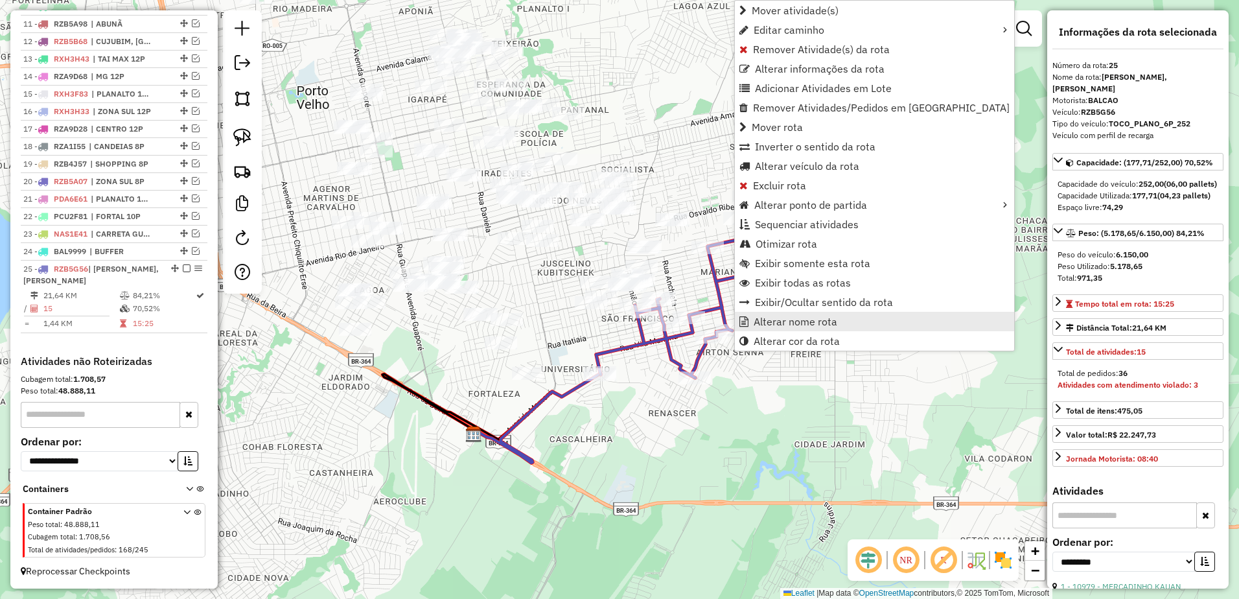
click at [771, 321] on span "Alterar nome rota" at bounding box center [796, 321] width 84 height 10
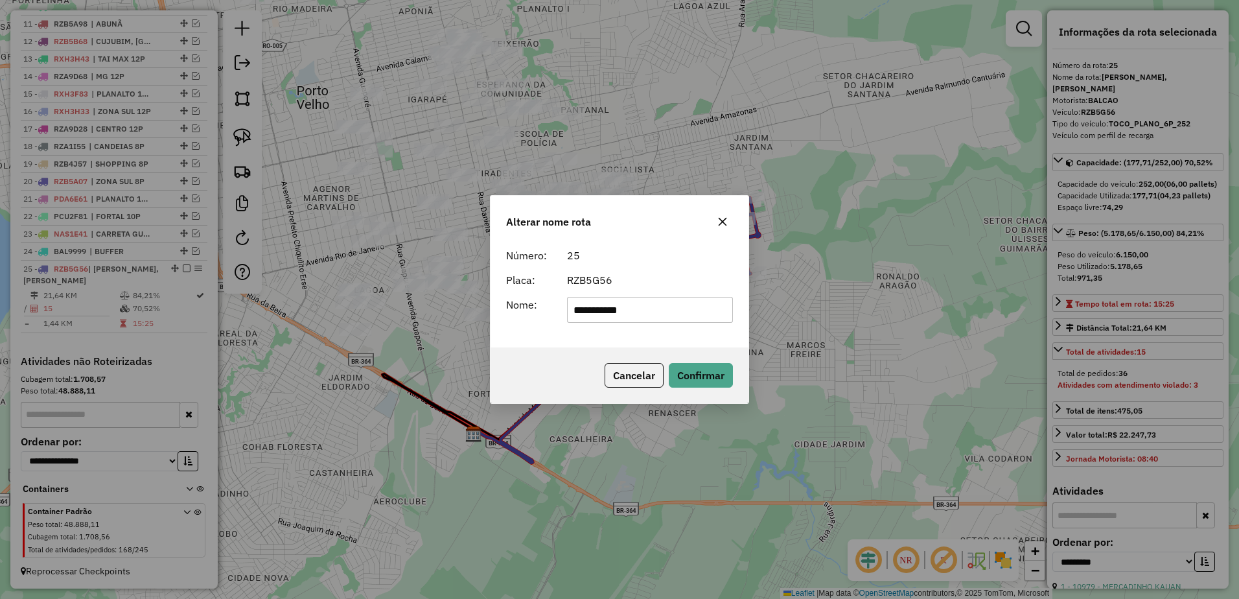
type input "**********"
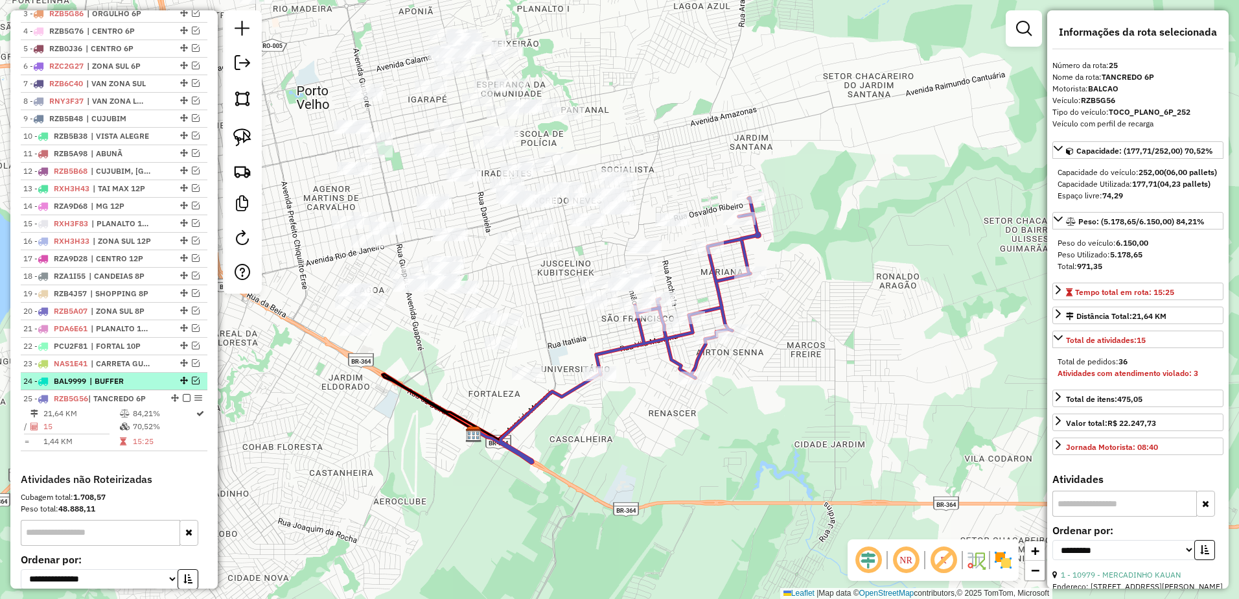
scroll to position [465, 0]
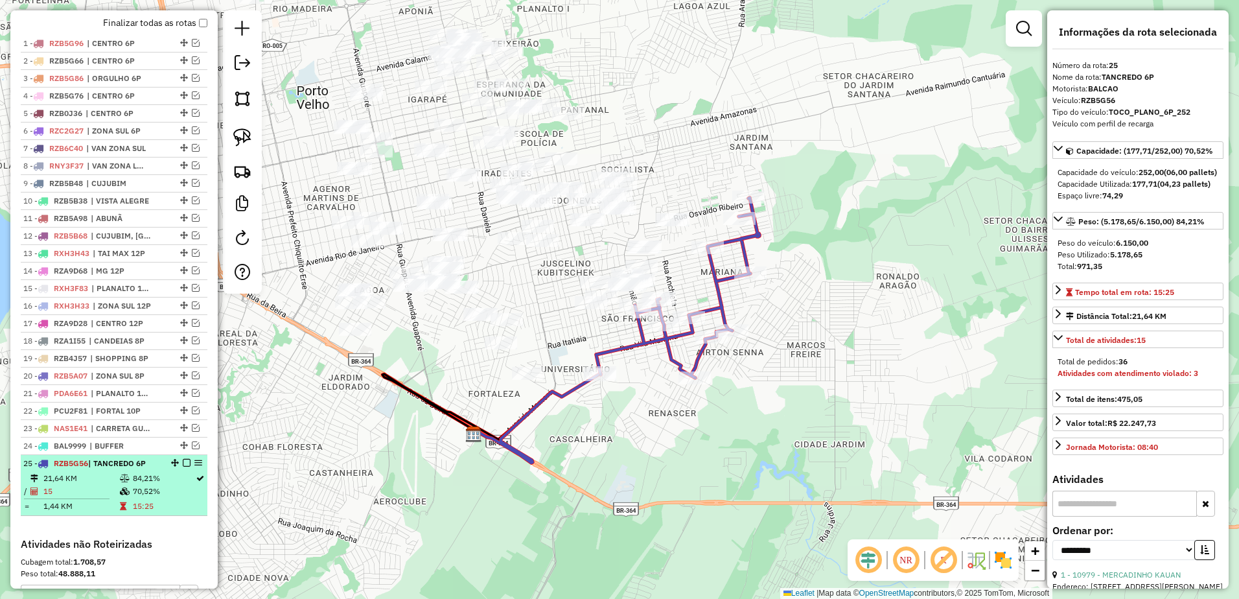
click at [183, 467] on em at bounding box center [187, 463] width 8 height 8
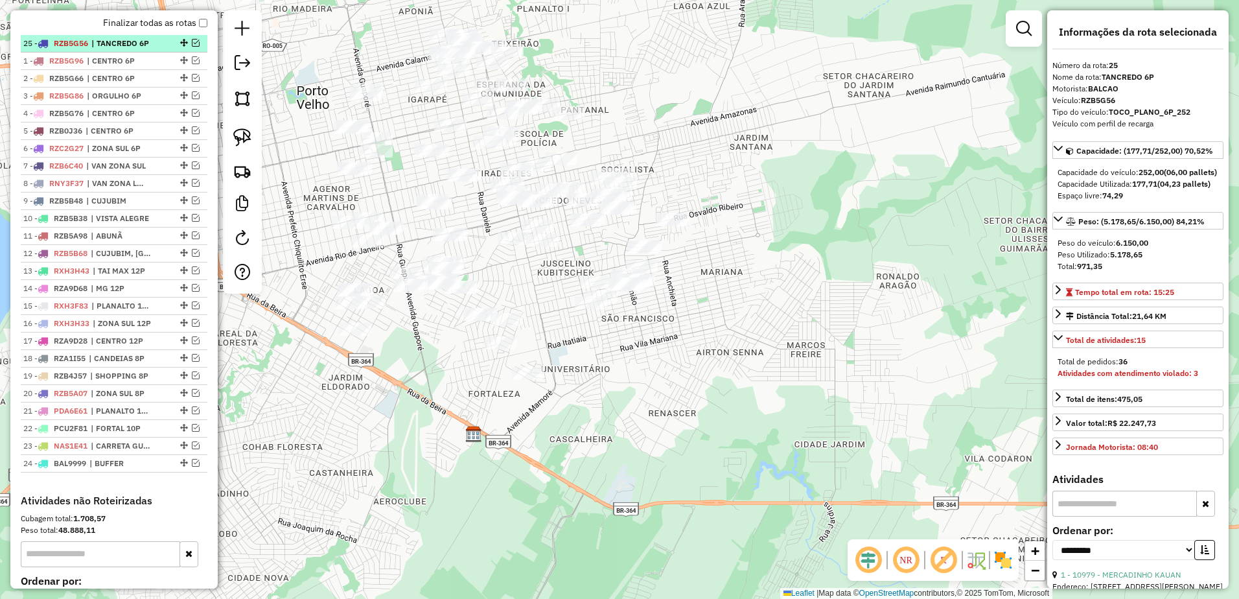
drag, startPoint x: 178, startPoint y: 475, endPoint x: 172, endPoint y: 49, distance: 425.3
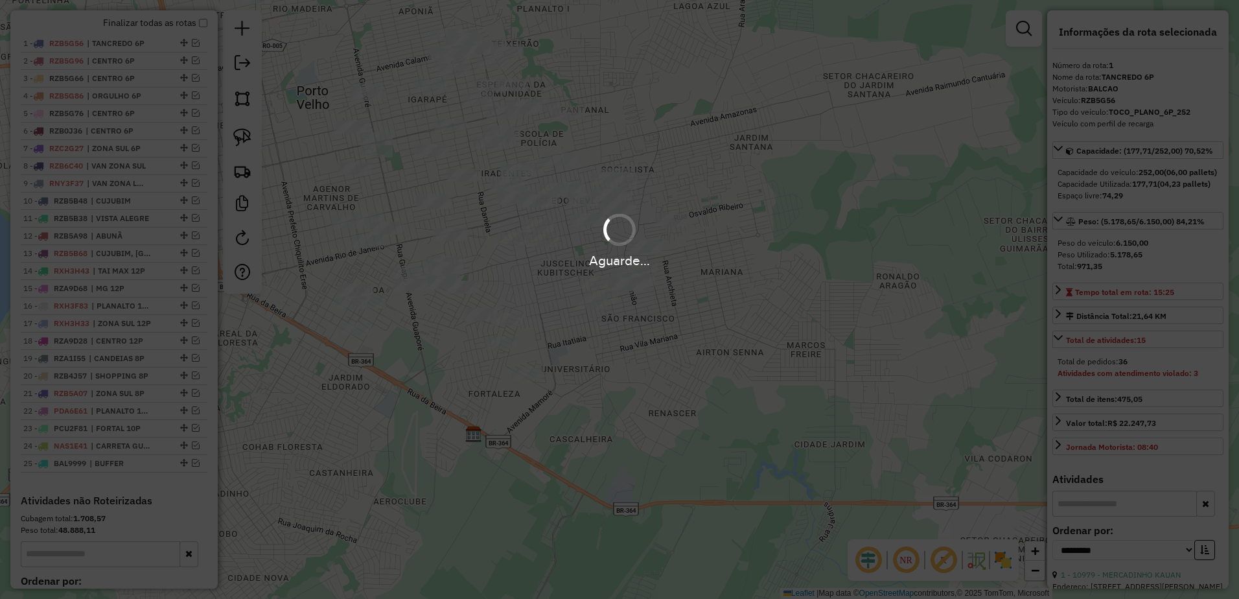
click at [722, 205] on div "Aguarde..." at bounding box center [619, 299] width 1239 height 599
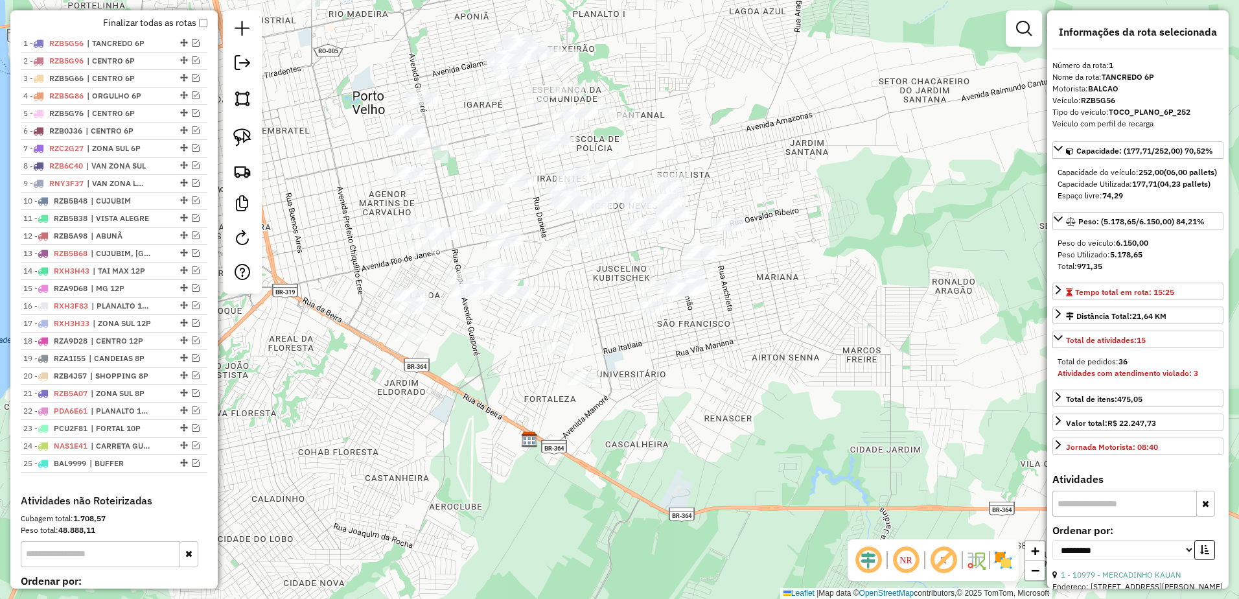
drag, startPoint x: 685, startPoint y: 167, endPoint x: 547, endPoint y: 158, distance: 138.4
click at [685, 154] on div "Janela de atendimento Grade de atendimento Capacidade Transportadoras Veículos …" at bounding box center [619, 299] width 1239 height 599
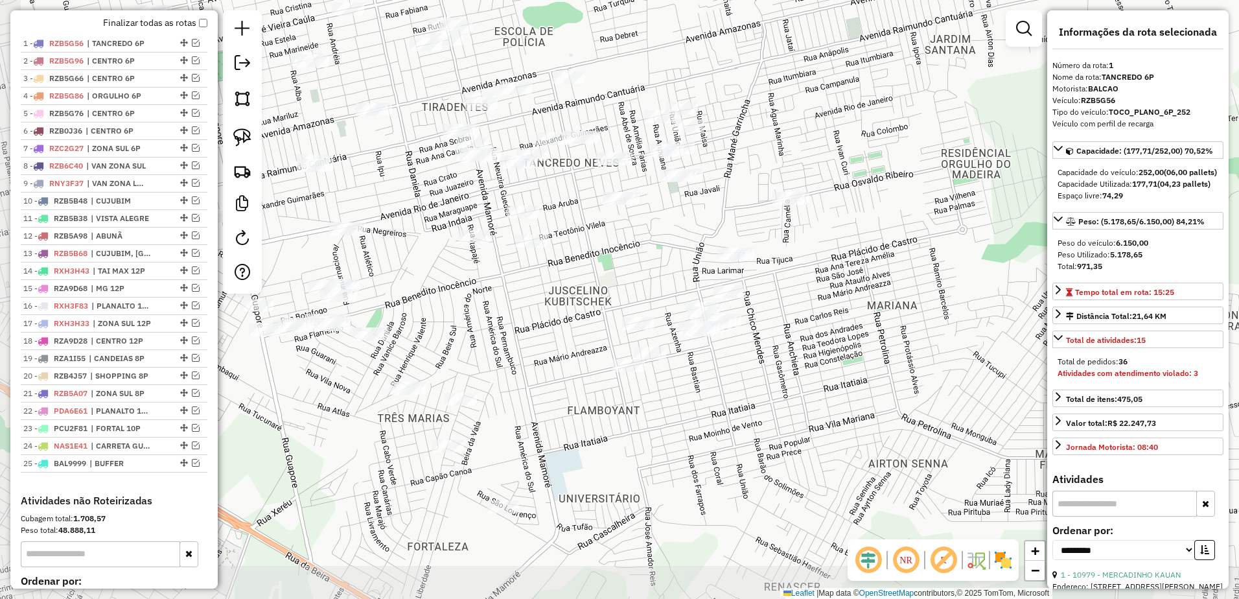
drag, startPoint x: 731, startPoint y: 186, endPoint x: 840, endPoint y: 96, distance: 141.4
click at [840, 96] on div "Janela de atendimento Grade de atendimento Capacidade Transportadoras Veículos …" at bounding box center [619, 299] width 1239 height 599
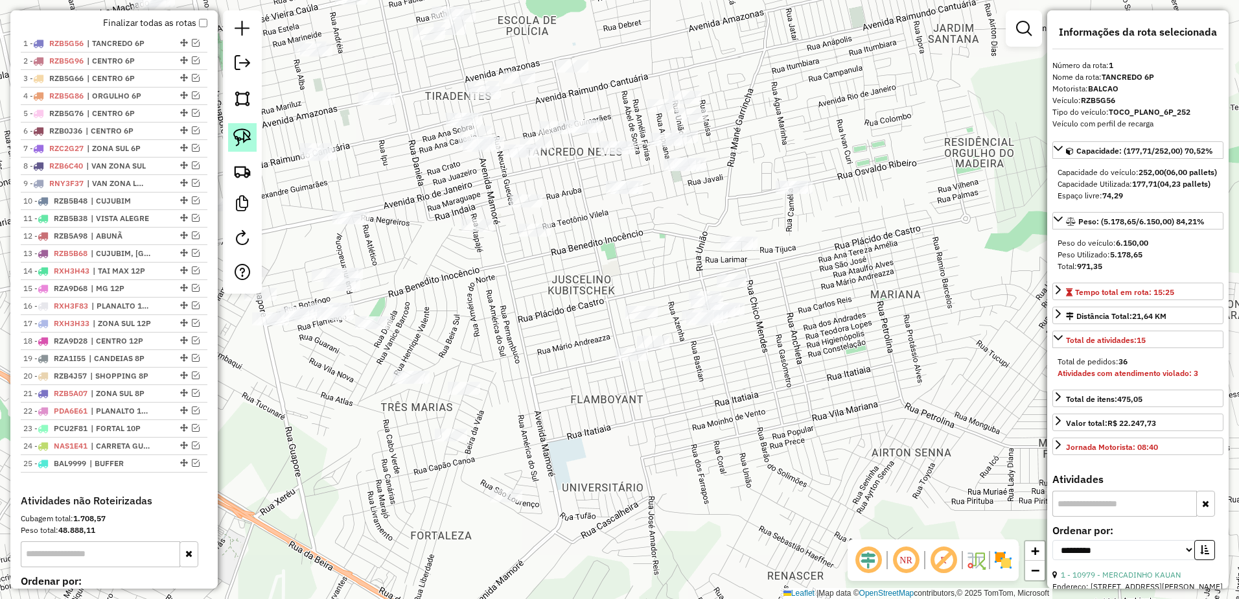
click at [251, 130] on img at bounding box center [242, 137] width 18 height 18
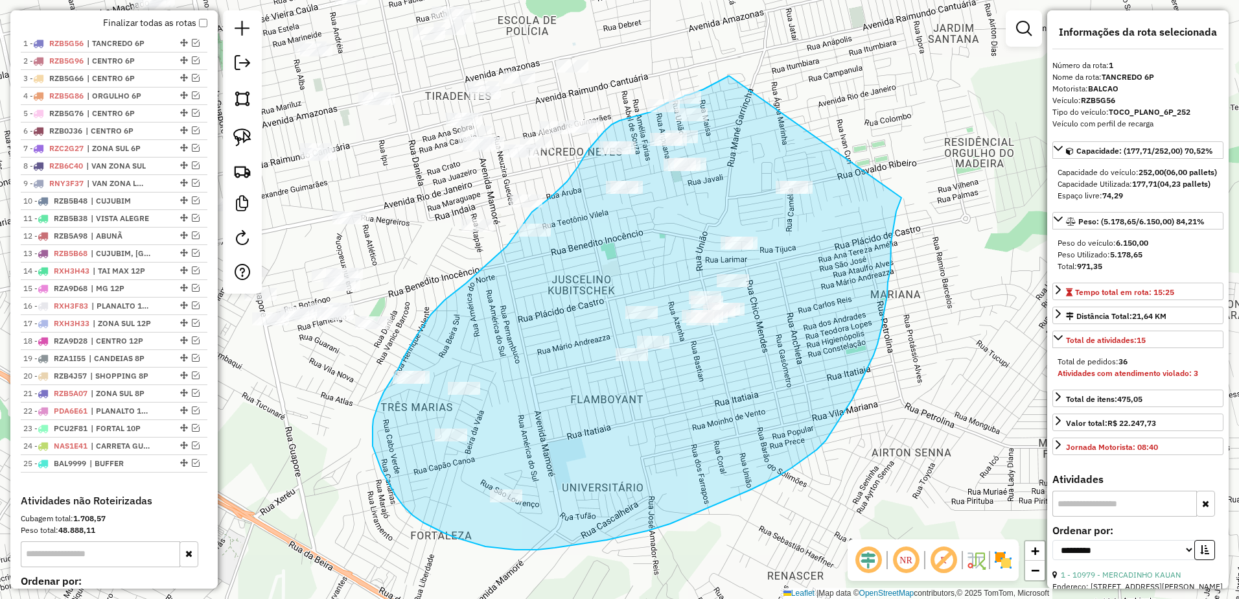
drag, startPoint x: 729, startPoint y: 76, endPoint x: 902, endPoint y: 198, distance: 211.2
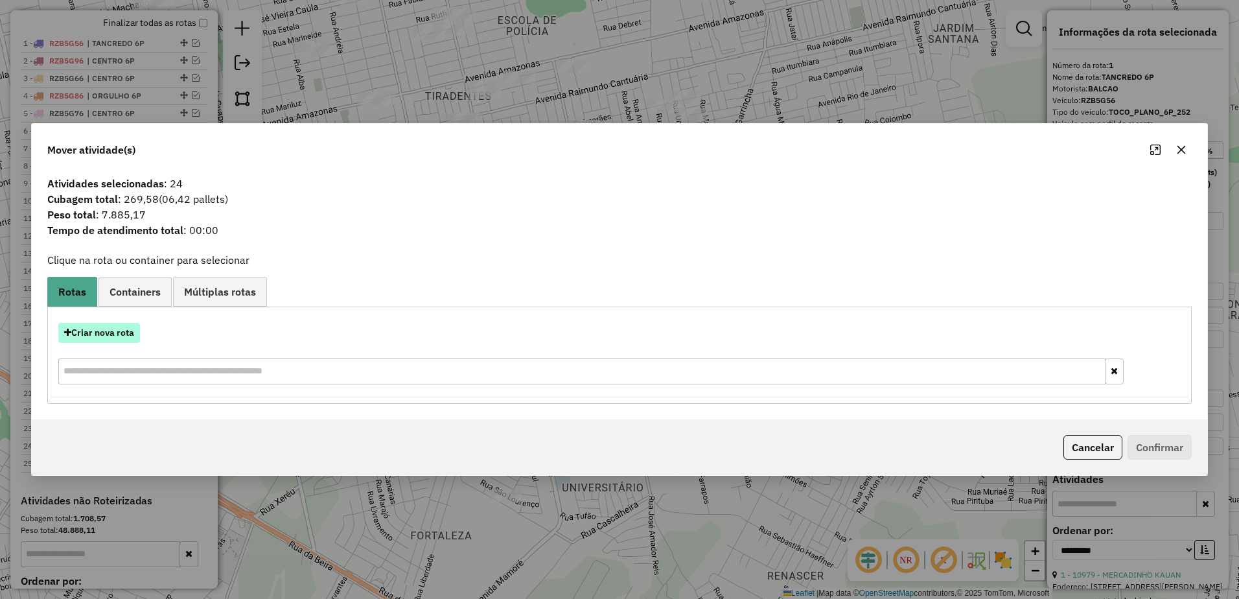
click at [73, 334] on button "Criar nova rota" at bounding box center [99, 333] width 82 height 20
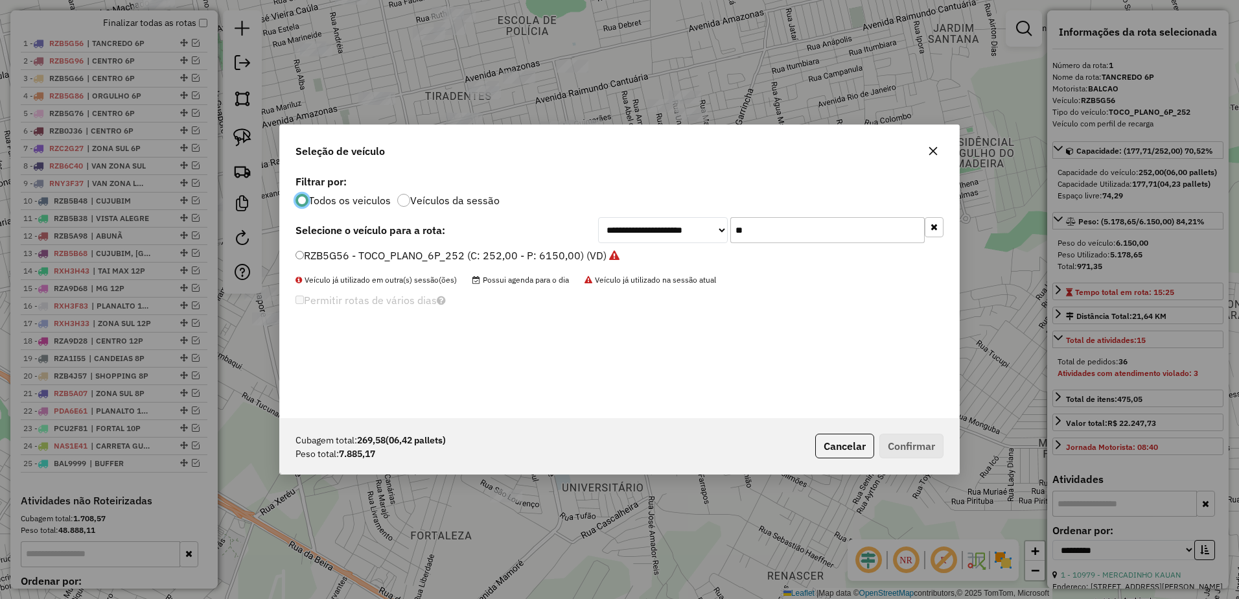
scroll to position [7, 4]
click at [792, 239] on input "**" at bounding box center [828, 230] width 194 height 26
type input "*"
type input "**"
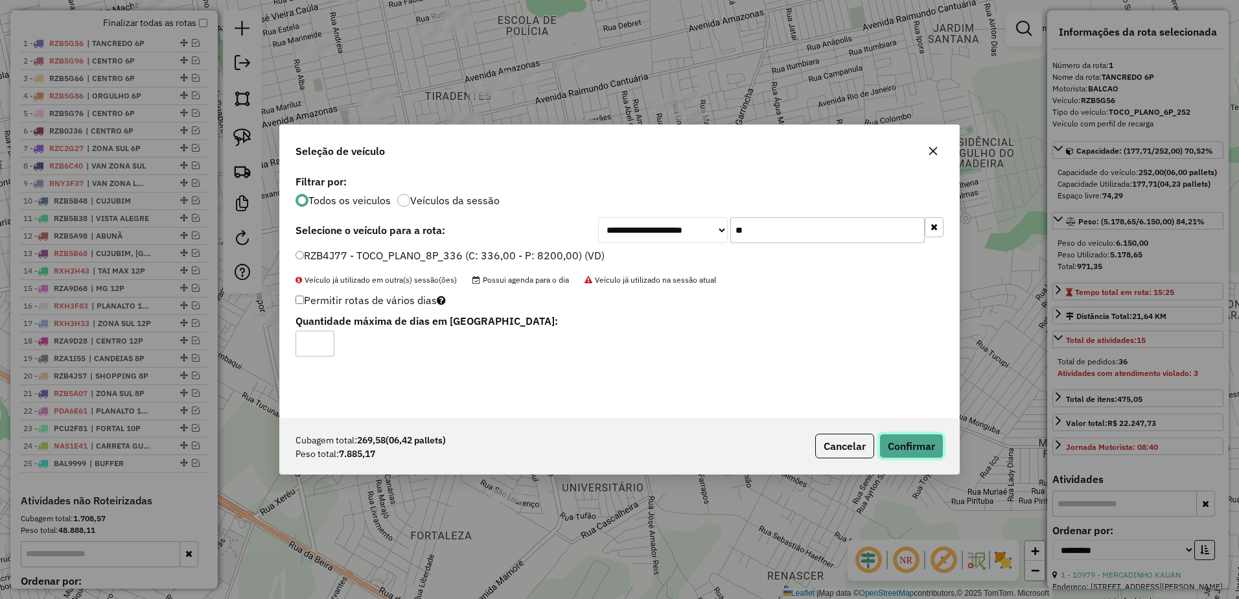
click at [920, 438] on button "Confirmar" at bounding box center [912, 446] width 64 height 25
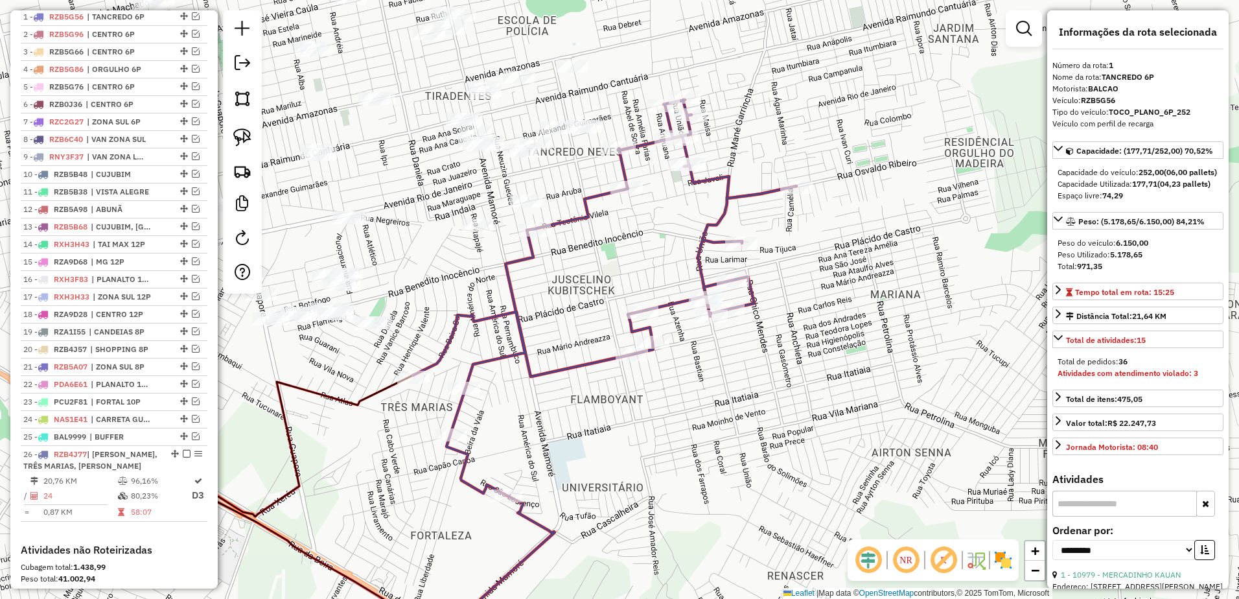
scroll to position [502, 0]
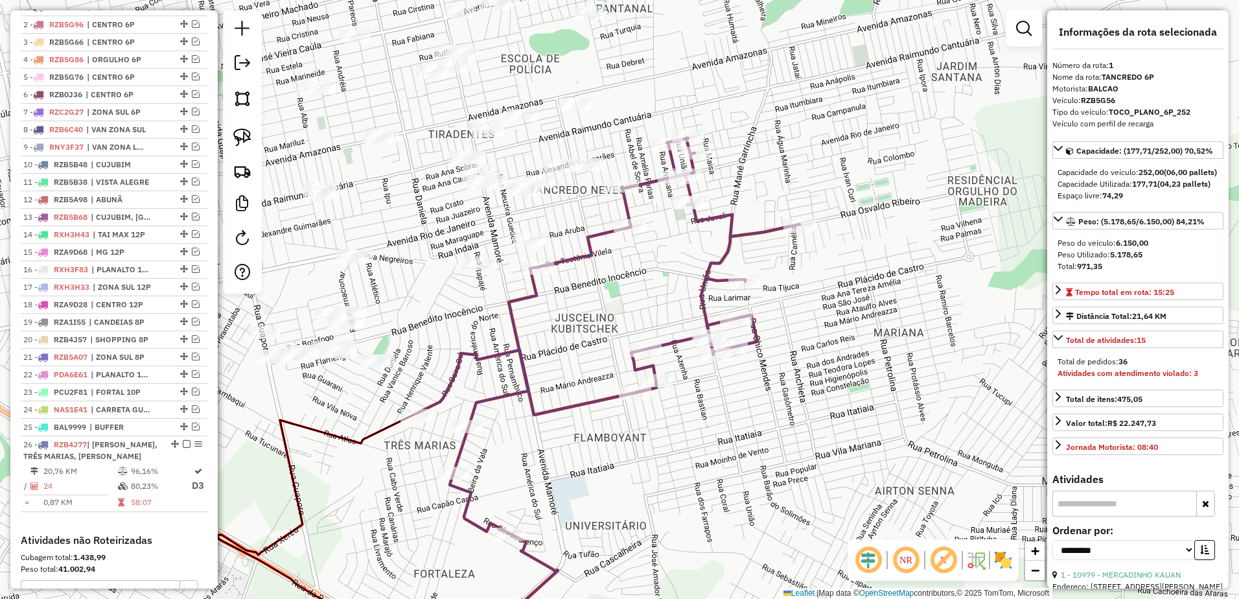
drag, startPoint x: 615, startPoint y: 213, endPoint x: 620, endPoint y: 269, distance: 56.6
click at [620, 269] on div "Janela de atendimento Grade de atendimento Capacidade Transportadoras Veículos …" at bounding box center [619, 299] width 1239 height 599
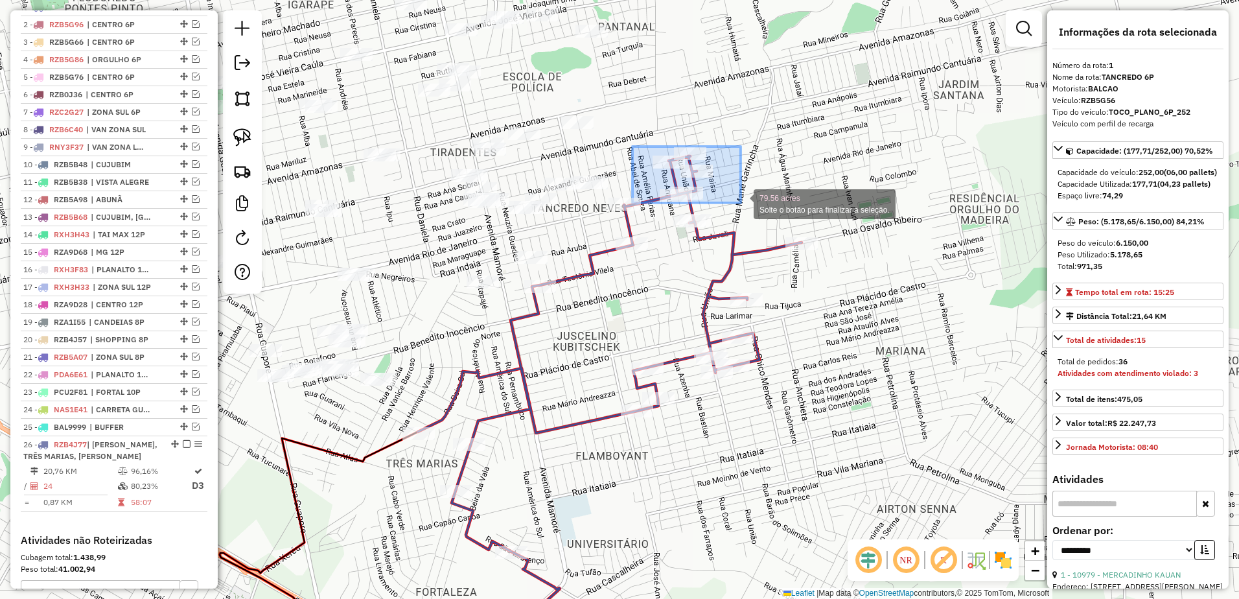
drag, startPoint x: 633, startPoint y: 147, endPoint x: 741, endPoint y: 203, distance: 122.1
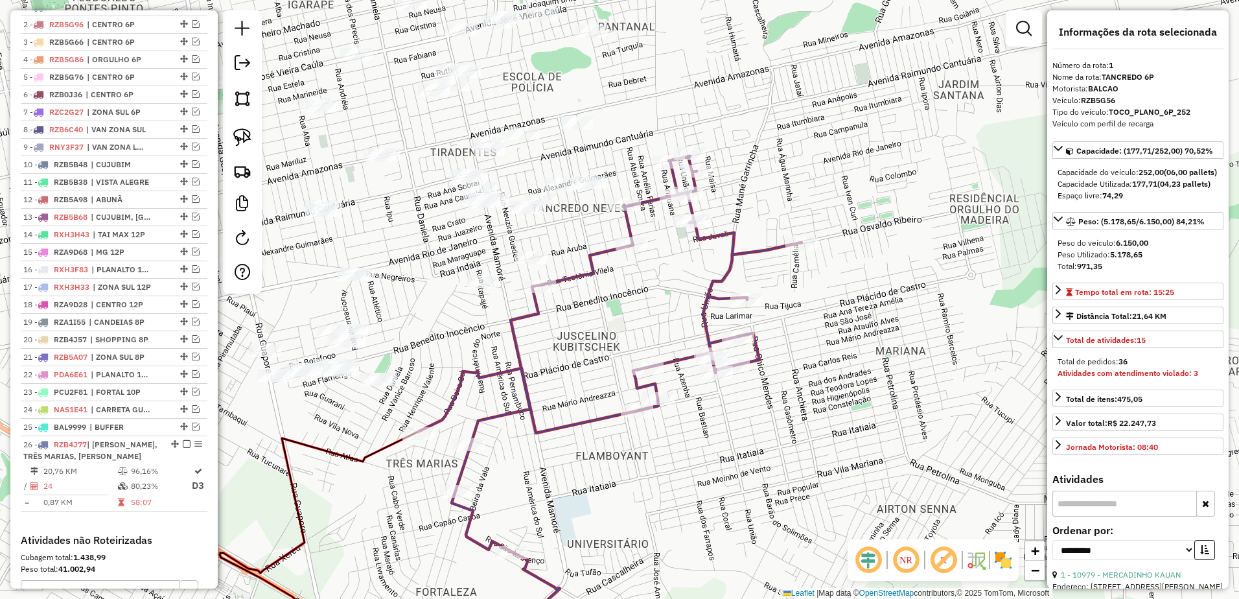
click at [572, 276] on icon at bounding box center [610, 353] width 384 height 395
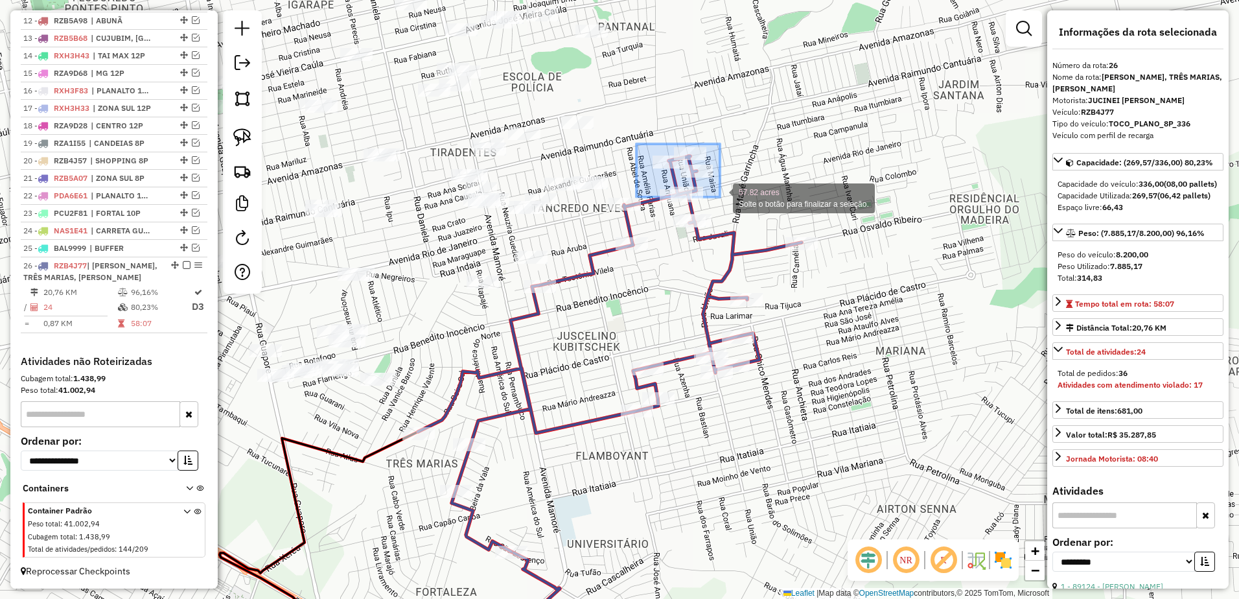
drag, startPoint x: 637, startPoint y: 144, endPoint x: 720, endPoint y: 197, distance: 99.1
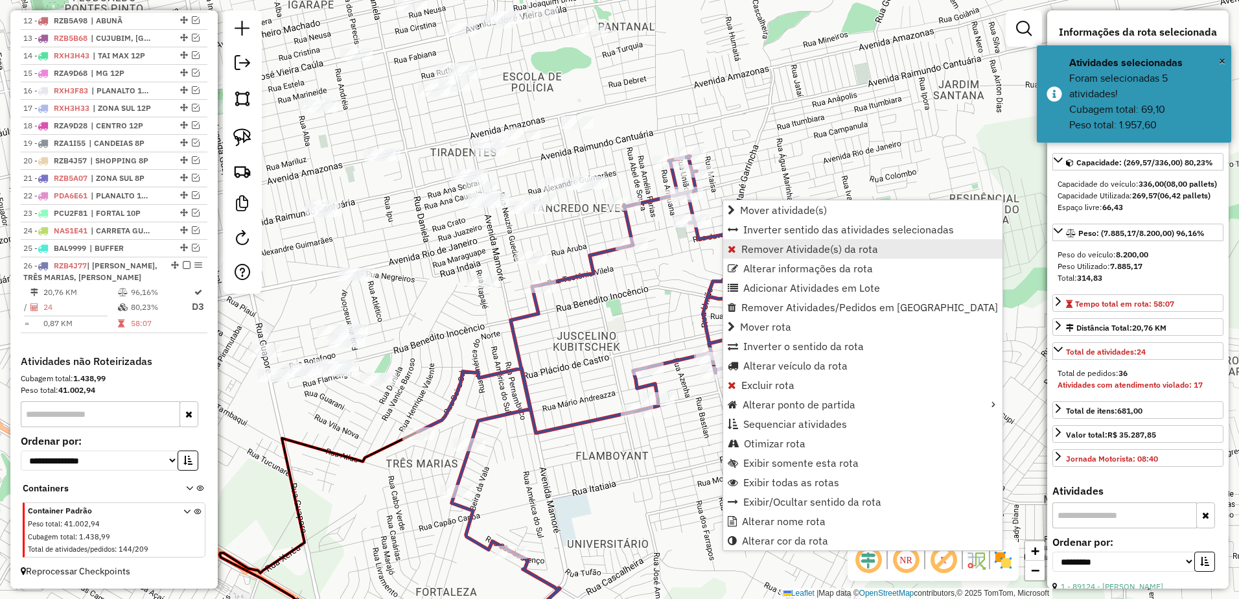
click at [808, 248] on span "Remover Atividade(s) da rota" at bounding box center [810, 249] width 137 height 10
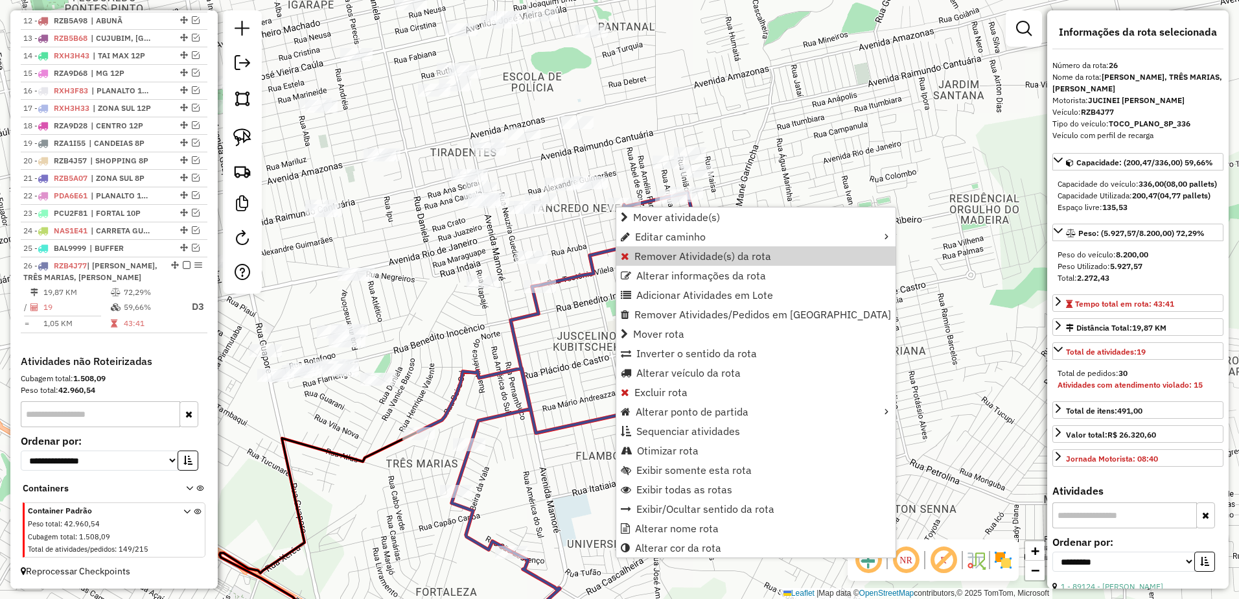
click at [556, 318] on div "Janela de atendimento Grade de atendimento Capacidade Transportadoras Veículos …" at bounding box center [619, 299] width 1239 height 599
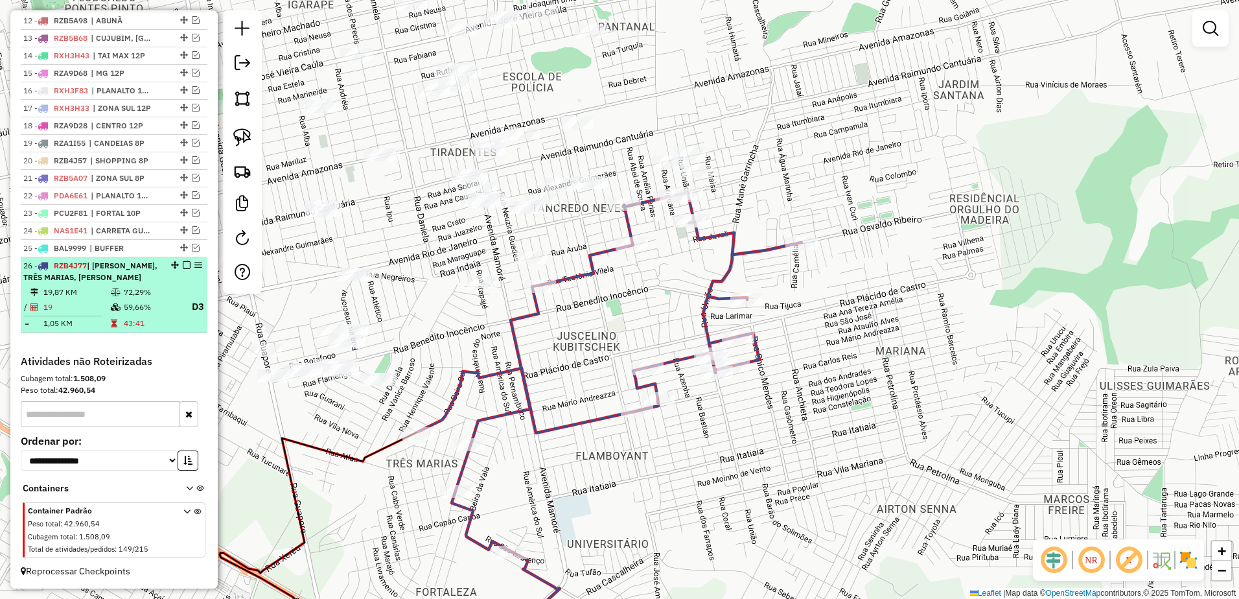
click at [68, 318] on td "1,05 KM" at bounding box center [76, 323] width 67 height 13
select select "**********"
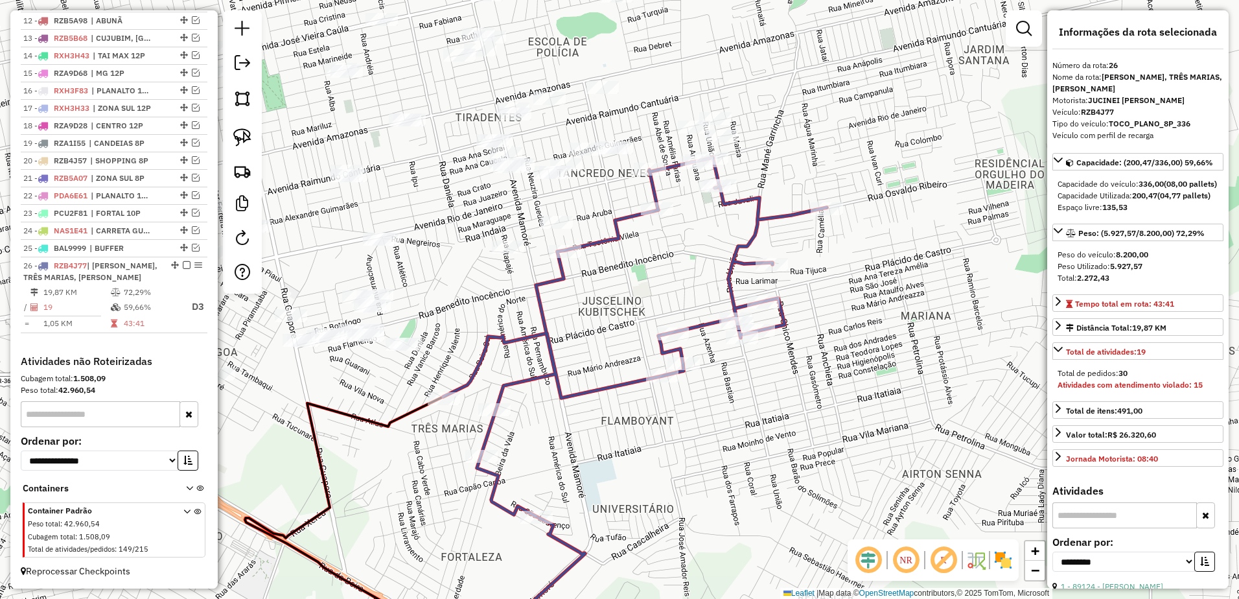
drag, startPoint x: 744, startPoint y: 151, endPoint x: 598, endPoint y: 130, distance: 147.3
click at [646, 281] on div "Janela de atendimento Grade de atendimento Capacidade Transportadoras Veículos …" at bounding box center [619, 299] width 1239 height 599
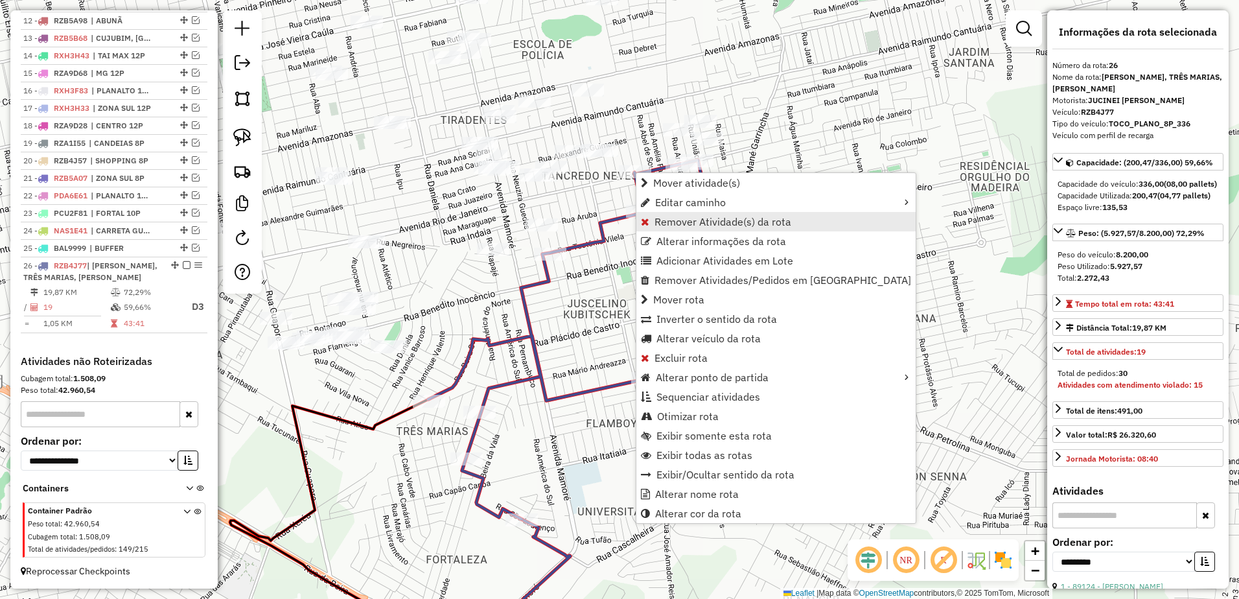
click at [714, 222] on span "Remover Atividade(s) da rota" at bounding box center [723, 222] width 137 height 10
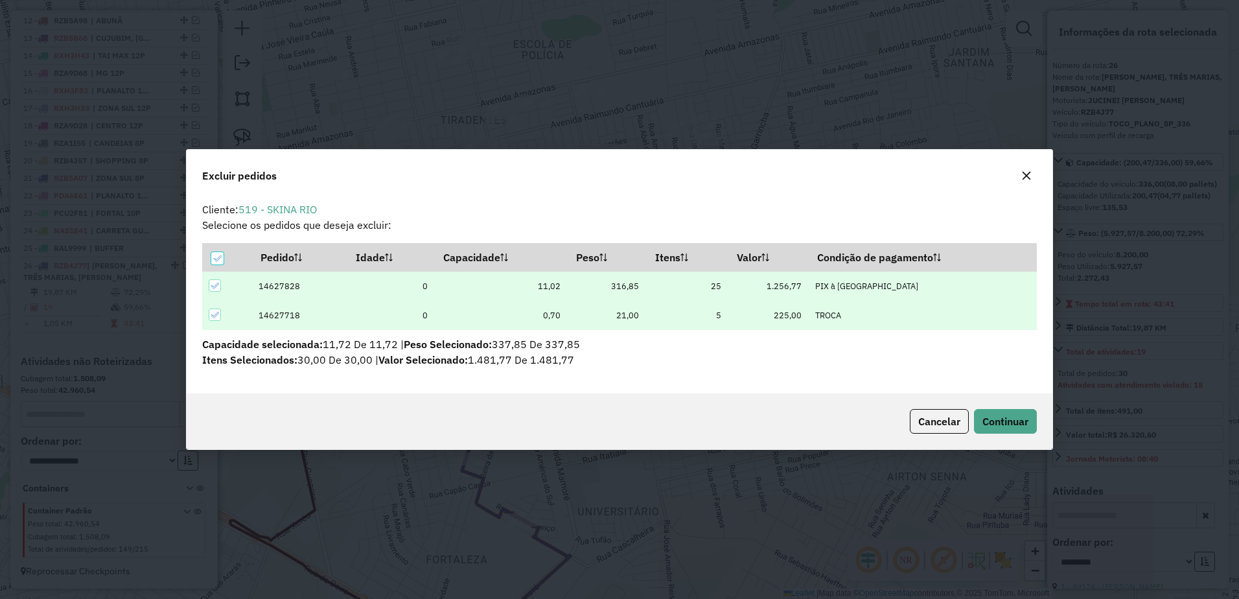
scroll to position [0, 0]
click at [1011, 420] on span "Continuar" at bounding box center [1006, 421] width 46 height 13
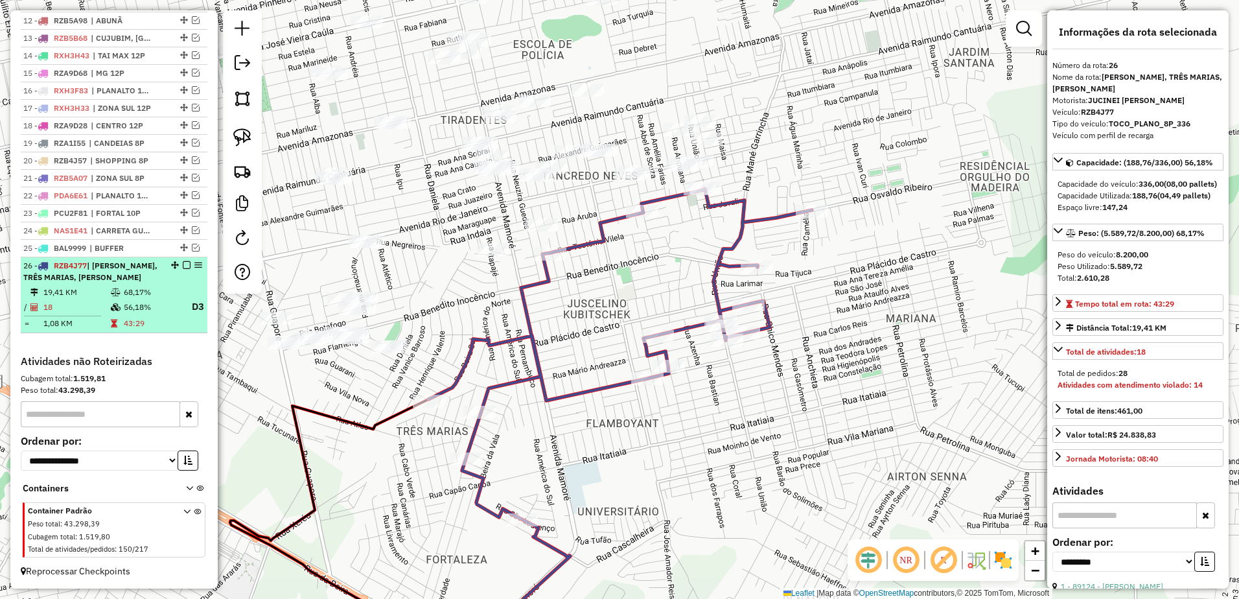
click at [79, 301] on td "18" at bounding box center [76, 307] width 67 height 16
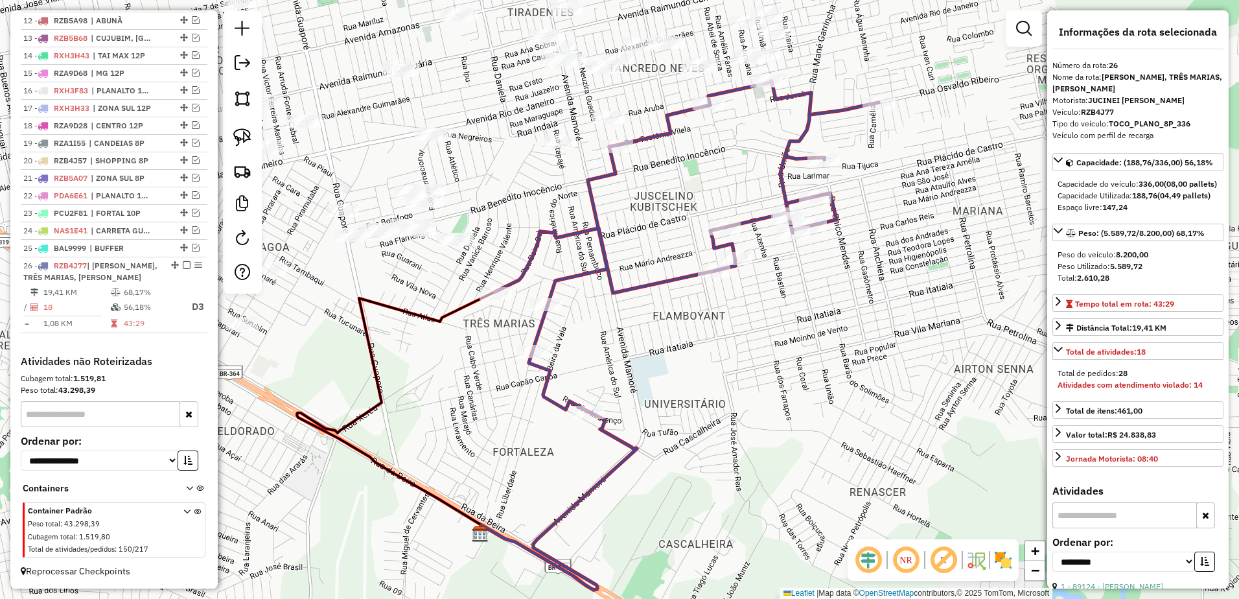
drag, startPoint x: 816, startPoint y: 217, endPoint x: 703, endPoint y: 335, distance: 164.1
click at [703, 335] on div "Janela de atendimento Grade de atendimento Capacidade Transportadoras Veículos …" at bounding box center [619, 299] width 1239 height 599
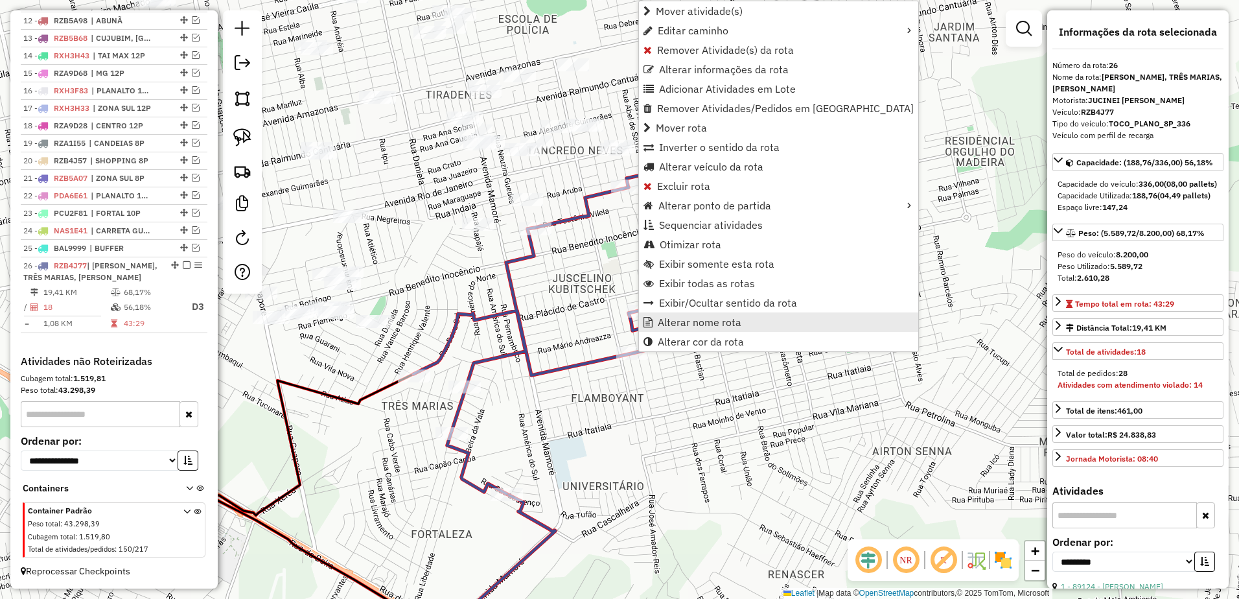
click at [695, 327] on span "Alterar nome rota" at bounding box center [700, 322] width 84 height 10
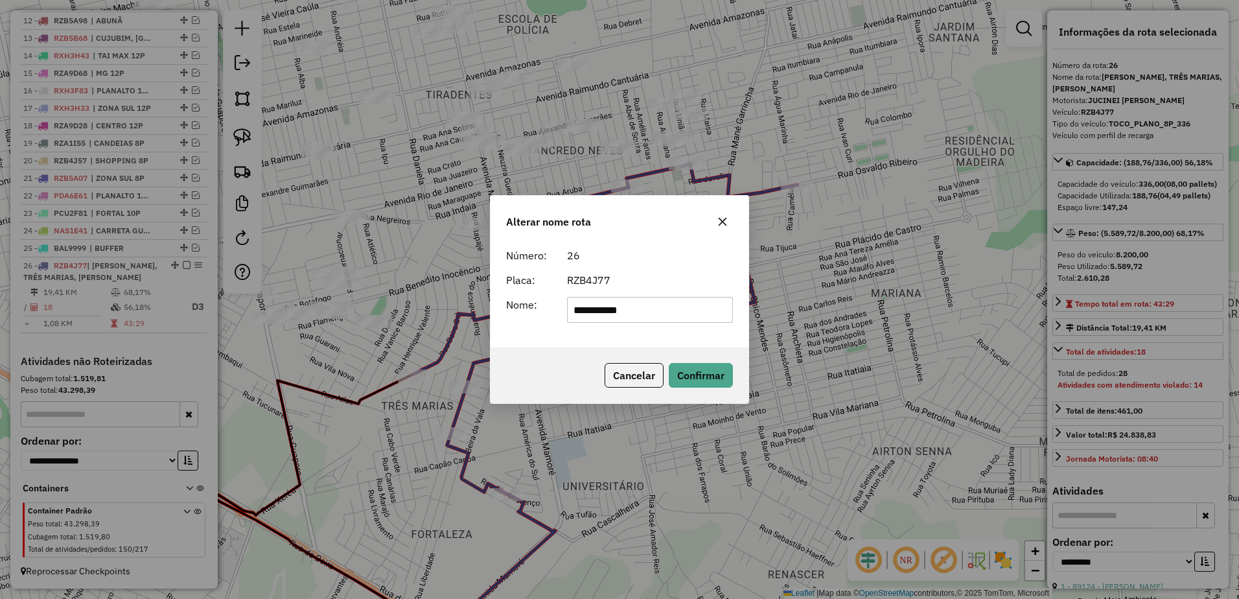
type input "**********"
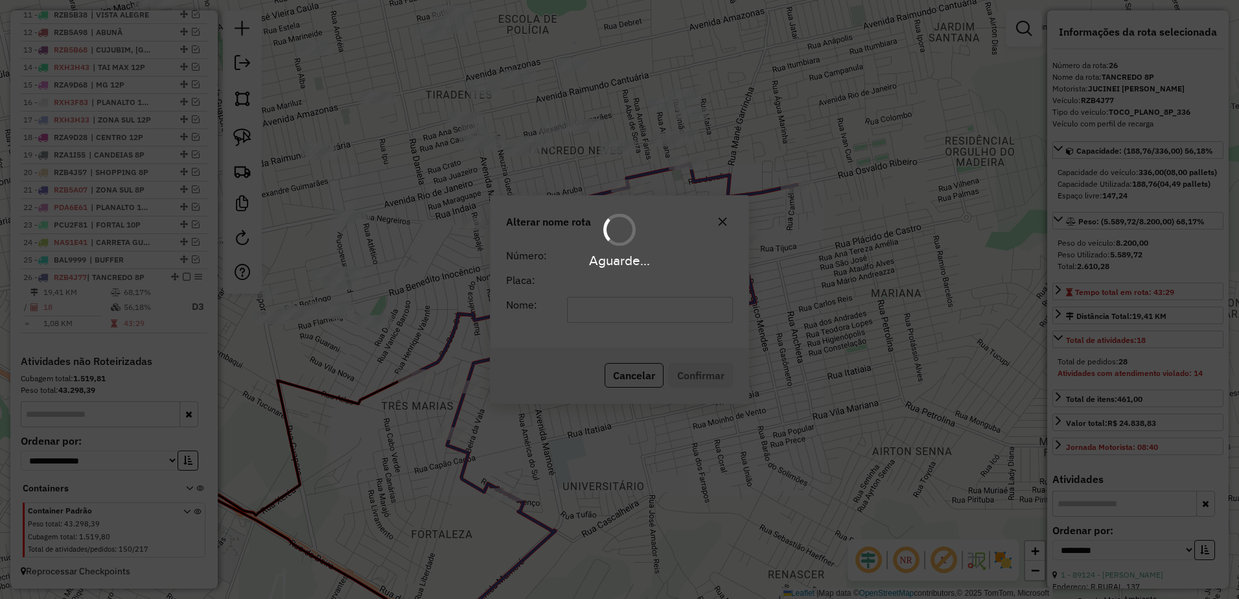
scroll to position [681, 0]
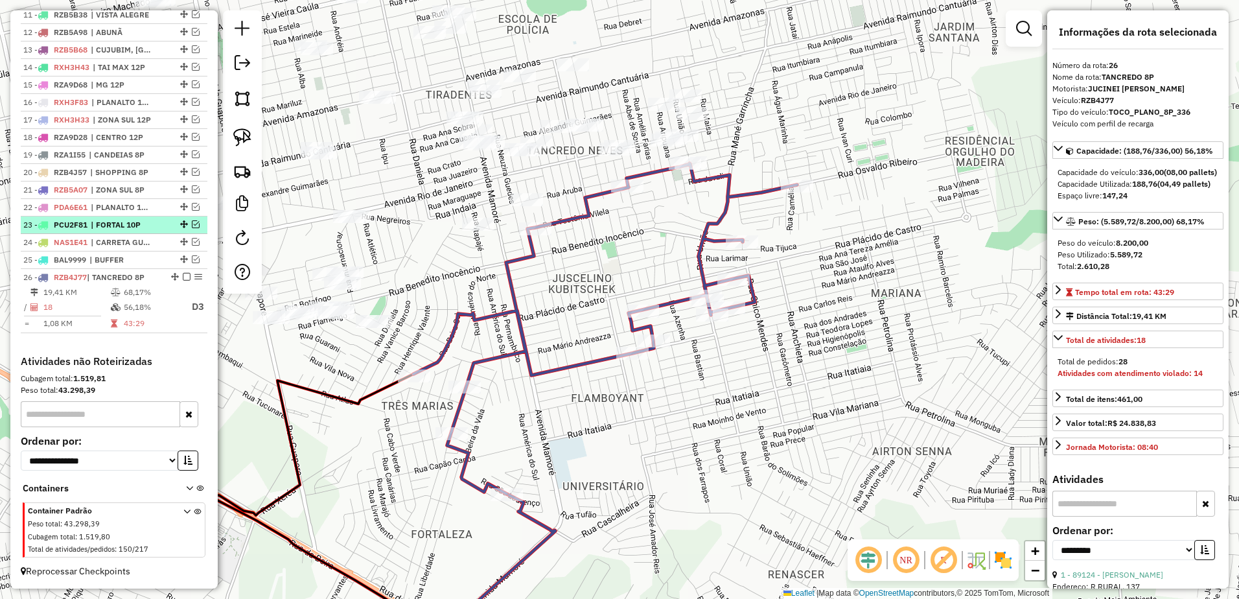
click at [183, 273] on em at bounding box center [187, 277] width 8 height 8
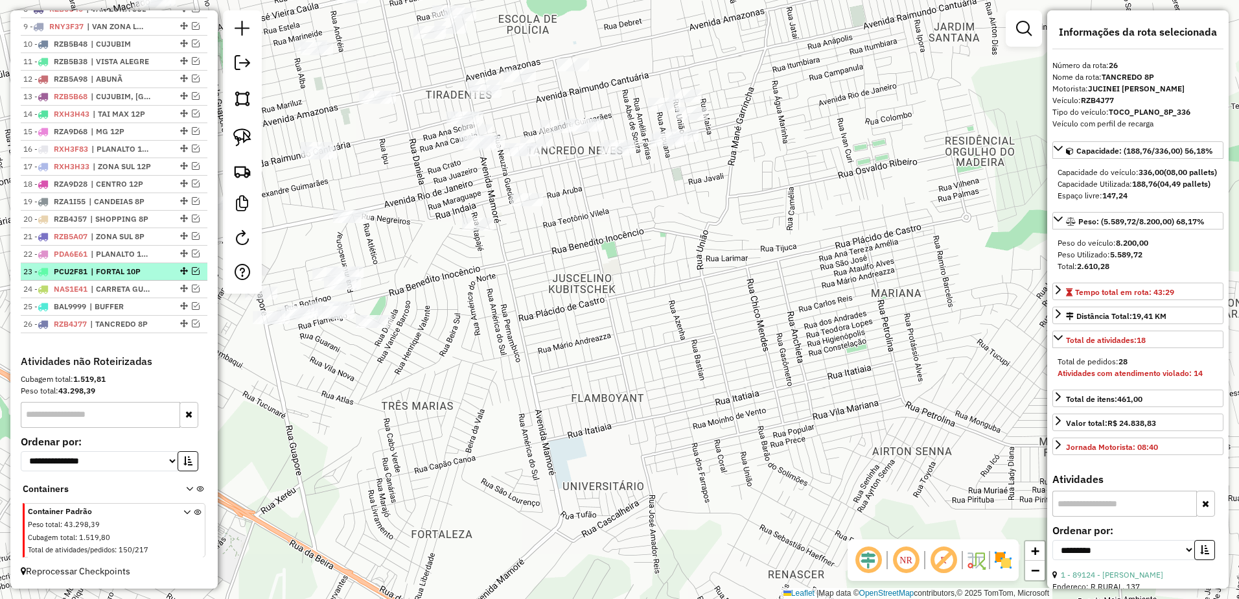
scroll to position [634, 0]
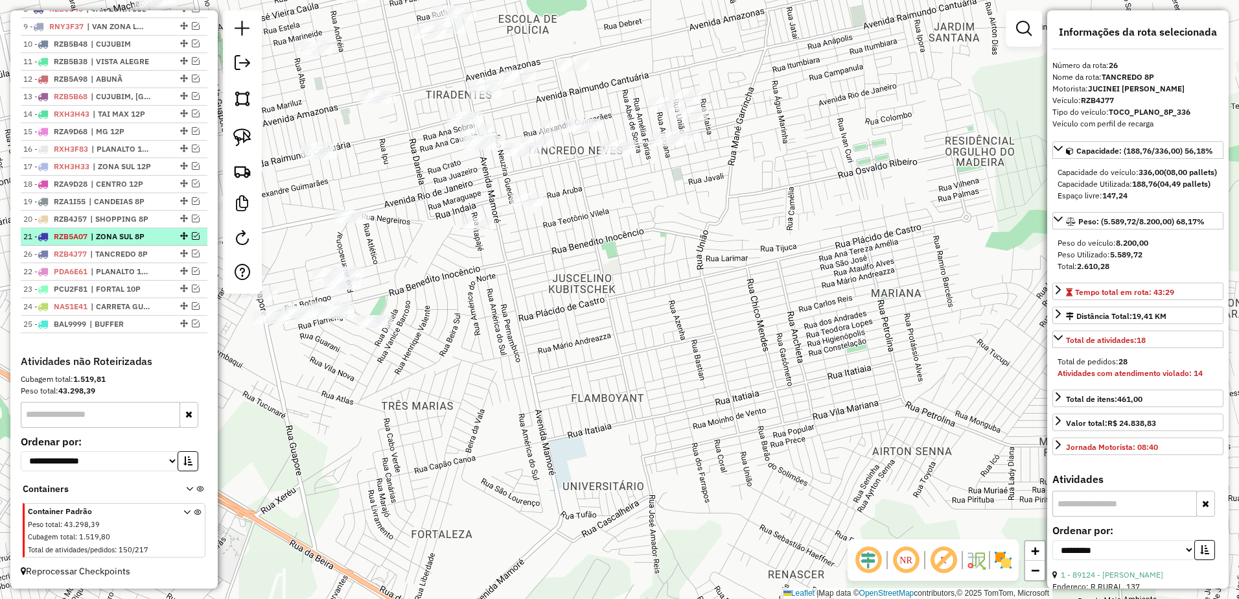
drag, startPoint x: 181, startPoint y: 323, endPoint x: 187, endPoint y: 242, distance: 81.2
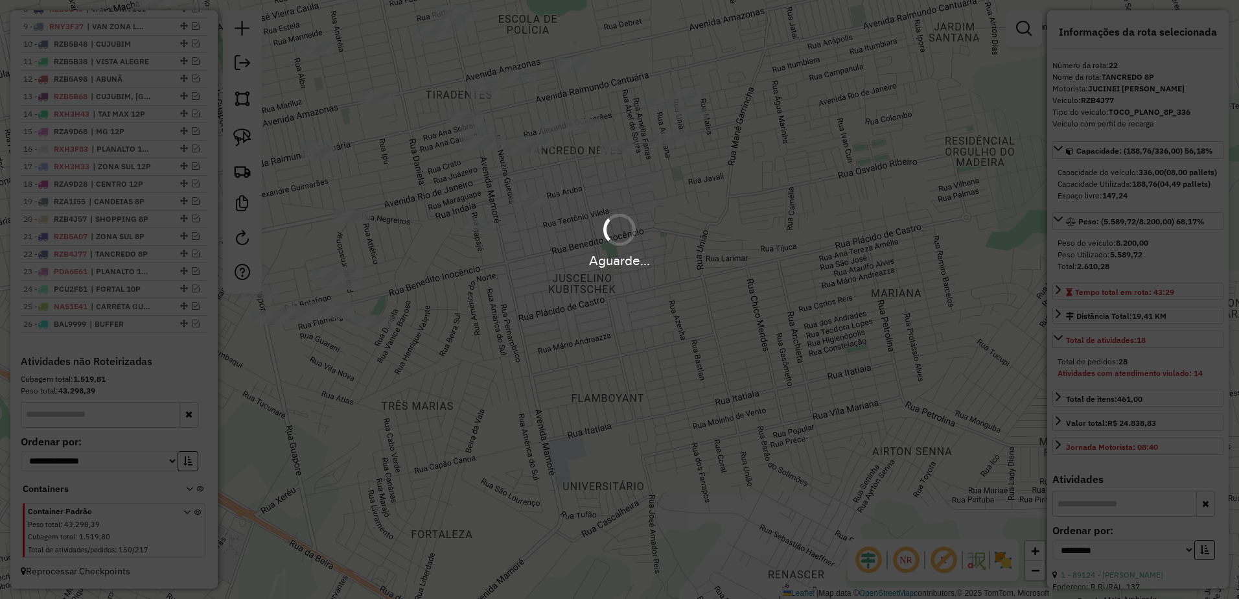
click at [763, 248] on div "Aguarde..." at bounding box center [619, 240] width 1239 height 62
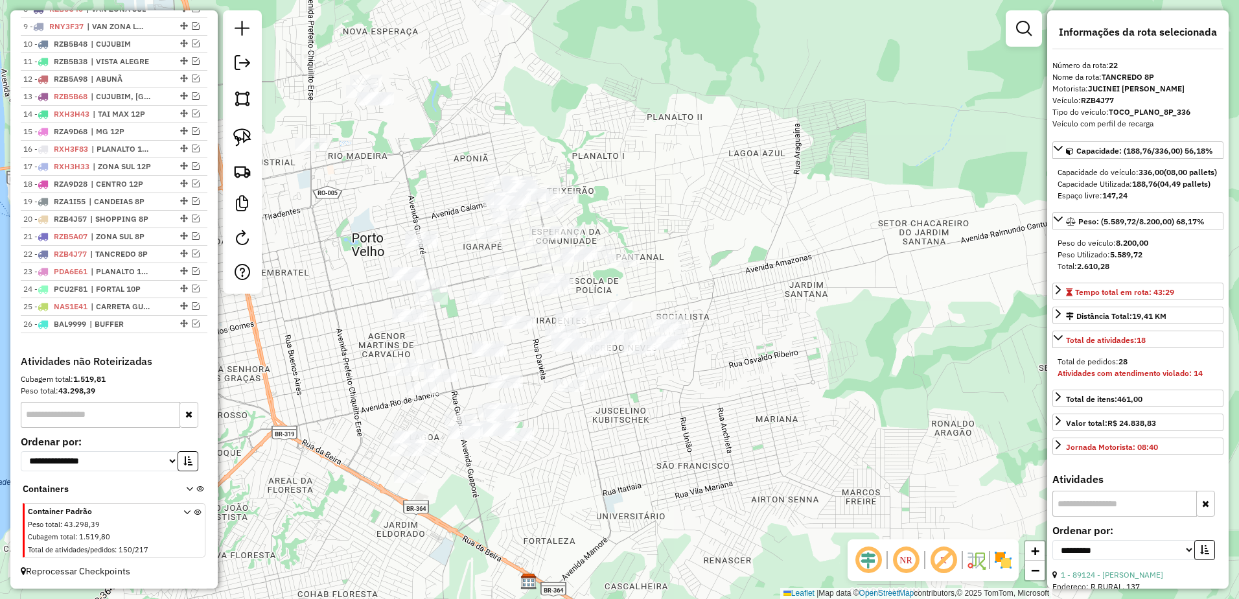
drag, startPoint x: 618, startPoint y: 287, endPoint x: 626, endPoint y: 413, distance: 126.0
click at [626, 413] on div "Janela de atendimento Grade de atendimento Capacidade Transportadoras Veículos …" at bounding box center [619, 299] width 1239 height 599
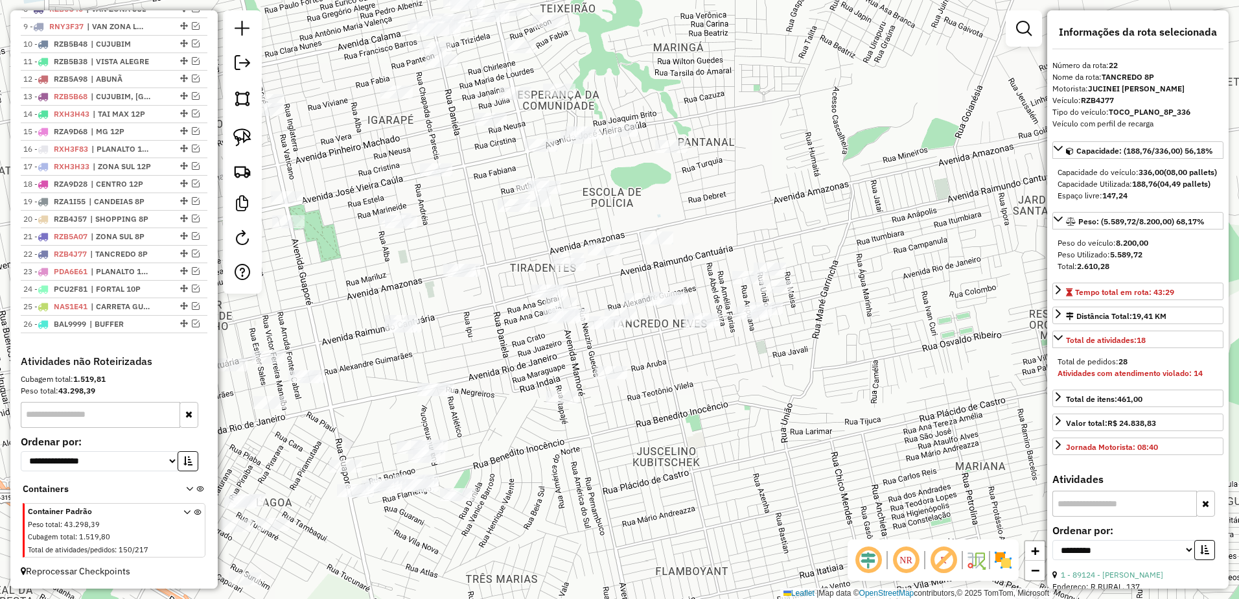
drag, startPoint x: 852, startPoint y: 368, endPoint x: 873, endPoint y: 335, distance: 38.7
click at [873, 335] on div "Janela de atendimento Grade de atendimento Capacidade Transportadoras Veículos …" at bounding box center [619, 299] width 1239 height 599
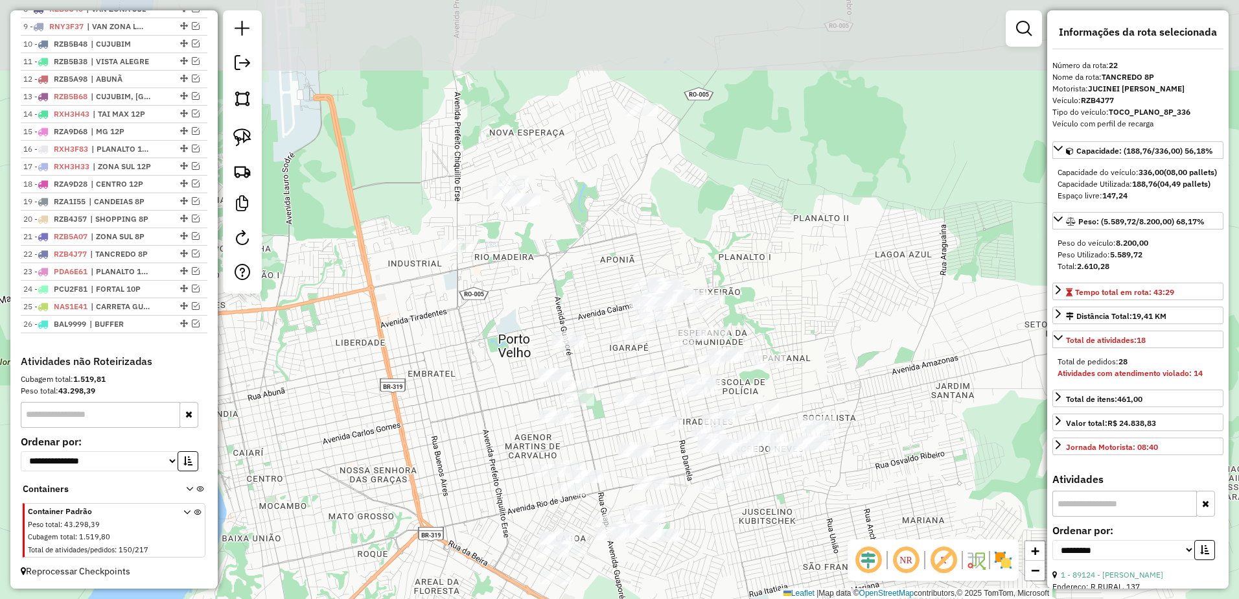
drag, startPoint x: 764, startPoint y: 171, endPoint x: 790, endPoint y: 383, distance: 213.5
click at [791, 384] on div "Janela de atendimento Grade de atendimento Capacidade Transportadoras Veículos …" at bounding box center [619, 299] width 1239 height 599
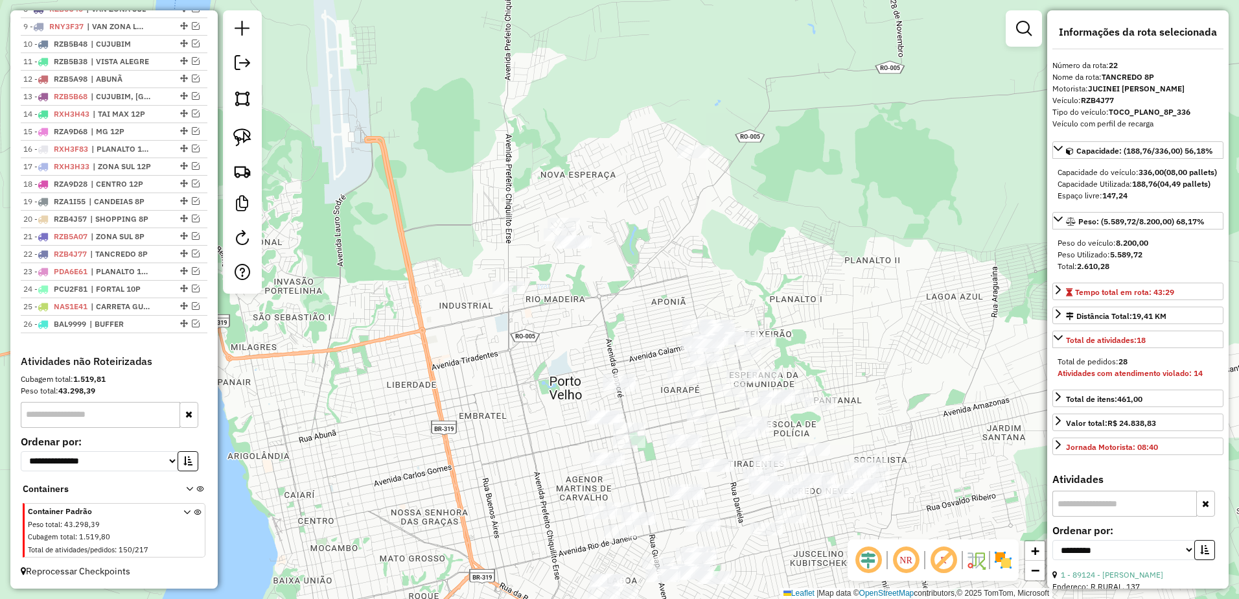
drag, startPoint x: 744, startPoint y: 286, endPoint x: 744, endPoint y: 219, distance: 66.8
click at [744, 219] on div "Janela de atendimento Grade de atendimento Capacidade Transportadoras Veículos …" at bounding box center [619, 299] width 1239 height 599
drag, startPoint x: 241, startPoint y: 139, endPoint x: 343, endPoint y: 126, distance: 102.6
click at [241, 139] on img at bounding box center [242, 137] width 18 height 18
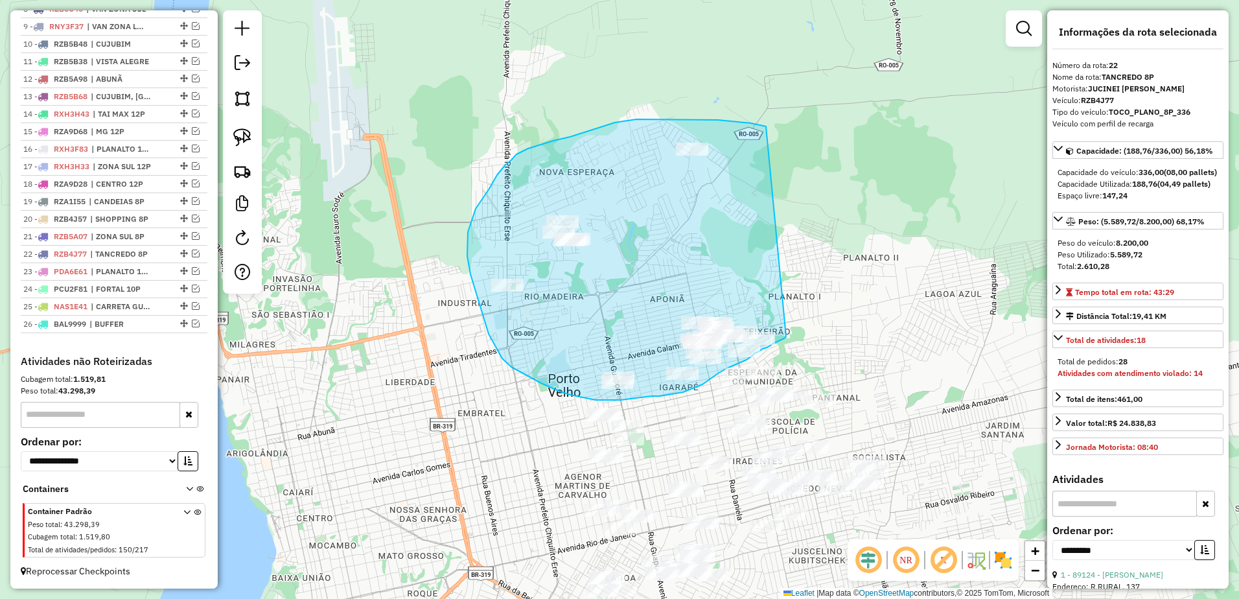
drag, startPoint x: 751, startPoint y: 123, endPoint x: 795, endPoint y: 325, distance: 207.0
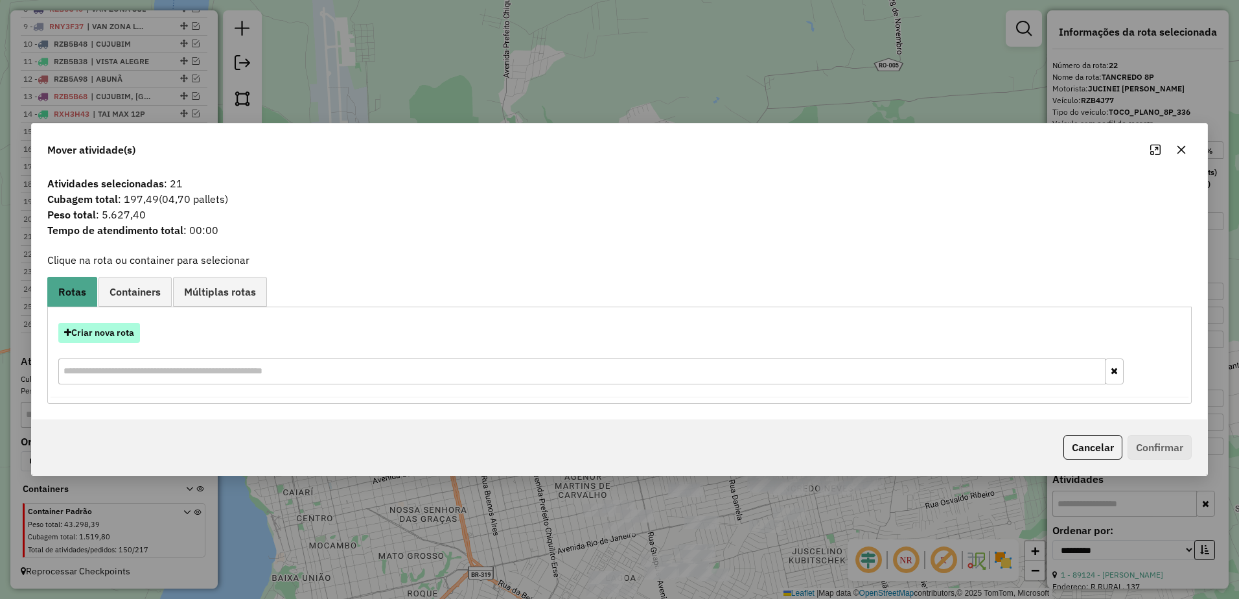
click at [94, 340] on button "Criar nova rota" at bounding box center [99, 333] width 82 height 20
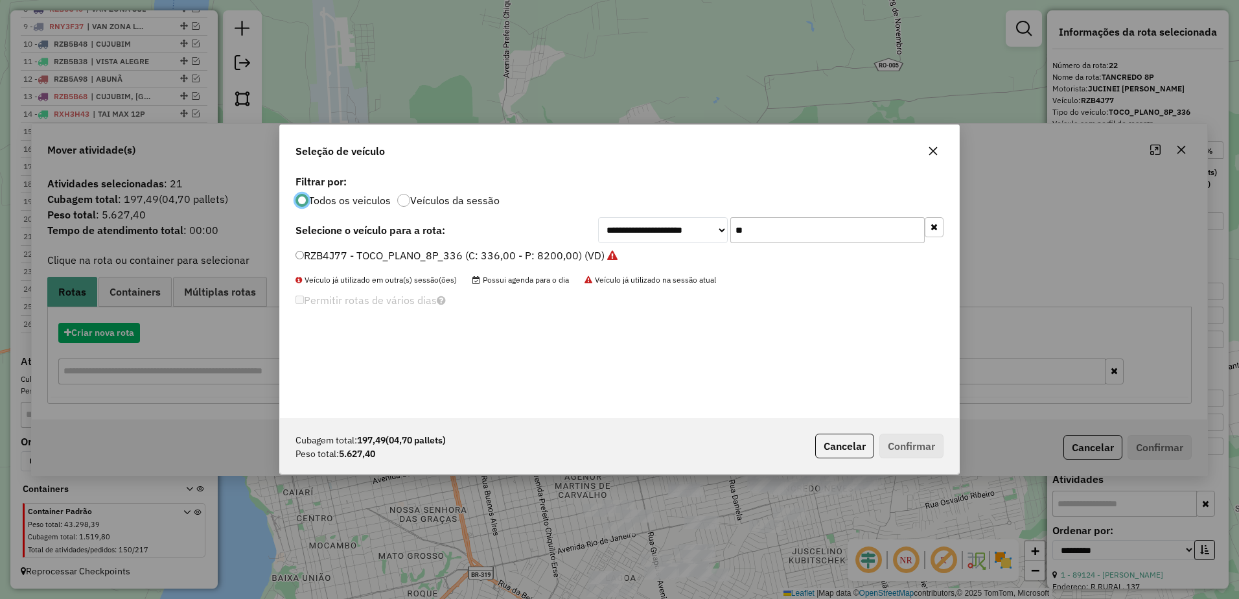
scroll to position [7, 4]
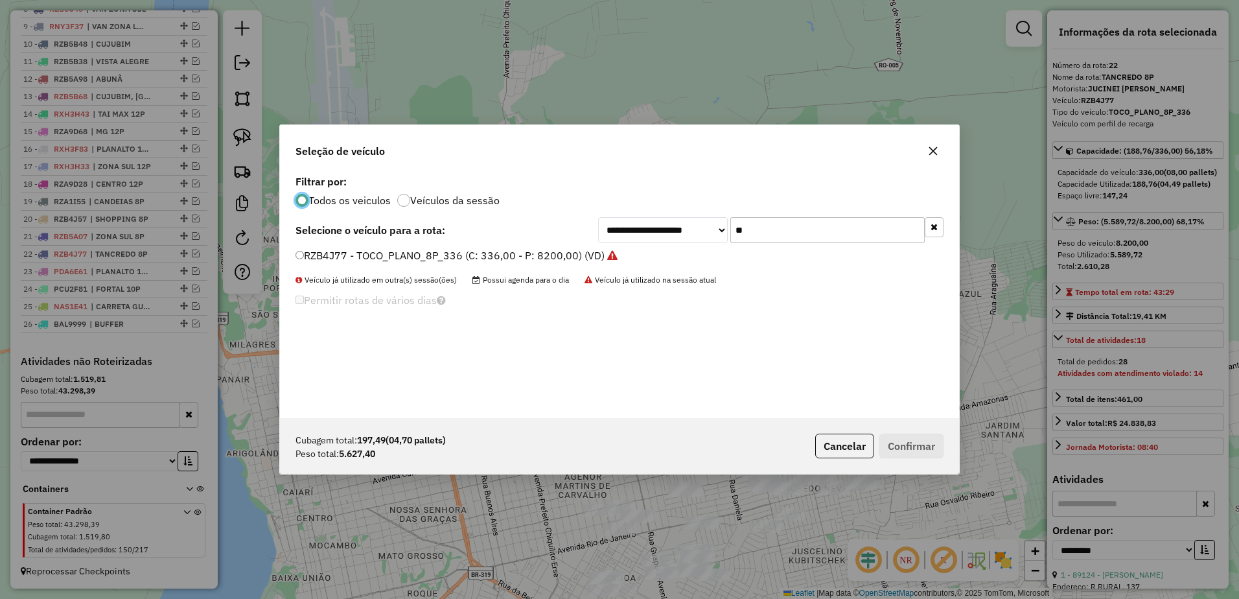
click at [804, 235] on input "**" at bounding box center [828, 230] width 194 height 26
type input "*"
type input "**"
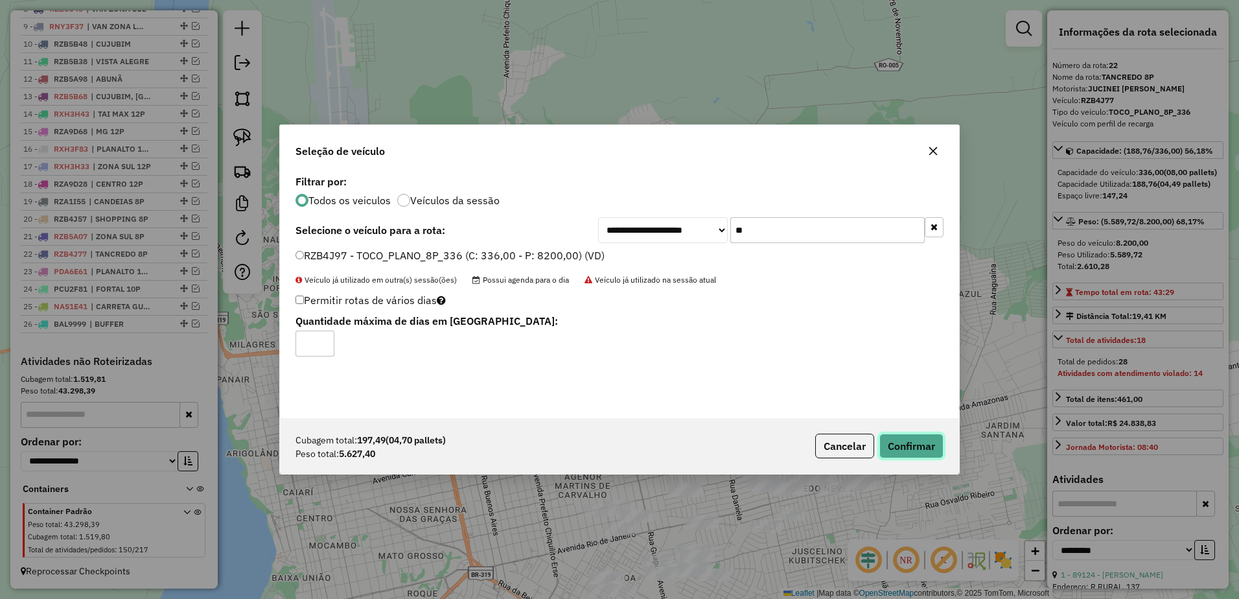
click at [906, 443] on button "Confirmar" at bounding box center [912, 446] width 64 height 25
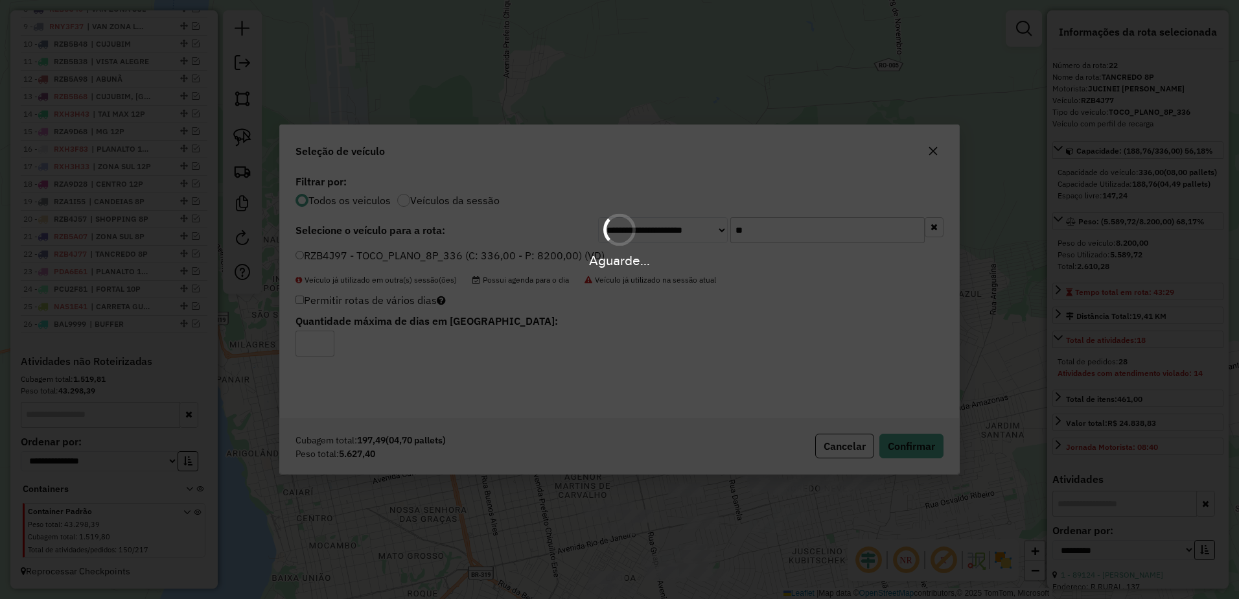
scroll to position [707, 0]
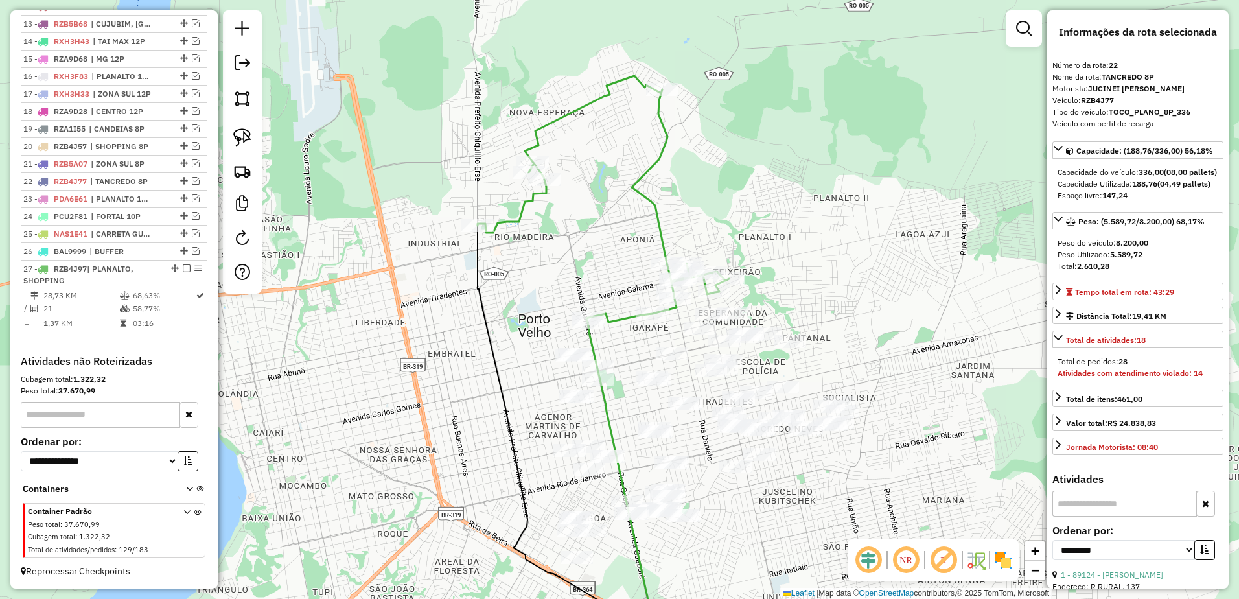
drag, startPoint x: 815, startPoint y: 322, endPoint x: 785, endPoint y: 263, distance: 66.7
click at [785, 263] on div "Janela de atendimento Grade de atendimento Capacidade Transportadoras Veículos …" at bounding box center [619, 299] width 1239 height 599
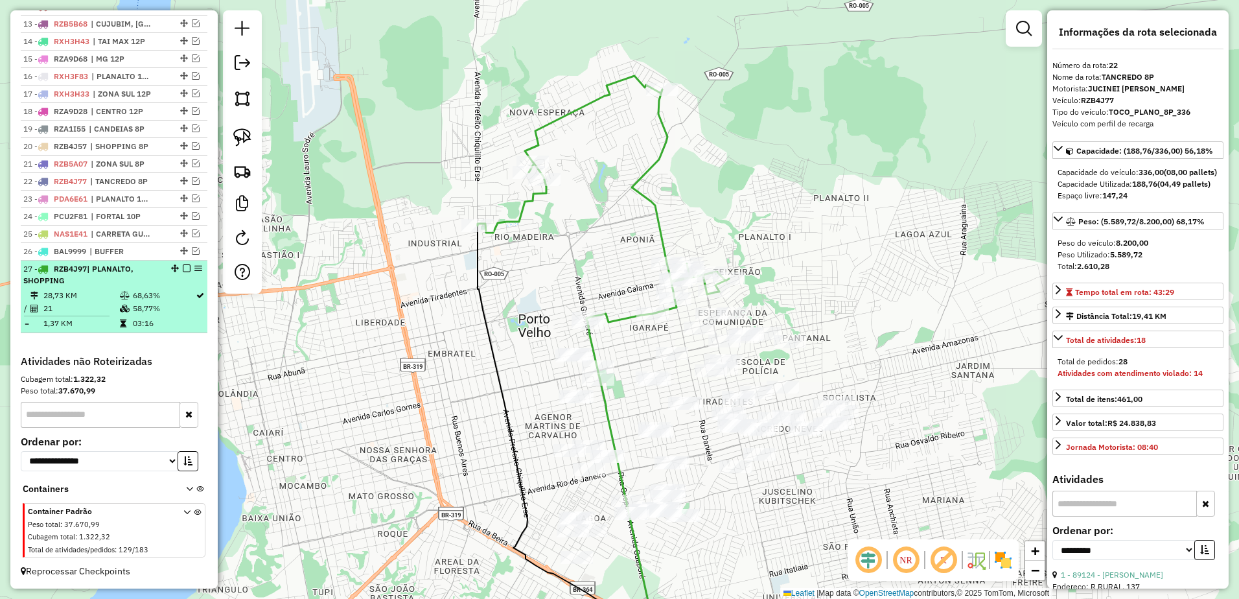
click at [117, 288] on li "27 - RZB4J97 | PLANALTO, SHOPPING 28,73 KM 68,63% / 21 58,77% = 1,37 KM 03:16" at bounding box center [114, 297] width 187 height 73
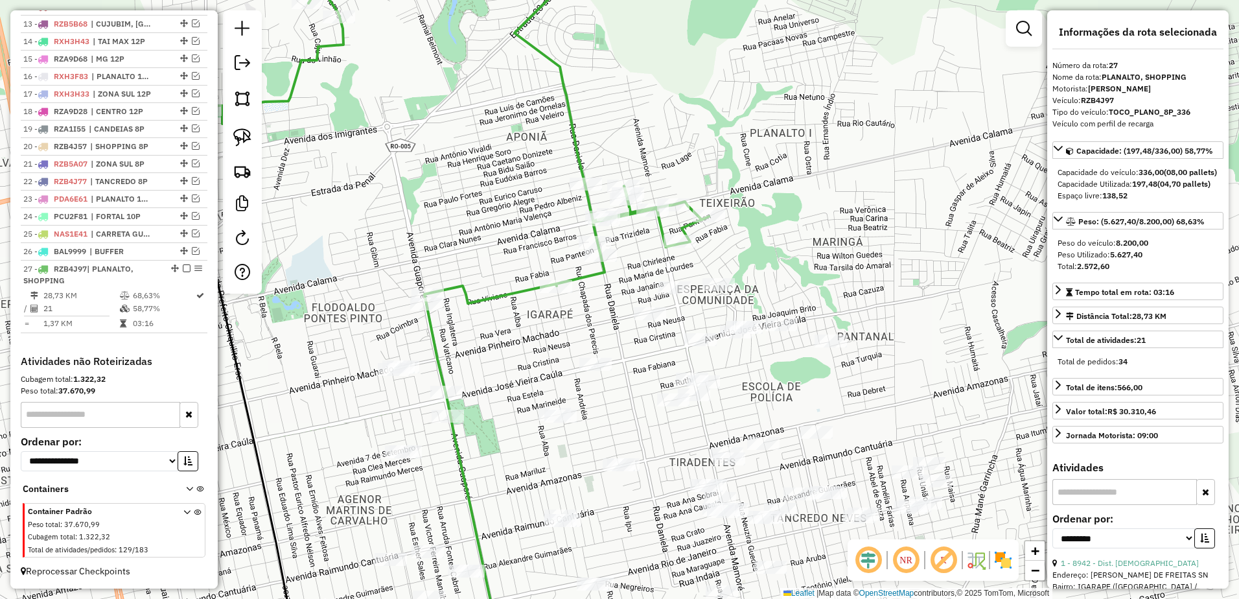
drag, startPoint x: 775, startPoint y: 242, endPoint x: 905, endPoint y: 229, distance: 130.9
click at [905, 229] on div "Janela de atendimento Grade de atendimento Capacidade Transportadoras Veículos …" at bounding box center [619, 299] width 1239 height 599
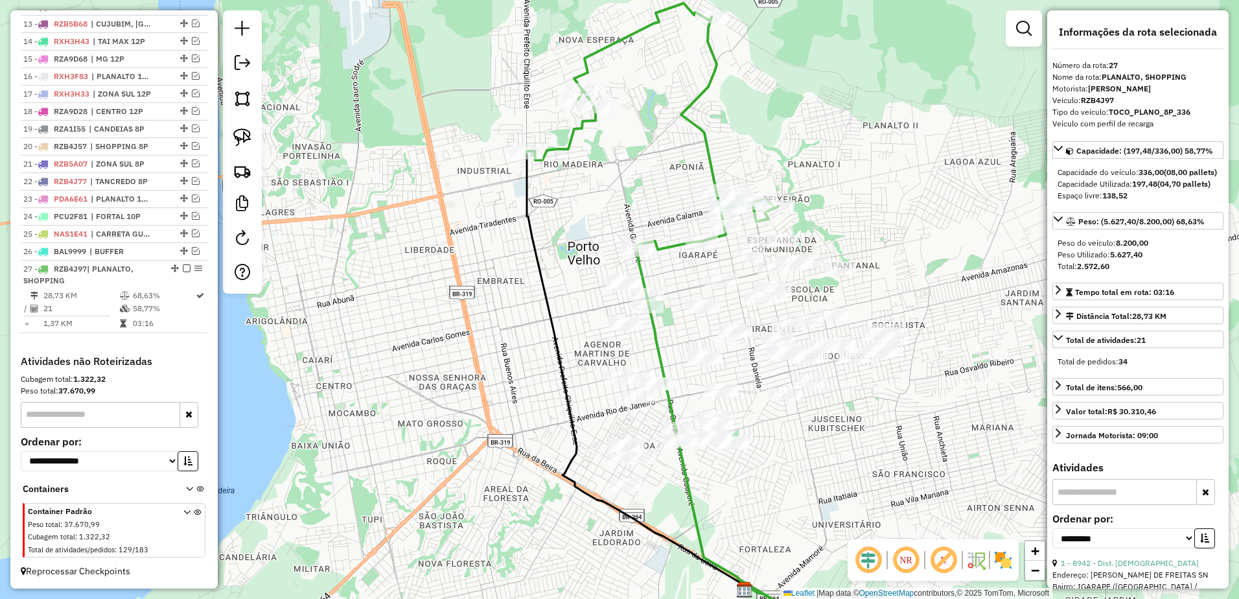
click at [832, 147] on div "Janela de atendimento Grade de atendimento Capacidade Transportadoras Veículos …" at bounding box center [619, 299] width 1239 height 599
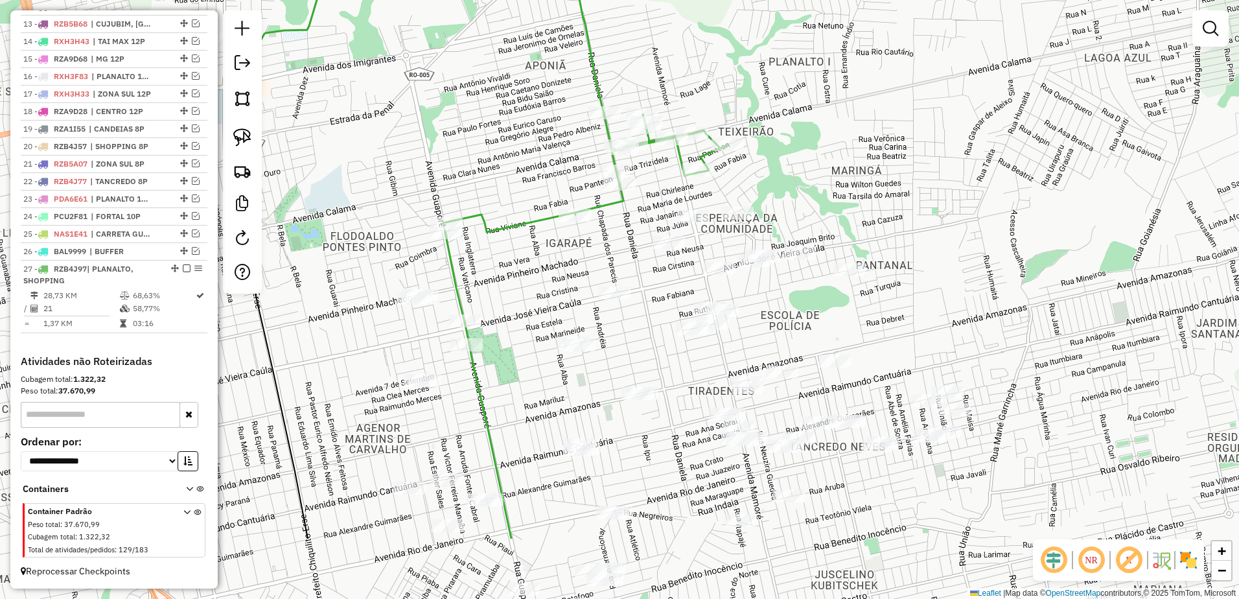
drag, startPoint x: 839, startPoint y: 228, endPoint x: 839, endPoint y: 130, distance: 98.5
click at [839, 130] on div "Janela de atendimento Grade de atendimento Capacidade Transportadoras Veículos …" at bounding box center [619, 299] width 1239 height 599
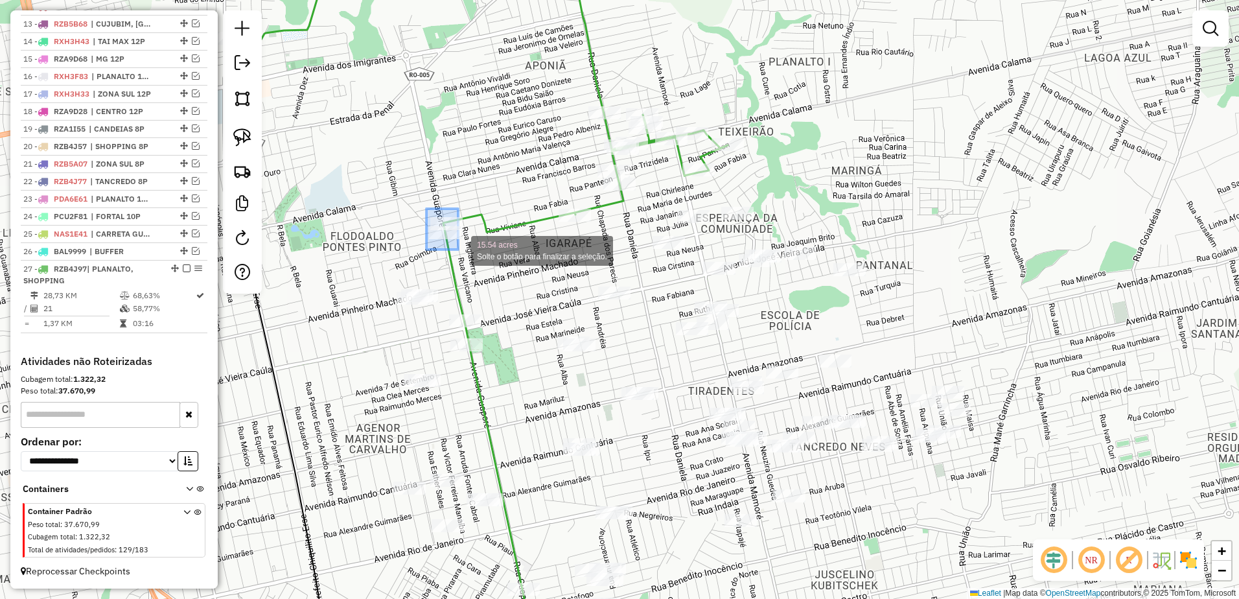
drag, startPoint x: 427, startPoint y: 209, endPoint x: 466, endPoint y: 255, distance: 60.7
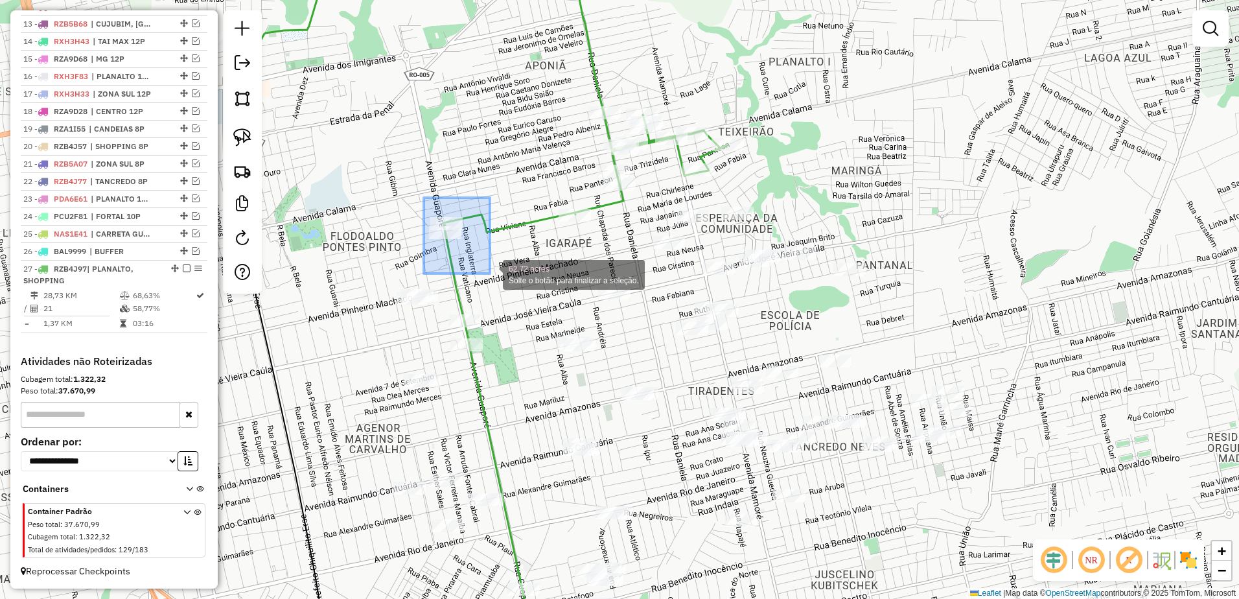
drag, startPoint x: 424, startPoint y: 198, endPoint x: 491, endPoint y: 274, distance: 101.5
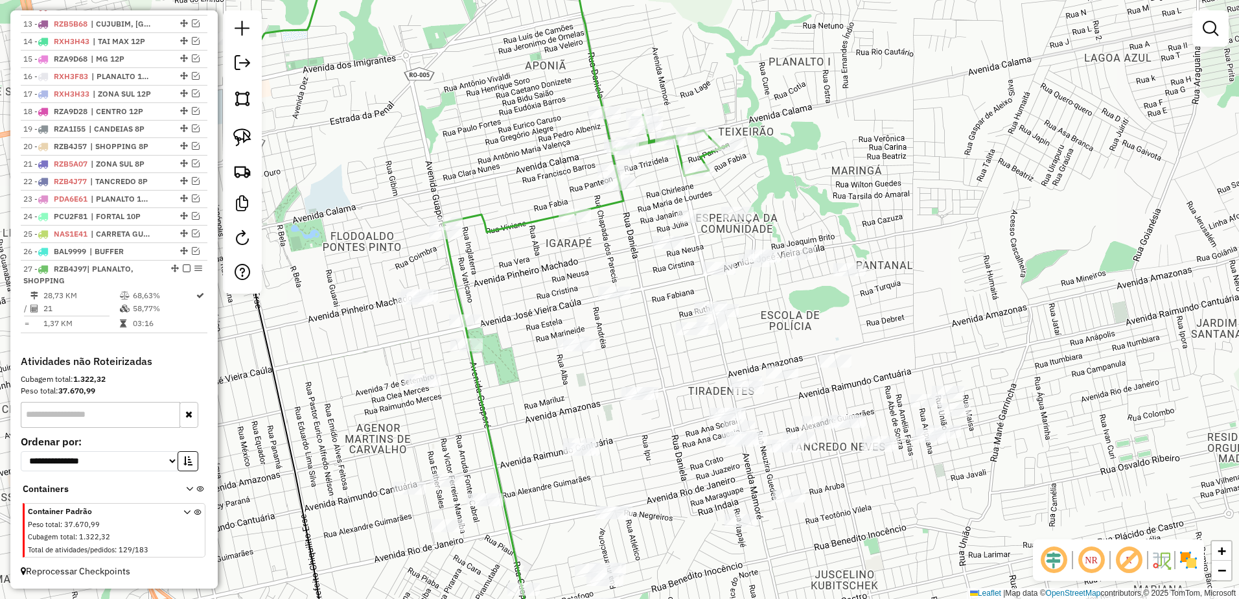
click at [513, 226] on icon at bounding box center [476, 86] width 503 height 292
select select "**********"
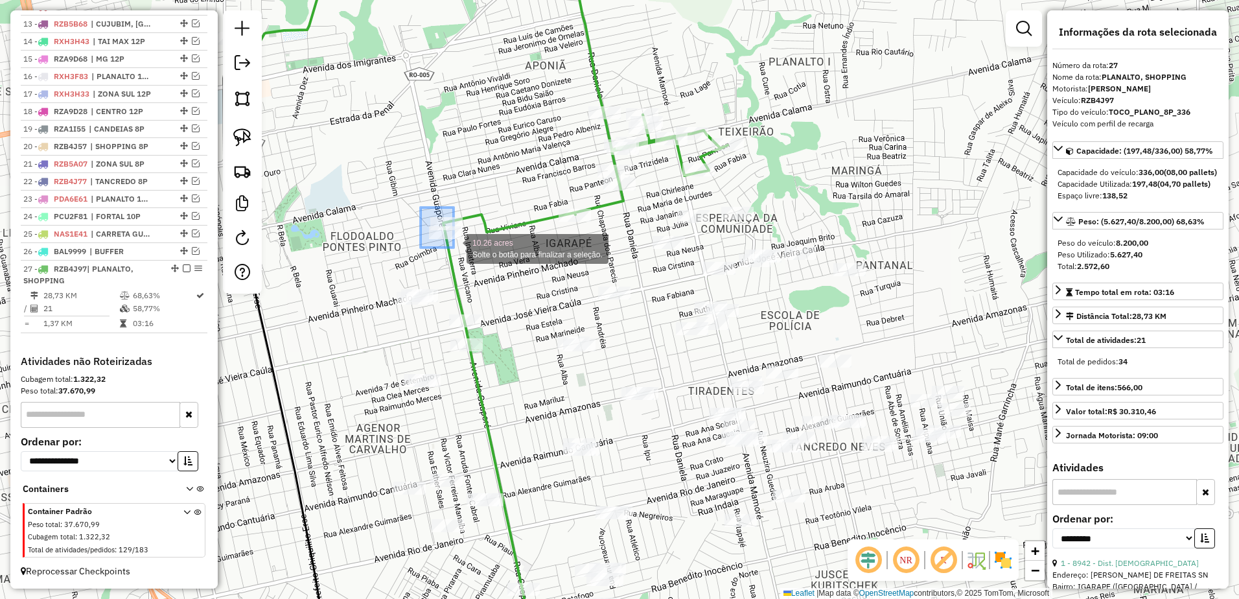
drag, startPoint x: 421, startPoint y: 207, endPoint x: 486, endPoint y: 278, distance: 96.3
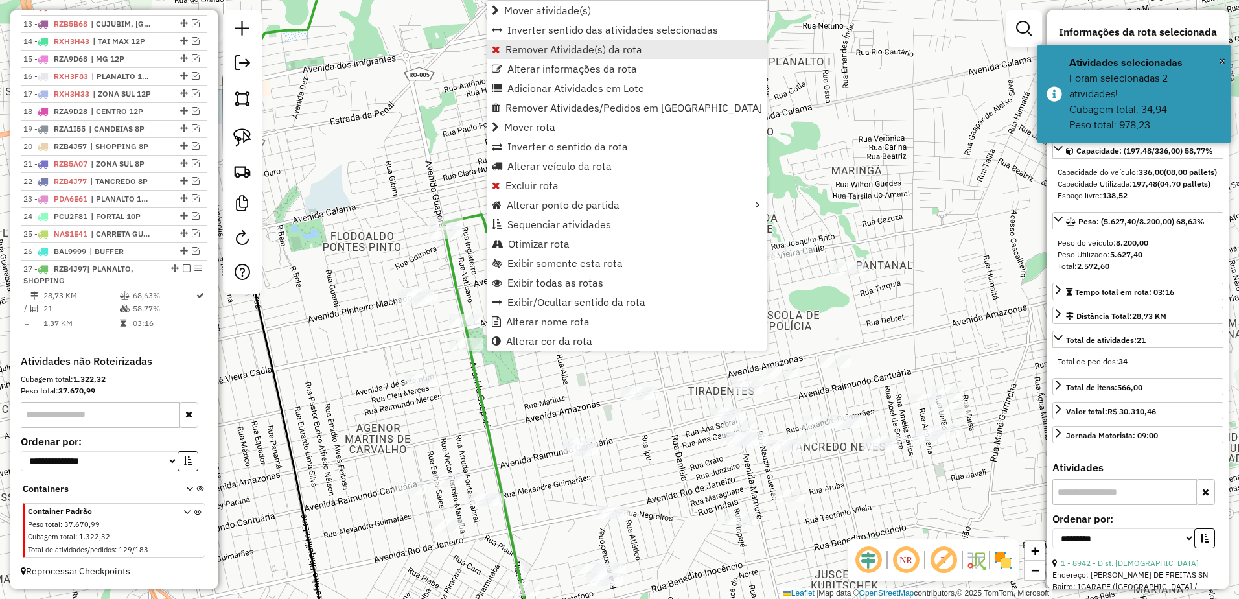
click at [554, 47] on span "Remover Atividade(s) da rota" at bounding box center [574, 49] width 137 height 10
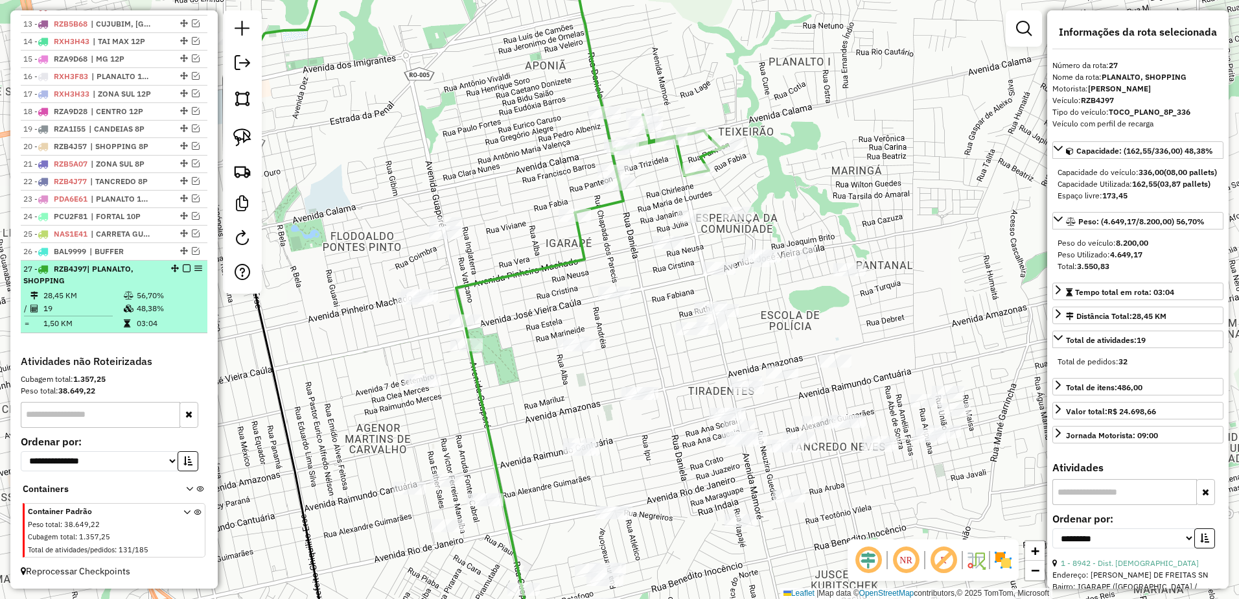
click at [100, 307] on td "19" at bounding box center [83, 308] width 80 height 13
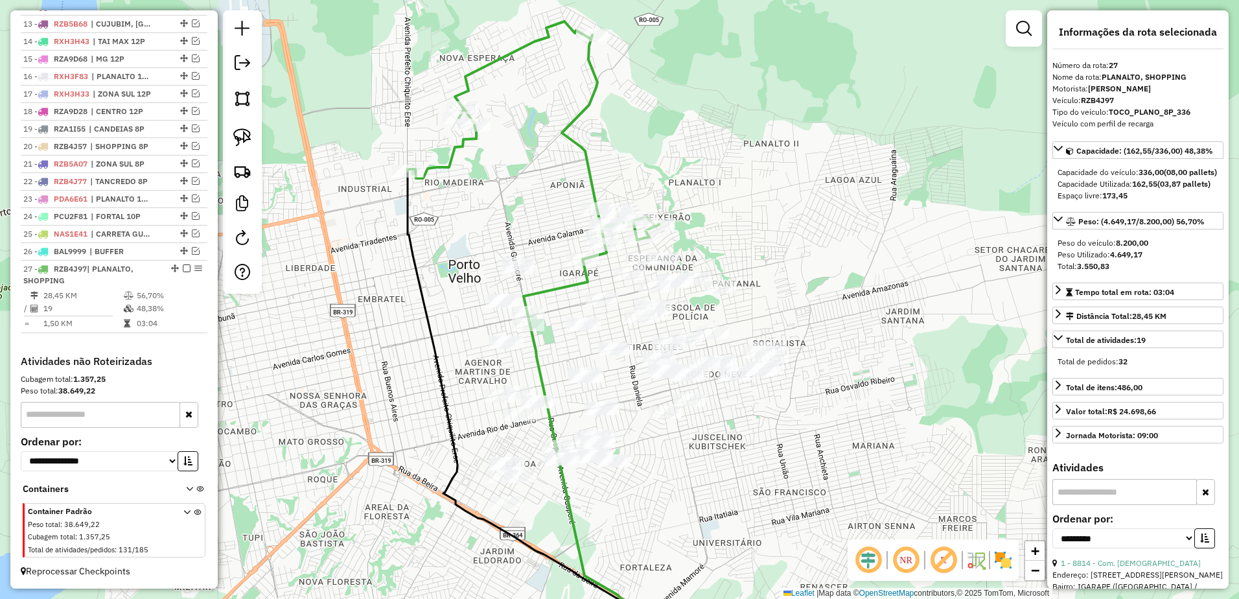
drag, startPoint x: 792, startPoint y: 302, endPoint x: 781, endPoint y: 264, distance: 39.0
click at [781, 264] on div "Janela de atendimento Grade de atendimento Capacidade Transportadoras Veículos …" at bounding box center [619, 299] width 1239 height 599
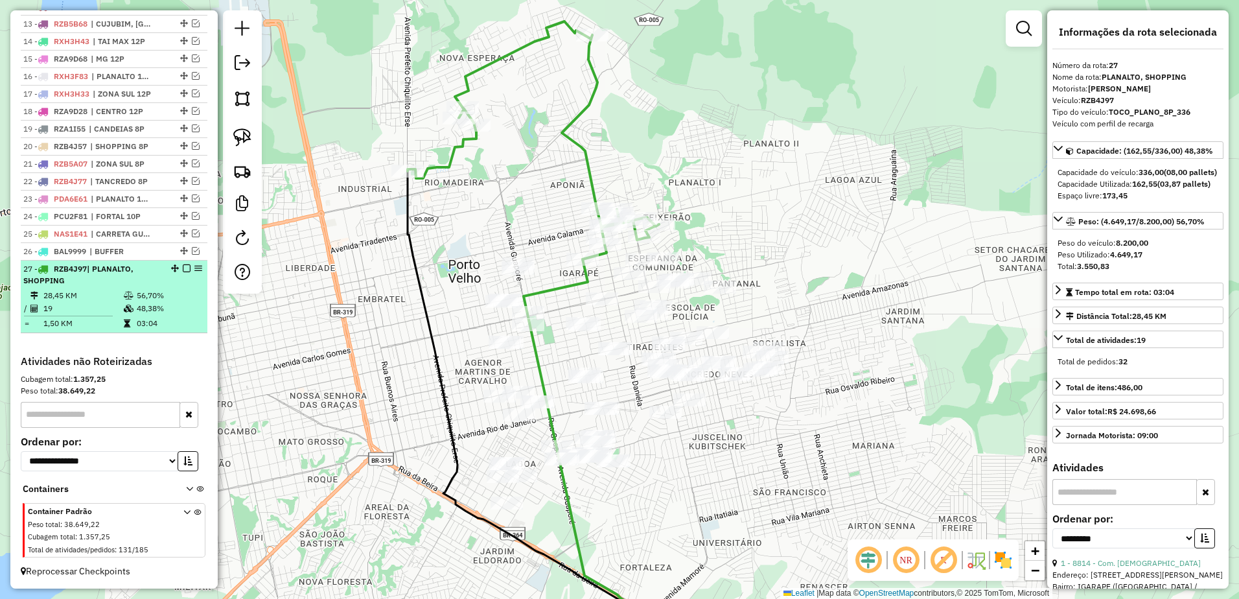
click at [113, 304] on td "19" at bounding box center [83, 308] width 80 height 13
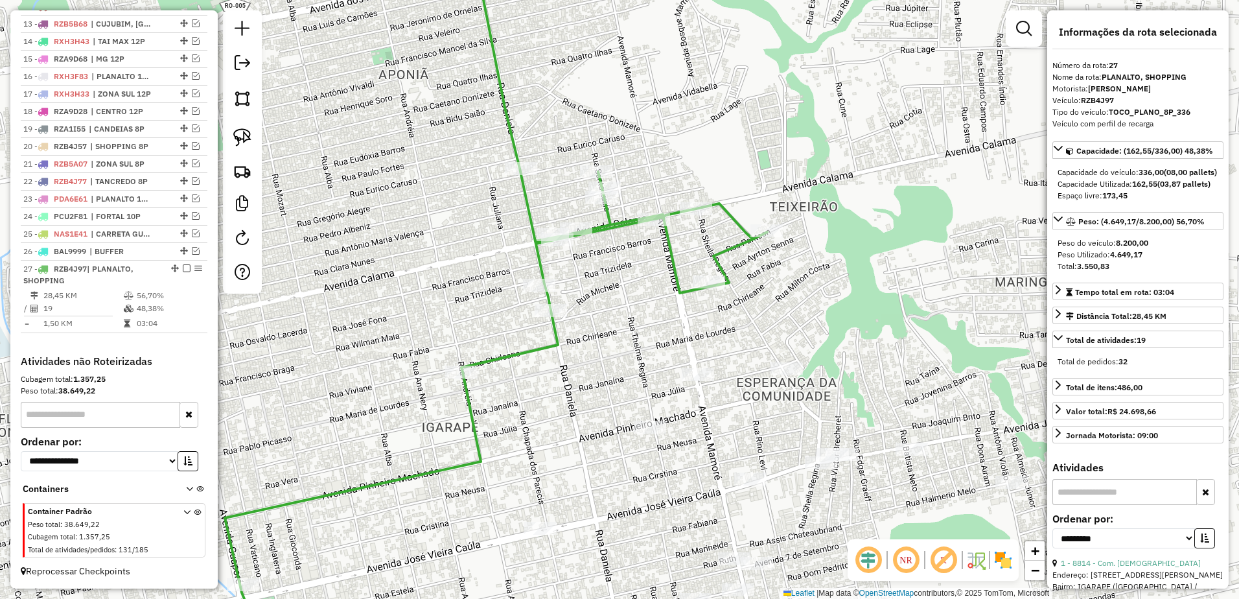
drag, startPoint x: 732, startPoint y: 248, endPoint x: 809, endPoint y: 215, distance: 83.7
click at [809, 215] on div "Janela de atendimento Grade de atendimento Capacidade Transportadoras Veículos …" at bounding box center [619, 299] width 1239 height 599
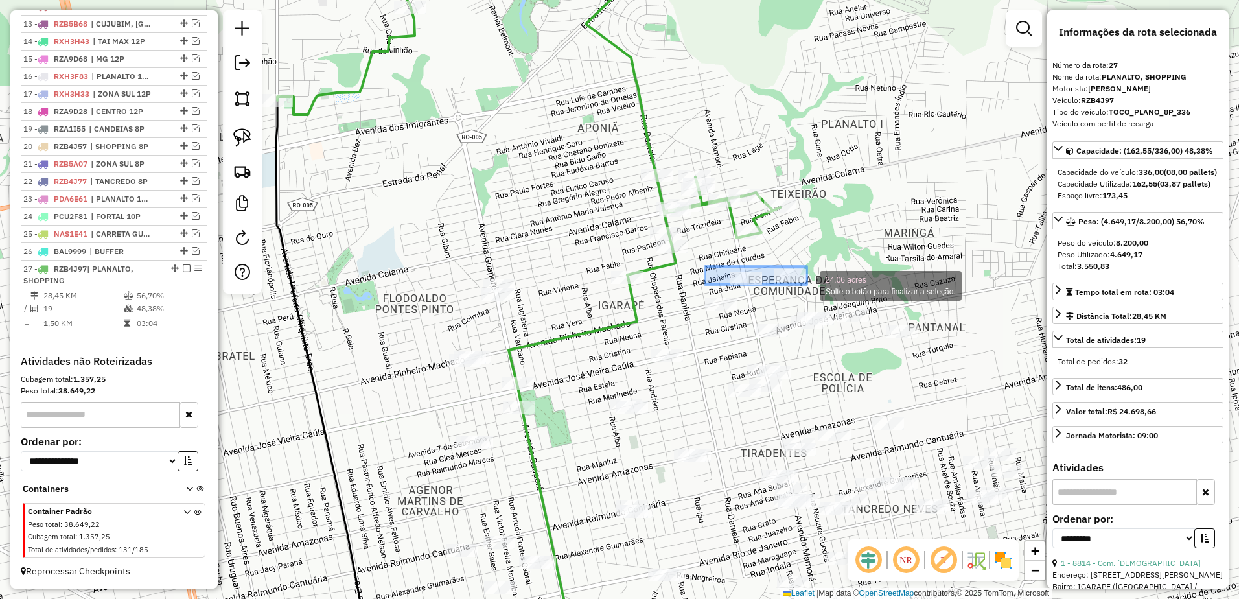
drag, startPoint x: 714, startPoint y: 268, endPoint x: 809, endPoint y: 285, distance: 96.1
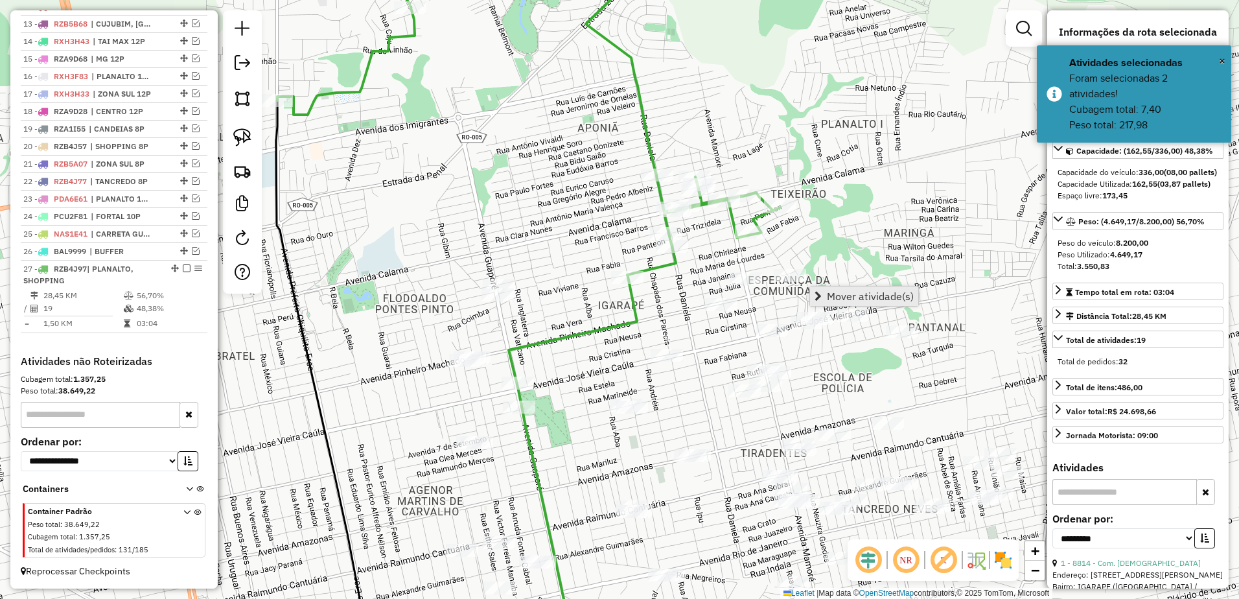
click at [839, 292] on span "Mover atividade(s)" at bounding box center [870, 296] width 87 height 10
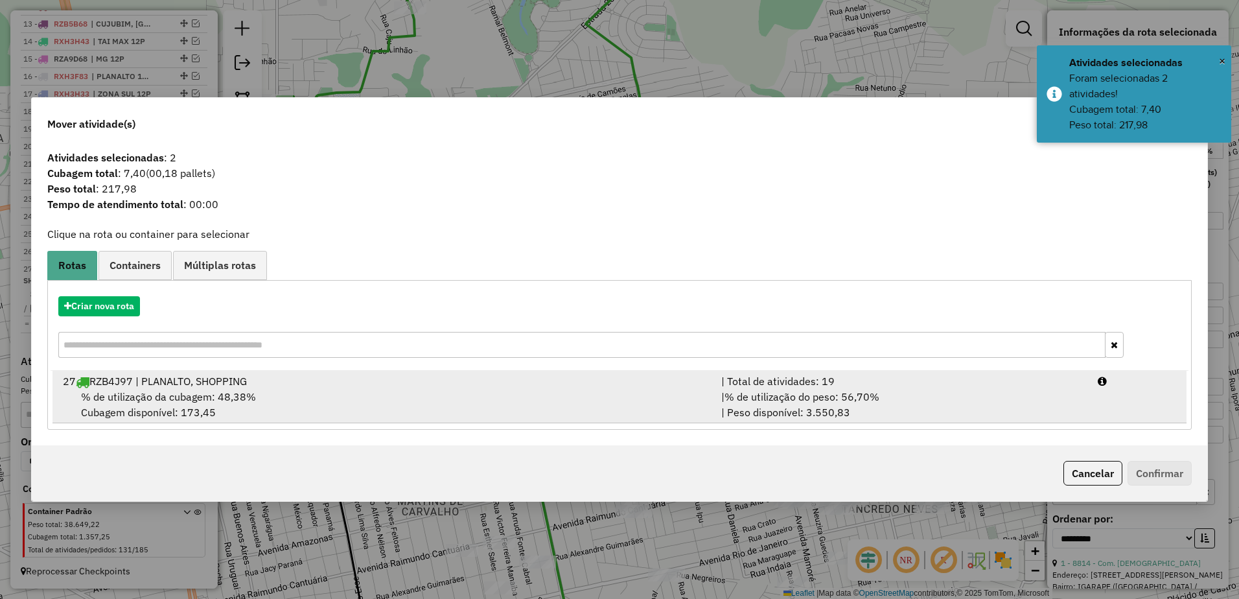
click at [417, 381] on div "27 RZB4J97 | PLANALTO, SHOPPING" at bounding box center [384, 381] width 659 height 16
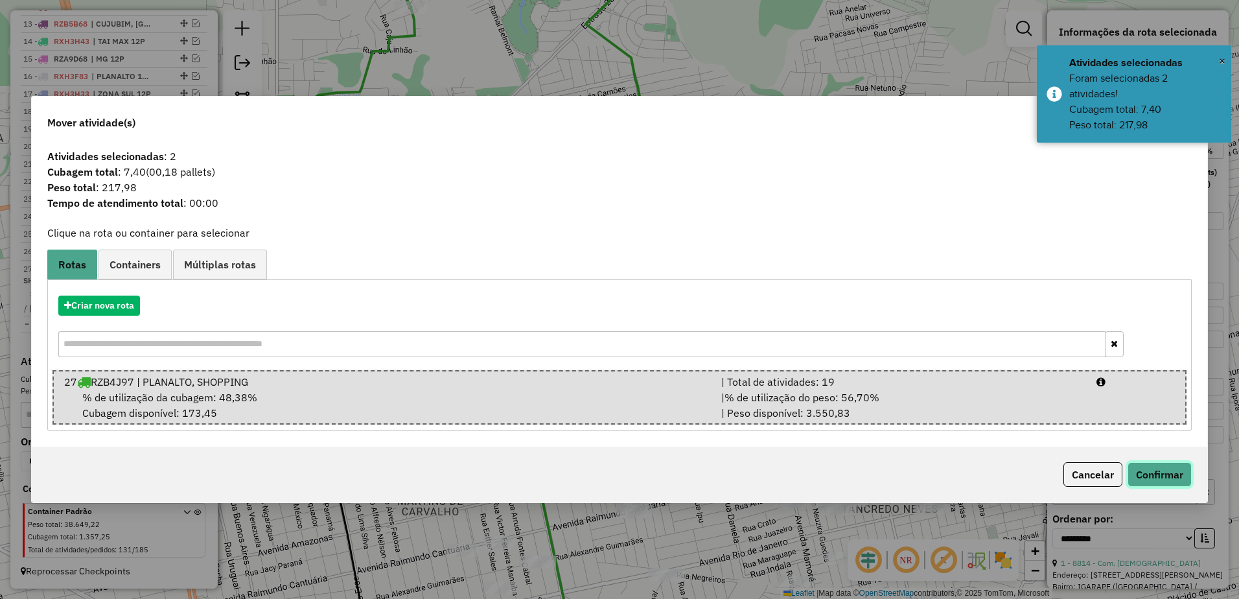
click at [1169, 475] on button "Confirmar" at bounding box center [1160, 474] width 64 height 25
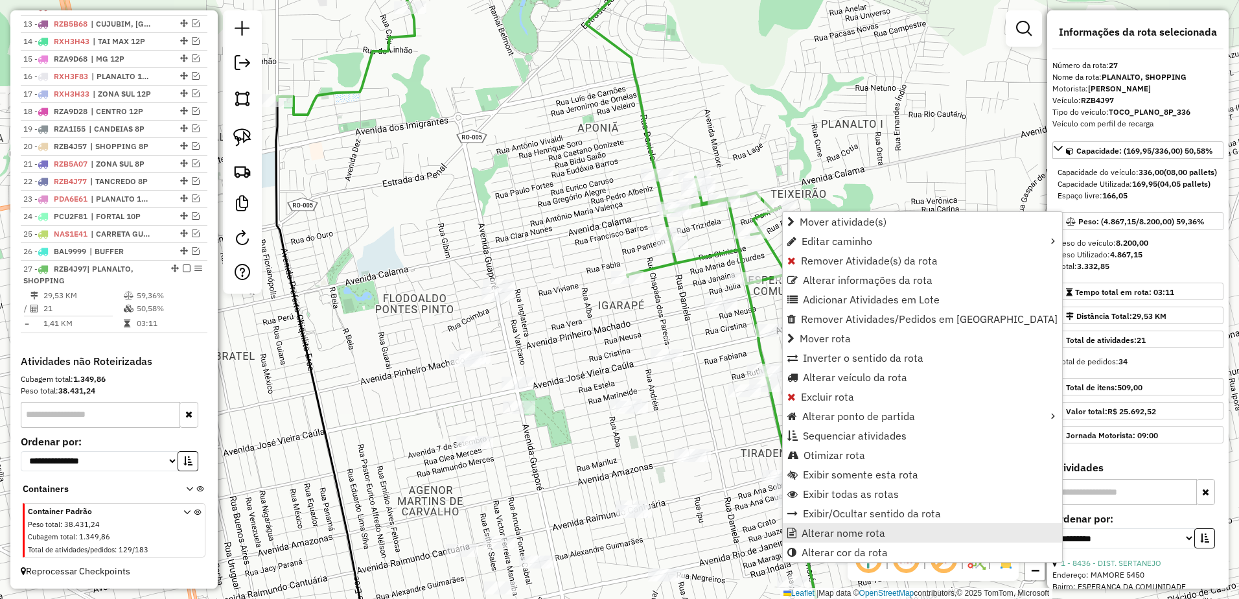
click at [867, 534] on span "Alterar nome rota" at bounding box center [844, 533] width 84 height 10
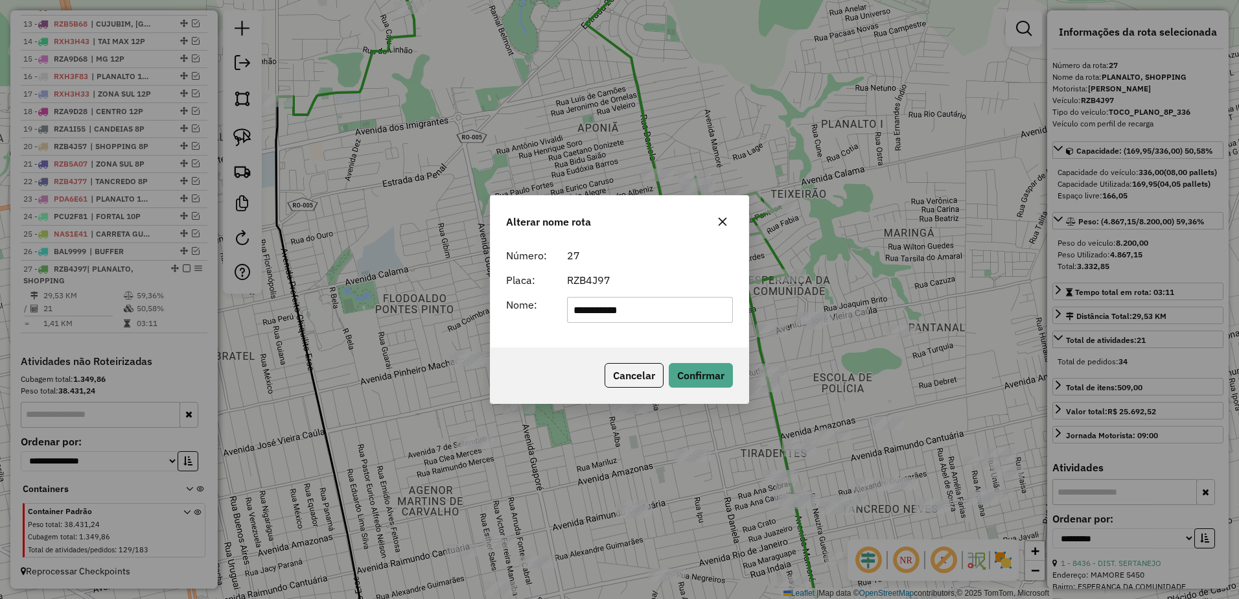
type input "**********"
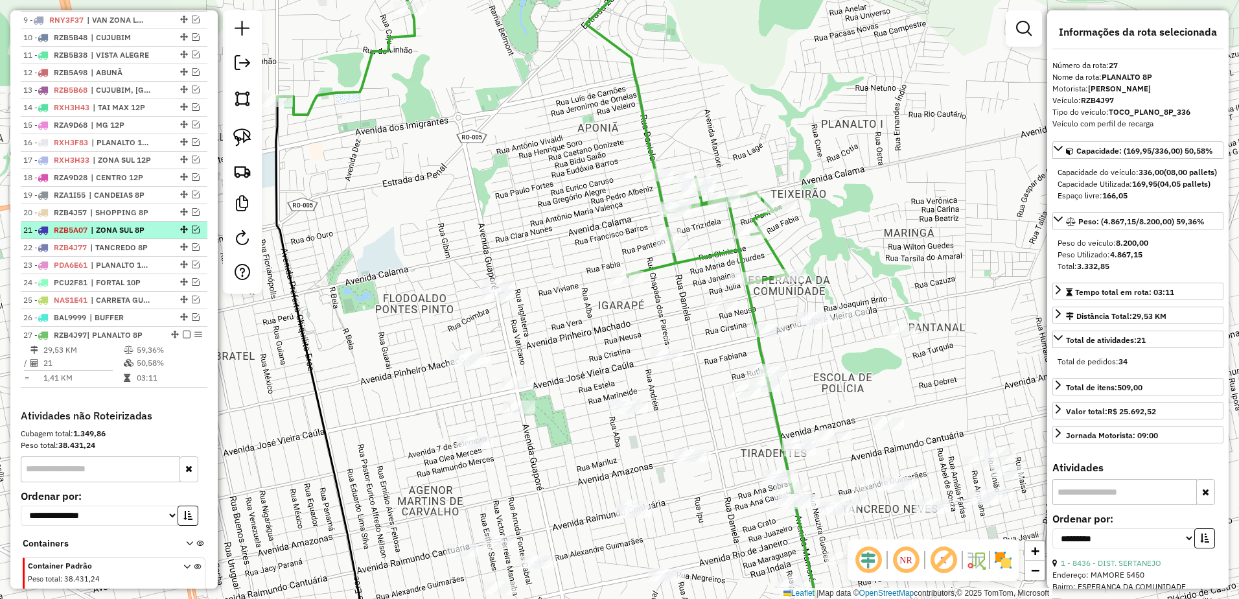
scroll to position [565, 0]
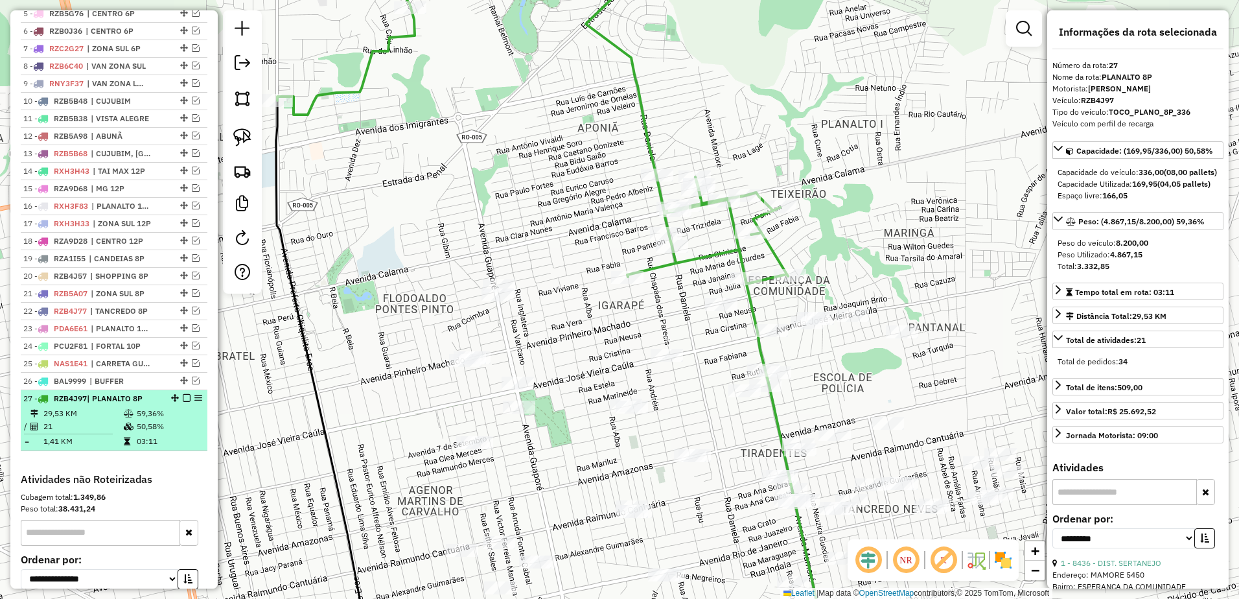
click at [183, 402] on em at bounding box center [187, 398] width 8 height 8
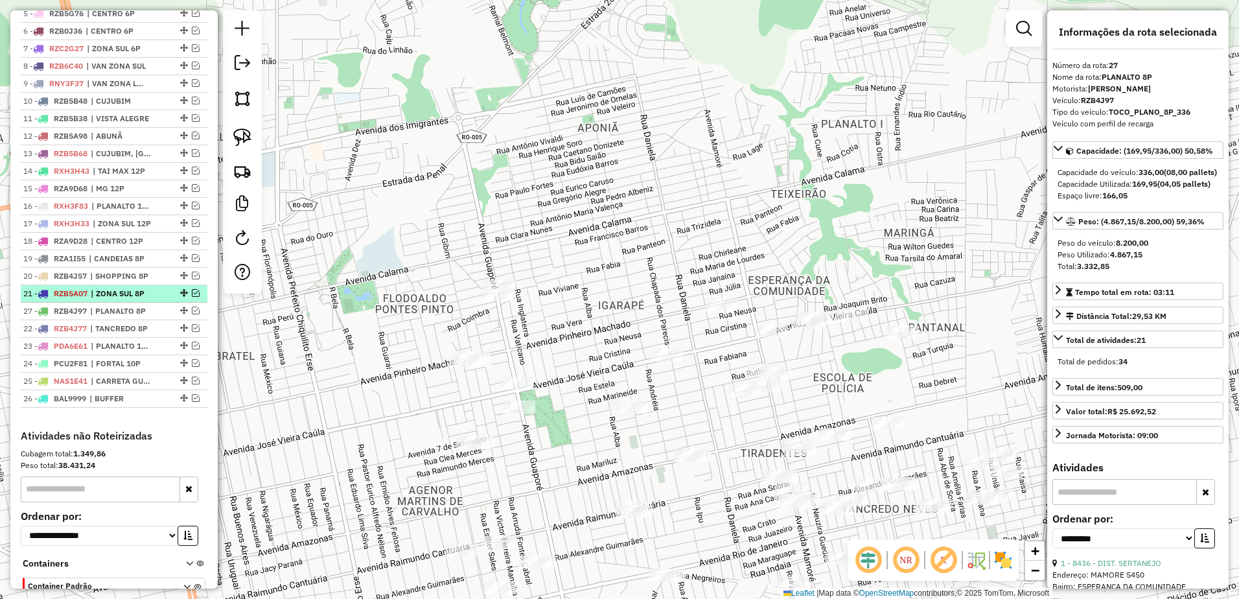
drag, startPoint x: 178, startPoint y: 410, endPoint x: 167, endPoint y: 309, distance: 101.7
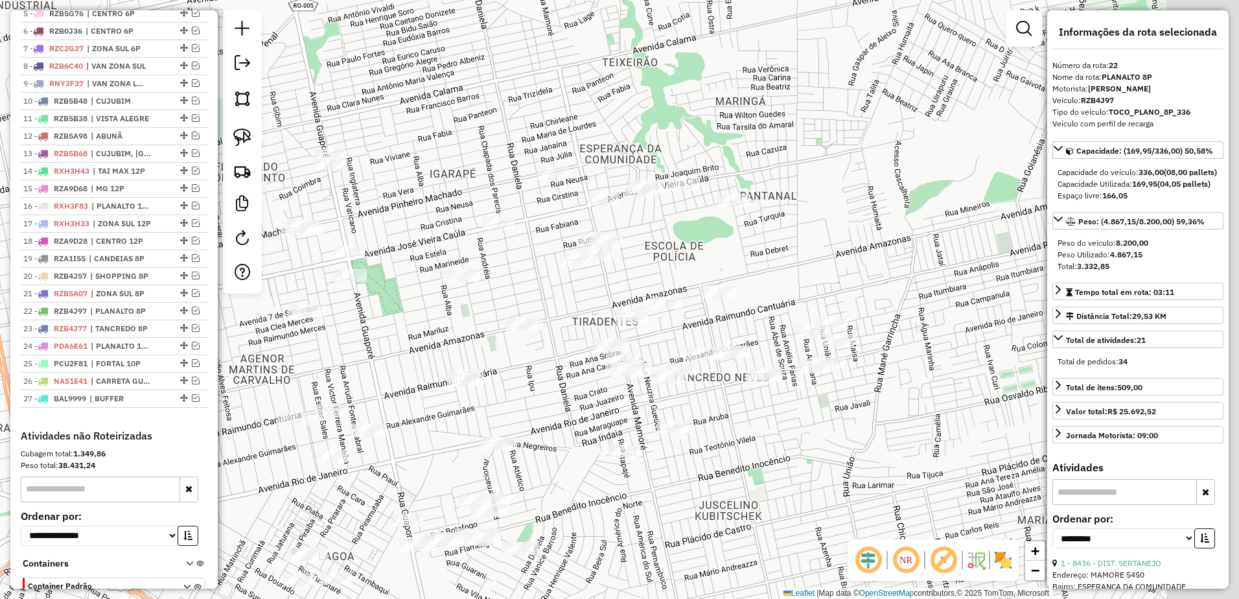
drag, startPoint x: 739, startPoint y: 264, endPoint x: 543, endPoint y: 99, distance: 256.6
click at [543, 99] on div "Janela de atendimento Grade de atendimento Capacidade Transportadoras Veículos …" at bounding box center [619, 299] width 1239 height 599
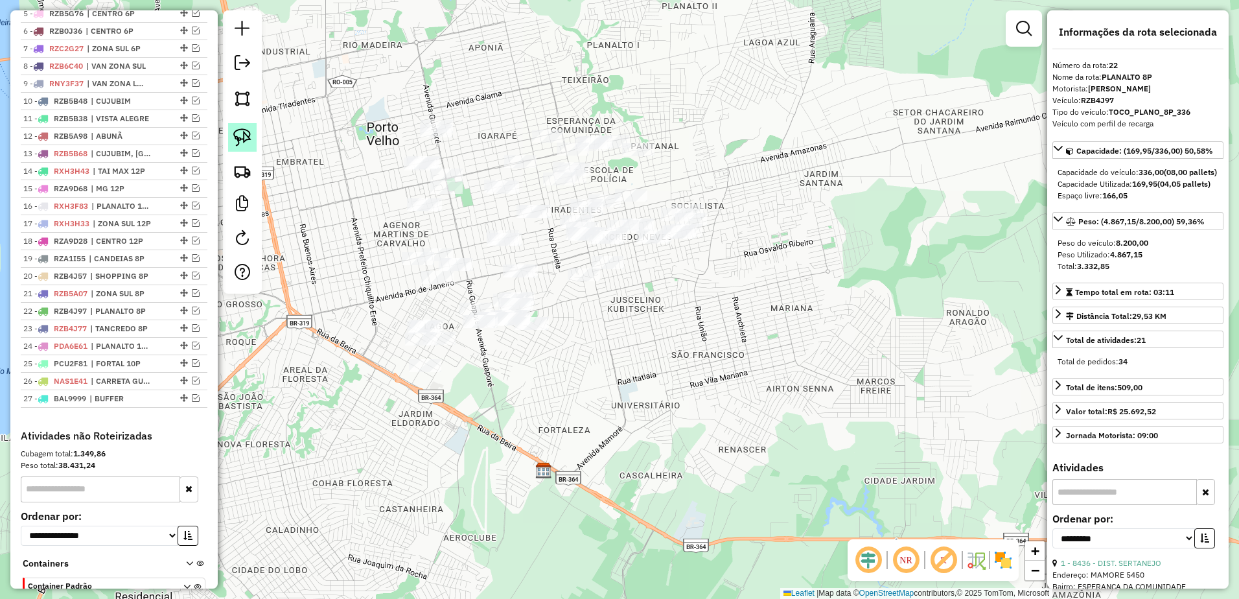
click at [240, 143] on img at bounding box center [242, 137] width 18 height 18
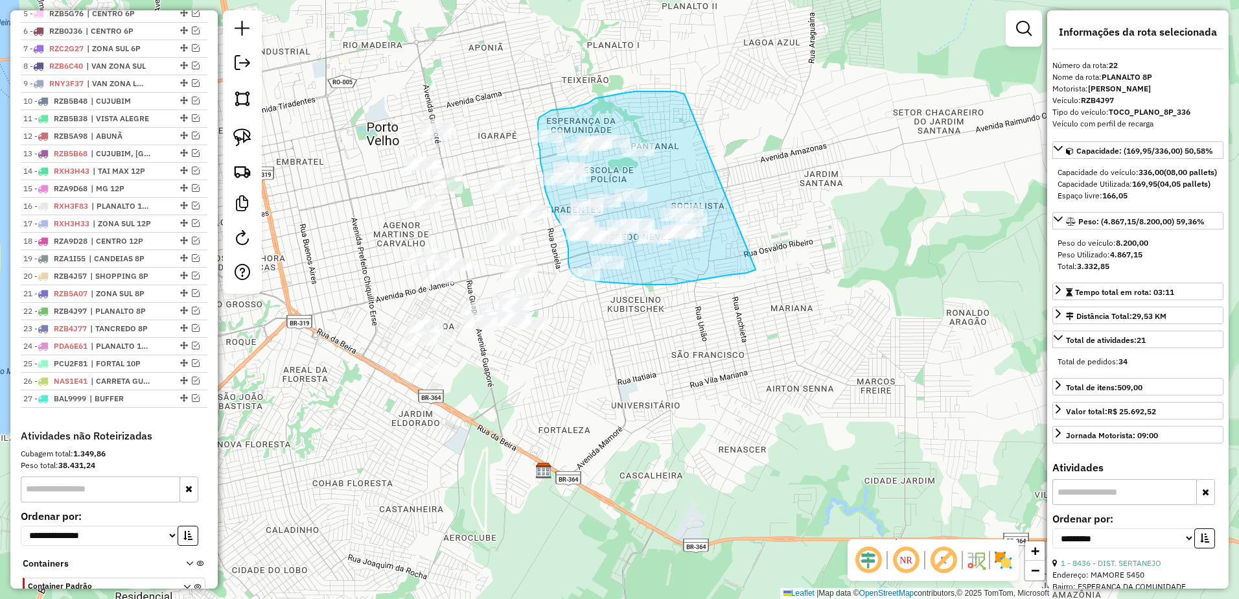
drag, startPoint x: 675, startPoint y: 91, endPoint x: 765, endPoint y: 263, distance: 193.7
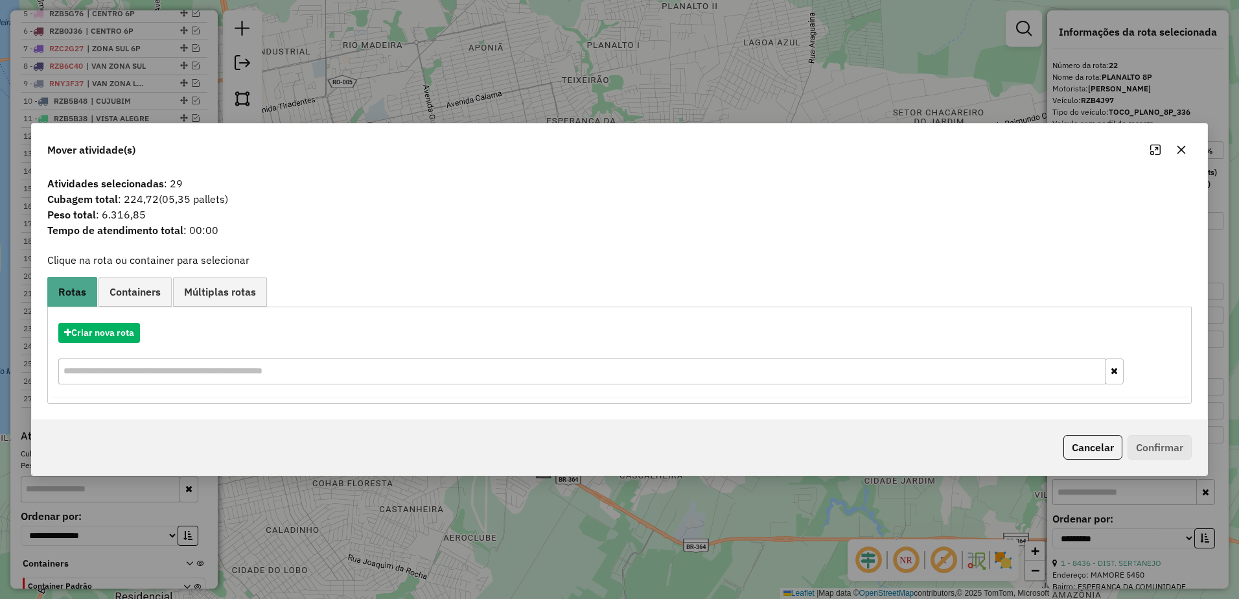
click at [1186, 149] on icon "button" at bounding box center [1182, 150] width 10 height 10
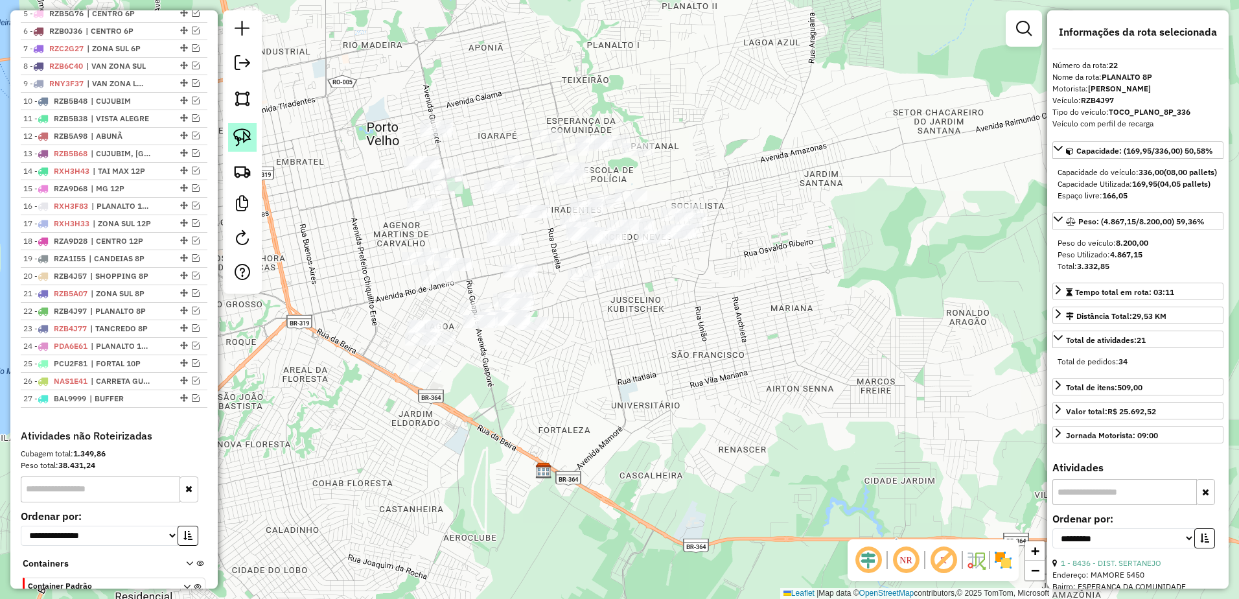
click at [233, 132] on img at bounding box center [242, 137] width 18 height 18
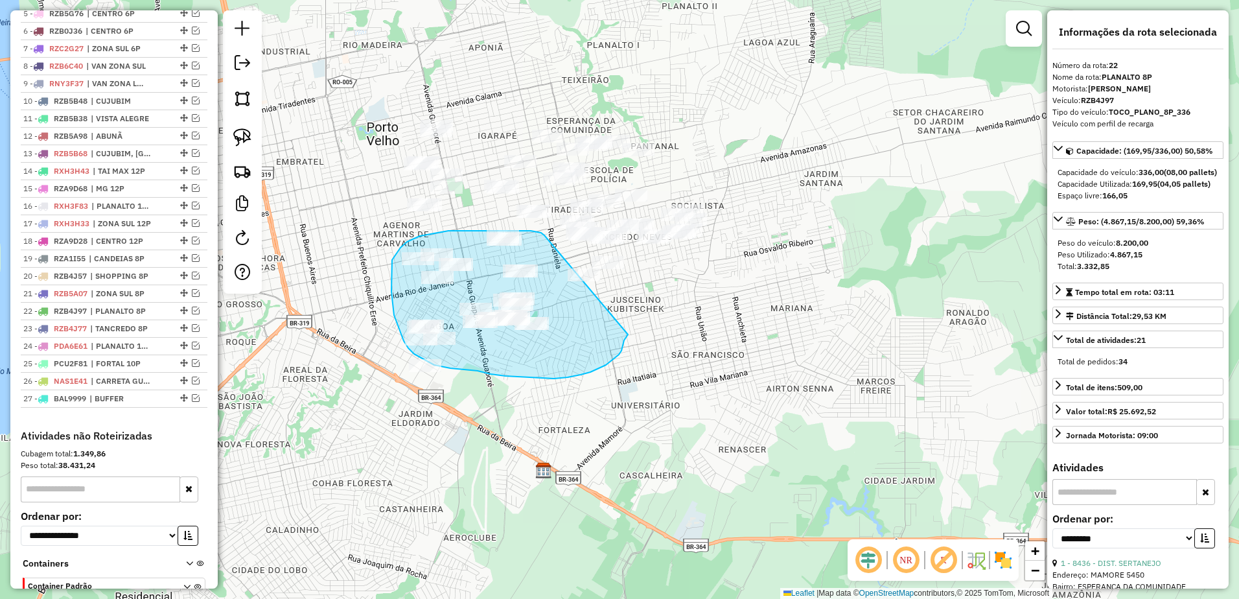
drag, startPoint x: 535, startPoint y: 231, endPoint x: 622, endPoint y: 316, distance: 121.0
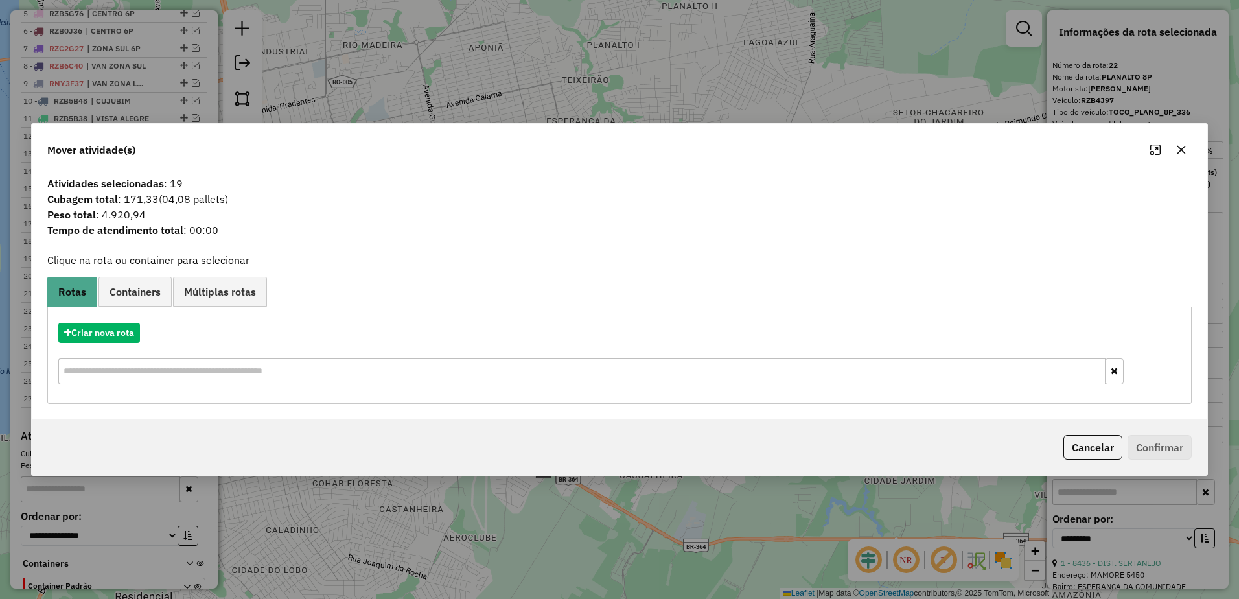
click at [1183, 150] on icon "button" at bounding box center [1182, 150] width 10 height 10
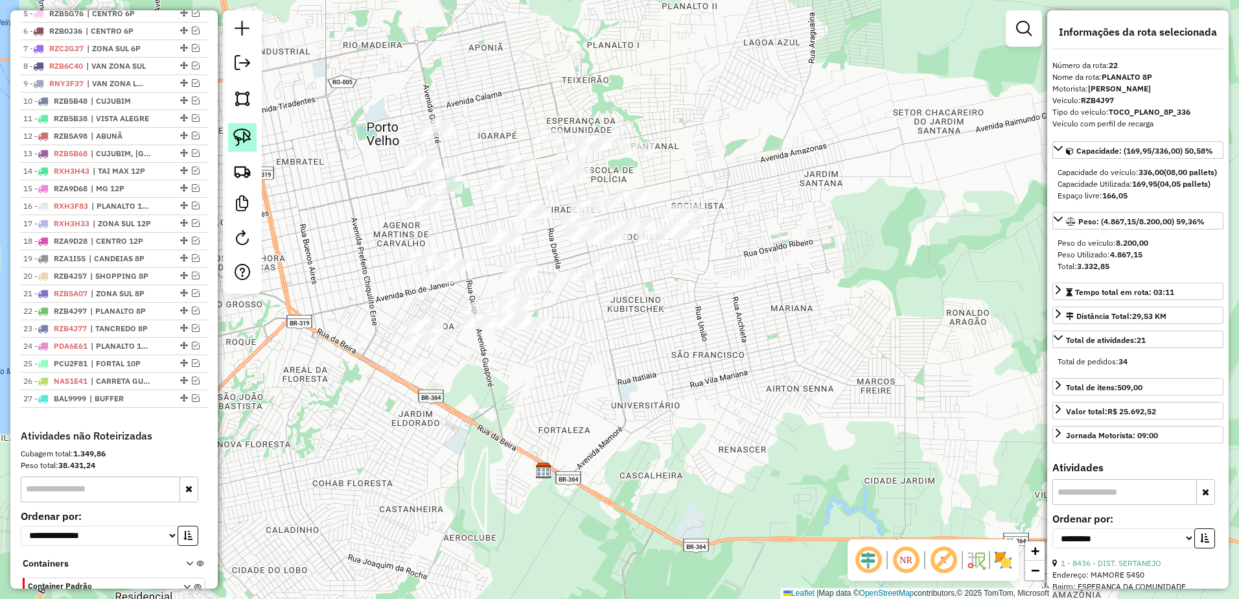
click at [250, 135] on img at bounding box center [242, 137] width 18 height 18
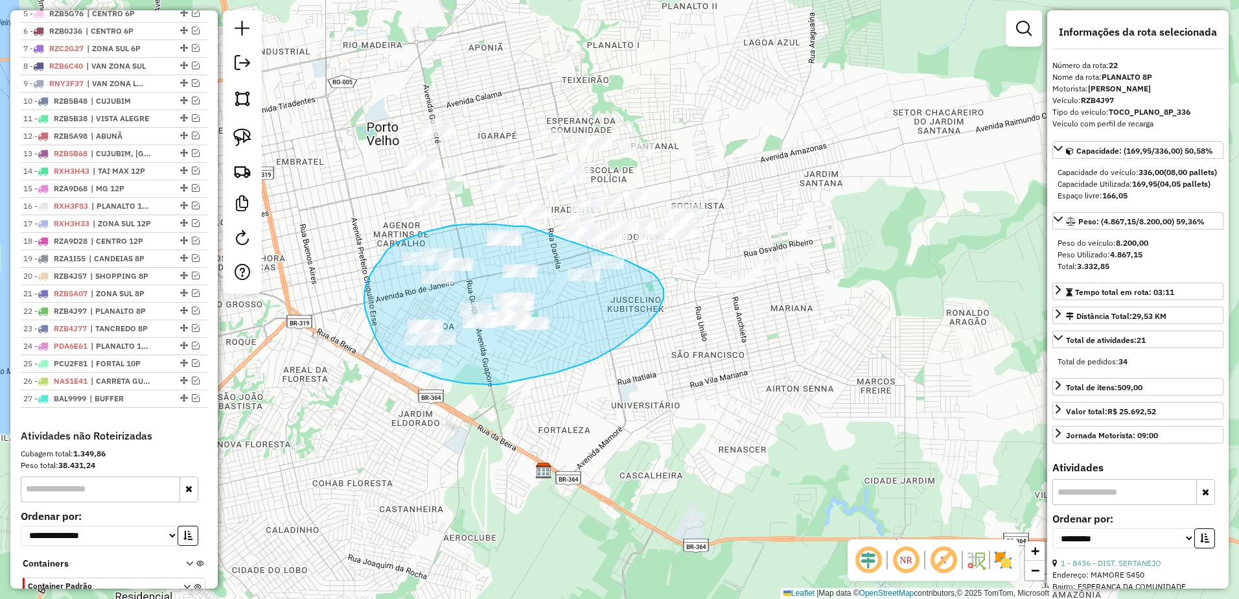
drag, startPoint x: 526, startPoint y: 226, endPoint x: 625, endPoint y: 260, distance: 104.1
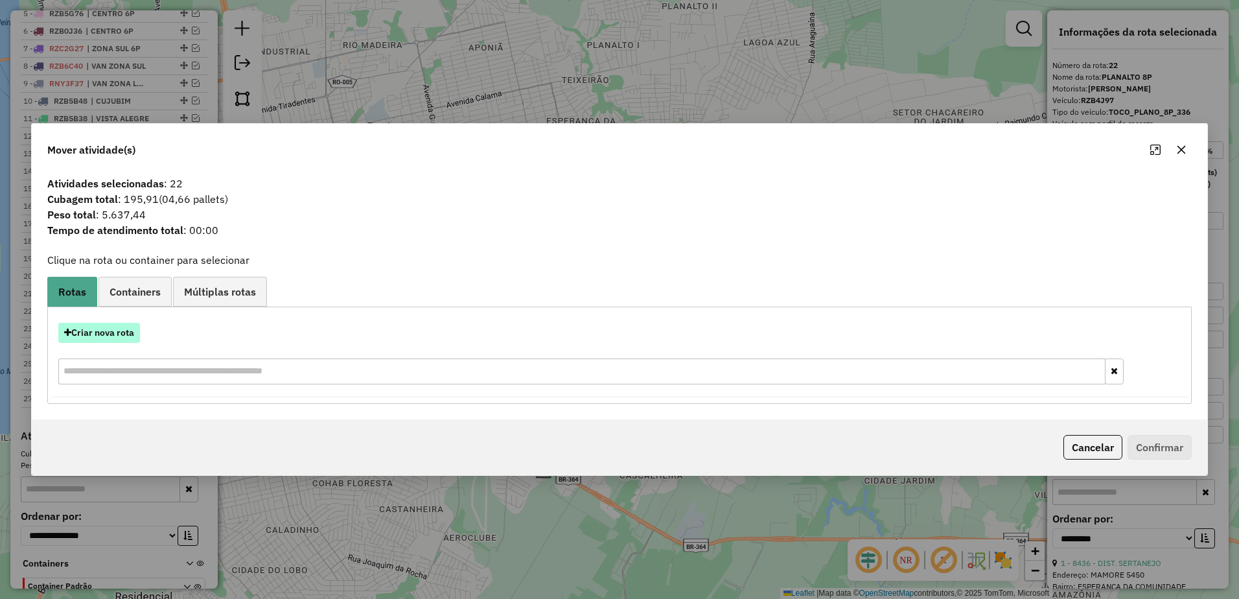
click at [97, 335] on button "Criar nova rota" at bounding box center [99, 333] width 82 height 20
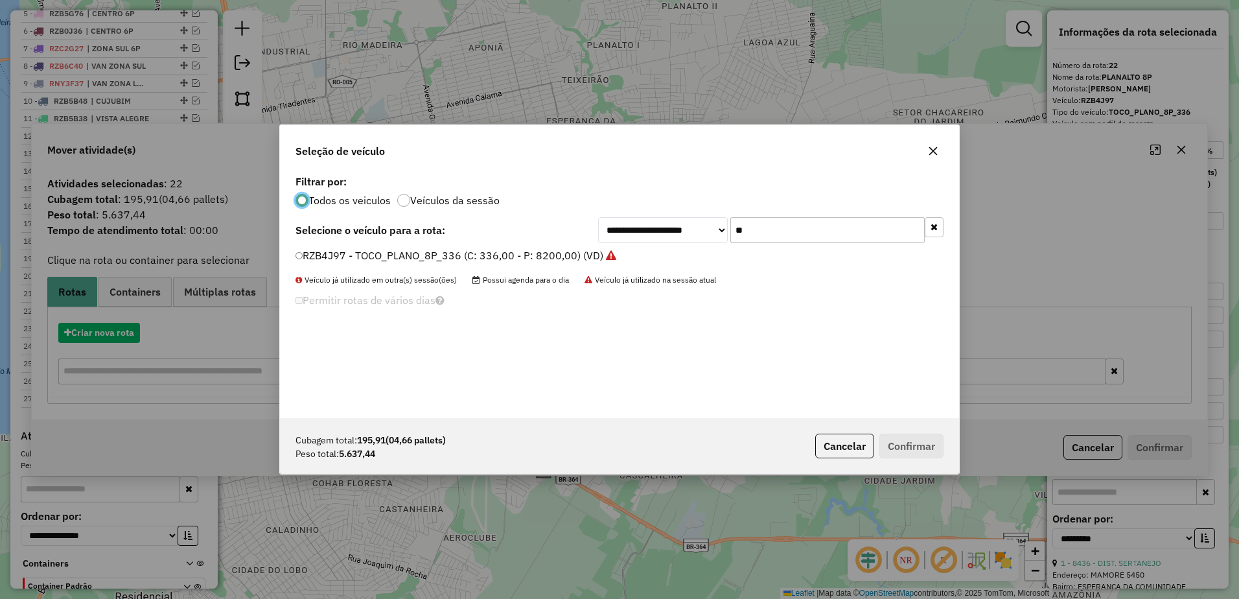
scroll to position [7, 4]
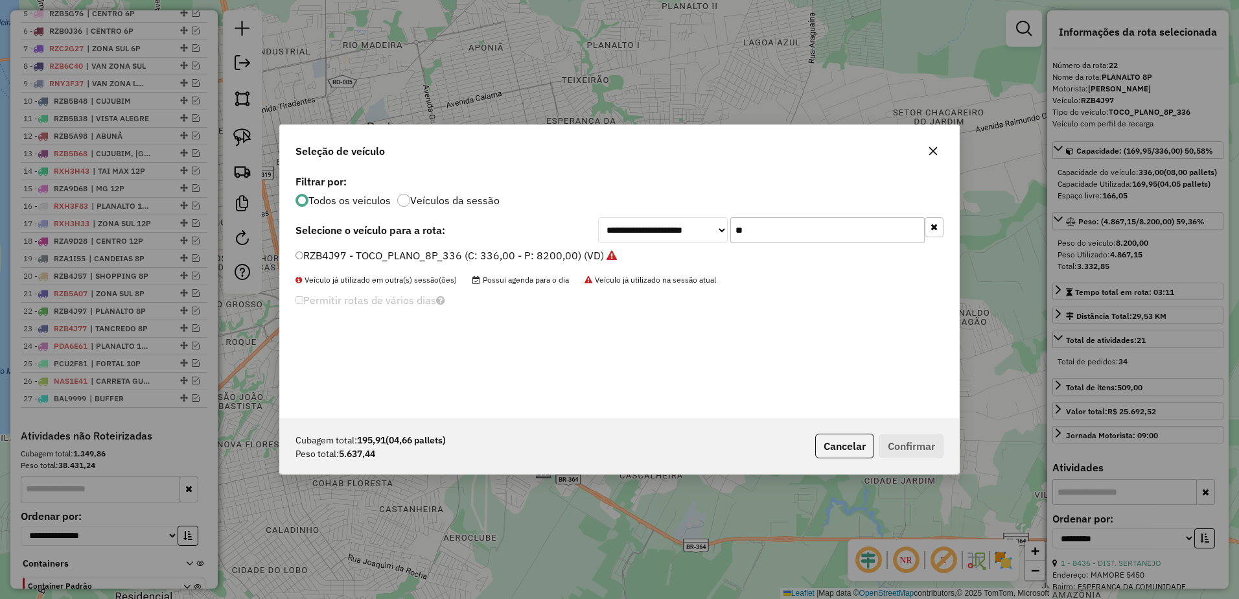
click at [770, 225] on input "**" at bounding box center [828, 230] width 194 height 26
type input "*"
type input "**"
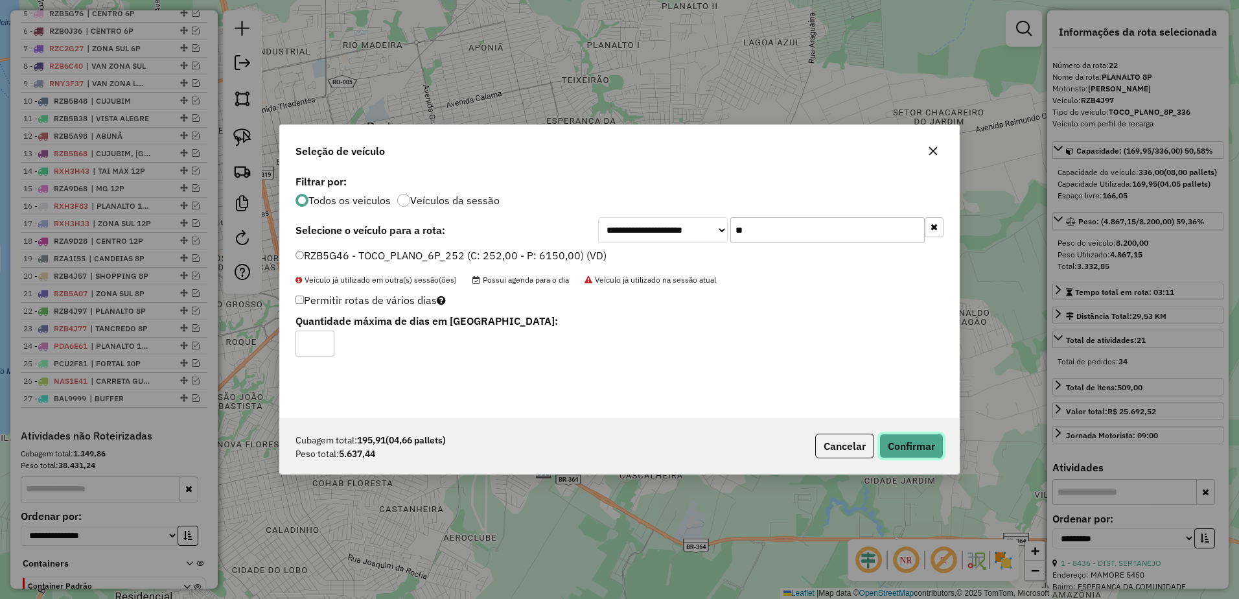
click at [932, 452] on button "Confirmar" at bounding box center [912, 446] width 64 height 25
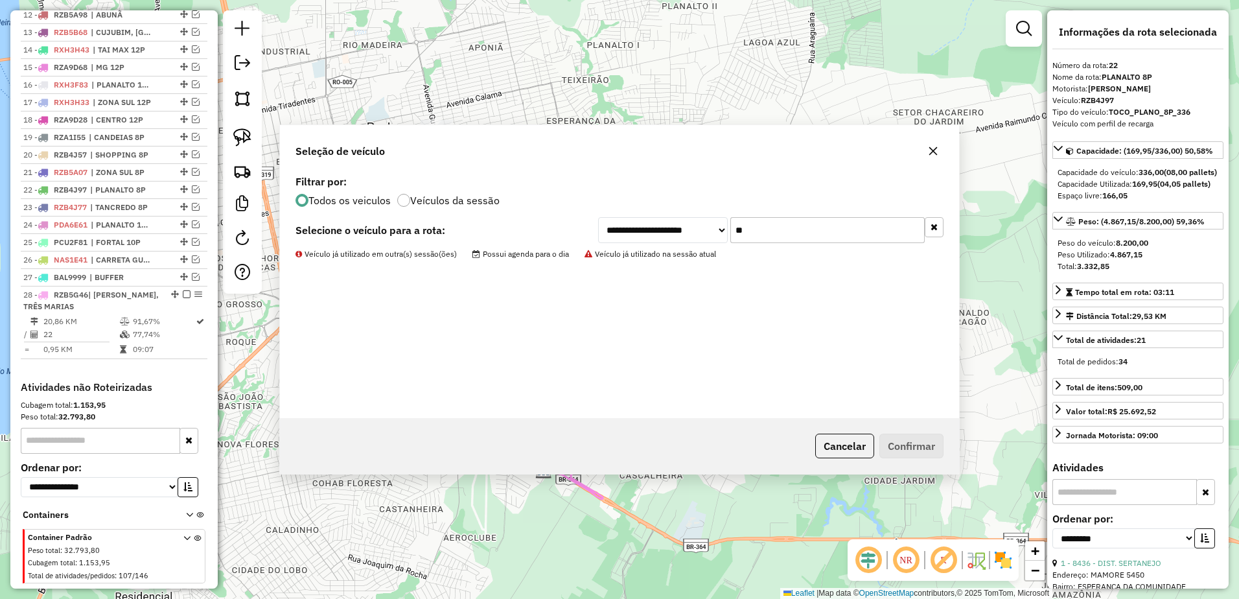
scroll to position [724, 0]
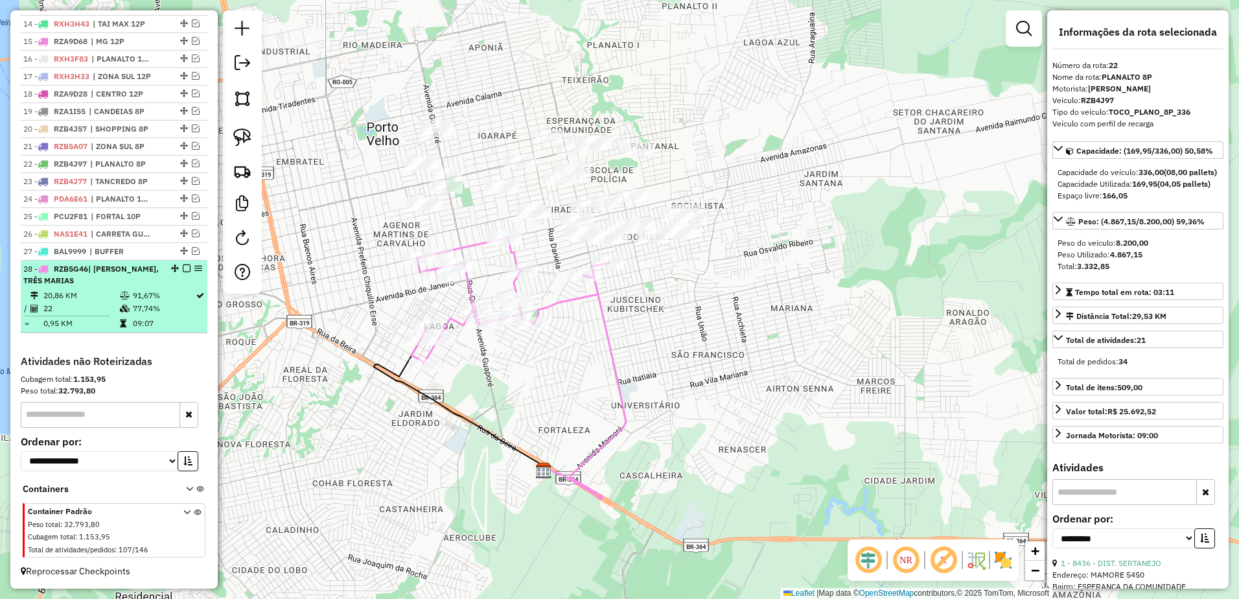
click at [106, 299] on td "20,86 KM" at bounding box center [81, 295] width 76 height 13
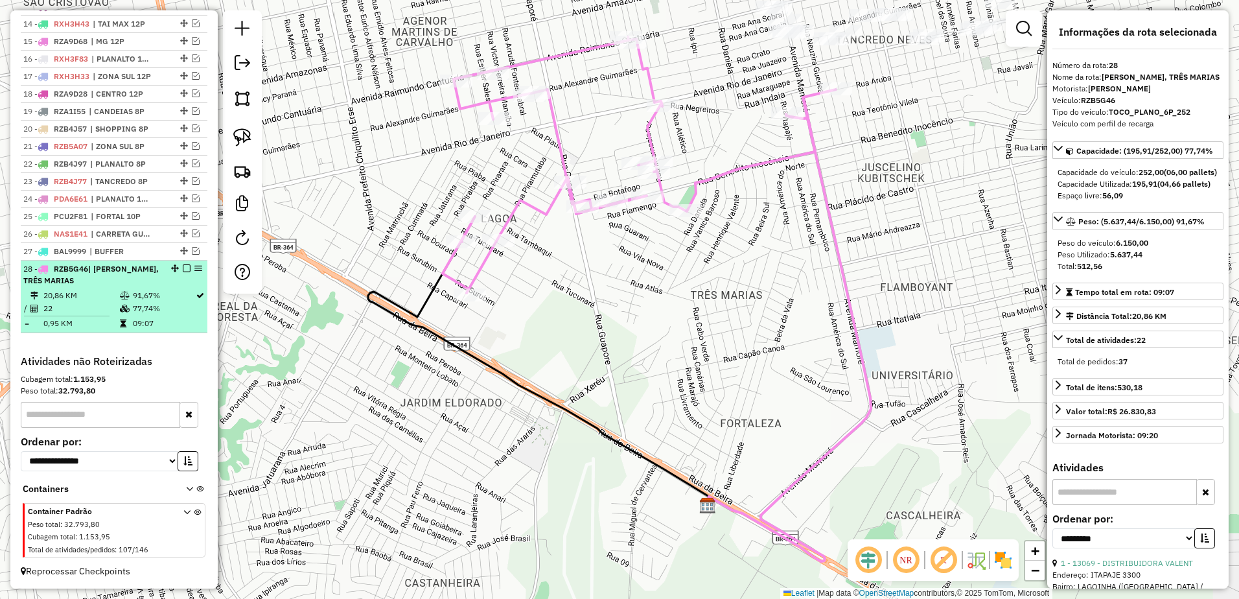
click at [71, 305] on td "22" at bounding box center [81, 308] width 76 height 13
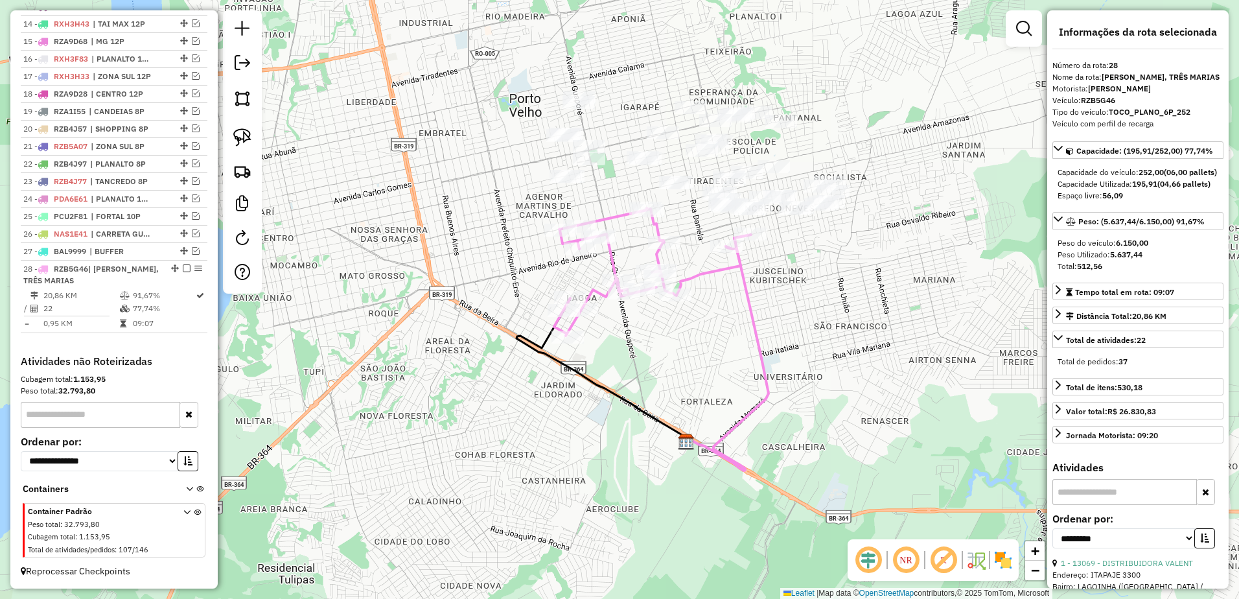
drag, startPoint x: 779, startPoint y: 287, endPoint x: 712, endPoint y: 324, distance: 76.6
click at [710, 353] on div "Janela de atendimento Grade de atendimento Capacidade Transportadoras Veículos …" at bounding box center [619, 299] width 1239 height 599
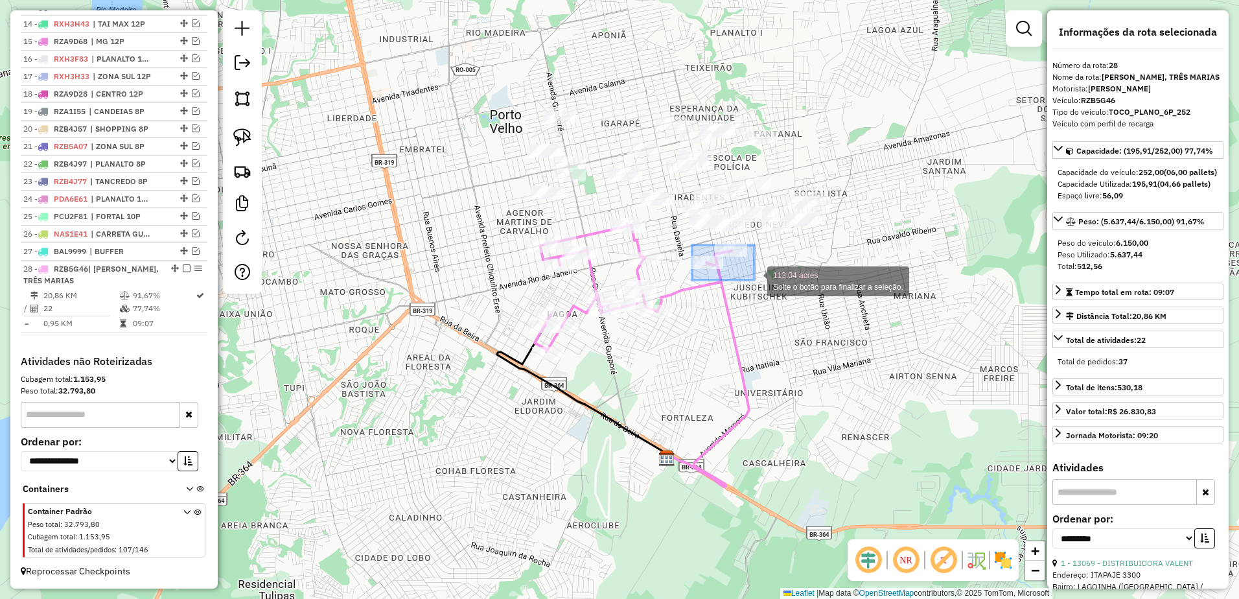
drag, startPoint x: 692, startPoint y: 245, endPoint x: 755, endPoint y: 280, distance: 71.4
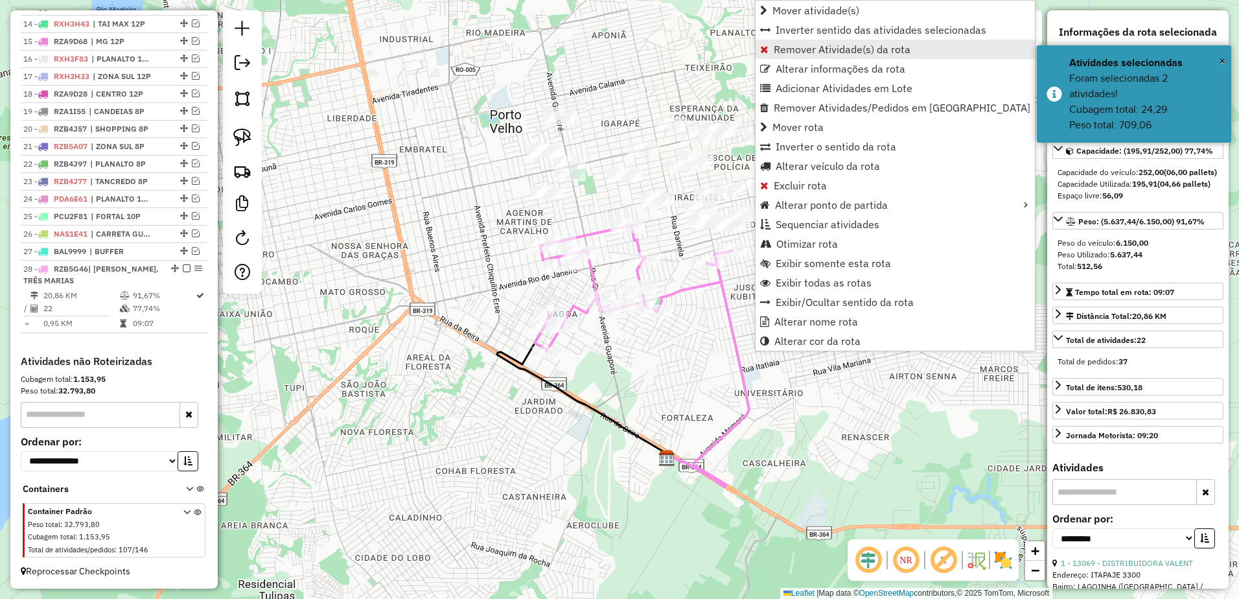
click at [829, 48] on span "Remover Atividade(s) da rota" at bounding box center [842, 49] width 137 height 10
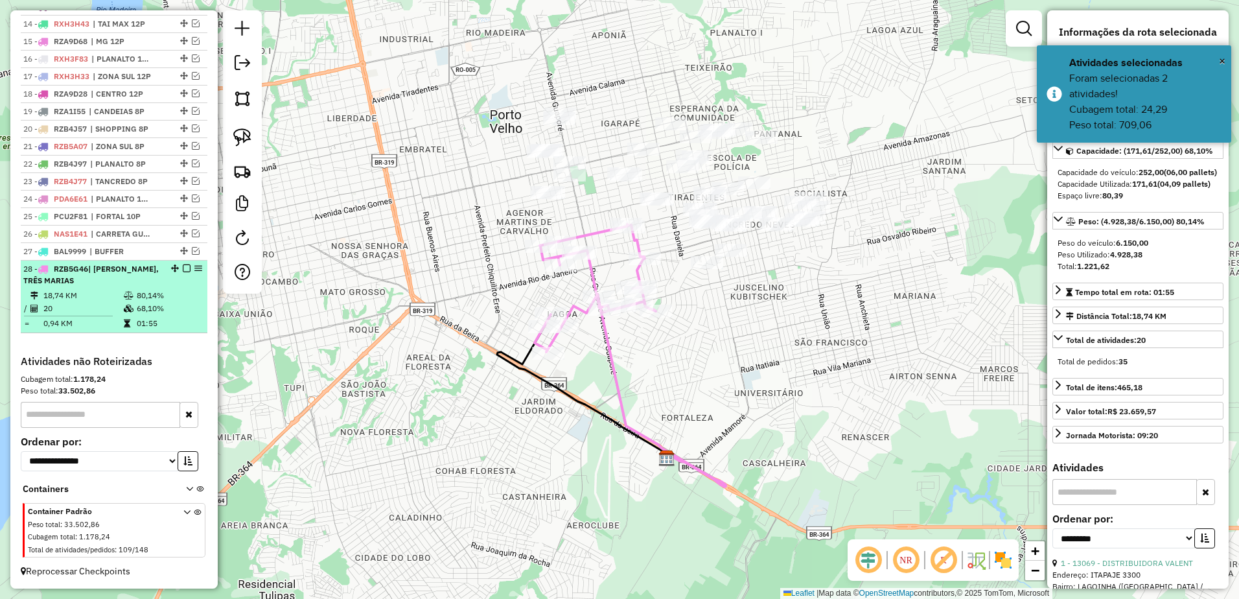
click at [91, 302] on td "20" at bounding box center [83, 308] width 80 height 13
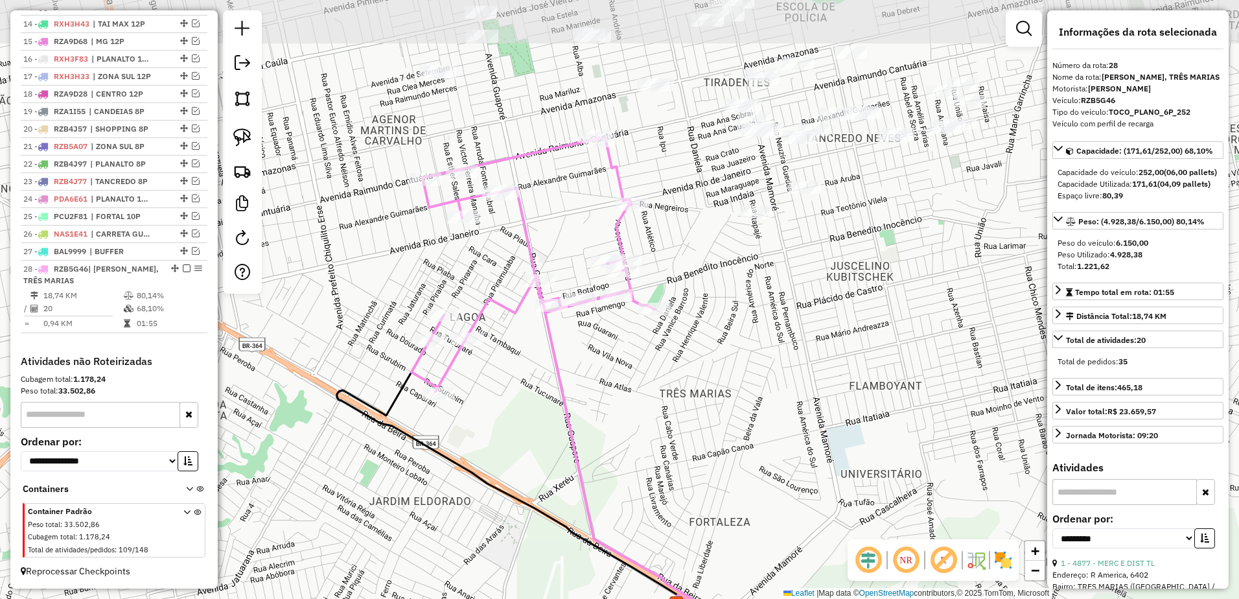
drag, startPoint x: 795, startPoint y: 170, endPoint x: 738, endPoint y: 264, distance: 110.5
click at [738, 264] on div "Janela de atendimento Grade de atendimento Capacidade Transportadoras Veículos …" at bounding box center [619, 299] width 1239 height 599
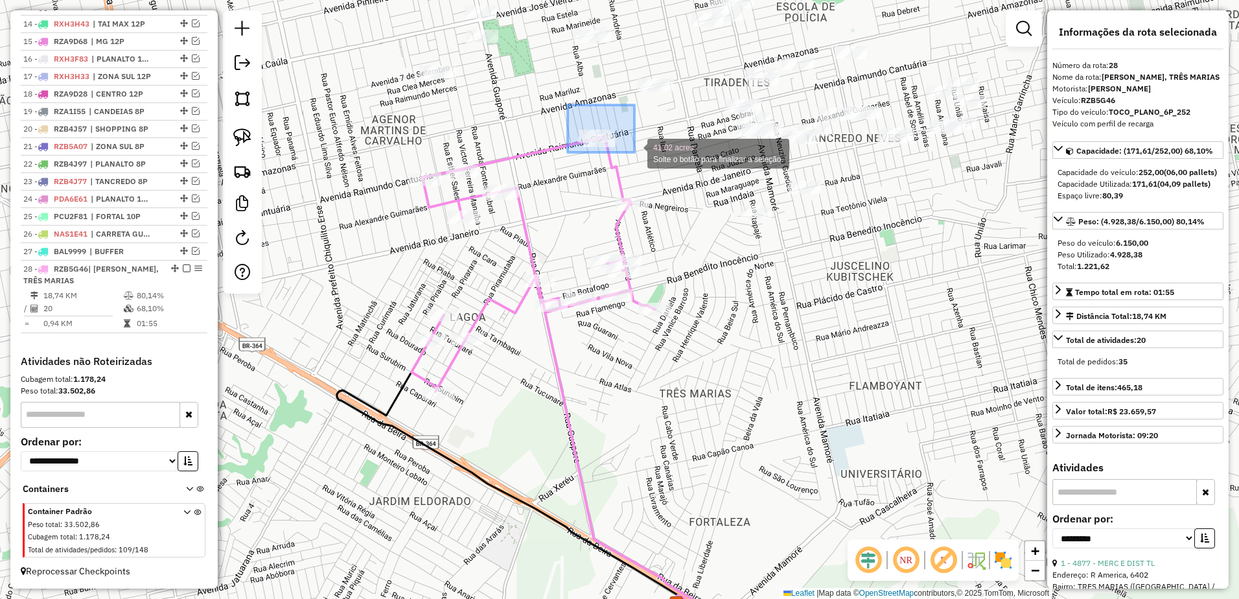
drag, startPoint x: 568, startPoint y: 105, endPoint x: 635, endPoint y: 153, distance: 82.2
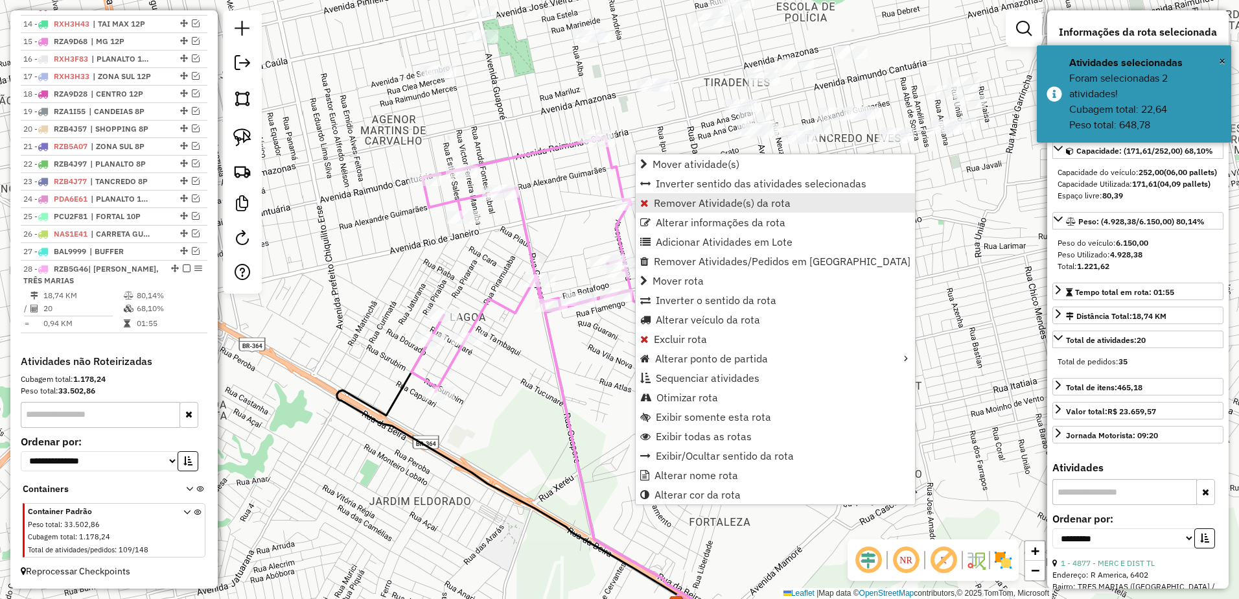
click at [772, 207] on span "Remover Atividade(s) da rota" at bounding box center [722, 203] width 137 height 10
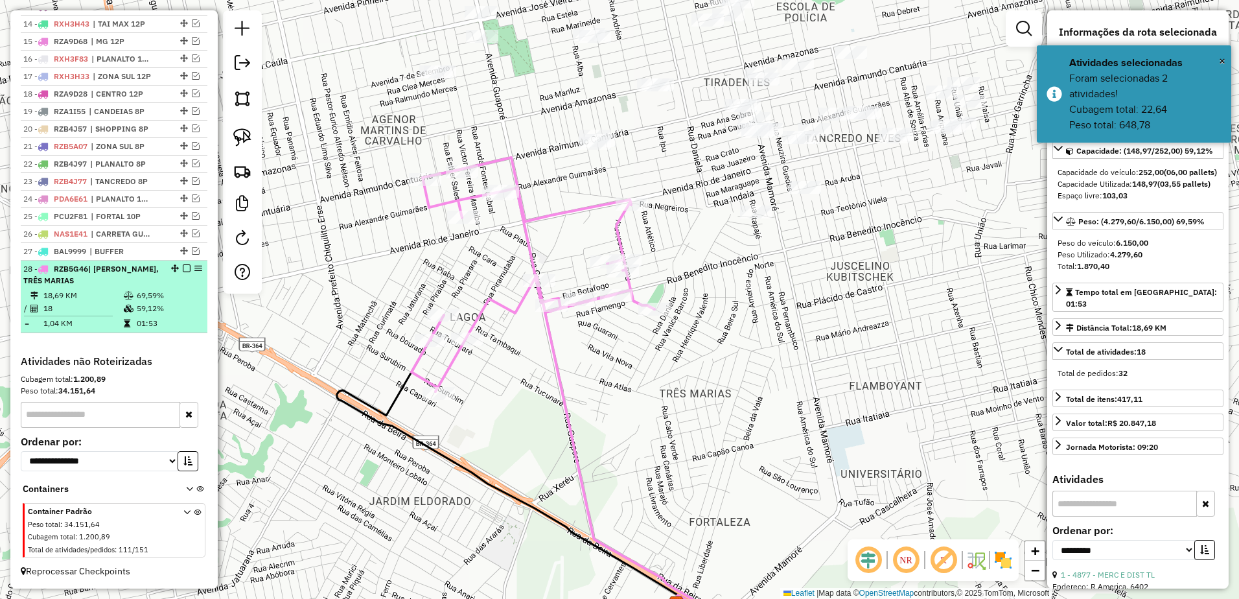
click at [98, 292] on td "18,69 KM" at bounding box center [83, 295] width 80 height 13
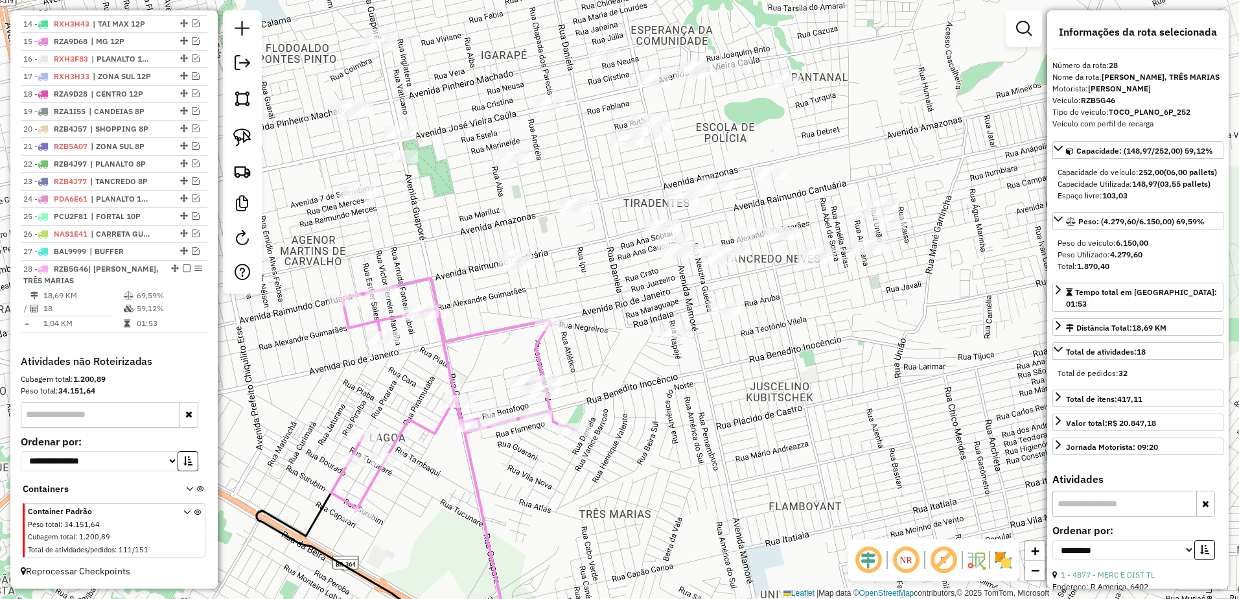
drag, startPoint x: 725, startPoint y: 330, endPoint x: 604, endPoint y: 523, distance: 228.4
click at [604, 523] on div "Janela de atendimento Grade de atendimento Capacidade Transportadoras Veículos …" at bounding box center [619, 299] width 1239 height 599
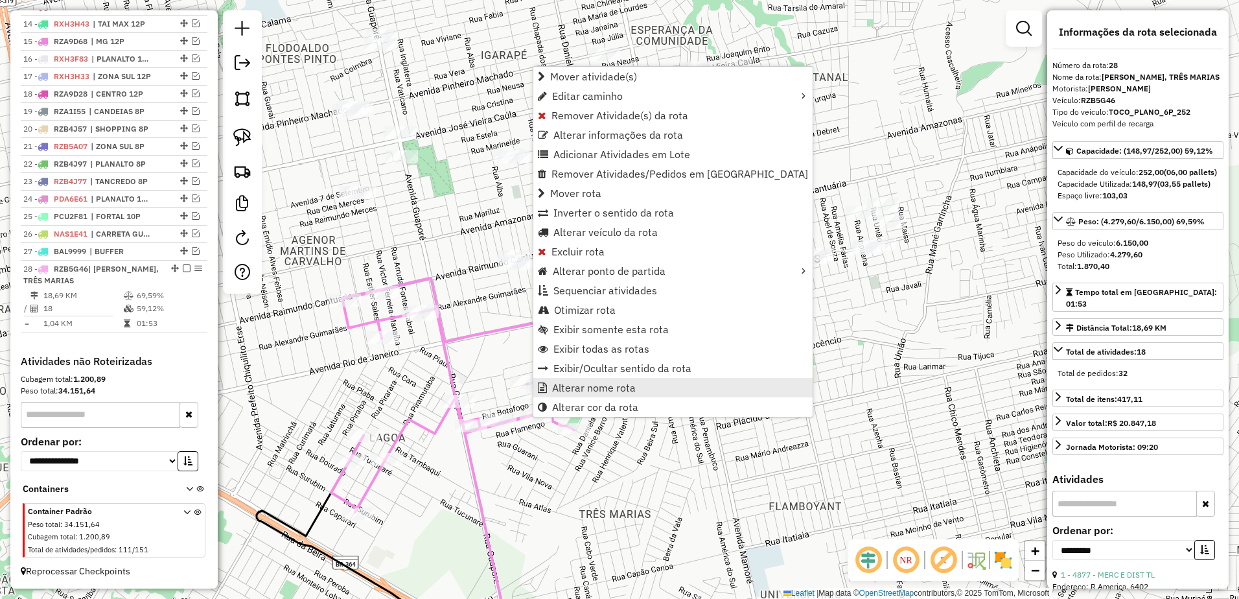
click at [609, 379] on link "Alterar nome rota" at bounding box center [673, 387] width 279 height 19
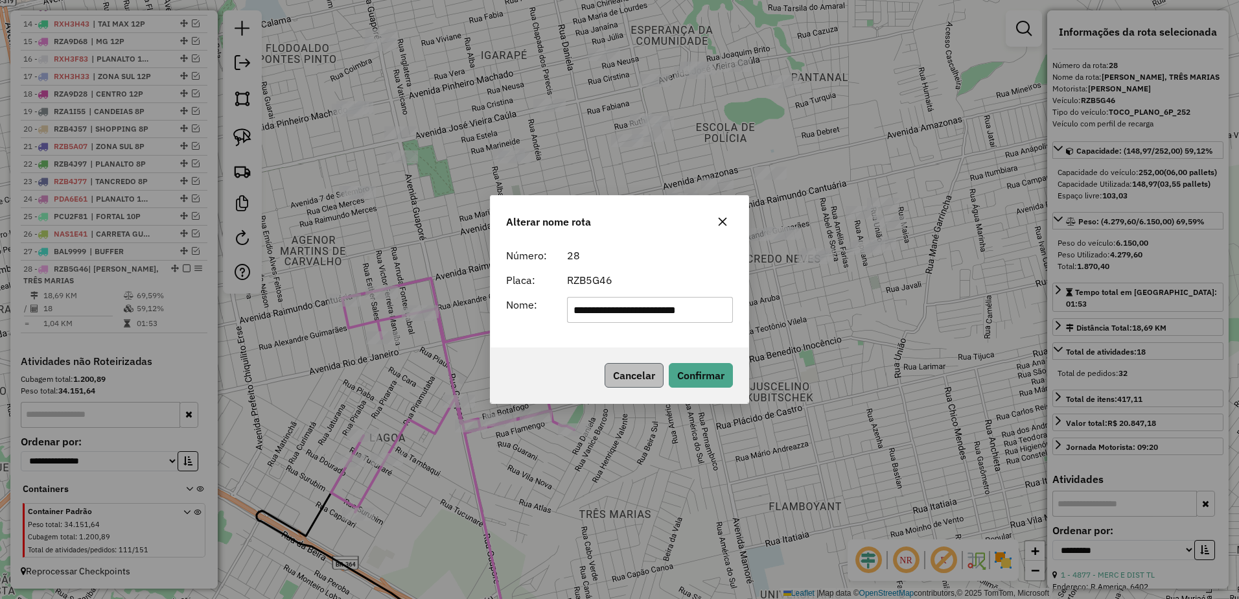
scroll to position [0, 0]
type input "*"
type input "********"
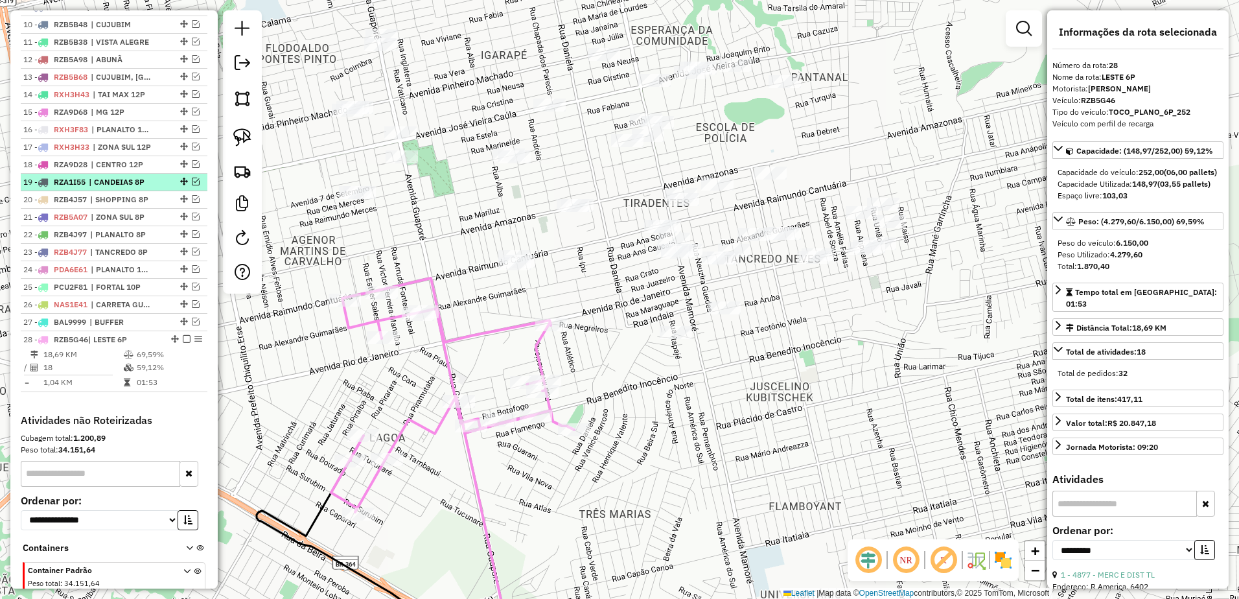
scroll to position [583, 0]
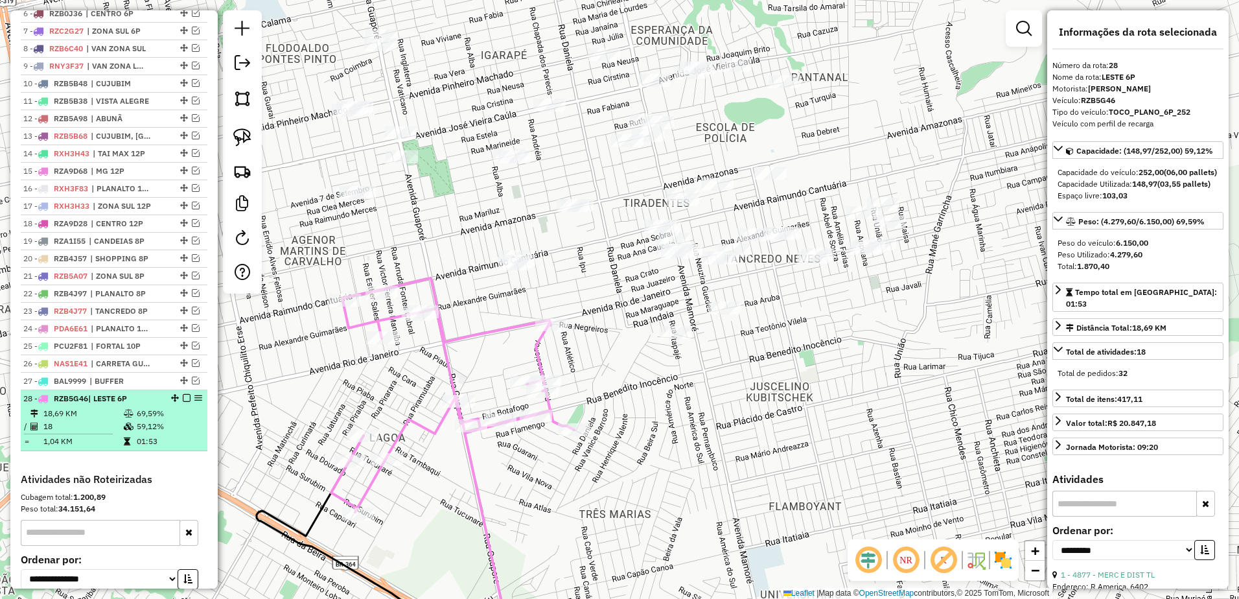
click at [183, 402] on em at bounding box center [187, 398] width 8 height 8
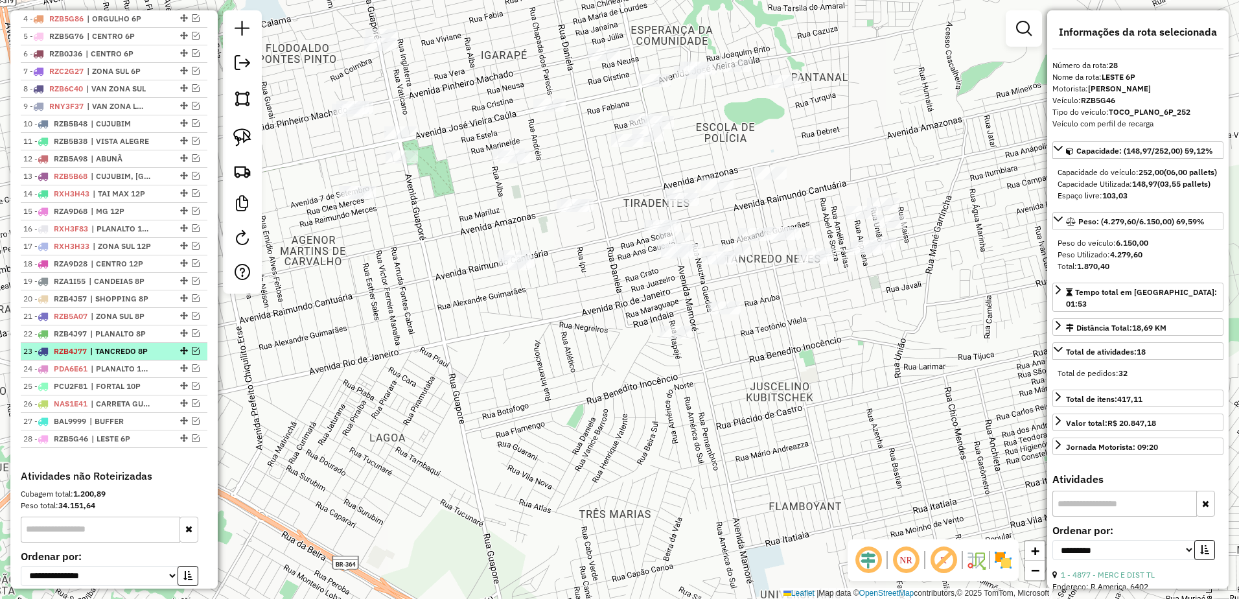
scroll to position [453, 0]
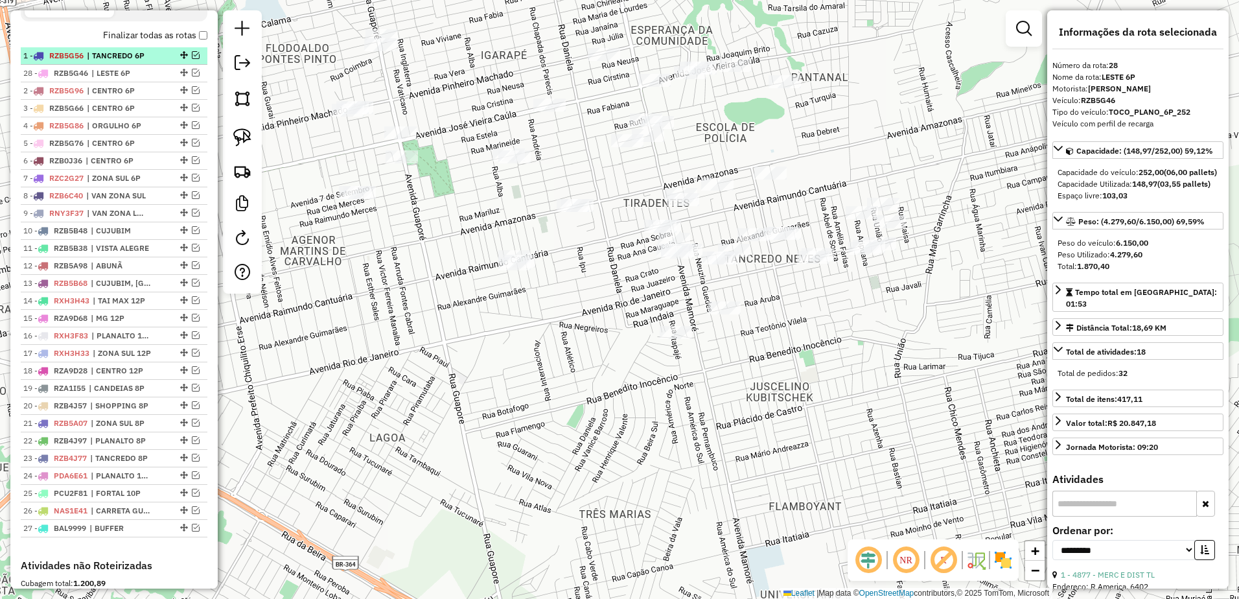
drag, startPoint x: 179, startPoint y: 540, endPoint x: 160, endPoint y: 68, distance: 472.3
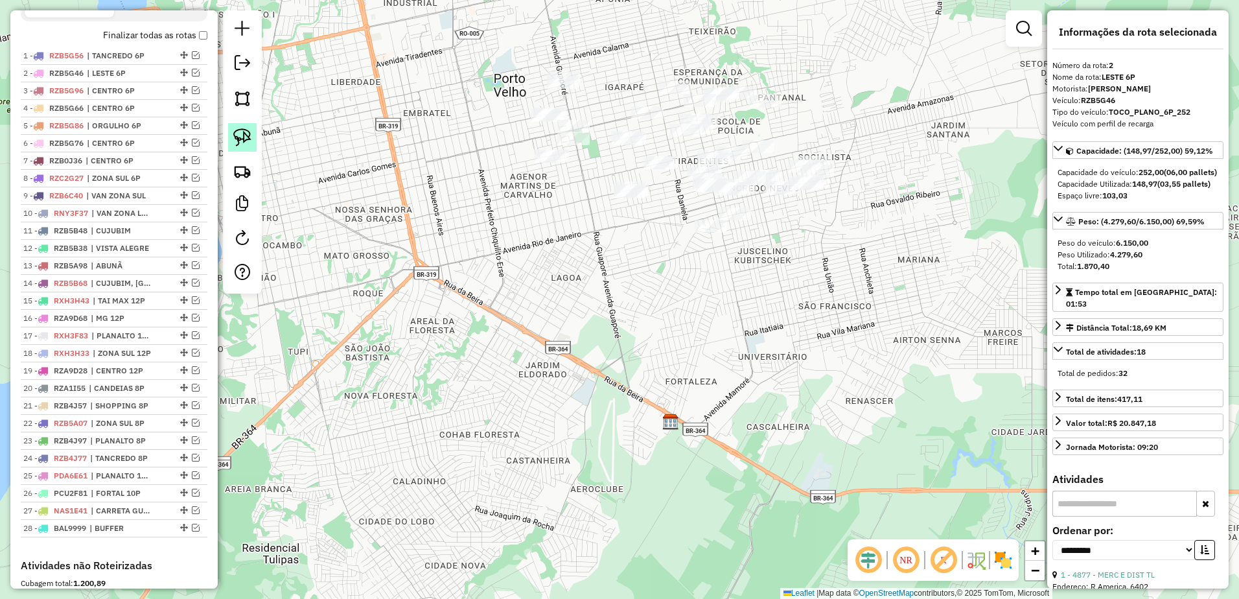
click at [239, 135] on img at bounding box center [242, 137] width 18 height 18
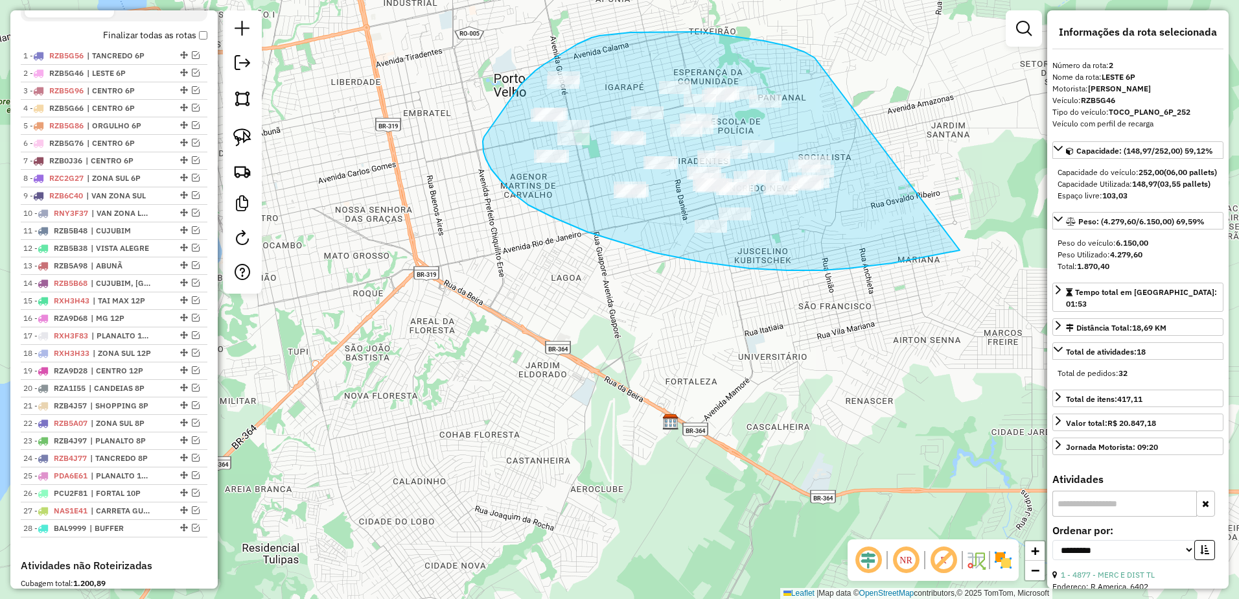
drag, startPoint x: 701, startPoint y: 32, endPoint x: 965, endPoint y: 241, distance: 336.4
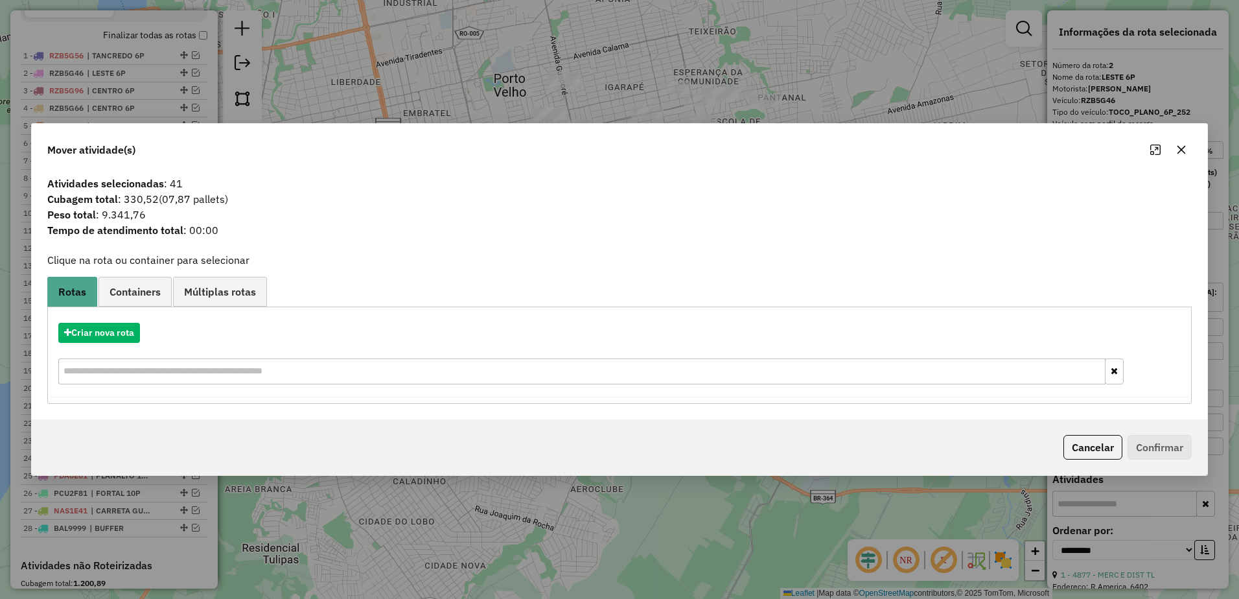
click at [1185, 144] on button "button" at bounding box center [1181, 149] width 21 height 21
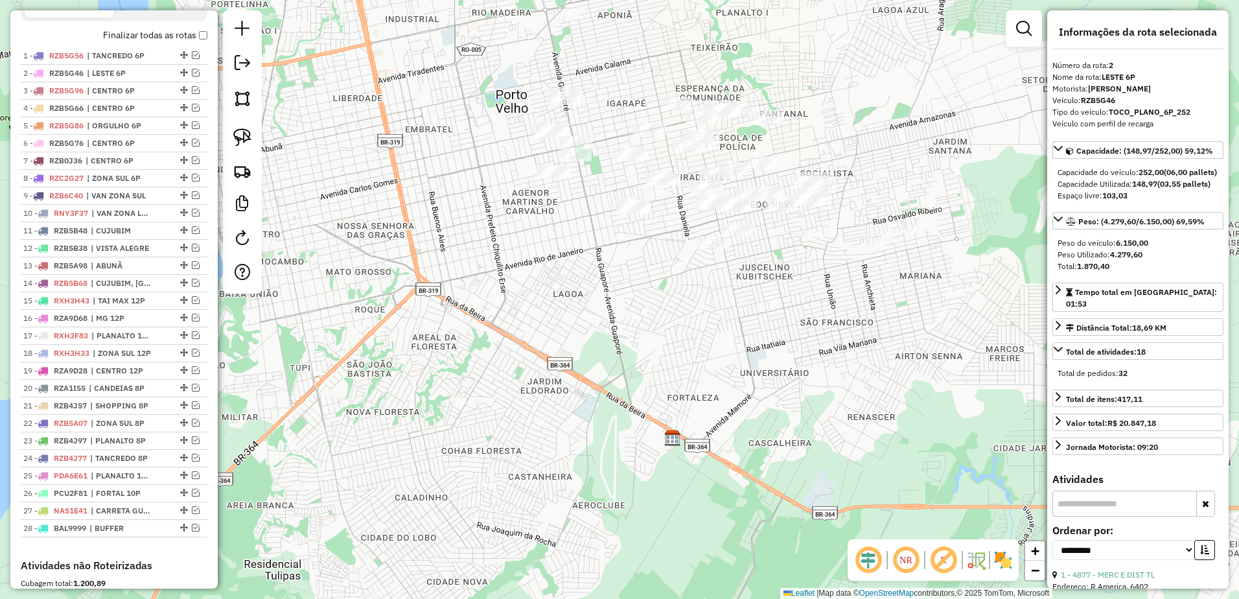
drag, startPoint x: 871, startPoint y: 124, endPoint x: 873, endPoint y: 141, distance: 16.3
click at [873, 141] on div "Janela de atendimento Grade de atendimento Capacidade Transportadoras Veículos …" at bounding box center [619, 299] width 1239 height 599
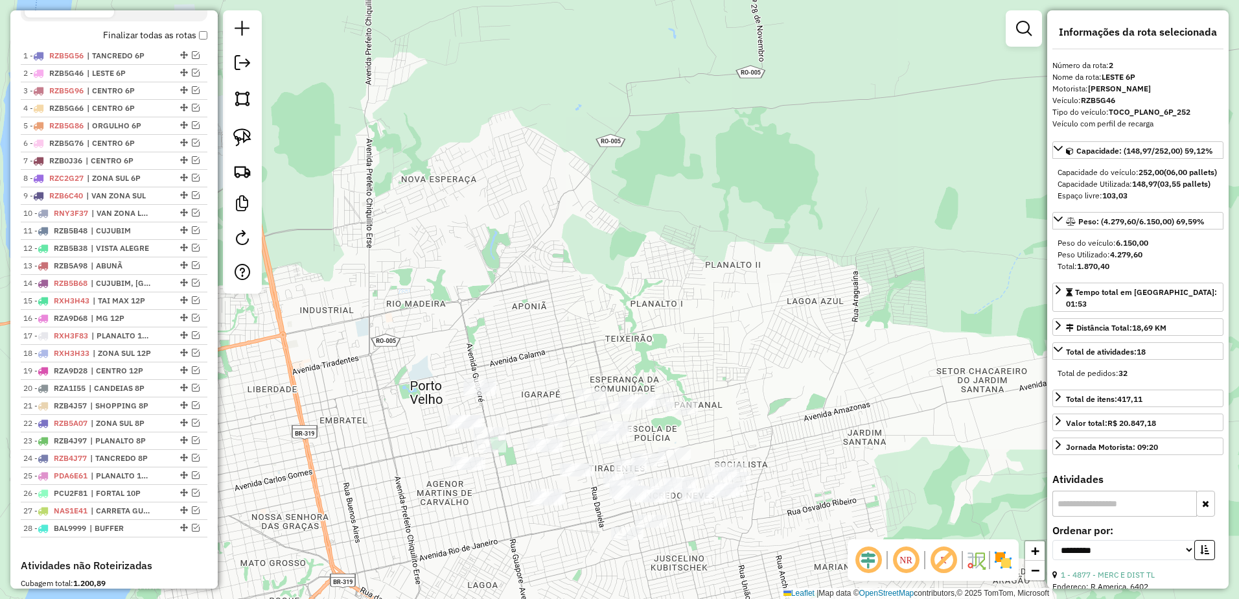
drag, startPoint x: 696, startPoint y: 46, endPoint x: 610, endPoint y: 337, distance: 303.4
click at [610, 337] on div "Janela de atendimento Grade de atendimento Capacidade Transportadoras Veículos …" at bounding box center [619, 299] width 1239 height 599
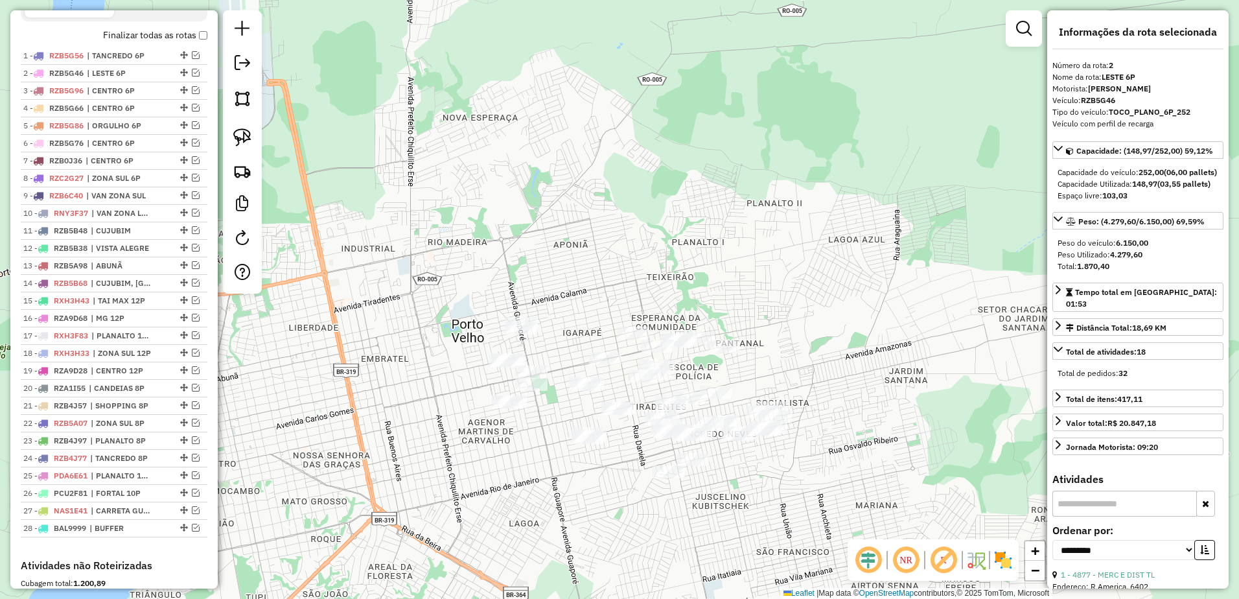
drag, startPoint x: 647, startPoint y: 350, endPoint x: 688, endPoint y: 288, distance: 74.3
click at [688, 288] on div "Janela de atendimento Grade de atendimento Capacidade Transportadoras Veículos …" at bounding box center [619, 299] width 1239 height 599
click at [163, 392] on div at bounding box center [182, 388] width 39 height 8
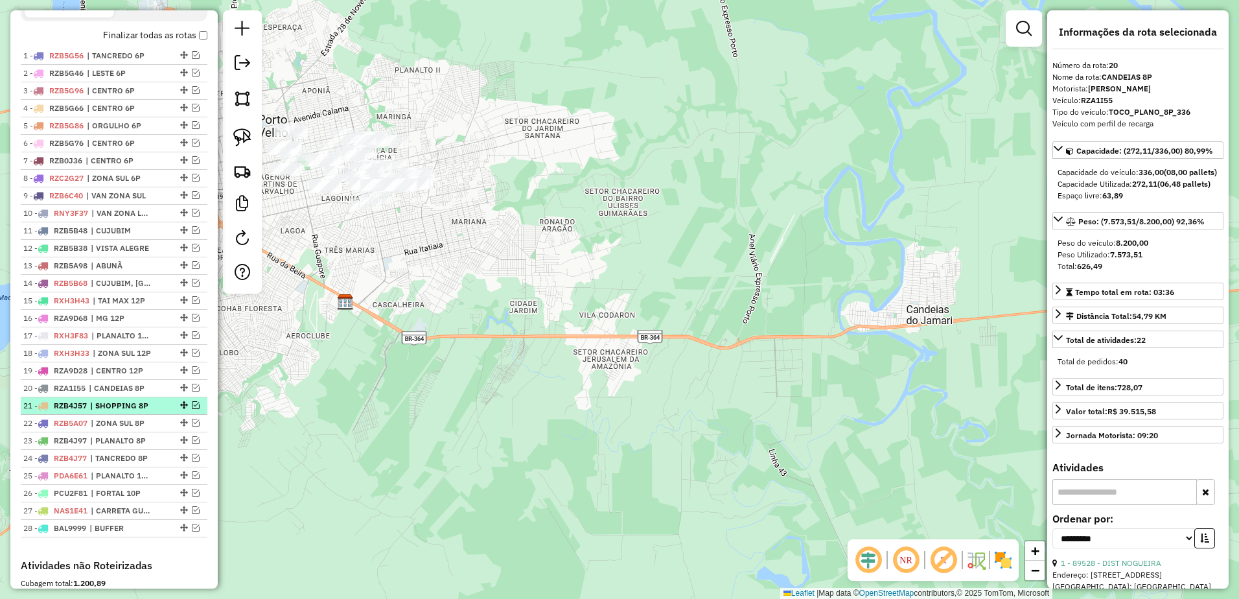
click at [152, 412] on div "21 - RZB4J57 | SHOPPING 8P" at bounding box center [91, 406] width 137 height 12
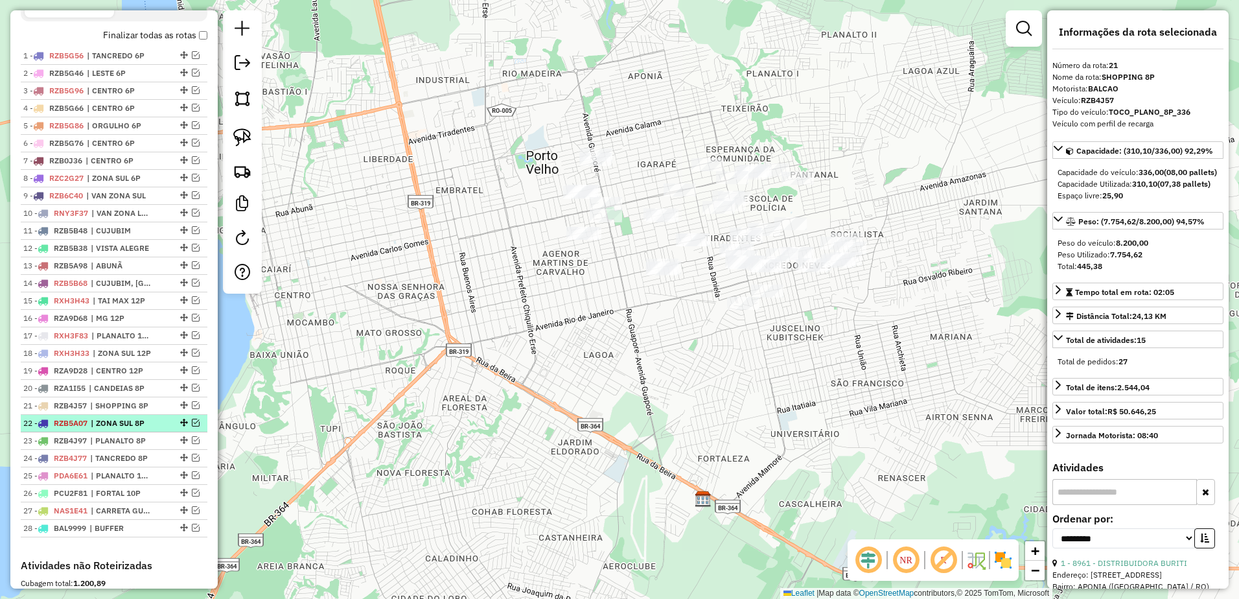
click at [153, 429] on div "22 - RZB5A07 | ZONA SUL 8P" at bounding box center [91, 423] width 137 height 12
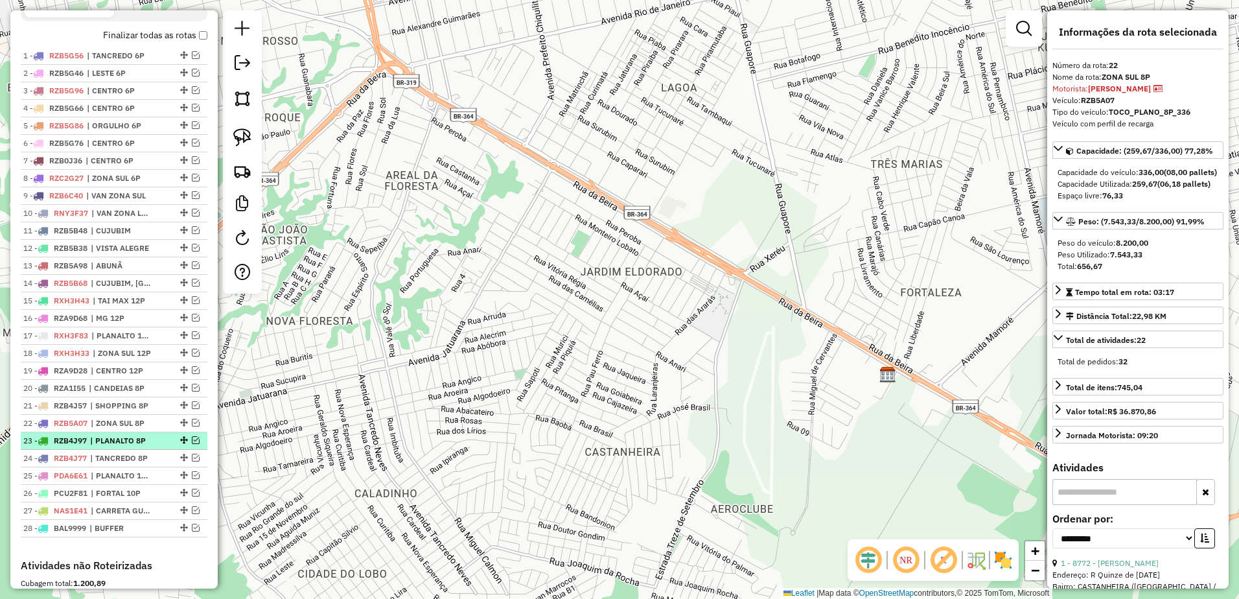
click at [156, 447] on div "23 - RZB4J97 | PLANALTO 8P" at bounding box center [91, 441] width 137 height 12
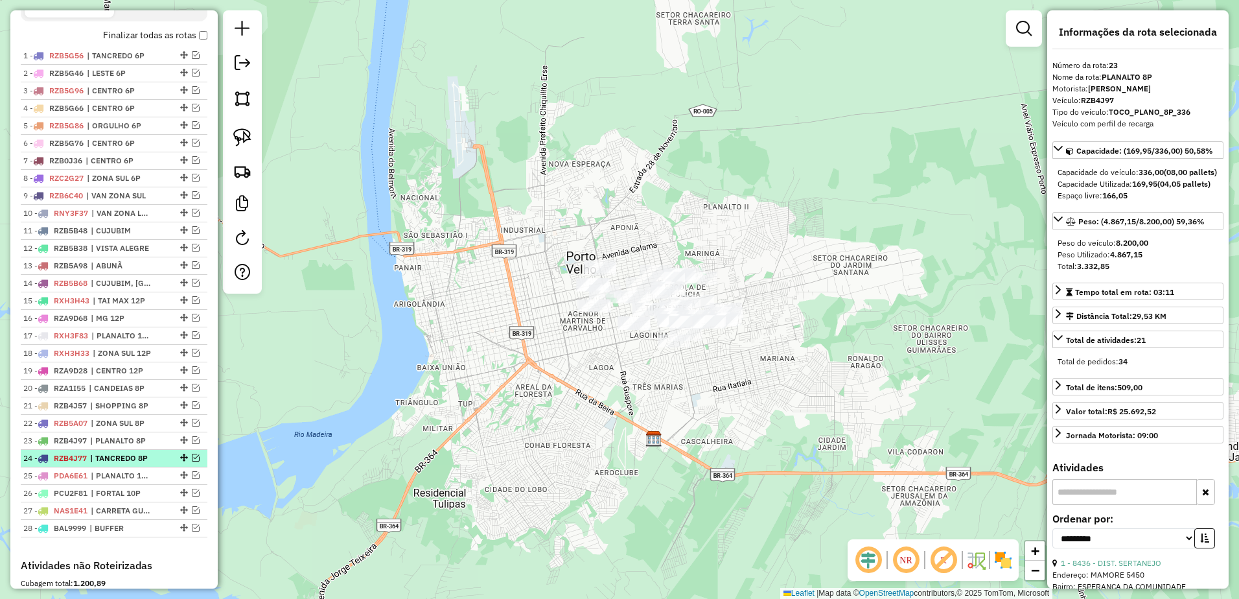
click at [163, 462] on div at bounding box center [182, 458] width 39 height 8
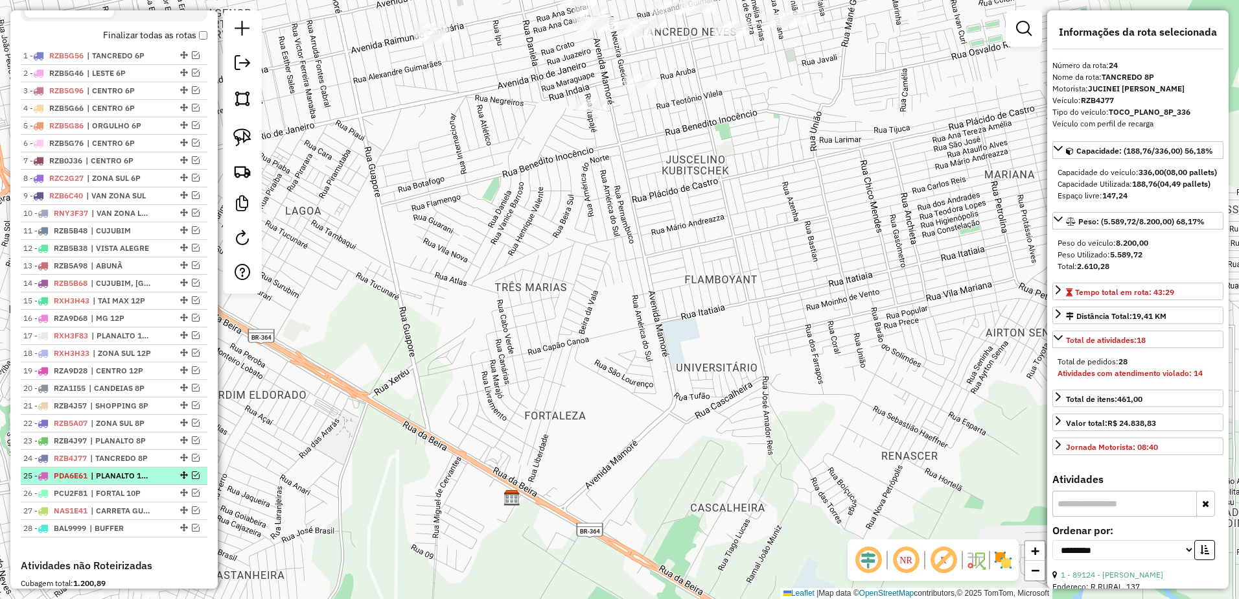
click at [165, 479] on div at bounding box center [182, 475] width 39 height 8
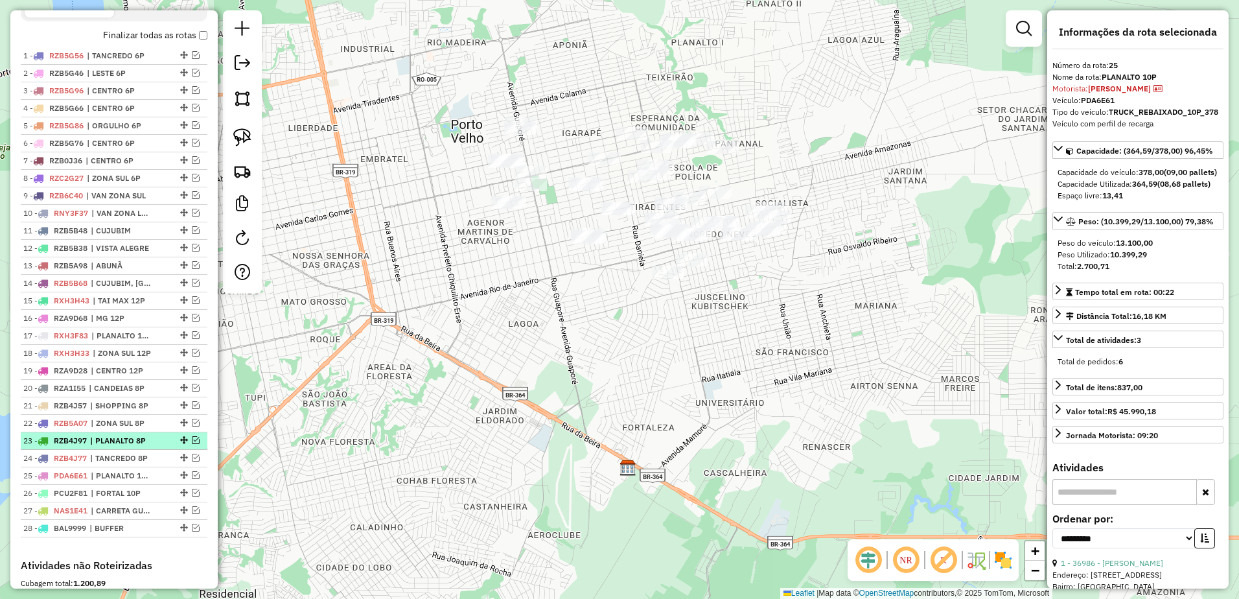
click at [154, 447] on div "23 - RZB4J97 | PLANALTO 8P" at bounding box center [91, 441] width 137 height 12
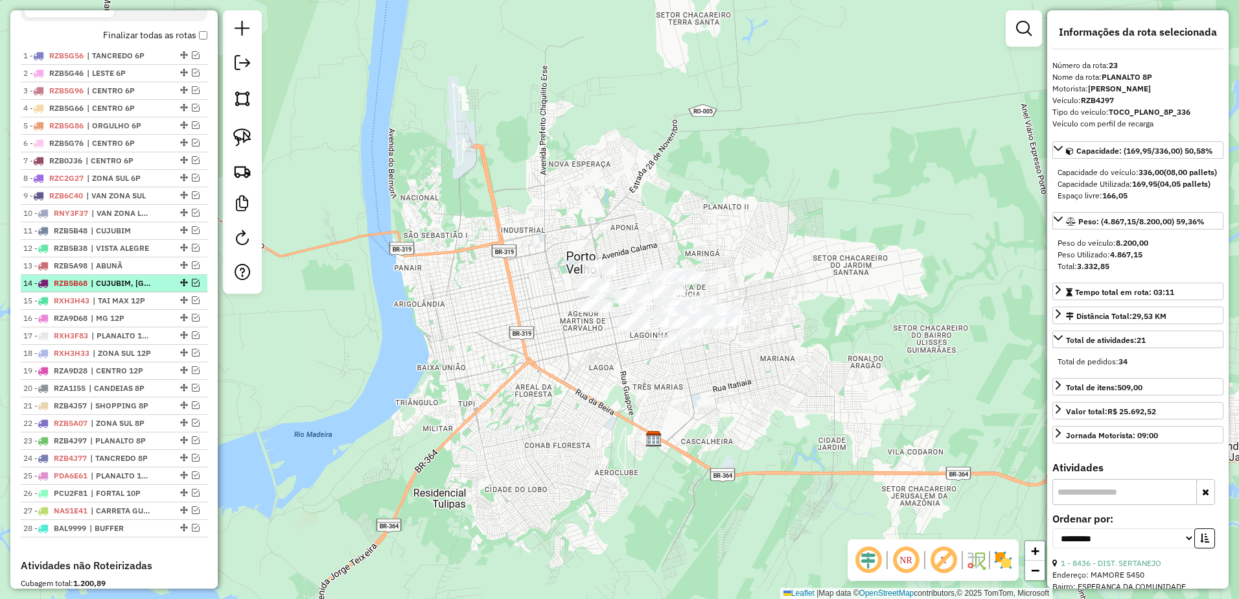
scroll to position [388, 0]
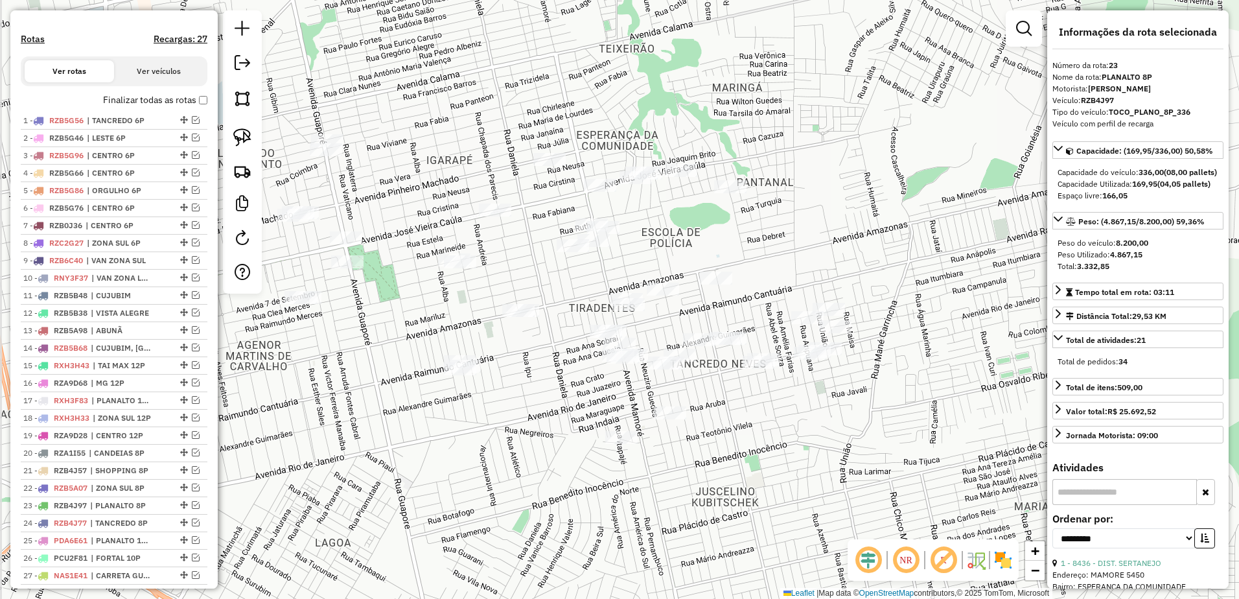
drag, startPoint x: 746, startPoint y: 285, endPoint x: 763, endPoint y: 171, distance: 114.7
click at [763, 171] on div "Janela de atendimento Grade de atendimento Capacidade Transportadoras Veículos …" at bounding box center [619, 299] width 1239 height 599
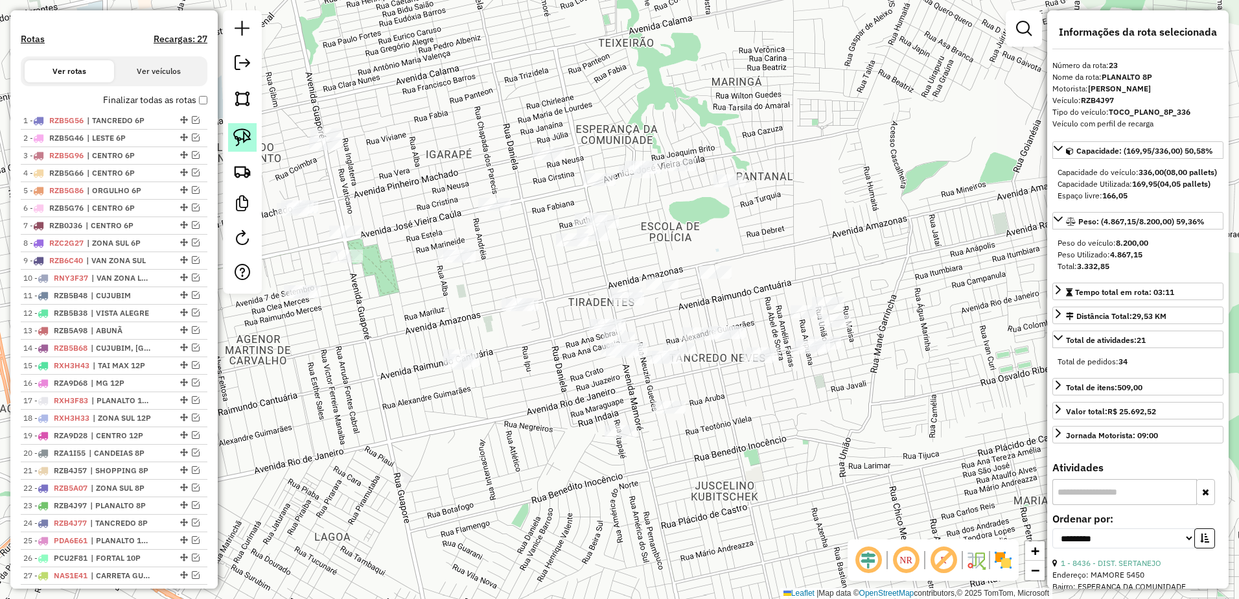
click at [240, 134] on img at bounding box center [242, 137] width 18 height 18
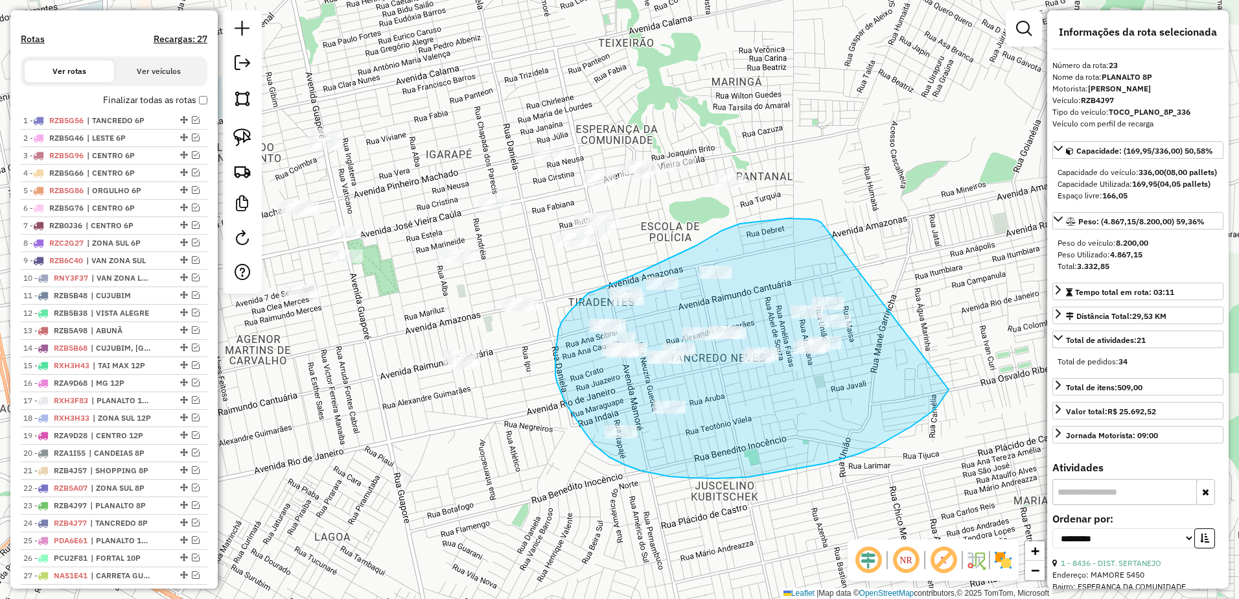
drag, startPoint x: 817, startPoint y: 220, endPoint x: 937, endPoint y: 360, distance: 183.9
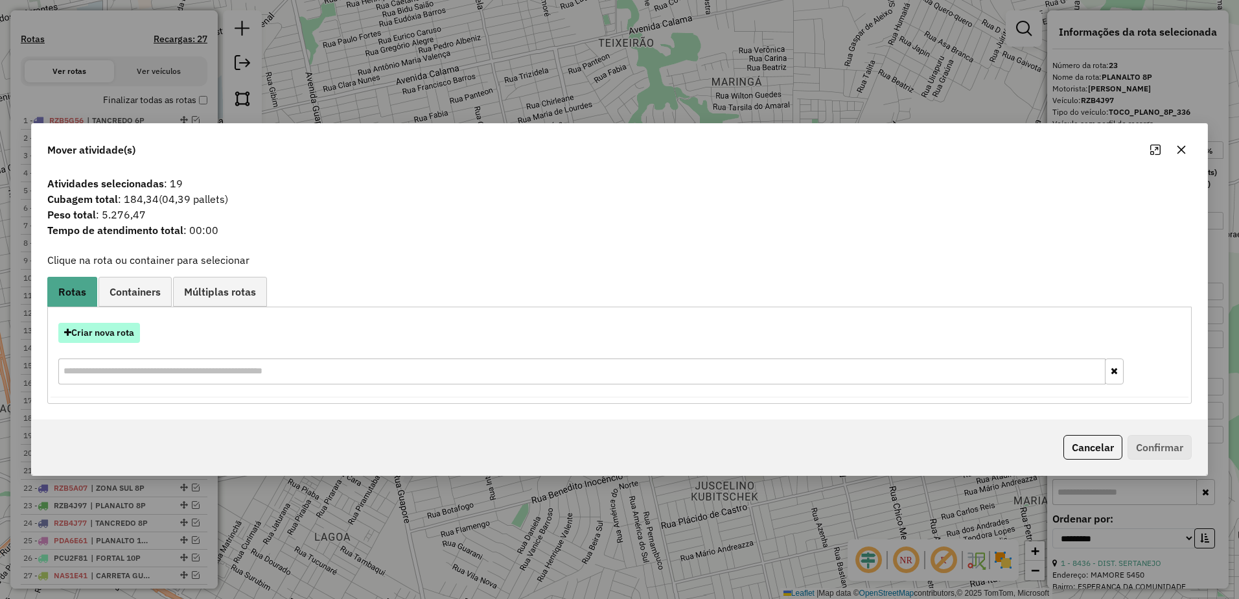
click at [102, 339] on button "Criar nova rota" at bounding box center [99, 333] width 82 height 20
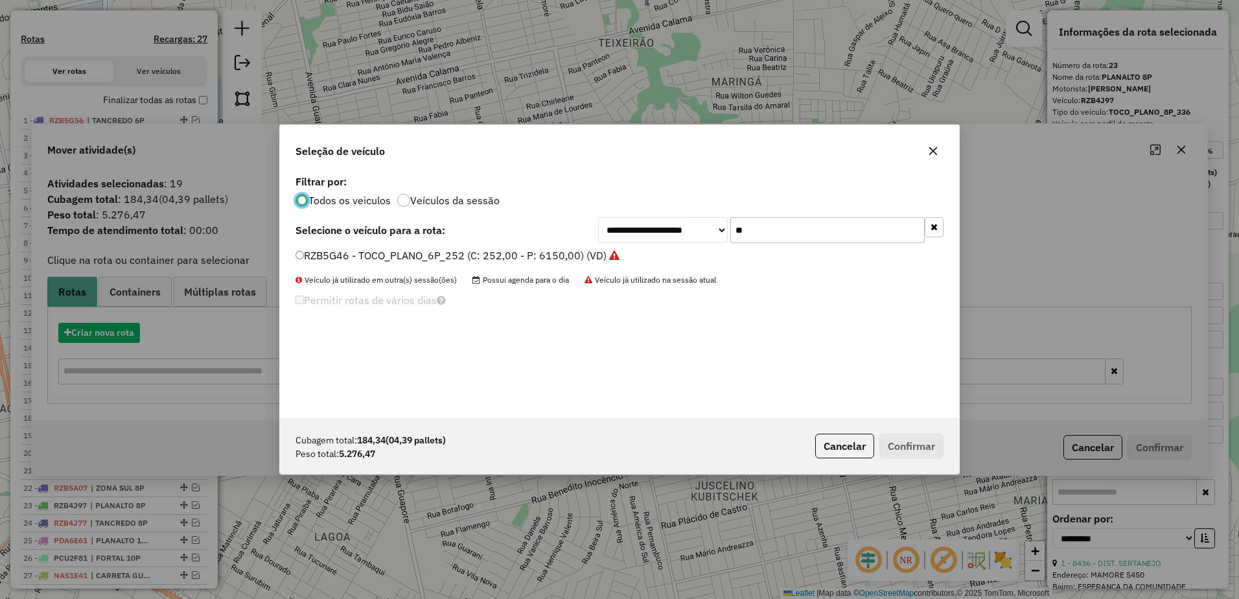
scroll to position [7, 4]
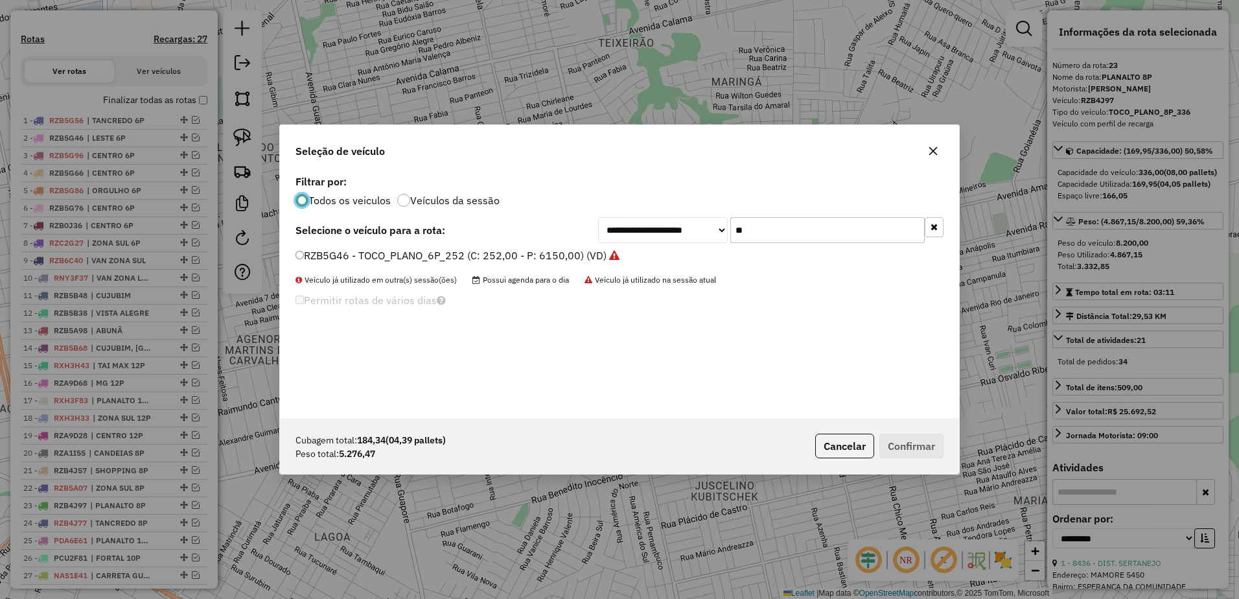
click at [758, 233] on input "**" at bounding box center [828, 230] width 194 height 26
type input "*"
type input "**"
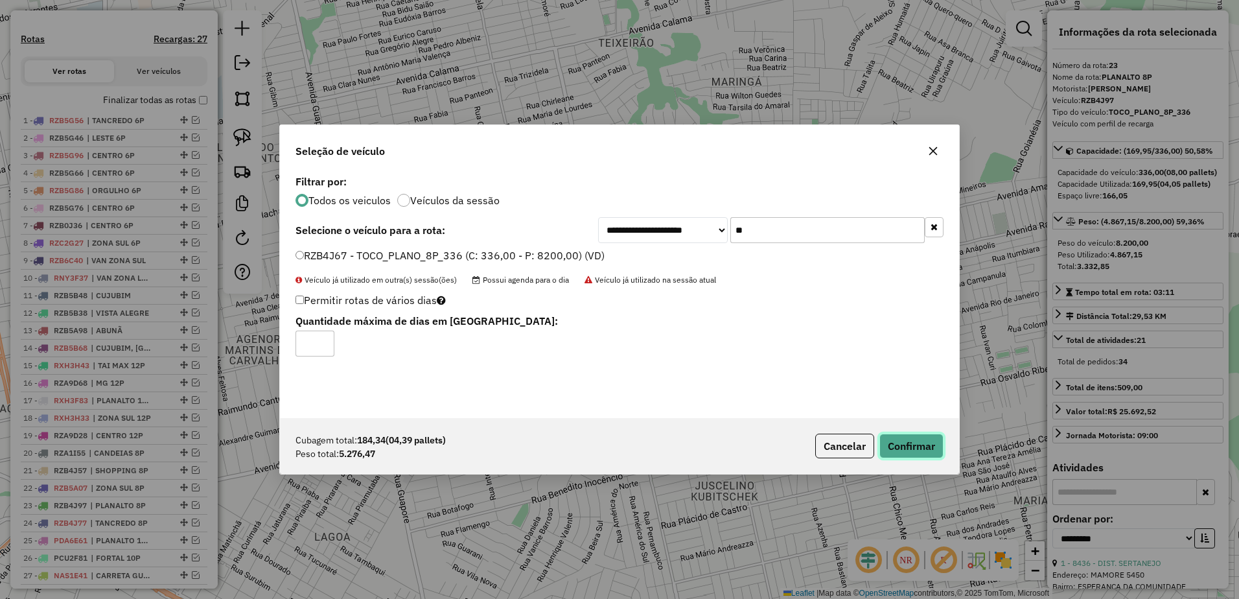
click at [899, 452] on button "Confirmar" at bounding box center [912, 446] width 64 height 25
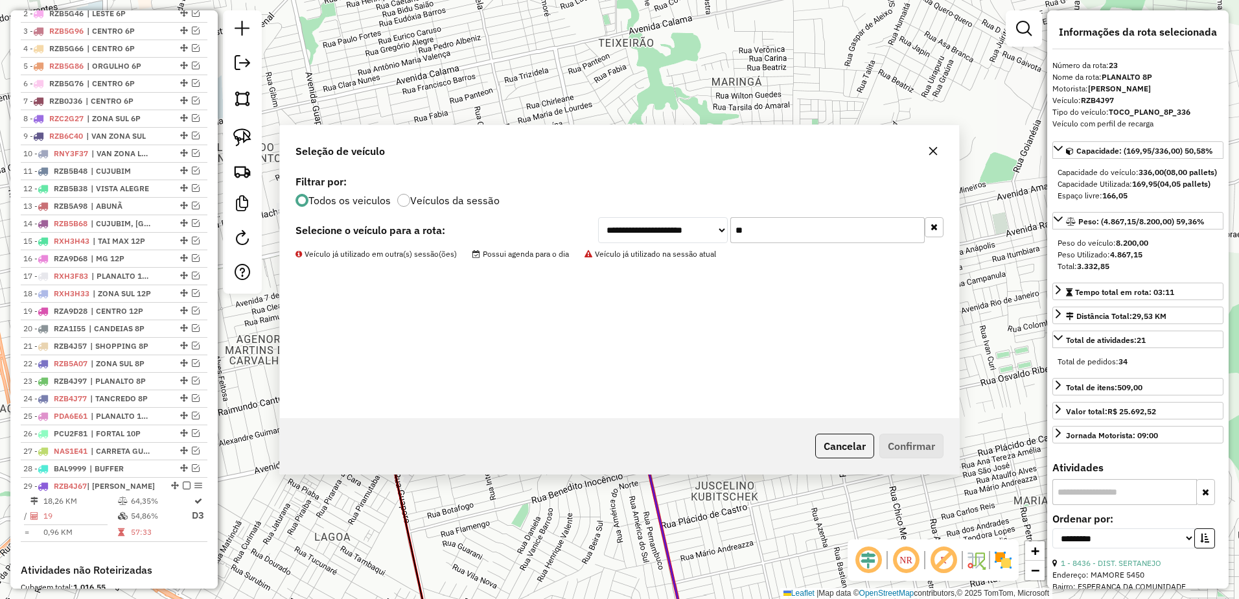
scroll to position [745, 0]
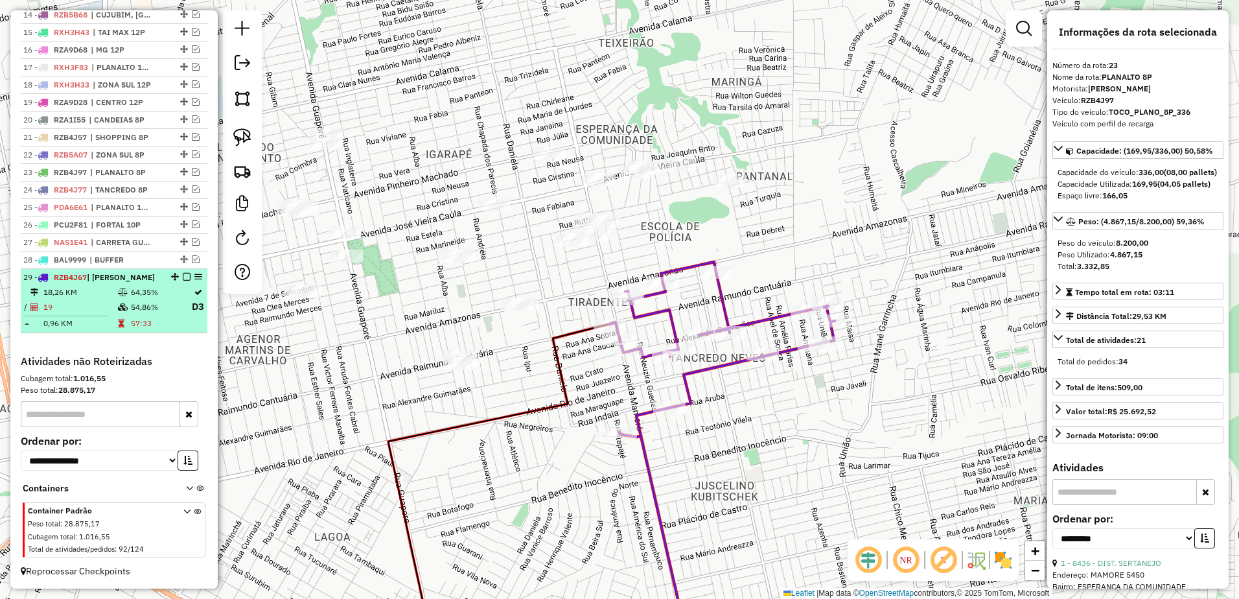
click at [102, 297] on td "18,26 KM" at bounding box center [80, 292] width 75 height 13
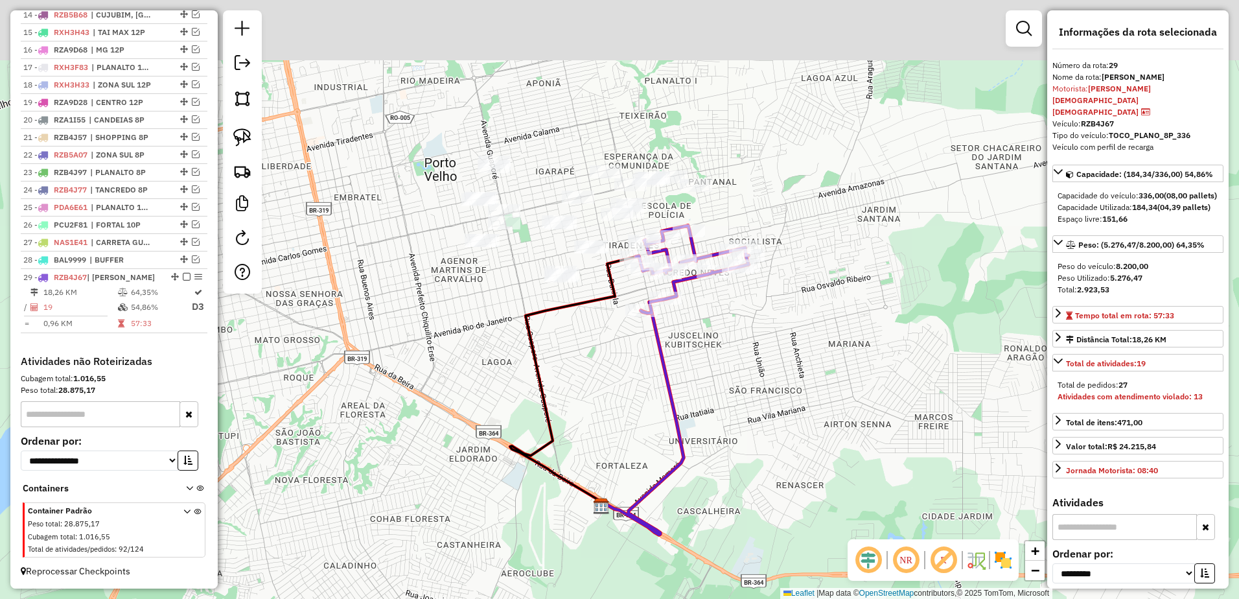
drag, startPoint x: 763, startPoint y: 273, endPoint x: 778, endPoint y: 366, distance: 93.9
click at [779, 375] on div "Janela de atendimento Grade de atendimento Capacidade Transportadoras Veículos …" at bounding box center [619, 299] width 1239 height 599
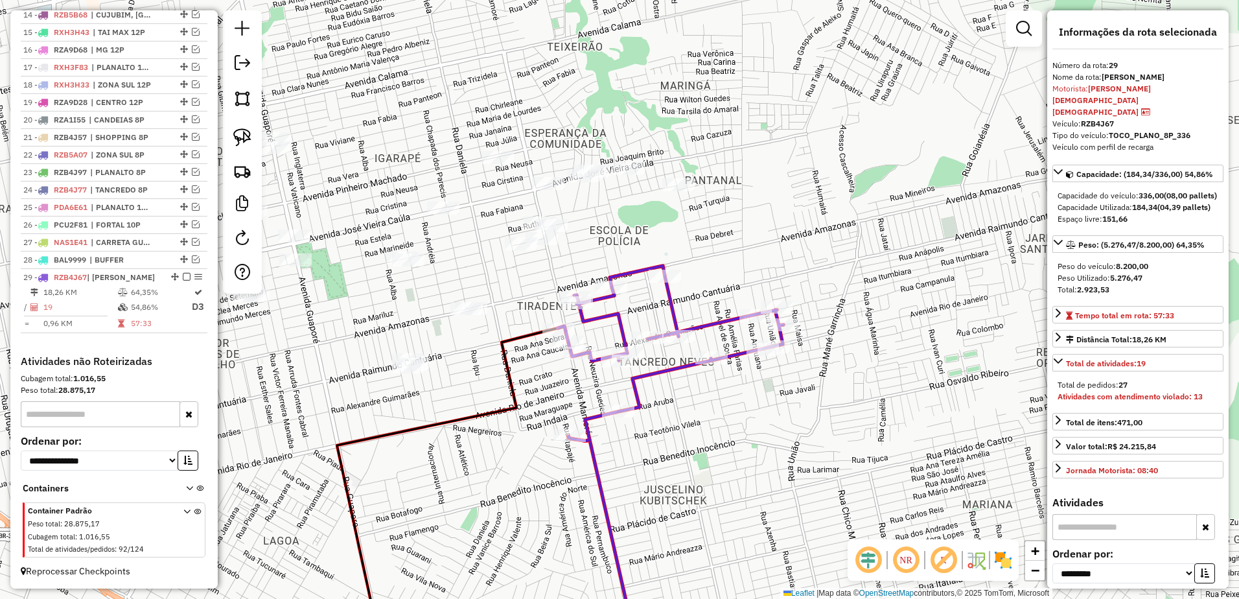
drag, startPoint x: 723, startPoint y: 156, endPoint x: 769, endPoint y: 181, distance: 53.1
click at [776, 183] on div "Janela de atendimento Grade de atendimento Capacidade Transportadoras Veículos …" at bounding box center [619, 299] width 1239 height 599
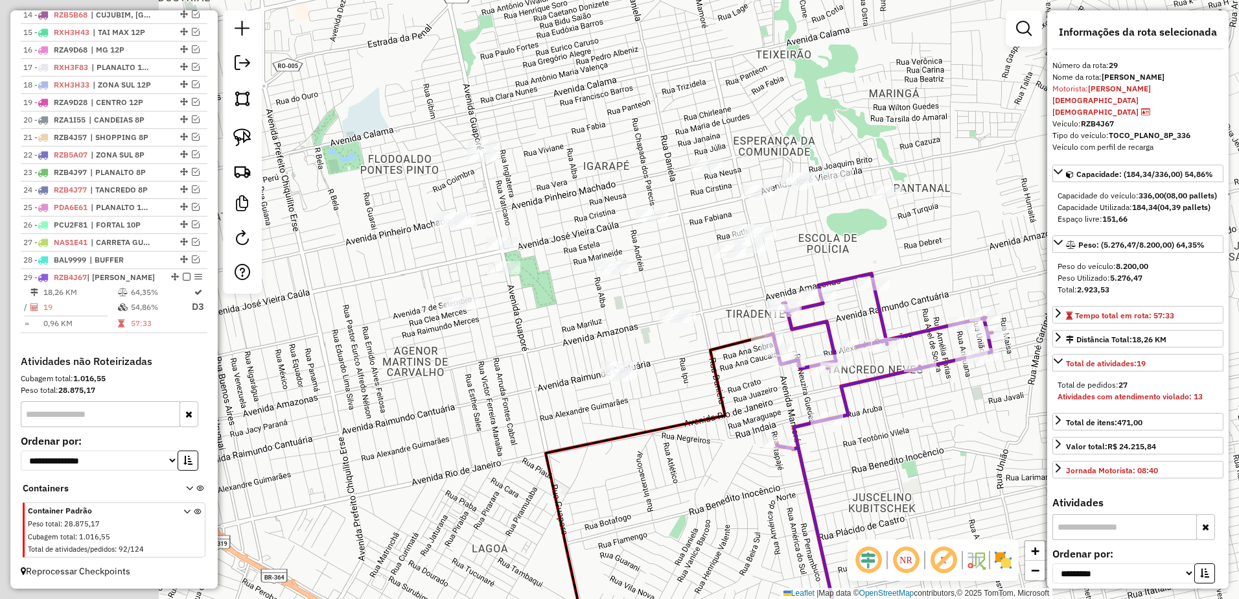
drag, startPoint x: 668, startPoint y: 56, endPoint x: 876, endPoint y: 64, distance: 208.9
click at [876, 64] on div "Janela de atendimento Grade de atendimento Capacidade Transportadoras Veículos …" at bounding box center [619, 299] width 1239 height 599
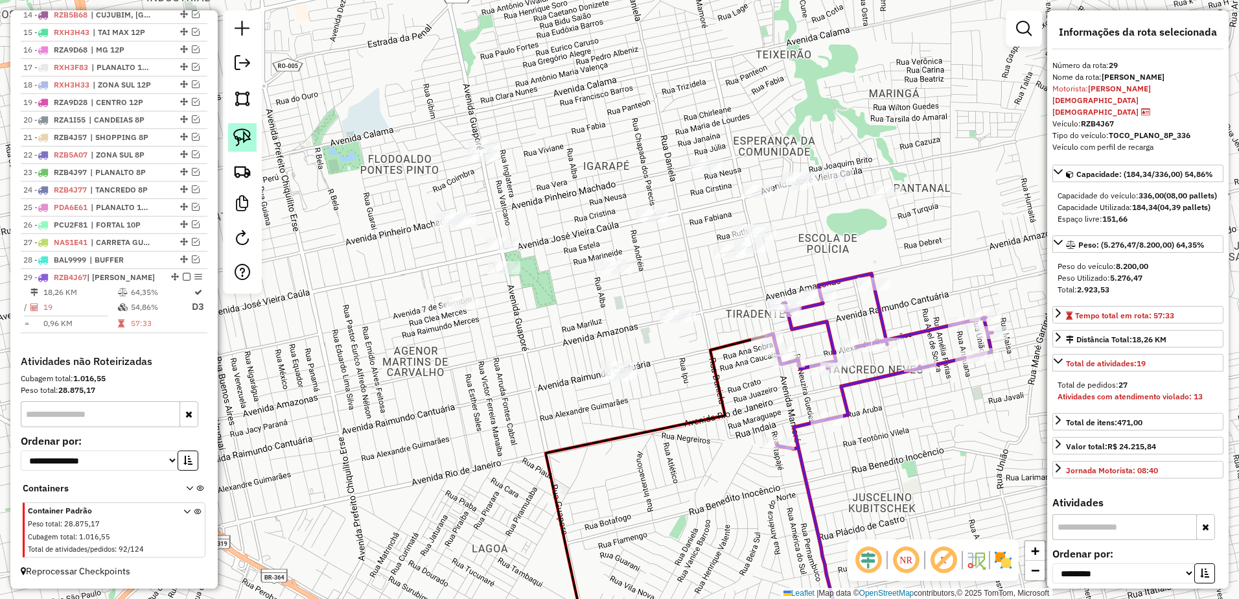
click at [248, 136] on img at bounding box center [242, 137] width 18 height 18
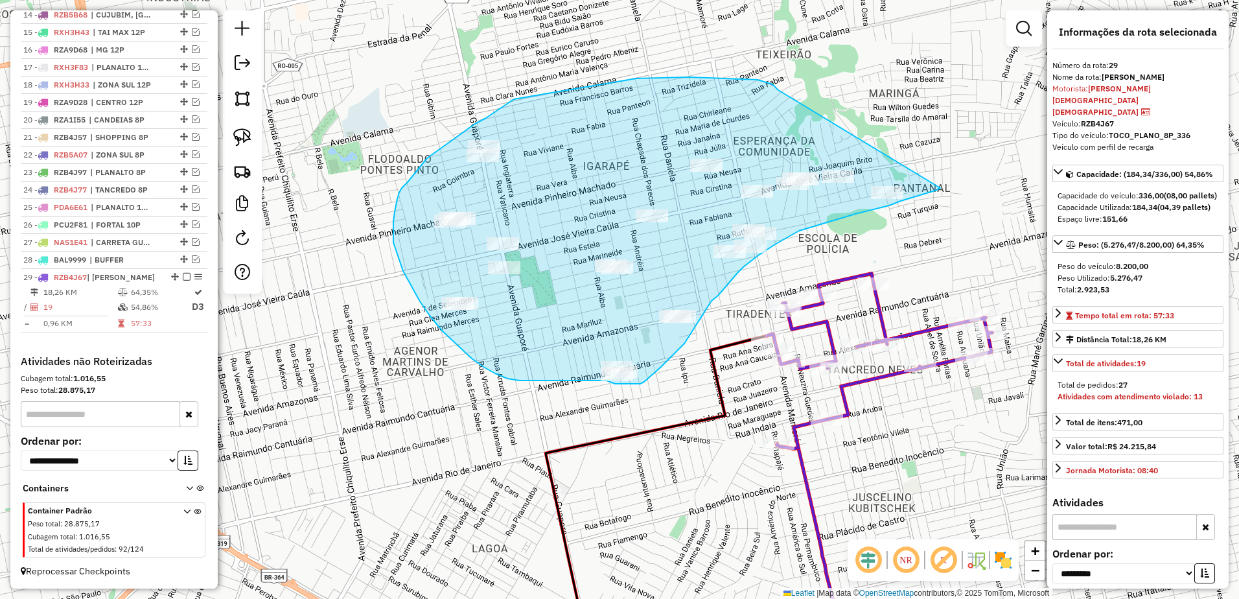
drag, startPoint x: 776, startPoint y: 87, endPoint x: 947, endPoint y: 171, distance: 190.8
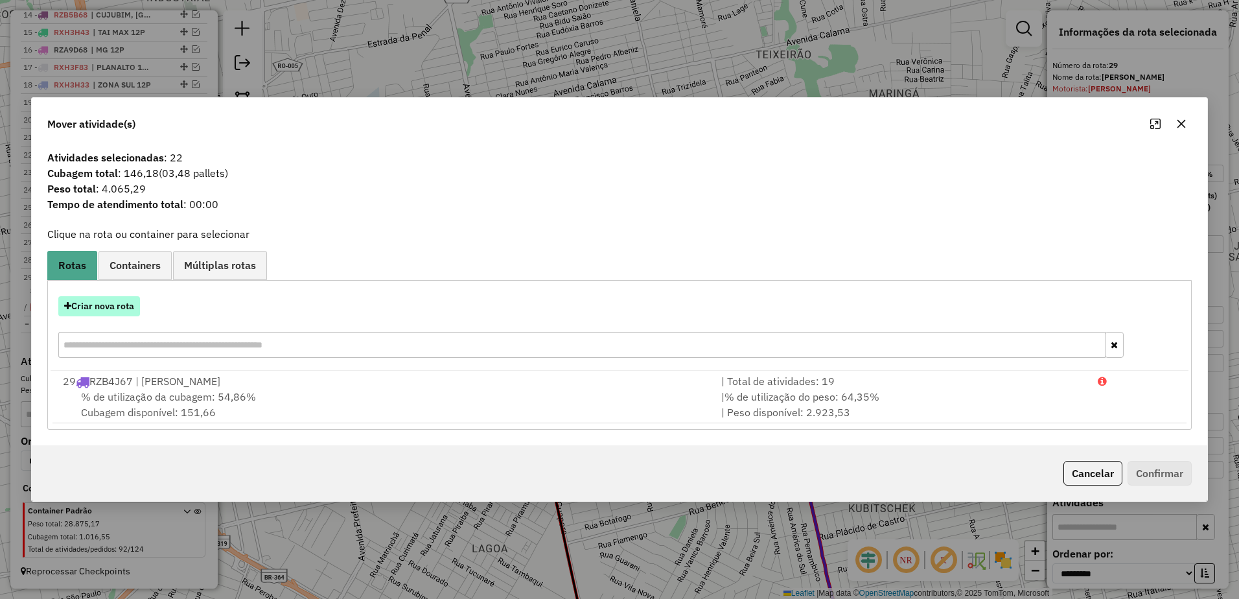
click at [109, 304] on button "Criar nova rota" at bounding box center [99, 306] width 82 height 20
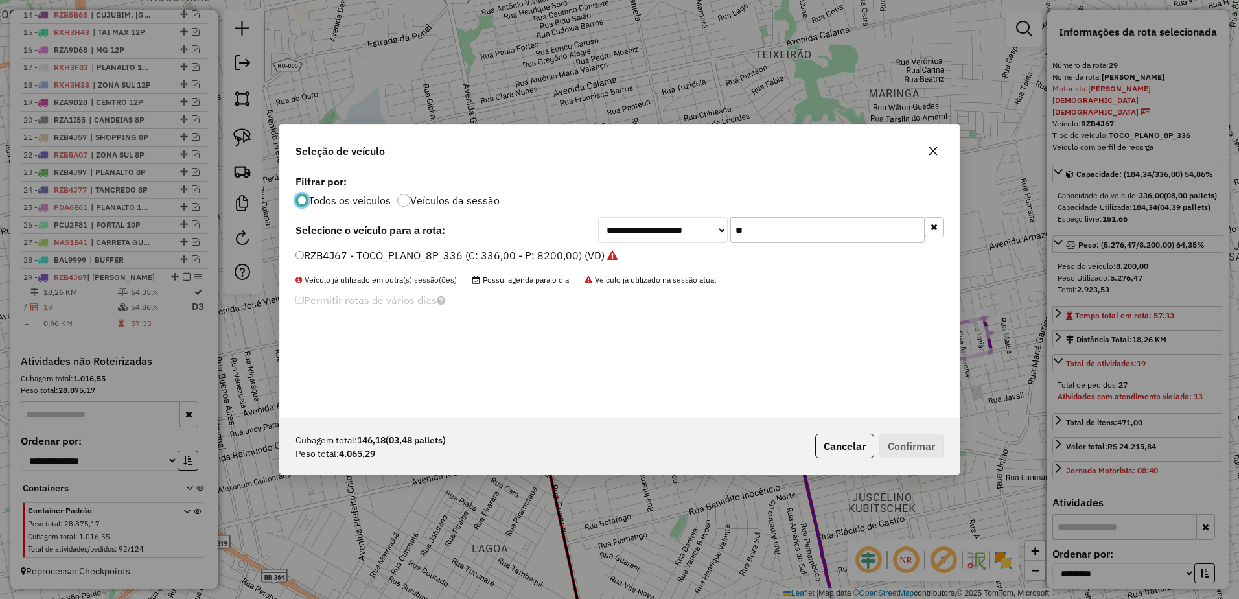
scroll to position [7, 4]
click at [779, 243] on div "**********" at bounding box center [619, 295] width 679 height 246
click at [776, 234] on input "**" at bounding box center [828, 230] width 194 height 26
type input "*"
type input "**"
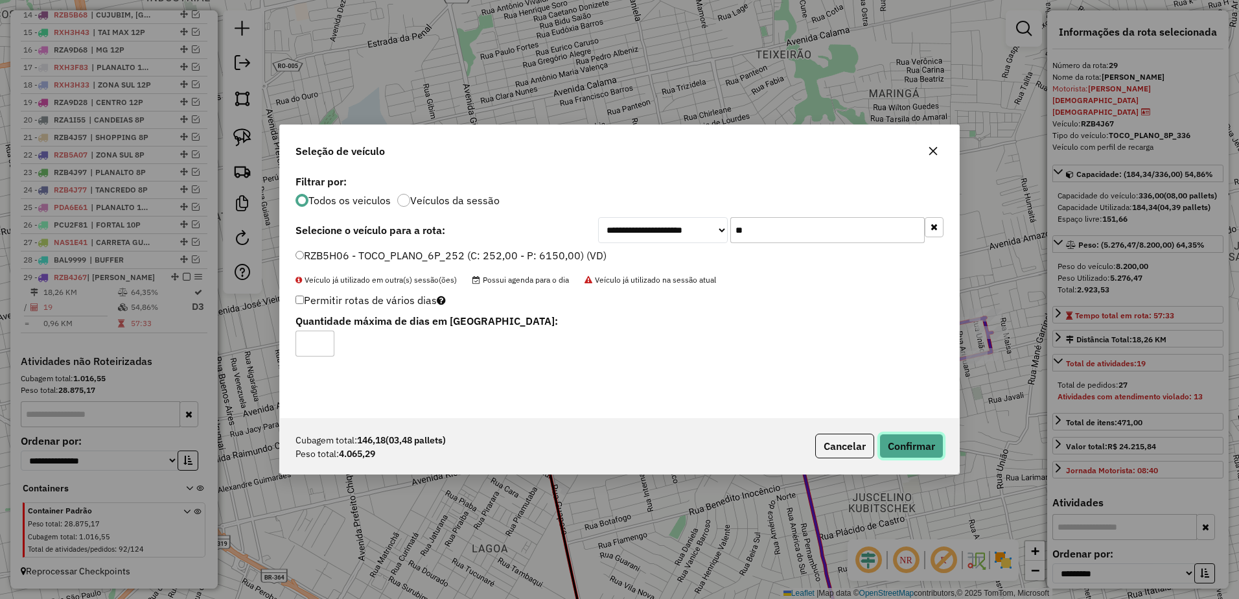
click at [922, 445] on button "Confirmar" at bounding box center [912, 446] width 64 height 25
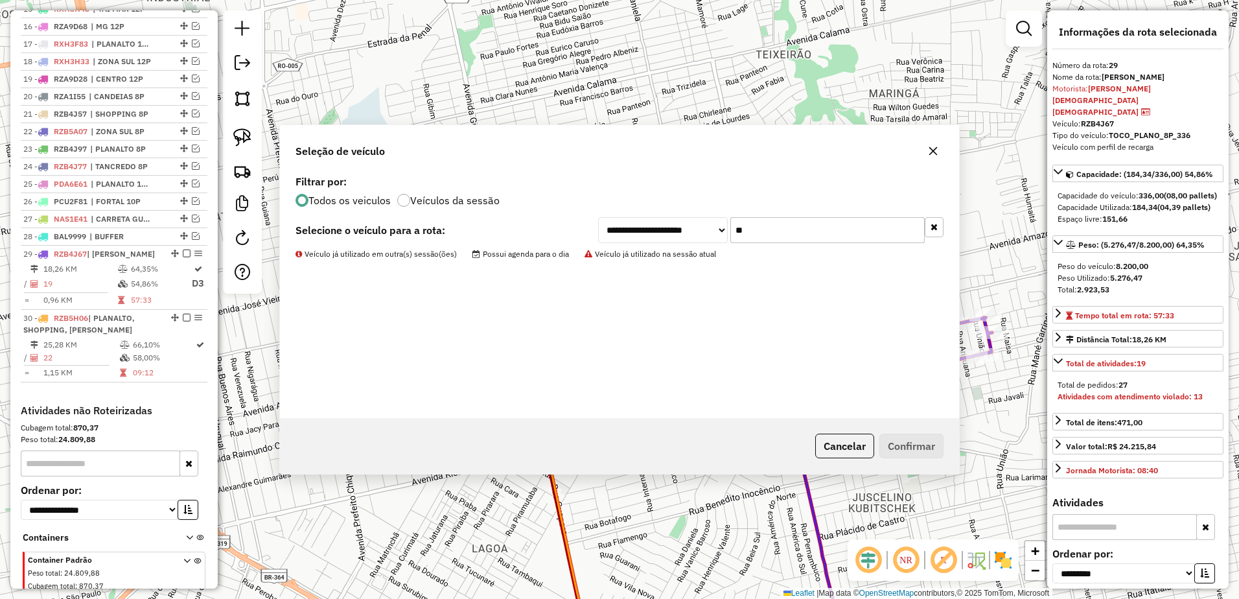
scroll to position [817, 0]
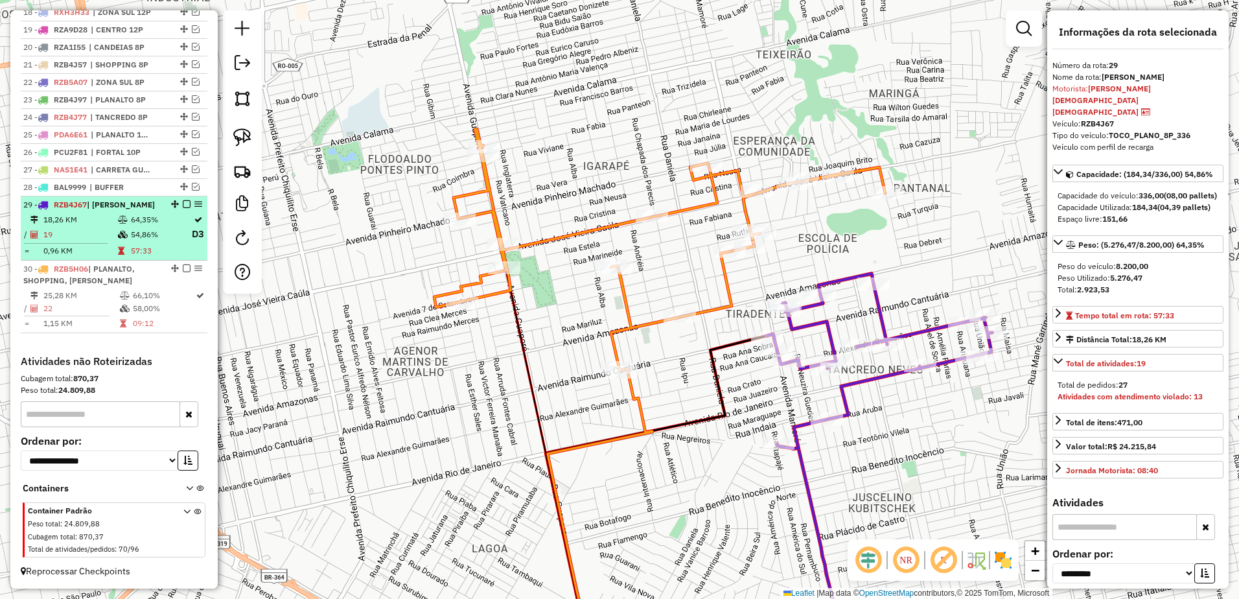
click at [105, 211] on li "29 - RZB4J67 | TANCREDO NEVES 18,26 KM 64,35% / 19 54,86% D3 = 0,96 KM 57:33" at bounding box center [114, 228] width 187 height 64
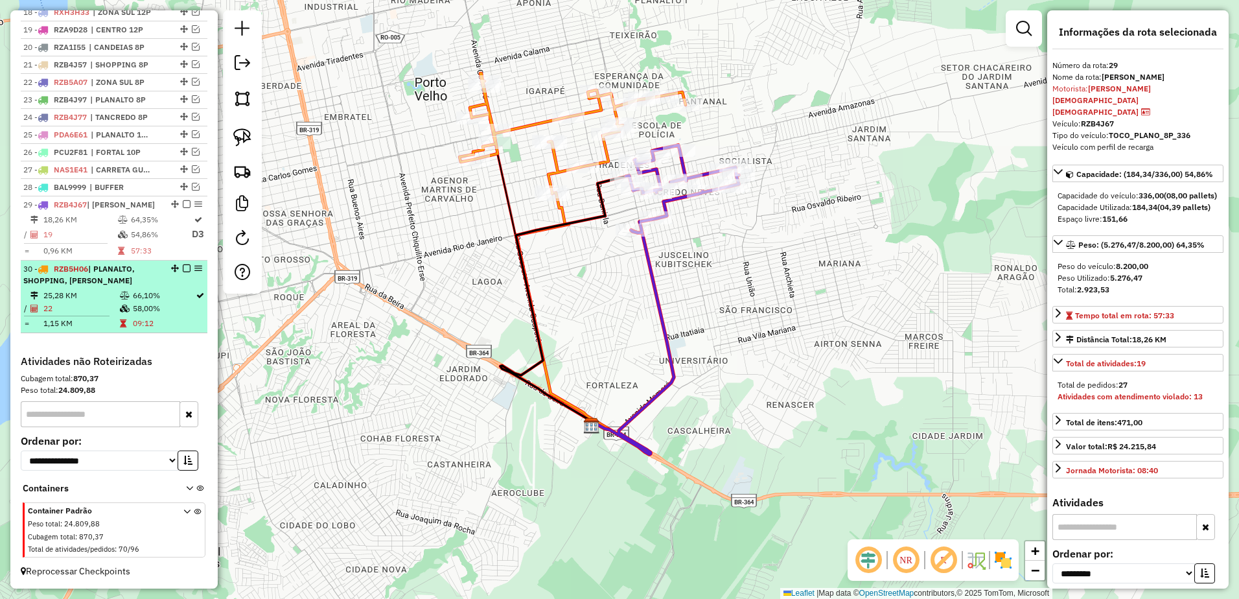
click at [115, 312] on td "22" at bounding box center [81, 308] width 76 height 13
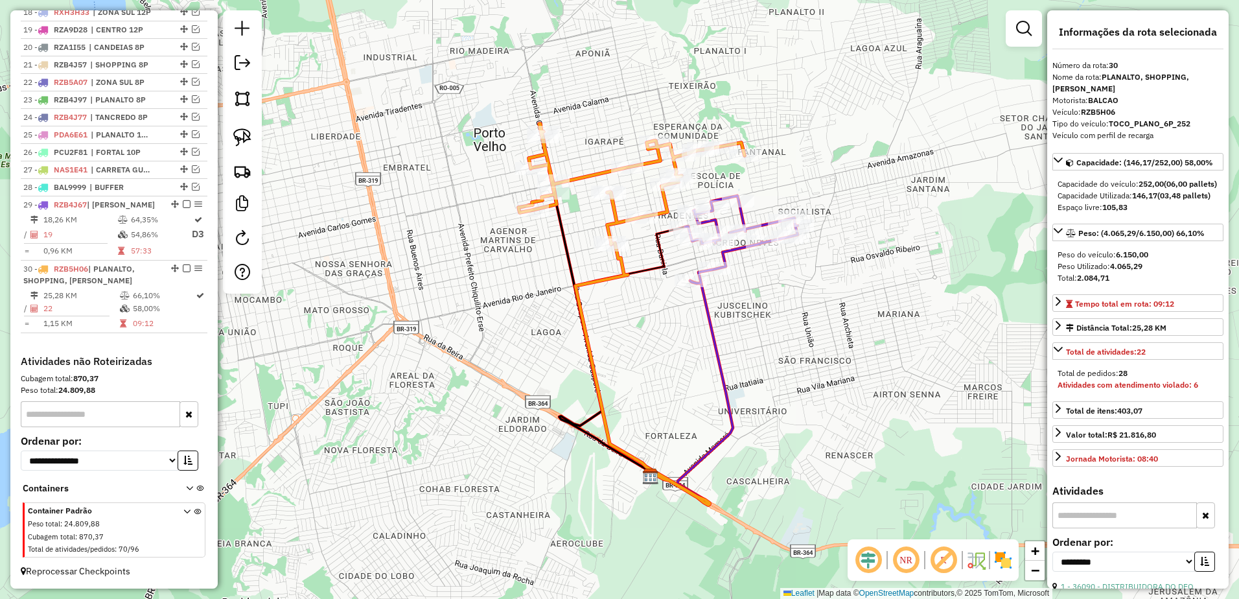
drag, startPoint x: 836, startPoint y: 292, endPoint x: 865, endPoint y: 334, distance: 51.2
click at [865, 334] on div "Janela de atendimento Grade de atendimento Capacidade Transportadoras Veículos …" at bounding box center [619, 299] width 1239 height 599
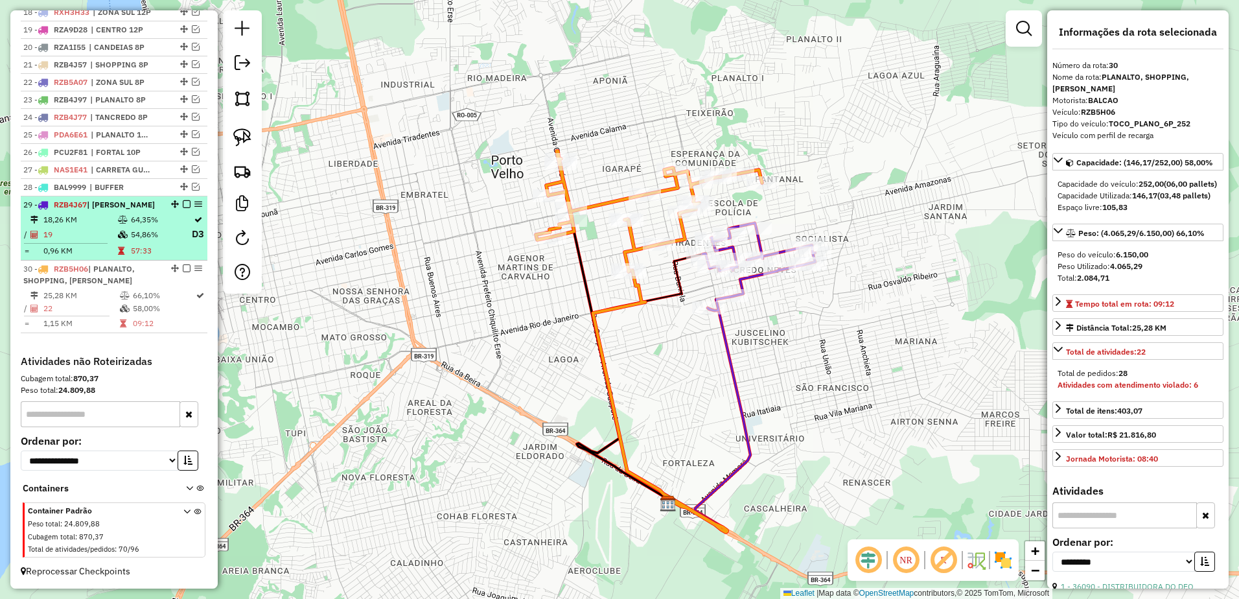
click at [74, 233] on td "19" at bounding box center [80, 234] width 75 height 16
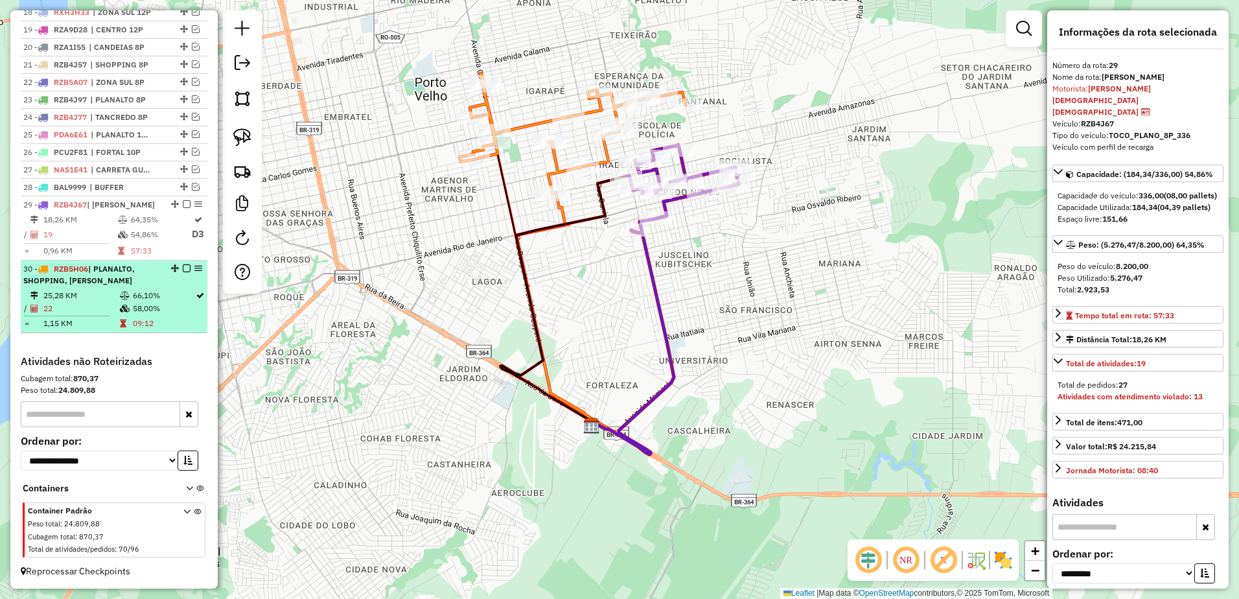
click at [91, 297] on td "25,28 KM" at bounding box center [81, 295] width 76 height 13
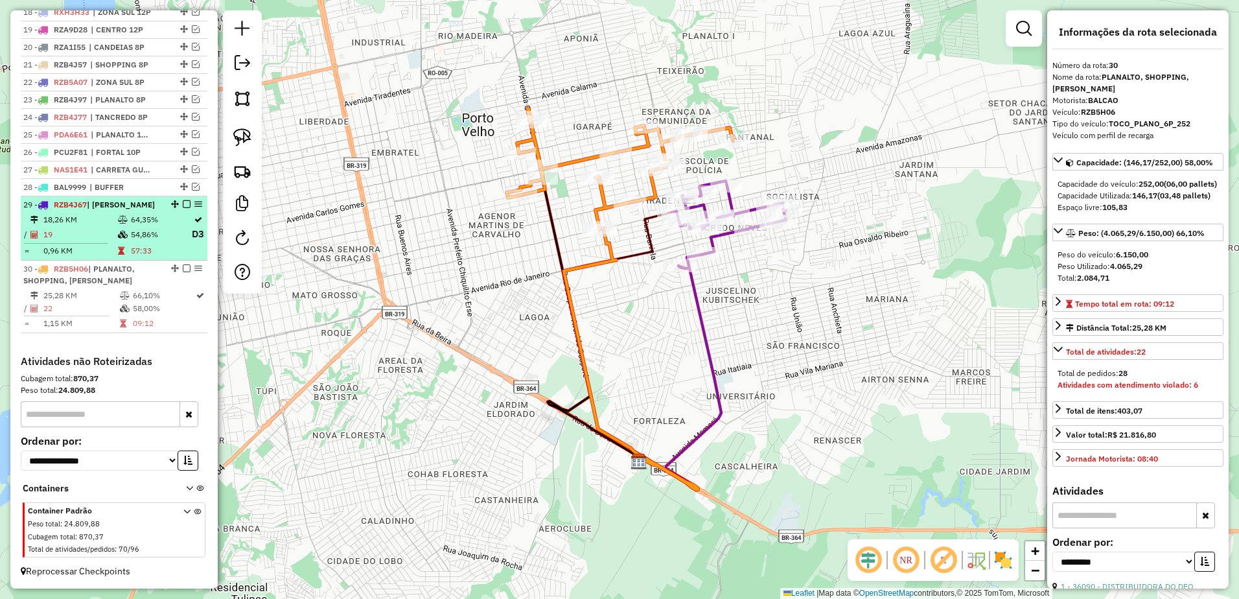
click at [106, 226] on td "19" at bounding box center [80, 234] width 75 height 16
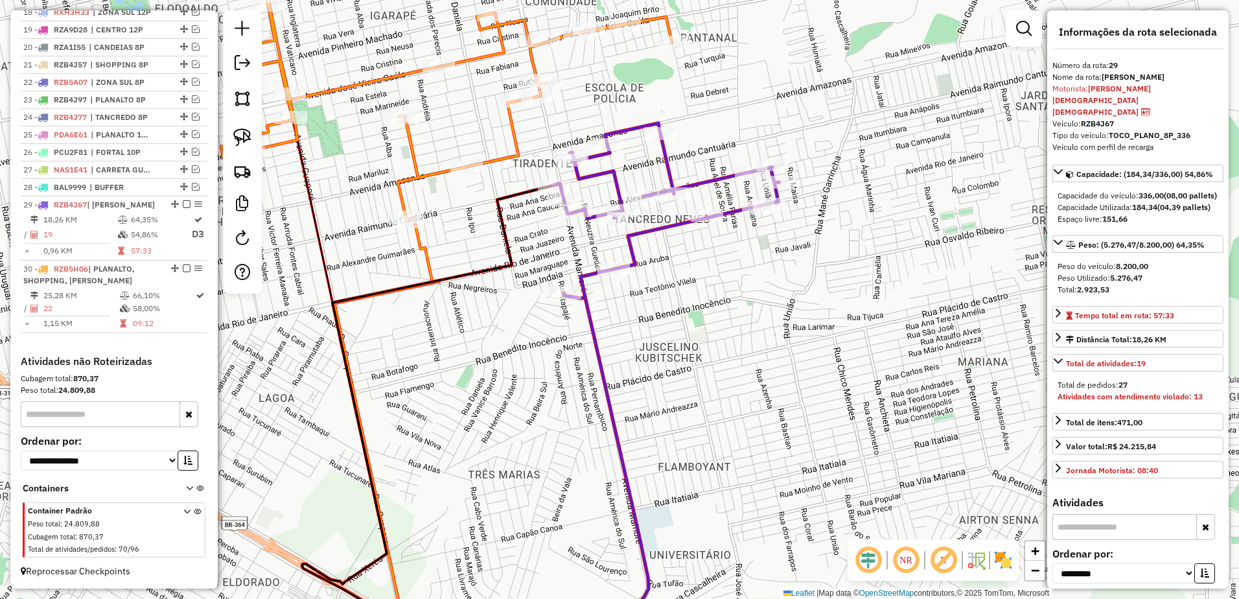
drag, startPoint x: 775, startPoint y: 219, endPoint x: 838, endPoint y: 255, distance: 72.6
click at [838, 255] on div "Janela de atendimento Grade de atendimento Capacidade Transportadoras Veículos …" at bounding box center [619, 299] width 1239 height 599
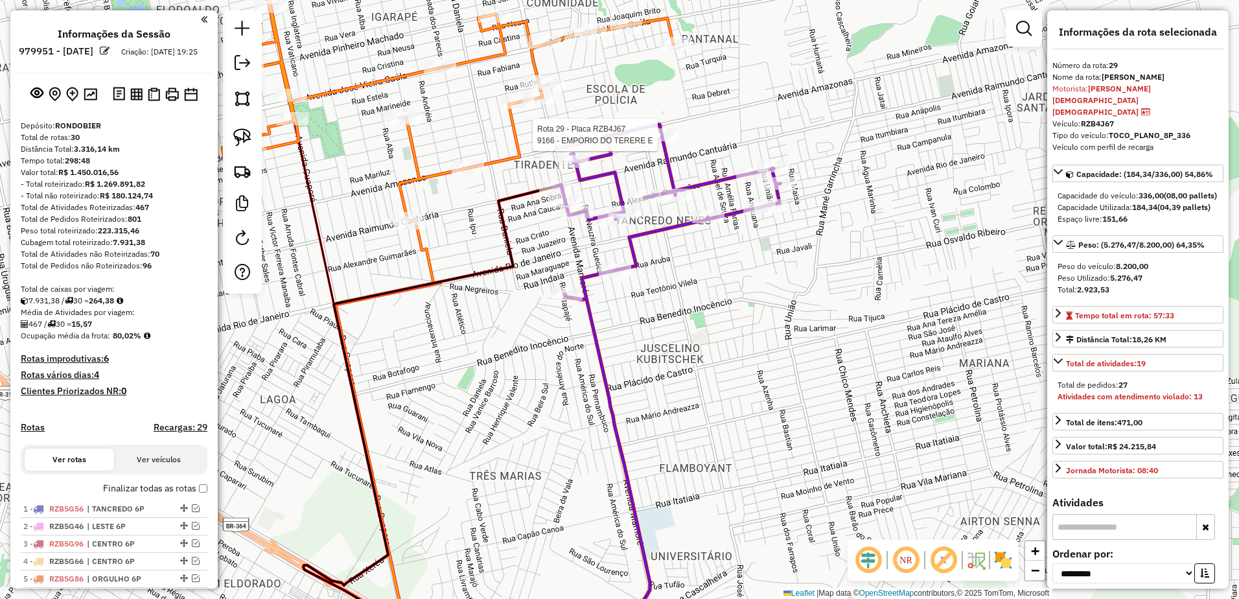
select select "**********"
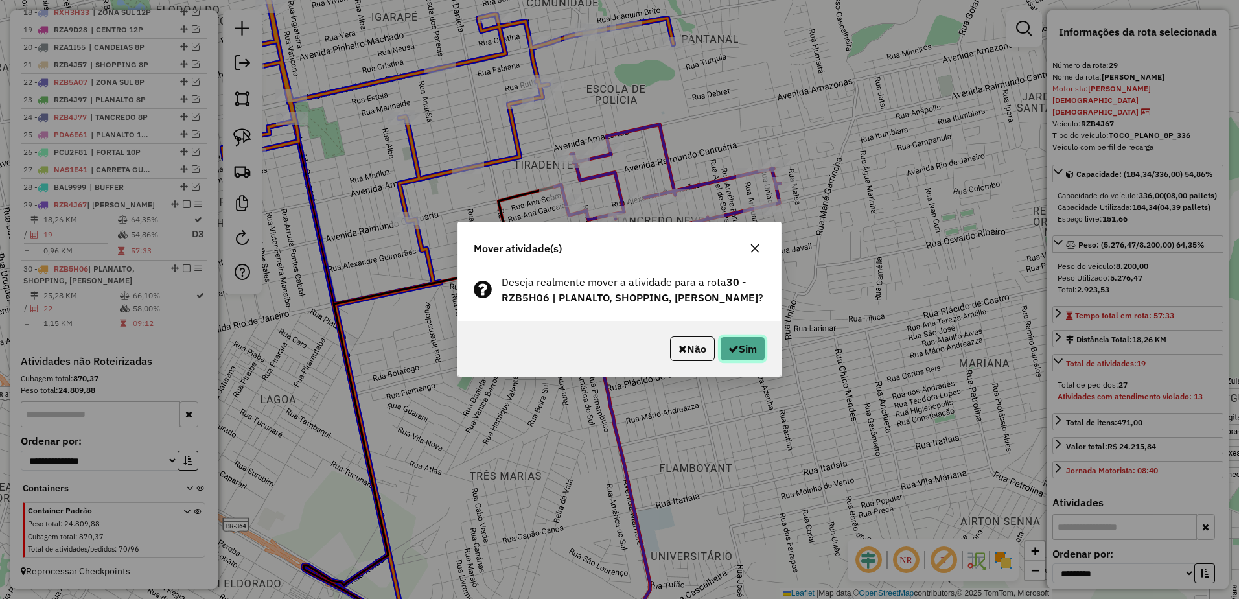
click at [759, 354] on button "Sim" at bounding box center [742, 348] width 45 height 25
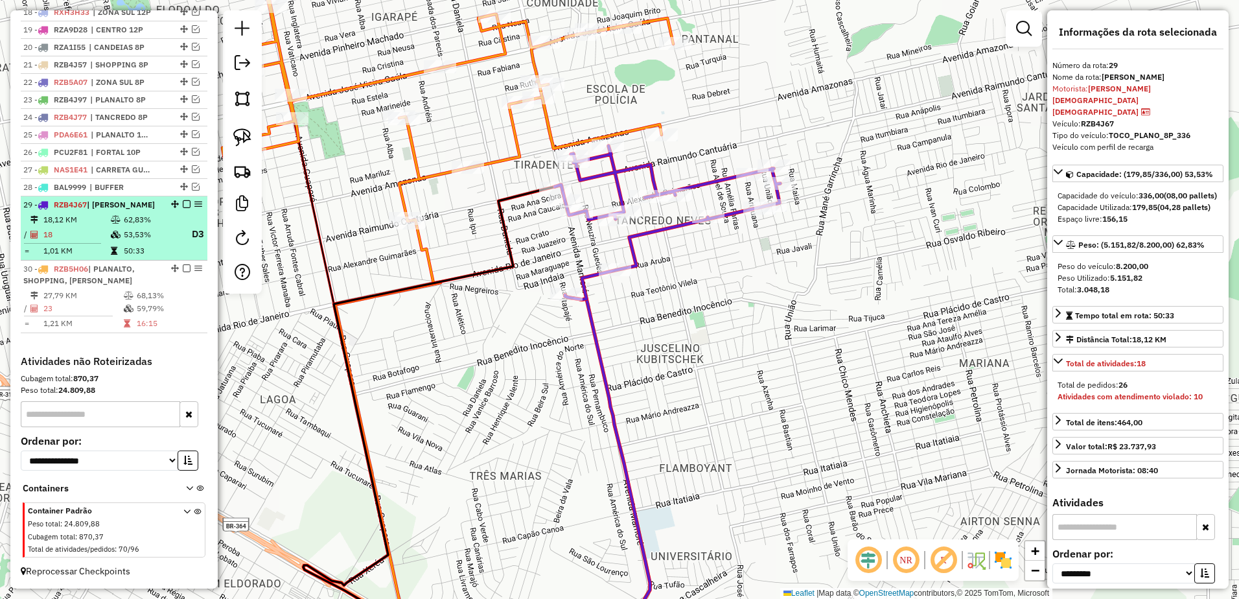
click at [125, 211] on li "29 - RZB4J67 | [PERSON_NAME] 18,12 KM 62,83% / 18 53,53% D3 = 1,01 KM 50:33" at bounding box center [114, 228] width 187 height 64
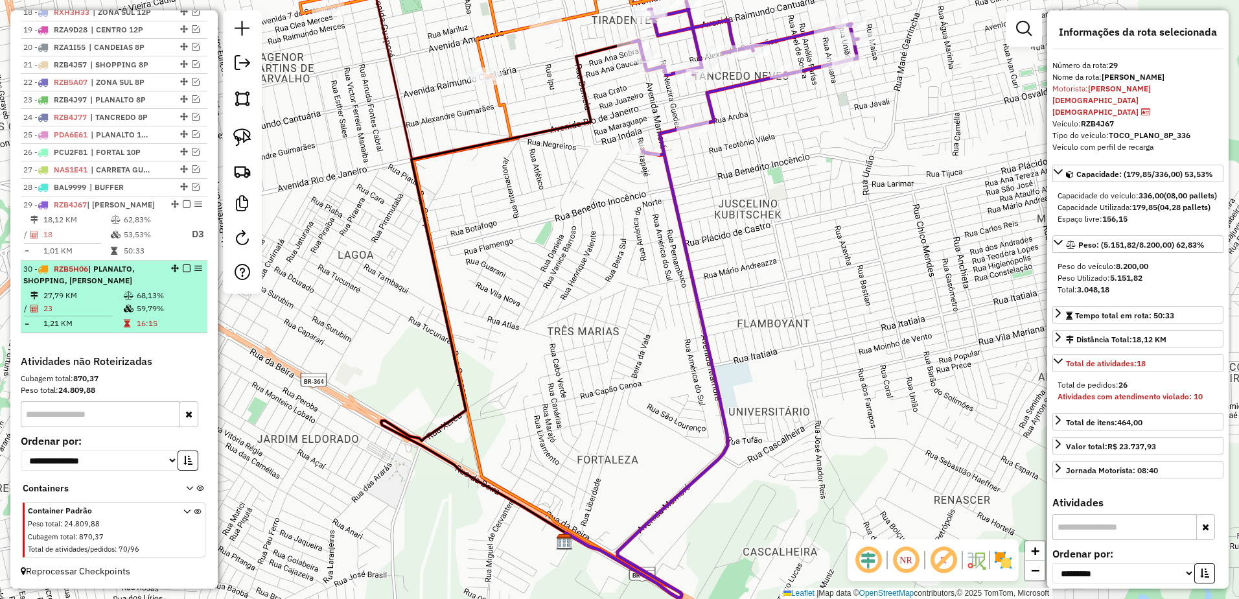
click at [121, 298] on tr "27,79 KM 68,13%" at bounding box center [114, 295] width 182 height 13
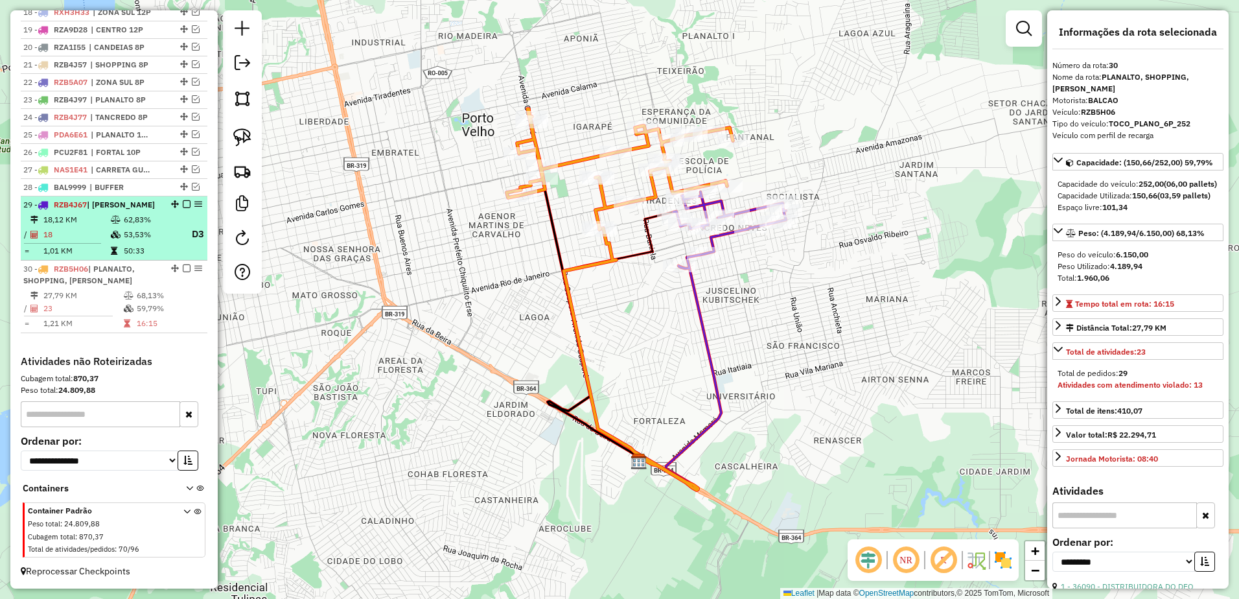
click at [84, 217] on td "18,12 KM" at bounding box center [76, 219] width 67 height 13
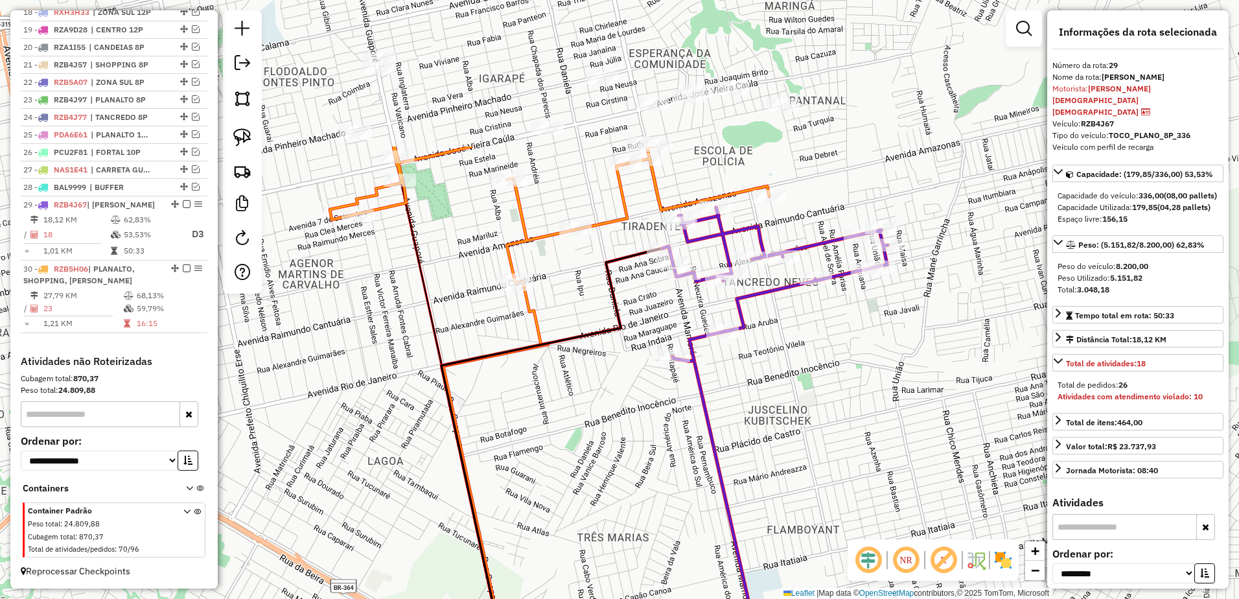
drag, startPoint x: 823, startPoint y: 267, endPoint x: 845, endPoint y: 364, distance: 99.1
click at [845, 364] on div "Janela de atendimento Grade de atendimento Capacidade Transportadoras Veículos …" at bounding box center [619, 299] width 1239 height 599
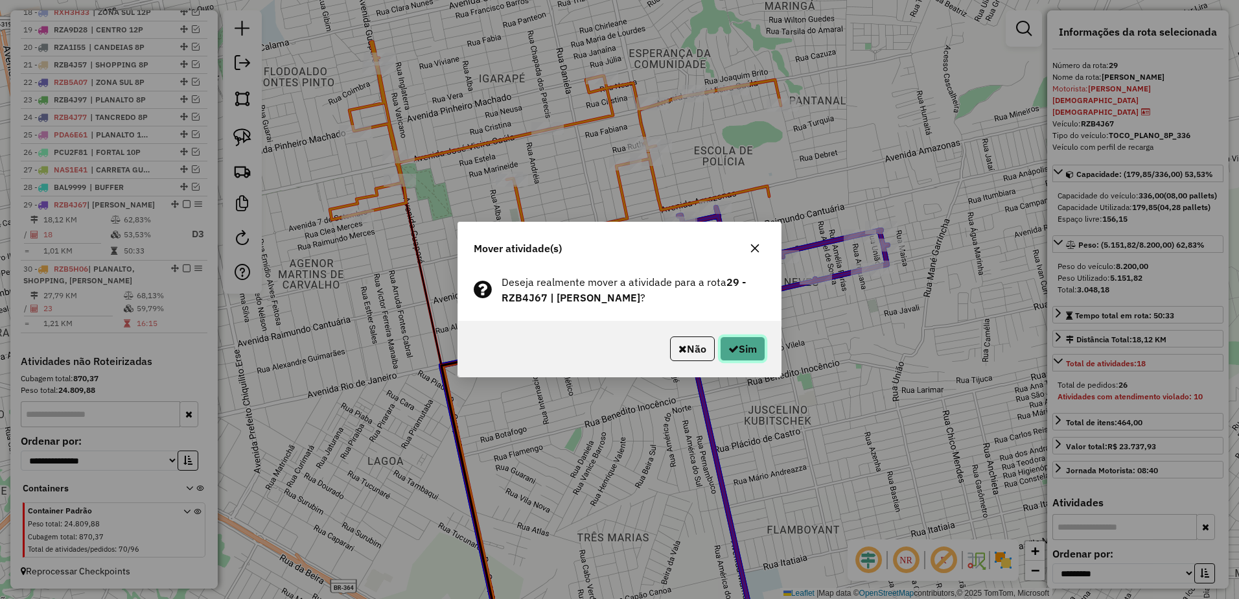
click at [737, 338] on button "Sim" at bounding box center [742, 348] width 45 height 25
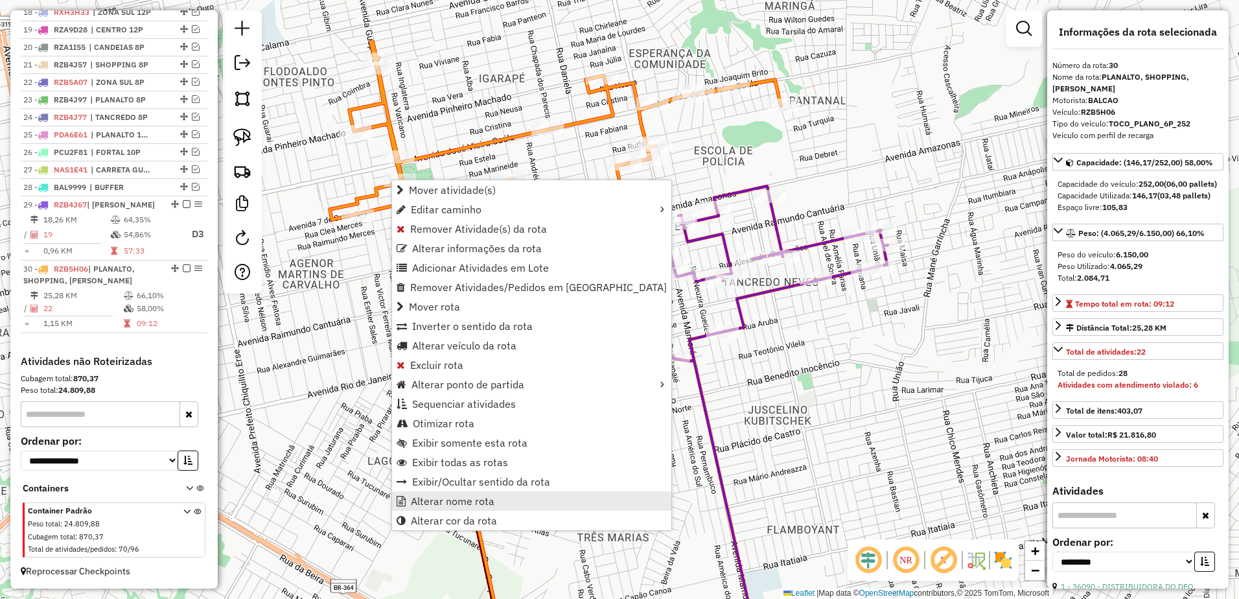
click at [444, 504] on span "Alterar nome rota" at bounding box center [453, 501] width 84 height 10
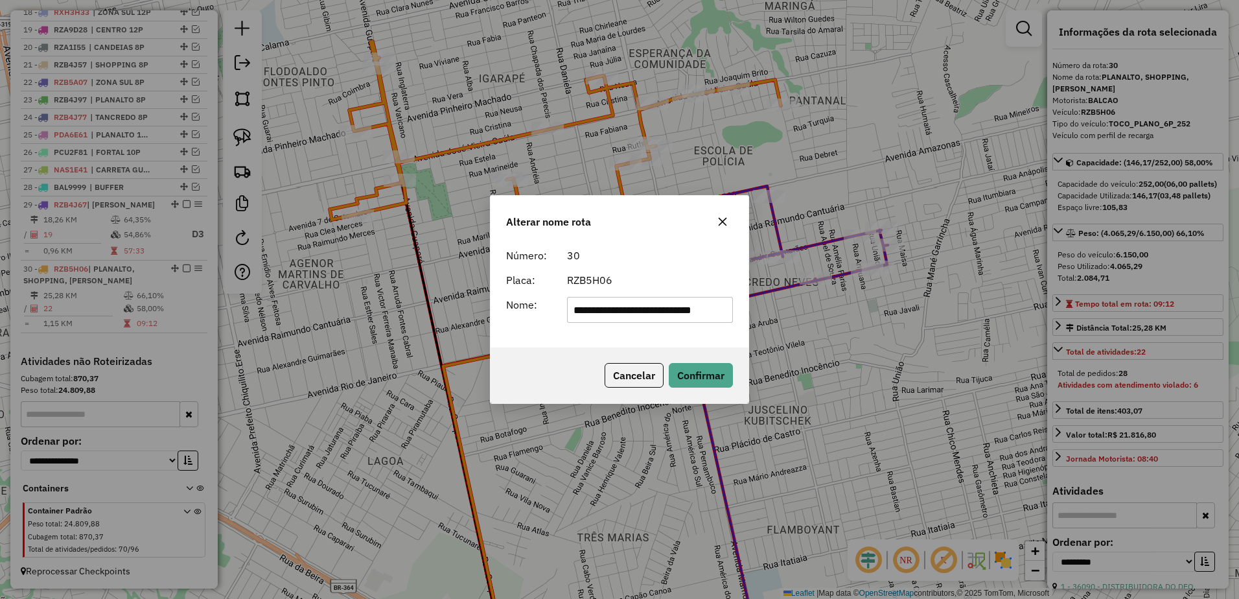
scroll to position [0, 0]
type input "**********"
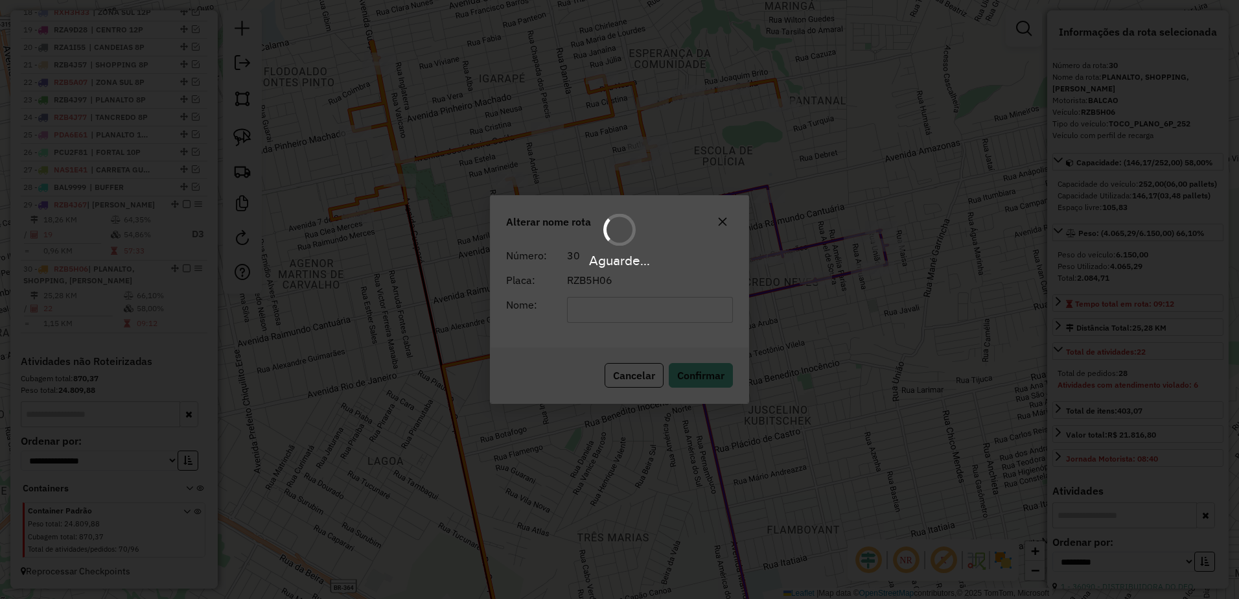
scroll to position [806, 0]
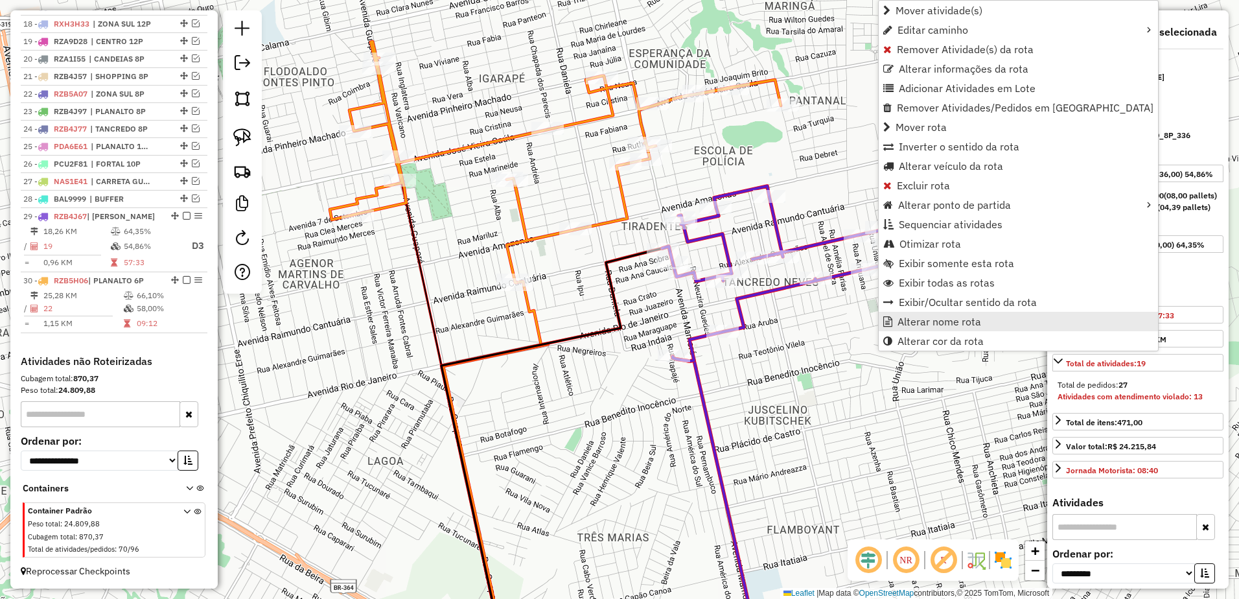
click at [954, 322] on span "Alterar nome rota" at bounding box center [940, 321] width 84 height 10
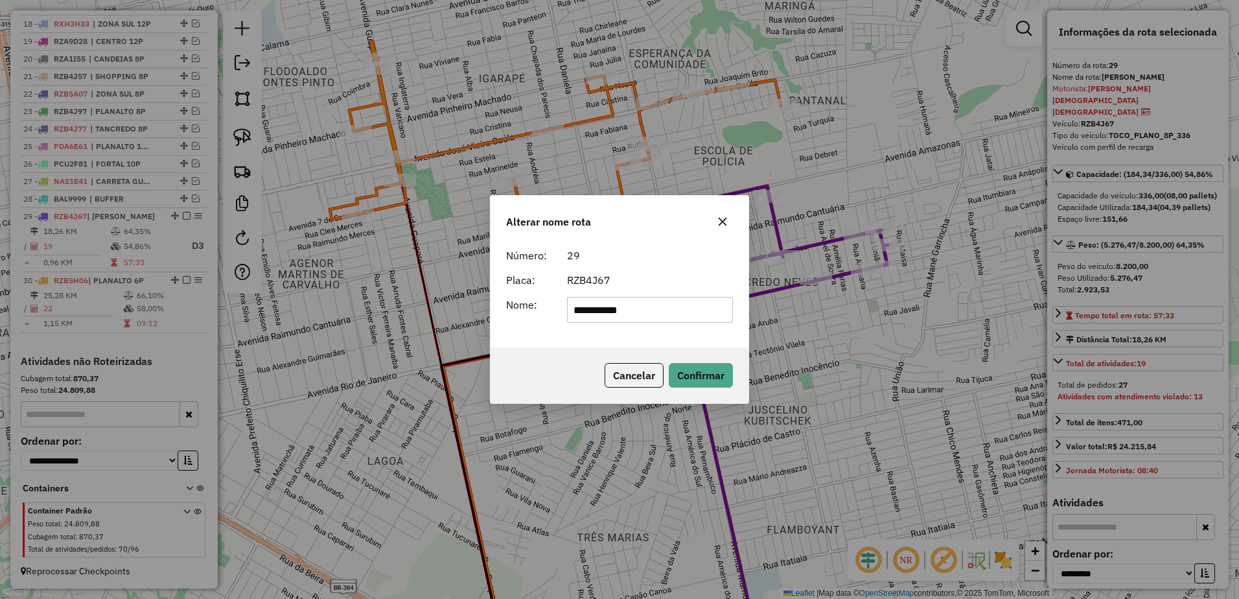
type input "**********"
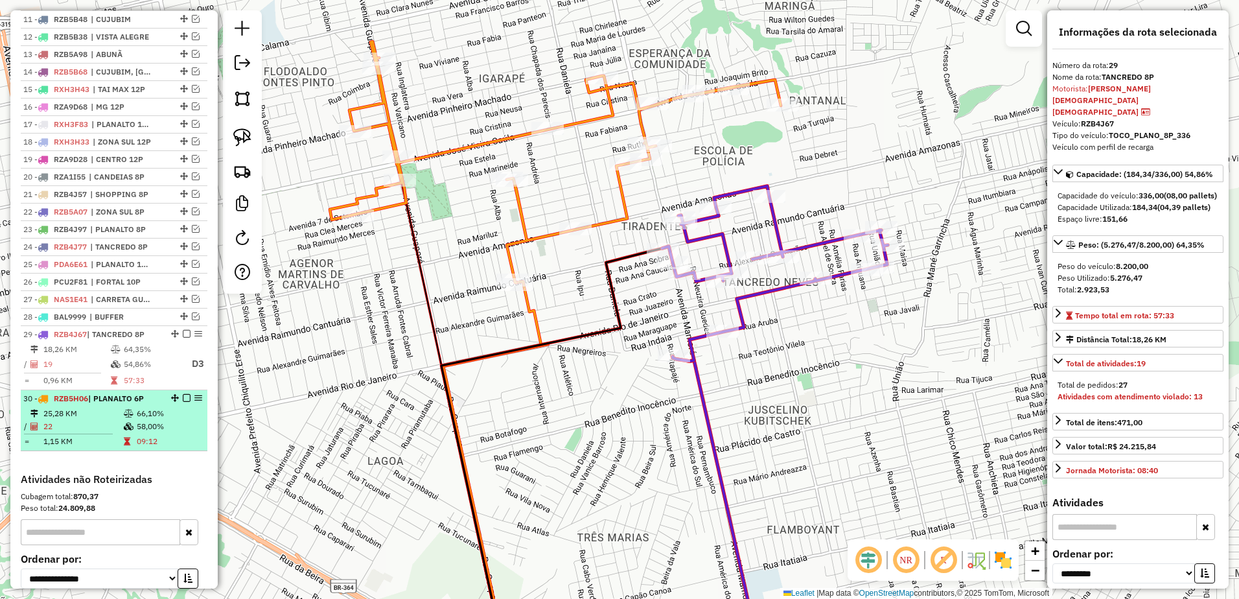
scroll to position [600, 0]
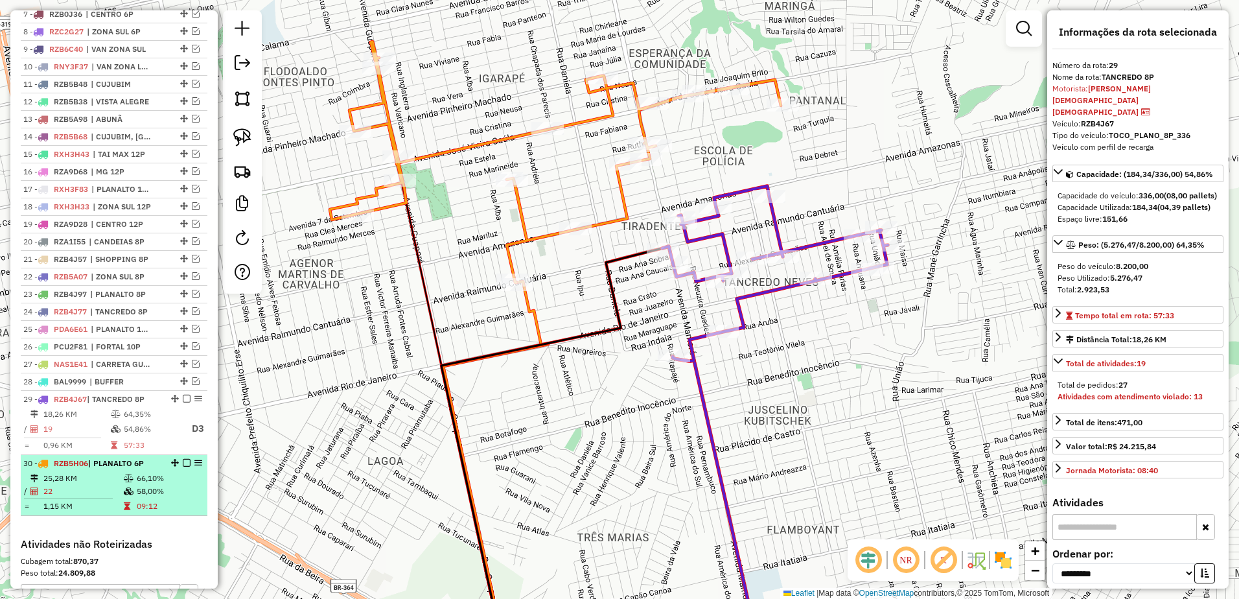
click at [183, 467] on em at bounding box center [187, 463] width 8 height 8
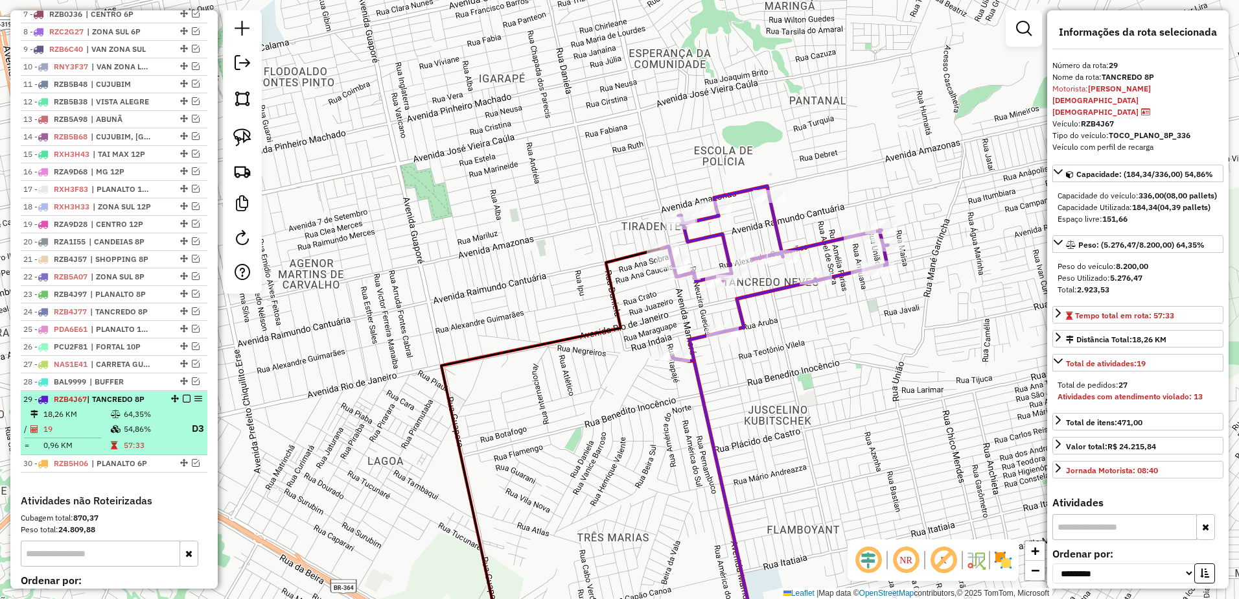
click at [183, 403] on em at bounding box center [187, 399] width 8 height 8
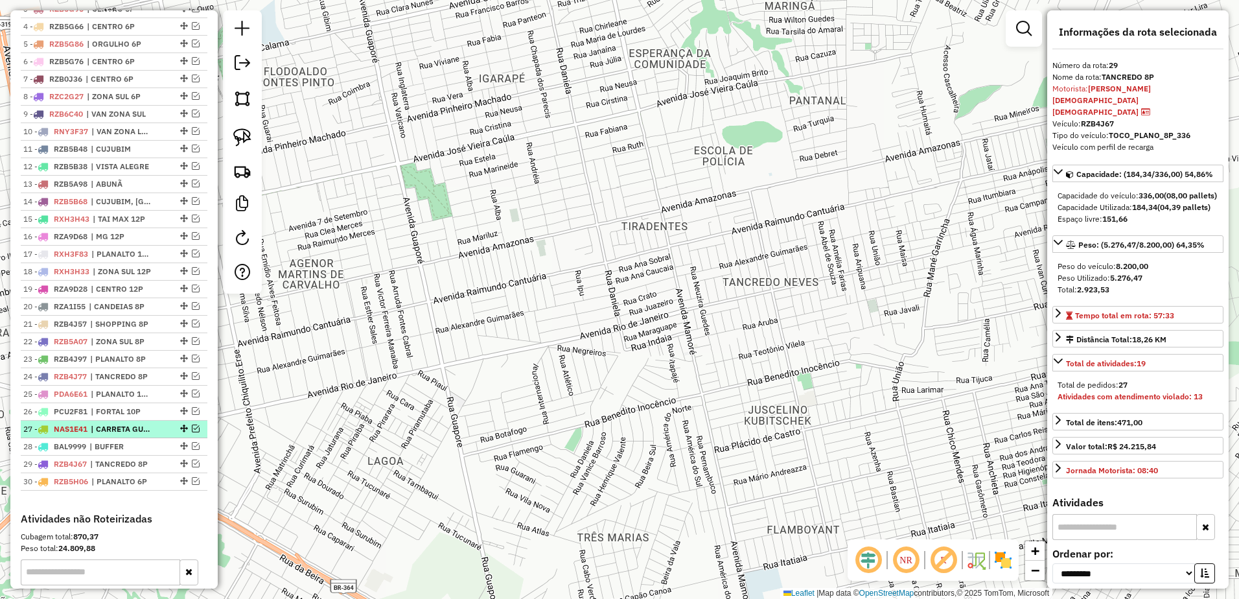
scroll to position [470, 0]
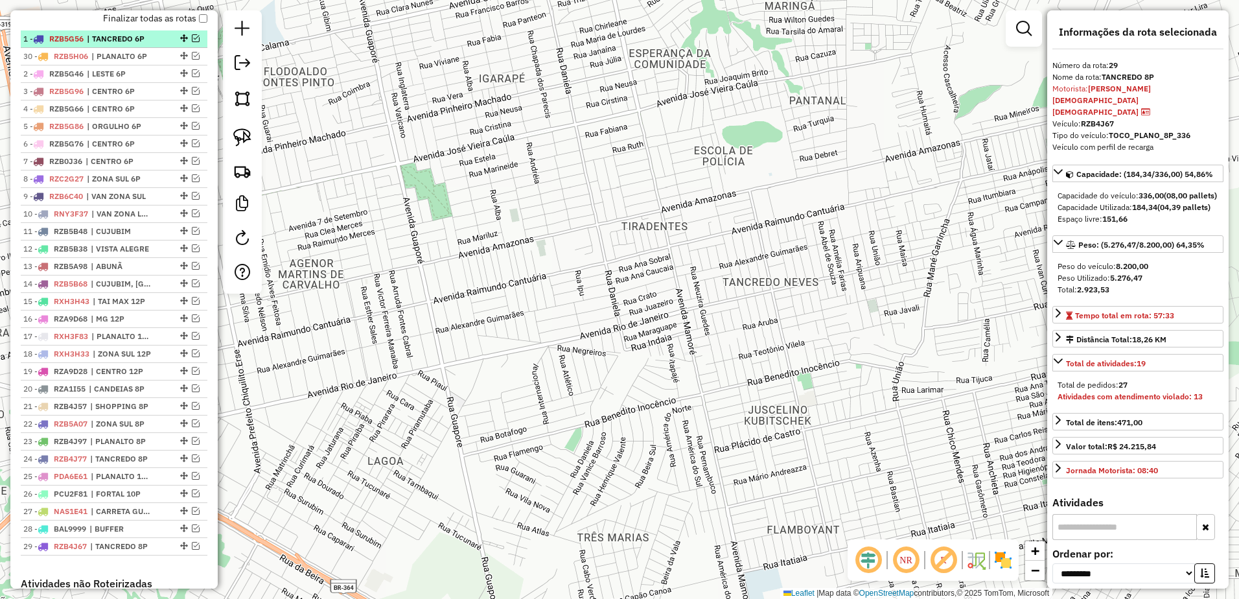
drag, startPoint x: 179, startPoint y: 556, endPoint x: 187, endPoint y: 52, distance: 504.4
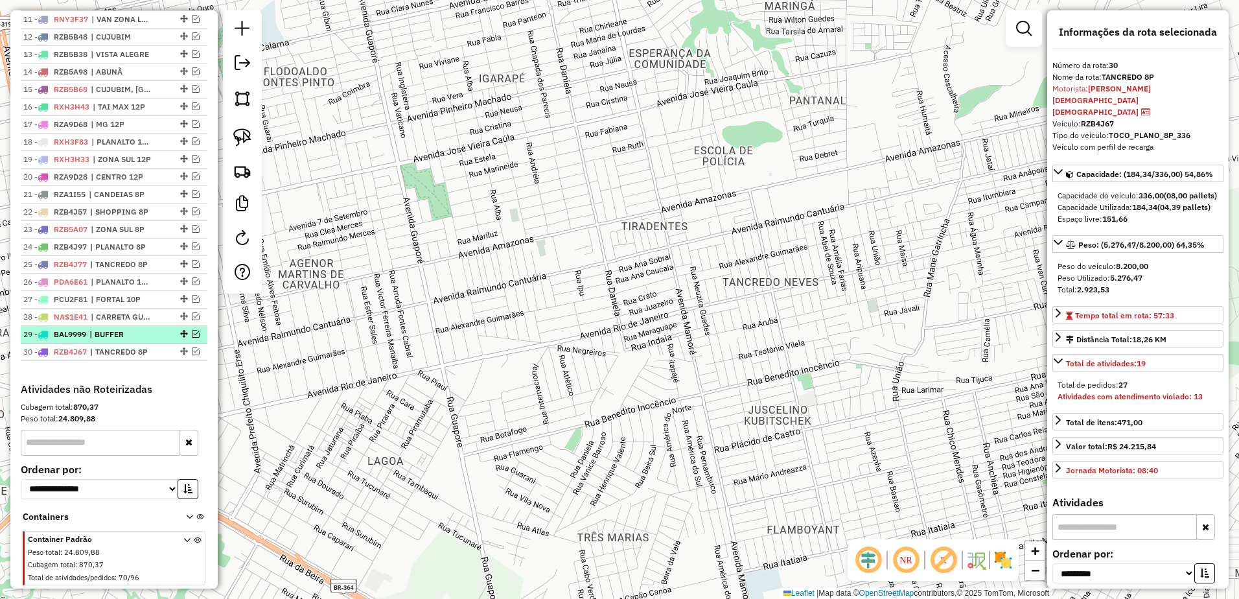
scroll to position [600, 0]
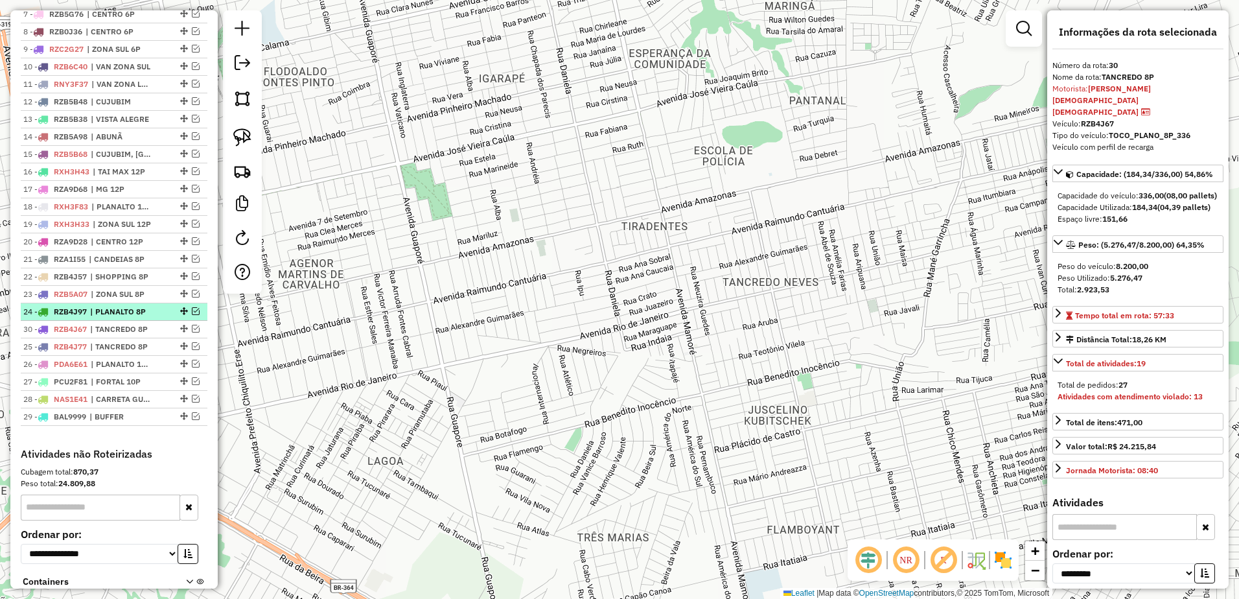
drag, startPoint x: 178, startPoint y: 427, endPoint x: 164, endPoint y: 328, distance: 100.2
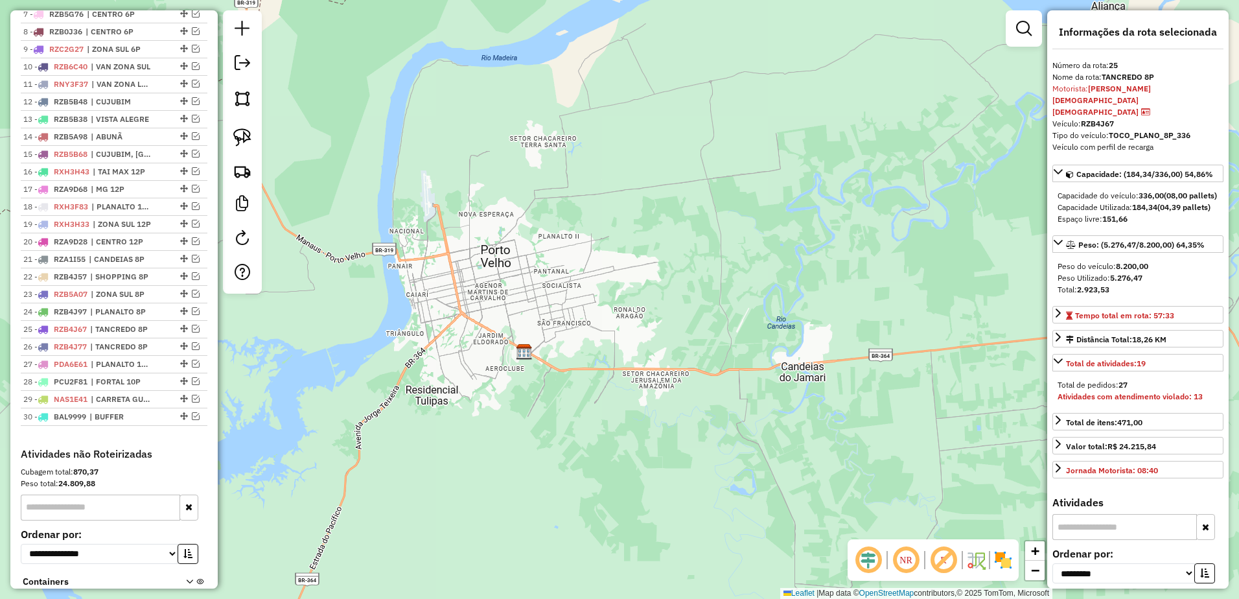
drag, startPoint x: 591, startPoint y: 272, endPoint x: 578, endPoint y: 270, distance: 13.1
click at [578, 270] on div "Janela de atendimento Grade de atendimento Capacidade Transportadoras Veículos …" at bounding box center [619, 299] width 1239 height 599
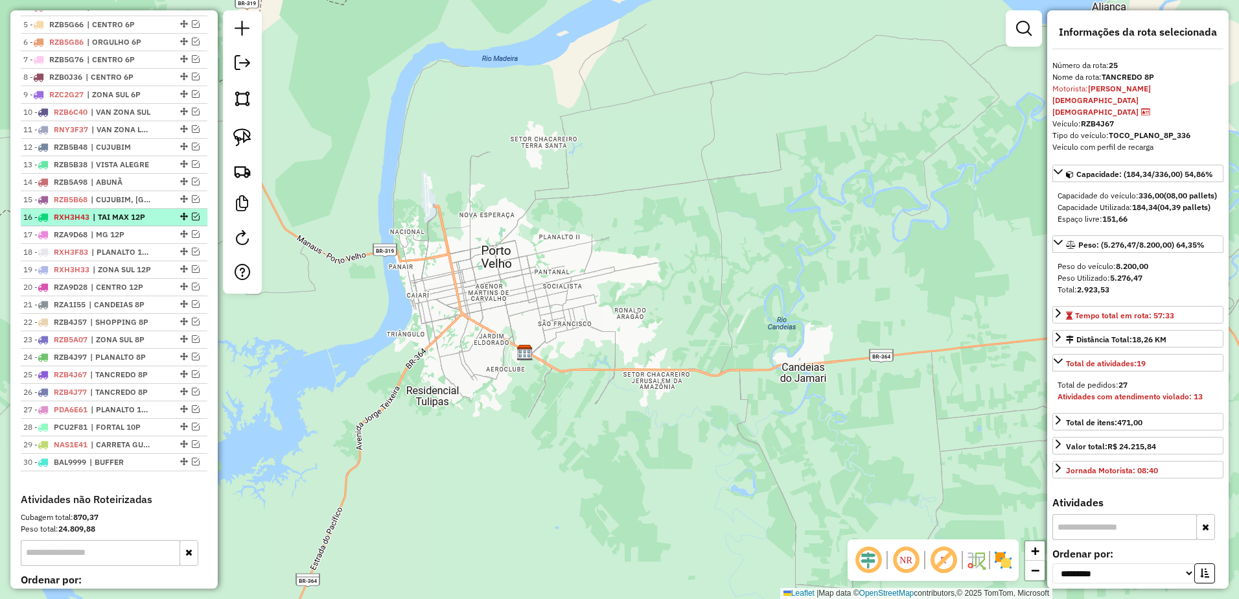
scroll to position [535, 0]
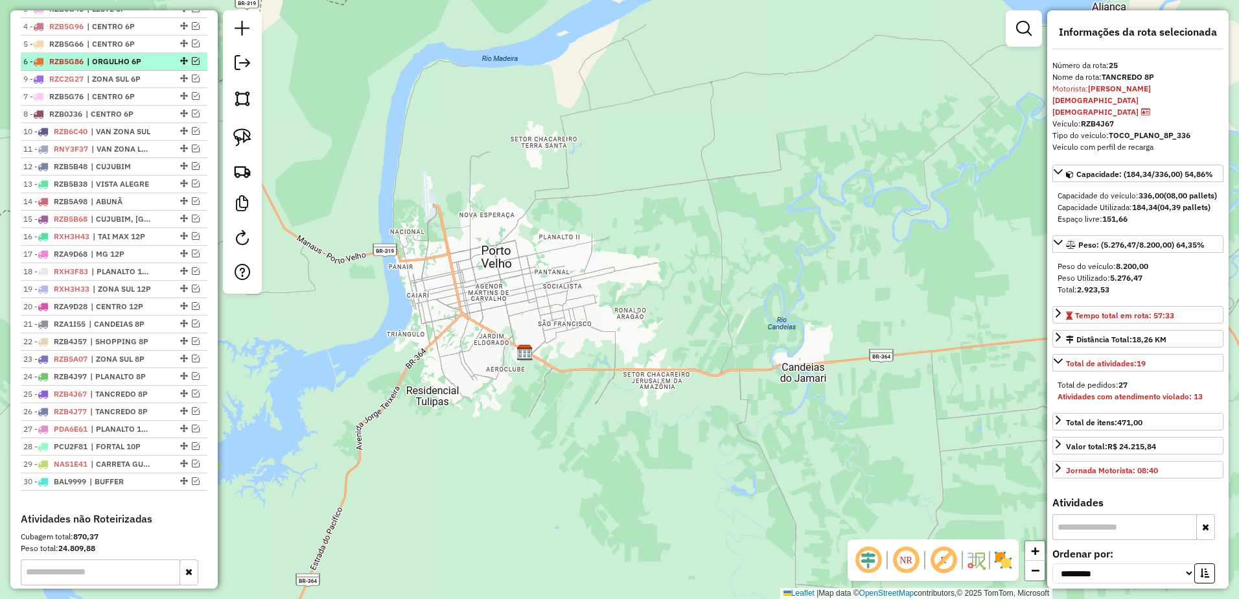
drag, startPoint x: 177, startPoint y: 123, endPoint x: 160, endPoint y: 74, distance: 52.1
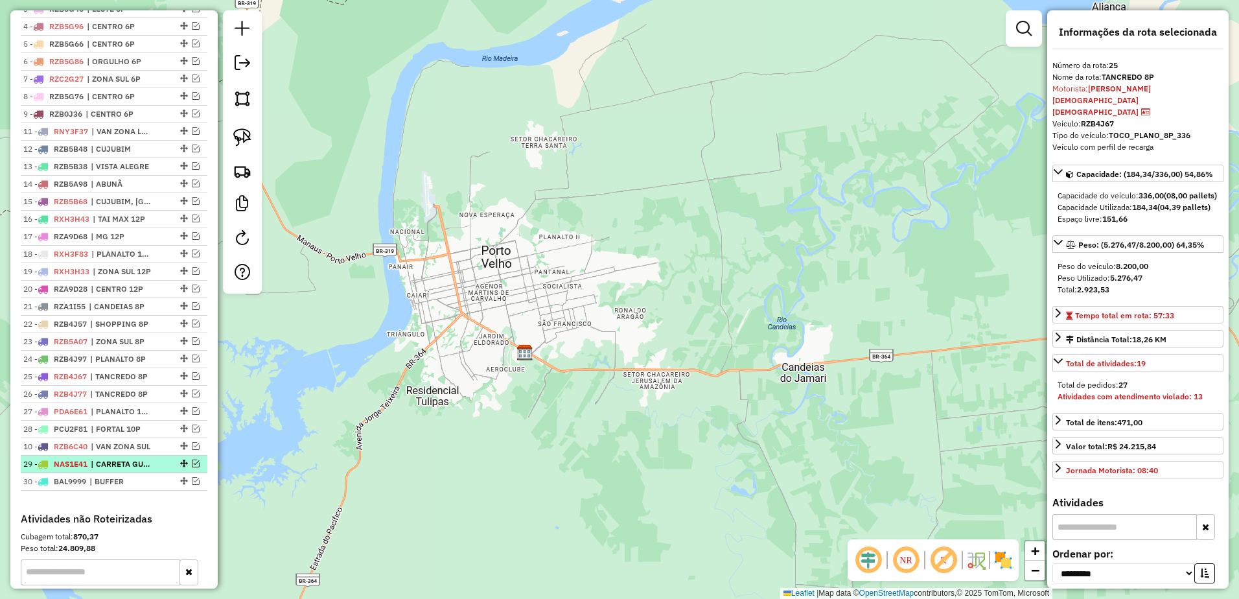
drag, startPoint x: 182, startPoint y: 143, endPoint x: 138, endPoint y: 475, distance: 335.4
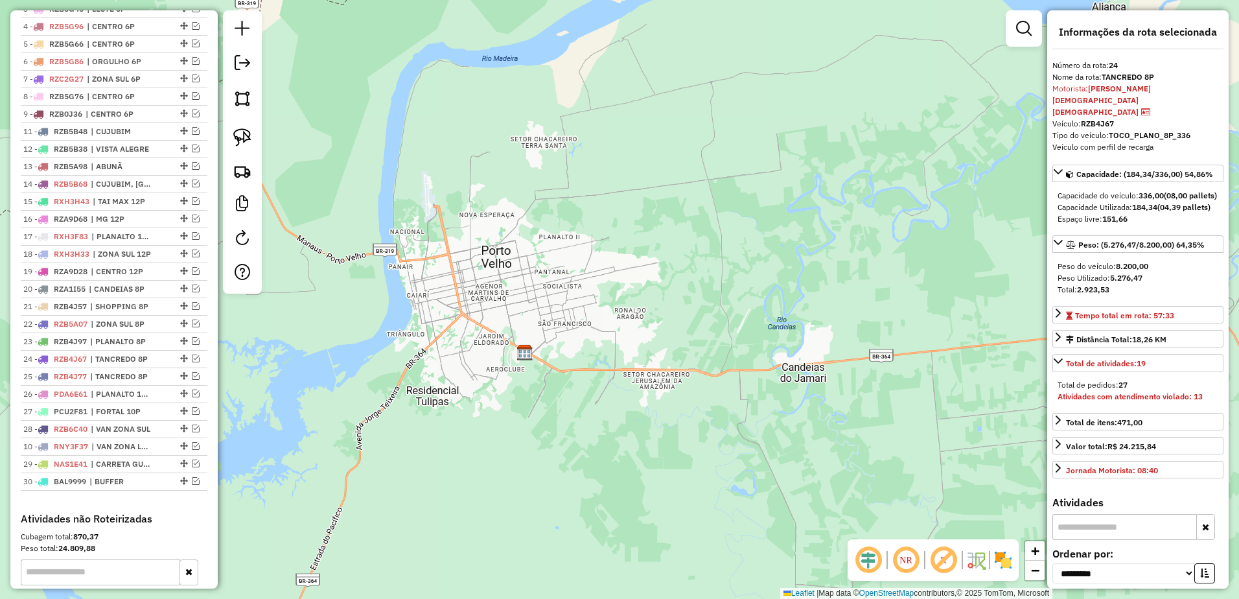
drag, startPoint x: 178, startPoint y: 141, endPoint x: 161, endPoint y: 468, distance: 327.1
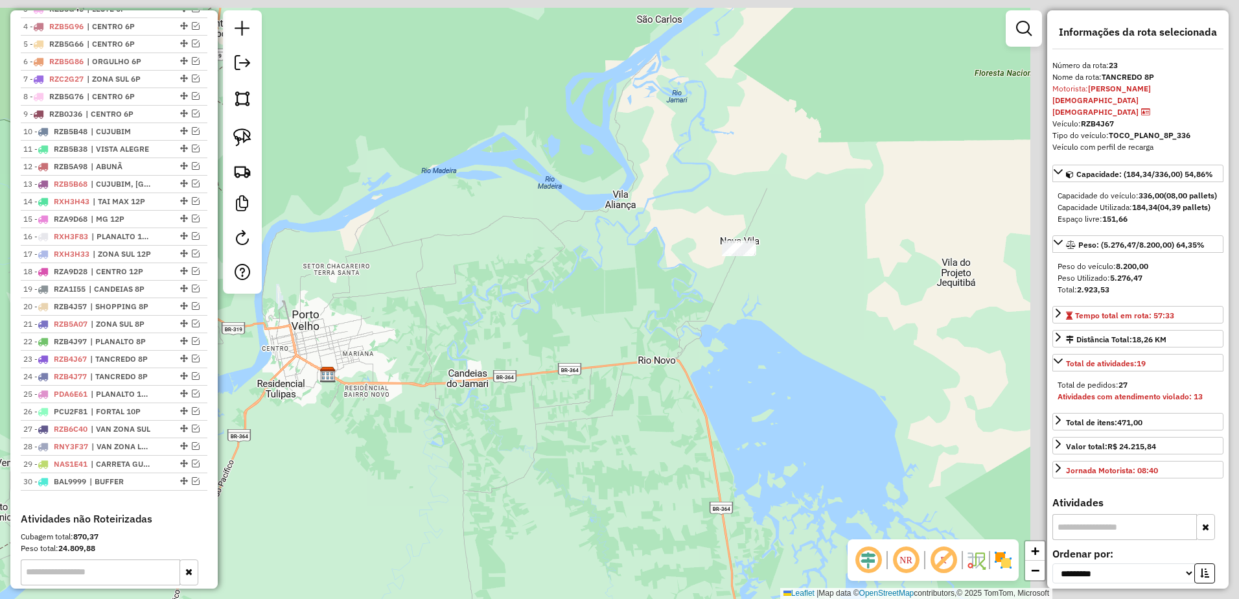
drag, startPoint x: 677, startPoint y: 327, endPoint x: 580, endPoint y: 339, distance: 98.6
click at [580, 339] on div "Janela de atendimento Grade de atendimento Capacidade Transportadoras Veículos …" at bounding box center [619, 299] width 1239 height 599
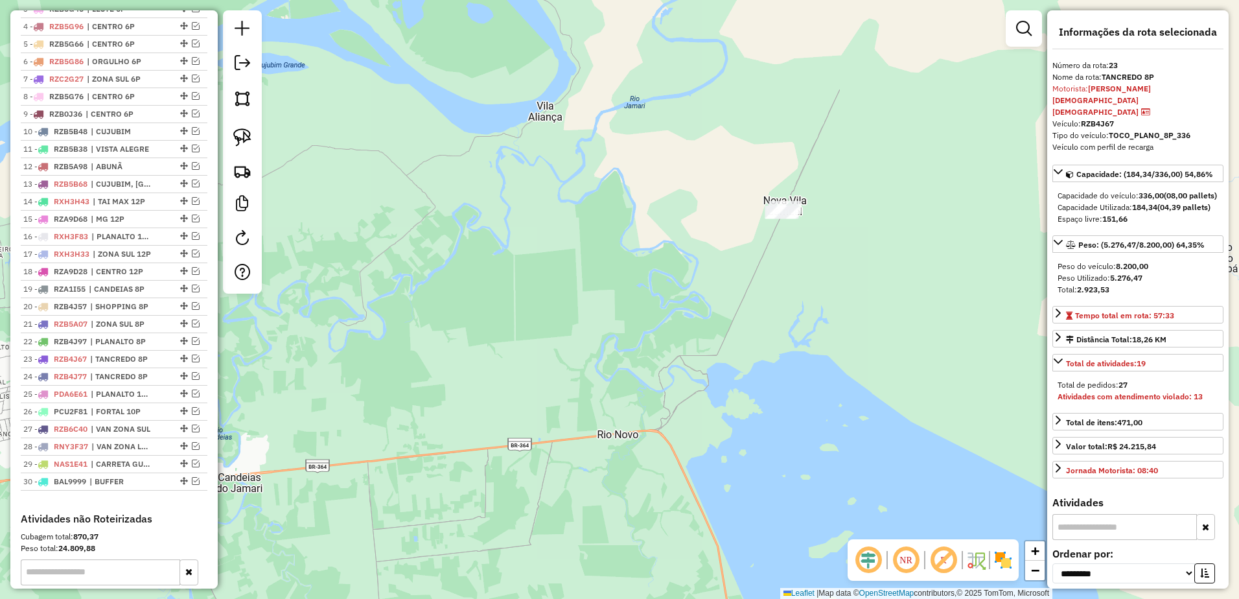
click at [728, 298] on div "Janela de atendimento Grade de atendimento Capacidade Transportadoras Veículos …" at bounding box center [619, 299] width 1239 height 599
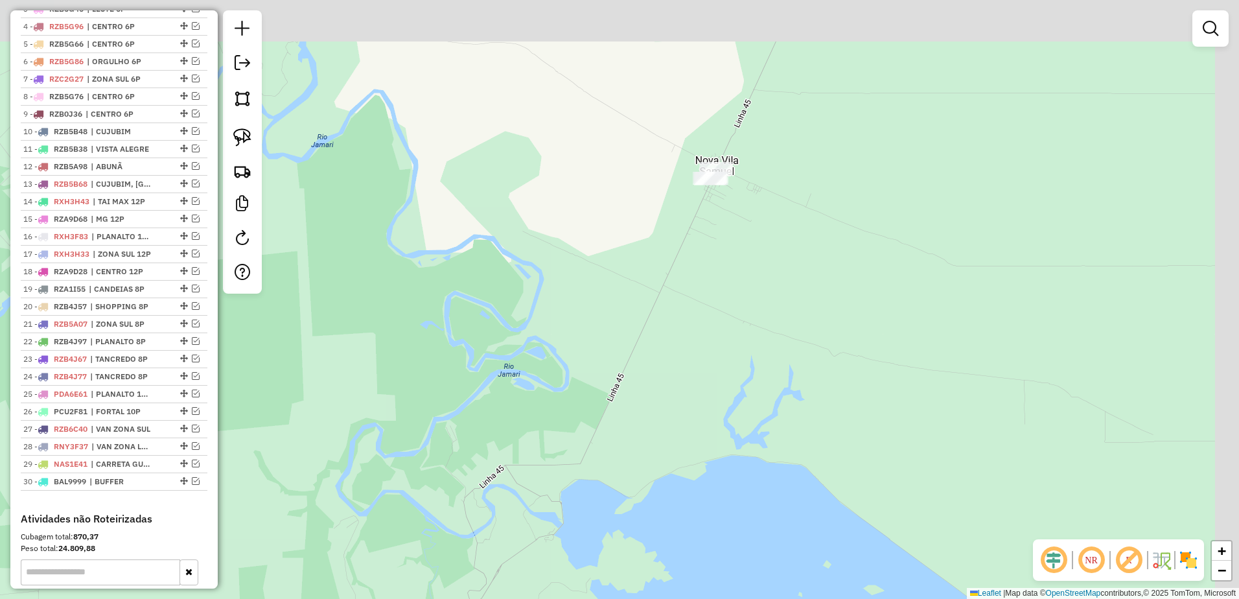
drag, startPoint x: 769, startPoint y: 281, endPoint x: 646, endPoint y: 327, distance: 132.3
click at [646, 327] on div "Janela de atendimento Grade de atendimento Capacidade Transportadoras Veículos …" at bounding box center [619, 299] width 1239 height 599
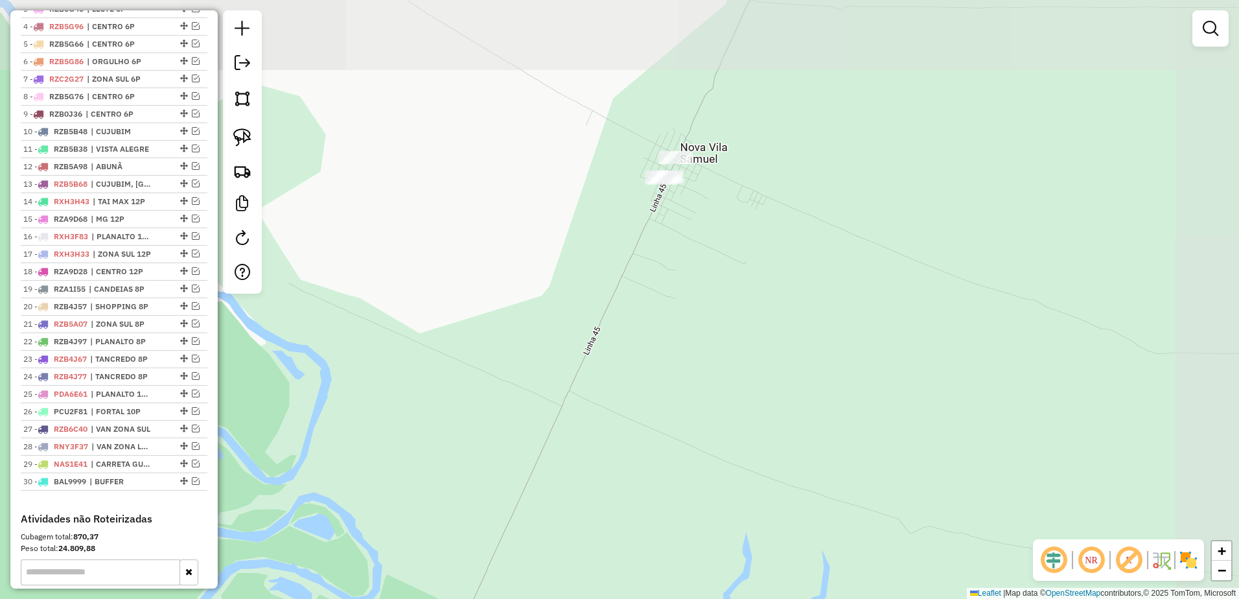
drag, startPoint x: 690, startPoint y: 266, endPoint x: 609, endPoint y: 377, distance: 137.8
click at [609, 377] on div "Janela de atendimento Grade de atendimento Capacidade Transportadoras Veículos …" at bounding box center [619, 299] width 1239 height 599
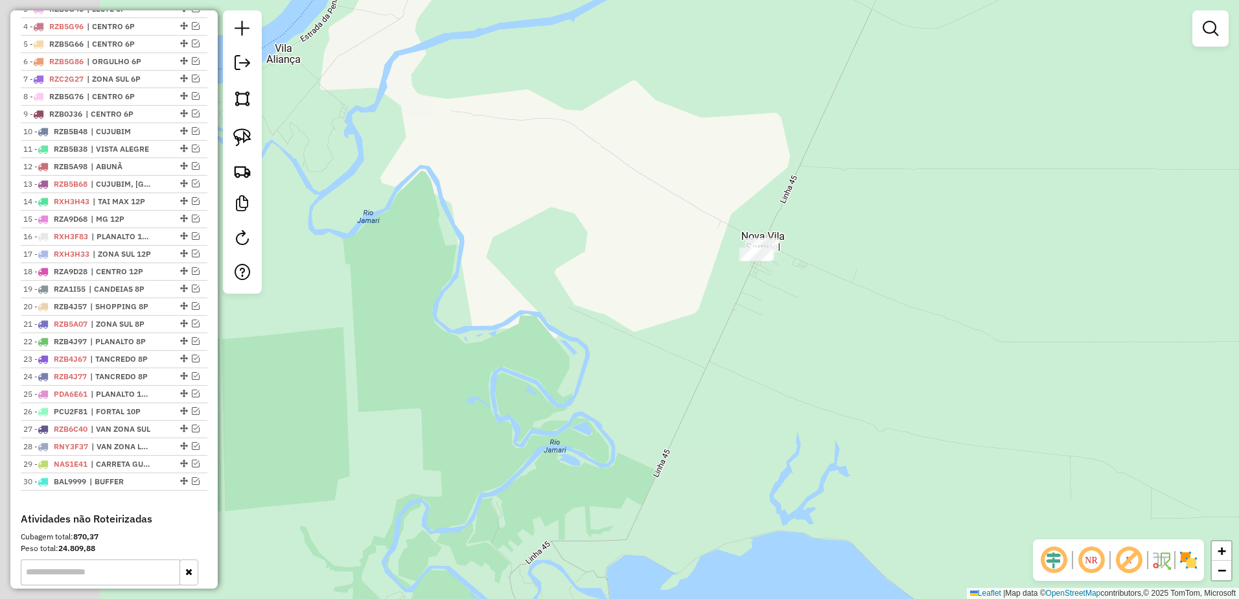
drag, startPoint x: 709, startPoint y: 303, endPoint x: 743, endPoint y: 303, distance: 34.4
click at [743, 303] on div "Janela de atendimento Grade de atendimento Capacidade Transportadoras Veículos …" at bounding box center [619, 299] width 1239 height 599
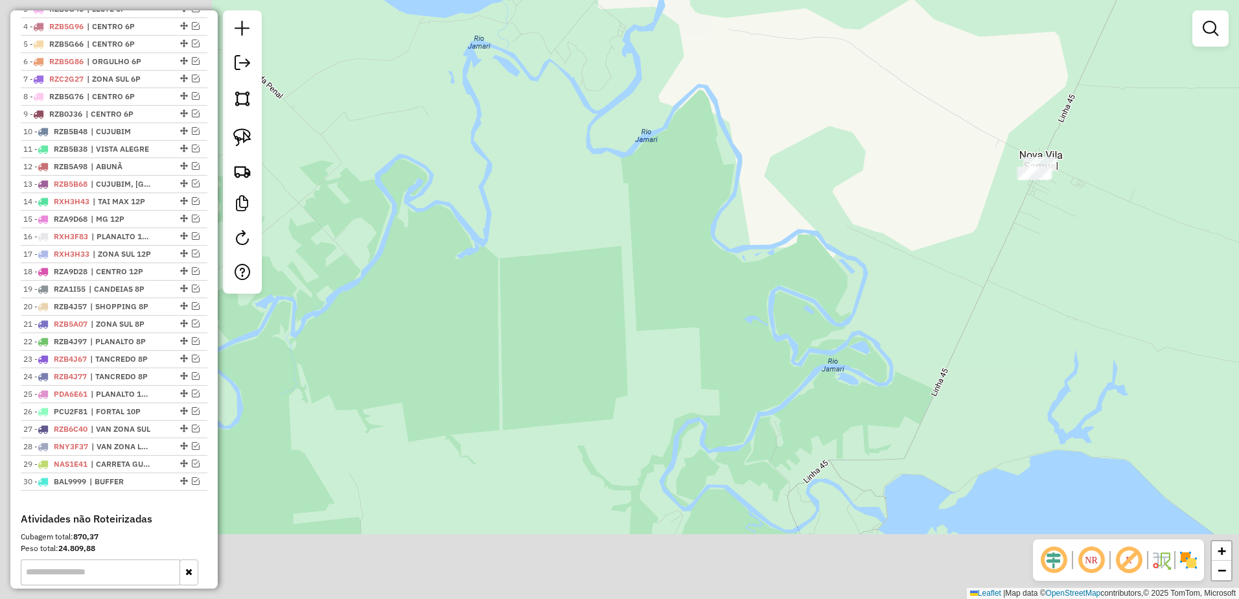
drag, startPoint x: 679, startPoint y: 260, endPoint x: 838, endPoint y: 185, distance: 175.7
click at [838, 185] on div "Janela de atendimento Grade de atendimento Capacidade Transportadoras Veículos …" at bounding box center [619, 299] width 1239 height 599
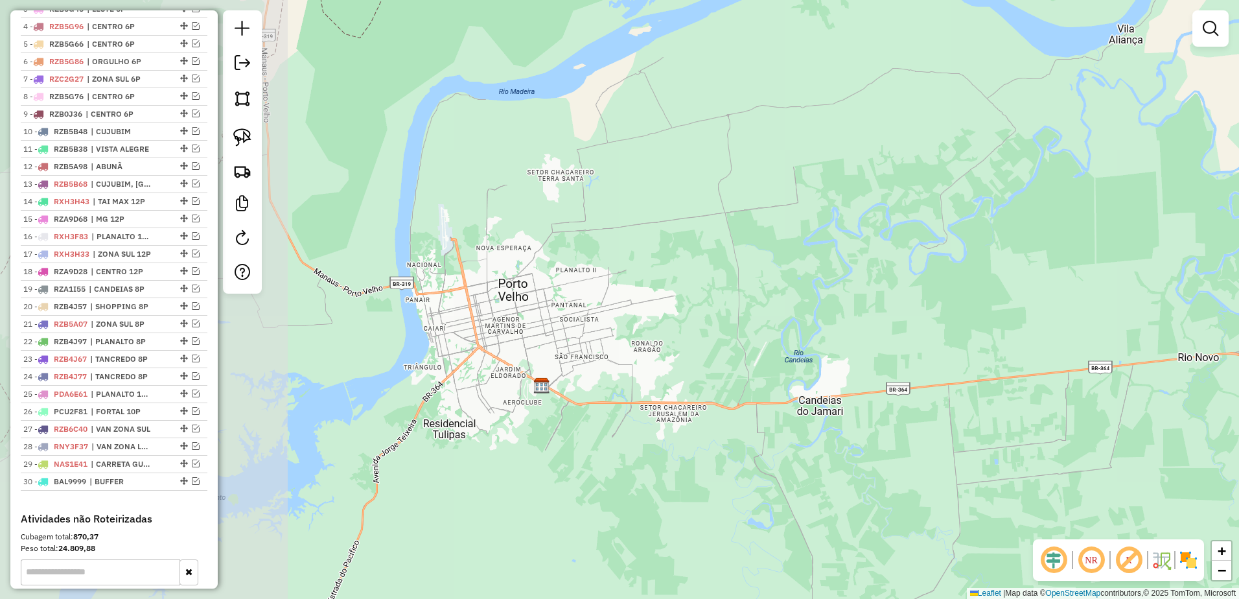
drag, startPoint x: 624, startPoint y: 293, endPoint x: 952, endPoint y: 279, distance: 329.0
click at [952, 279] on div "Janela de atendimento Grade de atendimento Capacidade Transportadoras Veículos …" at bounding box center [619, 299] width 1239 height 599
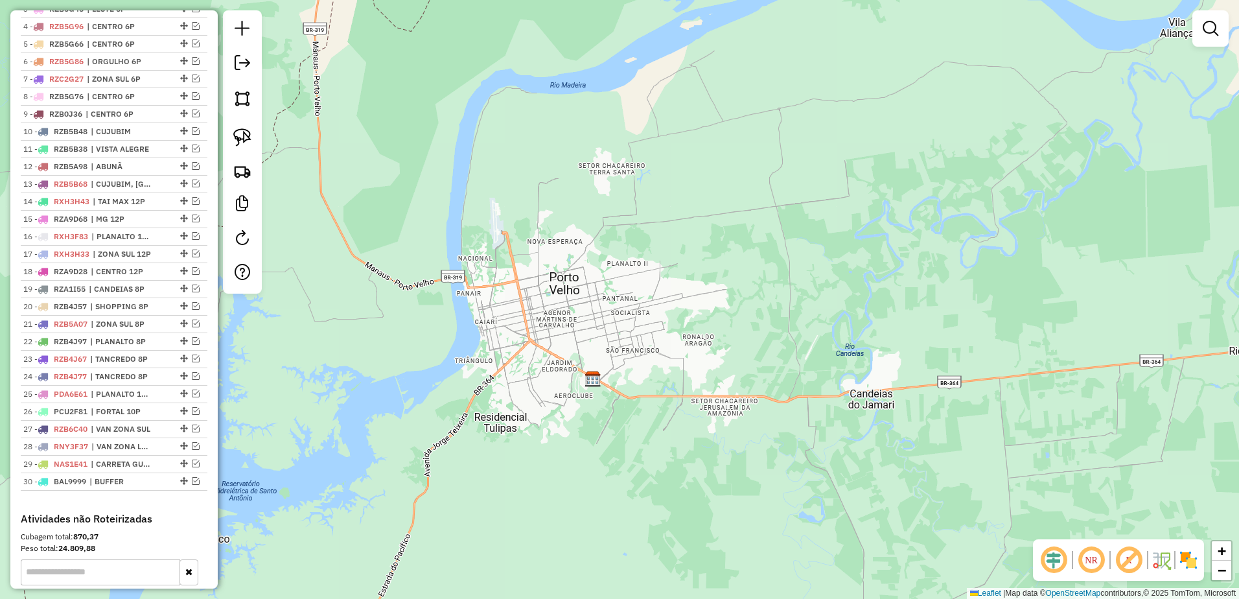
drag, startPoint x: 661, startPoint y: 294, endPoint x: 711, endPoint y: 277, distance: 52.7
click at [711, 277] on div "Janela de atendimento Grade de atendimento Capacidade Transportadoras Veículos …" at bounding box center [619, 299] width 1239 height 599
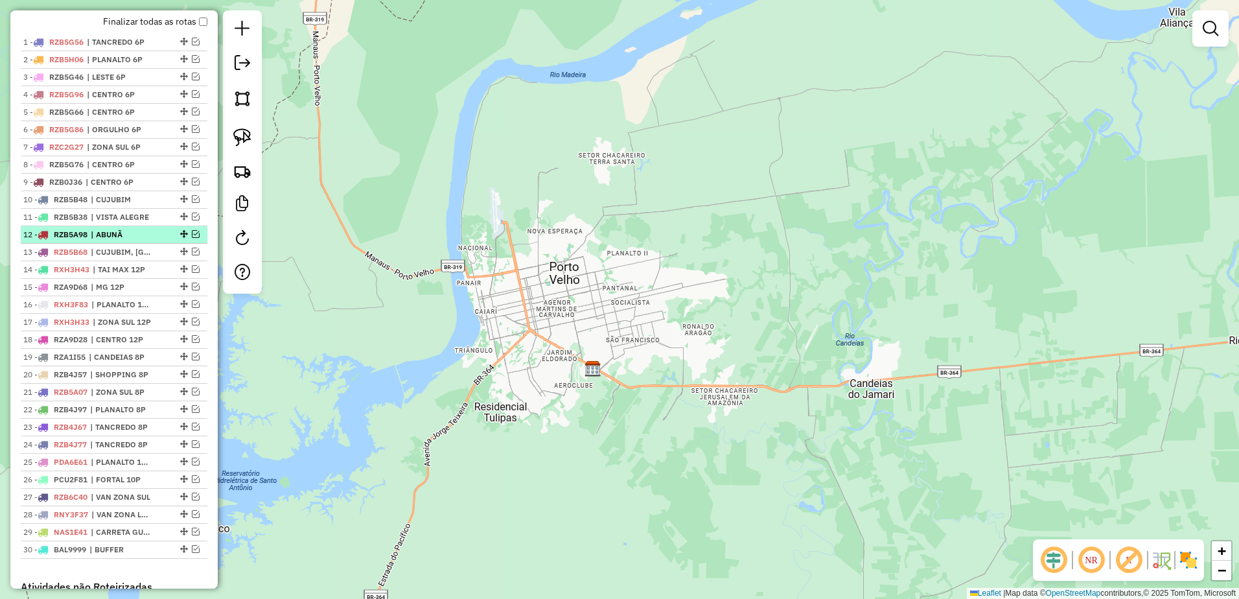
scroll to position [405, 0]
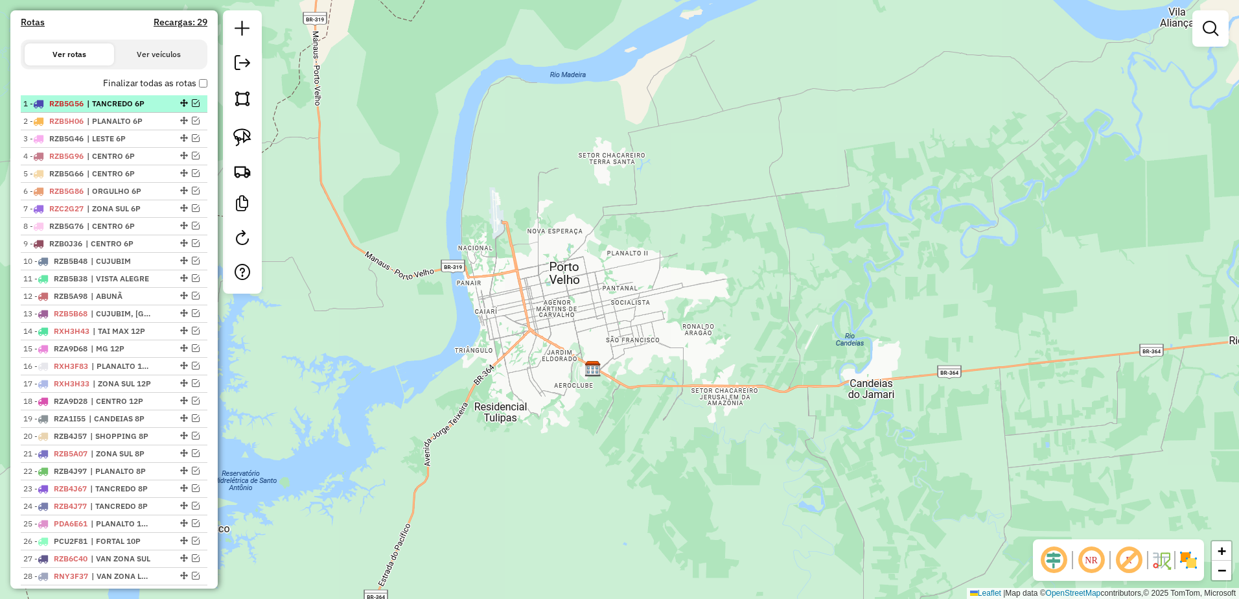
click at [79, 109] on li "1 - RZB5G56 | TANCREDO 6P" at bounding box center [114, 104] width 187 height 18
select select "**********"
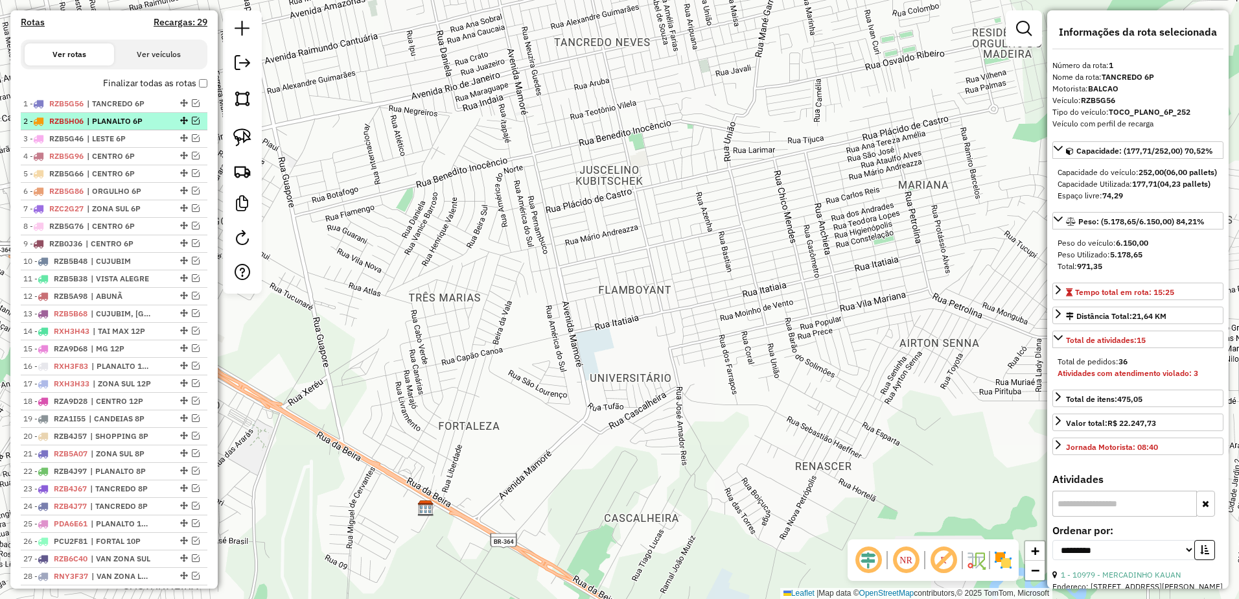
click at [80, 126] on span "RZB5H06" at bounding box center [66, 121] width 34 height 10
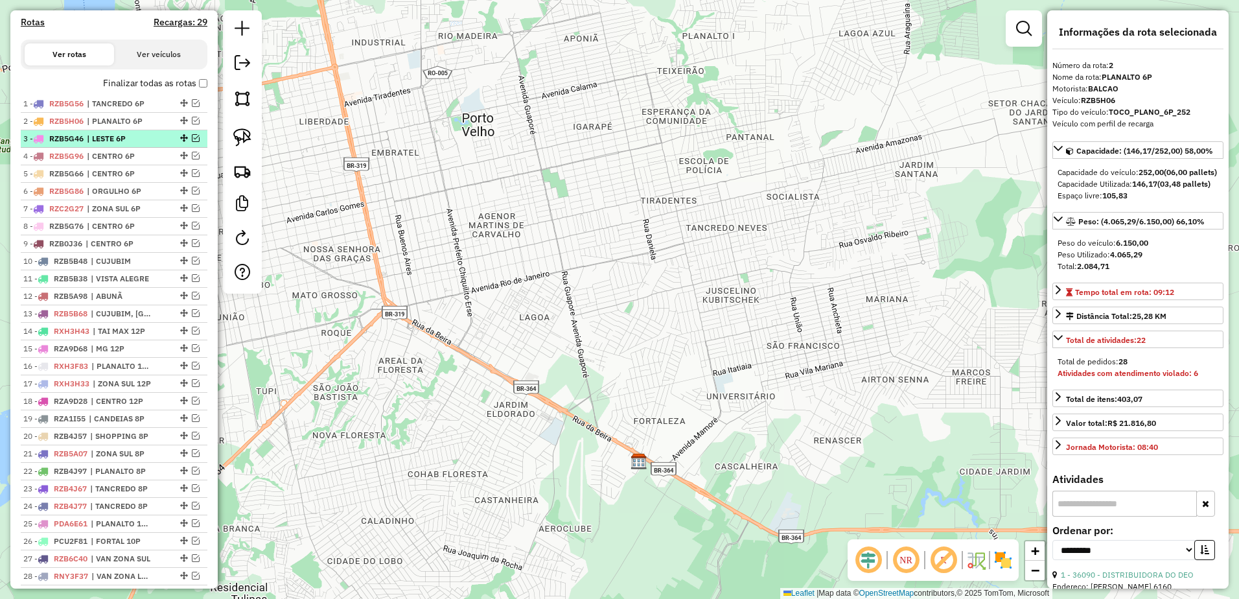
click at [83, 143] on span "RZB5G46" at bounding box center [66, 139] width 34 height 10
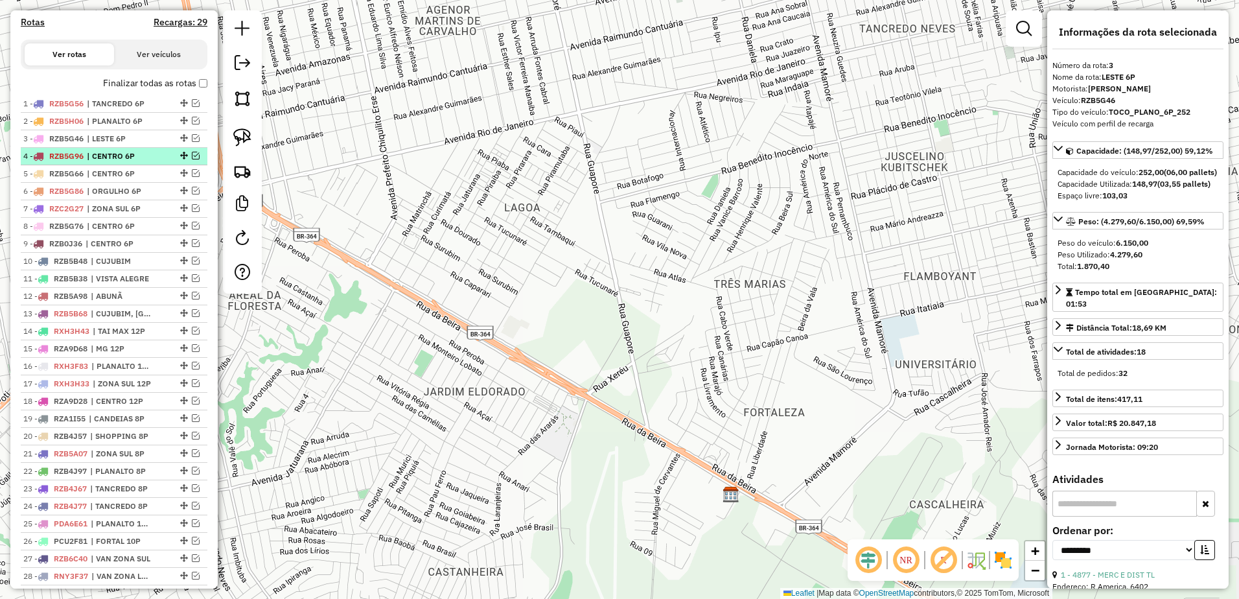
click at [86, 162] on div "4 - RZB5G96 | CENTRO 6P" at bounding box center [91, 156] width 137 height 12
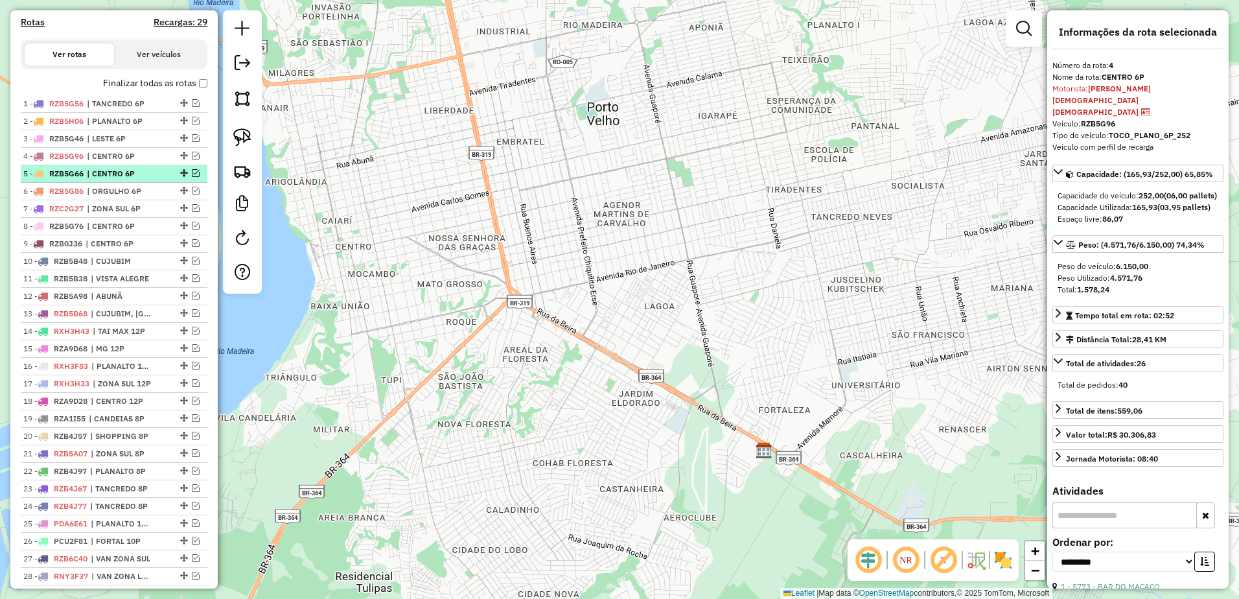
click at [88, 180] on span "| CENTRO 6P" at bounding box center [117, 174] width 60 height 12
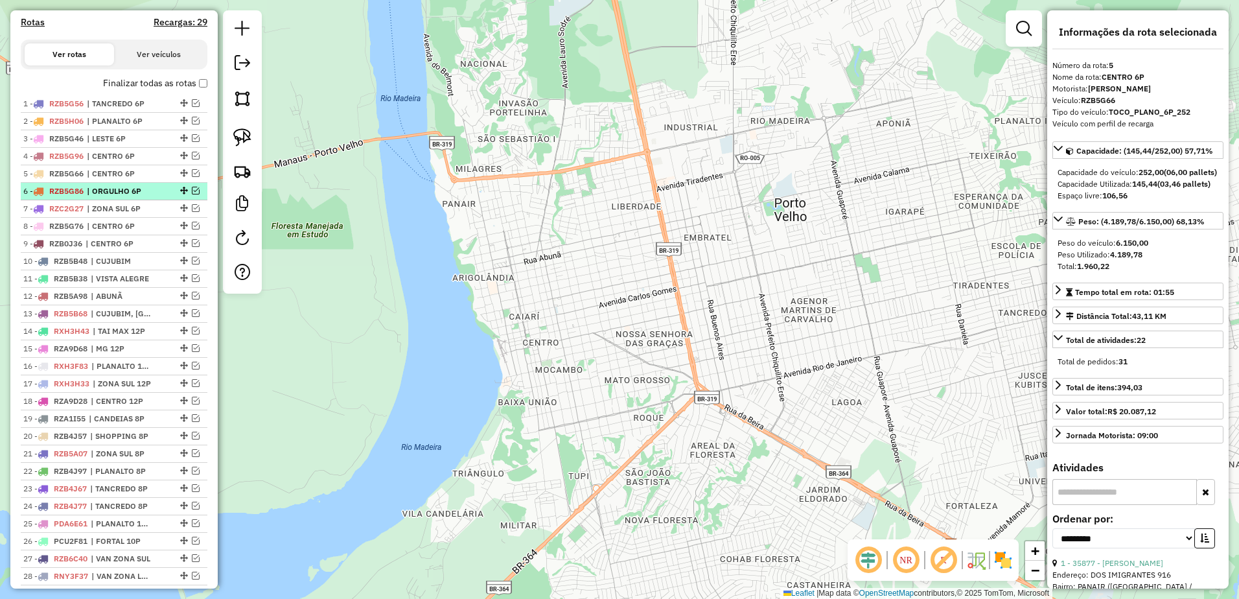
click at [90, 197] on span "| ORGULHO 6P" at bounding box center [117, 191] width 60 height 12
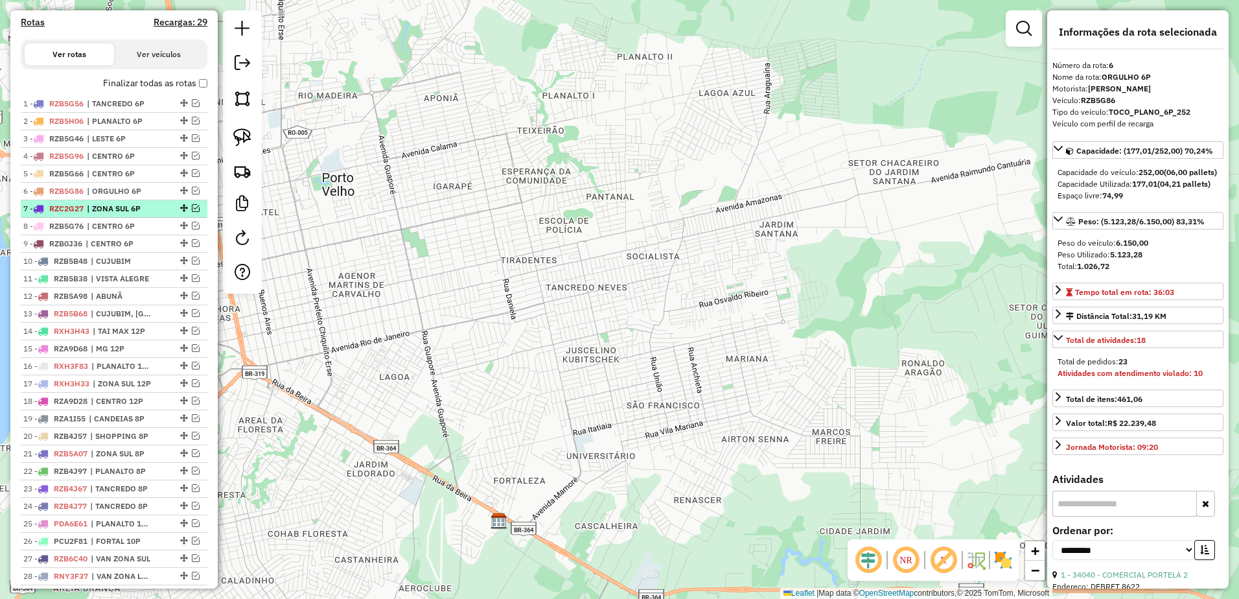
click at [92, 215] on span "| ZONA SUL 6P" at bounding box center [117, 209] width 60 height 12
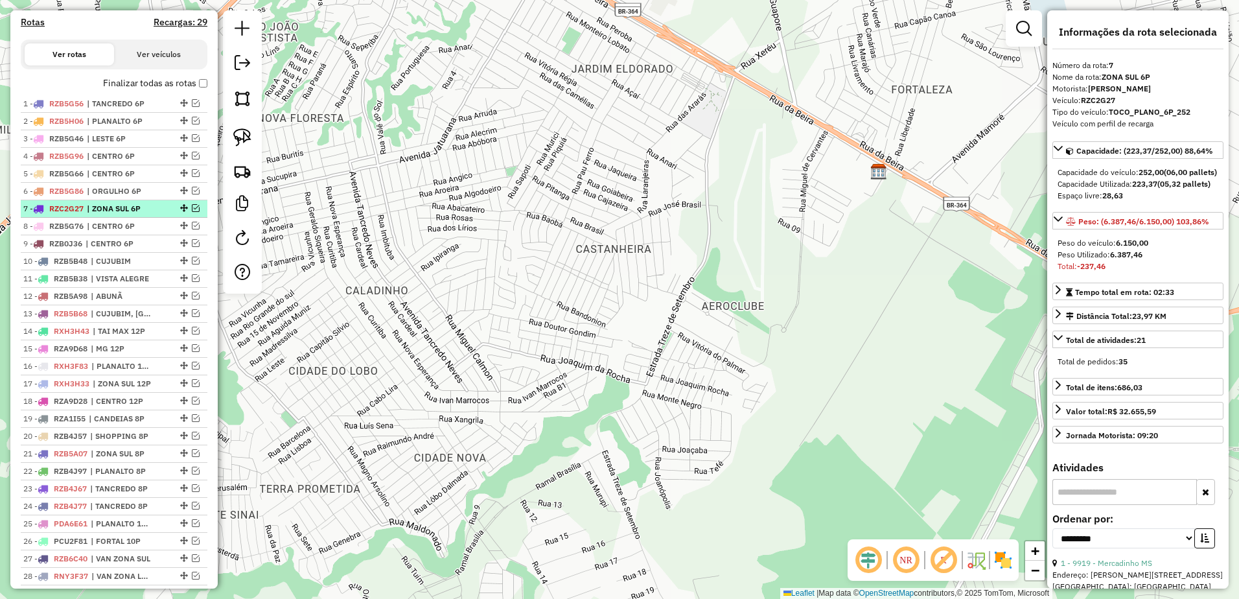
click at [114, 215] on span "| ZONA SUL 6P" at bounding box center [117, 209] width 60 height 12
click at [192, 212] on em at bounding box center [196, 208] width 8 height 8
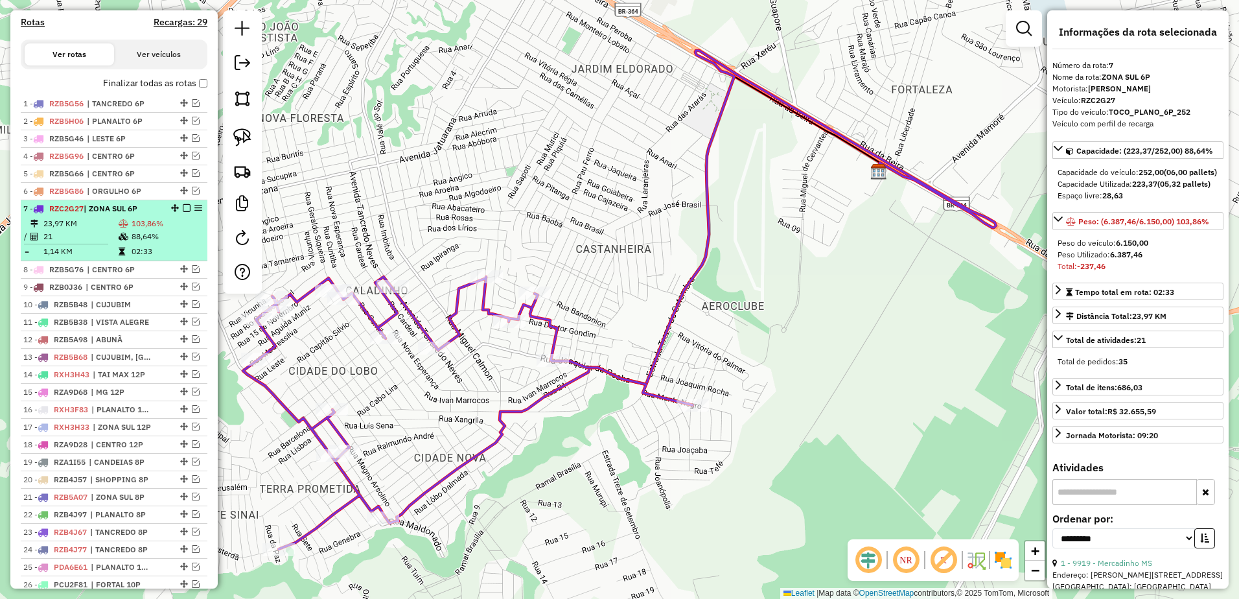
click at [183, 212] on em at bounding box center [187, 208] width 8 height 8
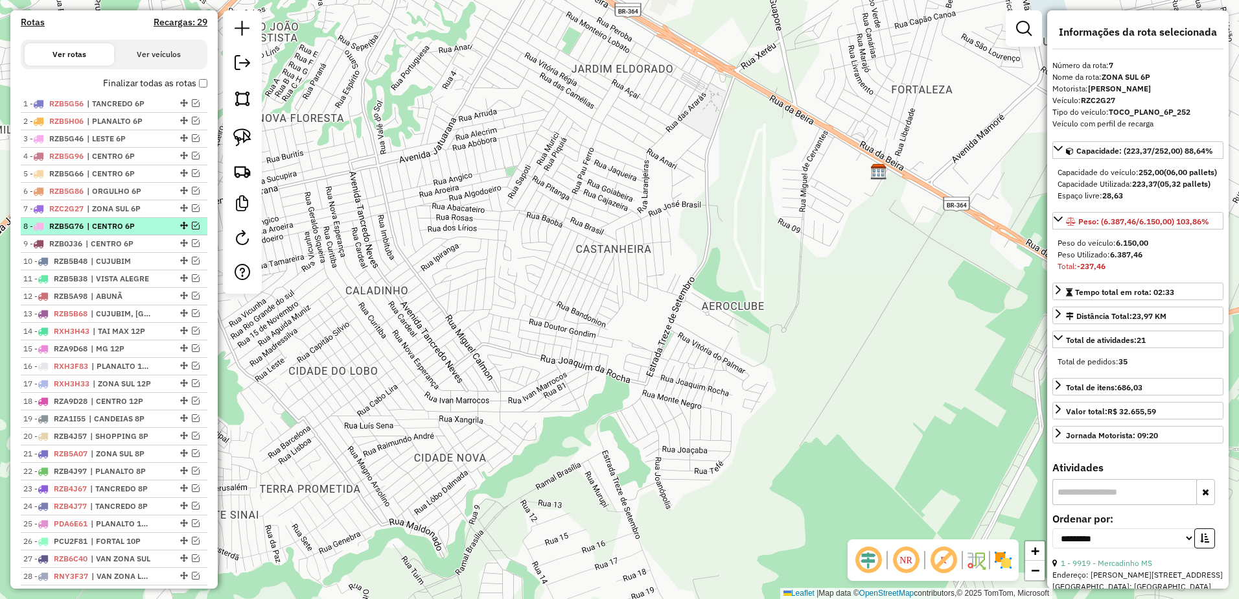
click at [163, 229] on div at bounding box center [182, 226] width 39 height 8
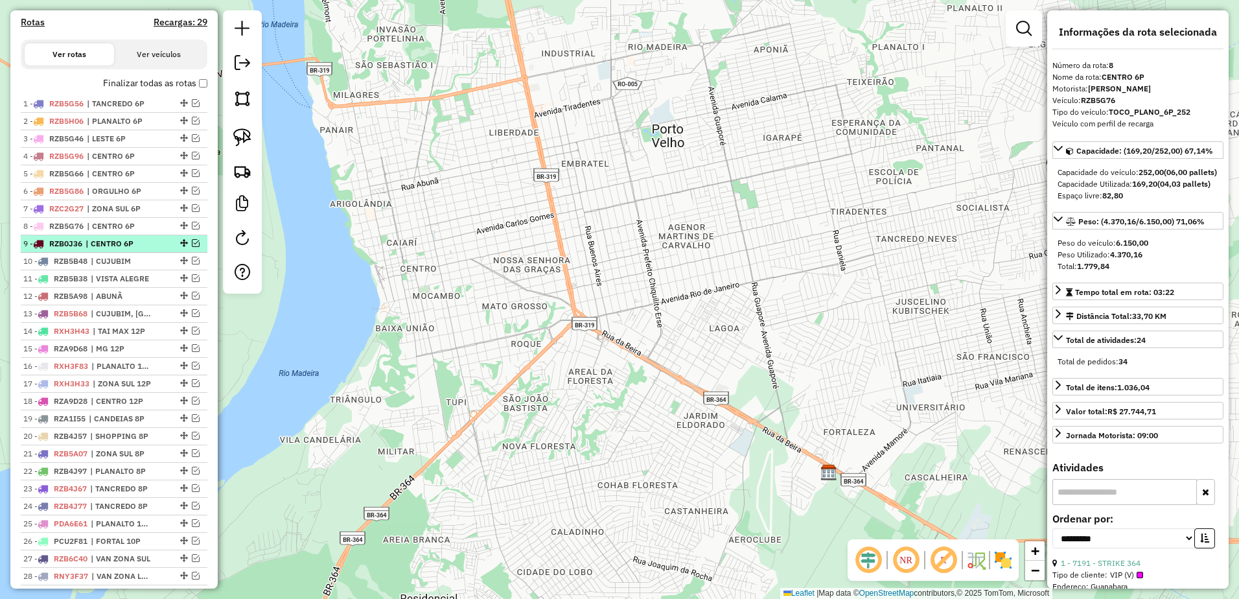
click at [152, 250] on div "9 - RZB0J36 | CENTRO 6P" at bounding box center [91, 244] width 137 height 12
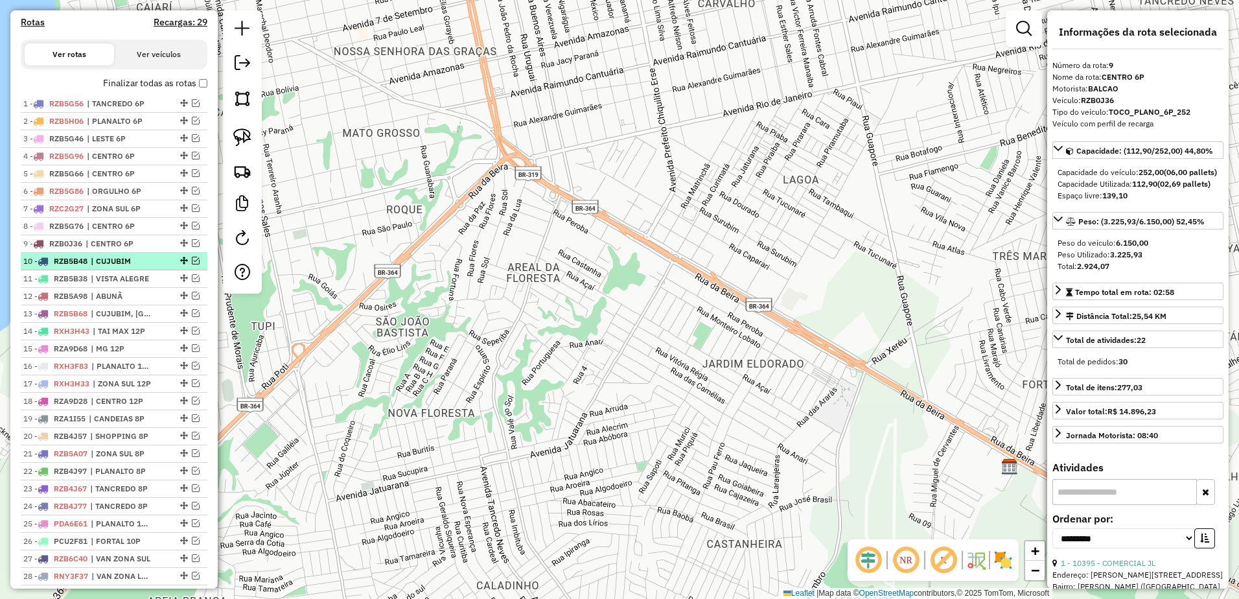
click at [137, 267] on span "| CUJUBIM" at bounding box center [121, 261] width 60 height 12
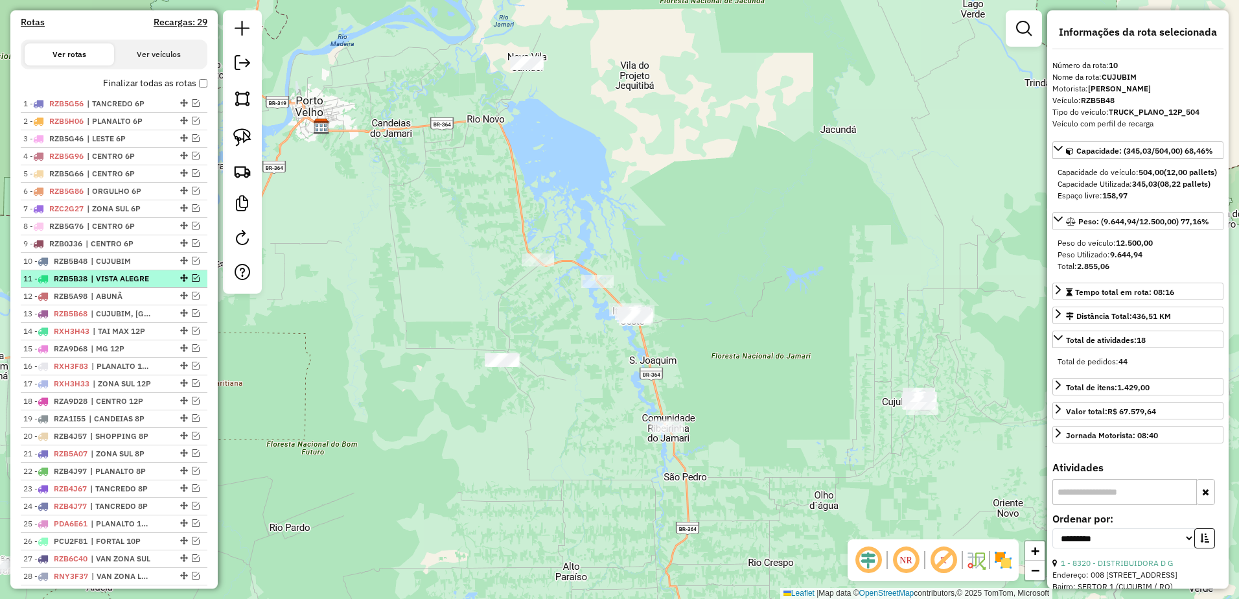
click at [139, 285] on span "| VISTA ALEGRE" at bounding box center [121, 279] width 60 height 12
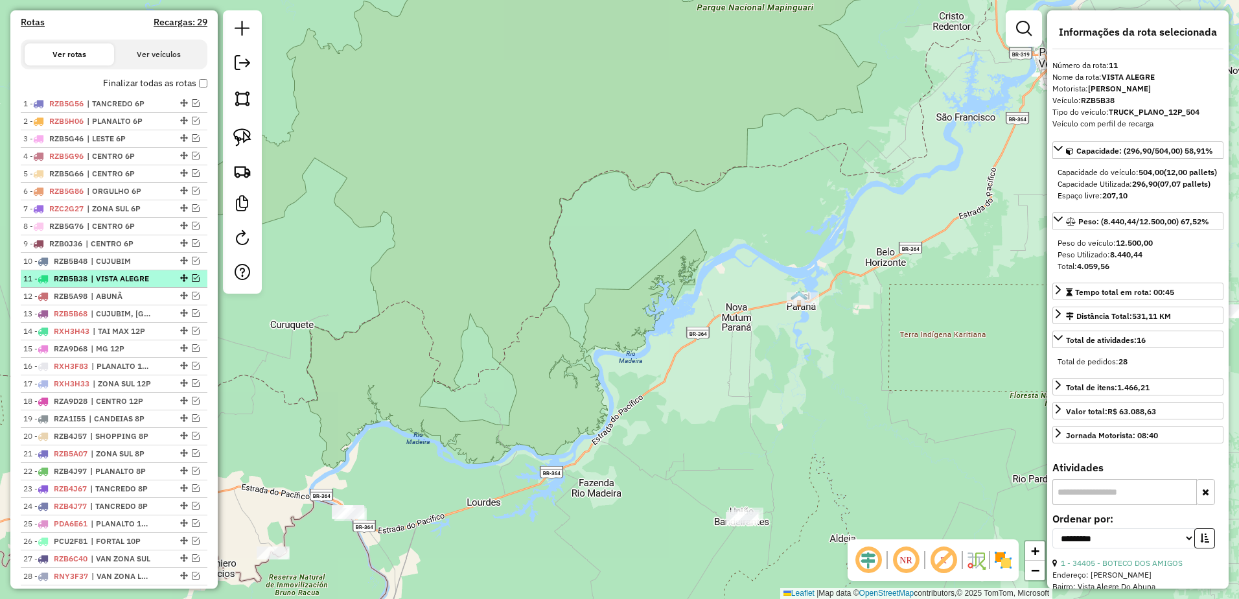
drag, startPoint x: 139, startPoint y: 289, endPoint x: 132, endPoint y: 291, distance: 7.4
click at [132, 285] on span "| VISTA ALEGRE" at bounding box center [121, 279] width 60 height 12
click at [132, 302] on span "| ABUNÃ" at bounding box center [121, 296] width 60 height 12
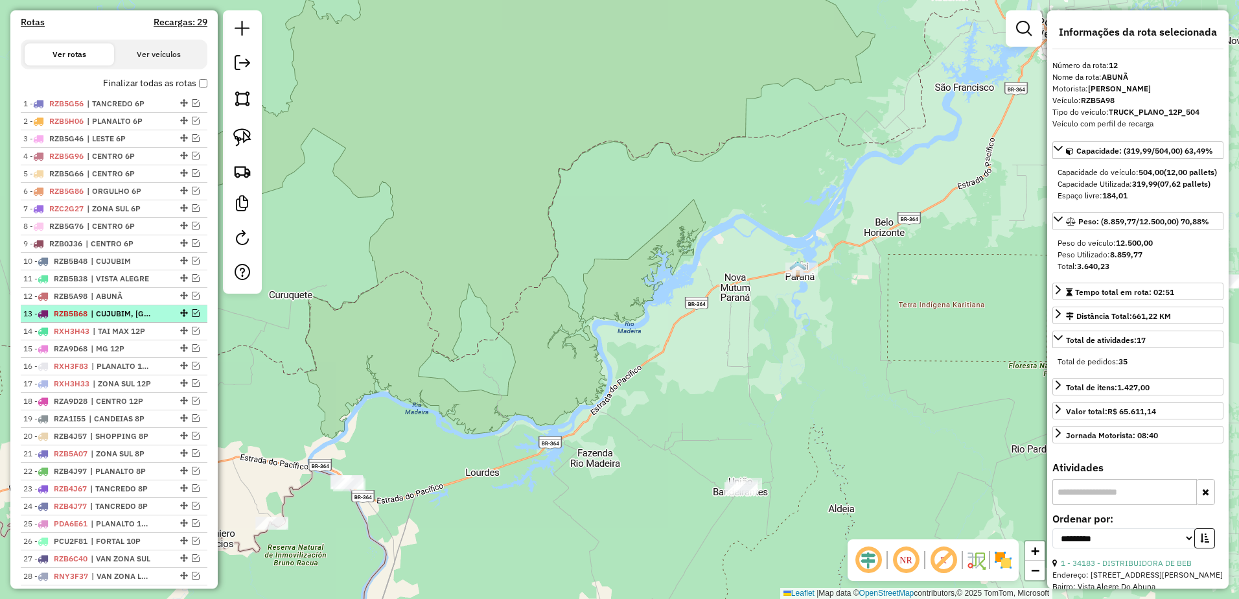
click at [132, 319] on li "13 - RZB5B68 | CUJUBIM, [GEOGRAPHIC_DATA], RIO CRESPO" at bounding box center [114, 314] width 187 height 18
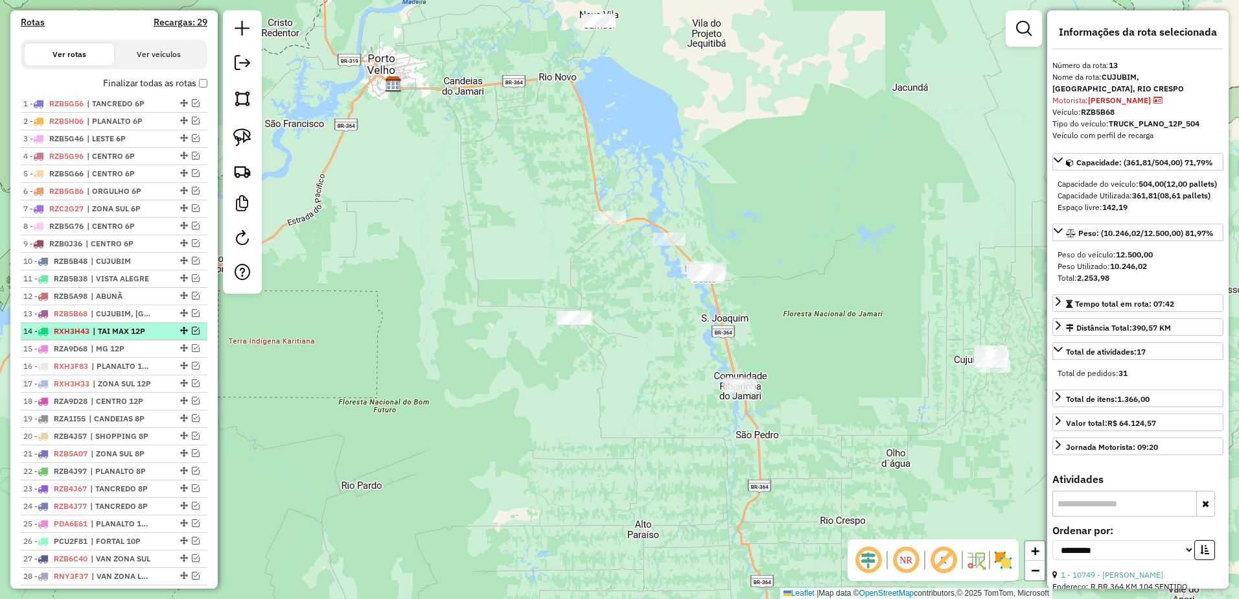
click at [128, 337] on span "| TAI MAX 12P" at bounding box center [123, 331] width 60 height 12
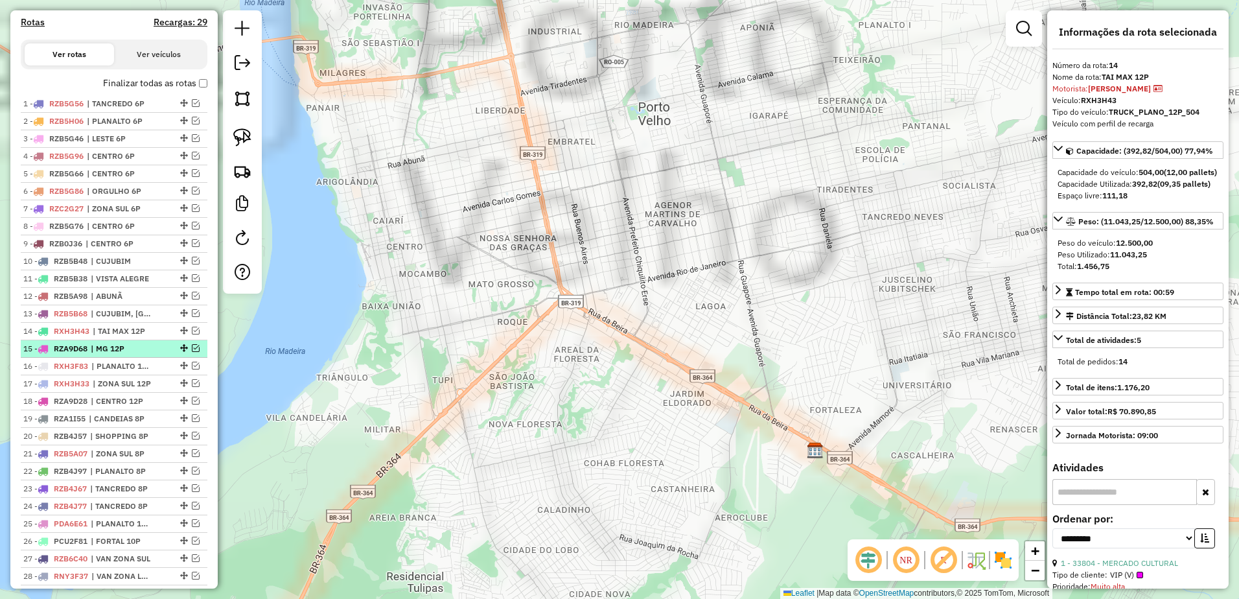
click at [128, 355] on span "| MG 12P" at bounding box center [121, 349] width 60 height 12
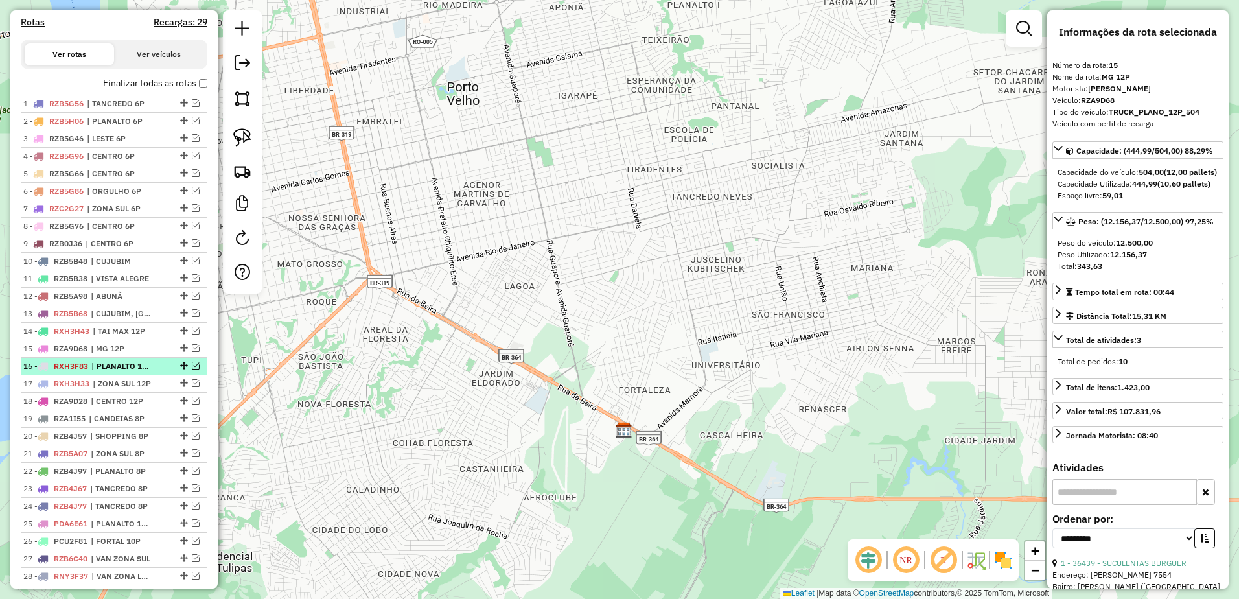
drag, startPoint x: 126, startPoint y: 379, endPoint x: 126, endPoint y: 386, distance: 7.2
click at [127, 372] on span "| PLANALTO 12P" at bounding box center [121, 366] width 60 height 12
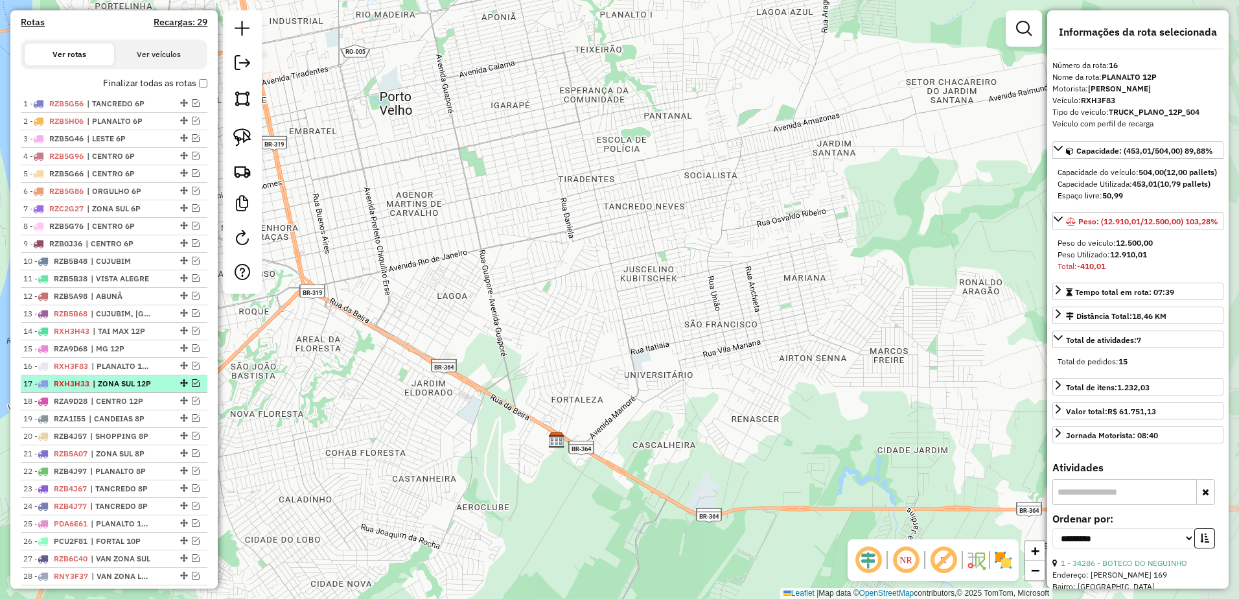
click at [123, 390] on span "| ZONA SUL 12P" at bounding box center [123, 384] width 60 height 12
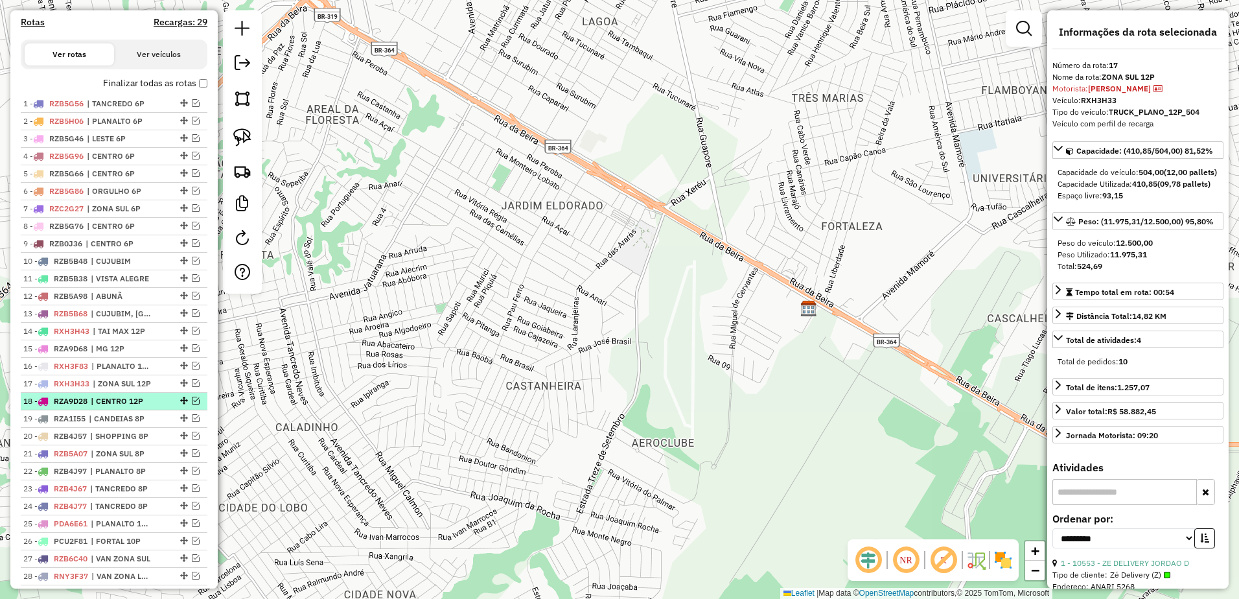
click at [119, 407] on span "| CENTRO 12P" at bounding box center [121, 401] width 60 height 12
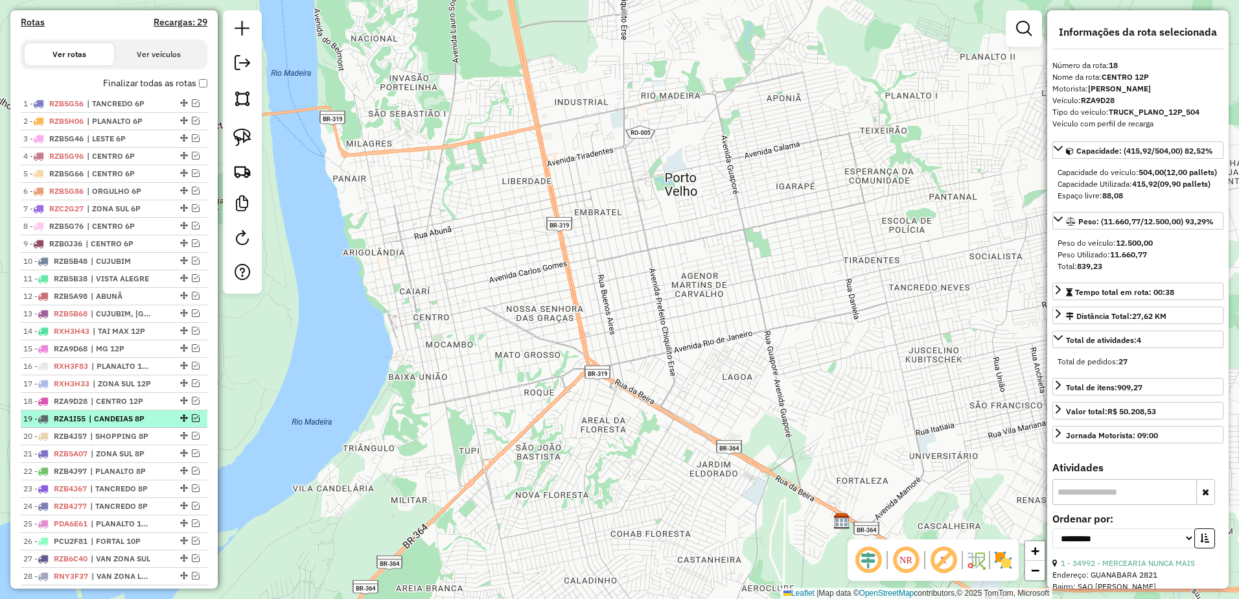
click at [113, 425] on span "| CANDEIAS 8P" at bounding box center [119, 419] width 60 height 12
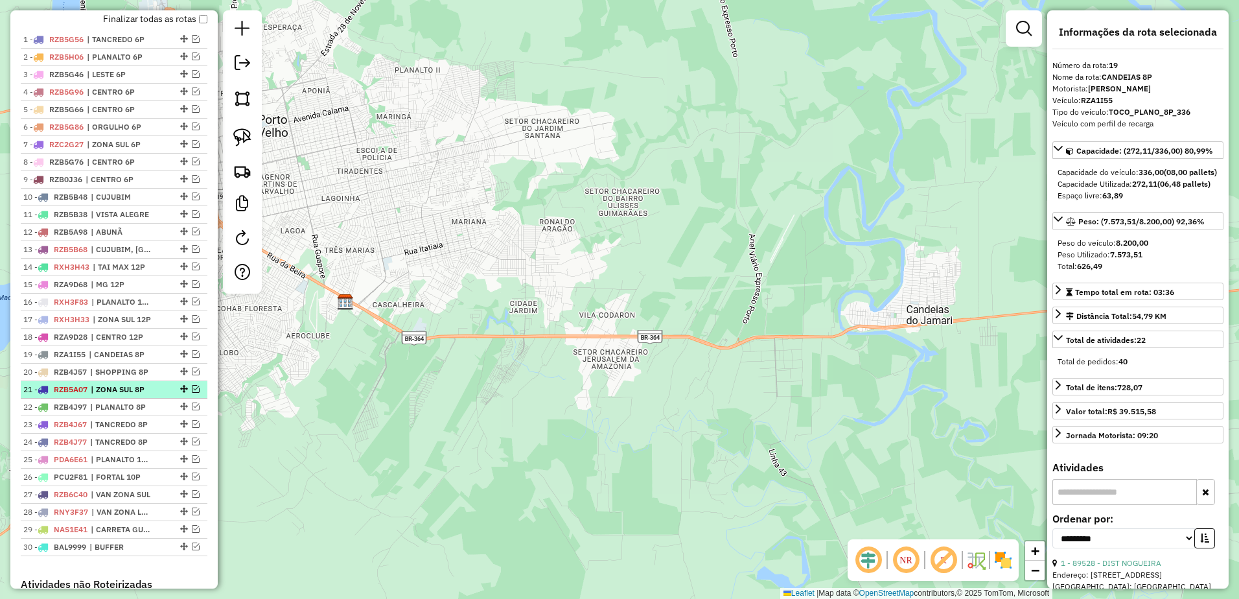
scroll to position [470, 0]
click at [108, 360] on span "| CANDEIAS 8P" at bounding box center [119, 354] width 60 height 12
click at [111, 377] on span "| SHOPPING 8P" at bounding box center [120, 372] width 60 height 12
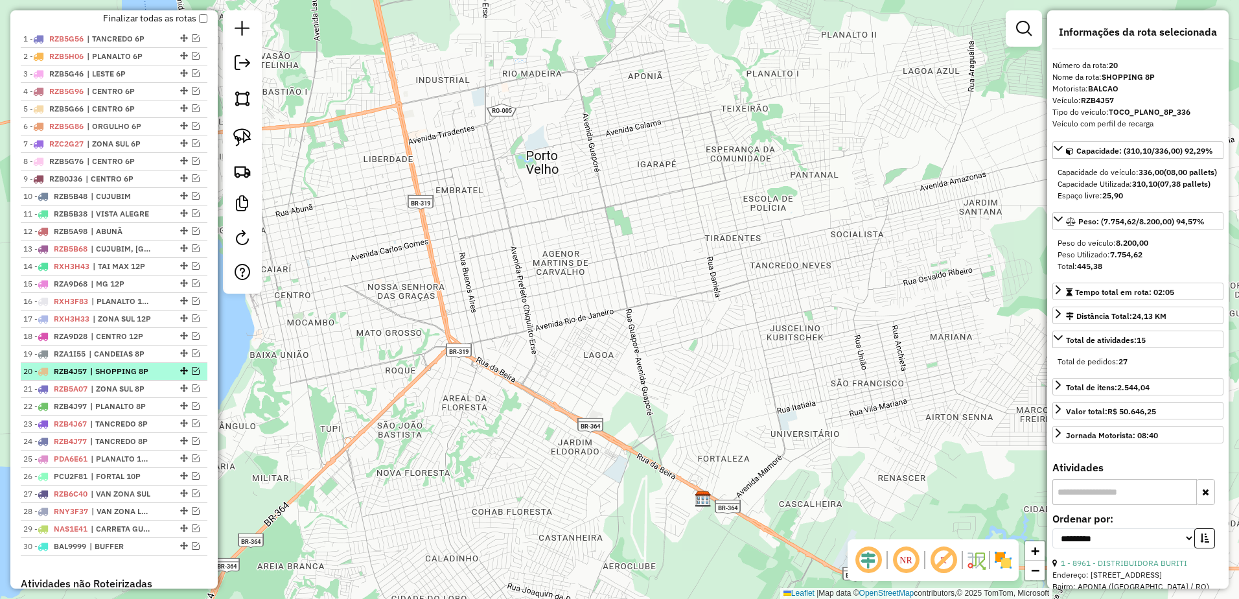
scroll to position [535, 0]
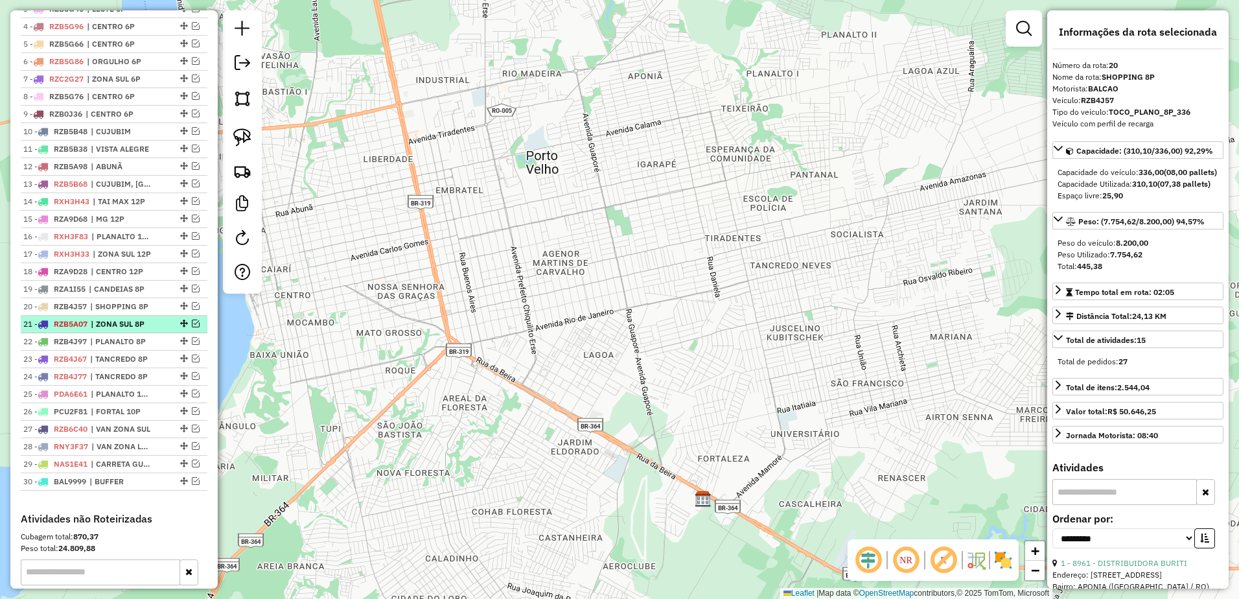
click at [109, 330] on span "| ZONA SUL 8P" at bounding box center [121, 324] width 60 height 12
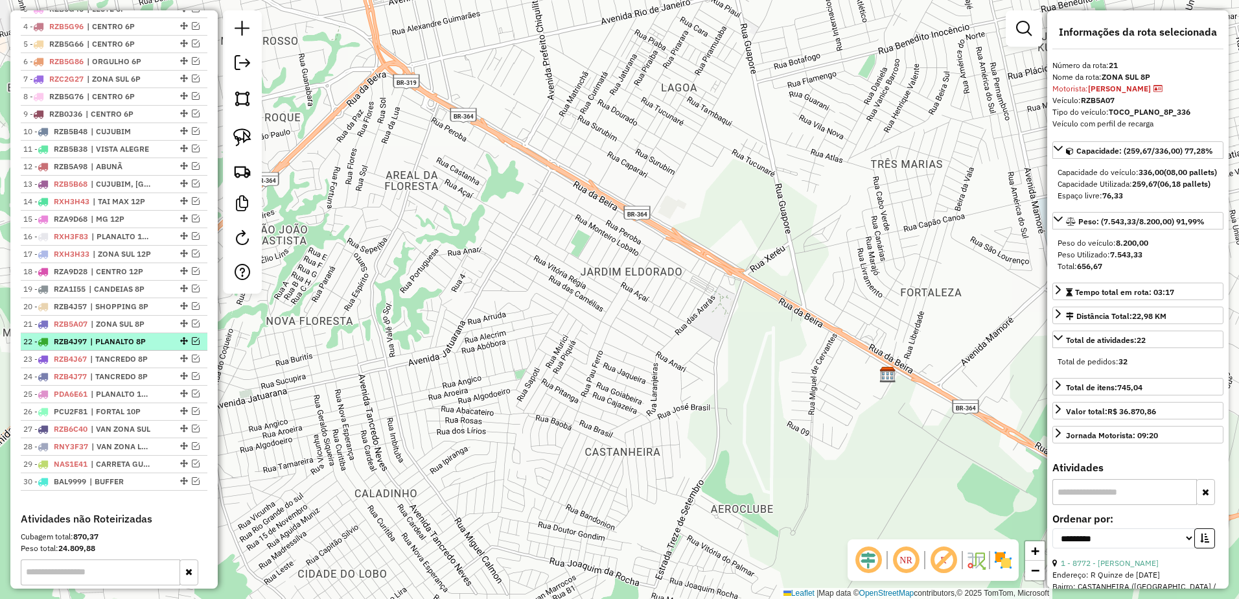
click at [111, 347] on span "| PLANALTO 8P" at bounding box center [120, 342] width 60 height 12
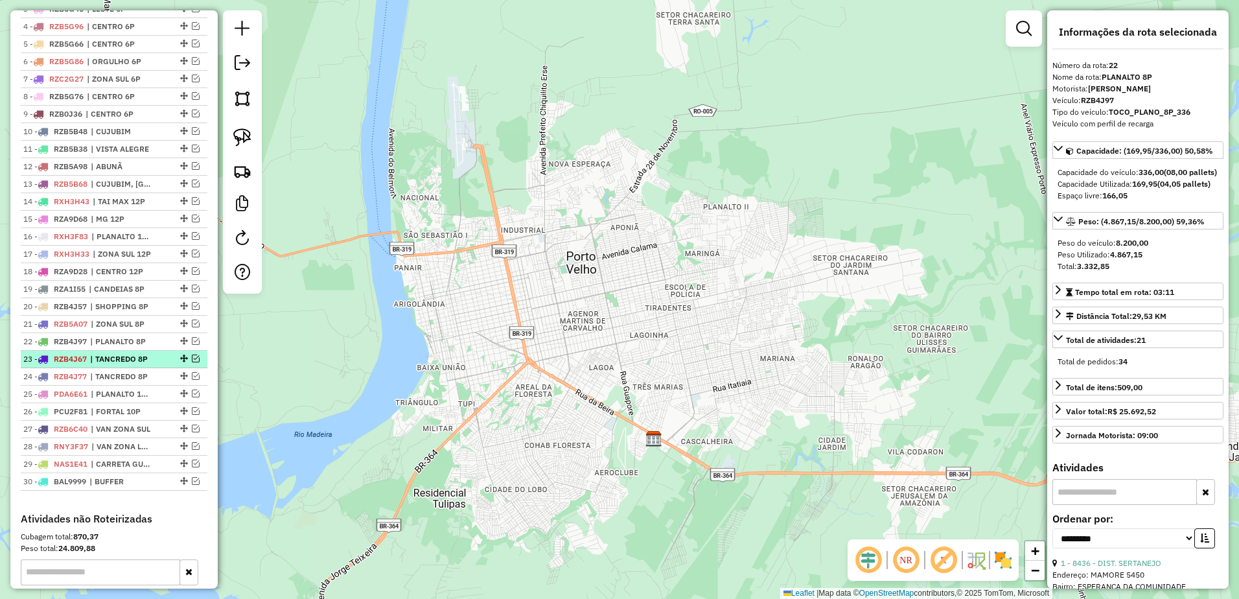
click at [108, 365] on span "| TANCREDO 8P" at bounding box center [120, 359] width 60 height 12
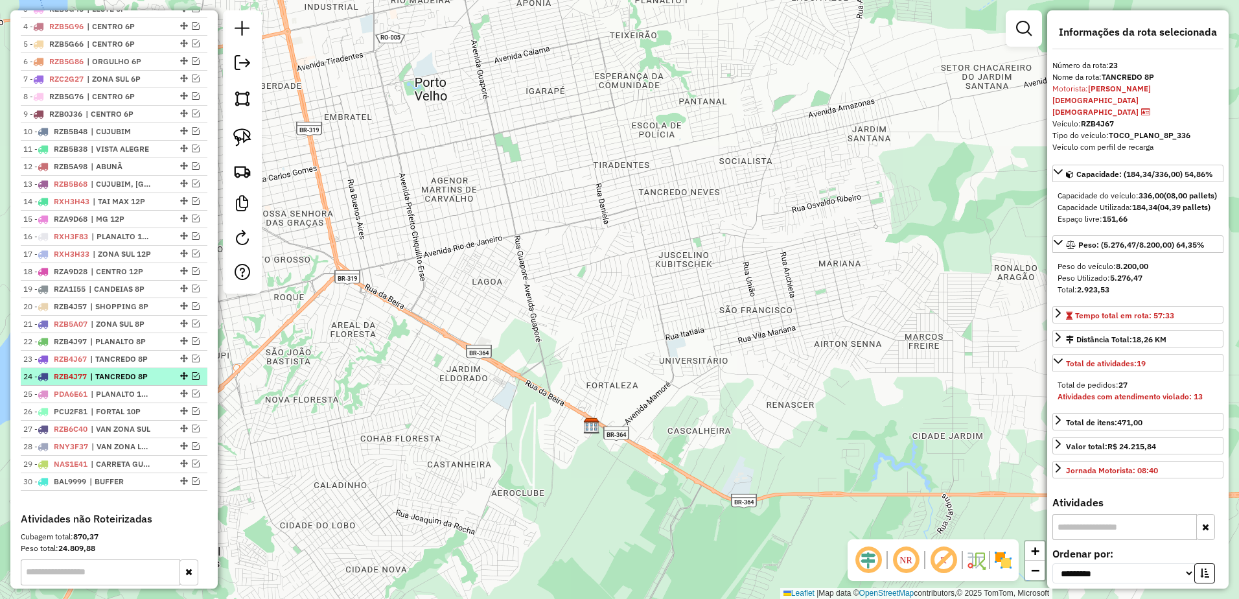
click at [106, 382] on span "| TANCREDO 8P" at bounding box center [120, 377] width 60 height 12
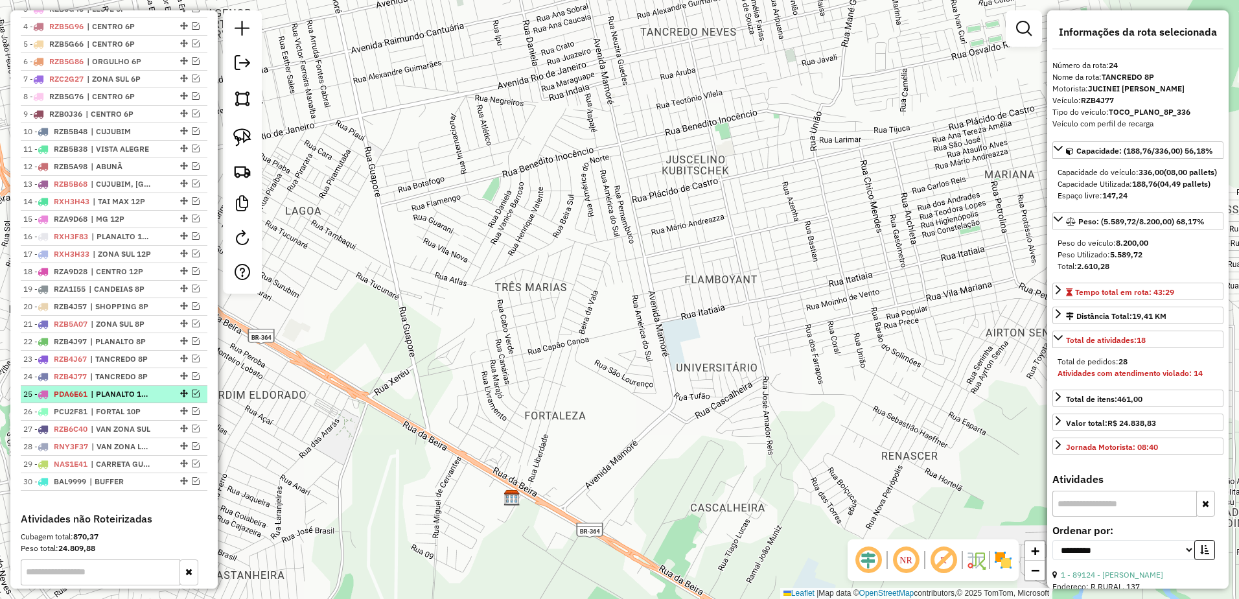
click at [105, 400] on span "| PLANALTO 10P" at bounding box center [121, 394] width 60 height 12
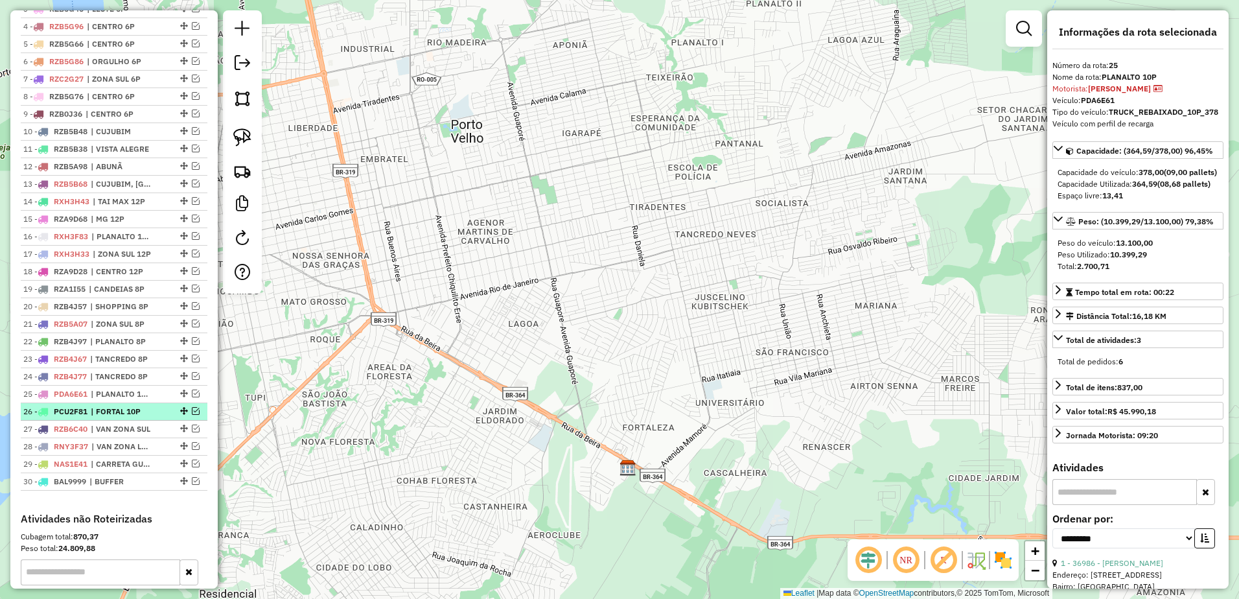
click at [105, 417] on span "| FORTAL 10P" at bounding box center [121, 412] width 60 height 12
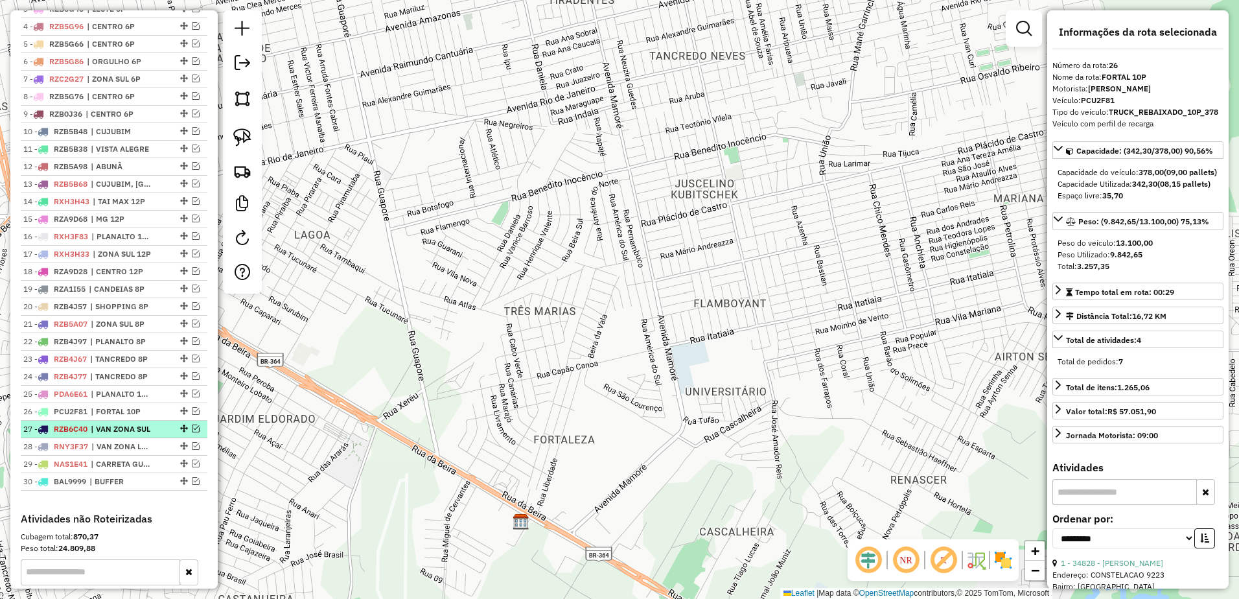
click at [110, 435] on span "| VAN ZONA SUL" at bounding box center [121, 429] width 60 height 12
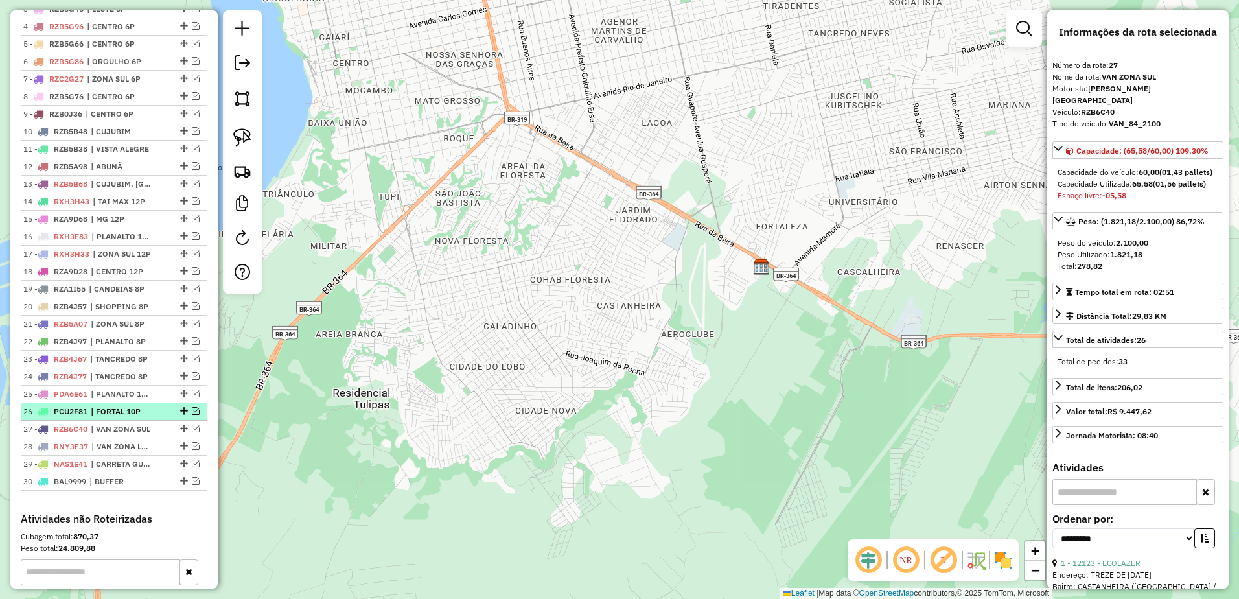
click at [115, 417] on span "| FORTAL 10P" at bounding box center [121, 412] width 60 height 12
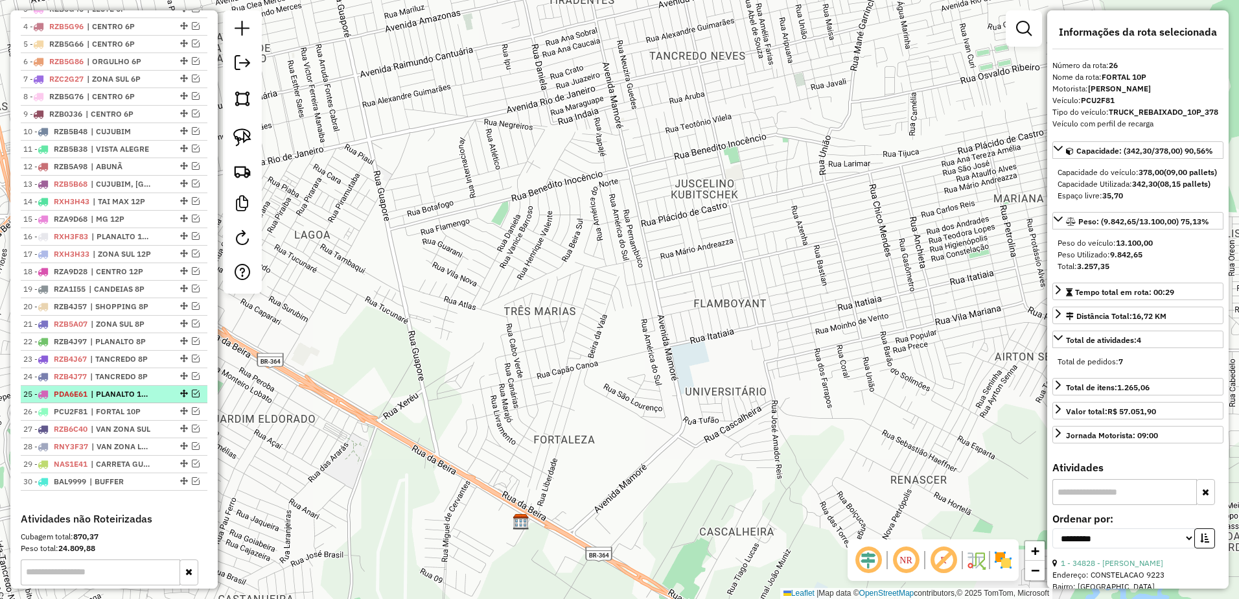
click at [116, 400] on span "| PLANALTO 10P" at bounding box center [121, 394] width 60 height 12
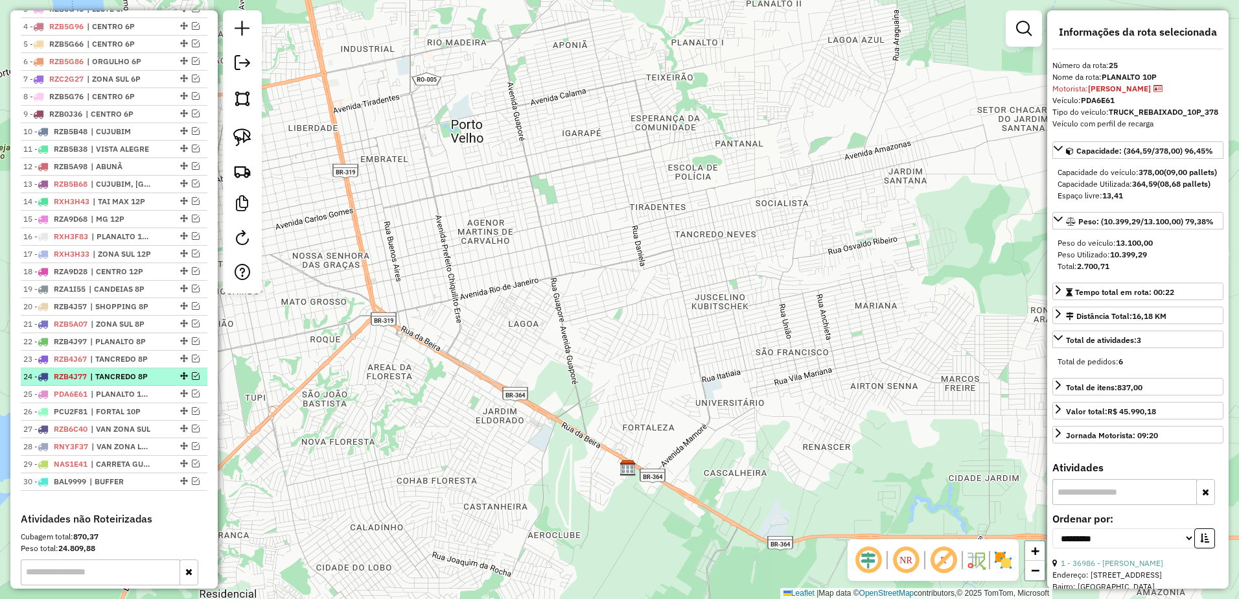
click at [118, 382] on span "| TANCREDO 8P" at bounding box center [120, 377] width 60 height 12
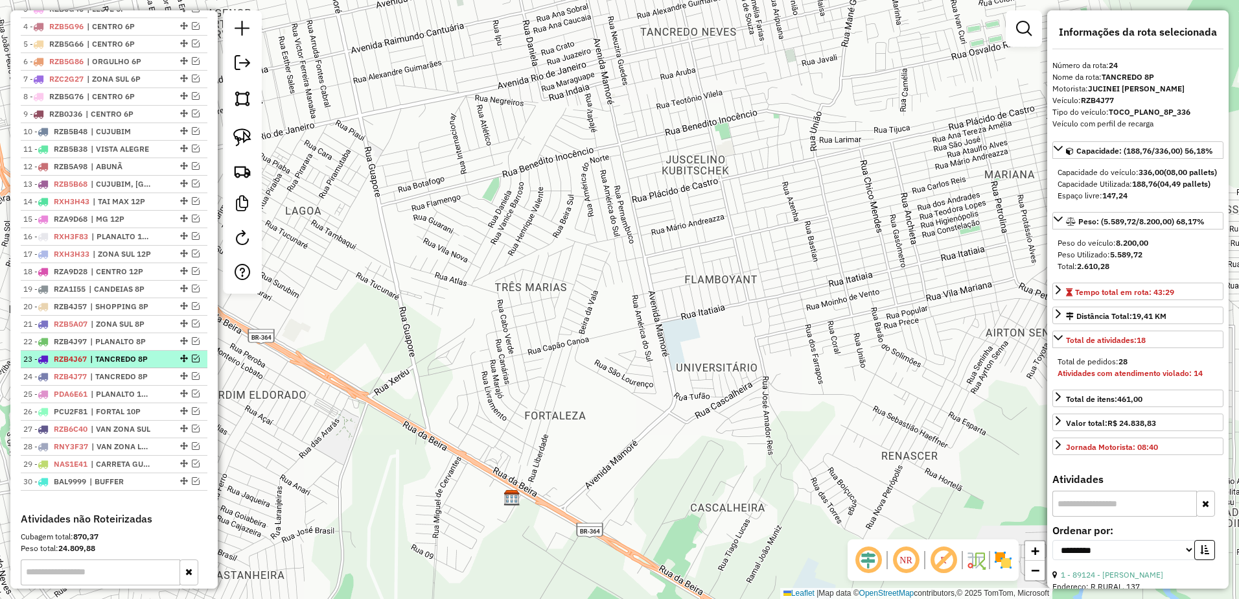
click at [122, 365] on span "| TANCREDO 8P" at bounding box center [120, 359] width 60 height 12
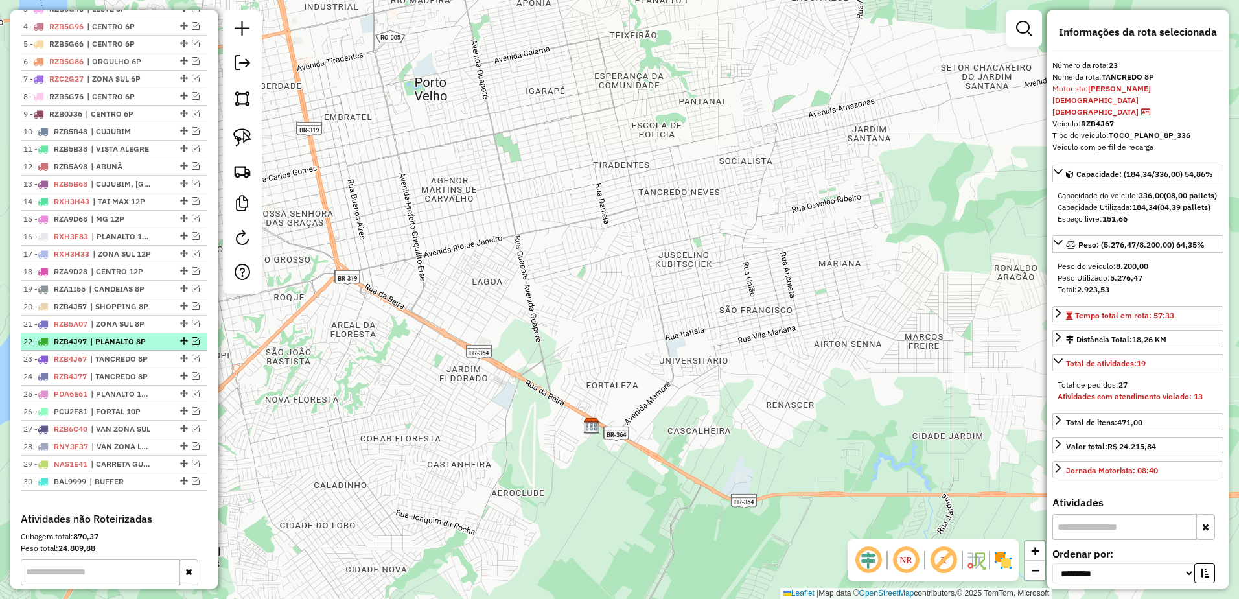
click at [123, 347] on span "| PLANALTO 8P" at bounding box center [120, 342] width 60 height 12
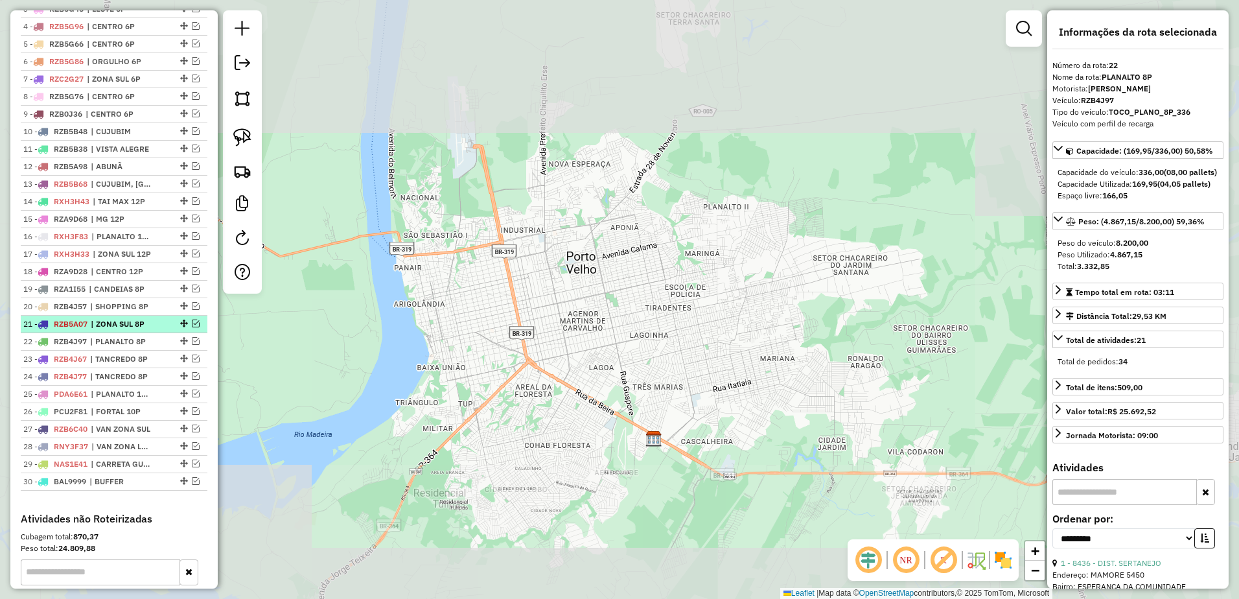
click at [128, 330] on span "| ZONA SUL 8P" at bounding box center [121, 324] width 60 height 12
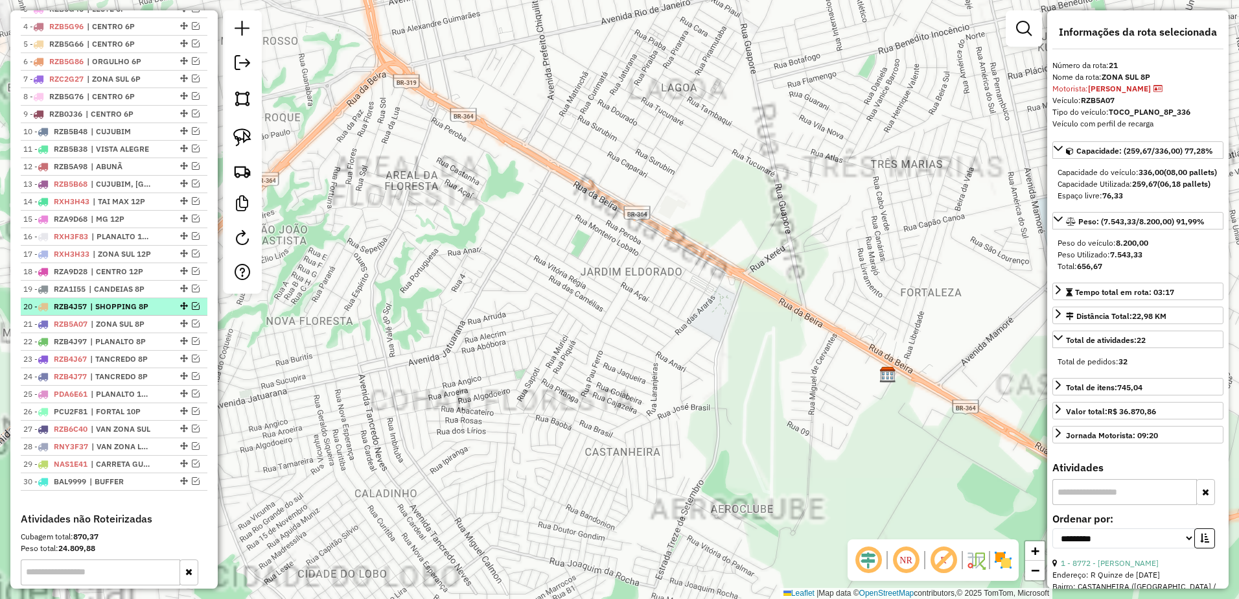
click at [132, 312] on span "| SHOPPING 8P" at bounding box center [120, 307] width 60 height 12
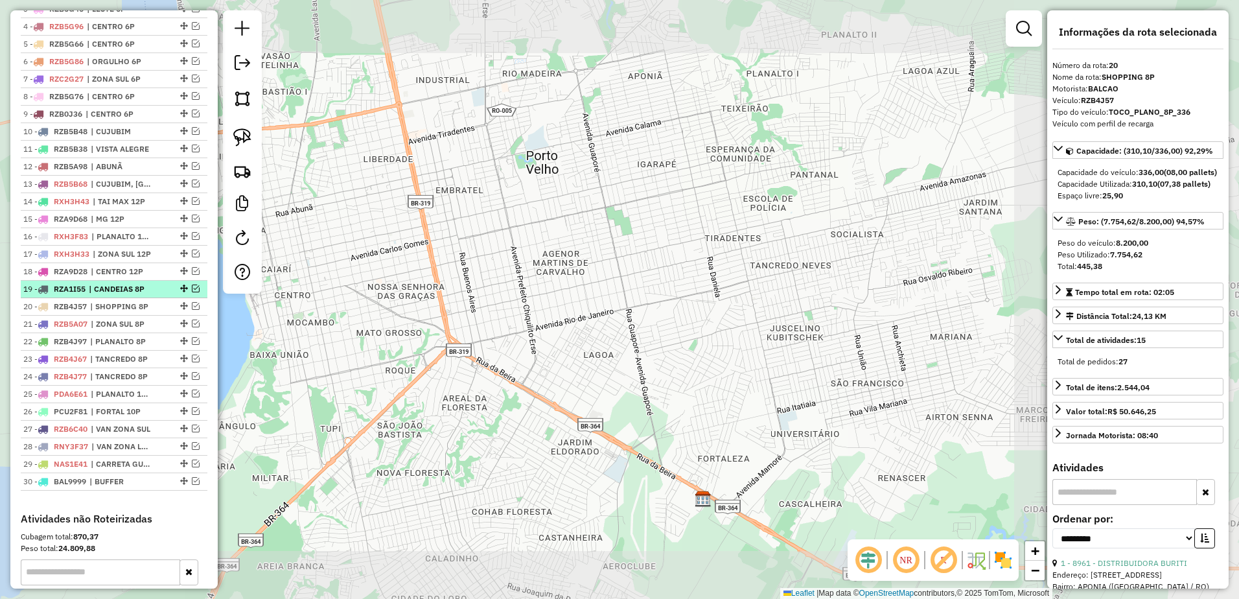
click at [135, 295] on span "| CANDEIAS 8P" at bounding box center [119, 289] width 60 height 12
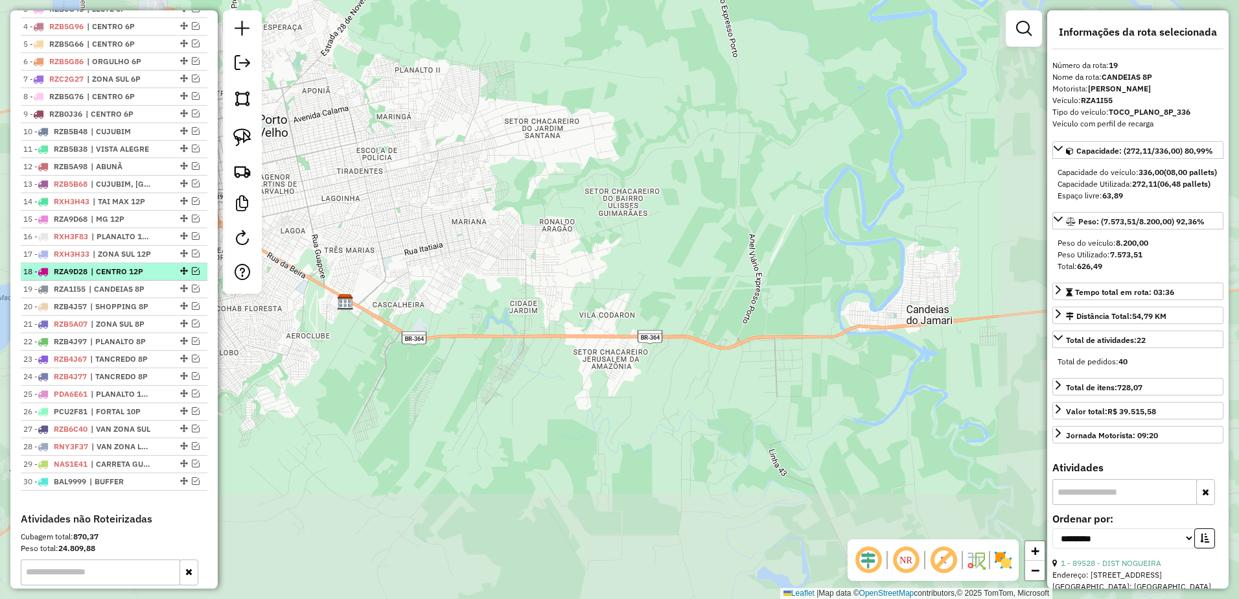
click at [136, 277] on span "| CENTRO 12P" at bounding box center [121, 272] width 60 height 12
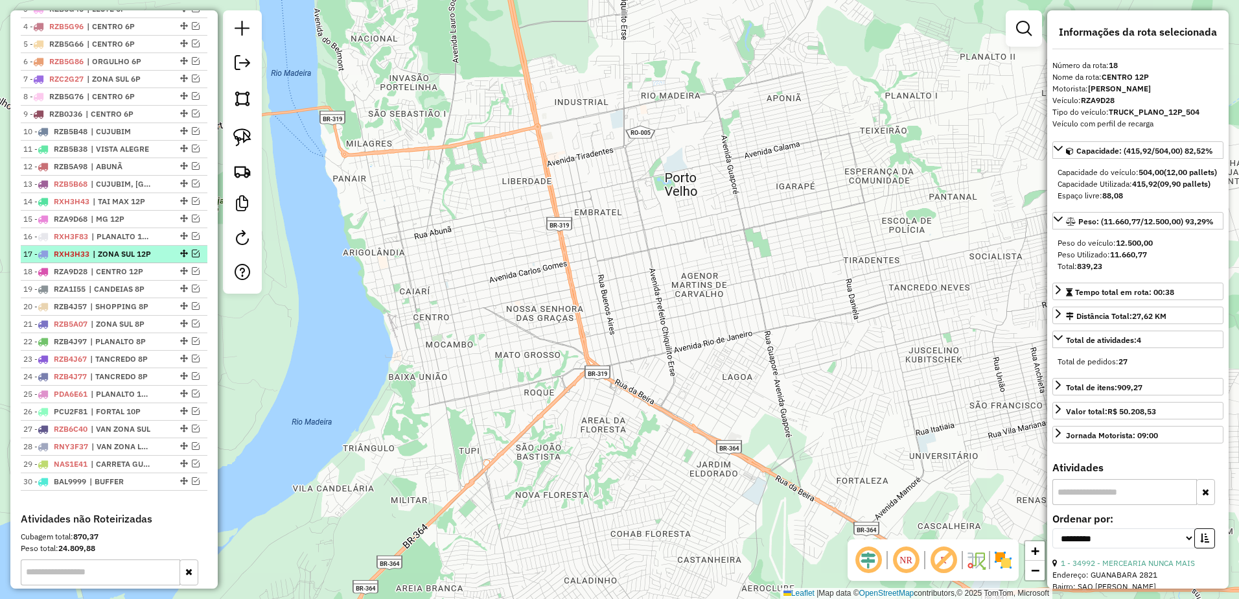
click at [136, 260] on span "| ZONA SUL 12P" at bounding box center [123, 254] width 60 height 12
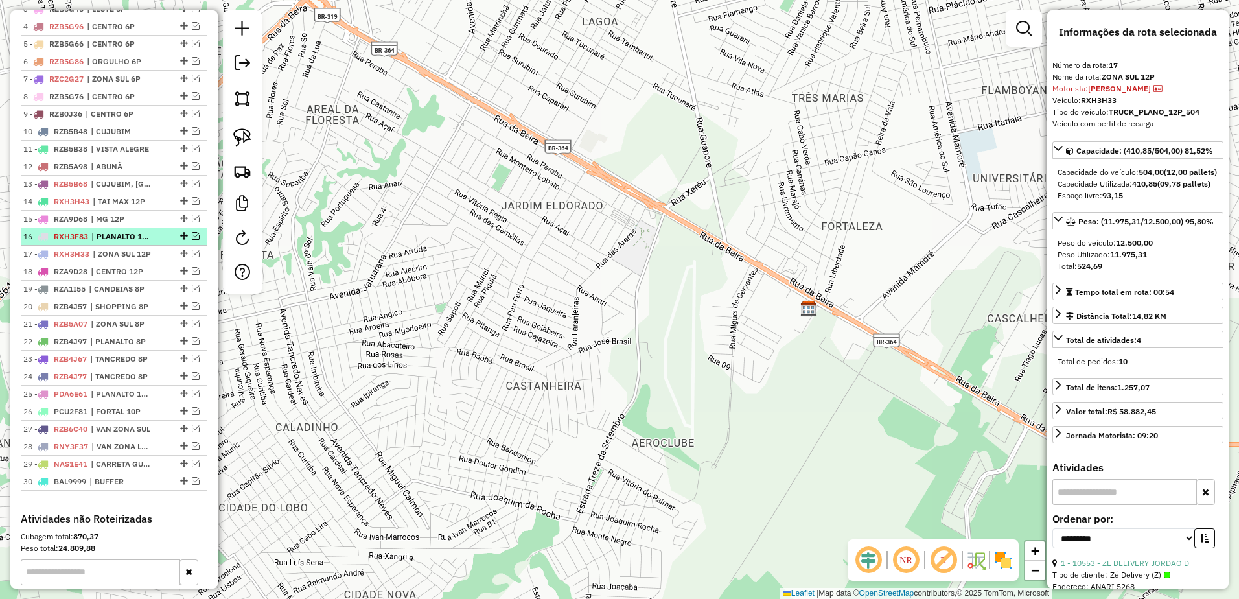
click at [136, 242] on span "| PLANALTO 12P" at bounding box center [121, 237] width 60 height 12
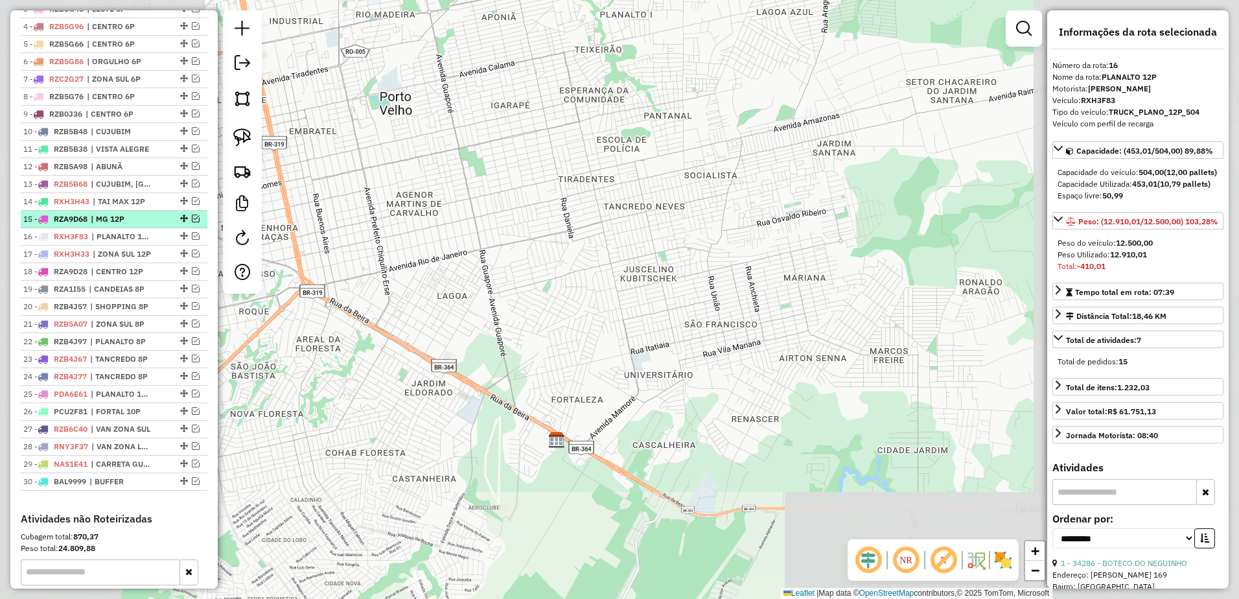
click at [137, 225] on span "| MG 12P" at bounding box center [121, 219] width 60 height 12
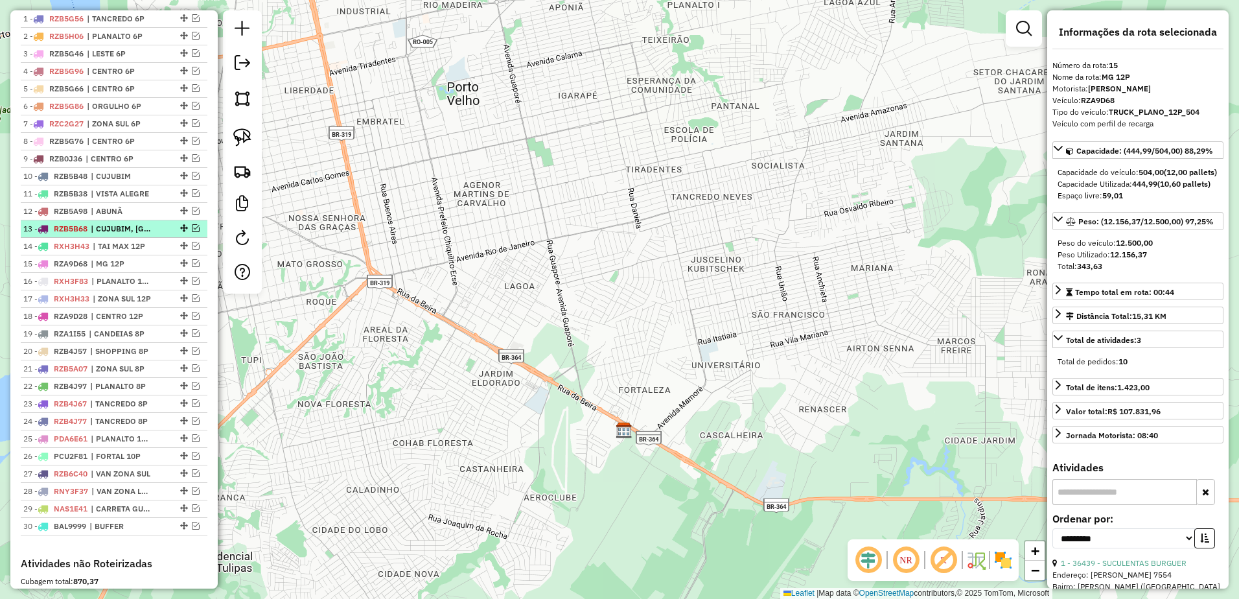
scroll to position [470, 0]
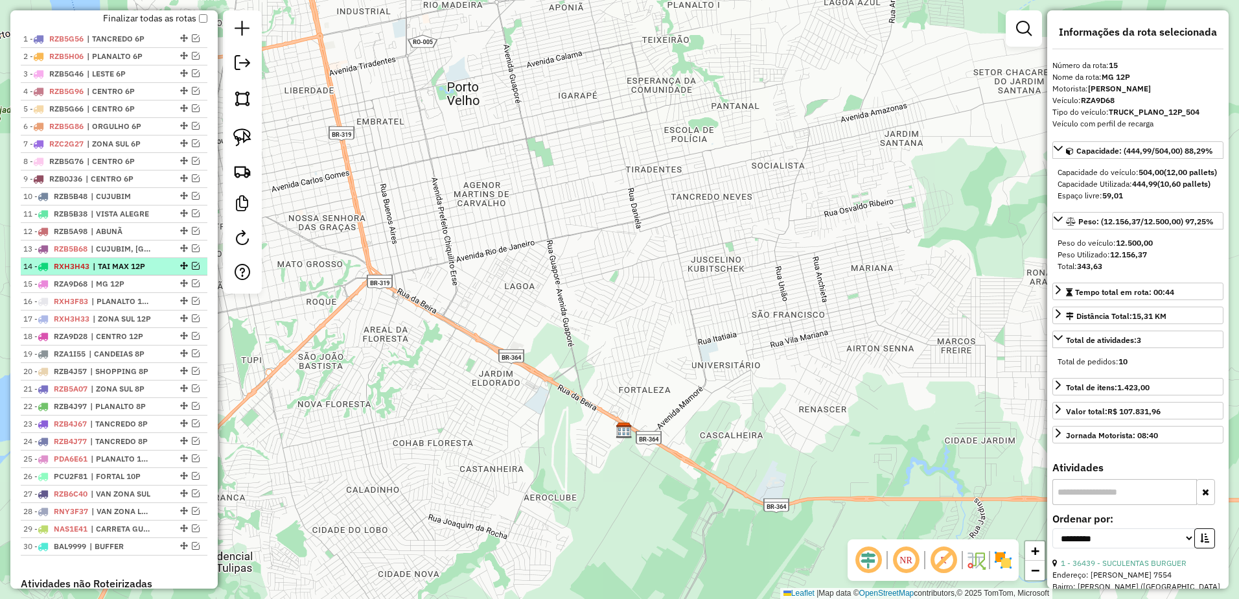
click at [134, 272] on span "| TAI MAX 12P" at bounding box center [123, 267] width 60 height 12
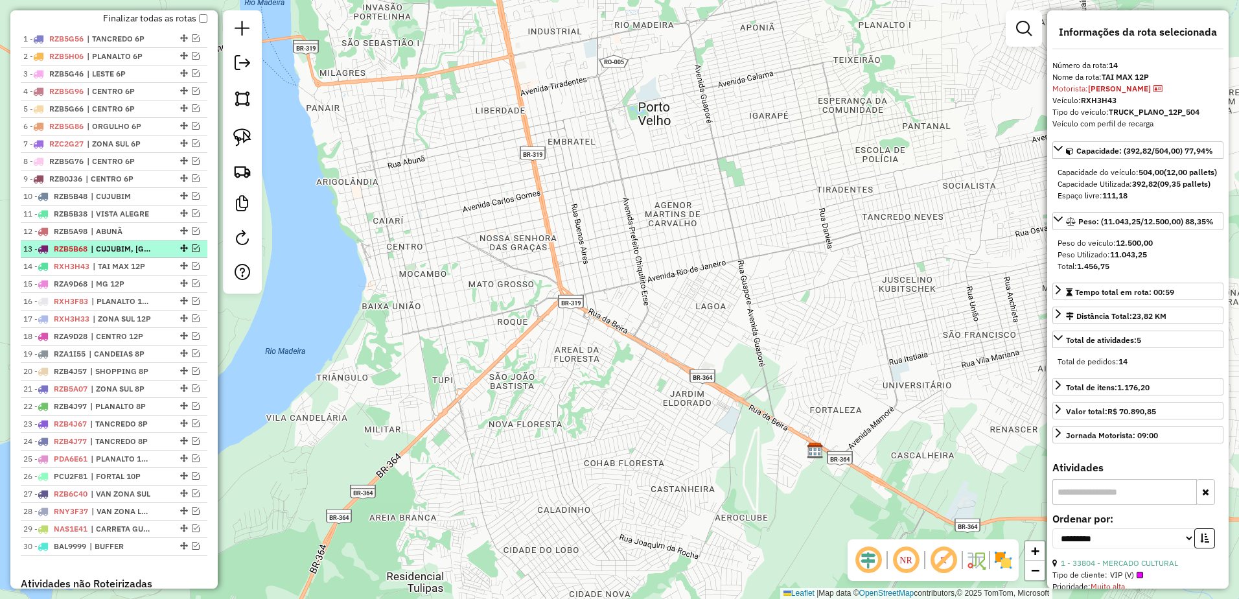
click at [141, 255] on span "| CUJUBIM, [GEOGRAPHIC_DATA], RIO CRESPO" at bounding box center [121, 249] width 60 height 12
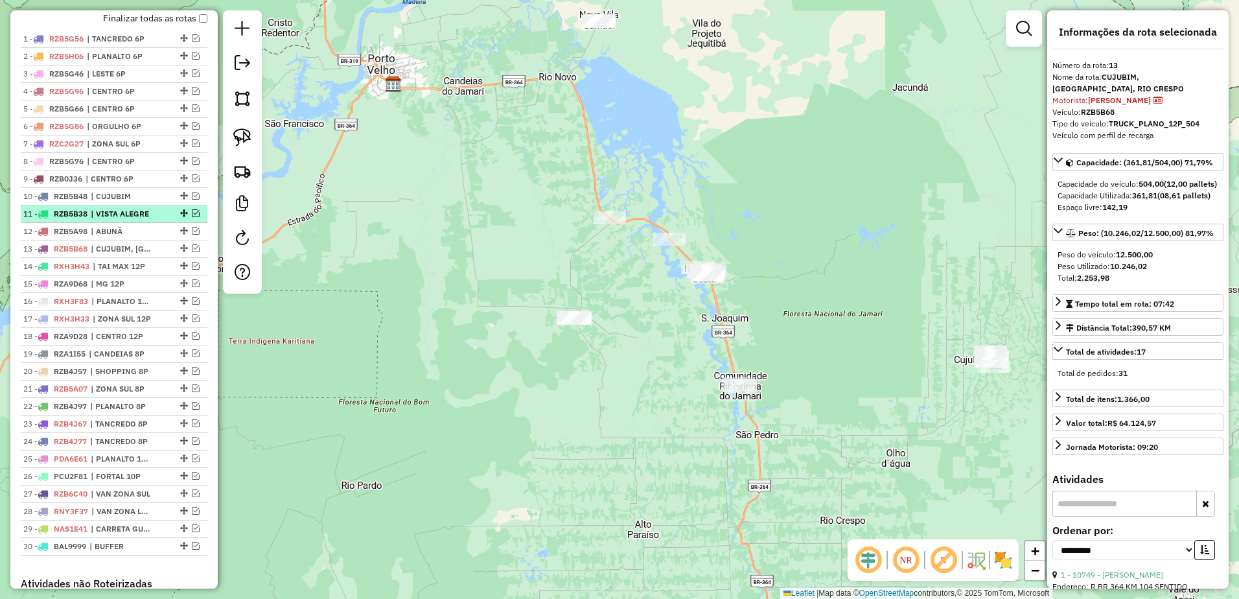
click at [141, 223] on li "11 - RZB5B38 | [GEOGRAPHIC_DATA]" at bounding box center [114, 214] width 187 height 18
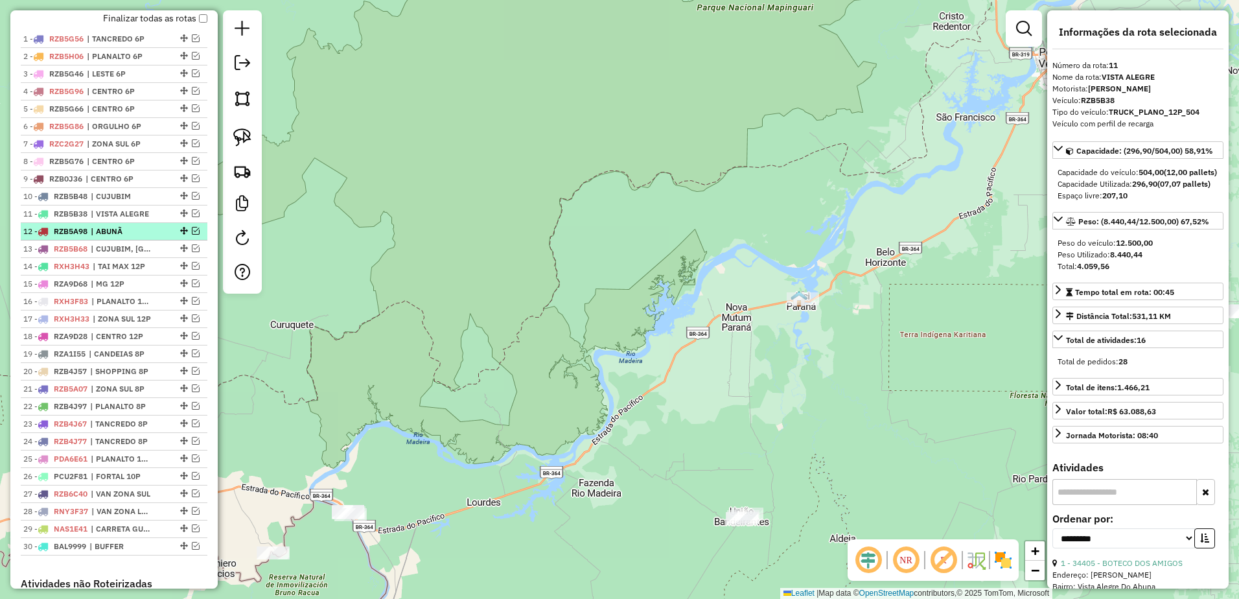
click at [140, 237] on span "| ABUNÃ" at bounding box center [121, 232] width 60 height 12
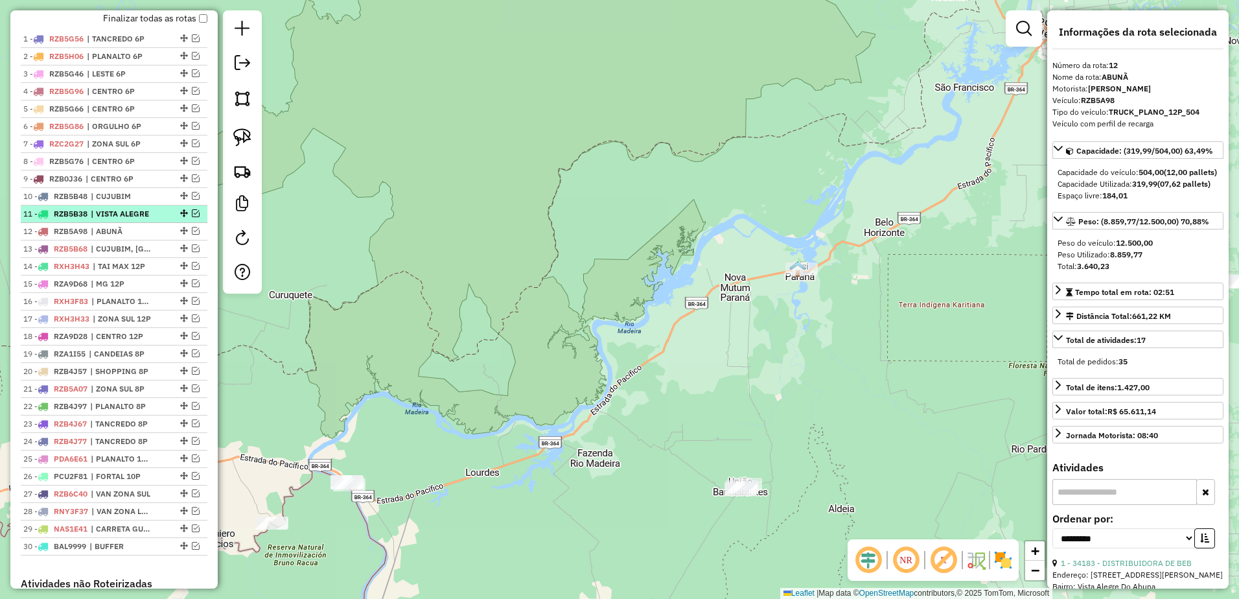
click at [141, 220] on span "| VISTA ALEGRE" at bounding box center [121, 214] width 60 height 12
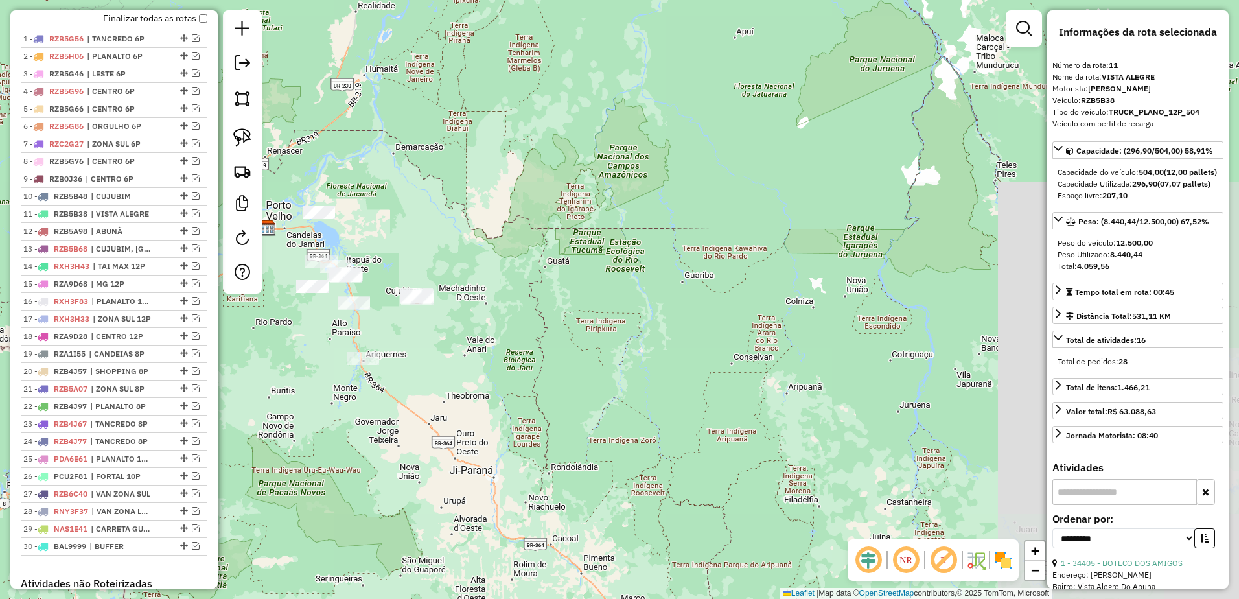
scroll to position [535, 0]
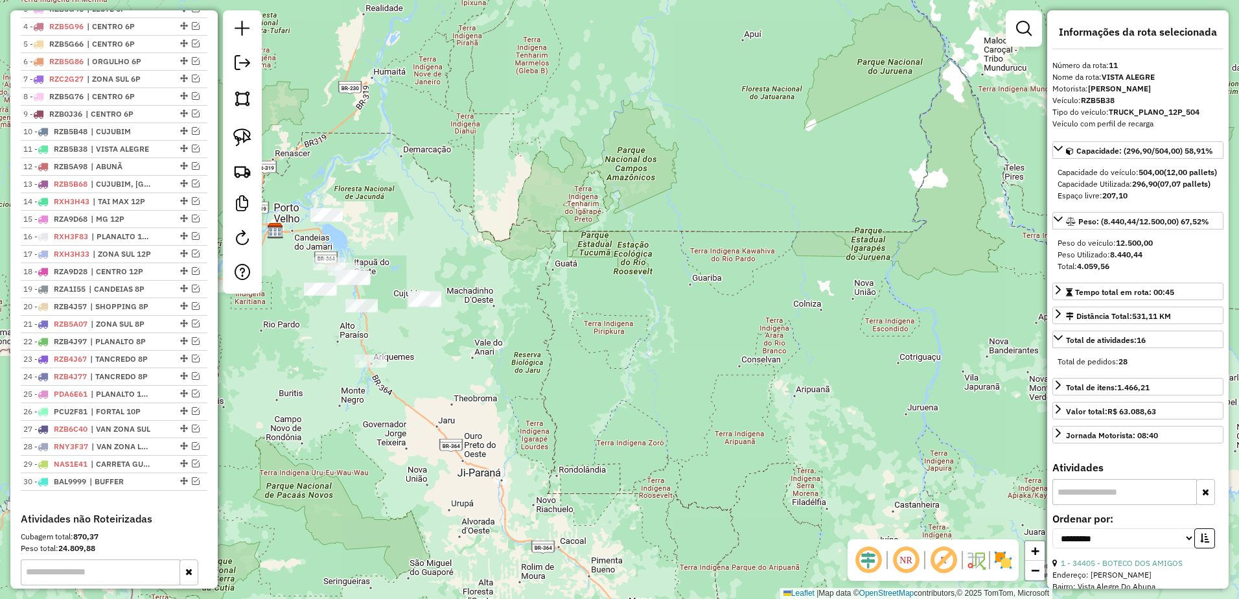
drag, startPoint x: 401, startPoint y: 174, endPoint x: 750, endPoint y: 237, distance: 355.1
click at [750, 237] on div "Janela de atendimento Grade de atendimento Capacidade Transportadoras Veículos …" at bounding box center [619, 299] width 1239 height 599
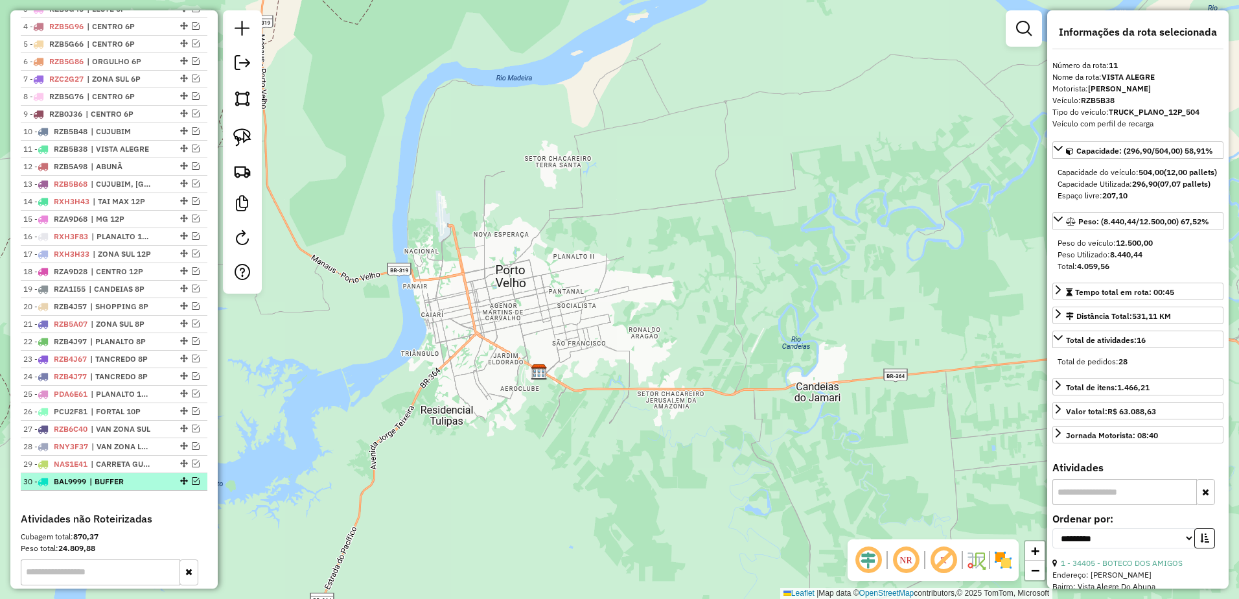
click at [192, 485] on em at bounding box center [196, 481] width 8 height 8
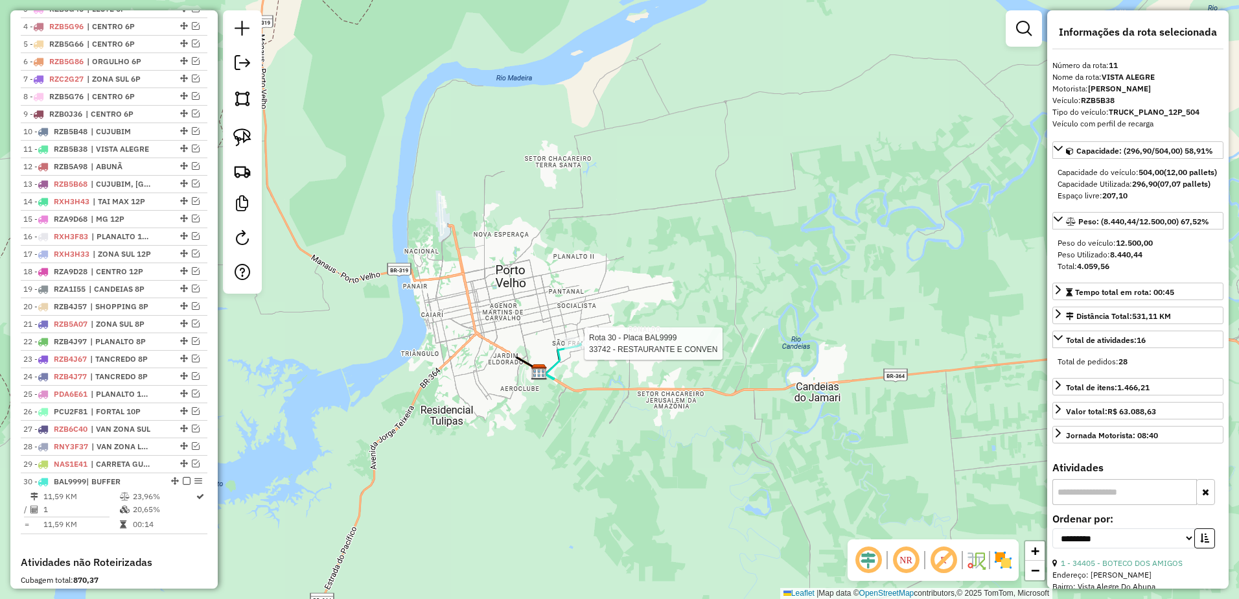
scroll to position [747, 0]
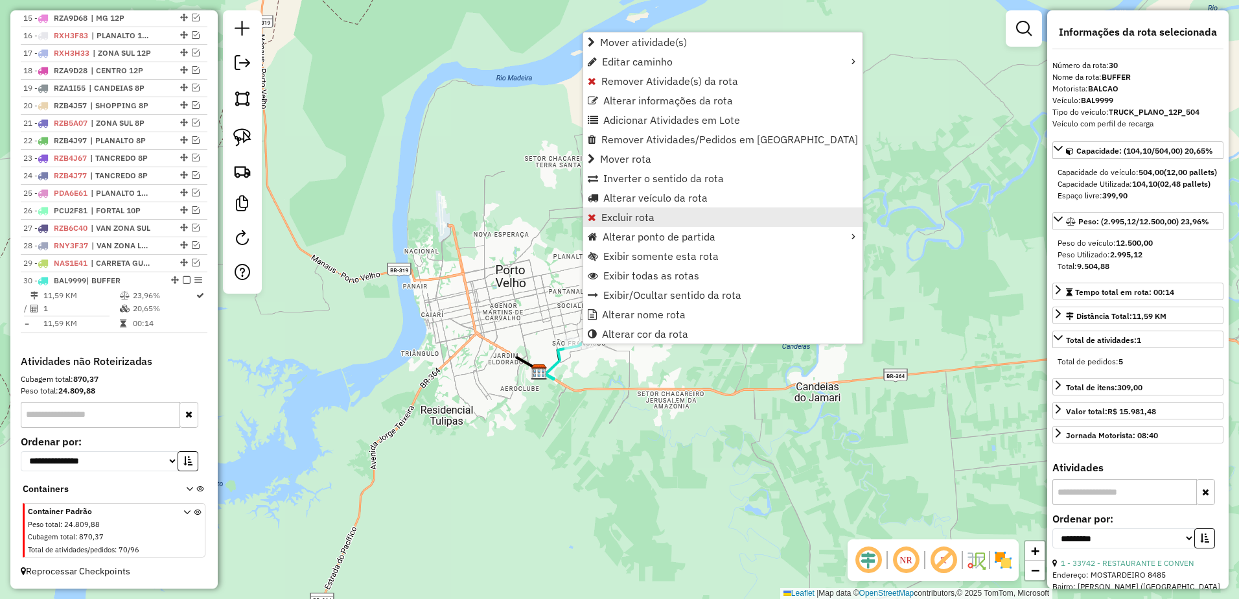
click at [664, 215] on link "Excluir rota" at bounding box center [722, 216] width 279 height 19
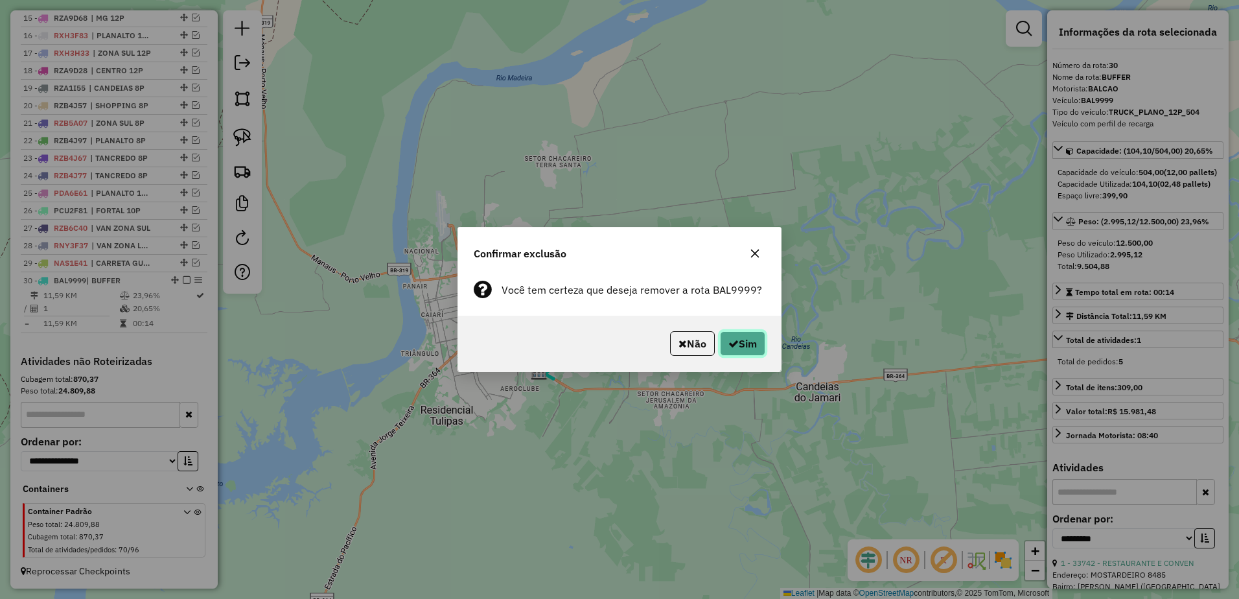
click at [747, 342] on button "Sim" at bounding box center [742, 343] width 45 height 25
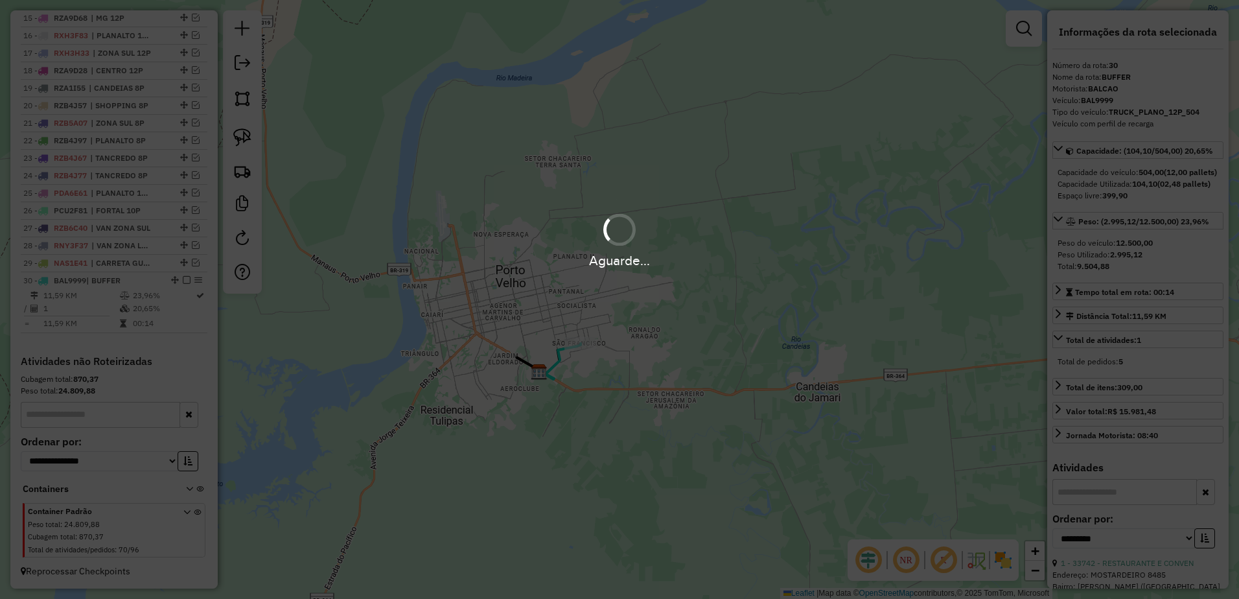
scroll to position [686, 0]
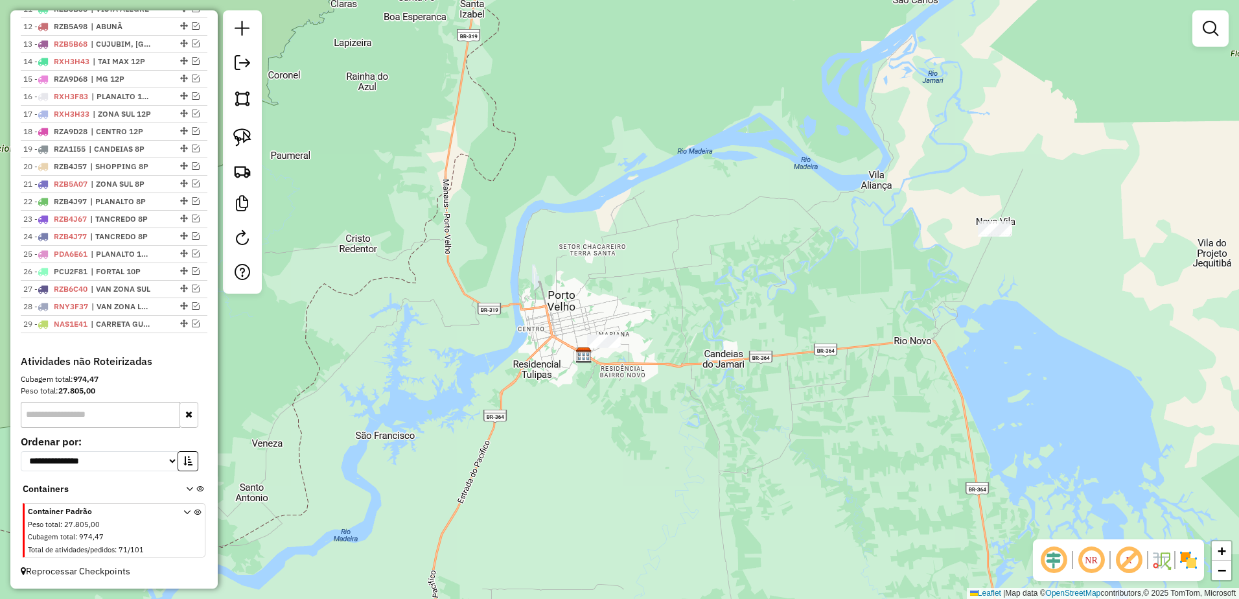
drag, startPoint x: 637, startPoint y: 262, endPoint x: 659, endPoint y: 241, distance: 31.2
click at [659, 241] on div "Janela de atendimento Grade de atendimento Capacidade Transportadoras Veículos …" at bounding box center [619, 299] width 1239 height 599
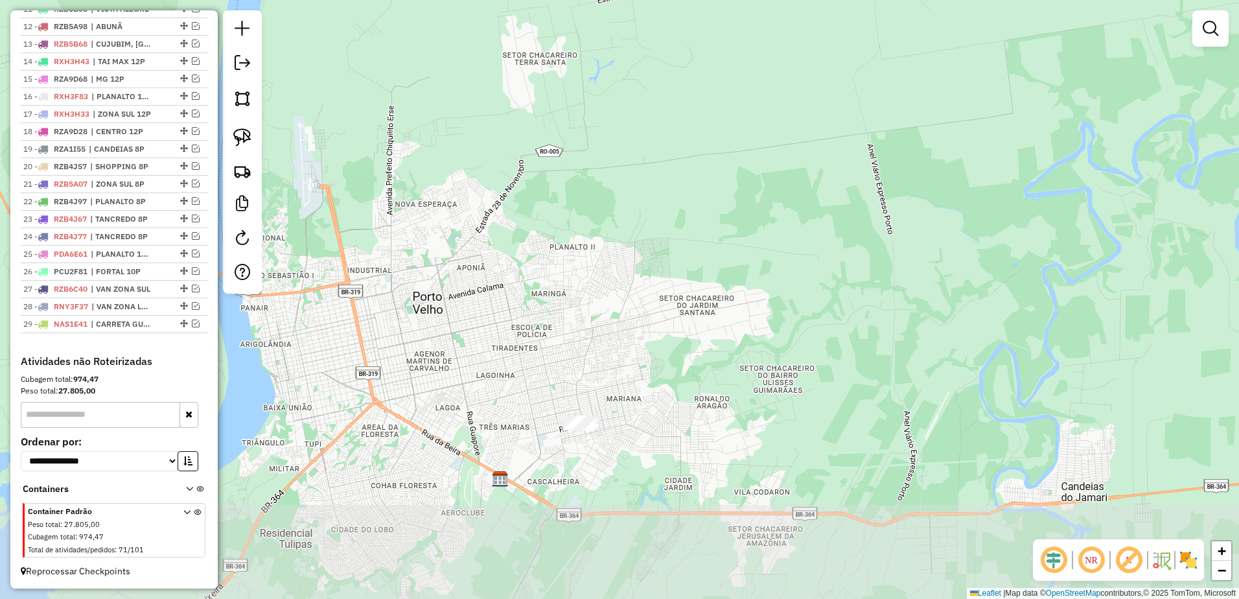
drag, startPoint x: 630, startPoint y: 273, endPoint x: 684, endPoint y: 136, distance: 147.0
click at [684, 136] on div "Janela de atendimento Grade de atendimento Capacidade Transportadoras Veículos …" at bounding box center [619, 299] width 1239 height 599
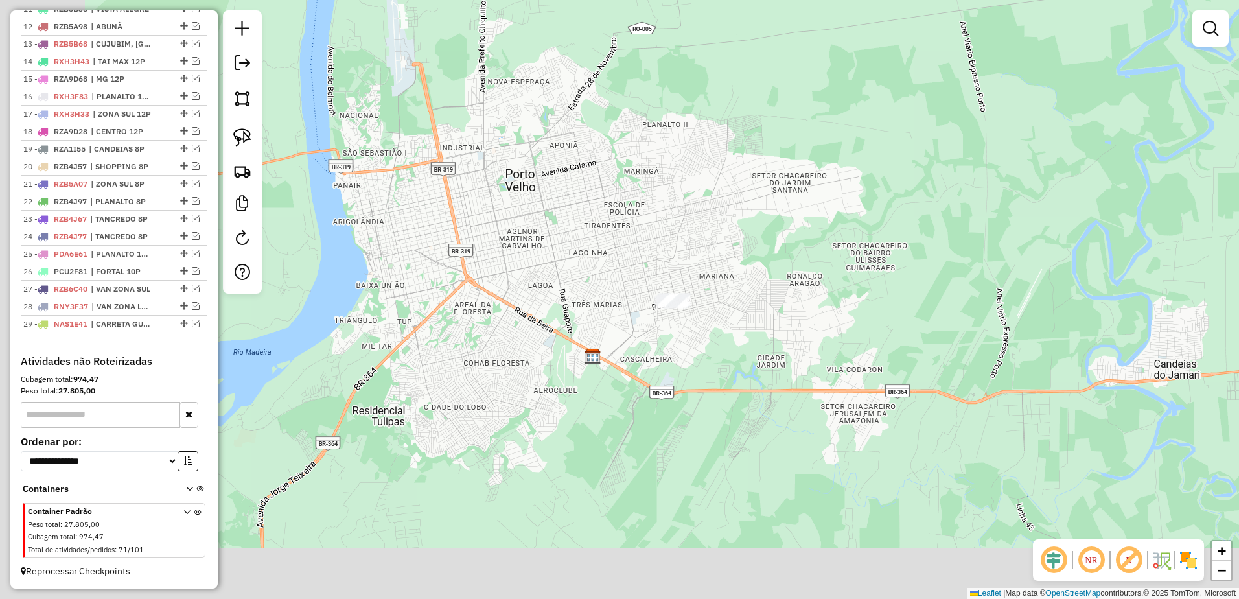
drag, startPoint x: 594, startPoint y: 317, endPoint x: 687, endPoint y: 193, distance: 155.2
click at [687, 193] on div "Janela de atendimento Grade de atendimento Capacidade Transportadoras Veículos …" at bounding box center [619, 299] width 1239 height 599
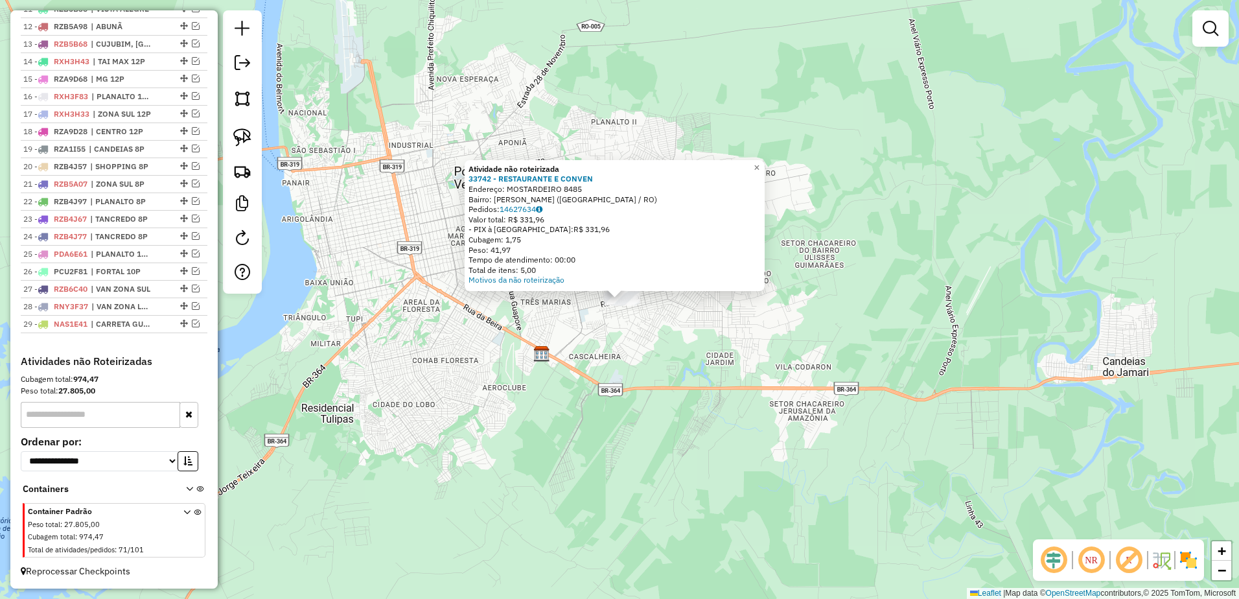
click at [419, 390] on div "Atividade não roteirizada 33742 - RESTAURANTE E CONVEN Endereço: MOSTARDEIRO 84…" at bounding box center [619, 299] width 1239 height 599
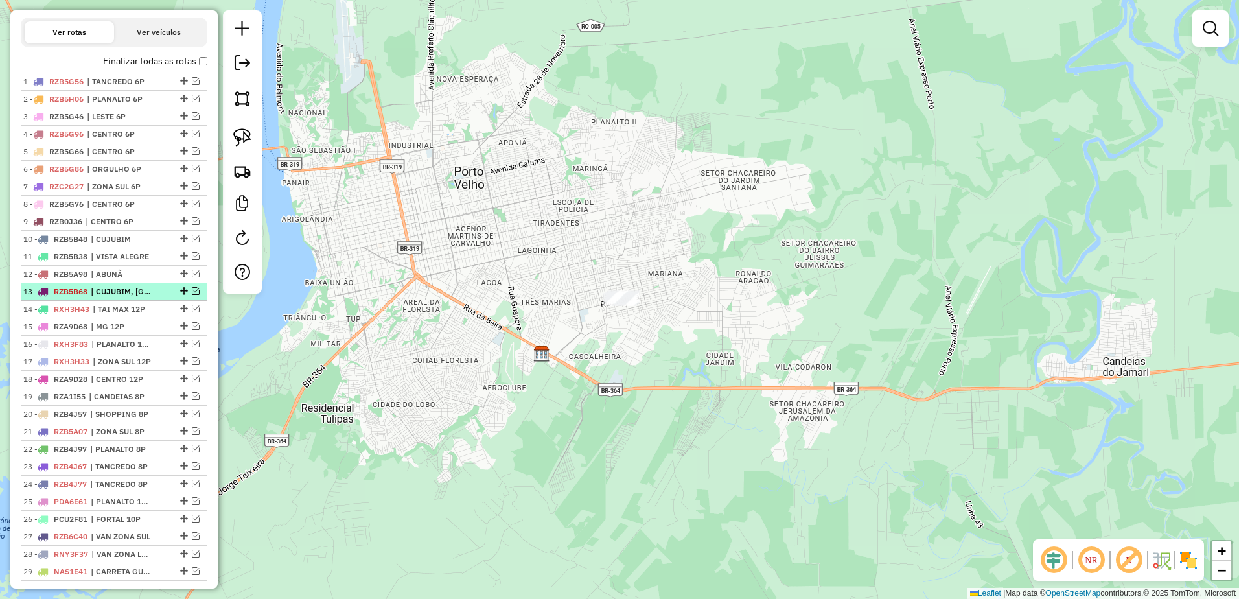
scroll to position [492, 0]
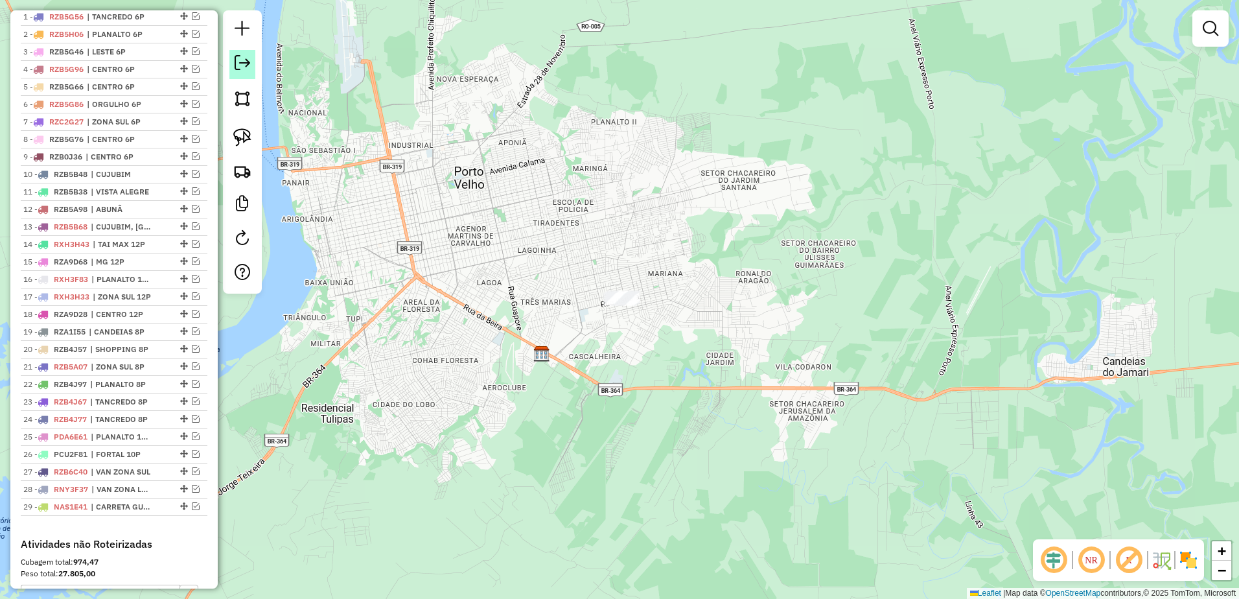
click at [242, 65] on em at bounding box center [243, 63] width 16 height 16
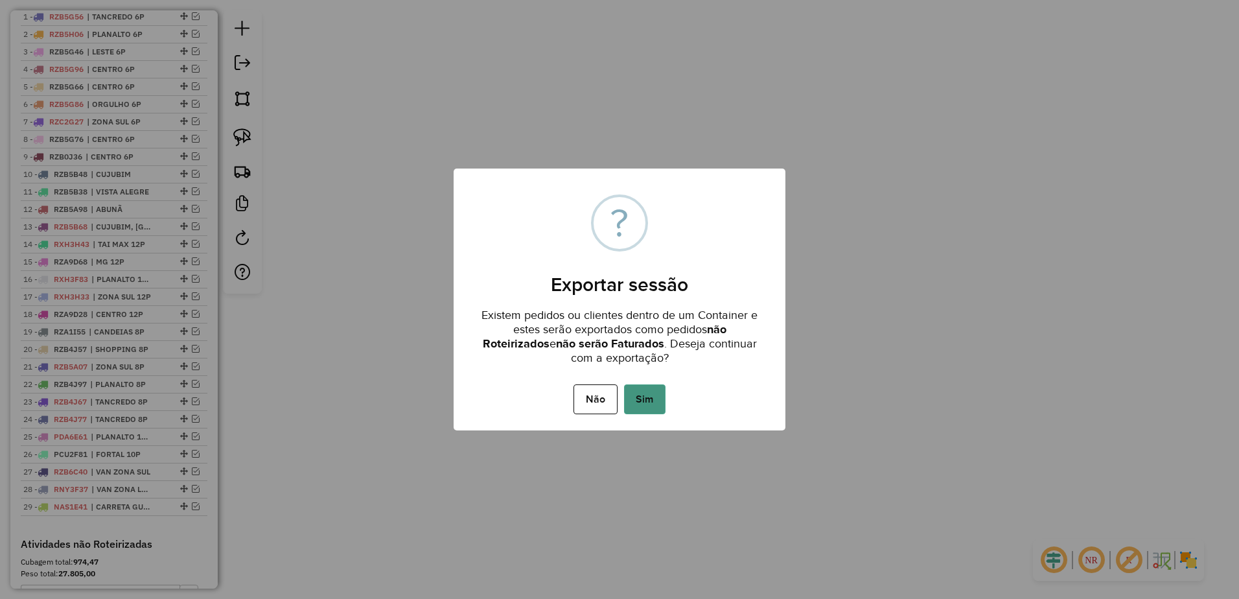
click at [661, 398] on button "Sim" at bounding box center [644, 399] width 41 height 30
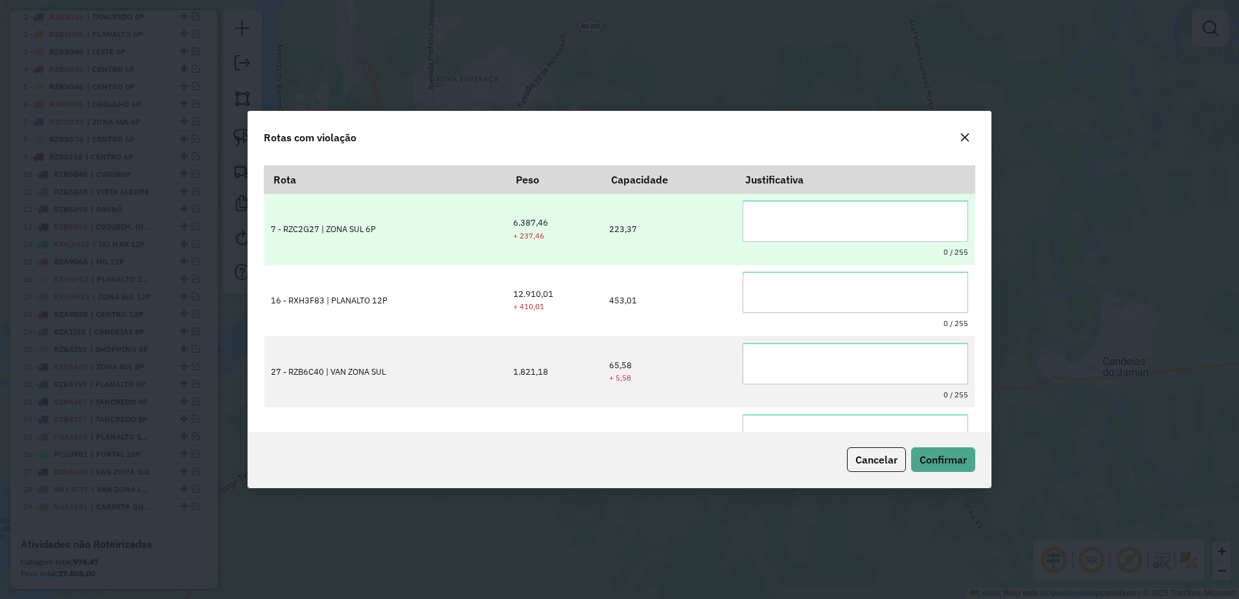
scroll to position [0, 0]
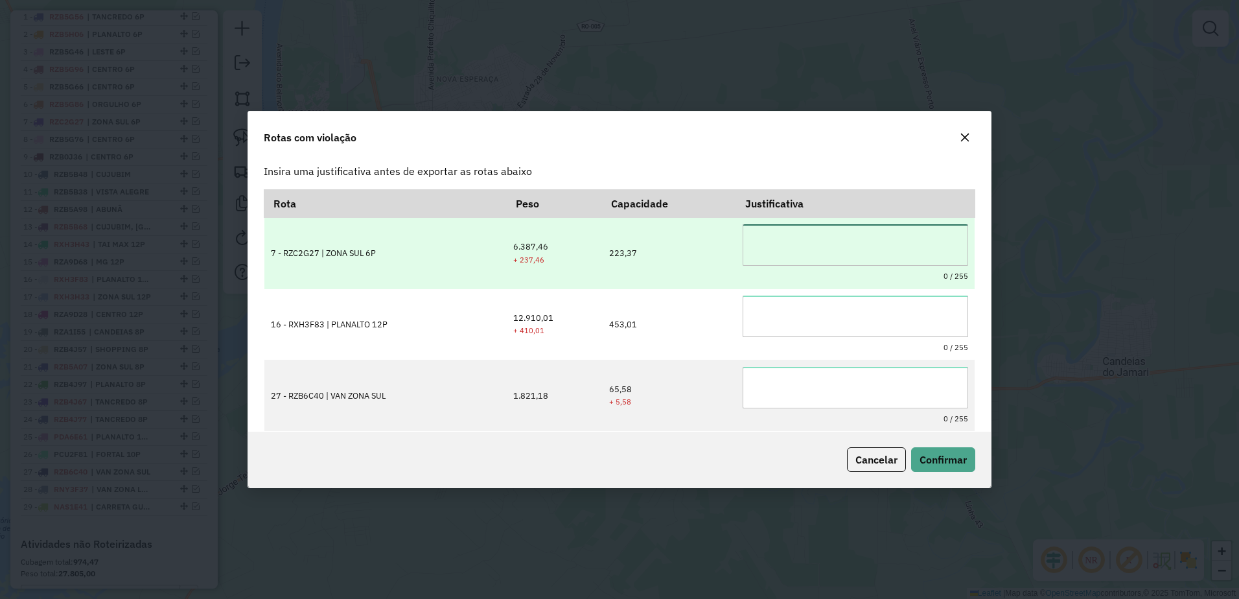
click at [849, 253] on textarea at bounding box center [856, 244] width 226 height 41
drag, startPoint x: 837, startPoint y: 239, endPoint x: 736, endPoint y: 233, distance: 100.6
click at [736, 233] on td "**********" at bounding box center [855, 253] width 239 height 71
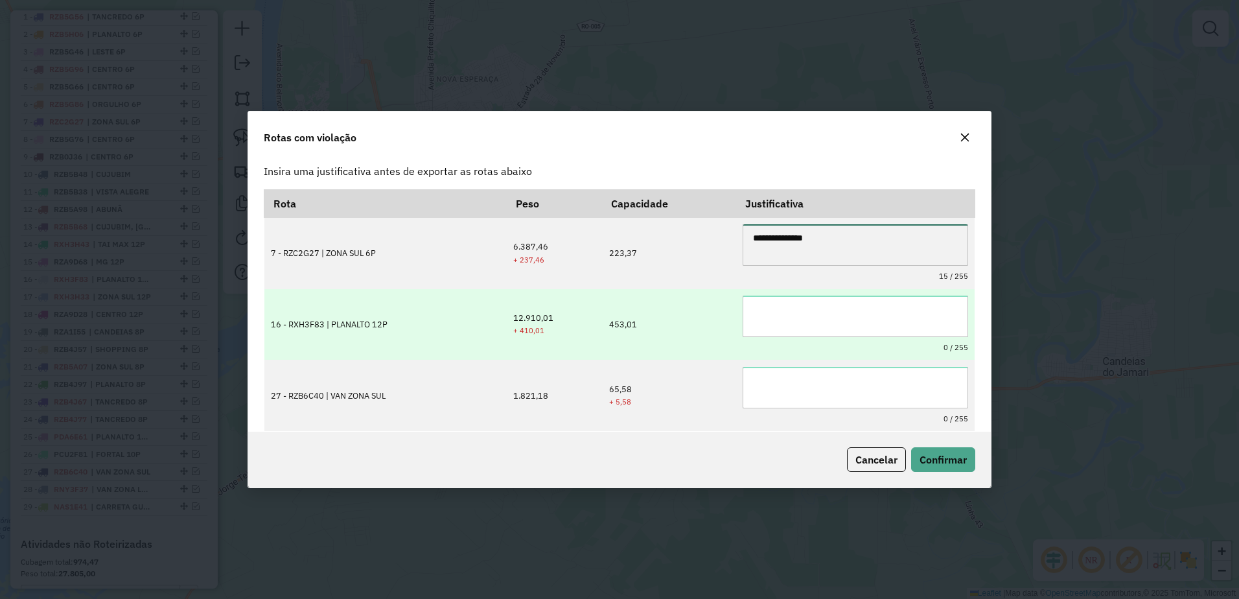
type textarea "**********"
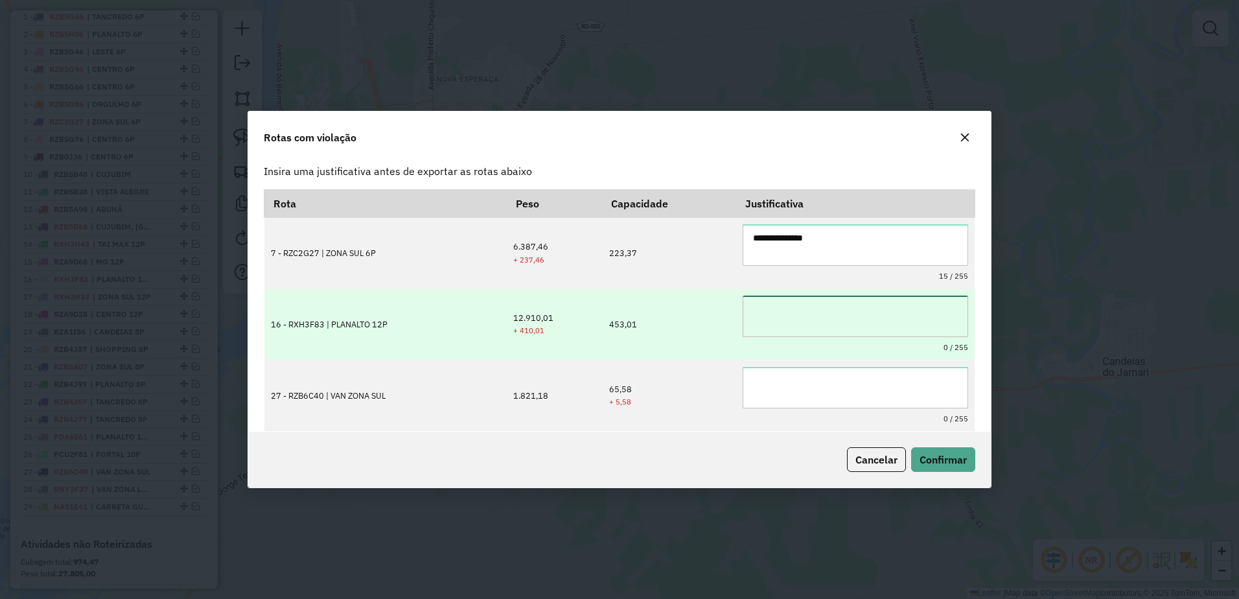
click at [807, 312] on textarea at bounding box center [856, 316] width 226 height 41
paste textarea "**********"
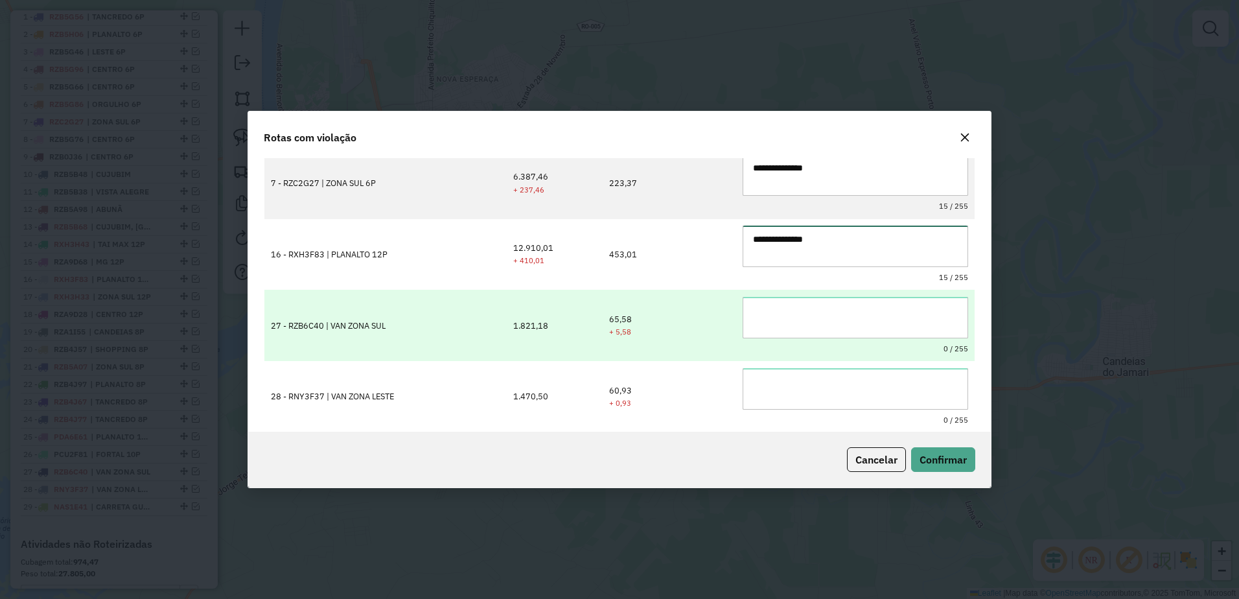
scroll to position [71, 0]
type textarea "**********"
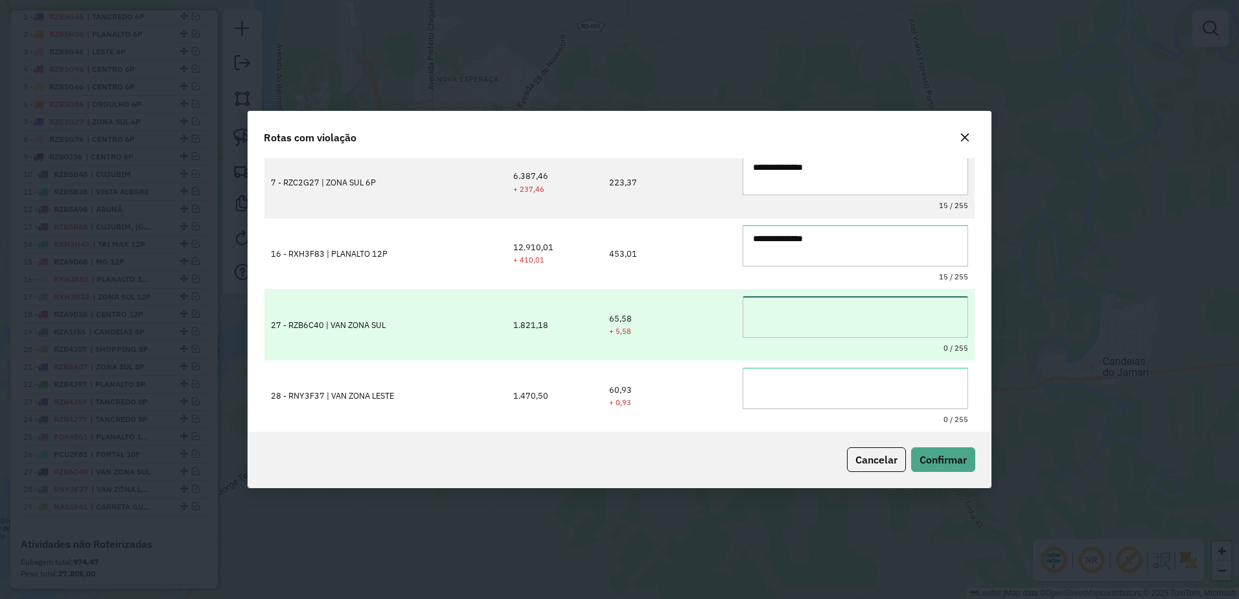
click at [806, 308] on textarea at bounding box center [856, 316] width 226 height 41
paste textarea "**********"
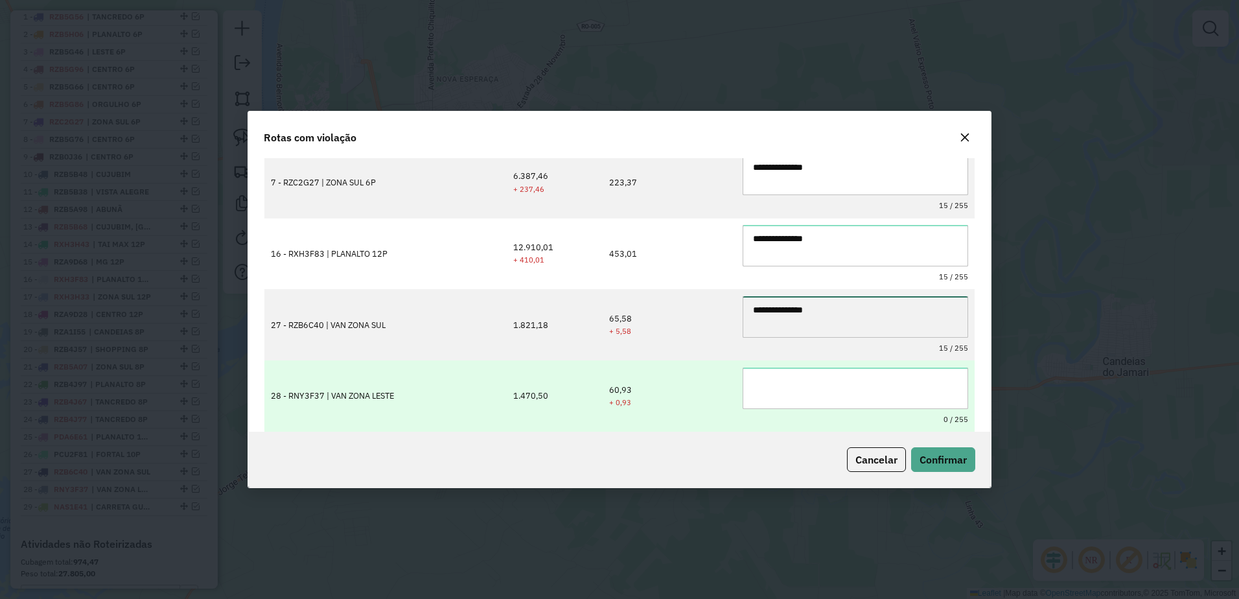
type textarea "**********"
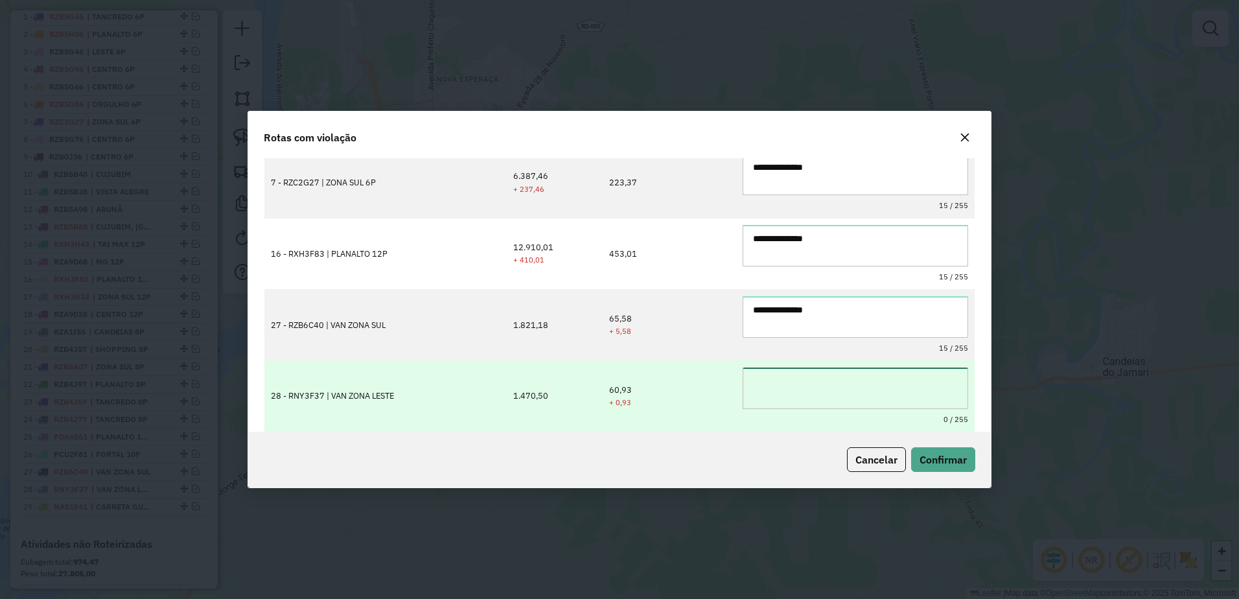
click at [819, 387] on textarea at bounding box center [856, 388] width 226 height 41
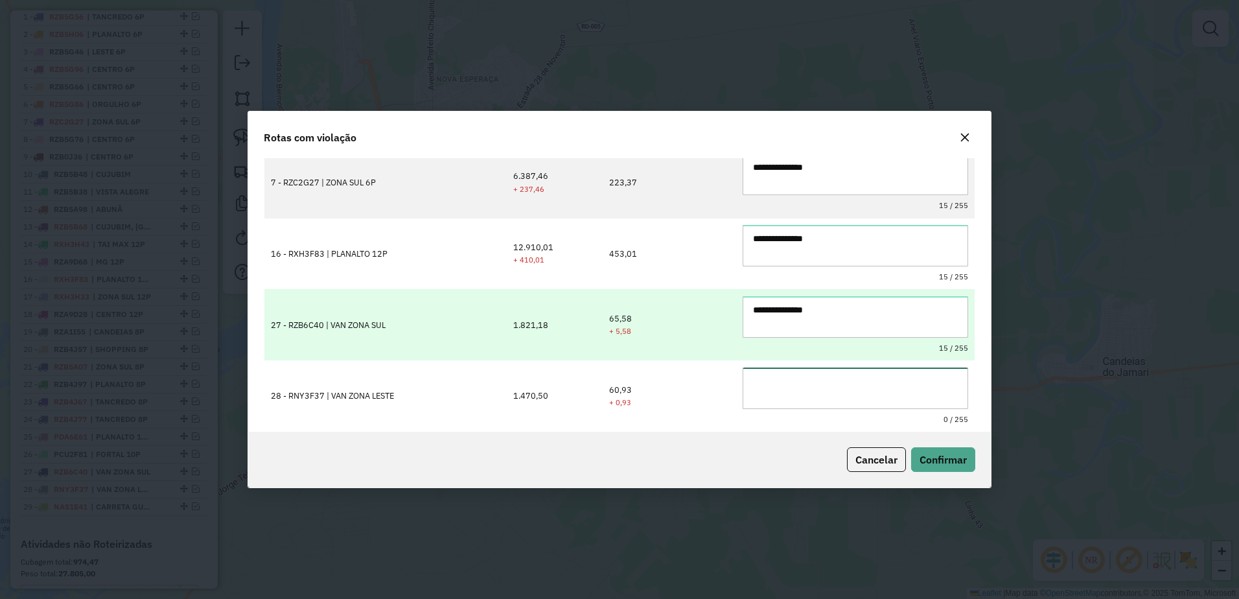
paste textarea "**********"
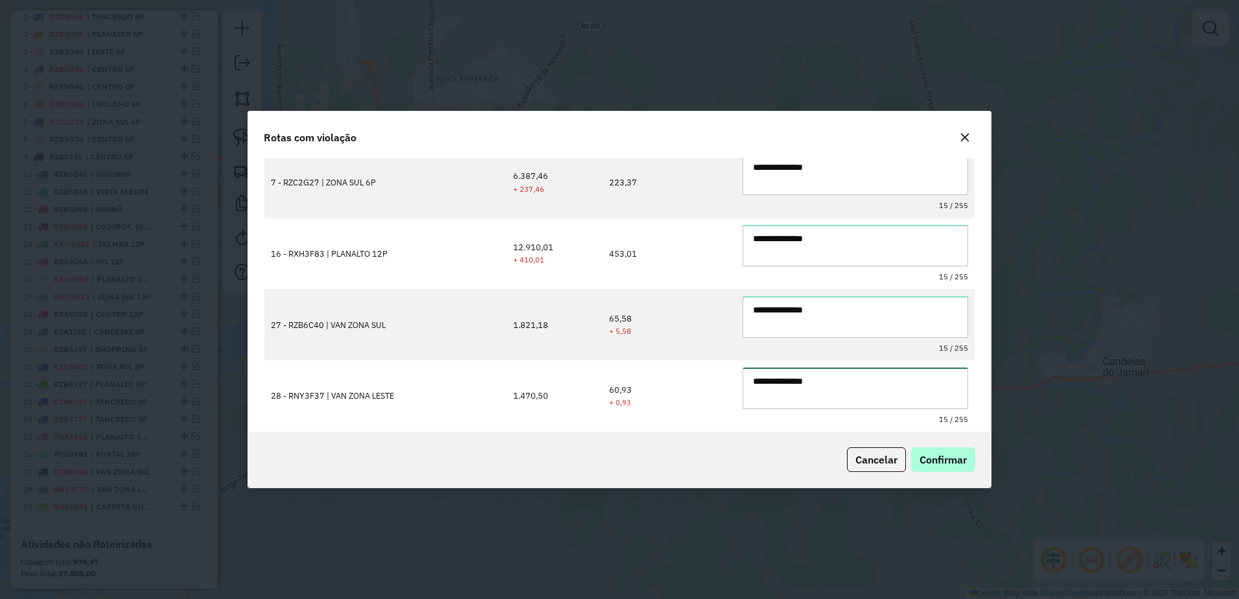
type textarea "**********"
click at [951, 457] on span "Confirmar" at bounding box center [943, 459] width 47 height 13
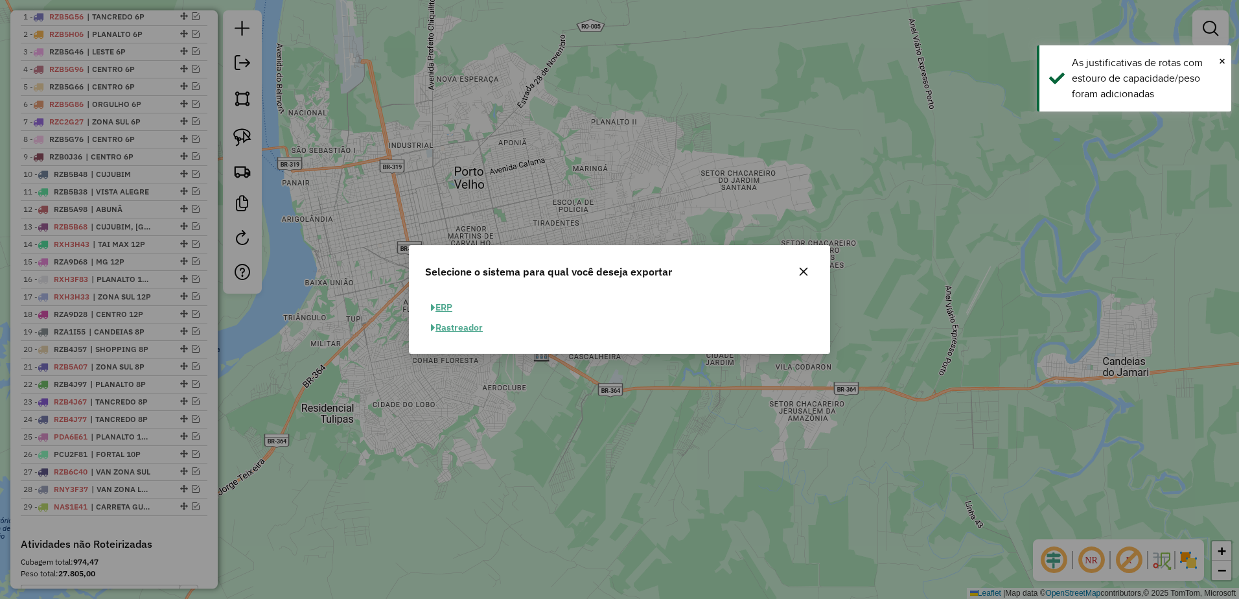
click at [447, 304] on button "ERP" at bounding box center [441, 308] width 33 height 20
select select "**"
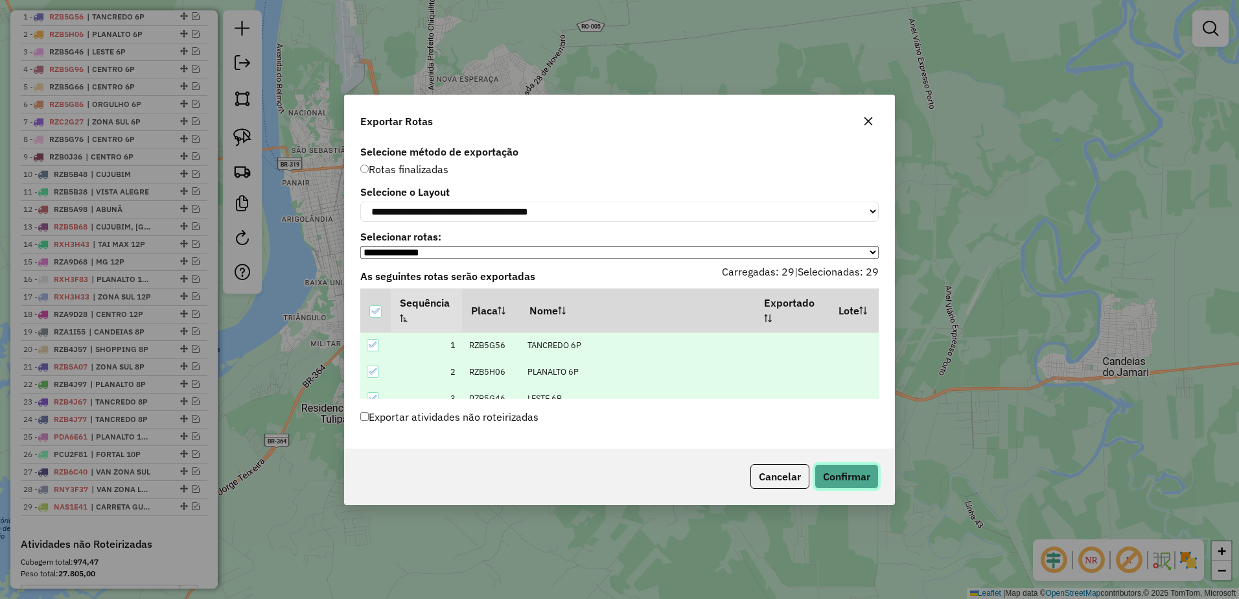
click at [867, 480] on button "Confirmar" at bounding box center [847, 476] width 64 height 25
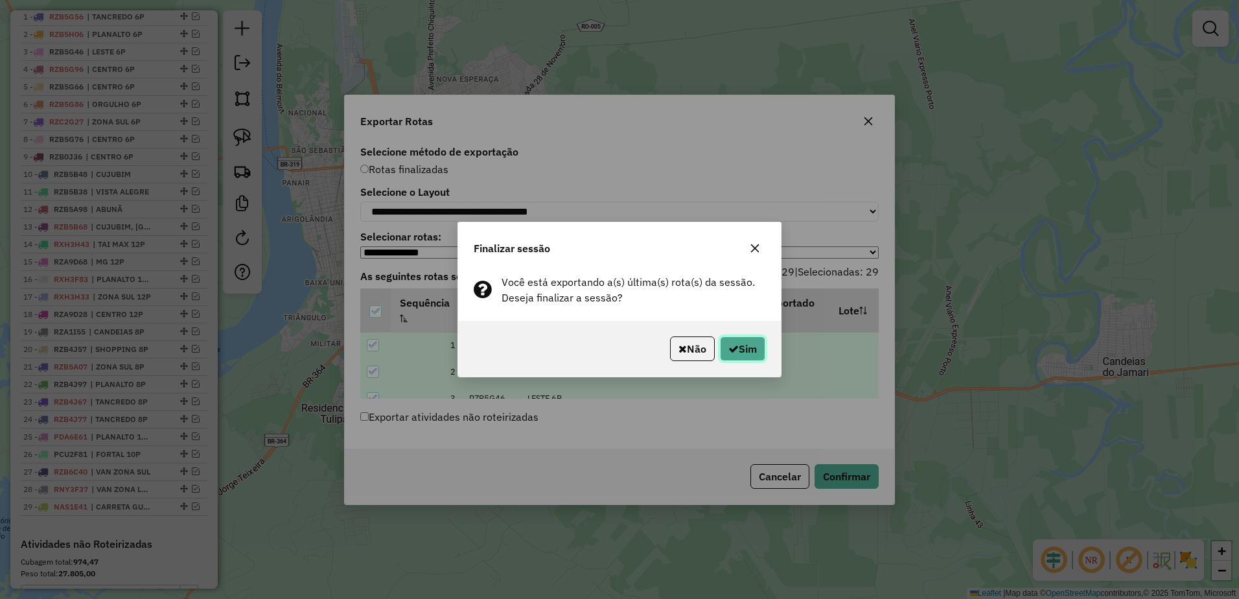
click at [744, 343] on button "Sim" at bounding box center [742, 348] width 45 height 25
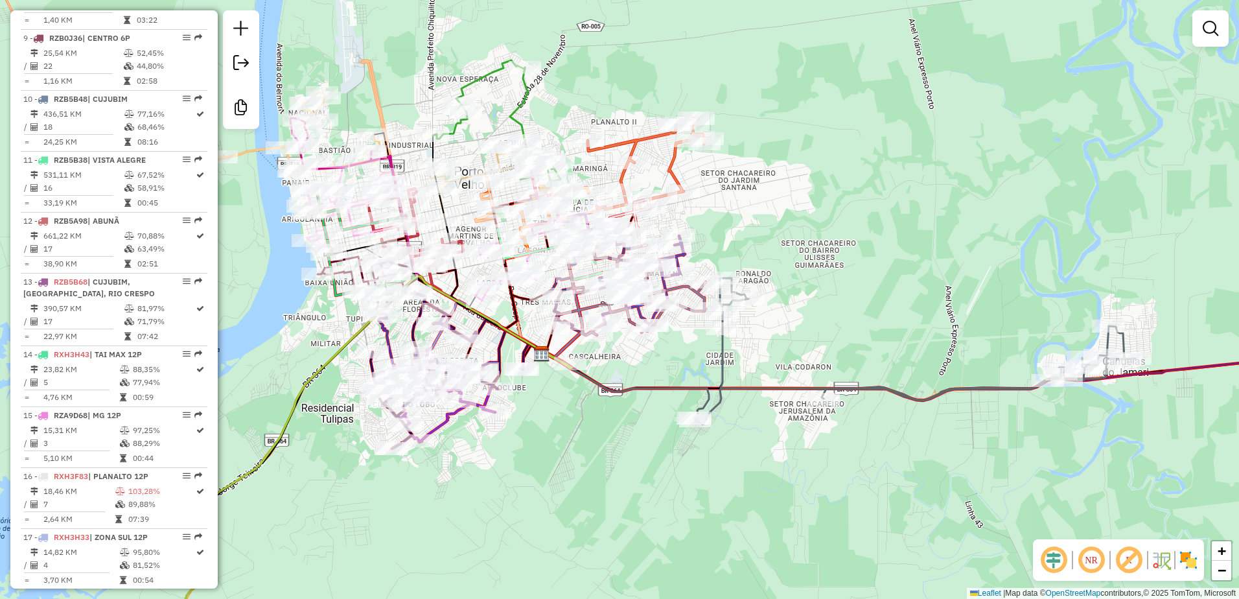
scroll to position [955, 0]
